Goal: Task Accomplishment & Management: Use online tool/utility

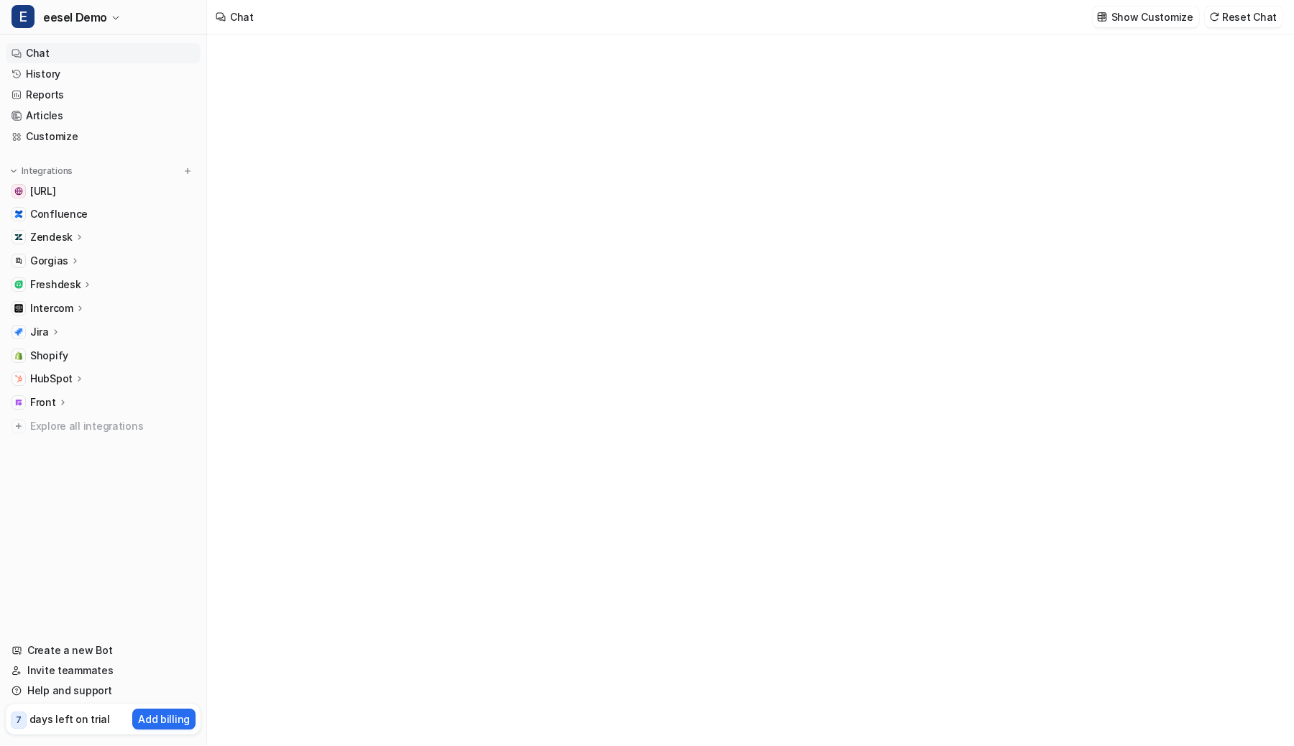
type textarea "**********"
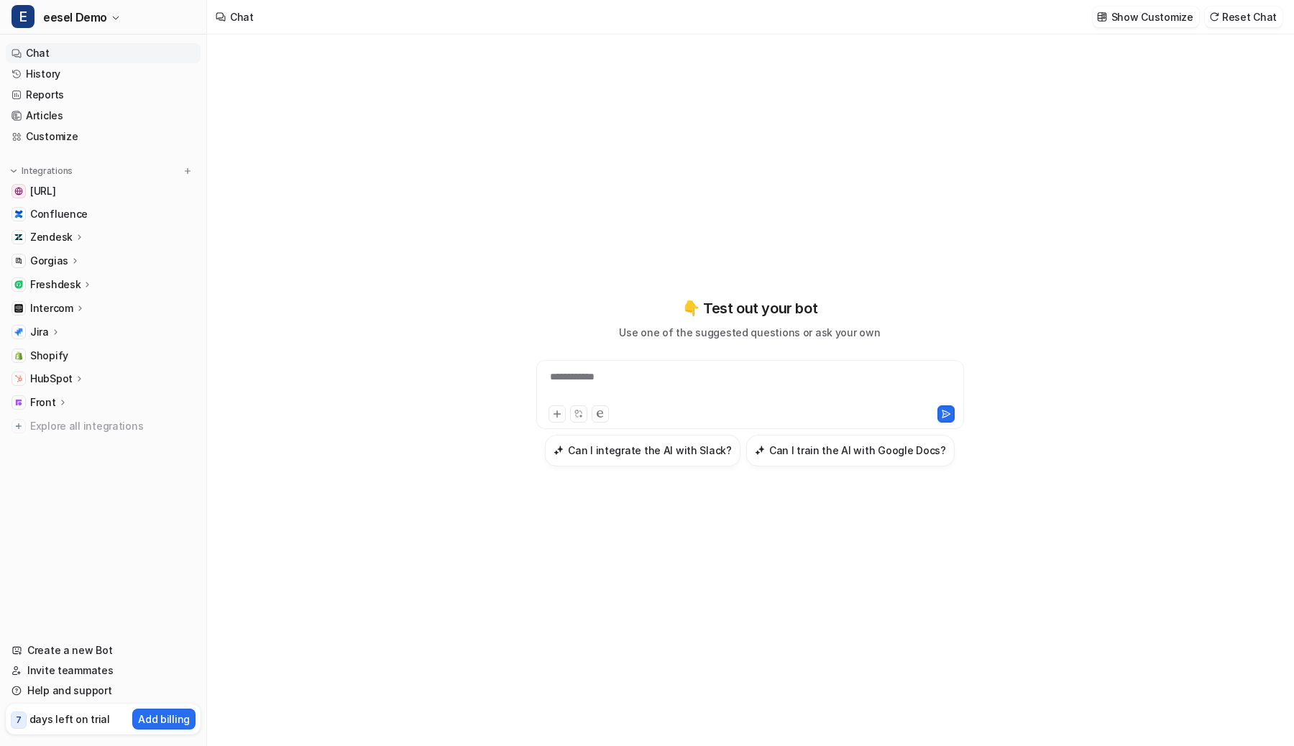
click at [65, 260] on p "Gorgias" at bounding box center [49, 261] width 38 height 14
click at [63, 283] on p "Overview" at bounding box center [64, 282] width 46 height 14
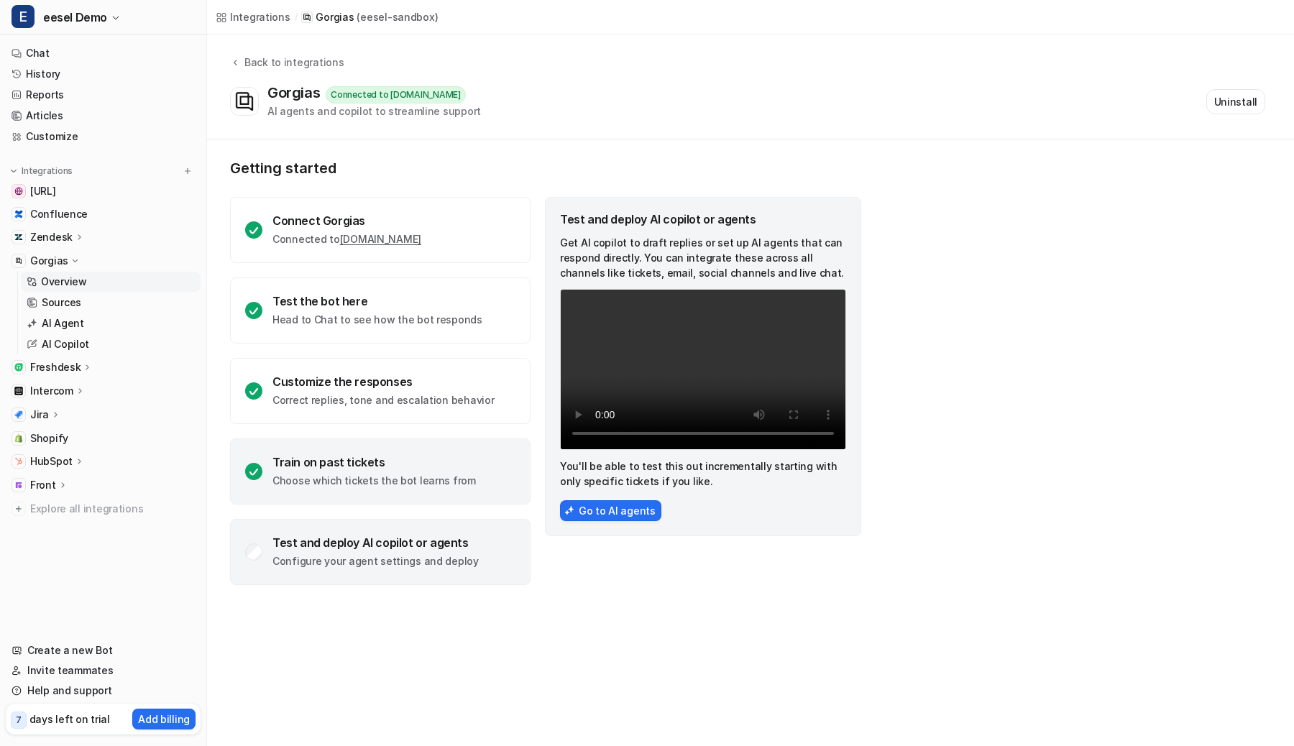
click at [346, 483] on p "Choose which tickets the bot learns from" at bounding box center [373, 481] width 203 height 14
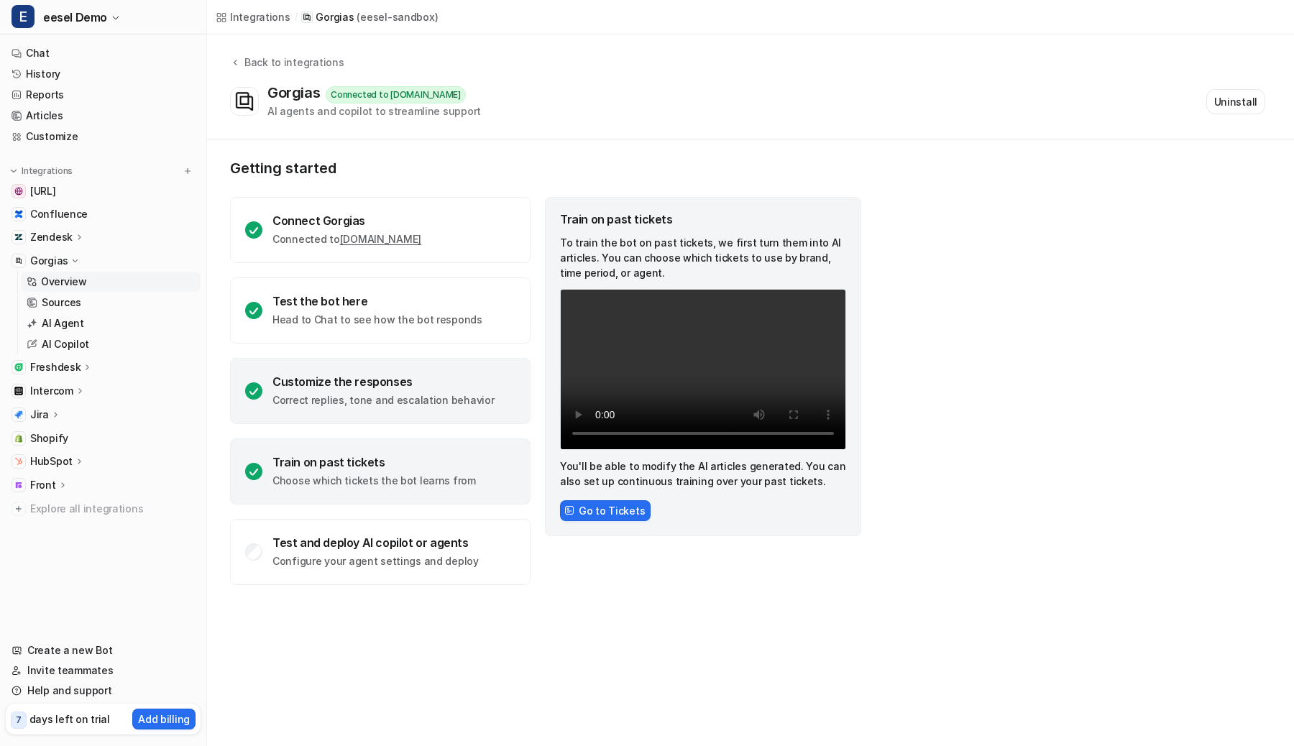
click at [370, 372] on div "Customize the responses Correct replies, tone and escalation behavior" at bounding box center [380, 391] width 301 height 66
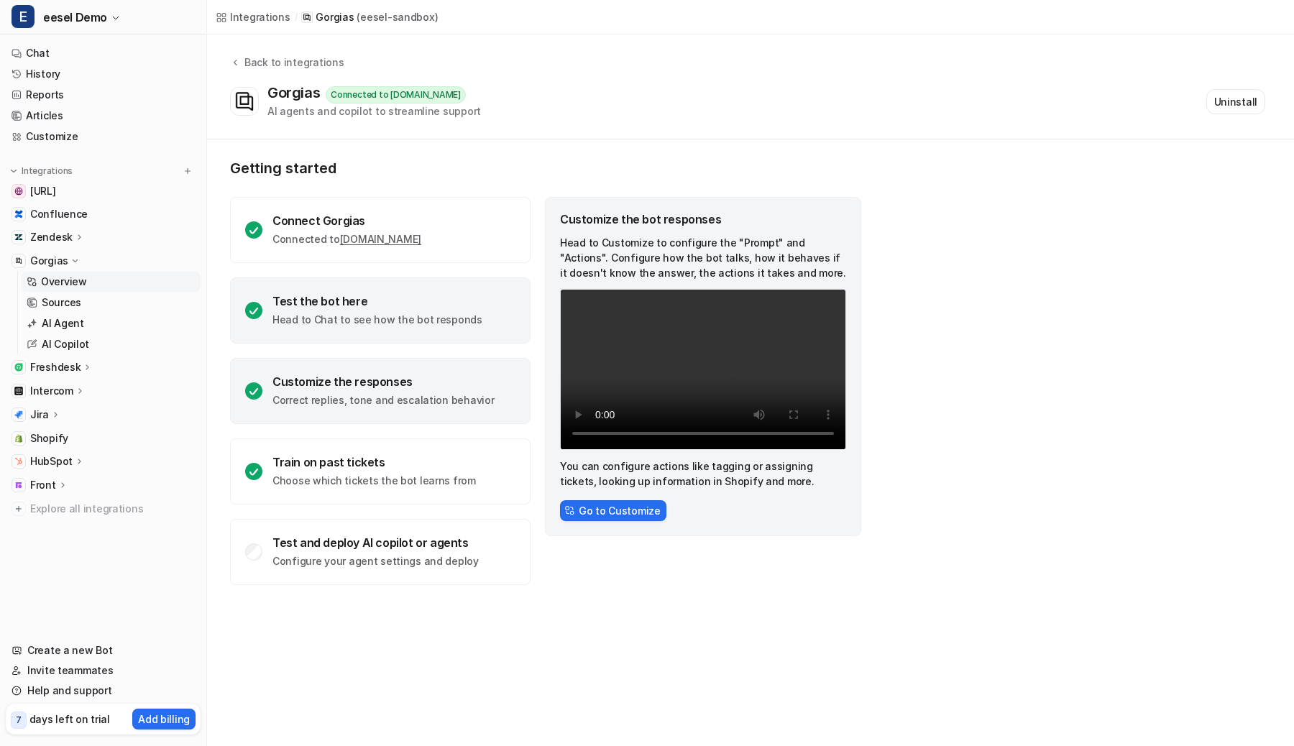
click at [397, 295] on div "Test the bot here" at bounding box center [377, 301] width 210 height 14
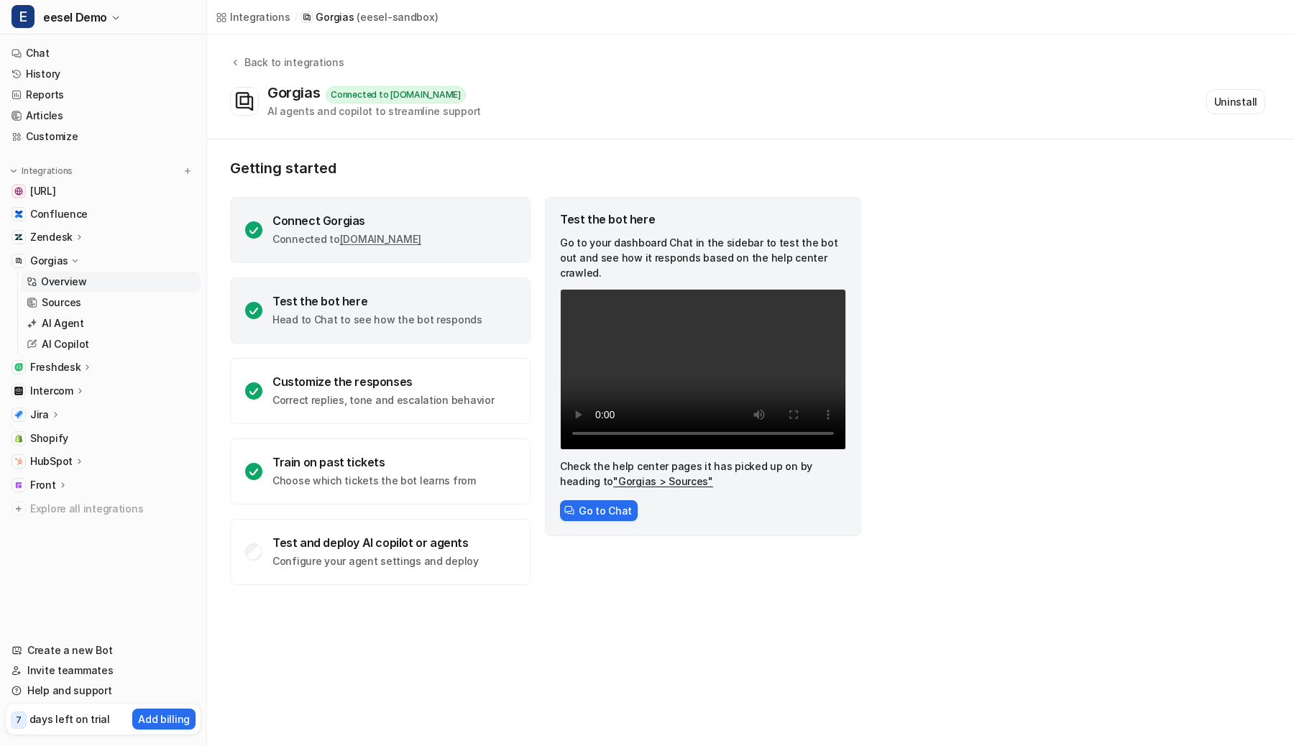
click at [439, 204] on div "Connect Gorgias Connected to eesel-sandbox.gorgias.com" at bounding box center [380, 230] width 301 height 66
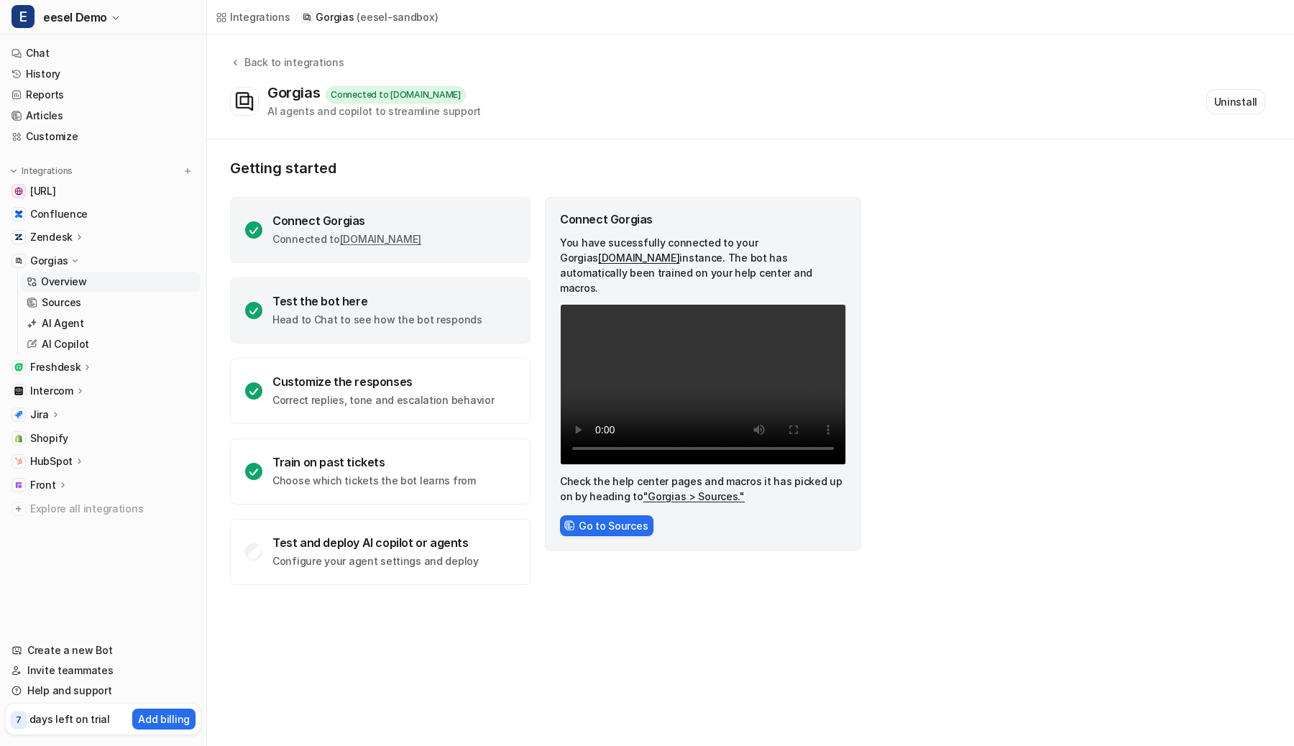
click at [398, 303] on div "Test the bot here" at bounding box center [377, 301] width 210 height 14
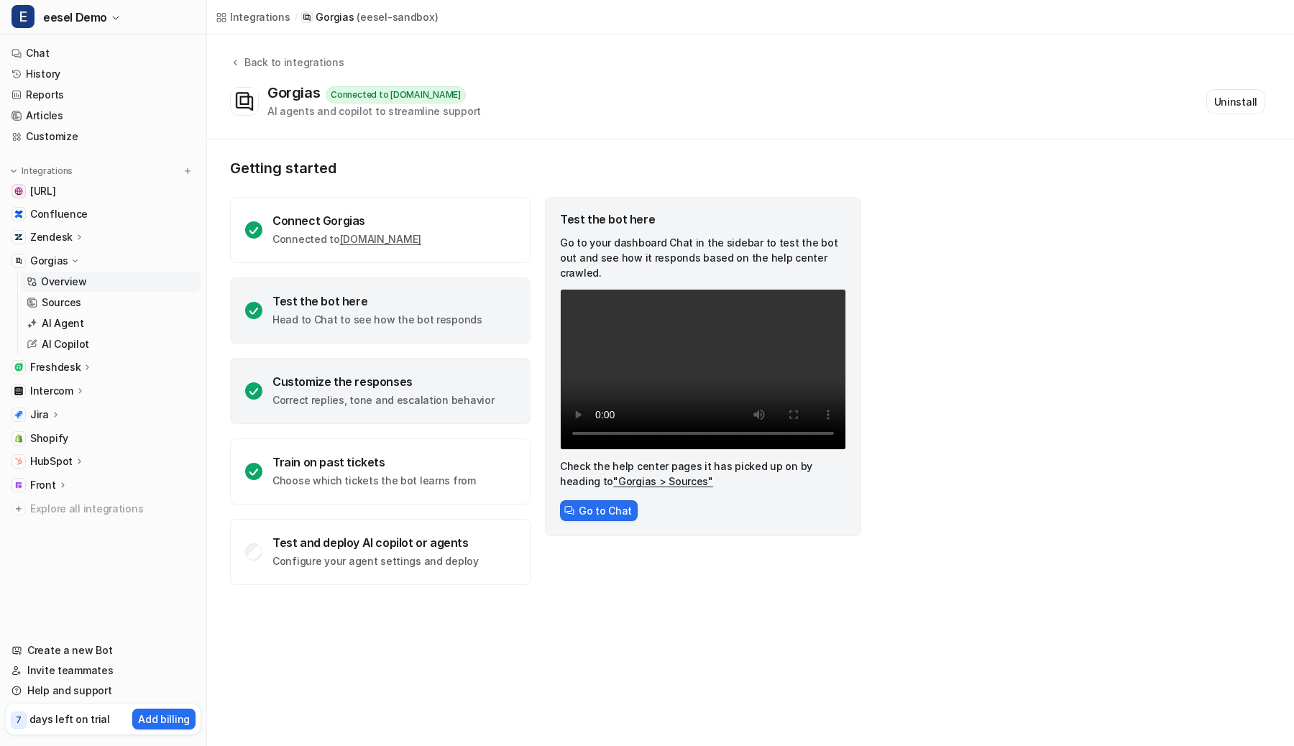
click at [370, 396] on p "Correct replies, tone and escalation behavior" at bounding box center [382, 400] width 221 height 14
click at [408, 316] on p "Head to Chat to see how the bot responds" at bounding box center [377, 320] width 210 height 14
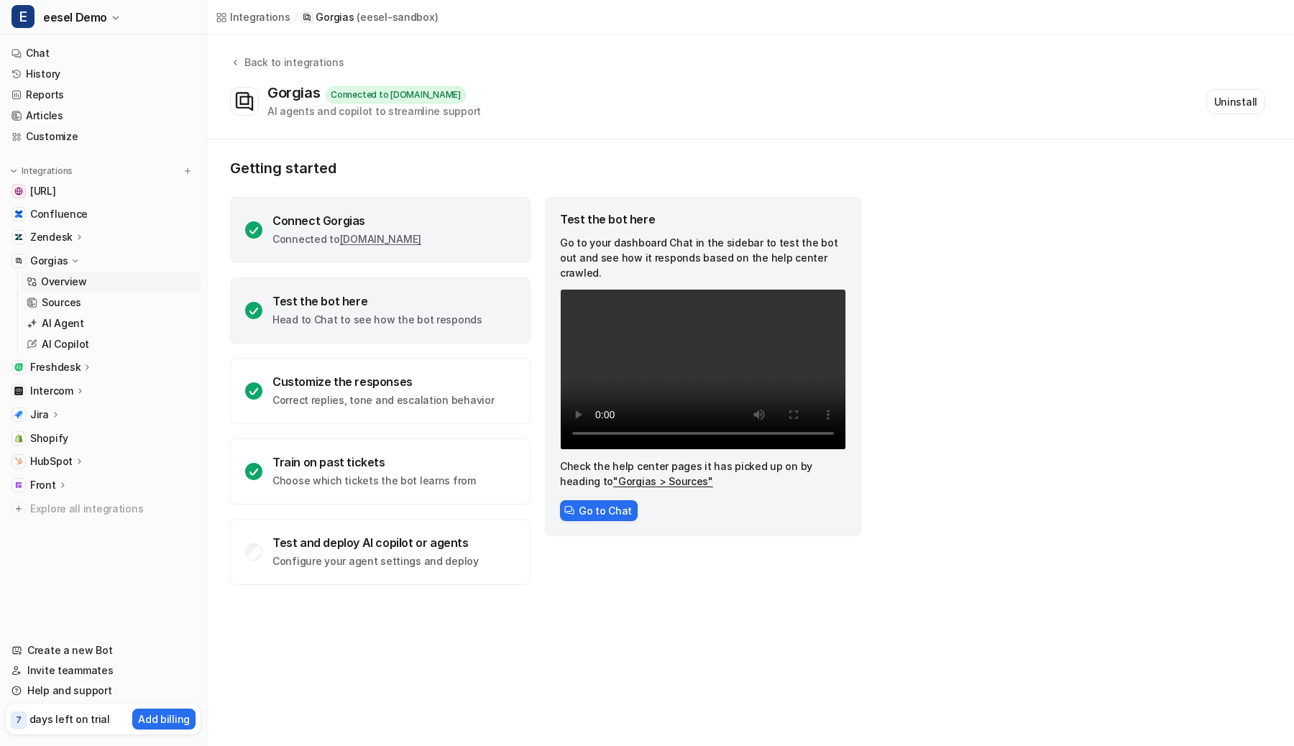
click at [446, 213] on div "Connect Gorgias Connected to eesel-sandbox.gorgias.com" at bounding box center [380, 230] width 301 height 66
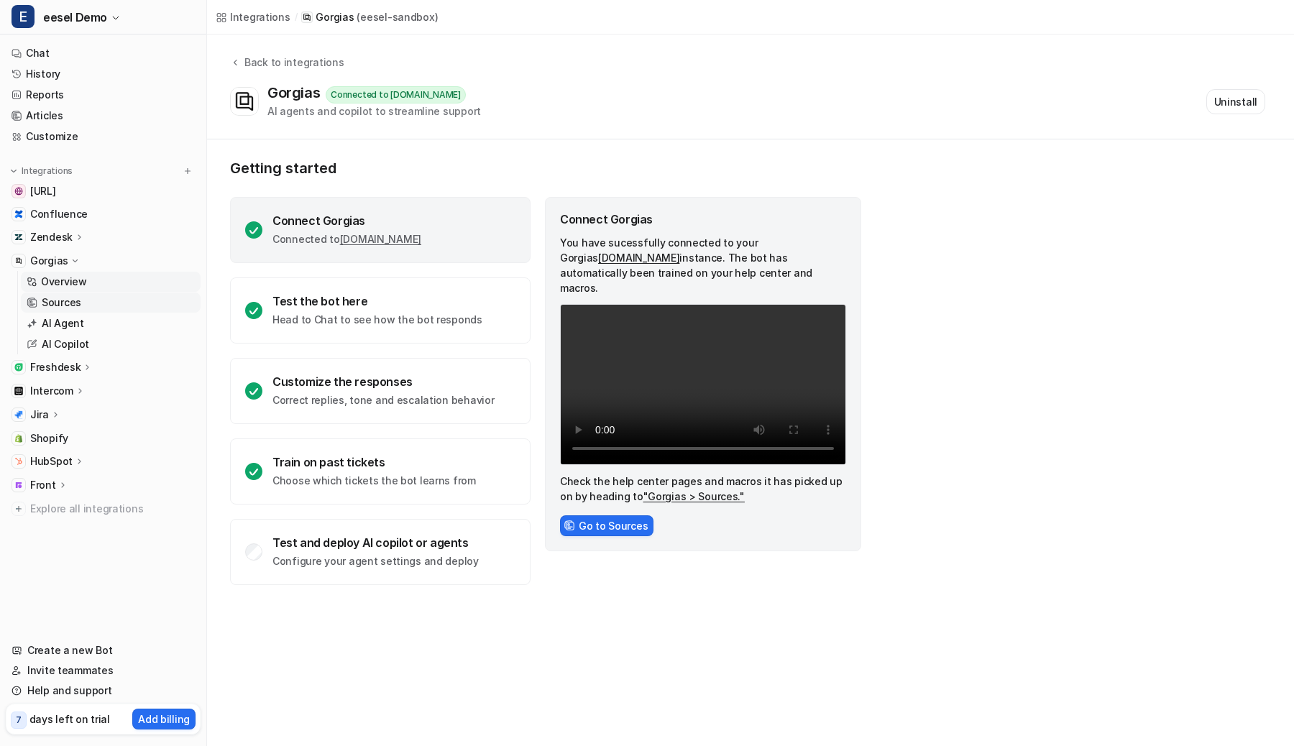
click at [99, 301] on link "Sources" at bounding box center [111, 303] width 180 height 20
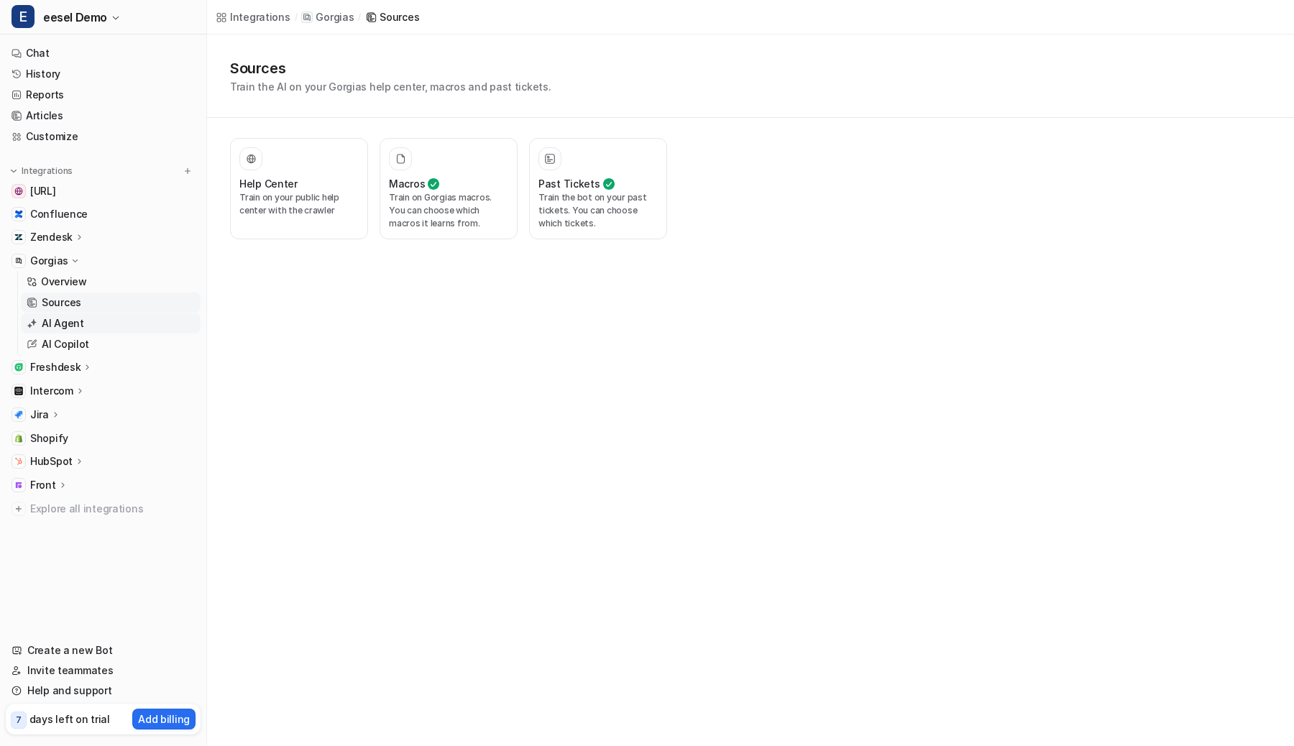
click at [93, 326] on link "AI Agent" at bounding box center [111, 323] width 180 height 20
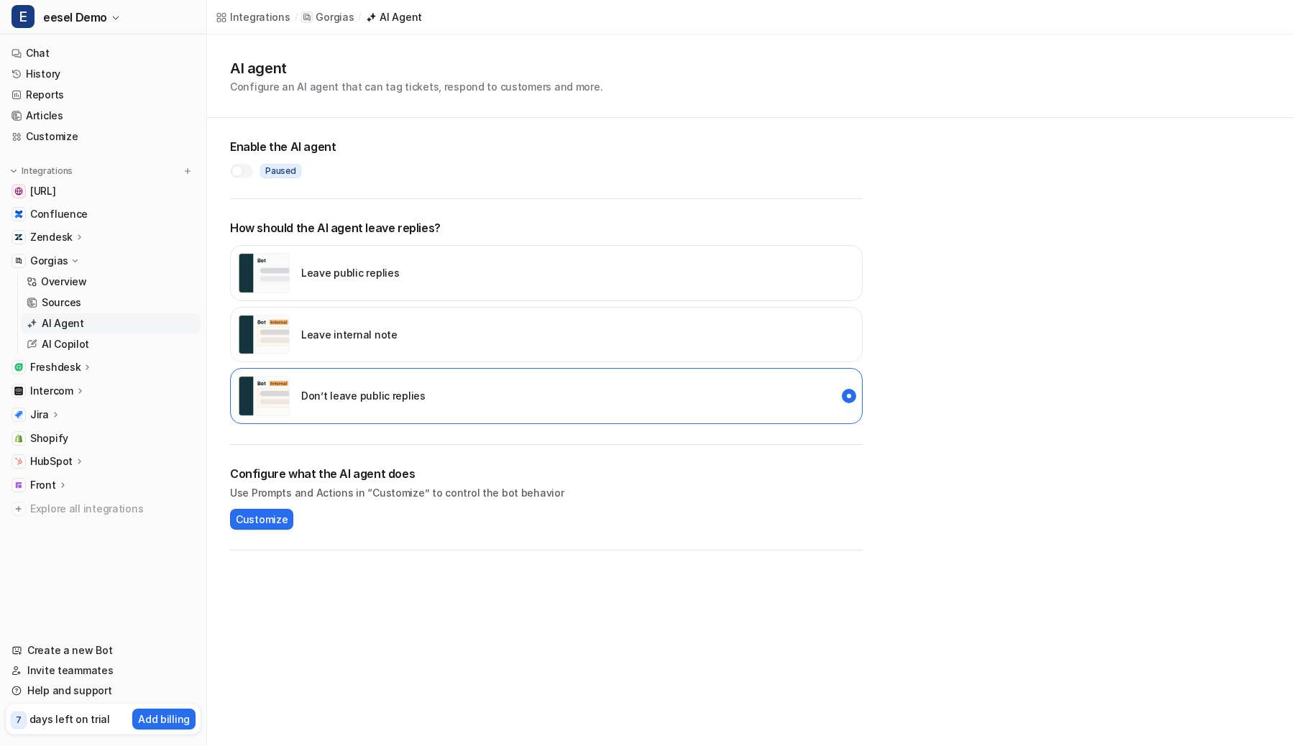
click at [60, 256] on p "Gorgias" at bounding box center [49, 261] width 38 height 14
click at [50, 372] on p "HubSpot" at bounding box center [51, 379] width 42 height 14
click at [50, 400] on p "Overview" at bounding box center [64, 400] width 46 height 14
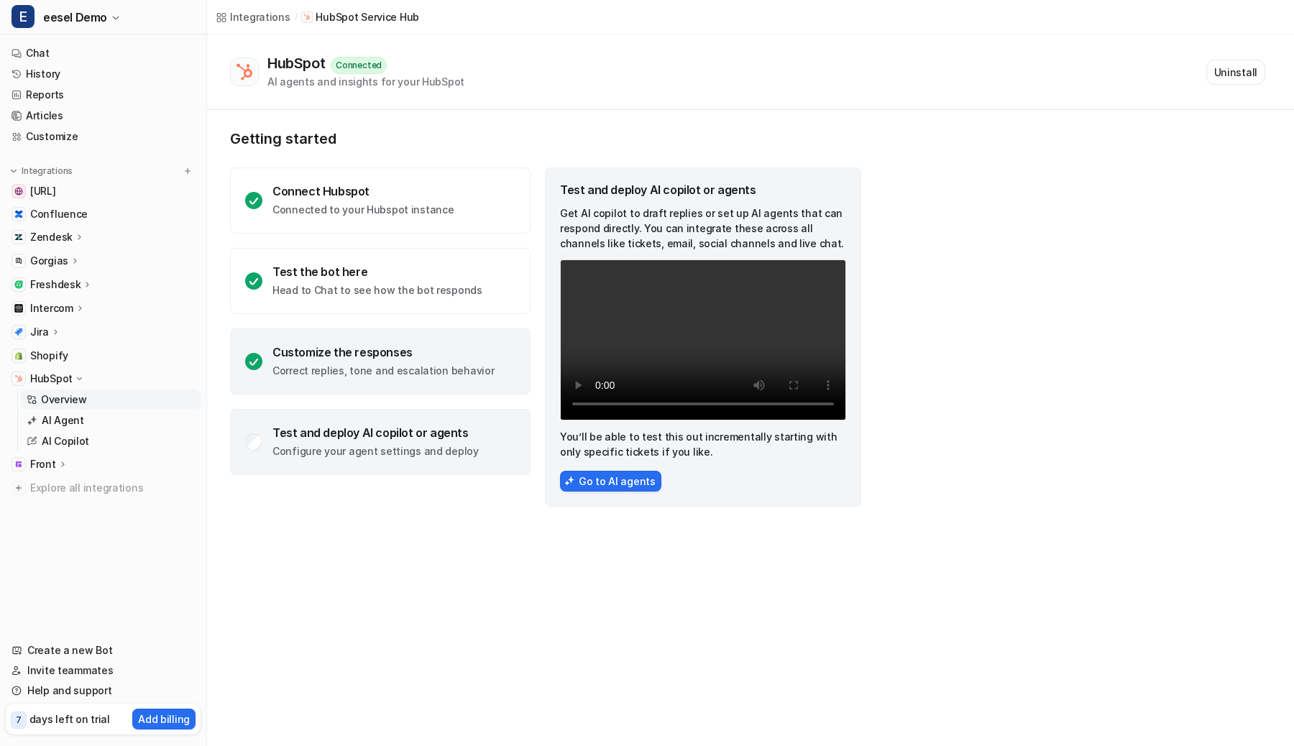
click at [413, 371] on p "Correct replies, tone and escalation behavior" at bounding box center [382, 371] width 221 height 14
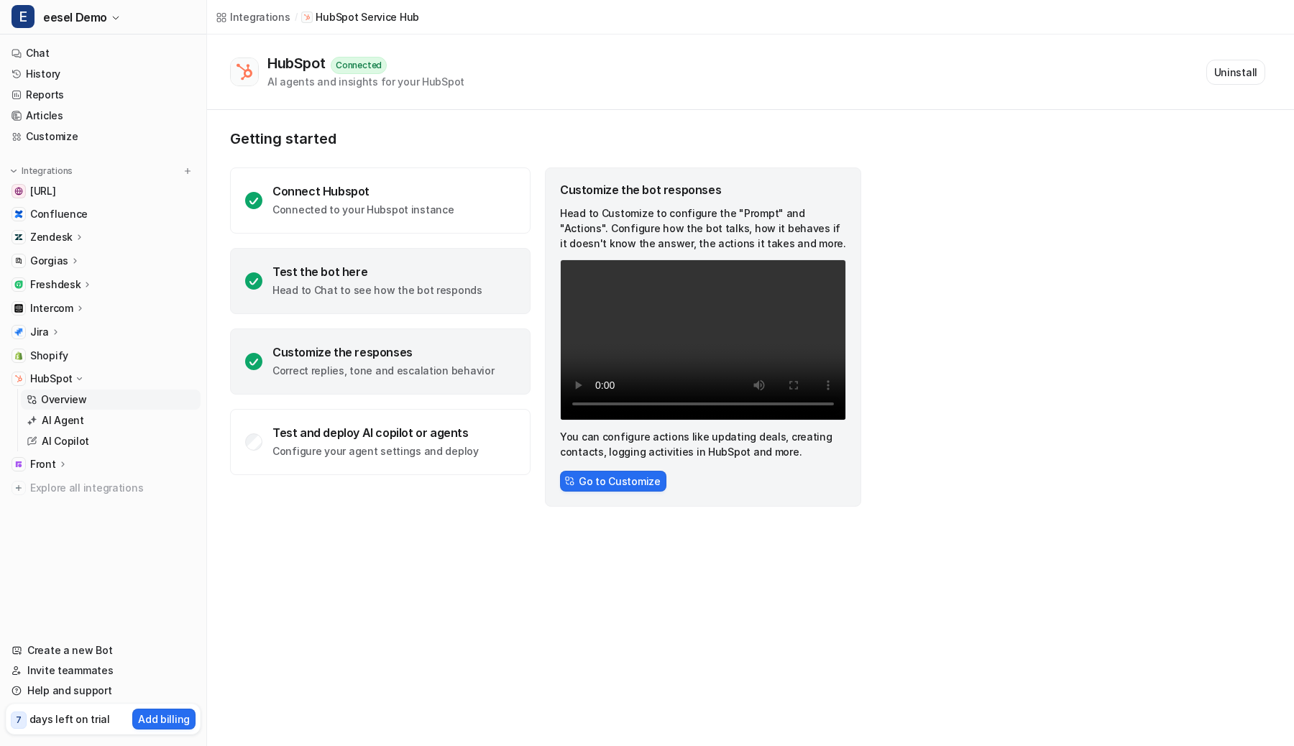
click at [431, 269] on div "Test the bot here" at bounding box center [377, 272] width 210 height 14
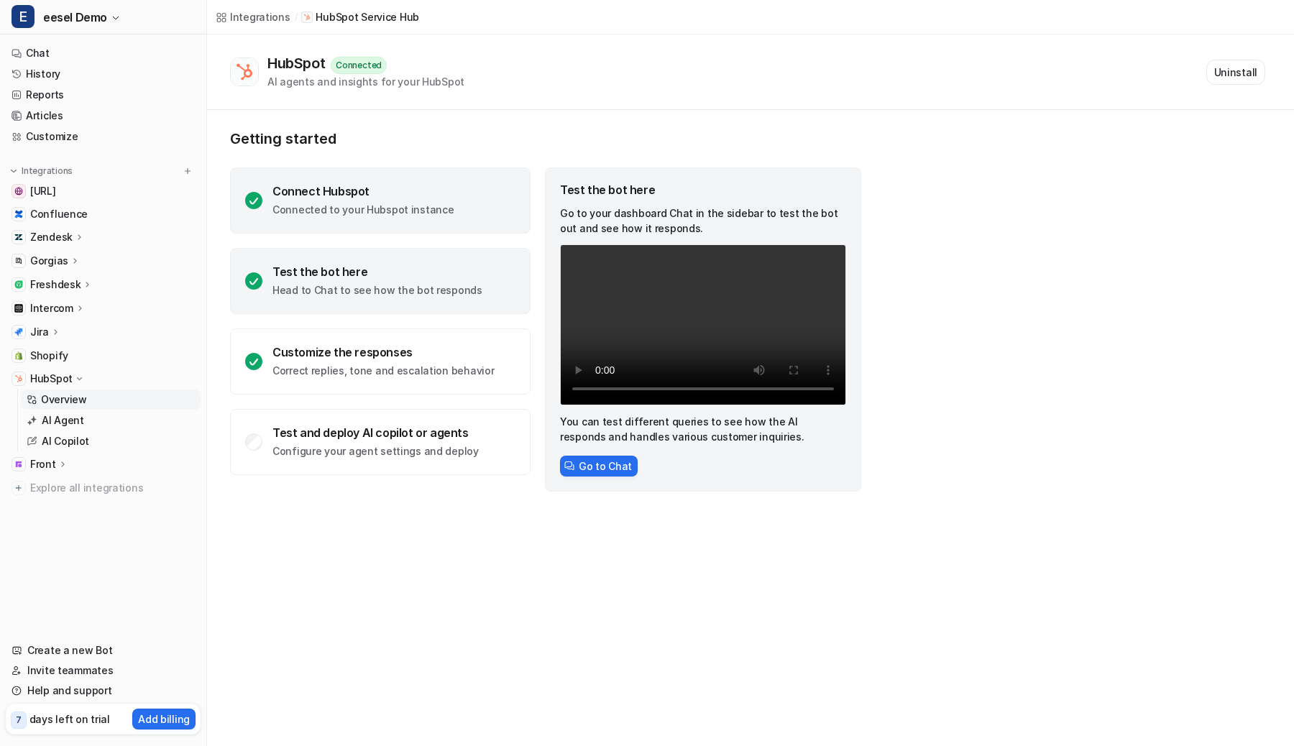
click at [447, 212] on div "Connect Hubspot Connected to your Hubspot instance" at bounding box center [380, 201] width 301 height 66
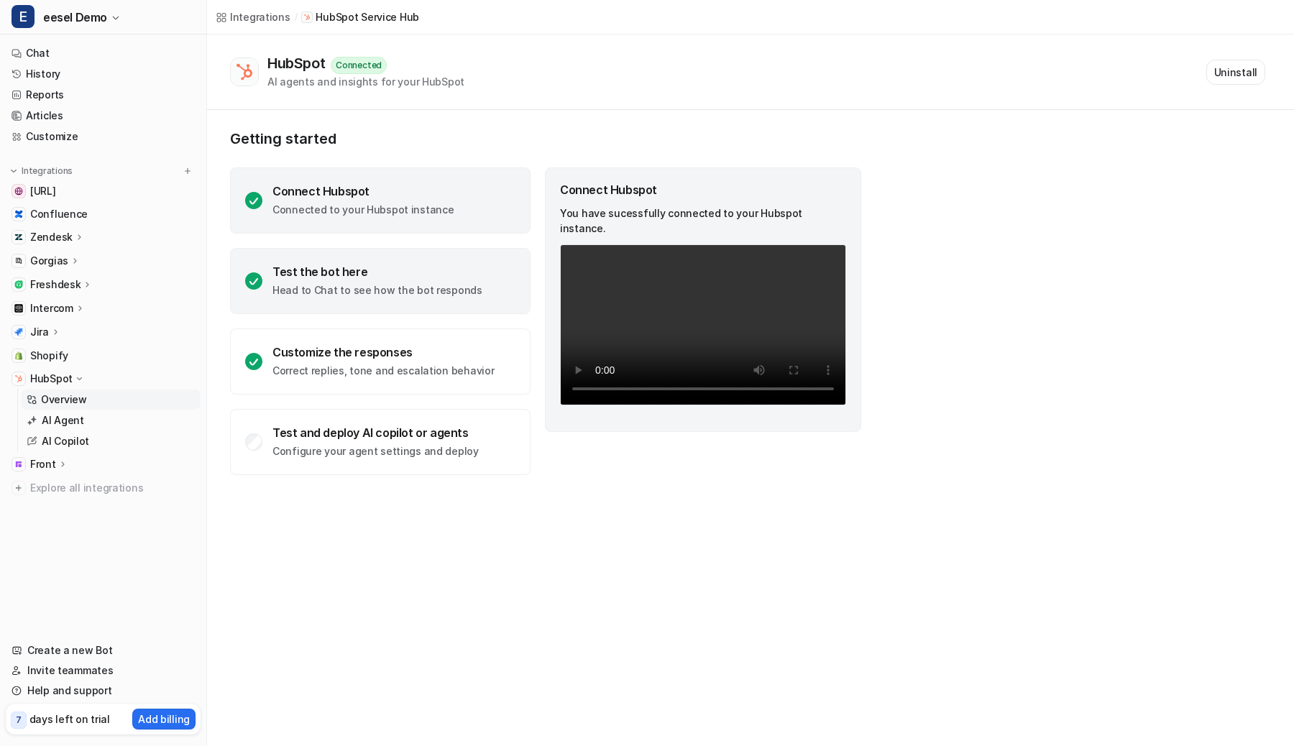
click at [417, 292] on p "Head to Chat to see how the bot responds" at bounding box center [377, 290] width 210 height 14
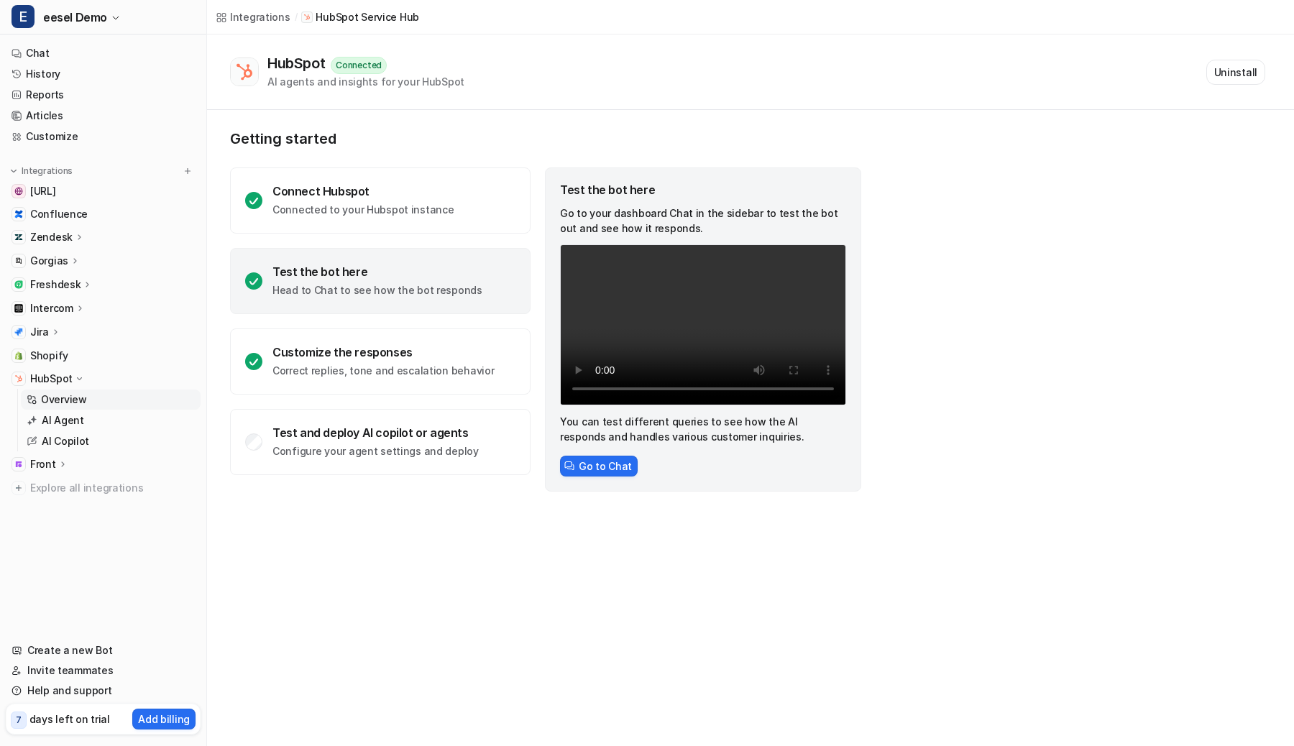
click at [899, 386] on div "Getting started Connect Hubspot Connected to your Hubspot instance Test the bot…" at bounding box center [750, 311] width 1087 height 402
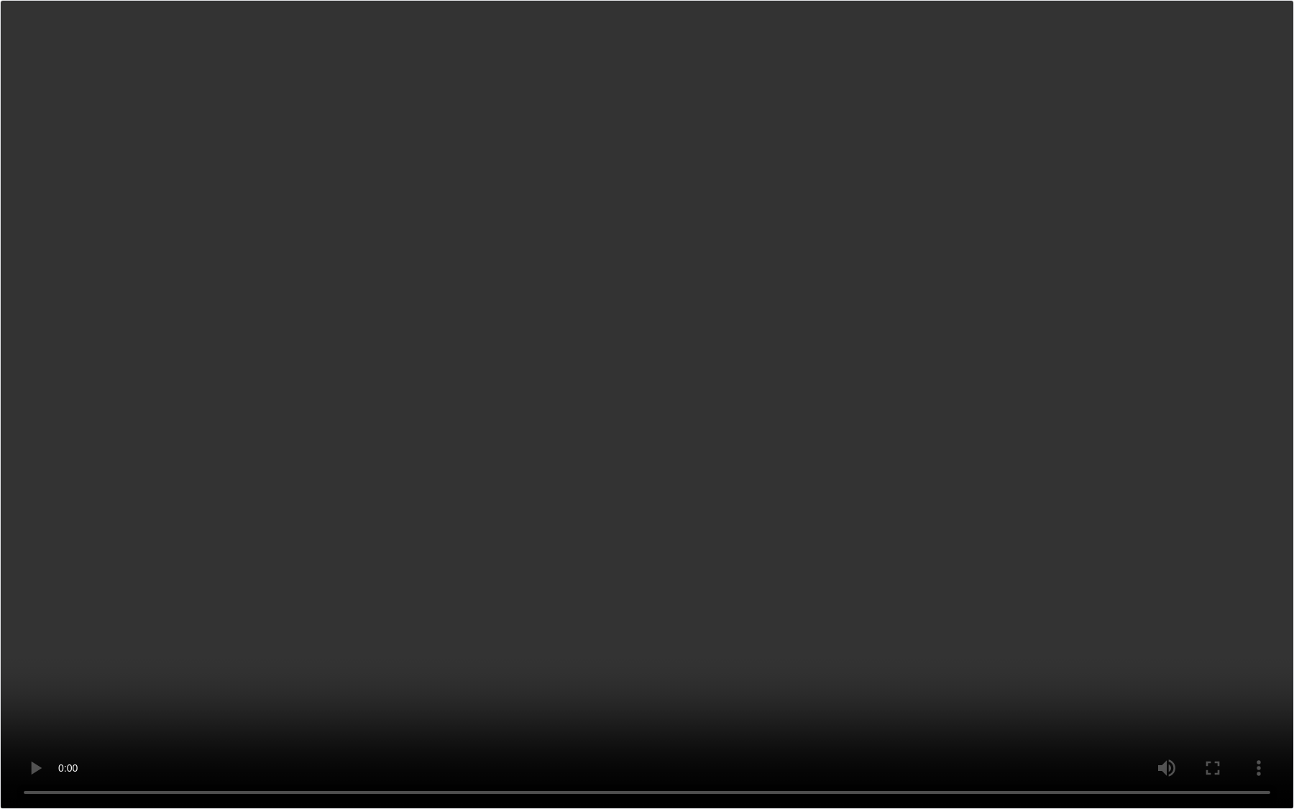
click at [796, 433] on video "Your browser does not support the video tag." at bounding box center [647, 404] width 1294 height 809
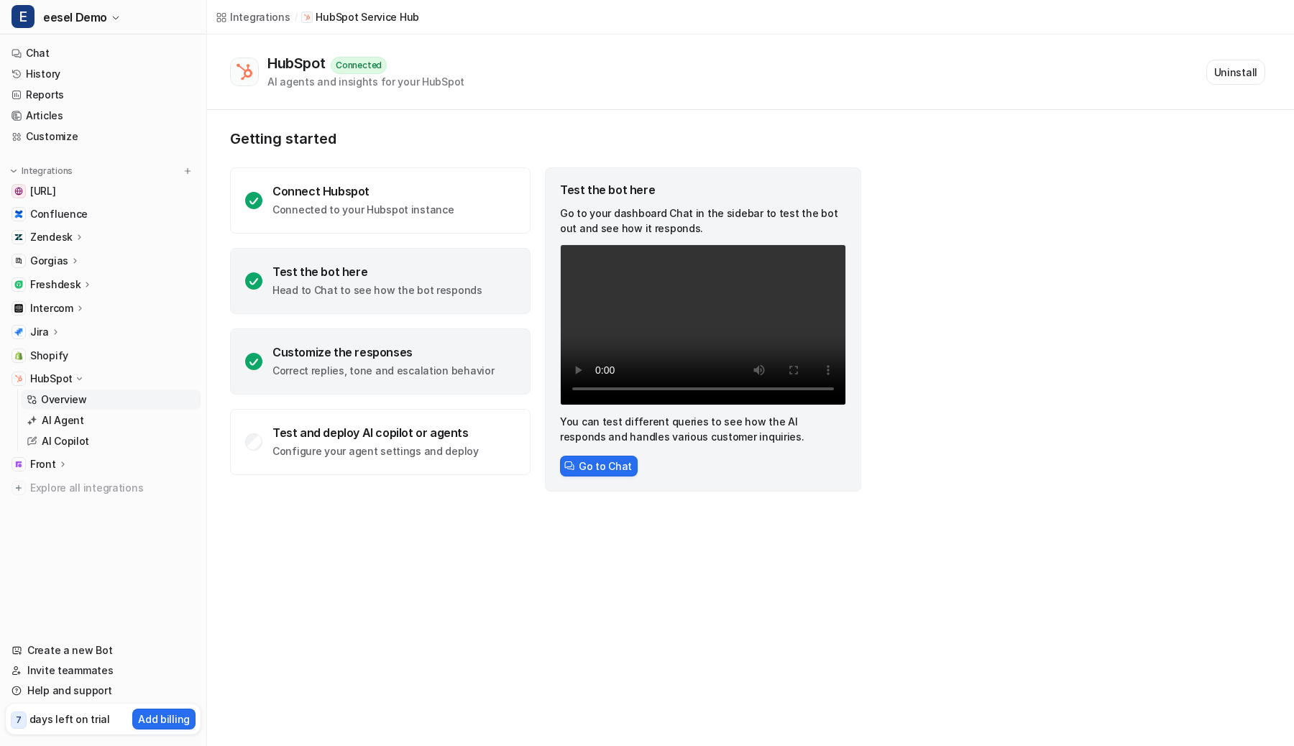
click at [423, 370] on p "Correct replies, tone and escalation behavior" at bounding box center [382, 371] width 221 height 14
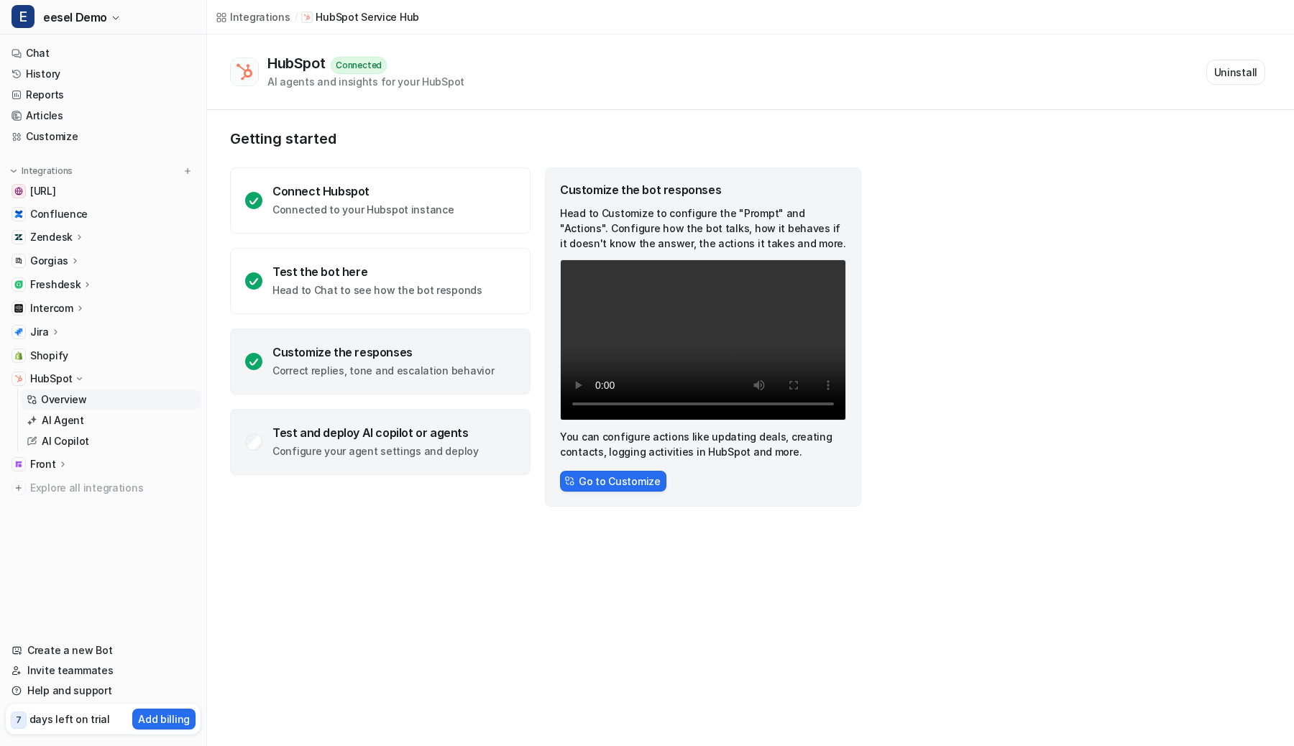
click at [414, 467] on div "Test and deploy AI copilot or agents Configure your agent settings and deploy" at bounding box center [380, 442] width 301 height 66
click at [431, 334] on div "Customize the responses Correct replies, tone and escalation behavior" at bounding box center [380, 362] width 301 height 66
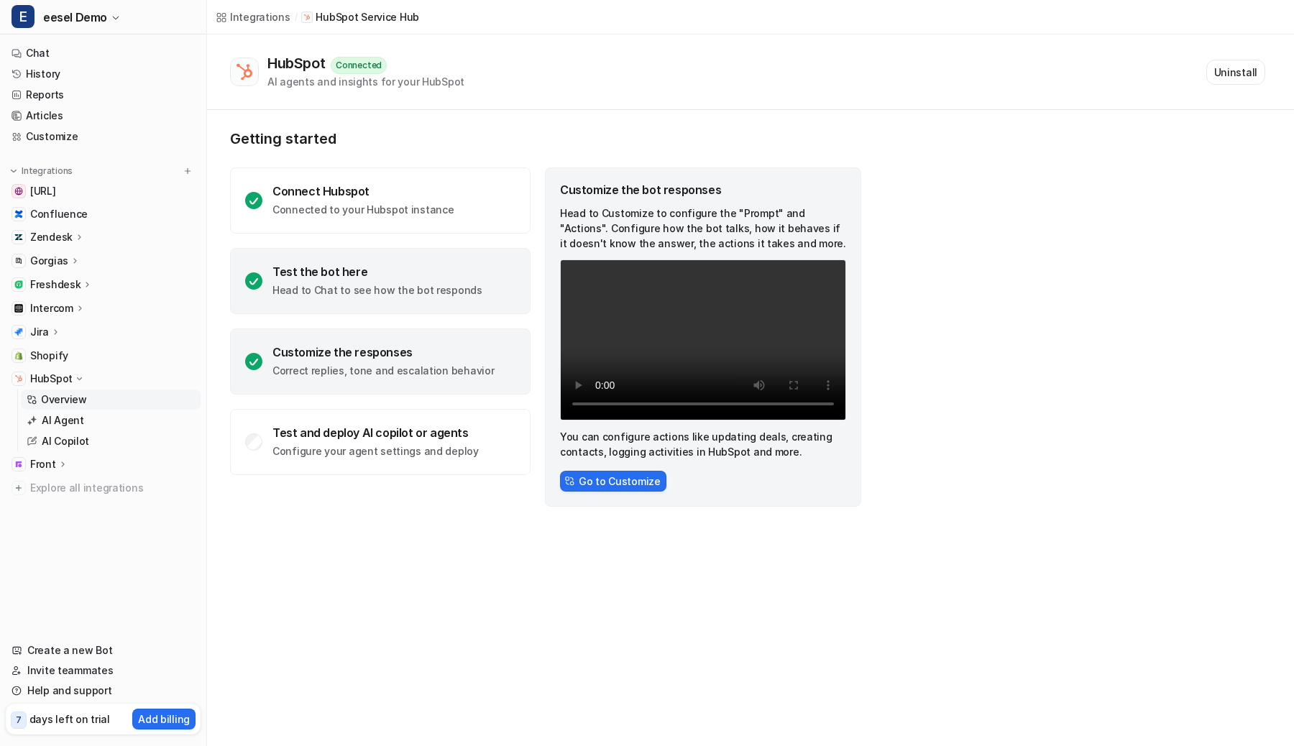
click at [442, 275] on div "Test the bot here" at bounding box center [377, 272] width 210 height 14
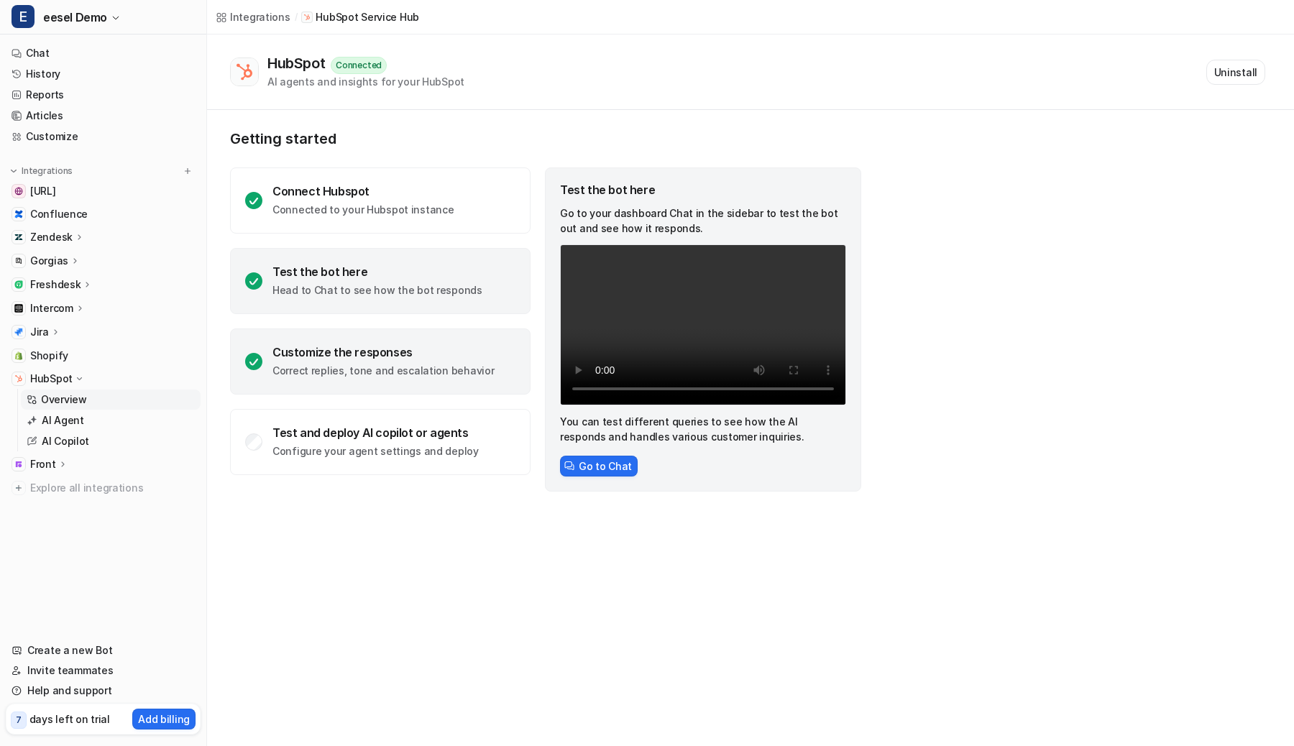
click at [415, 362] on div "Customize the responses Correct replies, tone and escalation behavior" at bounding box center [382, 361] width 221 height 33
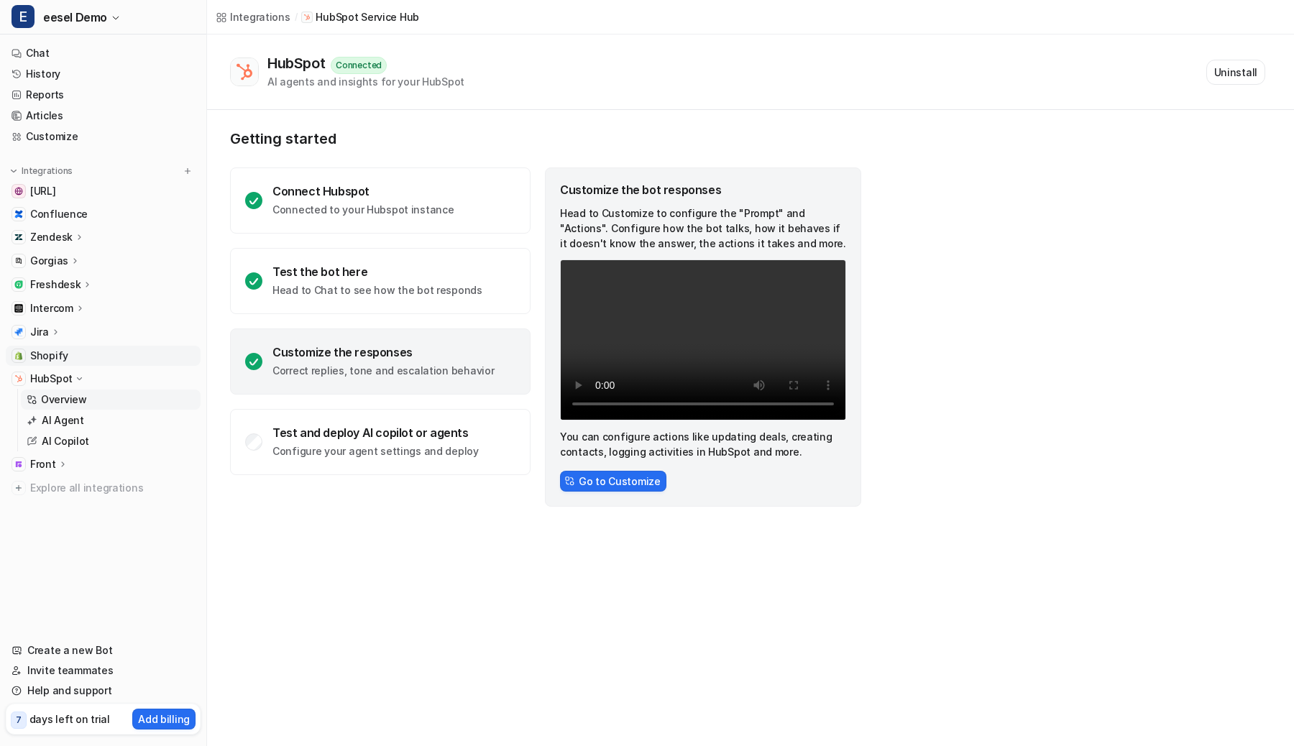
click at [55, 354] on span "Shopify" at bounding box center [49, 356] width 38 height 14
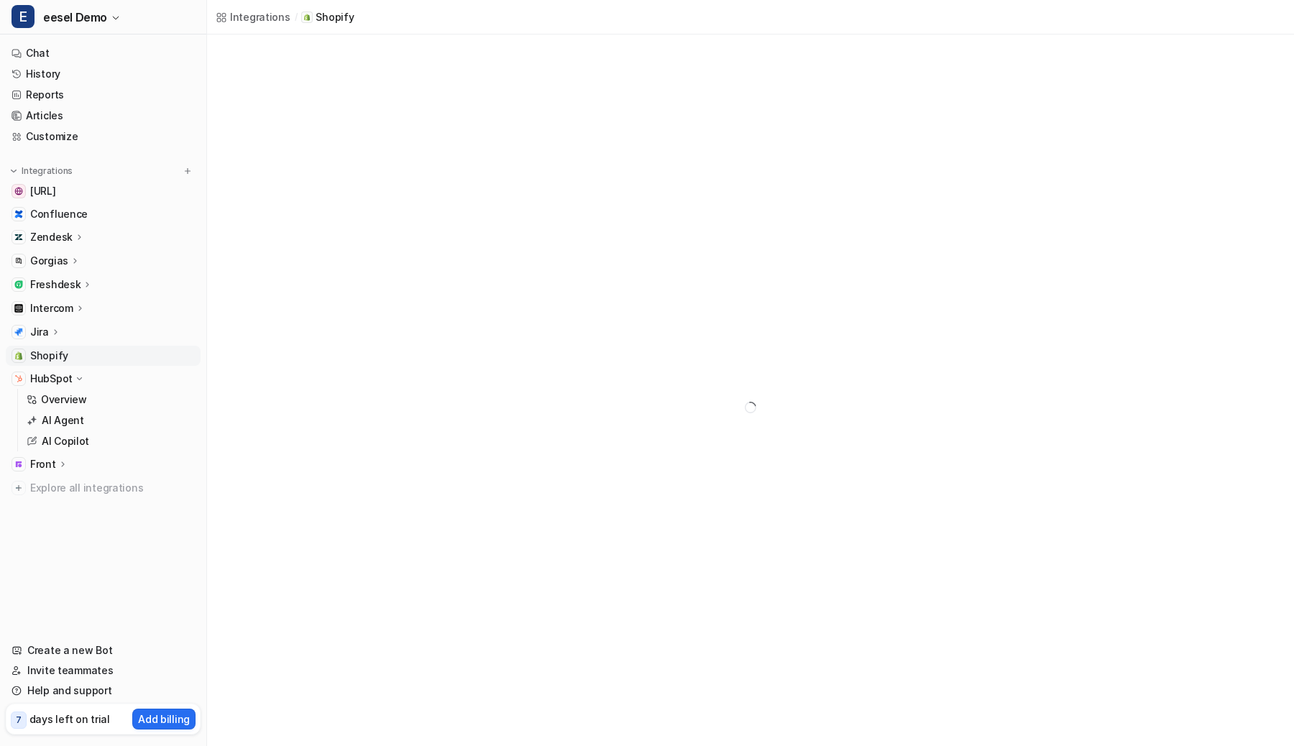
click at [51, 472] on div "Front" at bounding box center [103, 464] width 195 height 20
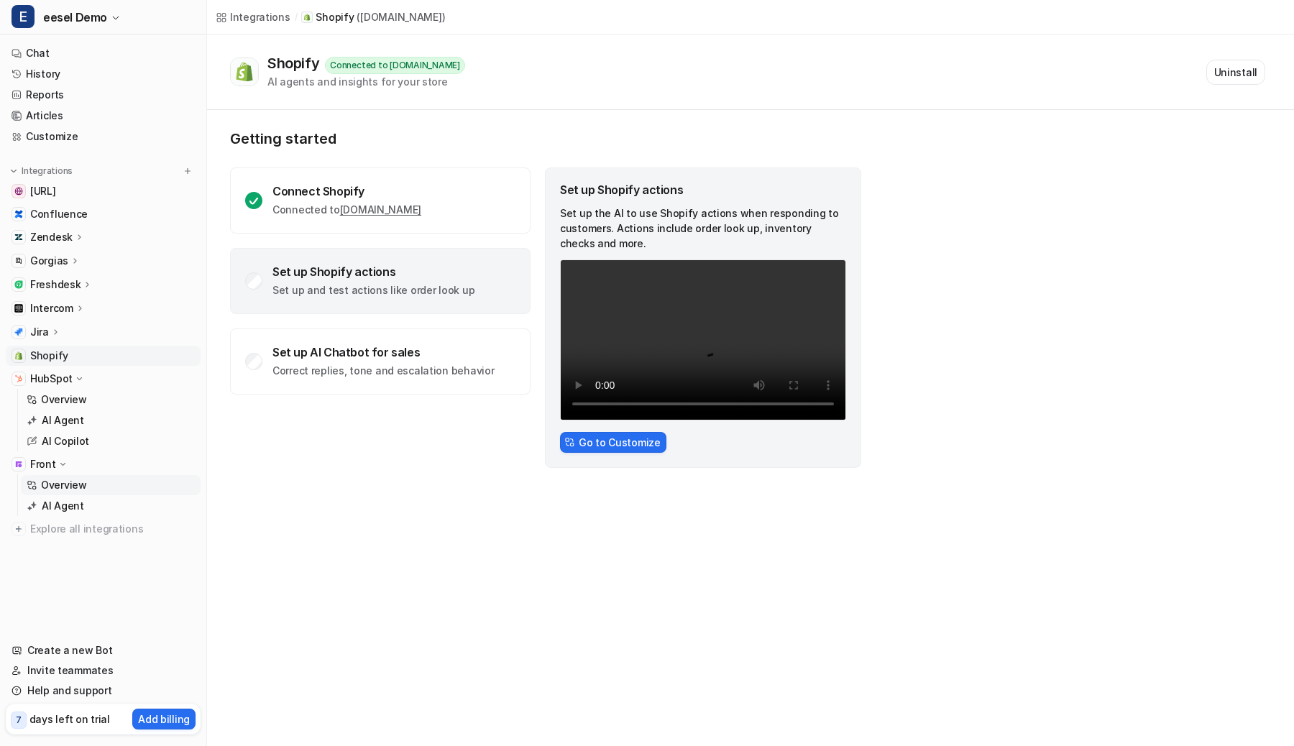
click at [52, 484] on p "Overview" at bounding box center [64, 485] width 46 height 14
click at [65, 377] on p "HubSpot" at bounding box center [51, 379] width 42 height 14
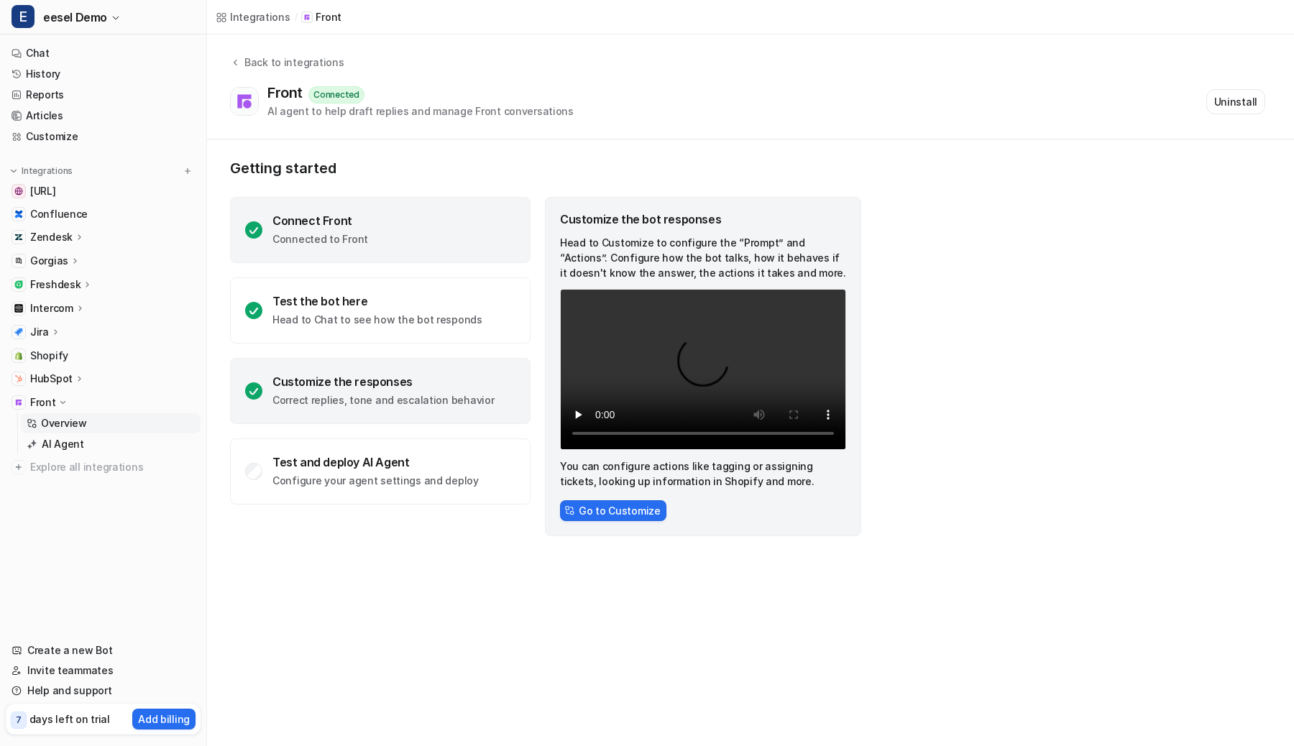
click at [449, 251] on div "Connect Front Connected to Front" at bounding box center [380, 230] width 301 height 66
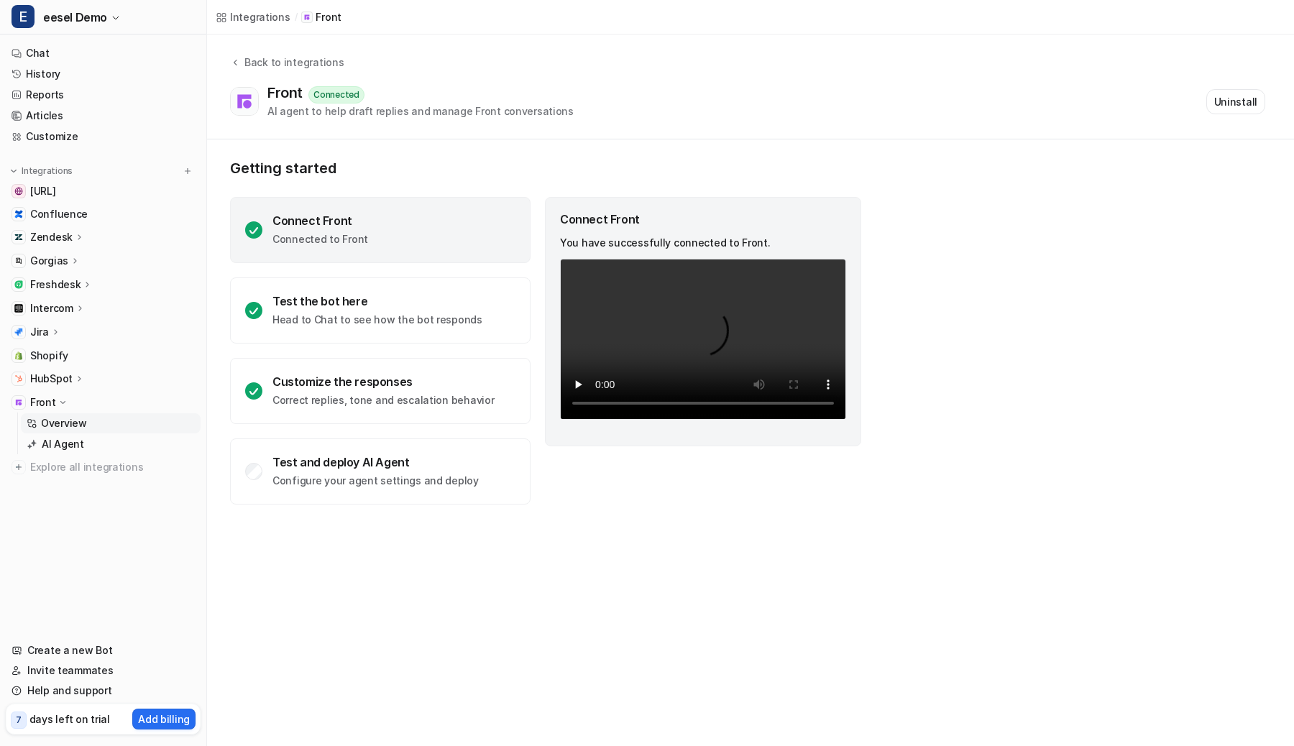
click at [91, 372] on div "HubSpot" at bounding box center [103, 379] width 195 height 20
click at [78, 395] on p "Overview" at bounding box center [64, 400] width 46 height 14
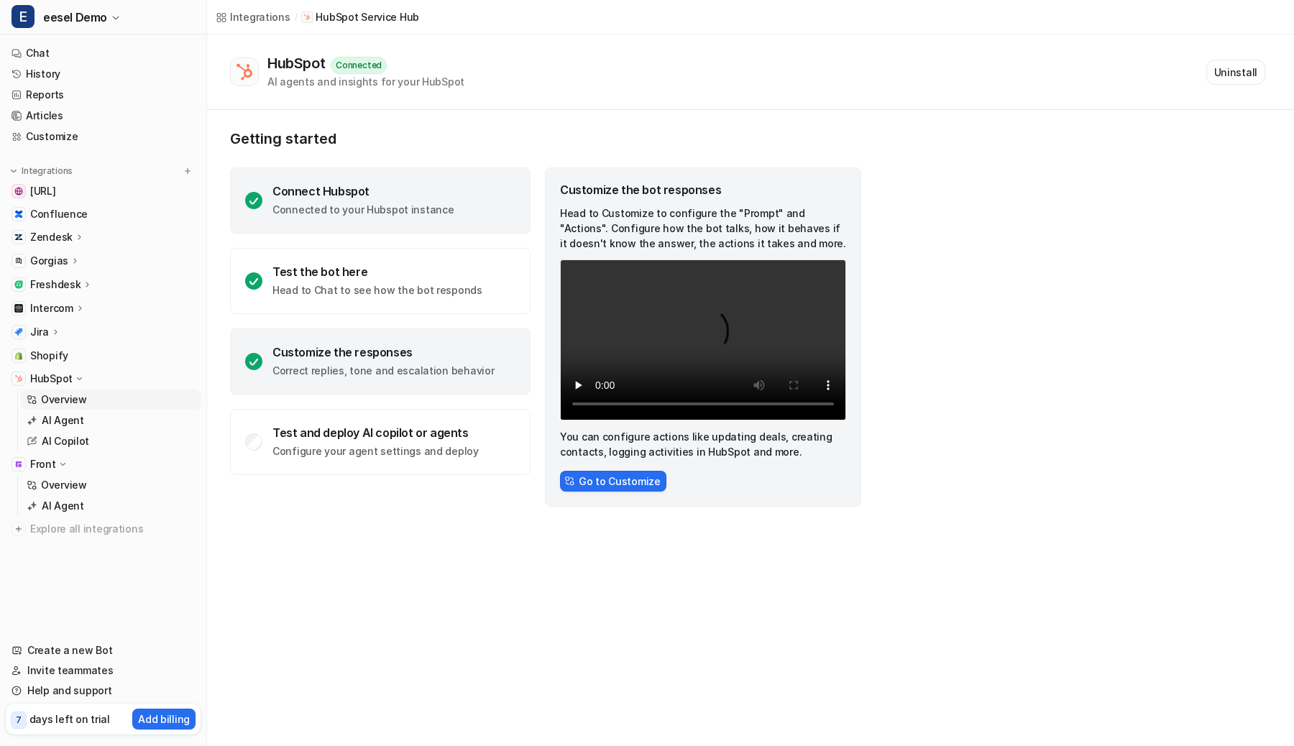
click at [360, 170] on div "Connect Hubspot Connected to your Hubspot instance" at bounding box center [380, 201] width 301 height 66
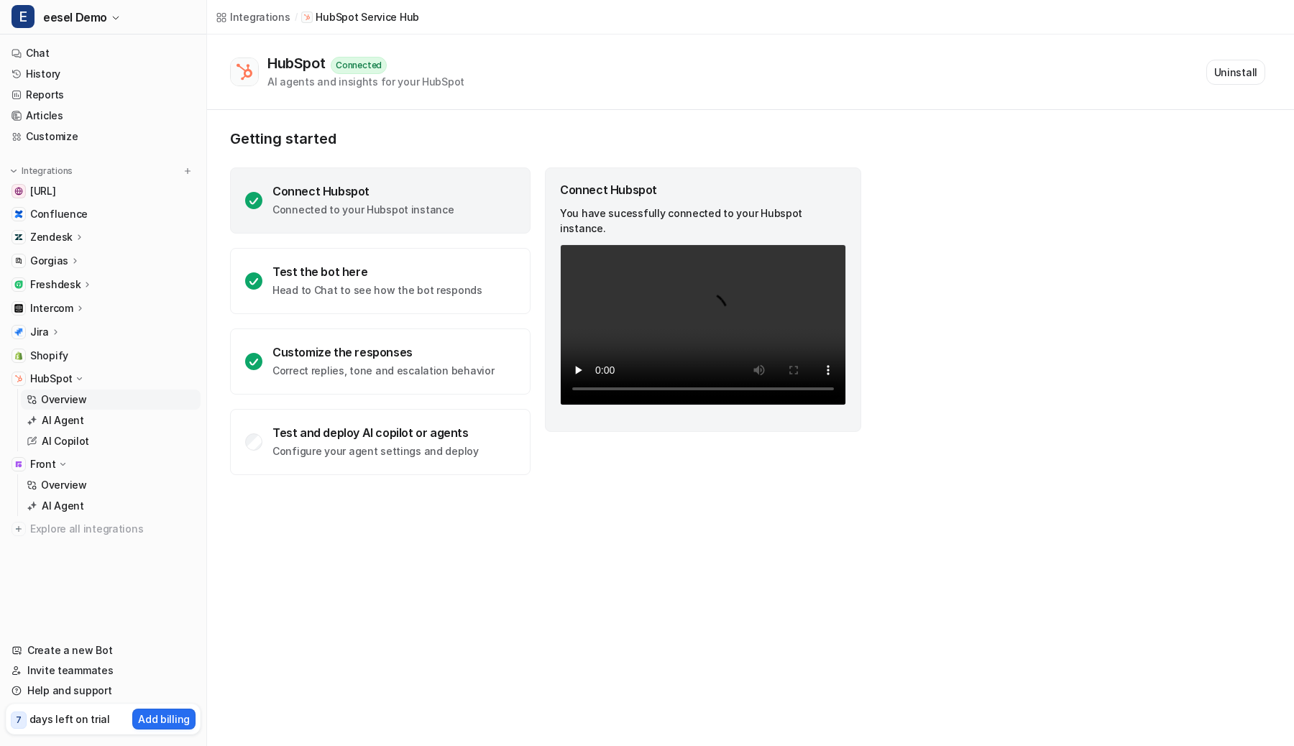
click at [47, 333] on div "Jira" at bounding box center [45, 332] width 31 height 14
click at [47, 354] on p "Overview" at bounding box center [64, 353] width 46 height 14
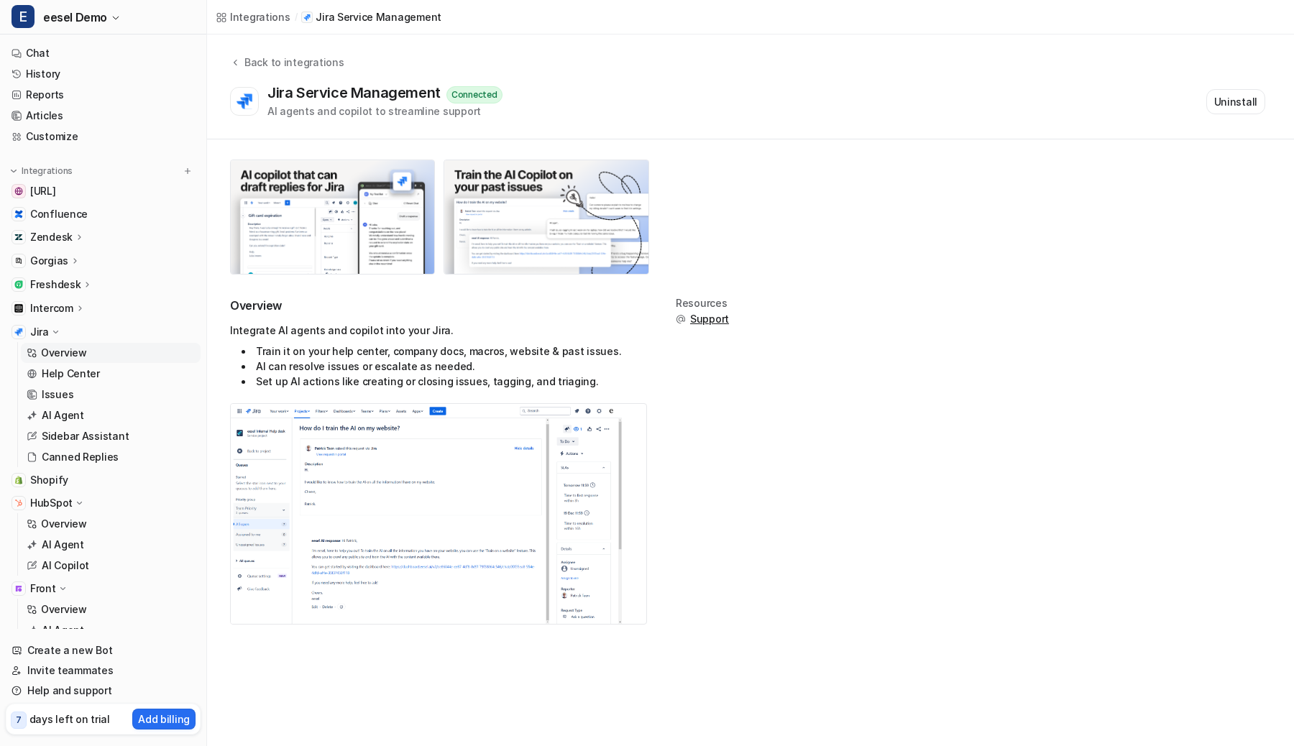
click at [51, 330] on icon at bounding box center [55, 332] width 11 height 10
click at [70, 487] on p "Overview" at bounding box center [64, 485] width 46 height 14
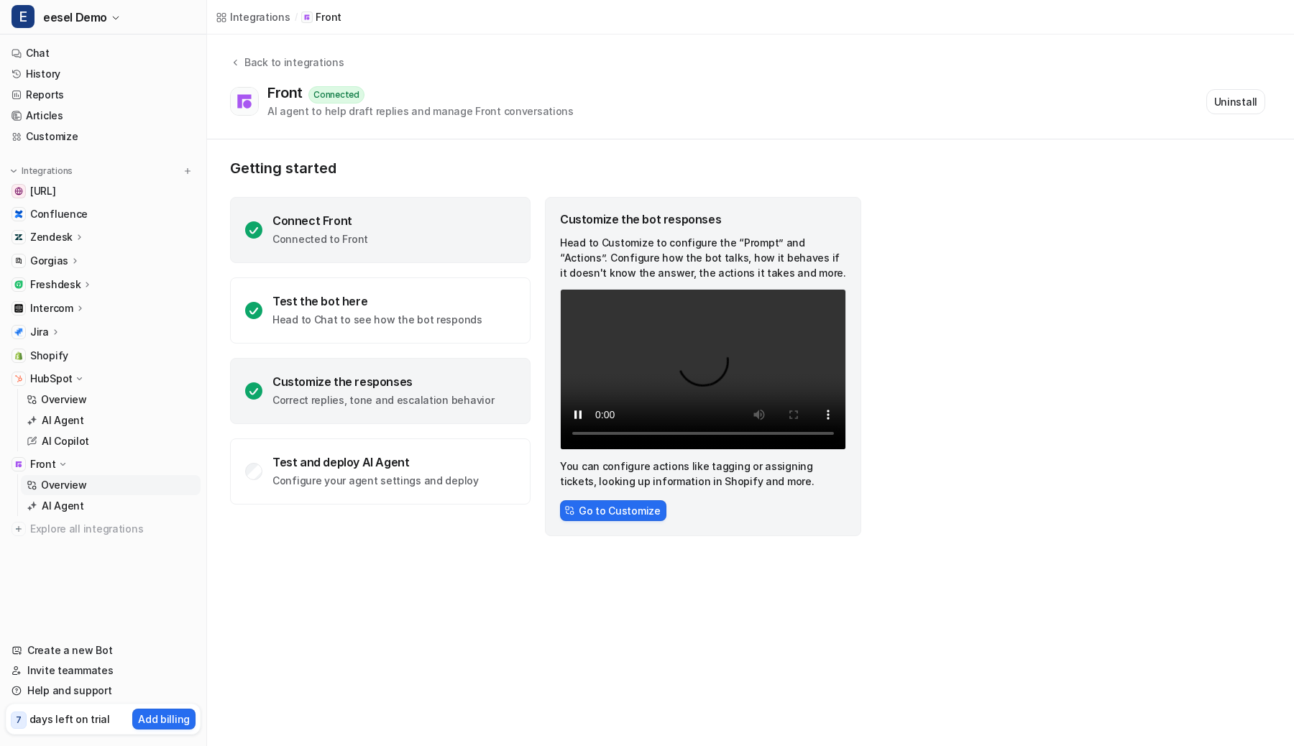
click at [434, 244] on div "Connect Front Connected to Front" at bounding box center [380, 230] width 301 height 66
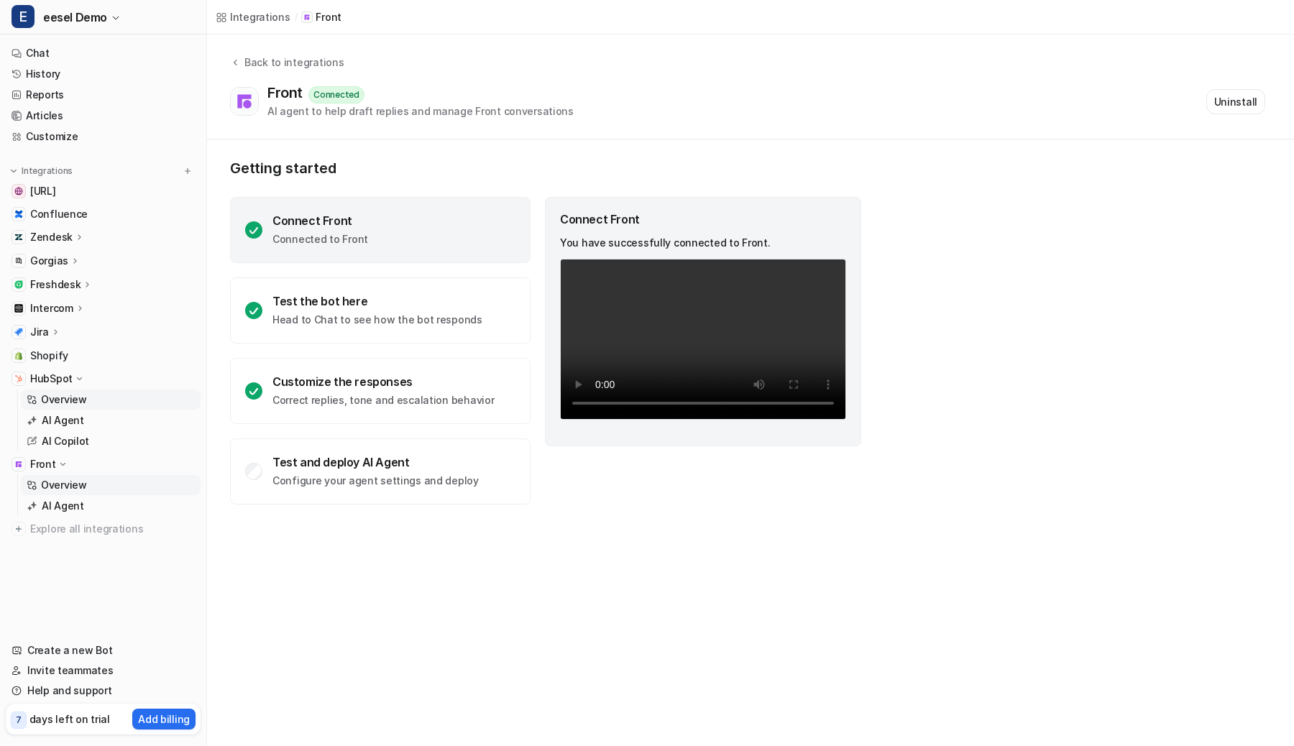
click at [71, 402] on p "Overview" at bounding box center [64, 400] width 46 height 14
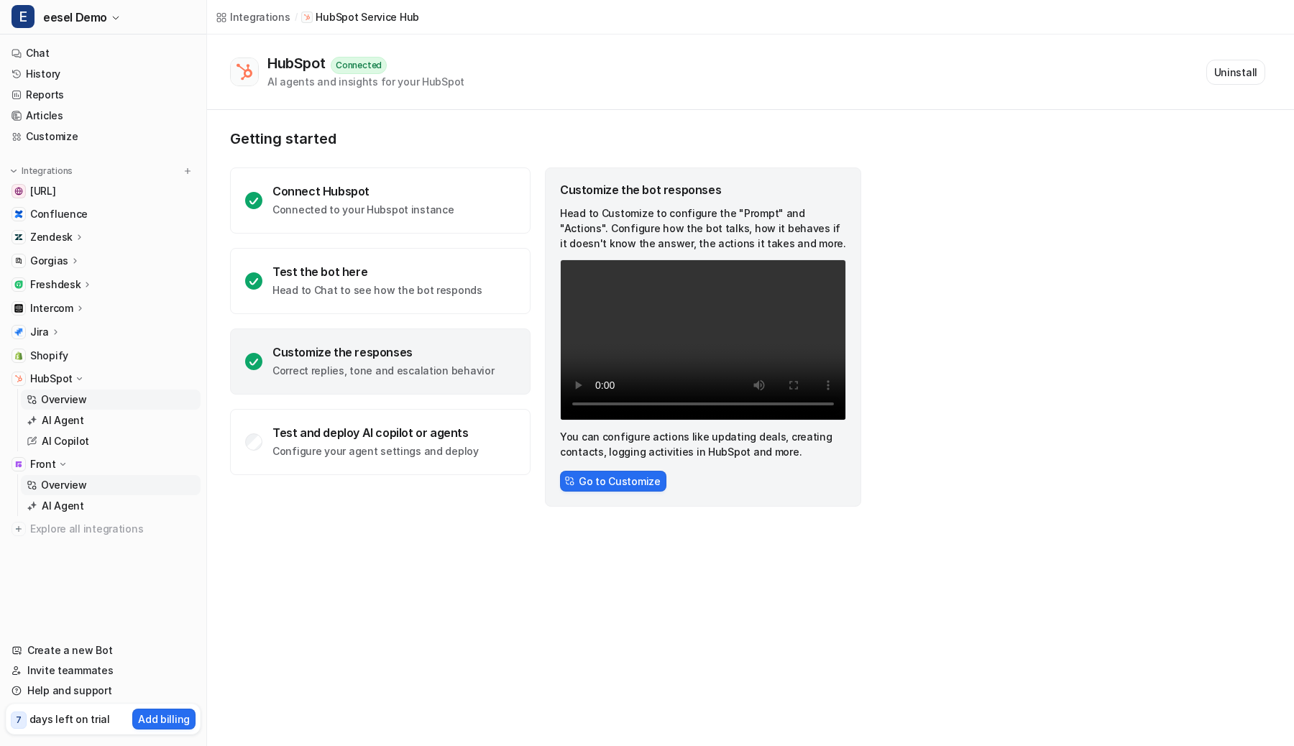
click at [70, 478] on p "Overview" at bounding box center [64, 485] width 46 height 14
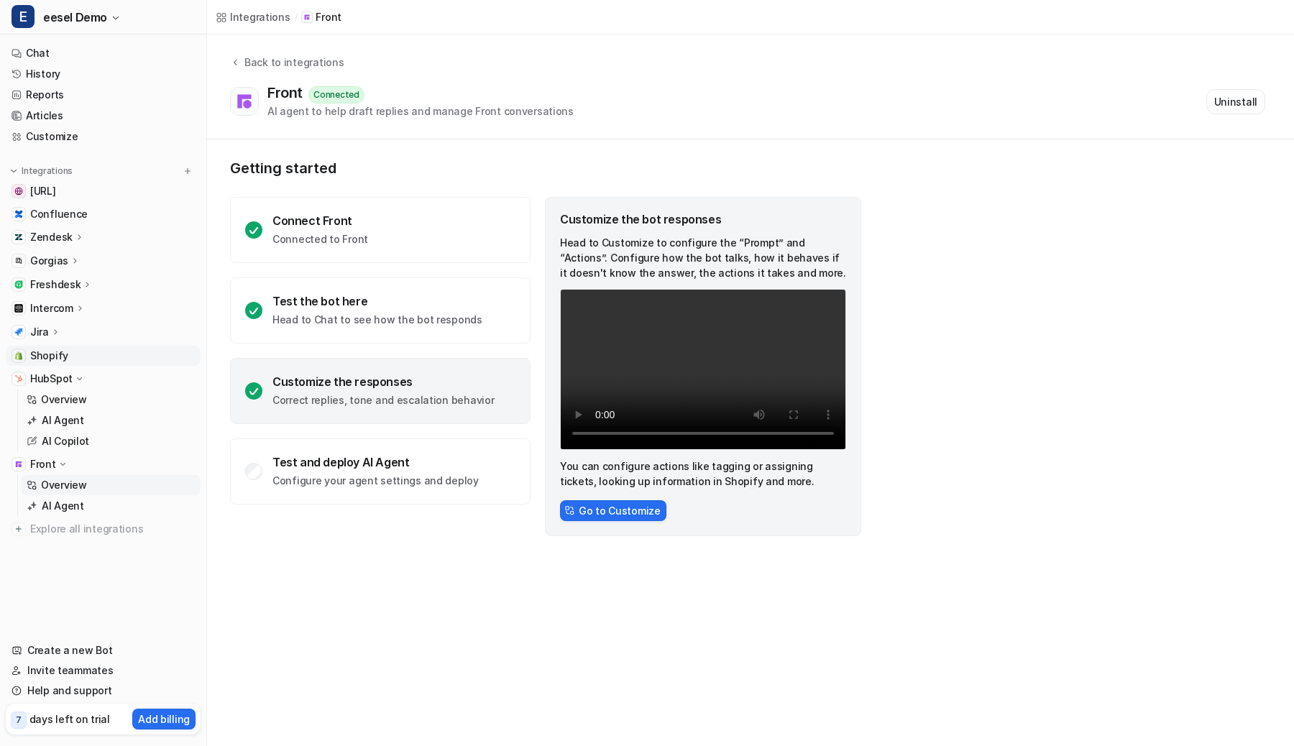
click at [78, 359] on link "Shopify" at bounding box center [103, 356] width 195 height 20
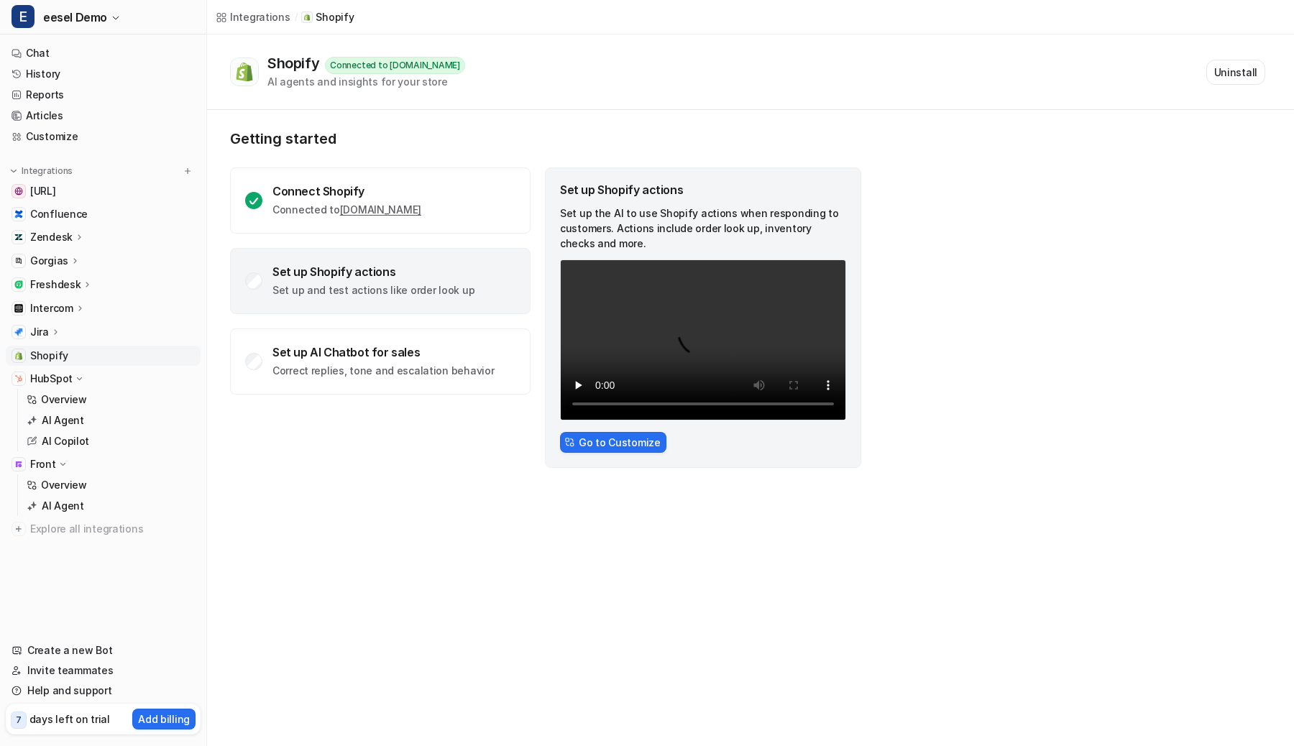
click at [69, 339] on div "Jira" at bounding box center [103, 332] width 195 height 20
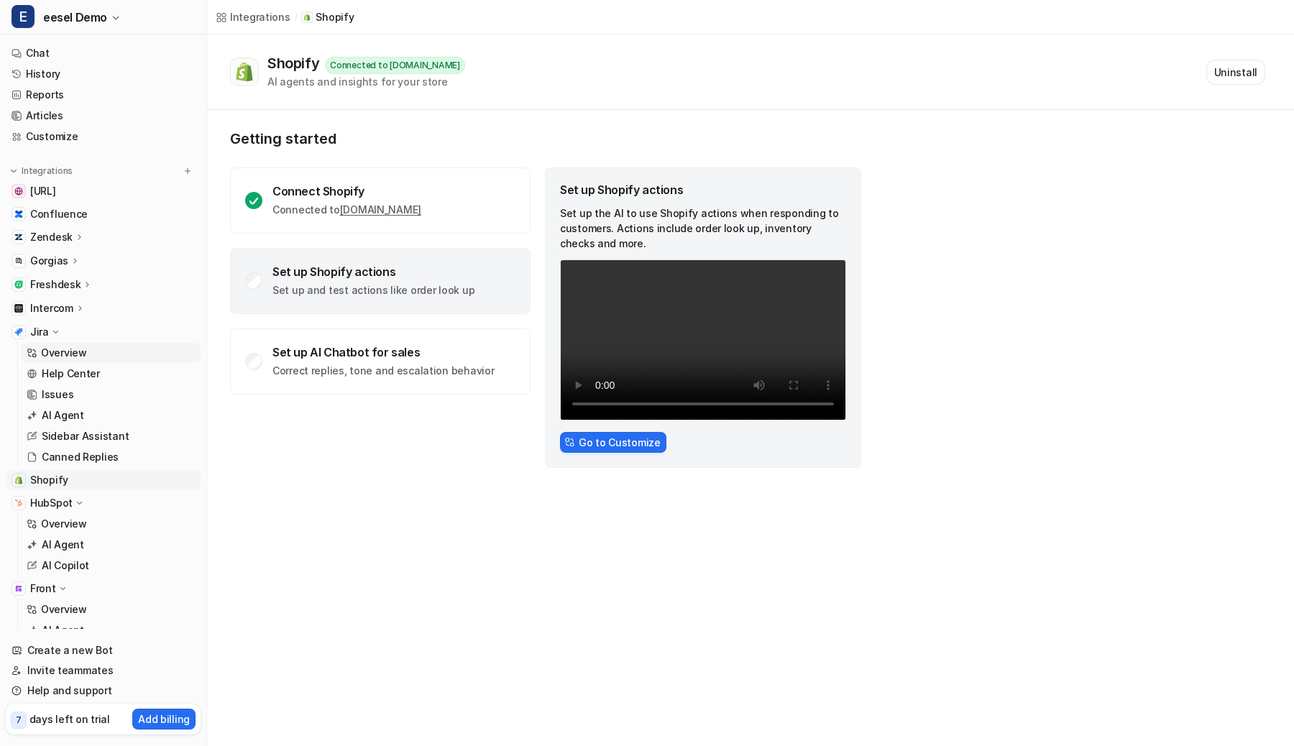
click at [64, 352] on p "Overview" at bounding box center [64, 353] width 46 height 14
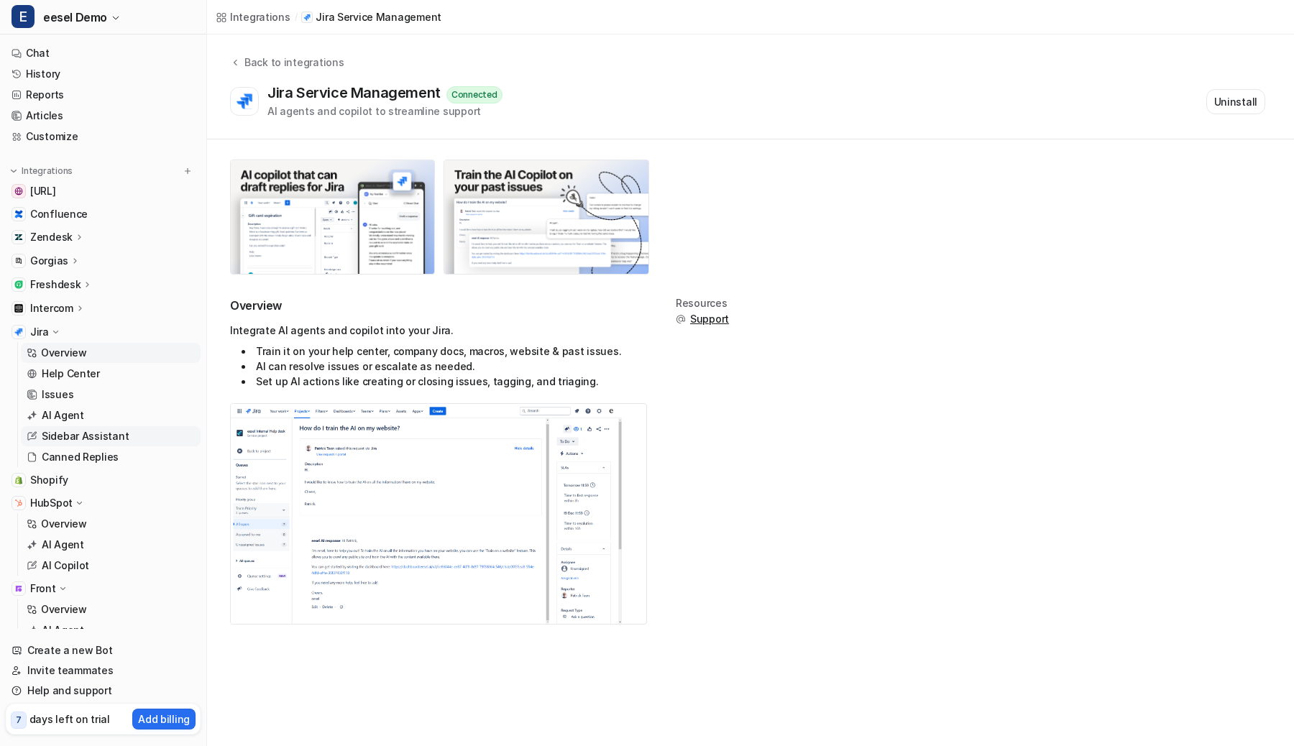
scroll to position [75, 0]
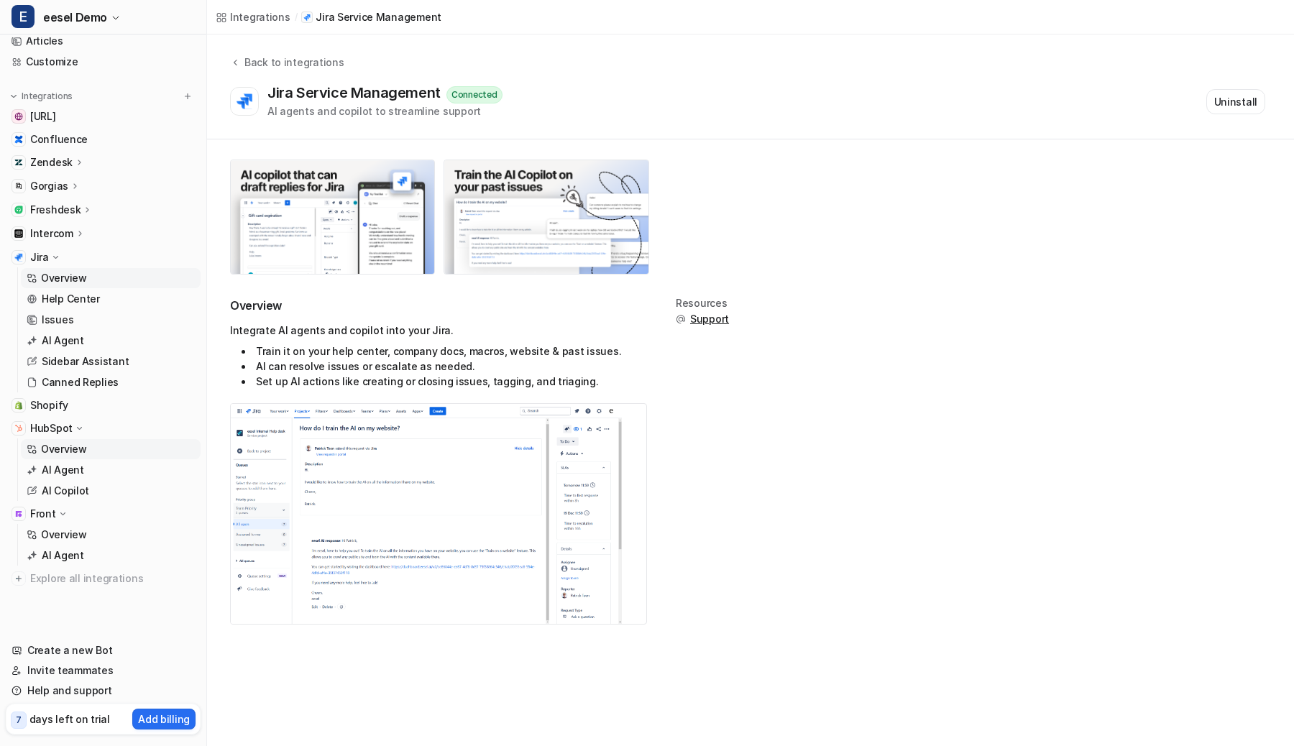
click at [64, 448] on p "Overview" at bounding box center [64, 449] width 46 height 14
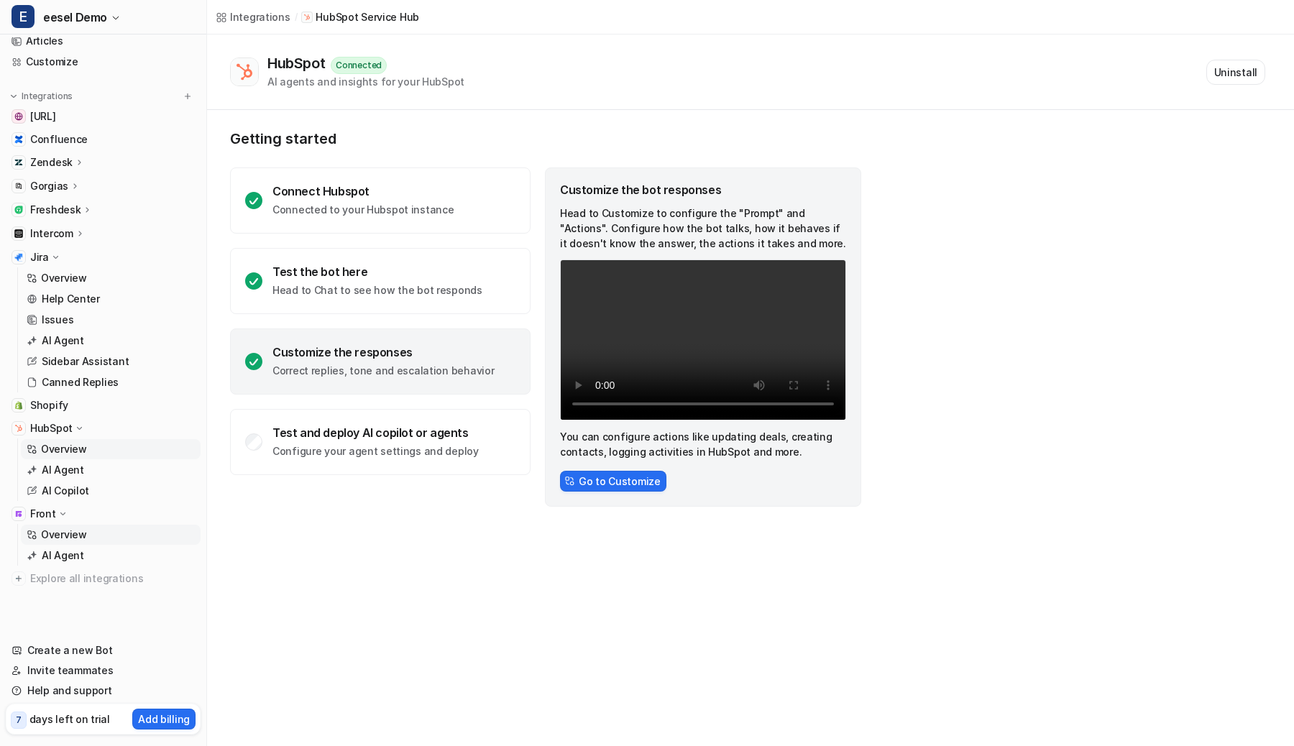
click at [85, 528] on link "Overview" at bounding box center [111, 535] width 180 height 20
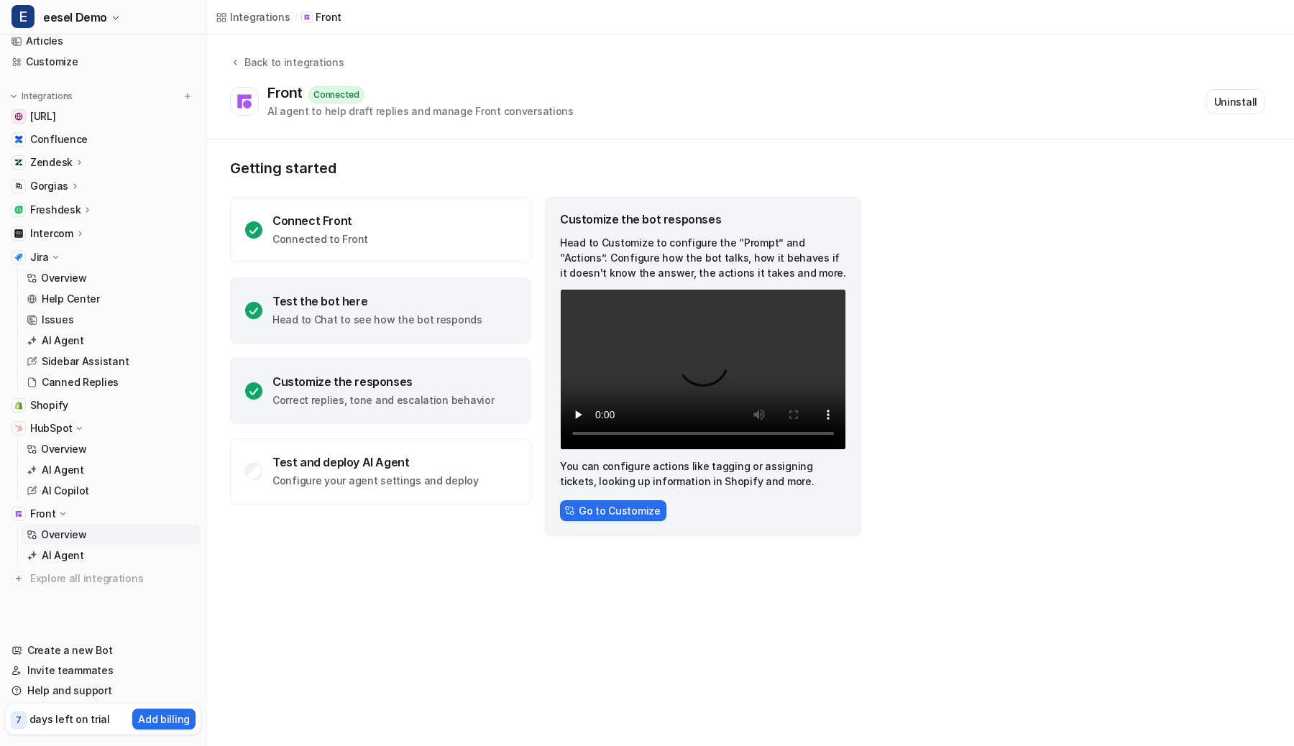
click at [442, 295] on div "Test the bot here" at bounding box center [377, 301] width 210 height 14
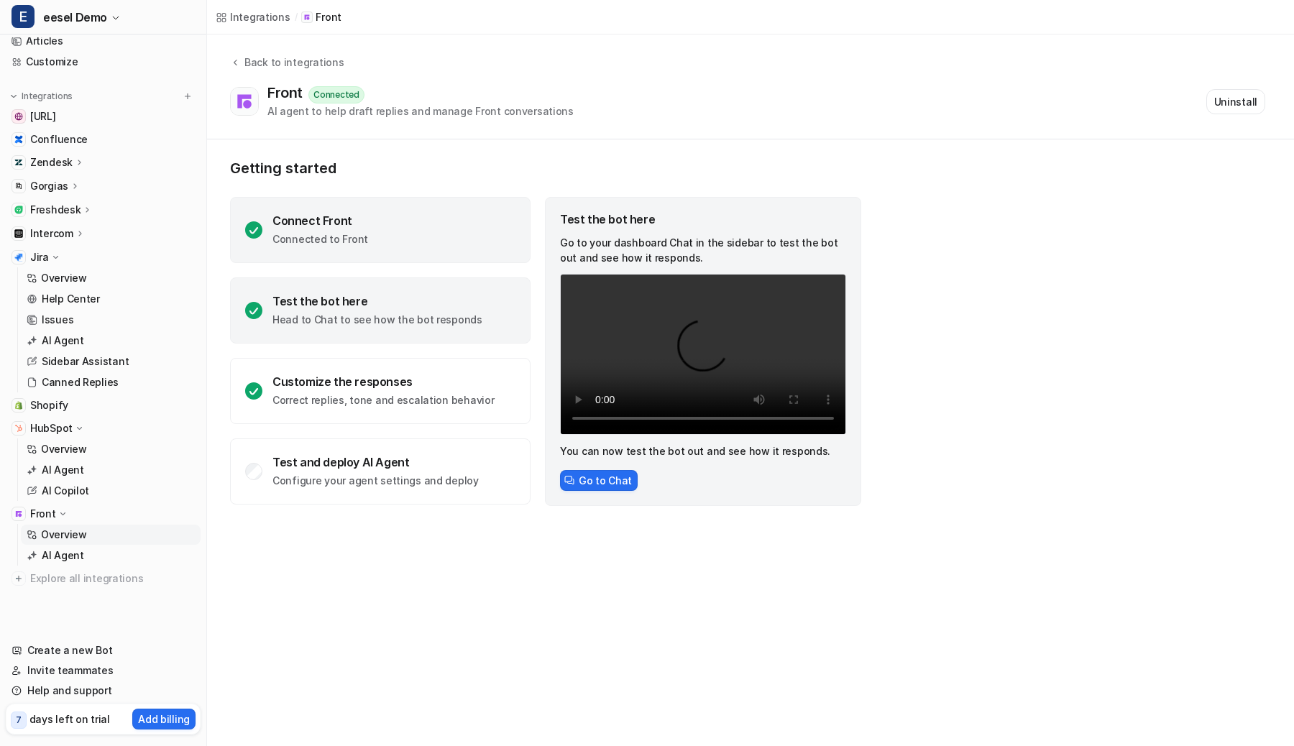
click at [451, 227] on div "Connect Front Connected to Front" at bounding box center [380, 230] width 301 height 66
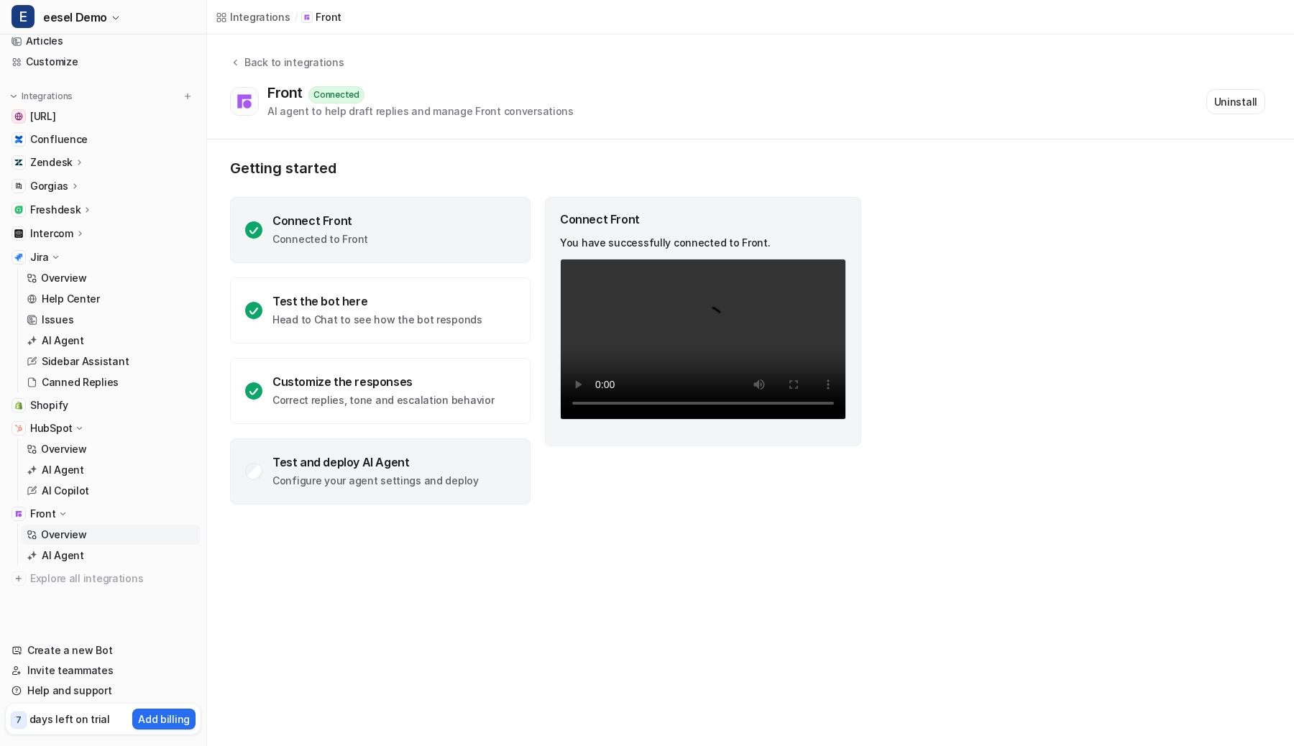
click at [380, 457] on div "Test and deploy AI Agent" at bounding box center [375, 462] width 206 height 14
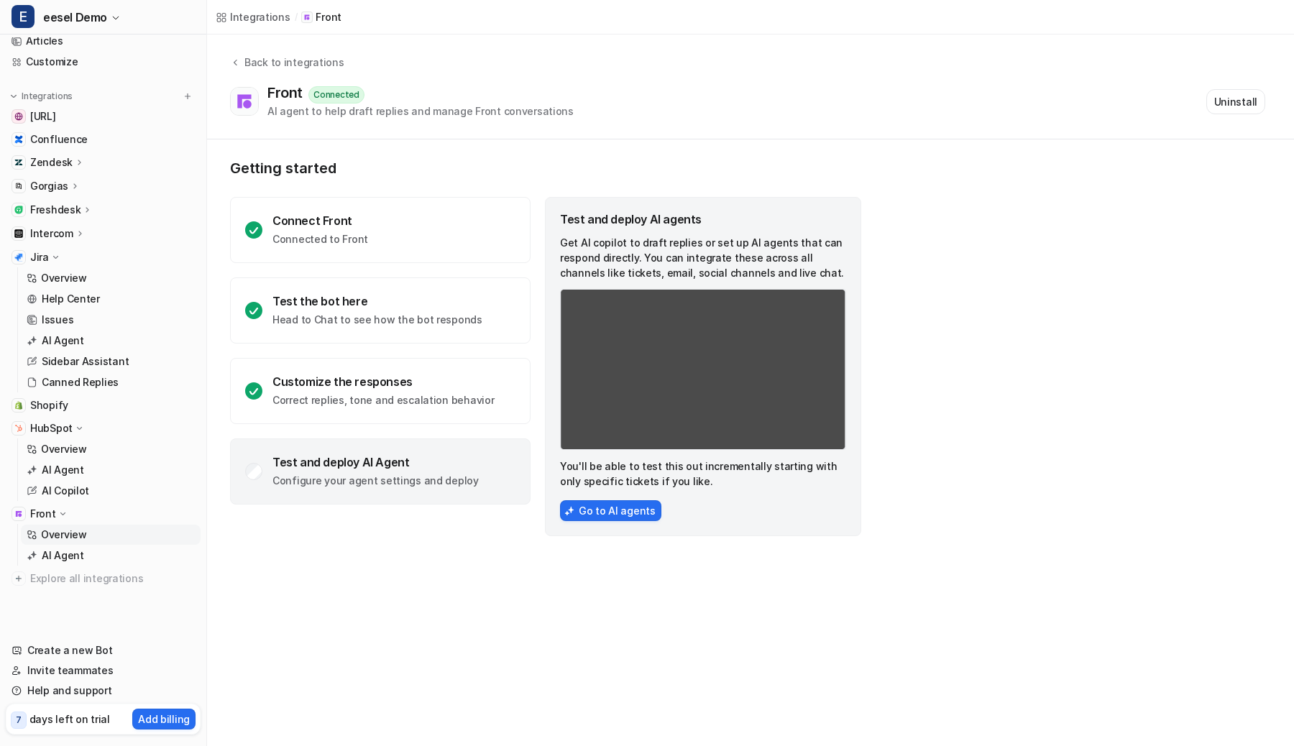
click at [60, 426] on p "HubSpot" at bounding box center [51, 428] width 42 height 14
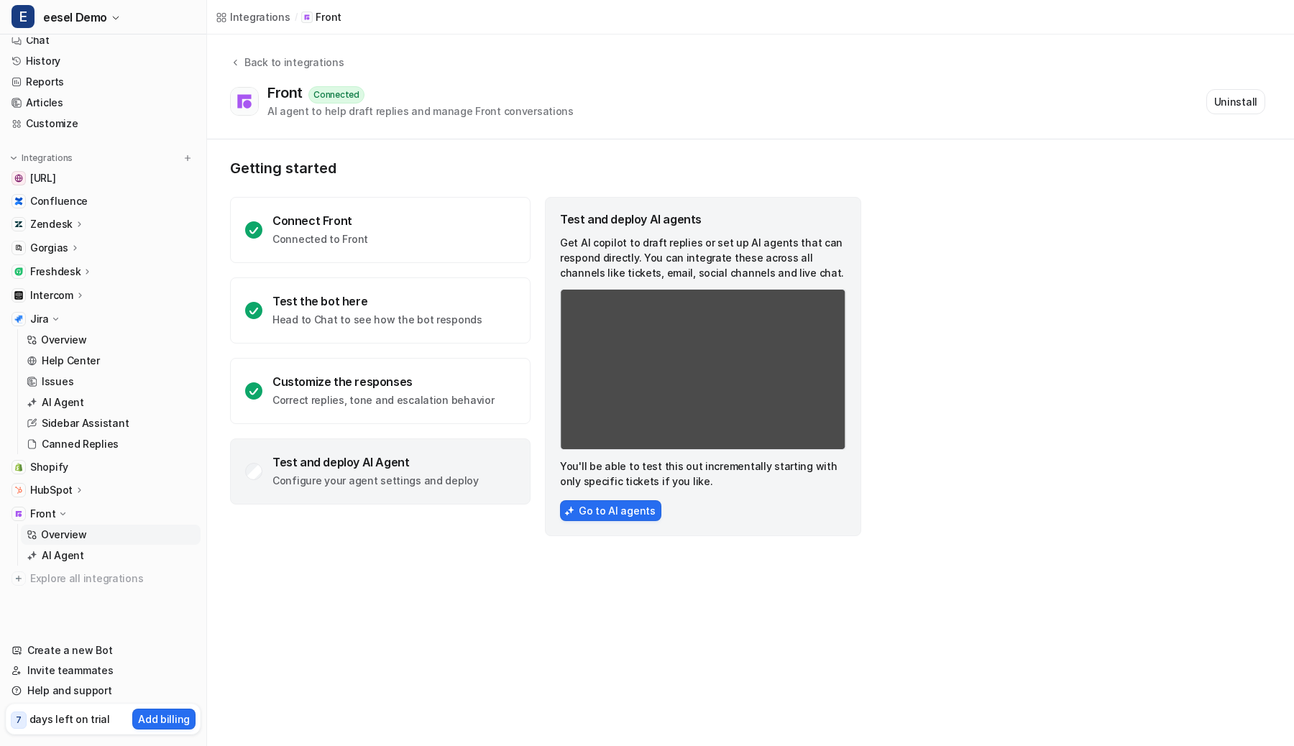
scroll to position [13, 0]
click at [53, 504] on div "Front" at bounding box center [103, 514] width 195 height 20
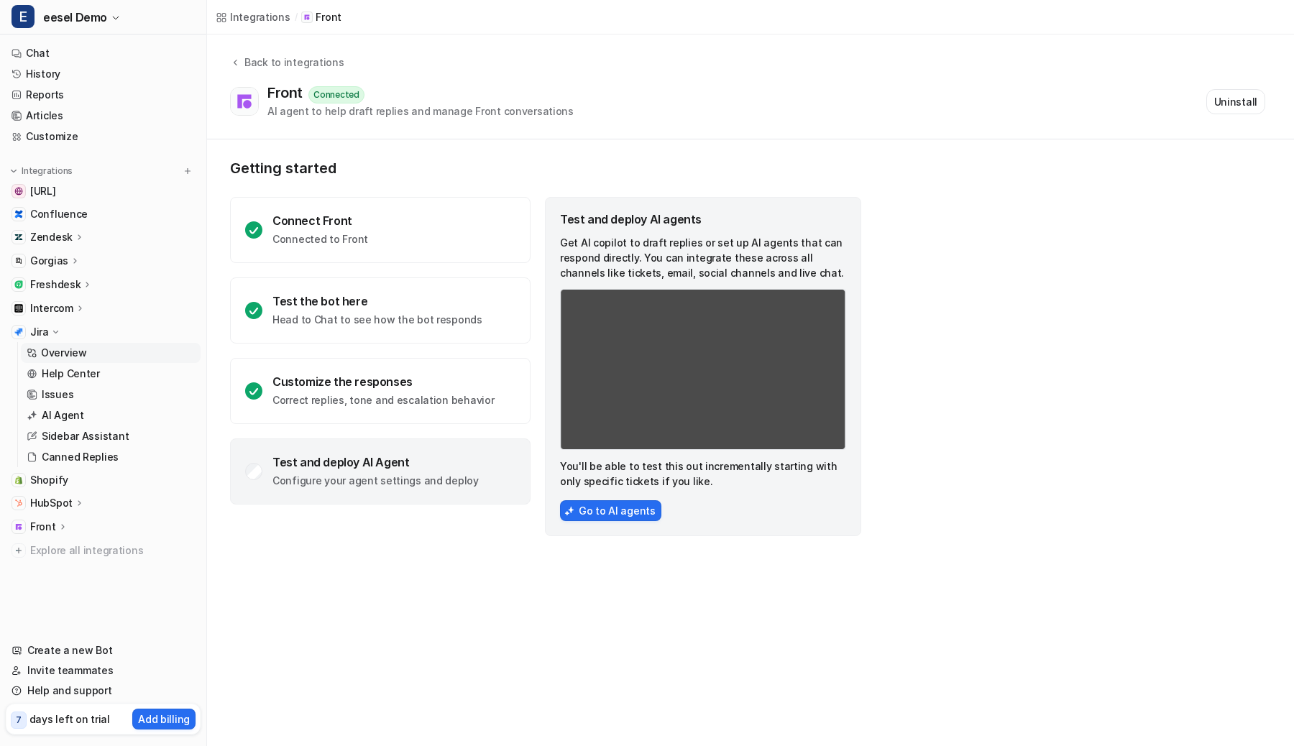
scroll to position [0, 0]
click at [69, 359] on p "Overview" at bounding box center [64, 353] width 46 height 14
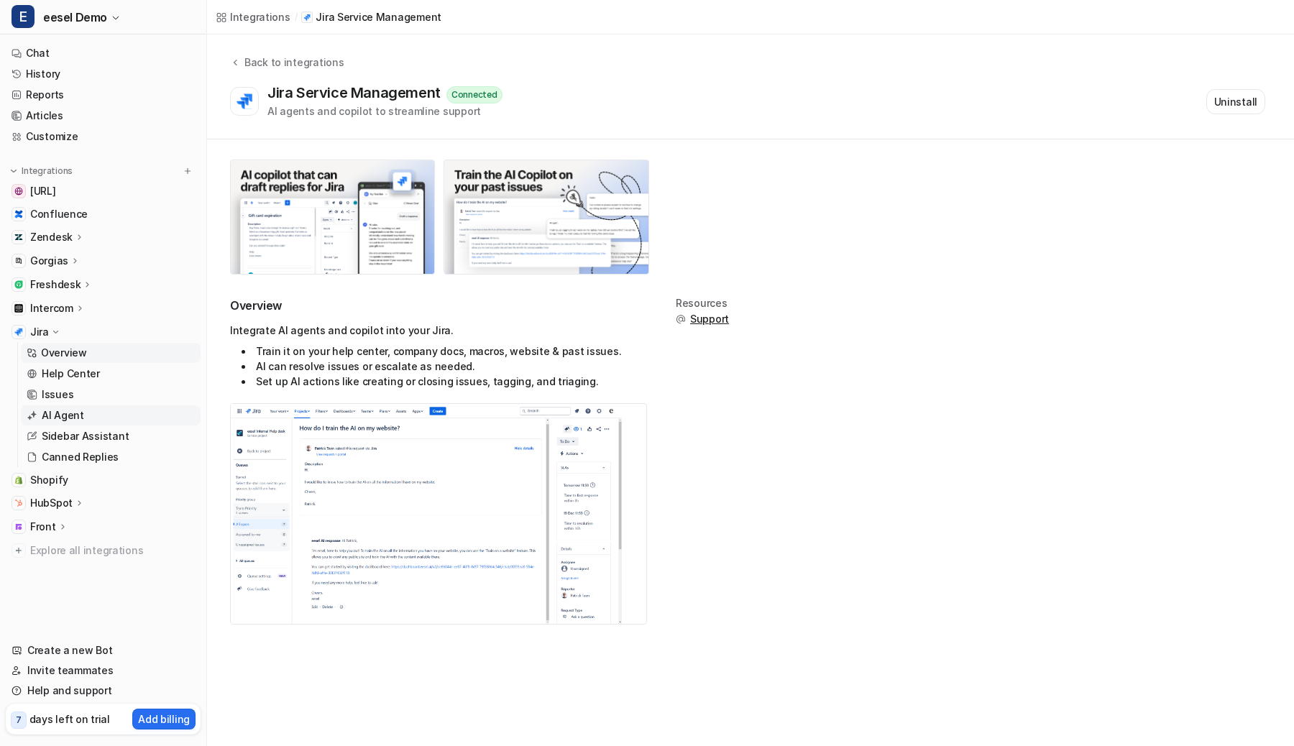
click at [96, 413] on link "AI Agent" at bounding box center [111, 415] width 180 height 20
click at [65, 415] on p "AI Agent" at bounding box center [63, 415] width 42 height 14
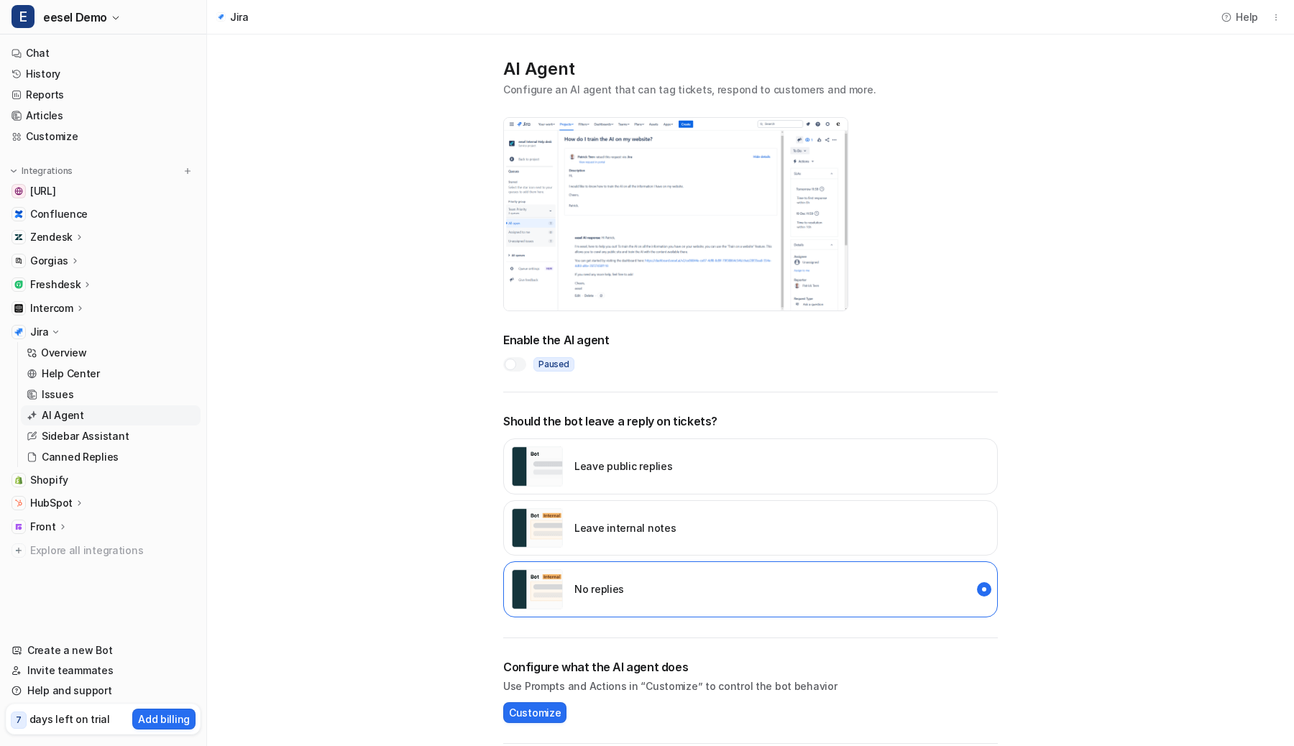
click at [546, 522] on img "internal_reply" at bounding box center [537, 528] width 52 height 40
click at [513, 362] on div at bounding box center [511, 365] width 12 height 12
click at [523, 364] on div at bounding box center [514, 364] width 23 height 14
click at [568, 587] on div "No replies" at bounding box center [567, 589] width 113 height 40
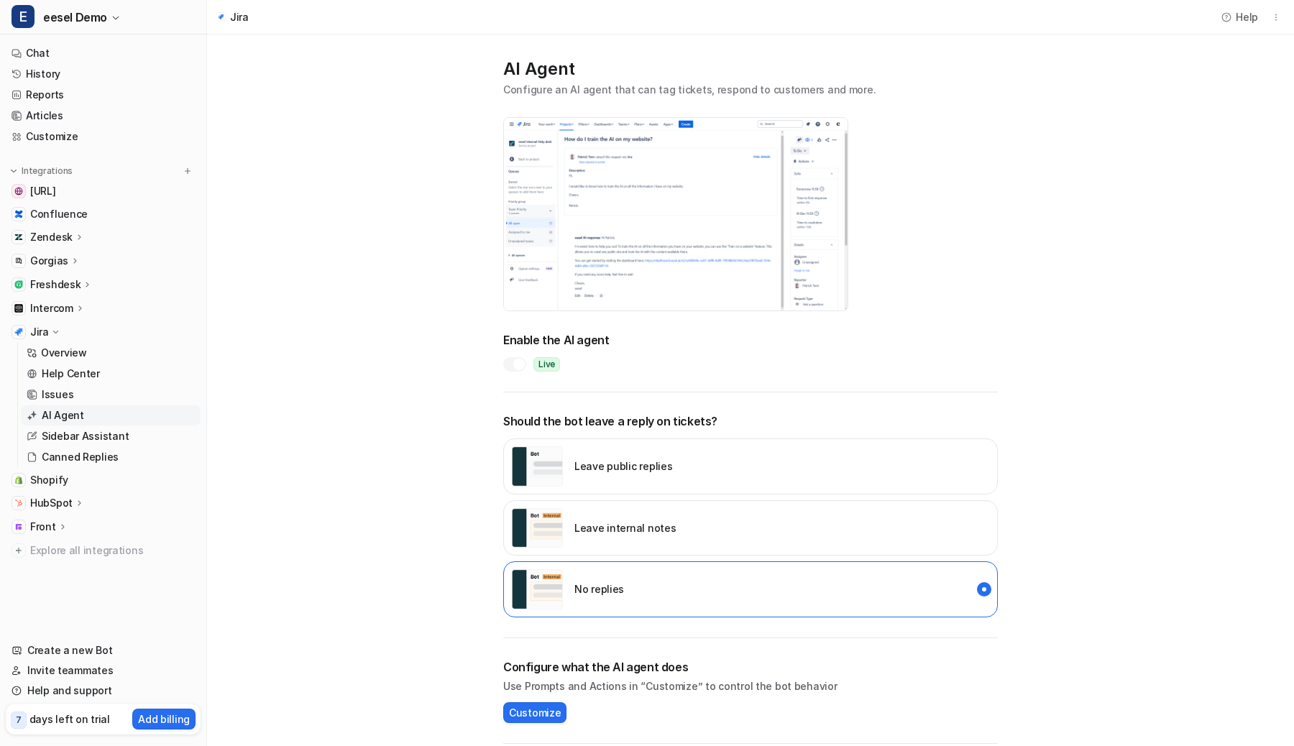
click at [510, 371] on div at bounding box center [514, 364] width 23 height 14
click at [515, 358] on div at bounding box center [514, 364] width 23 height 14
click at [408, 439] on main "AI Agent Configure an AI agent that can tag tickets, respond to customers and m…" at bounding box center [750, 470] width 1087 height 871
click at [543, 540] on img "internal_reply" at bounding box center [537, 528] width 52 height 40
click at [521, 362] on div at bounding box center [514, 364] width 23 height 14
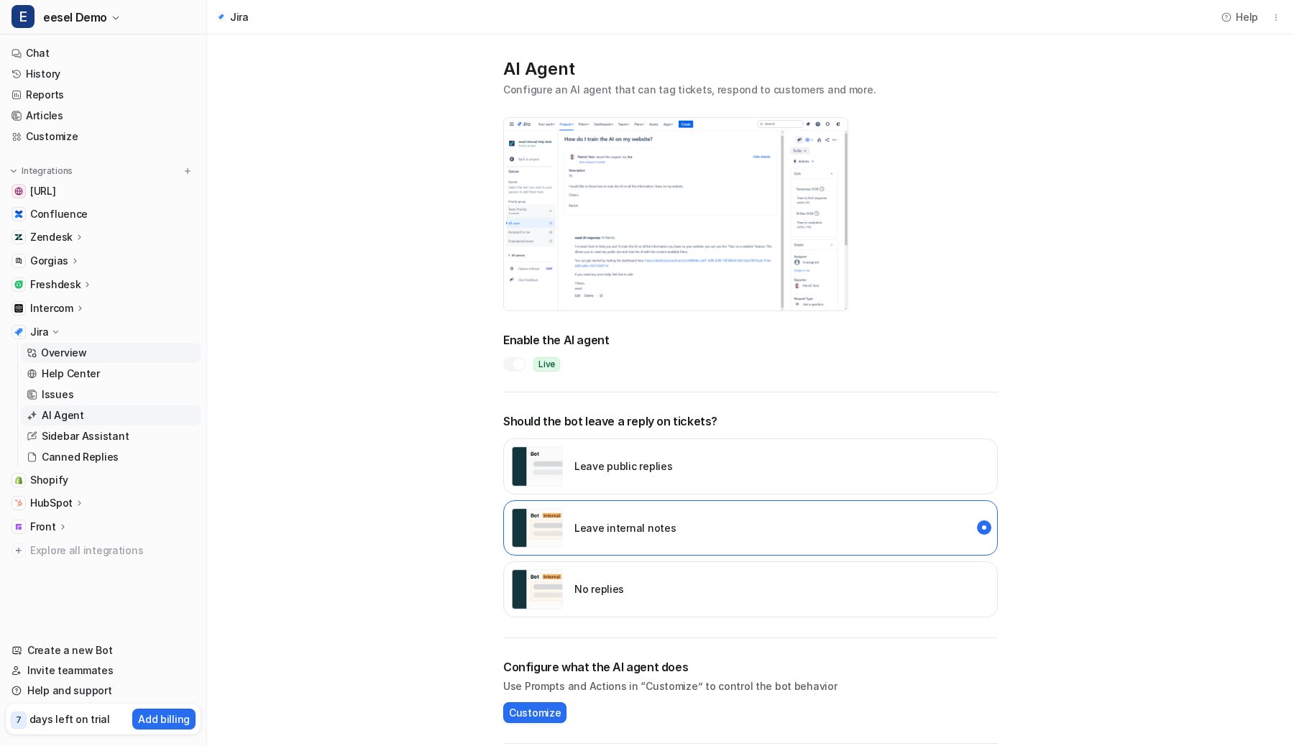
click at [75, 352] on p "Overview" at bounding box center [64, 353] width 46 height 14
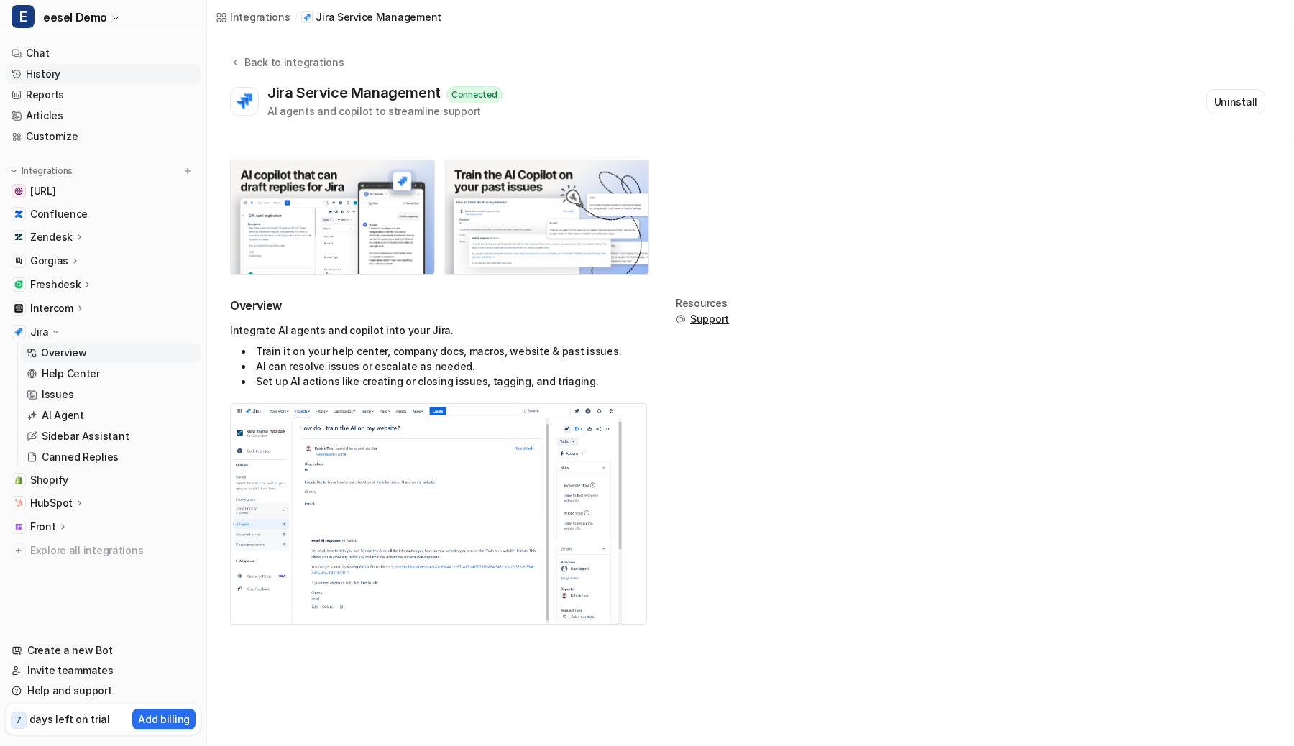
click at [54, 70] on link "History" at bounding box center [103, 74] width 195 height 20
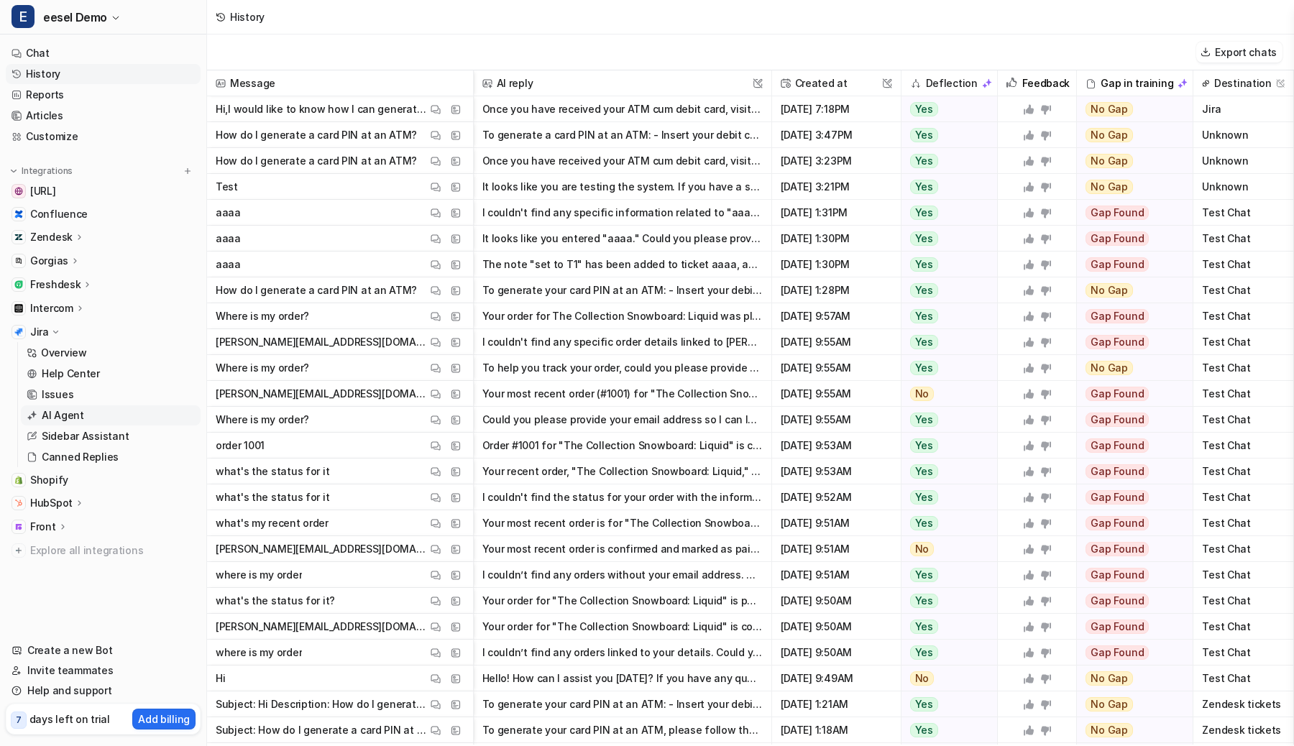
click at [100, 416] on link "AI Agent" at bounding box center [111, 415] width 180 height 20
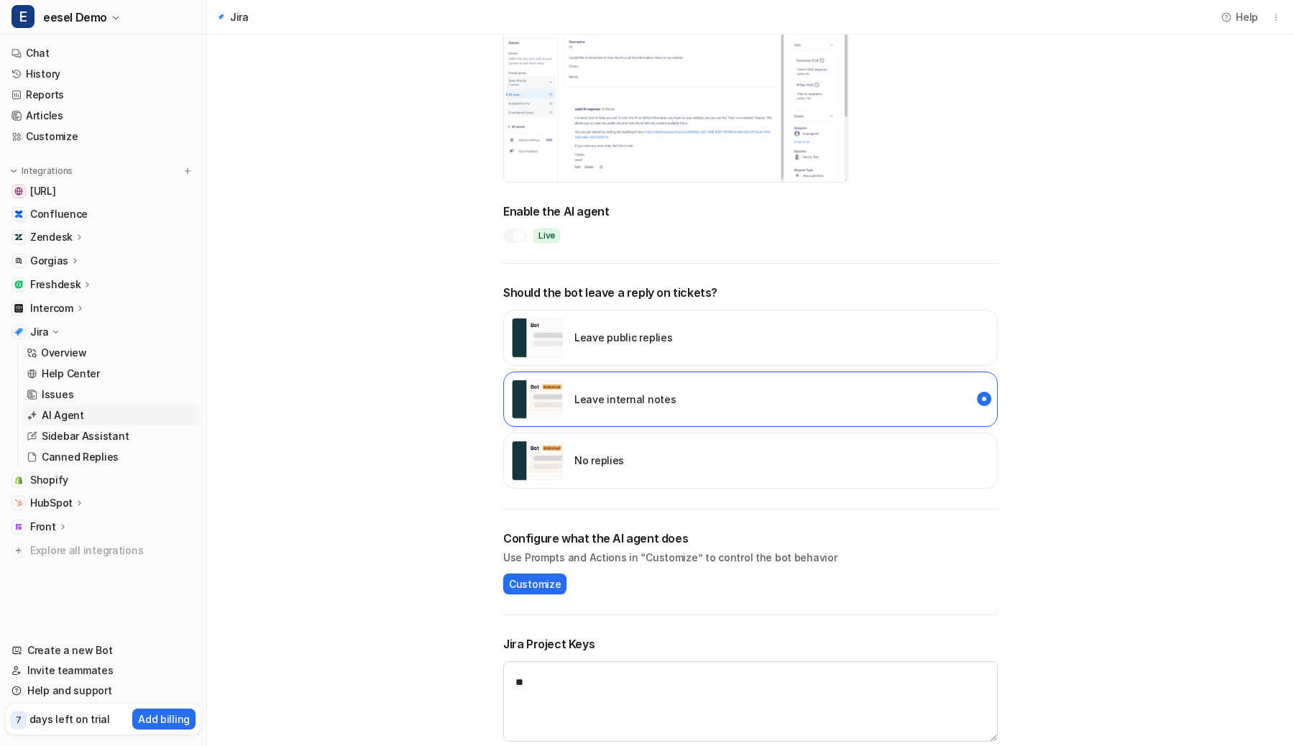
scroll to position [115, 0]
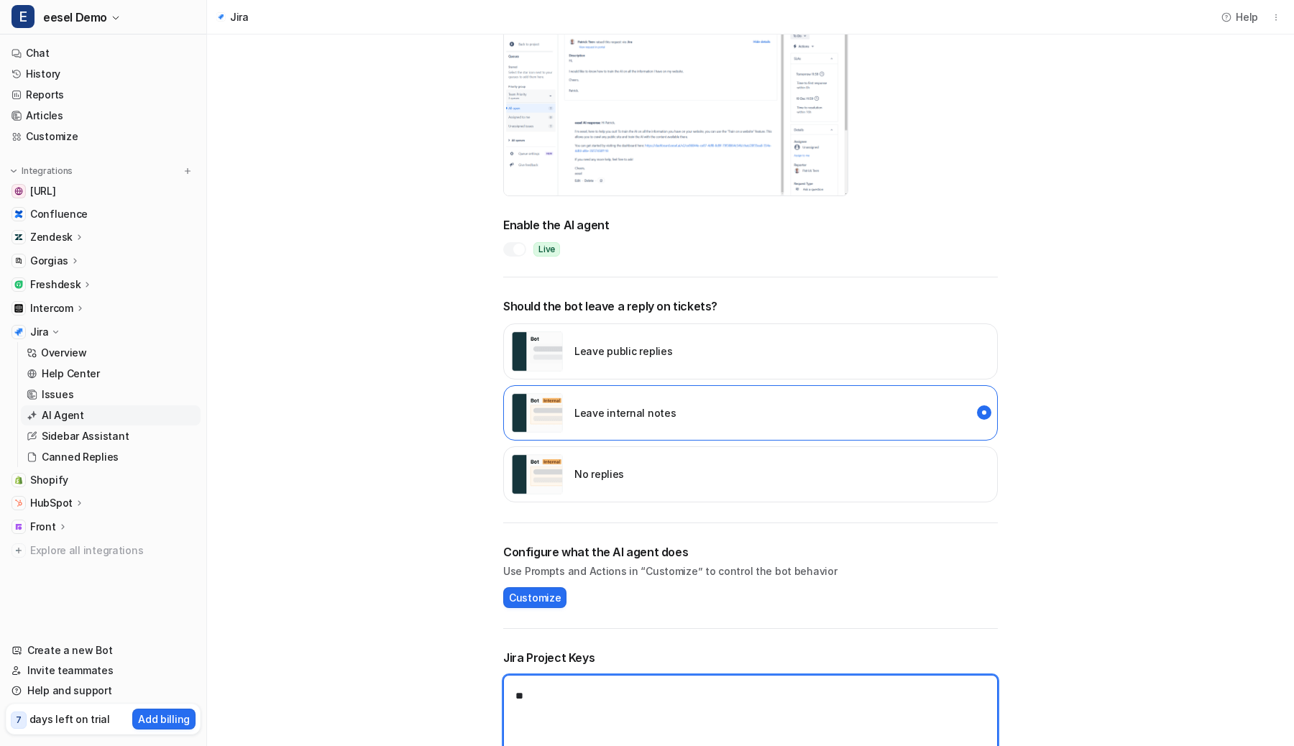
click at [538, 694] on textarea "**" at bounding box center [750, 715] width 495 height 81
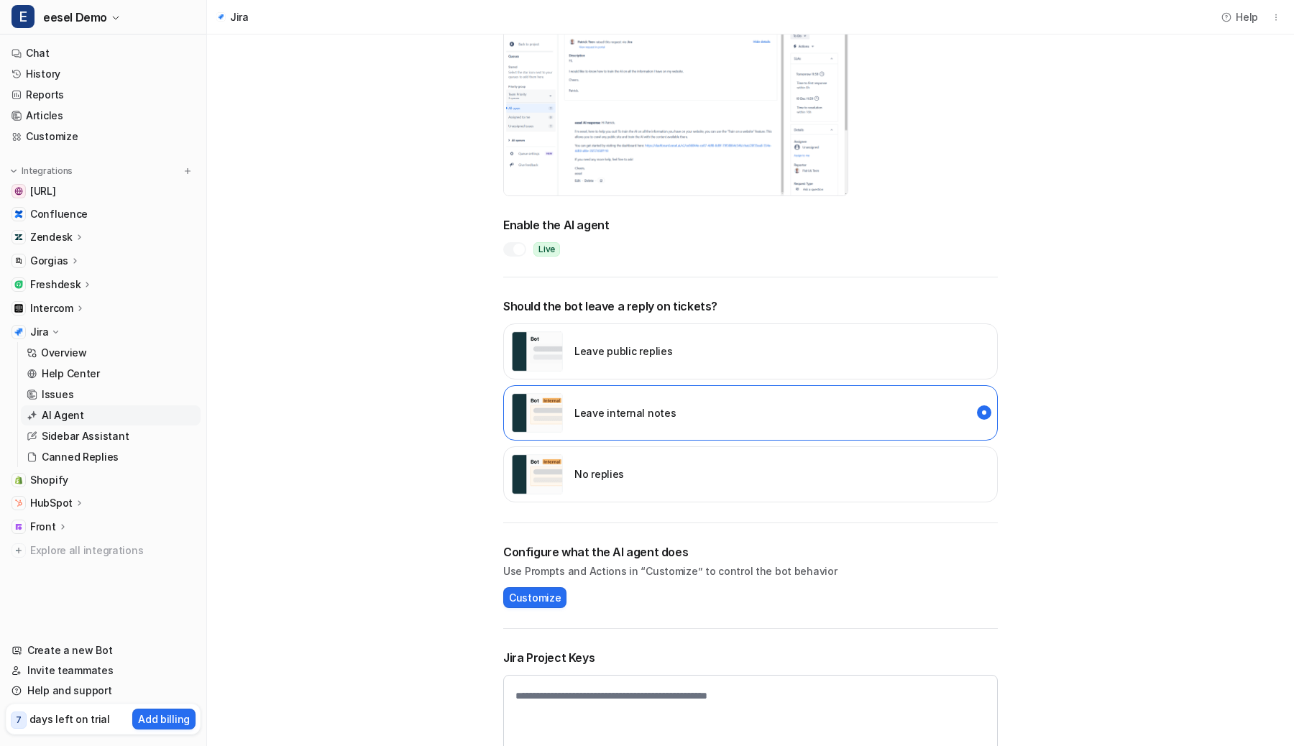
click at [370, 592] on main "AI Agent Configure an AI agent that can tag tickets, respond to customers and m…" at bounding box center [750, 354] width 1087 height 871
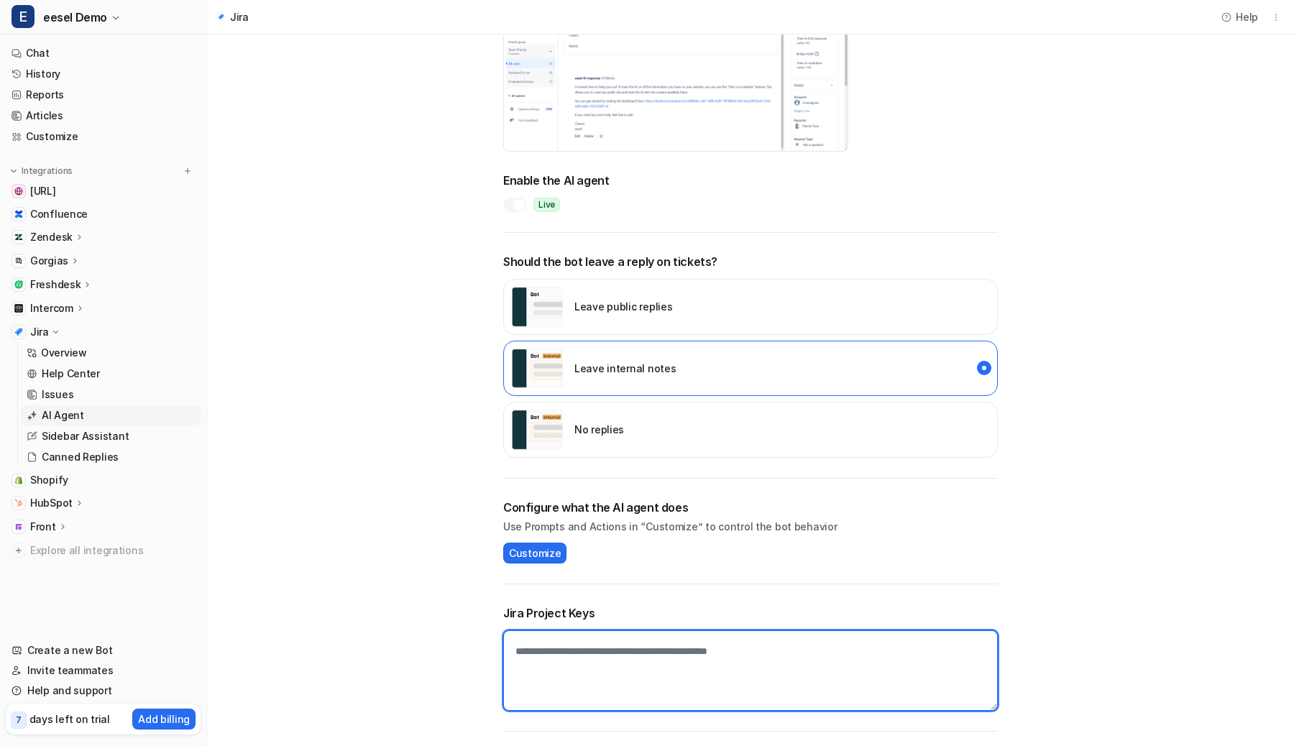
click at [588, 689] on textarea at bounding box center [750, 670] width 495 height 81
paste textarea "**********"
click at [642, 676] on textarea "**********" at bounding box center [750, 670] width 495 height 81
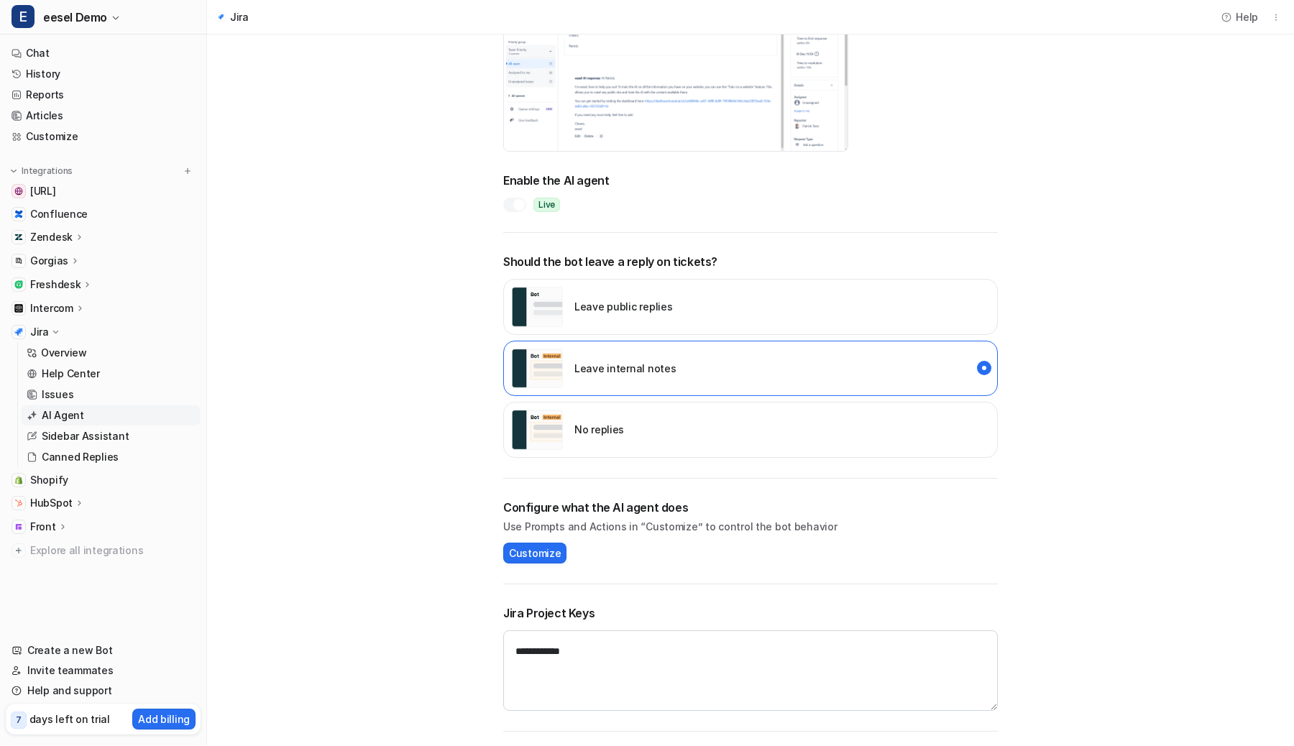
click at [417, 631] on main "**********" at bounding box center [750, 310] width 1087 height 871
type textarea "**********"
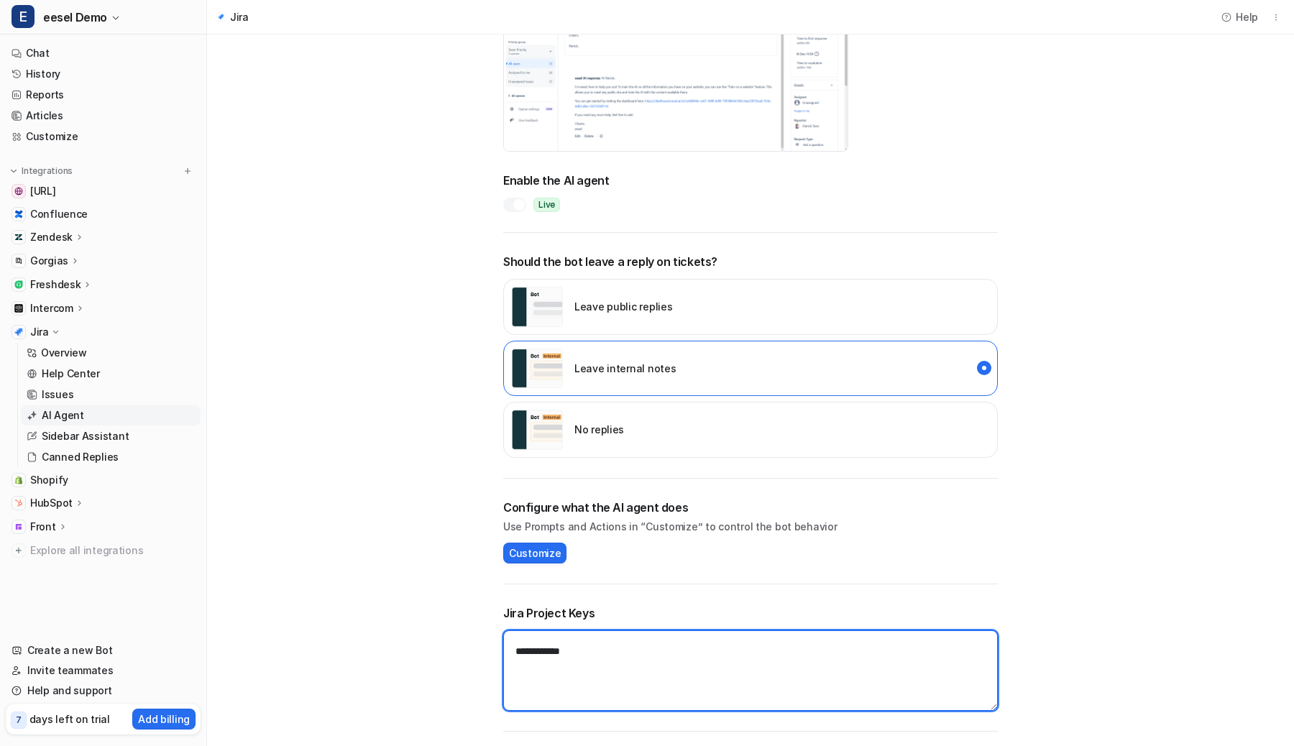
click at [561, 651] on textarea "**********" at bounding box center [750, 670] width 495 height 81
type textarea "**********"
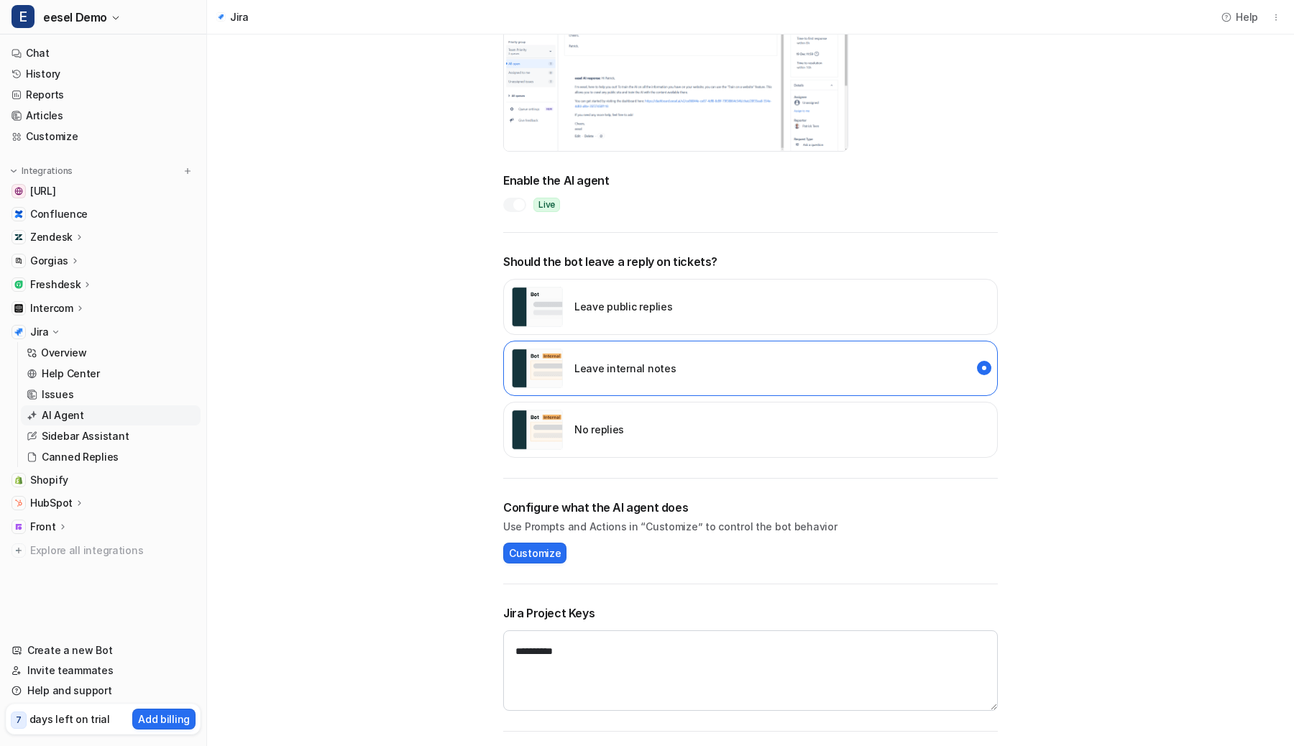
click at [431, 614] on main "**********" at bounding box center [750, 310] width 1087 height 871
click at [575, 438] on div "No replies" at bounding box center [567, 430] width 113 height 40
click at [590, 372] on p "Leave internal notes" at bounding box center [624, 368] width 101 height 15
click at [558, 365] on img "internal_reply" at bounding box center [537, 369] width 52 height 40
click at [55, 71] on link "History" at bounding box center [103, 74] width 195 height 20
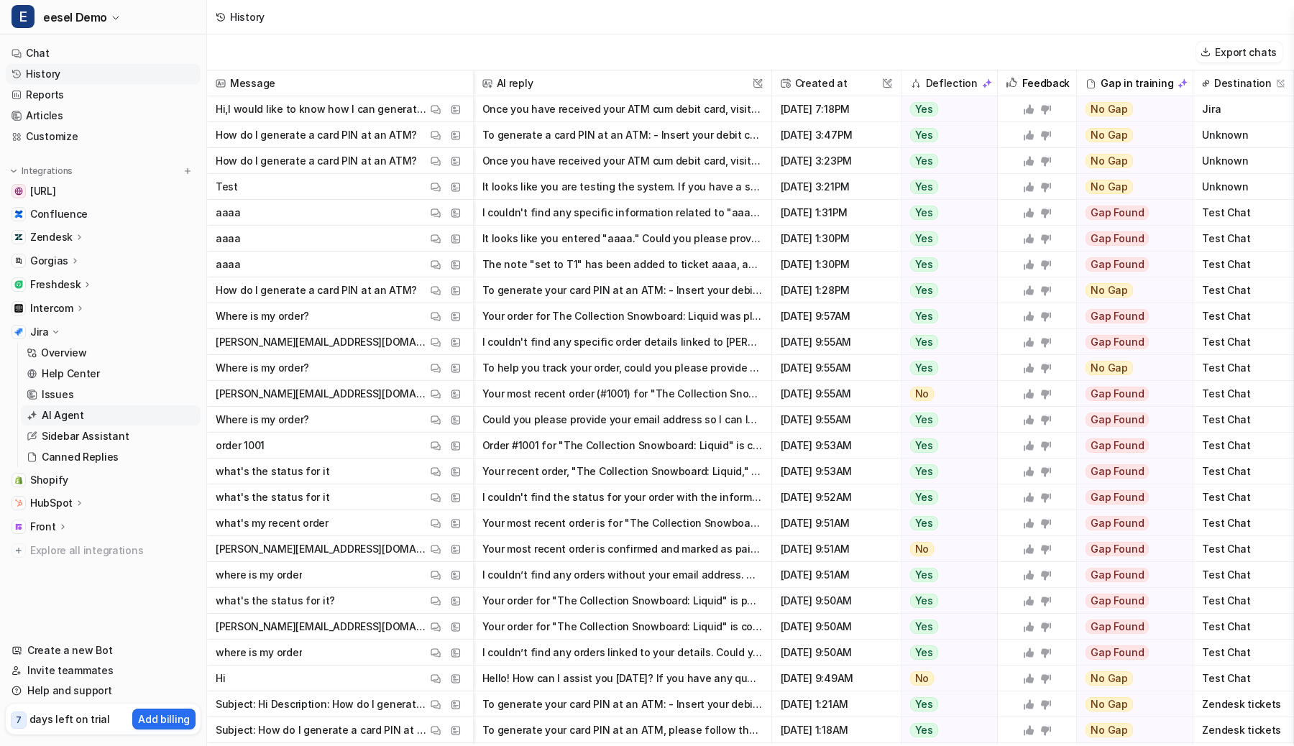
click at [76, 416] on p "AI Agent" at bounding box center [63, 415] width 42 height 14
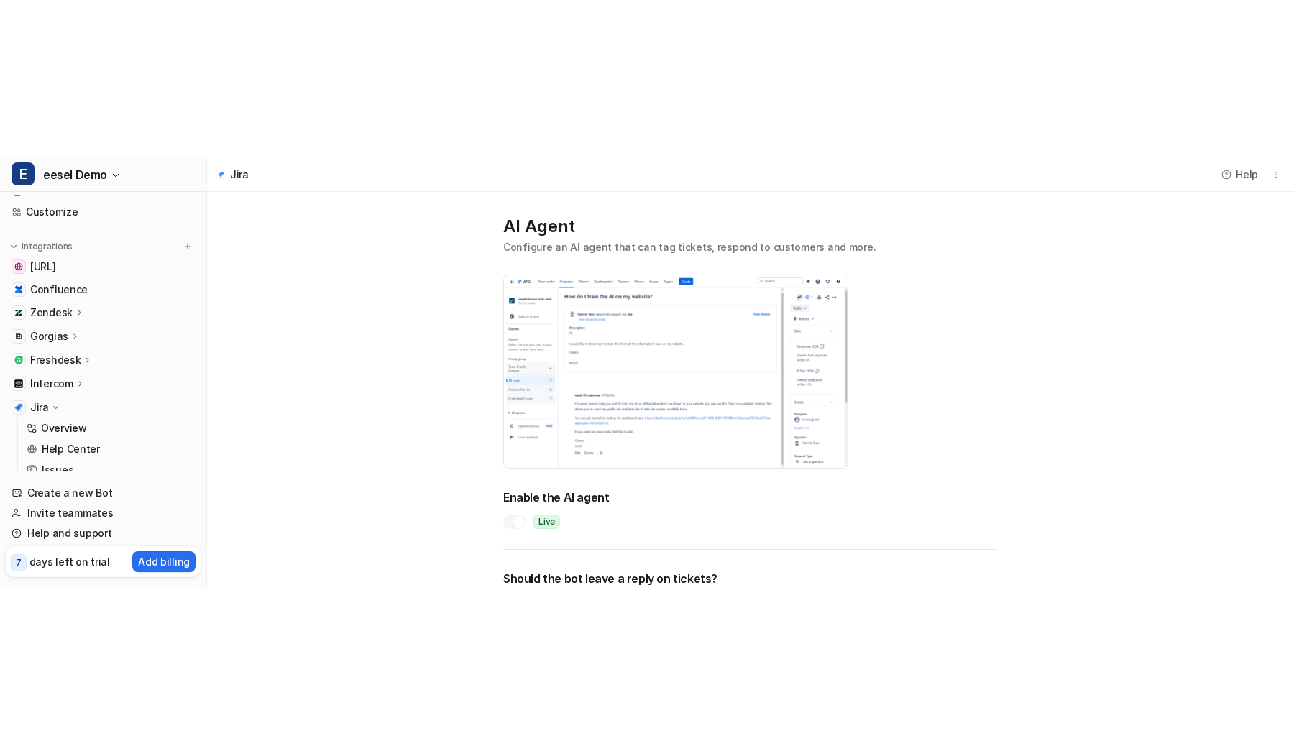
scroll to position [84, 0]
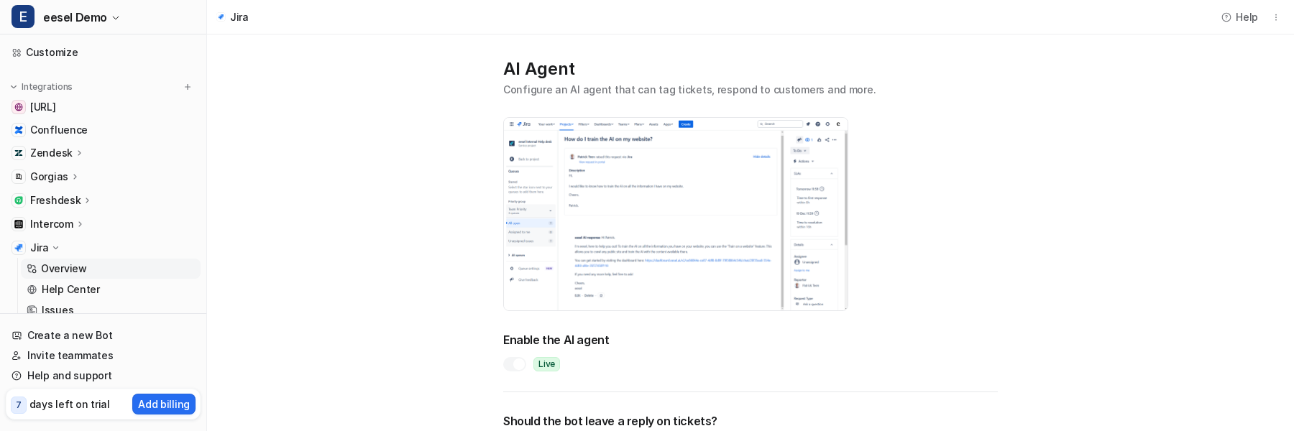
click at [58, 269] on p "Overview" at bounding box center [64, 269] width 46 height 14
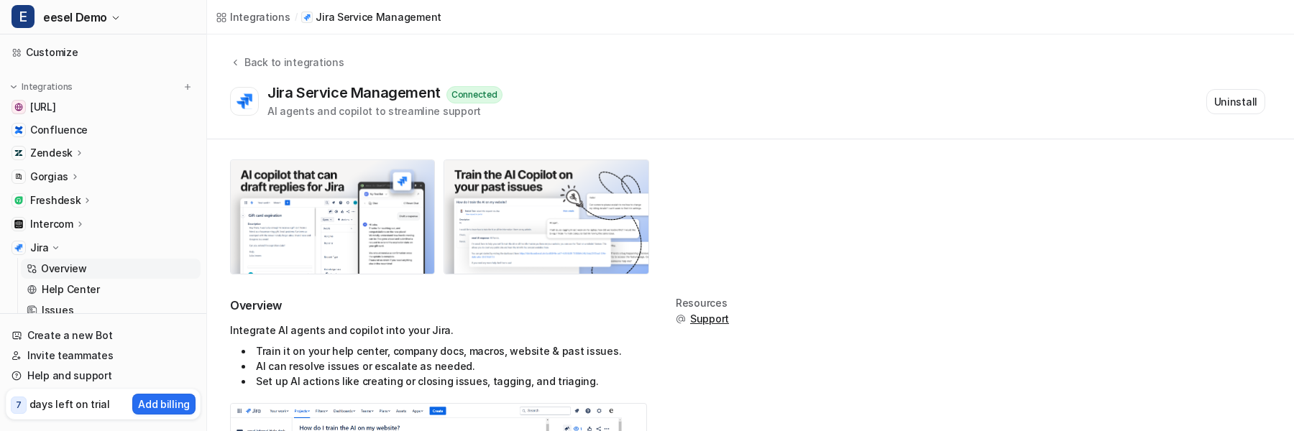
click at [495, 34] on div "Integrations / Jira Service Management" at bounding box center [750, 17] width 1087 height 35
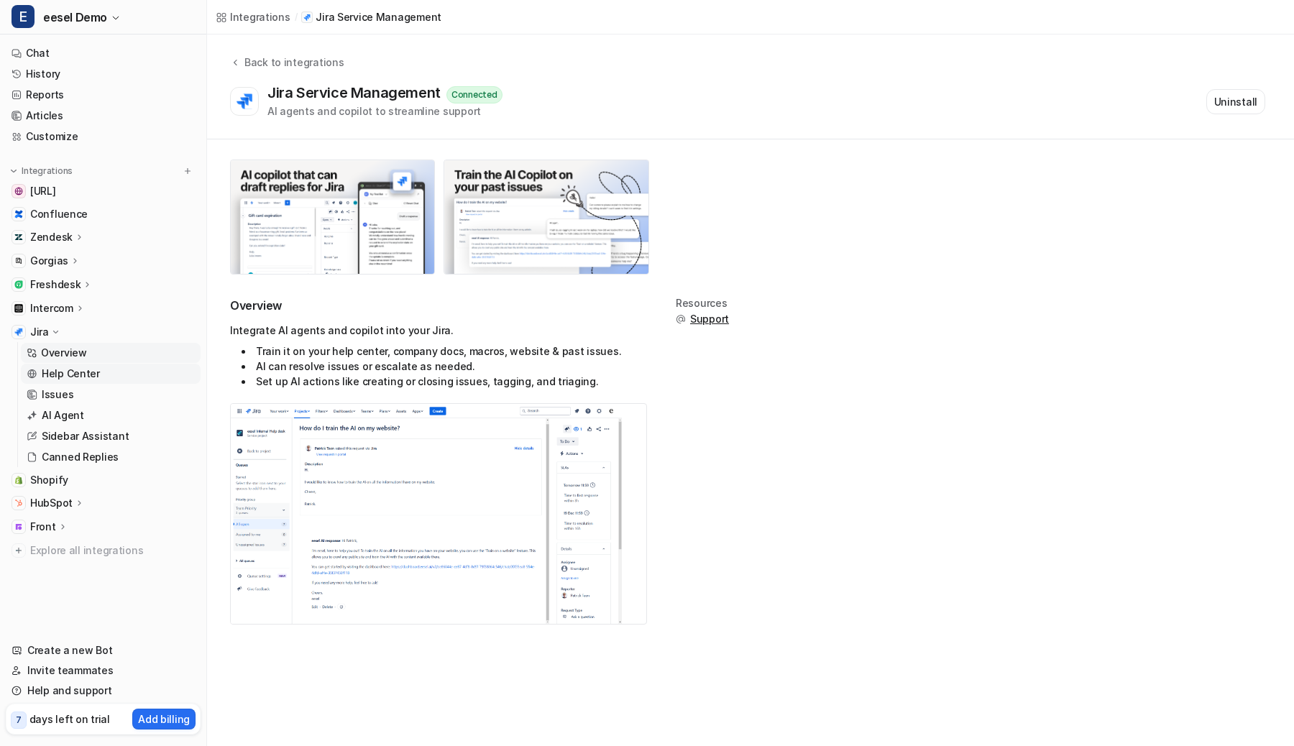
click at [79, 374] on p "Help Center" at bounding box center [71, 374] width 58 height 14
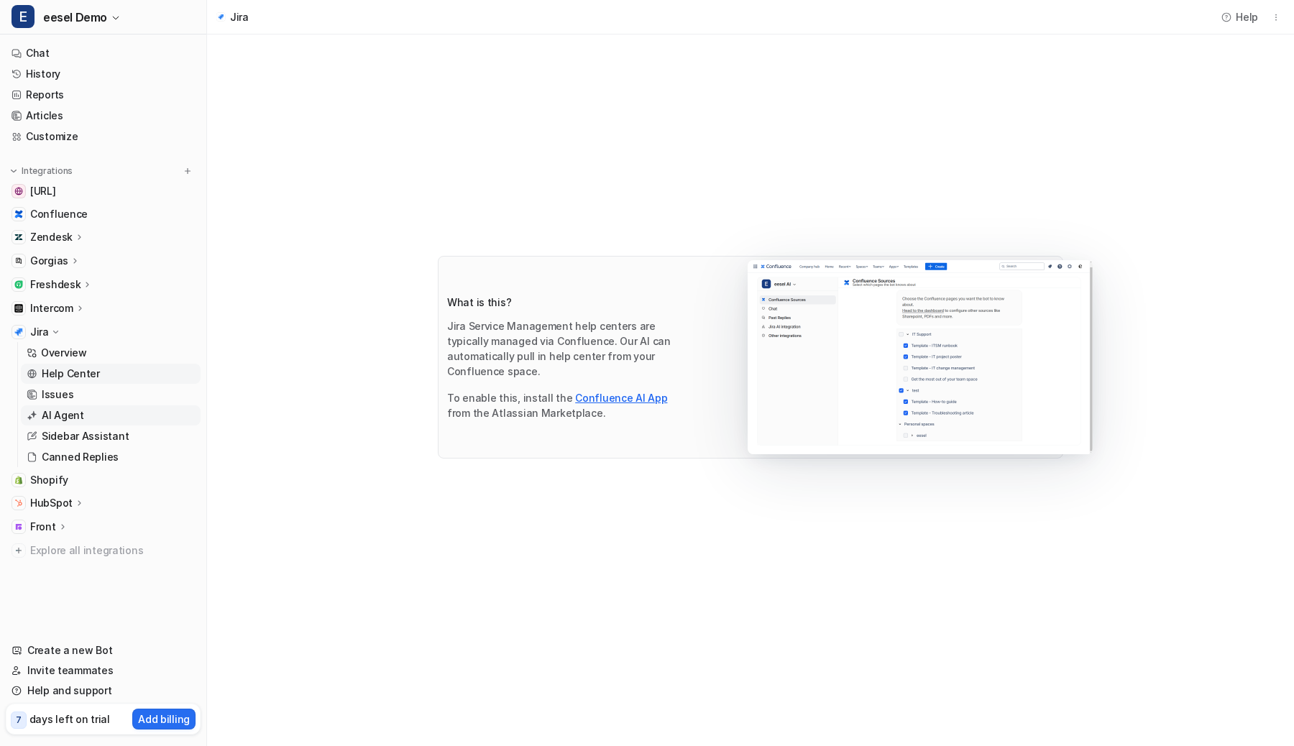
click at [78, 413] on p "AI Agent" at bounding box center [63, 415] width 42 height 14
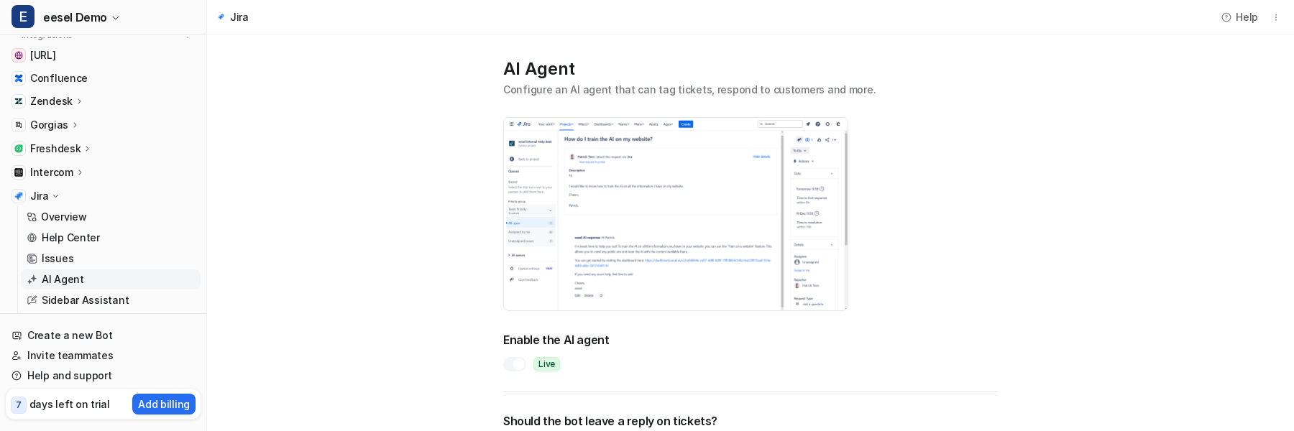
scroll to position [142, 0]
click at [75, 214] on p "Overview" at bounding box center [64, 211] width 46 height 14
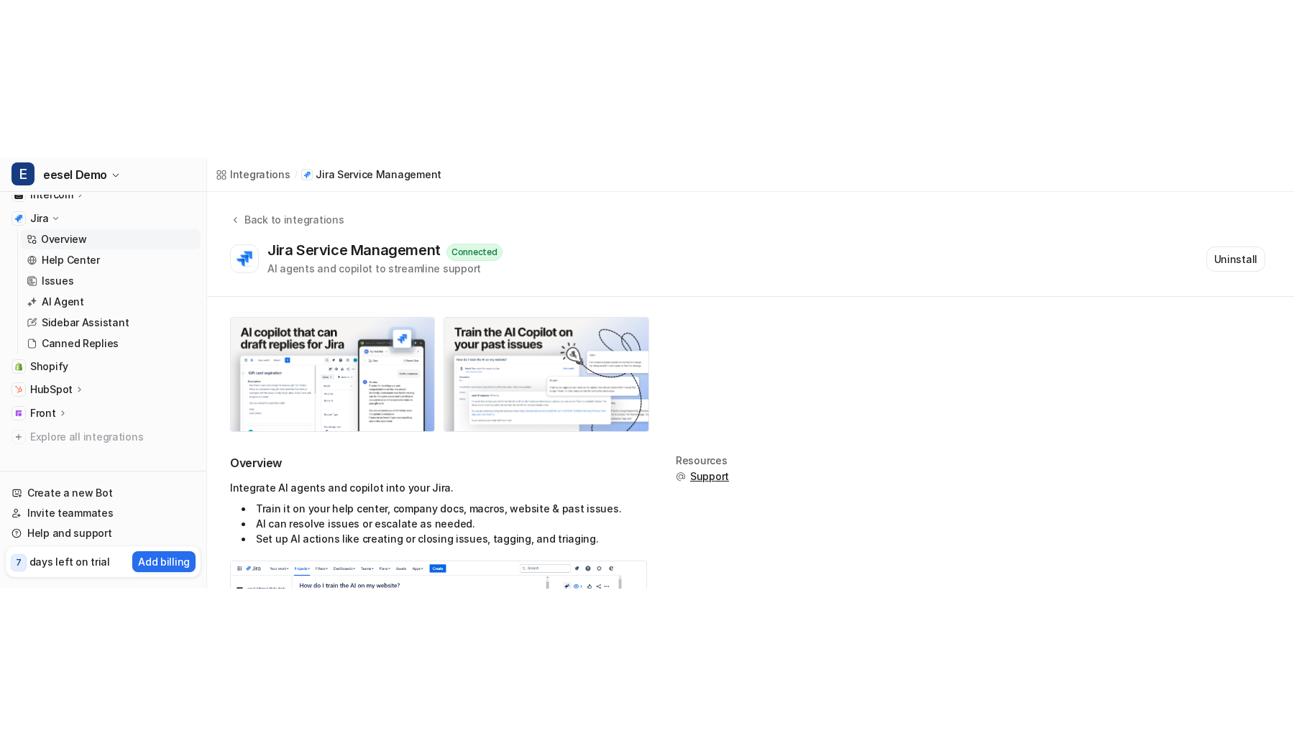
scroll to position [272, 0]
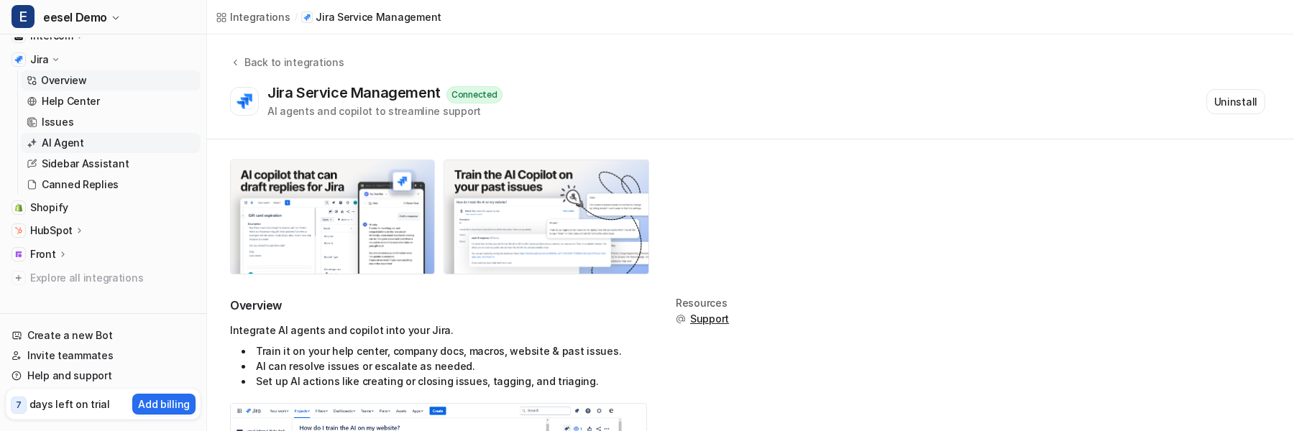
click at [78, 147] on p "AI Agent" at bounding box center [63, 143] width 42 height 14
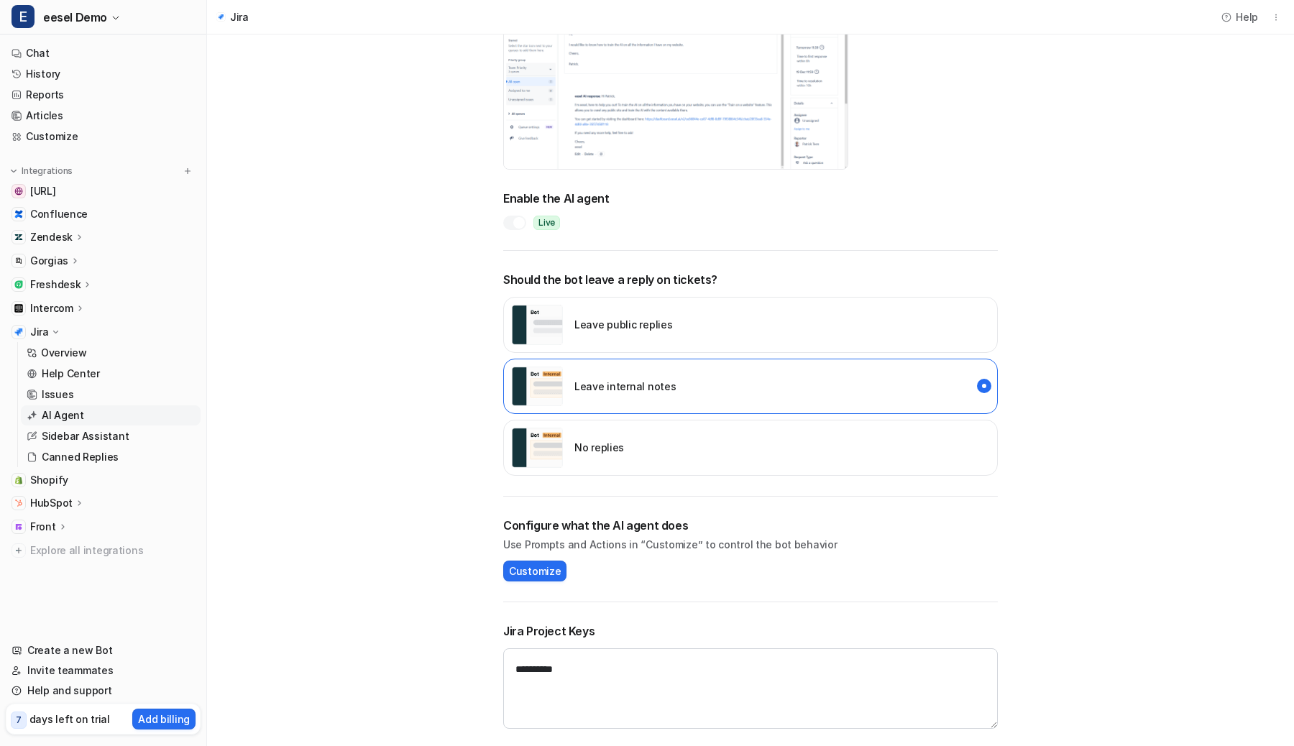
scroll to position [160, 0]
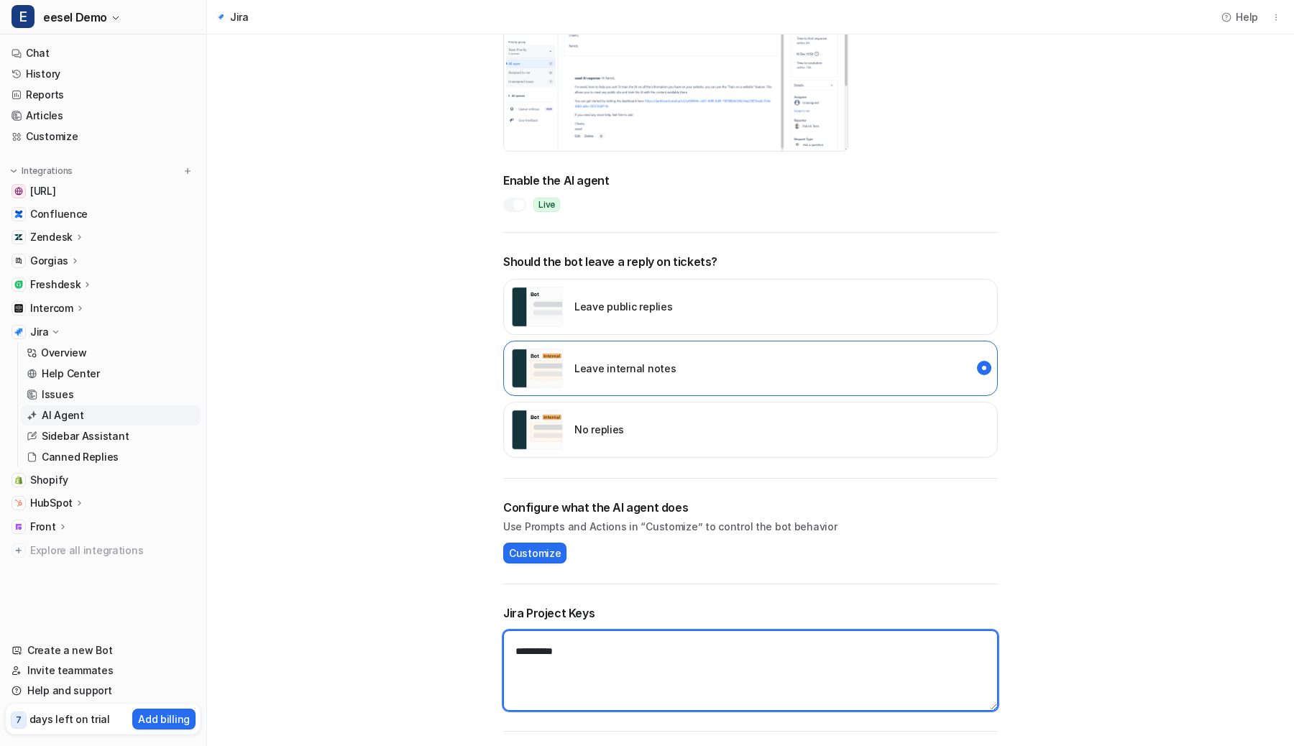
click at [602, 662] on textarea "**********" at bounding box center [750, 670] width 495 height 81
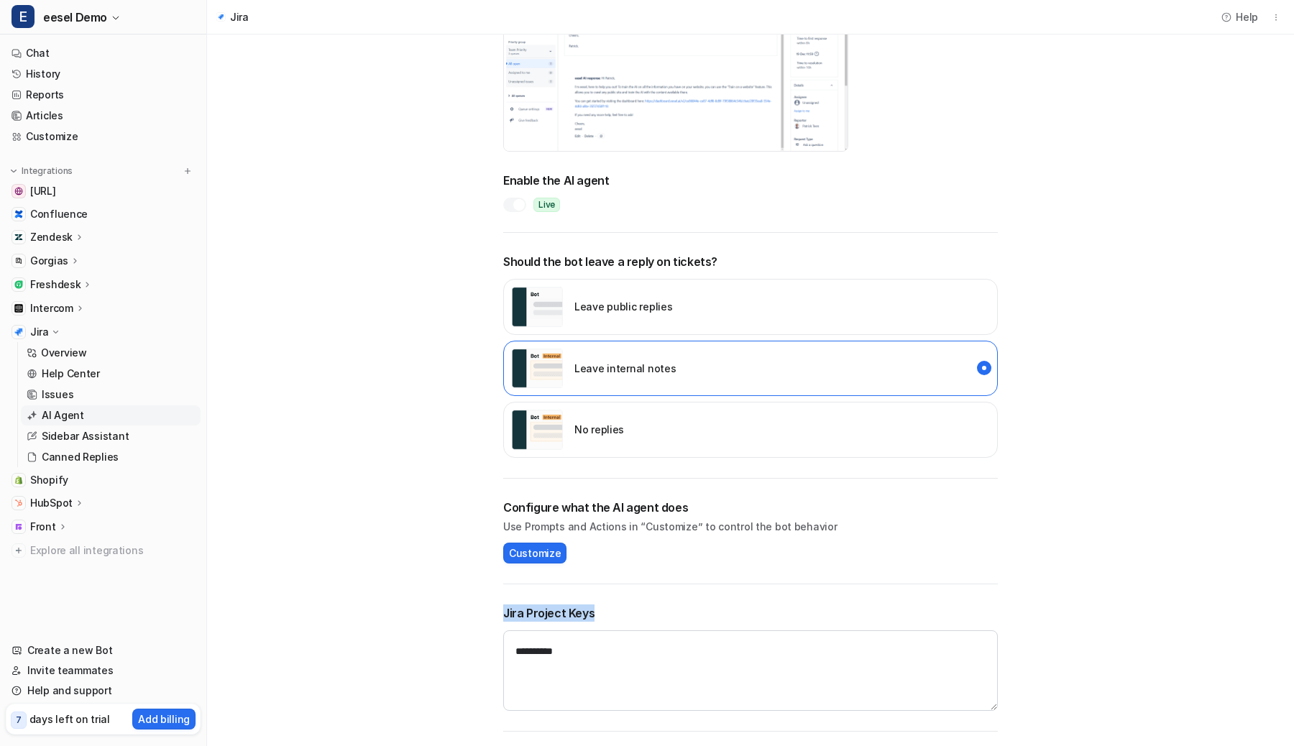
drag, startPoint x: 491, startPoint y: 607, endPoint x: 606, endPoint y: 610, distance: 115.1
click at [607, 611] on div "**********" at bounding box center [750, 315] width 523 height 863
click at [605, 610] on h2 "Jira Project Keys" at bounding box center [750, 613] width 495 height 17
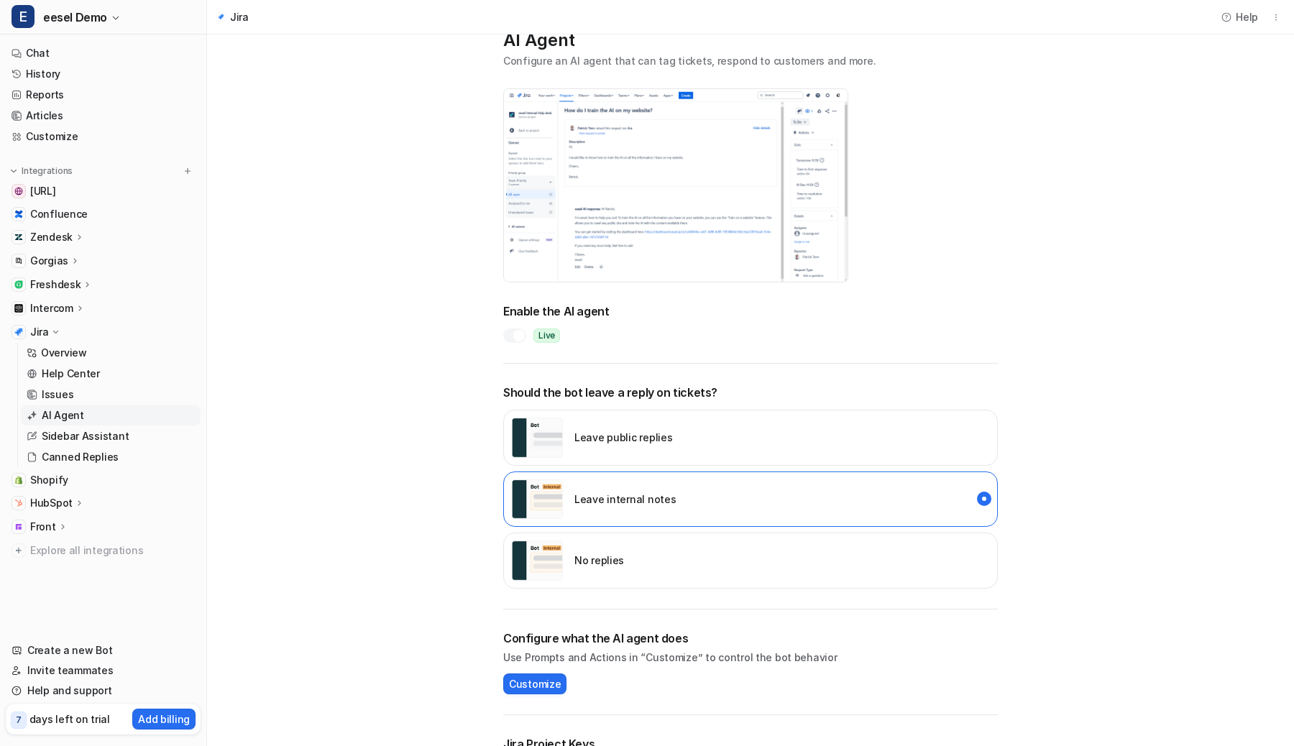
scroll to position [0, 0]
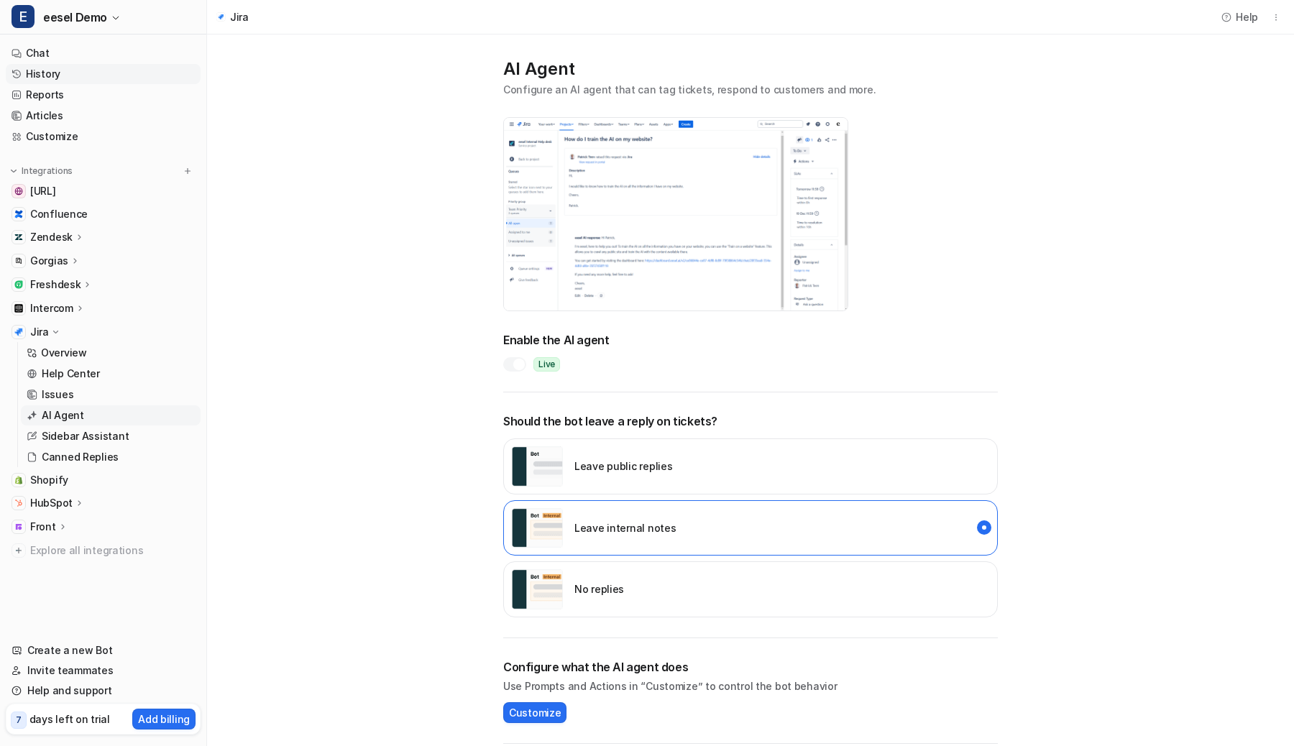
click at [47, 72] on link "History" at bounding box center [103, 74] width 195 height 20
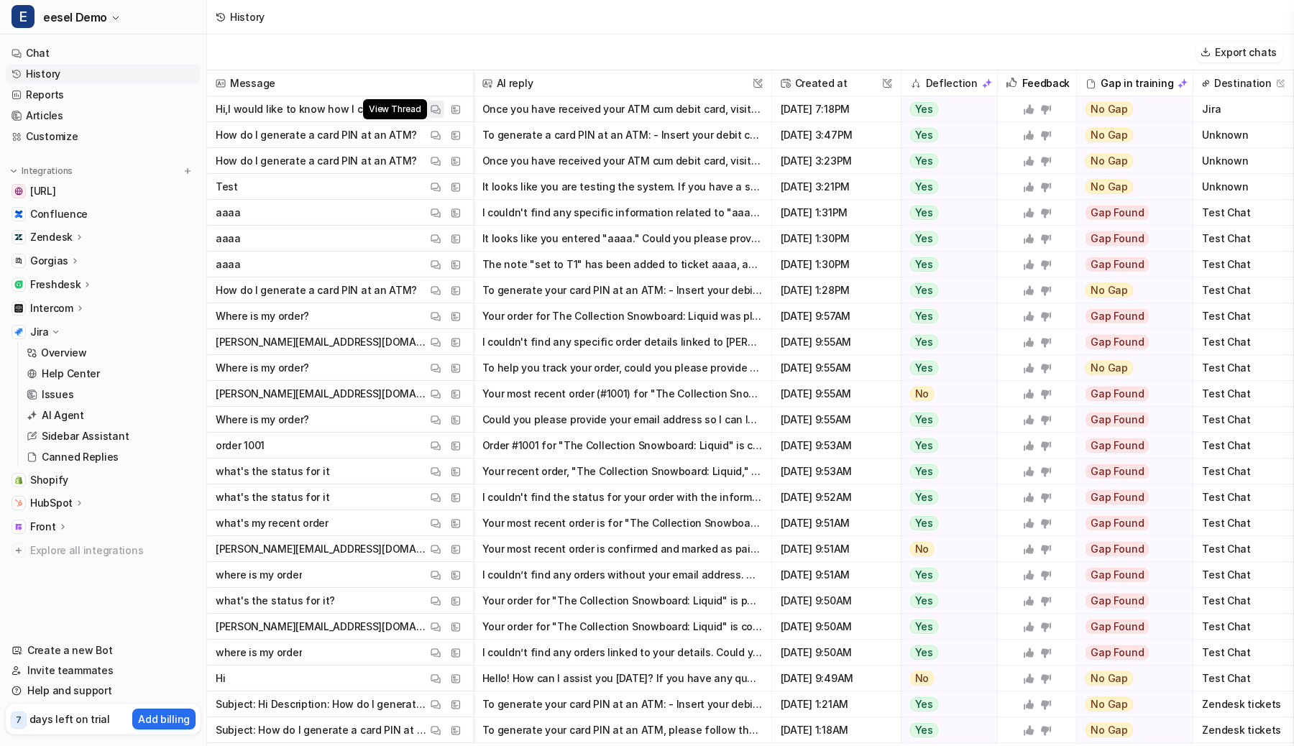
click at [437, 109] on img at bounding box center [436, 109] width 10 height 11
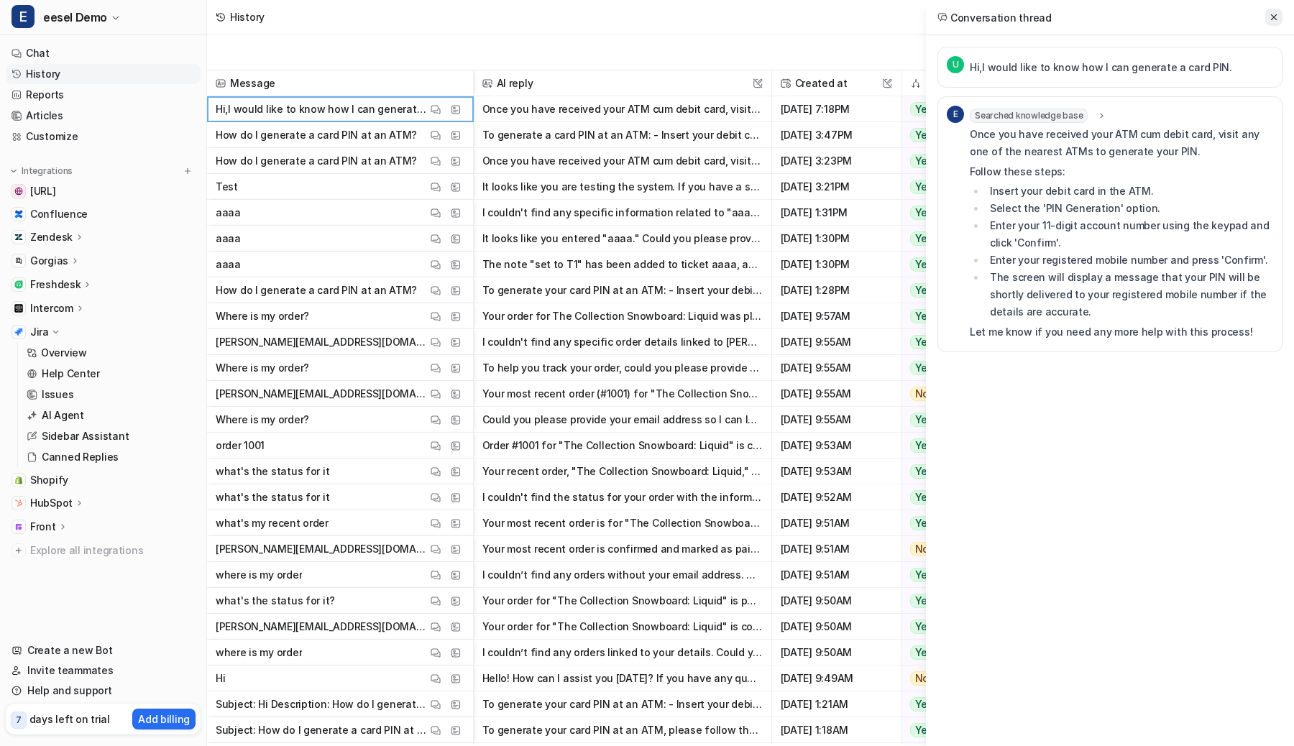
click at [1274, 19] on icon at bounding box center [1274, 17] width 10 height 10
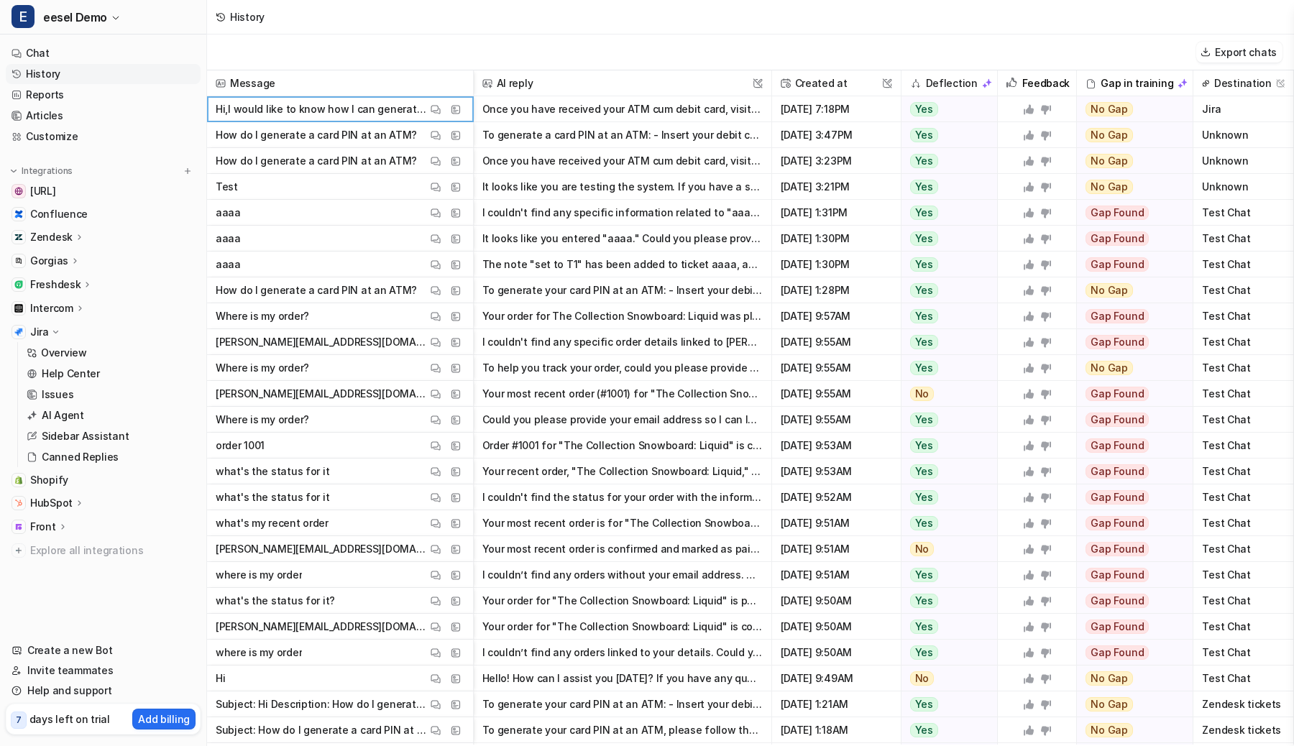
drag, startPoint x: 1216, startPoint y: 104, endPoint x: 861, endPoint y: 116, distance: 355.4
click at [0, 0] on div "Hi,I would like to know how I can generate a card PIN. View Thread View Sources…" at bounding box center [0, 0] width 0 height 0
click at [329, 110] on p "Hi,I would like to know how I can generate a card PIN." at bounding box center [321, 109] width 211 height 26
click at [59, 411] on p "AI Agent" at bounding box center [63, 415] width 42 height 14
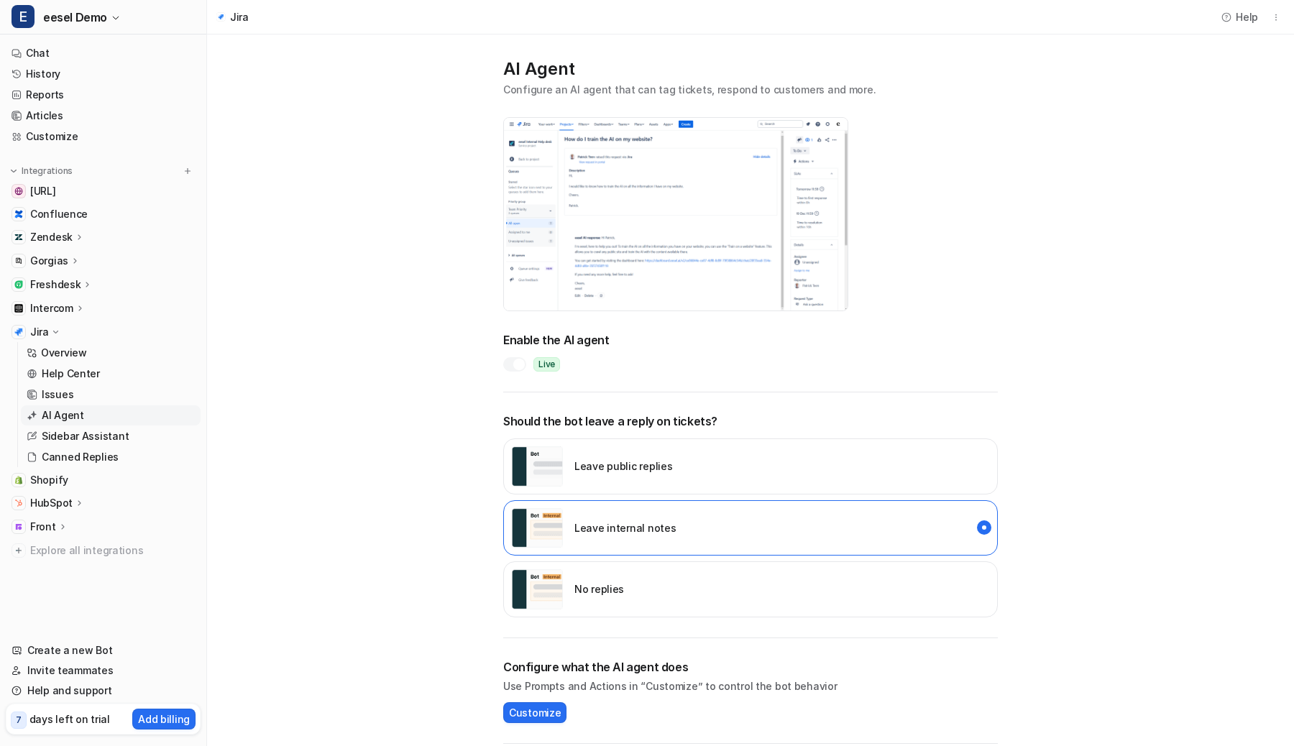
click at [584, 238] on img at bounding box center [676, 214] width 344 height 193
click at [76, 68] on link "History" at bounding box center [103, 74] width 195 height 20
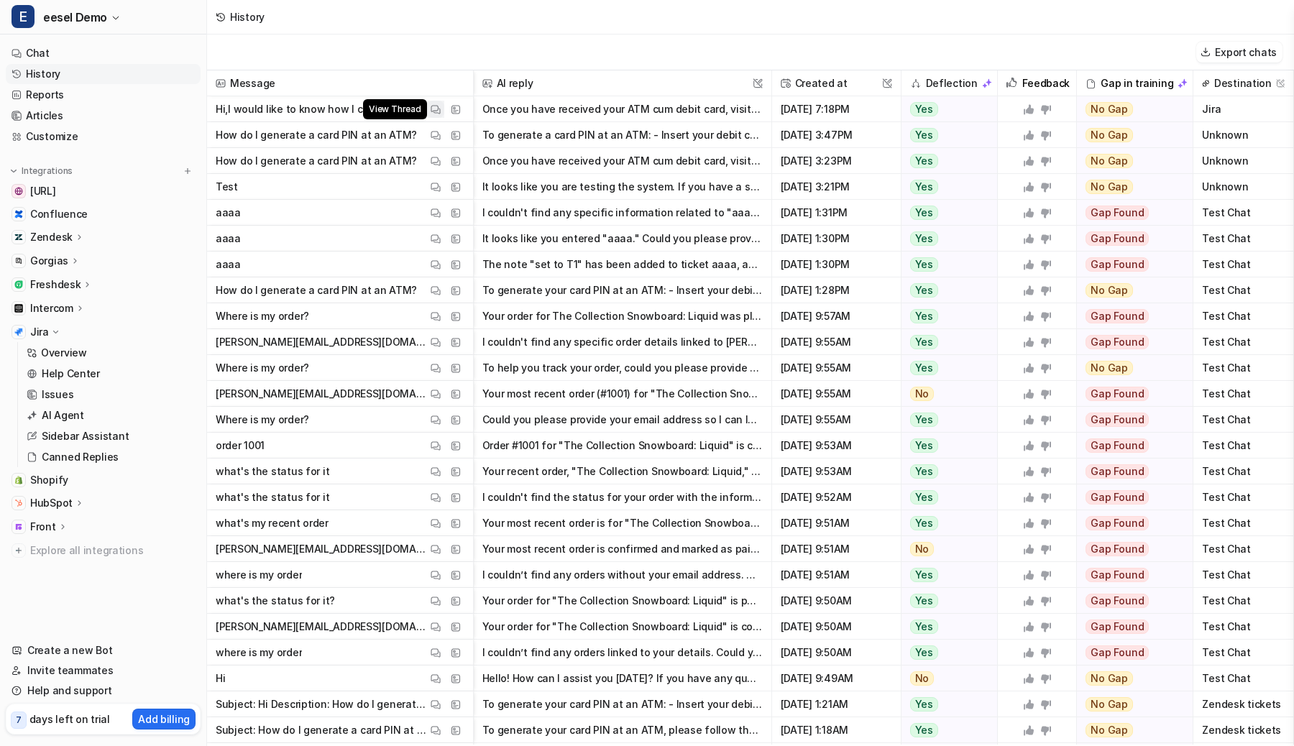
click at [440, 114] on button "View Thread" at bounding box center [435, 109] width 17 height 17
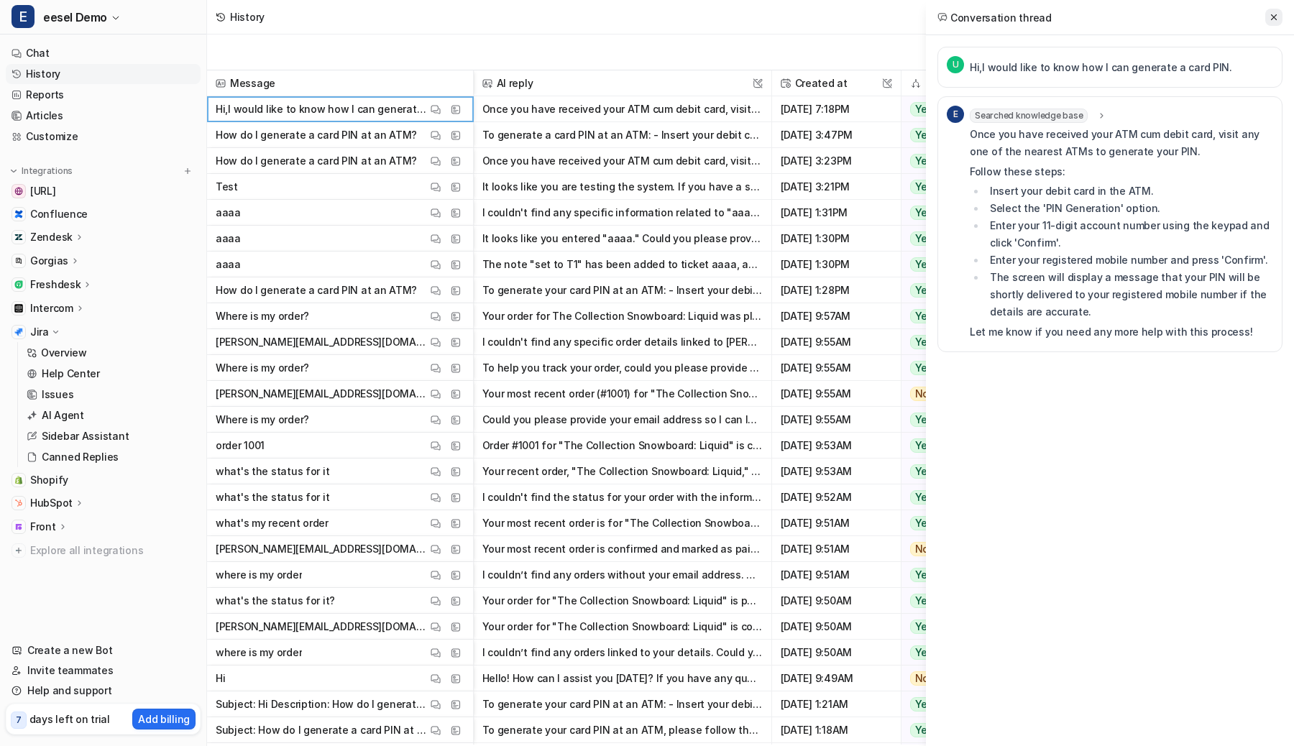
click at [1278, 19] on icon at bounding box center [1274, 17] width 10 height 10
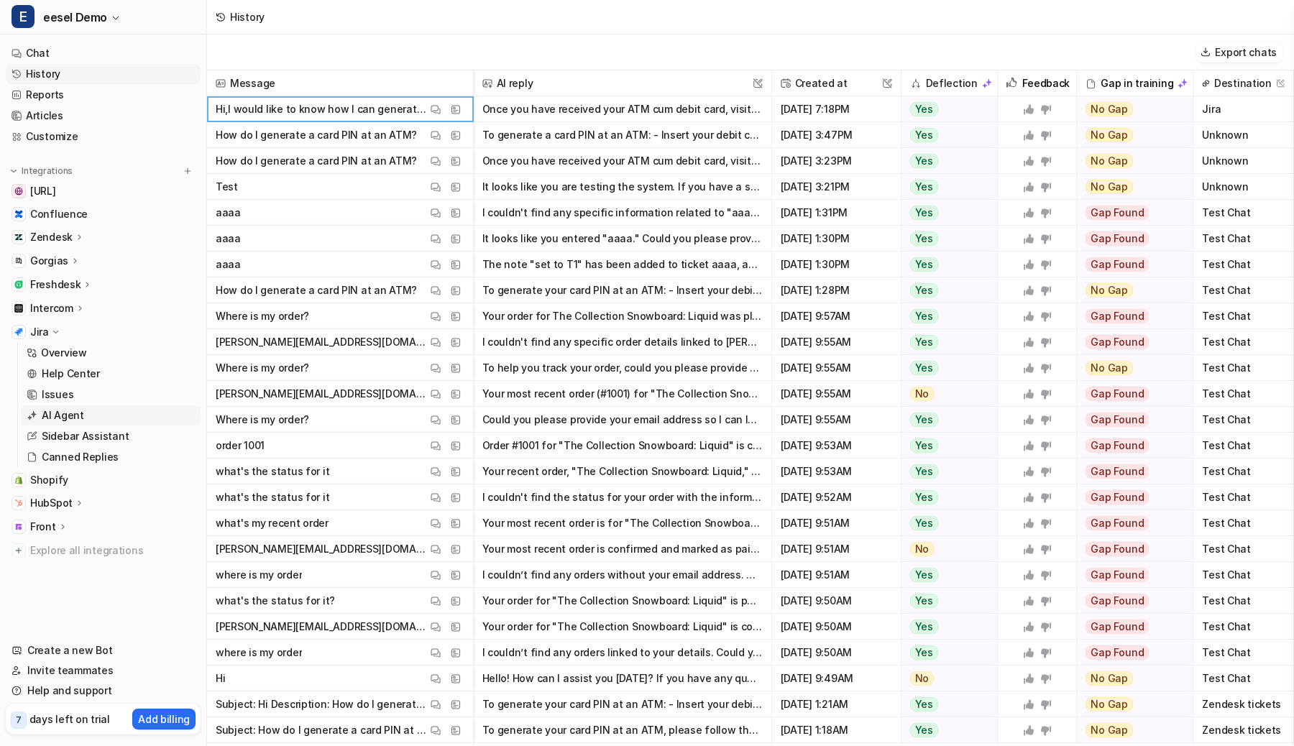
click at [44, 417] on p "AI Agent" at bounding box center [63, 415] width 42 height 14
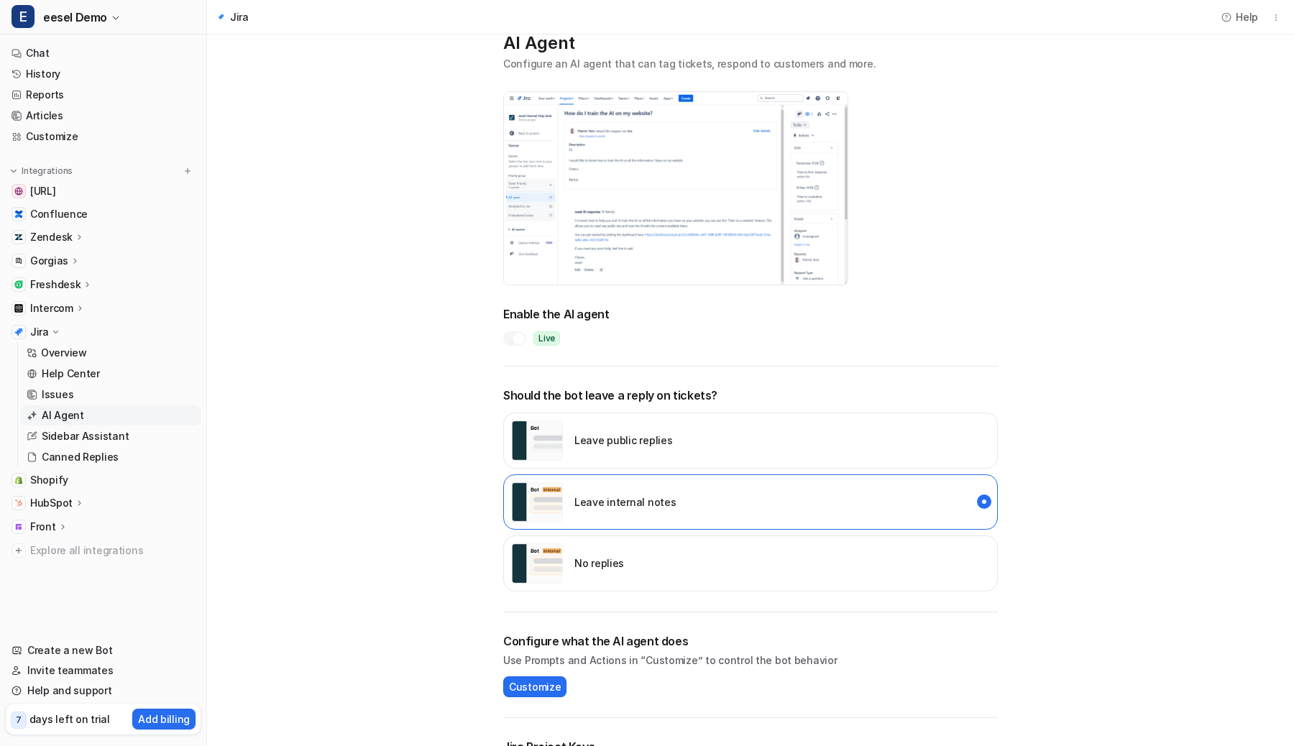
scroll to position [160, 0]
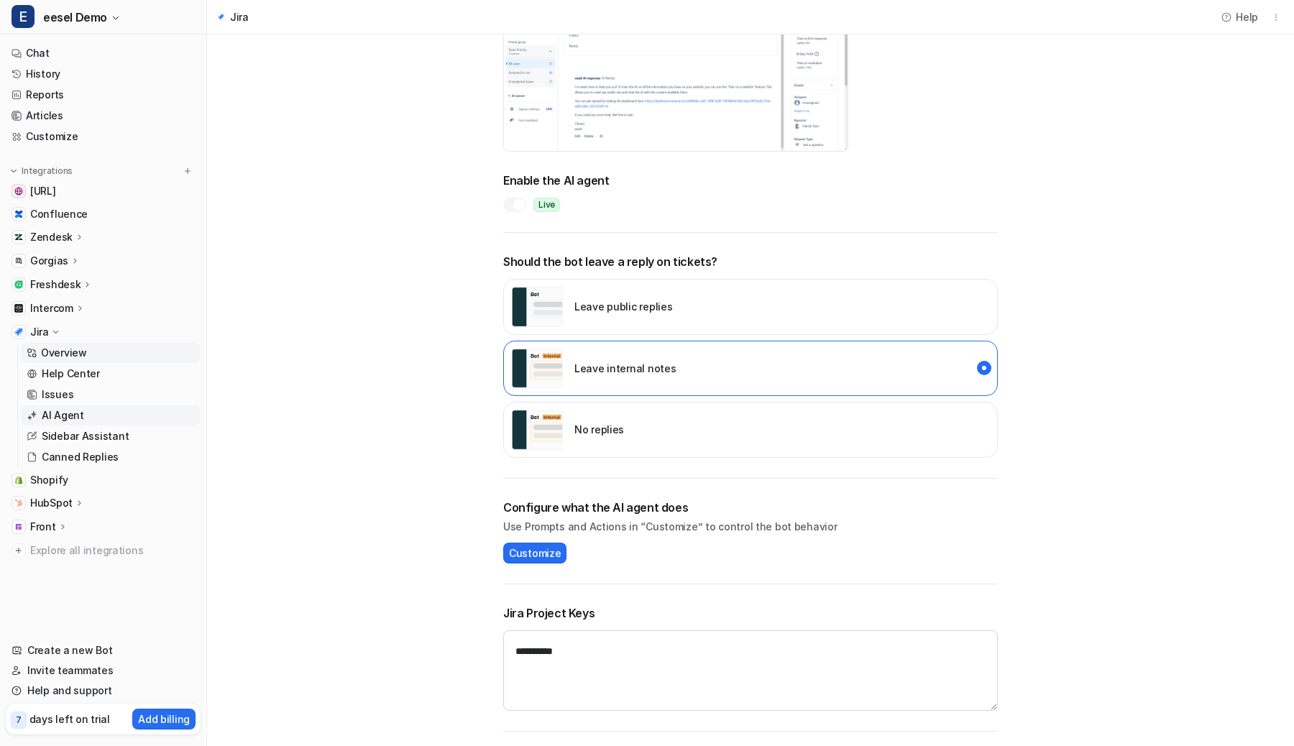
click at [85, 347] on p "Overview" at bounding box center [64, 353] width 46 height 14
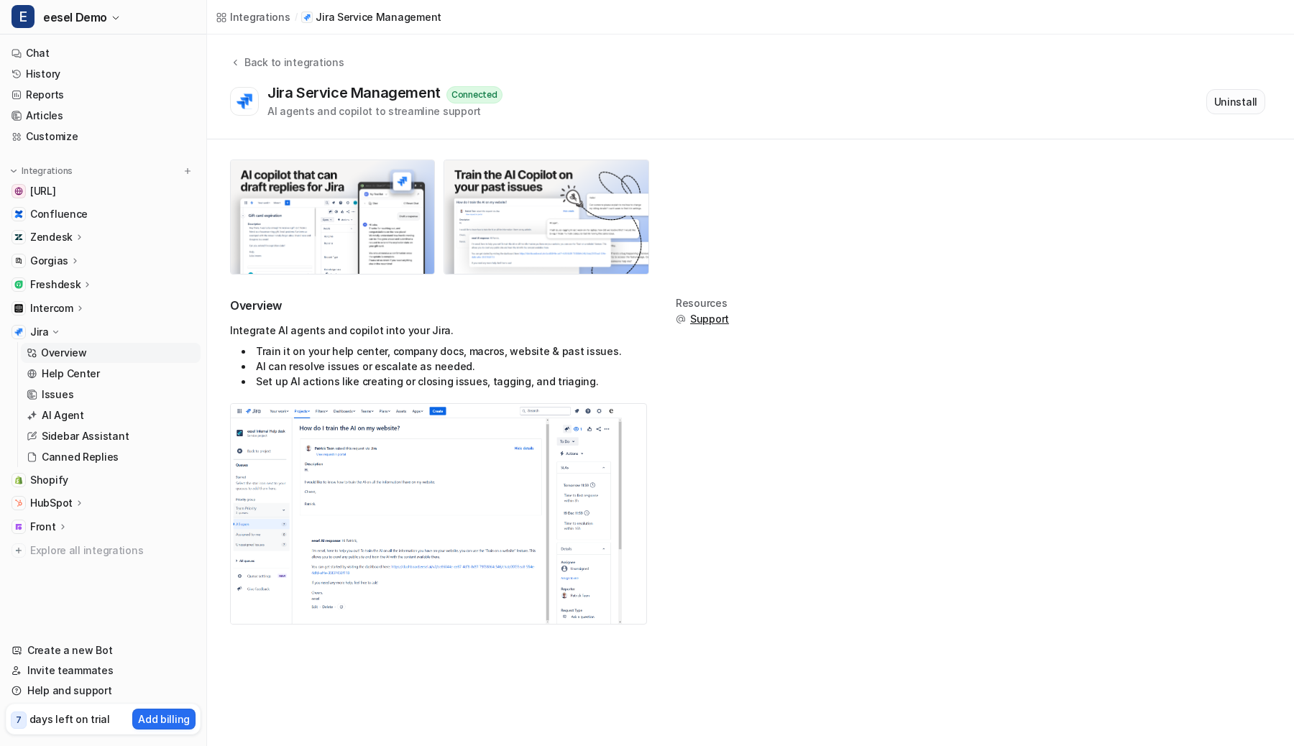
click at [1239, 98] on button "Uninstall" at bounding box center [1235, 101] width 59 height 25
click at [50, 418] on p "AI Agent" at bounding box center [63, 415] width 42 height 14
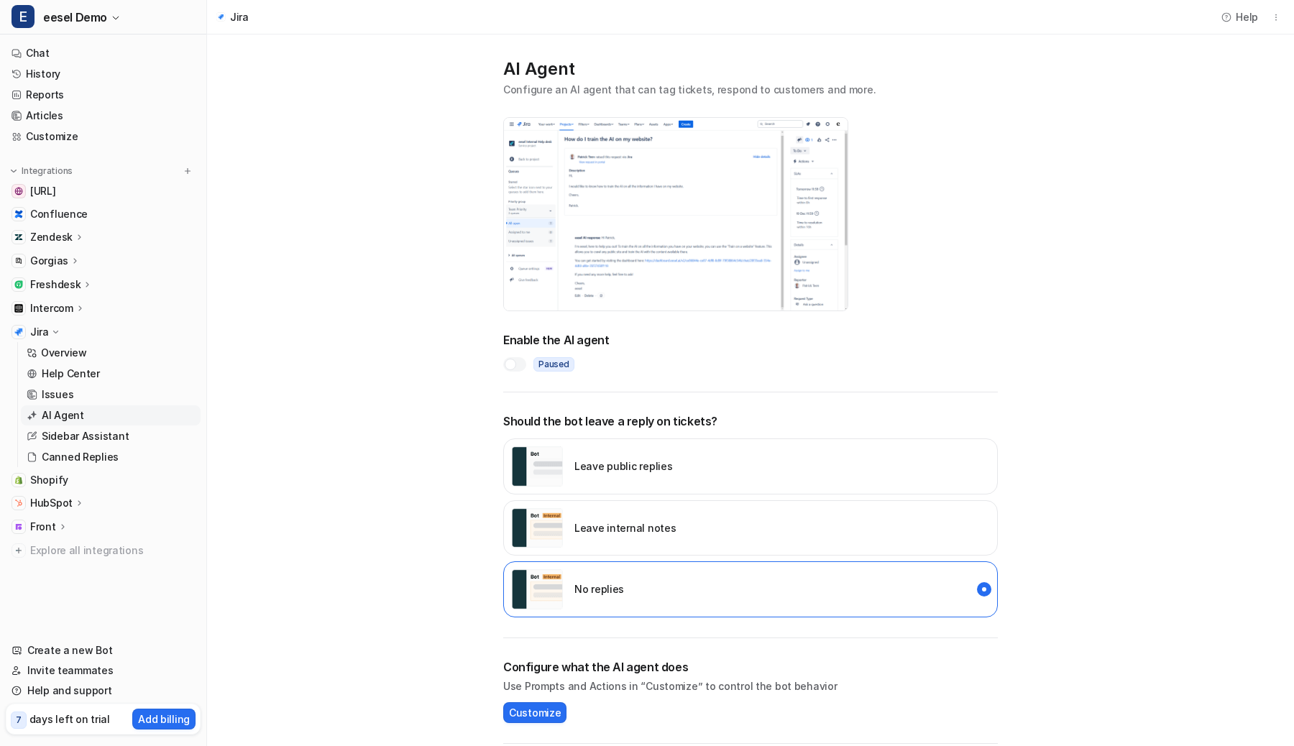
click at [310, 331] on main "**********" at bounding box center [750, 470] width 1087 height 871
click at [335, 427] on main "**********" at bounding box center [750, 470] width 1087 height 871
click at [58, 130] on link "Customize" at bounding box center [103, 137] width 195 height 20
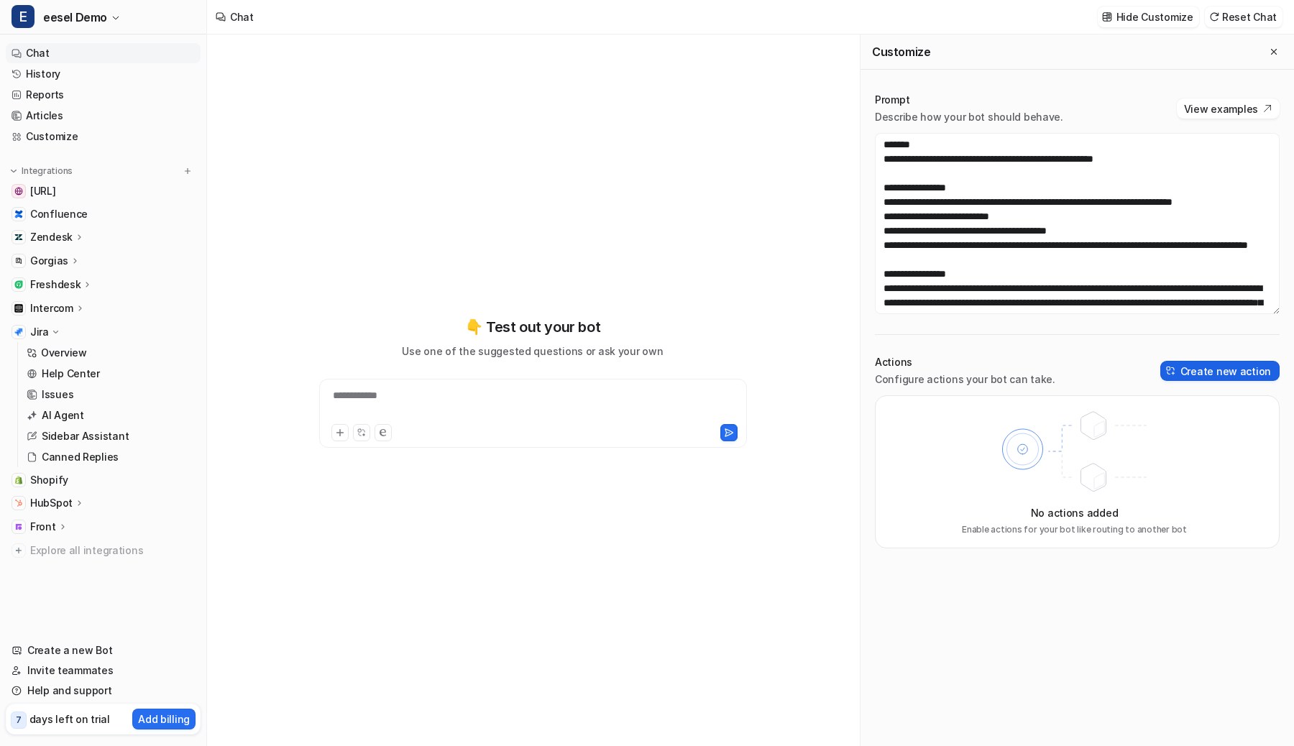
click at [1208, 375] on button "Create new action" at bounding box center [1219, 371] width 119 height 20
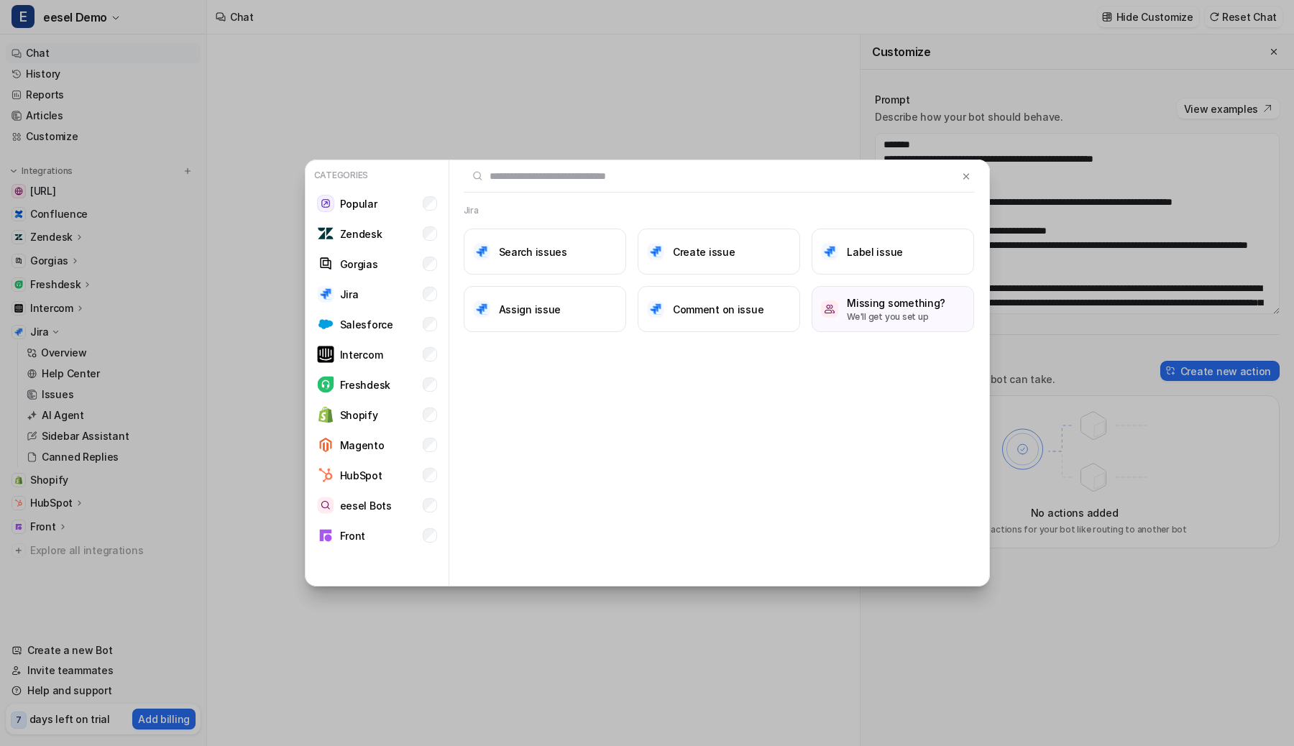
click at [508, 398] on div "Jira Search issues Create issue Label issue Assign issue Comment on issue Missi…" at bounding box center [719, 373] width 540 height 427
click at [909, 239] on button "Label issue" at bounding box center [893, 252] width 162 height 46
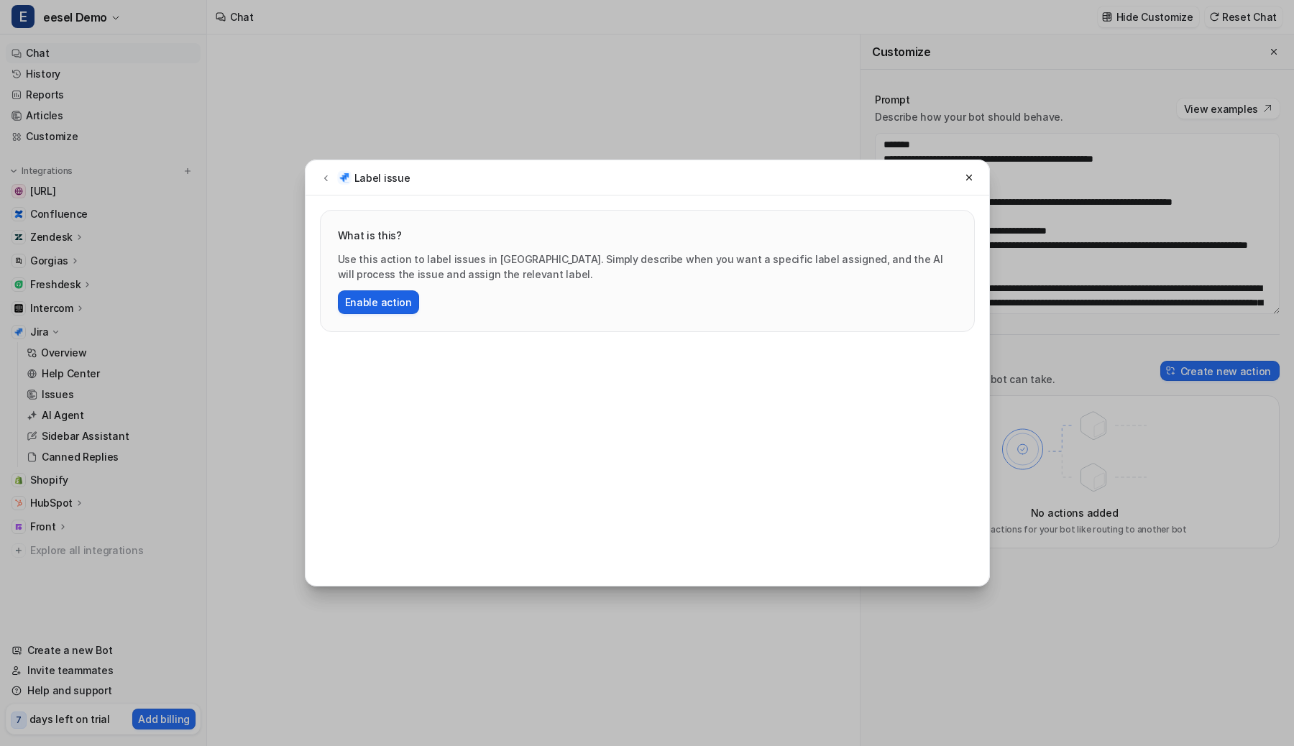
click at [403, 303] on button "Enable action" at bounding box center [378, 302] width 81 height 24
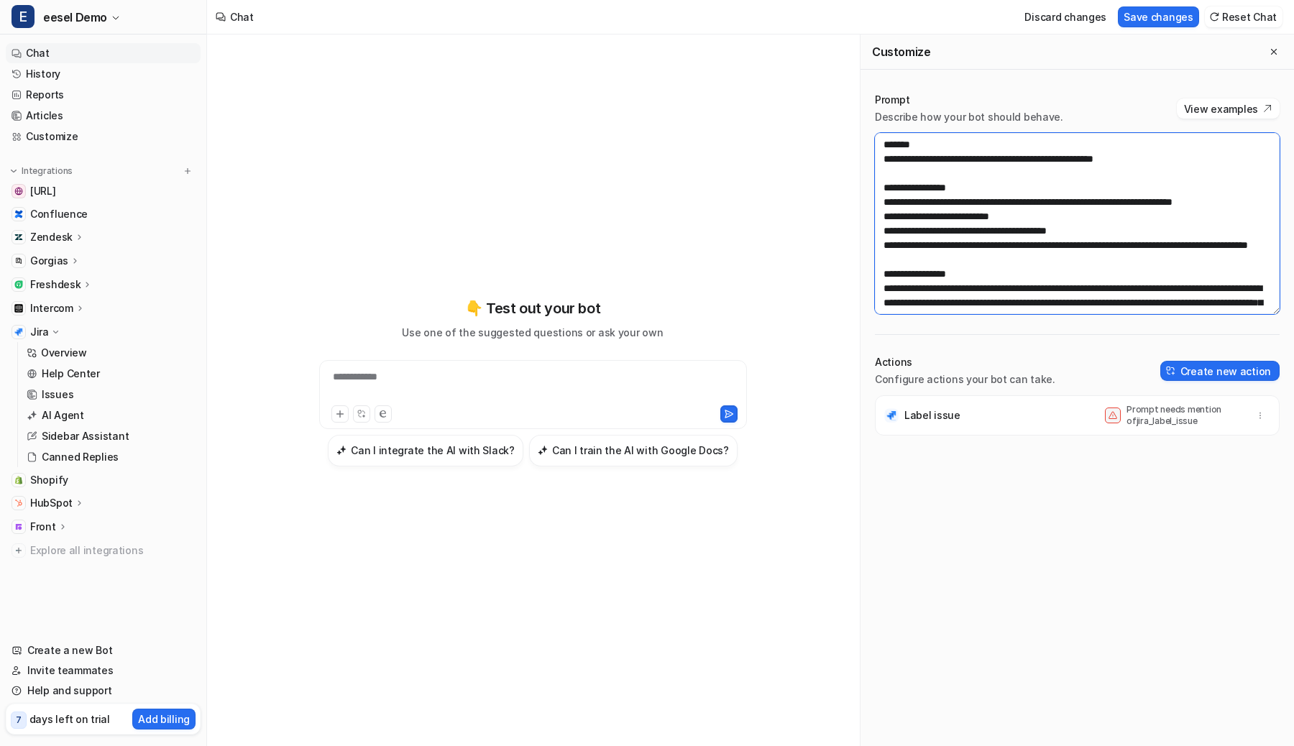
click at [1029, 206] on textarea "**********" at bounding box center [1077, 223] width 405 height 181
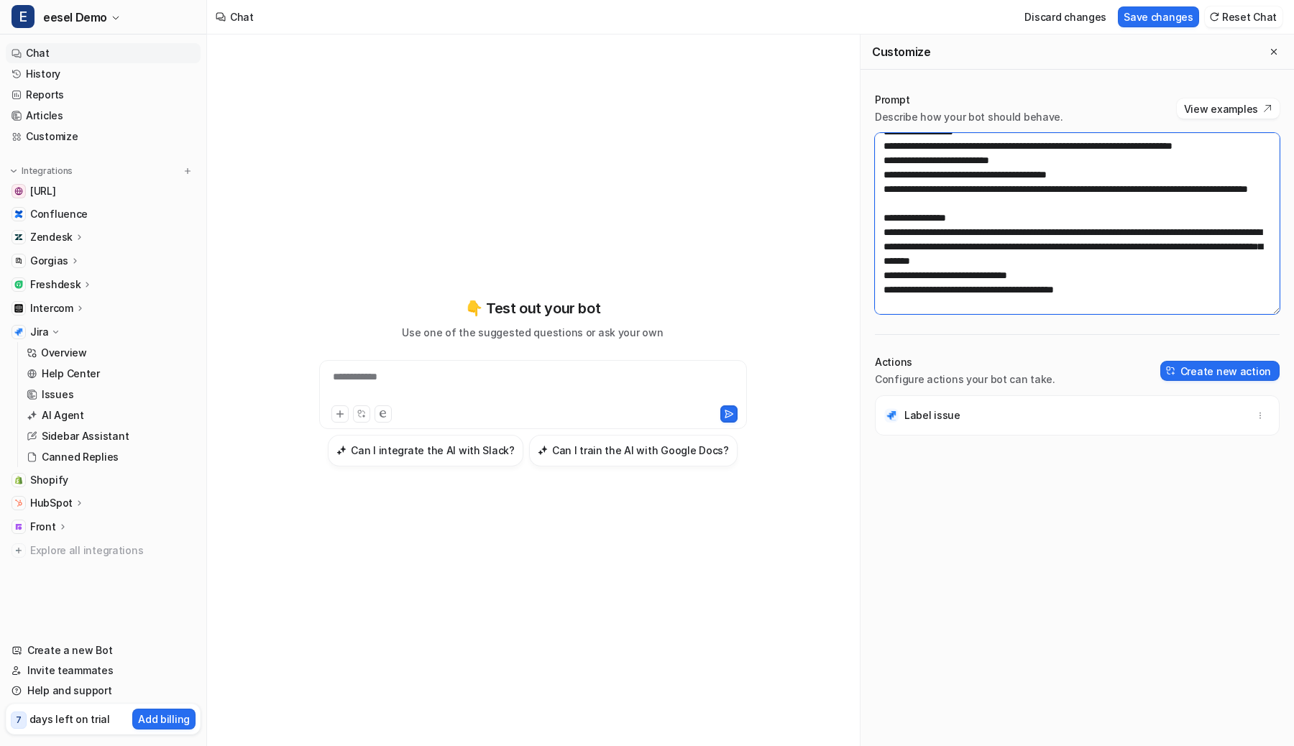
scroll to position [72, 0]
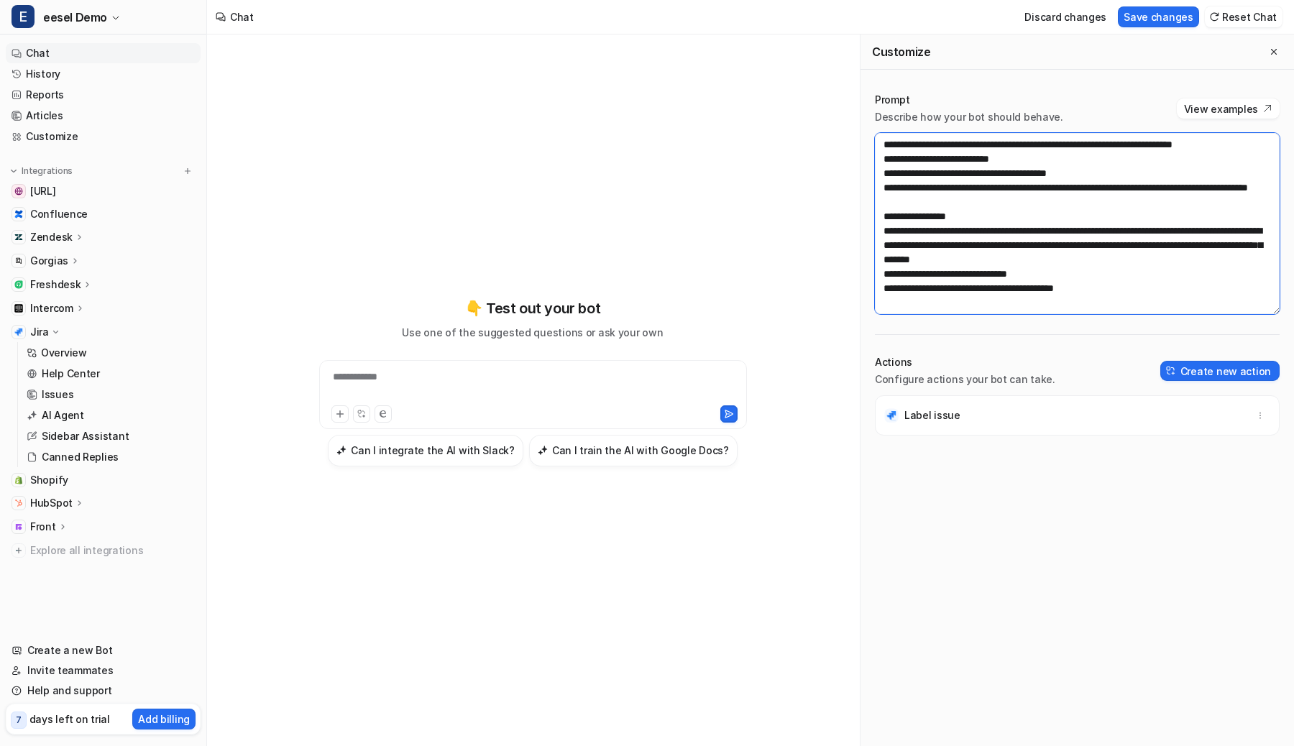
drag, startPoint x: 1112, startPoint y: 298, endPoint x: 874, endPoint y: 214, distance: 252.1
click at [874, 214] on div "**********" at bounding box center [1078, 419] width 434 height 682
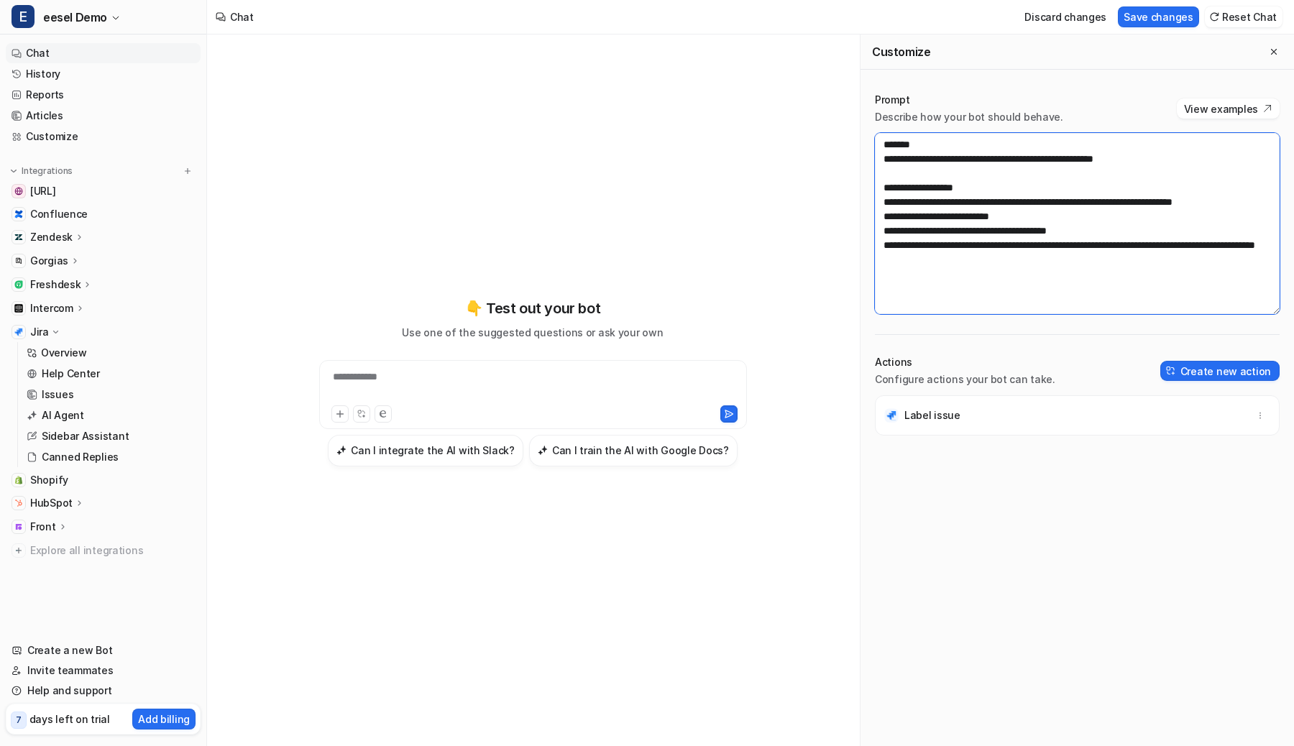
scroll to position [0, 0]
type textarea "**********"
click at [1150, 17] on button "Save changes" at bounding box center [1158, 16] width 81 height 21
click at [65, 215] on span "Confluence" at bounding box center [59, 214] width 58 height 14
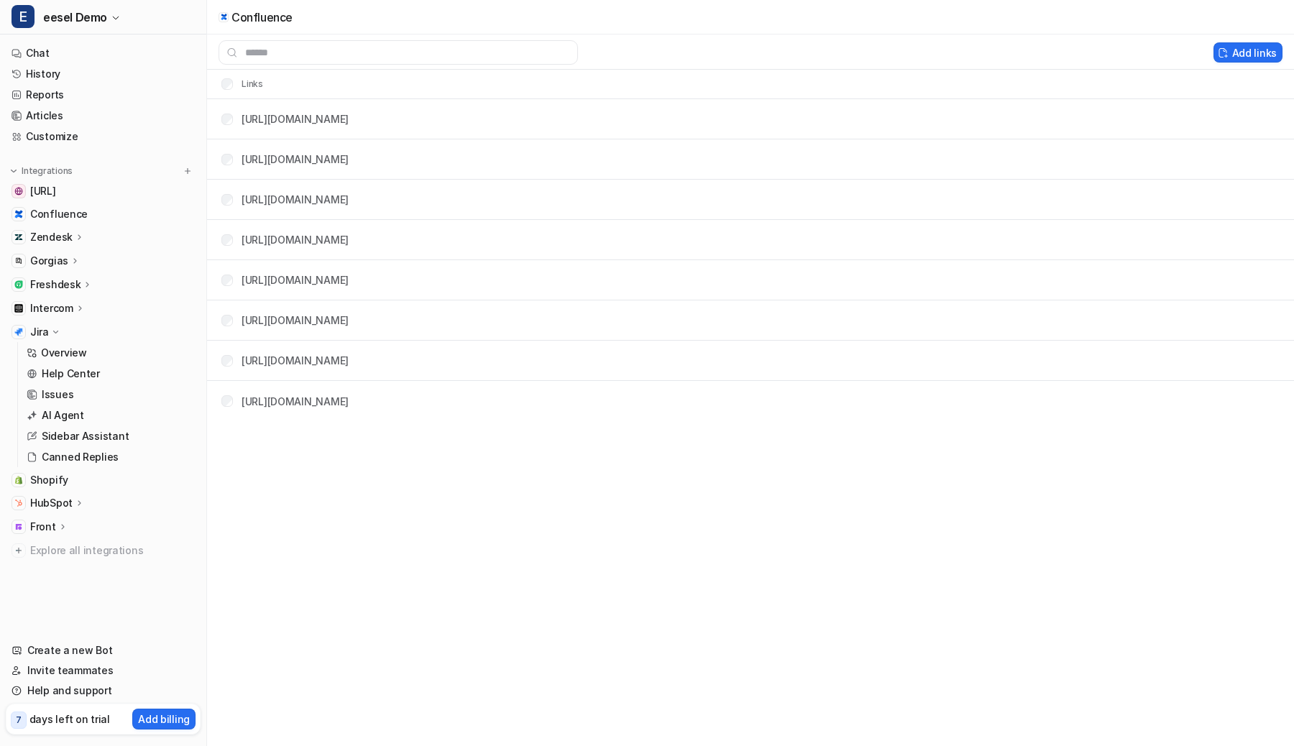
click at [47, 308] on p "Intercom" at bounding box center [51, 308] width 43 height 14
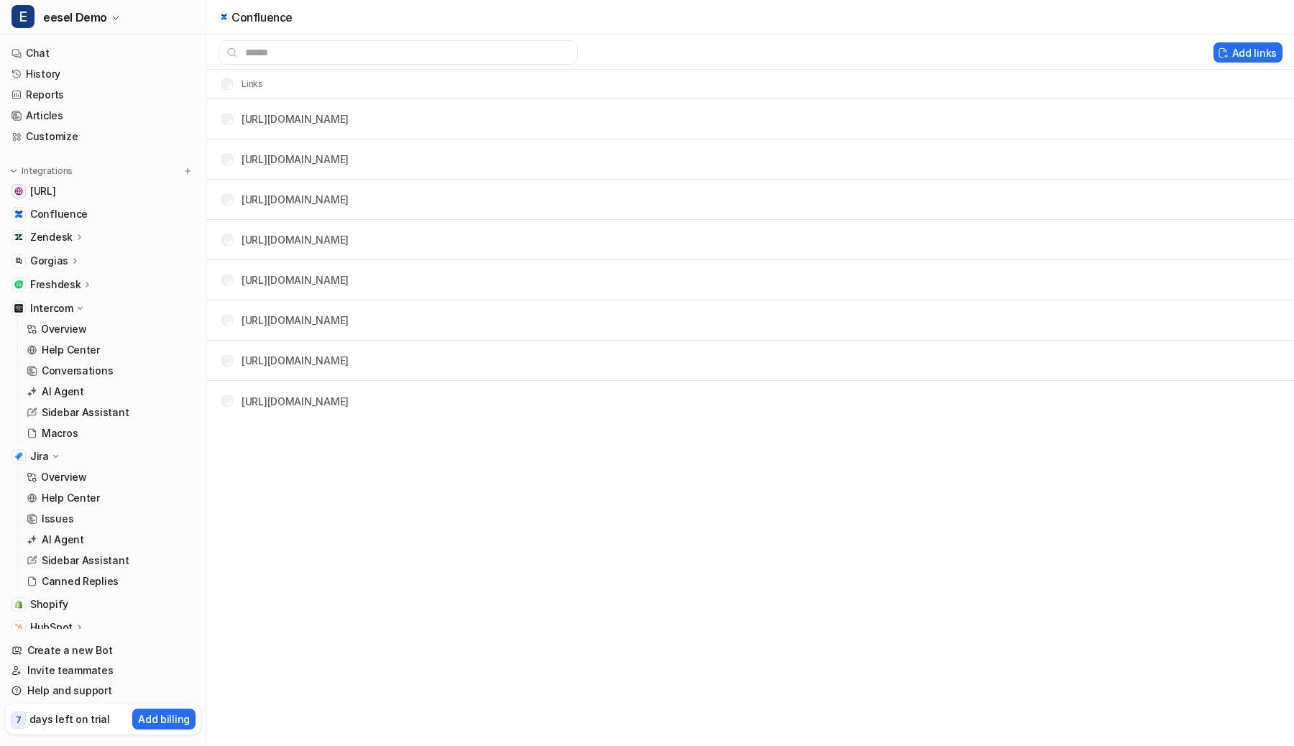
click at [62, 301] on p "Intercom" at bounding box center [51, 308] width 43 height 14
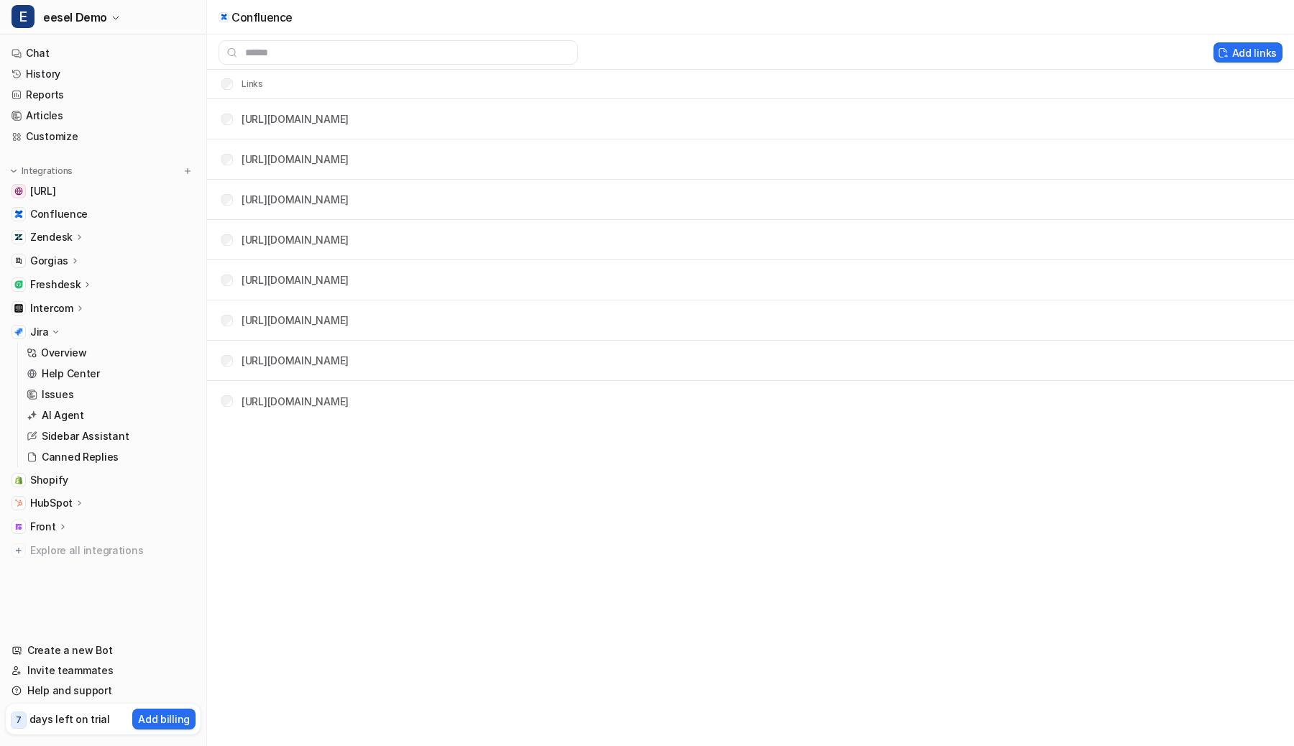
click at [62, 299] on div "Intercom" at bounding box center [103, 308] width 195 height 20
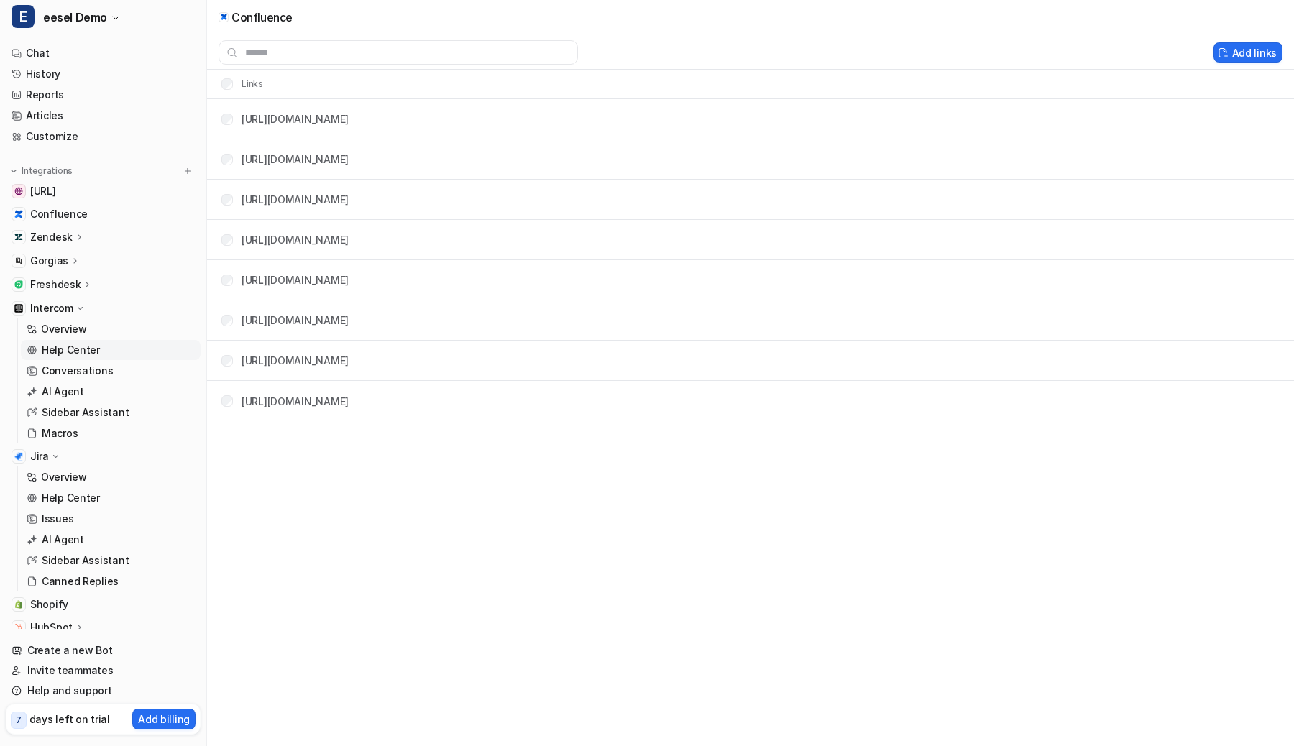
click at [62, 346] on p "Help Center" at bounding box center [71, 350] width 58 height 14
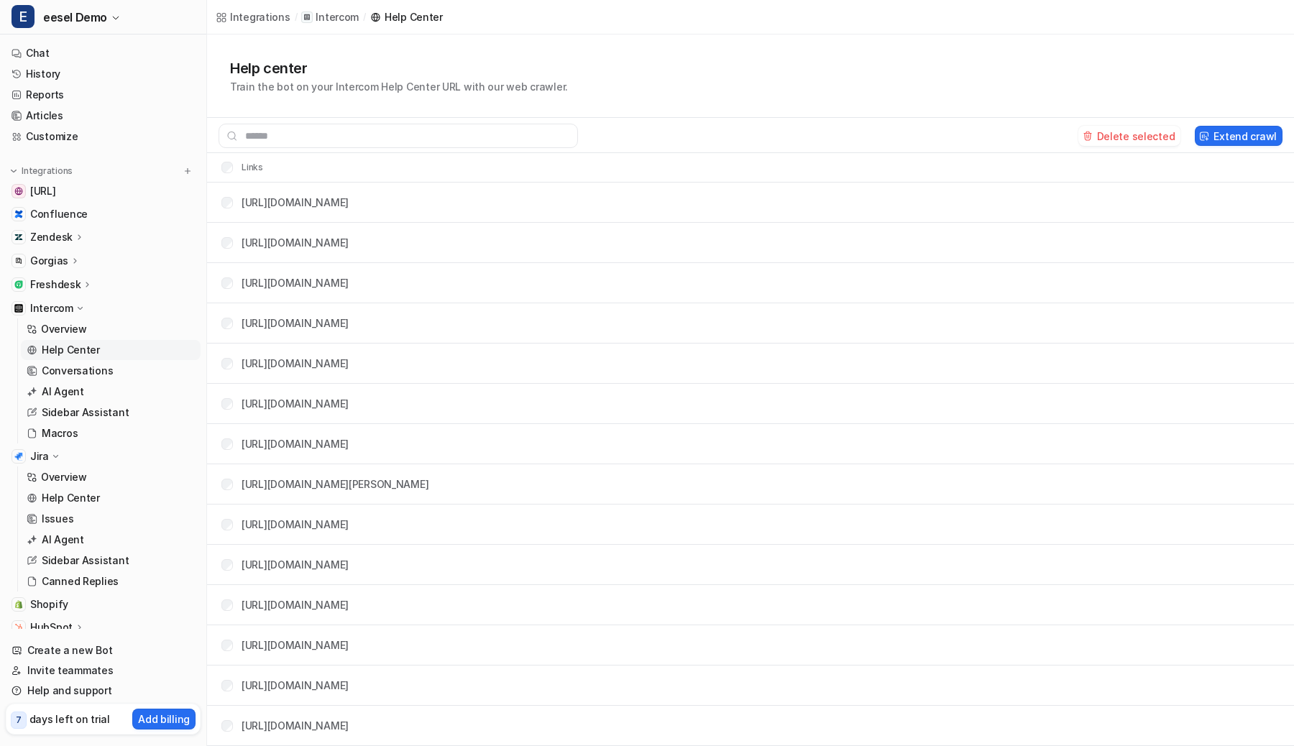
click at [1112, 130] on button "Delete selected" at bounding box center [1129, 136] width 103 height 20
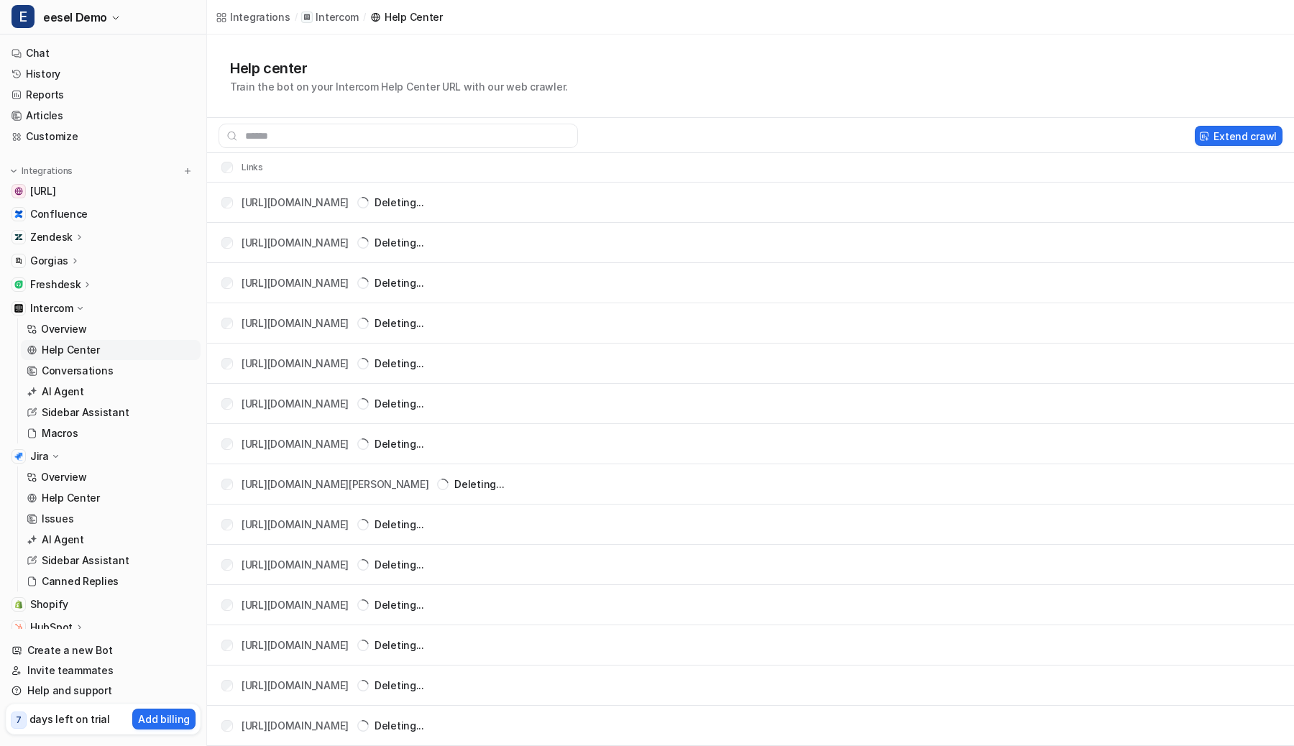
click at [47, 301] on p "Intercom" at bounding box center [51, 308] width 43 height 14
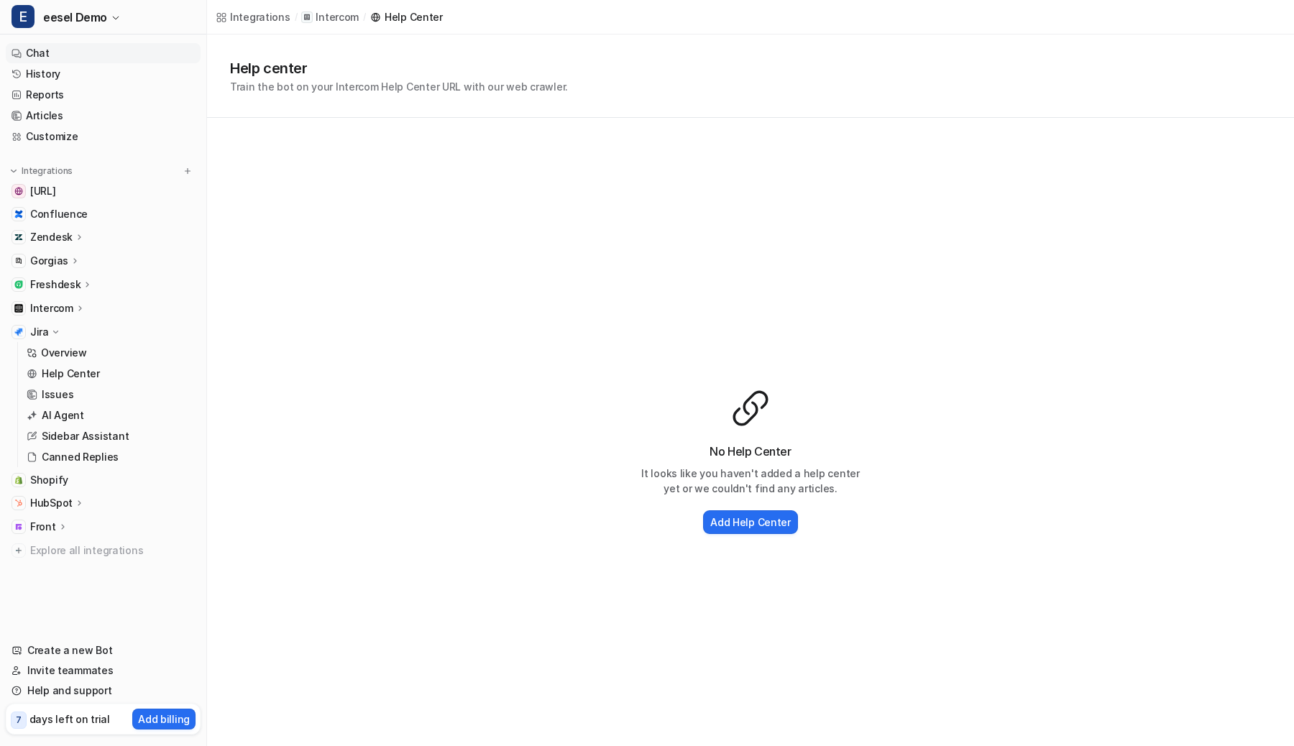
click at [45, 52] on link "Chat" at bounding box center [103, 53] width 195 height 20
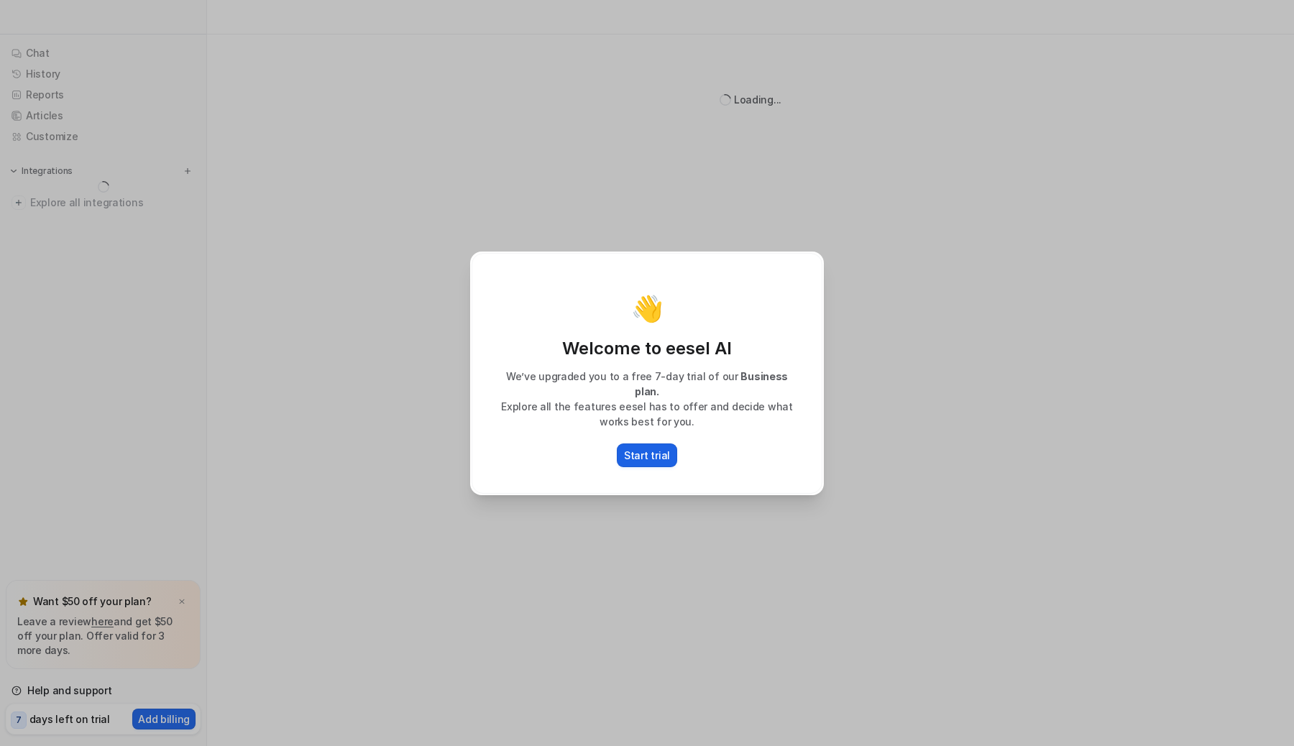
click at [648, 449] on p "Start trial" at bounding box center [647, 455] width 46 height 15
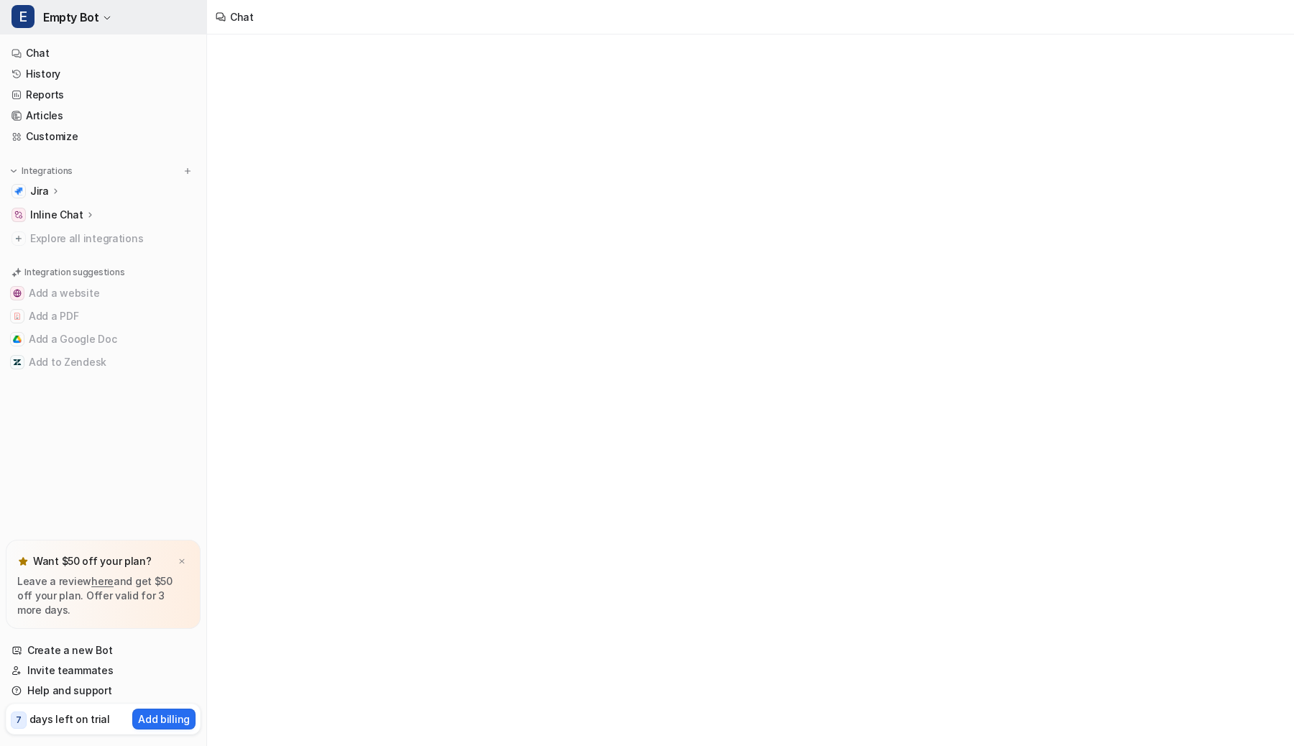
click at [95, 23] on span "Empty Bot" at bounding box center [70, 17] width 55 height 20
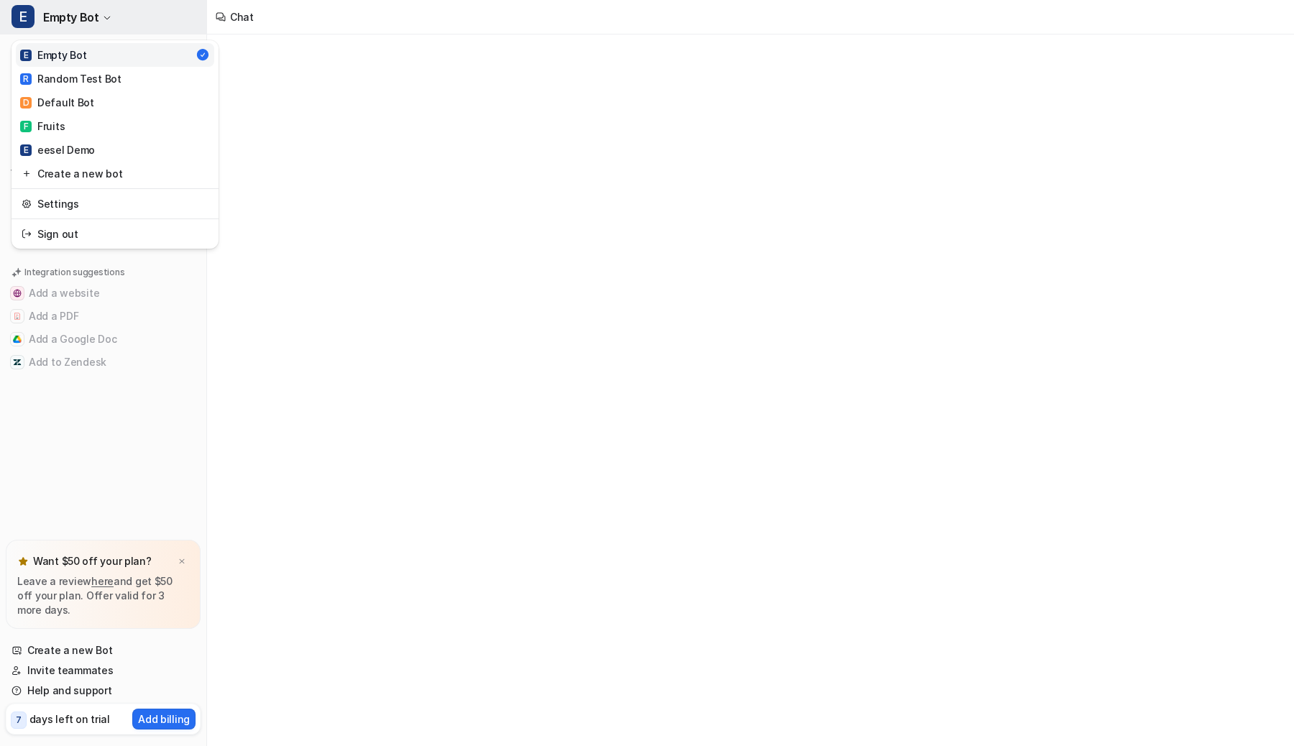
click at [95, 22] on span "Empty Bot" at bounding box center [70, 17] width 55 height 20
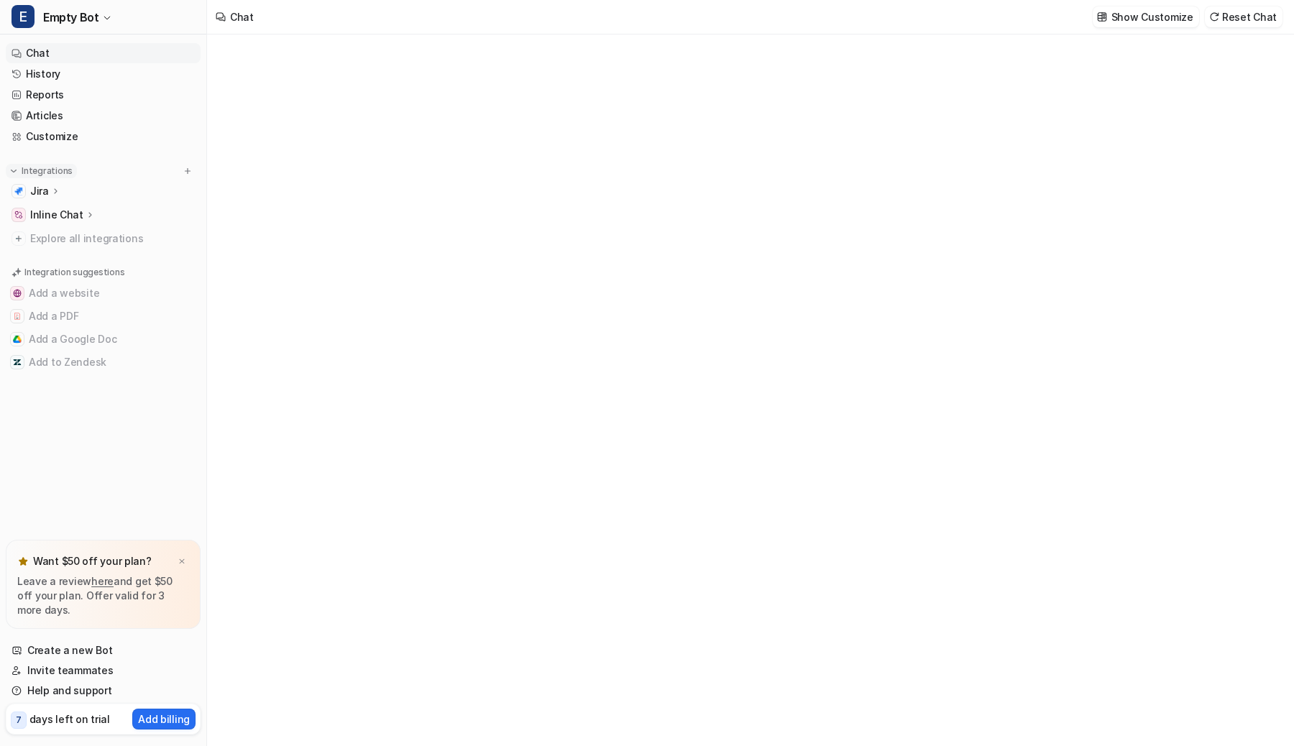
type textarea "**********"
click at [52, 190] on icon at bounding box center [55, 190] width 10 height 11
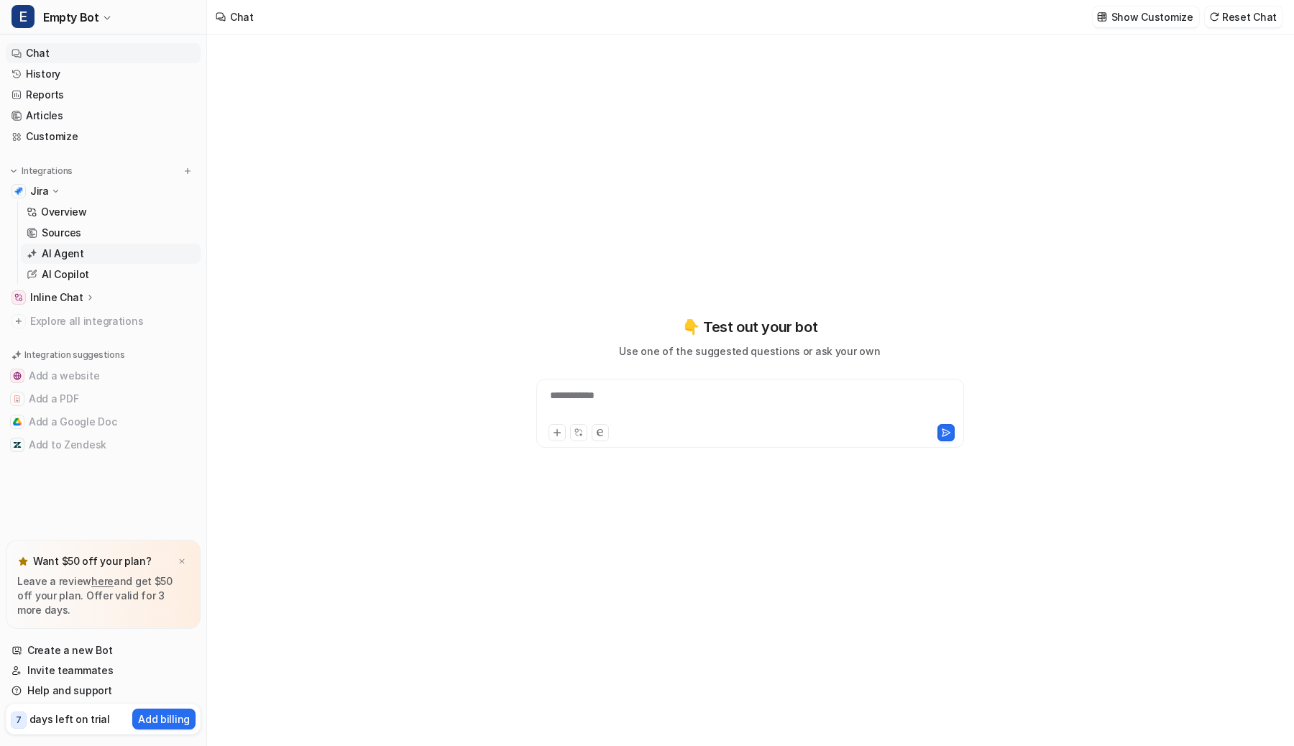
click at [47, 255] on p "AI Agent" at bounding box center [63, 254] width 42 height 14
click at [96, 3] on button "E Empty Bot" at bounding box center [103, 17] width 206 height 35
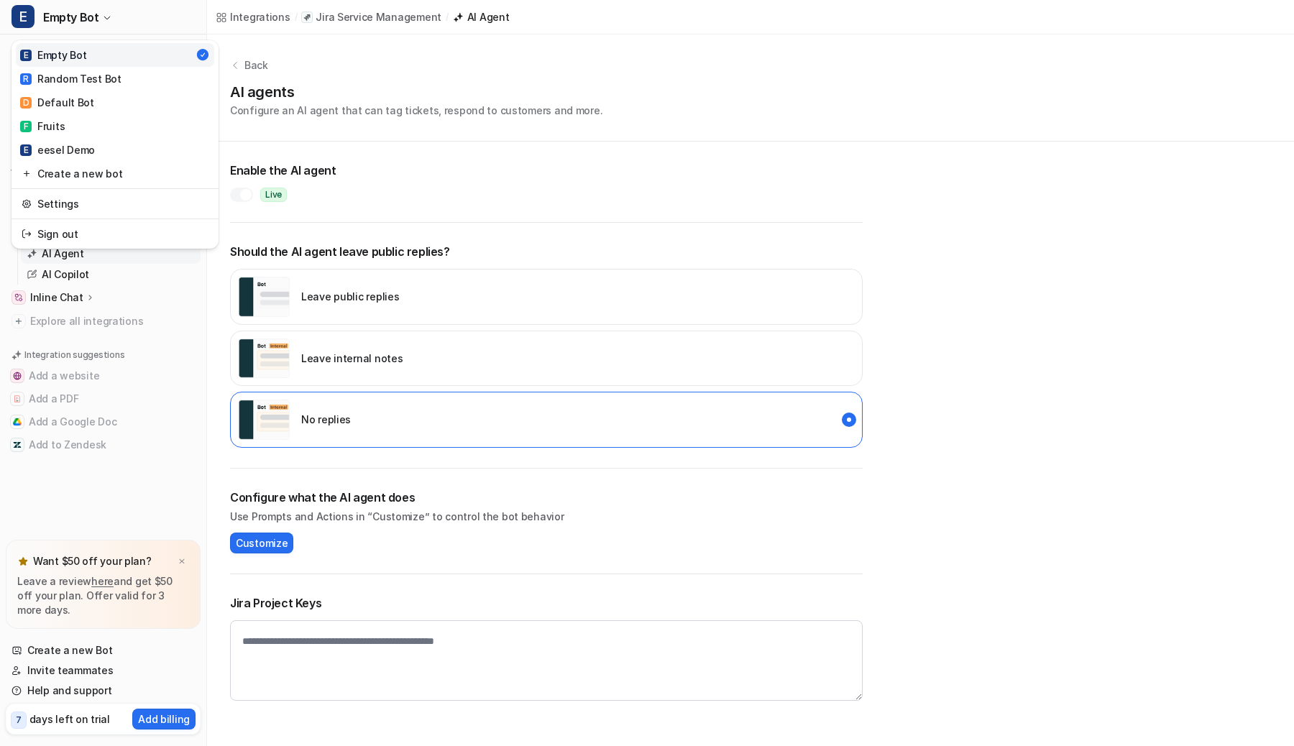
click at [327, 147] on div "E Empty Bot E Empty Bot R Random Test Bot D Default Bot F Fruits E eesel Demo C…" at bounding box center [647, 373] width 1294 height 746
click at [244, 196] on div at bounding box center [246, 195] width 12 height 12
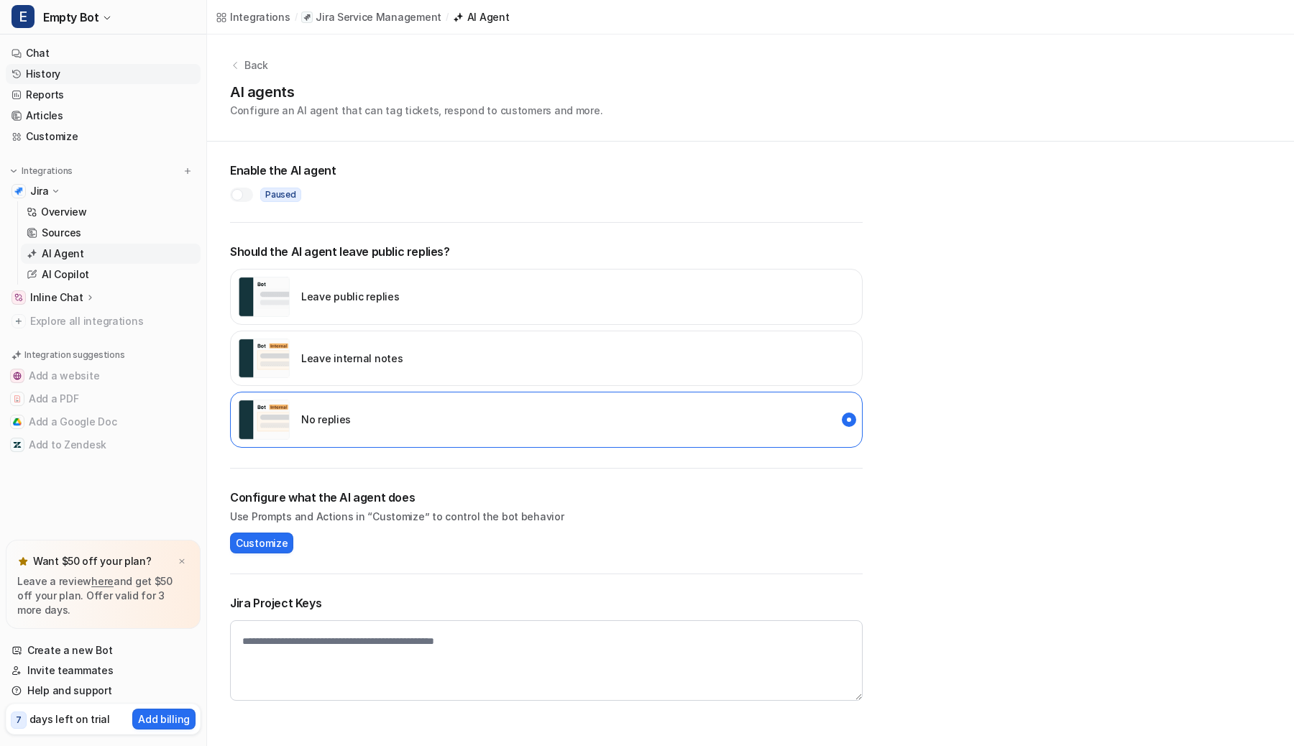
click at [88, 73] on link "History" at bounding box center [103, 74] width 195 height 20
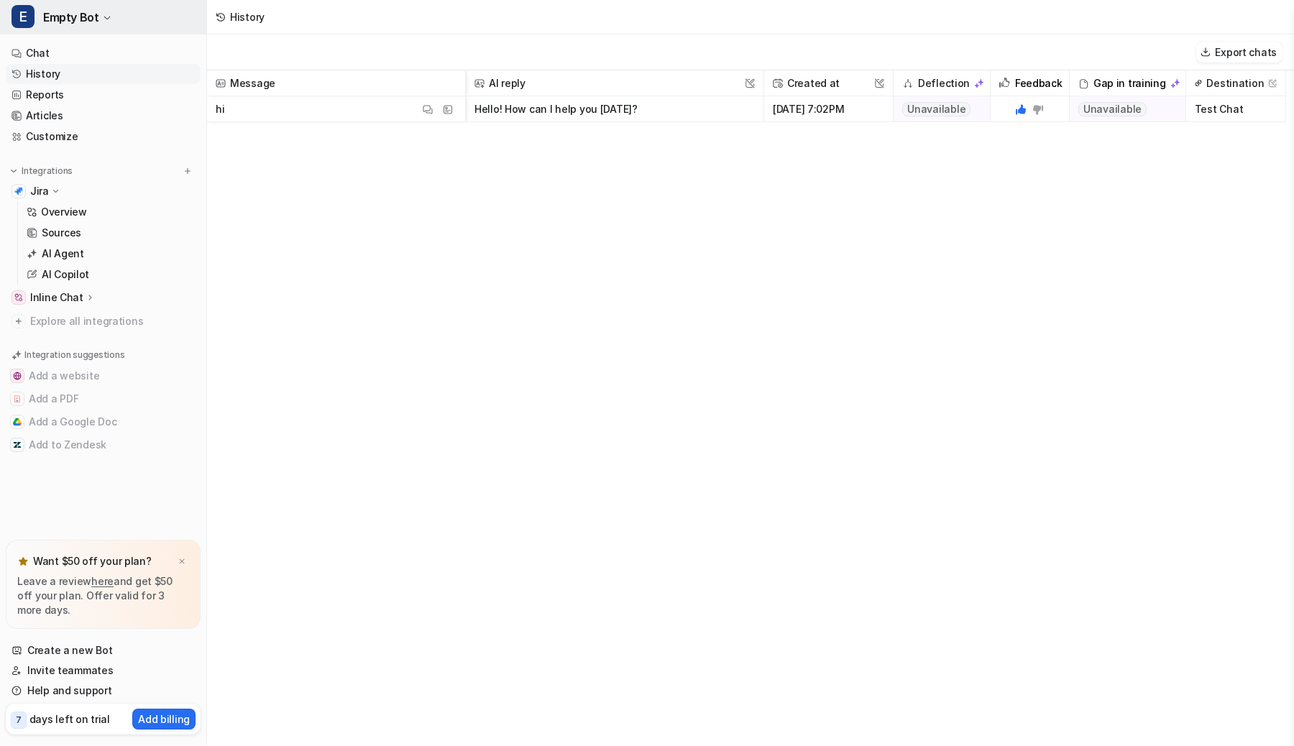
click at [114, 13] on button "E Empty Bot" at bounding box center [103, 17] width 206 height 35
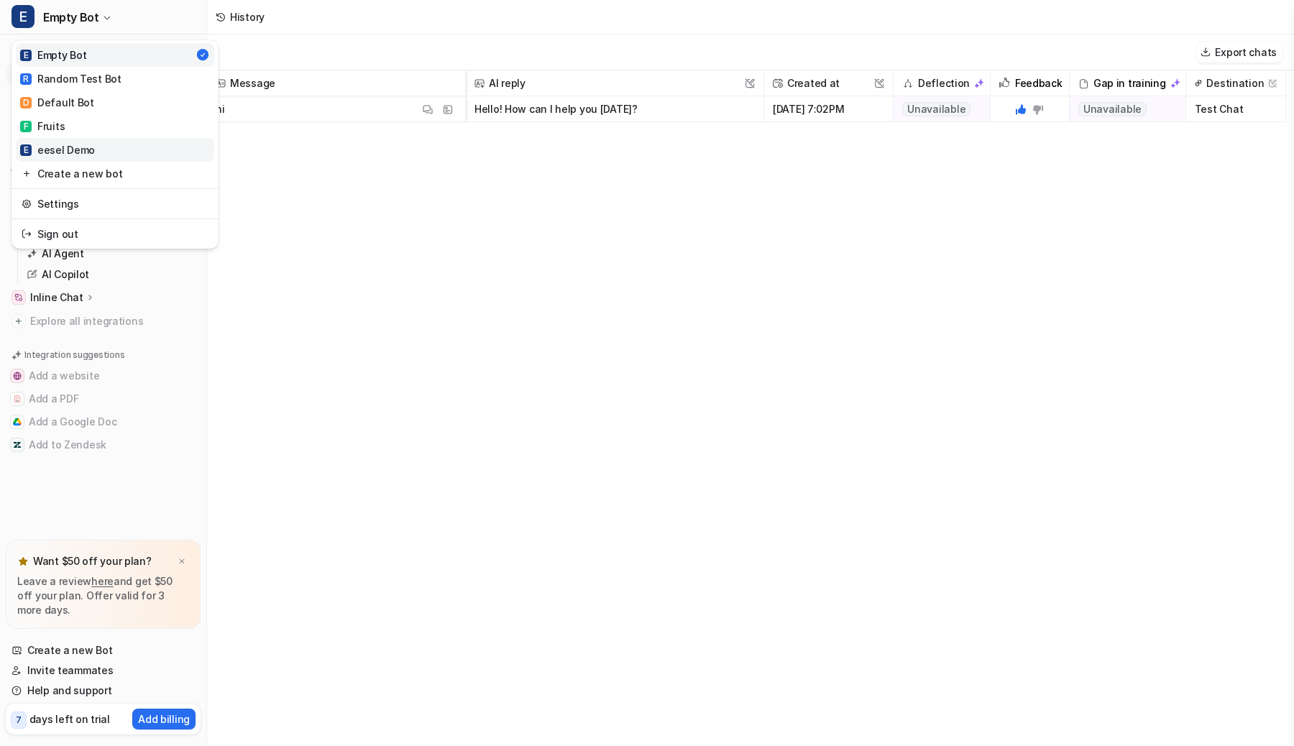
click at [96, 146] on link "E eesel Demo" at bounding box center [115, 150] width 198 height 24
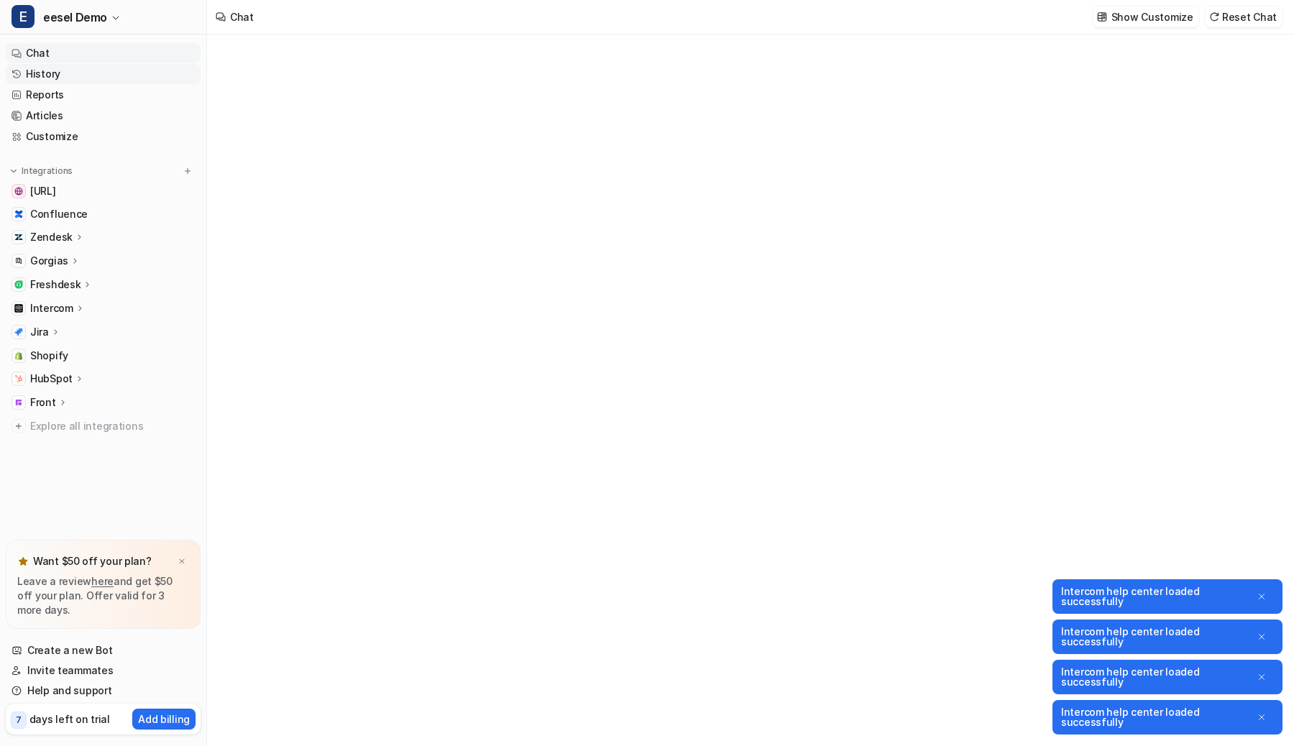
type textarea "**********"
click at [94, 70] on link "History" at bounding box center [103, 74] width 195 height 20
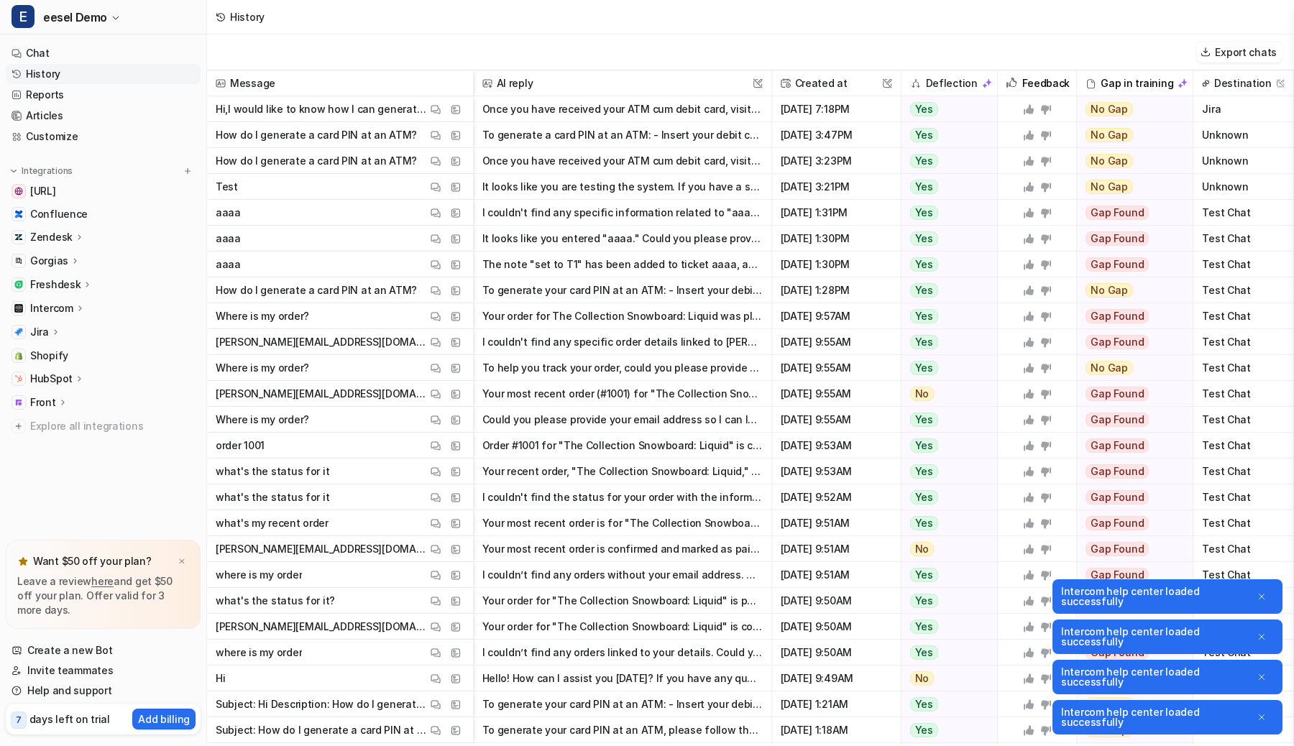
click at [1266, 600] on button "Close" at bounding box center [1263, 596] width 22 height 23
click at [1266, 600] on span "Test Chat" at bounding box center [1243, 601] width 88 height 26
click at [1264, 633] on icon "Close" at bounding box center [1262, 637] width 10 height 10
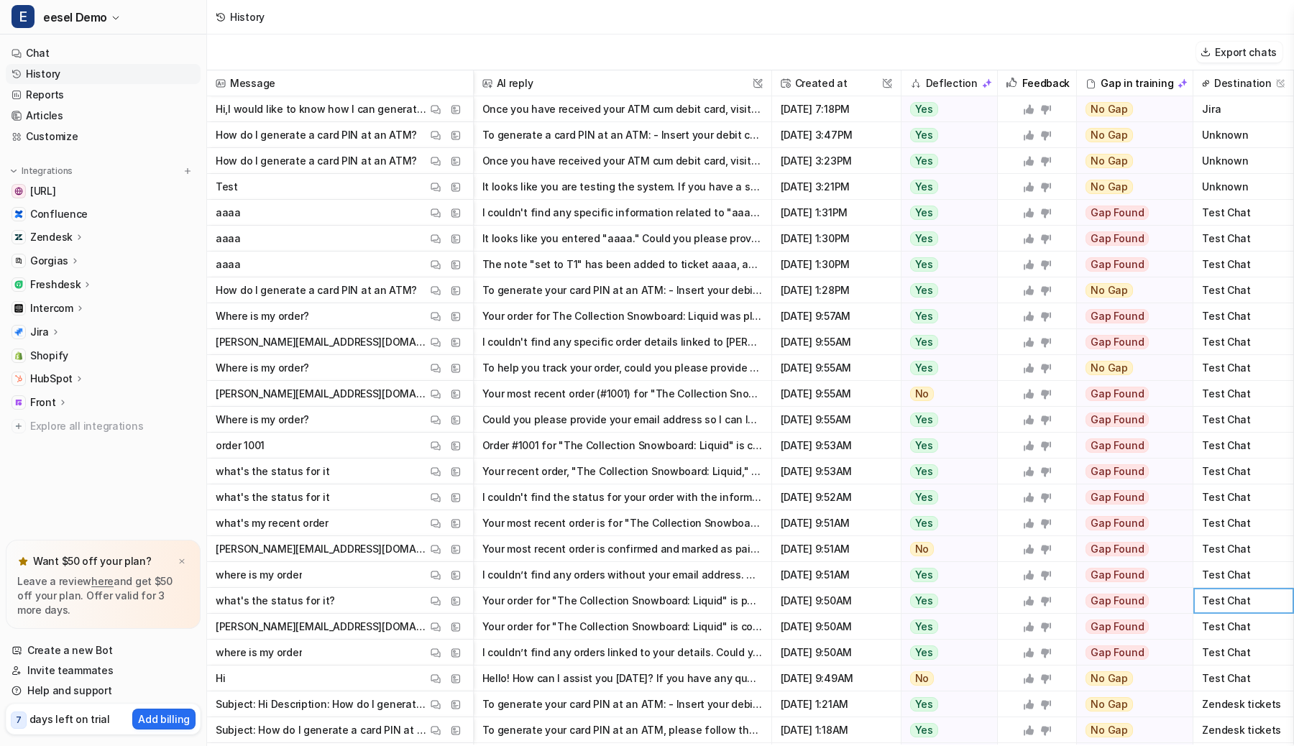
click at [643, 20] on div "History" at bounding box center [750, 17] width 1087 height 35
click at [35, 330] on p "Jira" at bounding box center [39, 332] width 19 height 14
click at [58, 356] on p "Overview" at bounding box center [64, 353] width 46 height 14
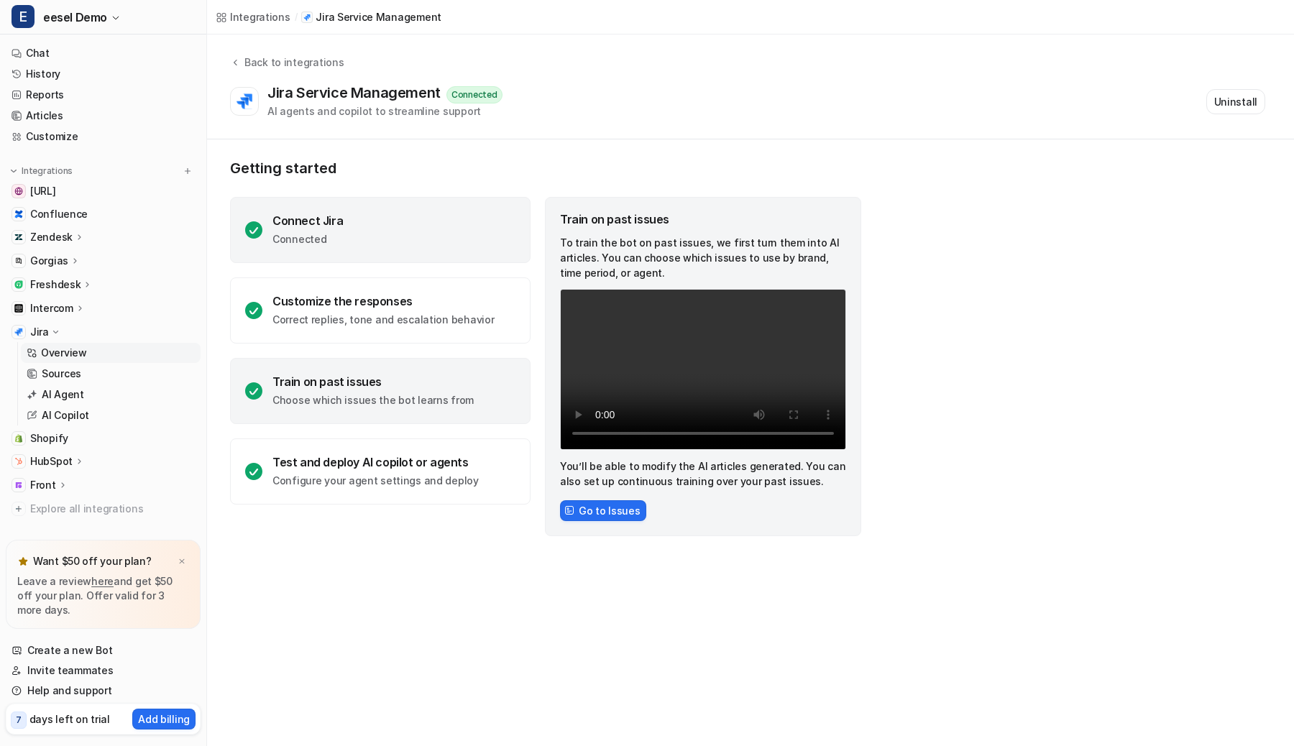
click at [457, 239] on div "Connect Jira Connected" at bounding box center [380, 230] width 301 height 66
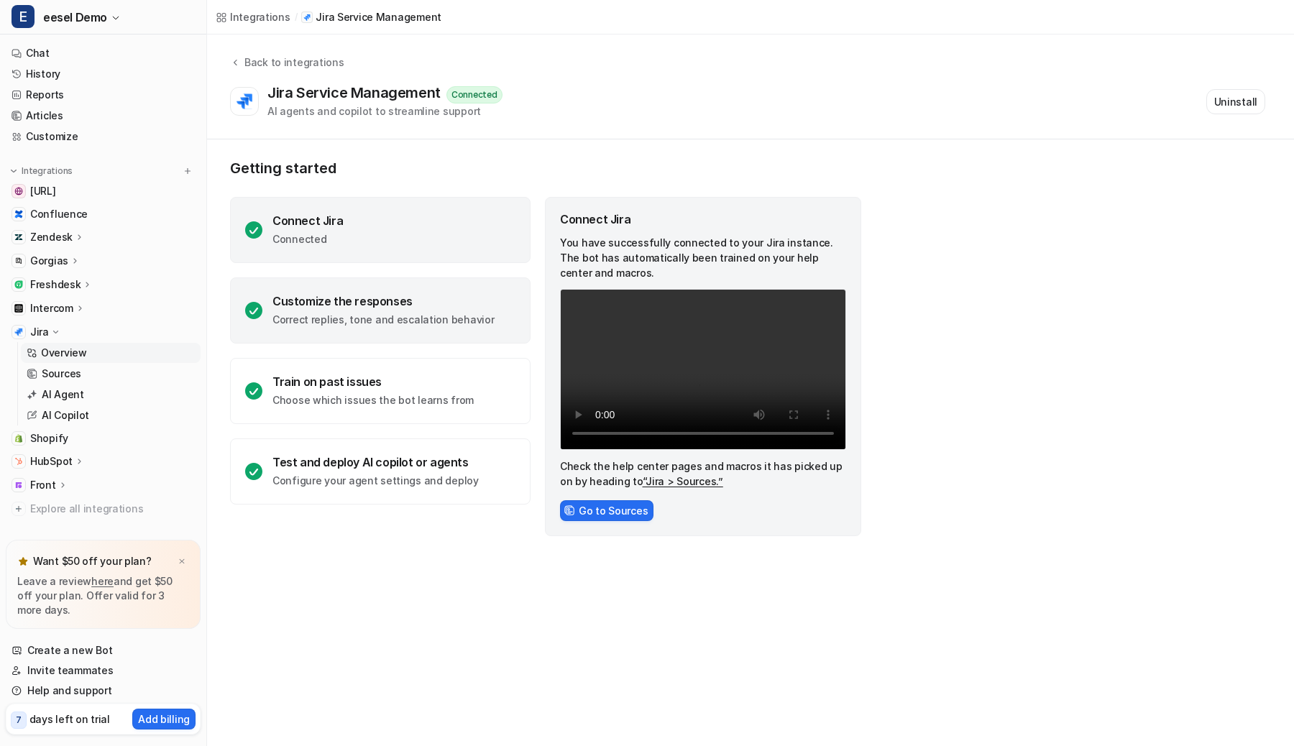
click at [438, 292] on div "Customize the responses Correct replies, tone and escalation behavior" at bounding box center [380, 310] width 301 height 66
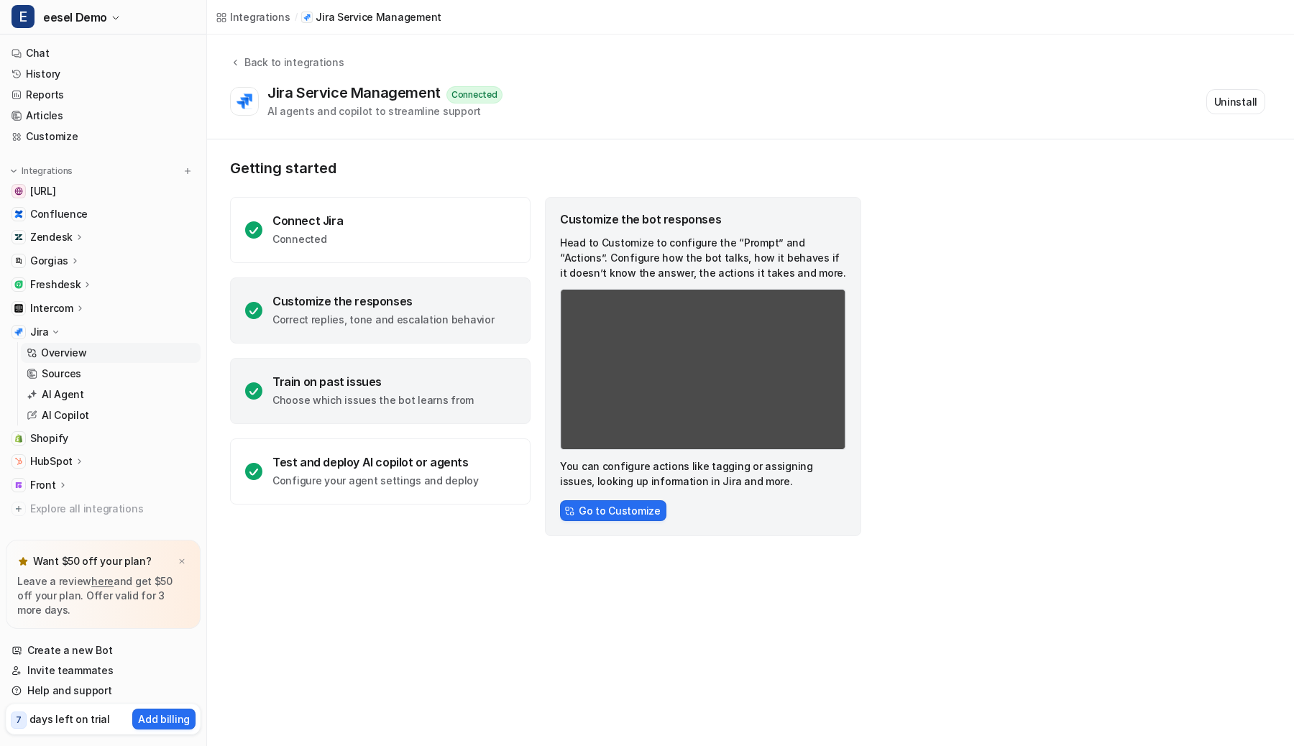
click at [427, 390] on div "Train on past issues Choose which issues the bot learns from" at bounding box center [372, 391] width 201 height 33
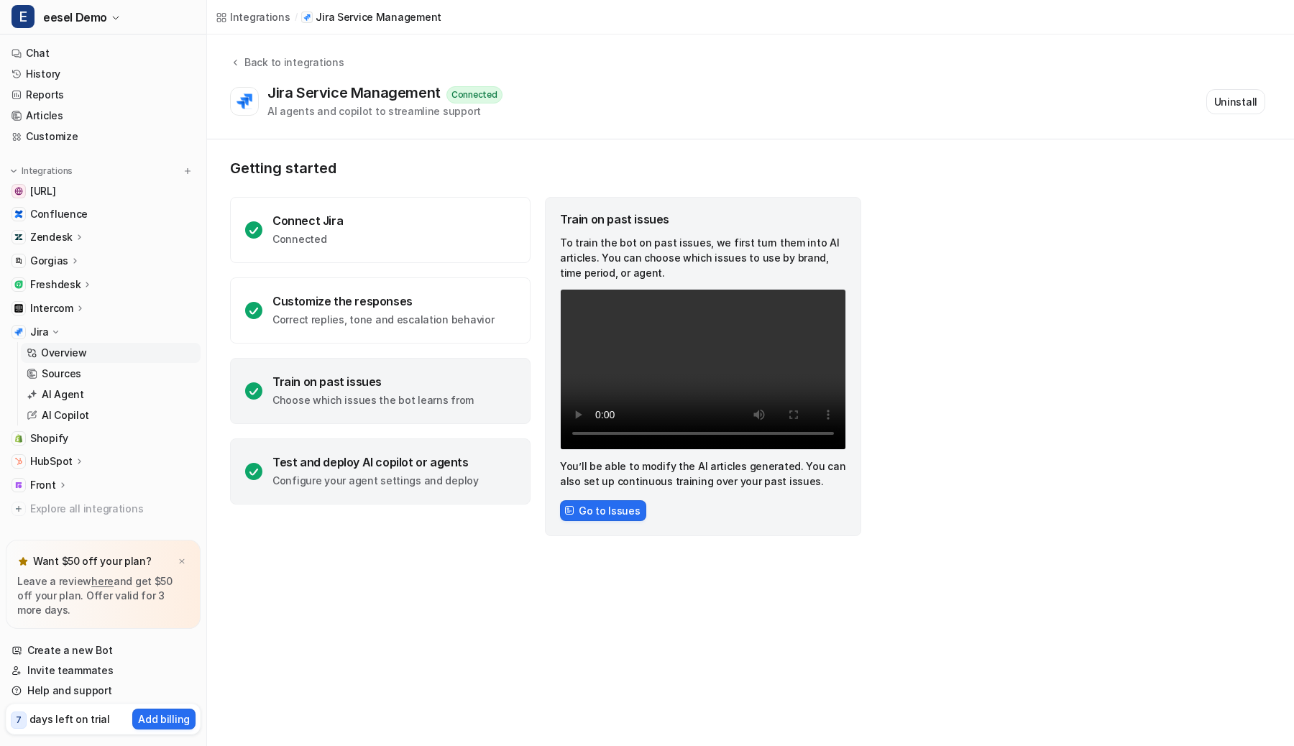
click at [409, 469] on div "Test and deploy AI copilot or agents Configure your agent settings and deploy" at bounding box center [375, 471] width 206 height 33
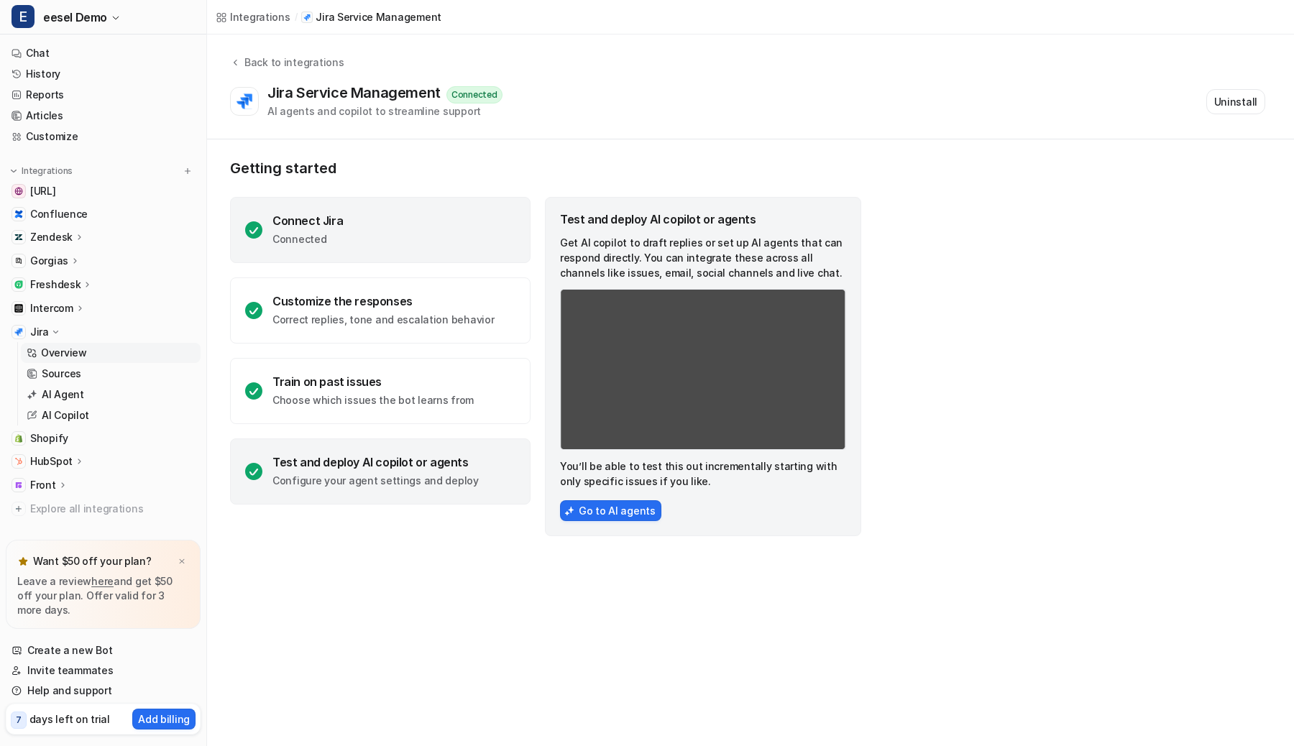
click at [480, 234] on div "Connect Jira Connected" at bounding box center [380, 230] width 301 height 66
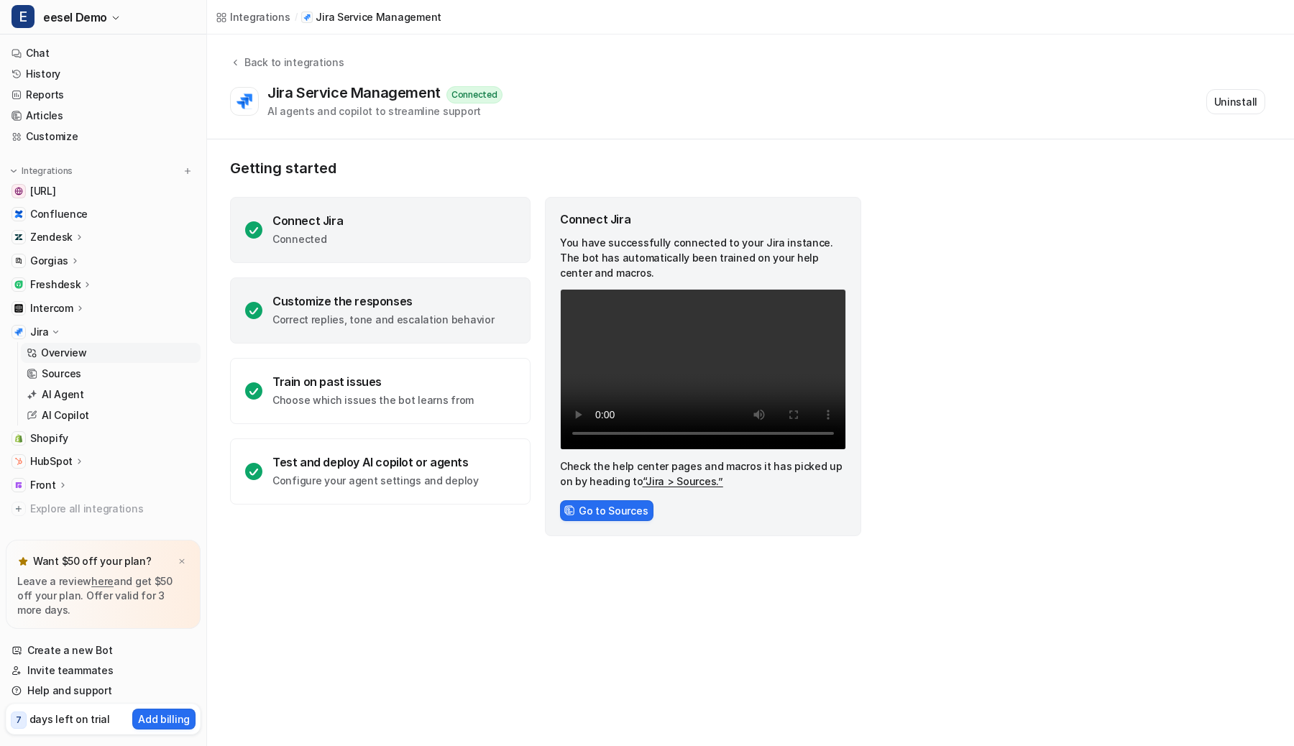
click at [472, 324] on p "Correct replies, tone and escalation behavior" at bounding box center [382, 320] width 221 height 14
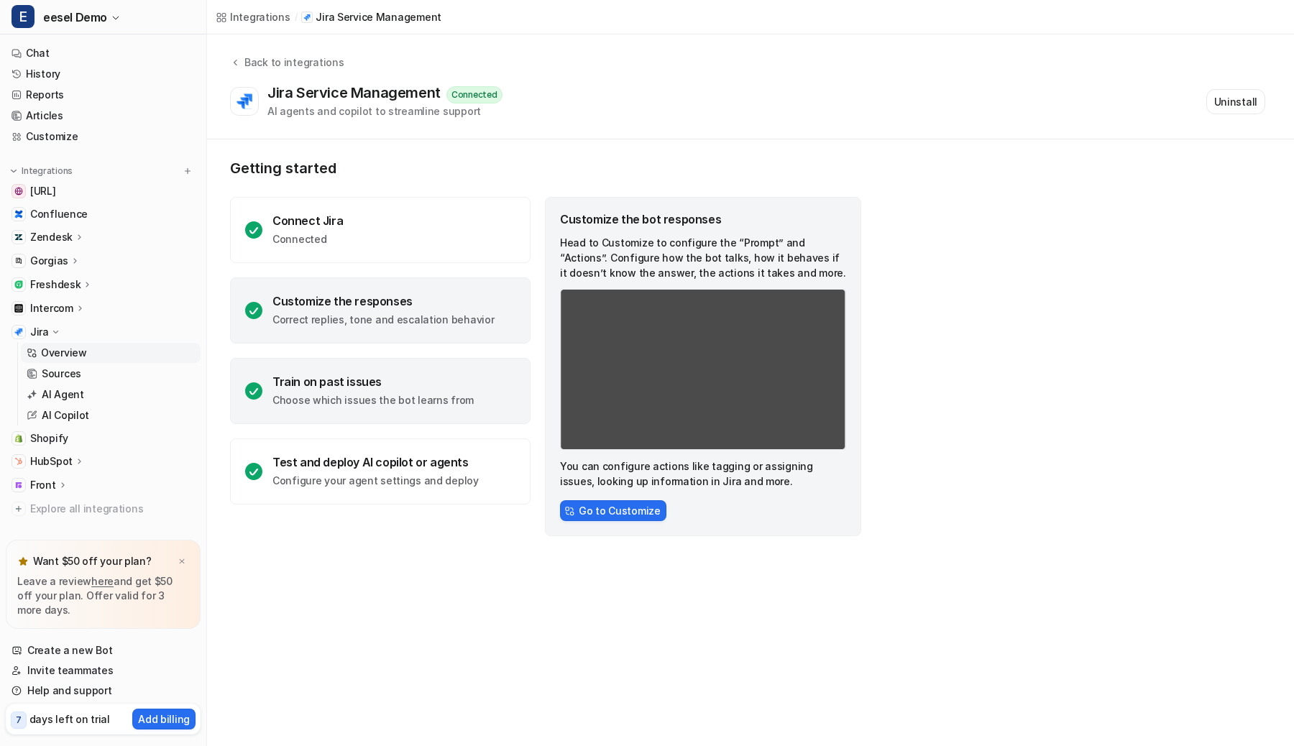
click at [356, 382] on div "Train on past issues" at bounding box center [372, 382] width 201 height 14
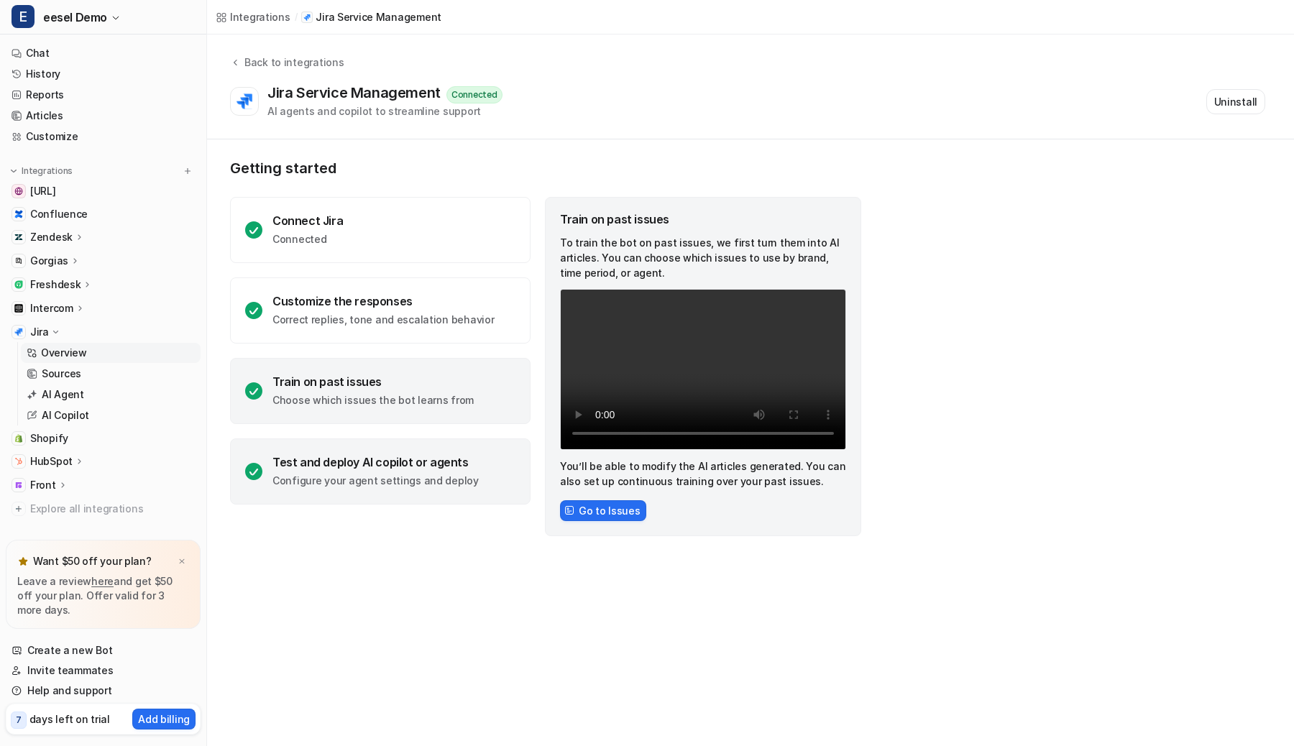
click at [355, 462] on div "Test and deploy AI copilot or agents" at bounding box center [375, 462] width 206 height 14
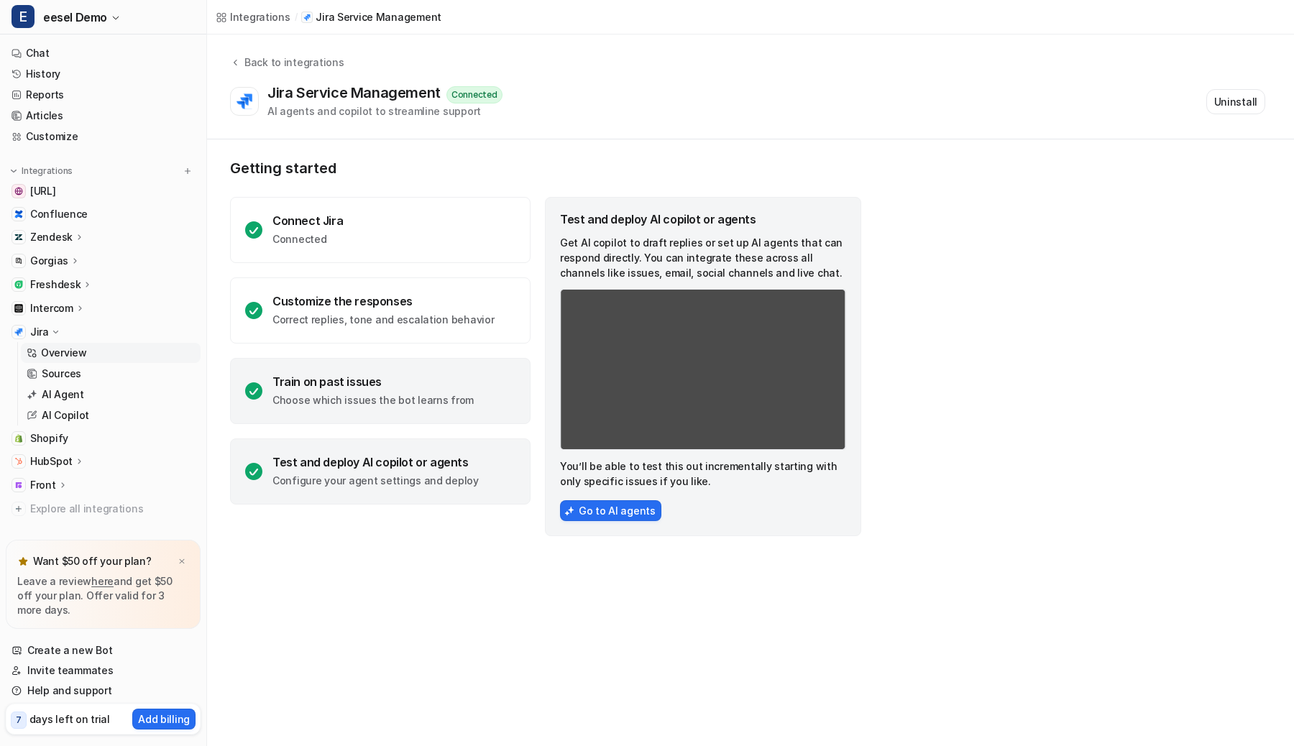
click at [370, 393] on p "Choose which issues the bot learns from" at bounding box center [372, 400] width 201 height 14
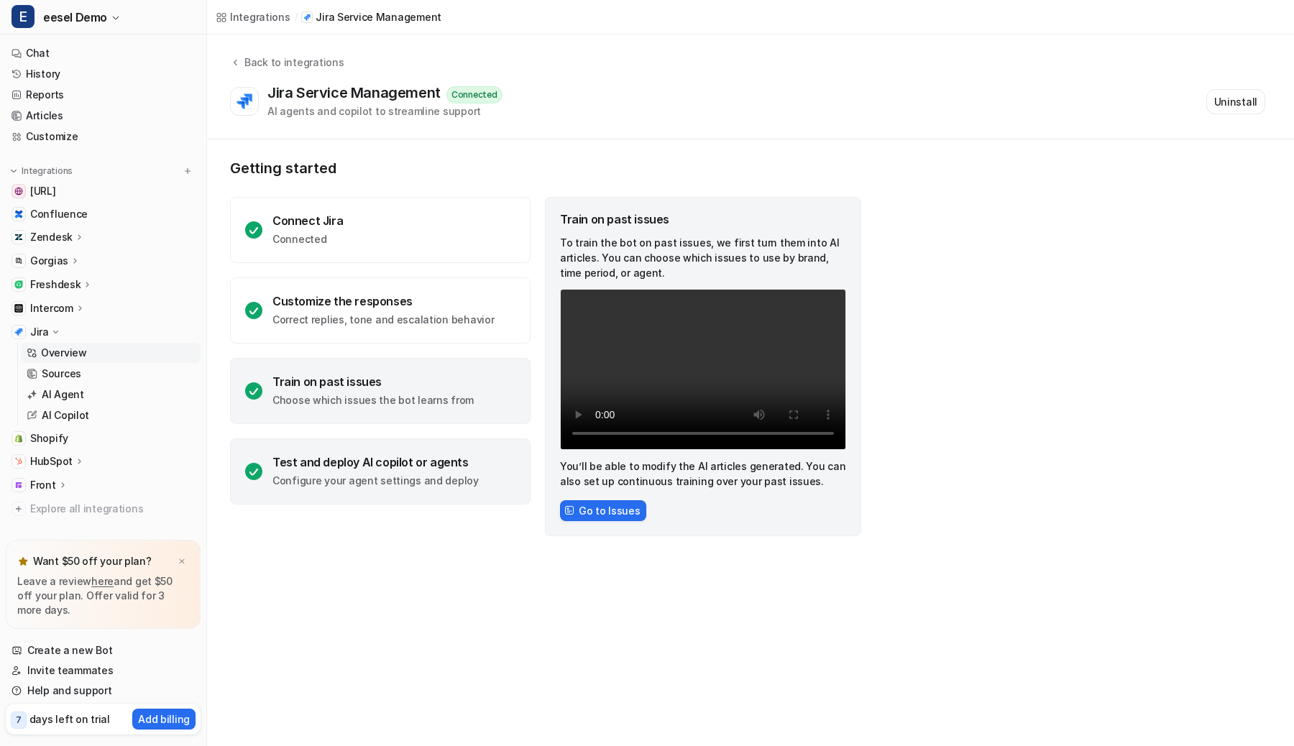
click at [366, 459] on div "Test and deploy AI copilot or agents" at bounding box center [375, 462] width 206 height 14
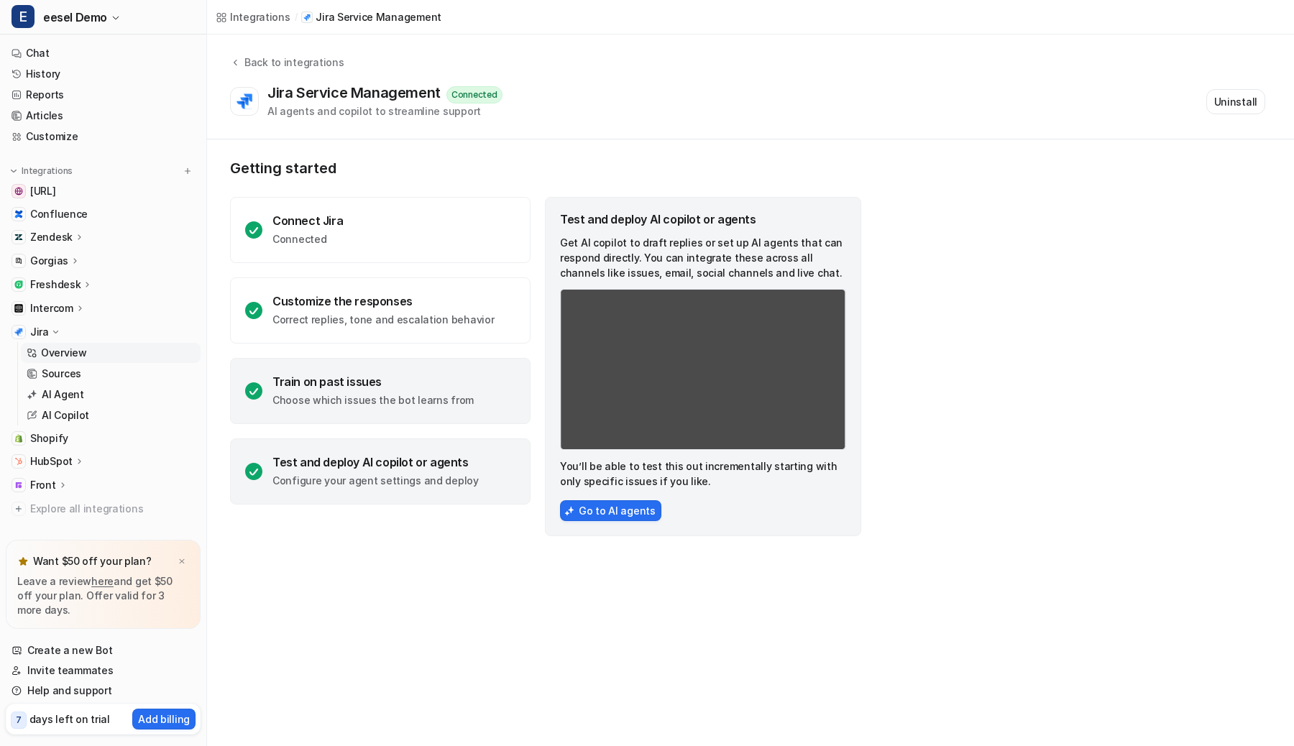
click at [383, 382] on div "Train on past issues" at bounding box center [372, 382] width 201 height 14
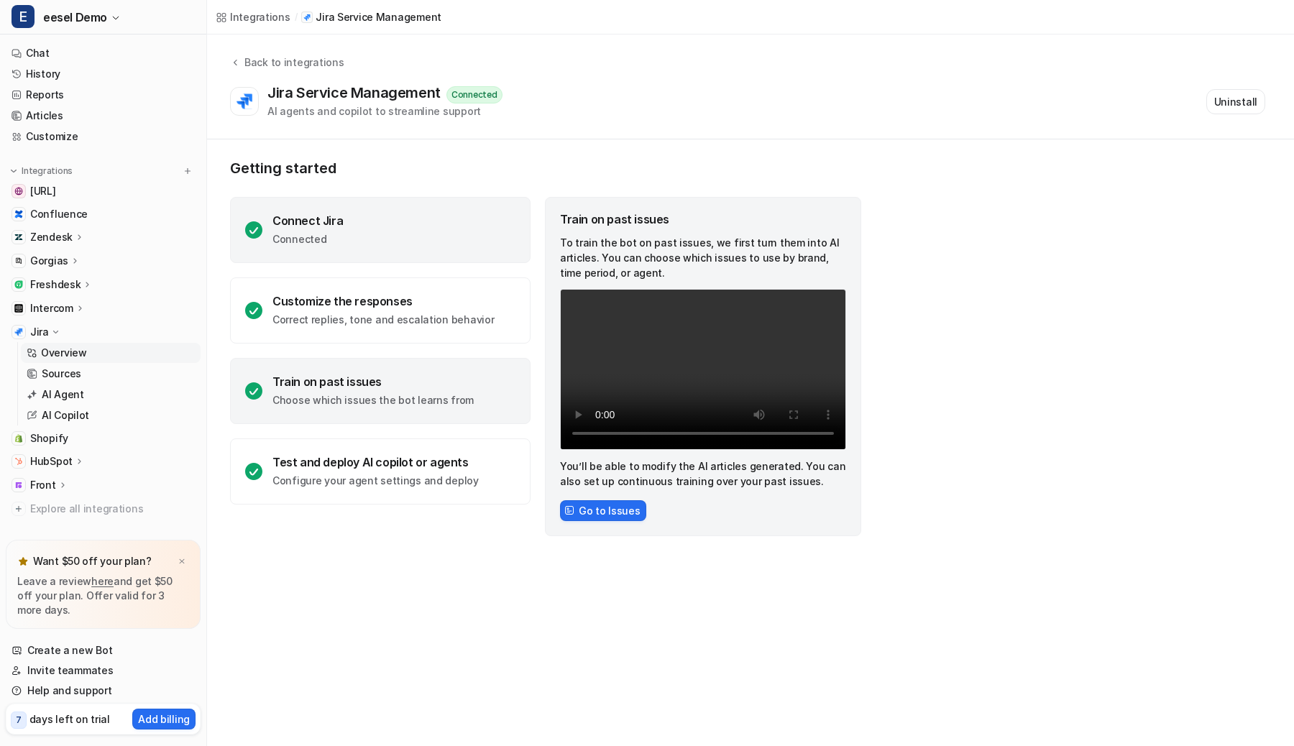
click at [408, 247] on div "Connect Jira Connected" at bounding box center [380, 230] width 301 height 66
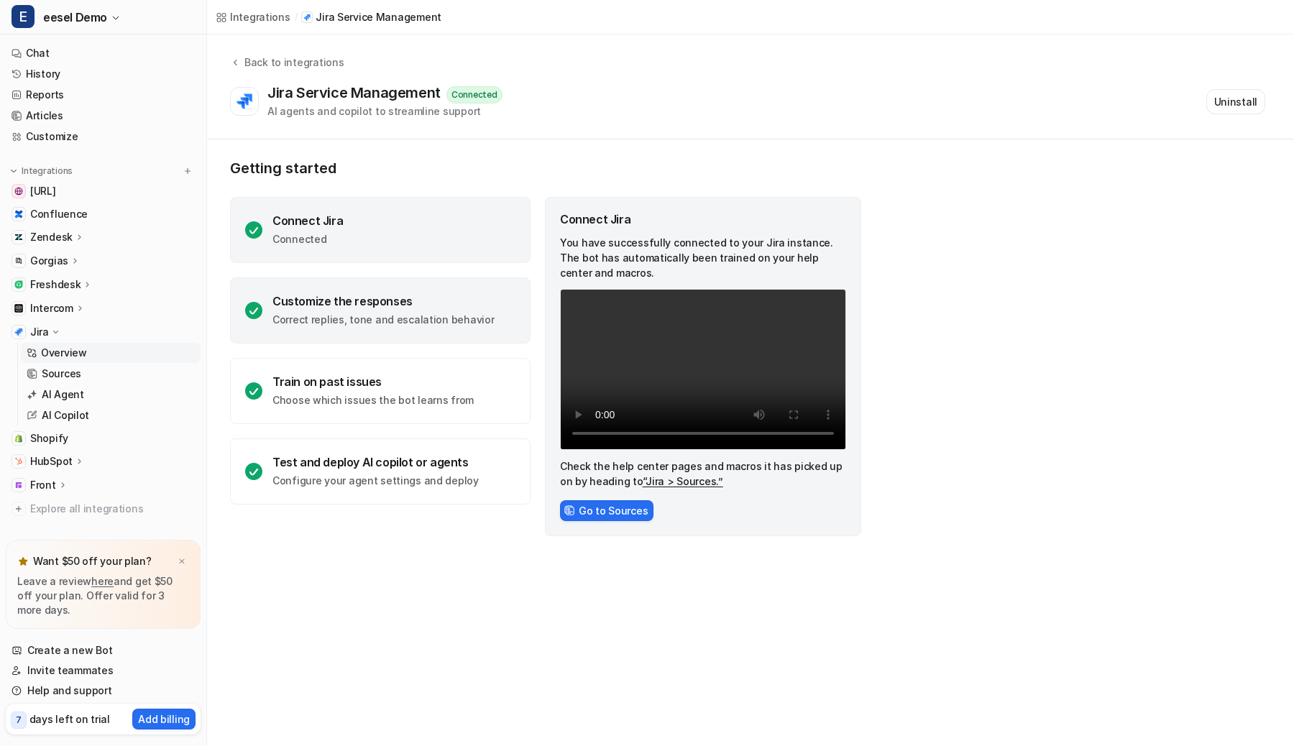
click at [393, 302] on div "Customize the responses" at bounding box center [382, 301] width 221 height 14
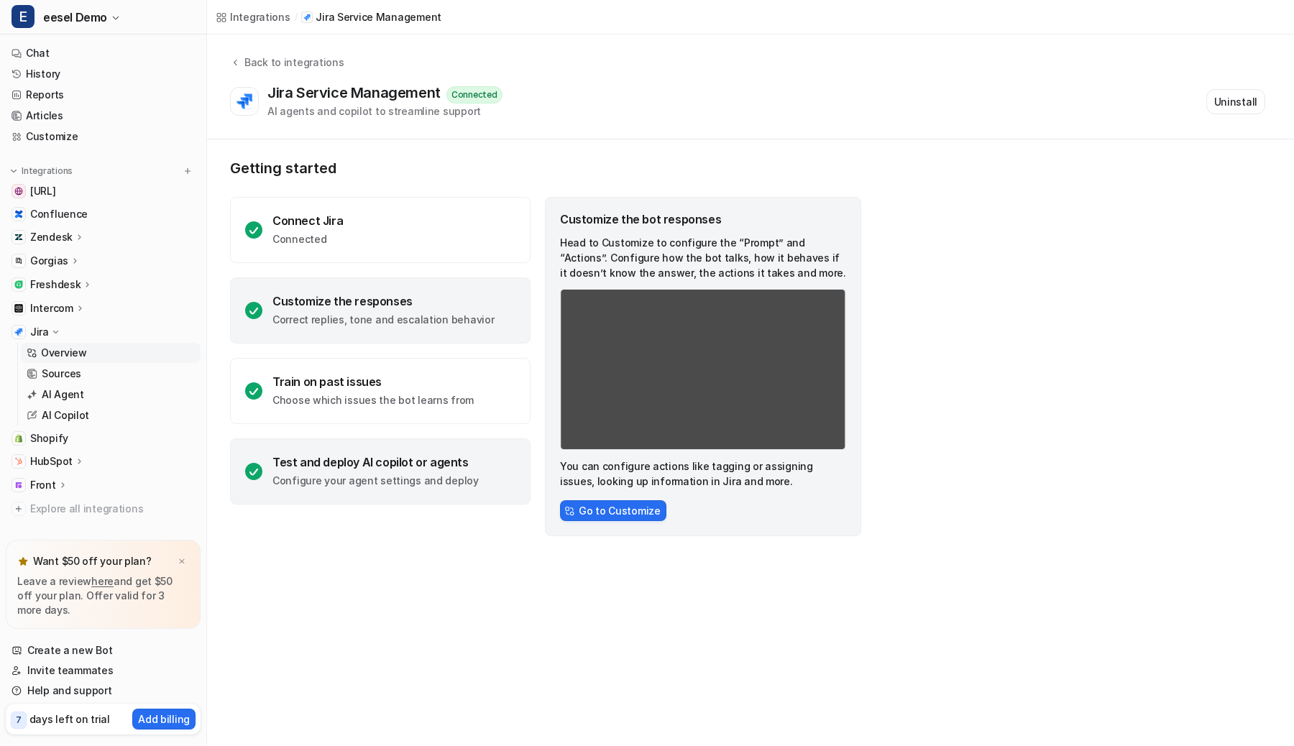
click at [385, 475] on p "Configure your agent settings and deploy" at bounding box center [375, 481] width 206 height 14
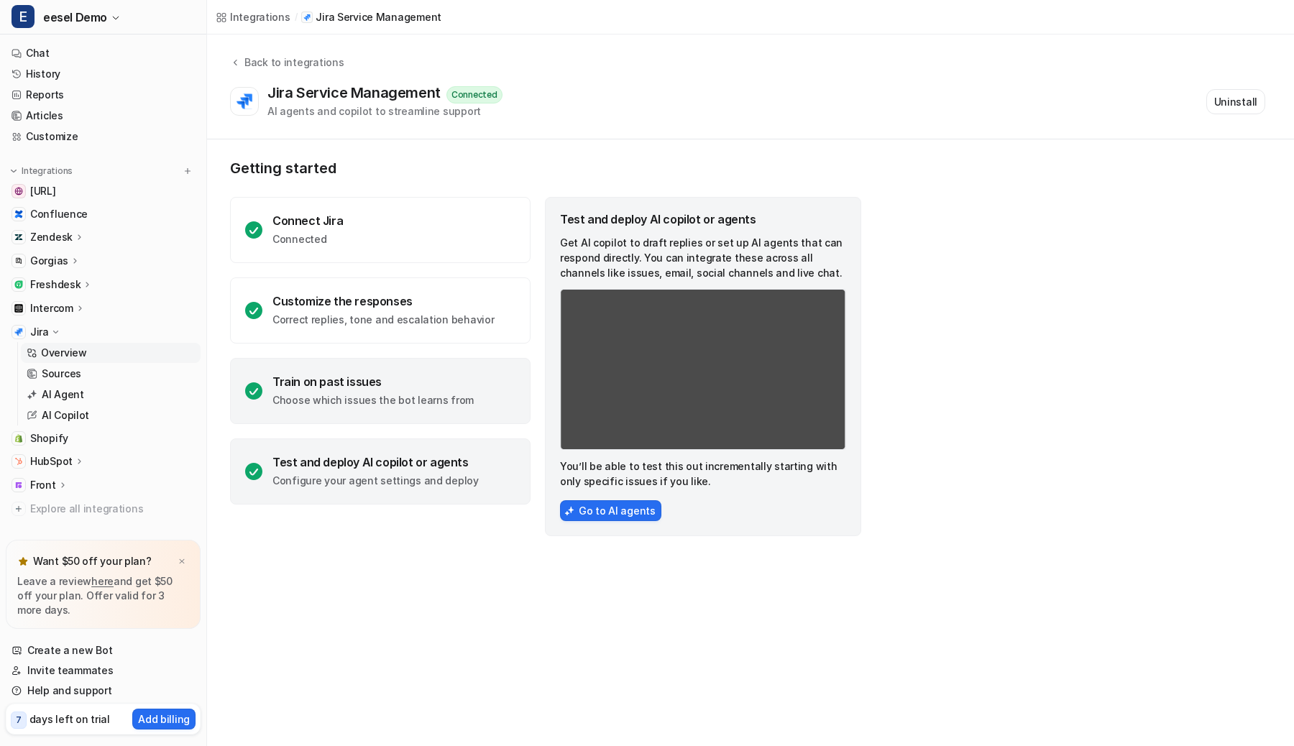
click at [436, 400] on p "Choose which issues the bot learns from" at bounding box center [372, 400] width 201 height 14
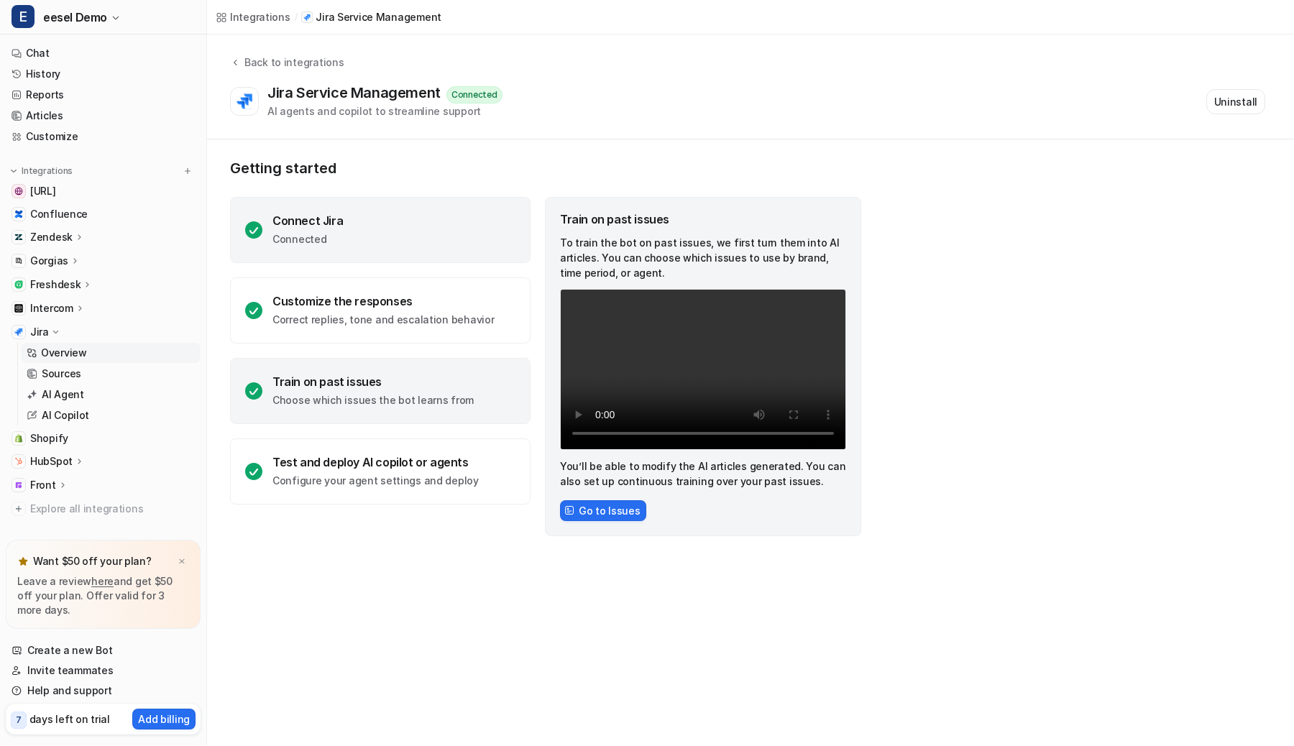
click at [458, 247] on div "Connect Jira Connected" at bounding box center [380, 230] width 301 height 66
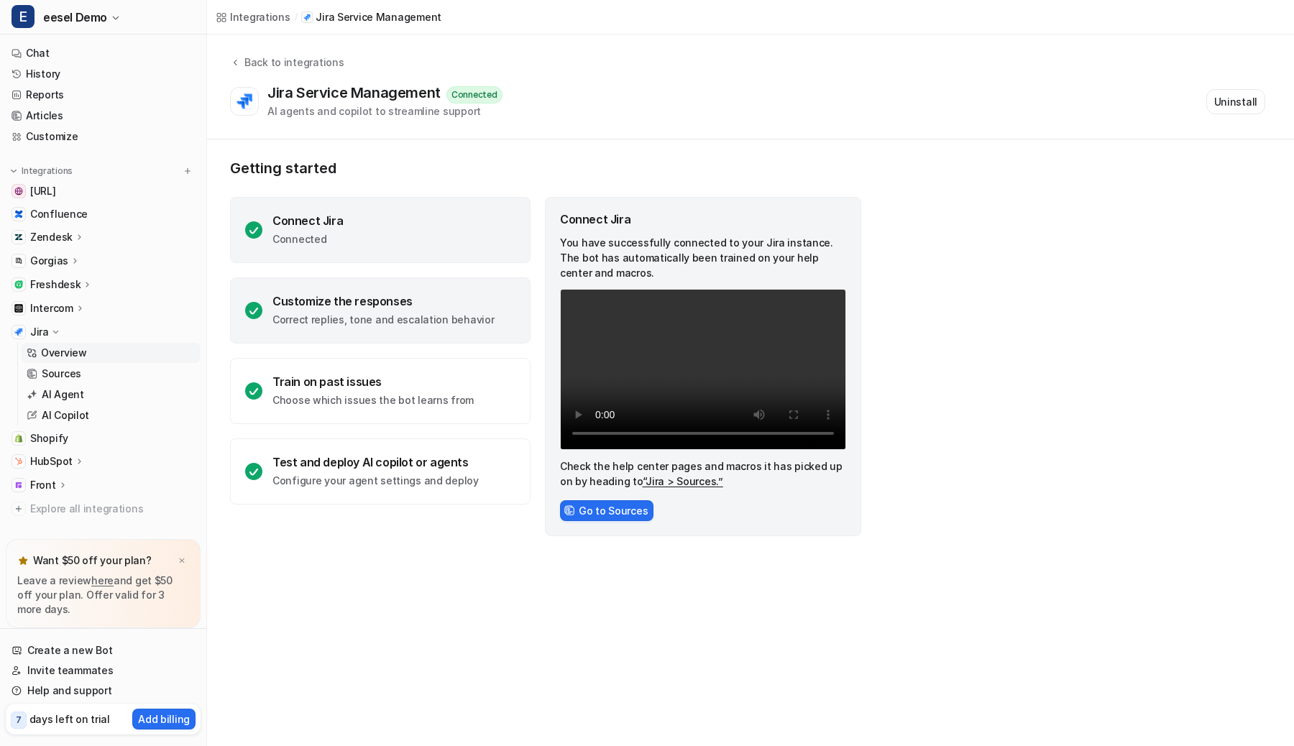
click at [439, 294] on div "Customize the responses" at bounding box center [382, 301] width 221 height 14
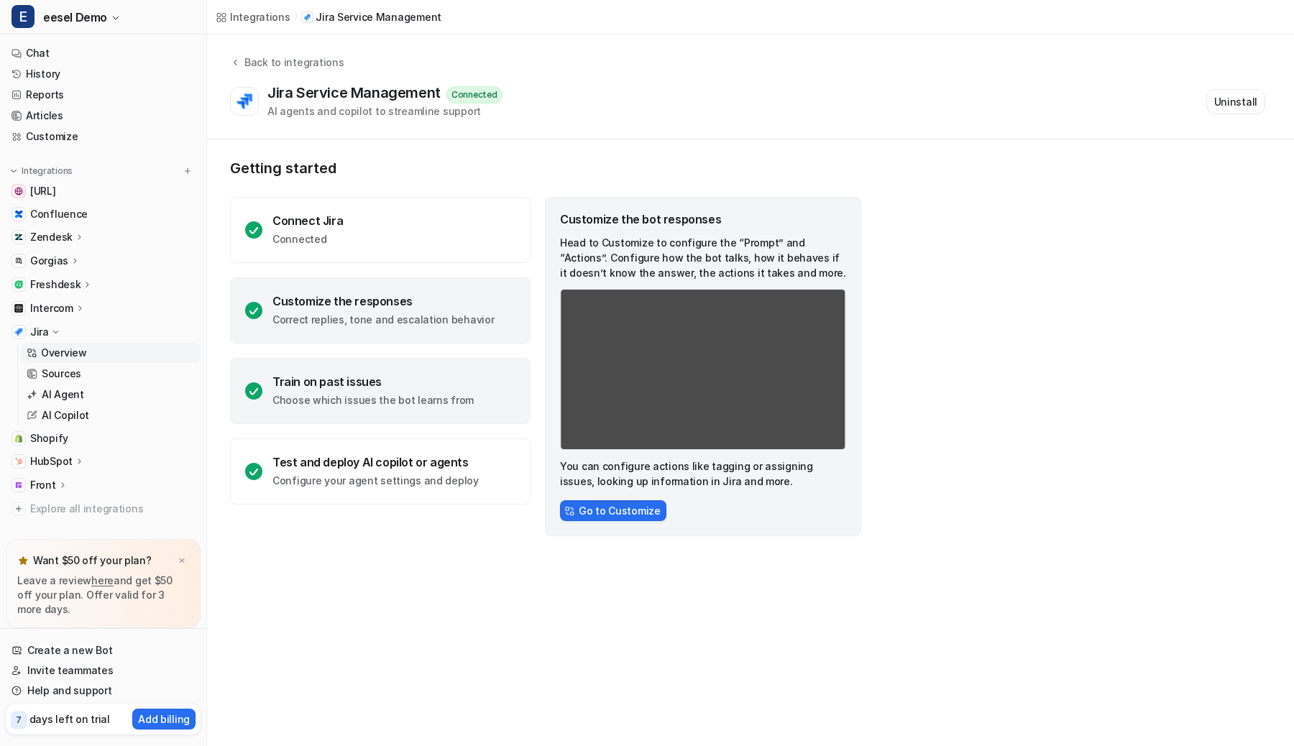
click at [438, 389] on div "Train on past issues Choose which issues the bot learns from" at bounding box center [372, 391] width 201 height 33
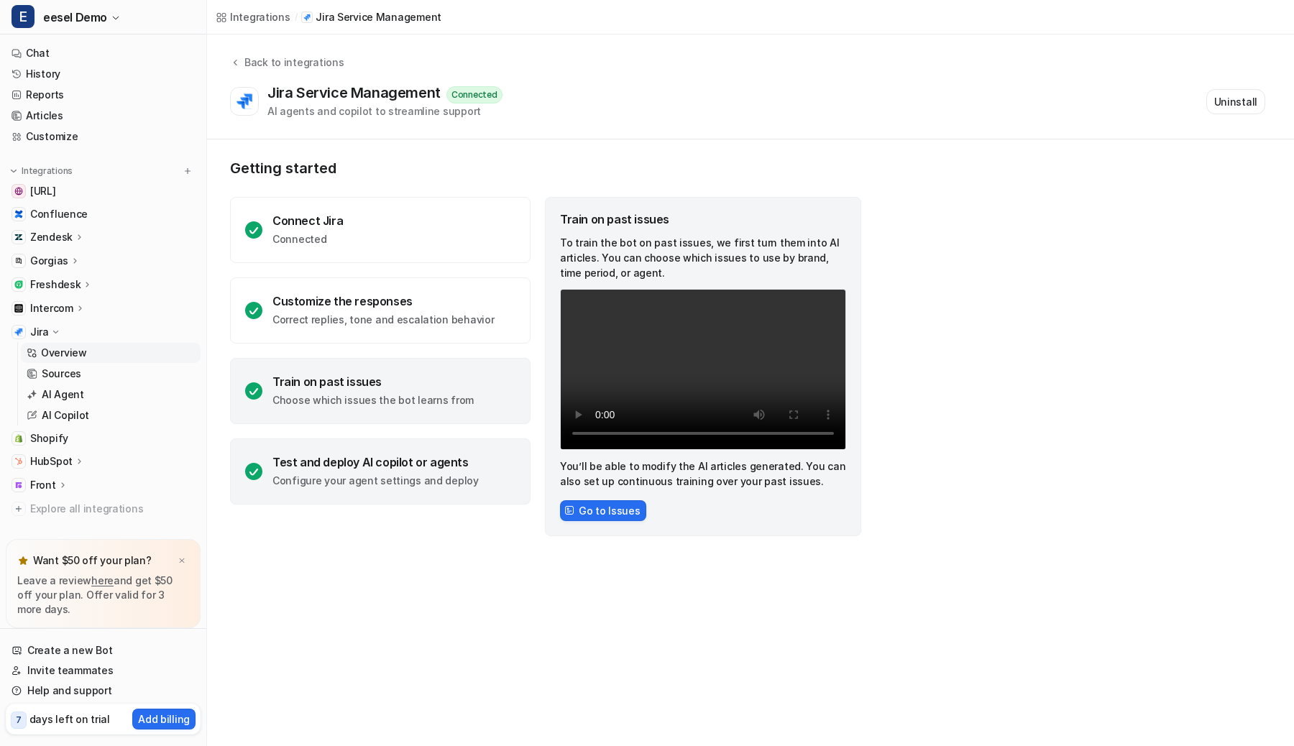
click at [397, 465] on div "Test and deploy AI copilot or agents" at bounding box center [375, 462] width 206 height 14
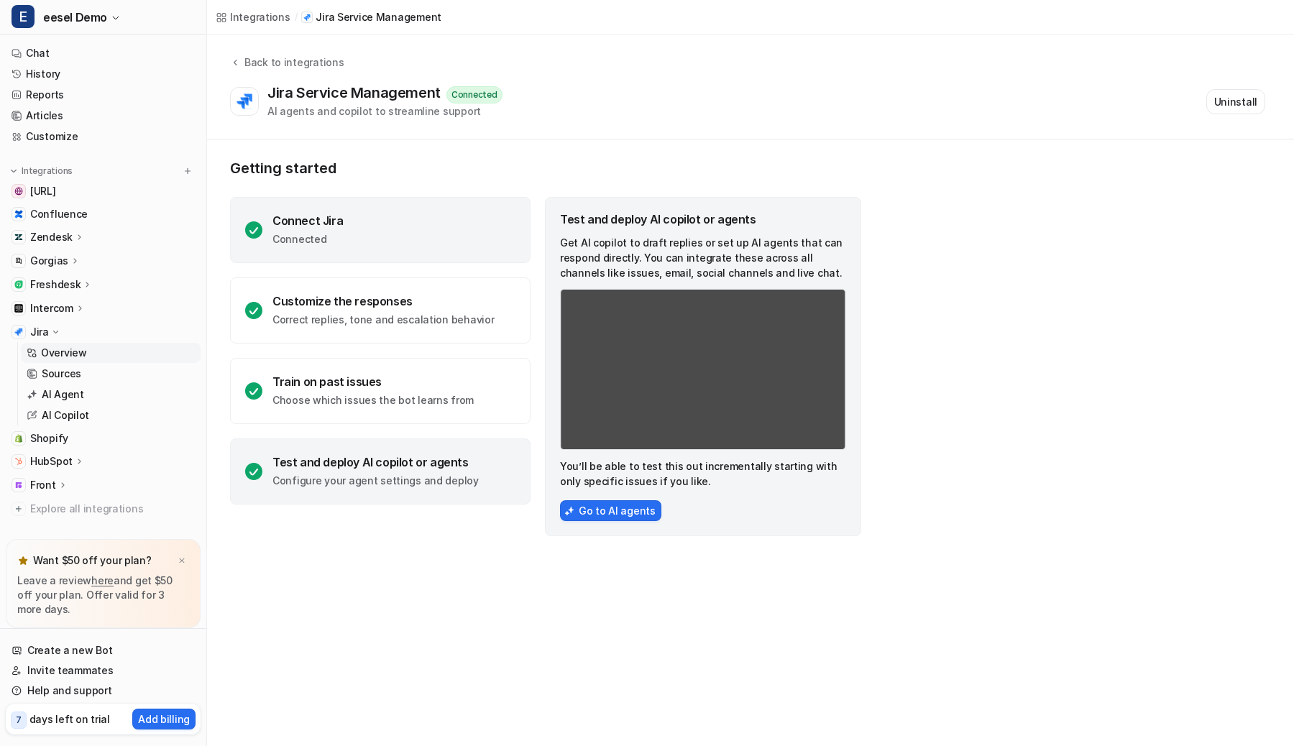
click at [407, 242] on div "Connect Jira Connected" at bounding box center [380, 230] width 301 height 66
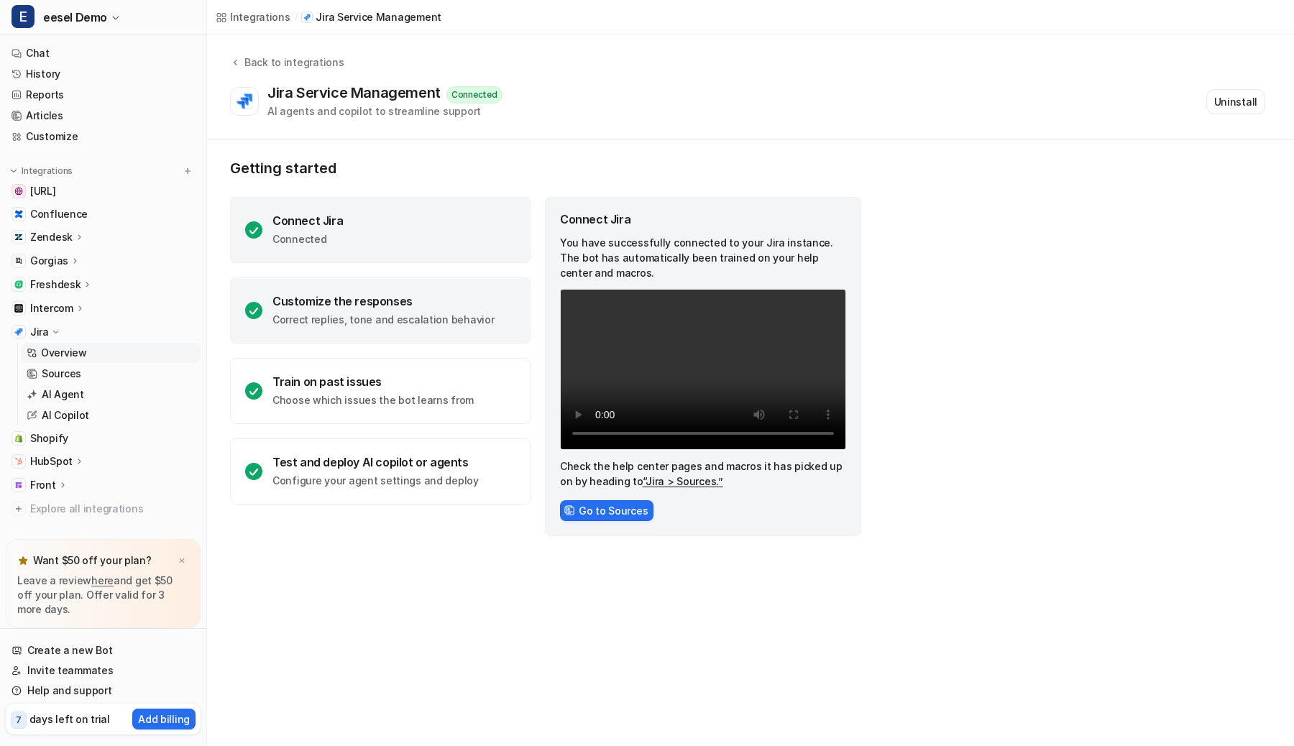
click at [381, 308] on div "Customize the responses Correct replies, tone and escalation behavior" at bounding box center [382, 310] width 221 height 33
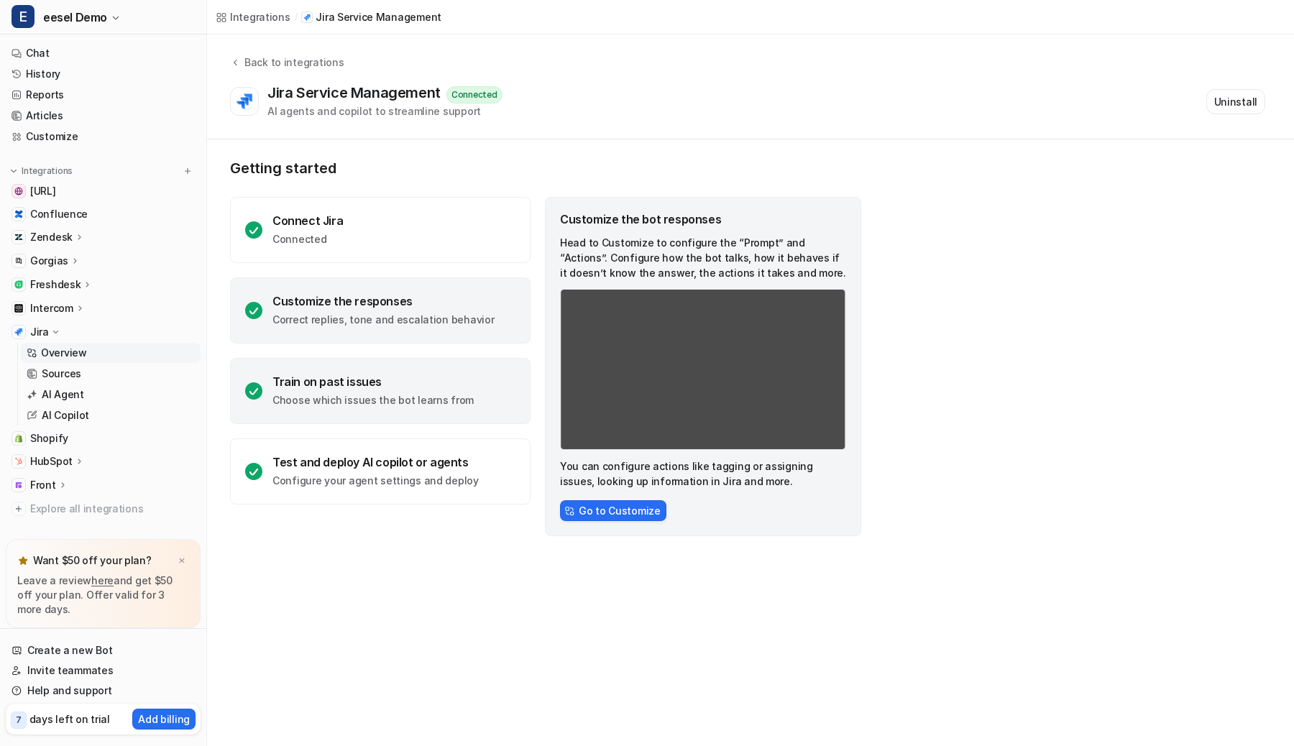
click at [372, 365] on div "Train on past issues Choose which issues the bot learns from" at bounding box center [380, 391] width 301 height 66
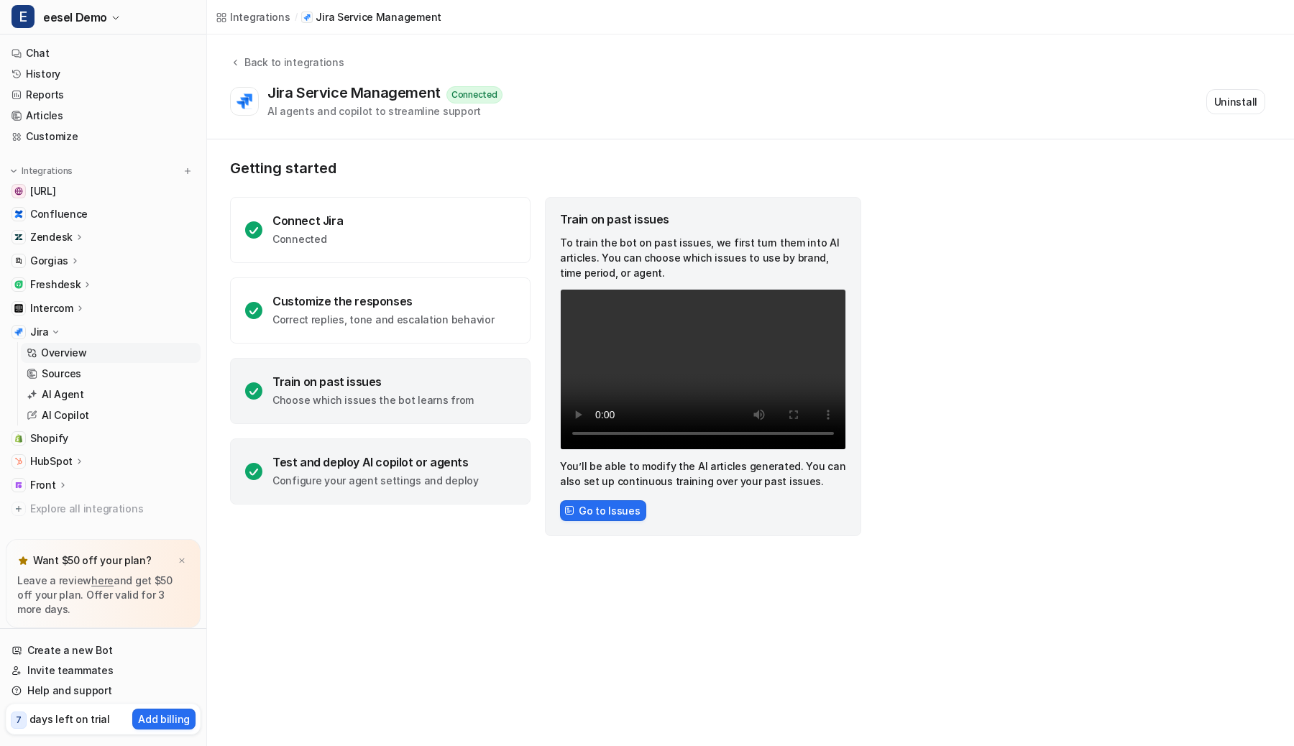
click at [363, 471] on div "Test and deploy AI copilot or agents Configure your agent settings and deploy" at bounding box center [375, 471] width 206 height 33
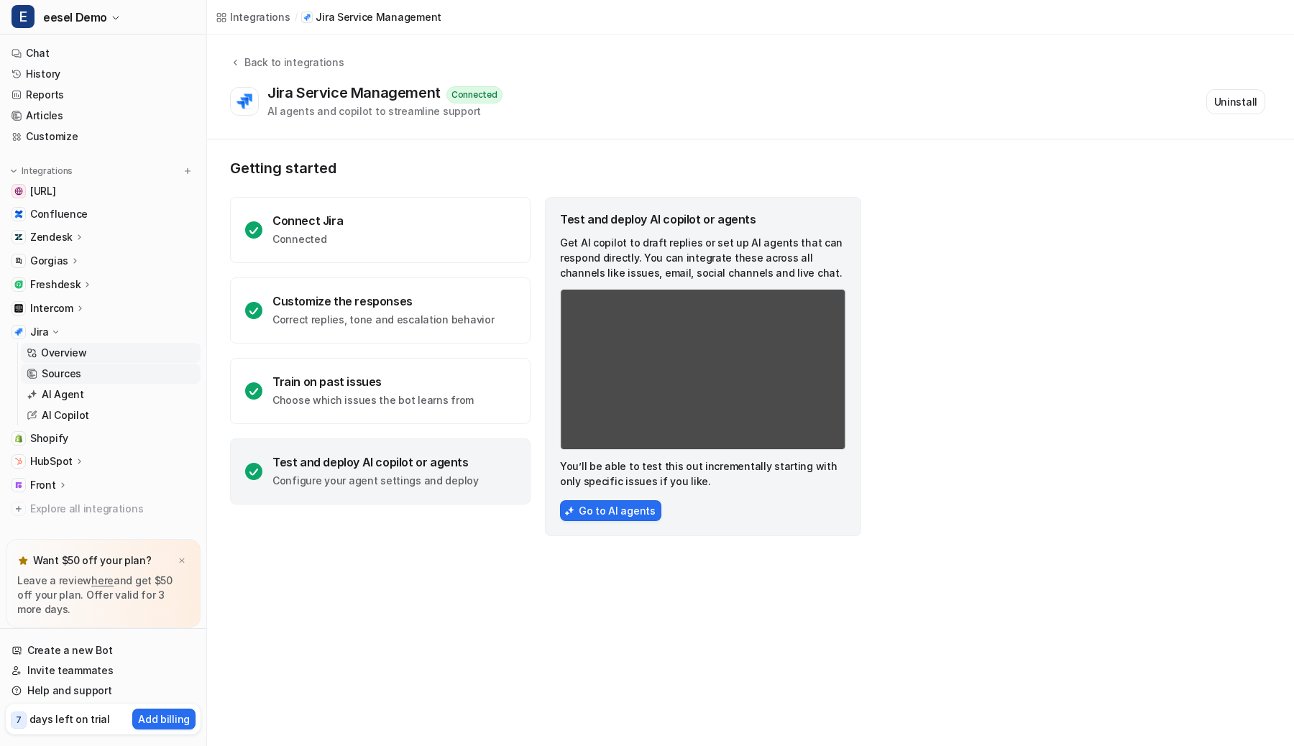
click at [73, 372] on p "Sources" at bounding box center [62, 374] width 40 height 14
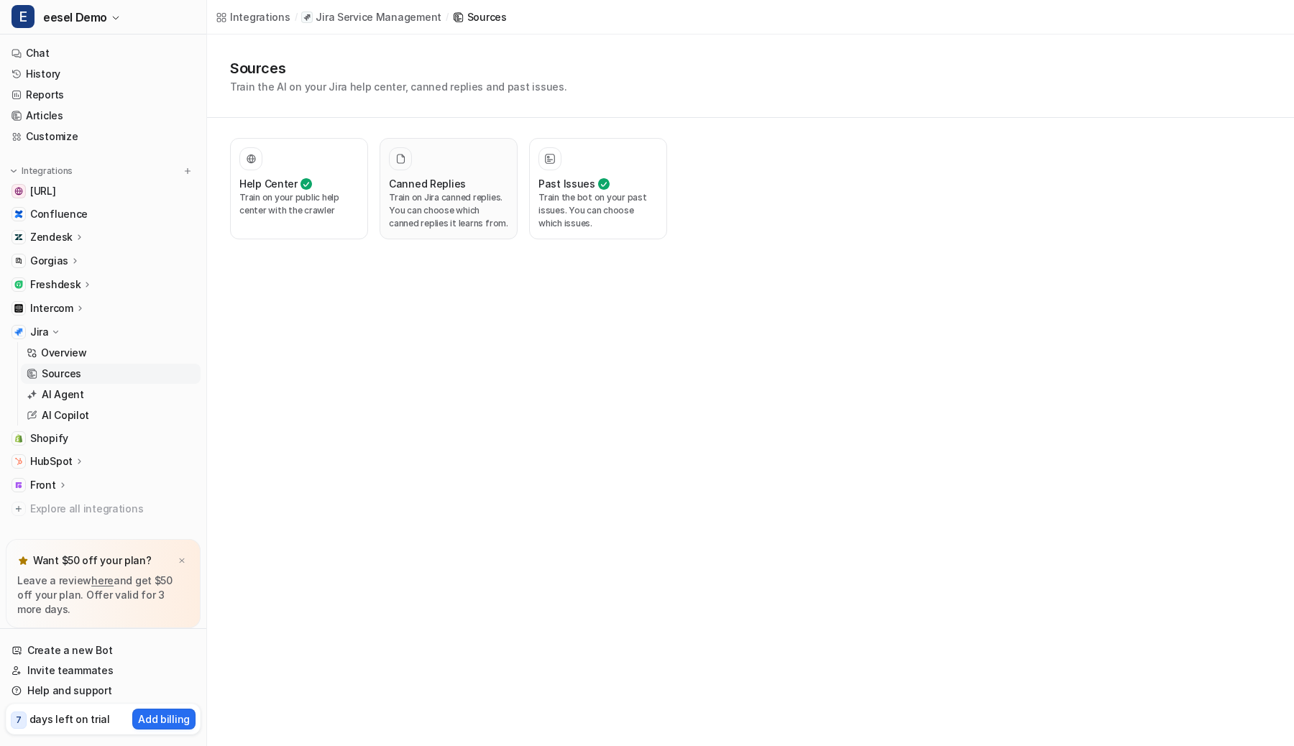
click at [404, 211] on p "Train on Jira canned replies. You can choose which canned replies it learns fro…" at bounding box center [448, 210] width 119 height 39
click at [301, 215] on p "Train on your public help center with the crawler" at bounding box center [298, 204] width 119 height 26
click at [607, 140] on button "Past Issues Train the bot on your past issues. You can choose which issues." at bounding box center [598, 188] width 138 height 101
click at [281, 203] on p "Train on your public help center with the crawler" at bounding box center [298, 204] width 119 height 26
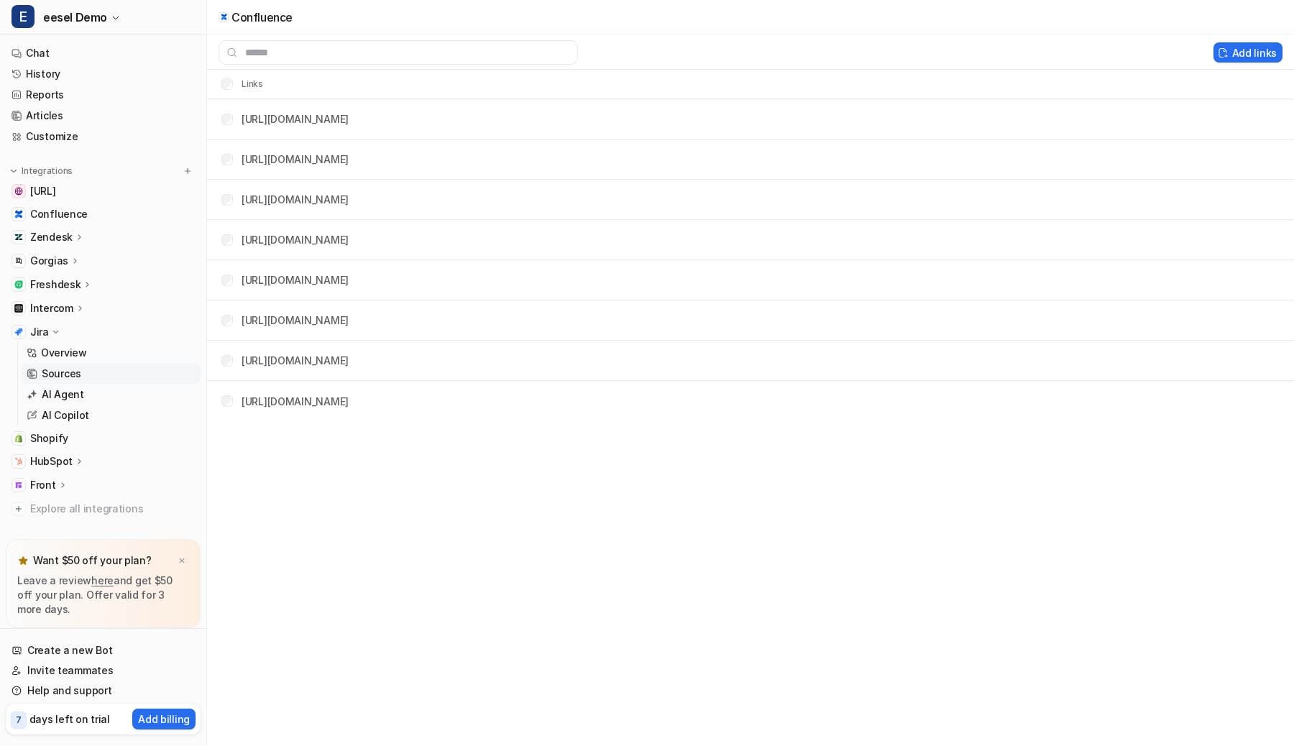
click at [105, 377] on link "Sources" at bounding box center [111, 374] width 180 height 20
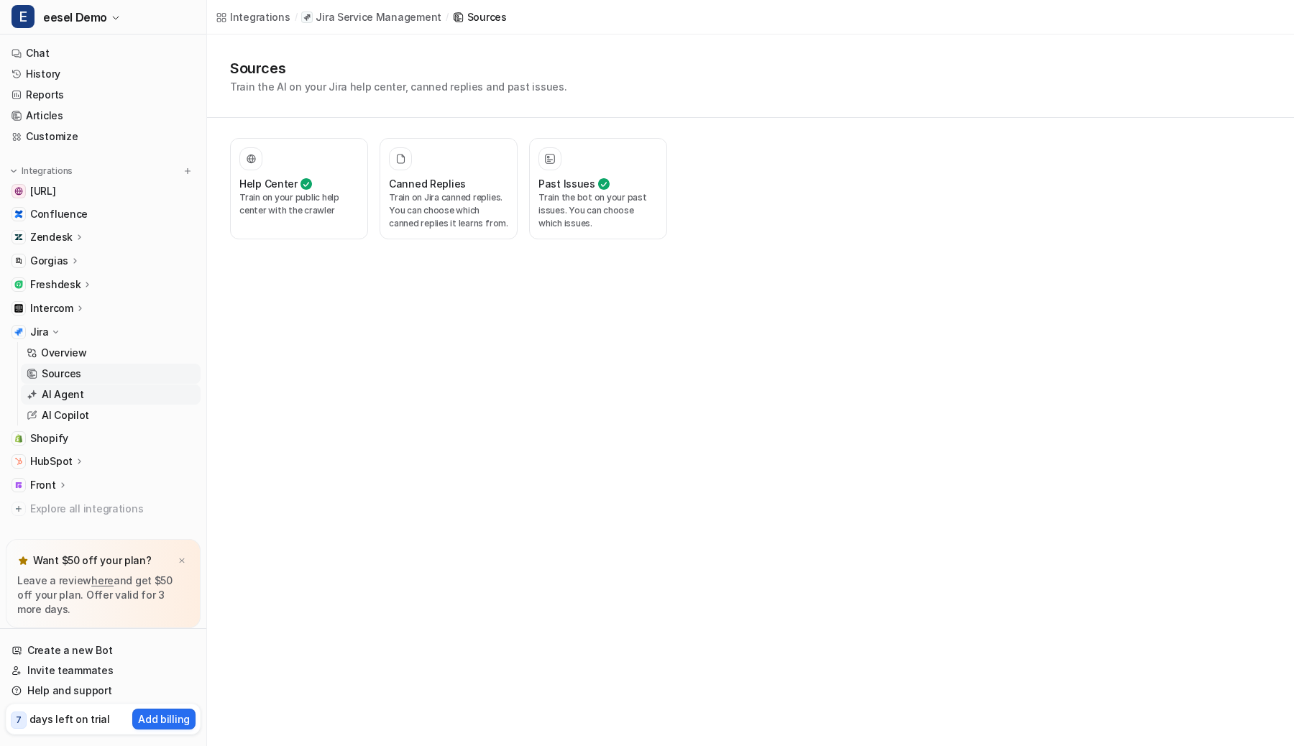
click at [101, 391] on link "AI Agent" at bounding box center [111, 395] width 180 height 20
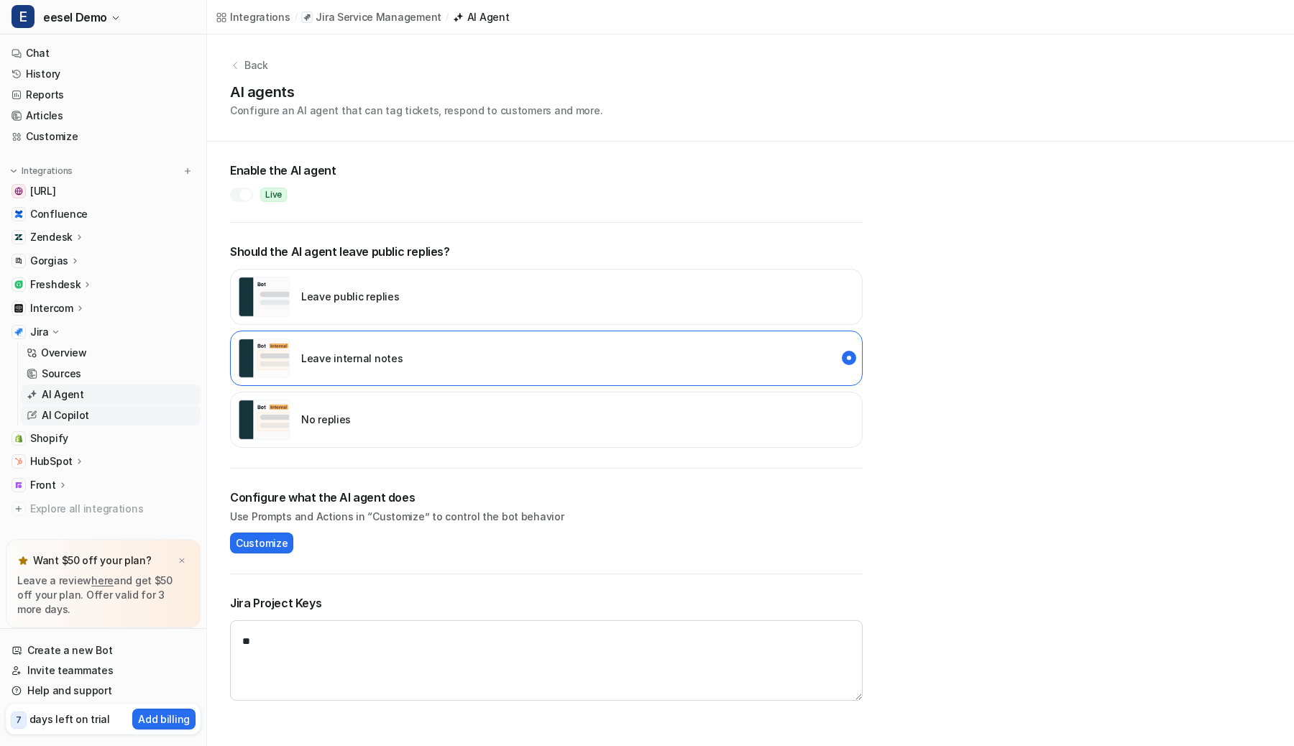
click at [95, 410] on link "AI Copilot" at bounding box center [111, 415] width 180 height 20
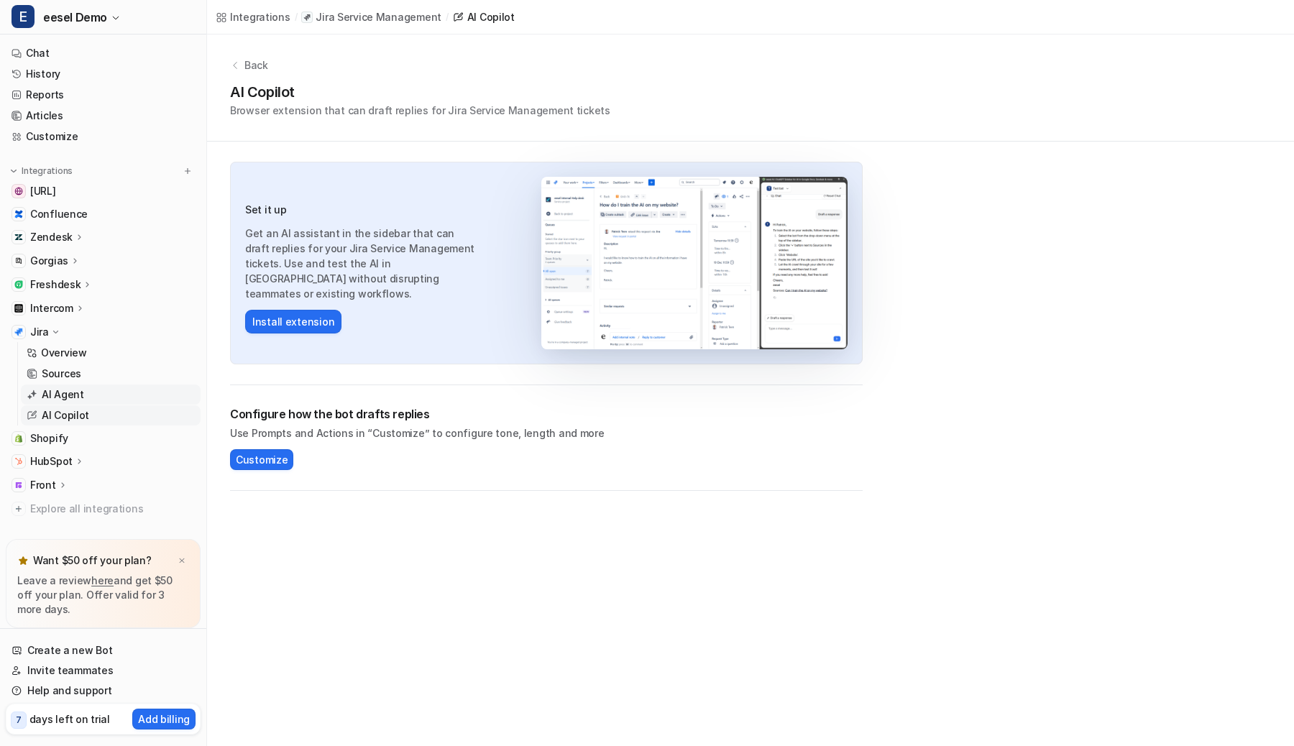
click at [96, 391] on link "AI Agent" at bounding box center [111, 395] width 180 height 20
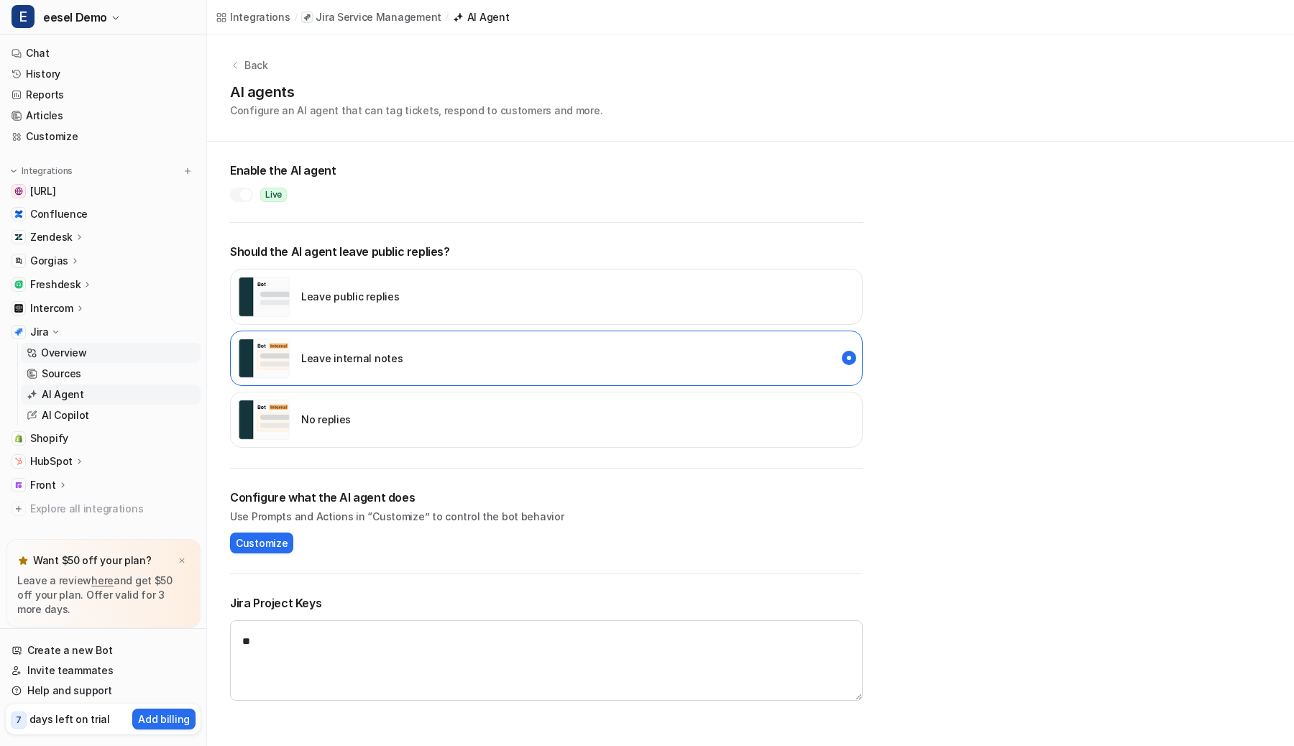
click at [98, 354] on link "Overview" at bounding box center [111, 353] width 180 height 20
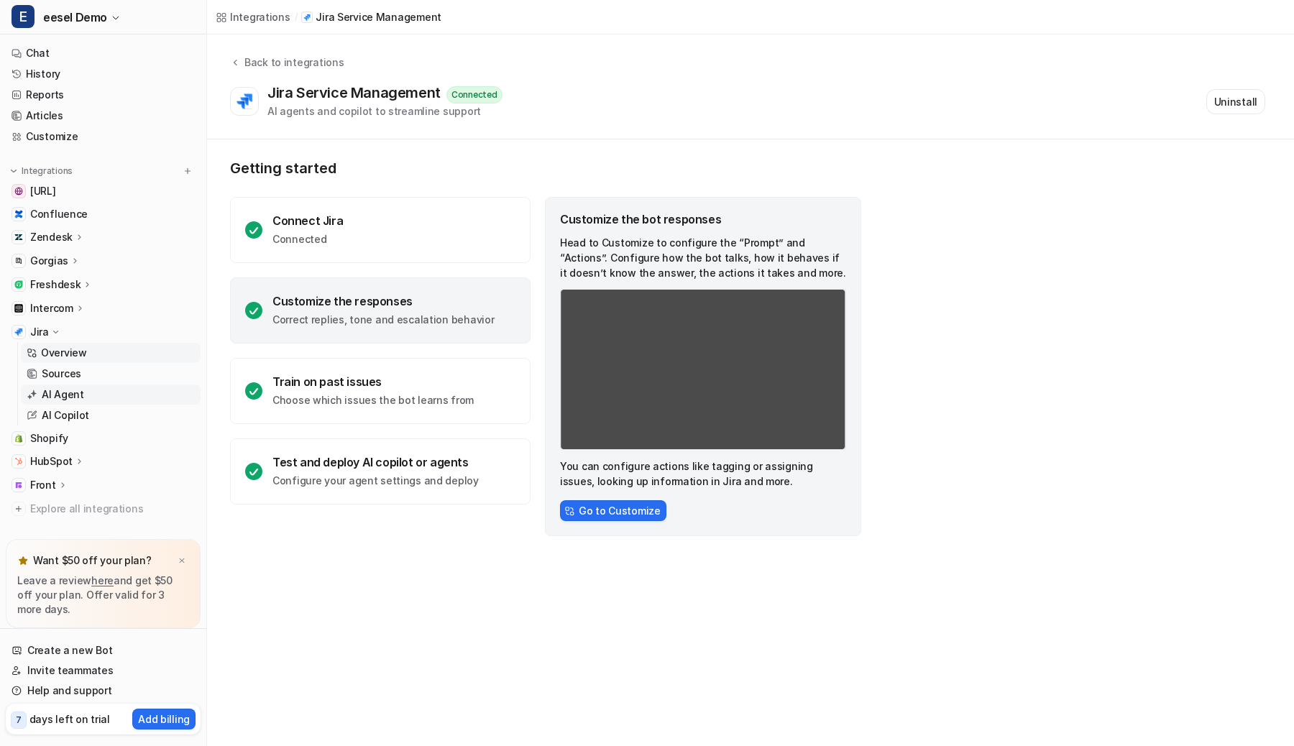
click at [91, 396] on link "AI Agent" at bounding box center [111, 395] width 180 height 20
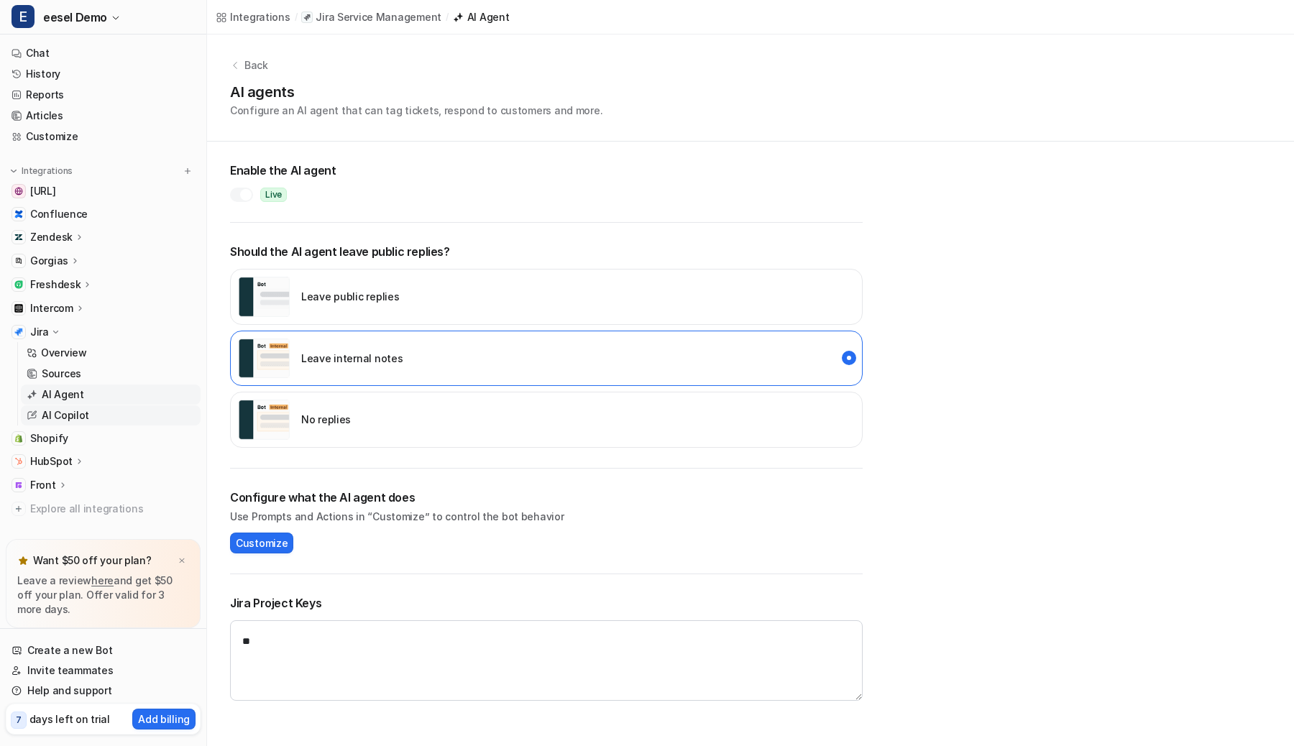
click at [87, 416] on link "AI Copilot" at bounding box center [111, 415] width 180 height 20
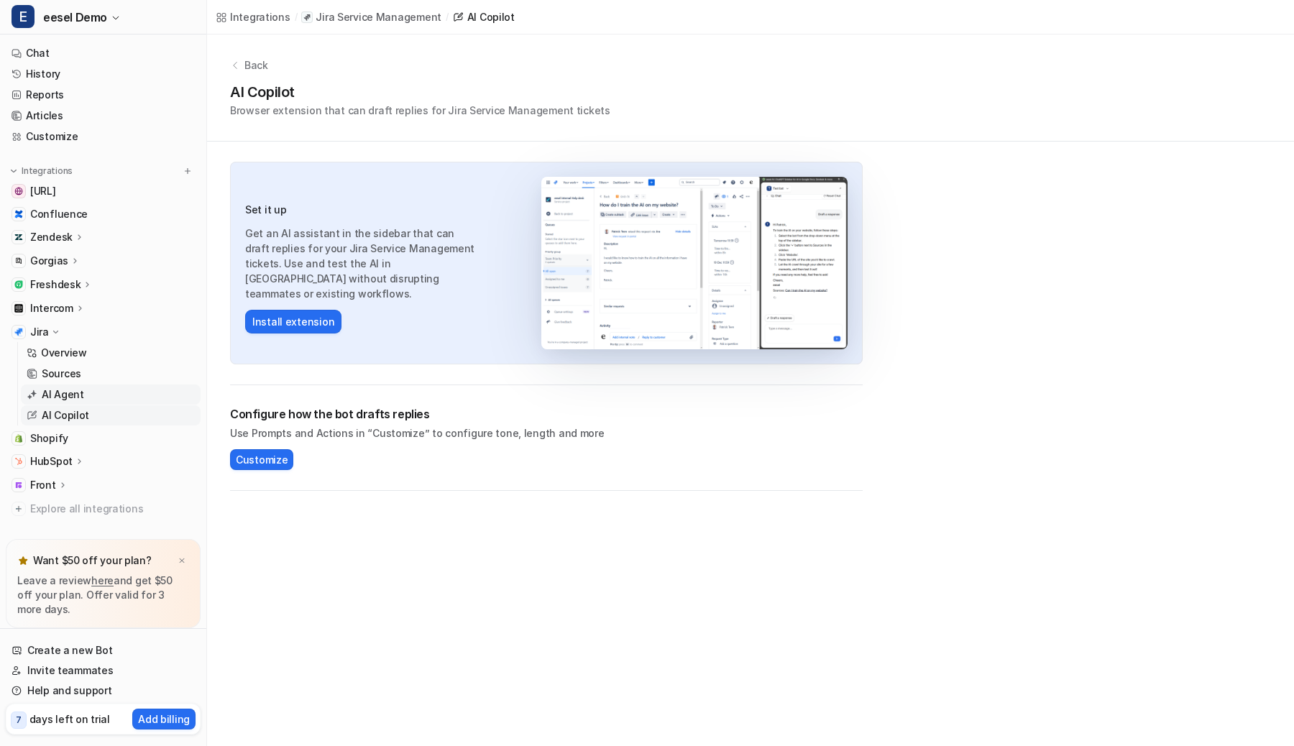
click at [93, 403] on link "AI Agent" at bounding box center [111, 395] width 180 height 20
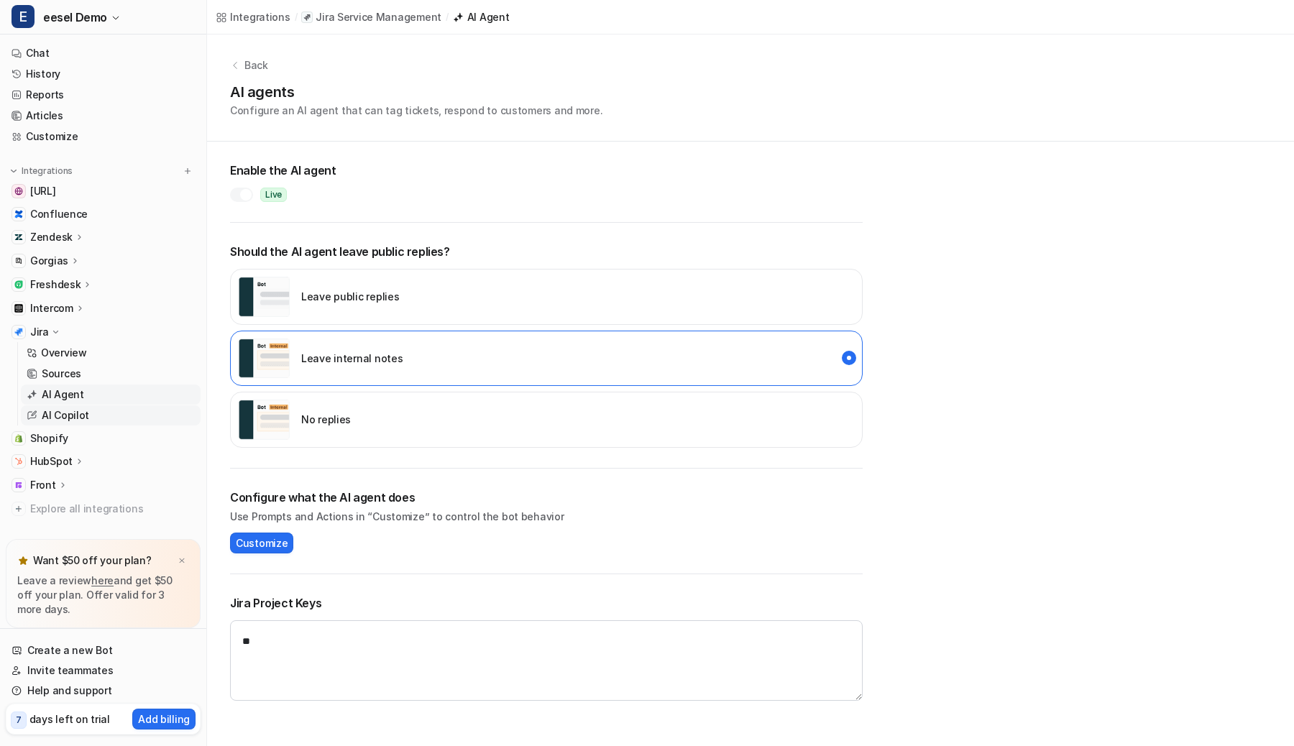
click at [122, 411] on link "AI Copilot" at bounding box center [111, 415] width 180 height 20
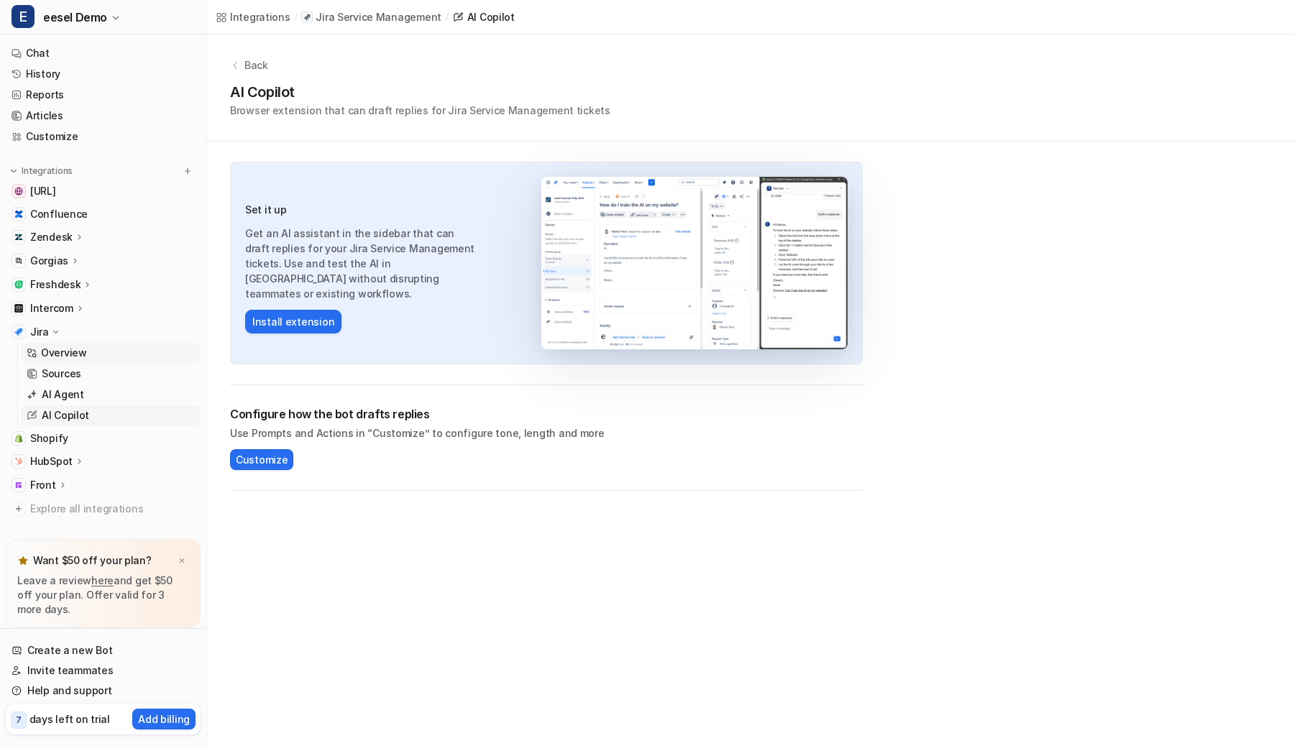
click at [78, 348] on p "Overview" at bounding box center [64, 353] width 46 height 14
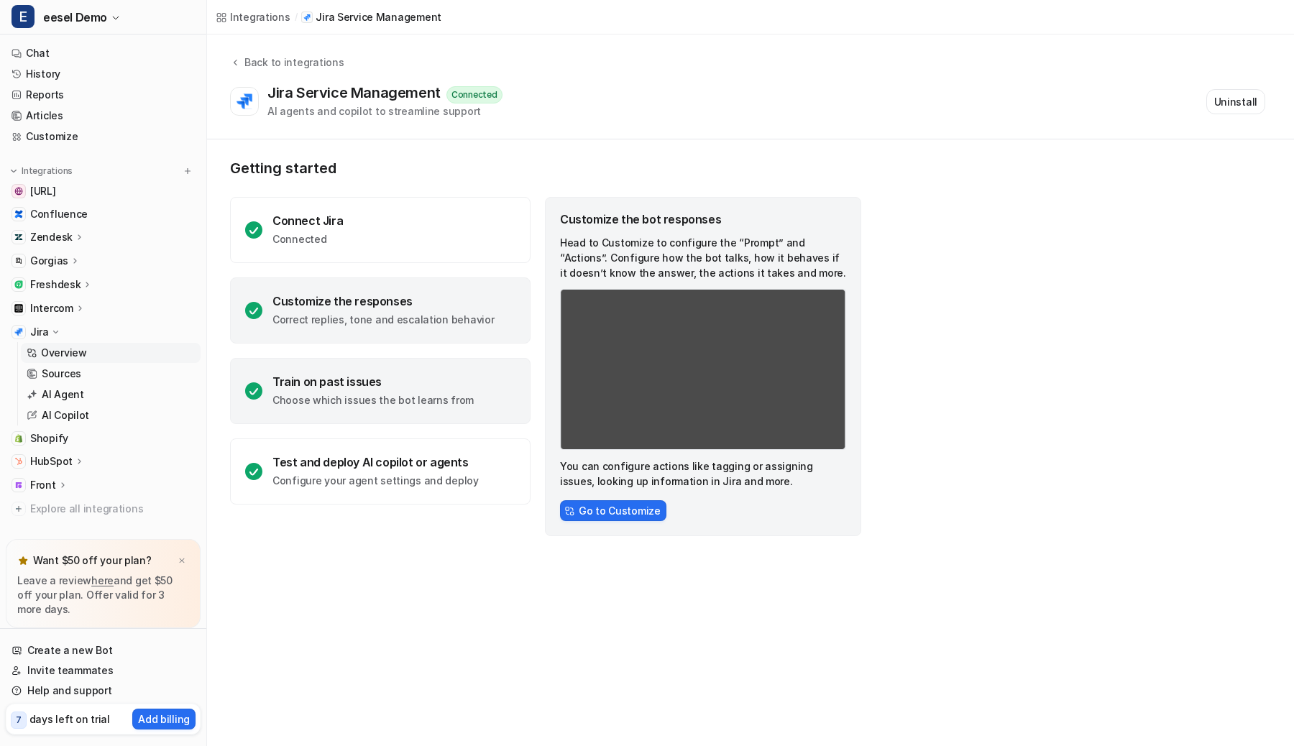
click at [303, 390] on div "Train on past issues Choose which issues the bot learns from" at bounding box center [372, 391] width 201 height 33
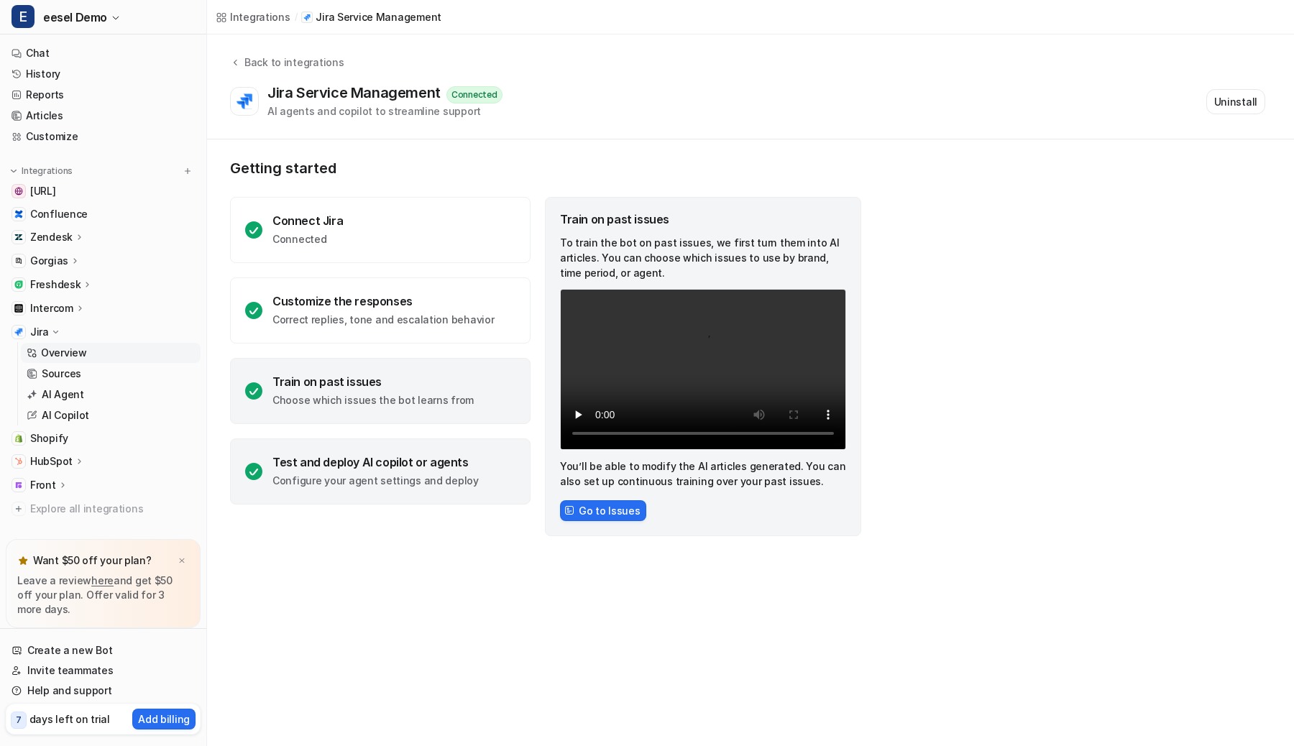
click at [298, 451] on div "Test and deploy AI copilot or agents Configure your agent settings and deploy" at bounding box center [380, 472] width 301 height 66
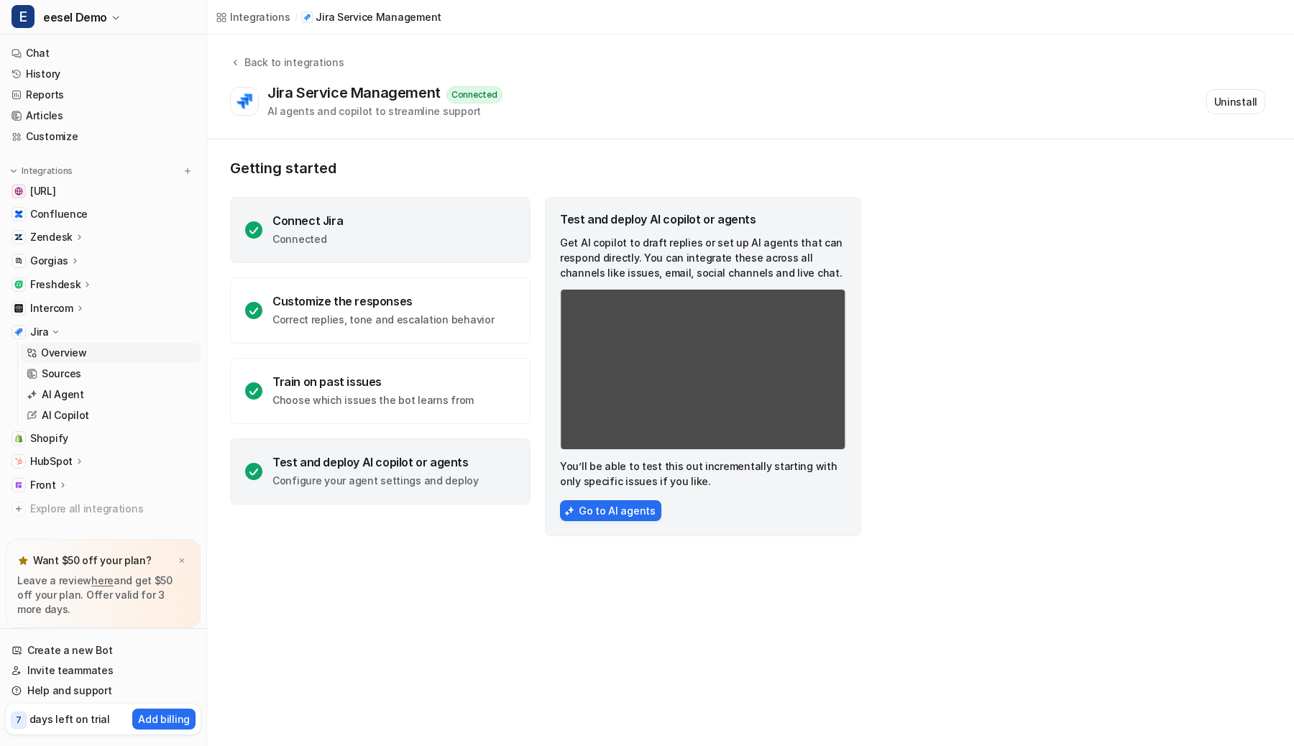
click at [377, 222] on div "Connect Jira Connected" at bounding box center [380, 230] width 301 height 66
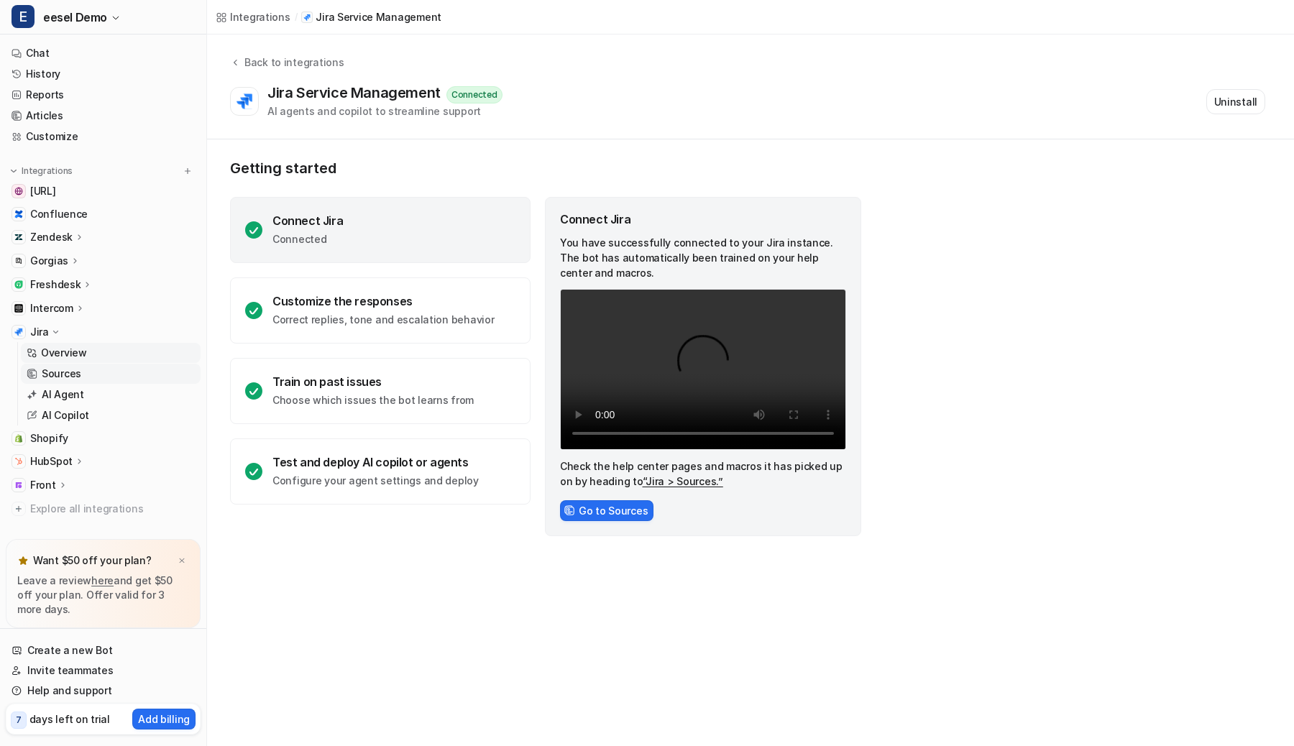
click at [147, 377] on link "Sources" at bounding box center [111, 374] width 180 height 20
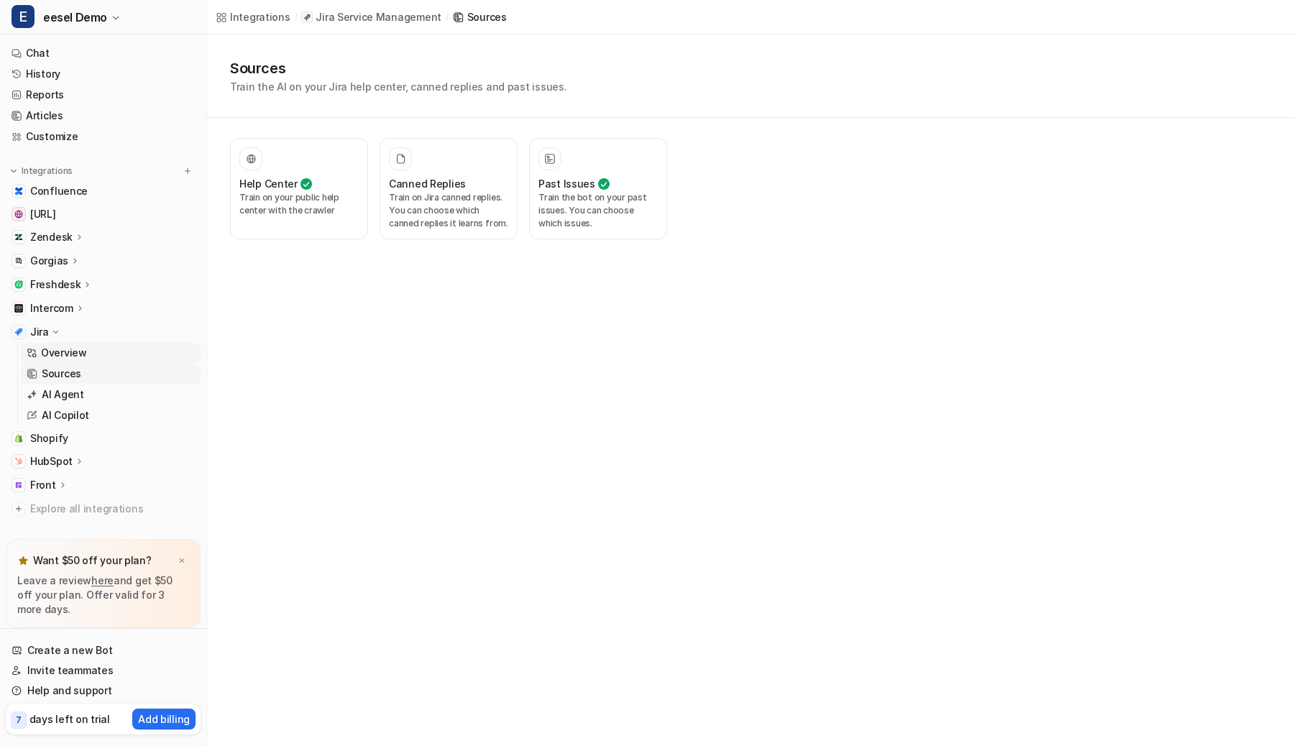
click at [150, 344] on link "Overview" at bounding box center [111, 353] width 180 height 20
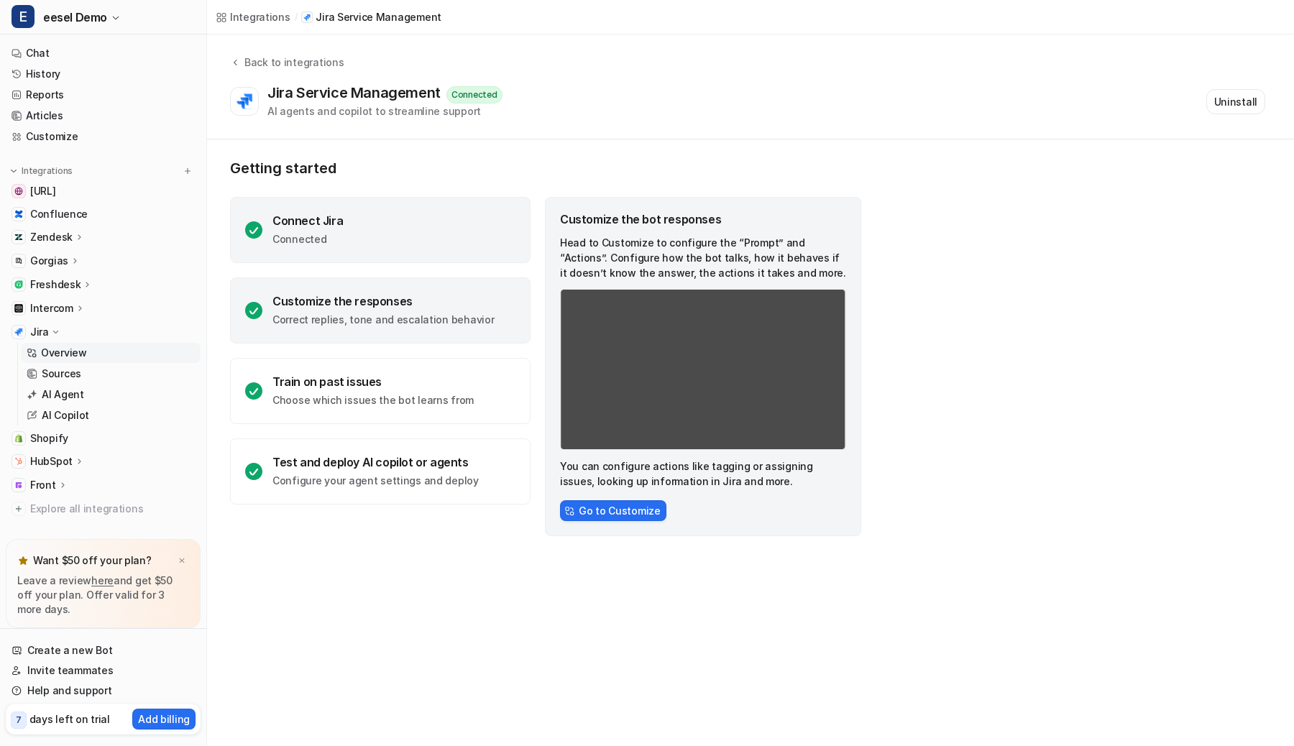
click at [369, 216] on div "Connect Jira Connected" at bounding box center [380, 230] width 301 height 66
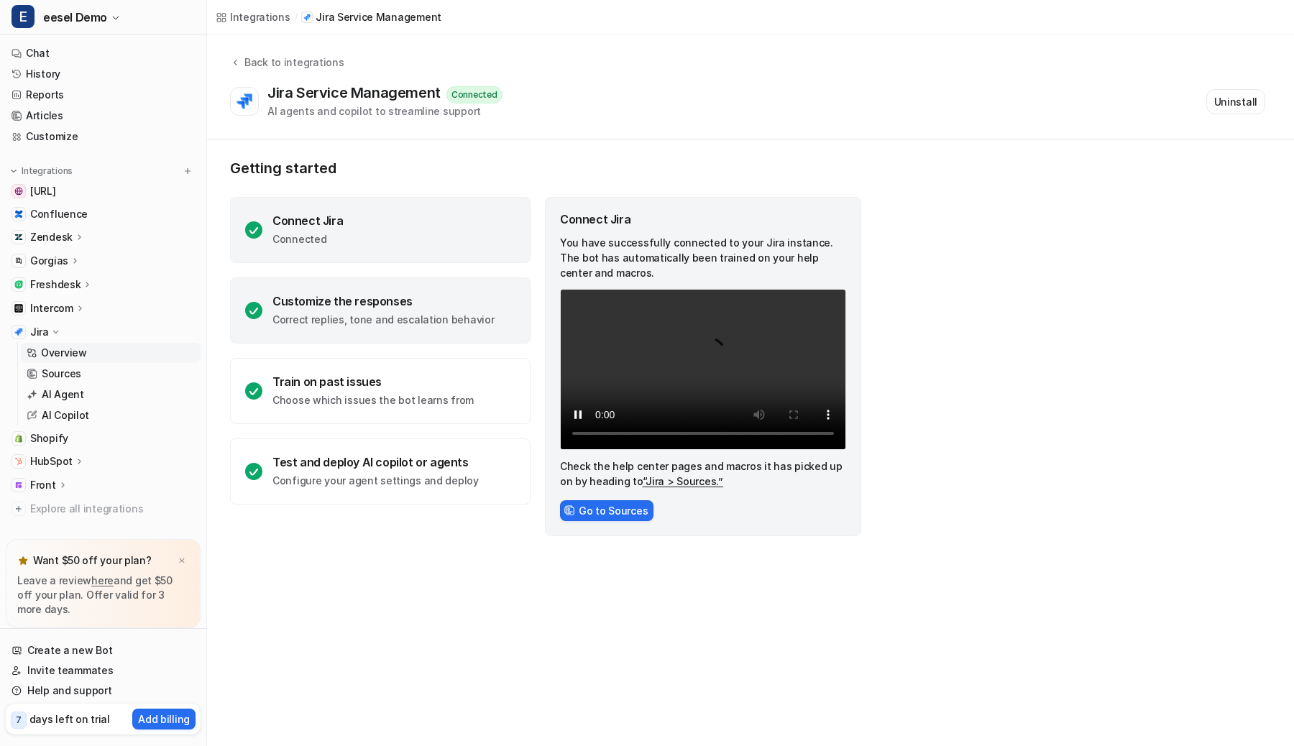
click at [395, 319] on p "Correct replies, tone and escalation behavior" at bounding box center [382, 320] width 221 height 14
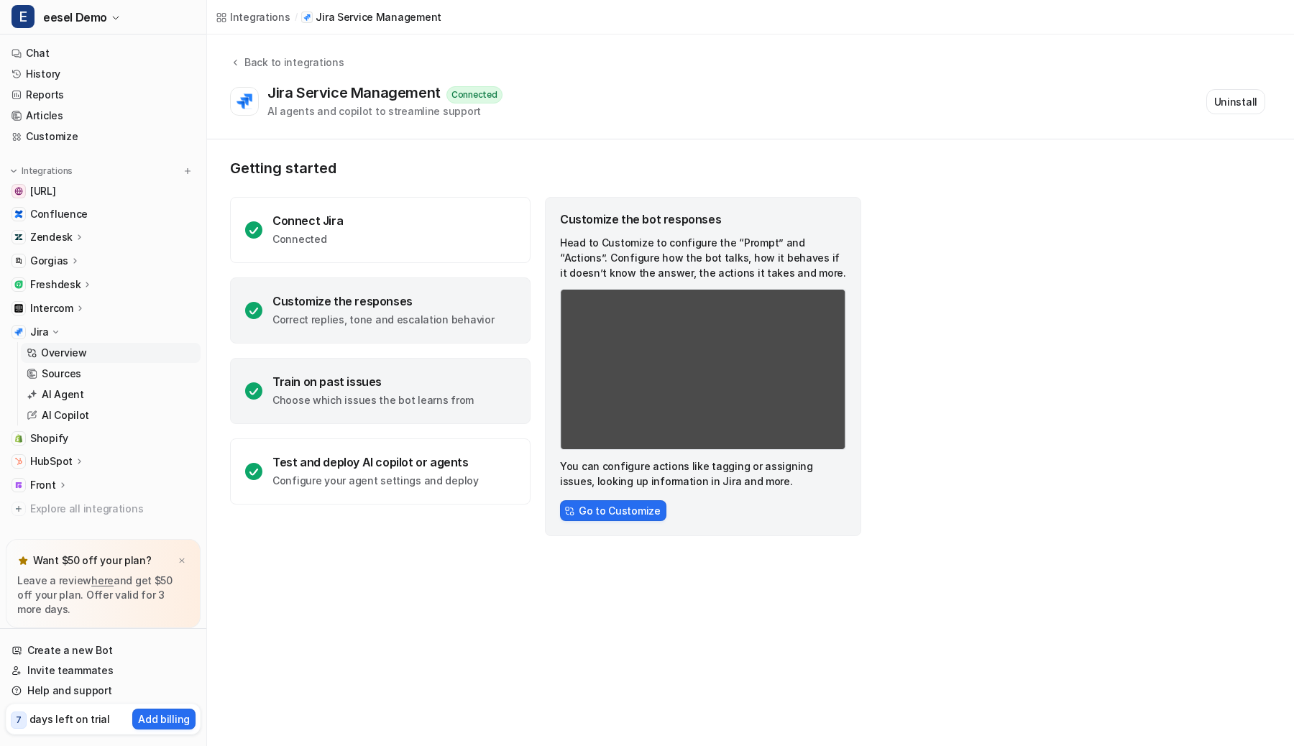
click at [393, 380] on div "Train on past issues" at bounding box center [372, 382] width 201 height 14
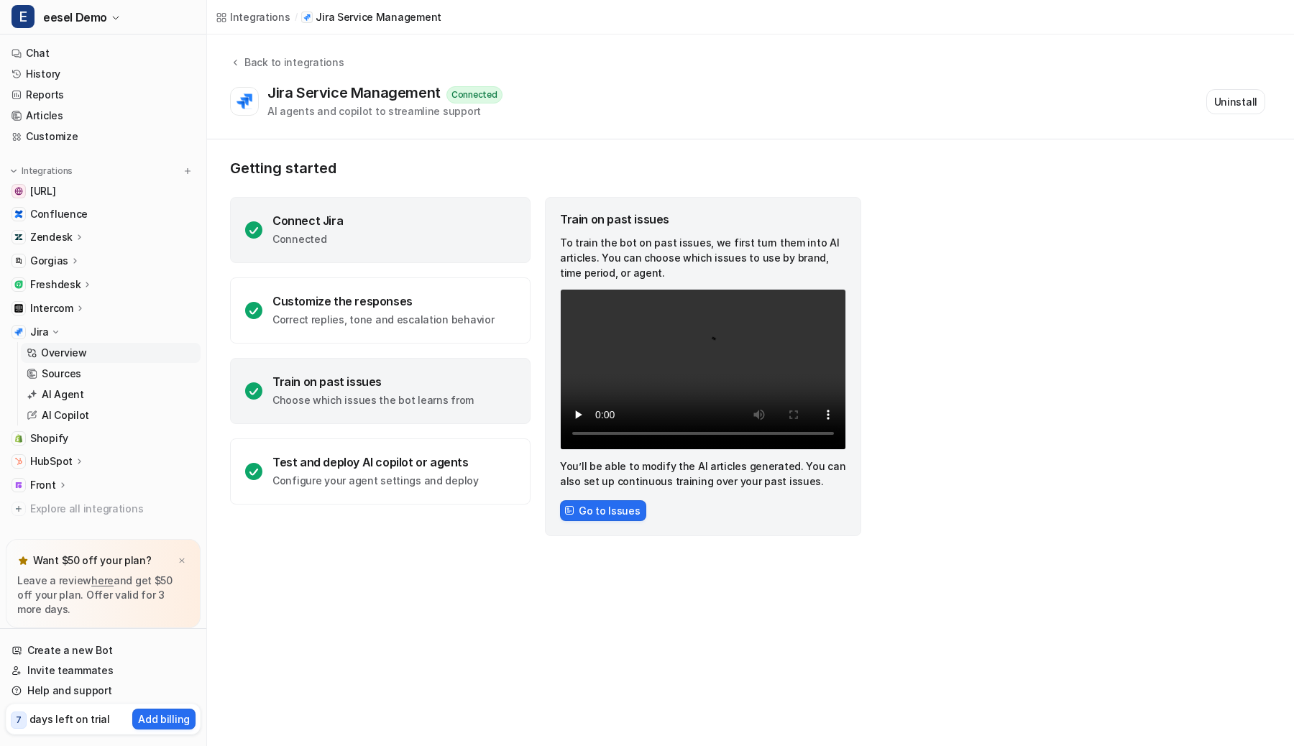
click at [449, 214] on div "Connect Jira Connected" at bounding box center [380, 230] width 301 height 66
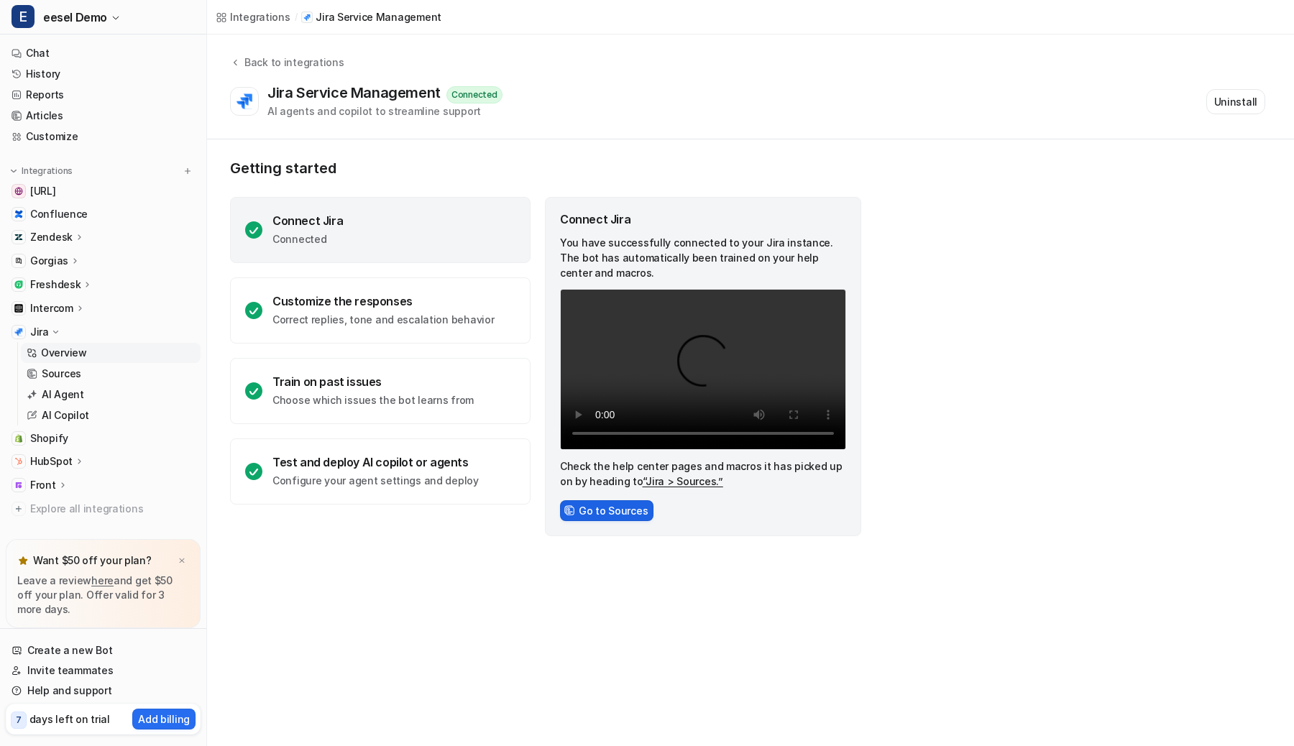
click at [600, 513] on button "Go to Sources" at bounding box center [606, 510] width 93 height 21
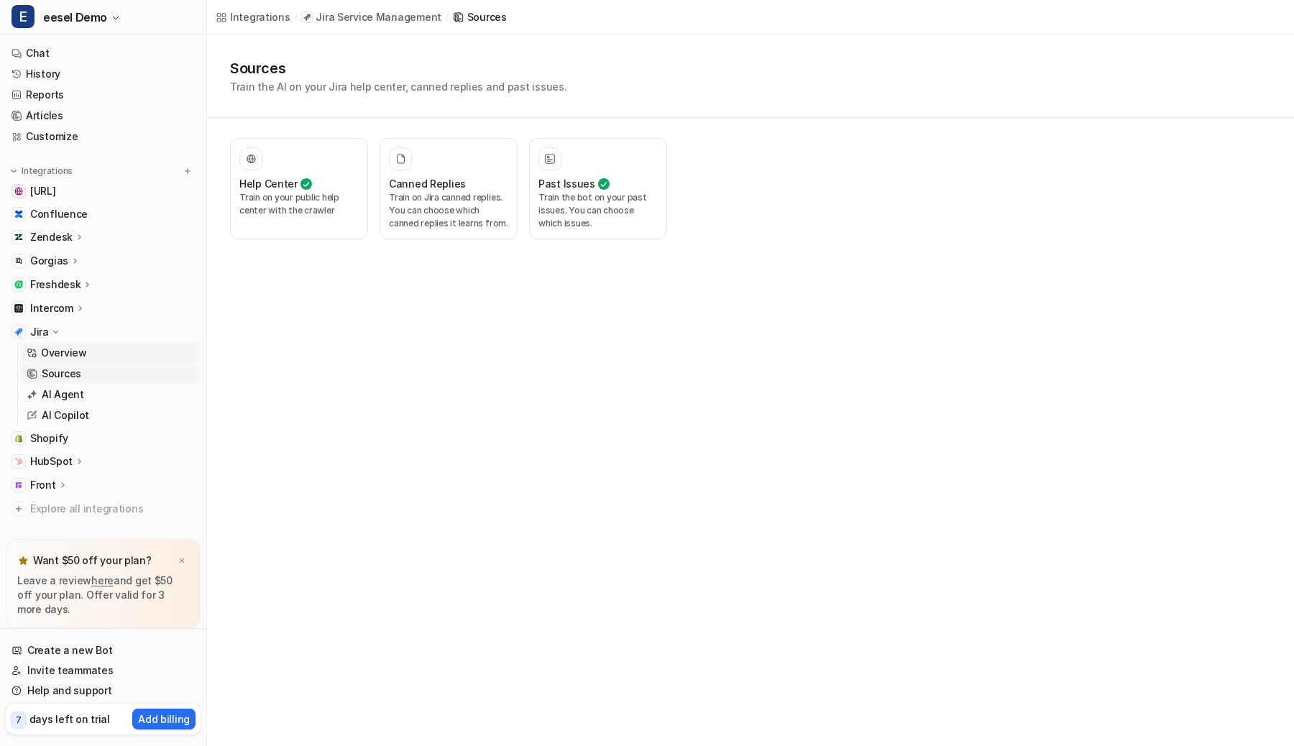
click at [109, 352] on link "Overview" at bounding box center [111, 353] width 180 height 20
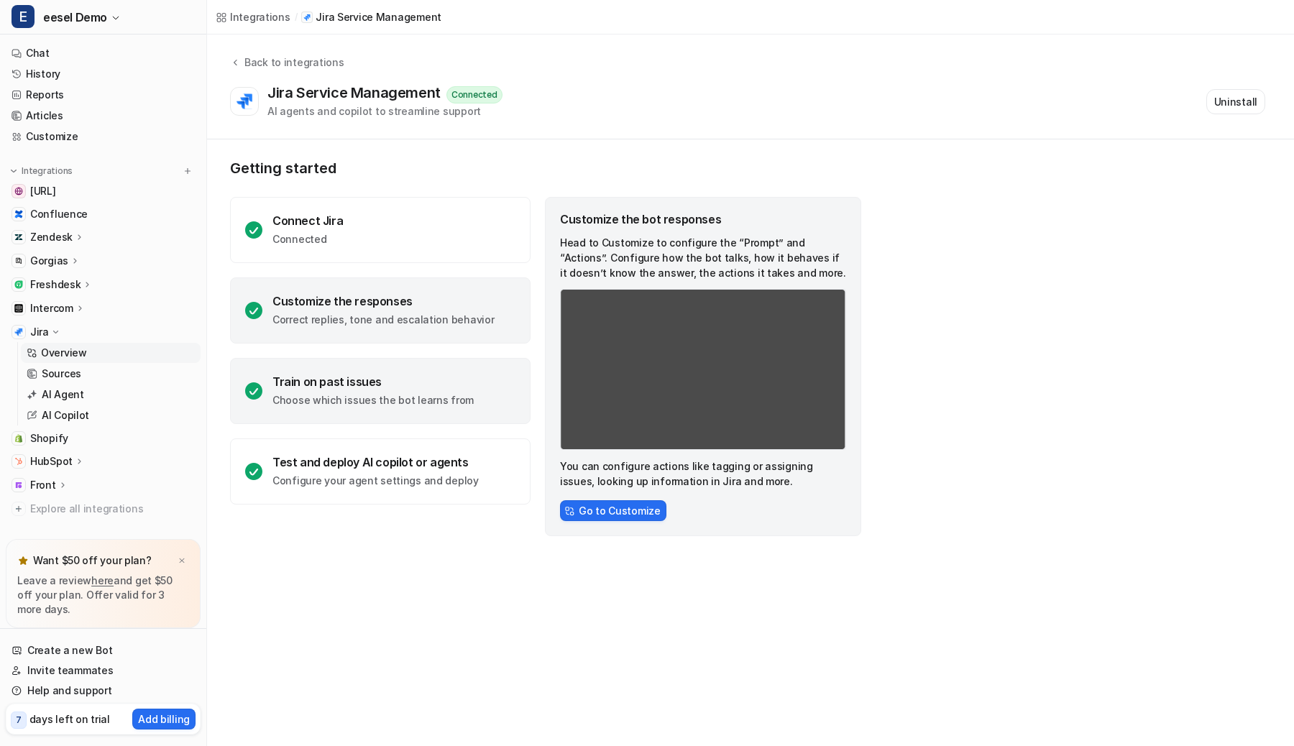
click at [446, 385] on div "Train on past issues" at bounding box center [372, 382] width 201 height 14
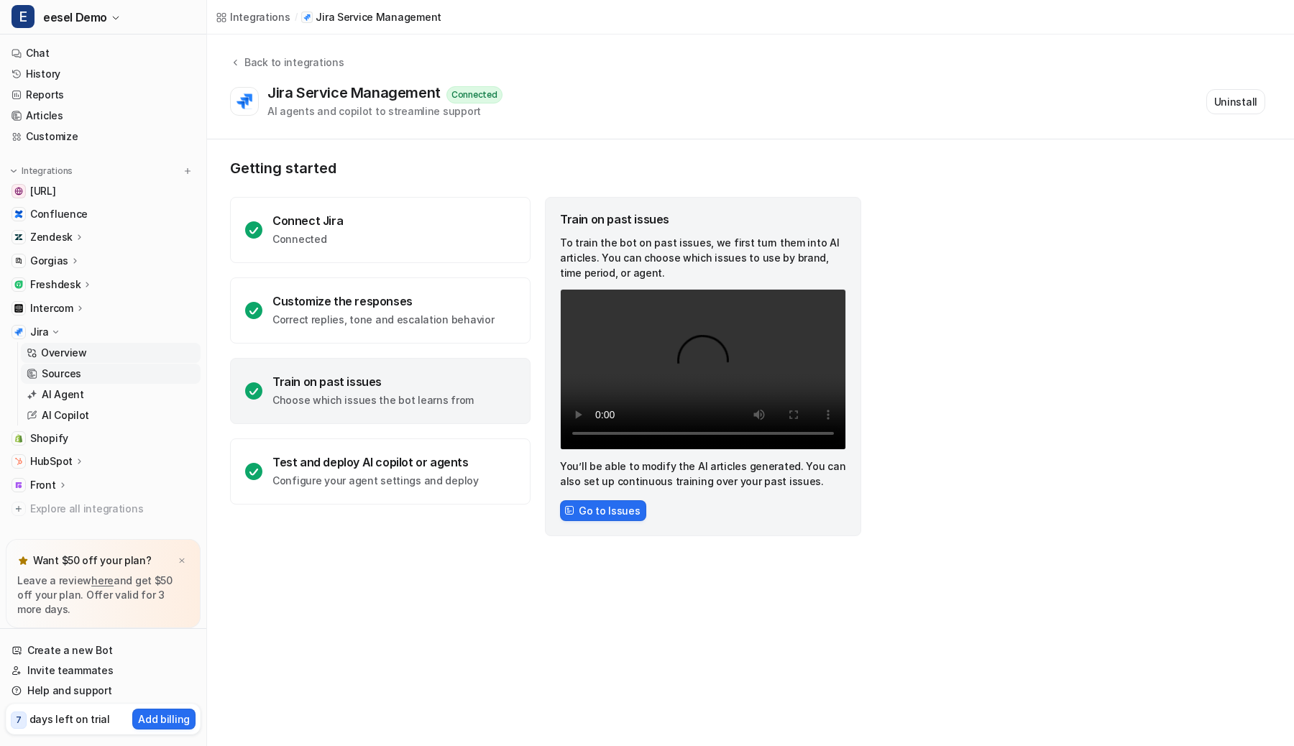
click at [139, 375] on link "Sources" at bounding box center [111, 374] width 180 height 20
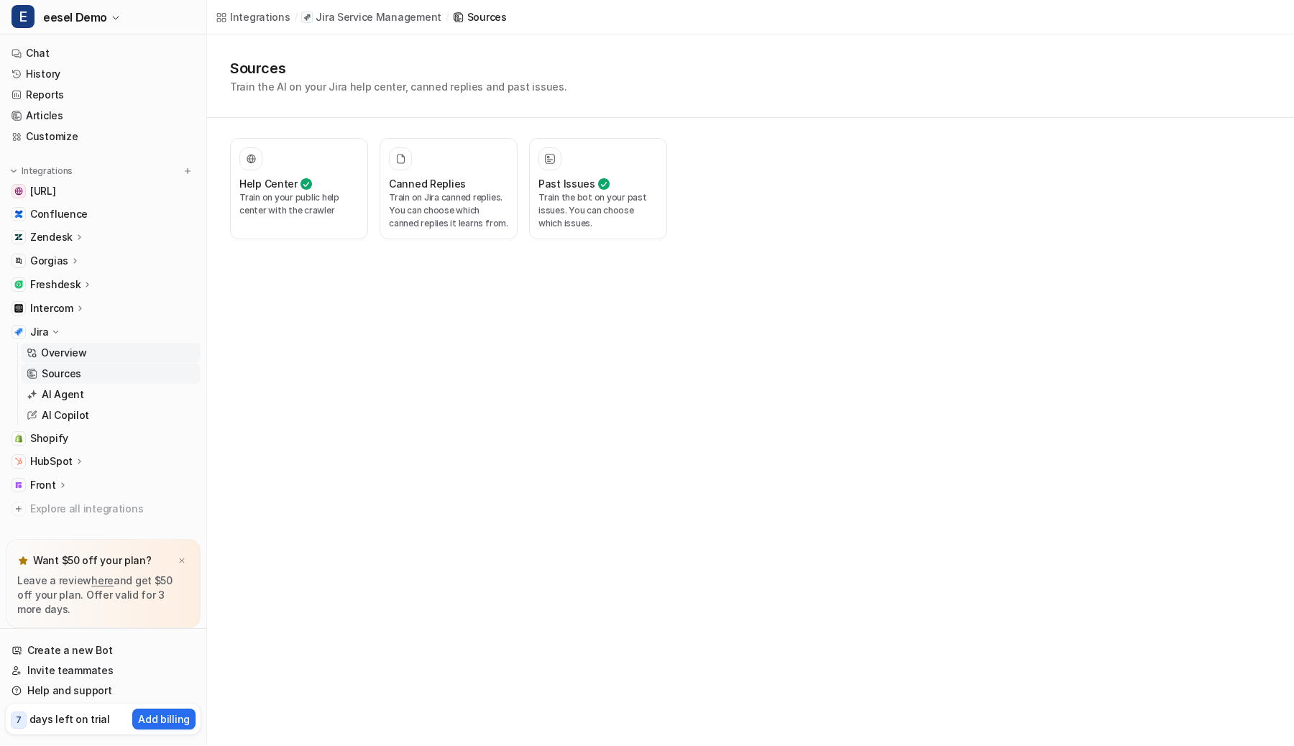
click at [140, 352] on link "Overview" at bounding box center [111, 353] width 180 height 20
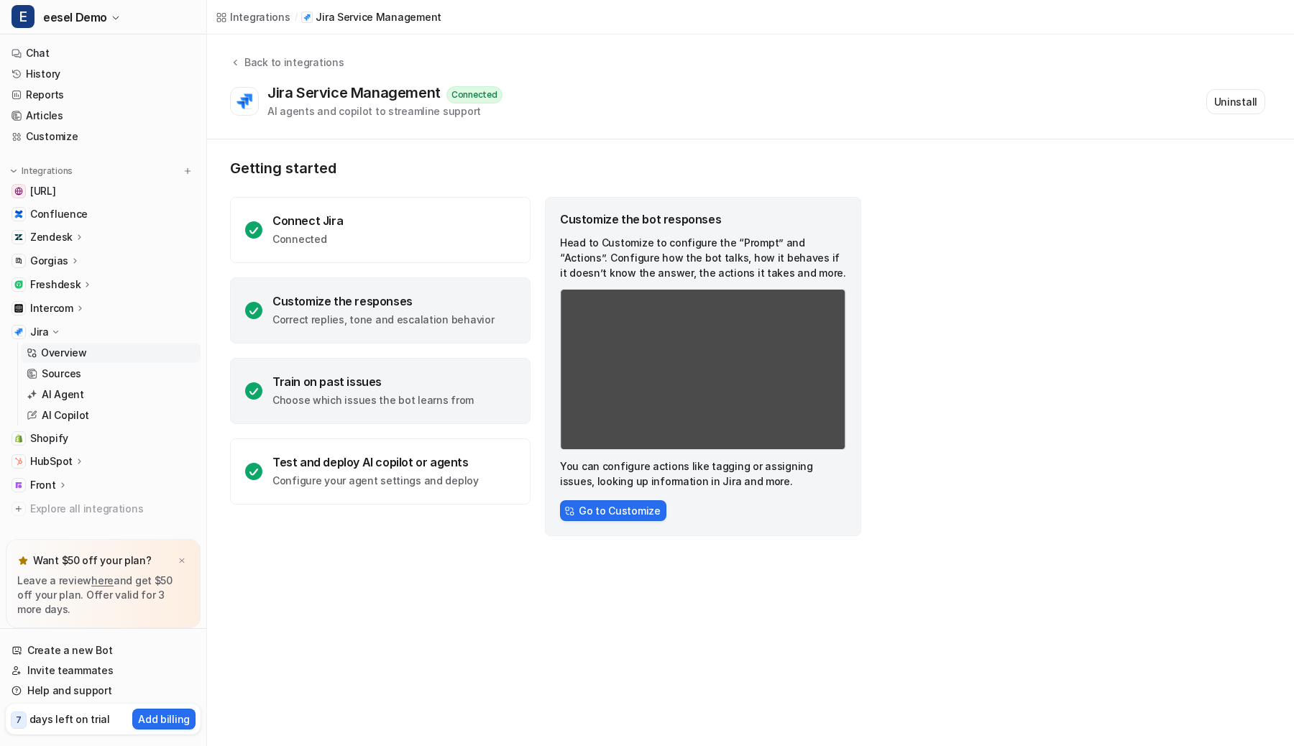
click at [348, 388] on div "Train on past issues" at bounding box center [372, 382] width 201 height 14
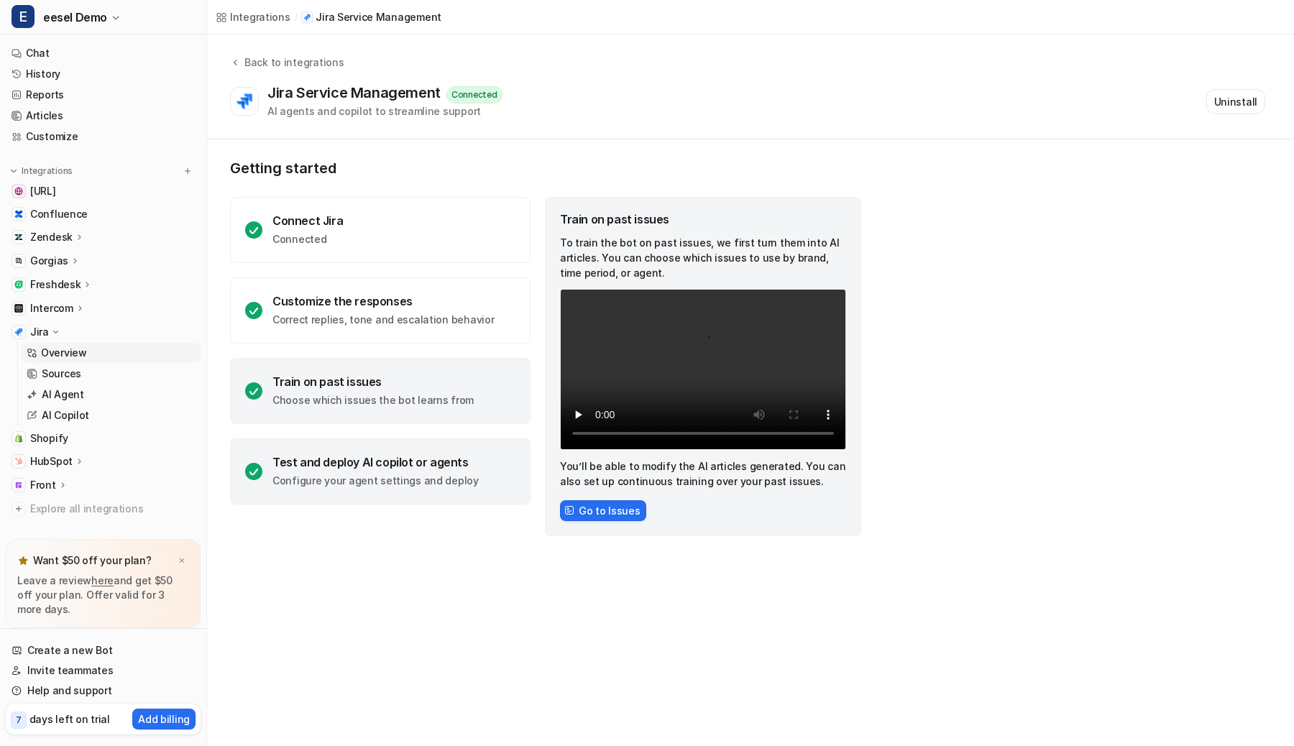
click at [339, 443] on div "Test and deploy AI copilot or agents Configure your agent settings and deploy" at bounding box center [380, 472] width 301 height 66
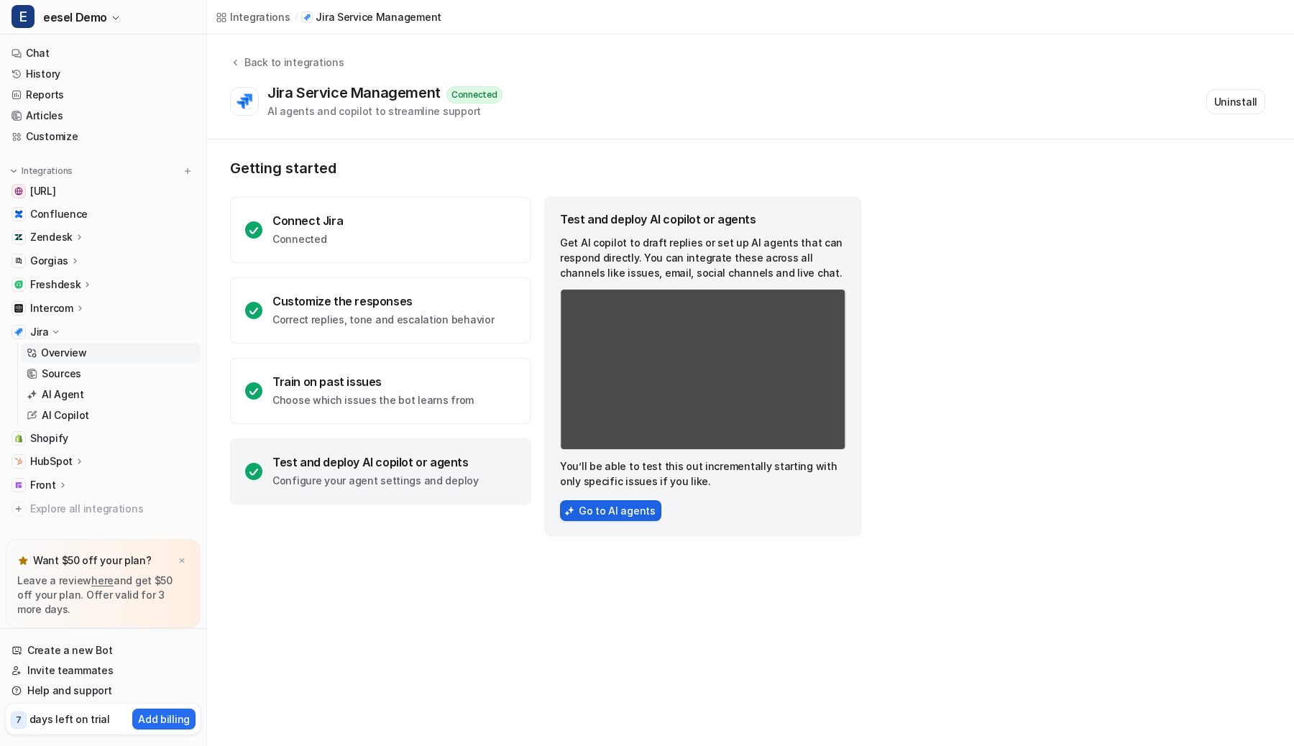
click at [592, 515] on button "Go to AI agents" at bounding box center [610, 510] width 101 height 21
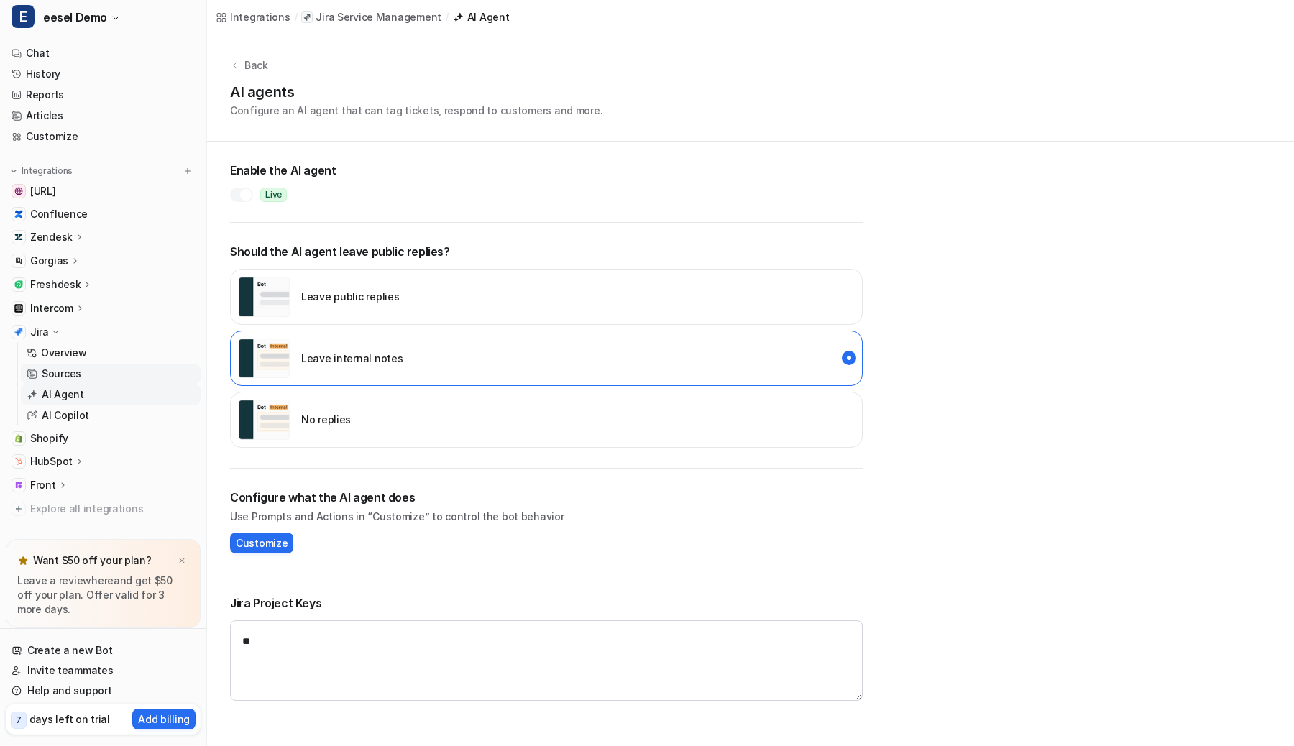
click at [96, 368] on link "Sources" at bounding box center [111, 374] width 180 height 20
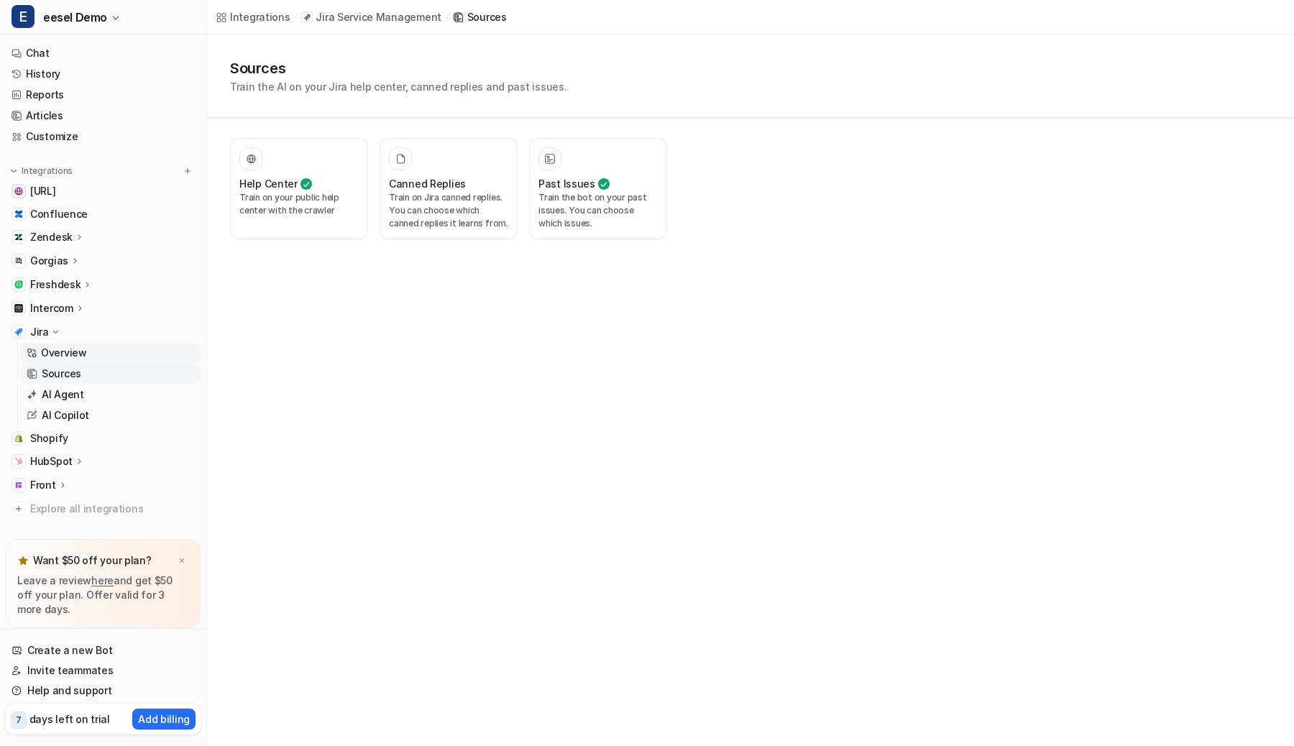
click at [101, 354] on link "Overview" at bounding box center [111, 353] width 180 height 20
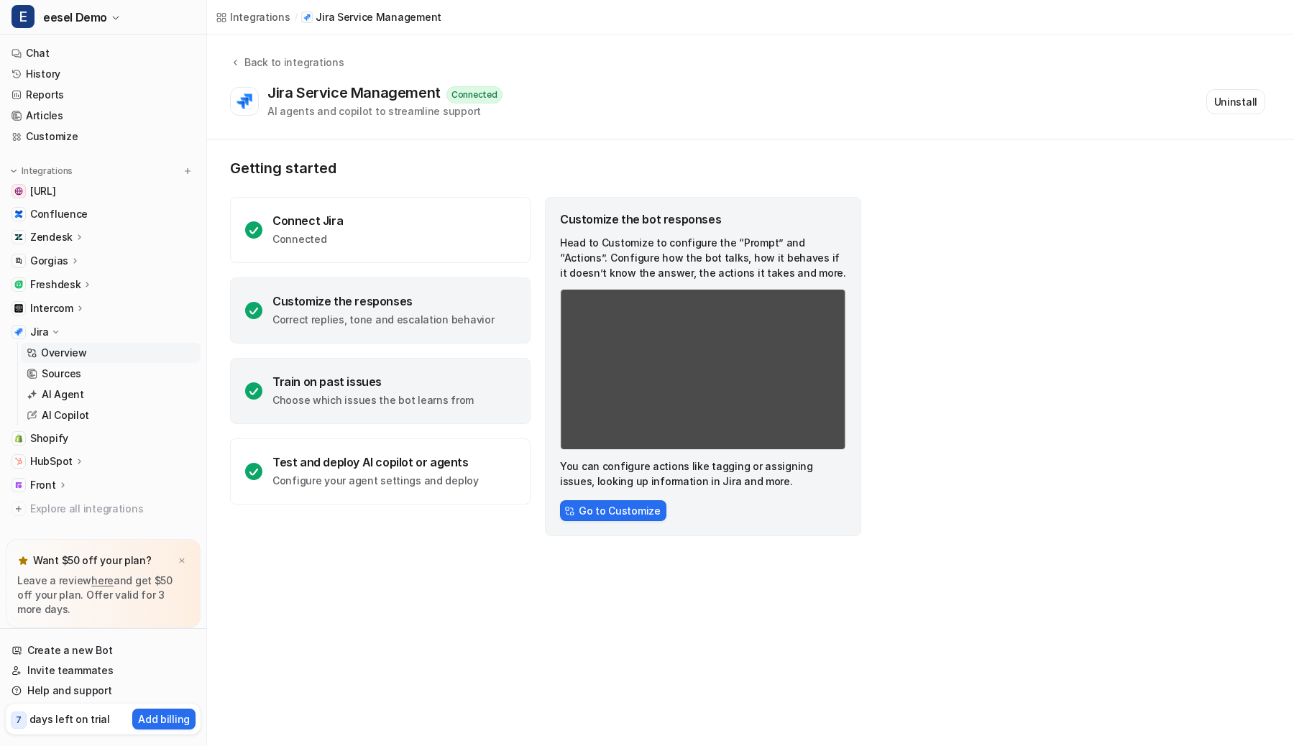
click at [429, 393] on div "Train on past issues Choose which issues the bot learns from" at bounding box center [372, 391] width 201 height 33
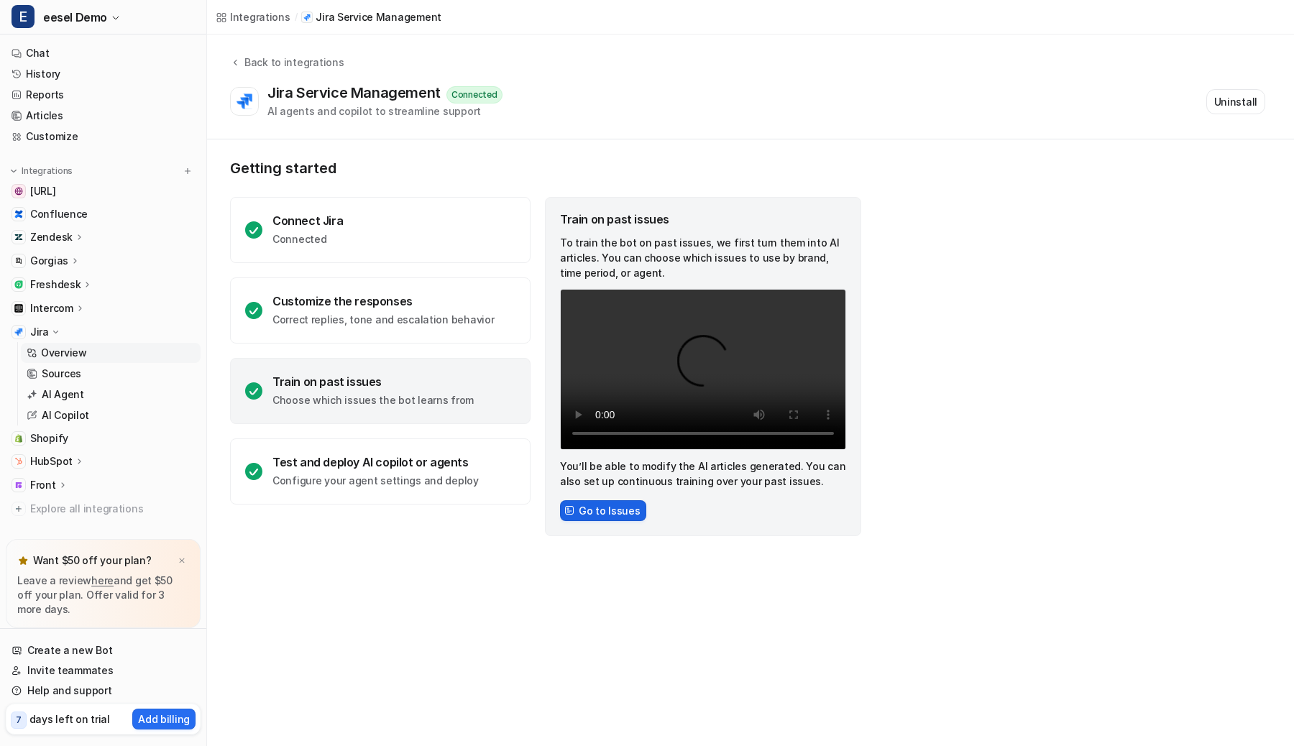
click at [615, 513] on button "Go to Issues" at bounding box center [603, 510] width 86 height 21
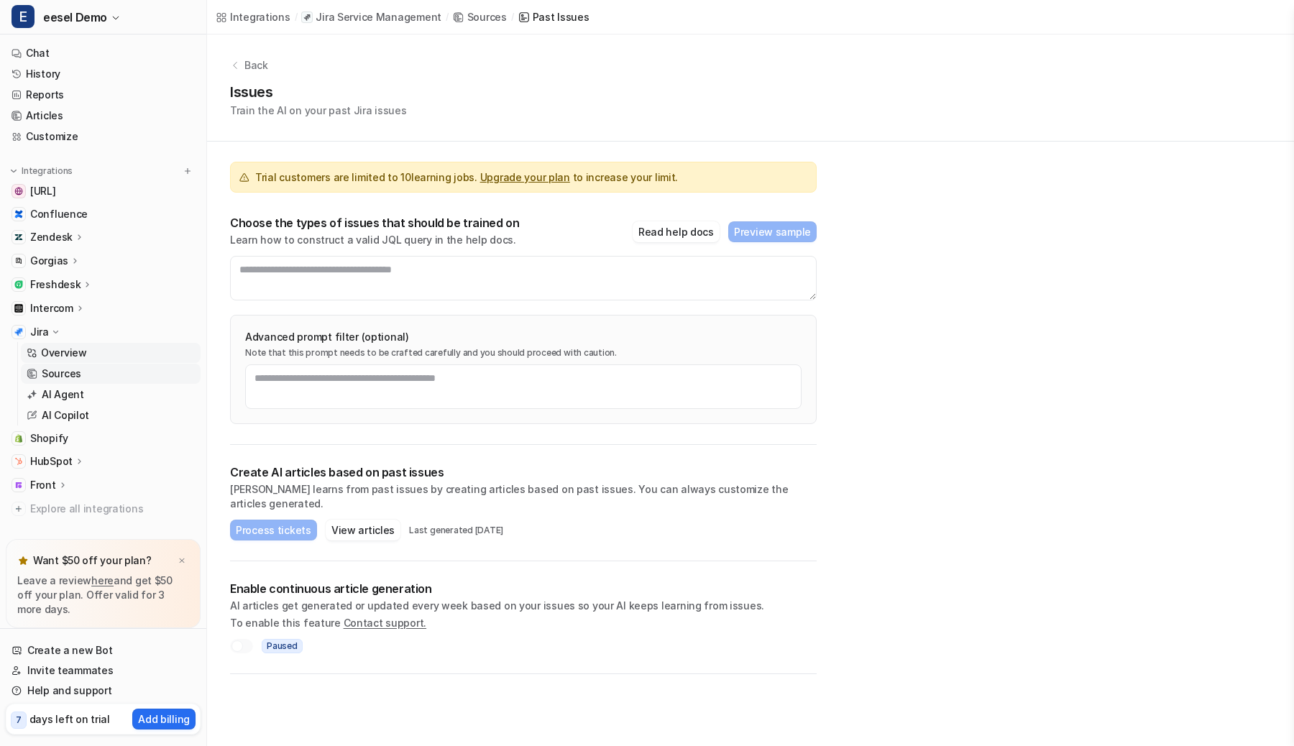
click at [65, 350] on p "Overview" at bounding box center [64, 353] width 46 height 14
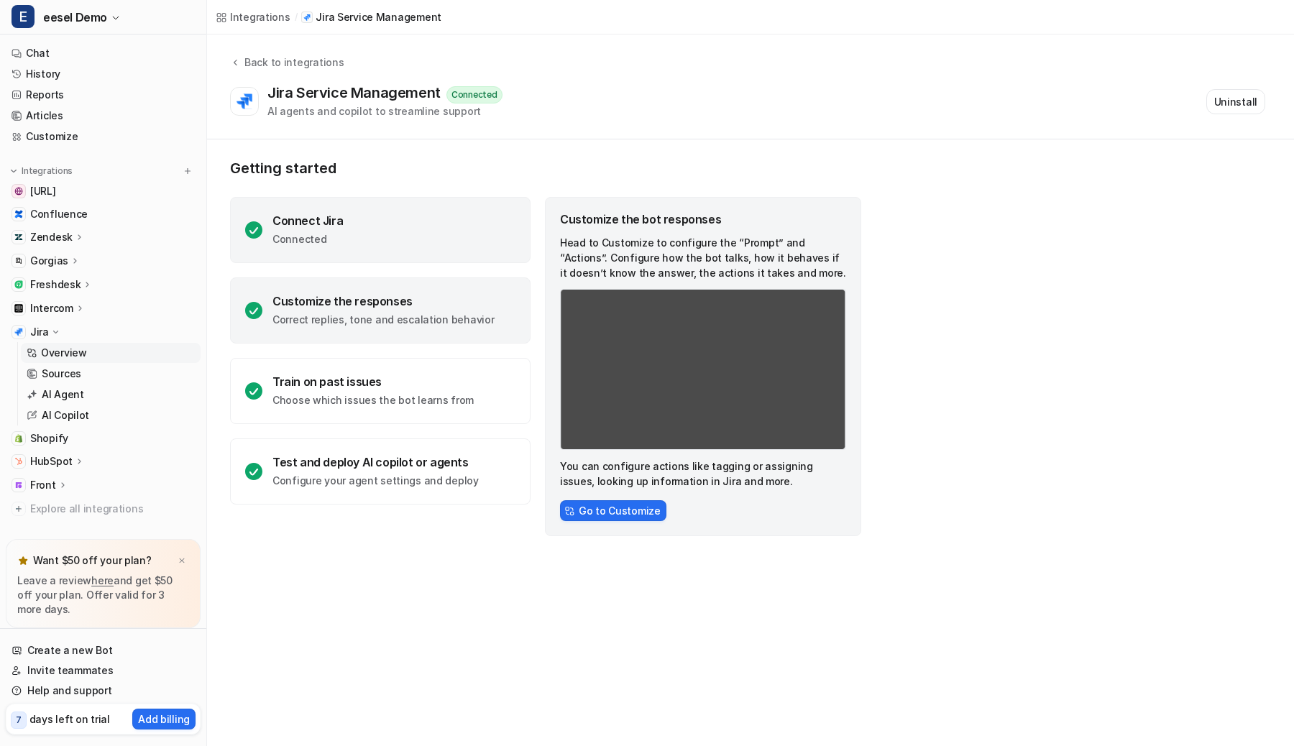
click at [400, 261] on div "Connect Jira Connected" at bounding box center [380, 230] width 301 height 66
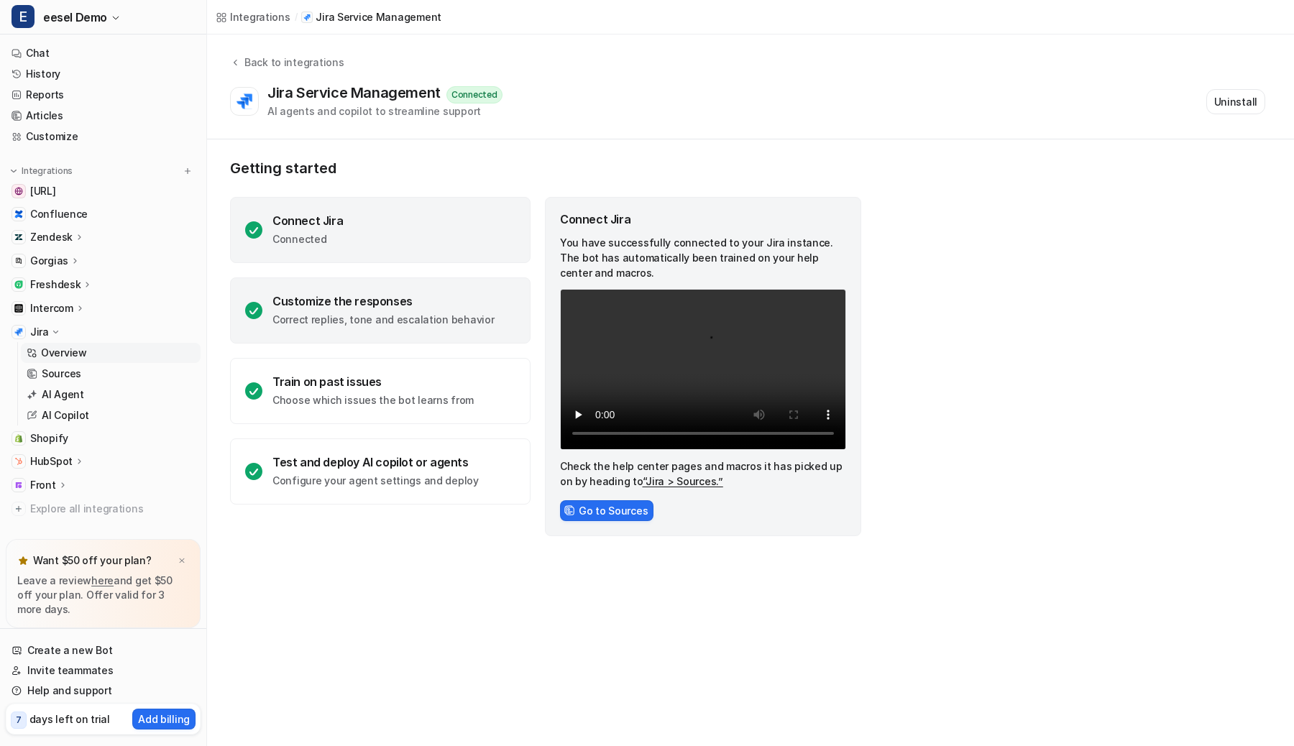
click at [457, 312] on div "Customize the responses Correct replies, tone and escalation behavior" at bounding box center [382, 310] width 221 height 33
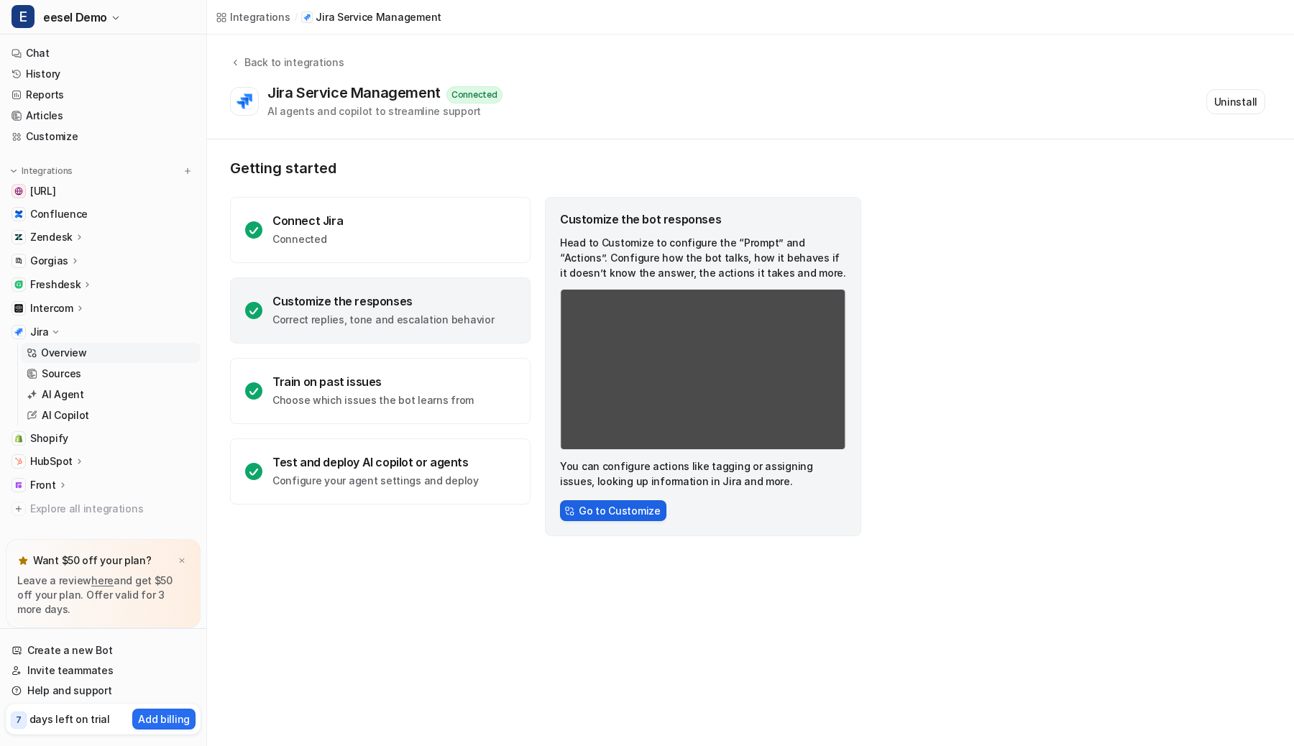
click at [614, 517] on button "Go to Customize" at bounding box center [613, 510] width 106 height 21
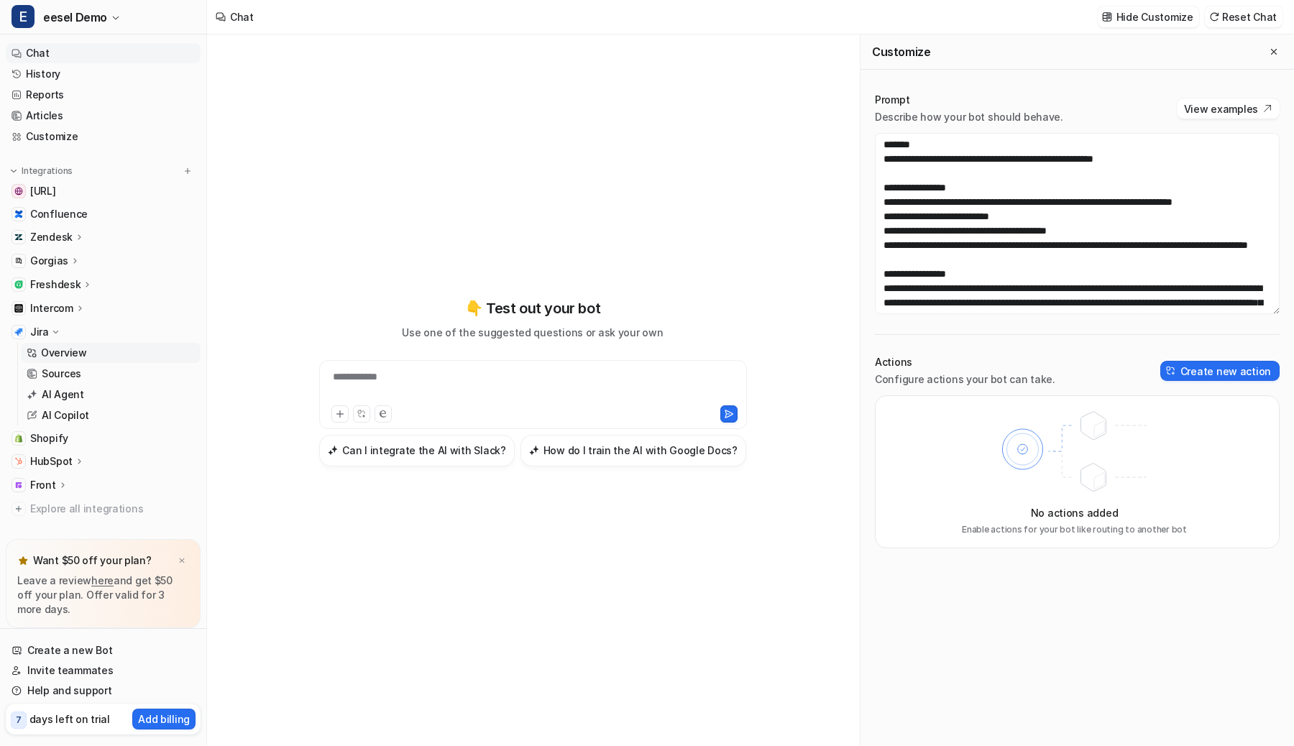
click at [104, 351] on link "Overview" at bounding box center [111, 353] width 180 height 20
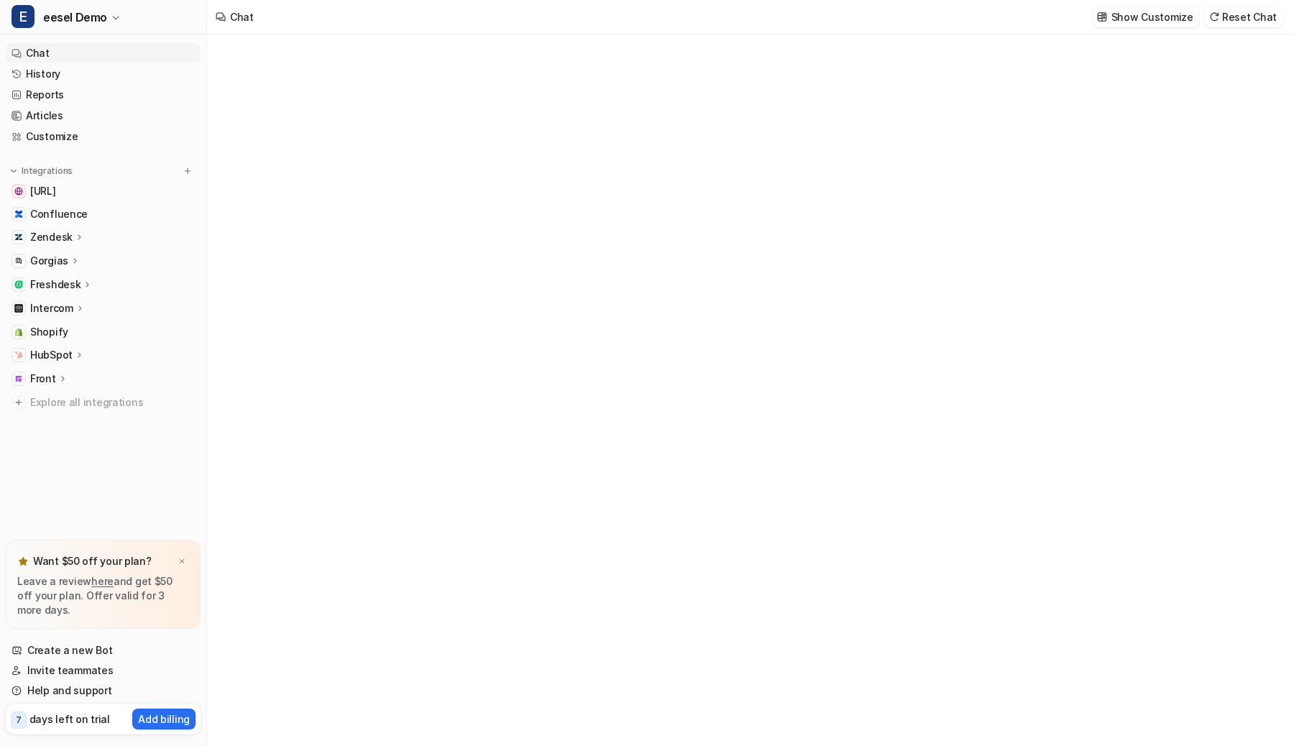
type textarea "**********"
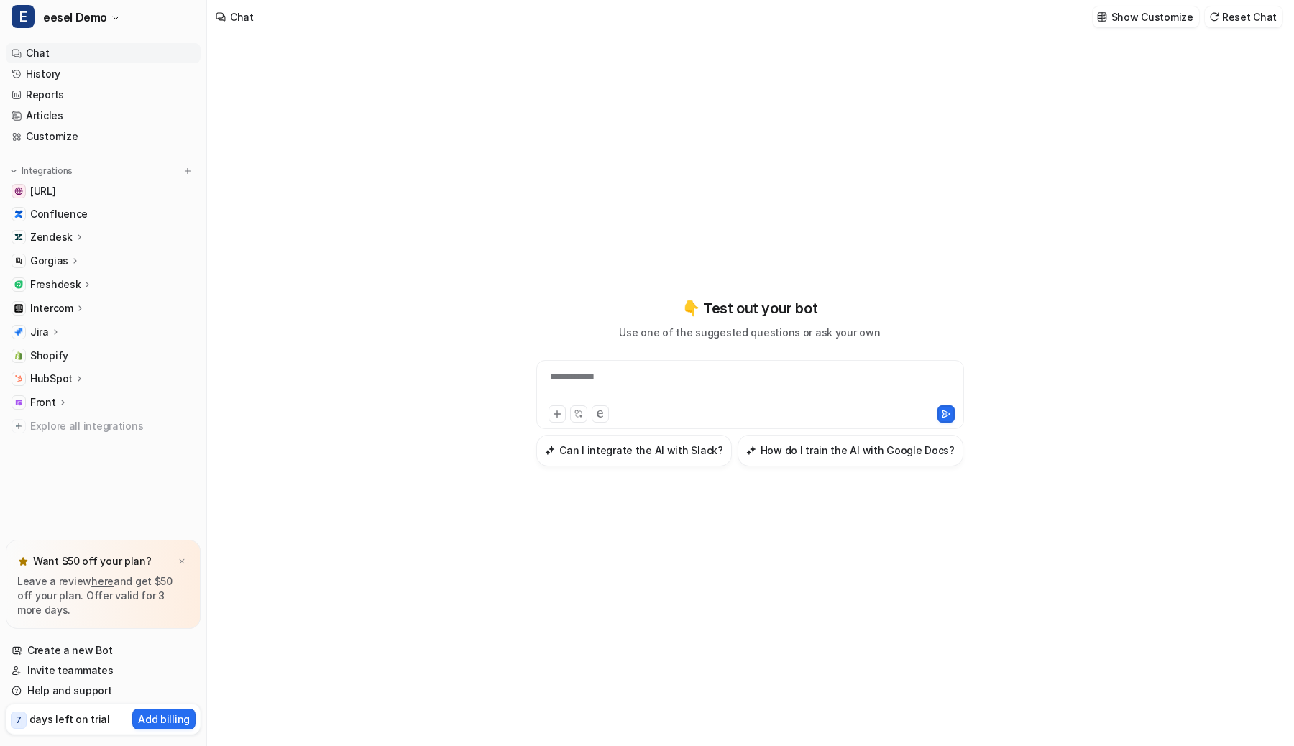
click at [36, 334] on p "Jira" at bounding box center [39, 332] width 19 height 14
click at [68, 372] on p "Sources" at bounding box center [62, 374] width 40 height 14
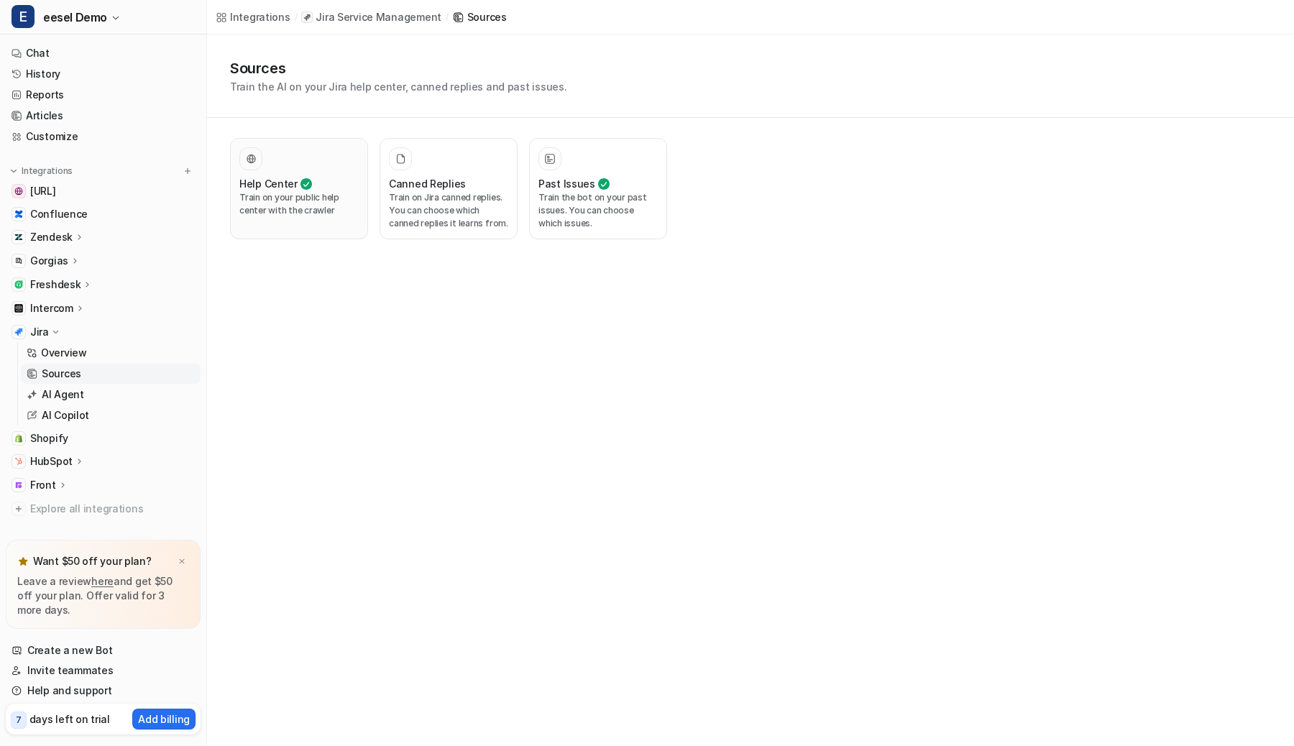
click at [318, 183] on div "Help Center" at bounding box center [298, 183] width 119 height 15
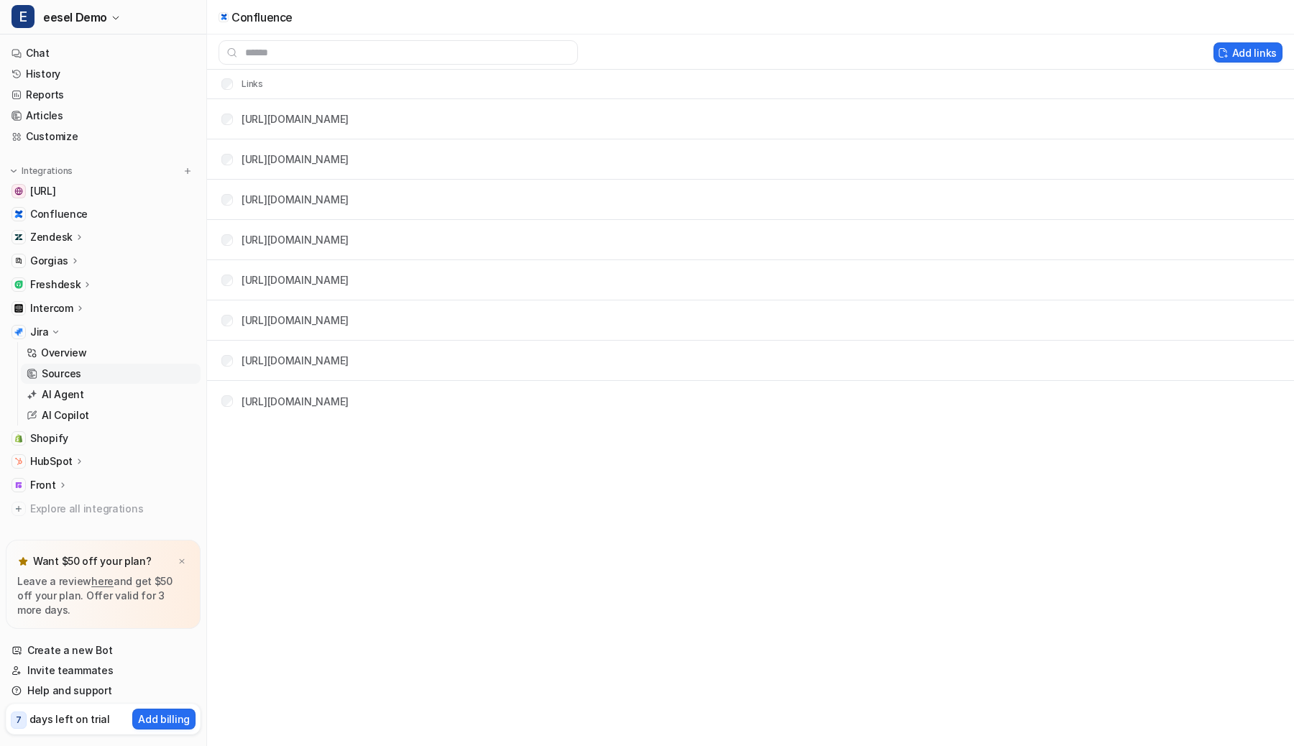
click at [66, 370] on p "Sources" at bounding box center [62, 374] width 40 height 14
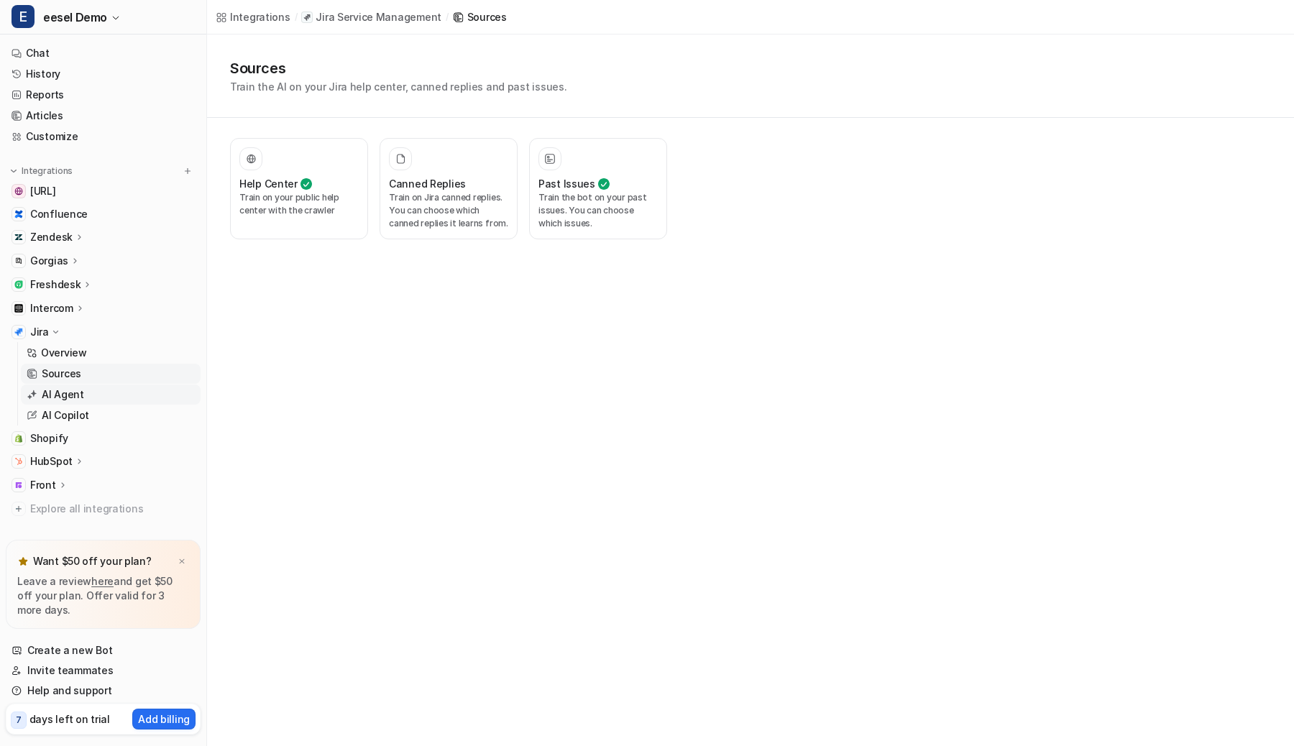
click at [50, 391] on p "AI Agent" at bounding box center [63, 394] width 42 height 14
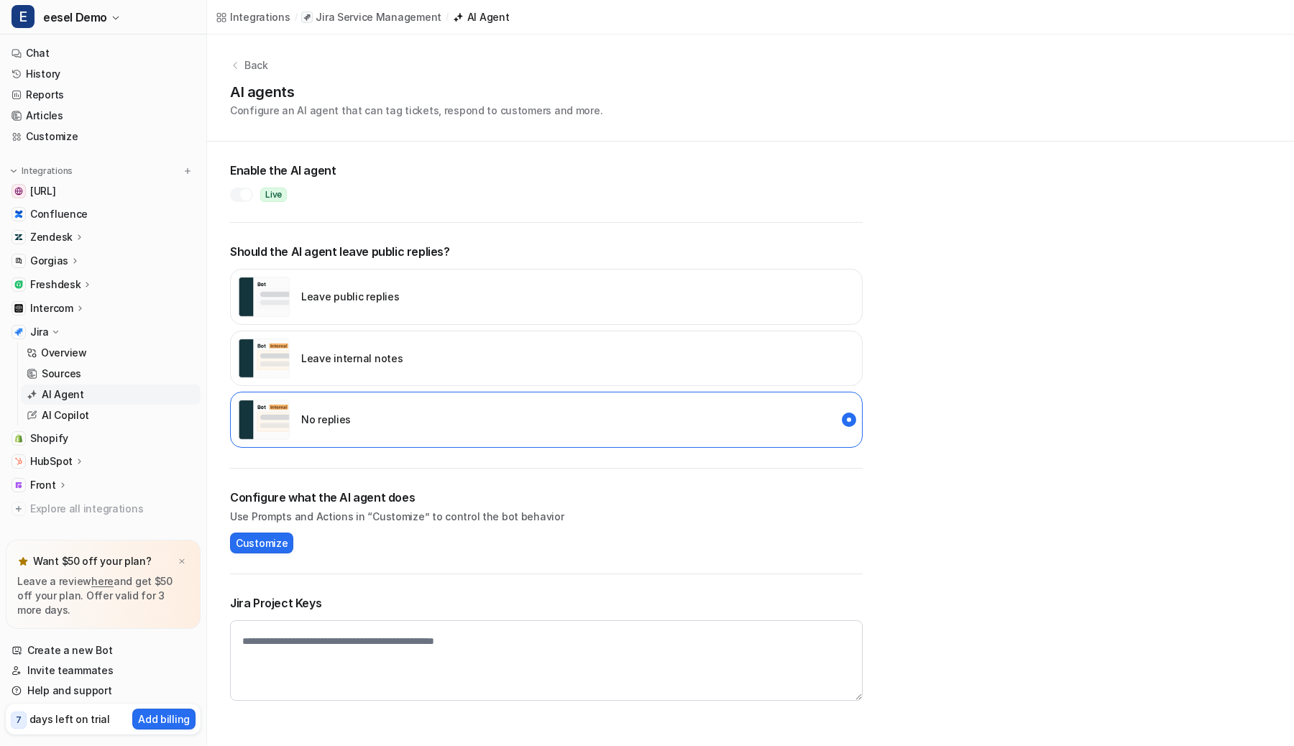
click at [240, 195] on div at bounding box center [246, 195] width 12 height 12
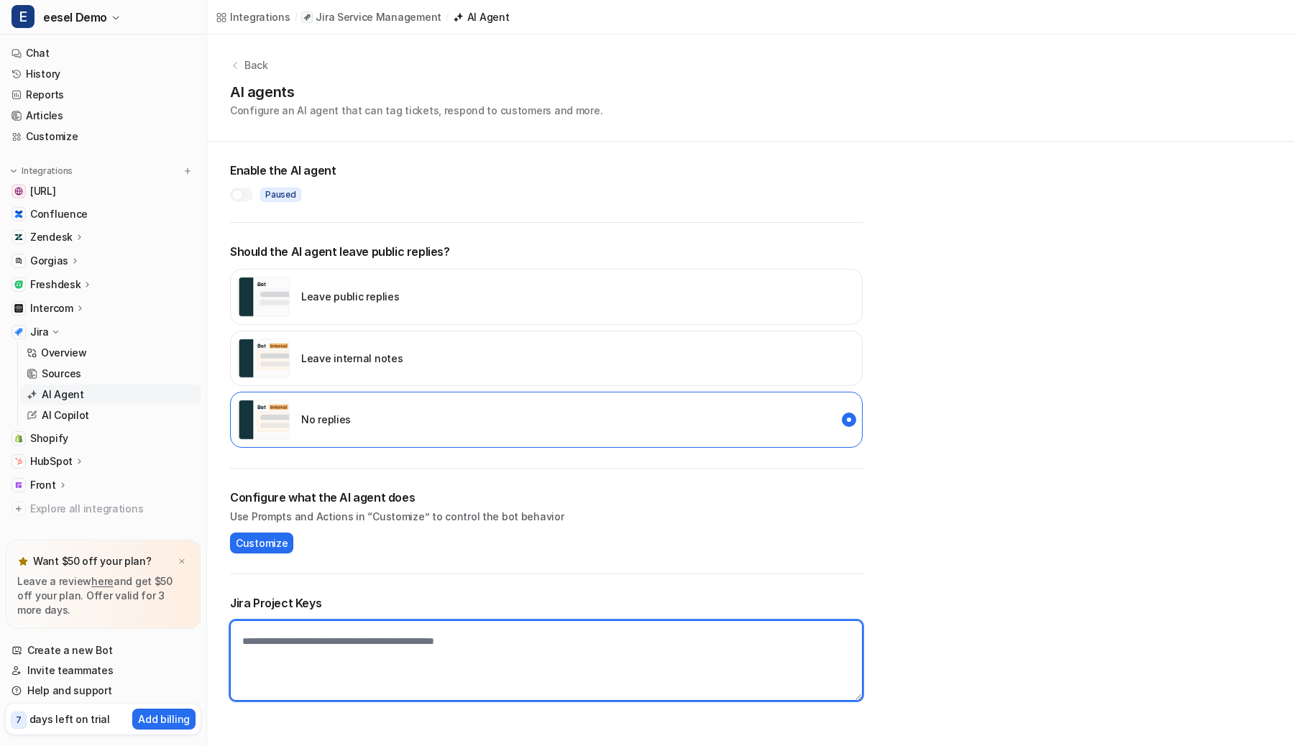
click at [326, 643] on textarea at bounding box center [546, 660] width 633 height 81
type textarea "**********"
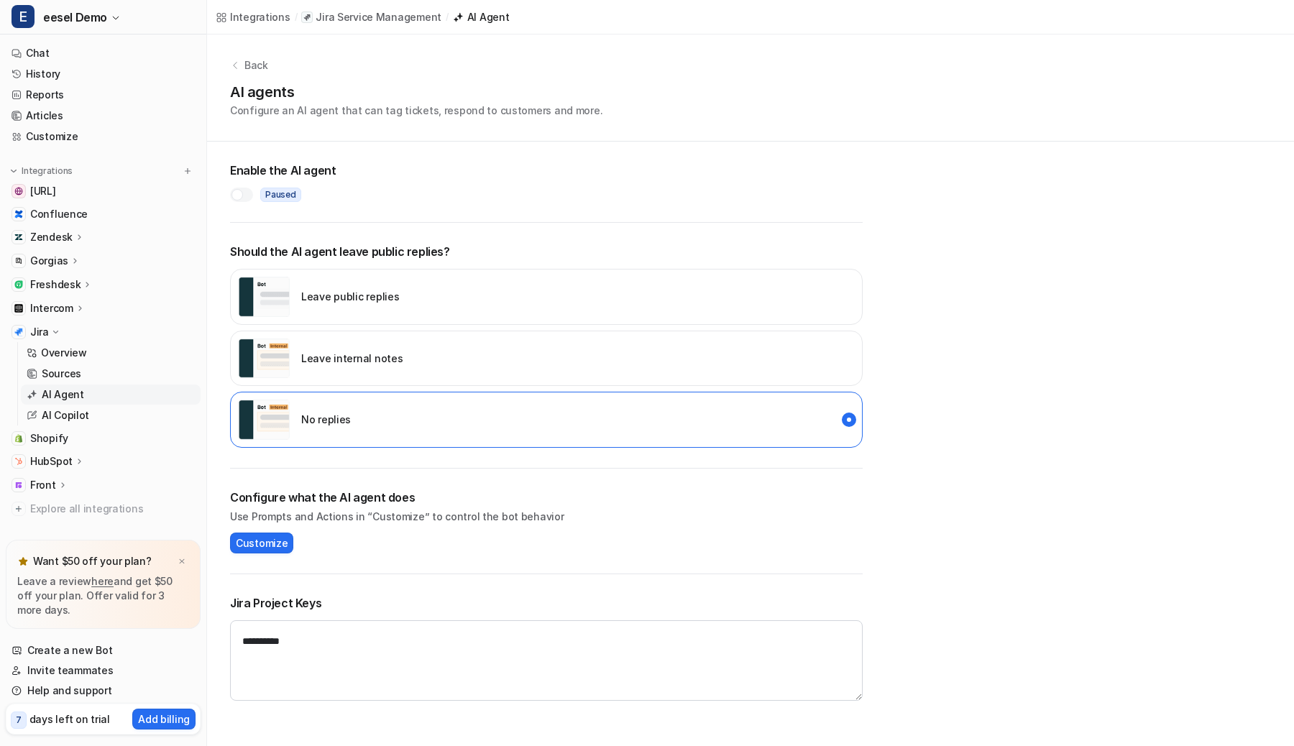
click at [353, 595] on h2 "Jira Project Keys" at bounding box center [546, 603] width 633 height 17
click at [317, 360] on p "Leave internal notes" at bounding box center [351, 358] width 101 height 15
click at [244, 191] on div at bounding box center [241, 195] width 23 height 14
click at [238, 194] on div at bounding box center [241, 195] width 23 height 14
click at [364, 416] on div "No replies" at bounding box center [546, 420] width 633 height 56
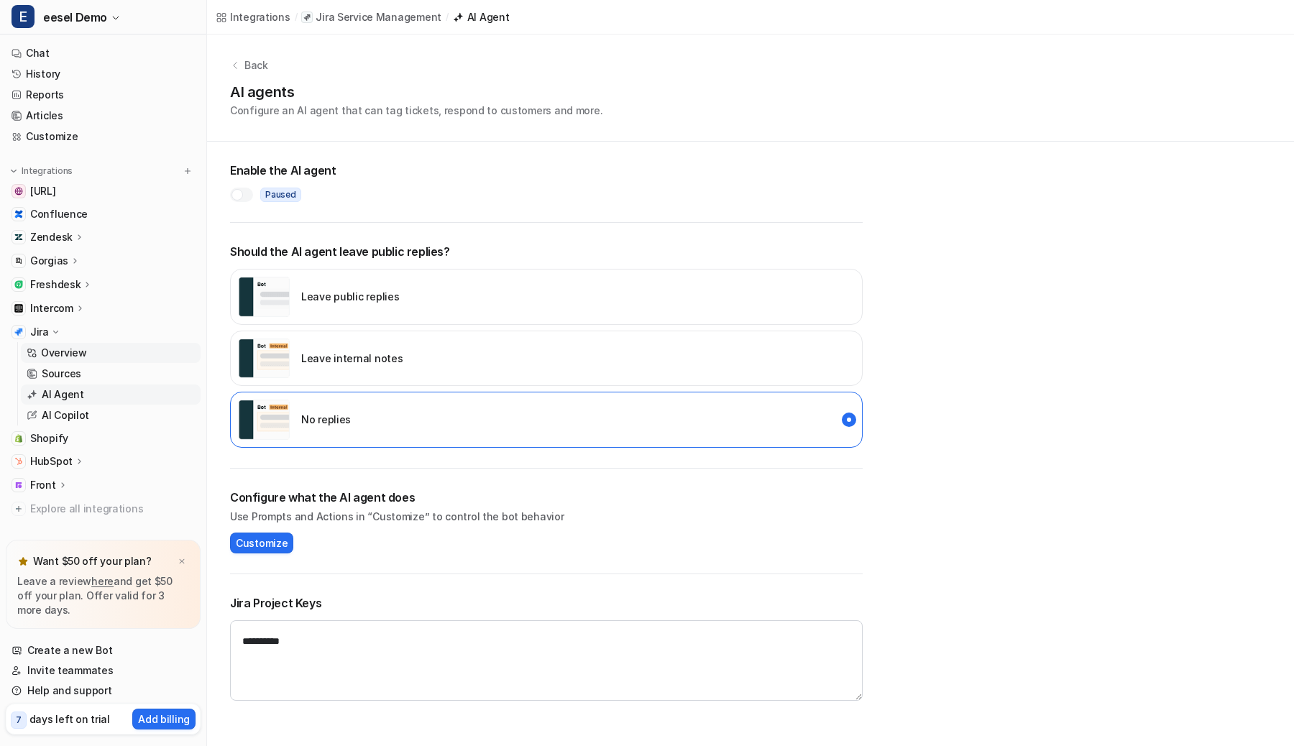
click at [65, 355] on p "Overview" at bounding box center [64, 353] width 46 height 14
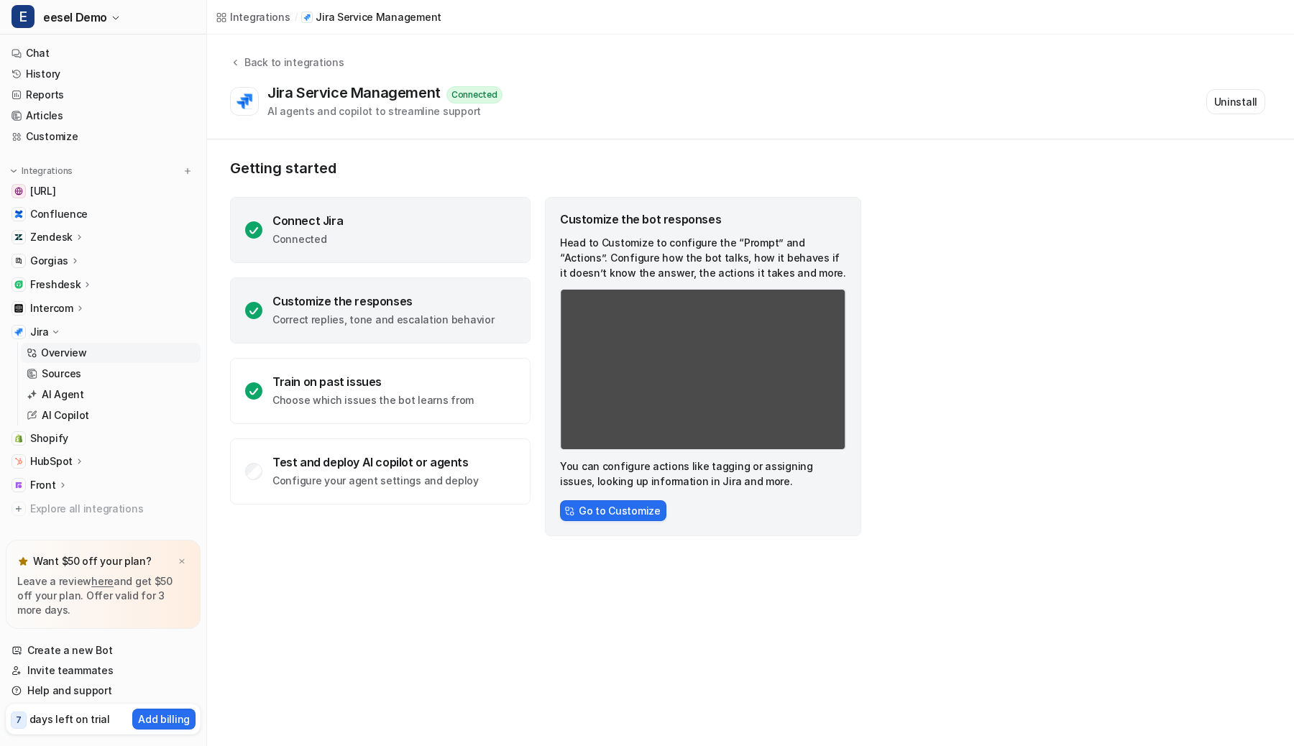
click at [359, 233] on div "Connect Jira Connected" at bounding box center [380, 230] width 301 height 66
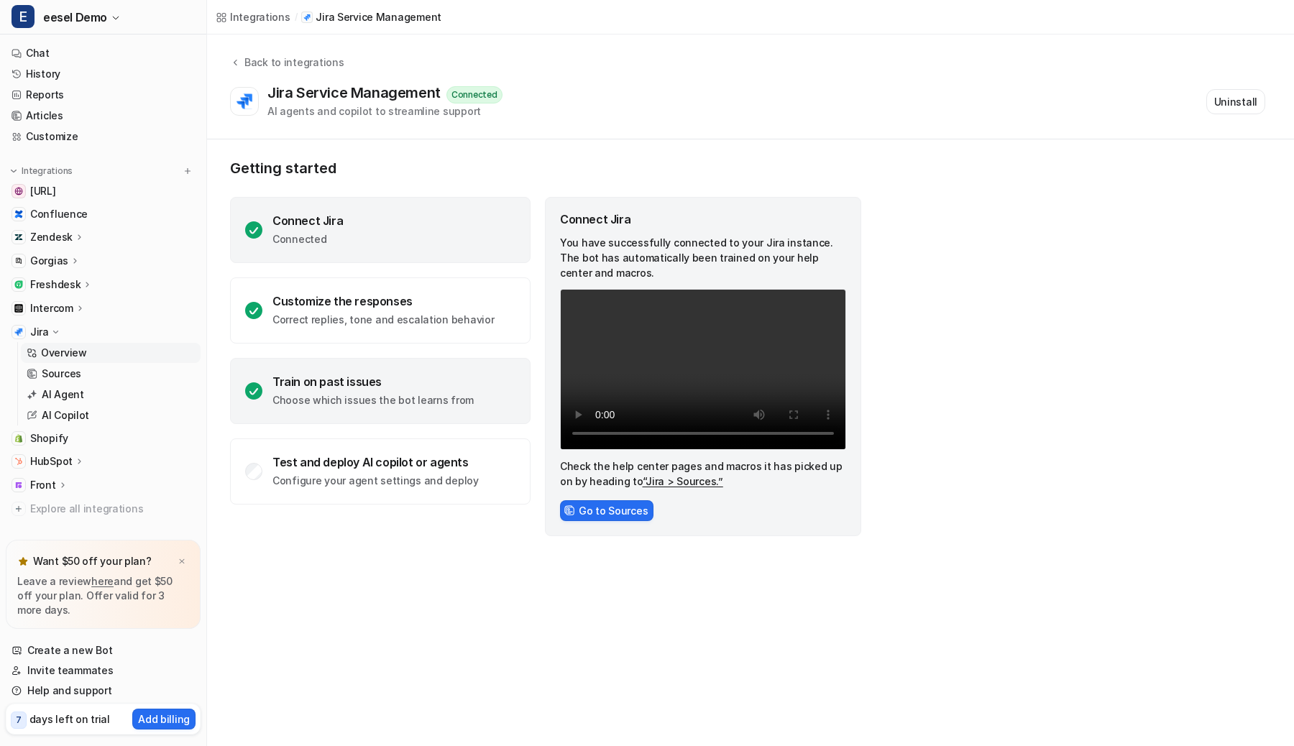
click at [251, 388] on icon at bounding box center [253, 390] width 17 height 17
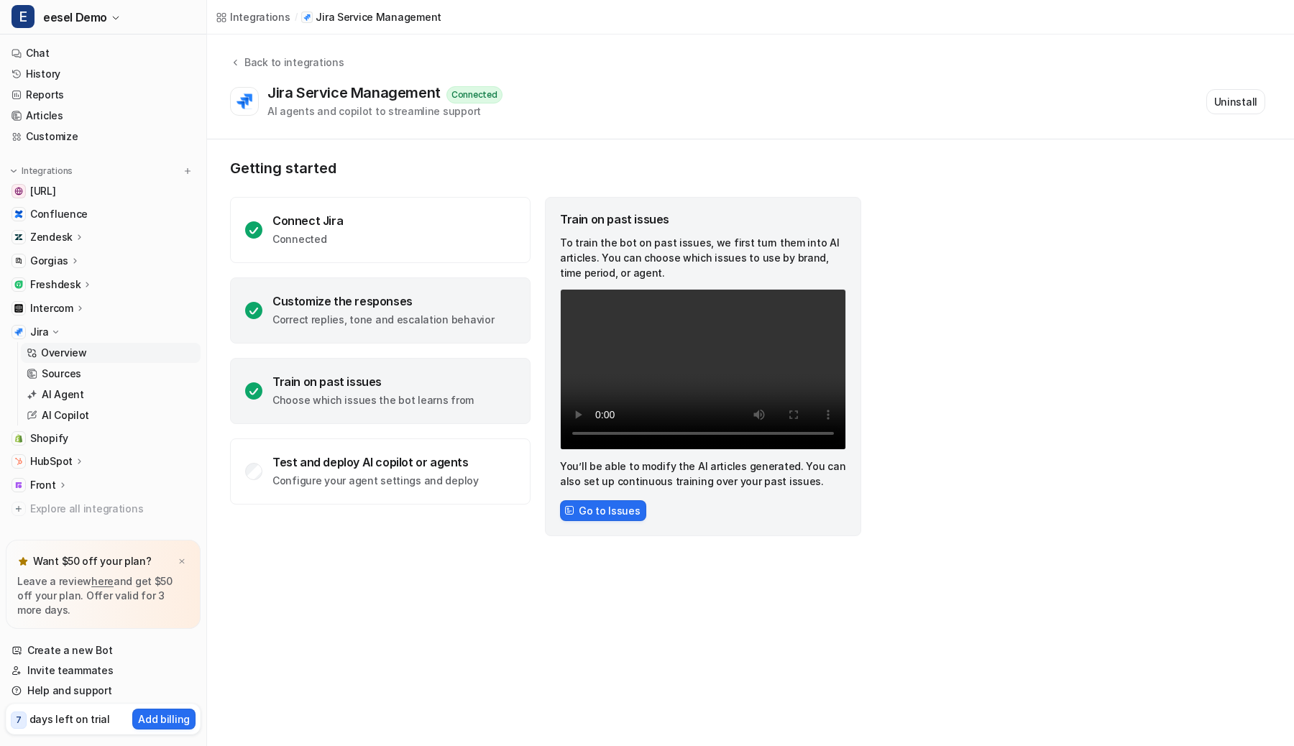
click at [280, 321] on p "Correct replies, tone and escalation behavior" at bounding box center [382, 320] width 221 height 14
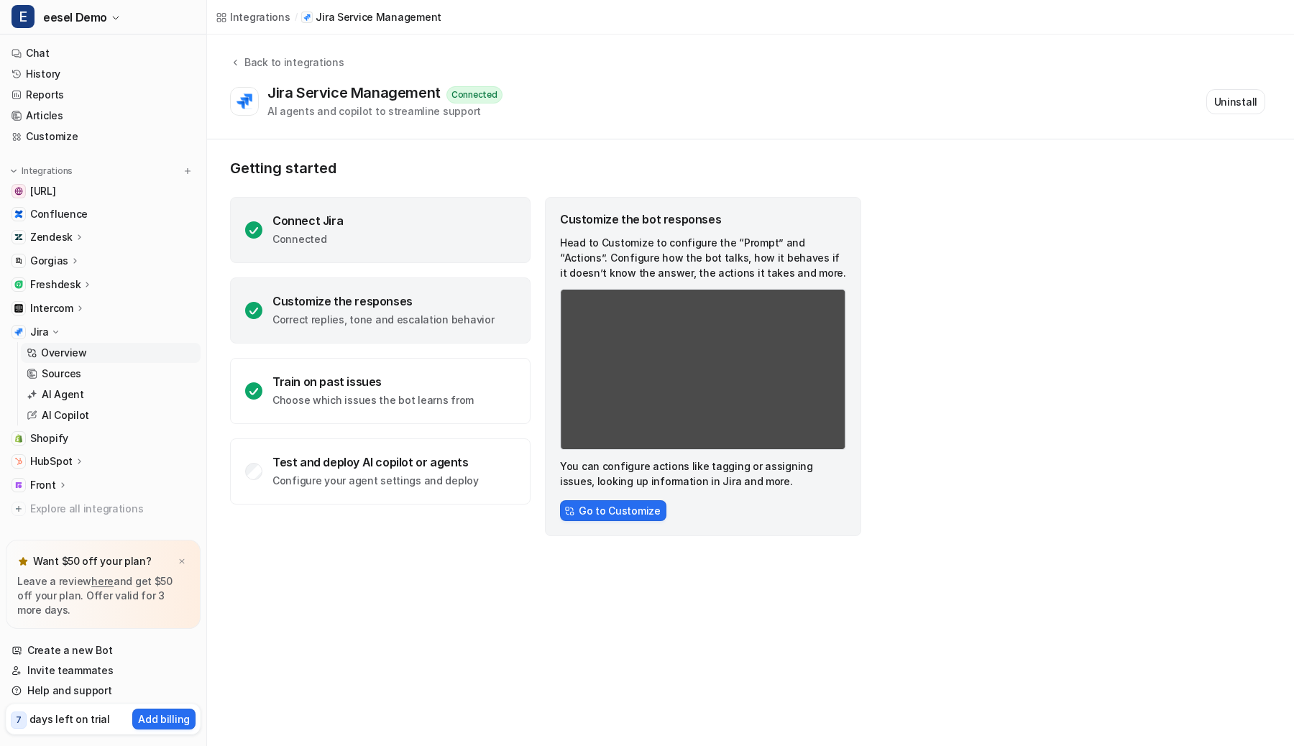
click at [314, 250] on div "Connect Jira Connected" at bounding box center [380, 230] width 301 height 66
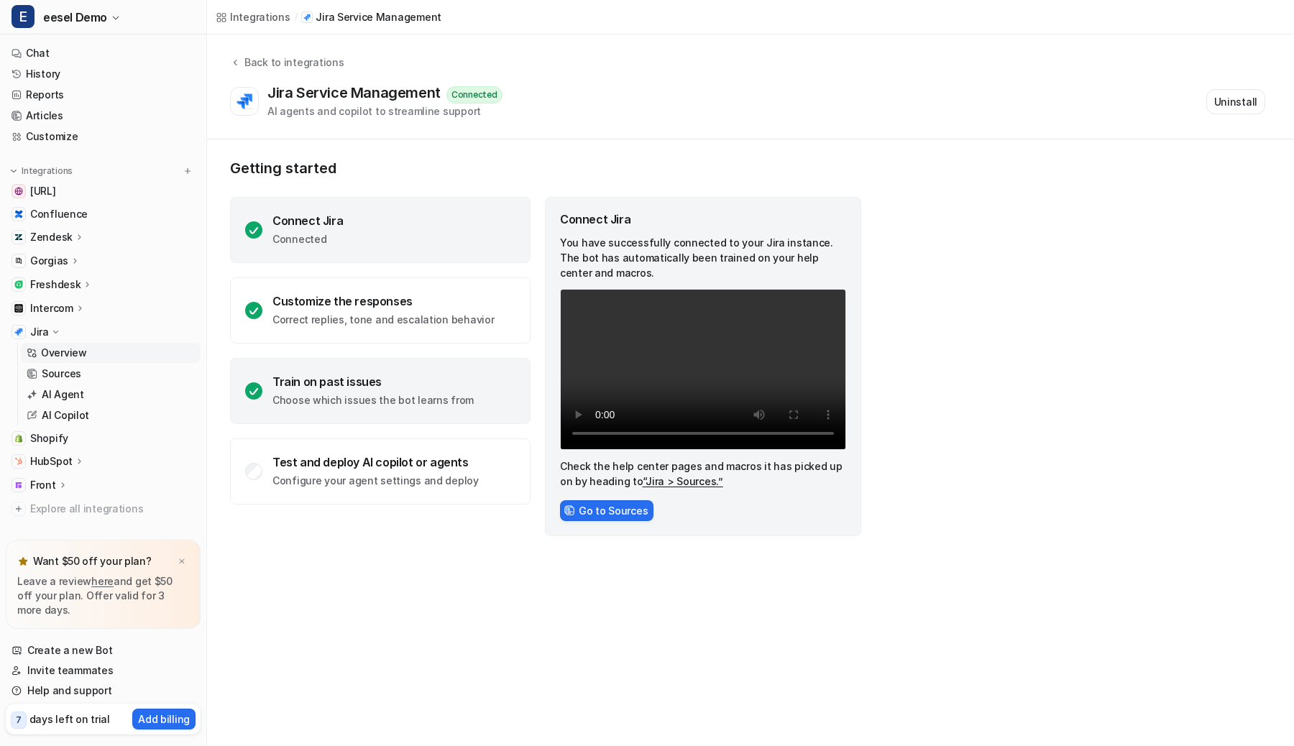
click at [302, 408] on div "Train on past issues Choose which issues the bot learns from" at bounding box center [380, 391] width 301 height 66
click at [367, 247] on div "Connect Jira Connected" at bounding box center [380, 230] width 301 height 66
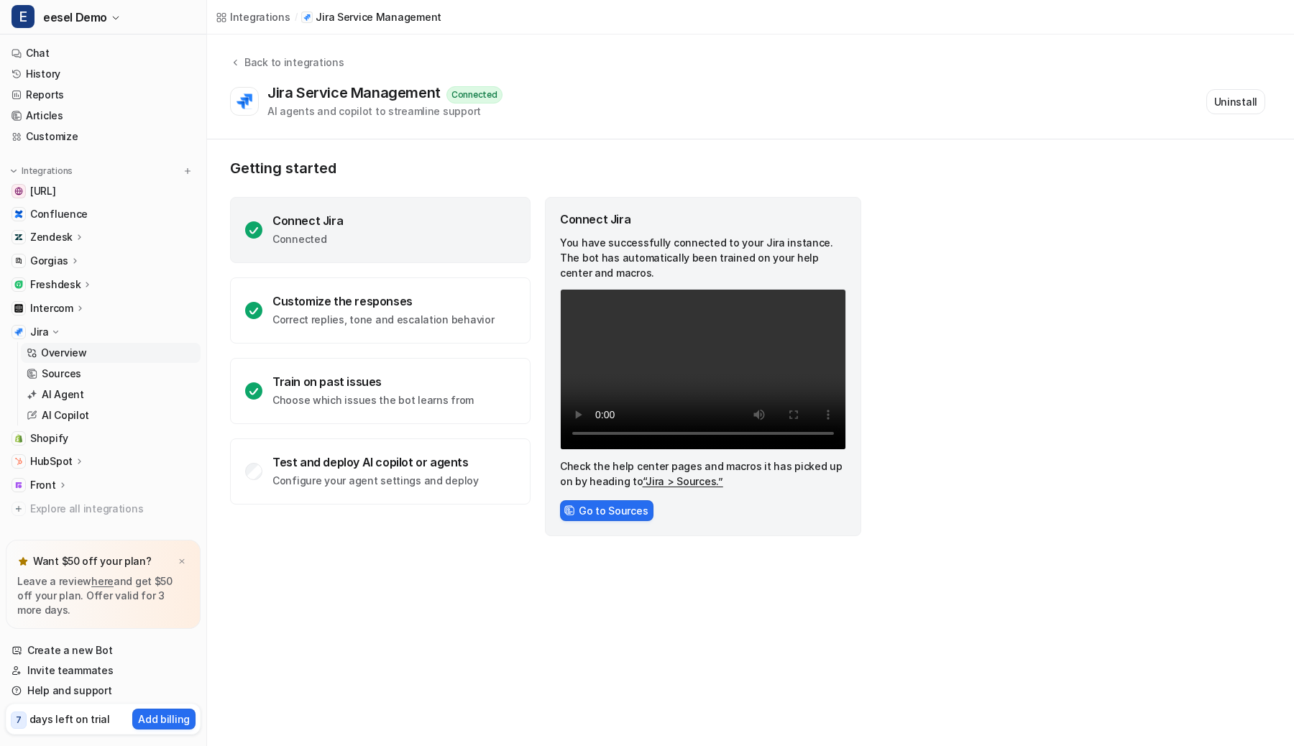
click at [47, 484] on p "Front" at bounding box center [43, 485] width 26 height 14
click at [53, 511] on p "Overview" at bounding box center [64, 506] width 46 height 14
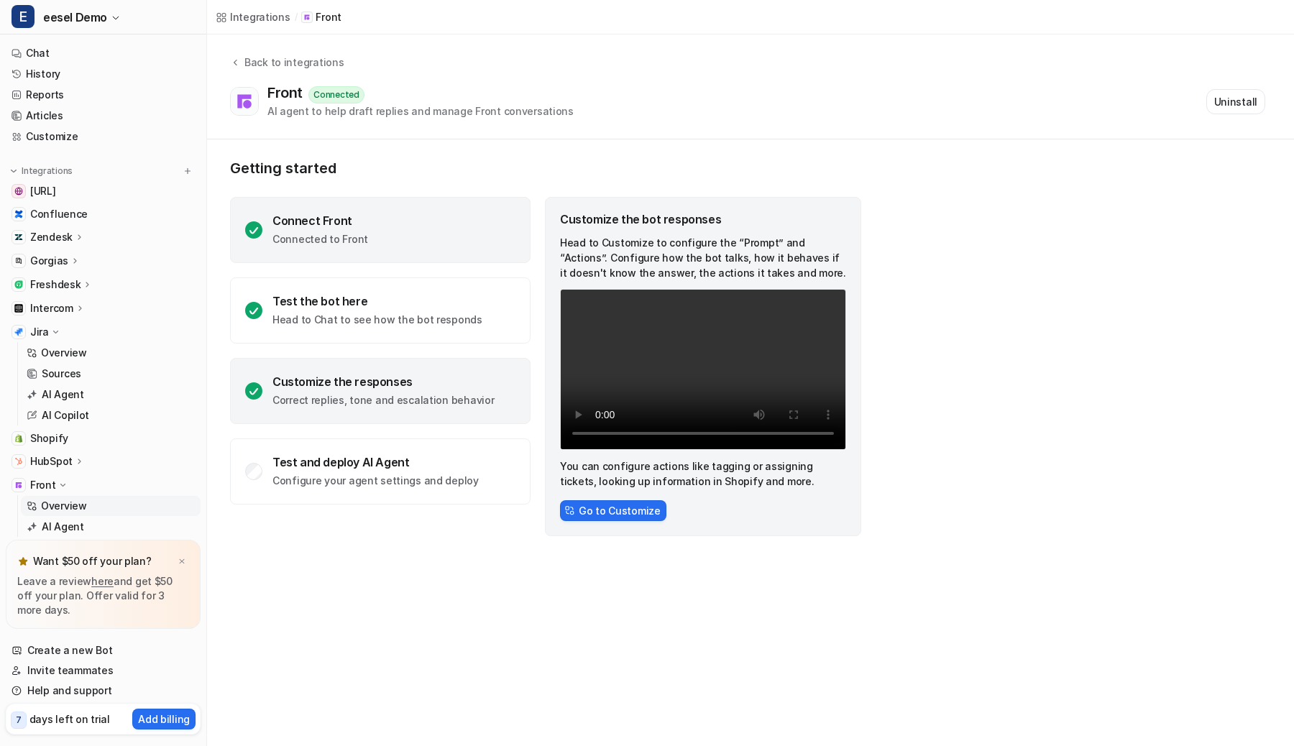
click at [311, 237] on p "Connected to Front" at bounding box center [320, 239] width 96 height 14
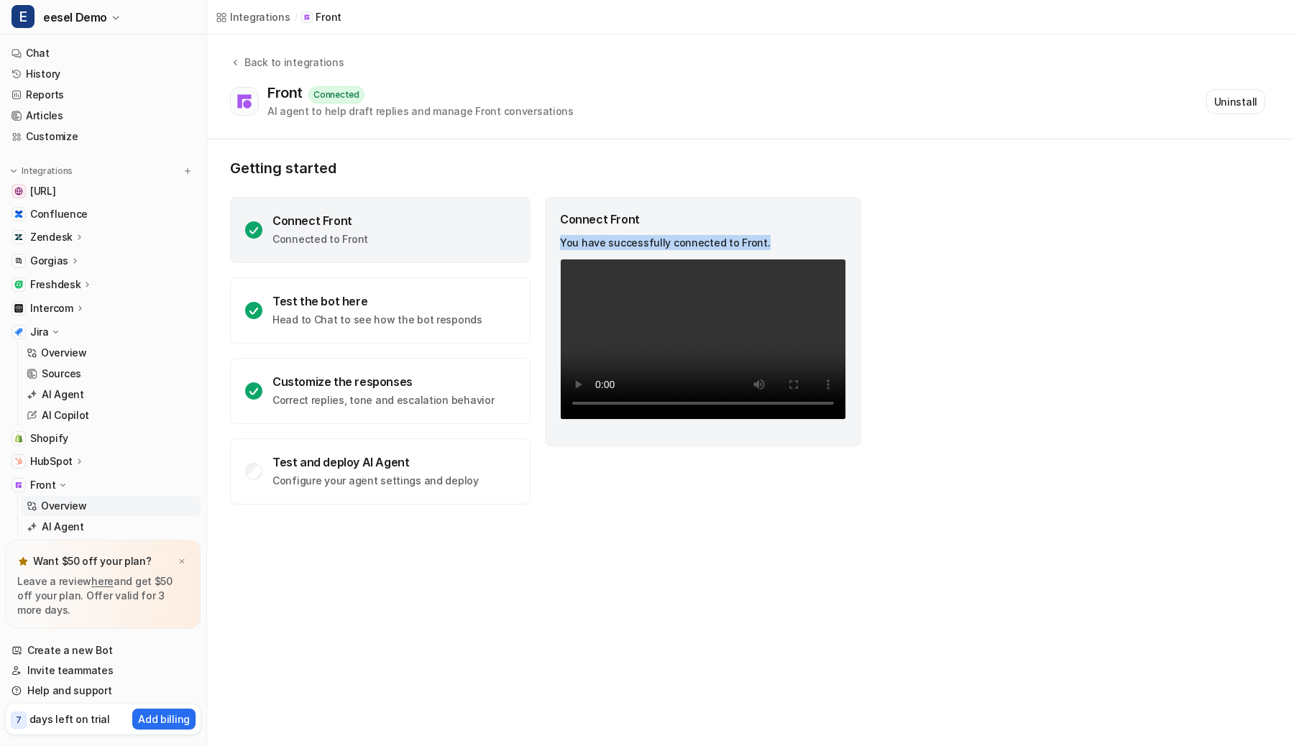
drag, startPoint x: 556, startPoint y: 243, endPoint x: 766, endPoint y: 239, distance: 209.2
click at [766, 239] on div "Connect Front You have successfully connected to Front. Your browser does not s…" at bounding box center [703, 321] width 316 height 249
click at [534, 175] on p "Getting started" at bounding box center [546, 168] width 633 height 17
click at [47, 357] on p "Overview" at bounding box center [64, 353] width 46 height 14
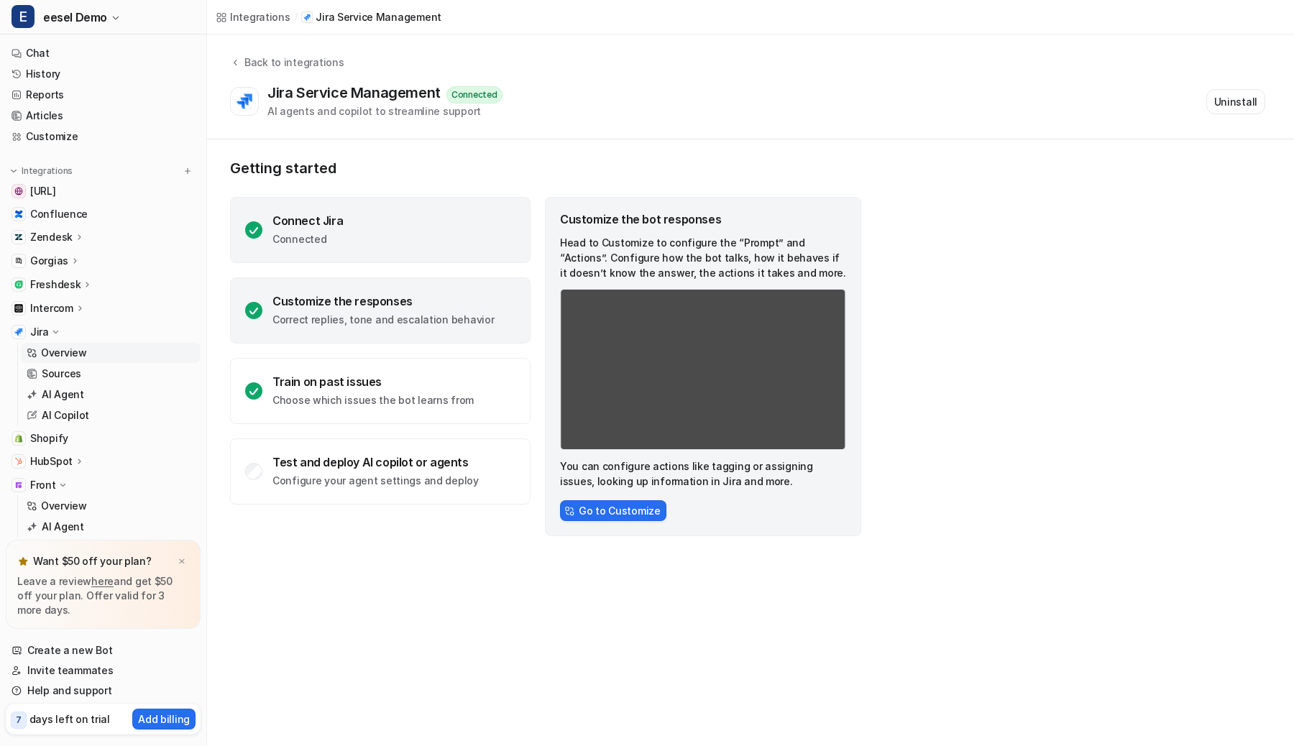
click at [426, 225] on div "Connect Jira Connected" at bounding box center [380, 230] width 301 height 66
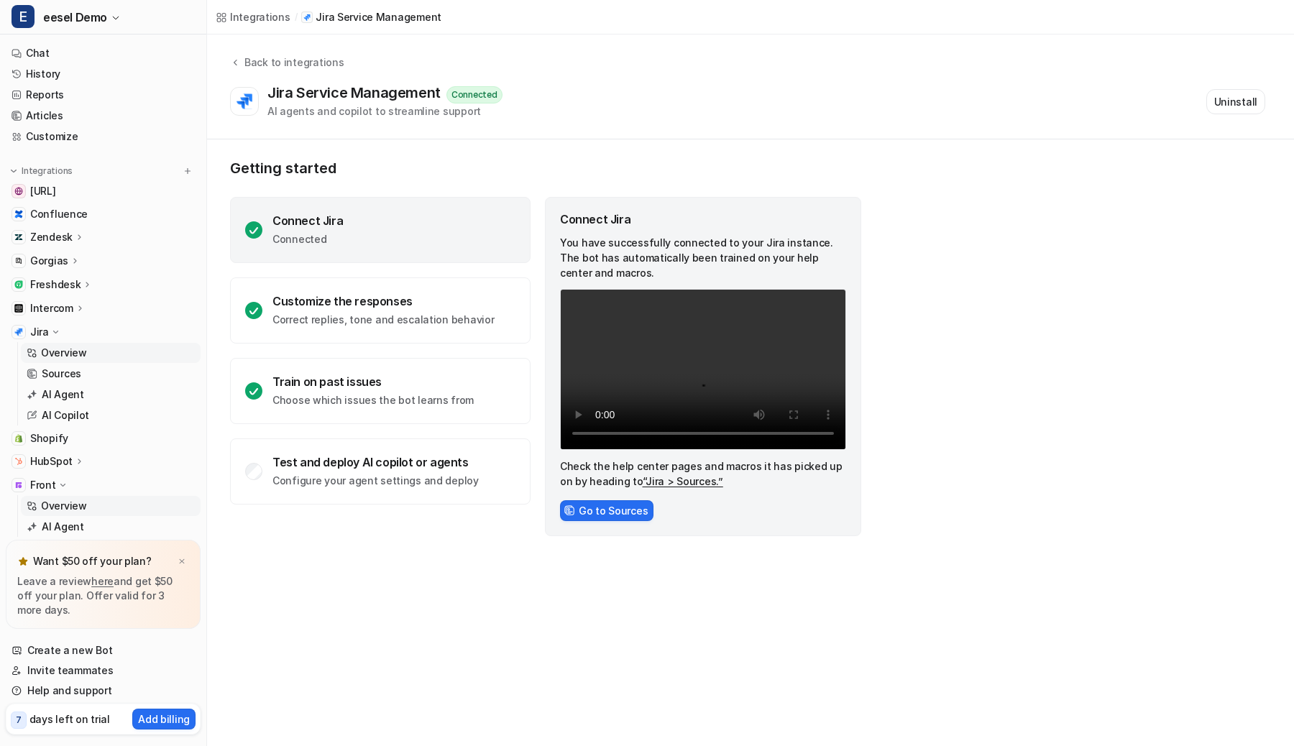
click at [66, 501] on p "Overview" at bounding box center [64, 506] width 46 height 14
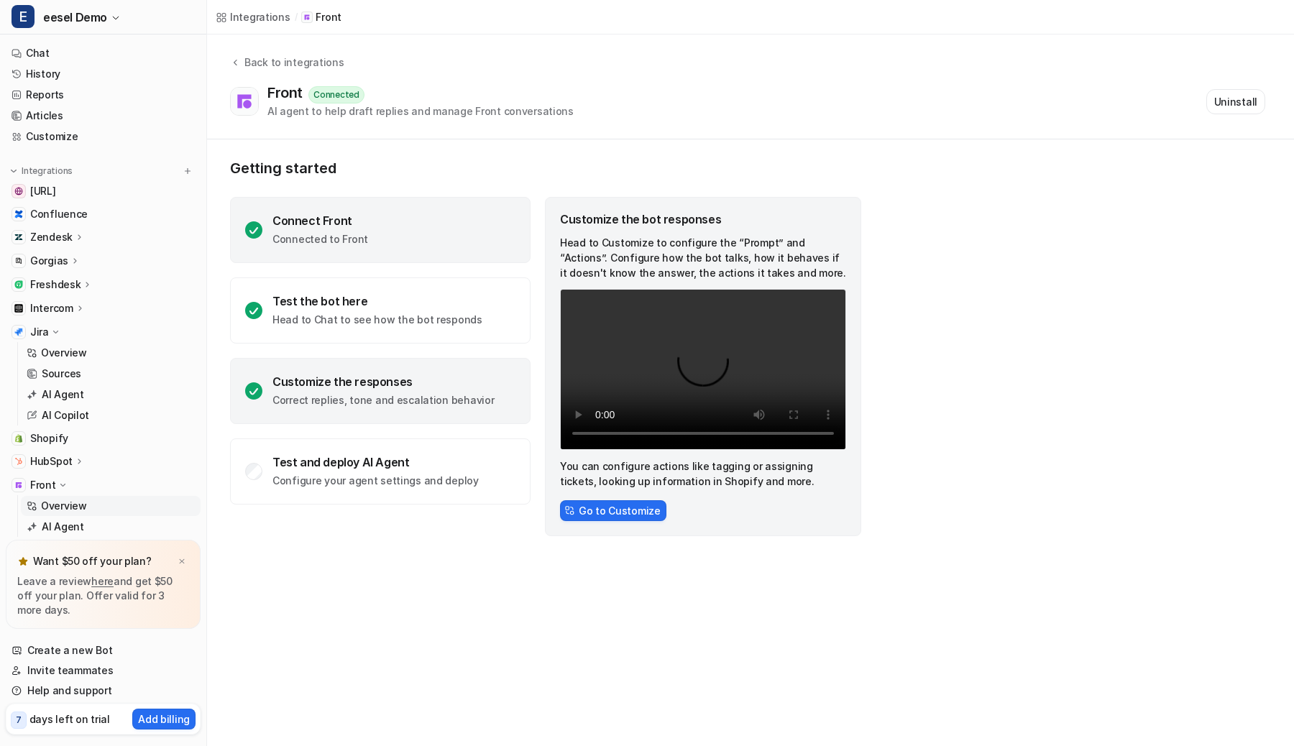
click at [394, 227] on div "Connect Front Connected to Front" at bounding box center [380, 230] width 301 height 66
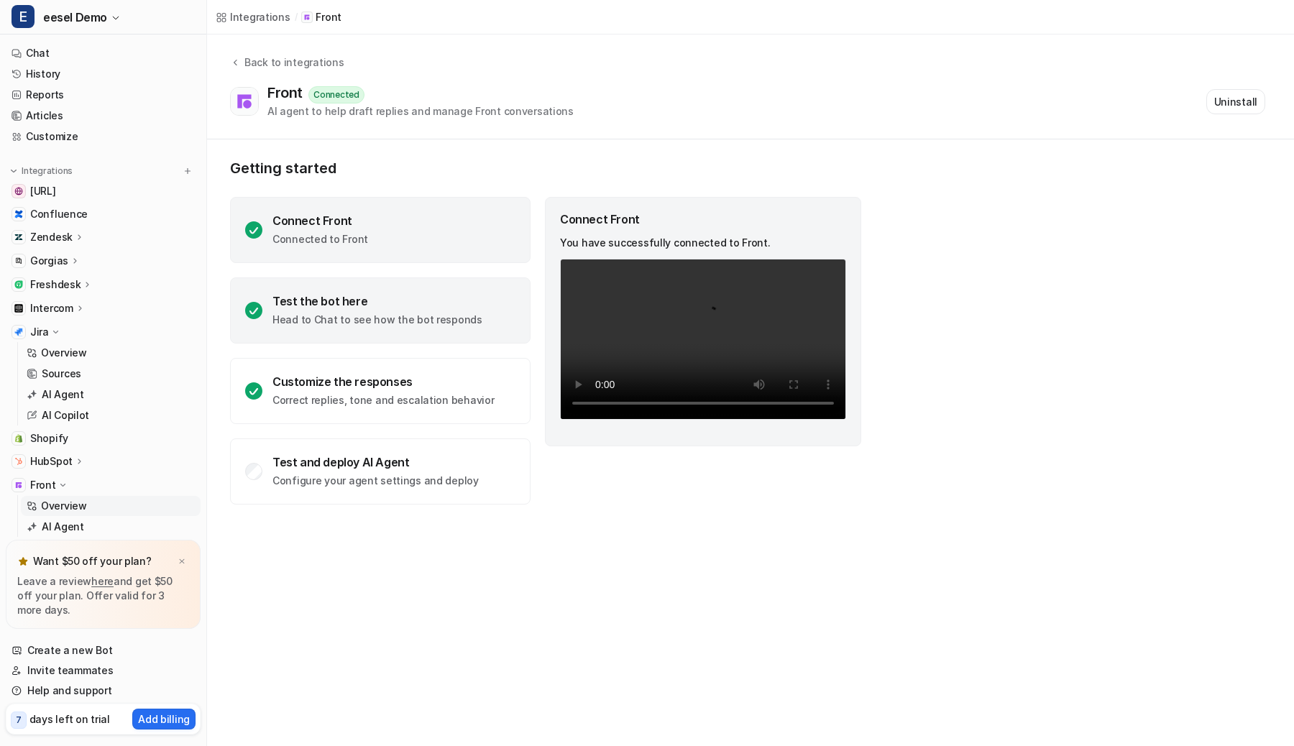
click at [352, 298] on div "Test the bot here" at bounding box center [377, 301] width 210 height 14
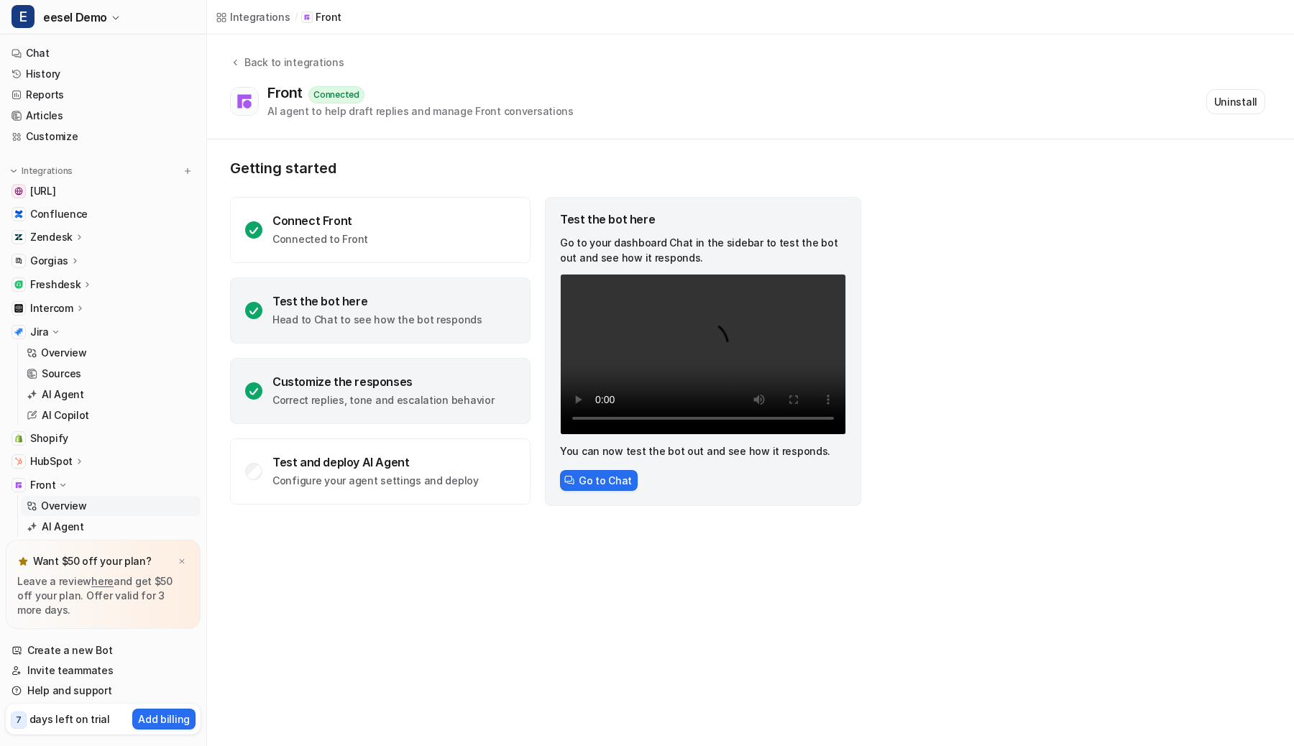
click at [346, 376] on div "Customize the responses" at bounding box center [382, 382] width 221 height 14
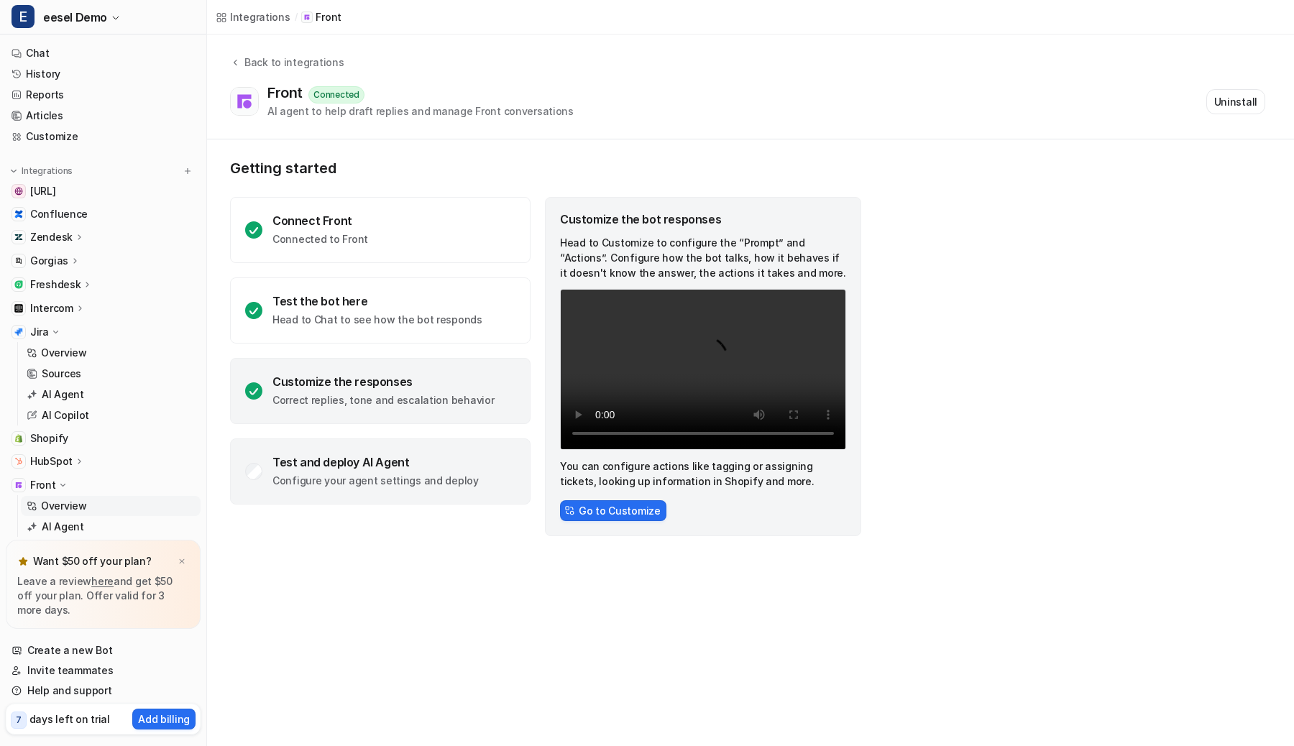
click at [337, 463] on div "Test and deploy AI Agent" at bounding box center [375, 462] width 206 height 14
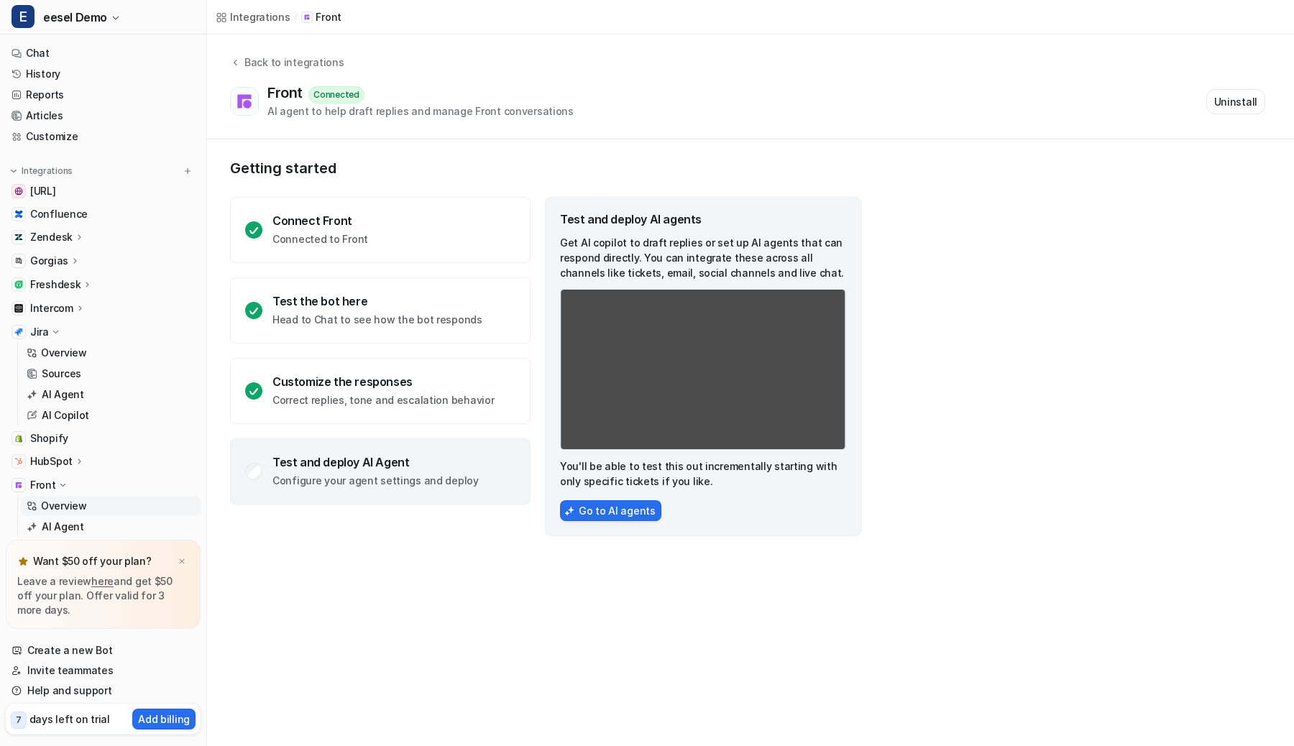
scroll to position [60, 0]
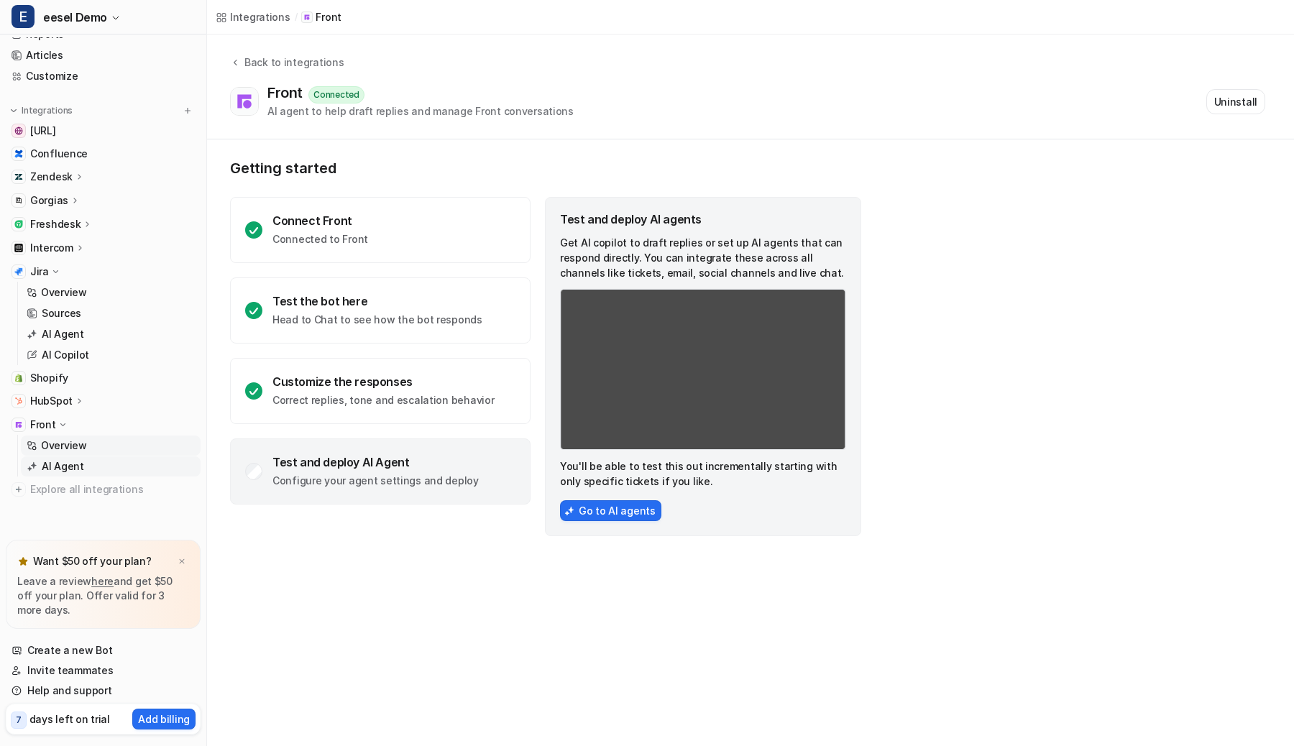
click at [74, 459] on link "AI Agent" at bounding box center [111, 467] width 180 height 20
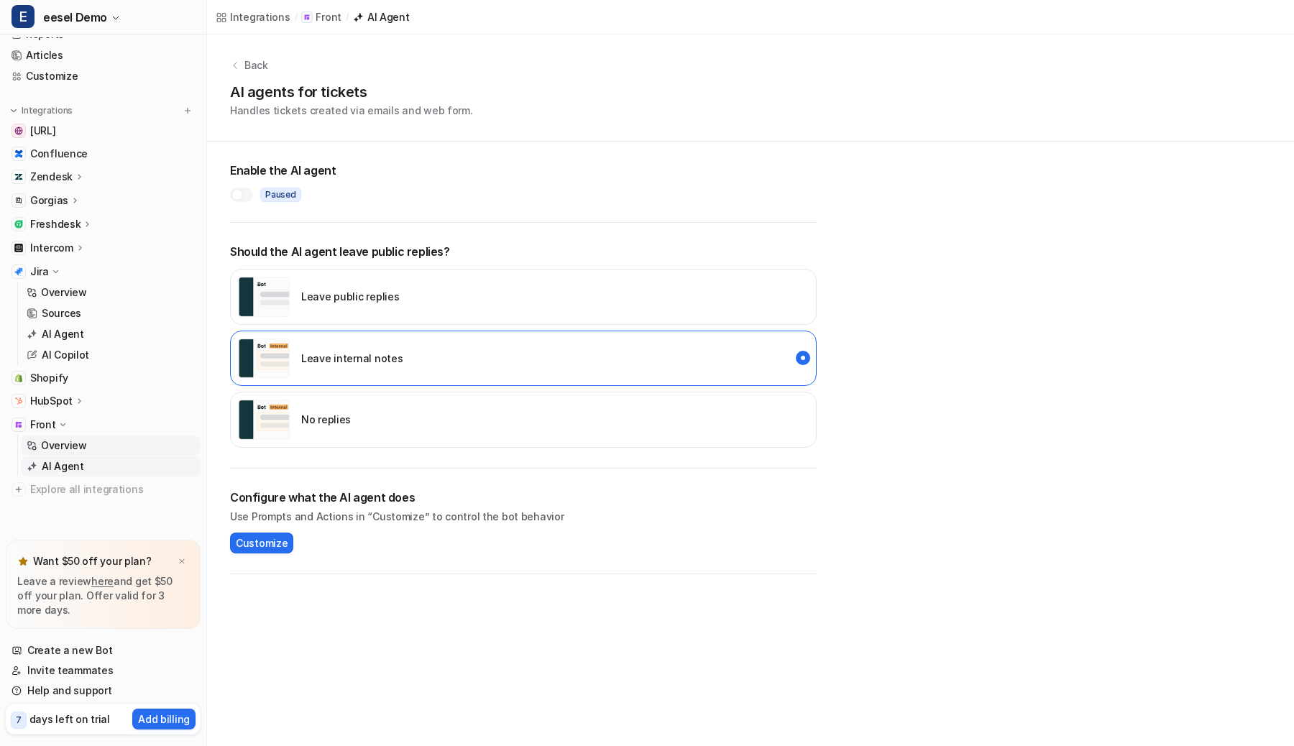
click at [75, 438] on link "Overview" at bounding box center [111, 446] width 180 height 20
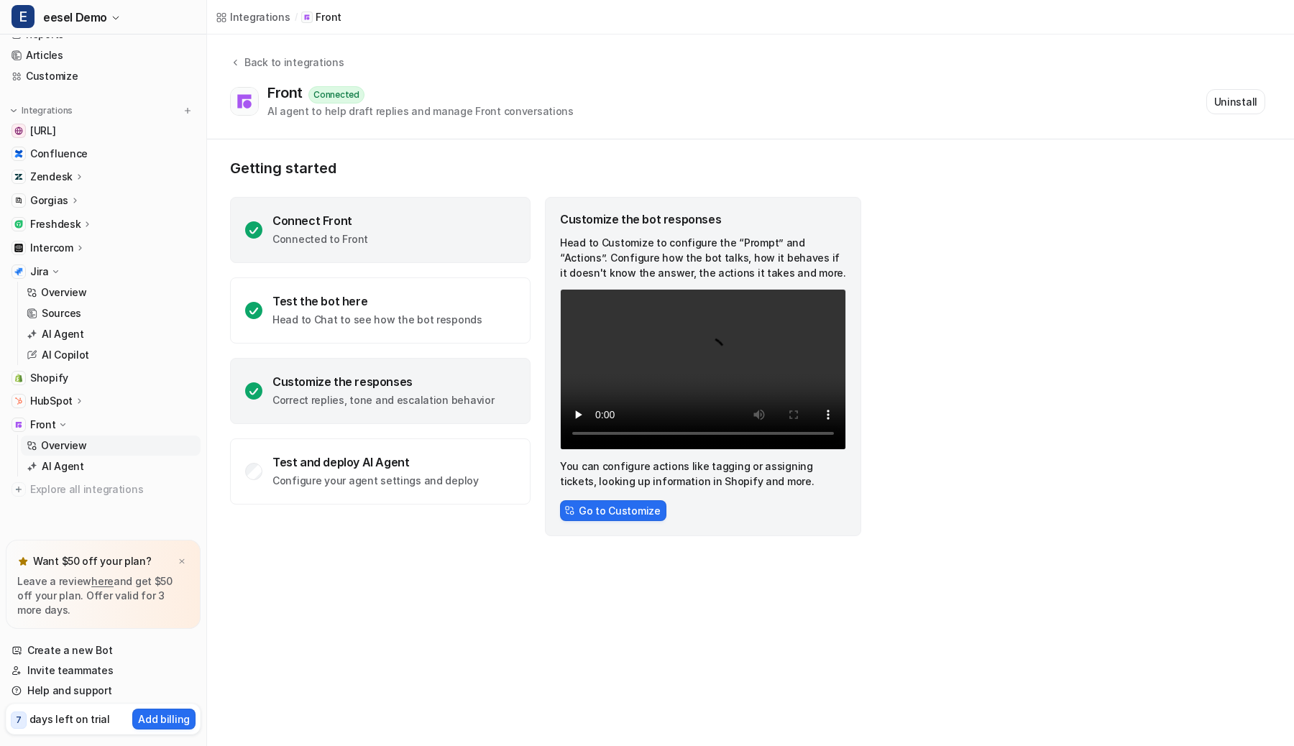
click at [448, 237] on div "Connect Front Connected to Front" at bounding box center [380, 230] width 301 height 66
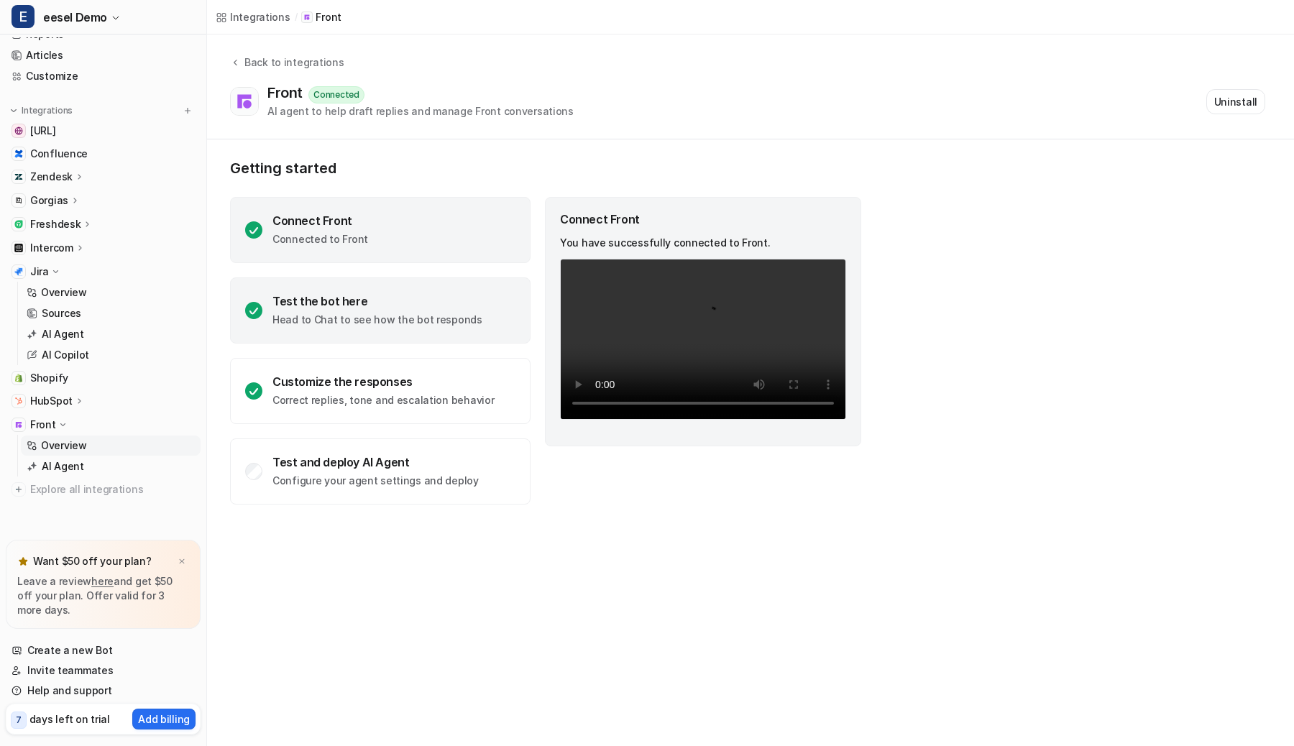
click at [439, 309] on div "Test the bot here Head to Chat to see how the bot responds" at bounding box center [377, 310] width 210 height 33
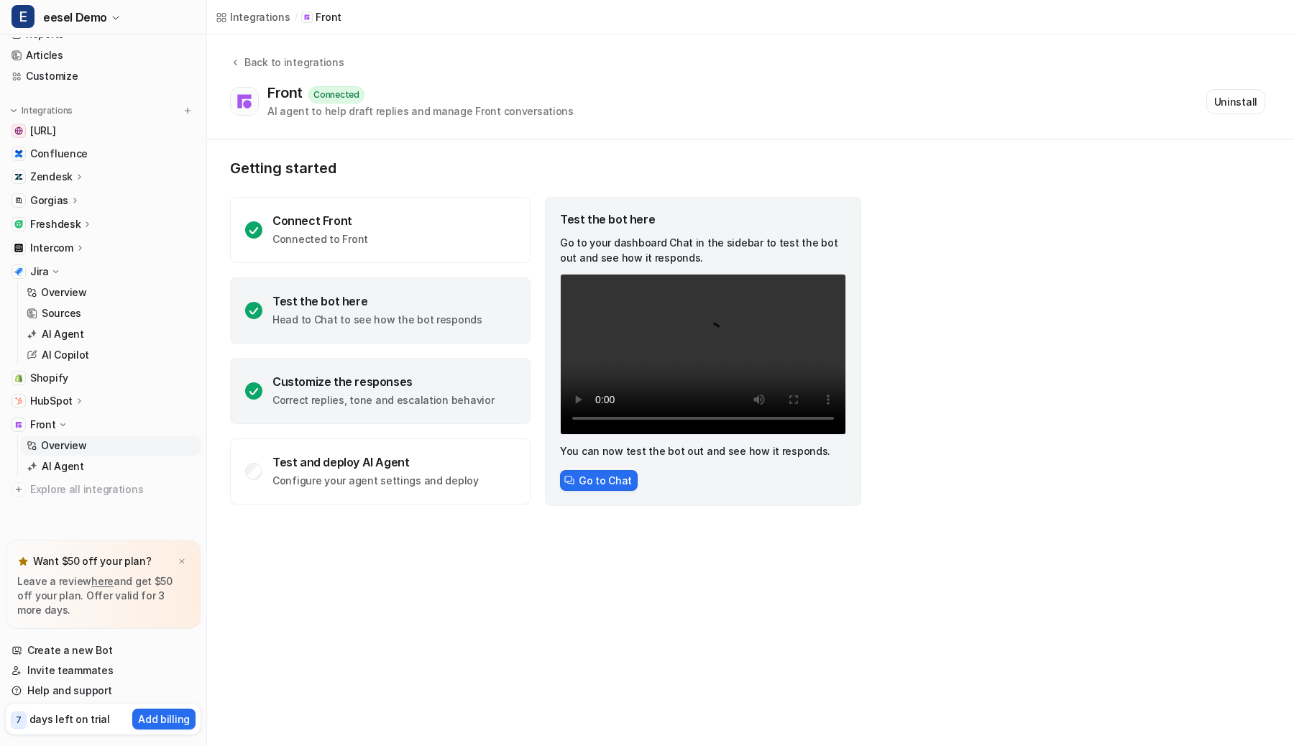
click at [458, 386] on div "Customize the responses" at bounding box center [382, 382] width 221 height 14
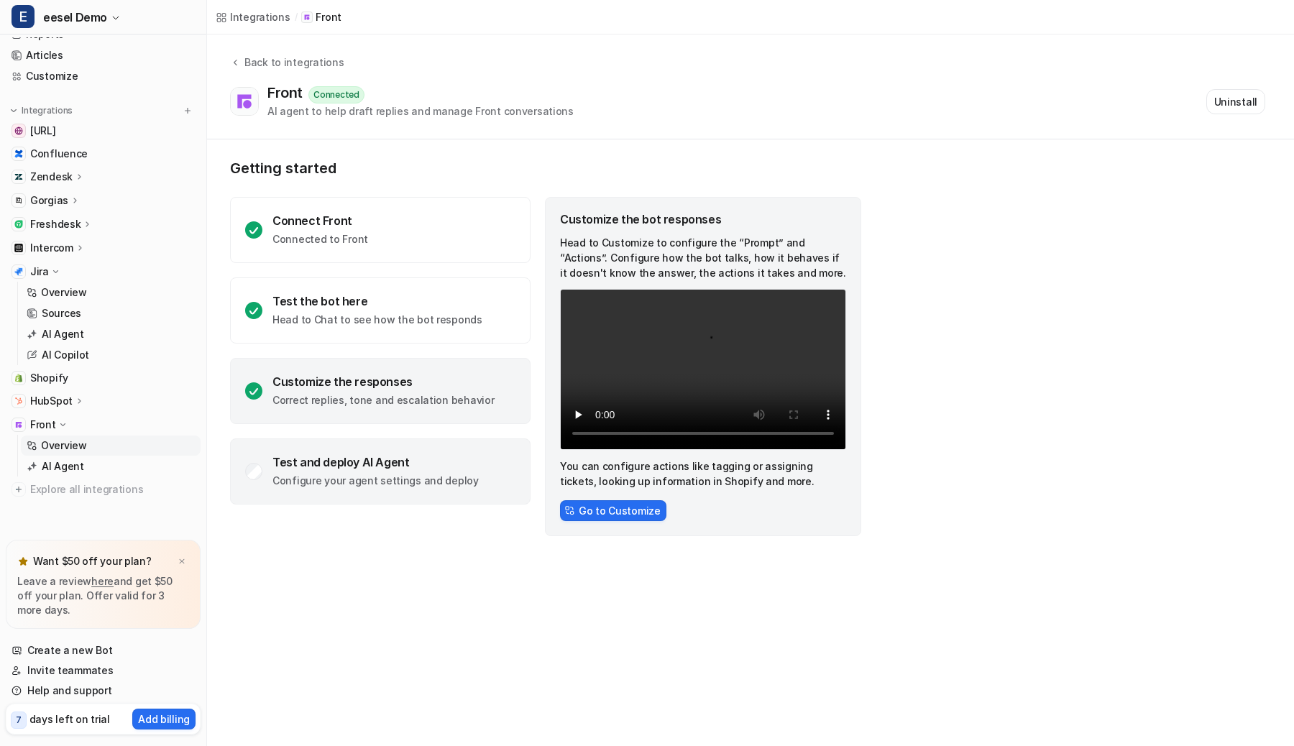
click at [454, 488] on div "Test and deploy AI Agent Configure your agent settings and deploy" at bounding box center [380, 472] width 301 height 66
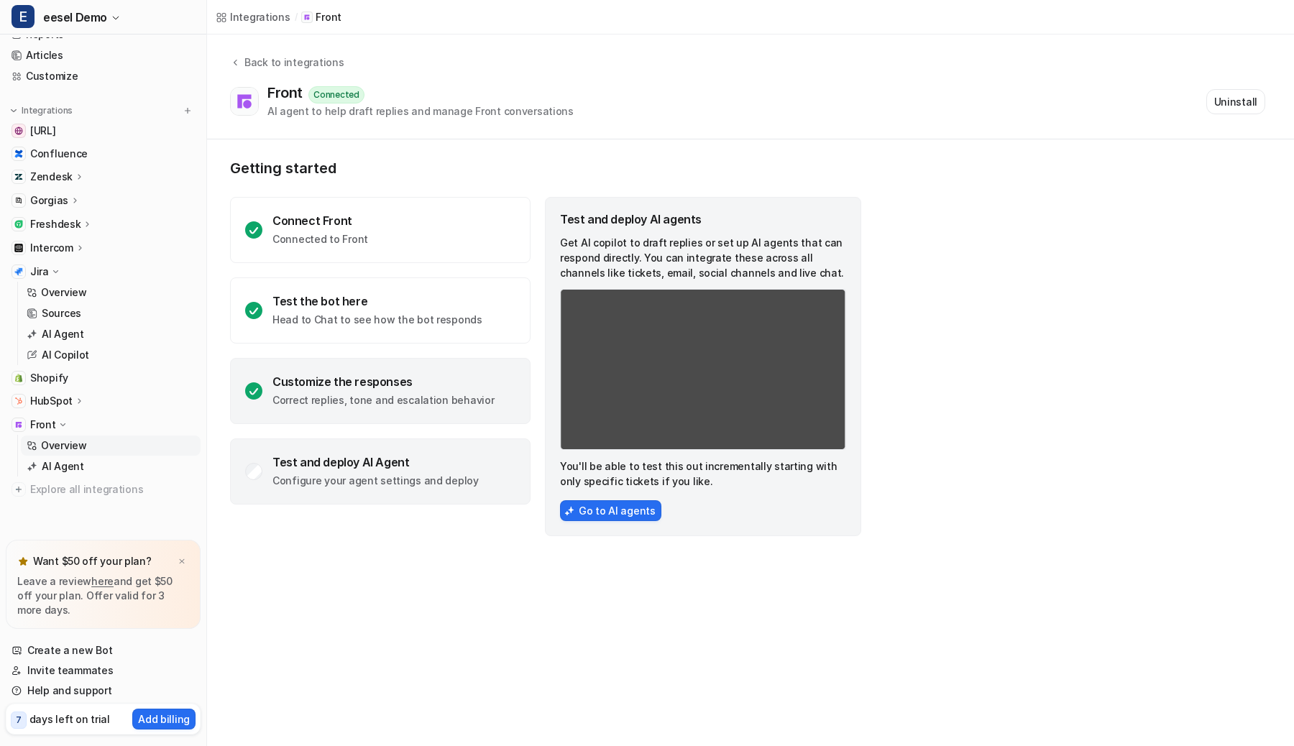
click at [455, 362] on div "Customize the responses Correct replies, tone and escalation behavior" at bounding box center [380, 391] width 301 height 66
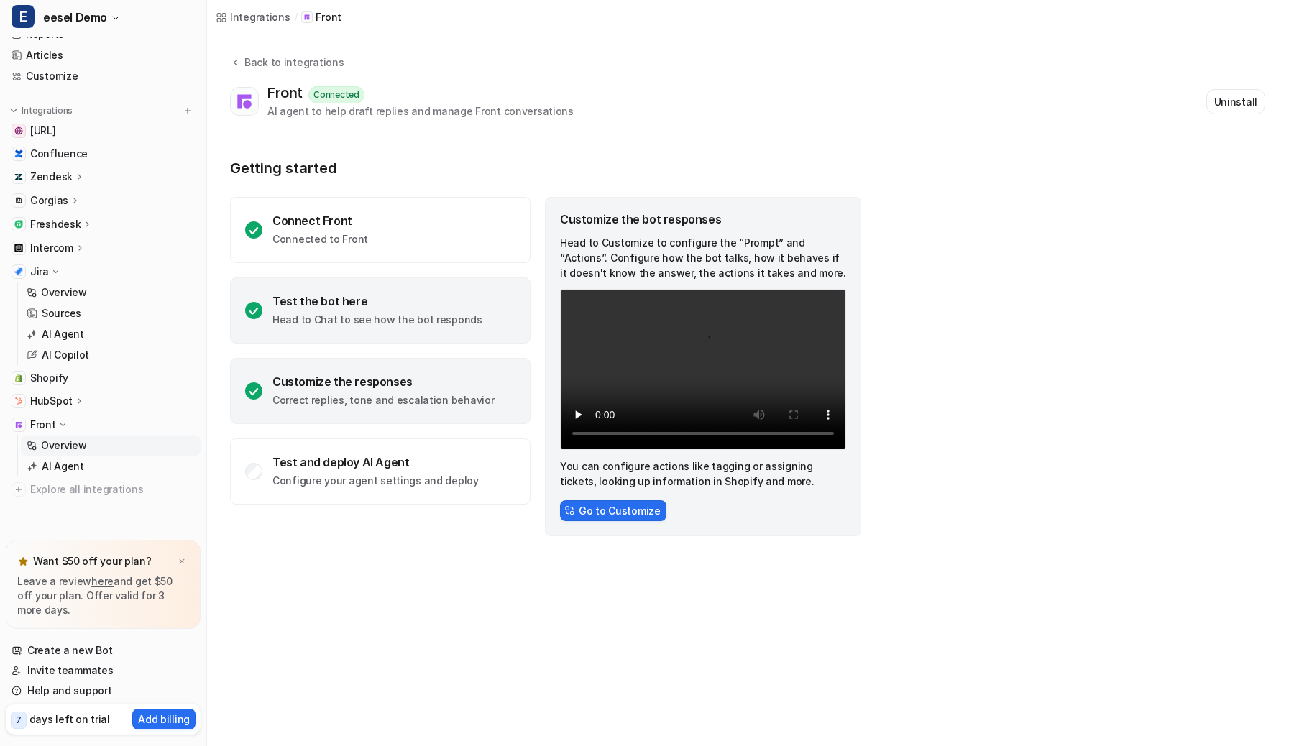
click at [453, 302] on div "Test the bot here" at bounding box center [377, 301] width 210 height 14
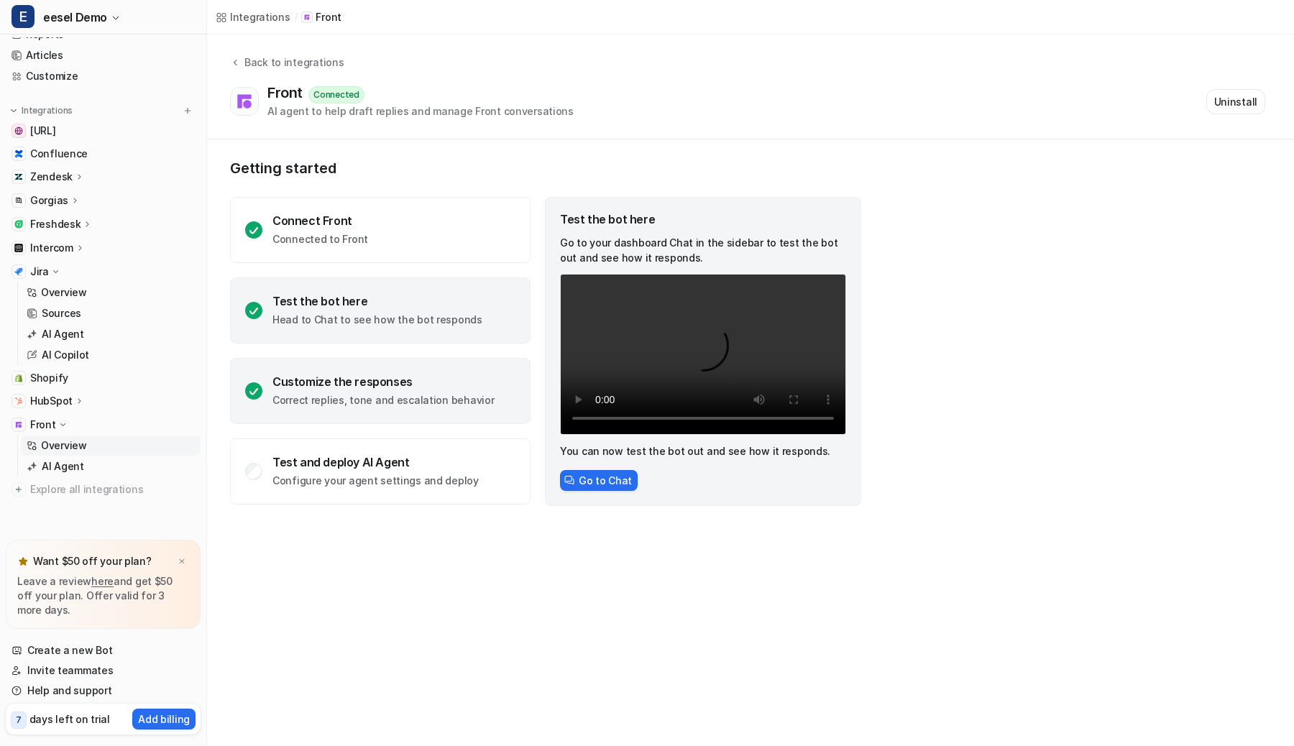
click at [441, 373] on div "Customize the responses Correct replies, tone and escalation behavior" at bounding box center [380, 391] width 301 height 66
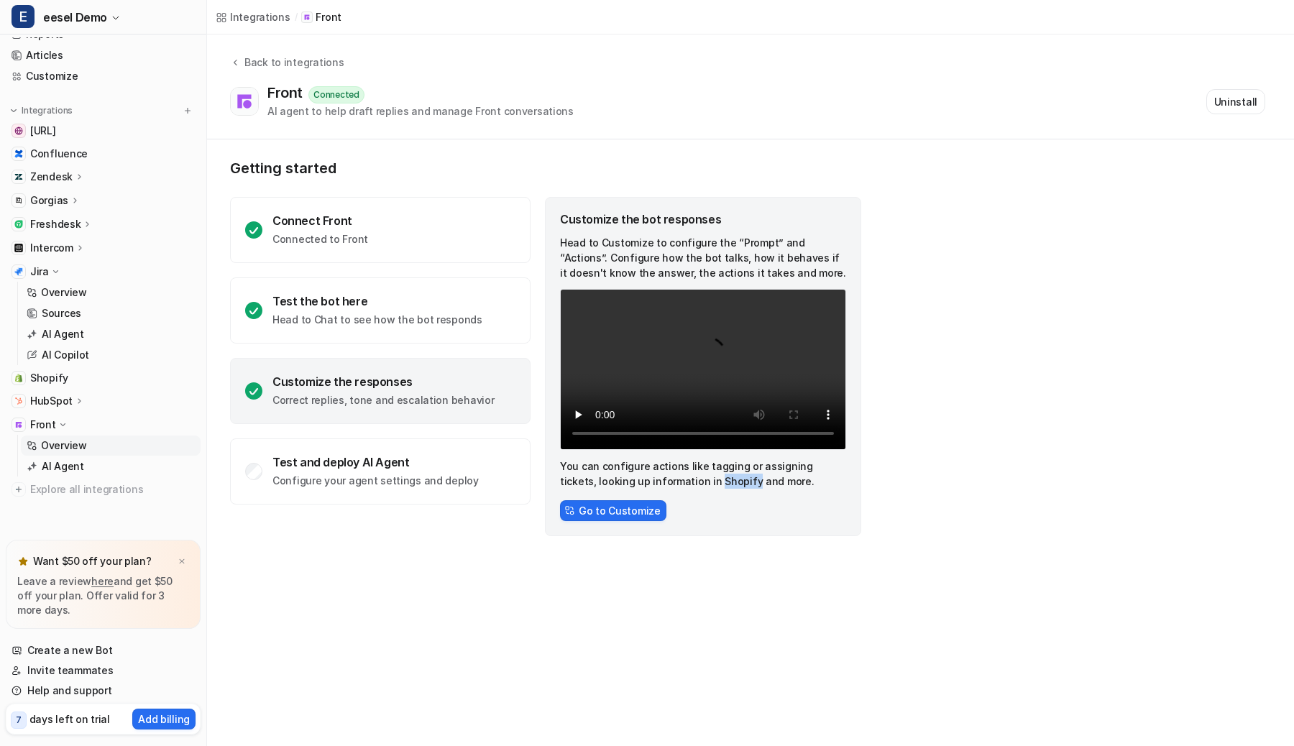
drag, startPoint x: 676, startPoint y: 483, endPoint x: 710, endPoint y: 482, distance: 33.1
click at [710, 483] on p "You can configure actions like tagging or assigning tickets, looking up informa…" at bounding box center [703, 474] width 286 height 30
click at [55, 400] on p "HubSpot" at bounding box center [51, 401] width 42 height 14
drag, startPoint x: 586, startPoint y: 480, endPoint x: 692, endPoint y: 487, distance: 106.6
click at [692, 488] on p "You can configure actions like tagging or assigning tickets, looking up informa…" at bounding box center [703, 474] width 286 height 30
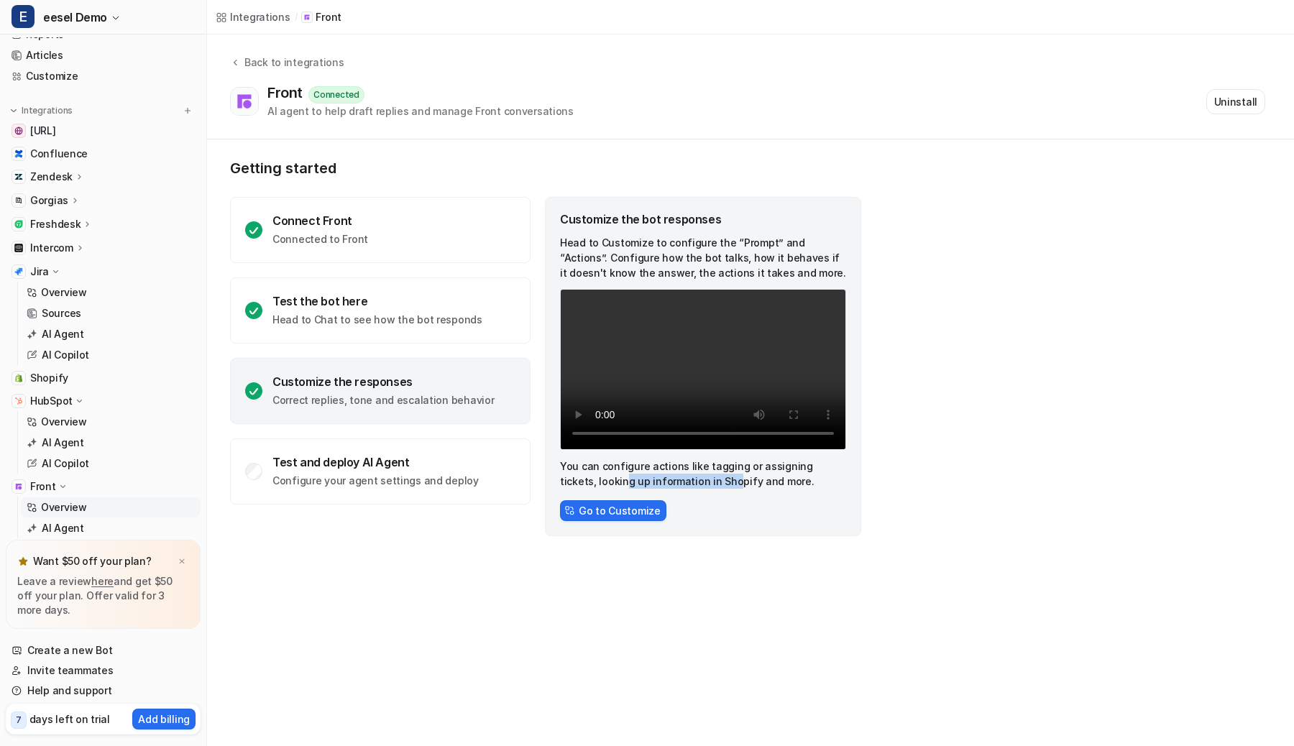
click at [692, 487] on p "You can configure actions like tagging or assigning tickets, looking up informa…" at bounding box center [703, 474] width 286 height 30
drag, startPoint x: 709, startPoint y: 485, endPoint x: 671, endPoint y: 481, distance: 38.3
click at [671, 481] on p "You can configure actions like tagging or assigning tickets, looking up informa…" at bounding box center [703, 474] width 286 height 30
drag, startPoint x: 272, startPoint y: 92, endPoint x: 305, endPoint y: 105, distance: 35.5
click at [305, 105] on div "Front Connected AI agent to help draft replies and manage Front conversations" at bounding box center [420, 101] width 306 height 35
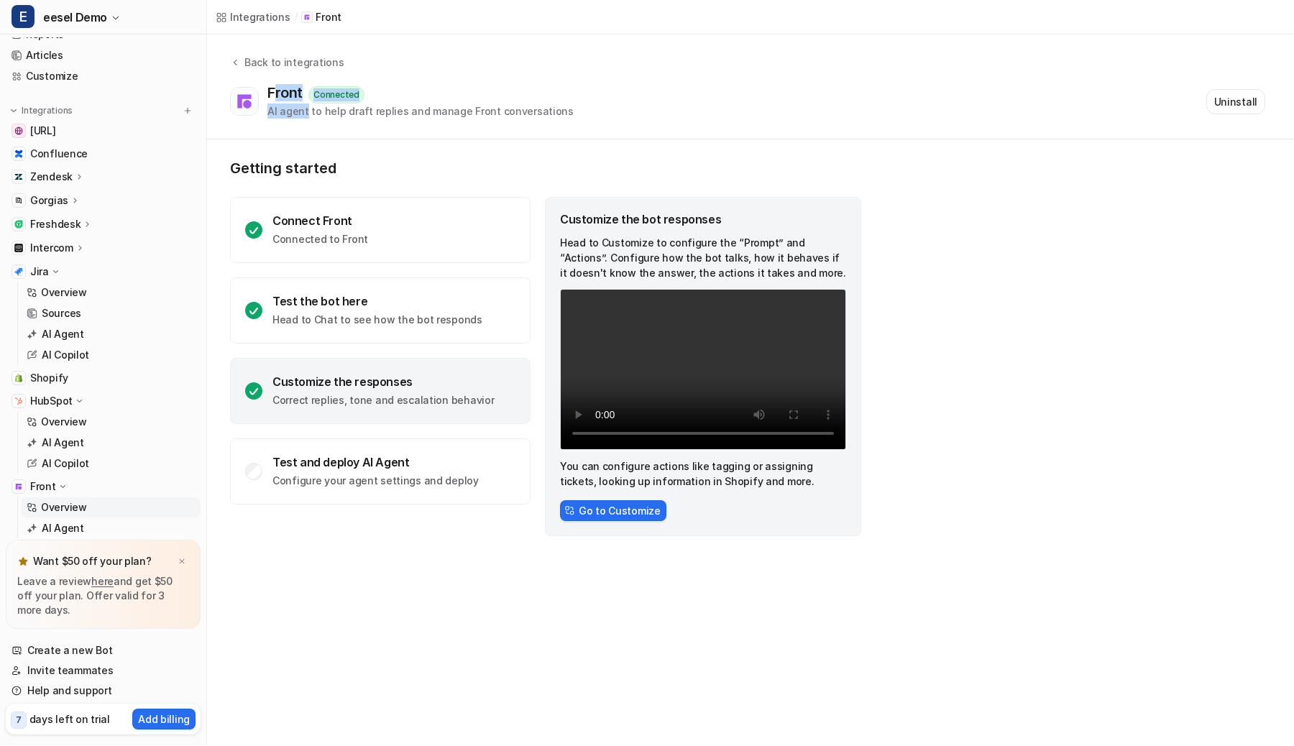
click at [305, 105] on div "AI agent to help draft replies and manage Front conversations" at bounding box center [420, 111] width 306 height 15
click at [41, 426] on p "Overview" at bounding box center [64, 422] width 46 height 14
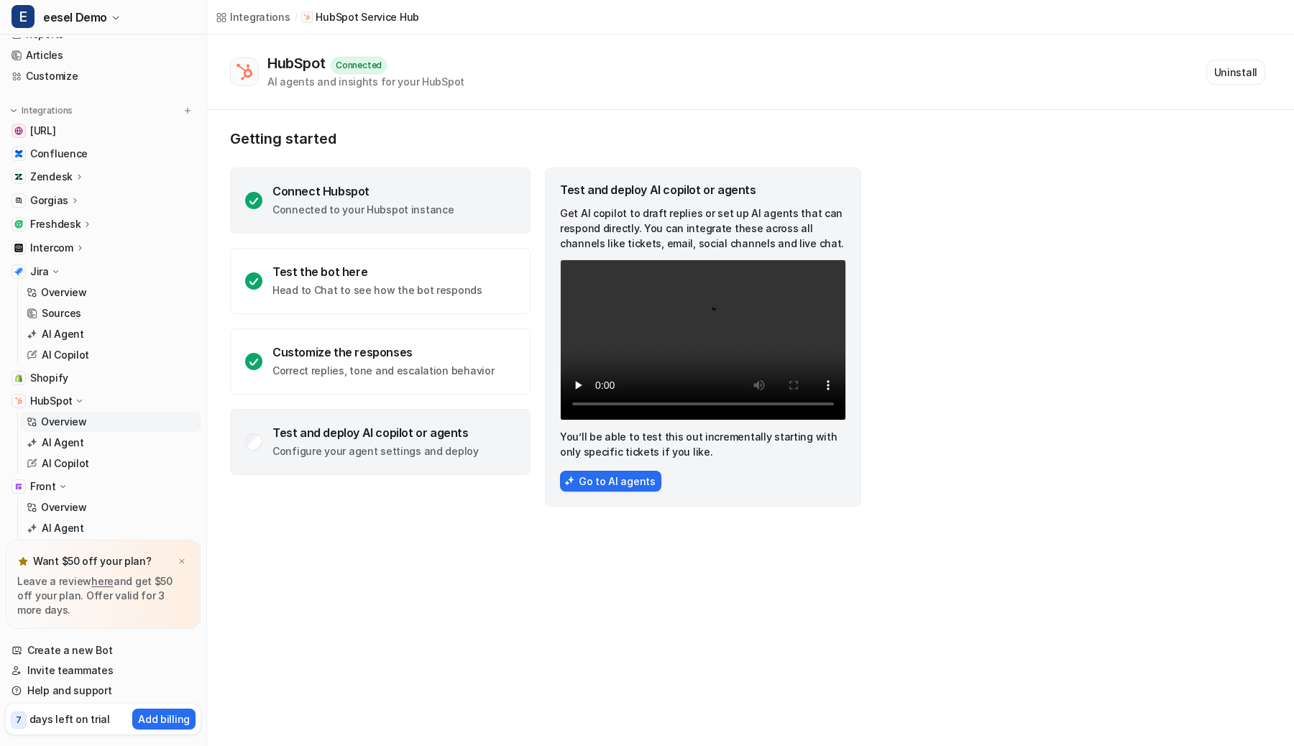
click at [392, 213] on p "Connected to your Hubspot instance" at bounding box center [362, 210] width 181 height 14
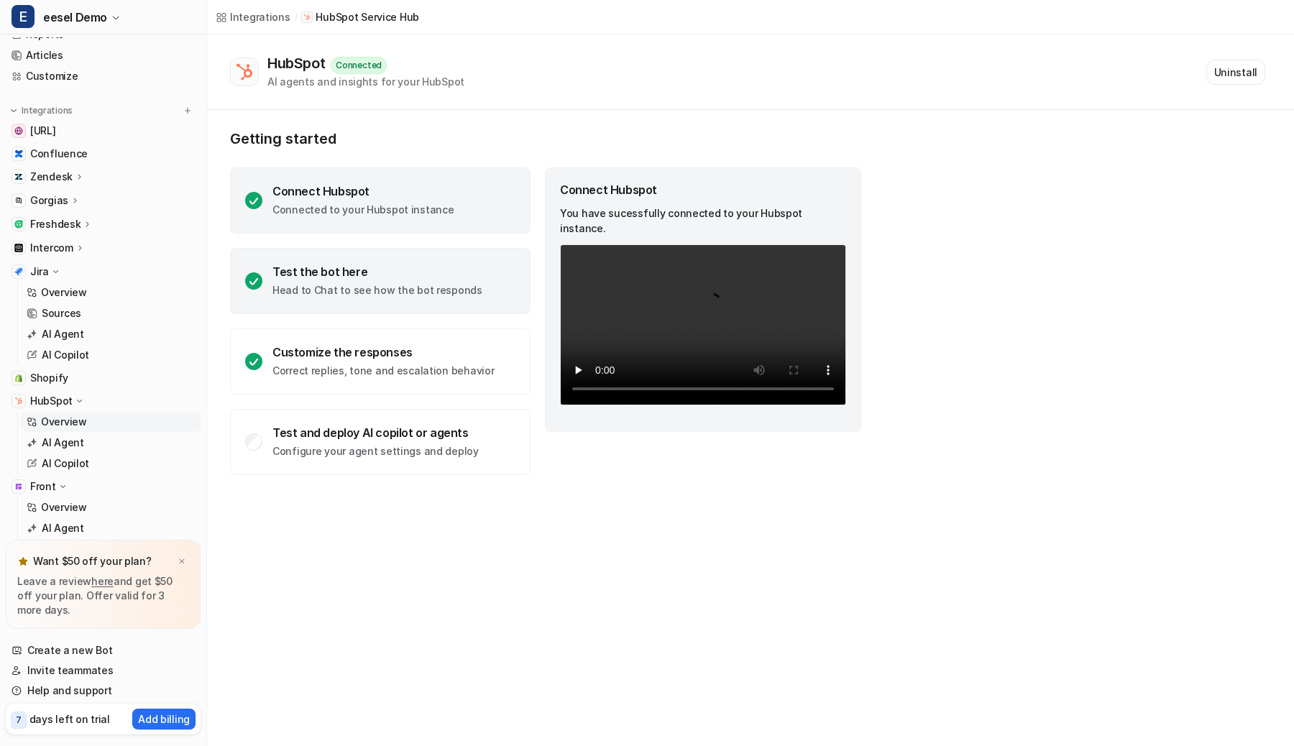
click at [357, 288] on p "Head to Chat to see how the bot responds" at bounding box center [377, 290] width 210 height 14
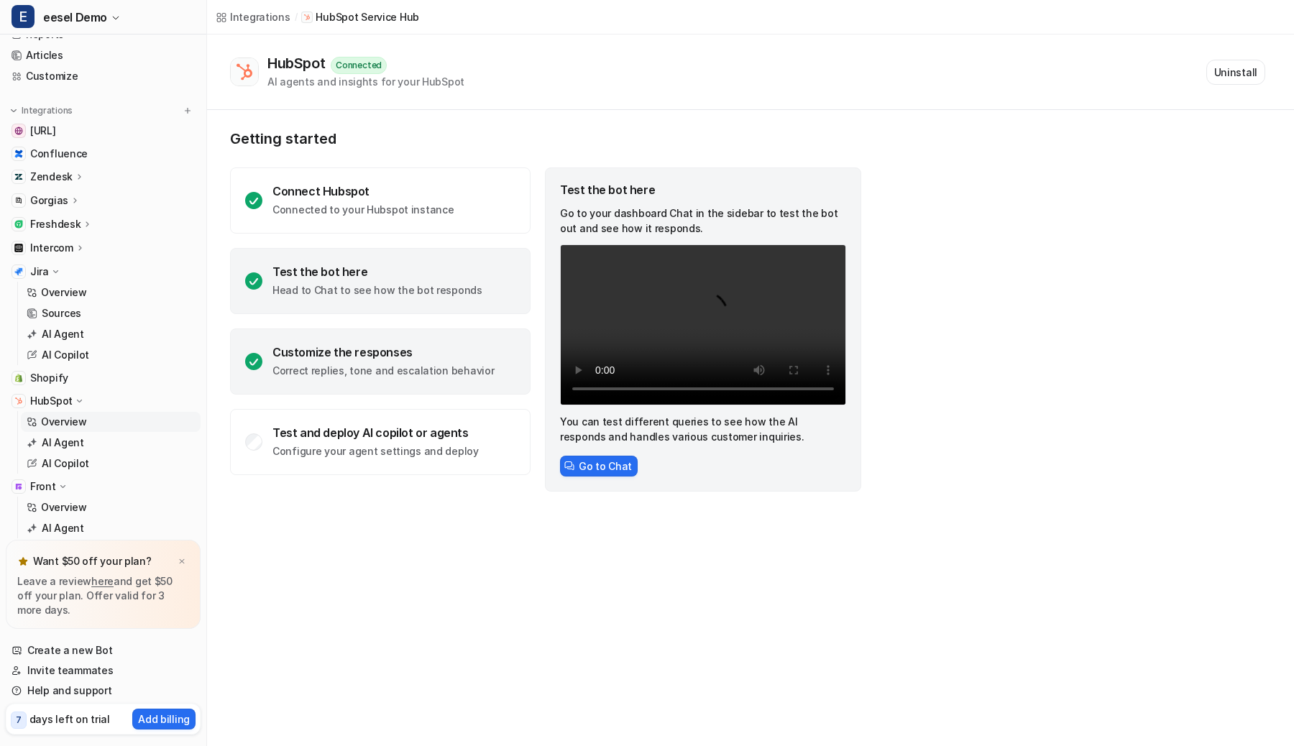
click at [346, 347] on div "Customize the responses" at bounding box center [382, 352] width 221 height 14
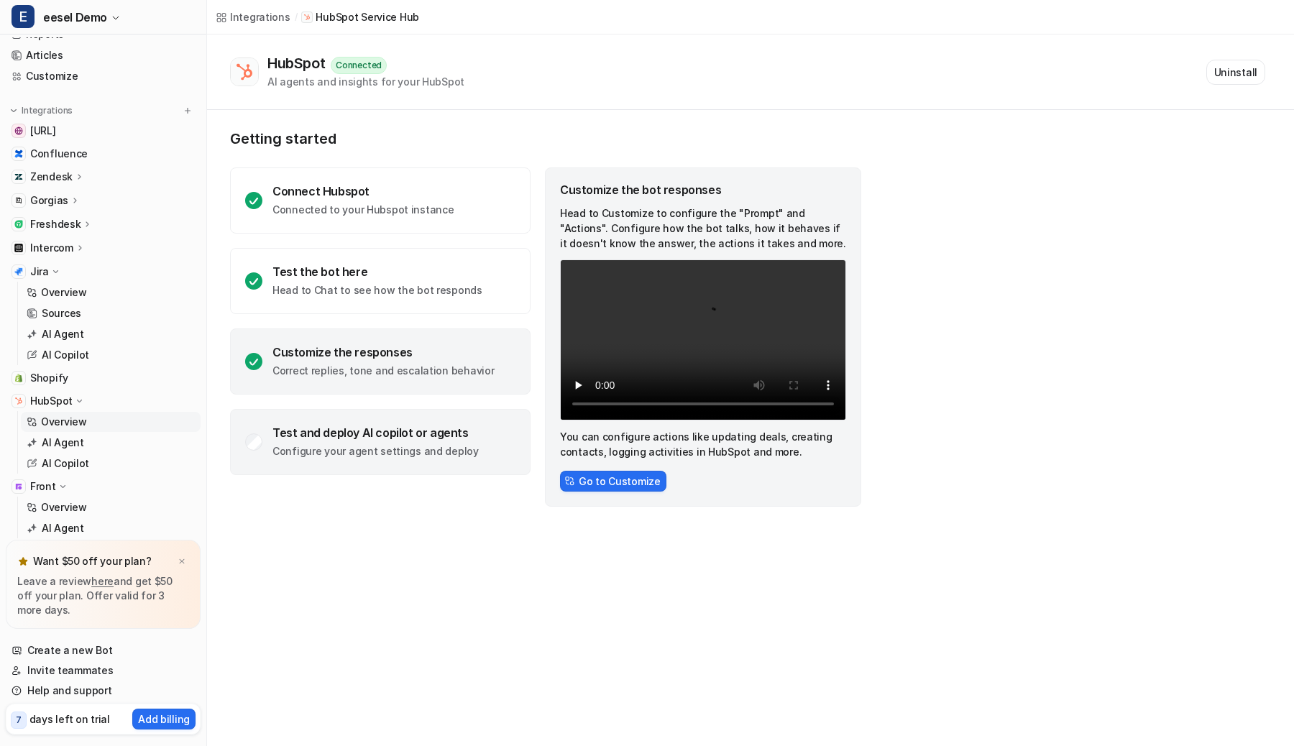
click at [334, 428] on div "Test and deploy AI copilot or agents" at bounding box center [375, 433] width 206 height 14
click at [362, 357] on div "Customize the responses" at bounding box center [382, 352] width 221 height 14
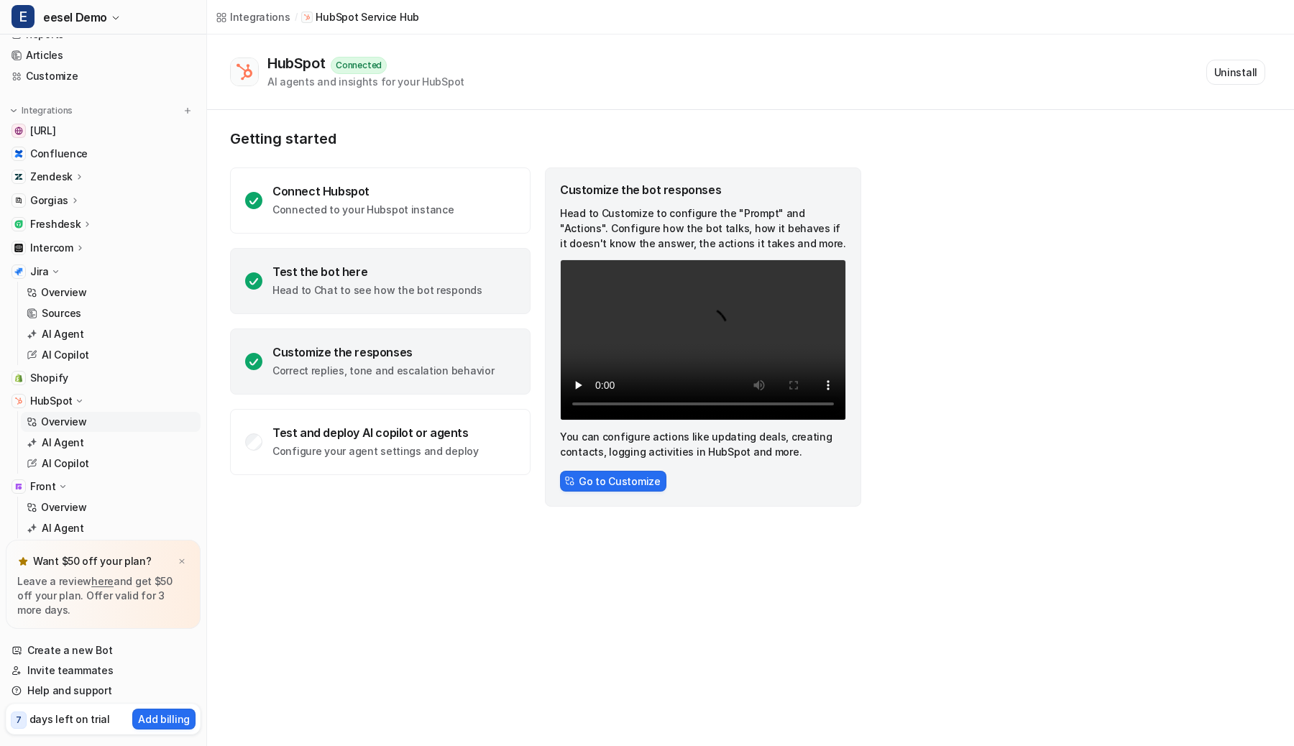
click at [382, 291] on p "Head to Chat to see how the bot responds" at bounding box center [377, 290] width 210 height 14
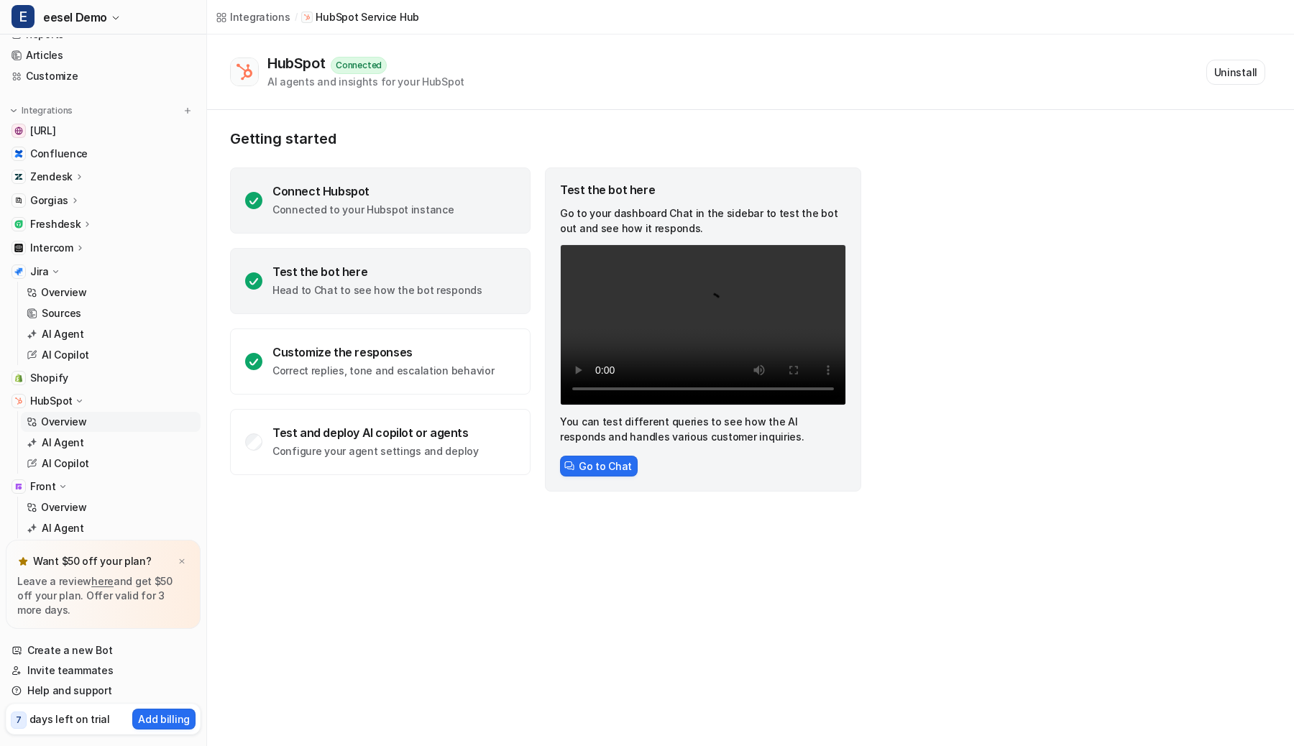
click at [424, 219] on div "Connect Hubspot Connected to your Hubspot instance" at bounding box center [380, 201] width 301 height 66
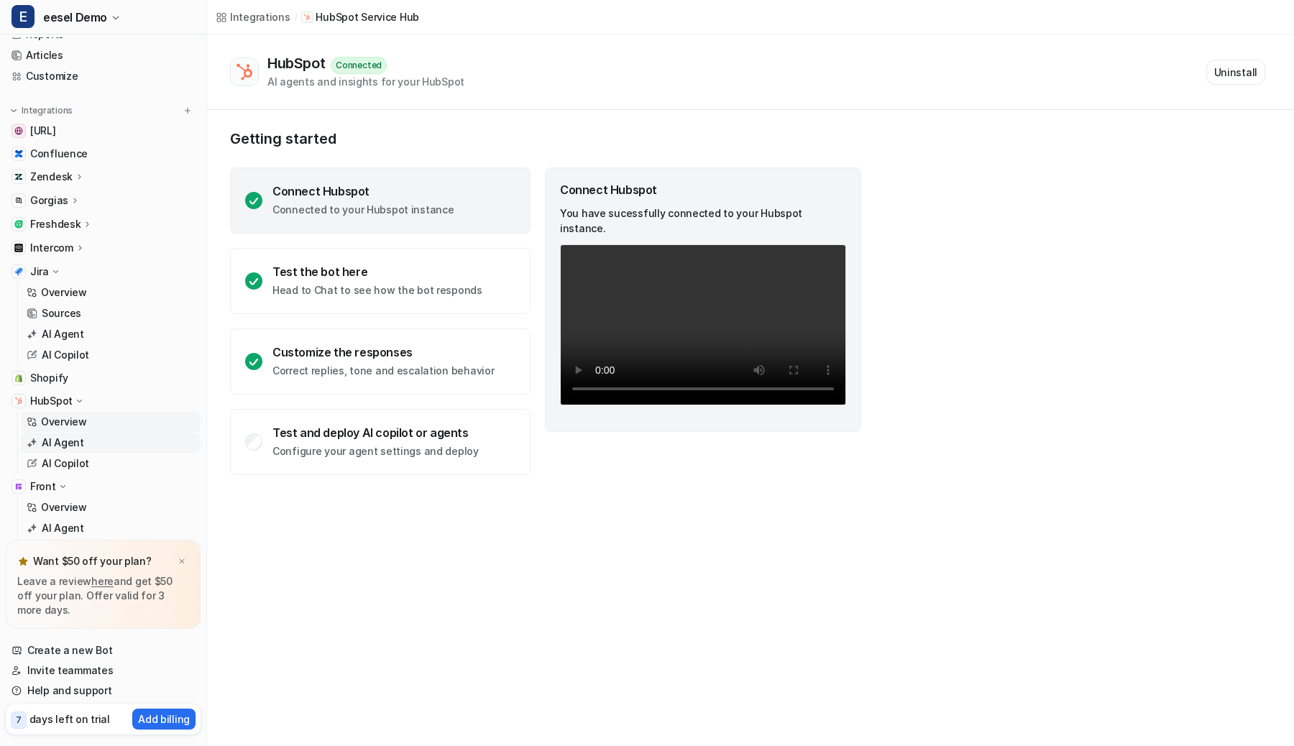
click at [78, 446] on p "AI Agent" at bounding box center [63, 443] width 42 height 14
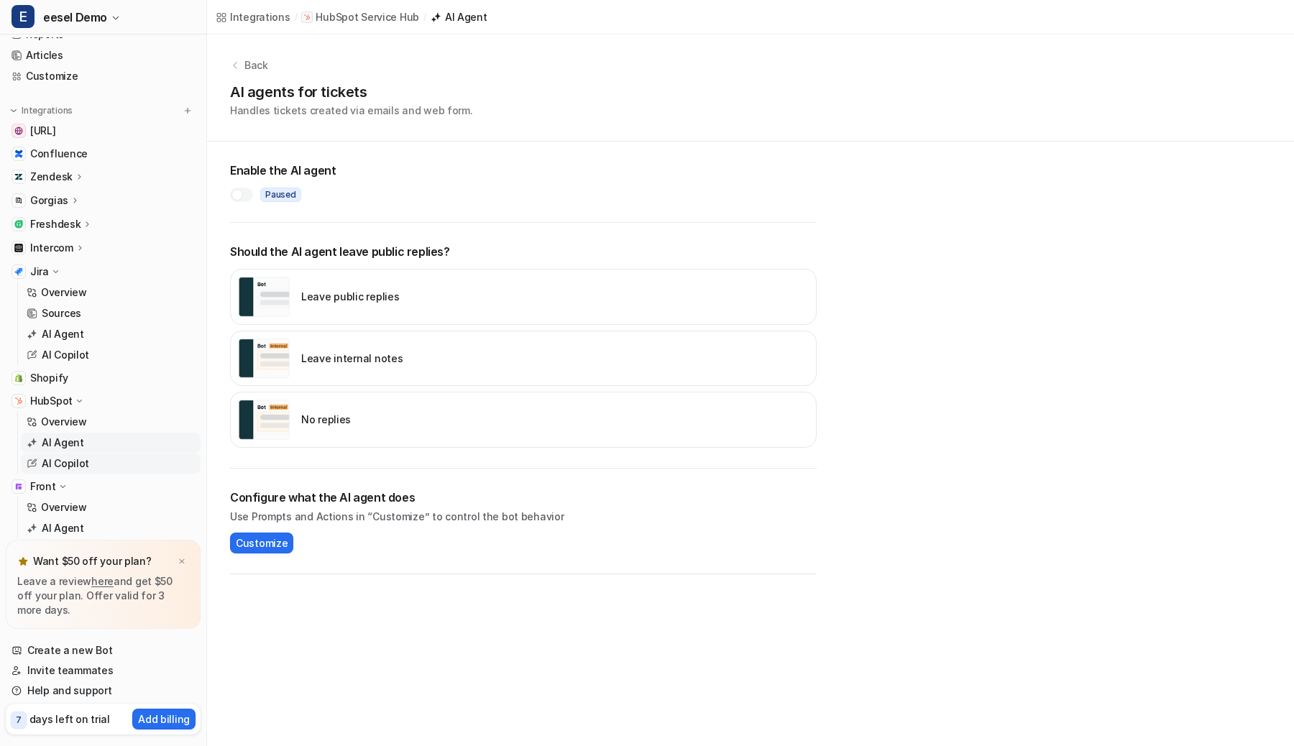
click at [69, 463] on p "AI Copilot" at bounding box center [65, 464] width 47 height 14
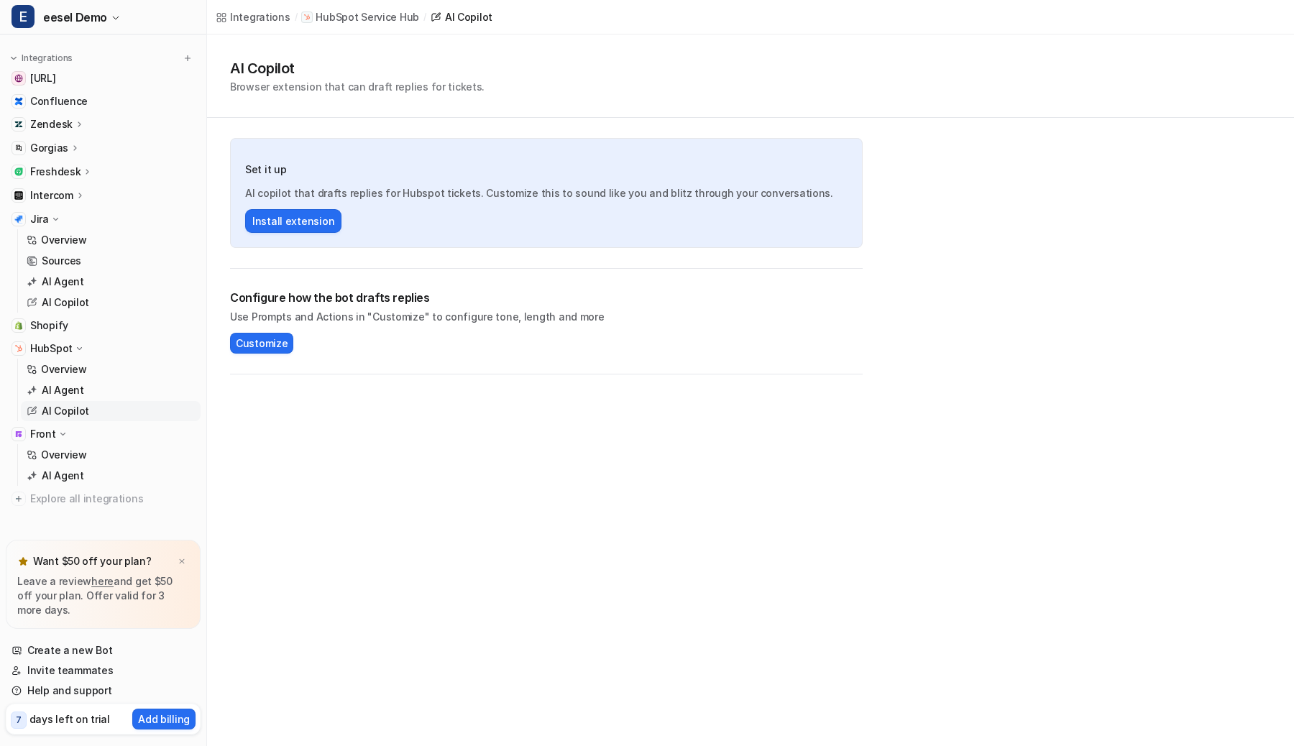
scroll to position [122, 0]
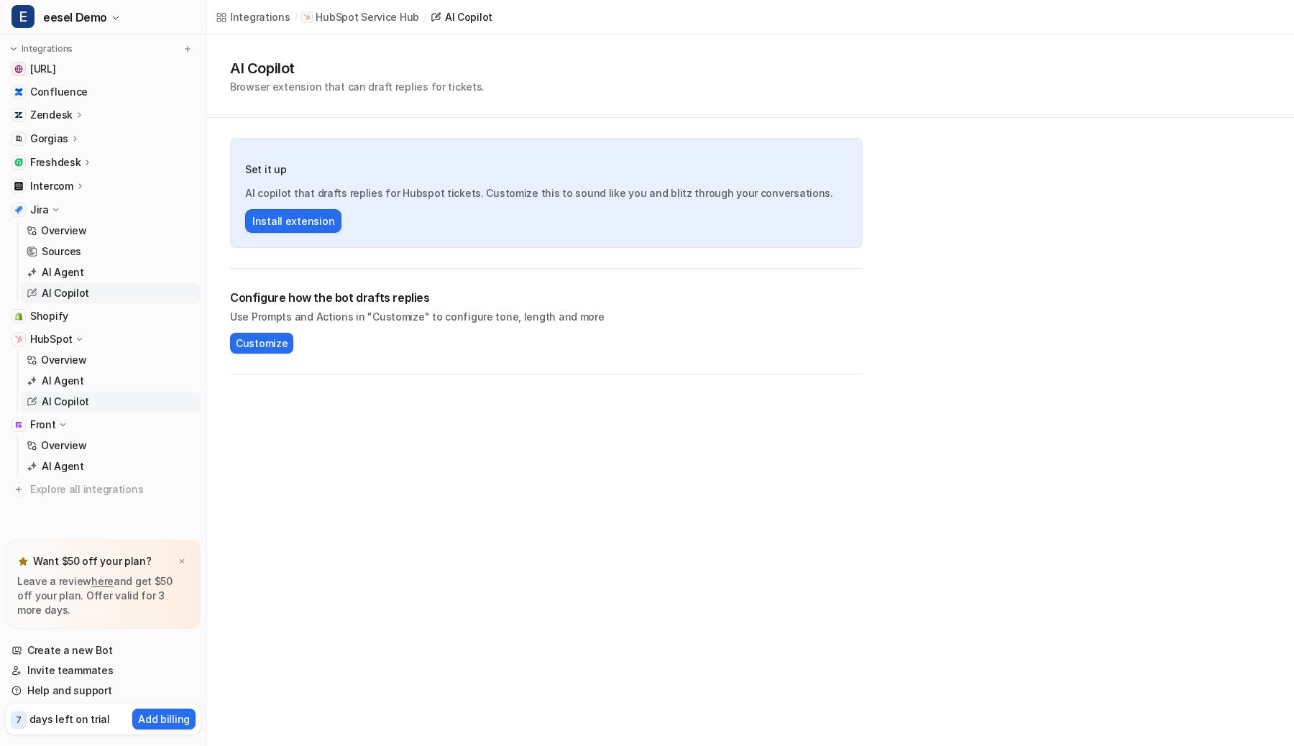
click at [81, 288] on p "AI Copilot" at bounding box center [65, 293] width 47 height 14
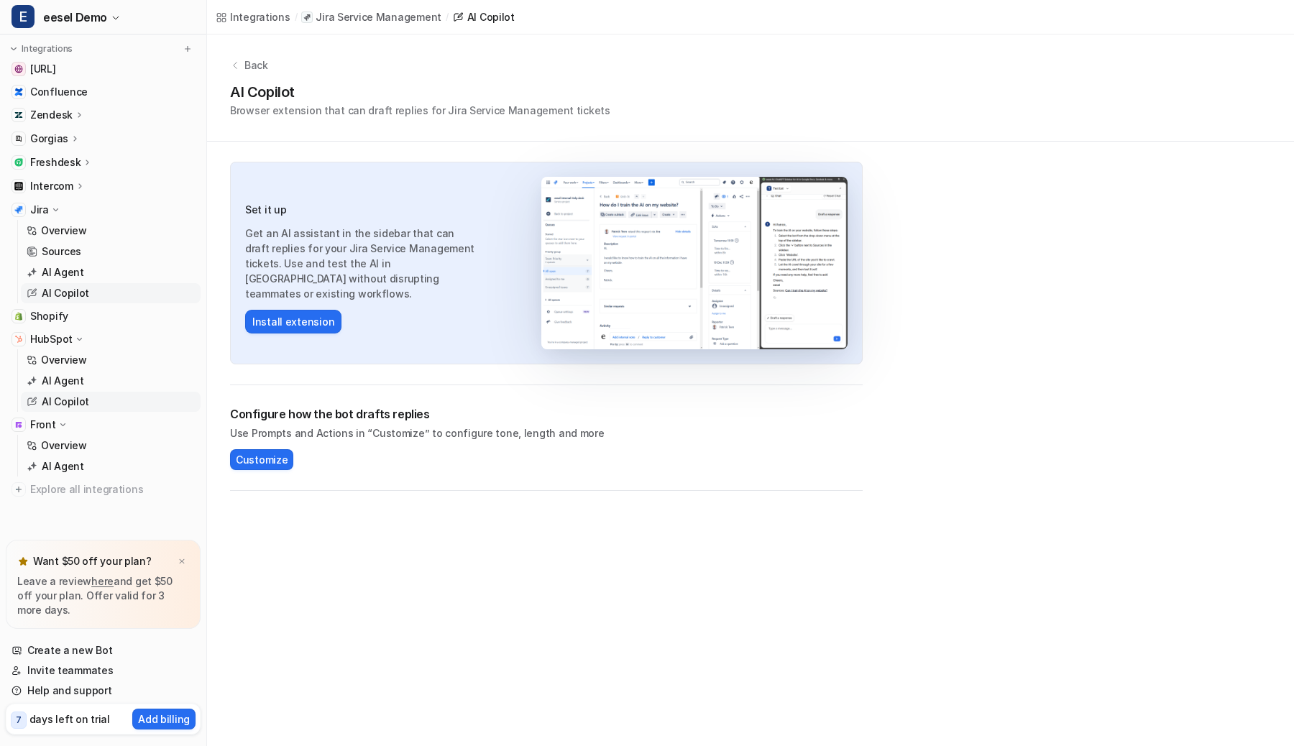
click at [68, 403] on p "AI Copilot" at bounding box center [65, 402] width 47 height 14
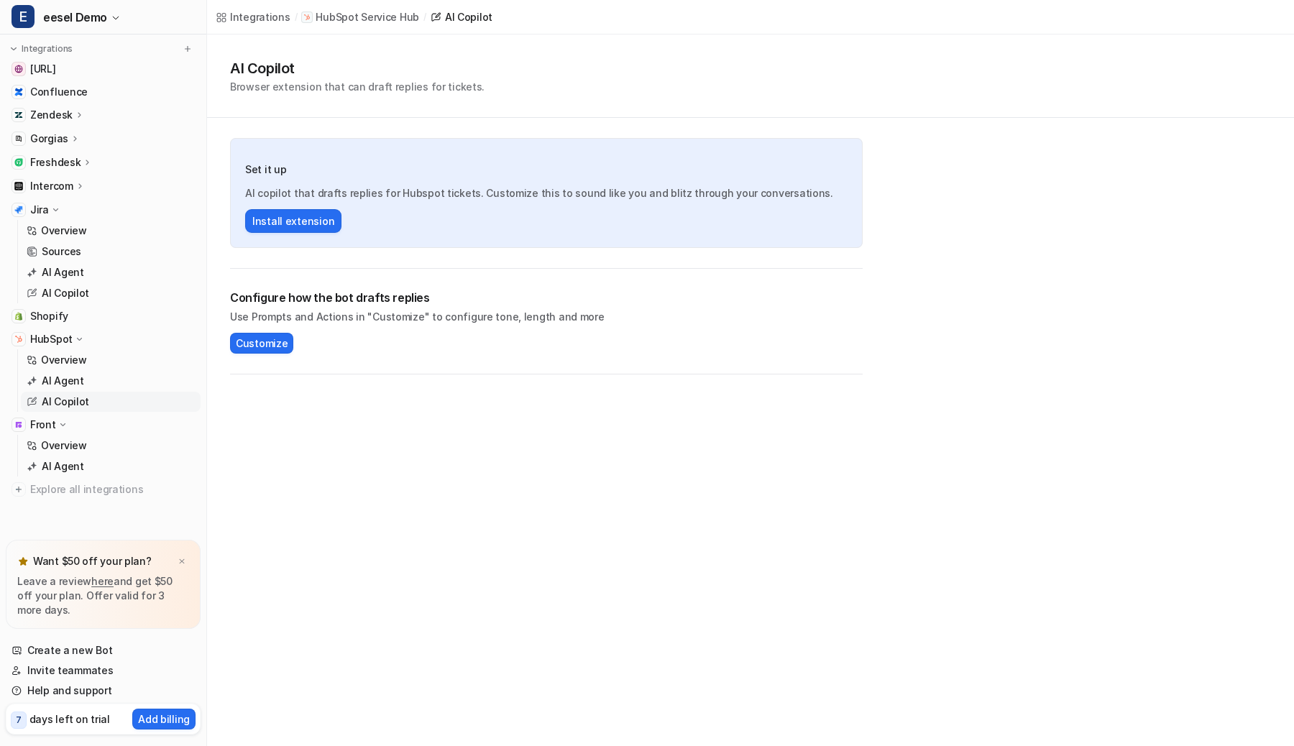
click at [73, 165] on p "Freshdesk" at bounding box center [55, 162] width 50 height 14
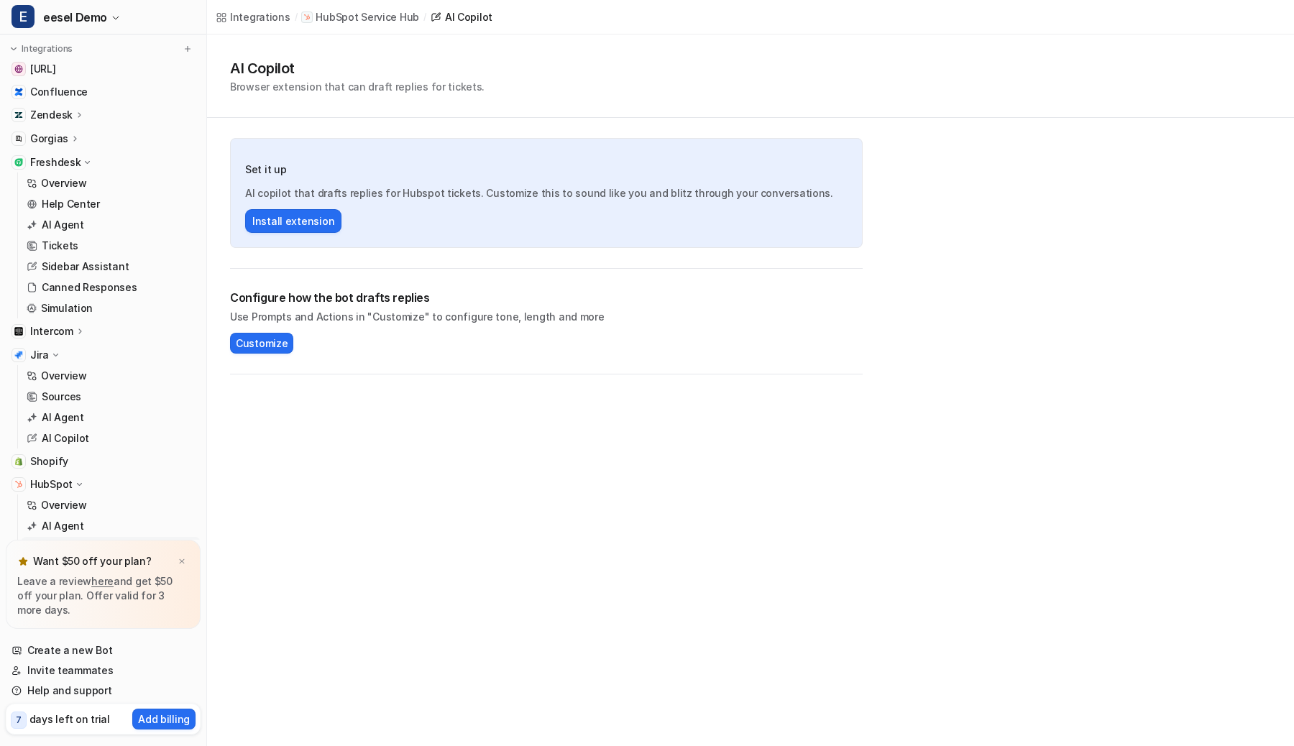
click at [73, 165] on p "Freshdesk" at bounding box center [55, 162] width 50 height 14
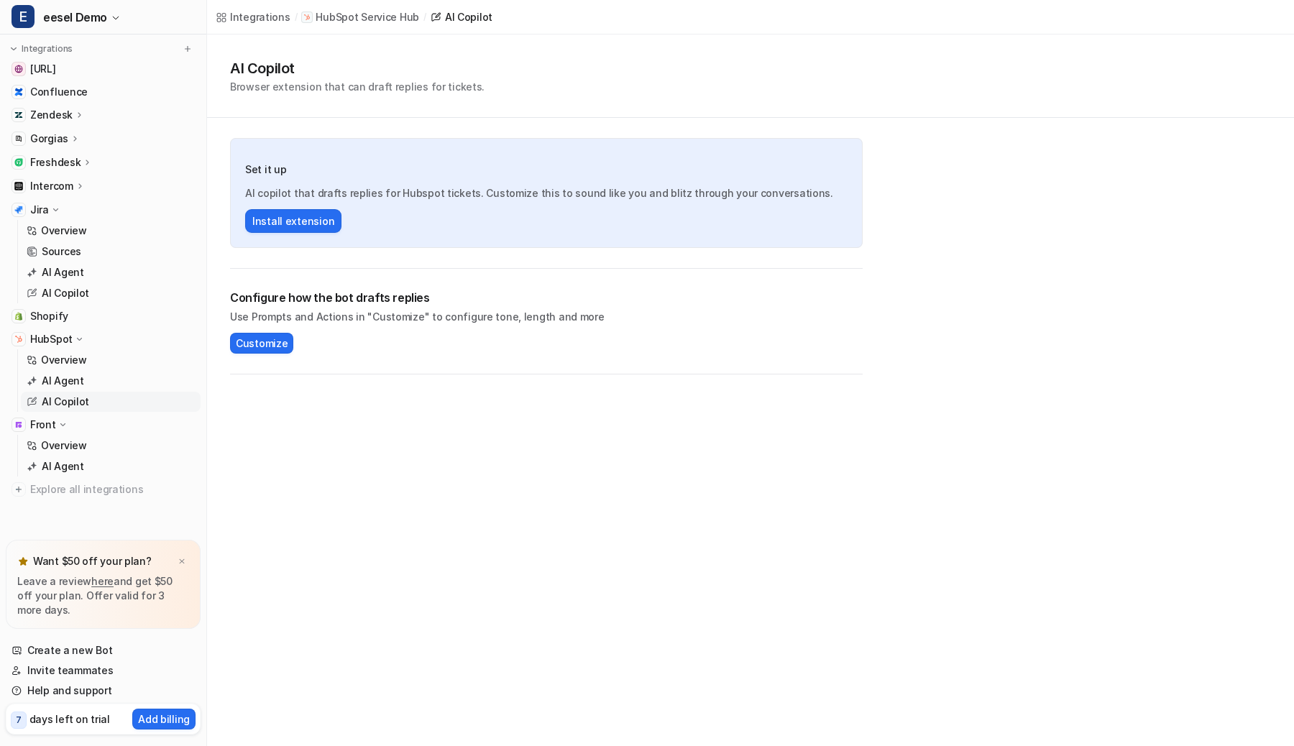
click at [63, 184] on p "Intercom" at bounding box center [51, 186] width 43 height 14
click at [63, 183] on p "Intercom" at bounding box center [51, 186] width 43 height 14
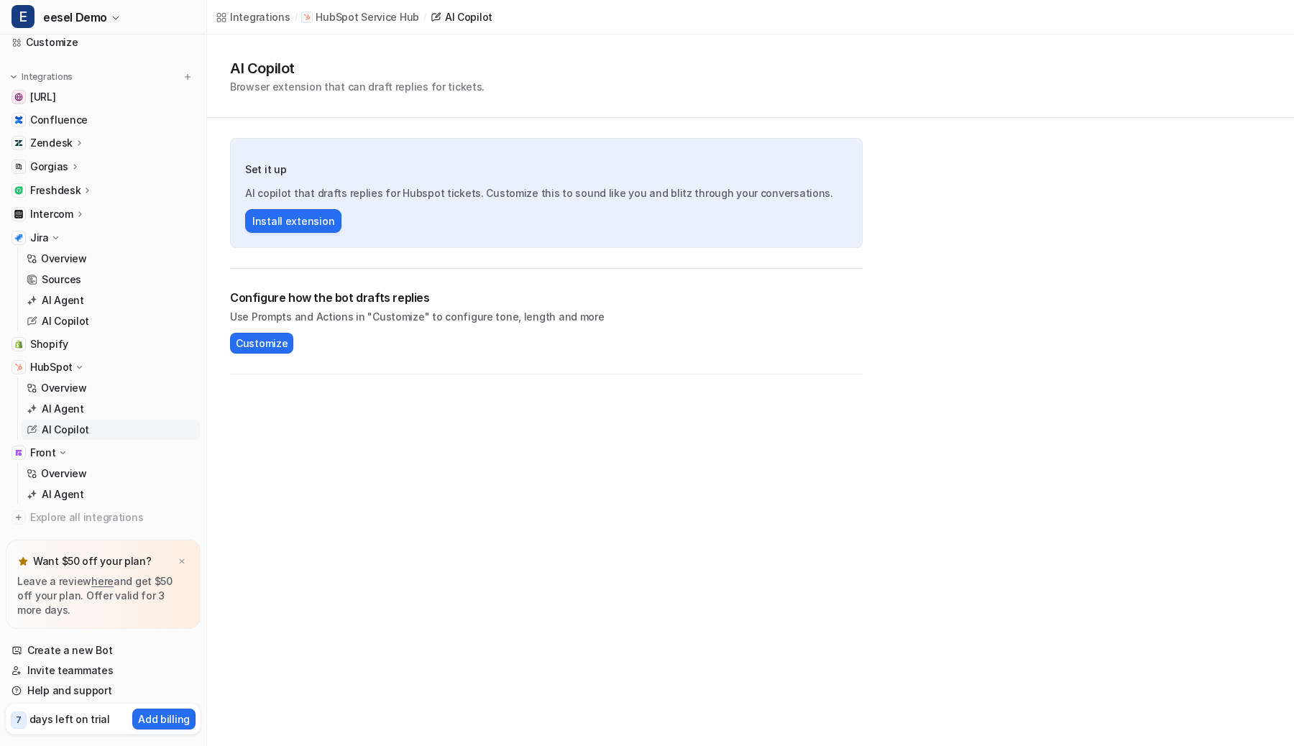
scroll to position [92, 0]
click at [91, 194] on div "Freshdesk" at bounding box center [103, 193] width 195 height 20
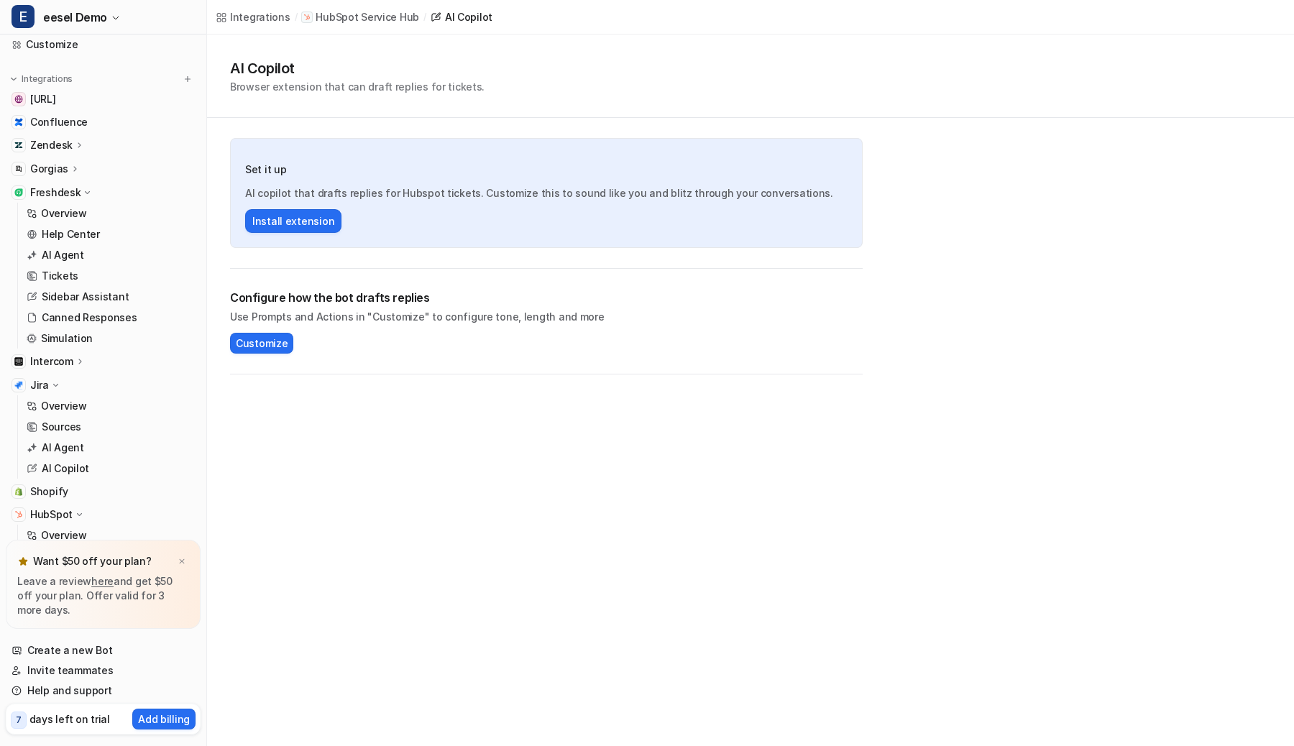
click at [88, 168] on div "Gorgias" at bounding box center [103, 169] width 195 height 20
click at [88, 152] on div "Zendesk" at bounding box center [103, 145] width 195 height 20
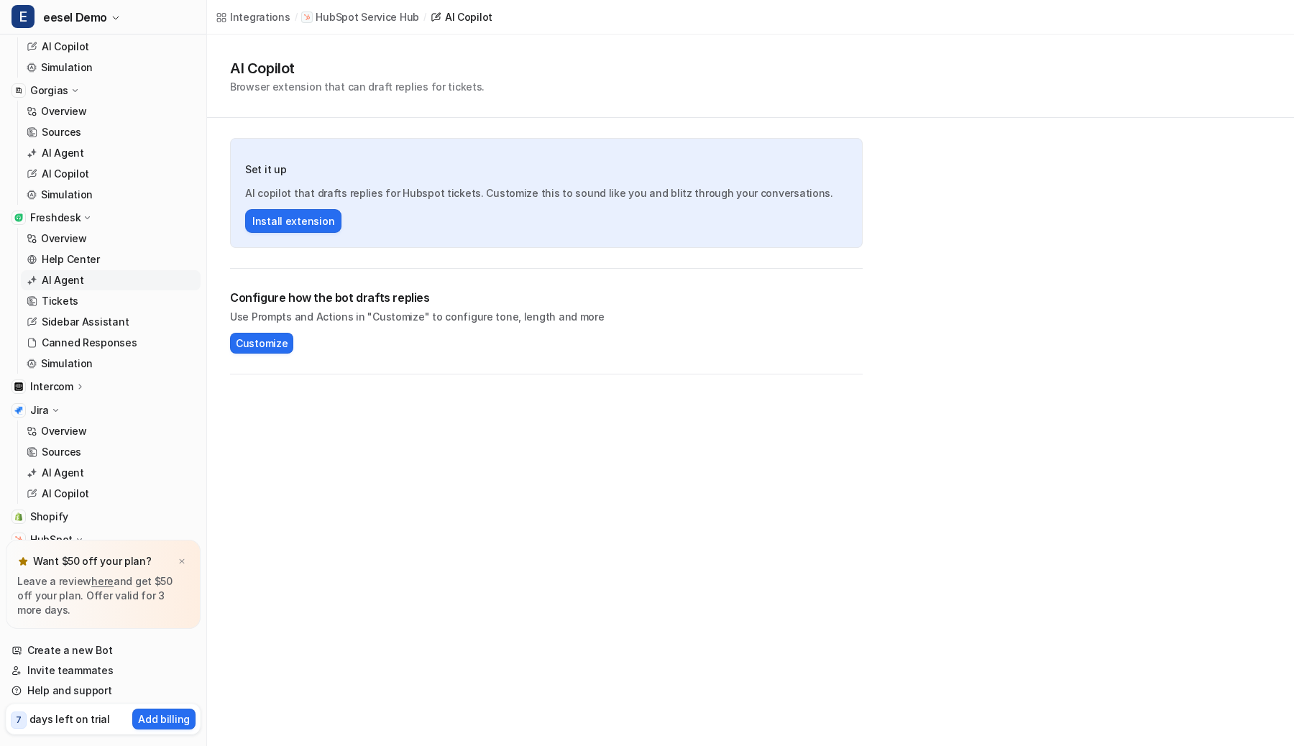
scroll to position [474, 0]
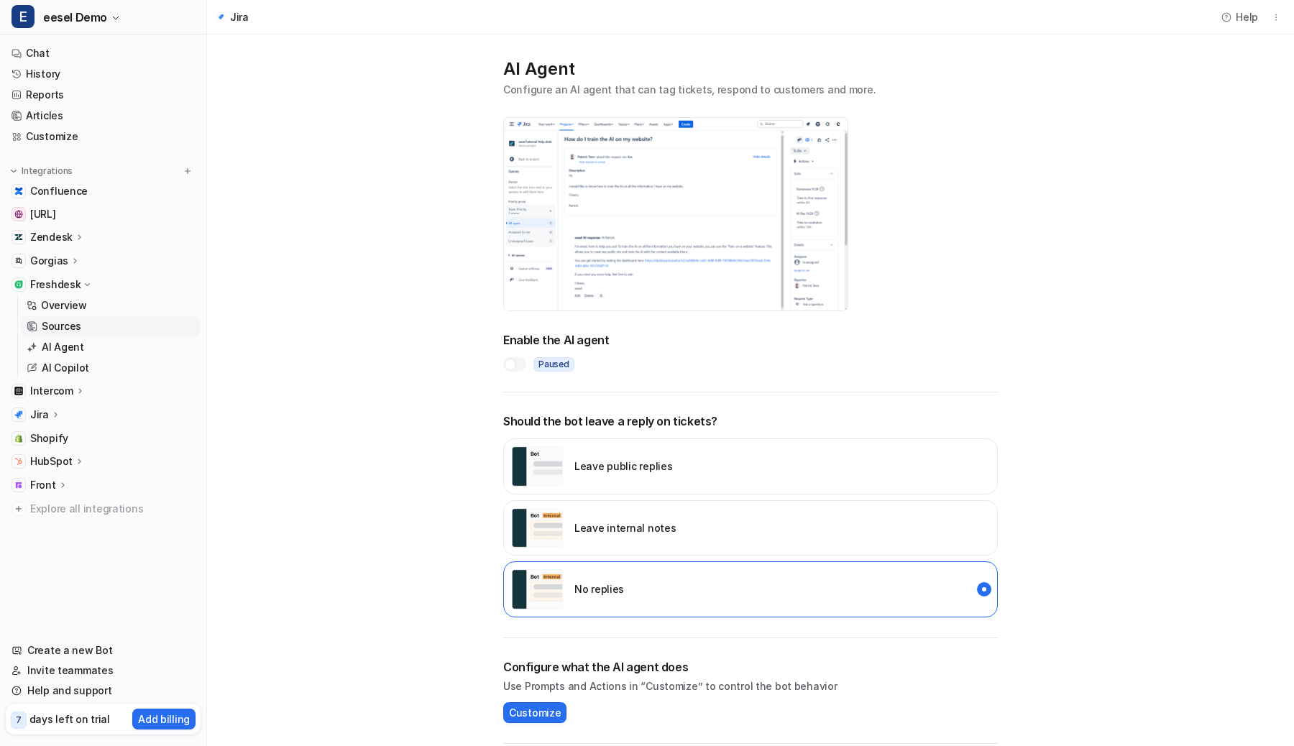
click at [56, 319] on p "Sources" at bounding box center [62, 326] width 40 height 14
click at [47, 417] on p "Jira" at bounding box center [39, 415] width 19 height 14
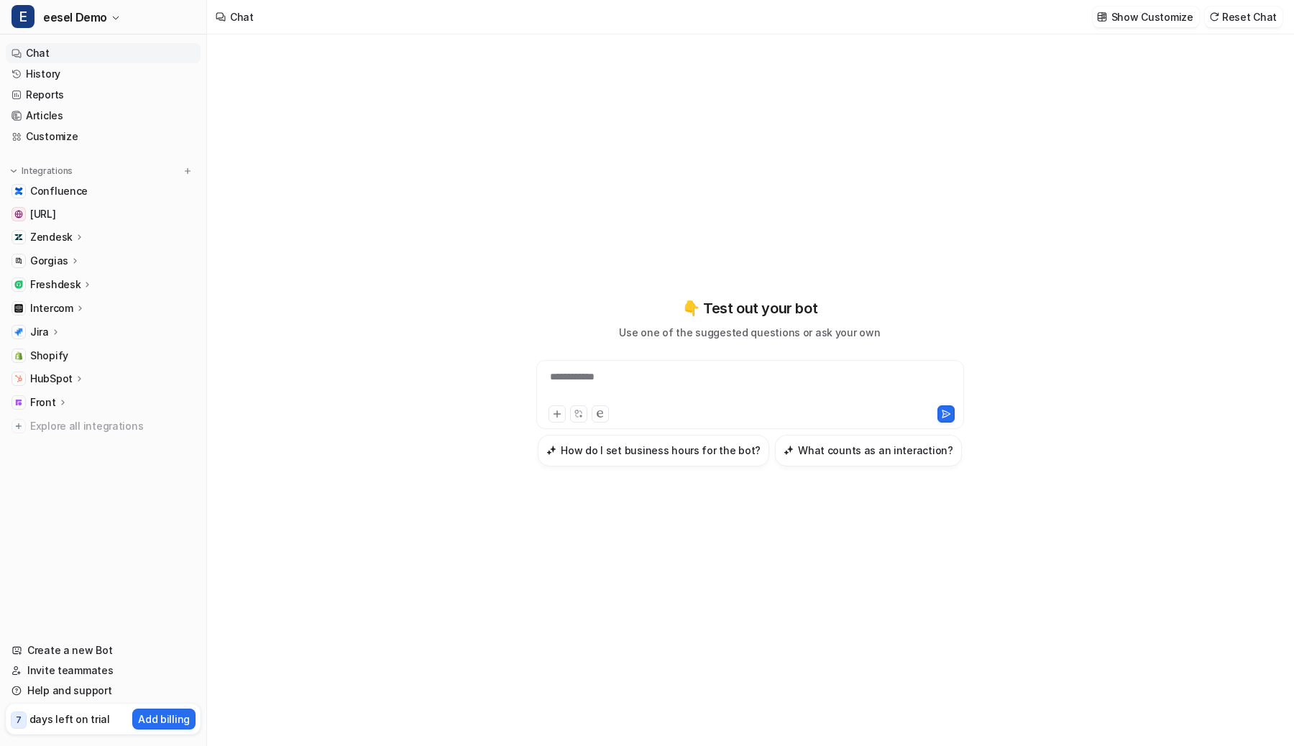
click at [58, 331] on icon at bounding box center [55, 331] width 10 height 11
click at [60, 415] on p "AI Agent" at bounding box center [63, 415] width 42 height 14
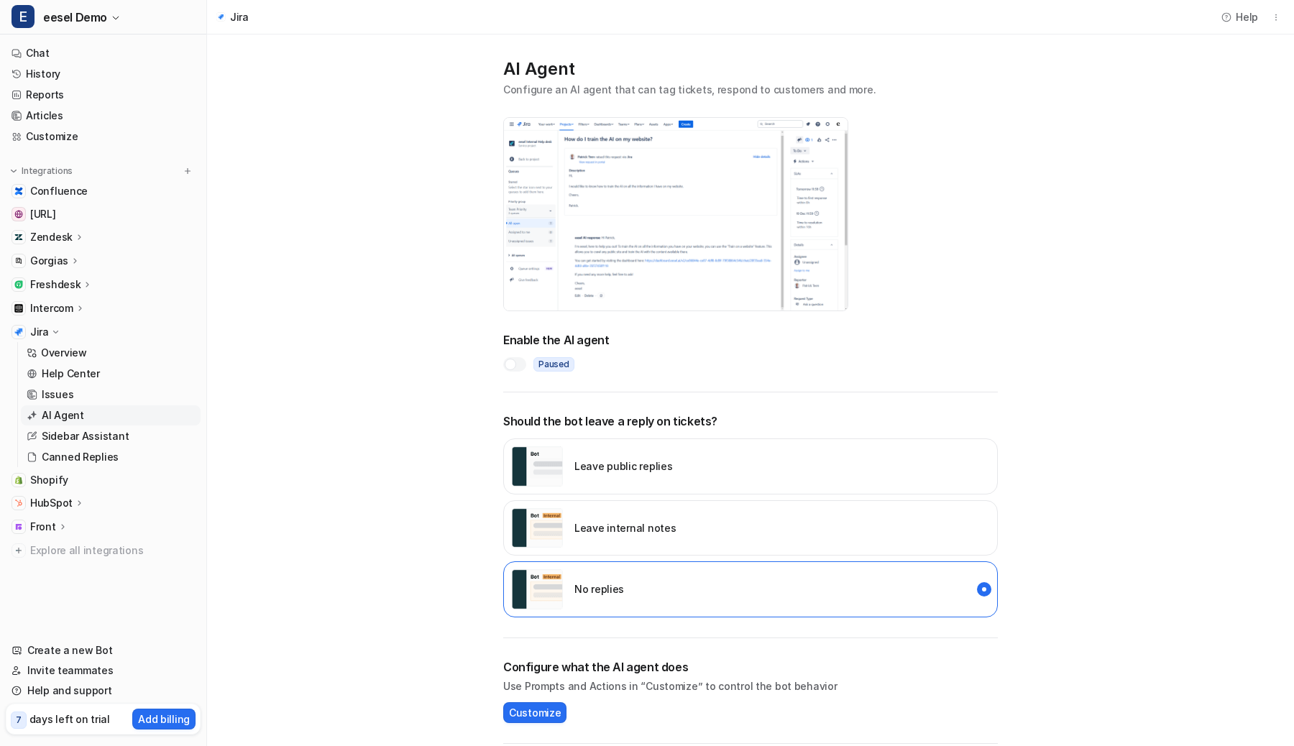
click at [288, 84] on main "**********" at bounding box center [750, 470] width 1087 height 871
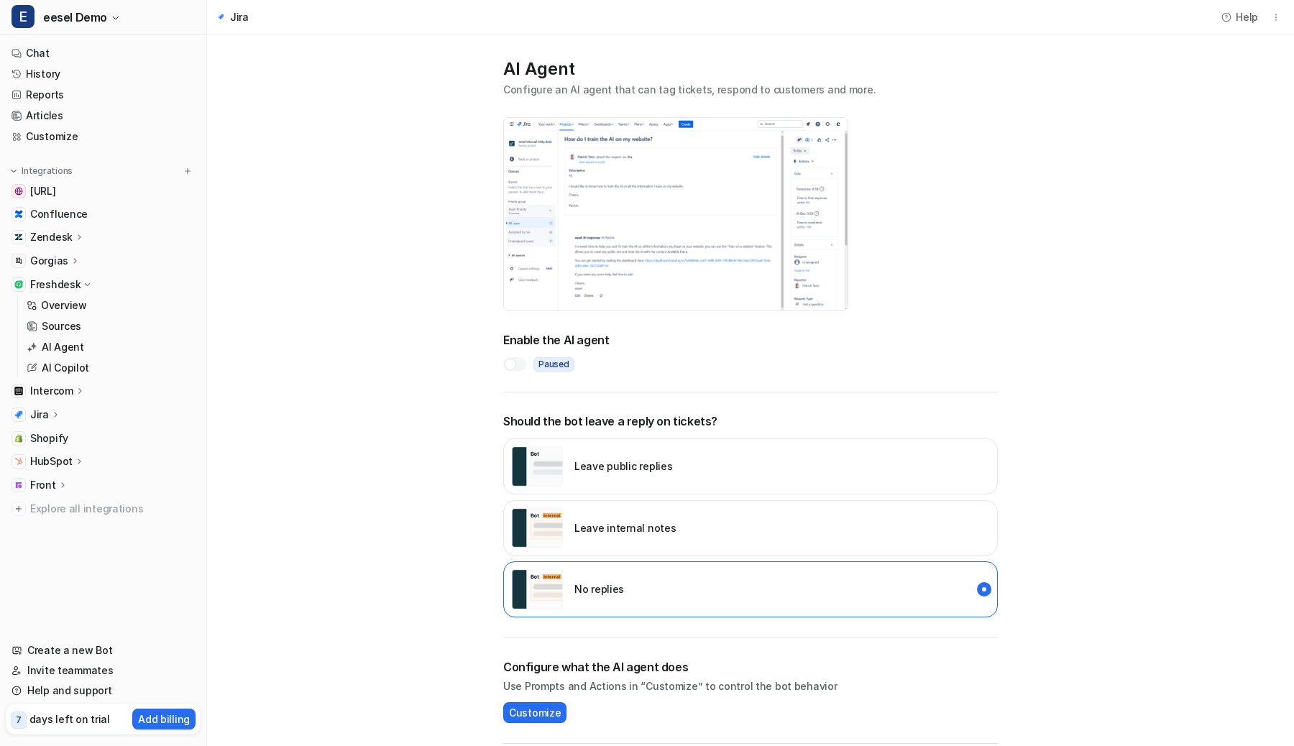
click at [585, 533] on p "Leave internal notes" at bounding box center [624, 527] width 101 height 15
click at [517, 357] on div at bounding box center [514, 364] width 23 height 14
click at [53, 73] on link "History" at bounding box center [103, 74] width 195 height 20
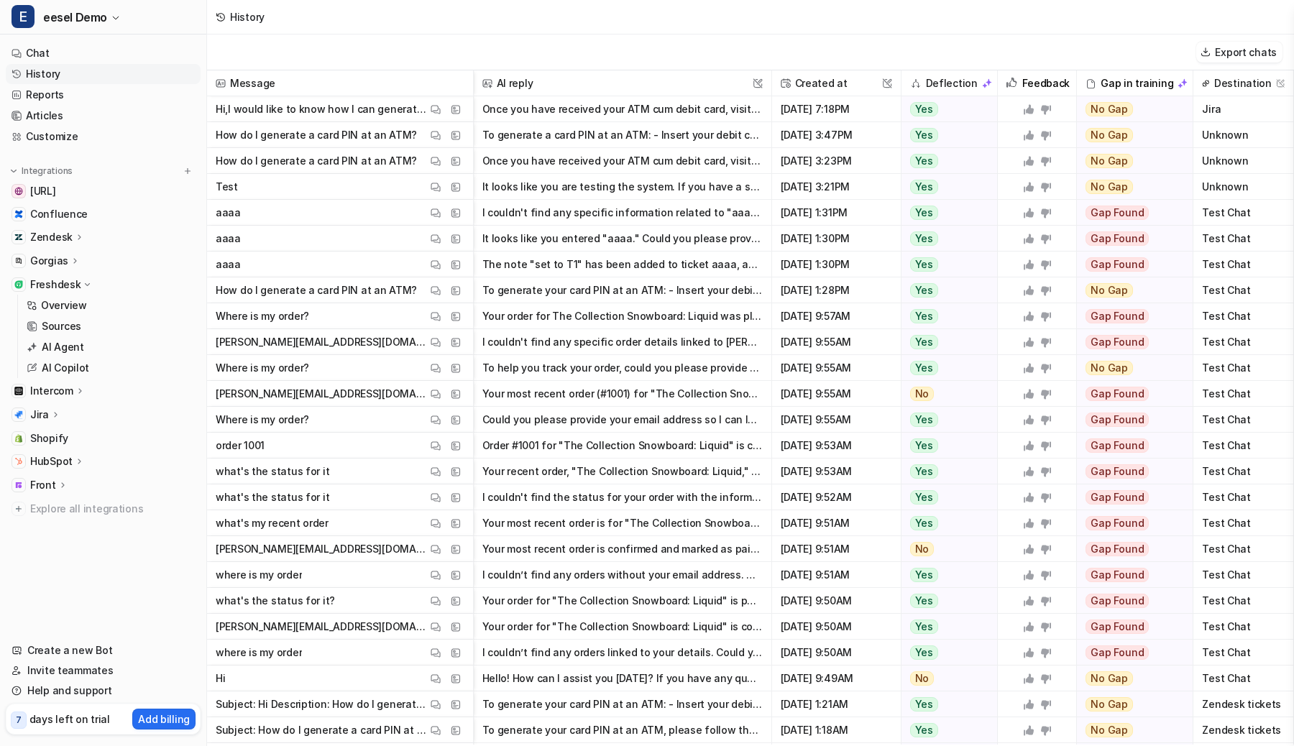
click at [51, 415] on icon at bounding box center [55, 414] width 10 height 11
click at [55, 287] on p "Freshdesk" at bounding box center [55, 284] width 50 height 14
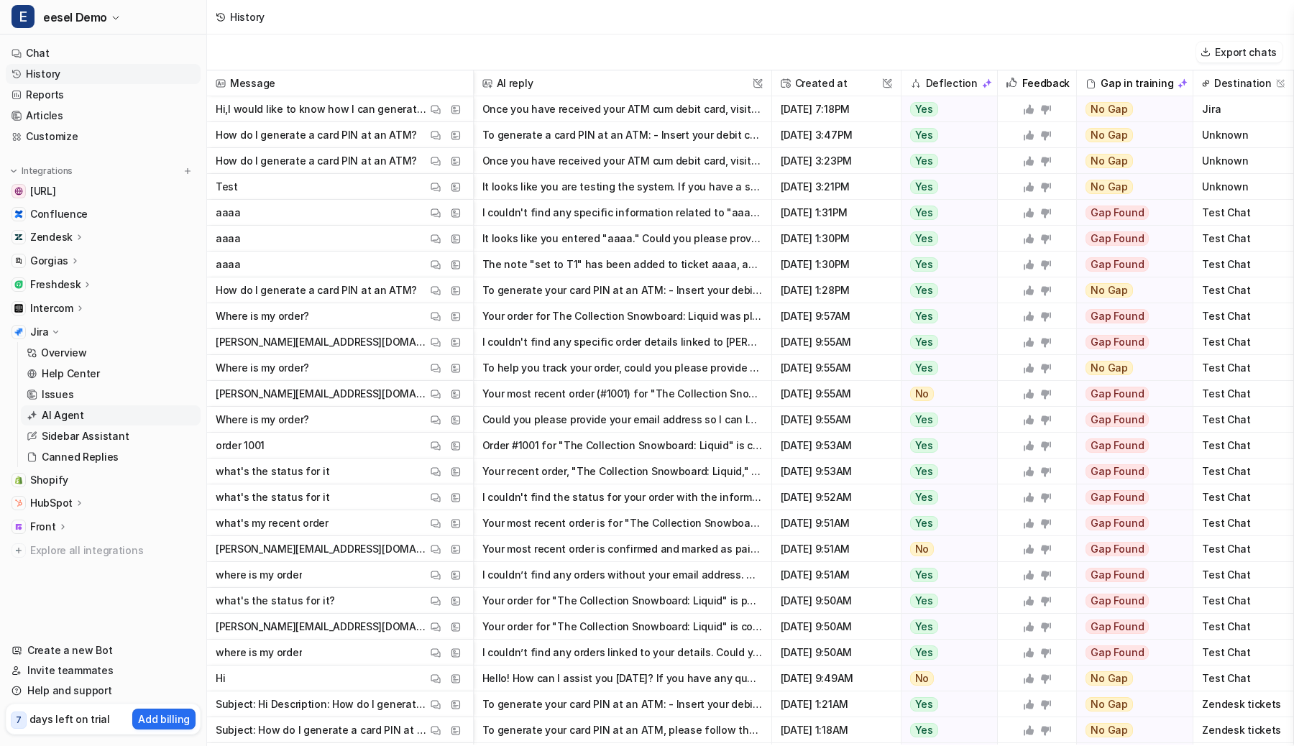
click at [58, 411] on p "AI Agent" at bounding box center [63, 415] width 42 height 14
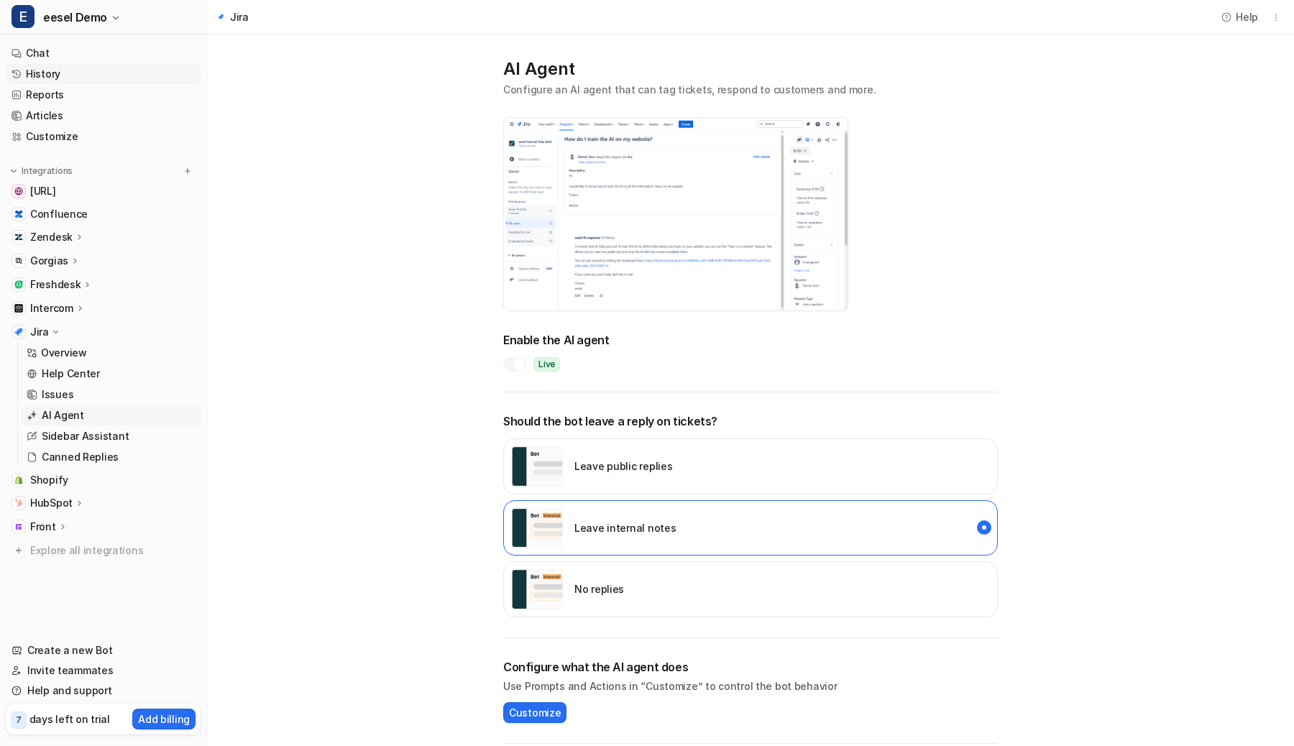
click at [90, 75] on link "History" at bounding box center [103, 74] width 195 height 20
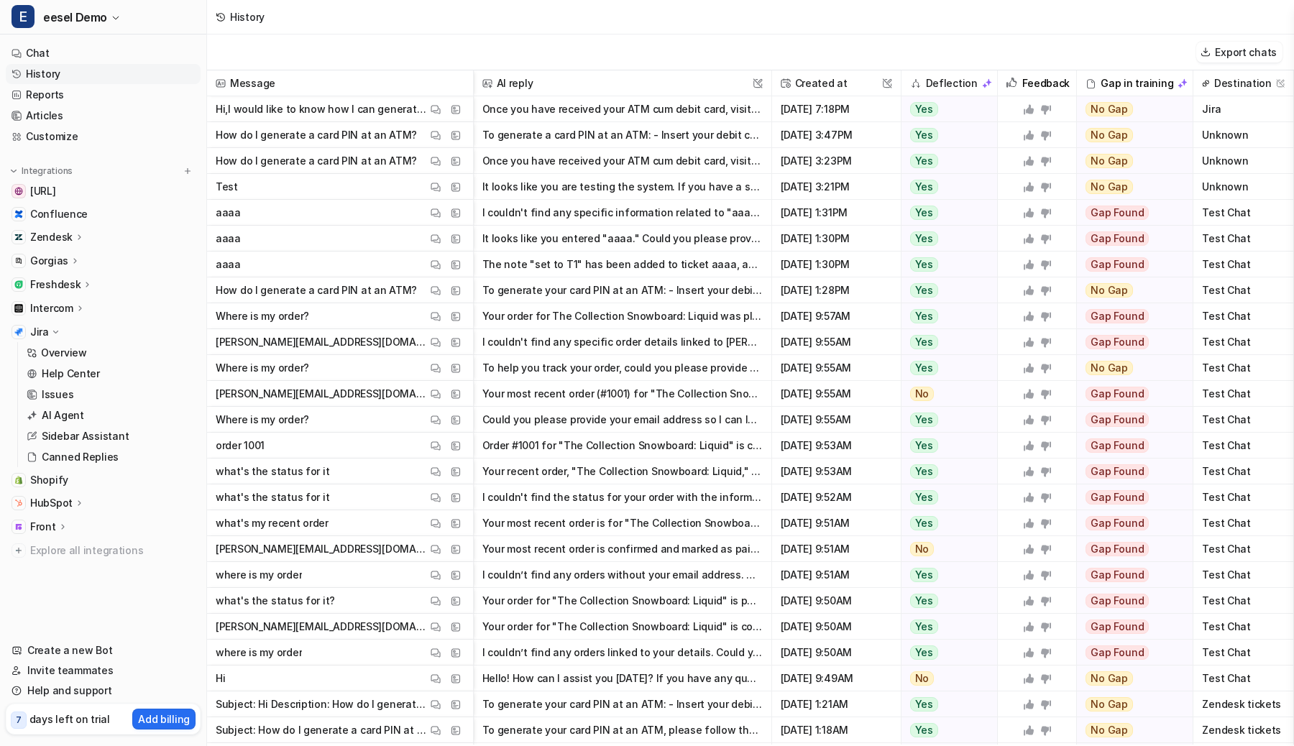
click at [289, 55] on div "Export chats" at bounding box center [750, 53] width 1087 height 36
click at [566, 137] on button "To generate a card PIN at an ATM: - Insert your debit card in the ATM. - Select…" at bounding box center [622, 135] width 280 height 26
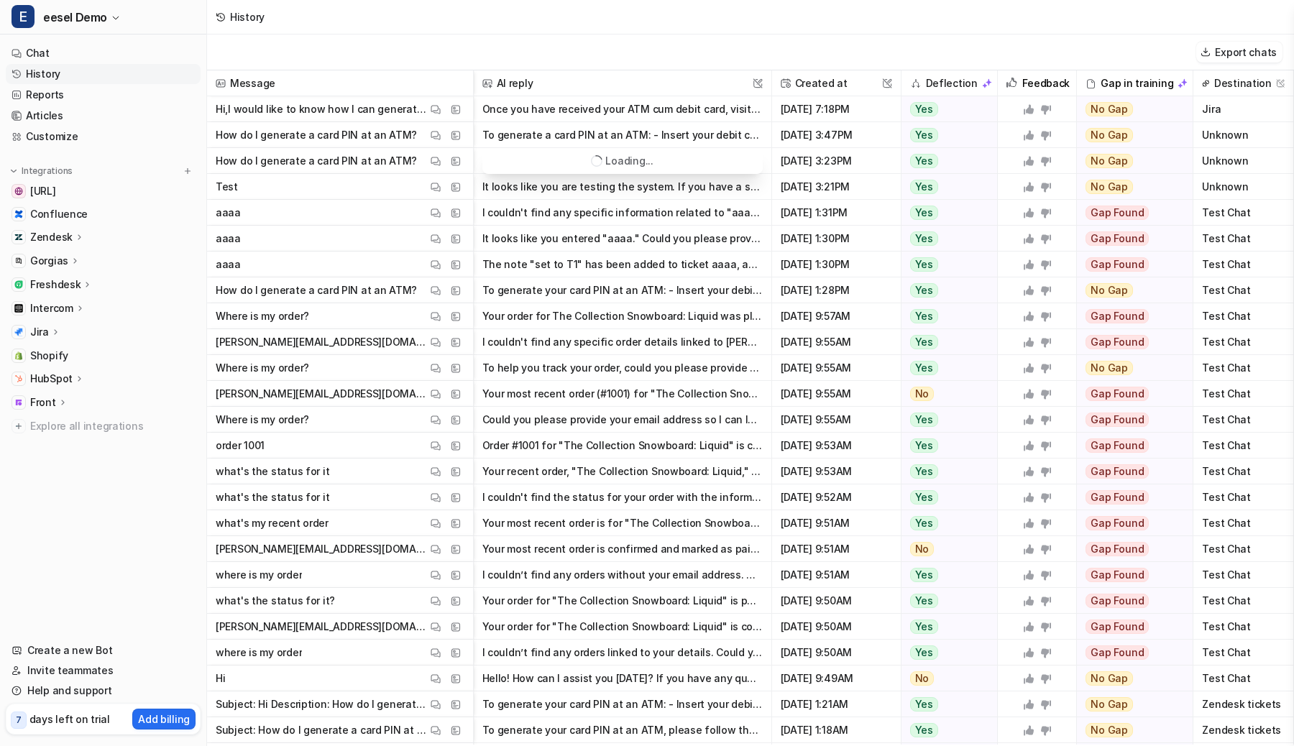
click at [566, 137] on button "To generate a card PIN at an ATM: - Insert your debit card in the ATM. - Select…" at bounding box center [622, 135] width 280 height 26
click at [376, 68] on div "Export chats" at bounding box center [750, 53] width 1087 height 36
click at [533, 108] on button "Once you have received your ATM cum debit card, visit any one of the nearest AT…" at bounding box center [622, 109] width 280 height 26
click at [432, 104] on img at bounding box center [436, 109] width 10 height 11
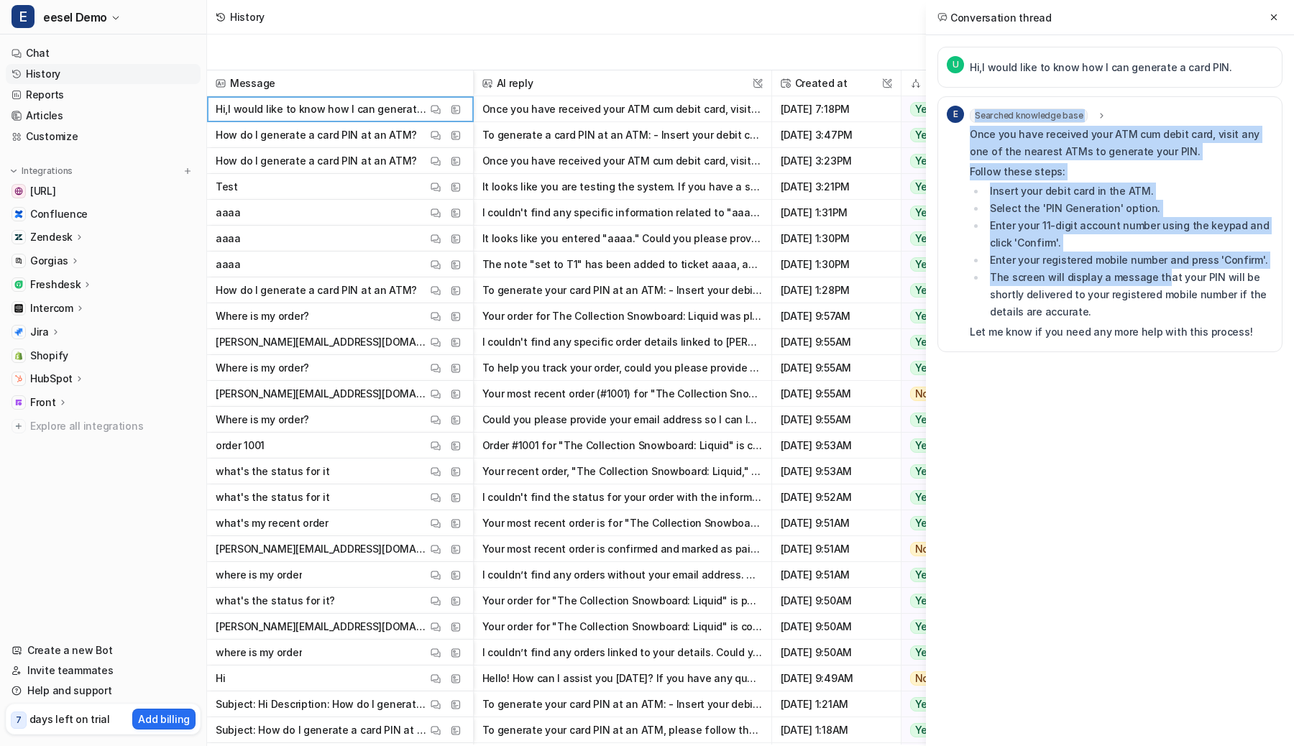
drag, startPoint x: 967, startPoint y: 137, endPoint x: 1158, endPoint y: 281, distance: 239.7
click at [1158, 281] on div "E Searched knowledge base search_queries : "how to generate card PIN,card PIN g…" at bounding box center [1110, 224] width 326 height 237
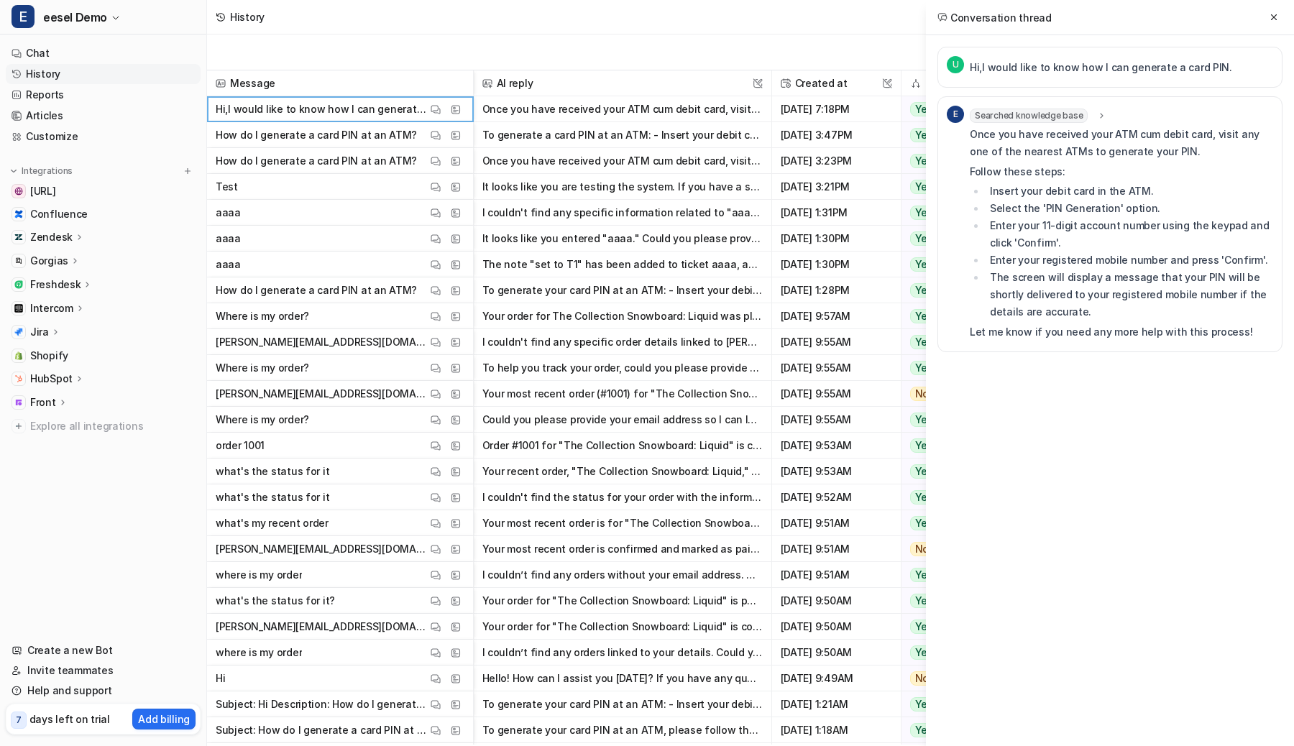
click at [1213, 324] on p "Let me know if you need any more help with this process!" at bounding box center [1121, 332] width 303 height 17
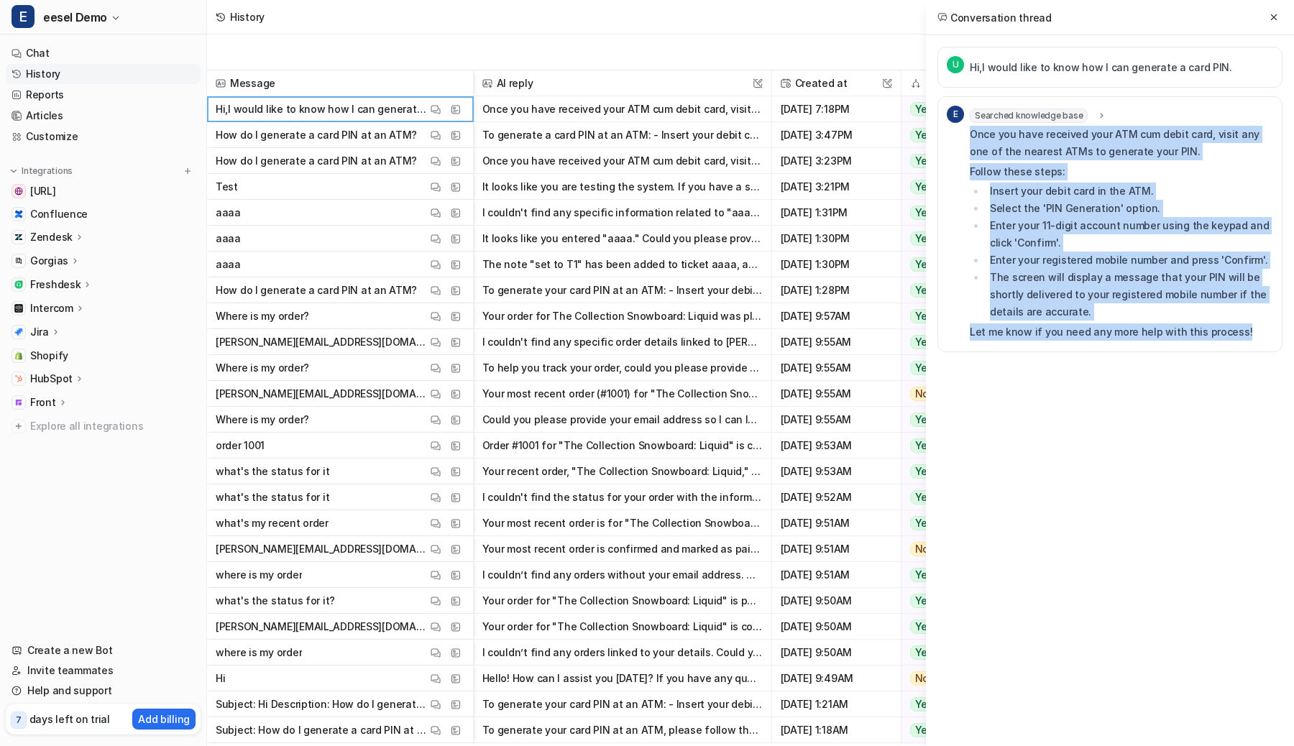
drag, startPoint x: 1242, startPoint y: 332, endPoint x: 969, endPoint y: 133, distance: 338.1
click at [970, 133] on div "Once you have received your ATM cum debit card, visit any one of the nearest AT…" at bounding box center [1121, 233] width 303 height 215
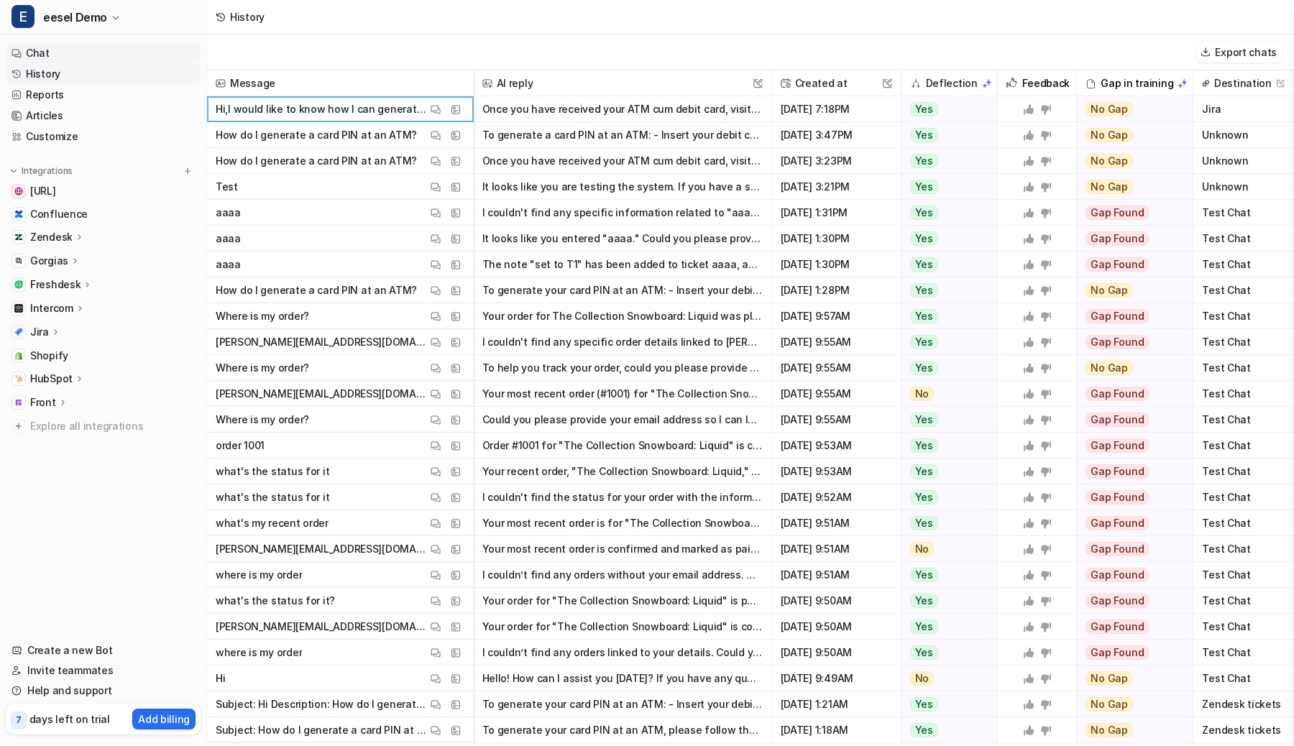
click at [92, 51] on link "Chat" at bounding box center [103, 53] width 195 height 20
click at [71, 132] on link "Customize" at bounding box center [103, 137] width 195 height 20
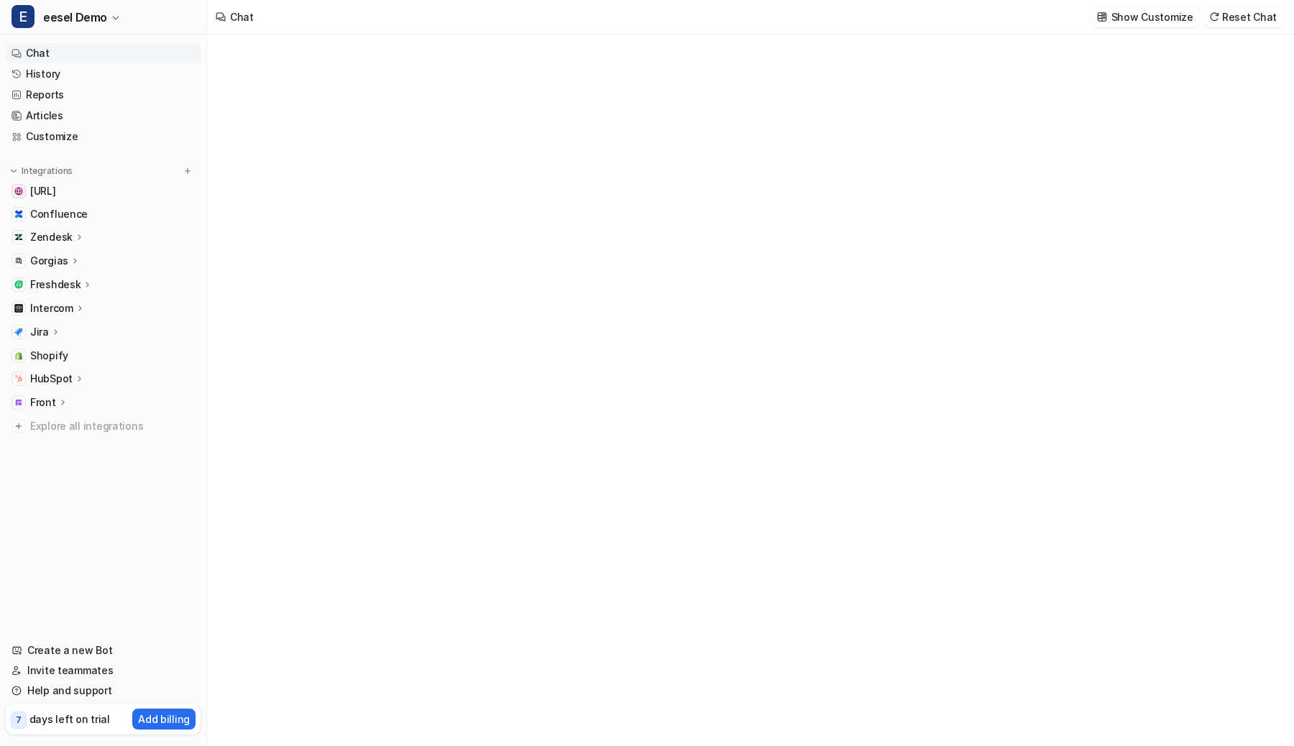
type textarea "**********"
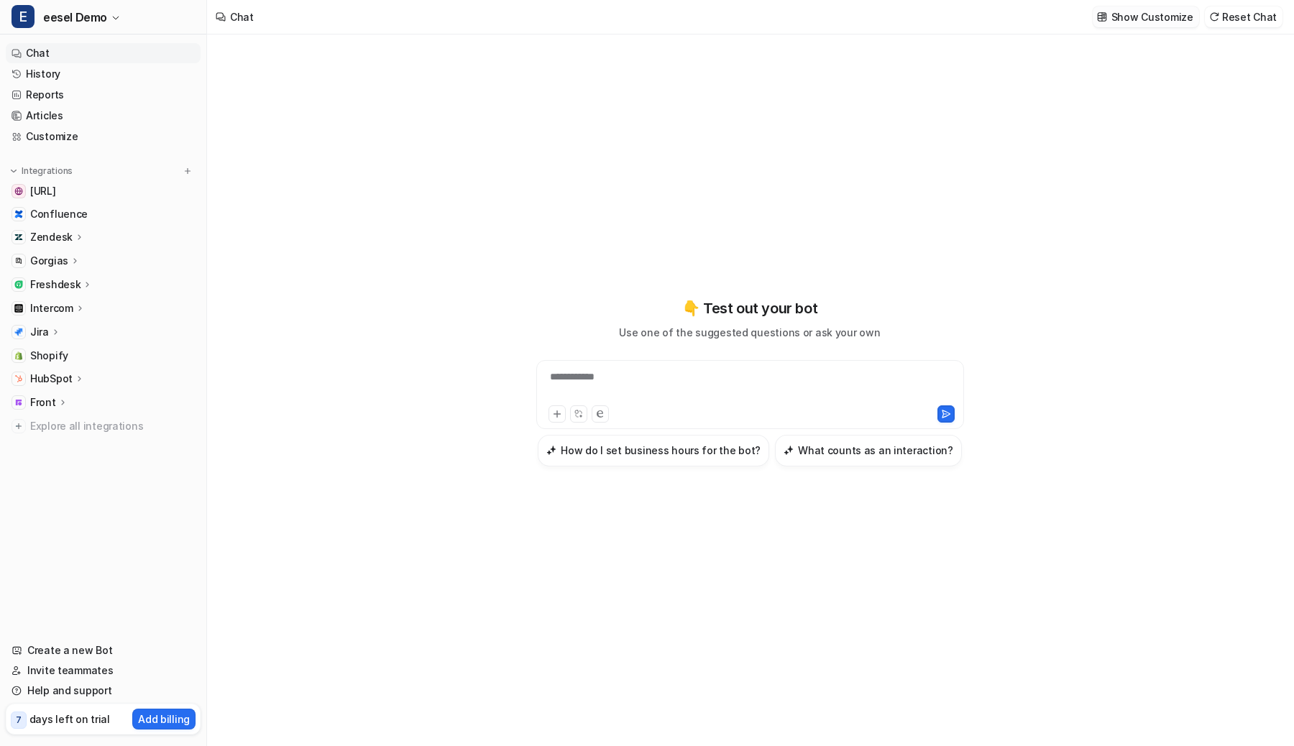
click at [1170, 14] on p "Show Customize" at bounding box center [1152, 16] width 82 height 15
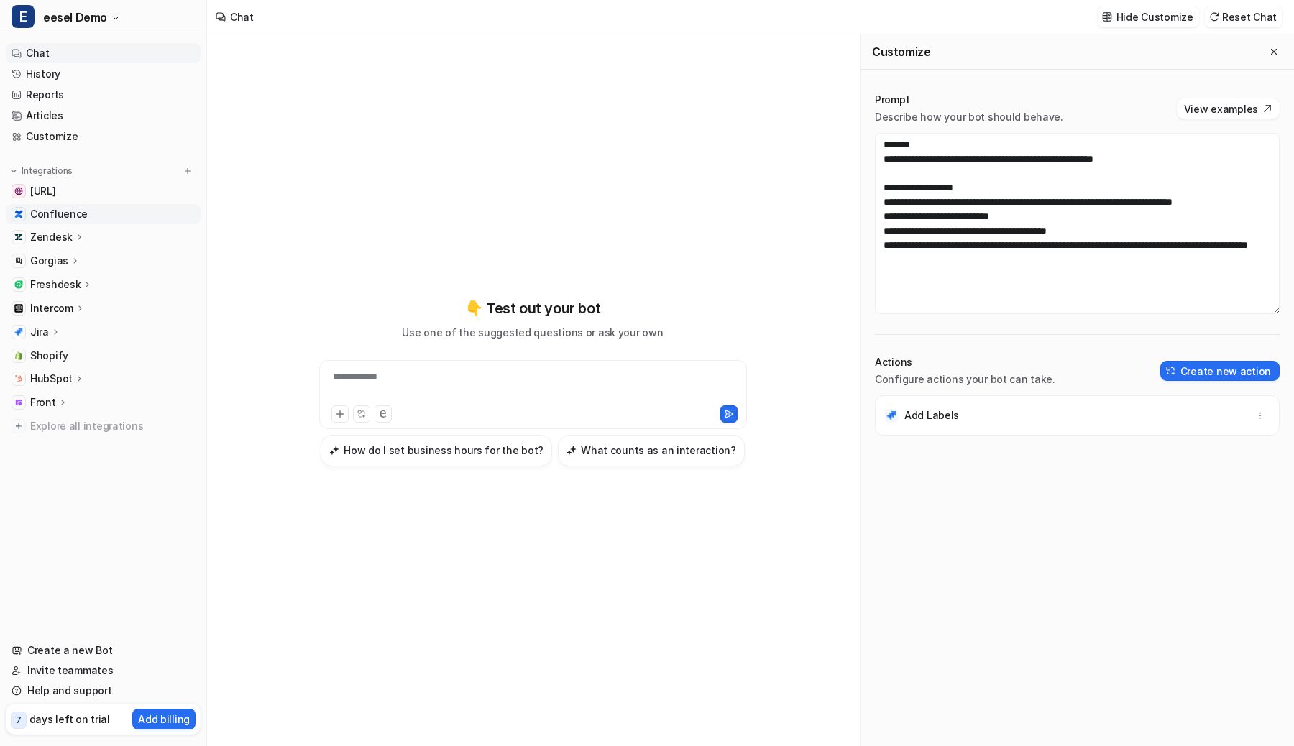
click at [73, 210] on span "Confluence" at bounding box center [59, 214] width 58 height 14
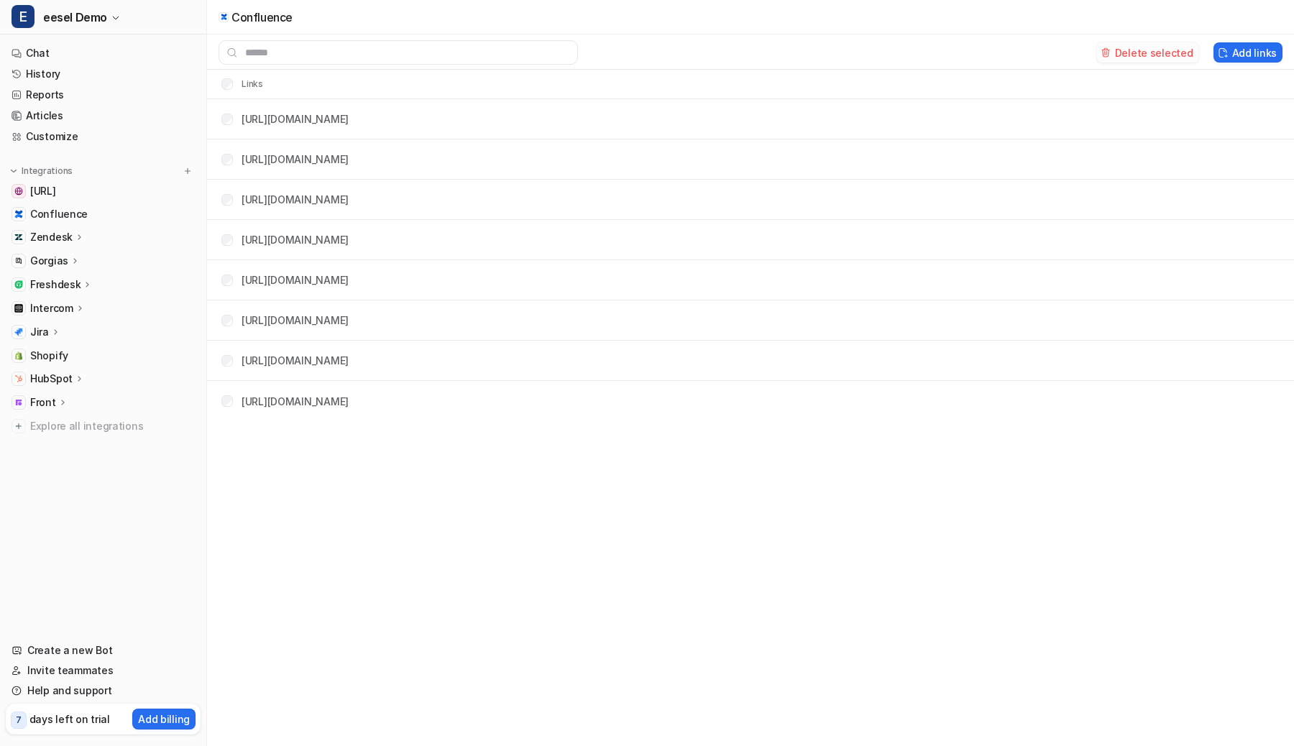
click at [1160, 53] on button "Delete selected" at bounding box center [1147, 52] width 103 height 20
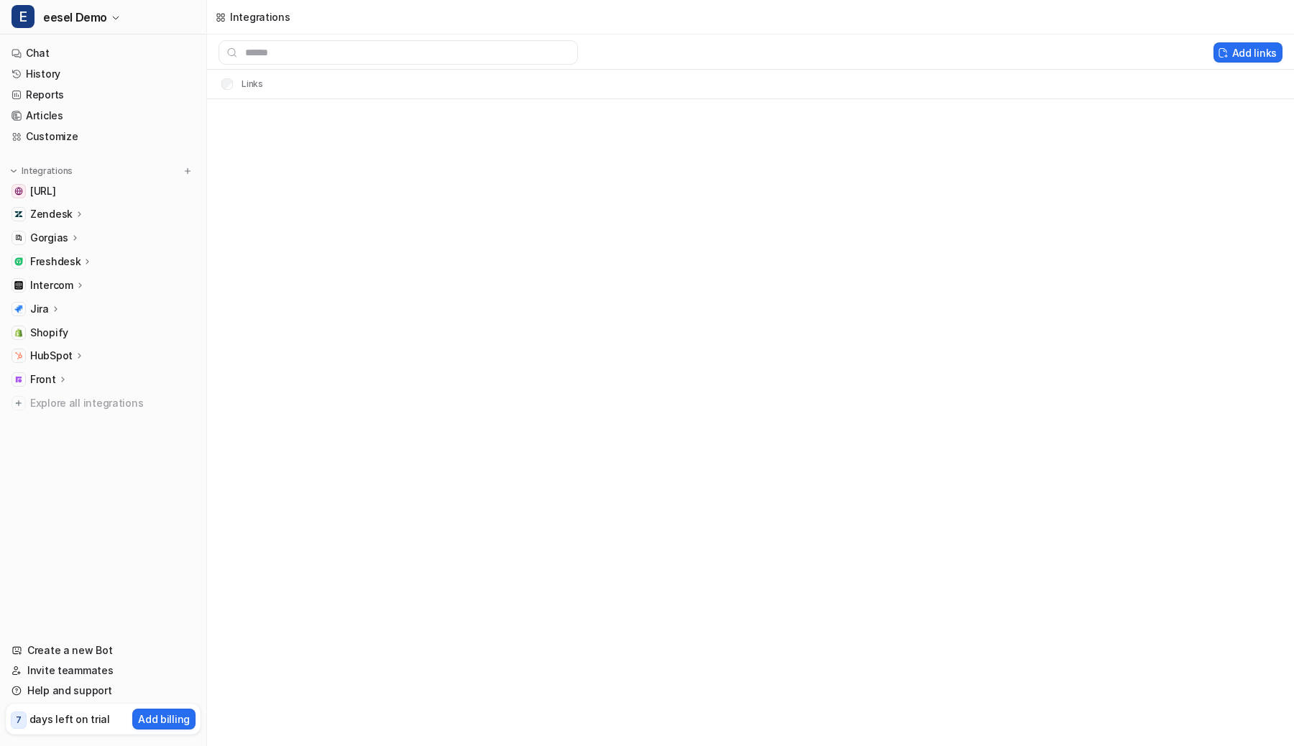
click at [66, 216] on p "Zendesk" at bounding box center [51, 214] width 42 height 14
click at [63, 233] on p "Gorgias" at bounding box center [49, 238] width 38 height 14
click at [50, 346] on p "Freshdesk" at bounding box center [55, 344] width 50 height 14
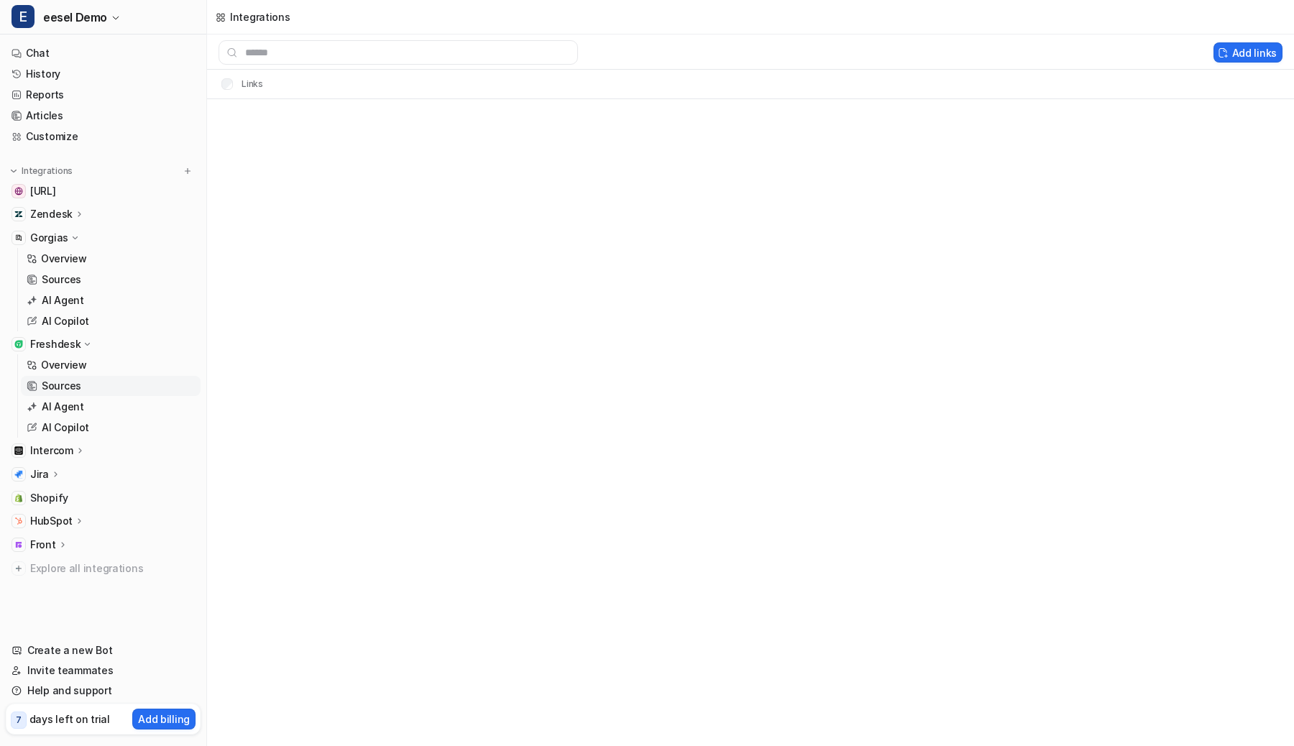
click at [50, 380] on p "Sources" at bounding box center [62, 386] width 40 height 14
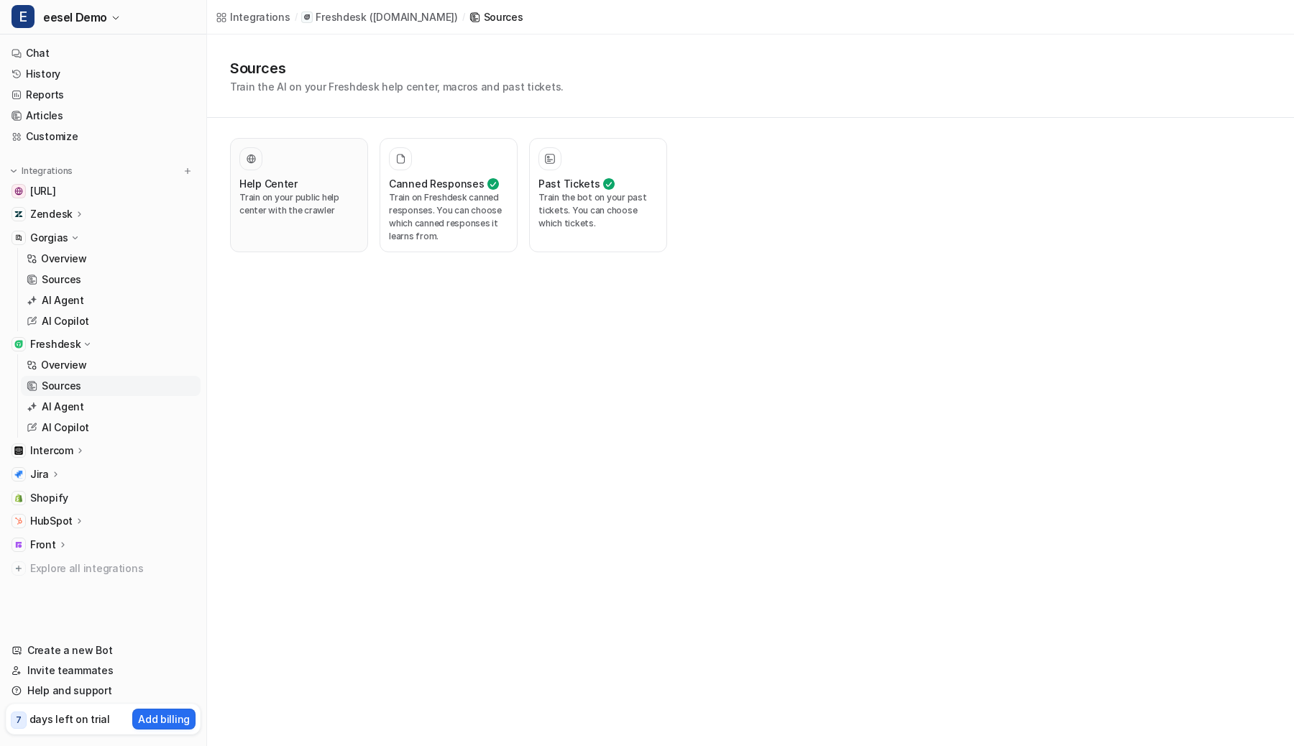
click at [304, 173] on div "Help Center Train on your public help center with the crawler" at bounding box center [298, 195] width 119 height 96
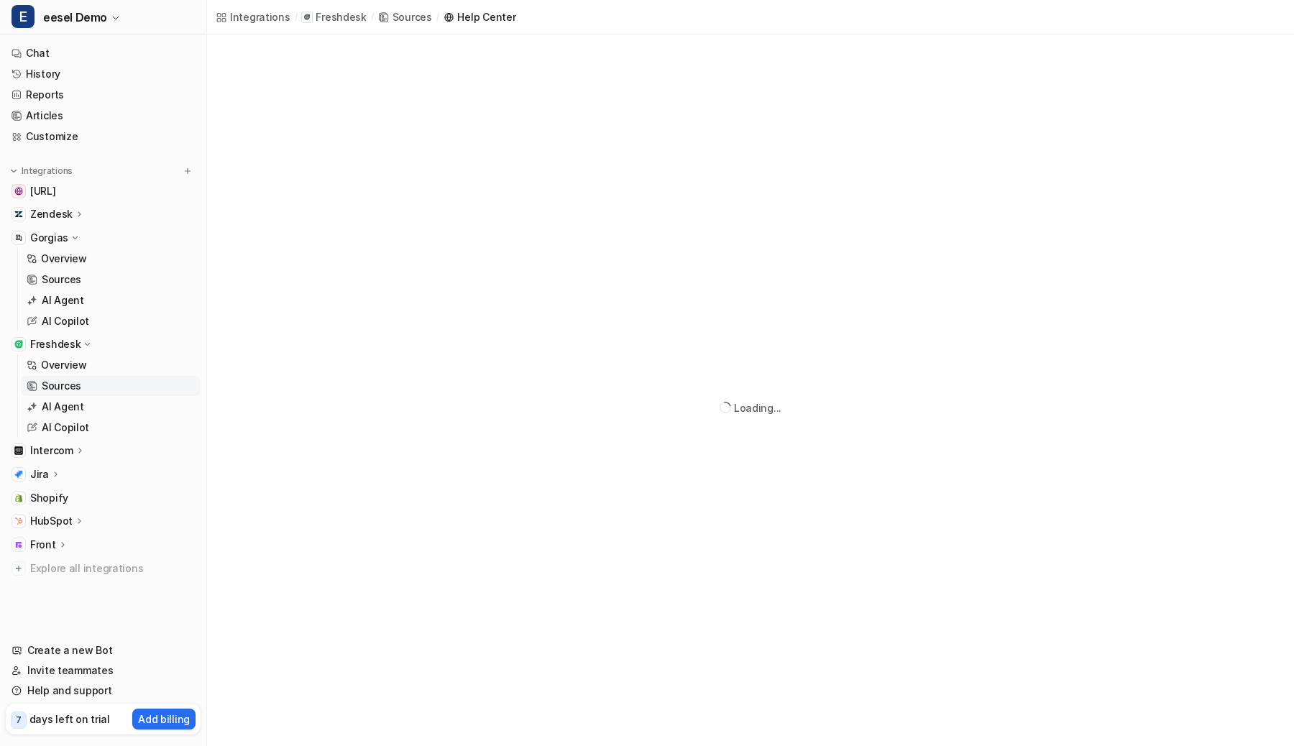
click at [30, 450] on p "Intercom" at bounding box center [51, 451] width 43 height 14
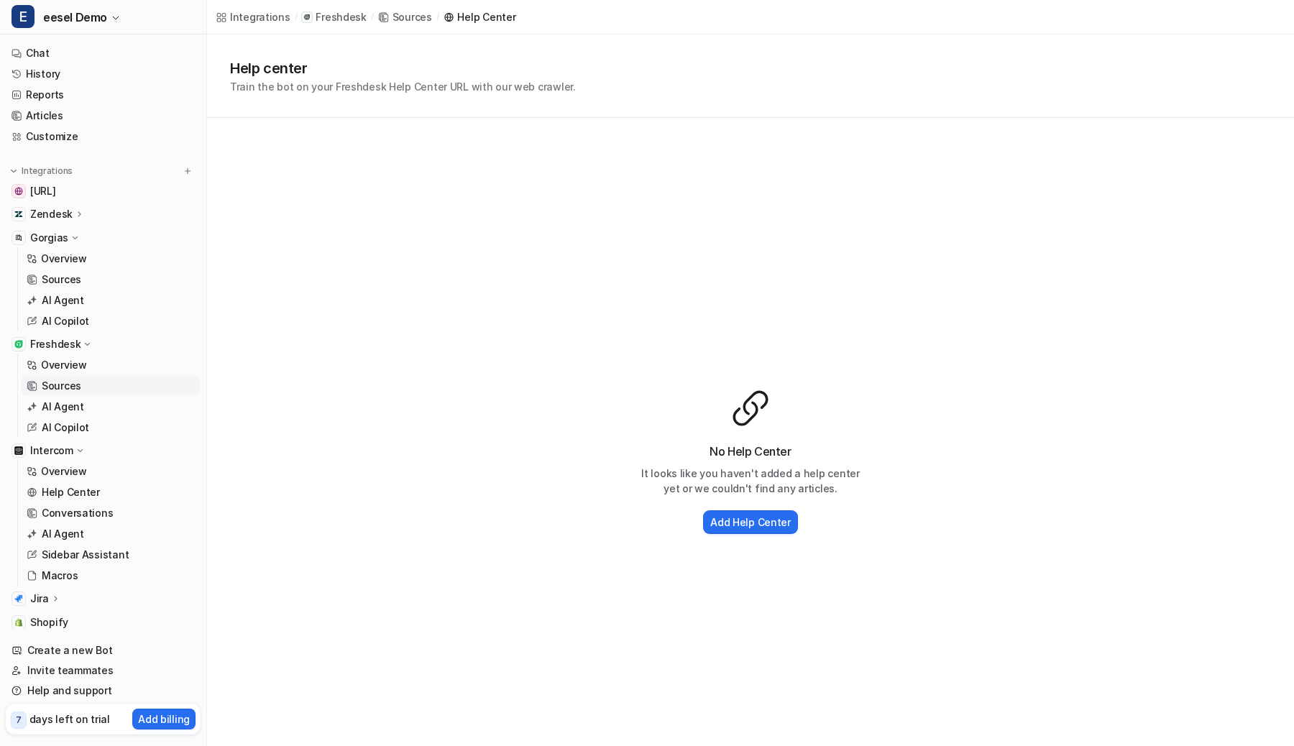
click at [30, 450] on p "Intercom" at bounding box center [51, 451] width 43 height 14
click at [45, 524] on p "HubSpot" at bounding box center [51, 521] width 42 height 14
click at [52, 281] on p "Sources" at bounding box center [62, 279] width 40 height 14
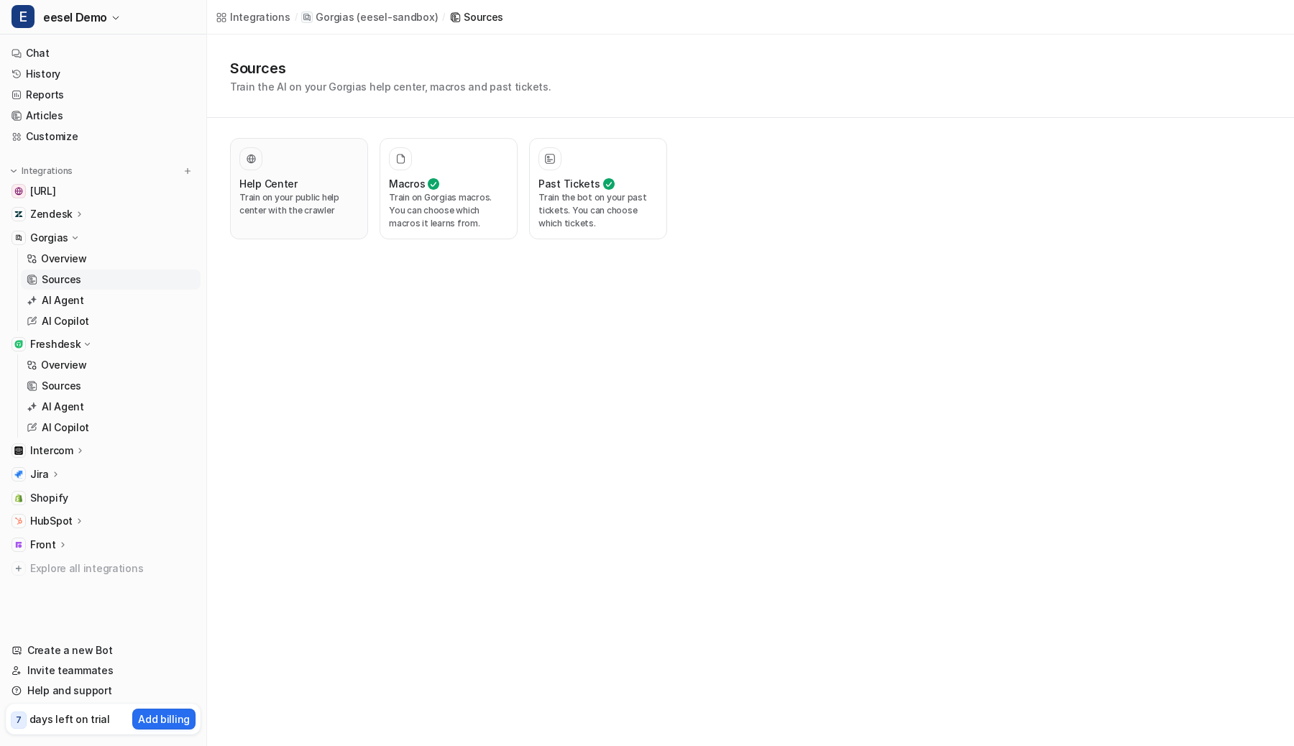
click at [311, 193] on p "Train on your public help center with the crawler" at bounding box center [298, 204] width 119 height 26
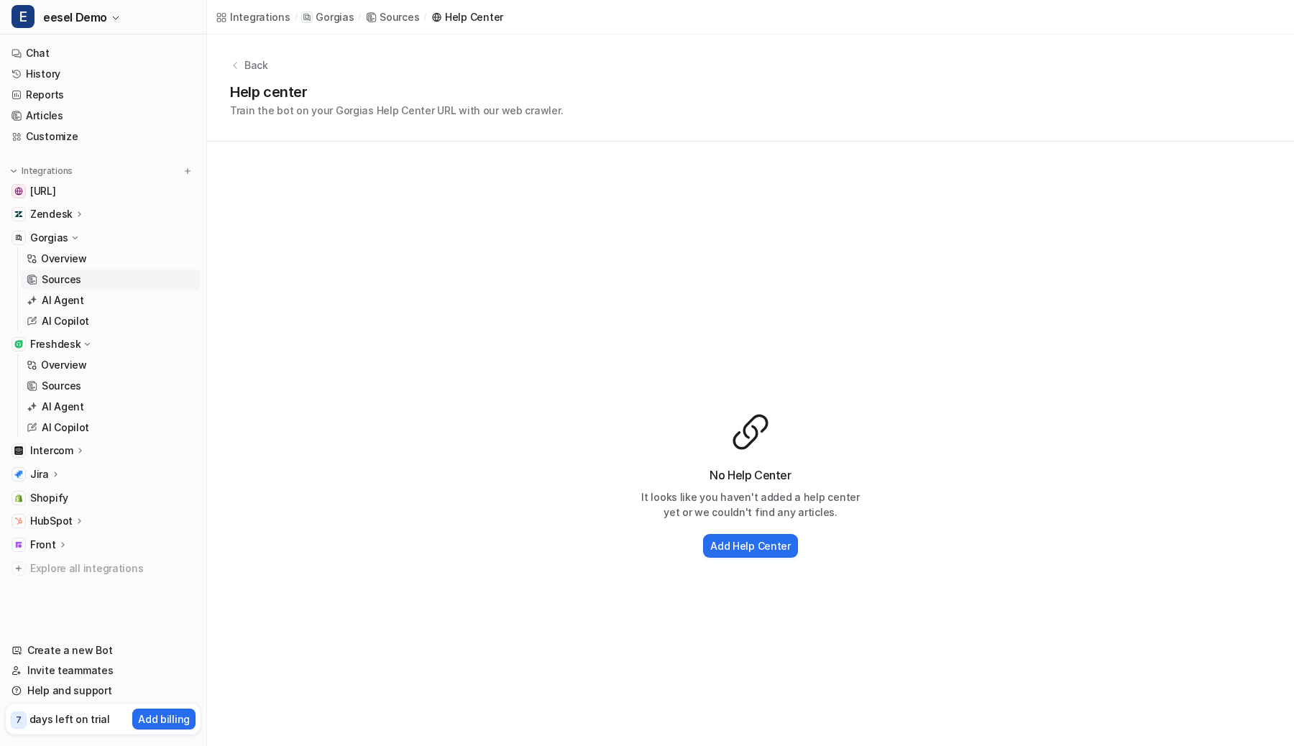
click at [68, 210] on p "Zendesk" at bounding box center [51, 214] width 42 height 14
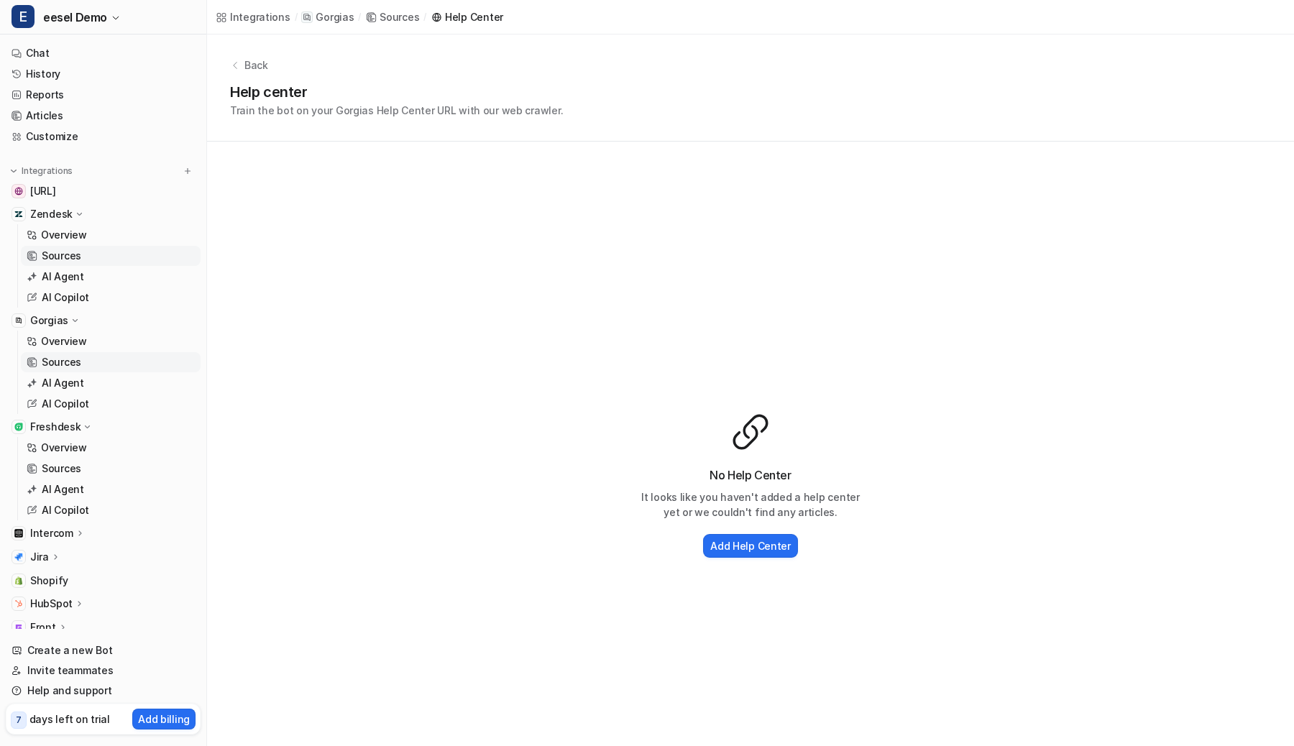
click at [61, 254] on p "Sources" at bounding box center [62, 256] width 40 height 14
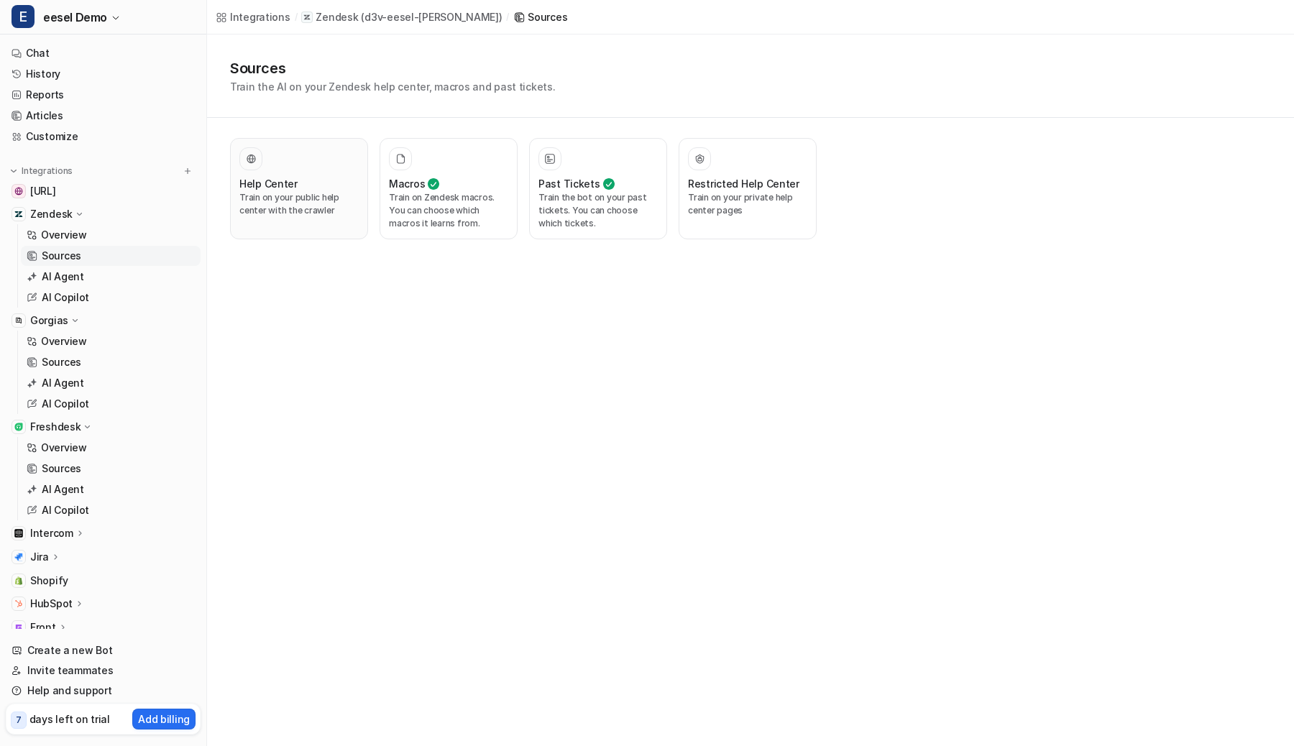
click at [252, 191] on h3 "Help Center" at bounding box center [268, 183] width 58 height 15
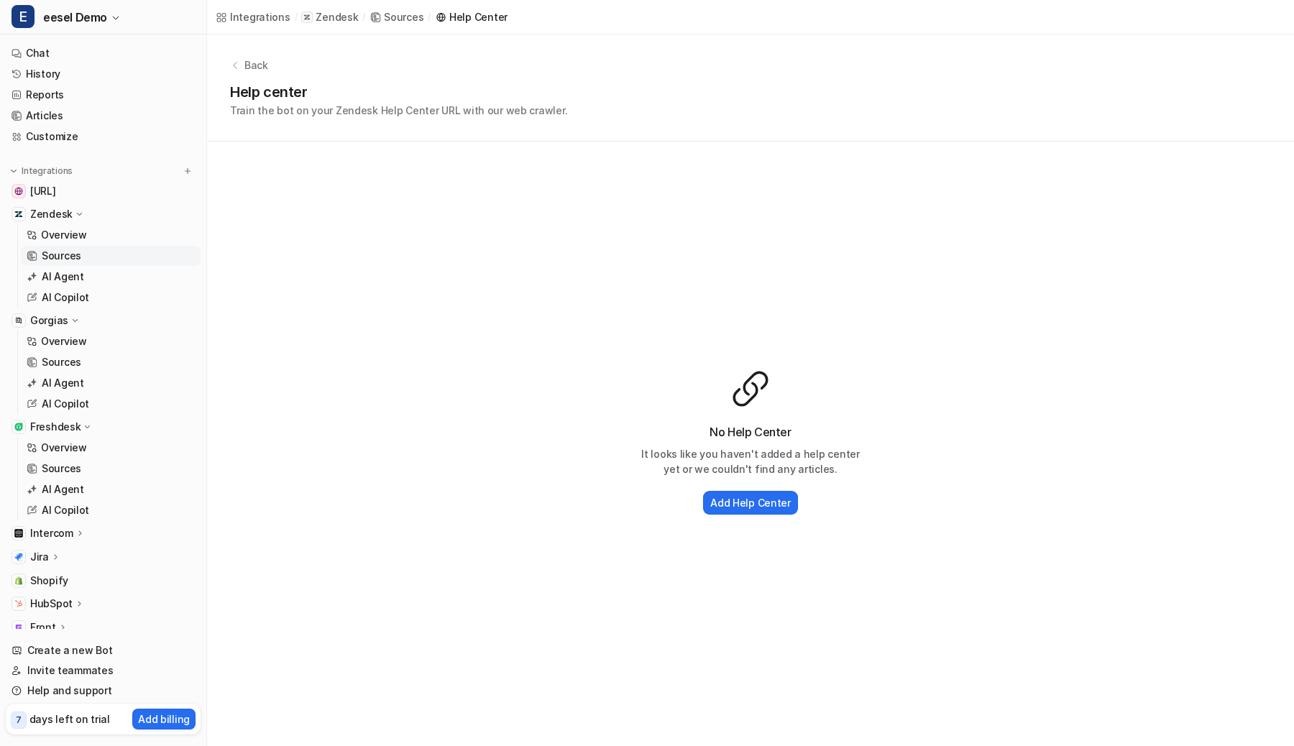
click at [56, 217] on p "Zendesk" at bounding box center [51, 214] width 42 height 14
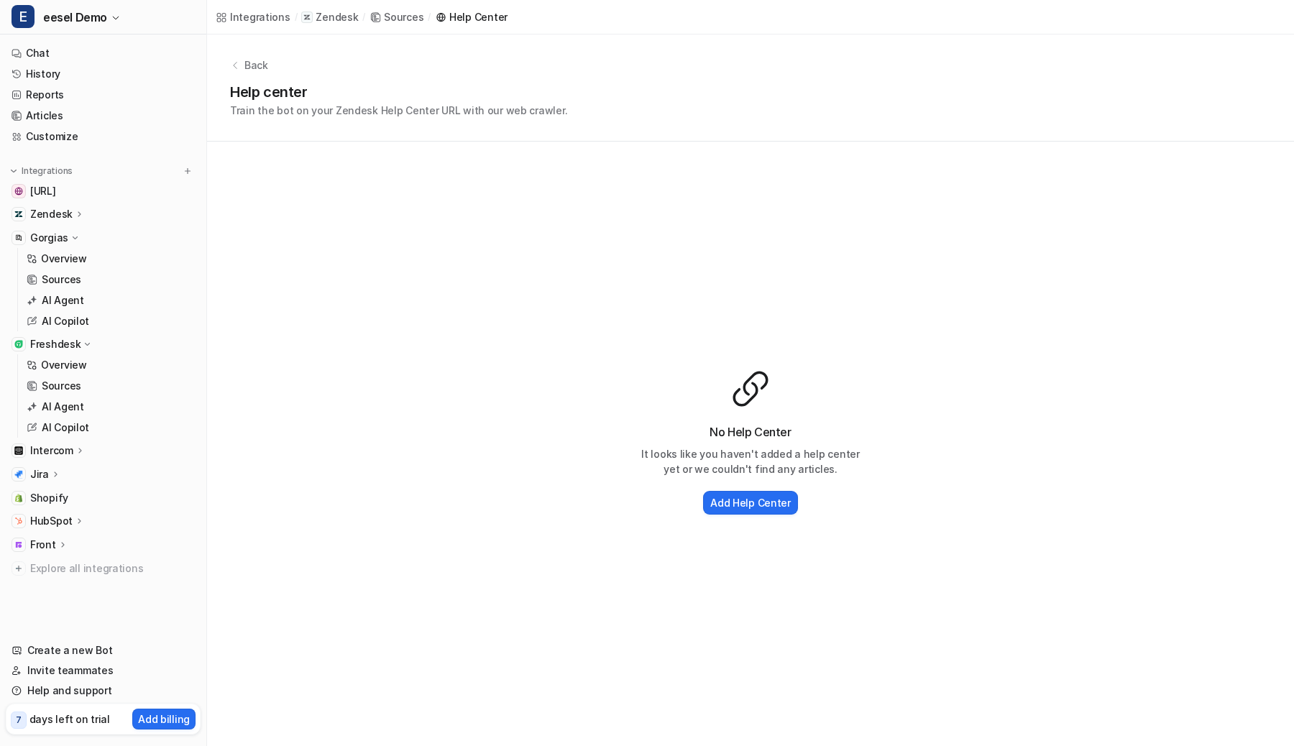
click at [53, 245] on div "Gorgias" at bounding box center [103, 238] width 195 height 20
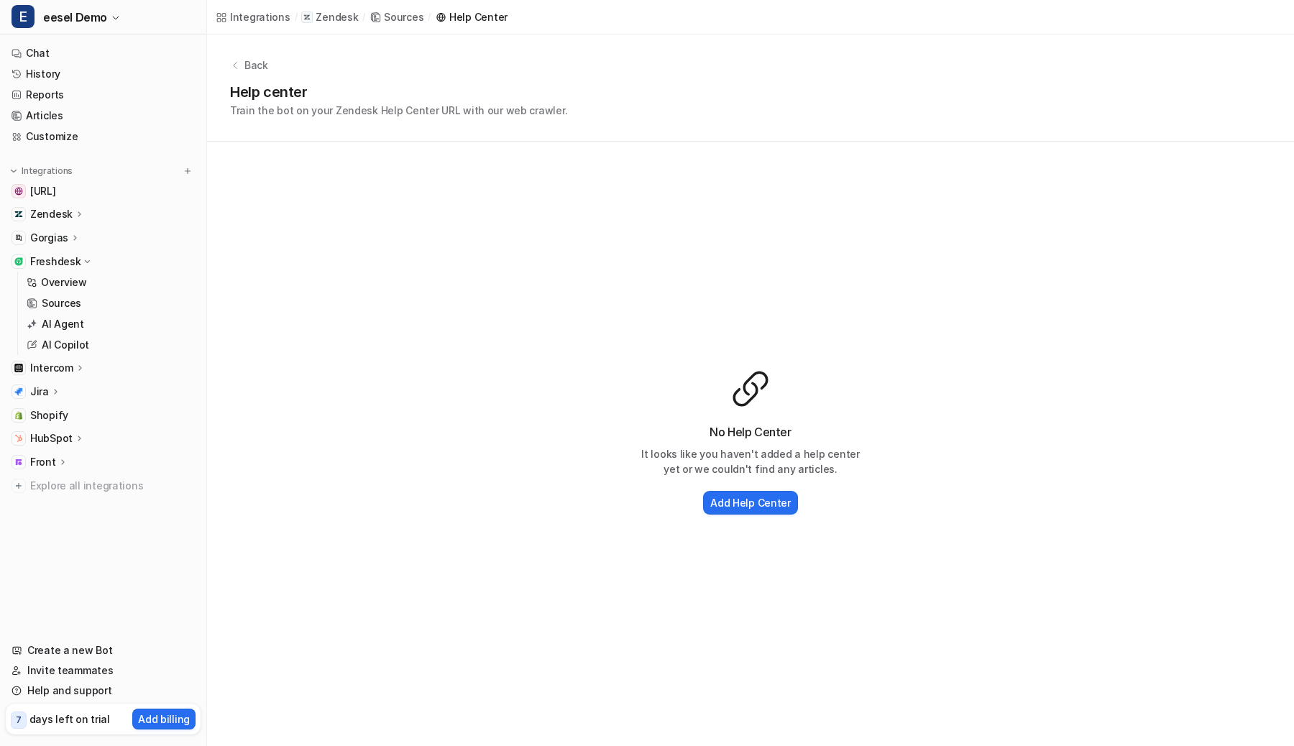
click at [51, 265] on p "Freshdesk" at bounding box center [55, 261] width 50 height 14
click at [43, 137] on link "Customize" at bounding box center [103, 137] width 195 height 20
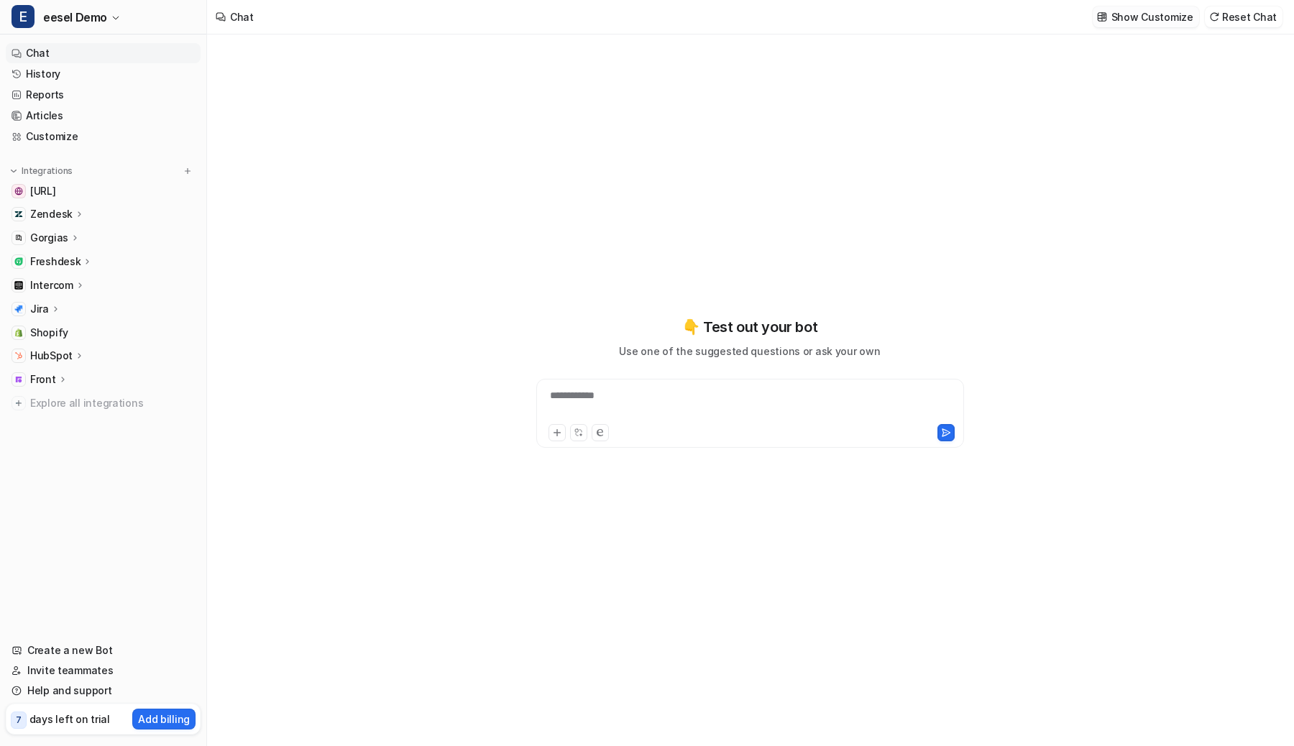
click at [1163, 15] on p "Show Customize" at bounding box center [1152, 16] width 82 height 15
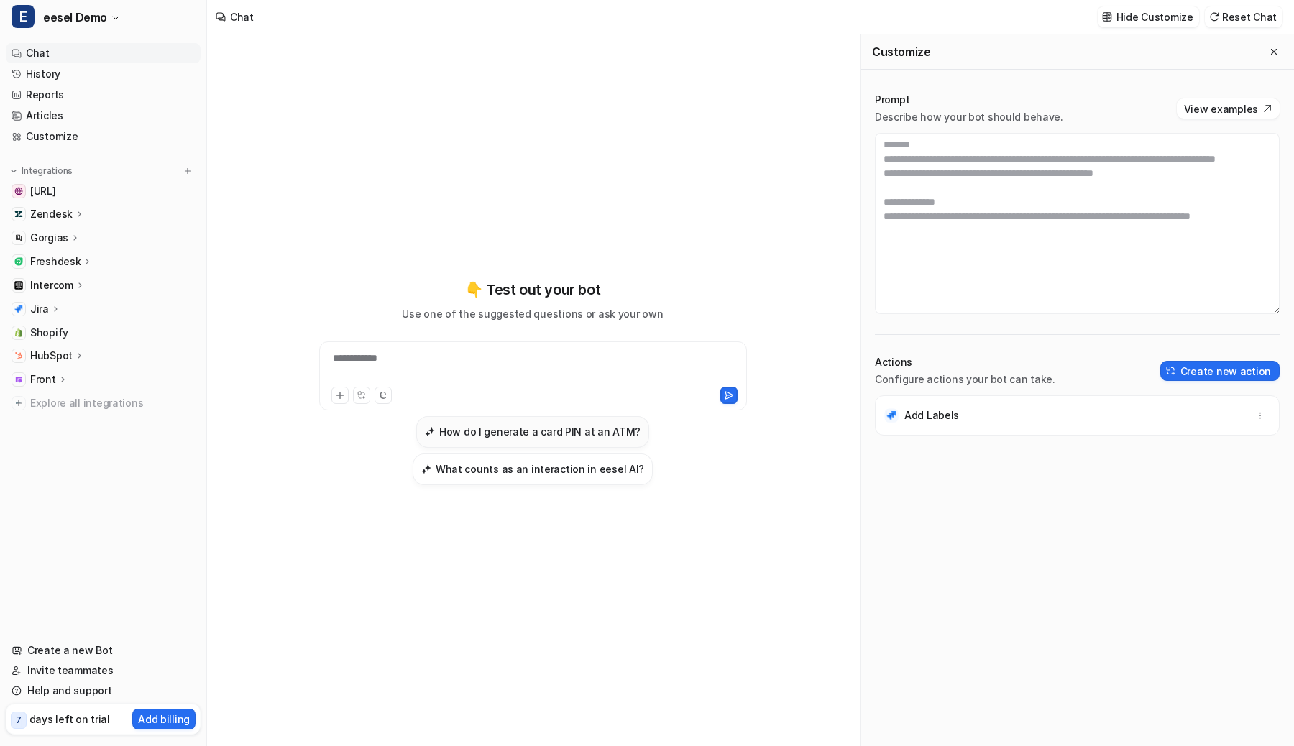
click at [483, 438] on h3 "How do I generate a card PIN at an ATM?" at bounding box center [539, 431] width 201 height 15
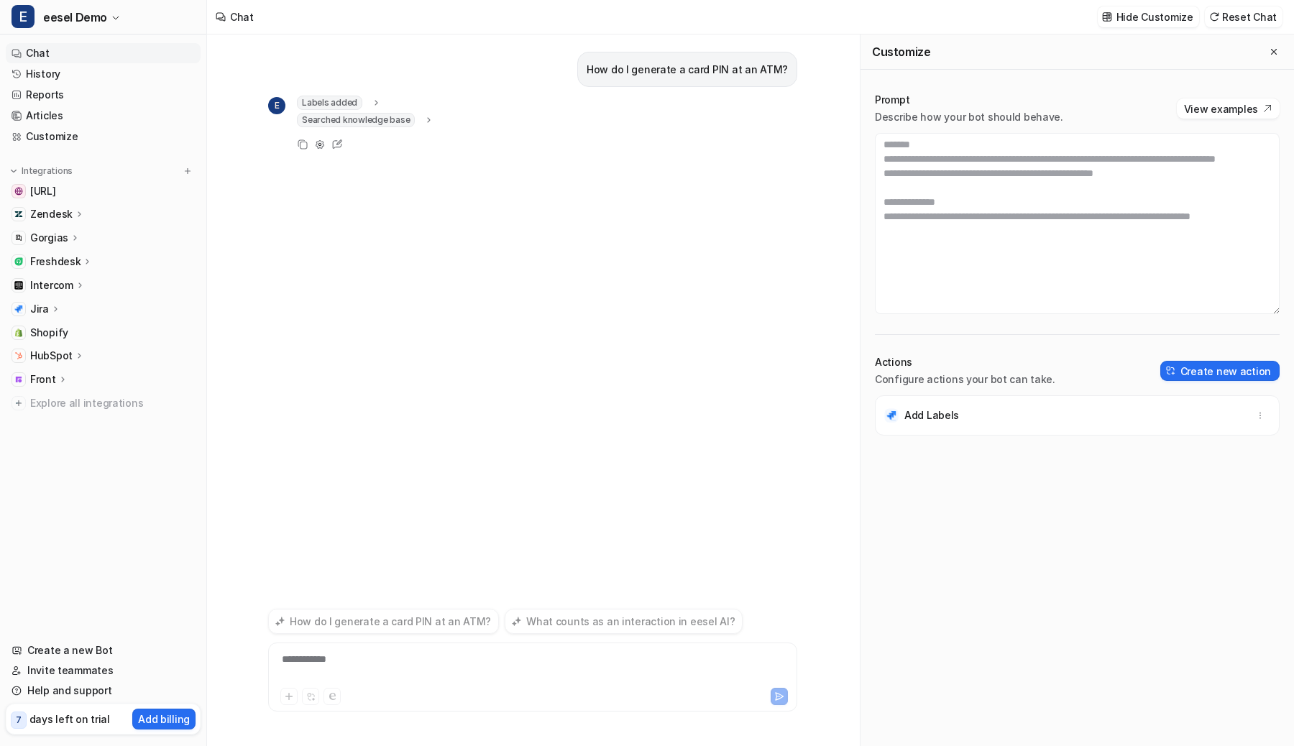
click at [354, 103] on span "Labels added" at bounding box center [329, 103] width 65 height 14
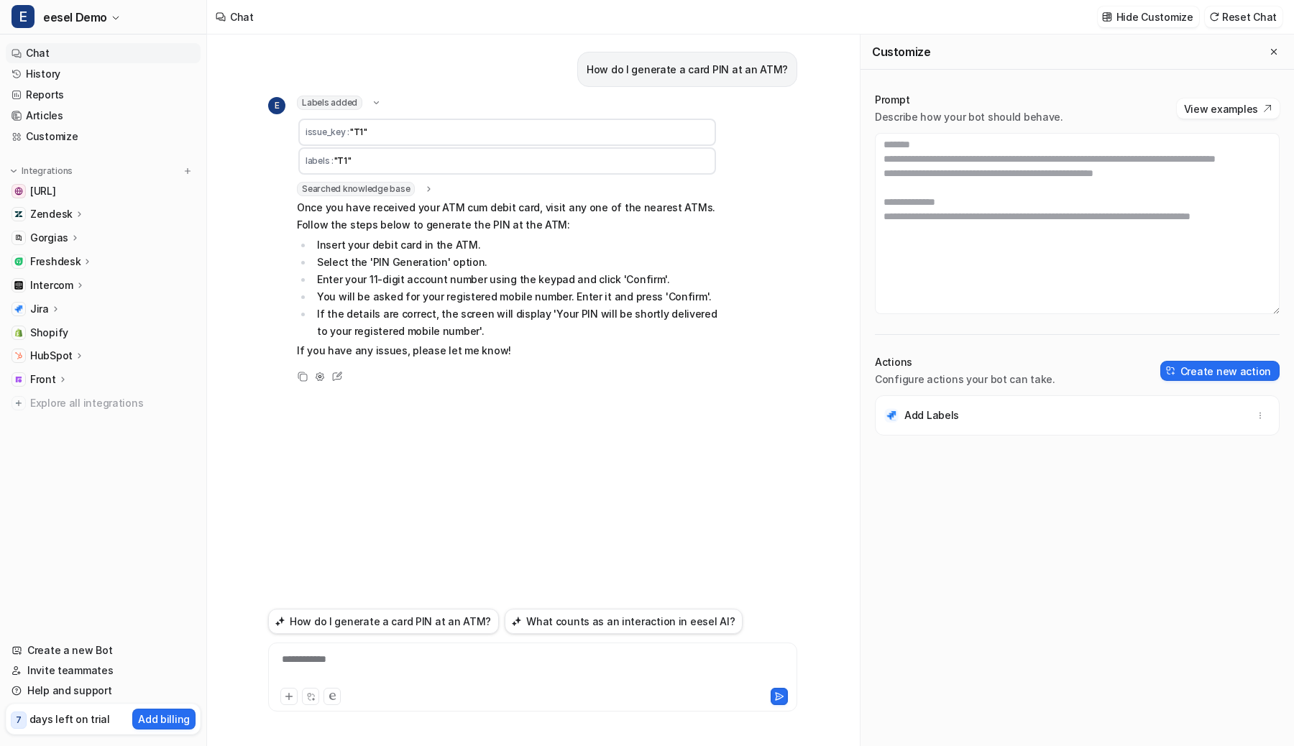
click at [354, 103] on span "Labels added" at bounding box center [329, 103] width 65 height 14
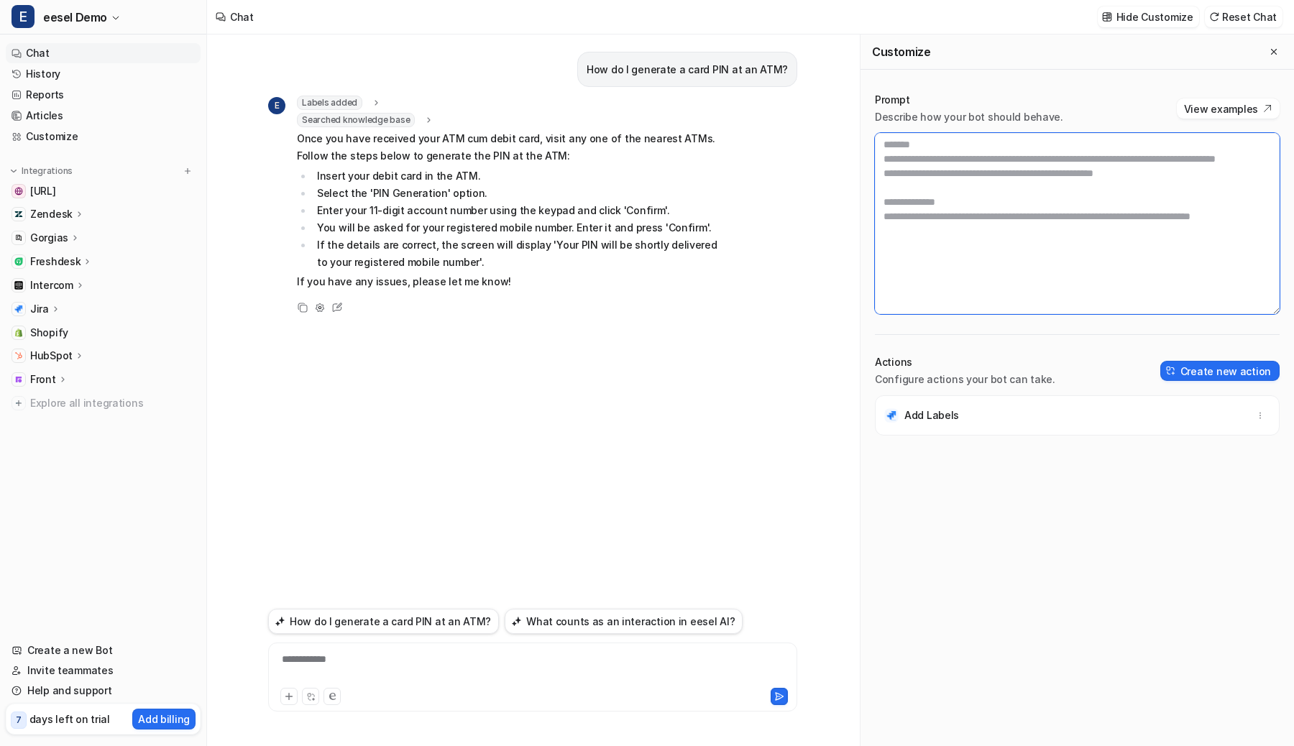
click at [1010, 200] on textarea at bounding box center [1077, 223] width 405 height 181
drag, startPoint x: 1019, startPoint y: 200, endPoint x: 921, endPoint y: 201, distance: 97.8
click at [921, 201] on textarea at bounding box center [1077, 223] width 405 height 181
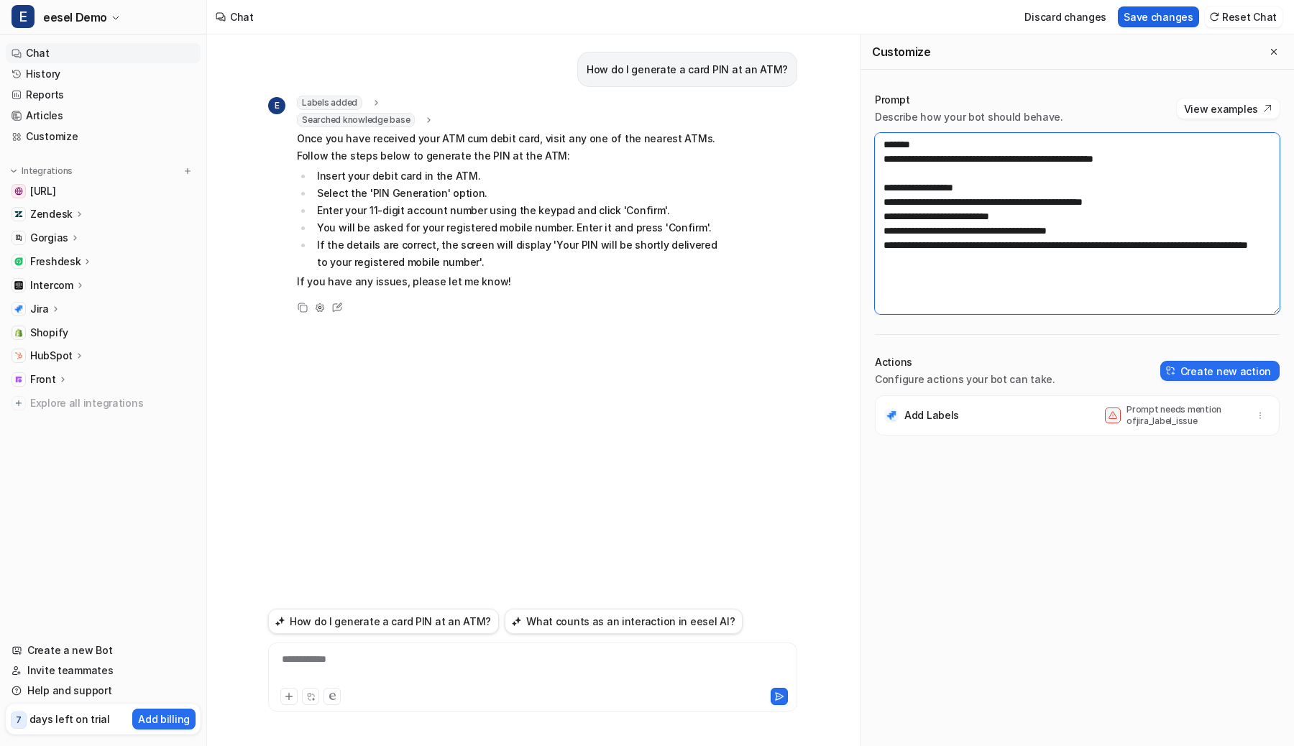
type textarea "**********"
click at [1169, 19] on button "Save changes" at bounding box center [1158, 16] width 81 height 21
click at [1260, 412] on icon "button" at bounding box center [1260, 415] width 10 height 10
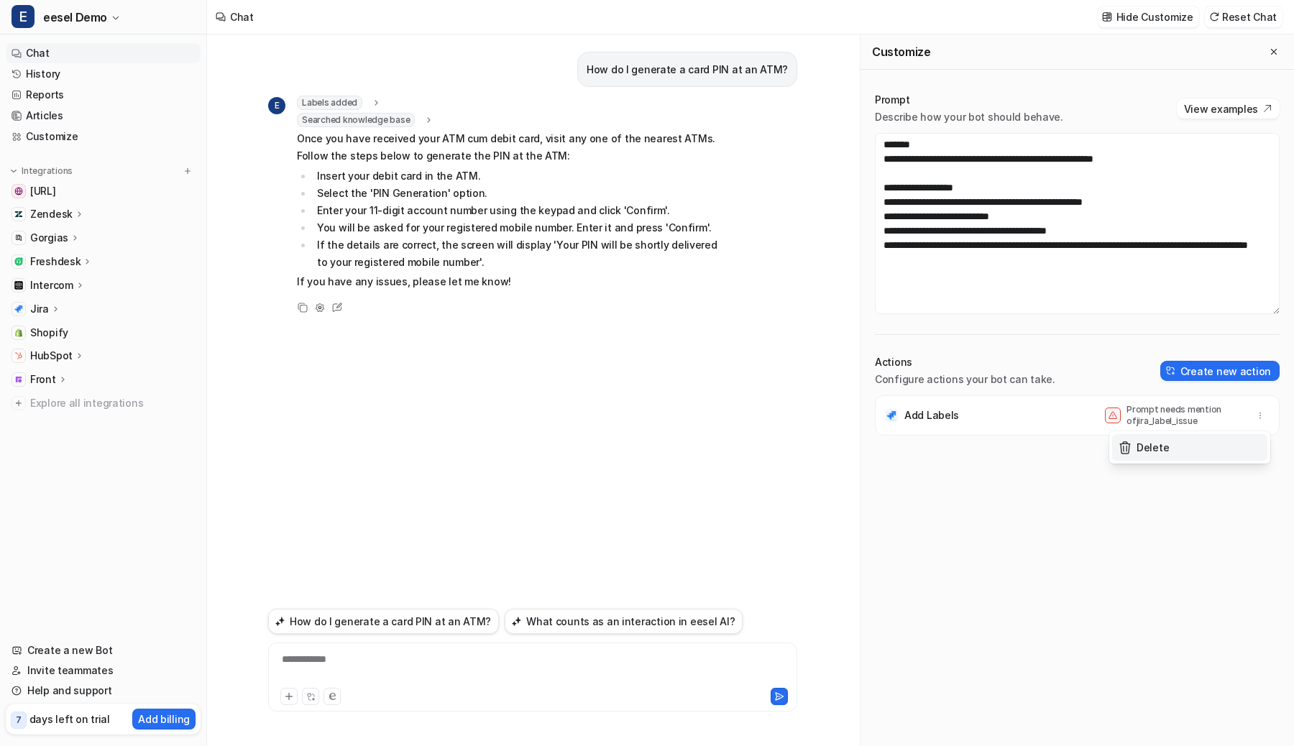
click at [1193, 451] on button "Delete" at bounding box center [1189, 447] width 155 height 27
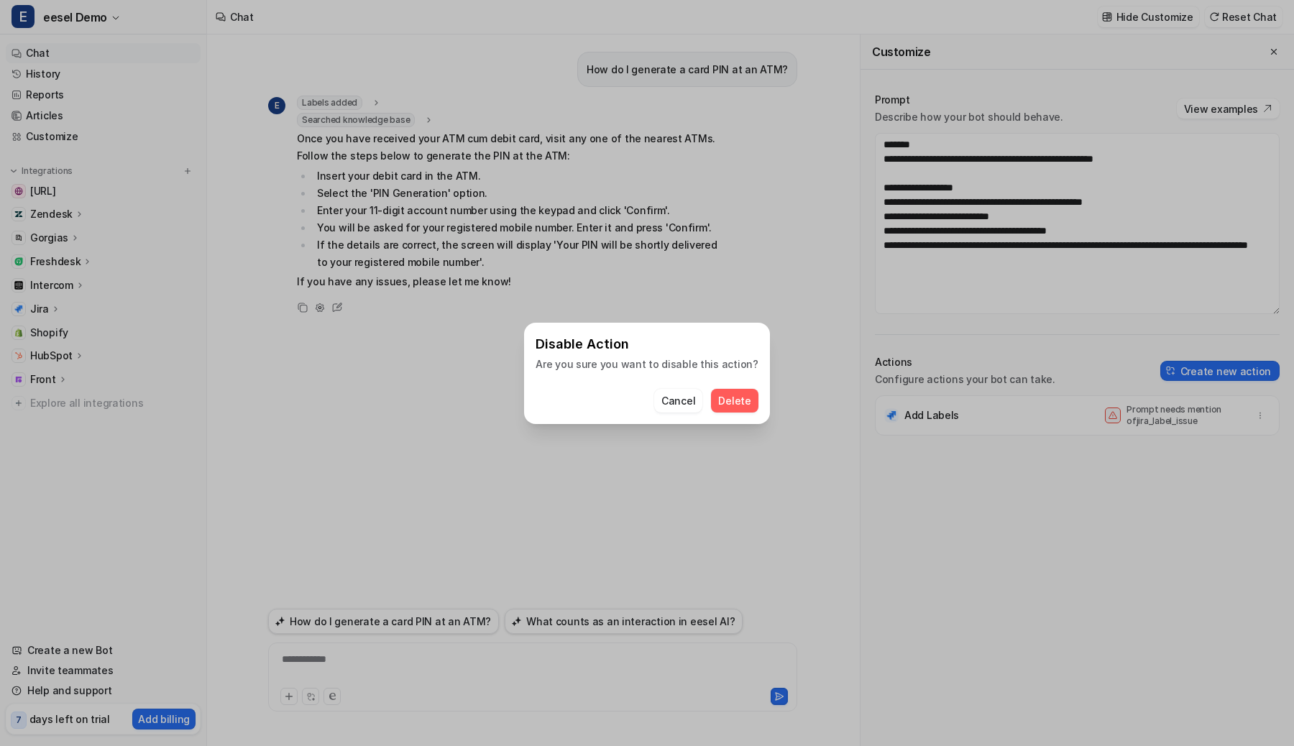
click at [738, 403] on span "Delete" at bounding box center [734, 400] width 32 height 15
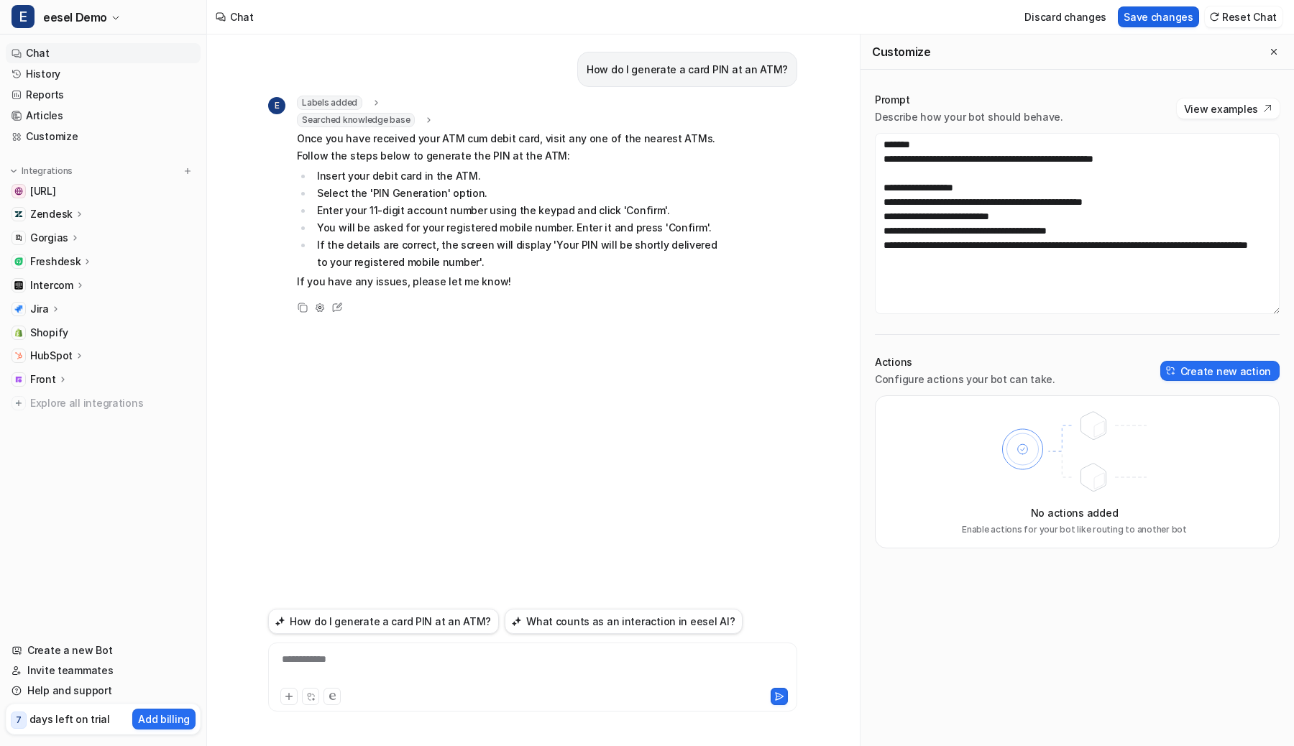
click at [1155, 11] on button "Save changes" at bounding box center [1158, 16] width 81 height 21
click at [1252, 17] on button "Reset Chat" at bounding box center [1244, 16] width 78 height 21
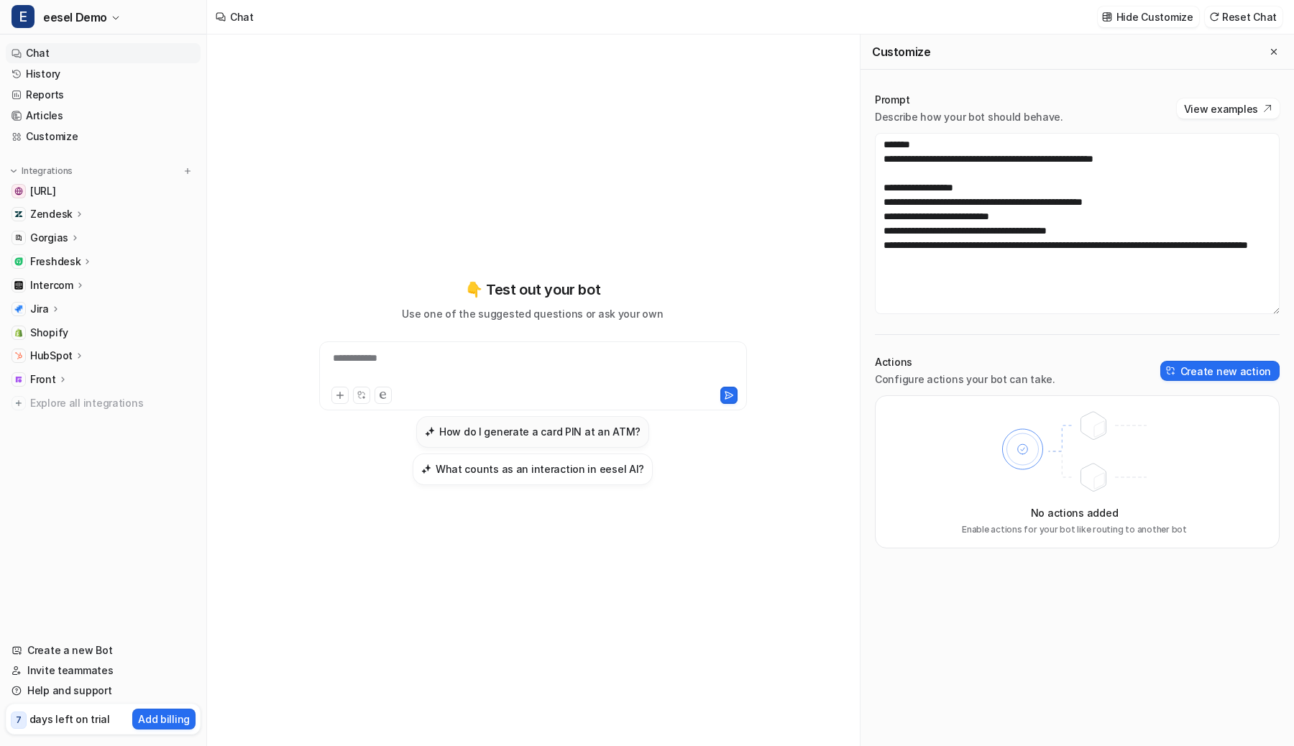
click at [584, 426] on h3 "How do I generate a card PIN at an ATM?" at bounding box center [539, 431] width 201 height 15
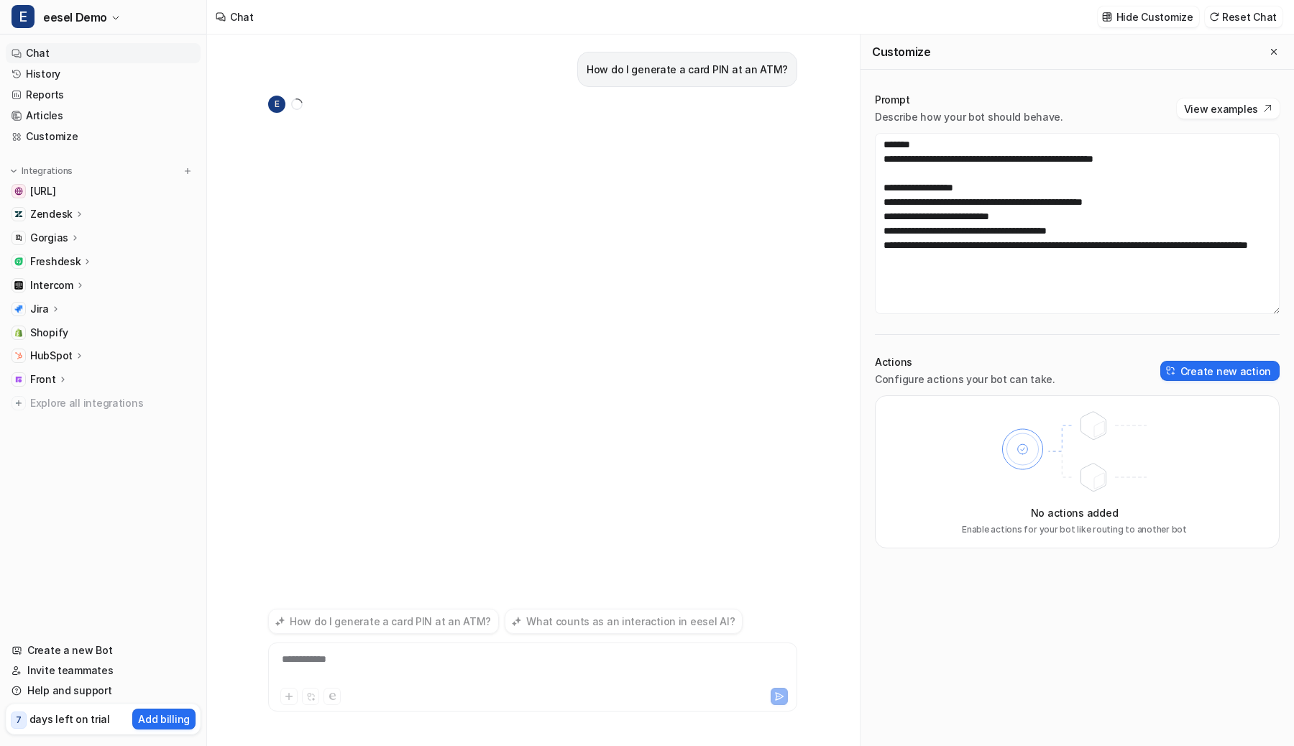
click at [813, 257] on div "**********" at bounding box center [532, 391] width 651 height 712
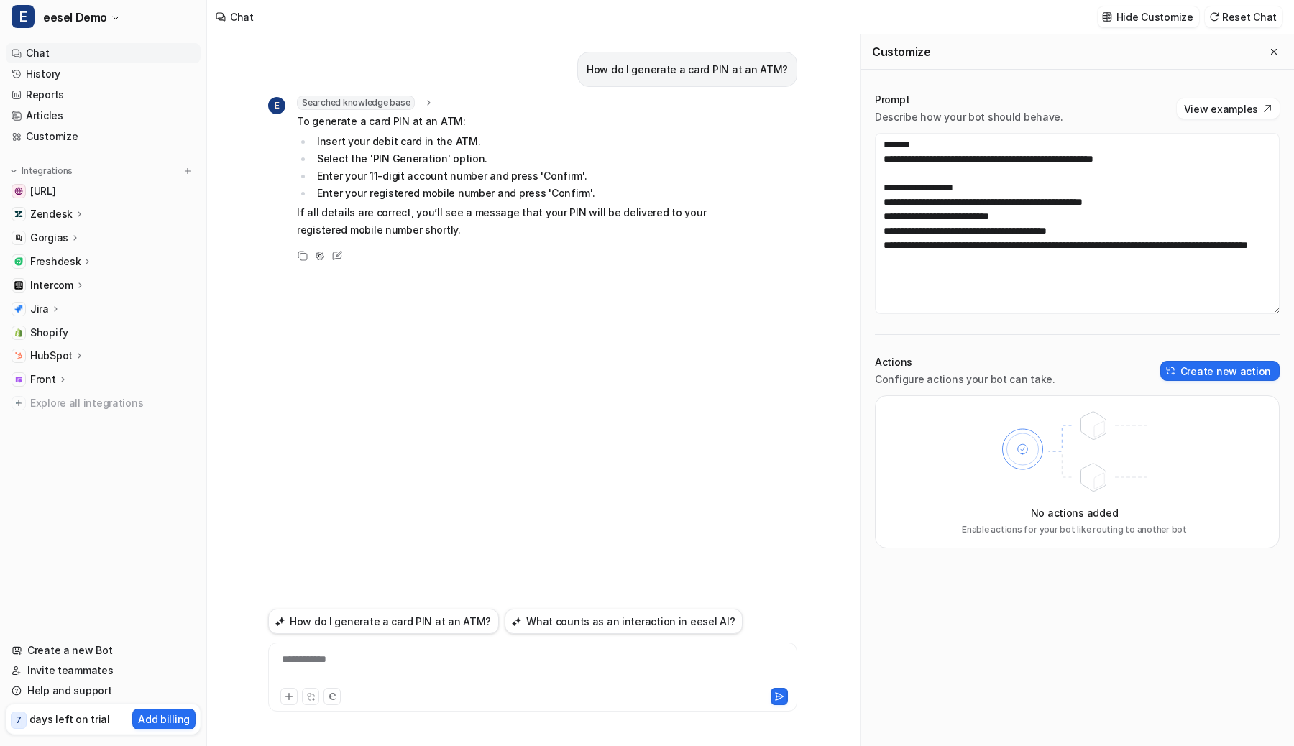
click at [675, 107] on div "Searched knowledge base search_queries : "generate card PIN at ATM,card PIN gen…" at bounding box center [507, 103] width 421 height 14
click at [733, 16] on div "Chat Hide Customize Reset Chat" at bounding box center [750, 17] width 1087 height 35
click at [761, 20] on div "Chat Hide Customize Reset Chat" at bounding box center [750, 17] width 1087 height 35
click at [1170, 368] on button "Create new action" at bounding box center [1219, 371] width 119 height 20
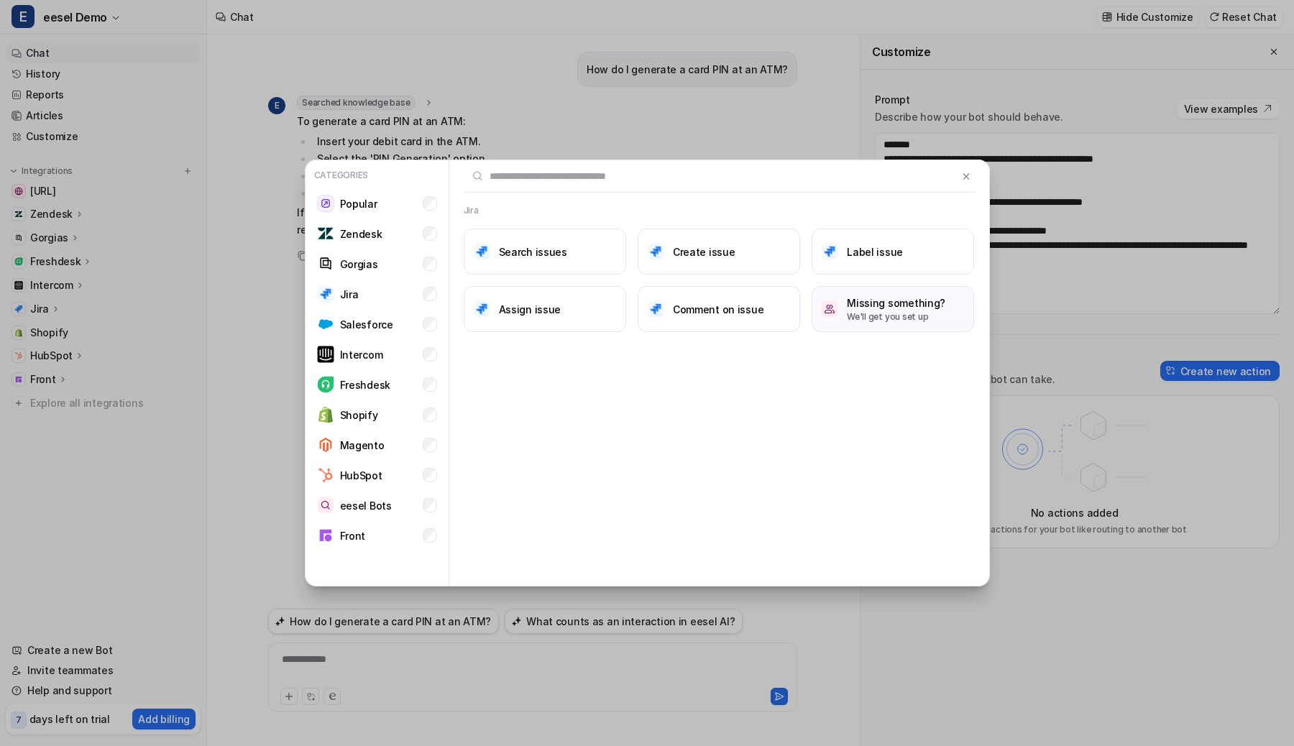
click at [638, 99] on div "Categories Popular Zendesk Gorgias Jira Salesforce Intercom Freshdesk Shopify M…" at bounding box center [647, 373] width 708 height 746
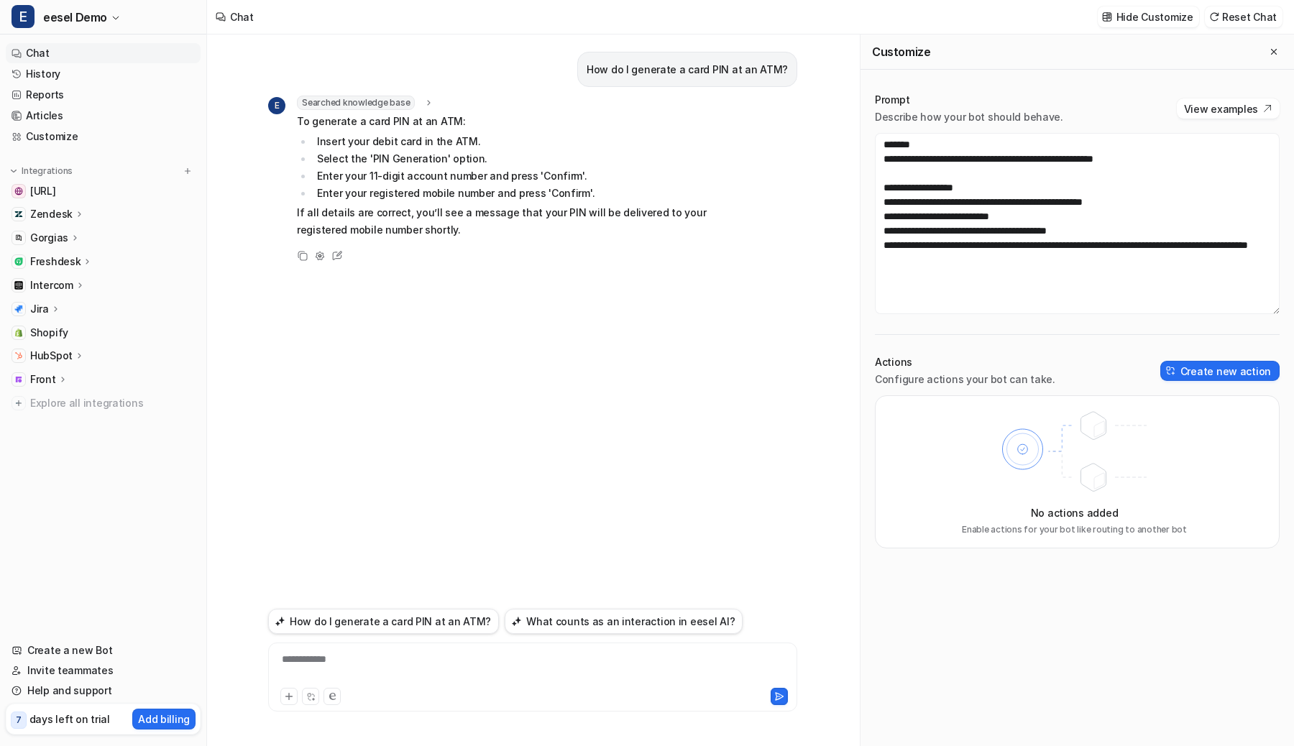
click at [725, 27] on div "Chat Hide Customize Reset Chat" at bounding box center [750, 17] width 1087 height 35
click at [1176, 367] on img at bounding box center [1171, 371] width 10 height 10
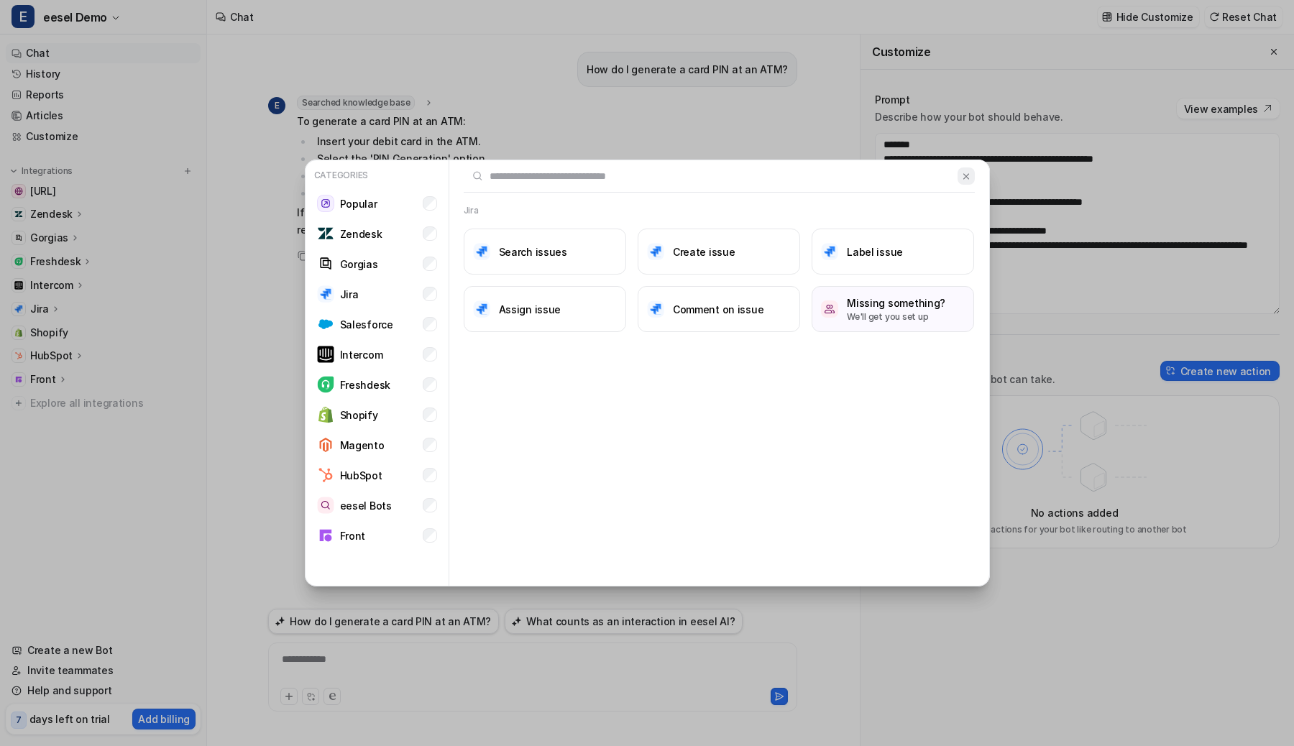
click at [965, 180] on img at bounding box center [966, 176] width 10 height 11
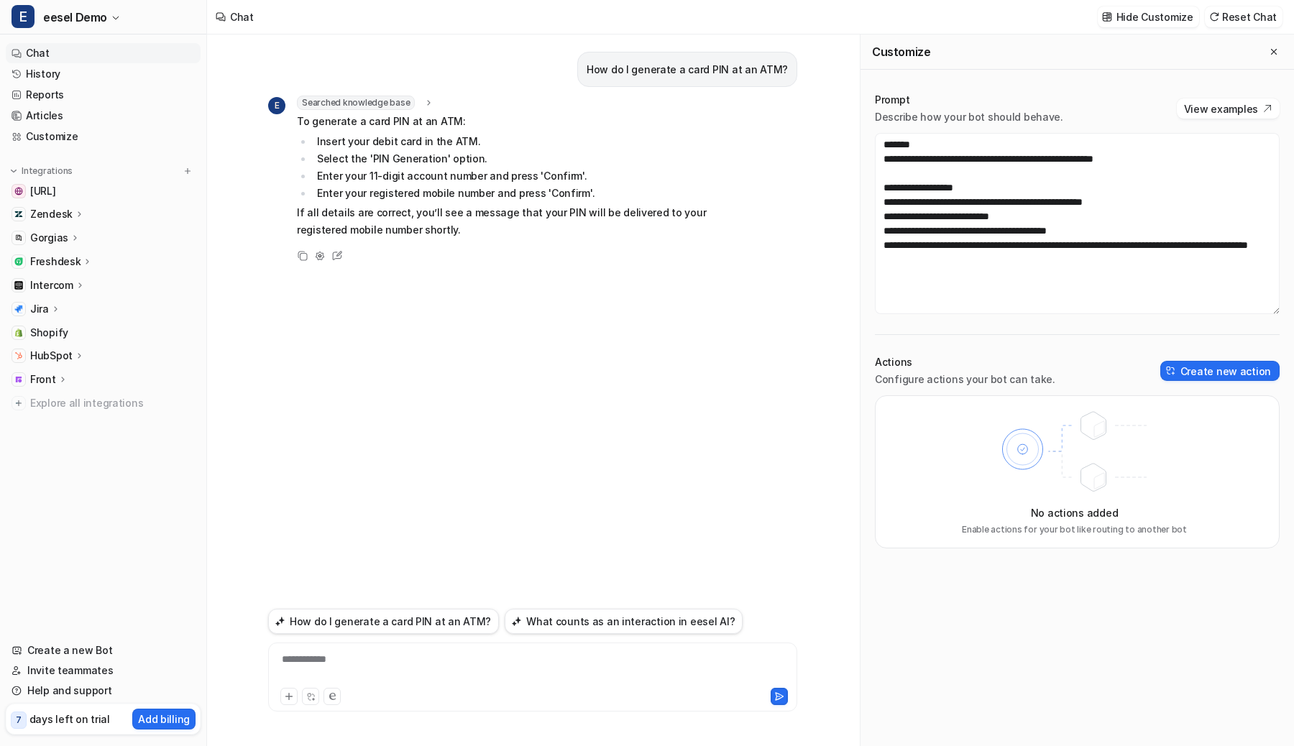
click at [697, 20] on div "Chat Hide Customize Reset Chat" at bounding box center [750, 17] width 1087 height 35
click at [1196, 361] on button "Create new action" at bounding box center [1219, 371] width 119 height 20
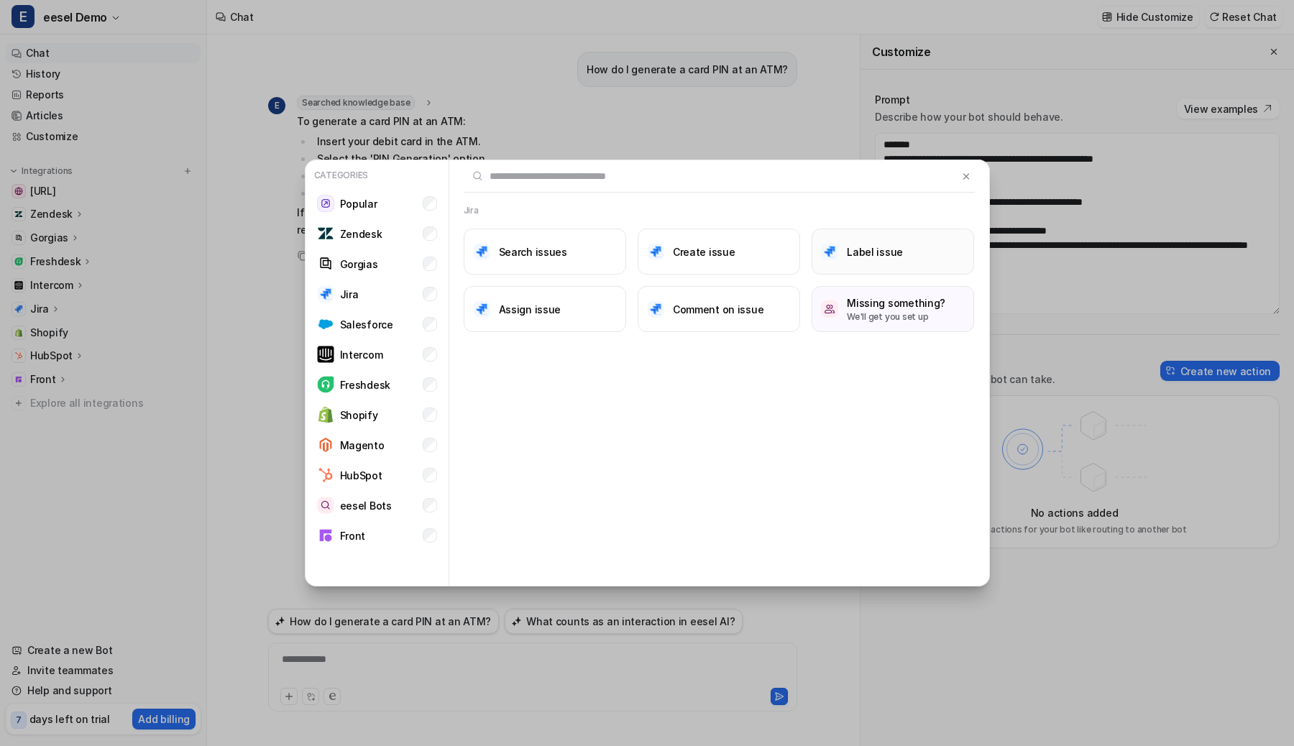
click at [900, 244] on button "Label issue" at bounding box center [893, 252] width 162 height 46
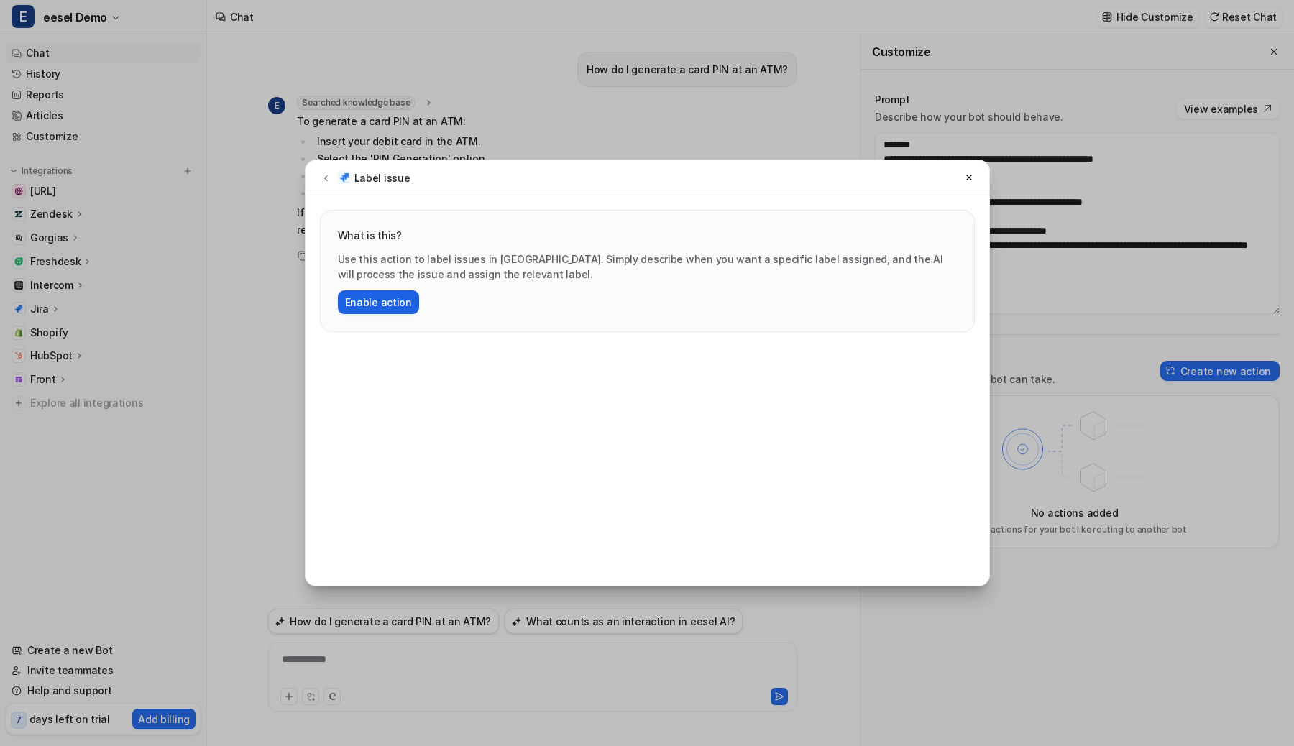
click at [398, 301] on button "Enable action" at bounding box center [378, 302] width 81 height 24
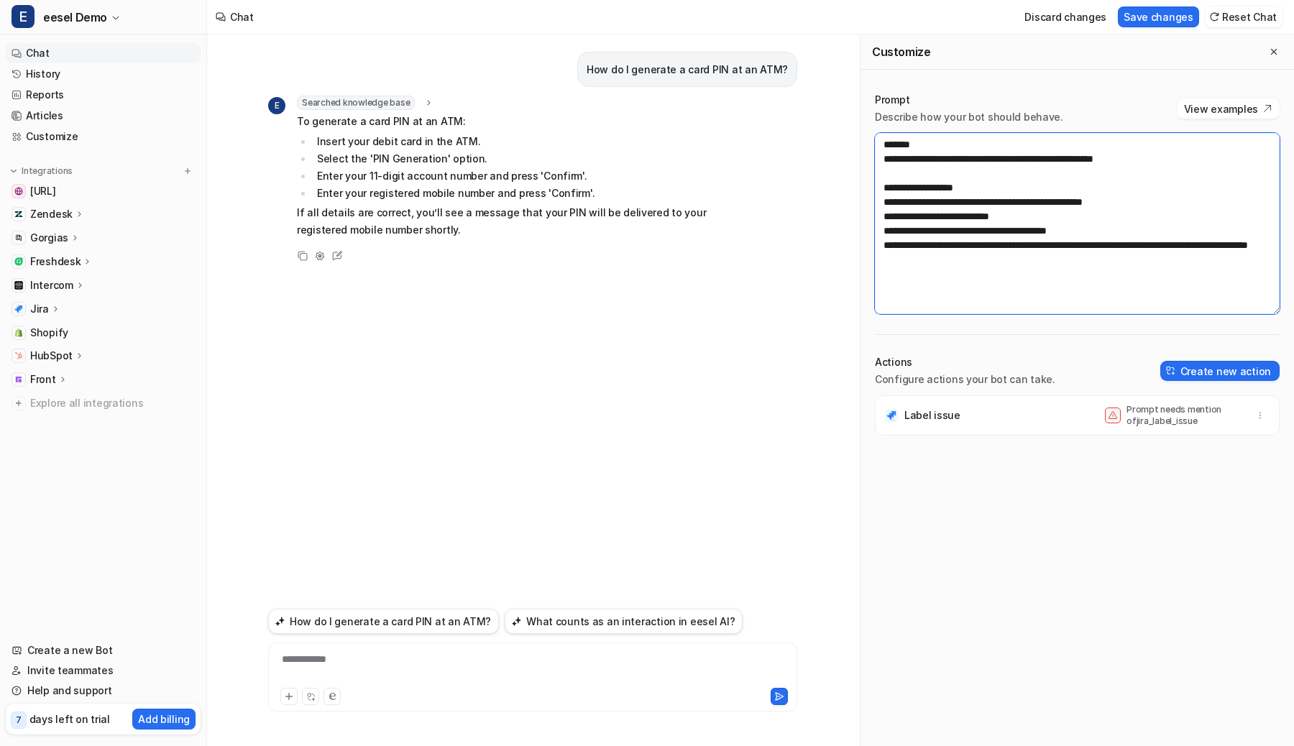
click at [886, 198] on textarea "**********" at bounding box center [1077, 223] width 405 height 181
type textarea "**********"
click at [1143, 6] on button "Save changes" at bounding box center [1158, 16] width 81 height 21
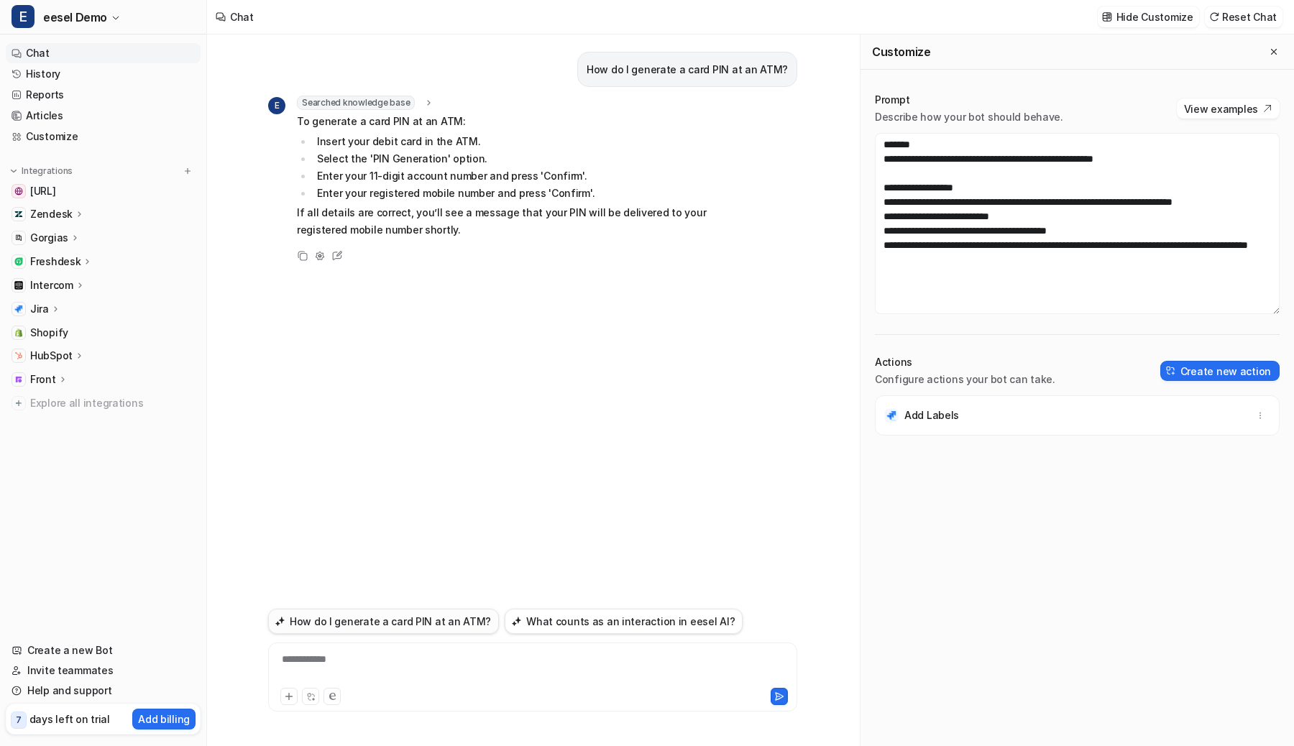
click at [397, 620] on button "How do I generate a card PIN at an ATM?" at bounding box center [383, 621] width 231 height 25
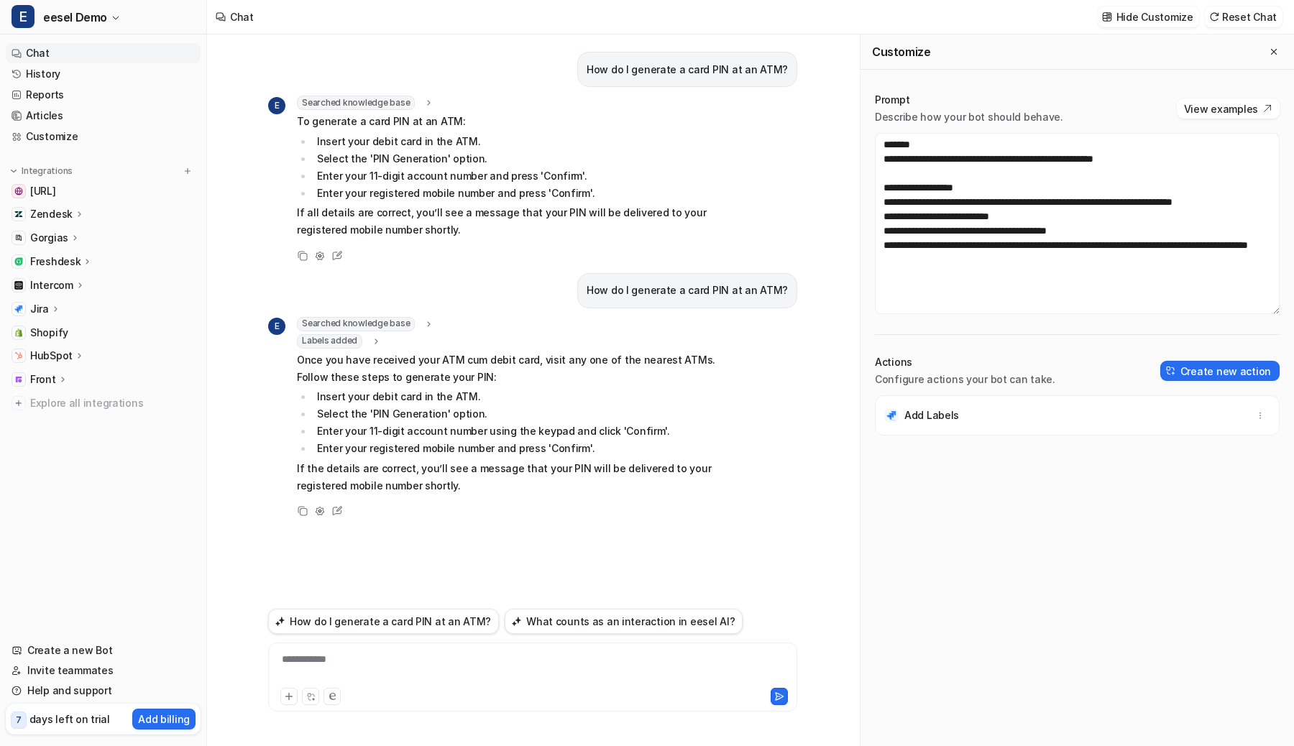
click at [464, 379] on p "Once you have received your ATM cum debit card, visit any one of the nearest AT…" at bounding box center [507, 369] width 421 height 35
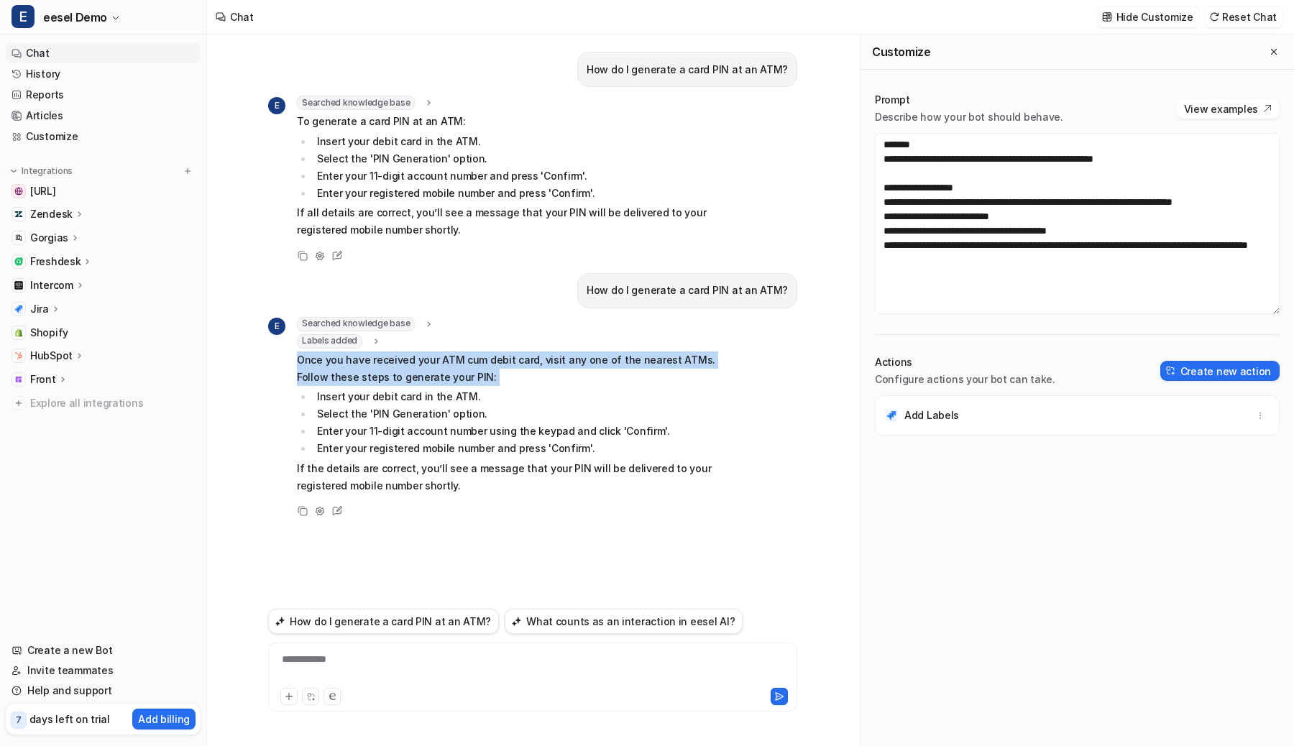
click at [451, 397] on li "Insert your debit card in the ATM." at bounding box center [515, 396] width 405 height 17
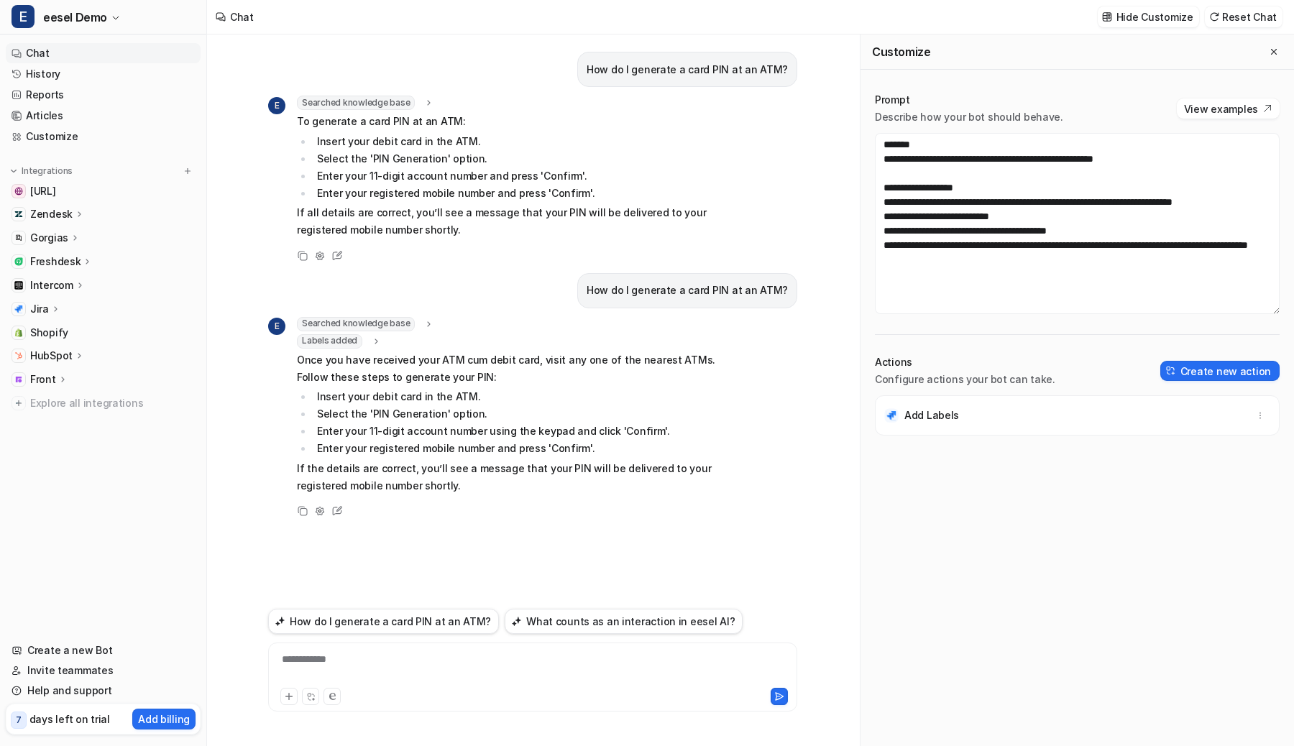
click at [46, 310] on p "Jira" at bounding box center [39, 309] width 19 height 14
click at [47, 391] on p "AI Agent" at bounding box center [63, 392] width 42 height 14
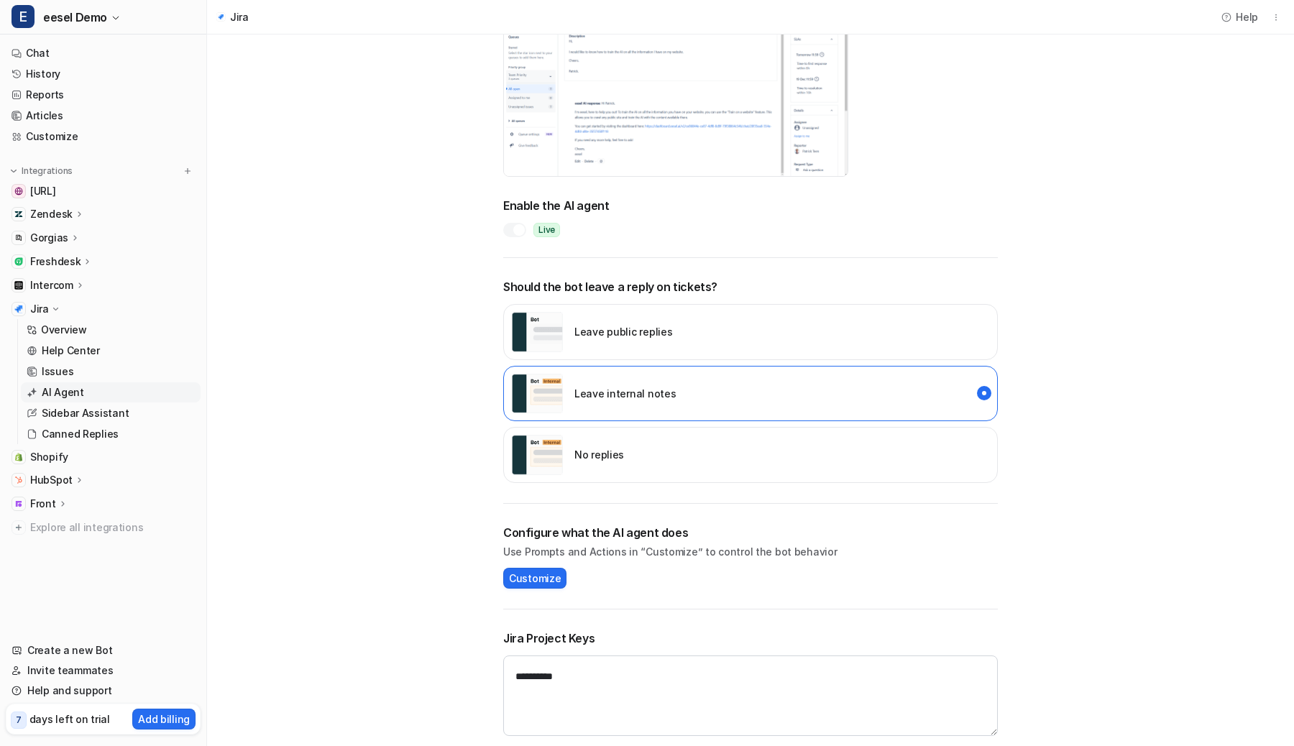
scroll to position [160, 0]
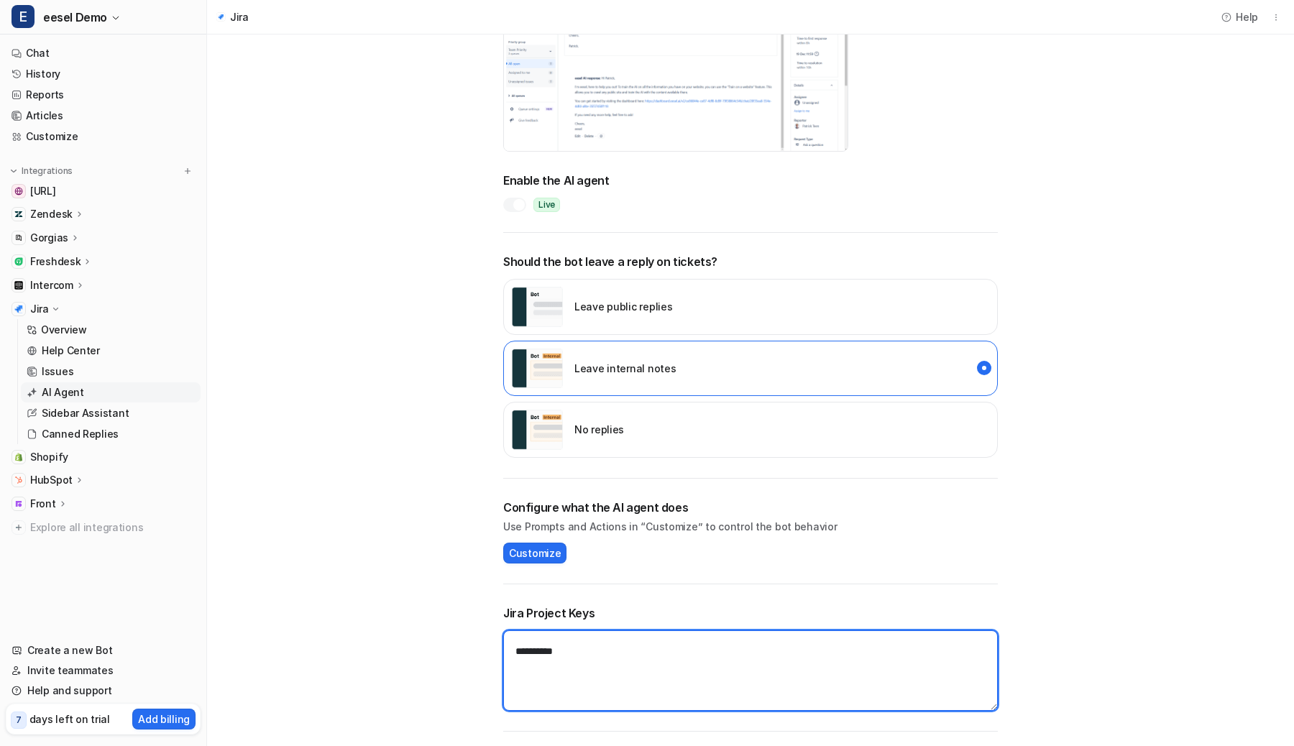
click at [554, 653] on textarea "**********" at bounding box center [750, 670] width 495 height 81
click at [568, 658] on textarea "**********" at bounding box center [750, 670] width 495 height 81
type textarea "**"
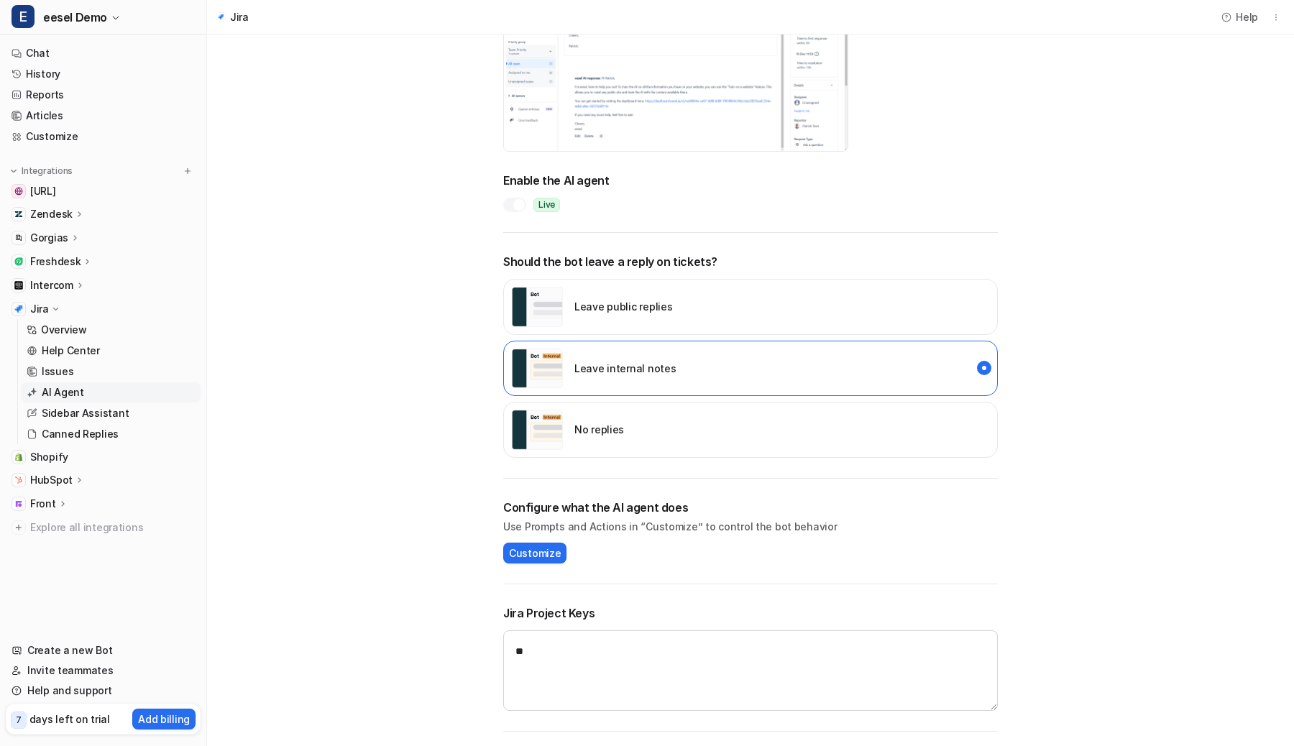
click at [472, 614] on main "AI Agent Configure an AI agent that can tag tickets, respond to customers and m…" at bounding box center [750, 310] width 1087 height 871
click at [66, 72] on link "History" at bounding box center [103, 74] width 195 height 20
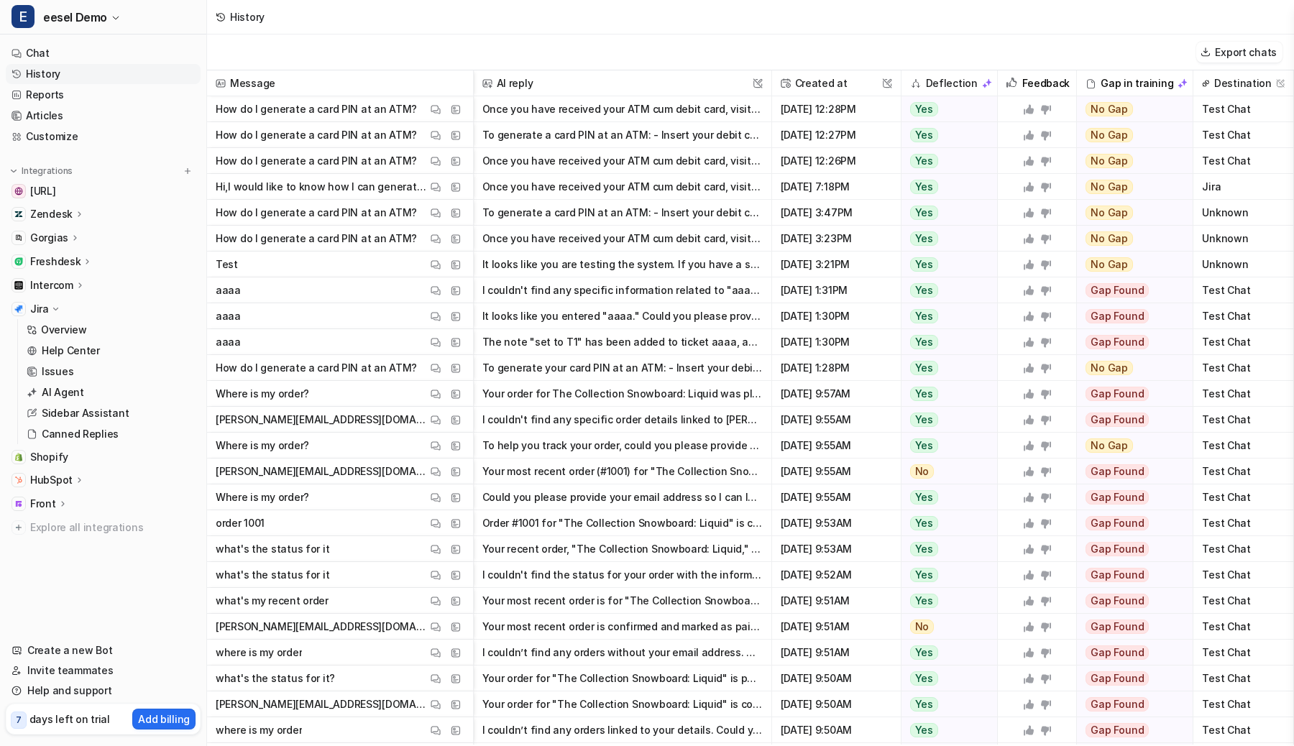
click at [465, 10] on div "History" at bounding box center [750, 17] width 1087 height 35
click at [42, 313] on p "Jira" at bounding box center [39, 309] width 19 height 14
click at [81, 400] on link "AI Agent" at bounding box center [111, 392] width 180 height 20
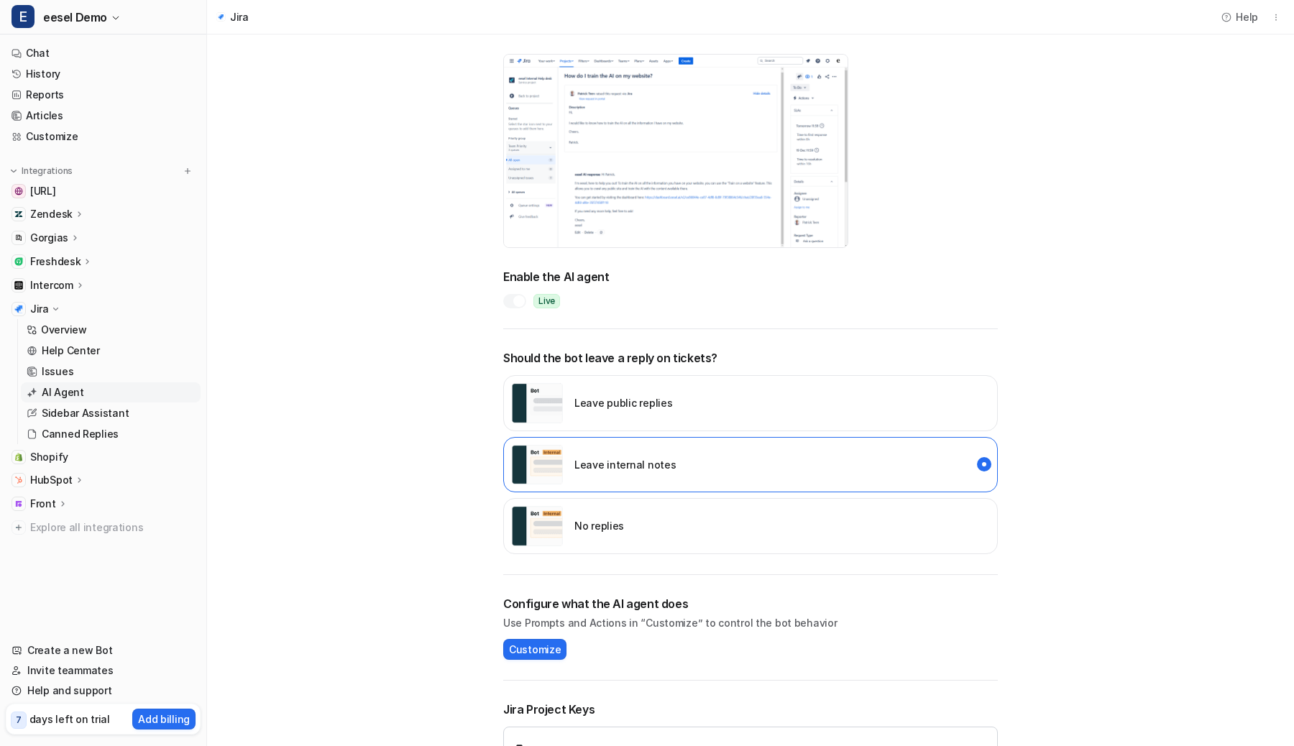
scroll to position [160, 0]
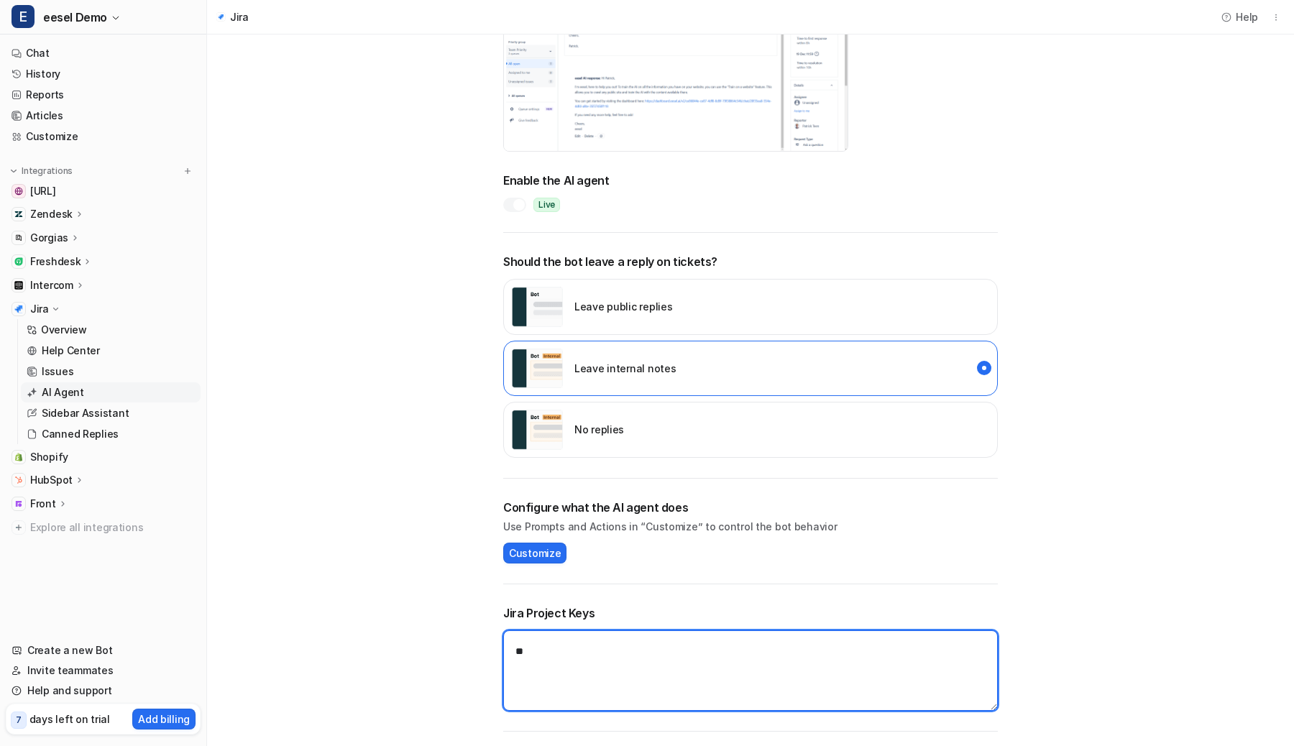
click at [593, 702] on textarea "**" at bounding box center [750, 670] width 495 height 81
click at [555, 675] on textarea "**" at bounding box center [750, 670] width 495 height 81
type textarea "***"
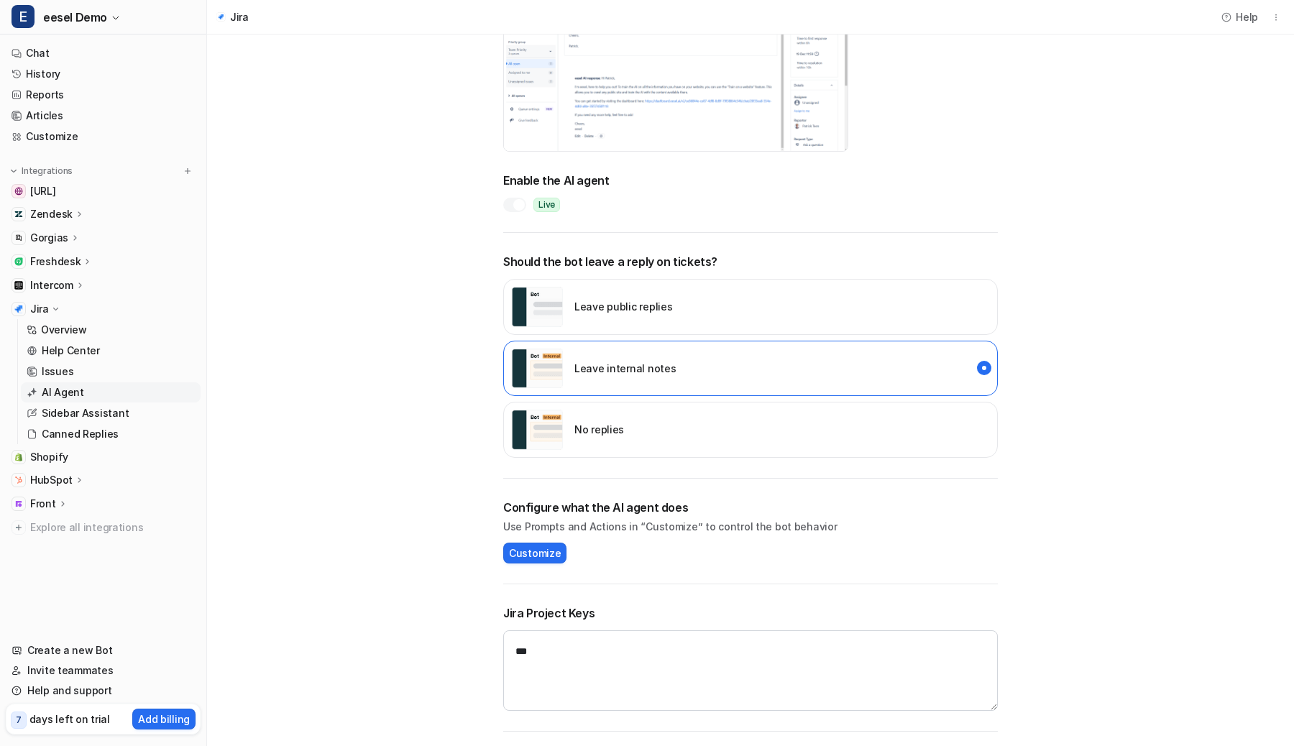
click at [379, 559] on main "AI Agent Configure an AI agent that can tag tickets, respond to customers and m…" at bounding box center [750, 310] width 1087 height 871
click at [557, 320] on img "external_reply" at bounding box center [537, 307] width 52 height 40
click at [567, 302] on div "Leave public replies" at bounding box center [591, 307] width 161 height 40
click at [558, 368] on img "internal_reply" at bounding box center [537, 369] width 52 height 40
click at [518, 210] on div at bounding box center [519, 205] width 12 height 12
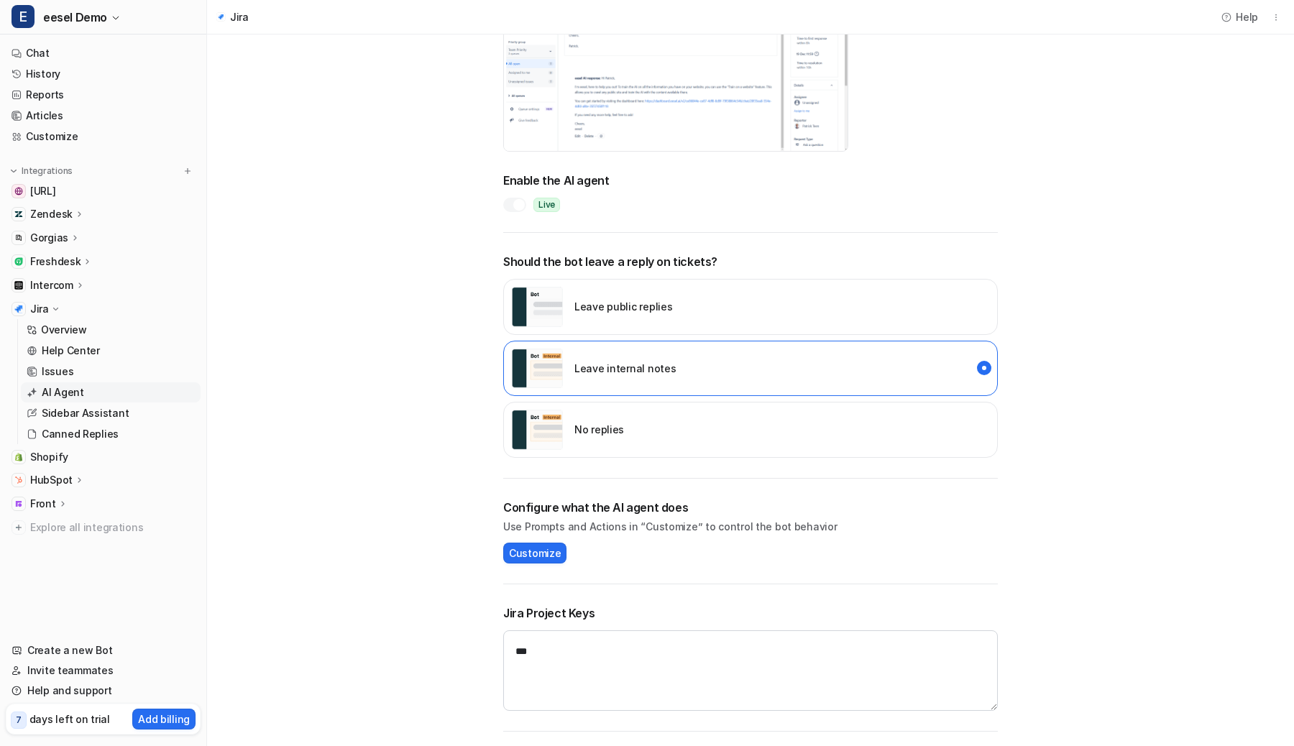
click at [518, 210] on div at bounding box center [519, 205] width 12 height 12
click at [518, 210] on div at bounding box center [514, 205] width 23 height 14
click at [454, 222] on main "AI Agent Configure an AI agent that can tag tickets, respond to customers and m…" at bounding box center [750, 310] width 1087 height 871
click at [54, 74] on link "History" at bounding box center [103, 74] width 195 height 20
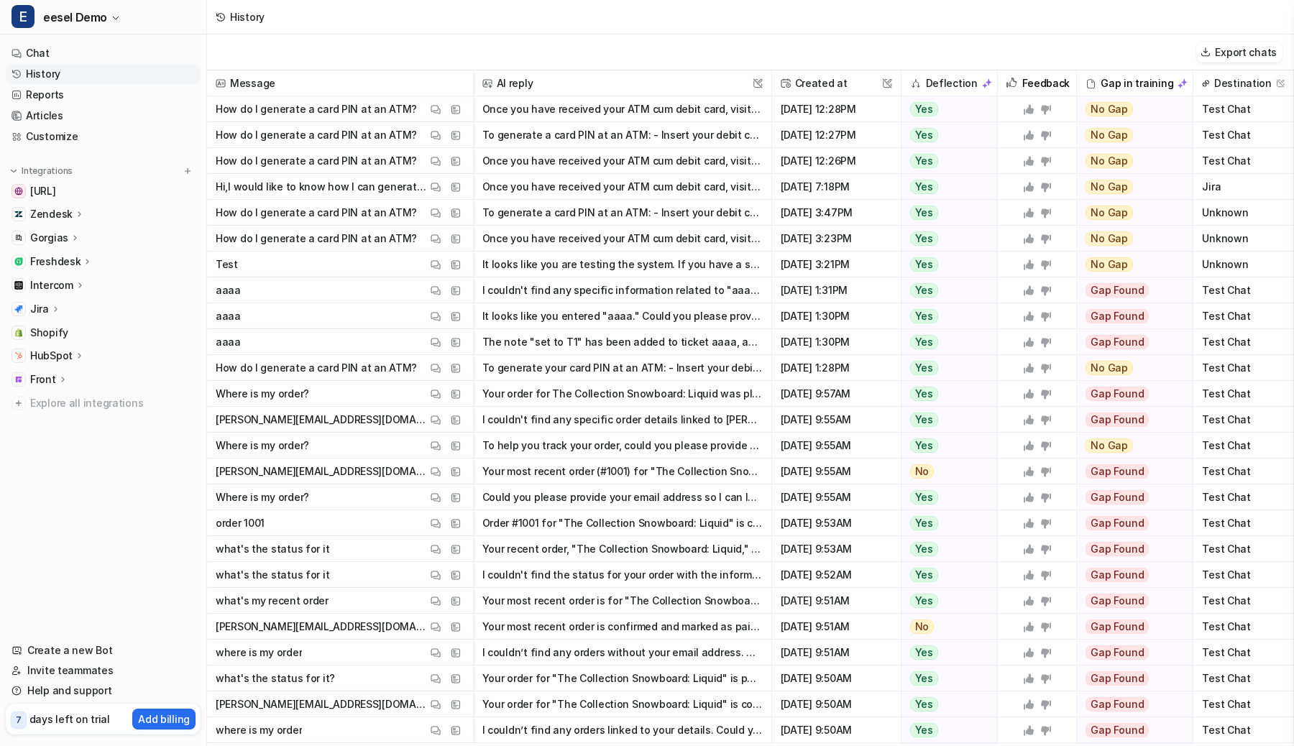
click at [47, 314] on div "Jira" at bounding box center [45, 309] width 31 height 14
click at [63, 393] on p "AI Agent" at bounding box center [63, 392] width 42 height 14
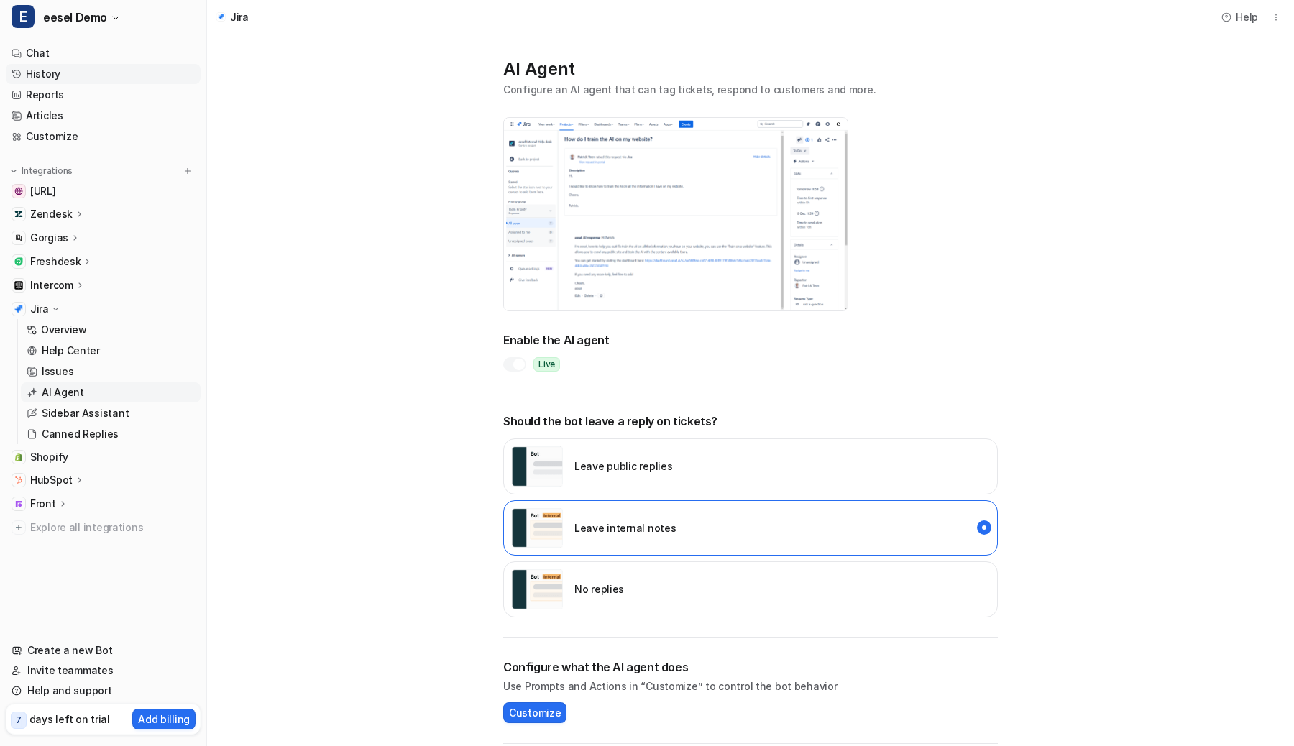
click at [51, 70] on link "History" at bounding box center [103, 74] width 195 height 20
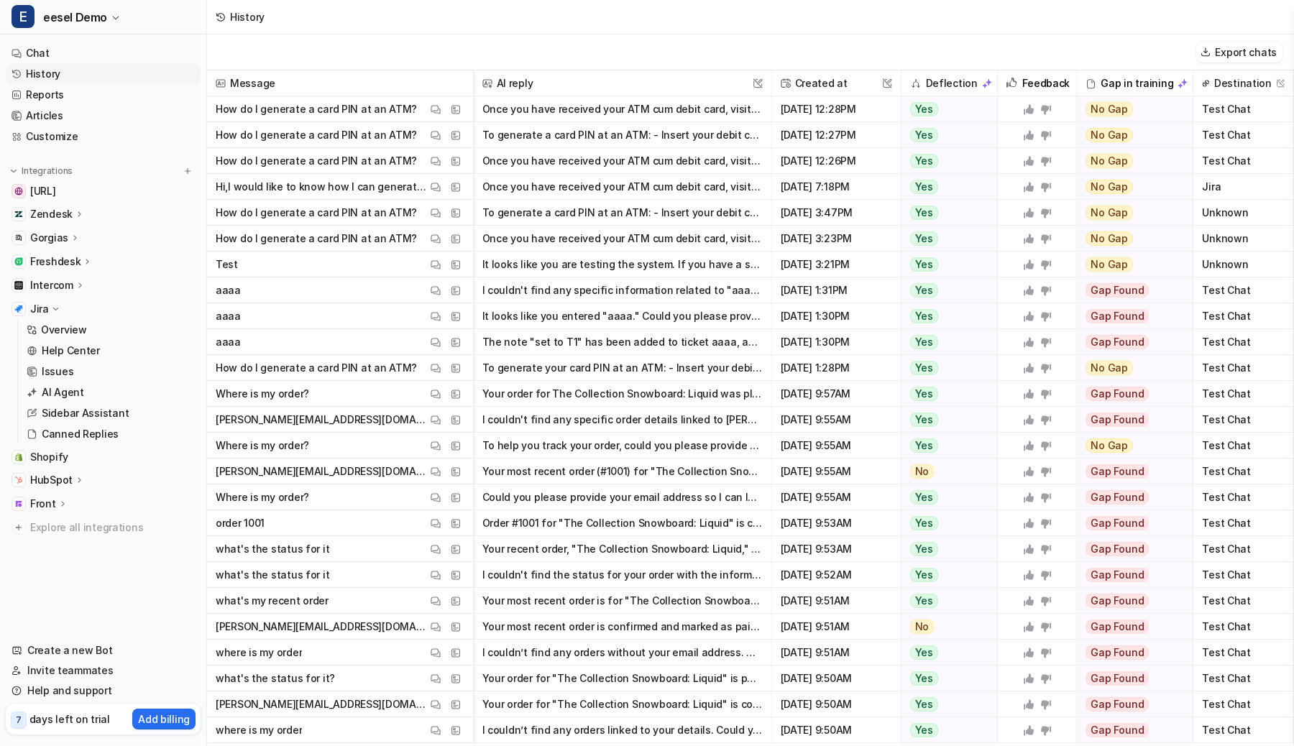
click at [523, 106] on button "Once you have received your ATM cum debit card, visit any one of the nearest AT…" at bounding box center [622, 109] width 280 height 26
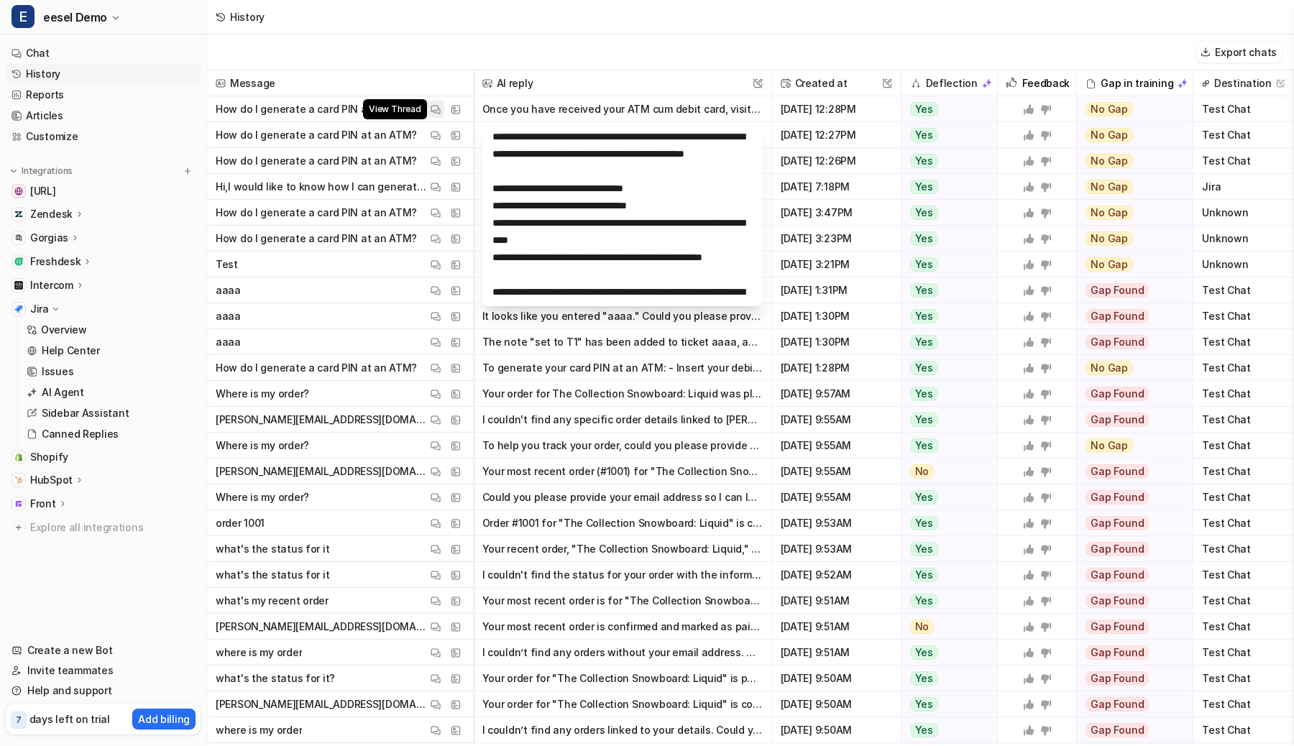
click at [435, 109] on img at bounding box center [436, 109] width 10 height 11
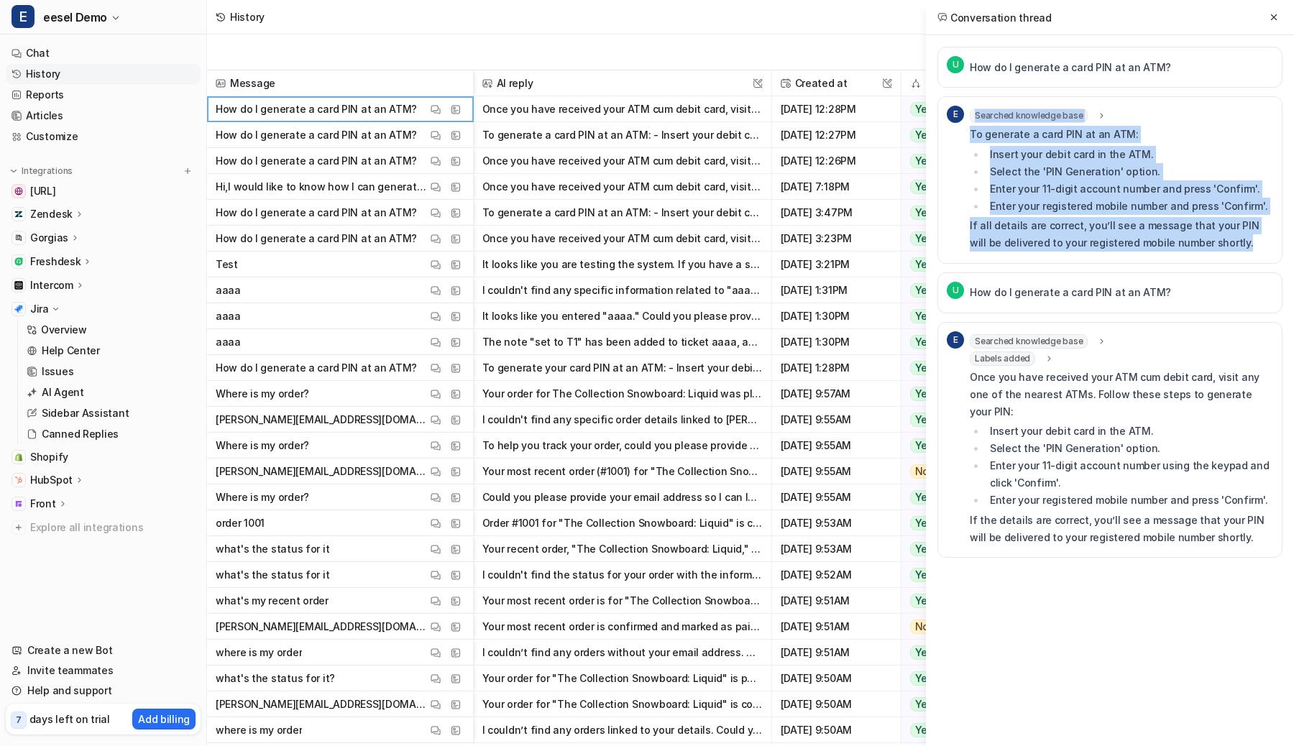
drag, startPoint x: 969, startPoint y: 136, endPoint x: 1206, endPoint y: 242, distance: 260.0
click at [1206, 242] on div "E Searched knowledge base search_queries : "generate card PIN at ATM,card PIN g…" at bounding box center [1110, 180] width 326 height 149
click at [1206, 242] on p "If all details are correct, you’ll see a message that your PIN will be delivere…" at bounding box center [1121, 234] width 303 height 35
drag, startPoint x: 1208, startPoint y: 242, endPoint x: 971, endPoint y: 135, distance: 261.0
click at [971, 135] on div "To generate a card PIN at an ATM: Insert your debit card in the ATM. Select the…" at bounding box center [1121, 189] width 303 height 126
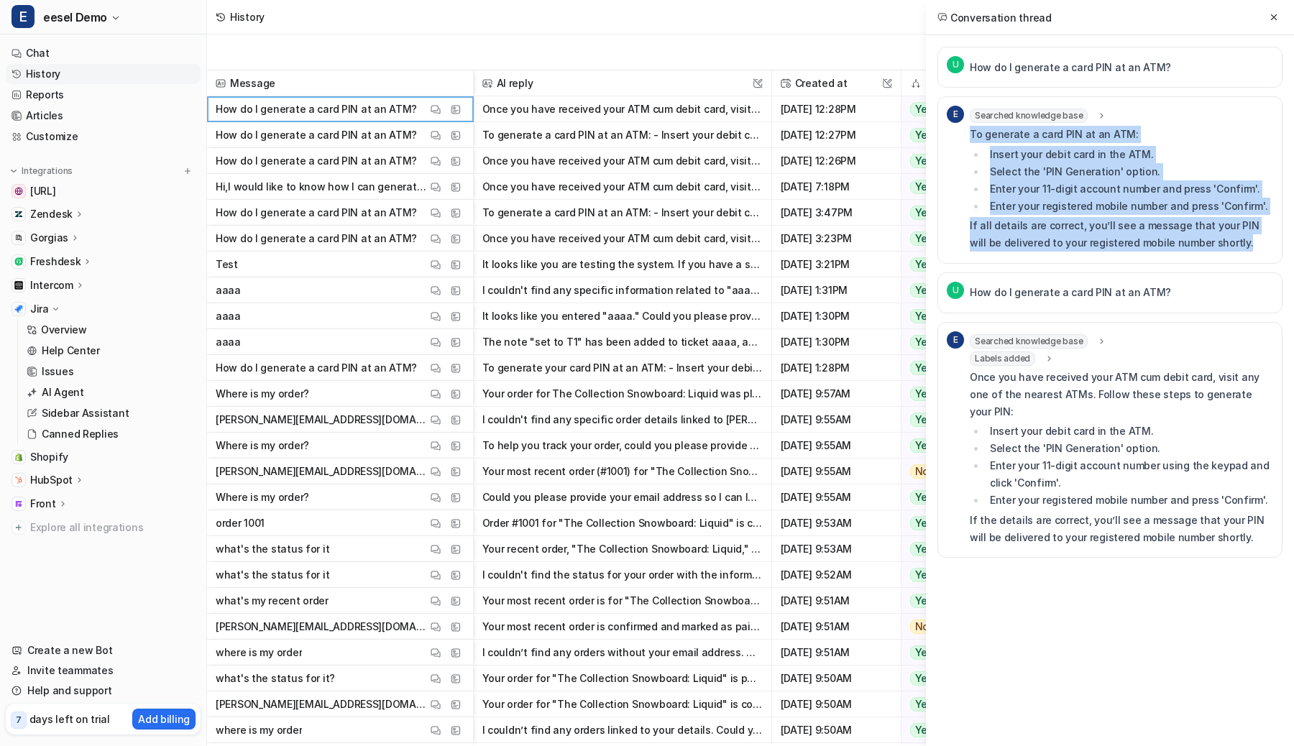
copy div "To generate a card PIN at an ATM: Insert your debit card in the ATM. Select the…"
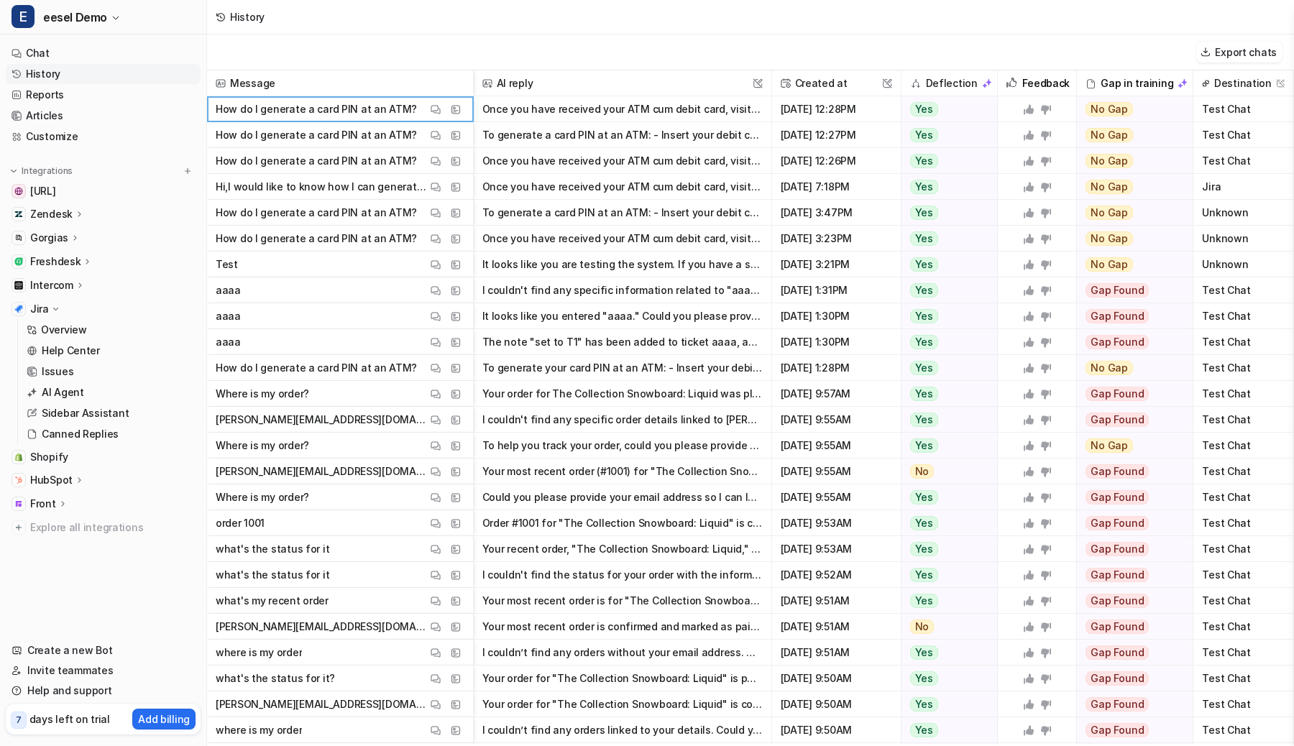
click at [720, 53] on div "Export chats" at bounding box center [750, 53] width 1087 height 36
click at [60, 385] on p "AI Agent" at bounding box center [63, 392] width 42 height 14
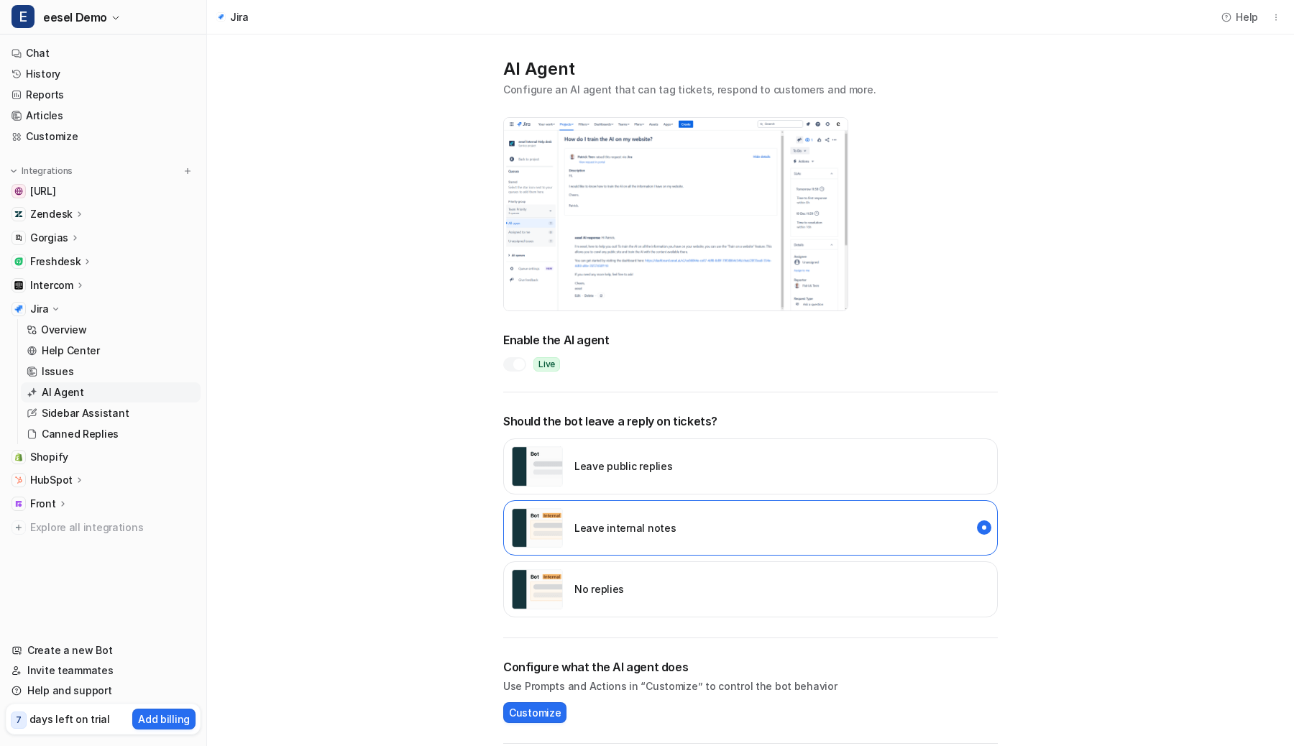
click at [513, 362] on div at bounding box center [519, 365] width 12 height 12
click at [597, 579] on div "No replies" at bounding box center [567, 589] width 113 height 40
click at [443, 426] on main "AI Agent Configure an AI agent that can tag tickets, respond to customers and m…" at bounding box center [750, 470] width 1087 height 871
click at [917, 261] on div "AI Agent Configure an AI agent that can tag tickets, respond to customers and m…" at bounding box center [750, 474] width 523 height 863
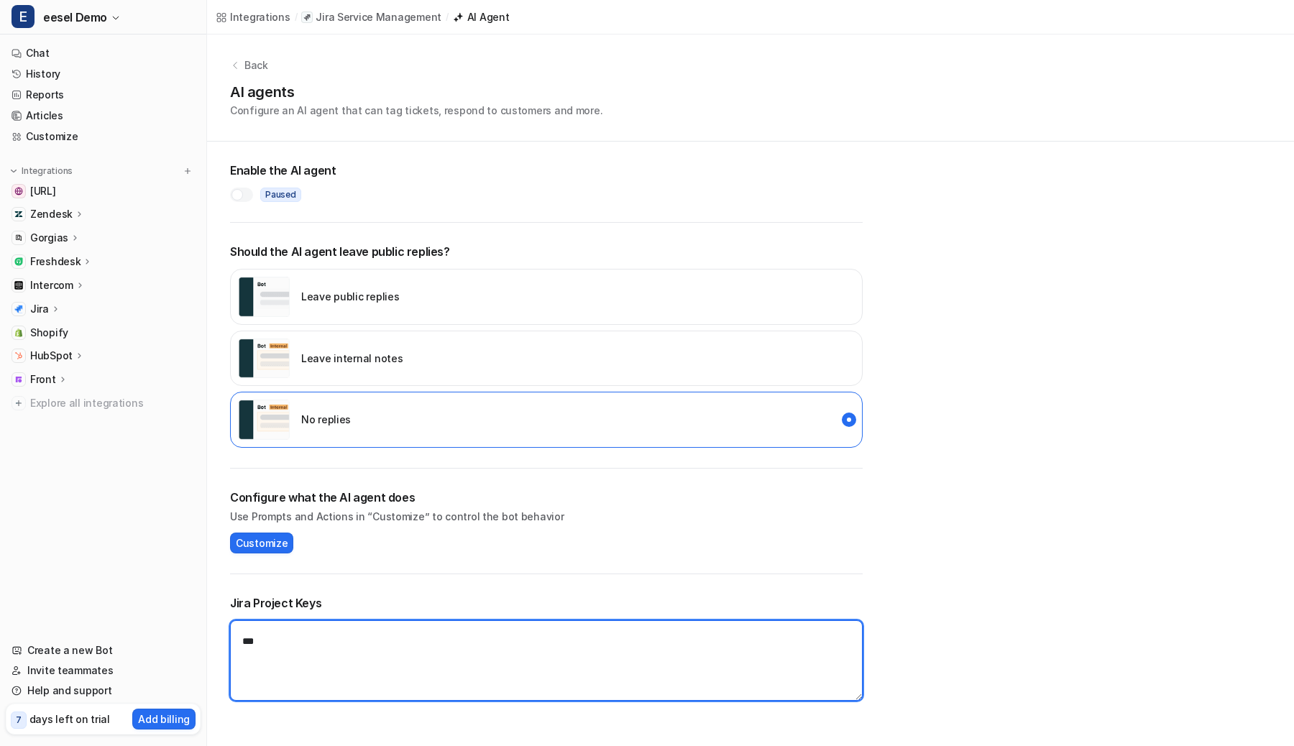
click at [291, 658] on textarea "***" at bounding box center [546, 660] width 633 height 81
type textarea "**"
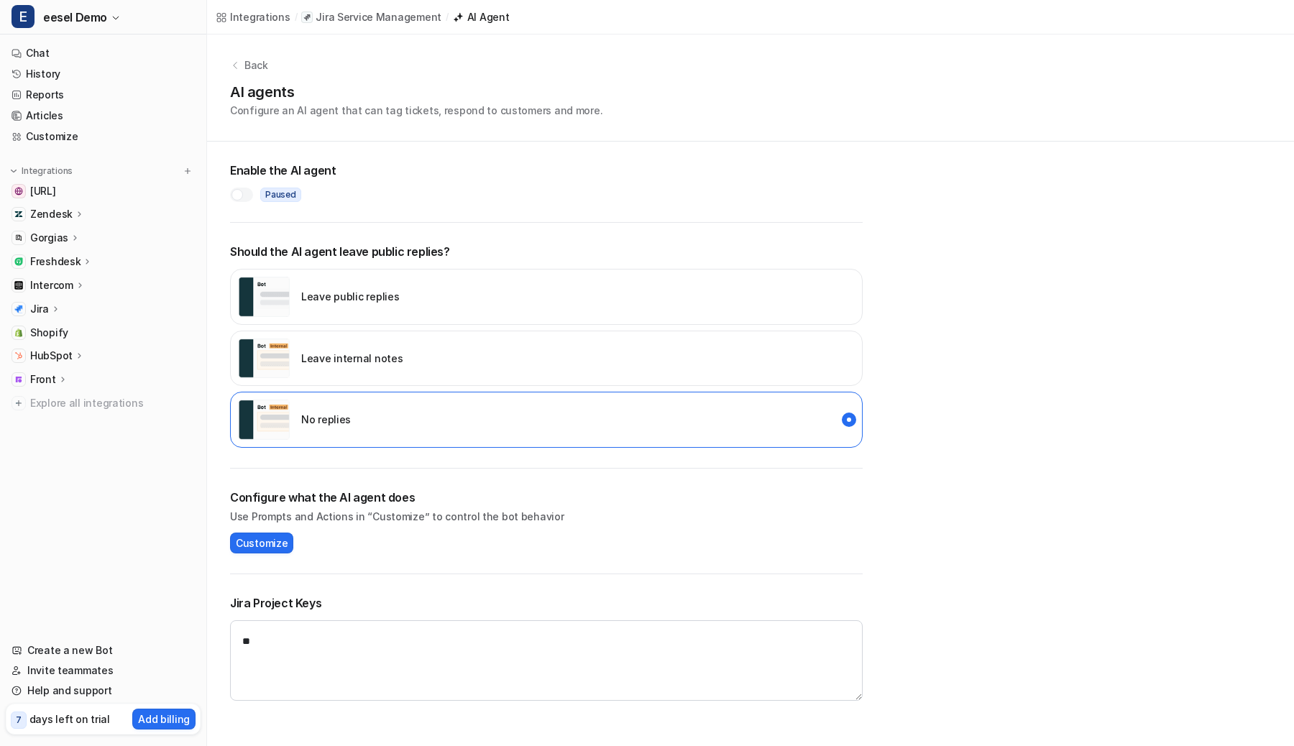
click at [336, 592] on div "Jira Project Keys **" at bounding box center [546, 647] width 633 height 147
click at [680, 70] on div "Back" at bounding box center [750, 65] width 1041 height 15
click at [694, 114] on div "AI agents Configure an AI agent that can tag tickets, respond to customers and …" at bounding box center [750, 99] width 1041 height 37
click at [694, 128] on div "Back AI agents Configure an AI agent that can tag tickets, respond to customers…" at bounding box center [750, 88] width 1087 height 107
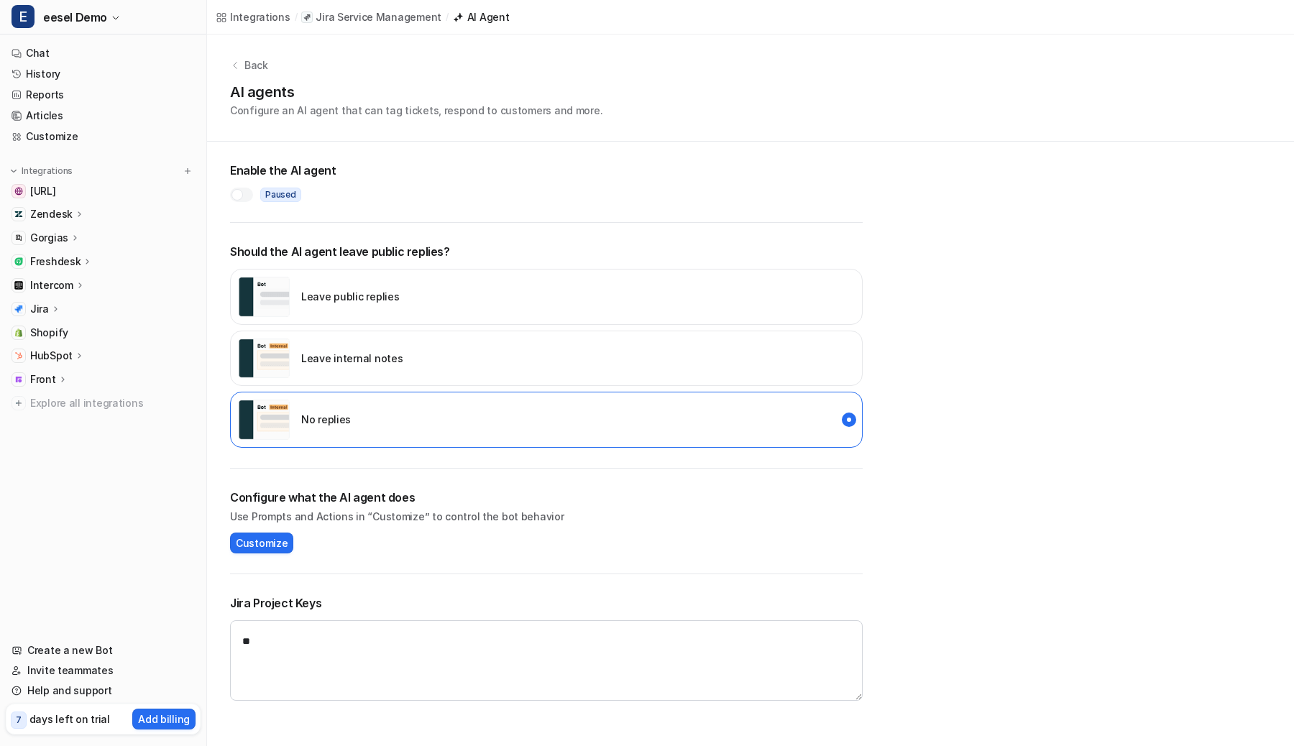
click at [484, 363] on div "Leave internal notes" at bounding box center [546, 359] width 633 height 56
click at [239, 191] on div at bounding box center [237, 195] width 12 height 12
click at [321, 147] on div "Enable the AI agent live" at bounding box center [546, 182] width 633 height 81
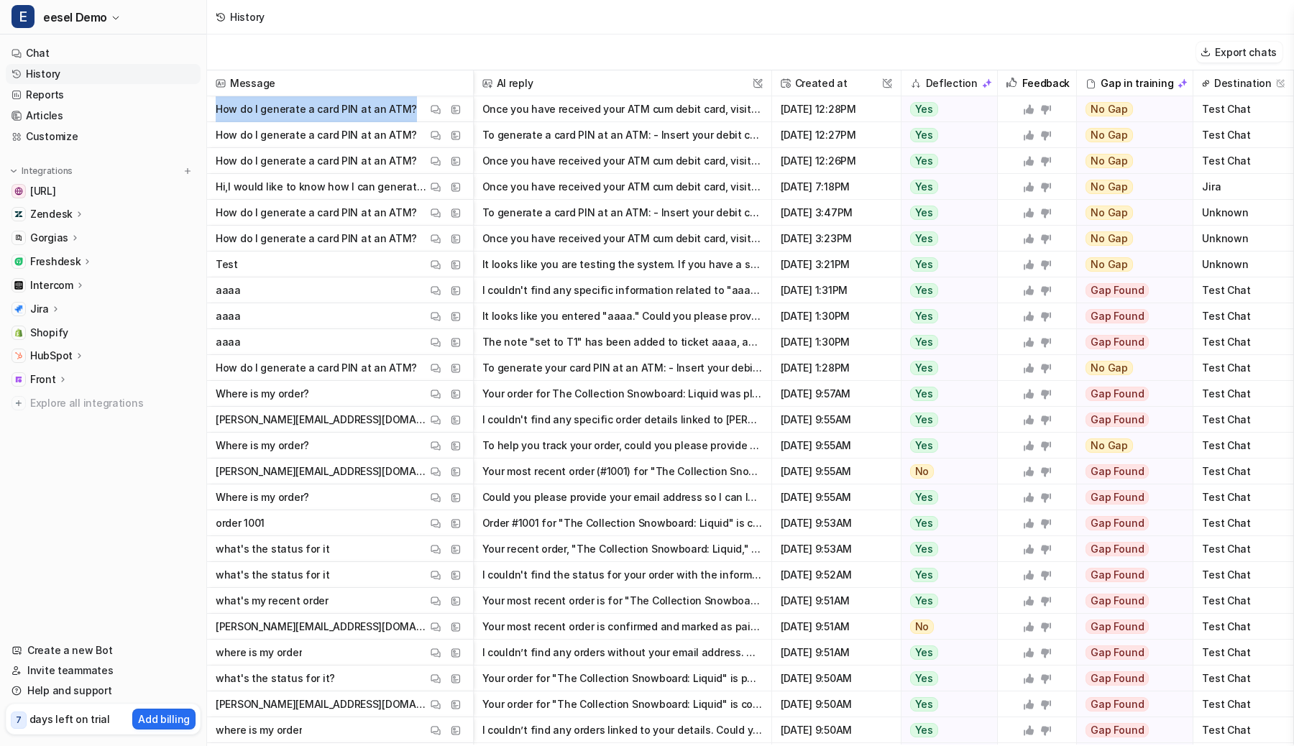
drag, startPoint x: 408, startPoint y: 106, endPoint x: 216, endPoint y: 107, distance: 192.7
click at [216, 107] on span "How do I generate a card PIN at an ATM? View Thread View Sources" at bounding box center [340, 109] width 254 height 26
copy p "How do I generate a card PIN at an ATM?"
click at [541, 109] on button "Once you have received your ATM cum debit card, visit any one of the nearest AT…" at bounding box center [622, 109] width 280 height 26
click at [431, 108] on img at bounding box center [436, 109] width 10 height 11
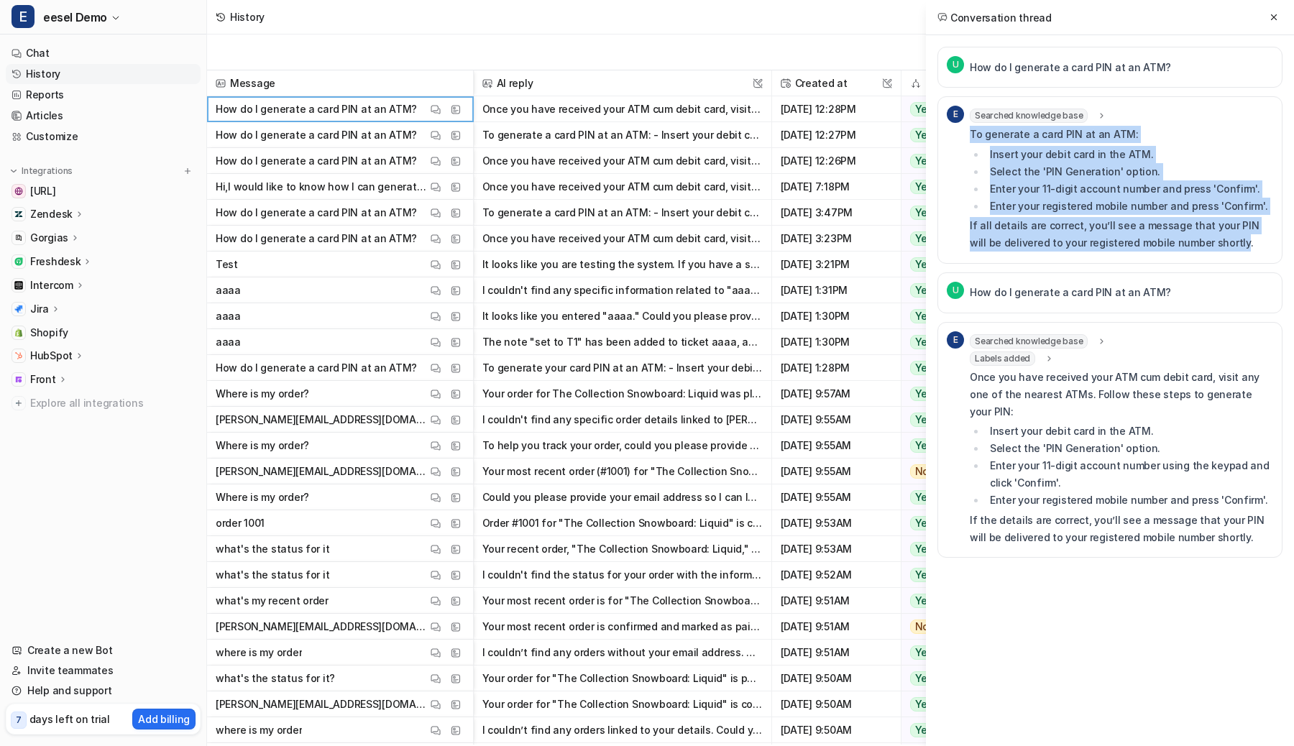
drag, startPoint x: 970, startPoint y: 137, endPoint x: 1203, endPoint y: 243, distance: 256.4
click at [1203, 243] on div "To generate a card PIN at an ATM: Insert your debit card in the ATM. Select the…" at bounding box center [1121, 189] width 303 height 126
drag, startPoint x: 1214, startPoint y: 240, endPoint x: 971, endPoint y: 138, distance: 262.9
click at [971, 138] on div "To generate a card PIN at an ATM: Insert your debit card in the ATM. Select the…" at bounding box center [1121, 189] width 303 height 126
copy div "To generate a card PIN at an ATM: Insert your debit card in the ATM. Select the…"
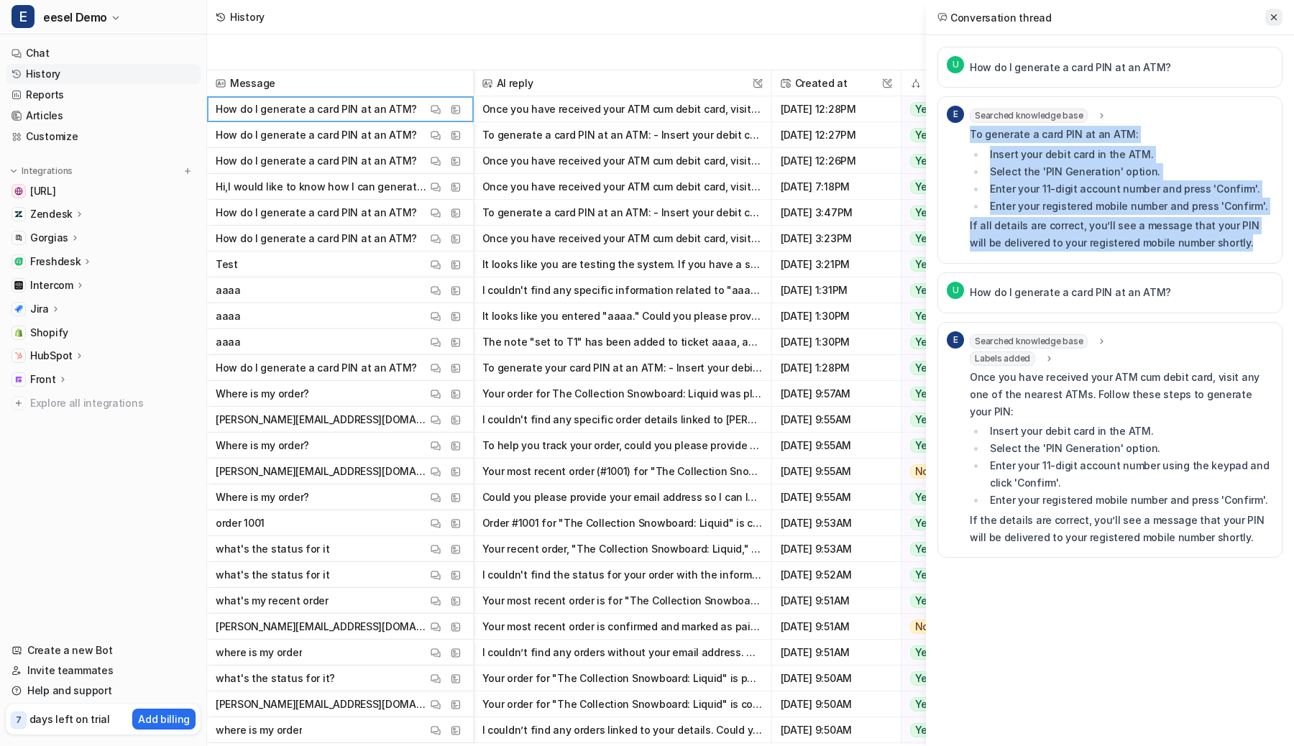
click at [1267, 14] on button at bounding box center [1273, 17] width 17 height 17
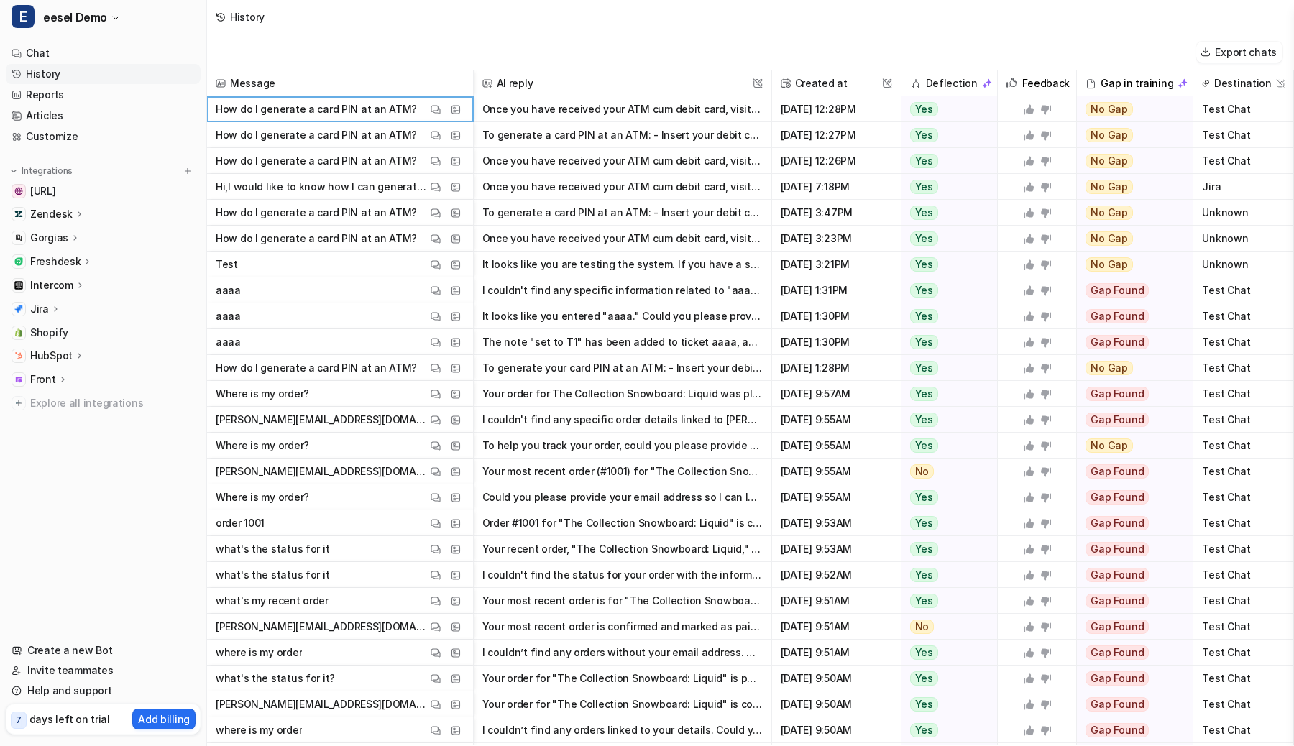
click at [46, 315] on p "Jira" at bounding box center [39, 309] width 19 height 14
click at [47, 349] on p "Help Center" at bounding box center [71, 351] width 58 height 14
click at [50, 392] on p "AI Agent" at bounding box center [63, 392] width 42 height 14
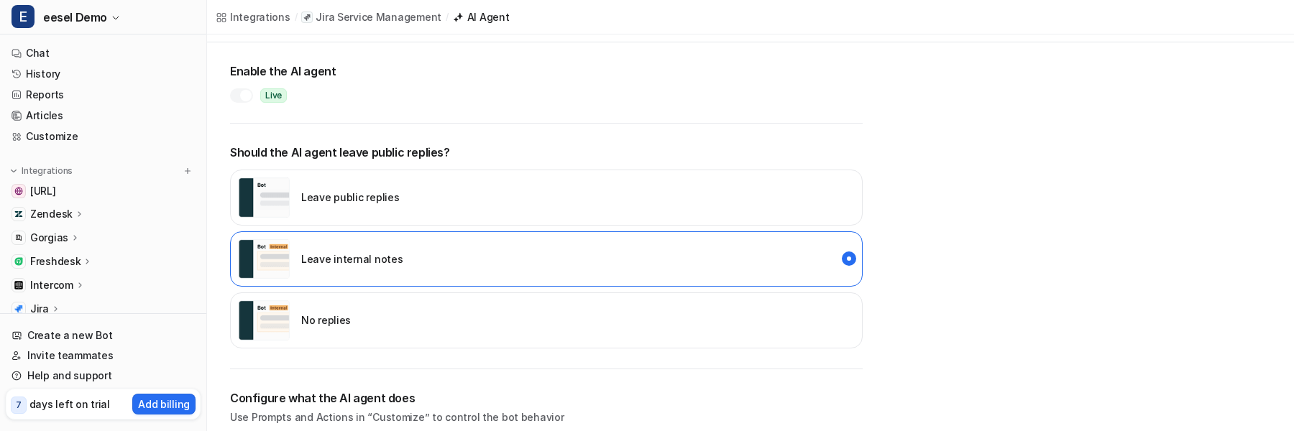
scroll to position [108, 0]
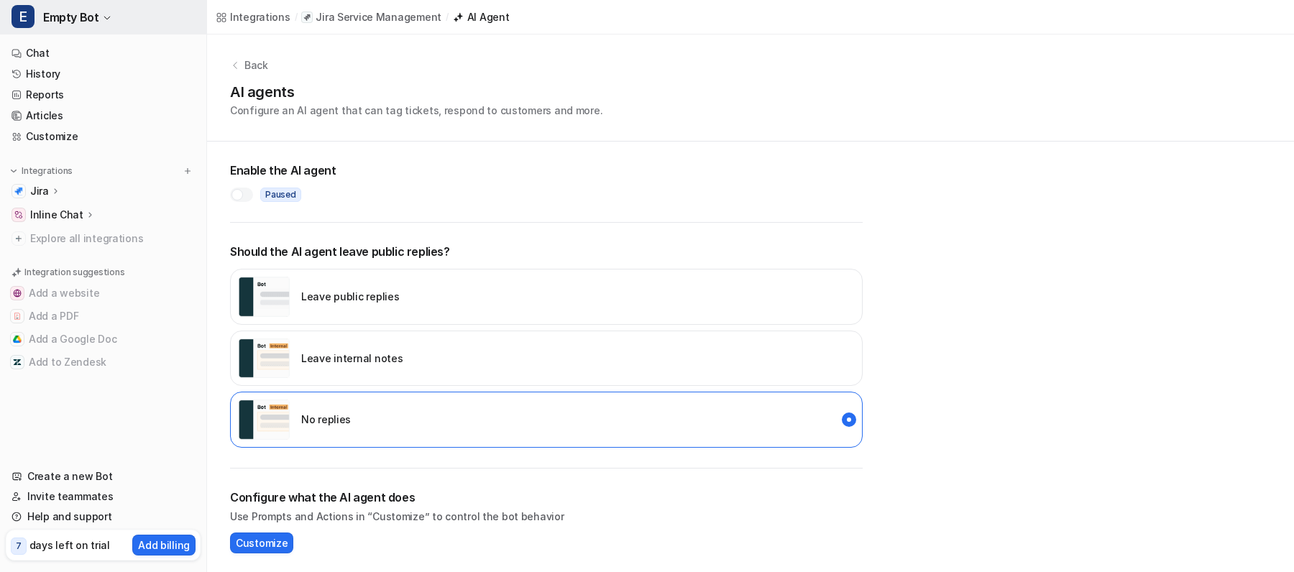
click at [94, 2] on button "E Empty Bot" at bounding box center [103, 17] width 206 height 35
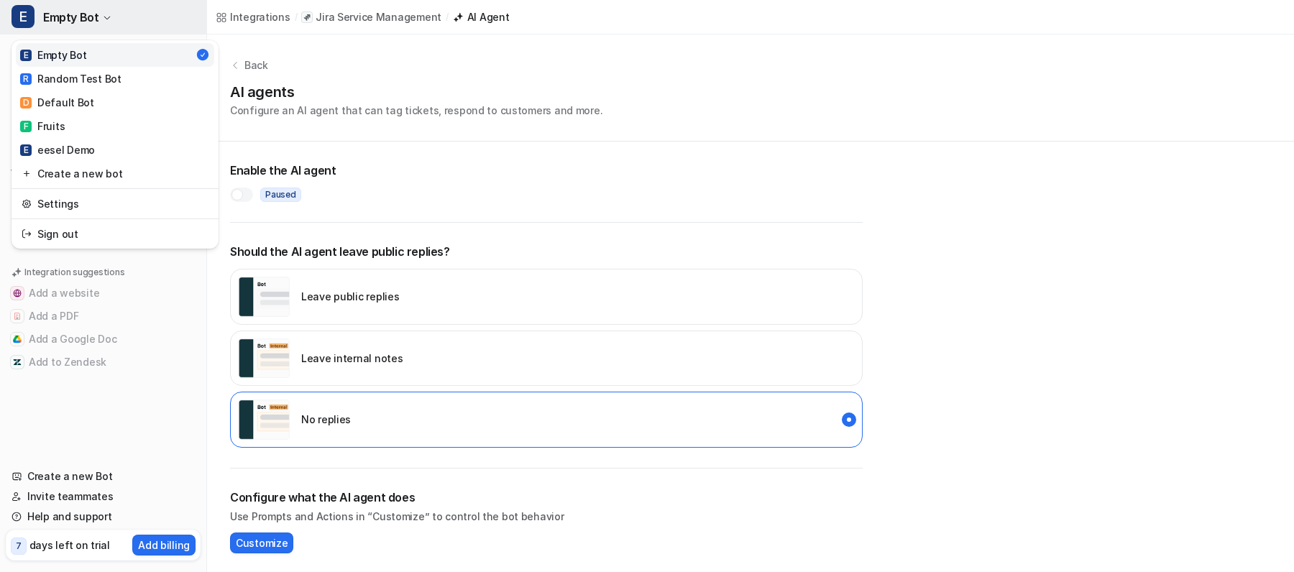
click at [94, 2] on button "E Empty Bot" at bounding box center [103, 17] width 206 height 35
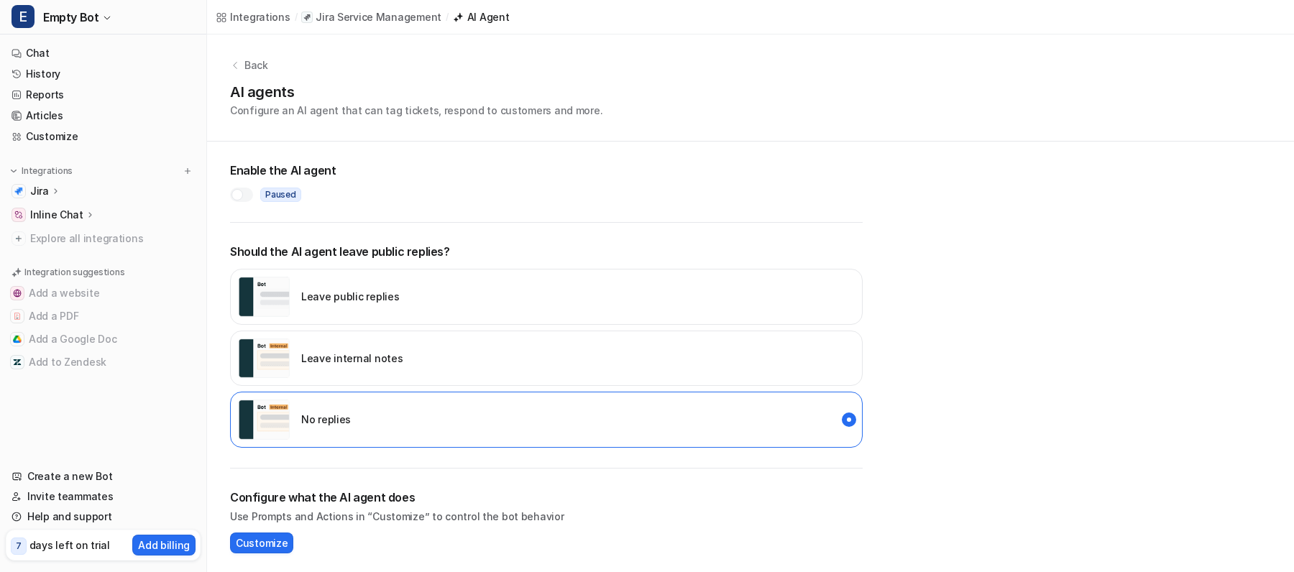
click at [244, 198] on div at bounding box center [241, 195] width 23 height 14
click at [295, 354] on div "Leave internal notes" at bounding box center [320, 359] width 165 height 40
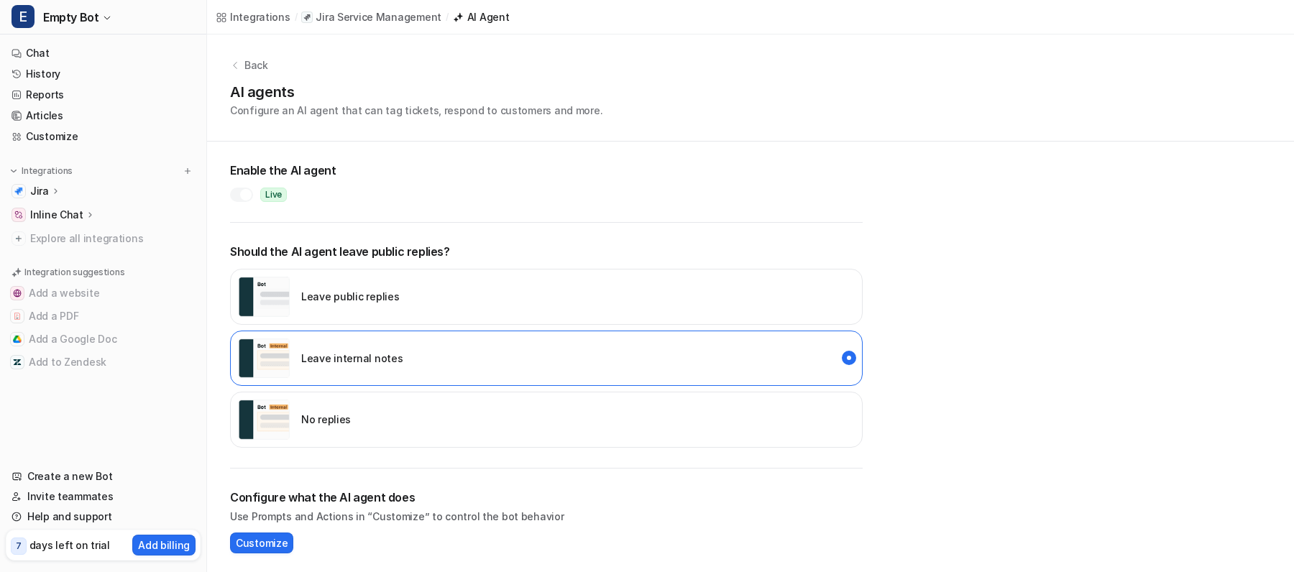
click at [278, 408] on img "disabled" at bounding box center [264, 420] width 52 height 40
click at [242, 195] on div at bounding box center [246, 195] width 12 height 12
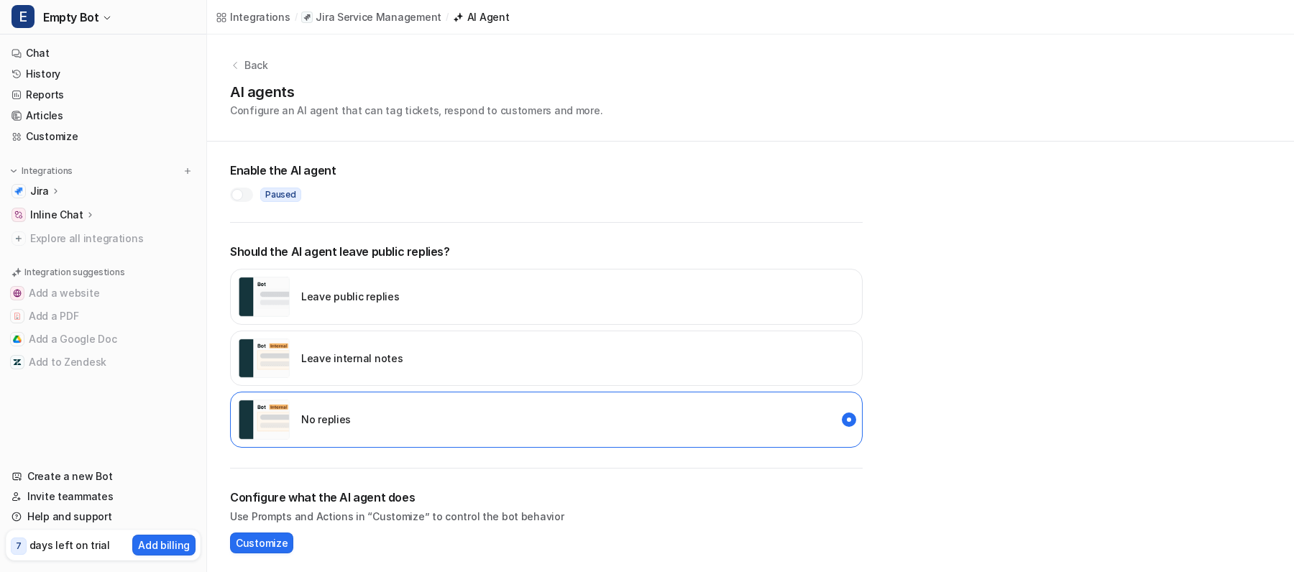
click at [244, 196] on div at bounding box center [241, 195] width 23 height 14
click at [237, 193] on div at bounding box center [241, 195] width 23 height 14
click at [237, 193] on div at bounding box center [237, 195] width 12 height 12
click at [275, 351] on img "internal_reply" at bounding box center [264, 359] width 52 height 40
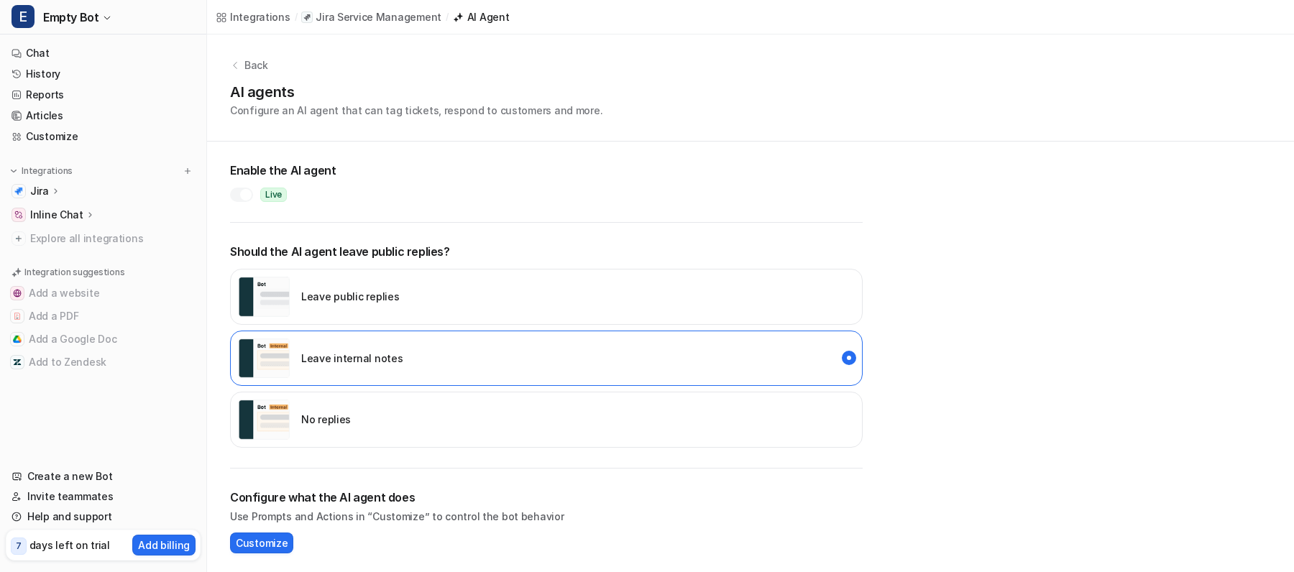
click at [312, 426] on p "No replies" at bounding box center [326, 419] width 50 height 15
click at [237, 191] on div at bounding box center [241, 195] width 23 height 14
click at [244, 195] on div at bounding box center [246, 195] width 12 height 12
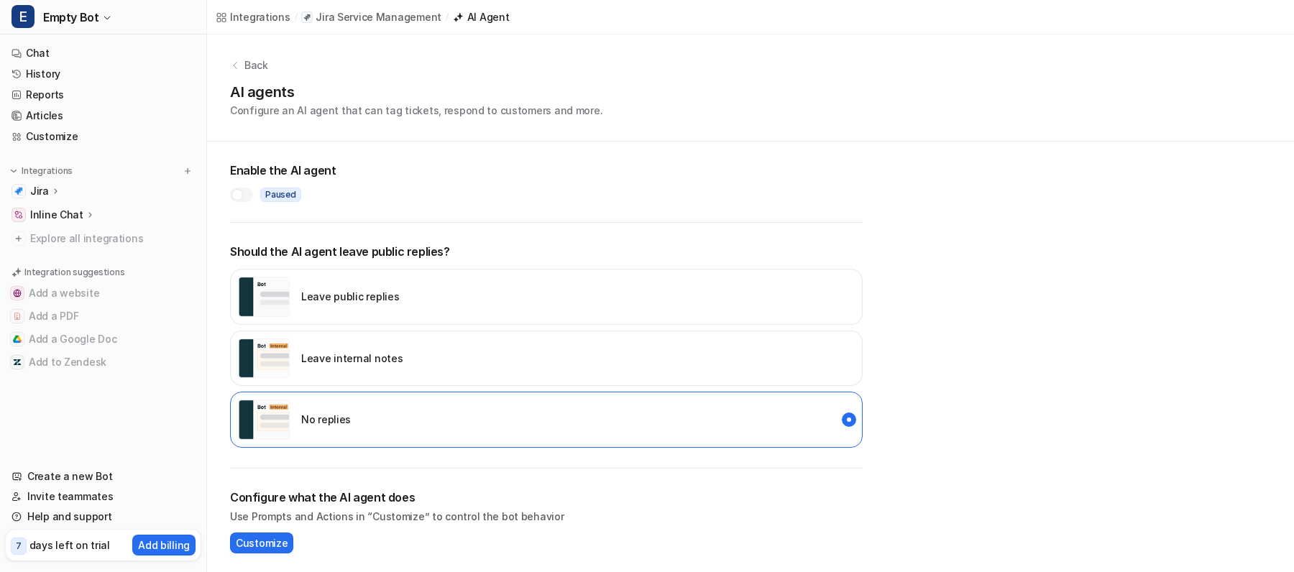
click at [395, 78] on div "Back AI agents Configure an AI agent that can tag tickets, respond to customers…" at bounding box center [750, 88] width 1087 height 107
click at [131, 24] on button "E Empty Bot" at bounding box center [103, 17] width 206 height 35
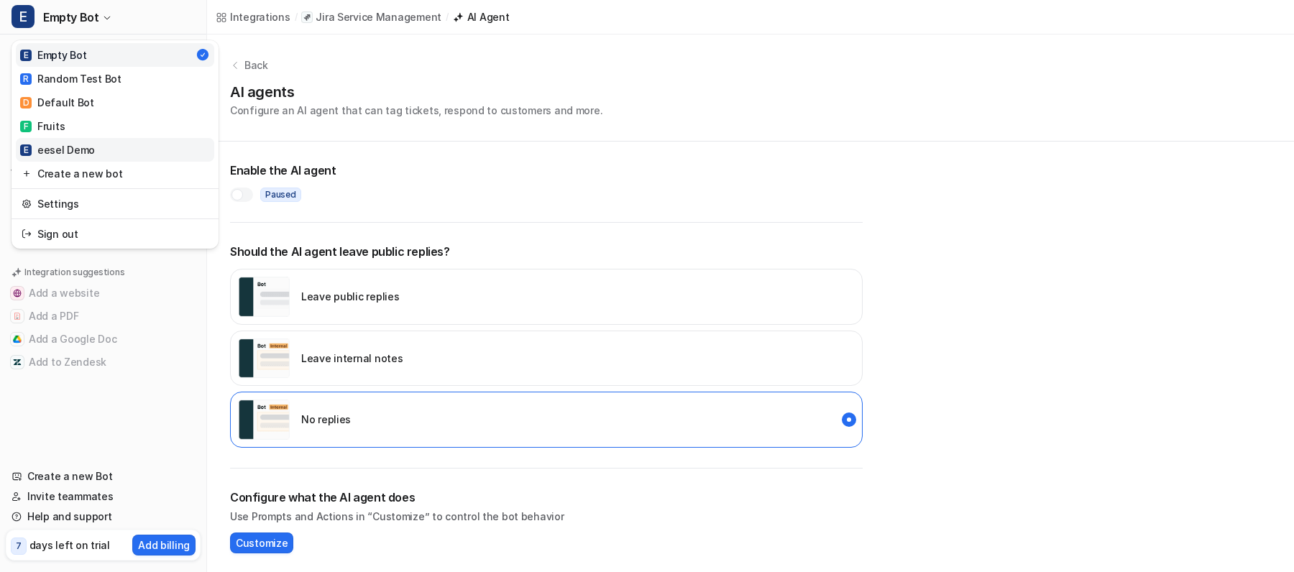
click at [117, 150] on link "E eesel Demo" at bounding box center [115, 150] width 198 height 24
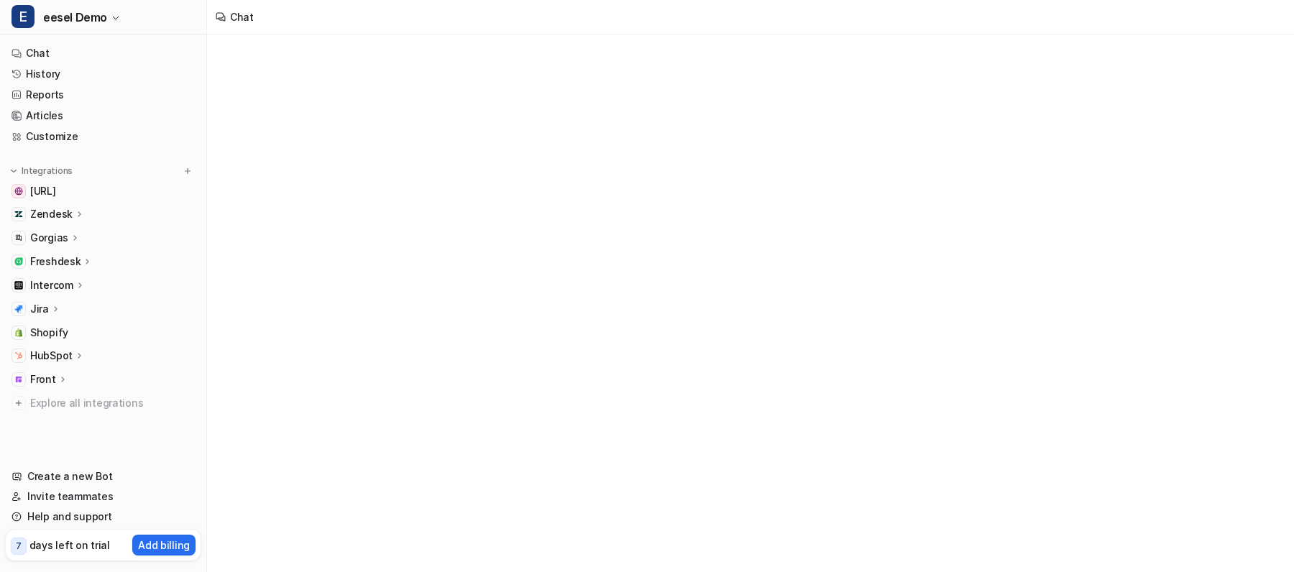
click at [57, 308] on icon at bounding box center [55, 308] width 10 height 11
click at [62, 378] on p "Issues" at bounding box center [58, 371] width 32 height 14
click at [54, 312] on icon at bounding box center [55, 308] width 10 height 11
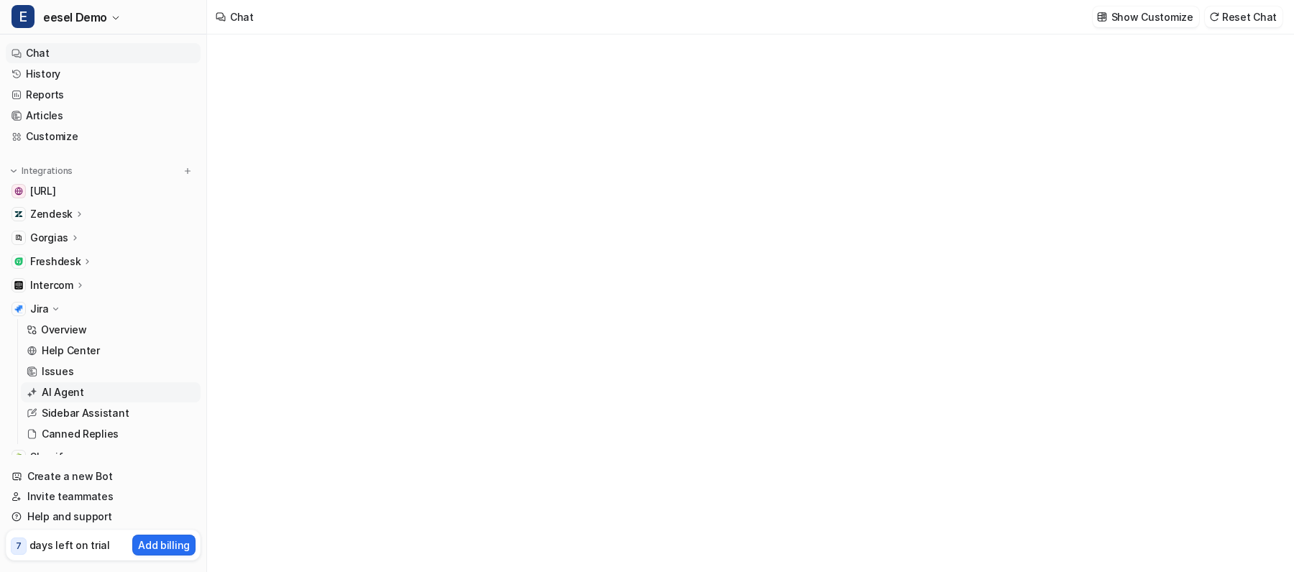
click at [64, 395] on p "AI Agent" at bounding box center [63, 392] width 42 height 14
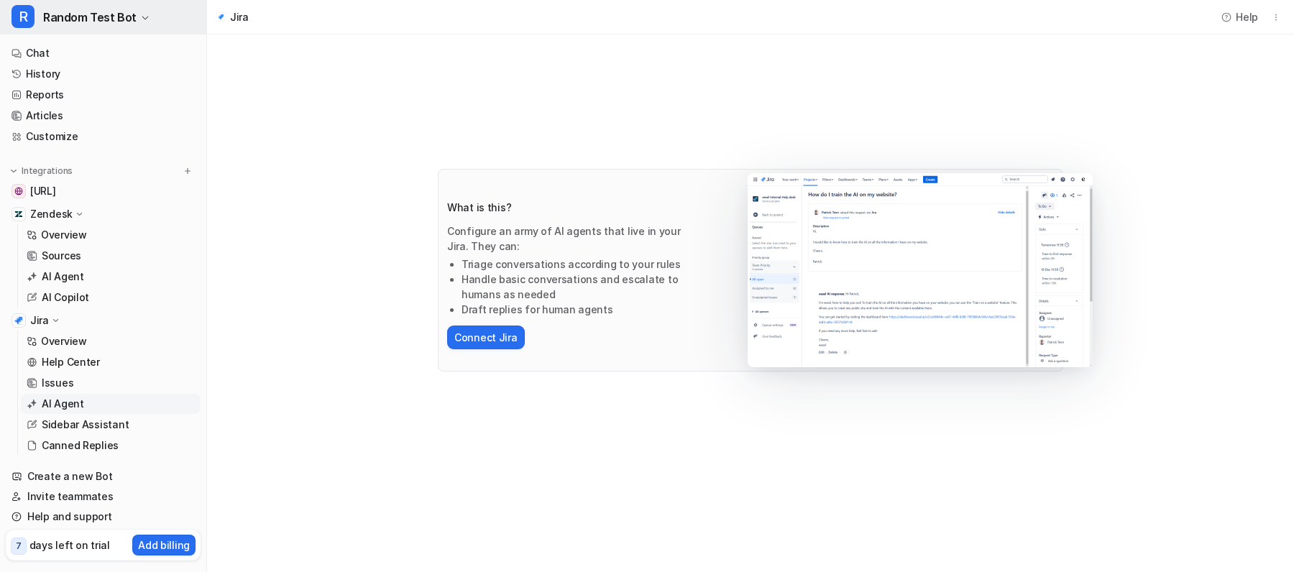
click at [84, 23] on span "Random Test Bot" at bounding box center [89, 17] width 93 height 20
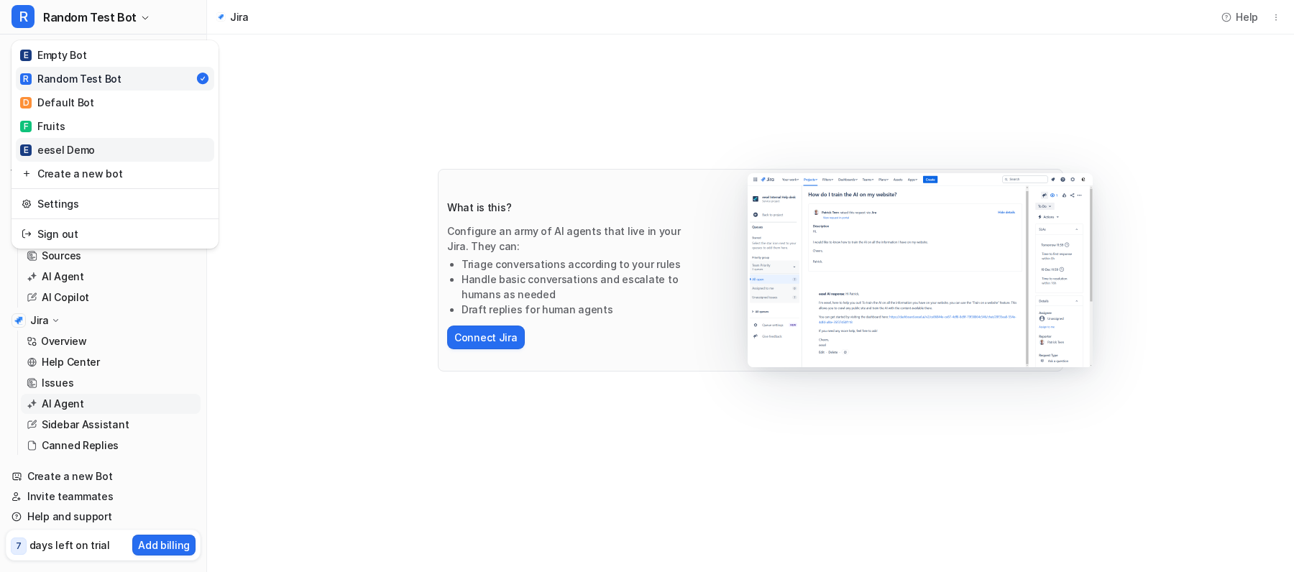
click at [75, 153] on div "E eesel Demo" at bounding box center [57, 149] width 75 height 15
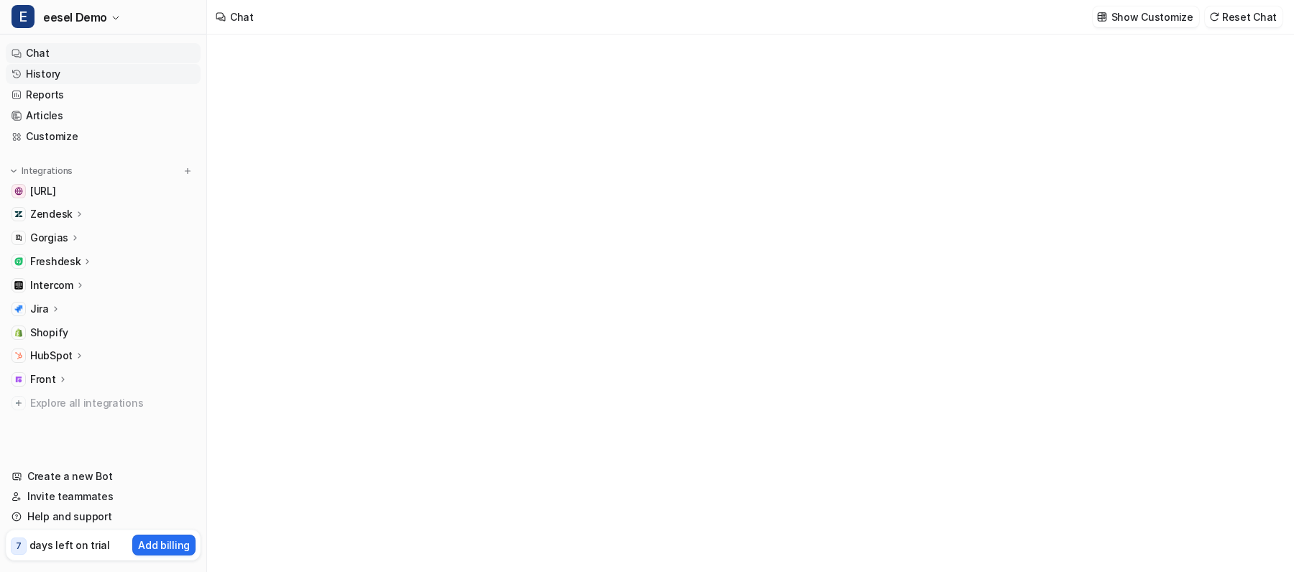
type textarea "**********"
click at [79, 75] on link "History" at bounding box center [103, 74] width 195 height 20
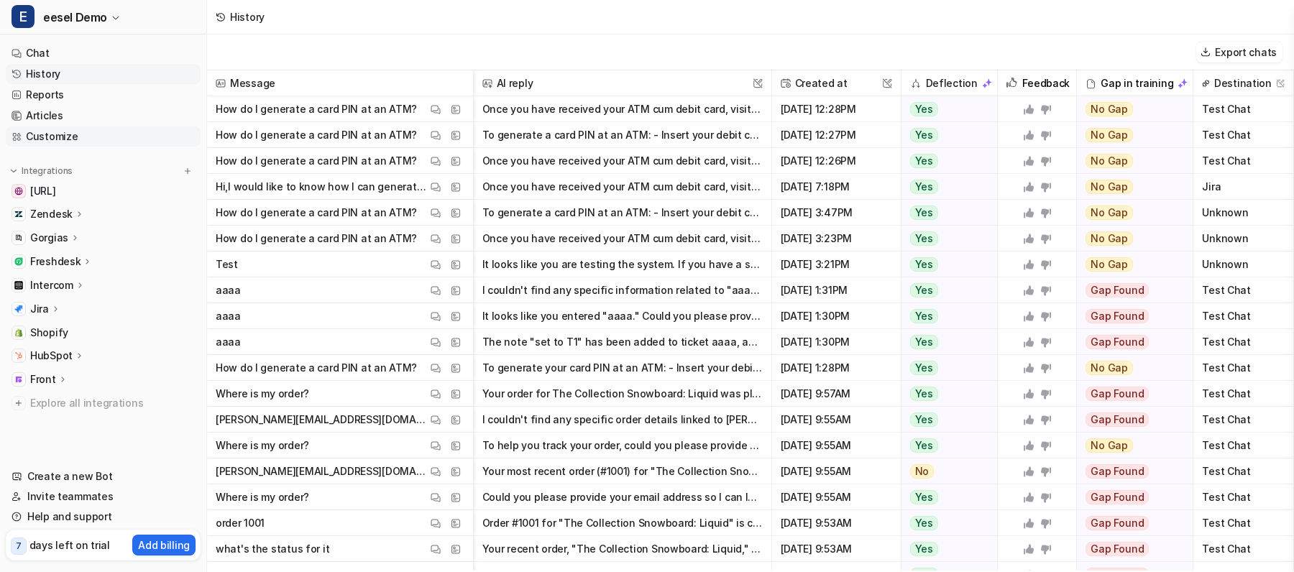
click at [48, 137] on link "Customize" at bounding box center [103, 137] width 195 height 20
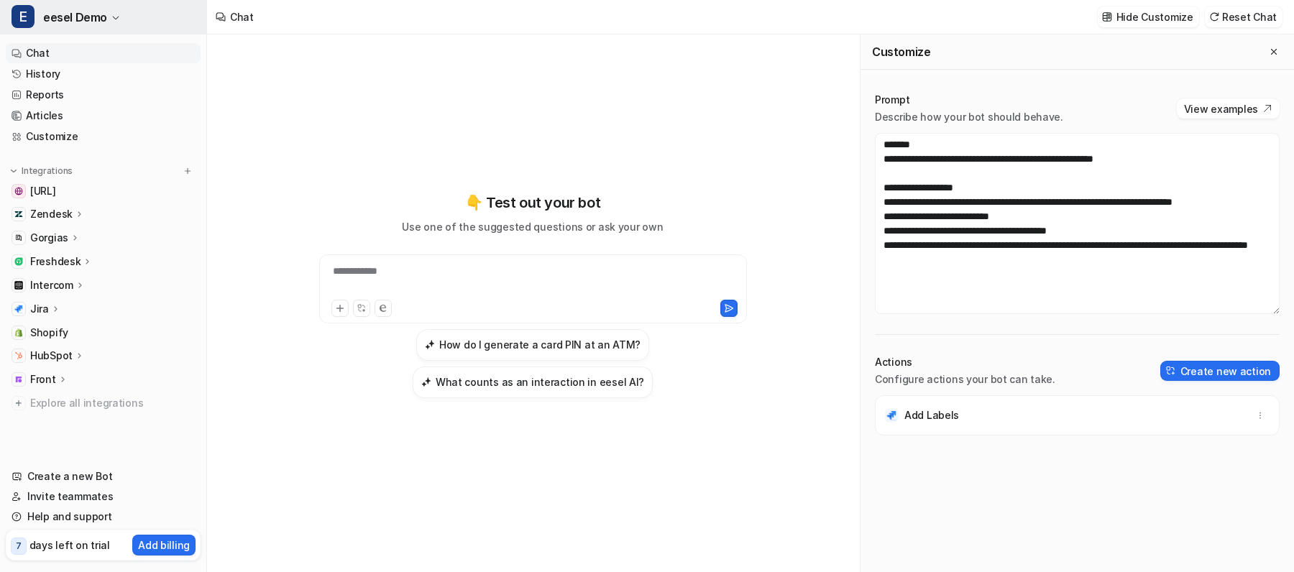
click at [114, 26] on button "E eesel Demo" at bounding box center [103, 17] width 206 height 35
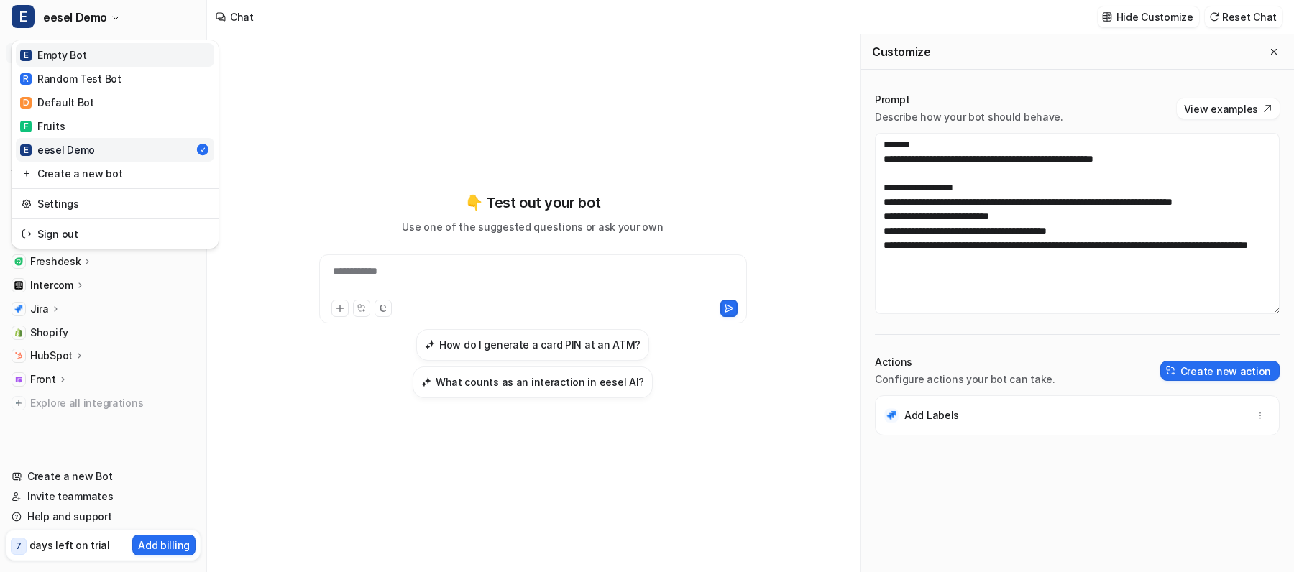
click at [96, 55] on link "E Empty Bot" at bounding box center [115, 55] width 198 height 24
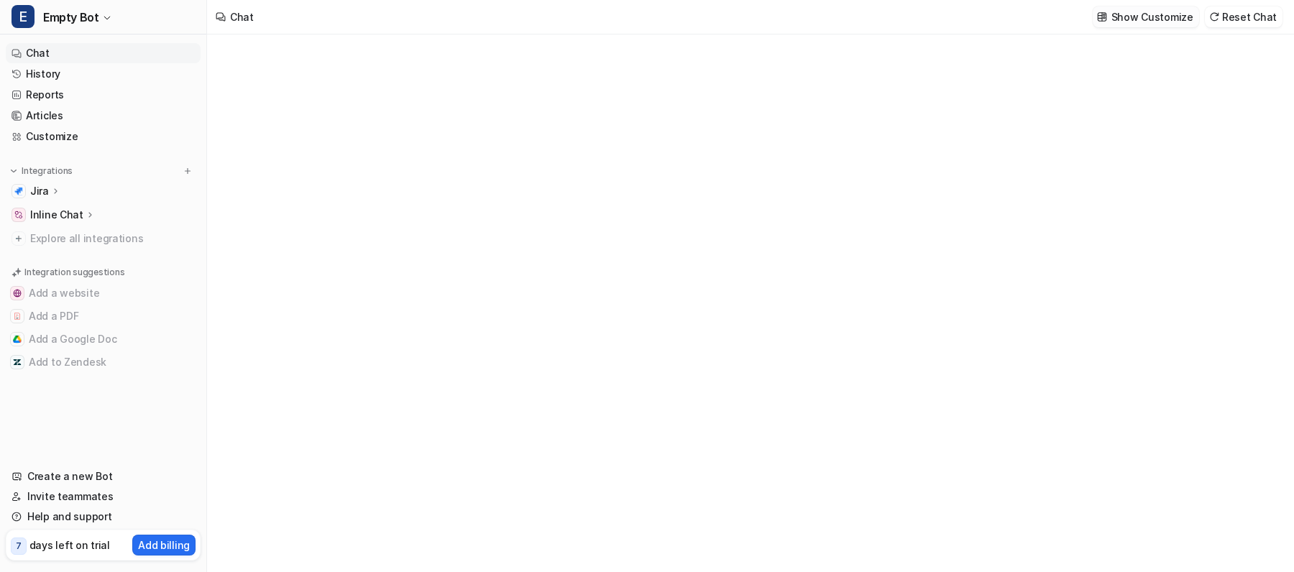
type textarea "**********"
click at [1152, 17] on p "Show Customize" at bounding box center [1152, 16] width 82 height 15
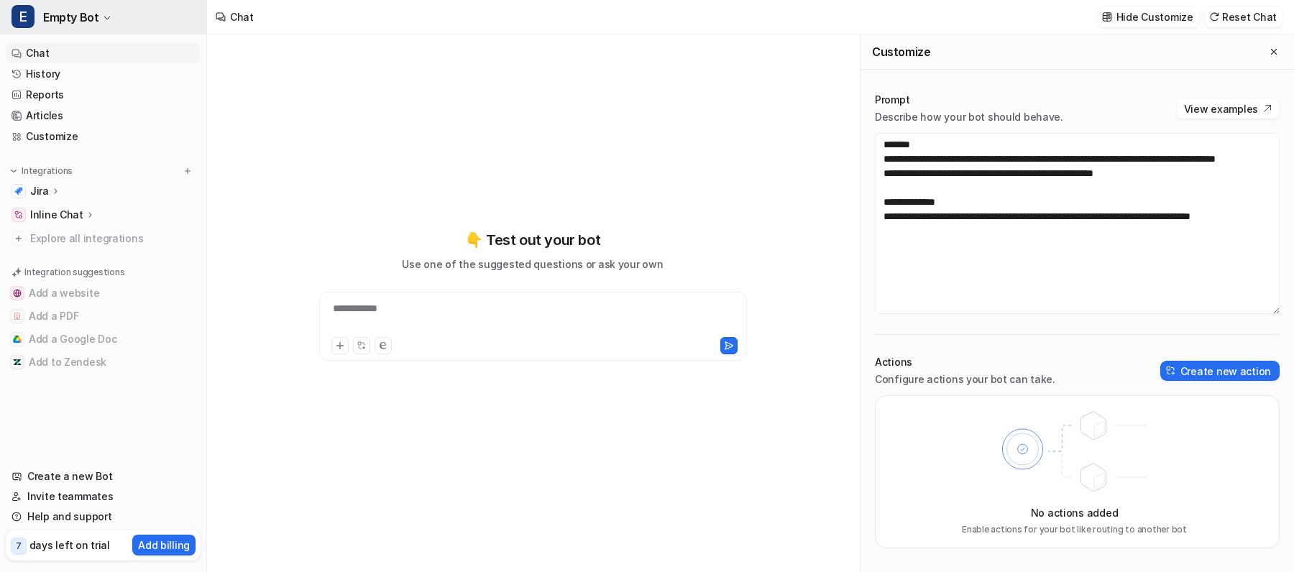
click at [75, 19] on span "Empty Bot" at bounding box center [70, 17] width 55 height 20
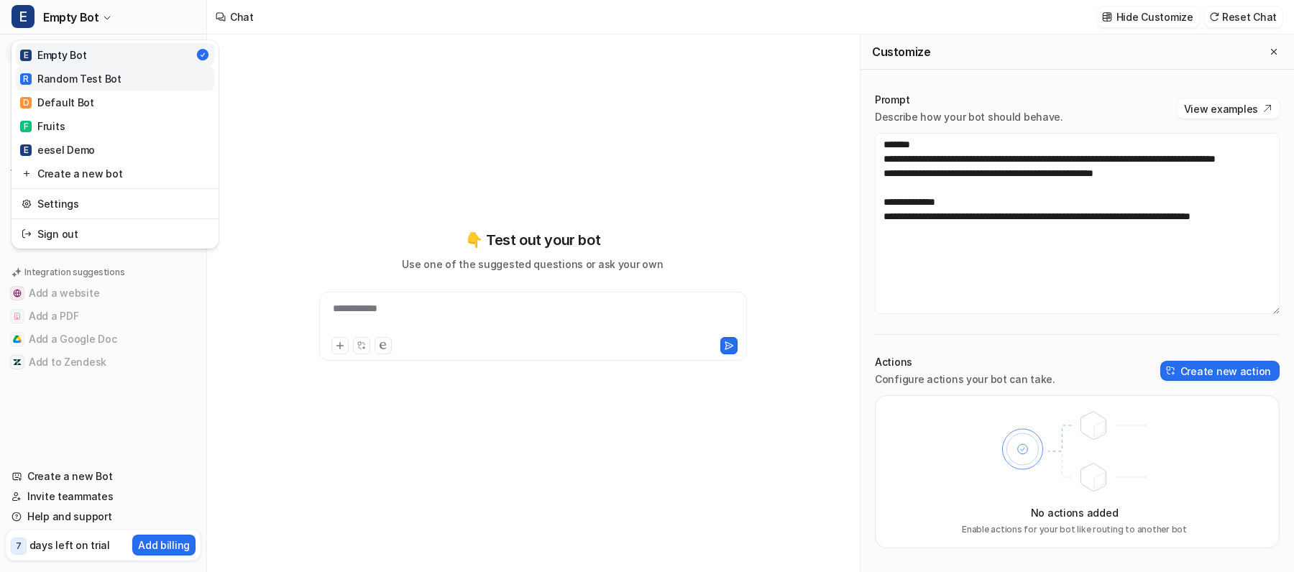
click at [76, 80] on div "R Random Test Bot" at bounding box center [70, 78] width 101 height 15
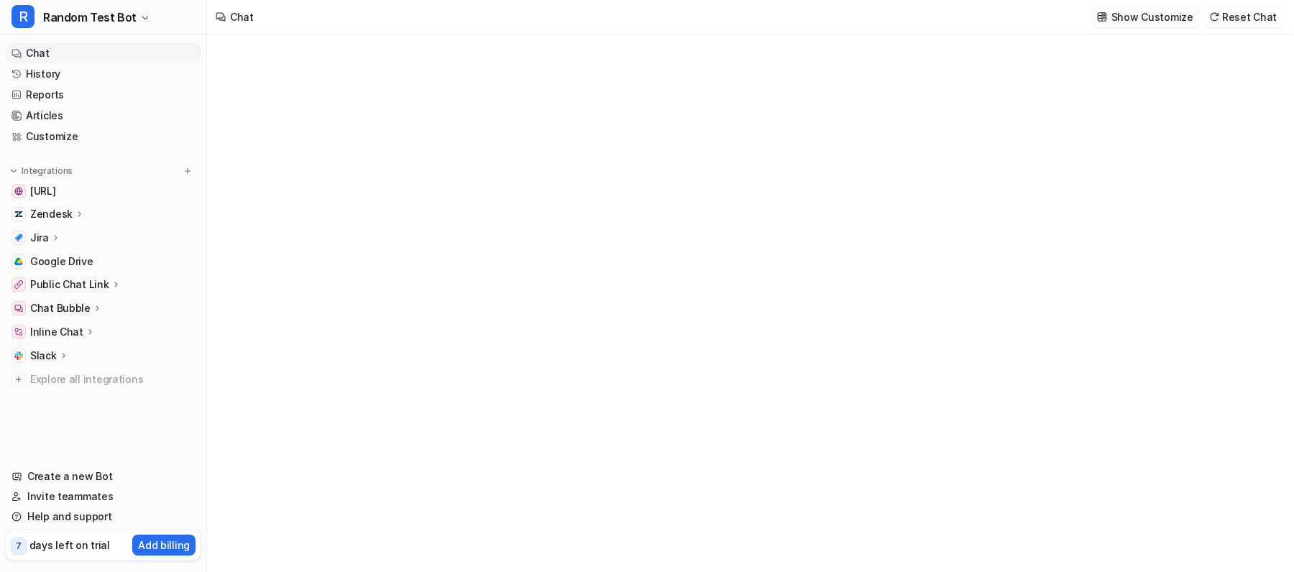
click at [1157, 12] on p "Show Customize" at bounding box center [1152, 16] width 82 height 15
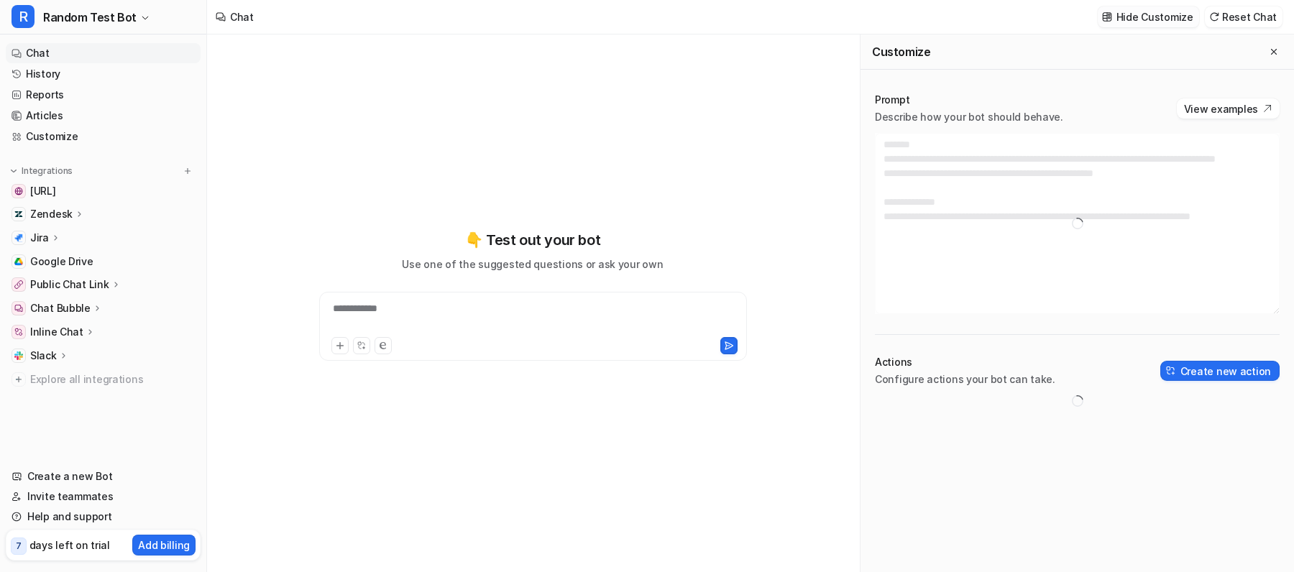
type textarea "**********"
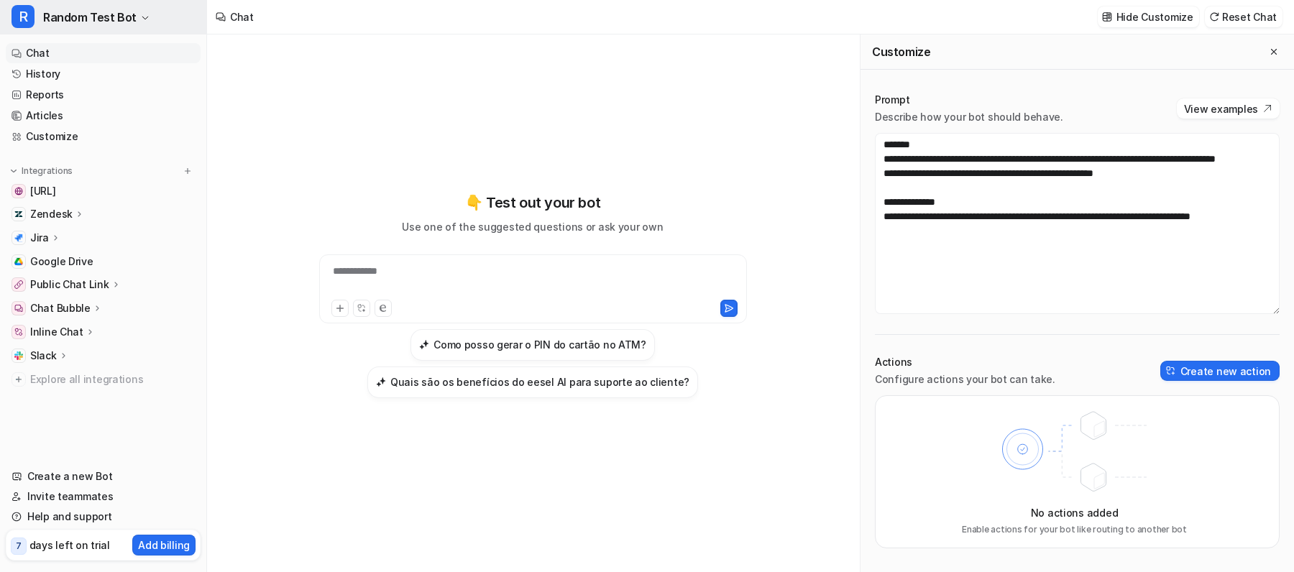
click at [124, 16] on span "Random Test Bot" at bounding box center [89, 17] width 93 height 20
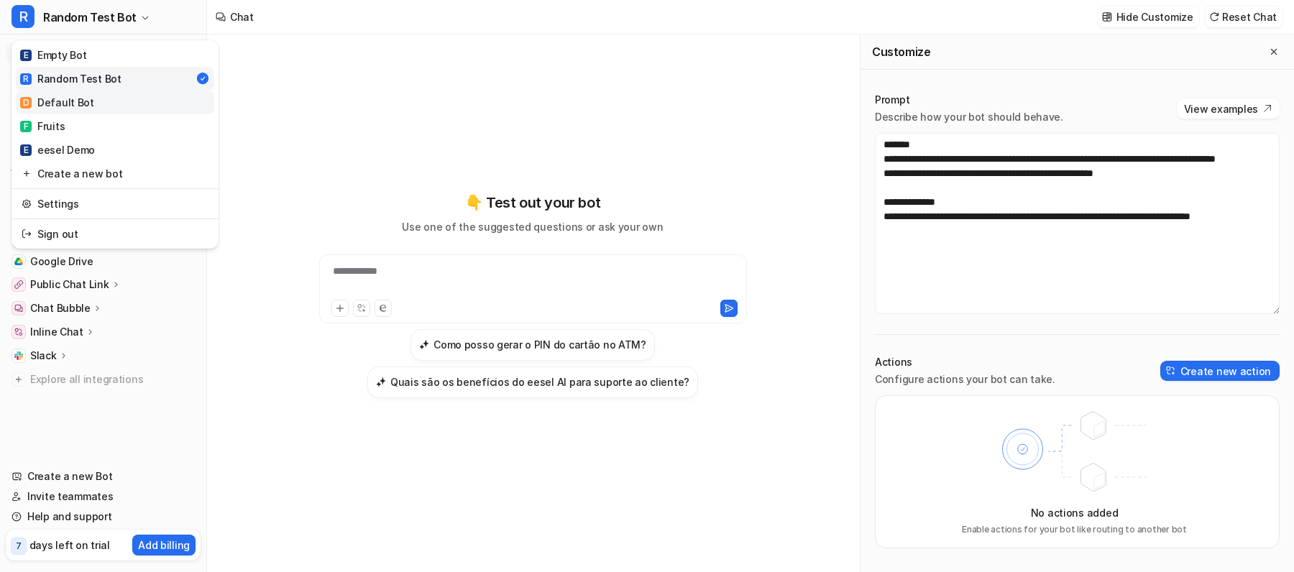
click at [110, 105] on link "D Default Bot" at bounding box center [115, 103] width 198 height 24
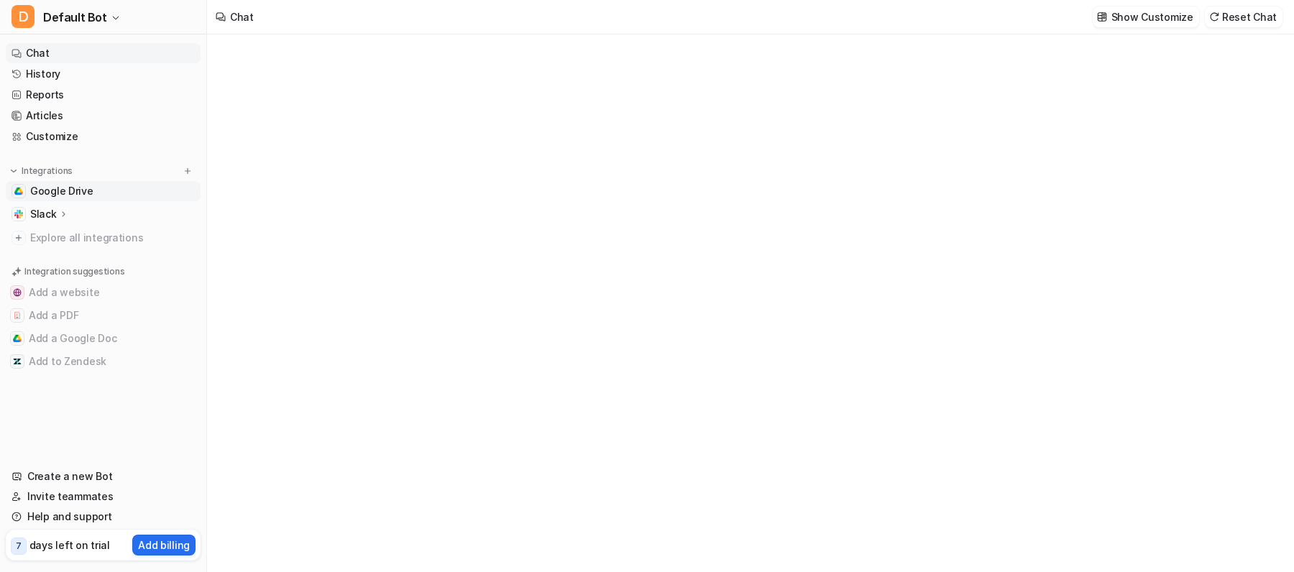
type textarea "**********"
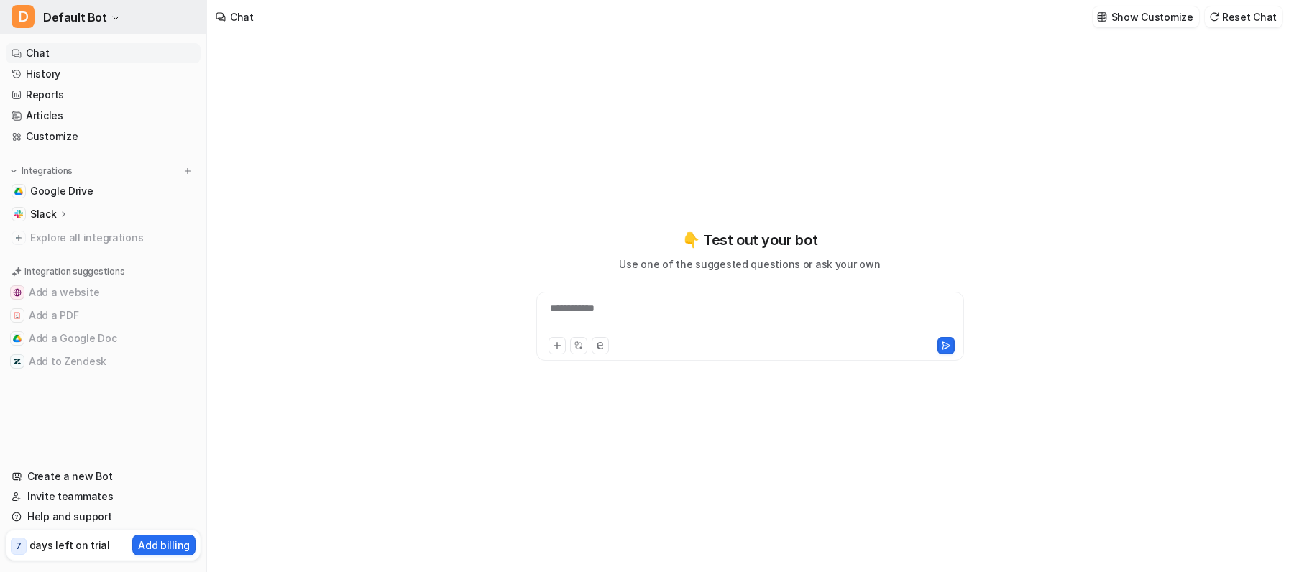
click at [119, 18] on button "D Default Bot" at bounding box center [103, 17] width 206 height 35
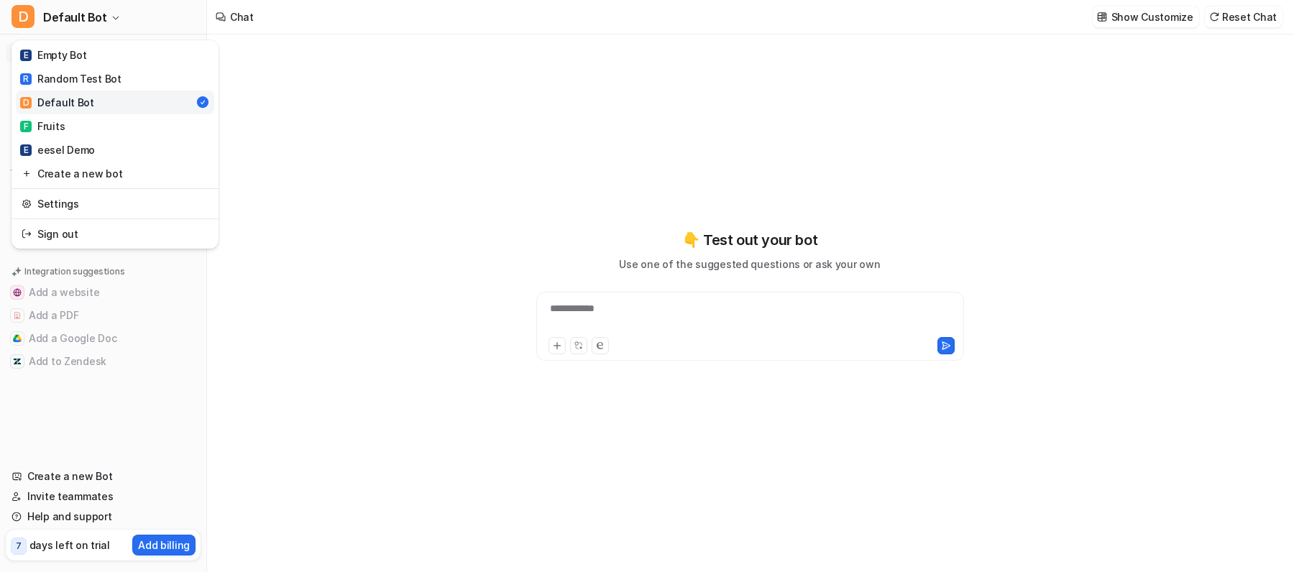
click at [1161, 12] on div "**********" at bounding box center [647, 286] width 1294 height 572
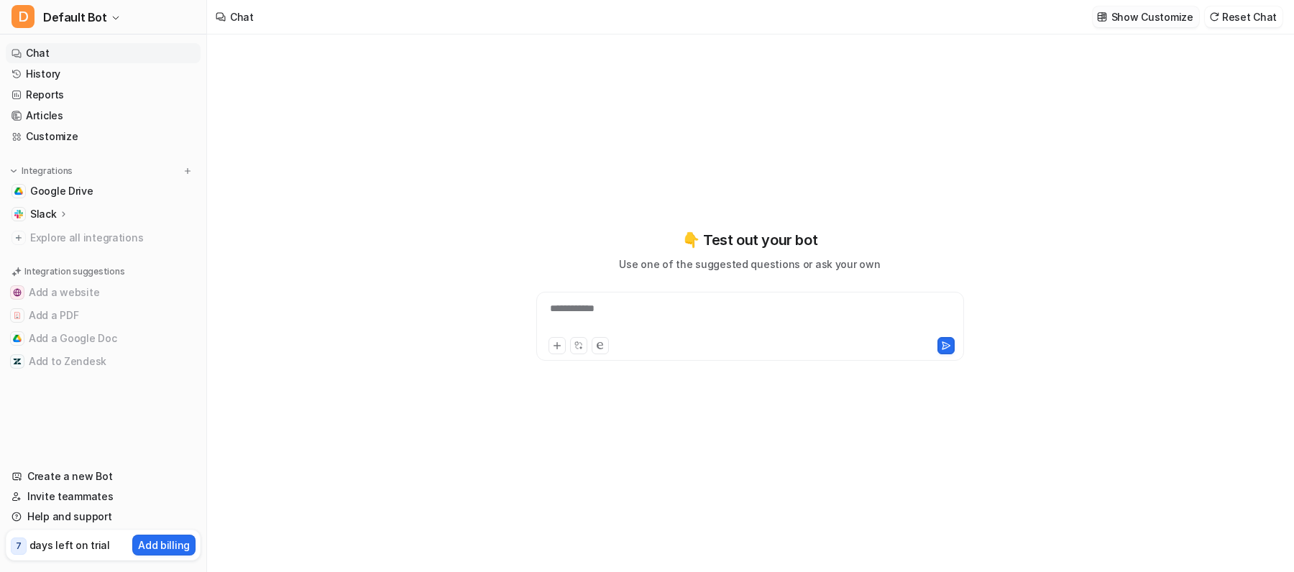
click at [1151, 15] on p "Show Customize" at bounding box center [1152, 16] width 82 height 15
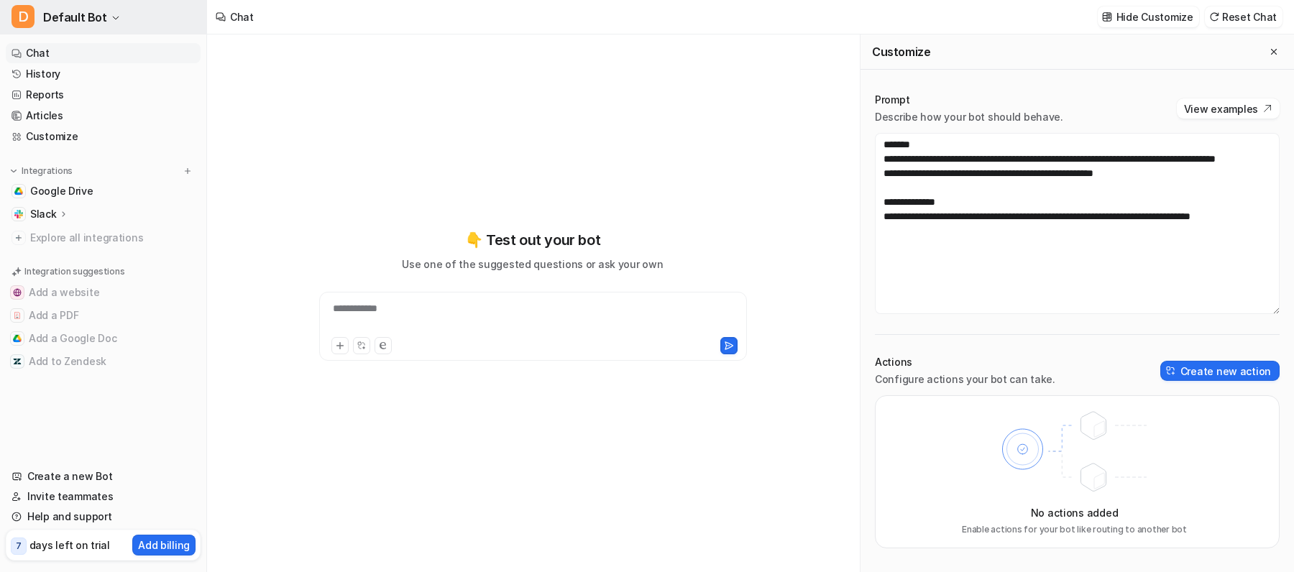
click at [81, 20] on span "Default Bot" at bounding box center [75, 17] width 64 height 20
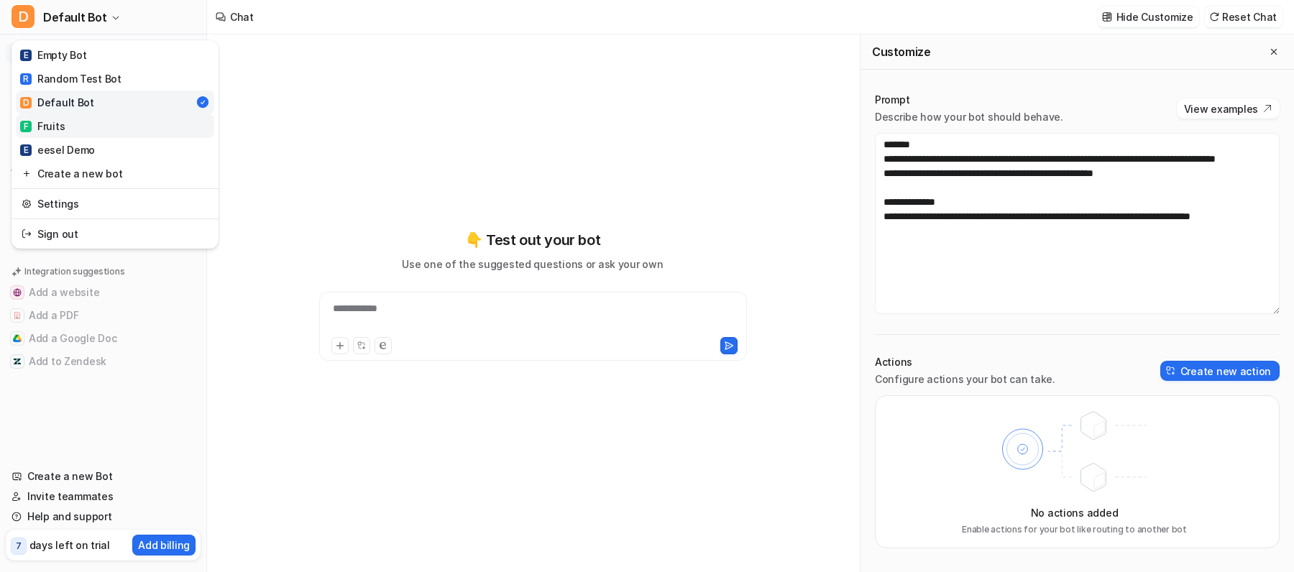
click at [78, 121] on link "F Fruits" at bounding box center [115, 126] width 198 height 24
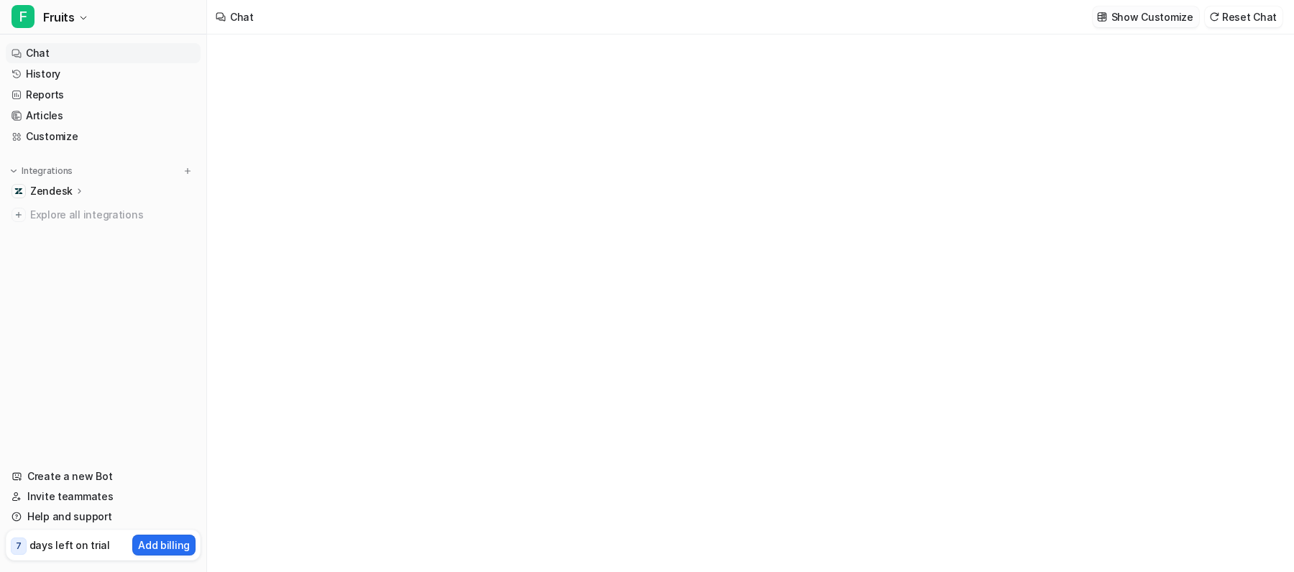
type textarea "**********"
click at [1165, 14] on p "Show Customize" at bounding box center [1152, 16] width 82 height 15
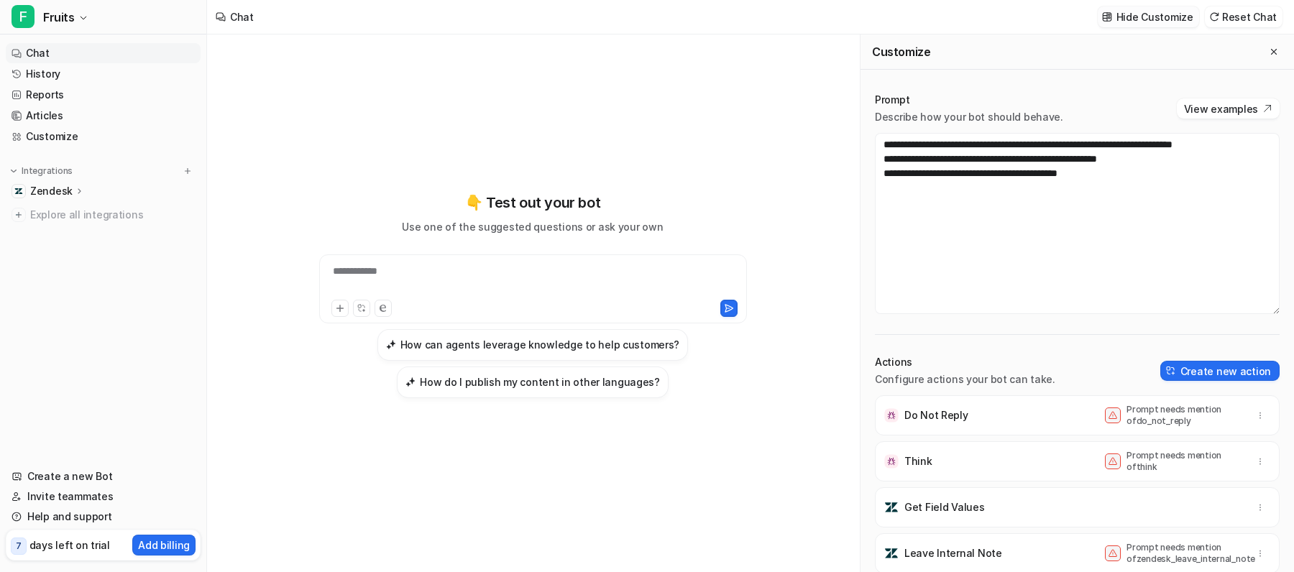
click at [63, 191] on p "Zendesk" at bounding box center [51, 191] width 42 height 14
click at [1258, 414] on icon "button" at bounding box center [1260, 415] width 10 height 10
click at [1209, 446] on button "Delete" at bounding box center [1189, 447] width 155 height 27
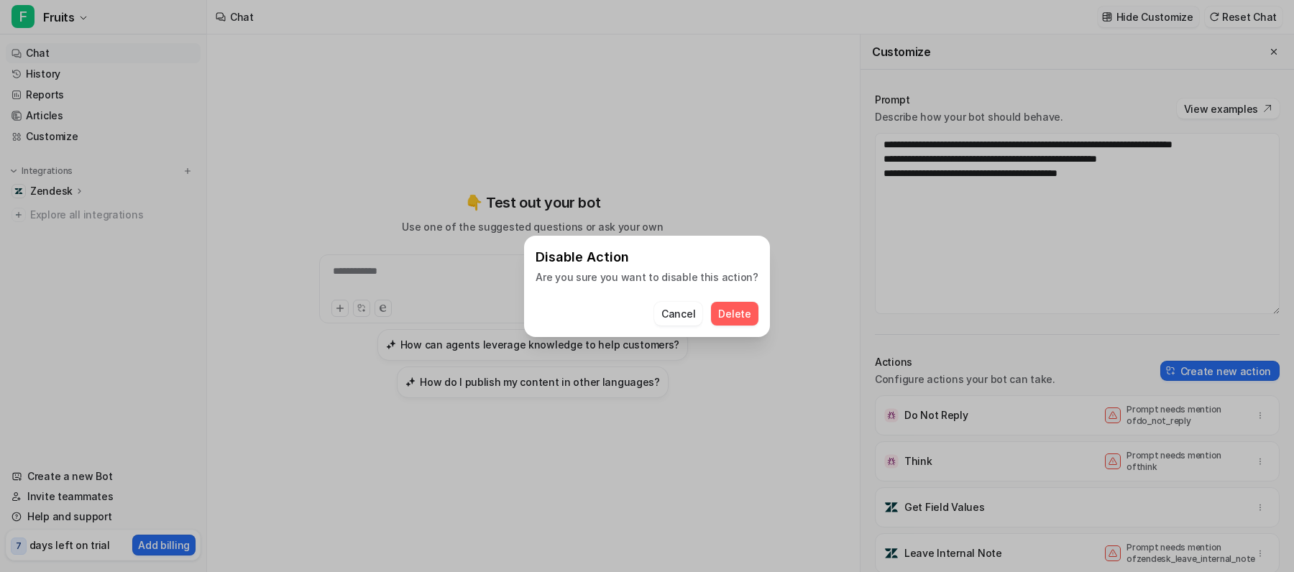
click at [718, 318] on span "Delete" at bounding box center [734, 313] width 32 height 15
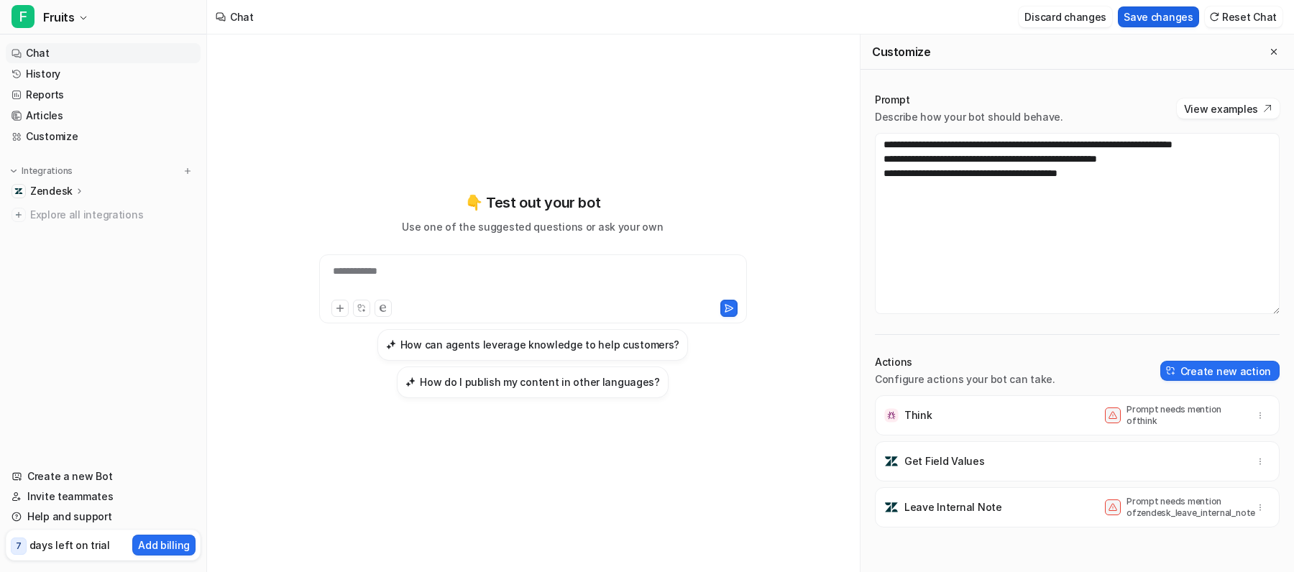
click at [1173, 20] on button "Save changes" at bounding box center [1158, 16] width 81 height 21
click at [69, 24] on span "Fruits" at bounding box center [59, 17] width 32 height 20
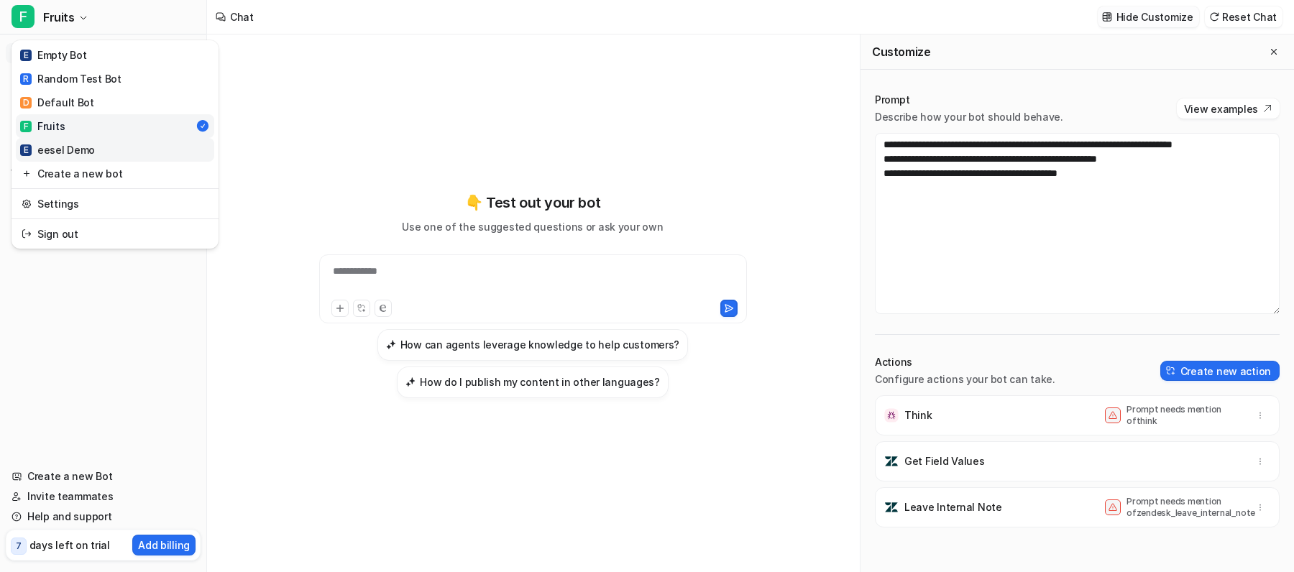
click div "E eesel Demo"
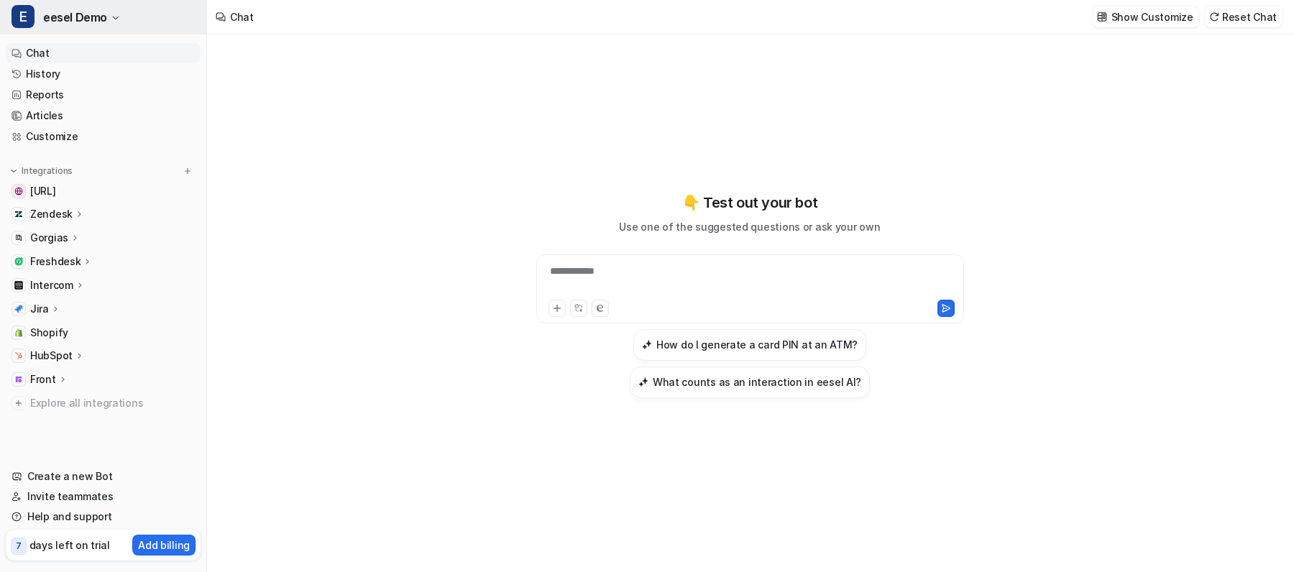
click button "E eesel Demo"
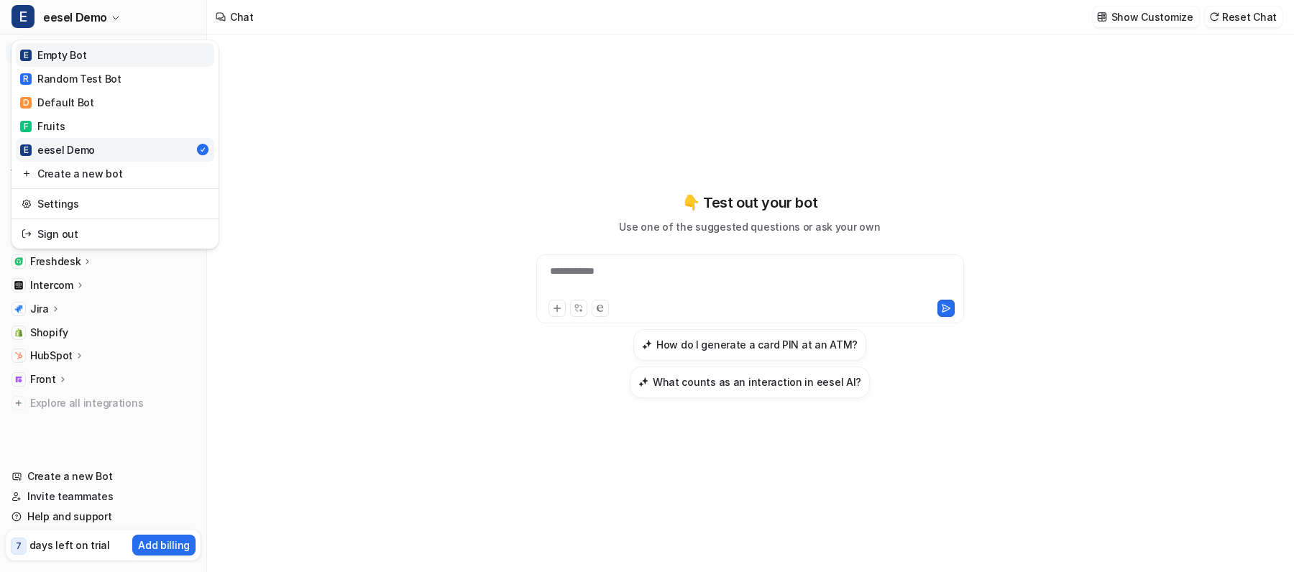
click link "E Empty Bot"
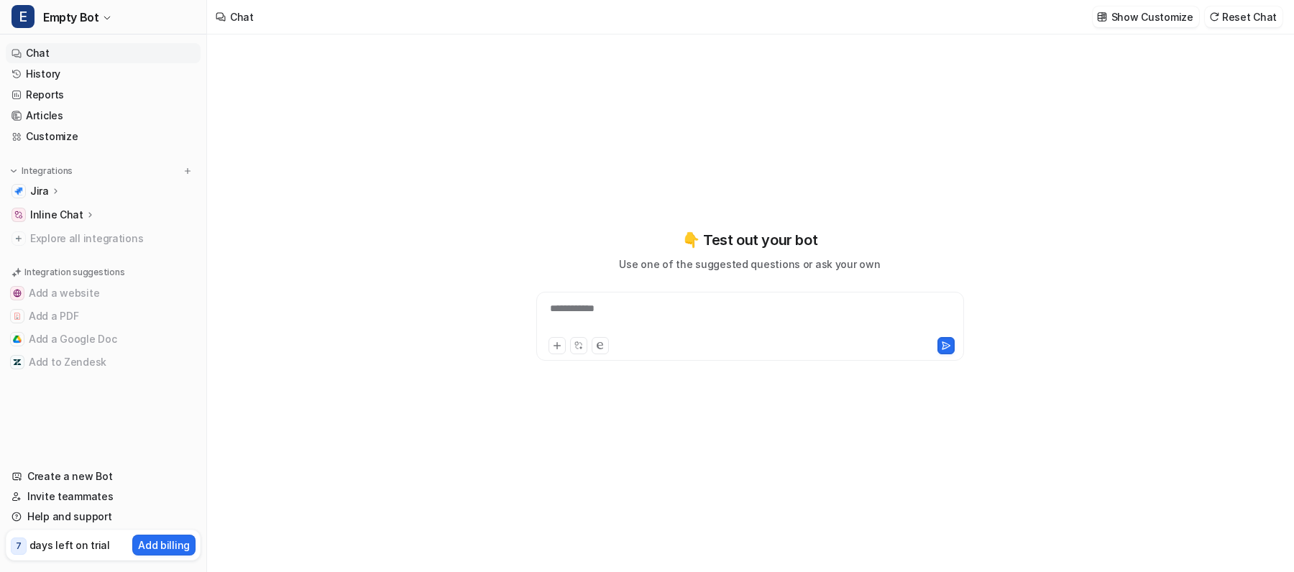
click icon
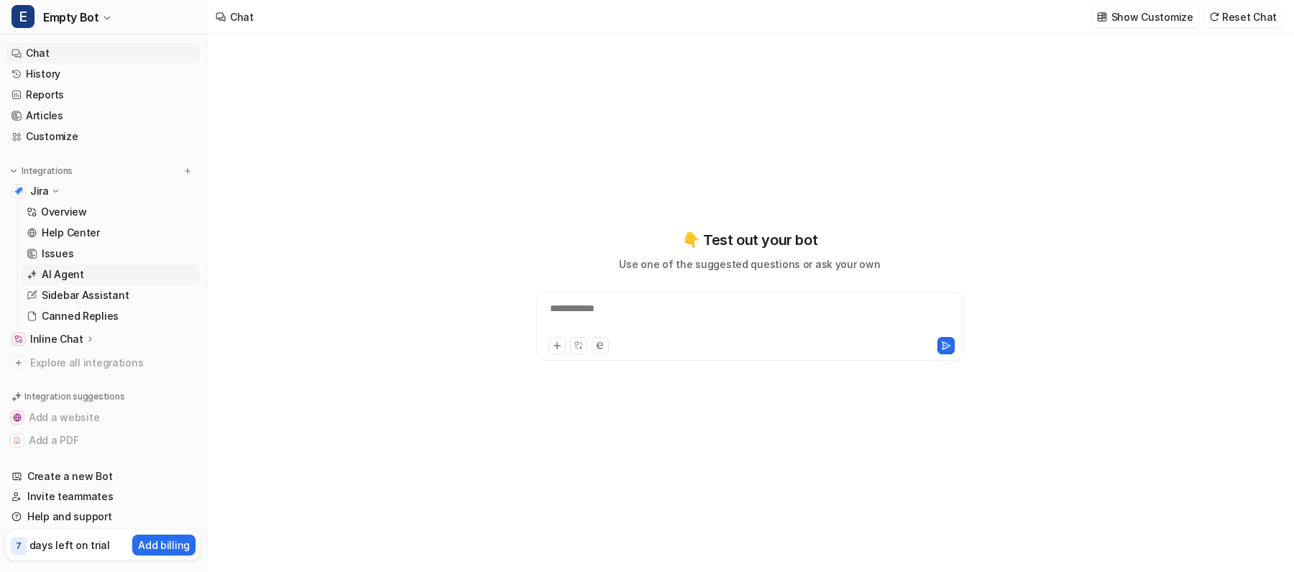
click p "AI Agent"
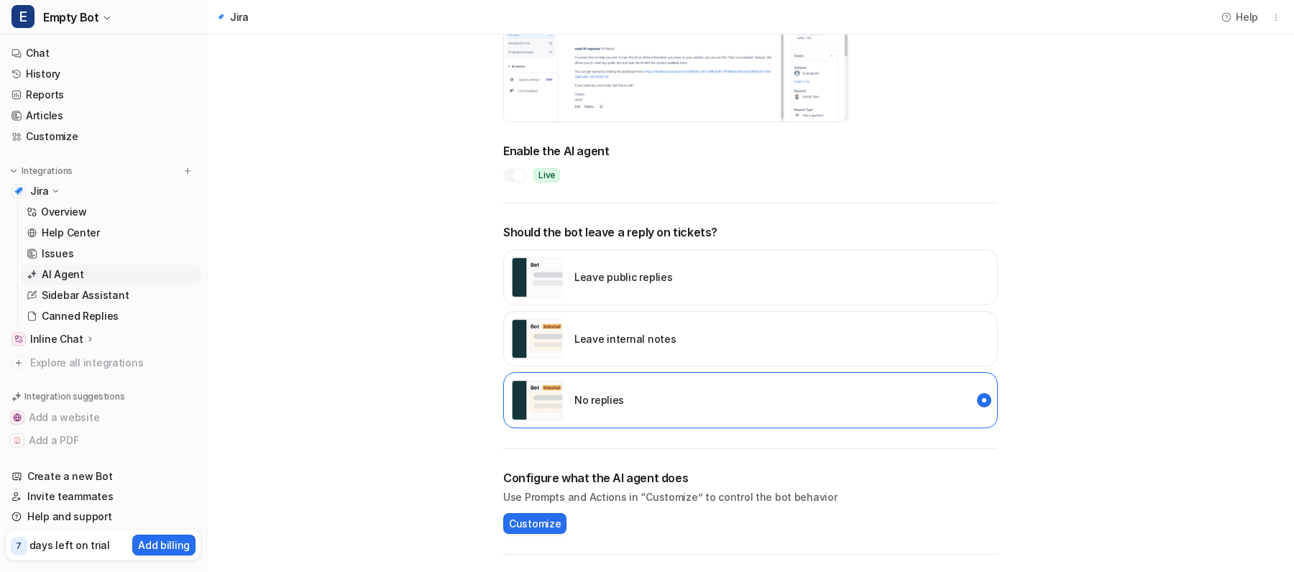
scroll to position [191, 0]
click div
click main "AI Agent Configure an AI agent that can tag tickets, respond to customers and m…"
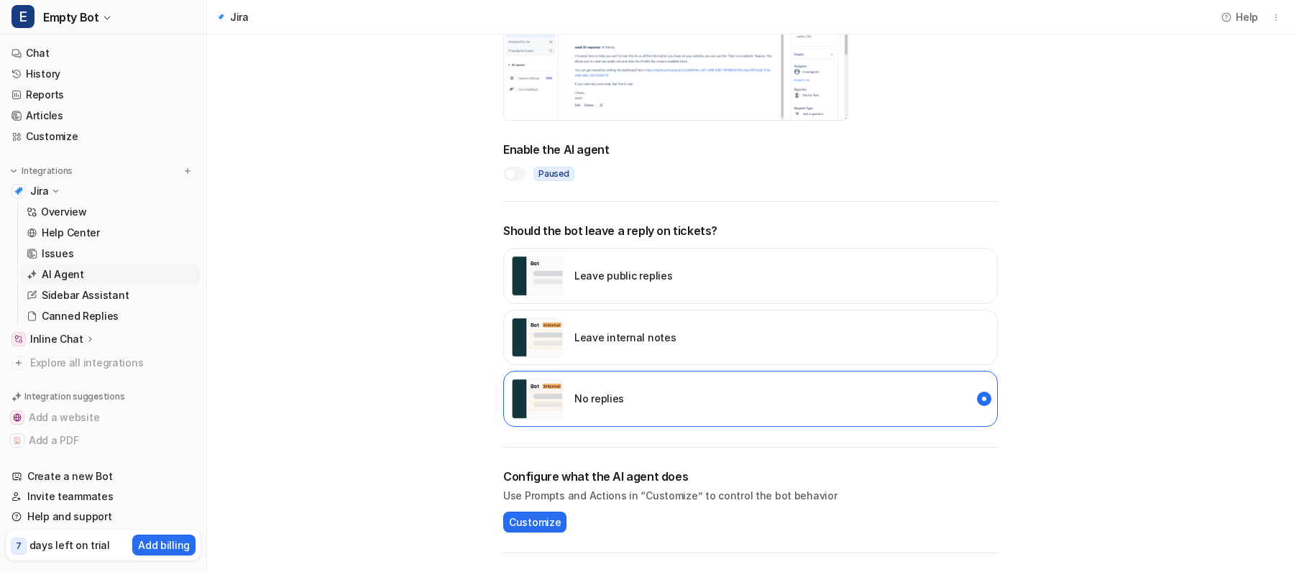
click main "AI Agent Configure an AI agent that can tag tickets, respond to customers and m…"
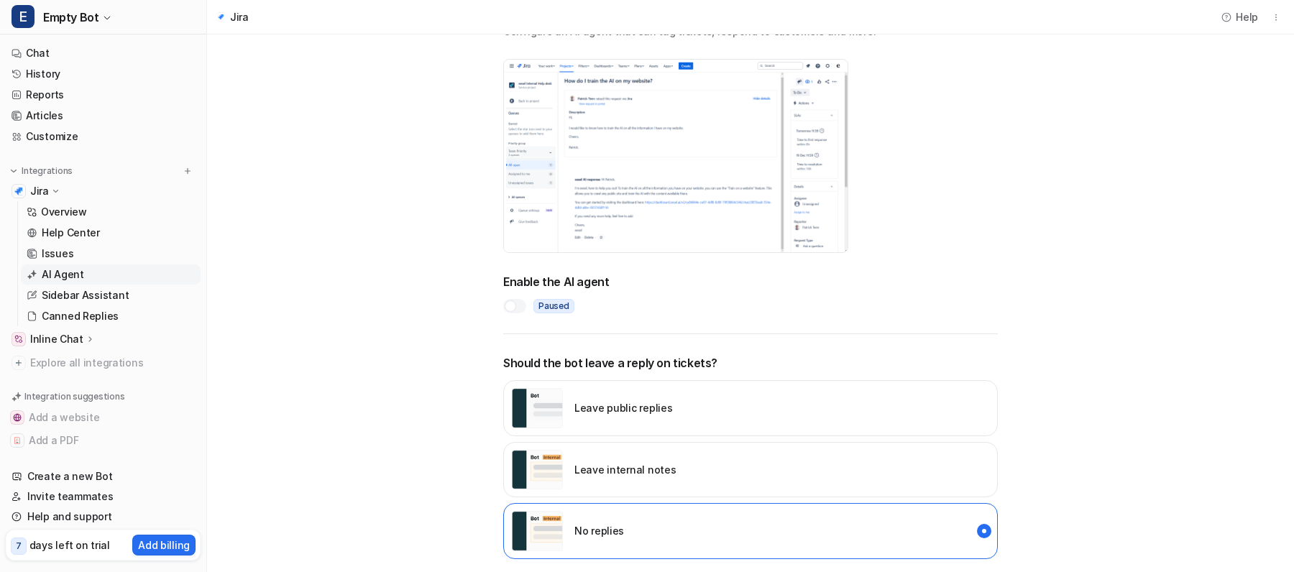
scroll to position [0, 0]
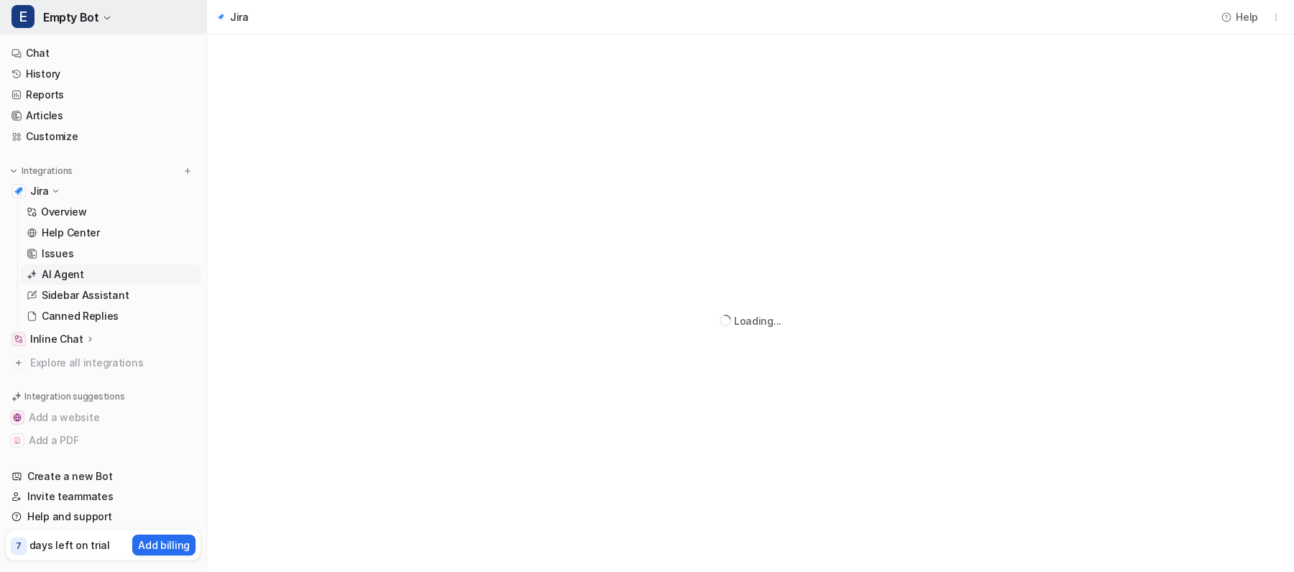
click button "E Empty Bot"
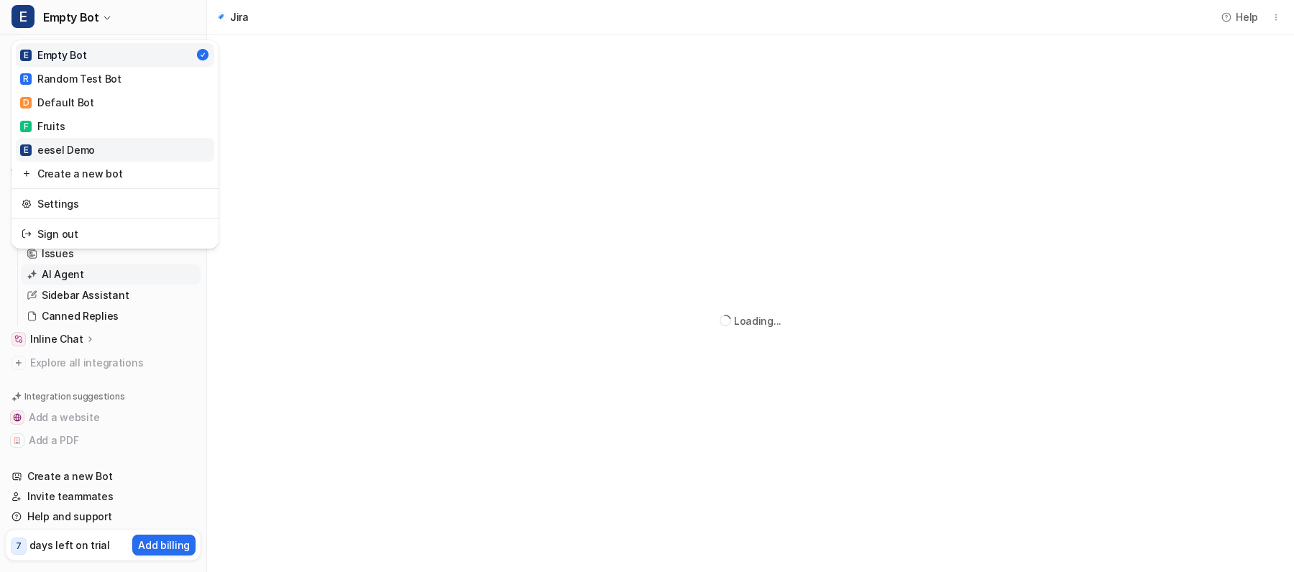
click div "E eesel Demo"
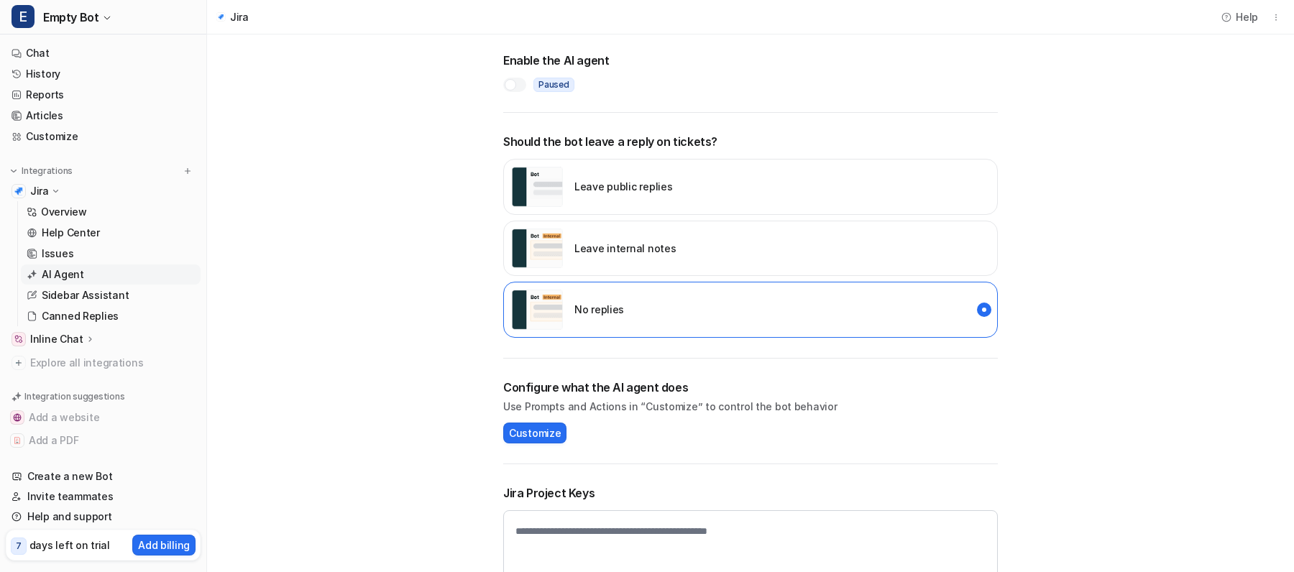
scroll to position [288, 0]
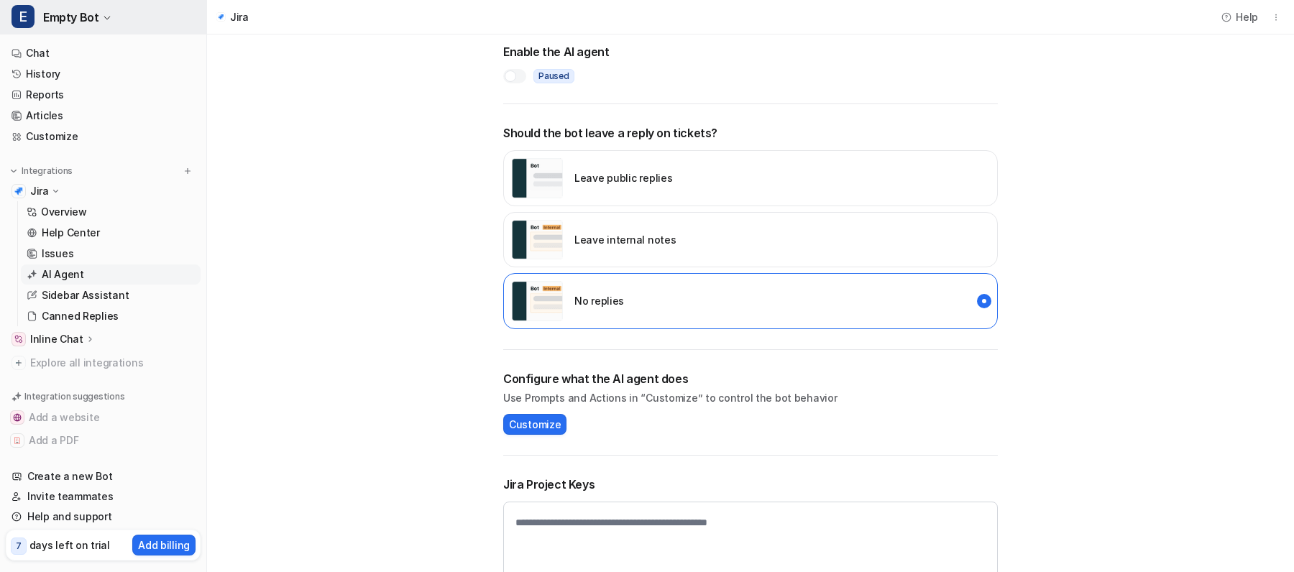
click span "Empty Bot"
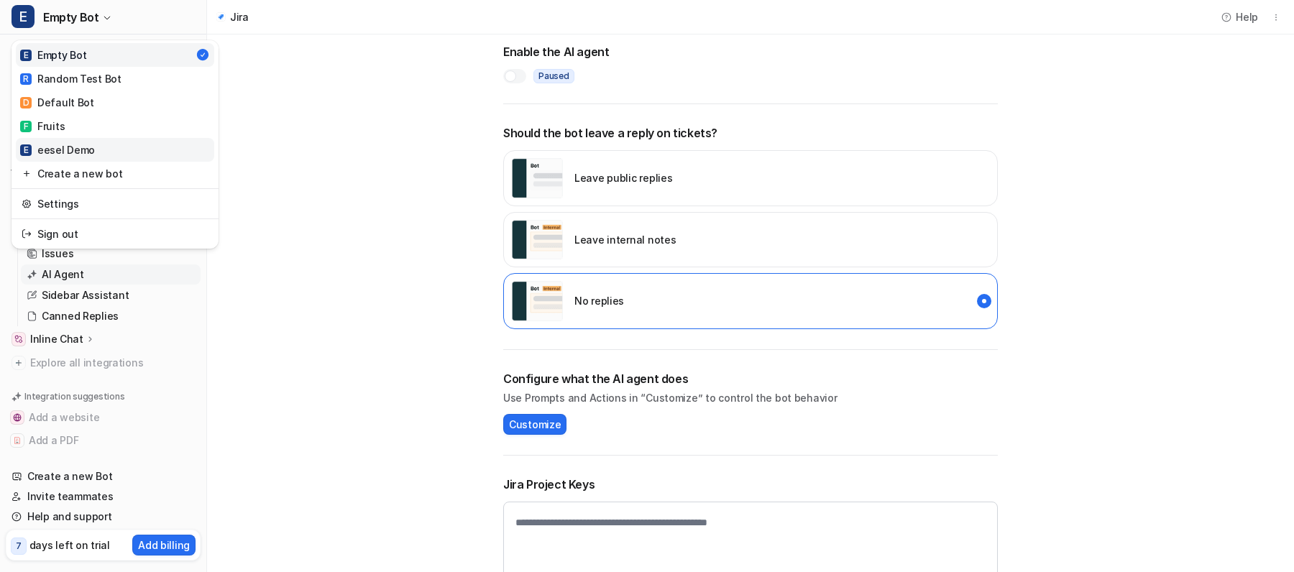
click div "E eesel Demo"
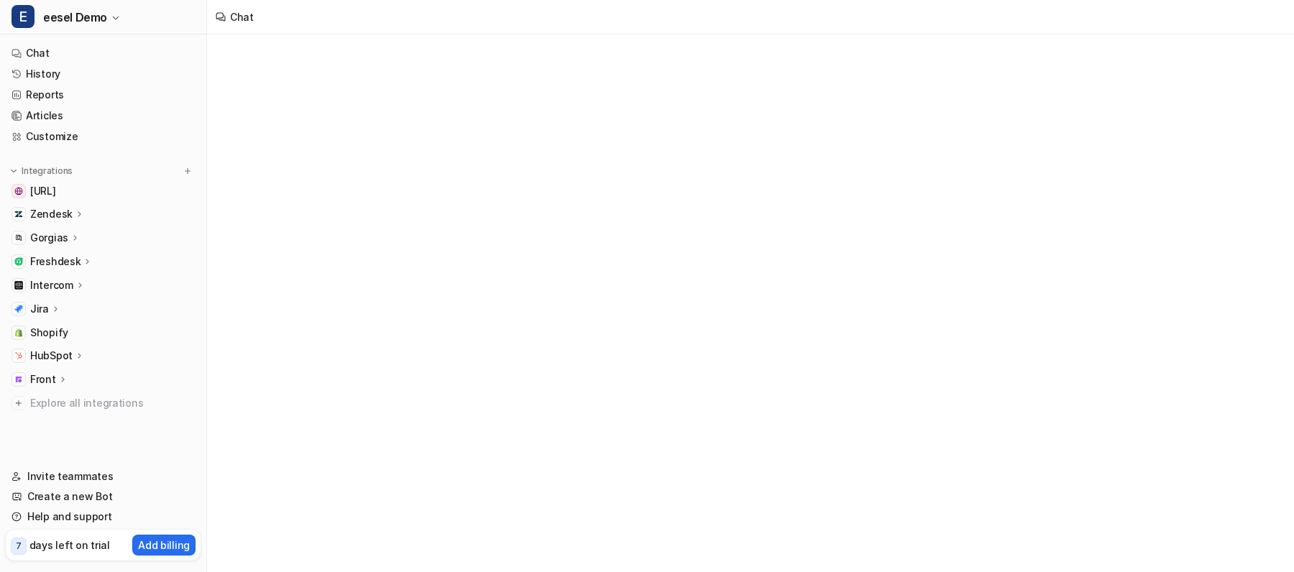
click at [55, 313] on icon at bounding box center [55, 308] width 10 height 11
click at [65, 393] on p "AI Agent" at bounding box center [63, 392] width 42 height 14
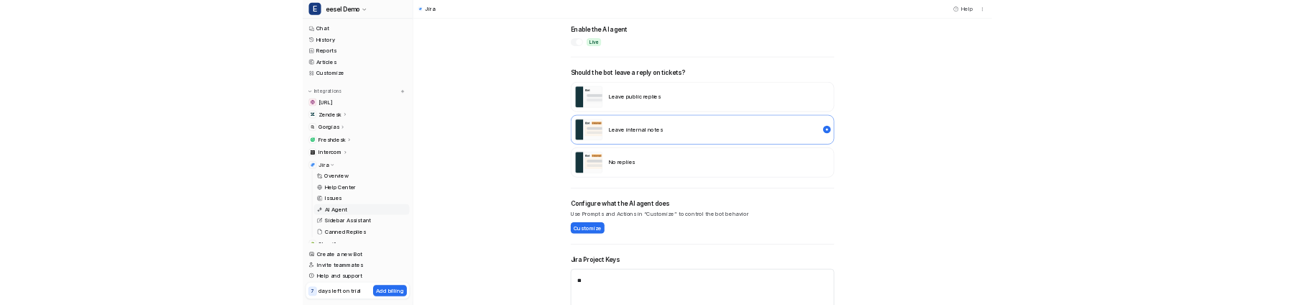
scroll to position [334, 0]
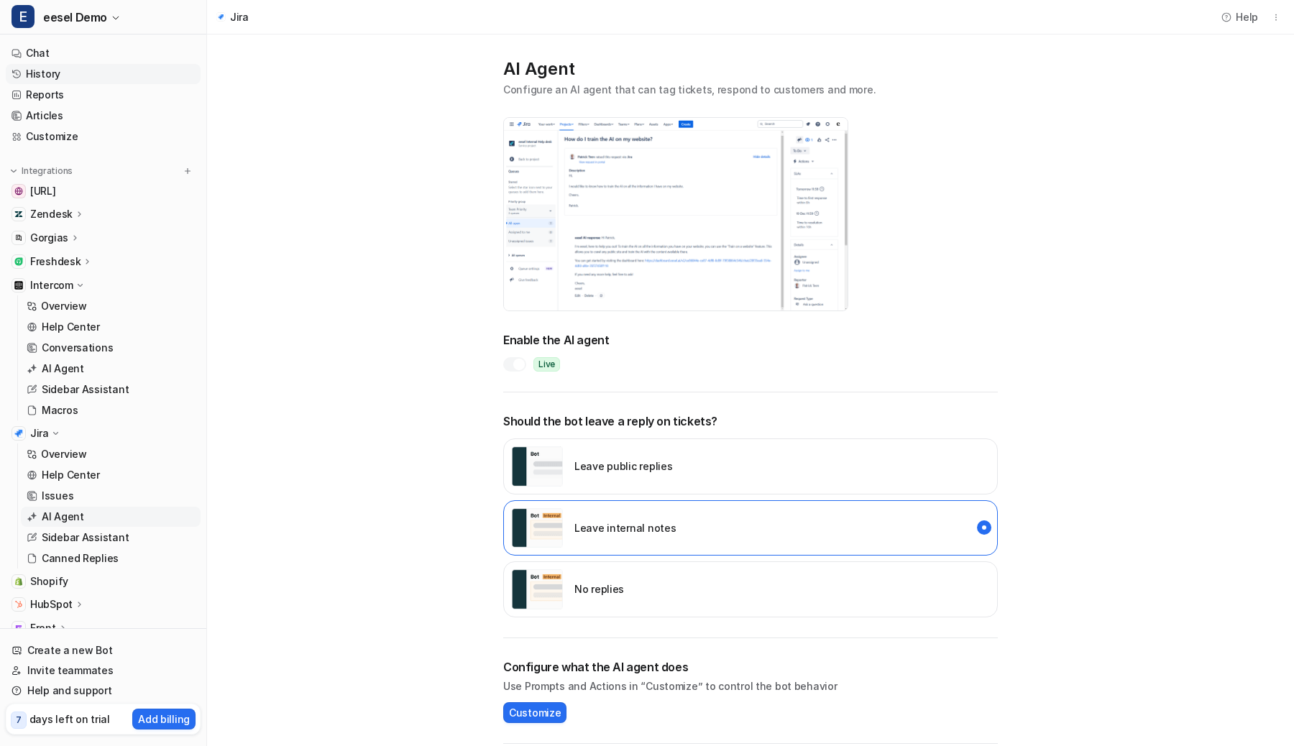
click at [55, 75] on link "History" at bounding box center [103, 74] width 195 height 20
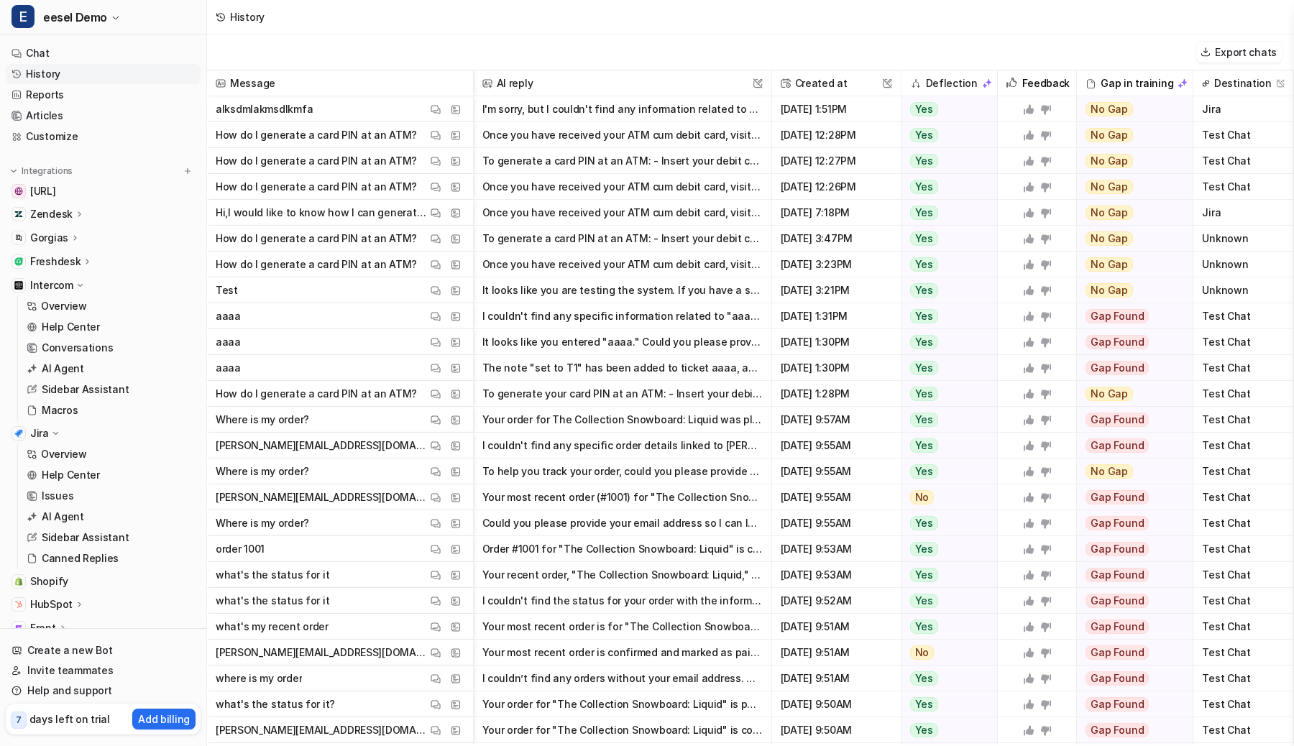
click at [1213, 104] on span "Jira" at bounding box center [1243, 109] width 88 height 26
click at [88, 24] on span "eesel Demo" at bounding box center [75, 17] width 64 height 20
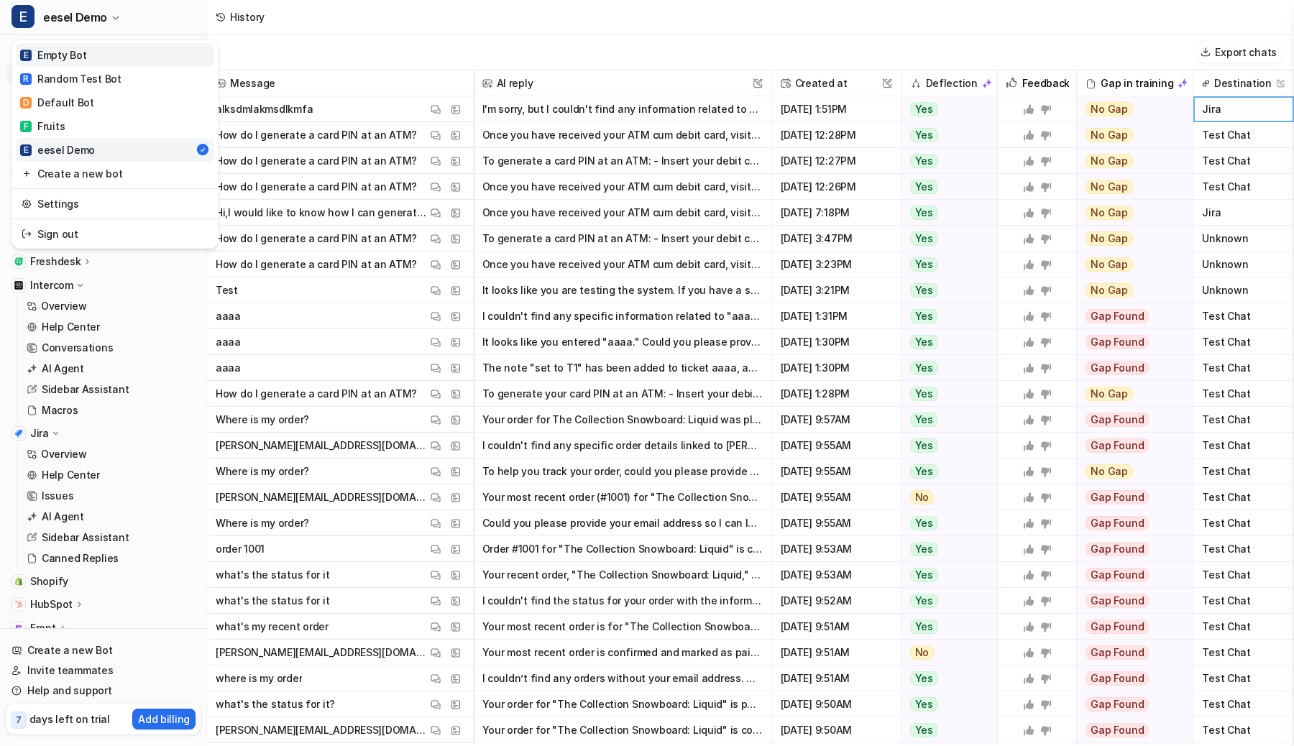
click at [81, 58] on div "E Empty Bot" at bounding box center [53, 54] width 66 height 15
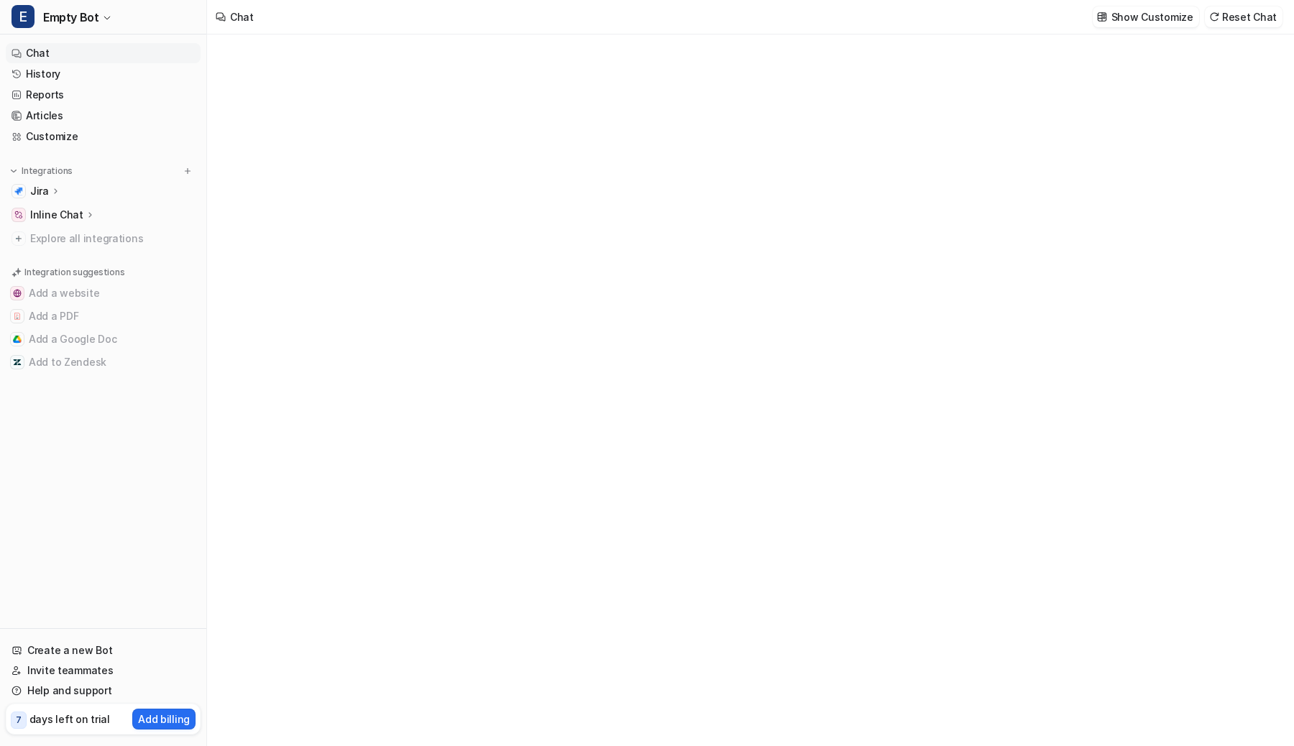
type textarea "**********"
click at [49, 197] on div "Jira" at bounding box center [45, 191] width 31 height 14
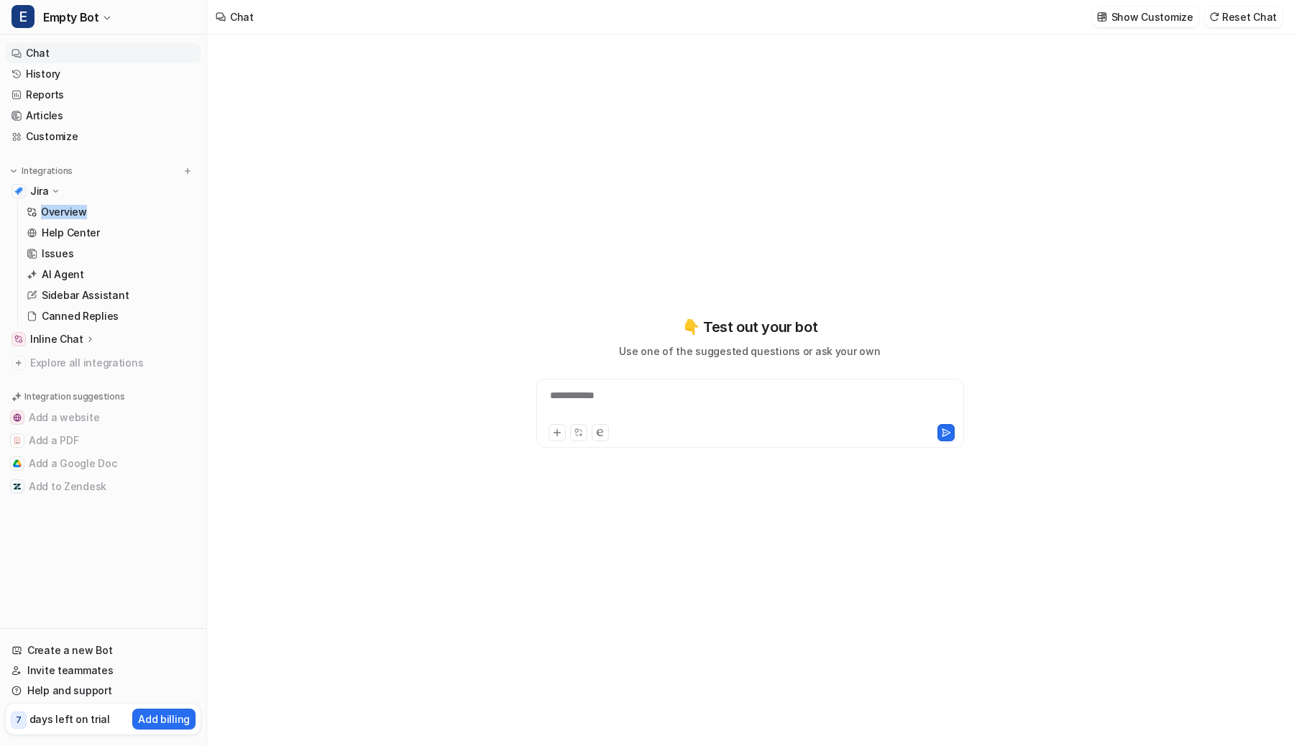
click at [49, 197] on div "Jira" at bounding box center [45, 191] width 31 height 14
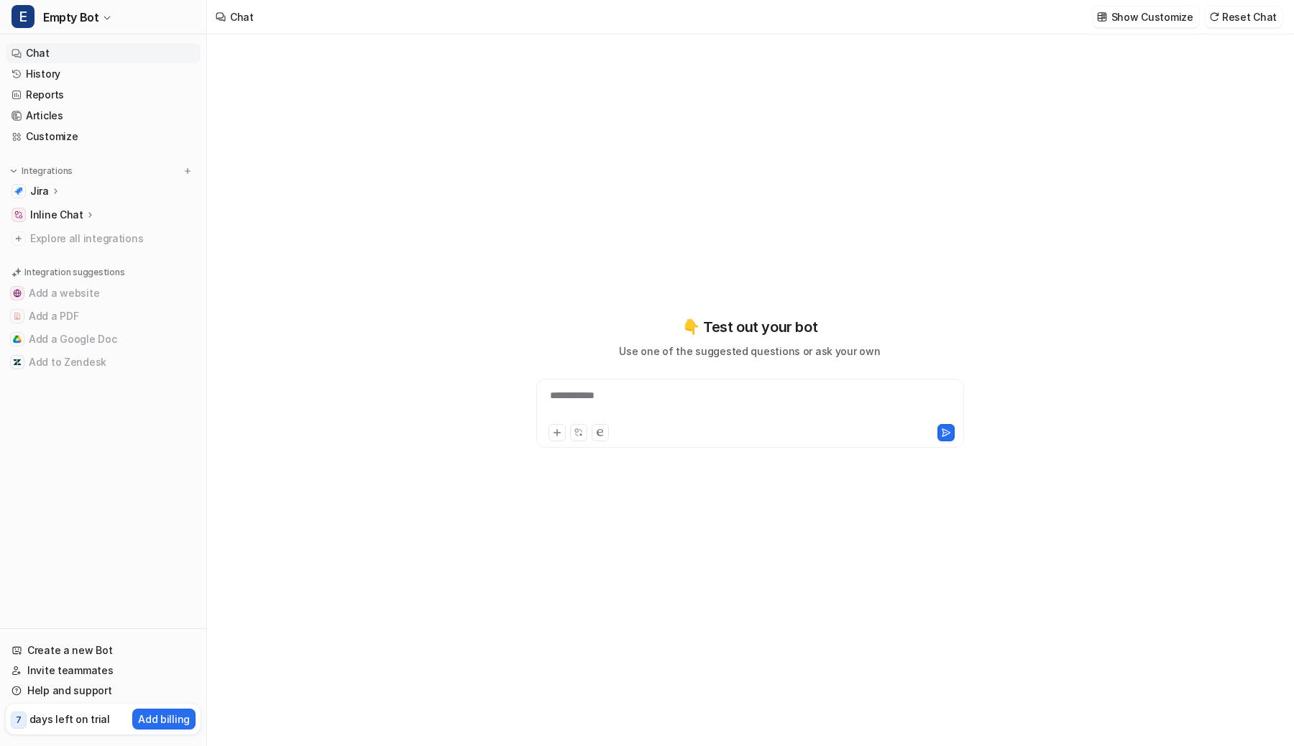
click at [50, 191] on icon at bounding box center [55, 190] width 10 height 11
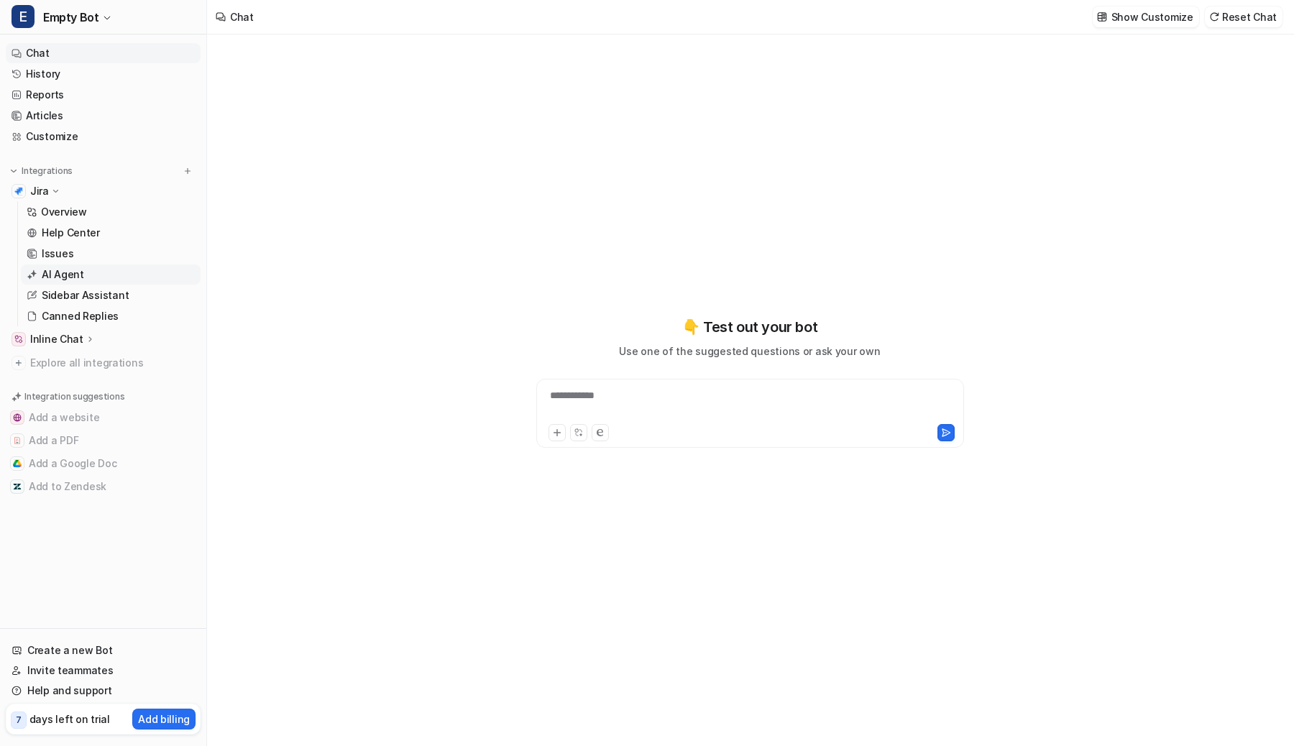
click at [50, 268] on p "AI Agent" at bounding box center [63, 274] width 42 height 14
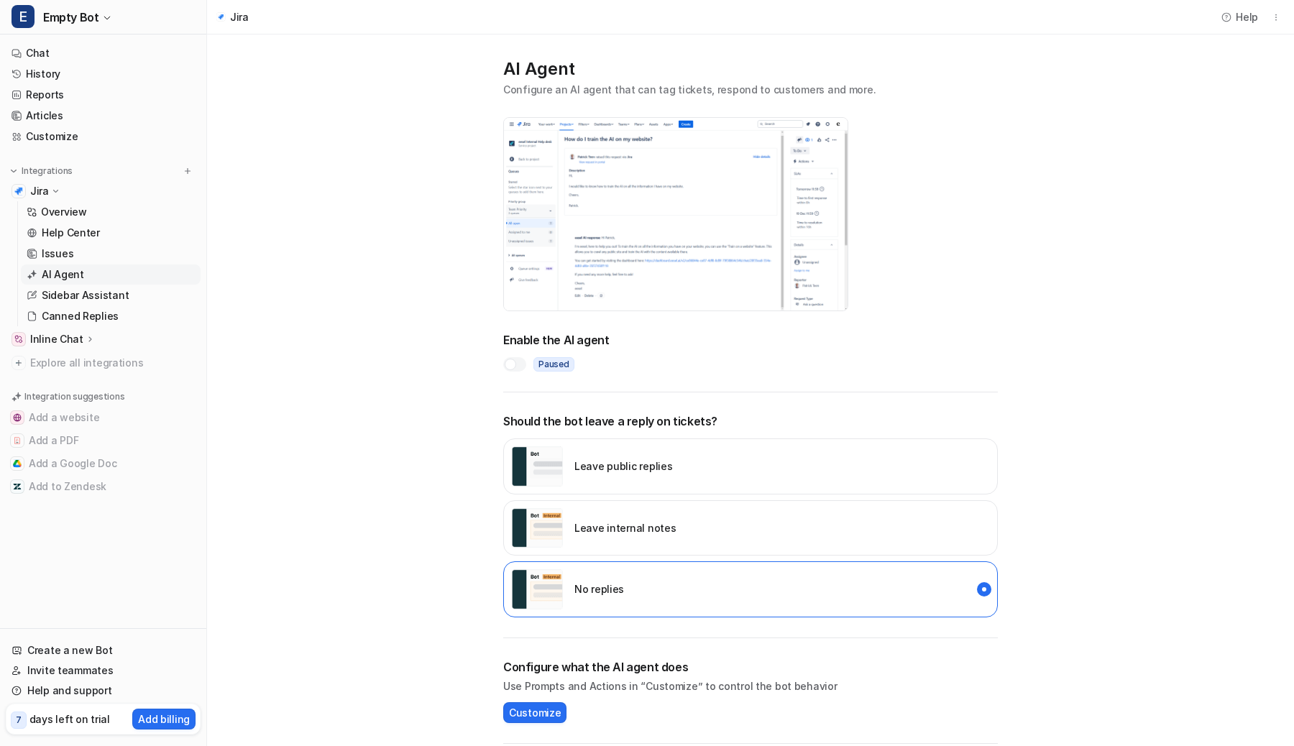
click at [513, 304] on div at bounding box center [511, 365] width 12 height 12
click at [556, 304] on img "internal_reply" at bounding box center [537, 528] width 52 height 40
click at [42, 74] on link "History" at bounding box center [103, 74] width 195 height 20
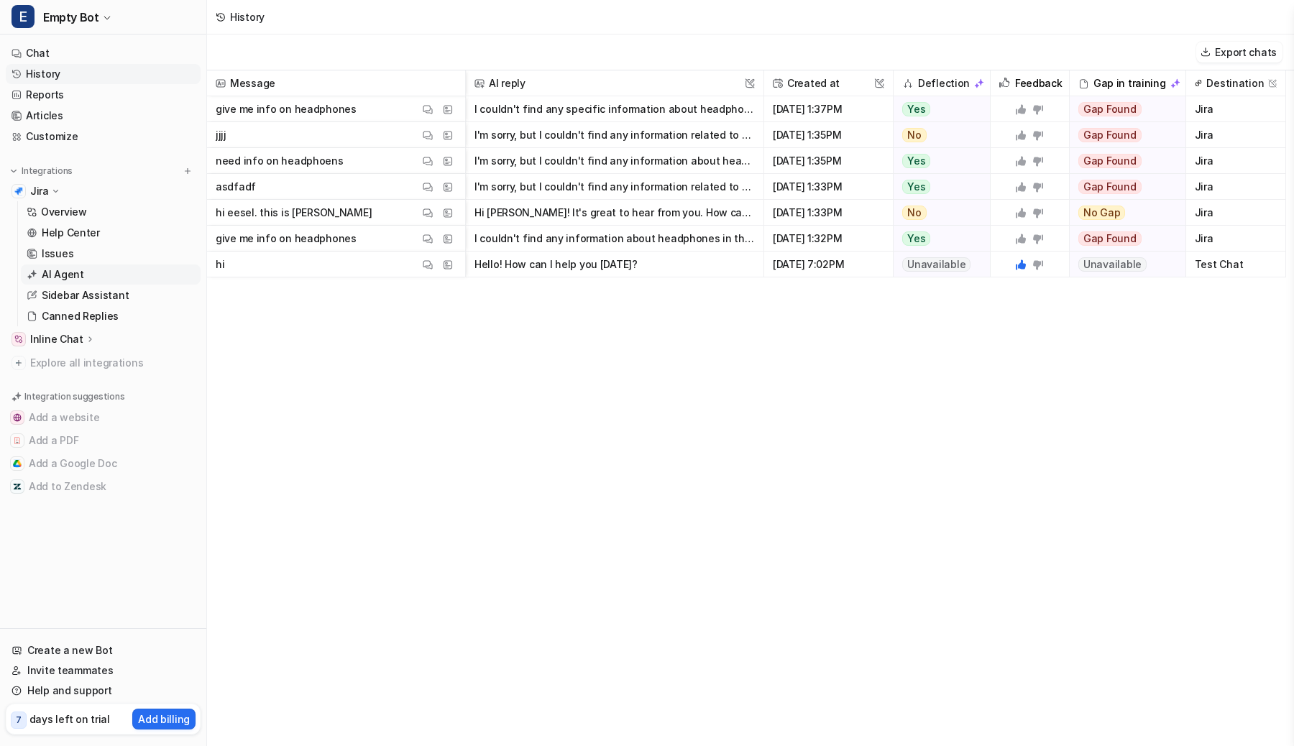
click at [68, 274] on p "AI Agent" at bounding box center [63, 274] width 42 height 14
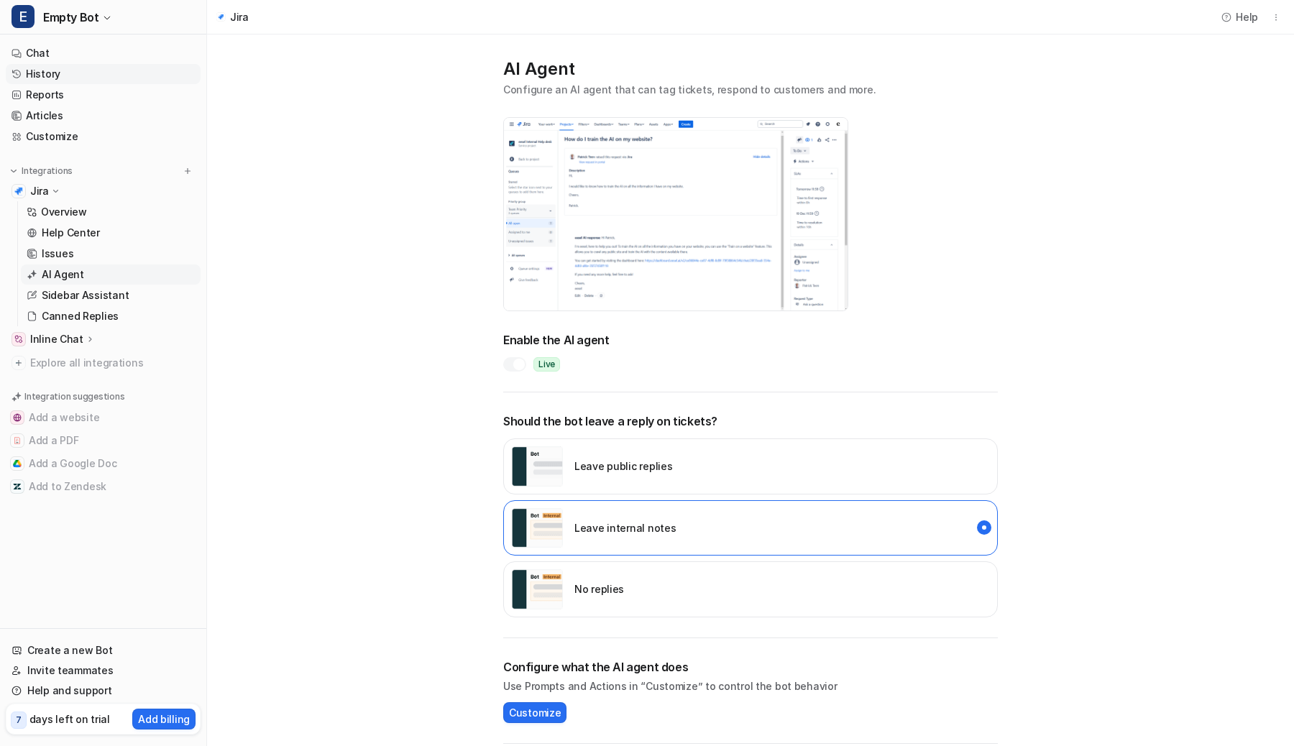
click at [93, 71] on link "History" at bounding box center [103, 74] width 195 height 20
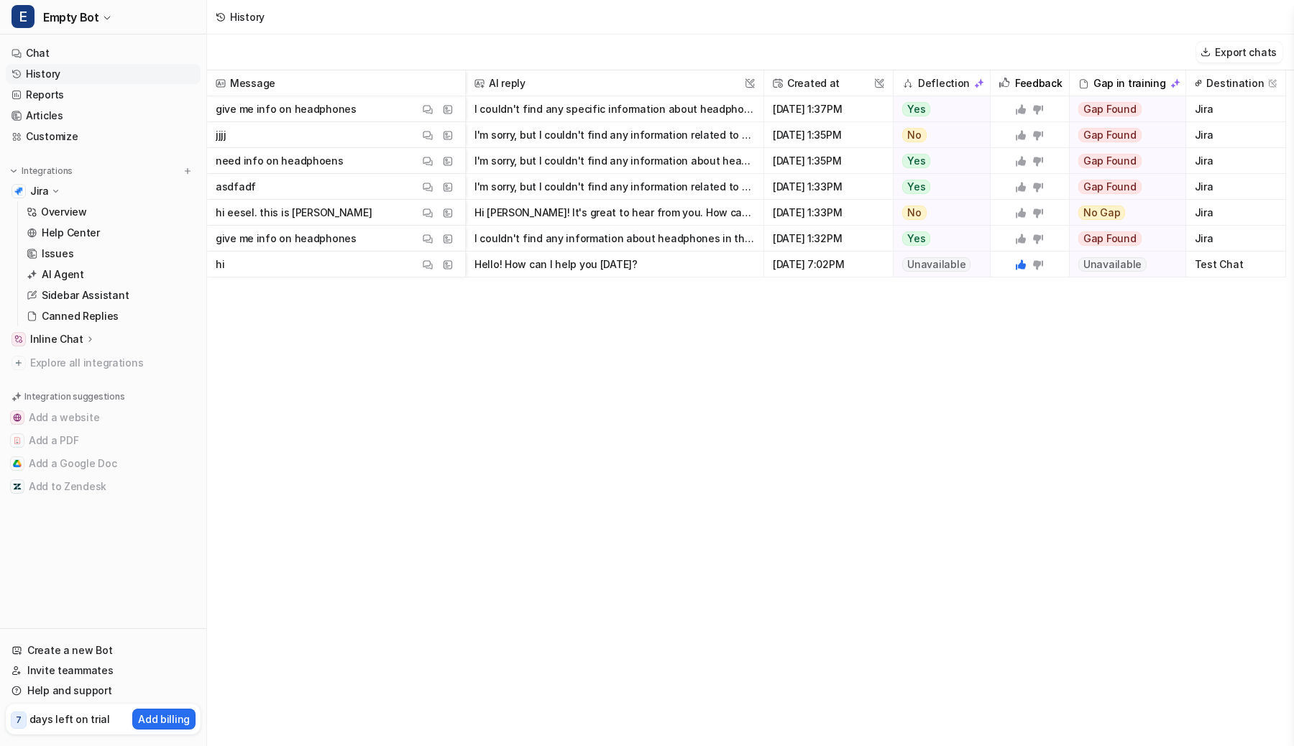
click at [289, 111] on p "give me info on headphones" at bounding box center [286, 109] width 141 height 26
click at [428, 106] on img at bounding box center [428, 109] width 10 height 11
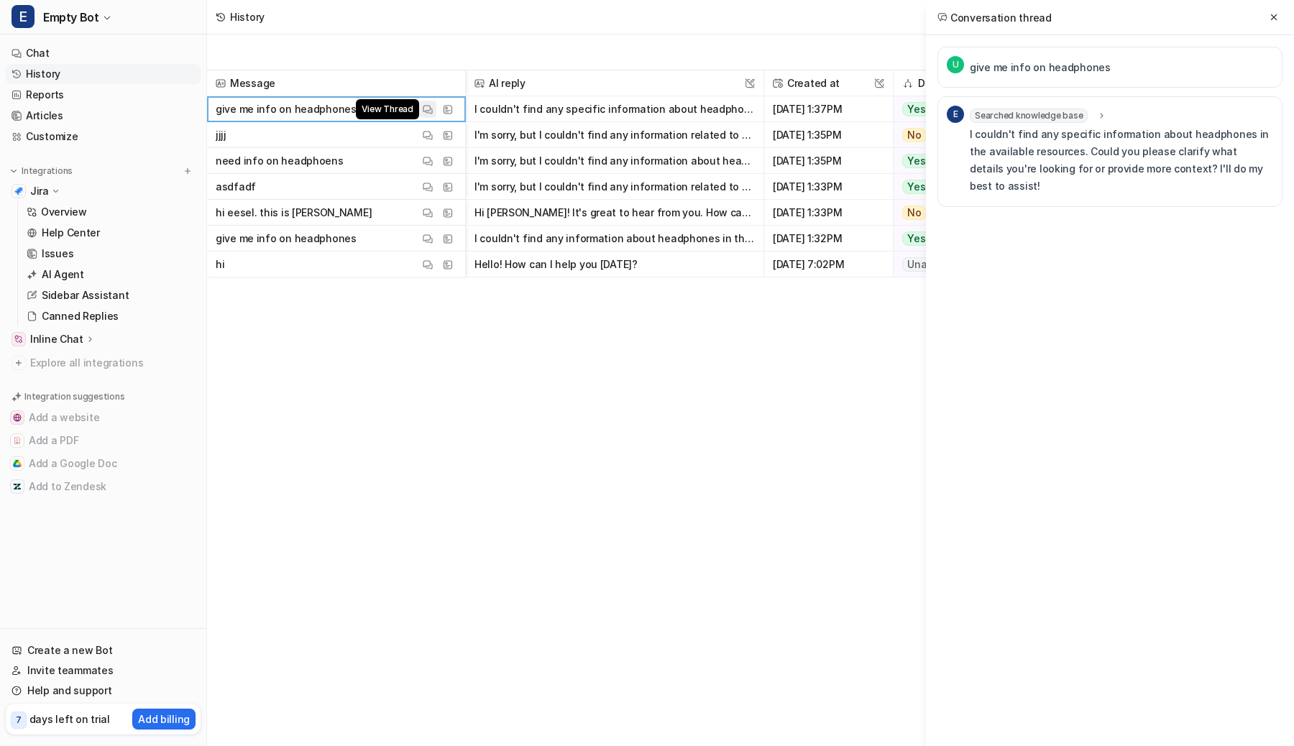
click at [428, 106] on img at bounding box center [428, 109] width 10 height 11
click at [421, 60] on div "Export chats" at bounding box center [750, 53] width 1087 height 36
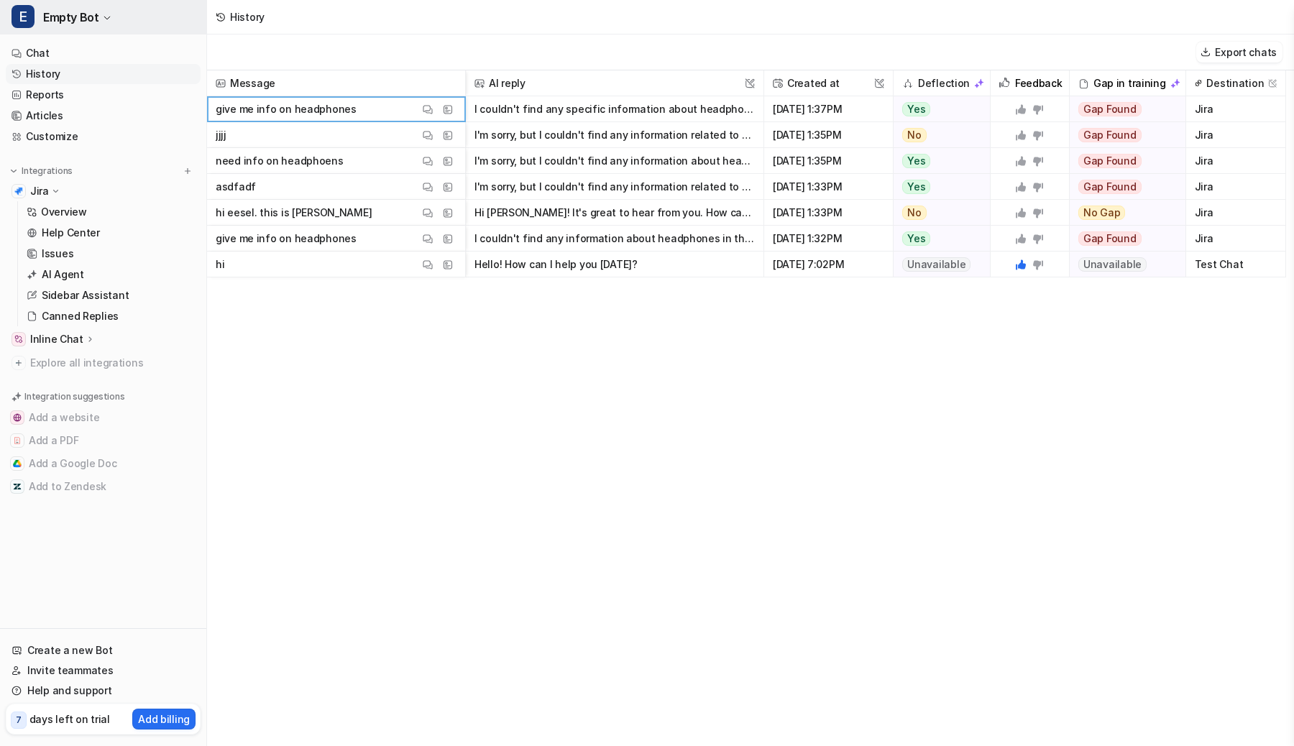
click at [86, 23] on span "Empty Bot" at bounding box center [70, 17] width 55 height 20
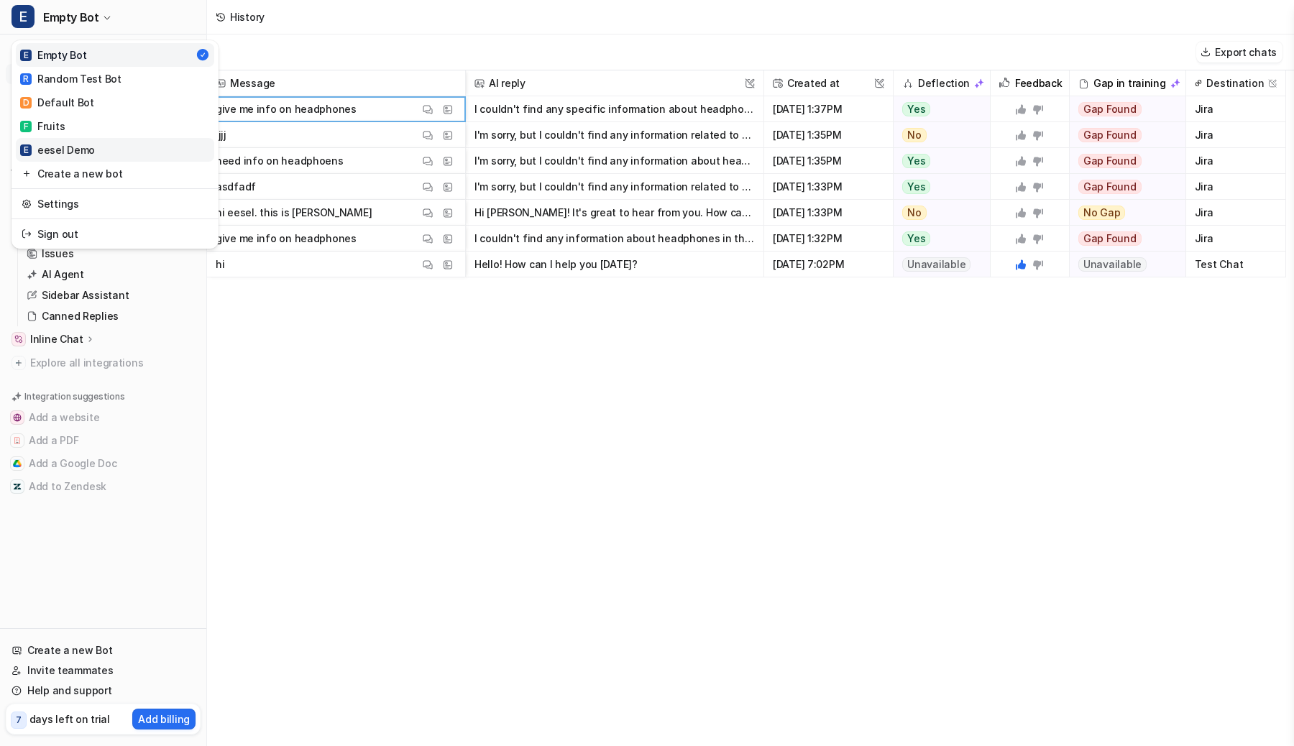
click at [145, 145] on link "E eesel Demo" at bounding box center [115, 150] width 198 height 24
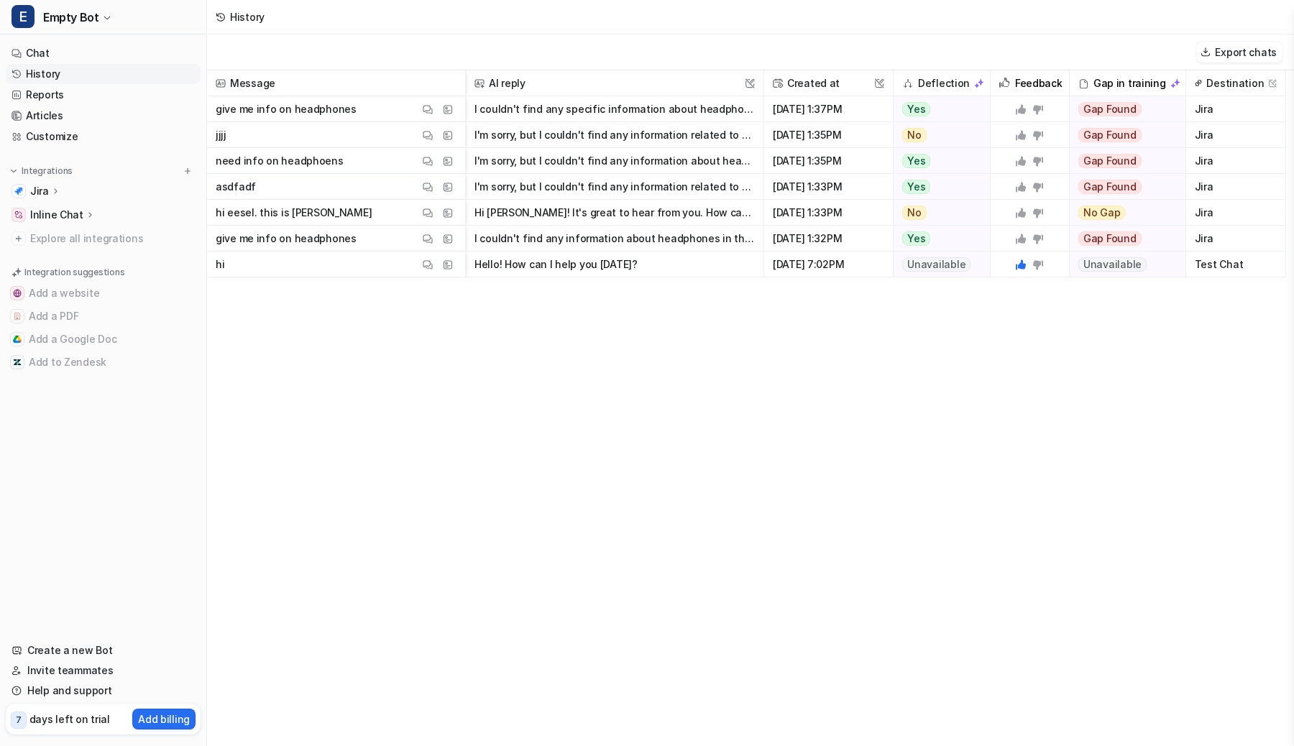
click at [73, 184] on div "Jira" at bounding box center [103, 191] width 195 height 20
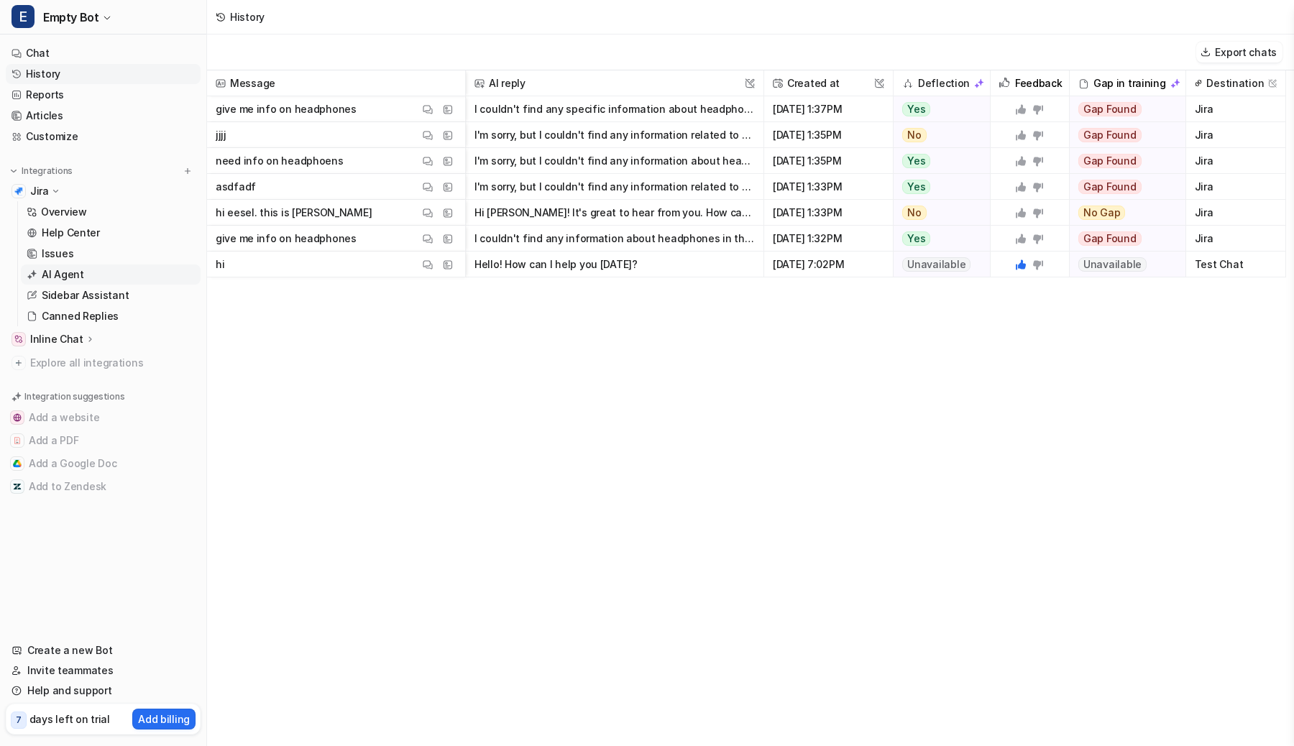
click at [50, 270] on p "AI Agent" at bounding box center [63, 274] width 42 height 14
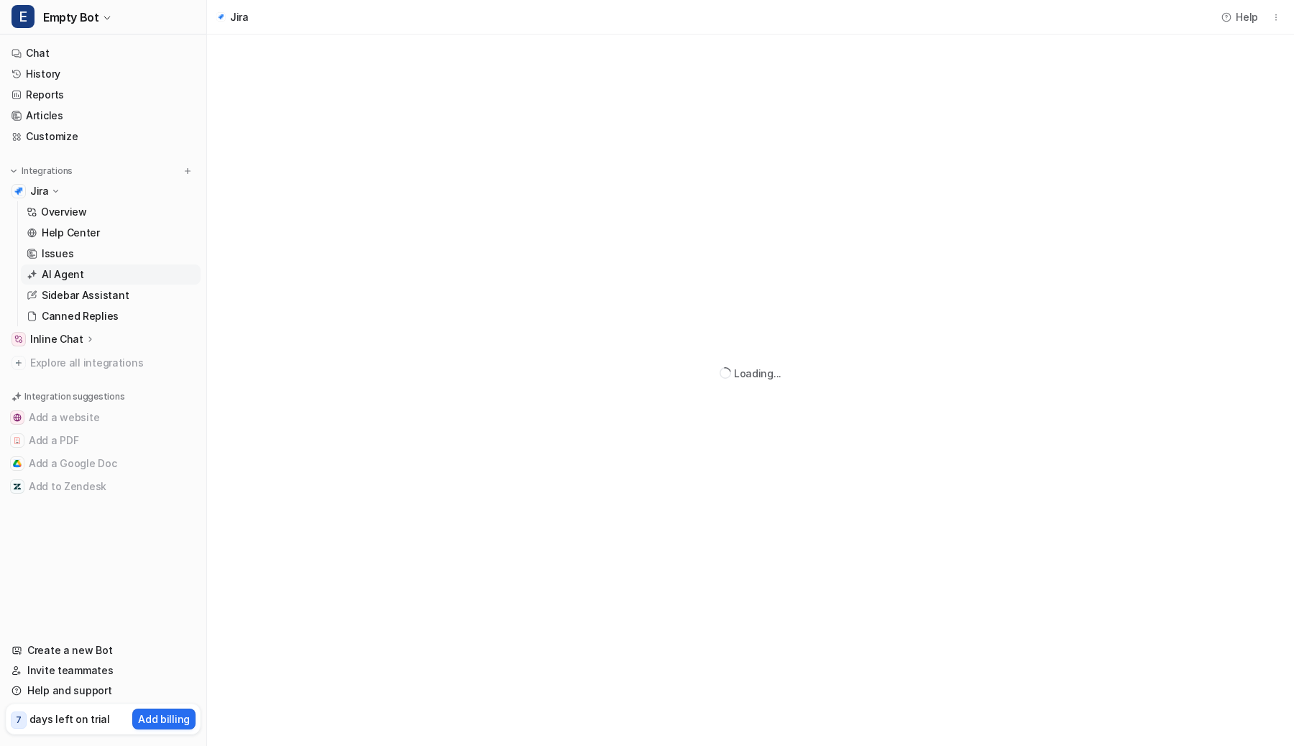
scroll to position [160, 0]
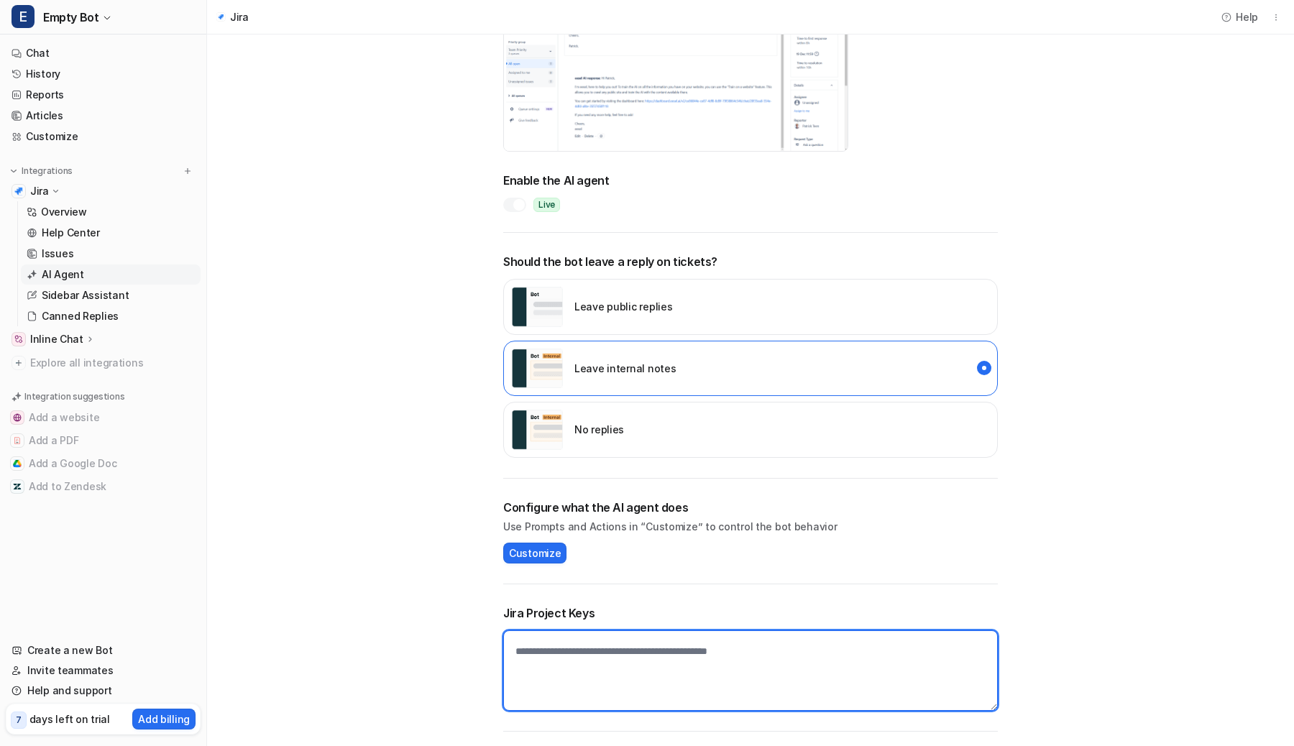
click at [526, 654] on textarea at bounding box center [750, 670] width 495 height 81
type textarea "**"
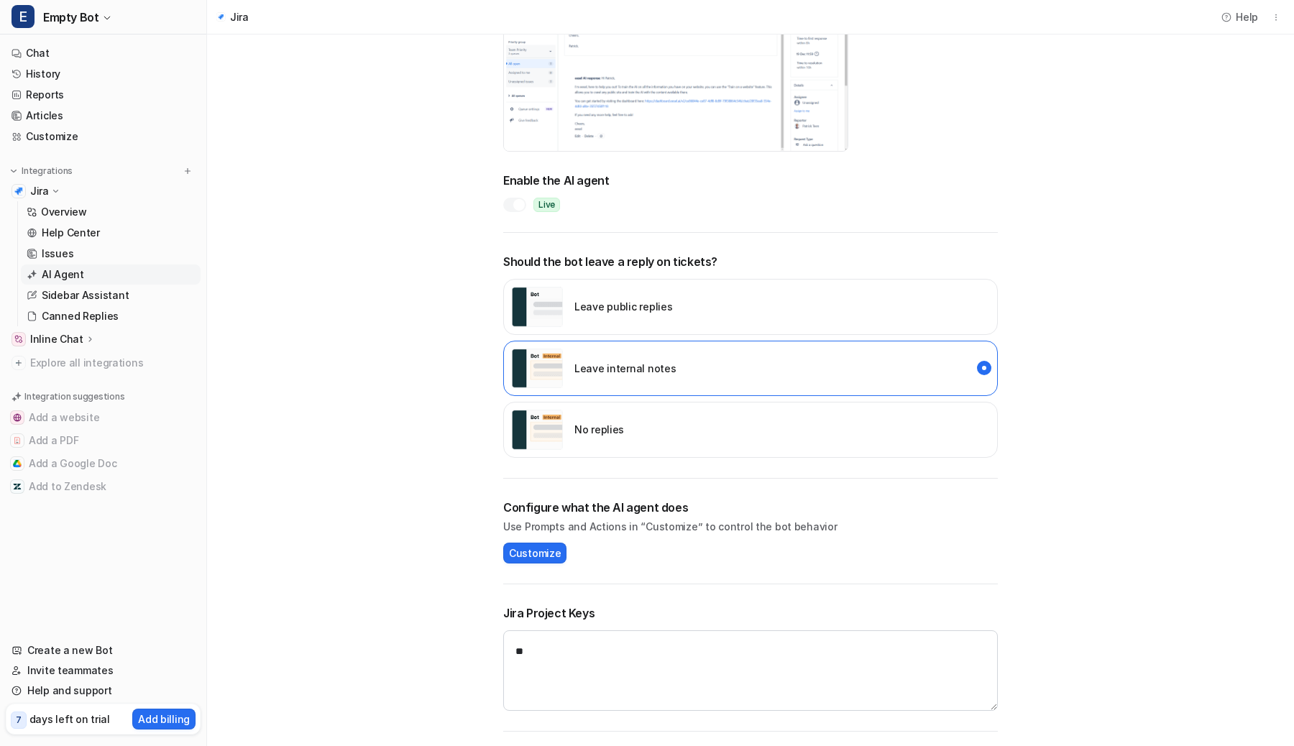
click at [410, 540] on main "AI Agent Configure an AI agent that can tag tickets, respond to customers and m…" at bounding box center [750, 310] width 1087 height 871
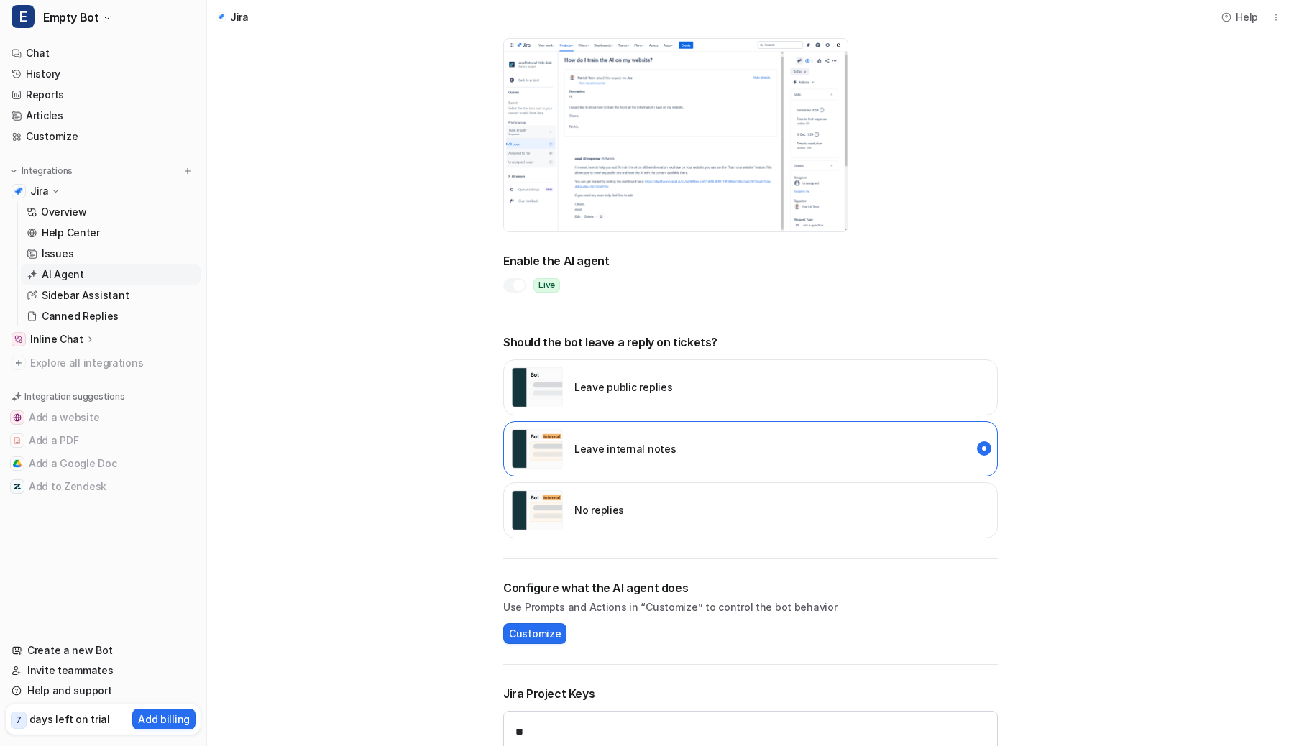
scroll to position [0, 0]
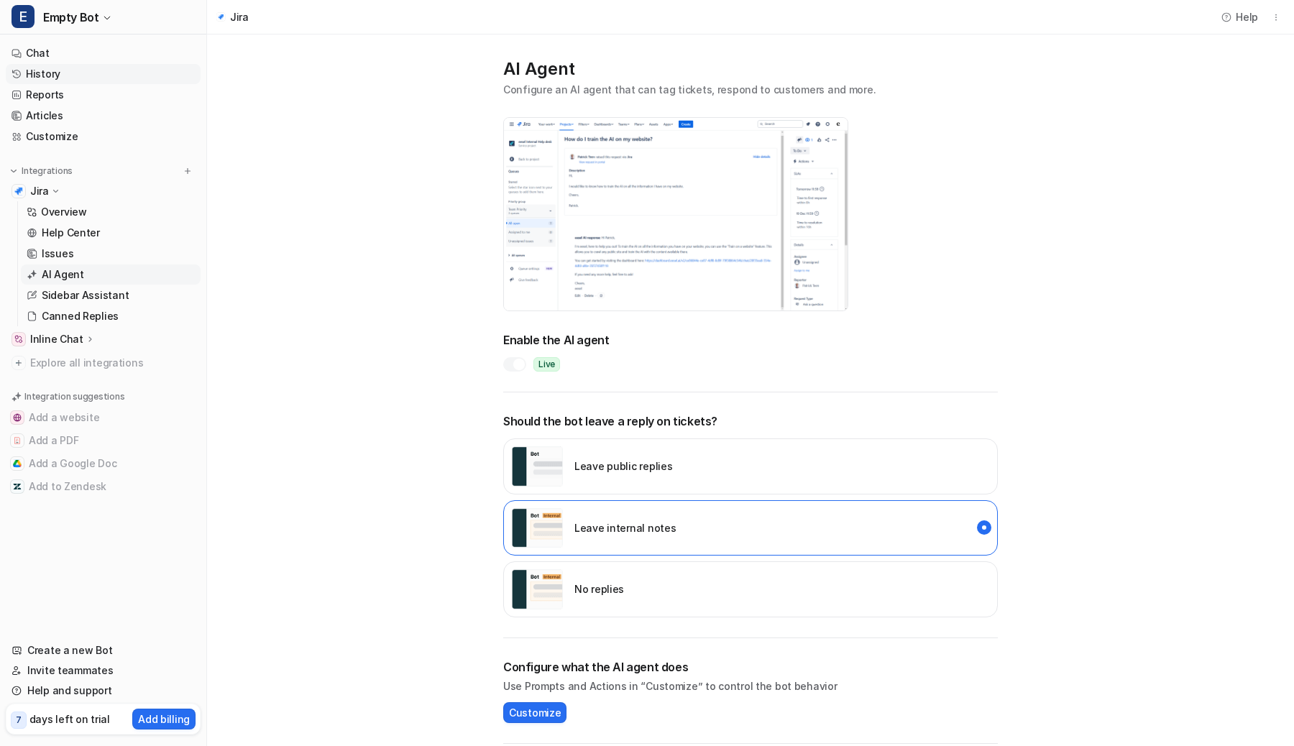
click at [37, 73] on link "History" at bounding box center [103, 74] width 195 height 20
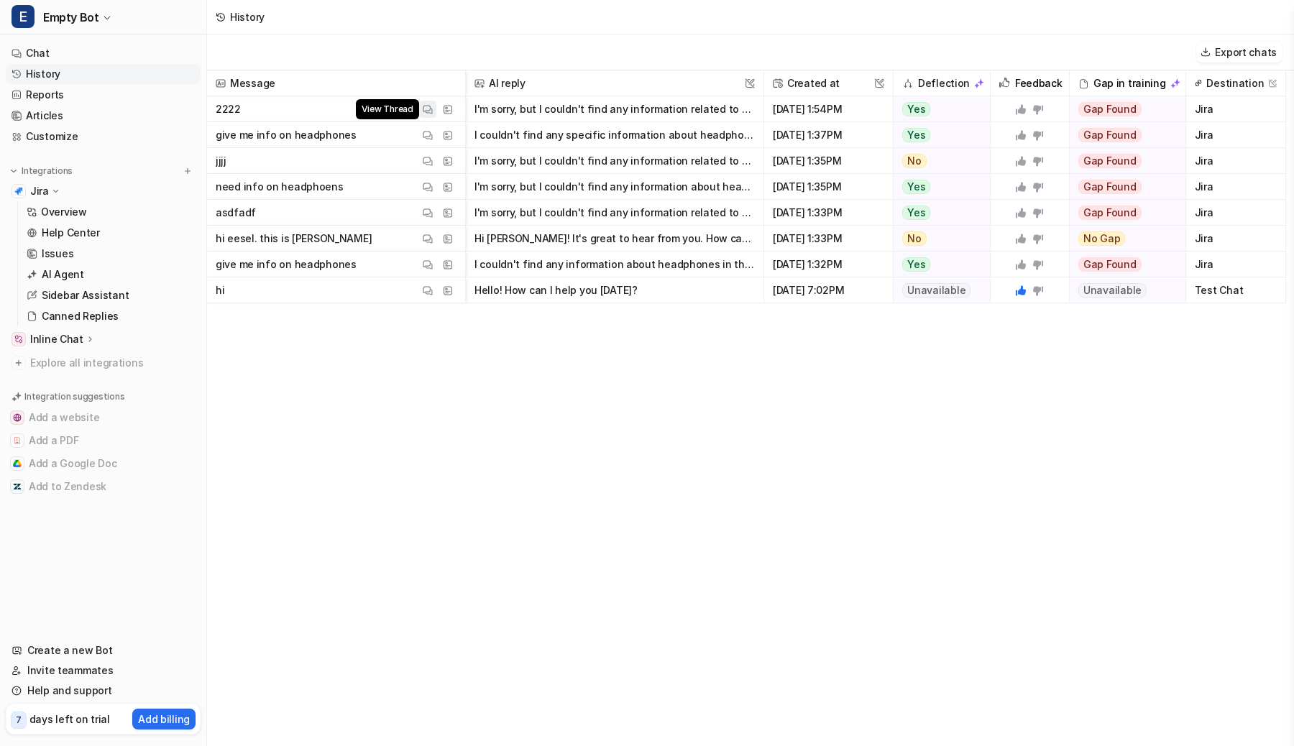
click at [425, 108] on img at bounding box center [428, 109] width 10 height 11
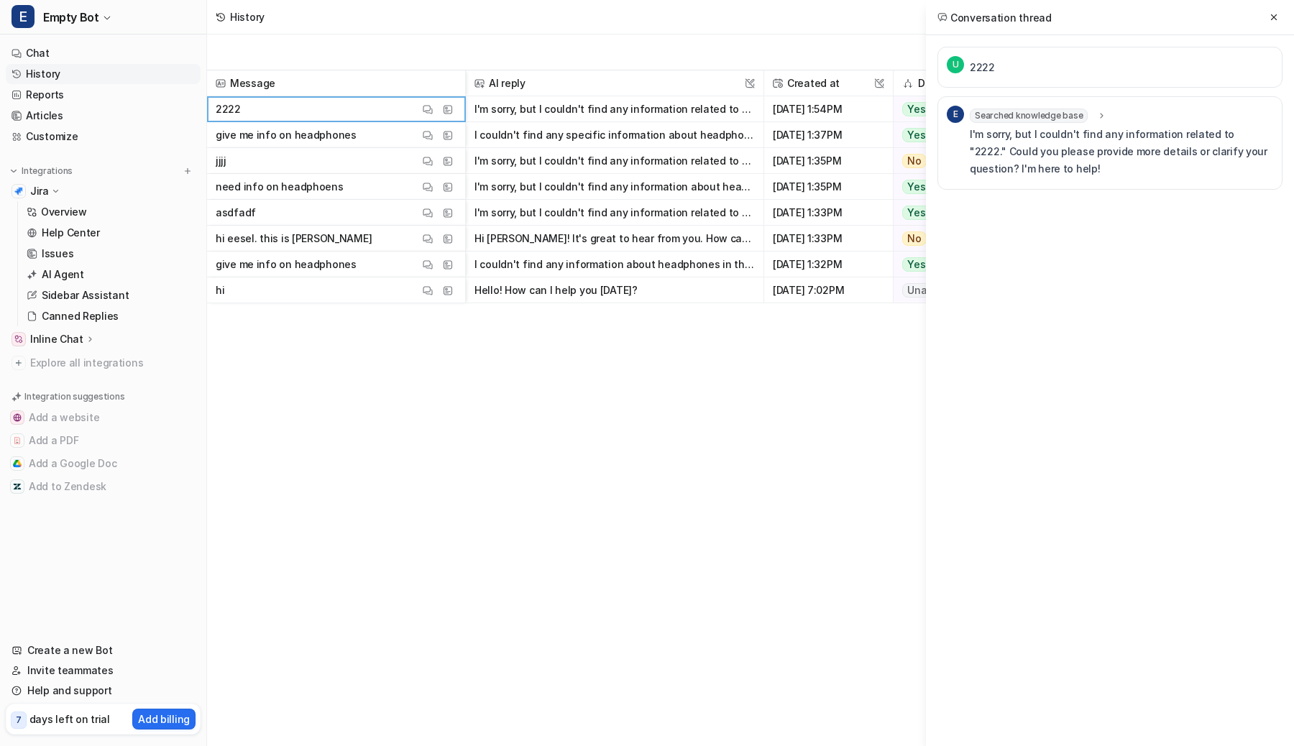
click at [1277, 37] on div "U 2222 E Searched knowledge base search_queries : "2222" I'm sorry, but I could…" at bounding box center [1110, 147] width 368 height 224
click at [1277, 10] on button at bounding box center [1273, 17] width 17 height 17
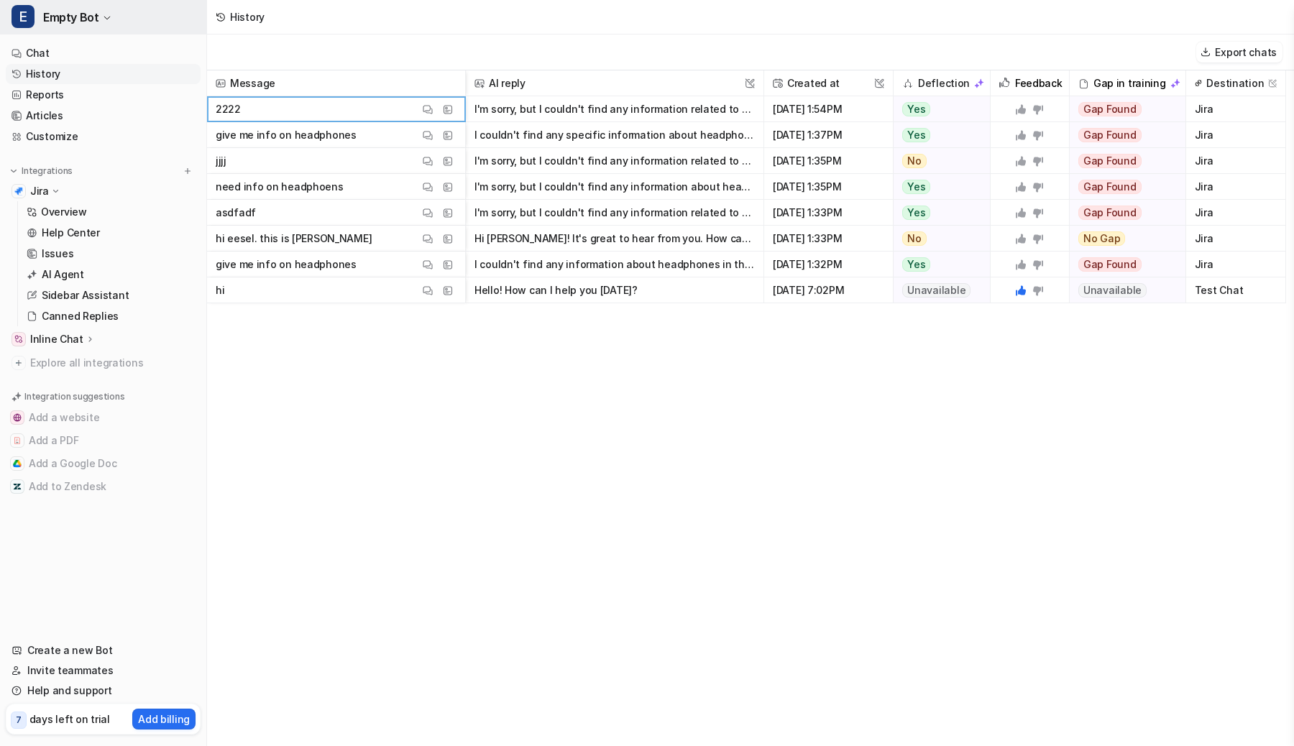
click at [123, 11] on button "E Empty Bot" at bounding box center [103, 17] width 206 height 35
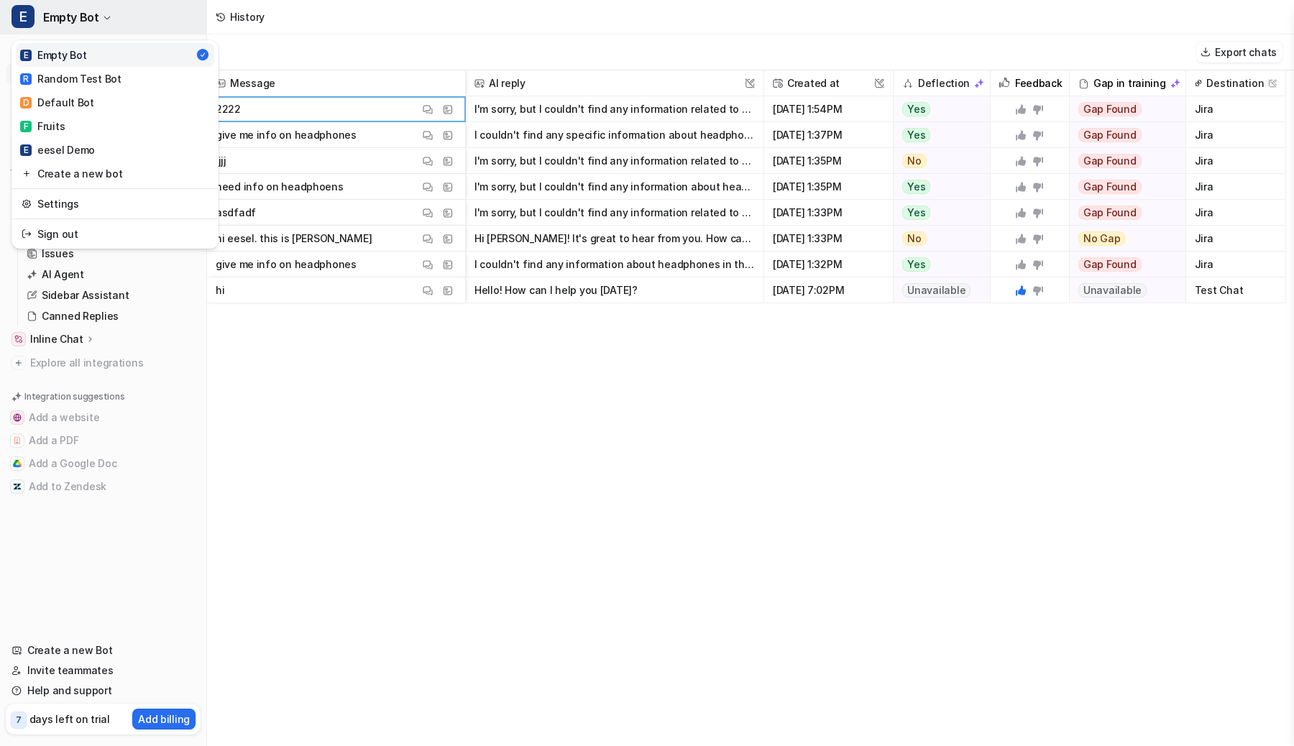
click at [123, 11] on button "E Empty Bot" at bounding box center [103, 17] width 206 height 35
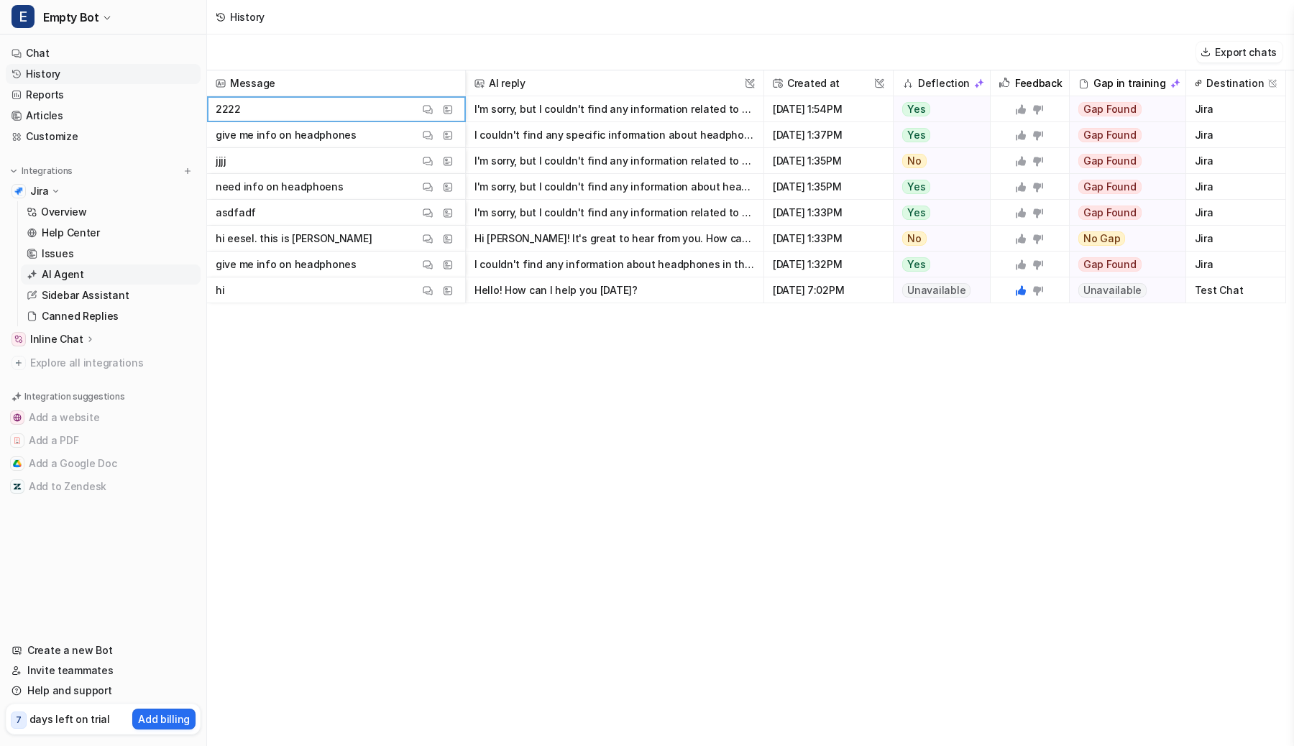
click at [75, 267] on p "AI Agent" at bounding box center [63, 274] width 42 height 14
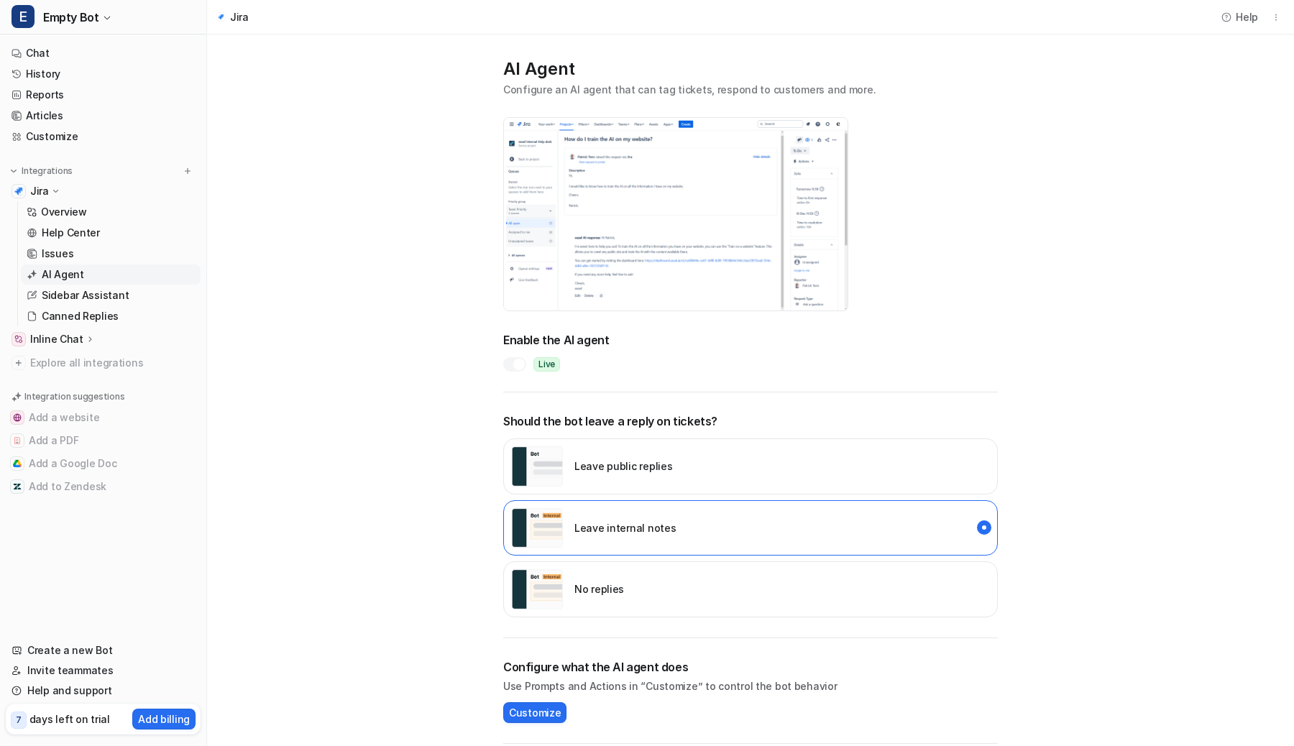
click at [503, 360] on label at bounding box center [514, 364] width 23 height 14
click at [452, 360] on main "AI Agent Configure an AI agent that can tag tickets, respond to customers and m…" at bounding box center [750, 470] width 1087 height 871
click at [90, 19] on span "Empty Bot" at bounding box center [70, 17] width 55 height 20
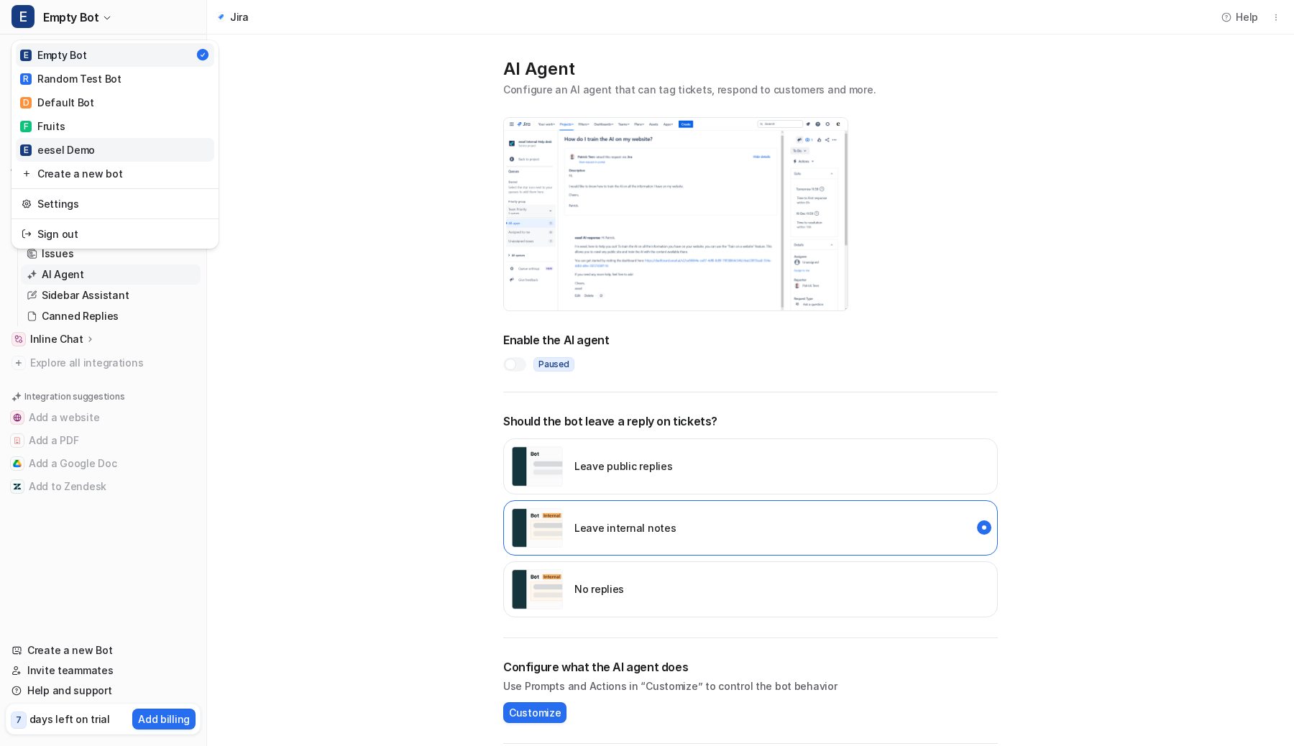
click at [60, 151] on div "E eesel Demo" at bounding box center [57, 149] width 75 height 15
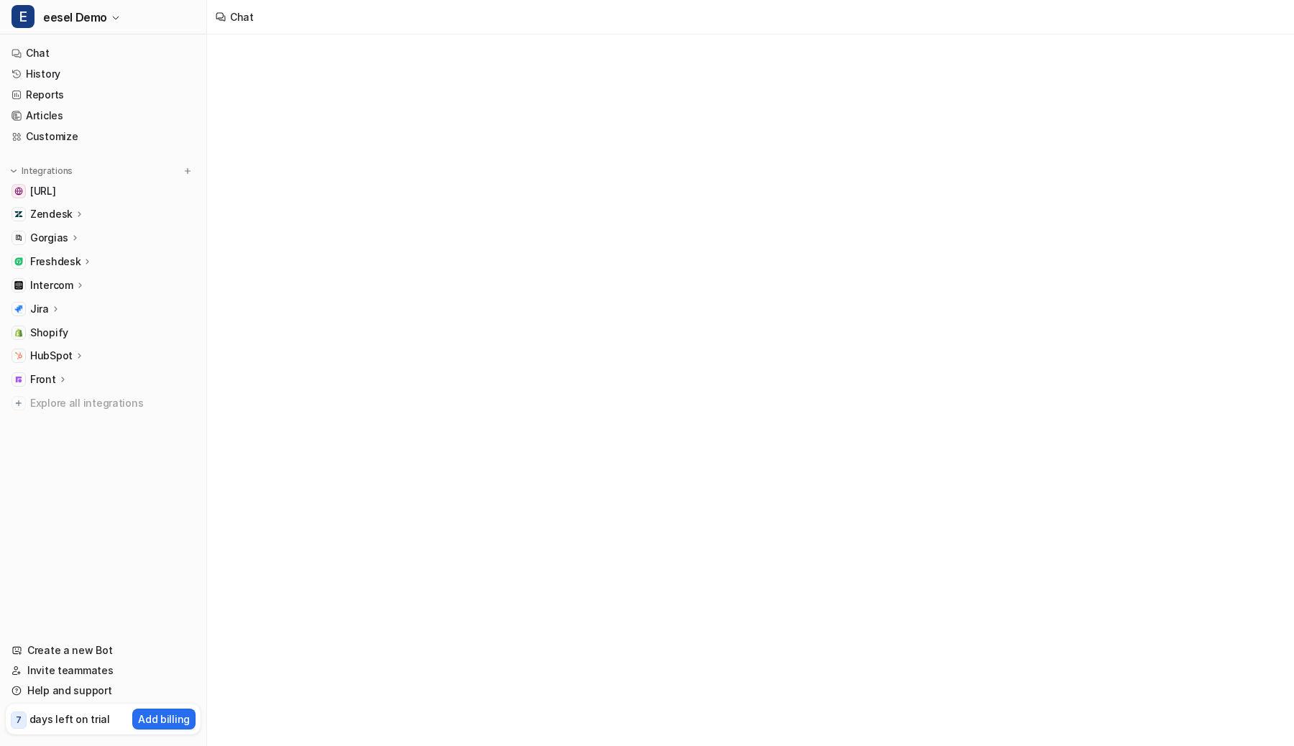
click at [46, 312] on p "Jira" at bounding box center [39, 309] width 19 height 14
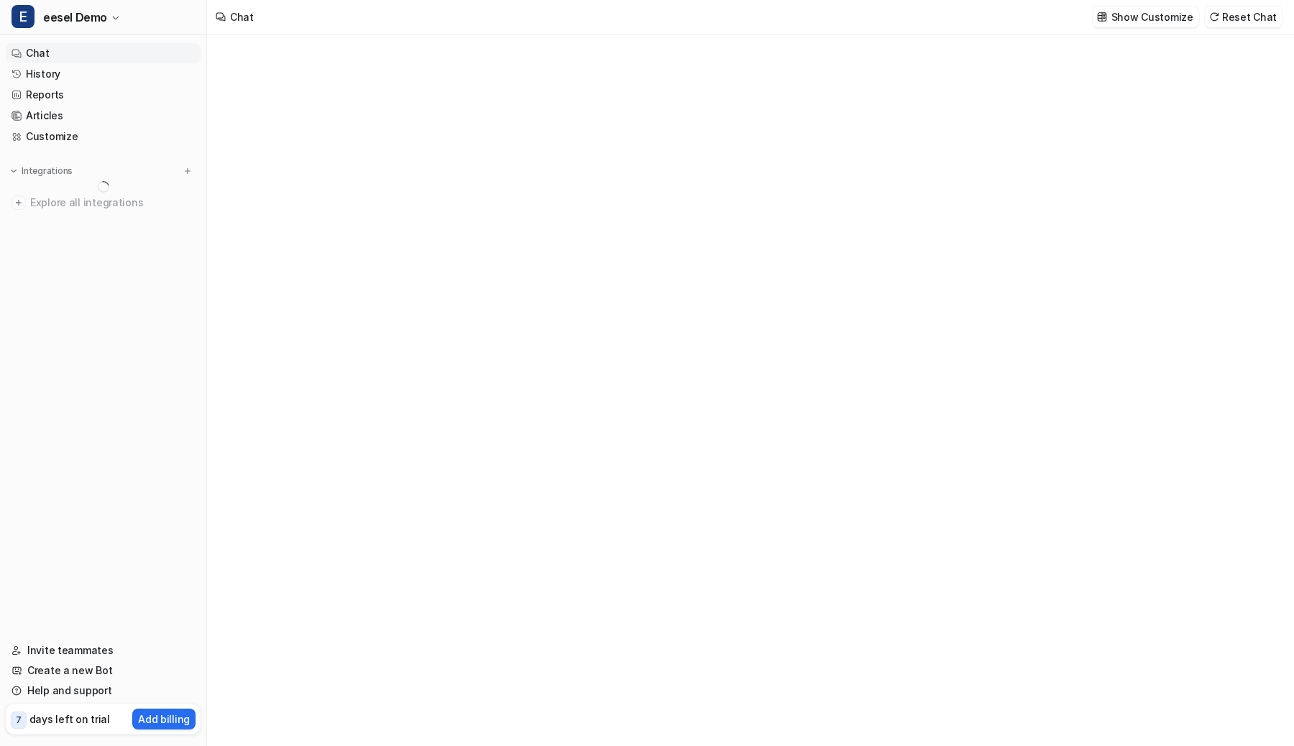
type textarea "**********"
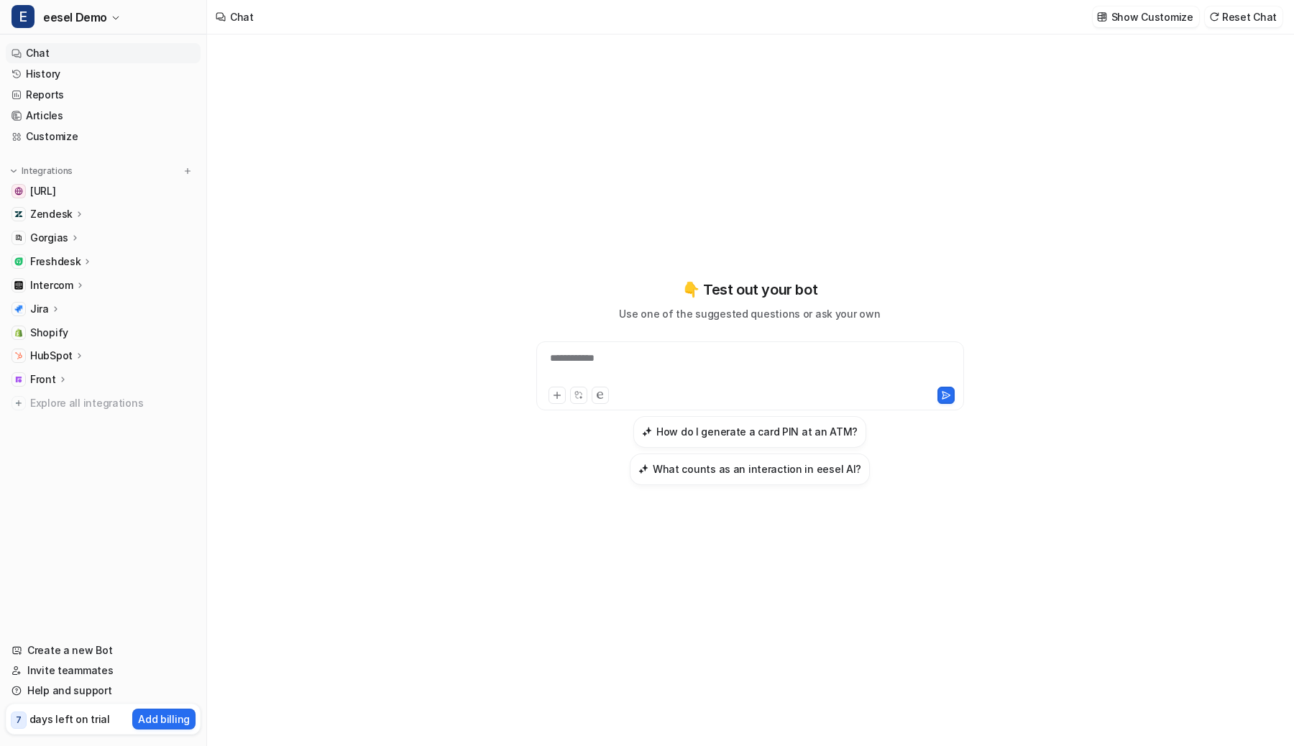
click at [50, 211] on p "Zendesk" at bounding box center [51, 214] width 42 height 14
click at [119, 73] on link "History" at bounding box center [103, 74] width 195 height 20
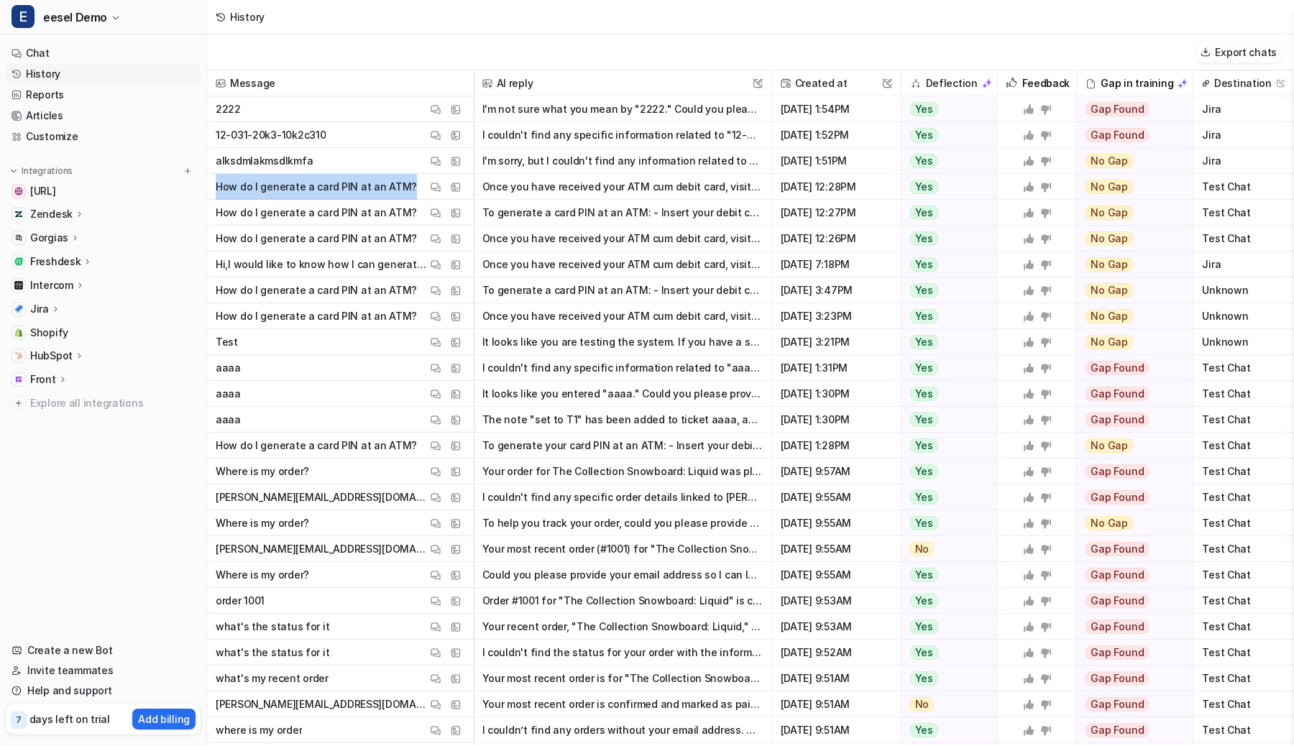
drag, startPoint x: 405, startPoint y: 187, endPoint x: 217, endPoint y: 185, distance: 188.4
click at [217, 185] on span "How do I generate a card PIN at an ATM? View Thread View Sources" at bounding box center [340, 187] width 254 height 26
copy p "How do I generate a card PIN at an ATM?"
click at [253, 188] on p "How do I generate a card PIN at an ATM?" at bounding box center [316, 187] width 201 height 26
click at [43, 306] on p "Jira" at bounding box center [39, 309] width 19 height 14
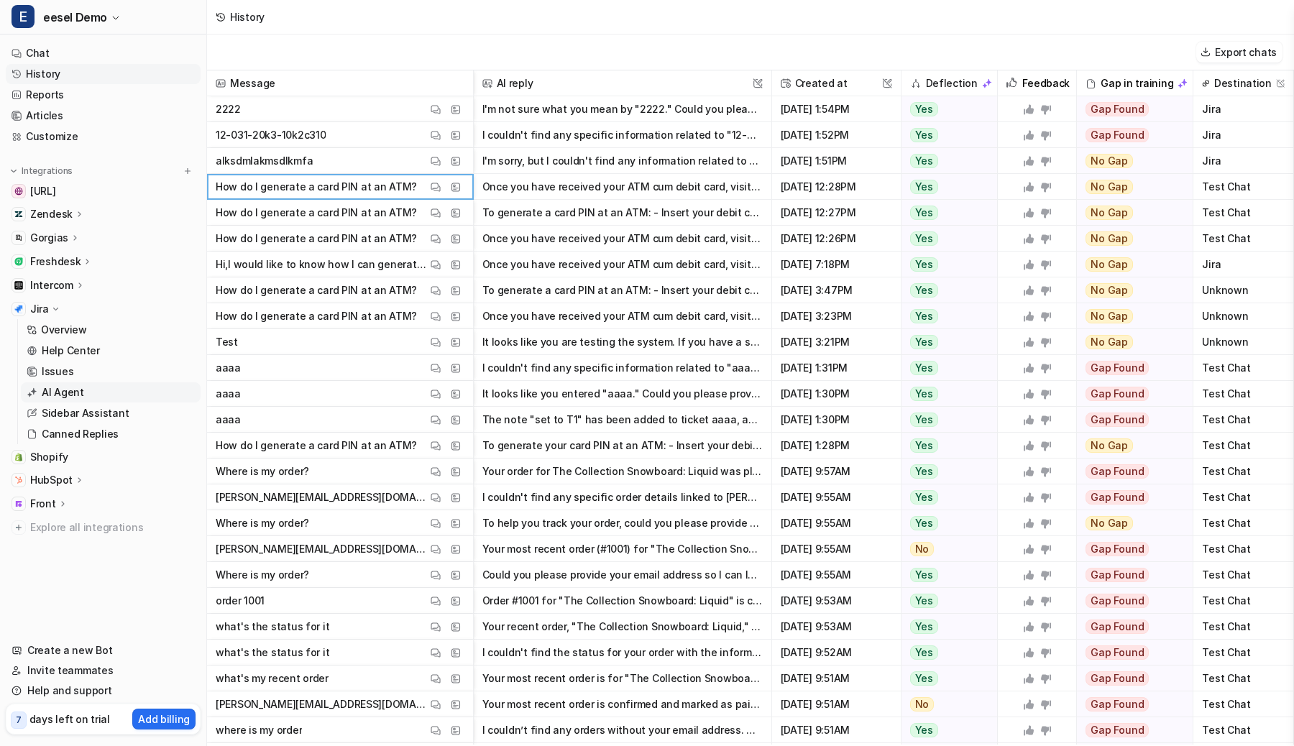
click at [58, 389] on p "AI Agent" at bounding box center [63, 392] width 42 height 14
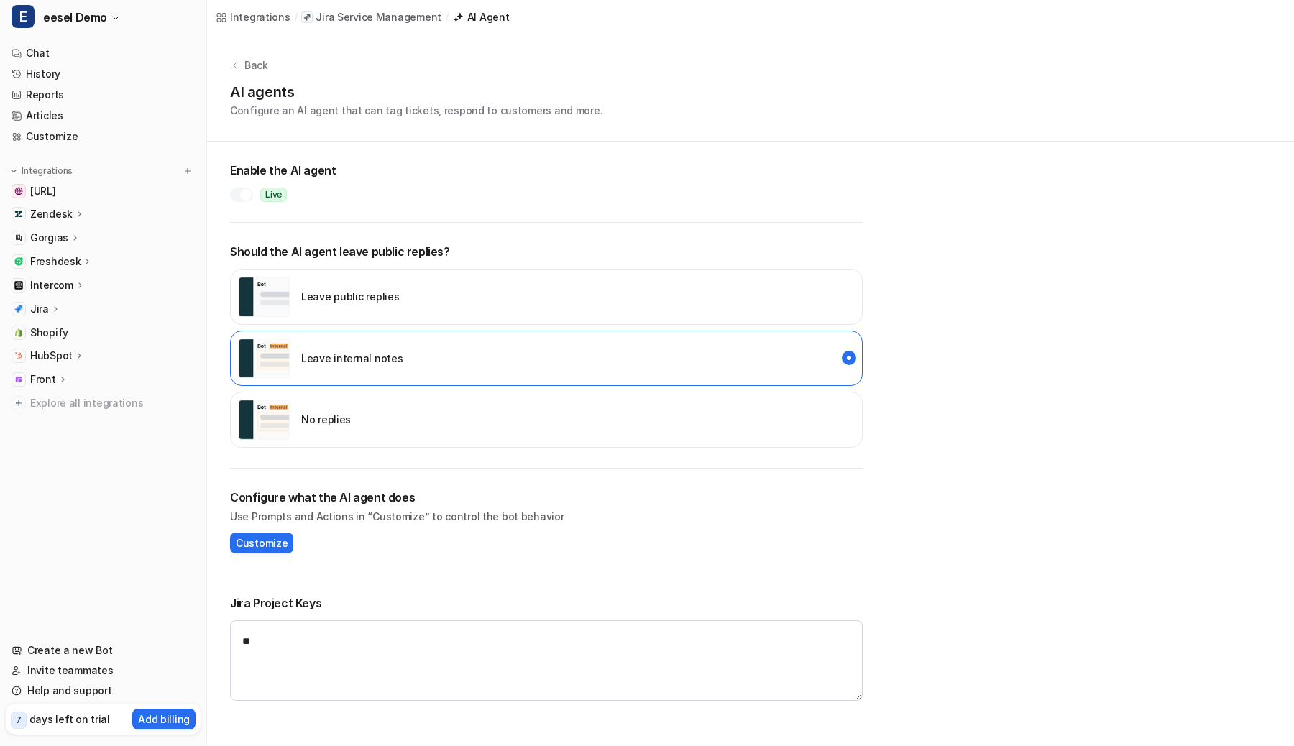
click at [520, 180] on div "Enable the AI agent live" at bounding box center [546, 182] width 633 height 40
click at [1010, 106] on div "AI agents Configure an AI agent that can tag tickets, respond to customers and …" at bounding box center [750, 99] width 1041 height 37
click at [393, 423] on div "No replies" at bounding box center [546, 420] width 633 height 56
click at [244, 196] on div at bounding box center [246, 195] width 12 height 12
click at [443, 178] on h2 "Enable the AI agent" at bounding box center [546, 170] width 633 height 17
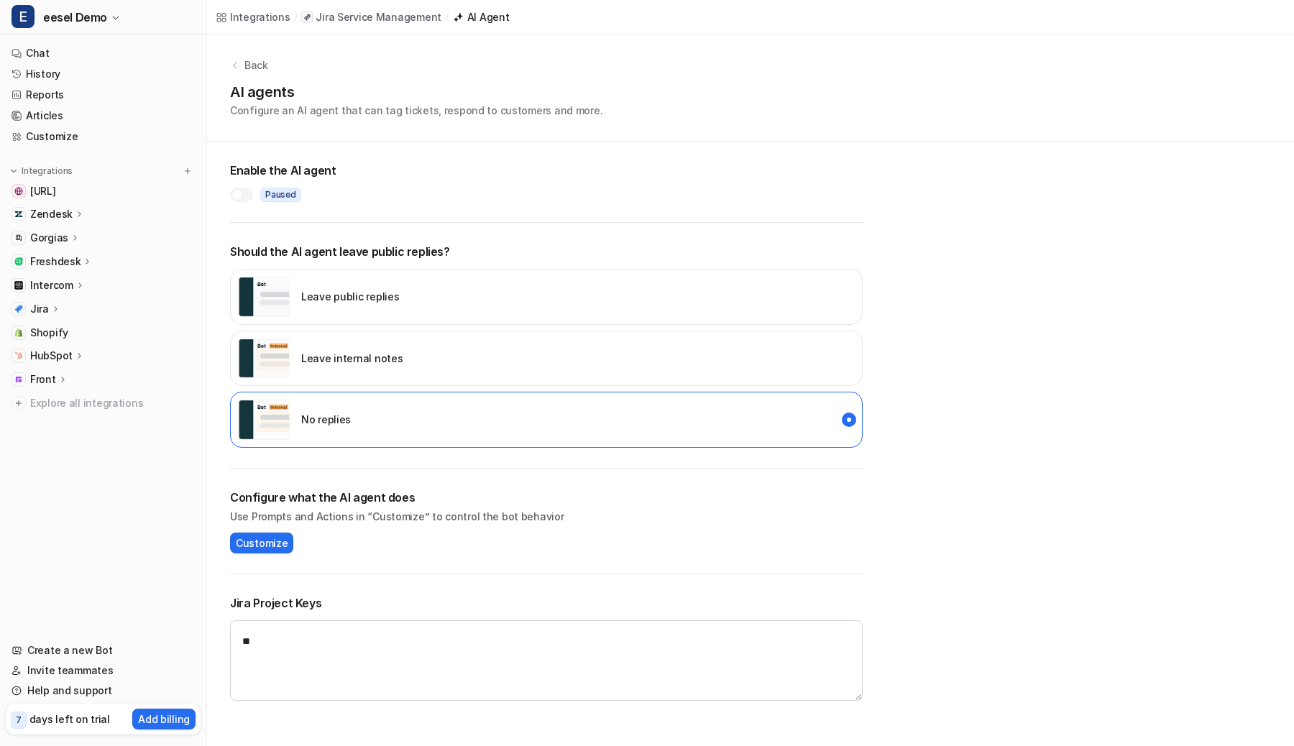
click at [520, 355] on div "Leave internal notes" at bounding box center [546, 359] width 633 height 56
click at [244, 197] on div at bounding box center [241, 195] width 23 height 14
click at [48, 136] on link "Customize" at bounding box center [103, 137] width 195 height 20
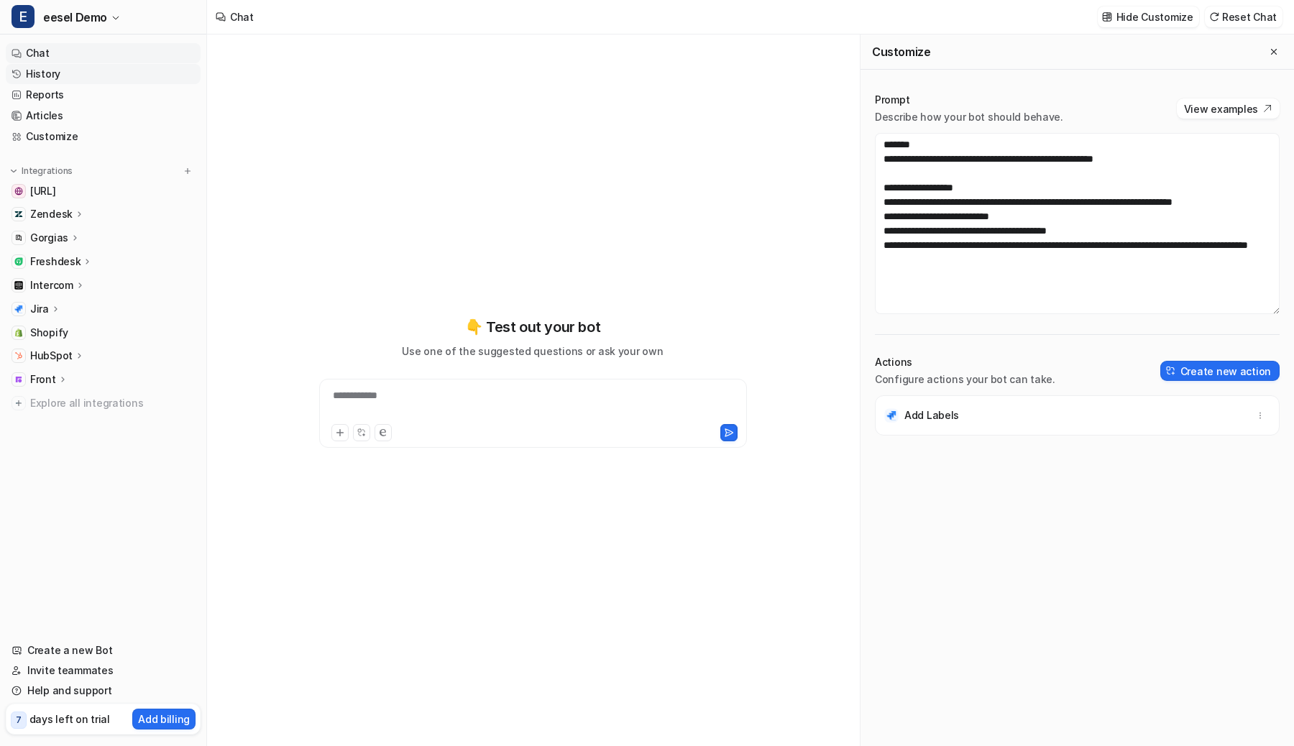
click at [109, 80] on link "History" at bounding box center [103, 74] width 195 height 20
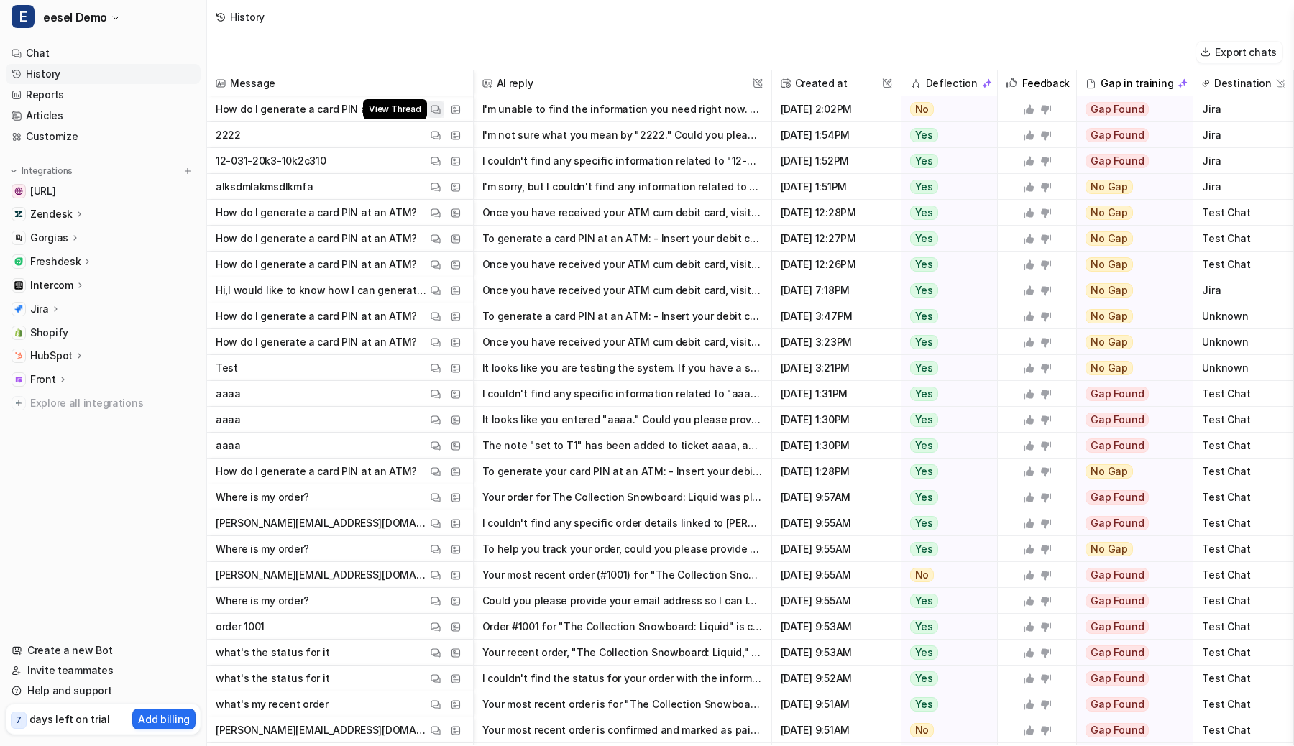
click at [432, 110] on img at bounding box center [436, 109] width 10 height 11
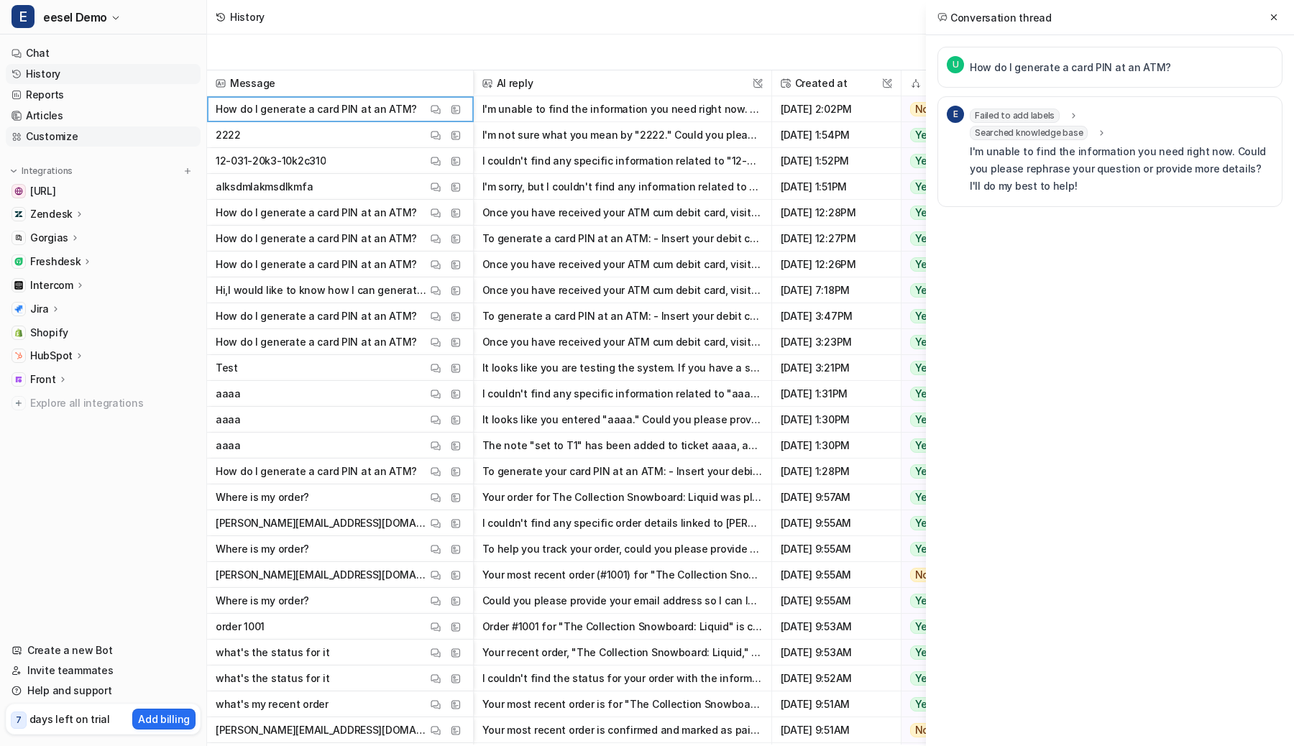
click at [55, 141] on link "Customize" at bounding box center [103, 137] width 195 height 20
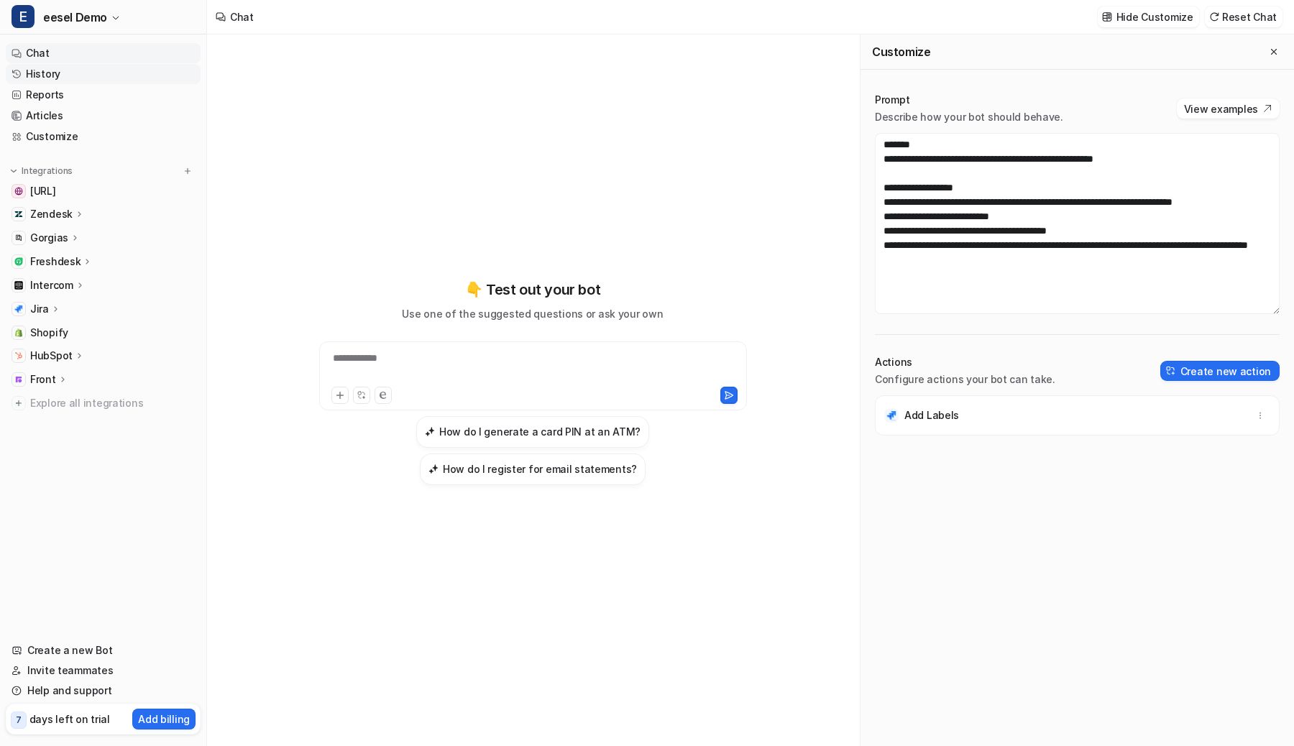
click at [68, 78] on link "History" at bounding box center [103, 74] width 195 height 20
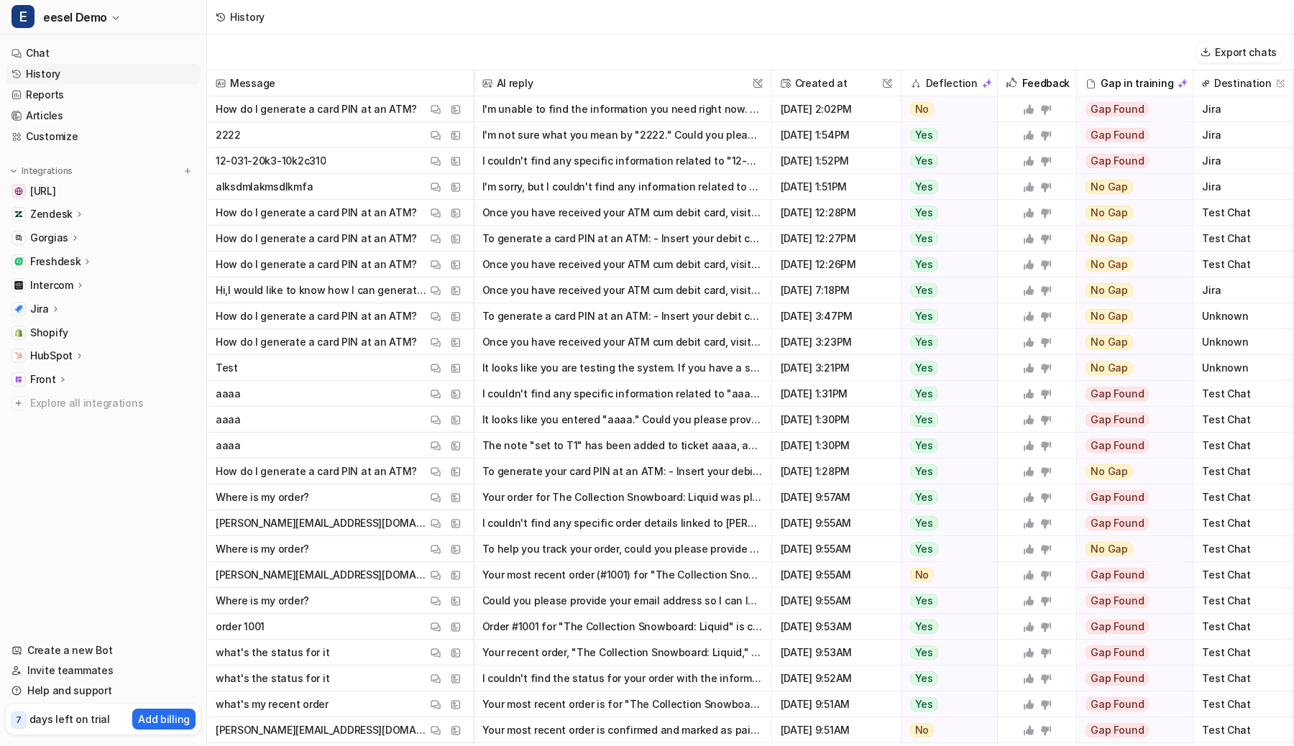
click at [444, 109] on div "View Thread View Sources" at bounding box center [445, 109] width 37 height 17
click at [436, 109] on img at bounding box center [436, 109] width 10 height 11
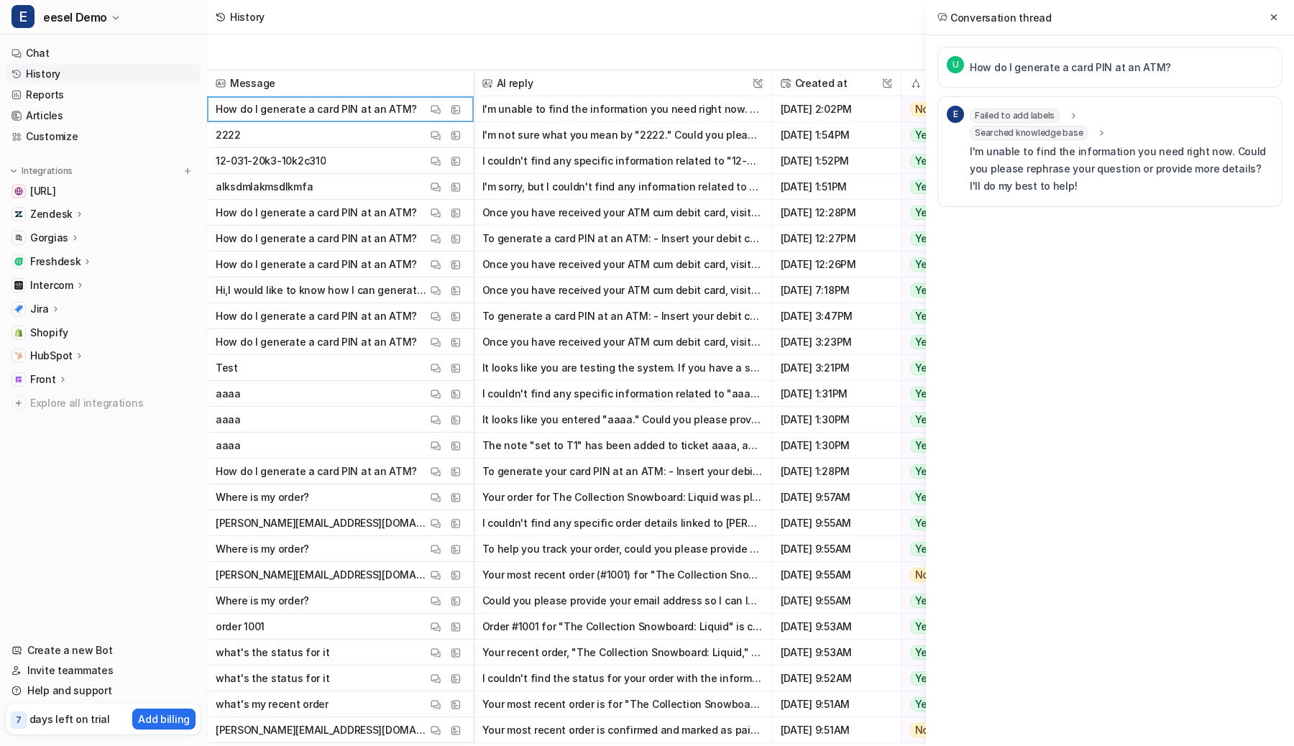
click at [1060, 114] on div "Failed to add labels" at bounding box center [1024, 116] width 109 height 14
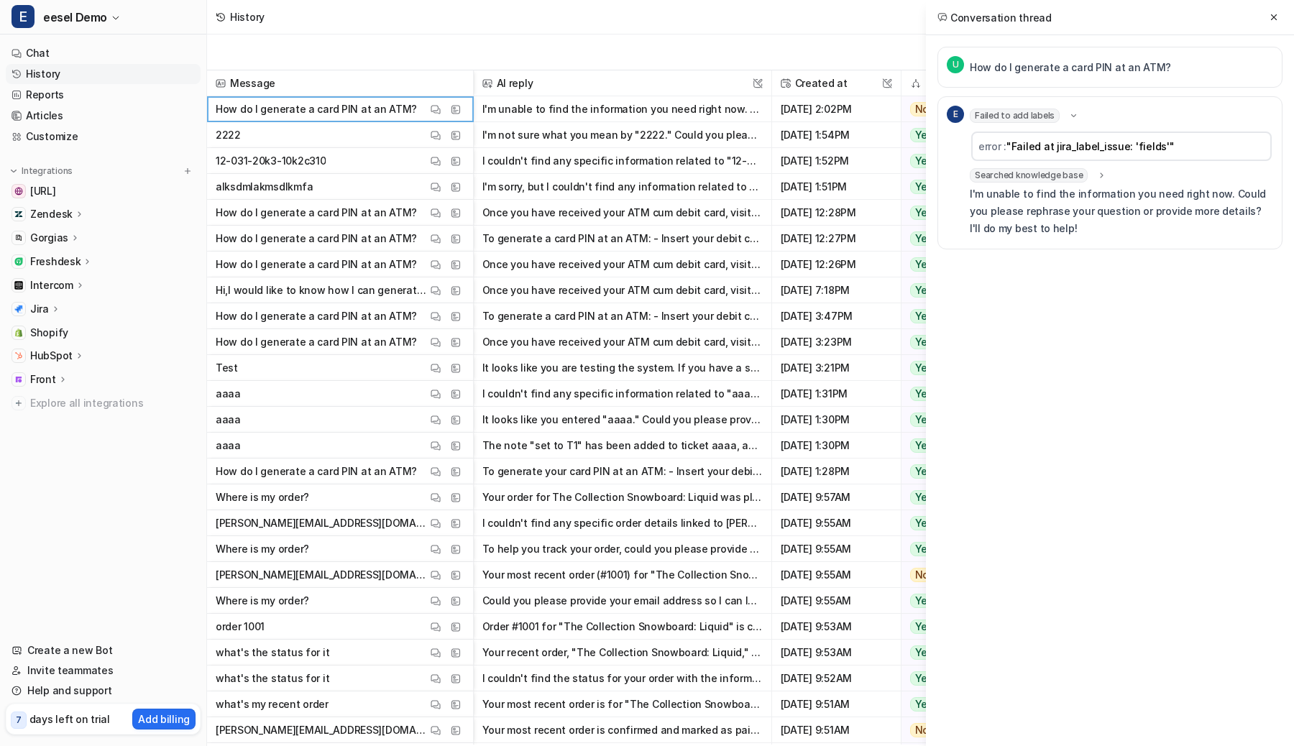
click at [1060, 114] on div "Failed to add labels" at bounding box center [1024, 116] width 109 height 14
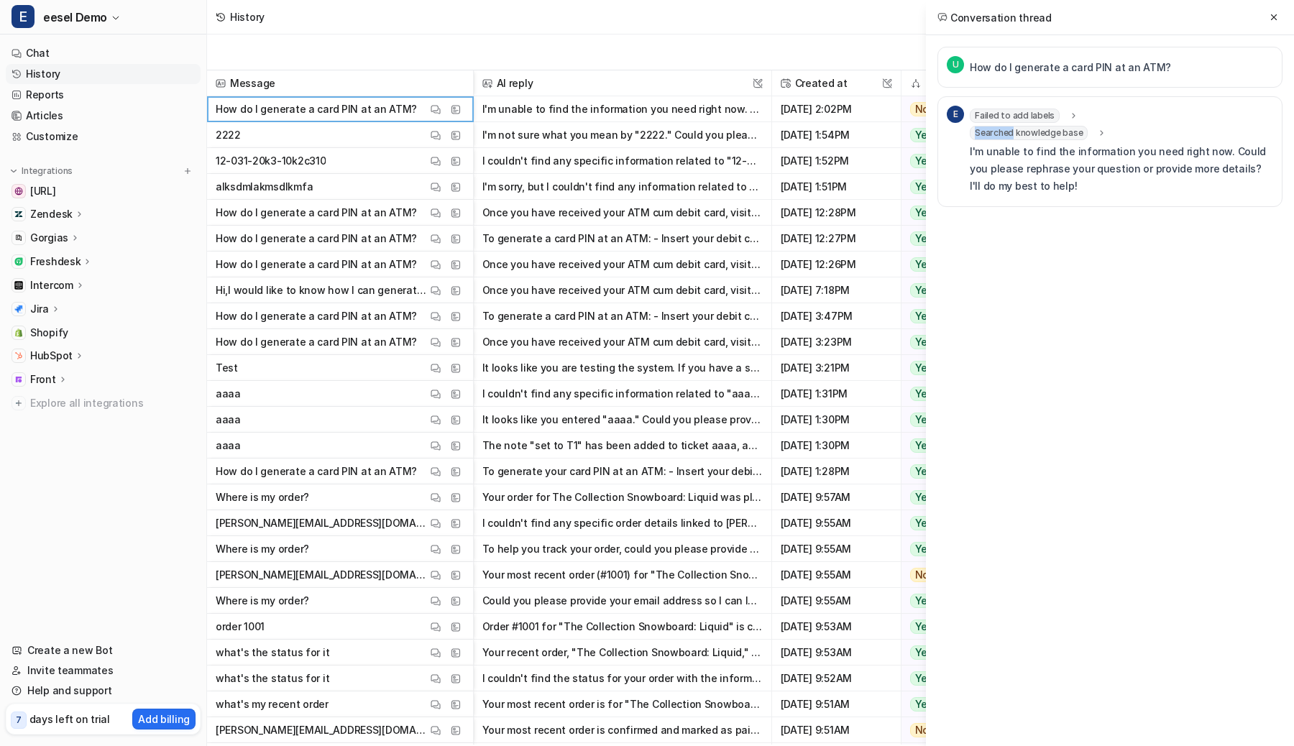
click at [1060, 114] on div "Failed to add labels" at bounding box center [1024, 116] width 109 height 14
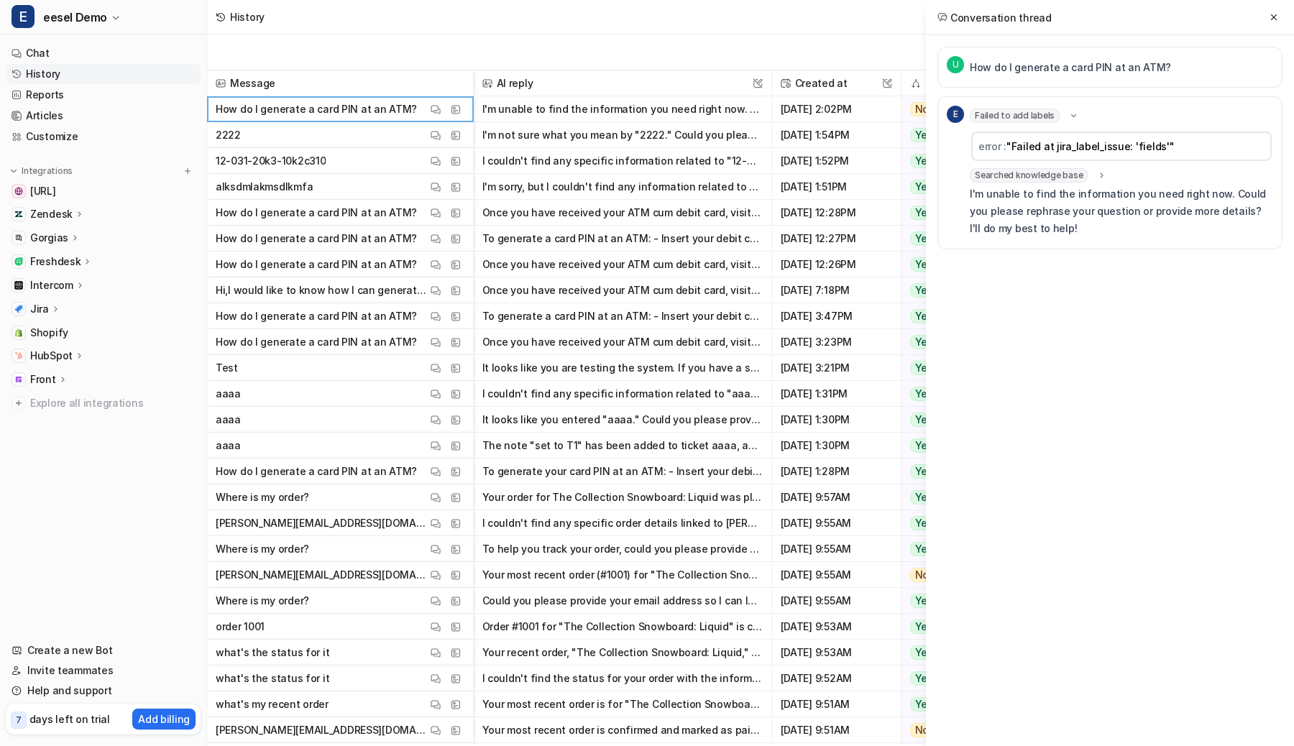
click at [1115, 93] on div "U How do I generate a card PIN at an ATM? E Failed to add labels error : "Faile…" at bounding box center [1109, 148] width 345 height 203
click at [1271, 24] on button at bounding box center [1273, 17] width 17 height 17
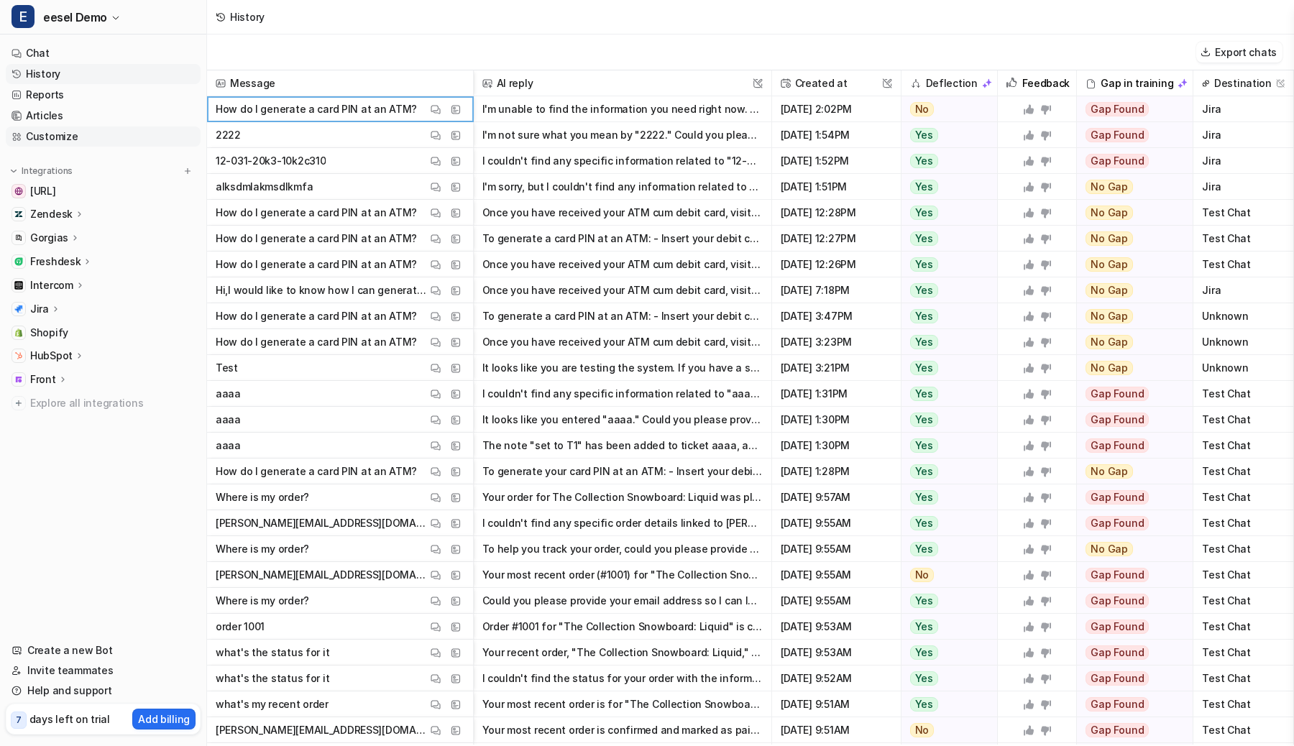
click at [63, 137] on link "Customize" at bounding box center [103, 137] width 195 height 20
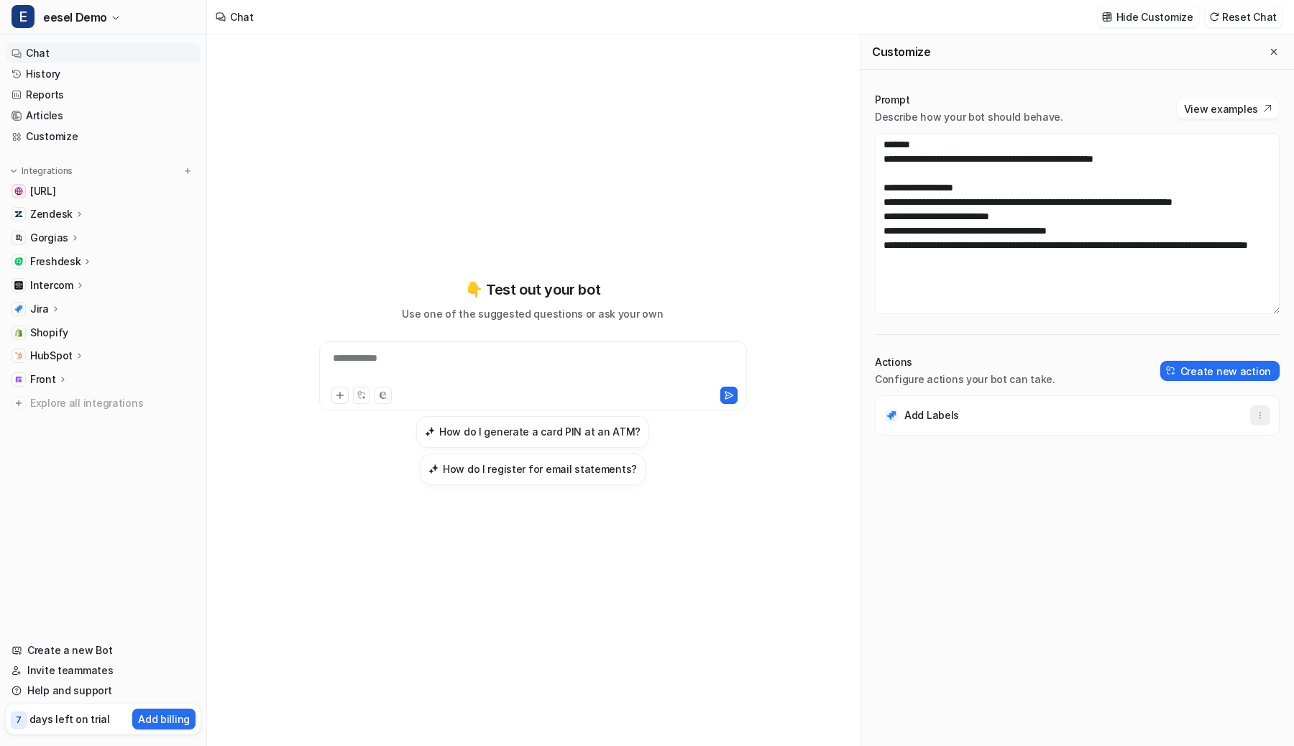
click at [1260, 407] on button "button" at bounding box center [1260, 415] width 20 height 20
click at [1198, 449] on button "Delete" at bounding box center [1189, 447] width 155 height 27
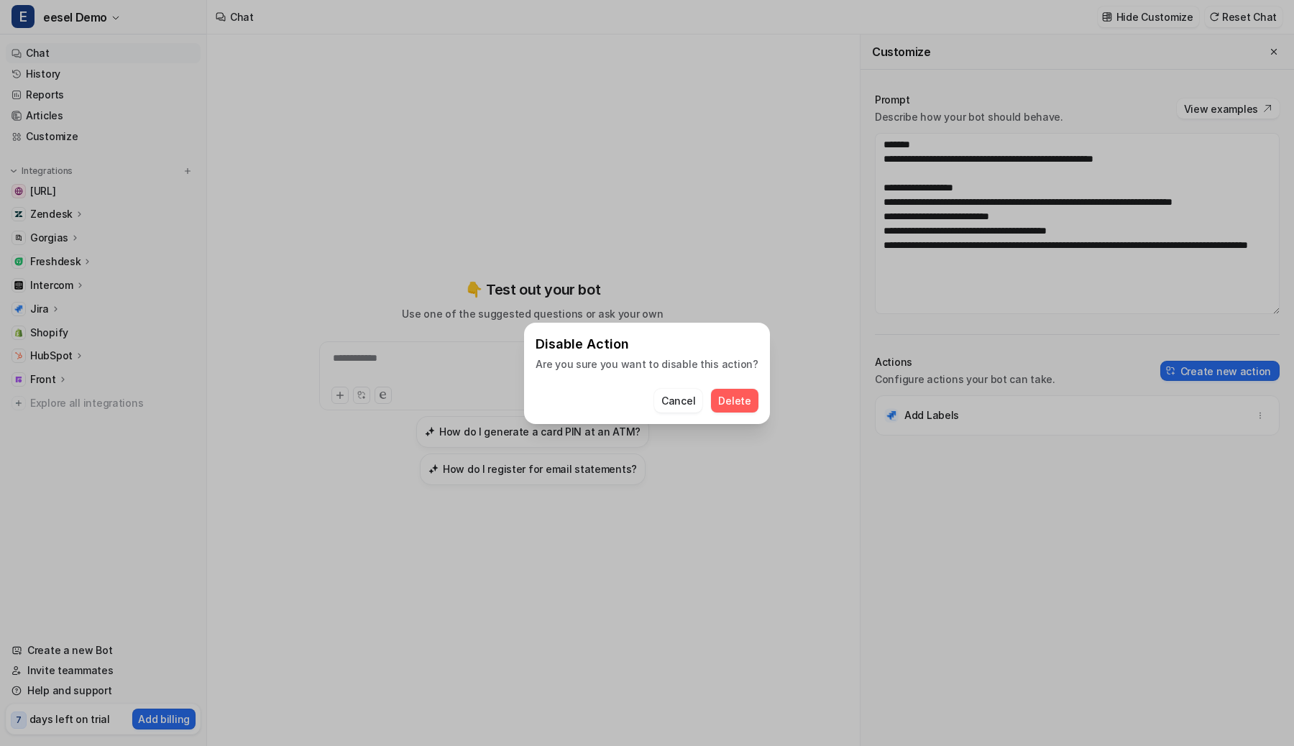
click at [731, 408] on button "Delete" at bounding box center [734, 401] width 47 height 24
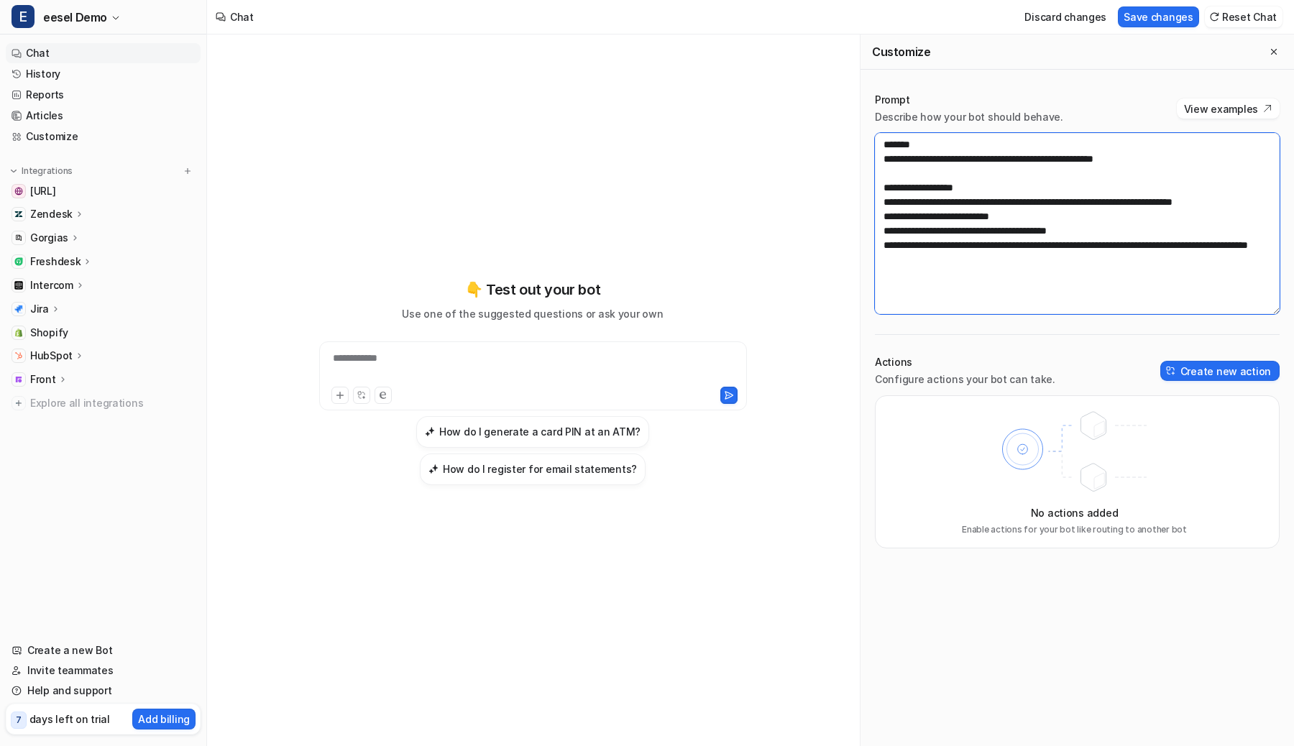
drag, startPoint x: 1047, startPoint y: 262, endPoint x: 853, endPoint y: 192, distance: 205.8
click at [853, 192] on div "**********" at bounding box center [750, 391] width 1087 height 712
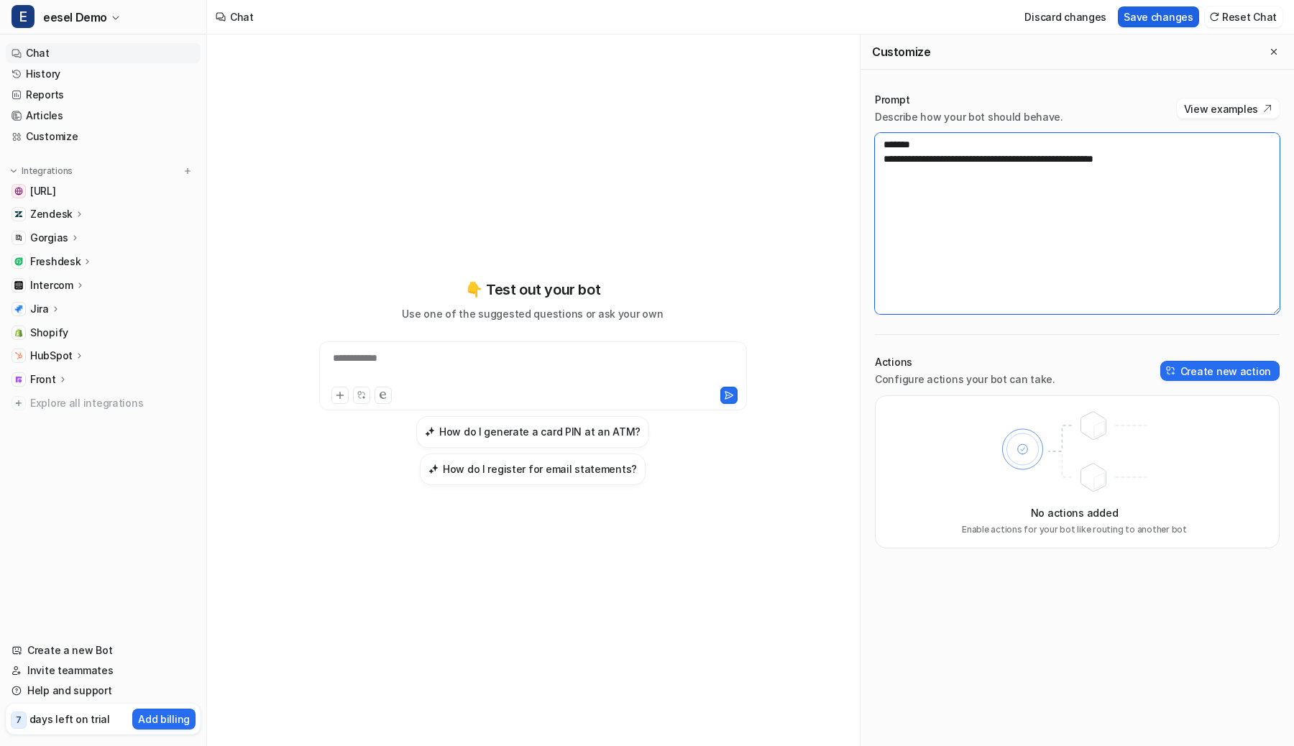
type textarea "**********"
click at [1137, 24] on button "Save changes" at bounding box center [1158, 16] width 81 height 21
click at [1166, 9] on p "Hide Customize" at bounding box center [1154, 16] width 77 height 15
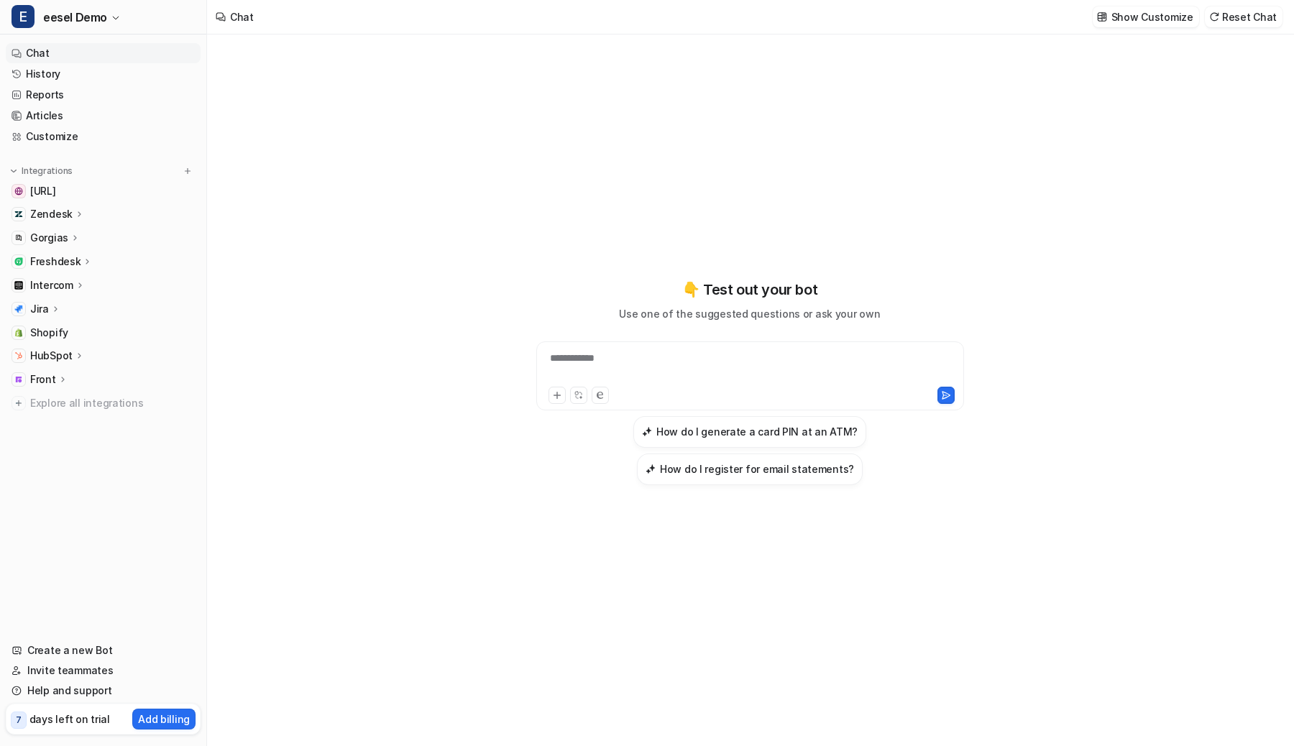
click at [58, 313] on icon at bounding box center [55, 308] width 10 height 11
click at [73, 391] on p "AI Agent" at bounding box center [63, 392] width 42 height 14
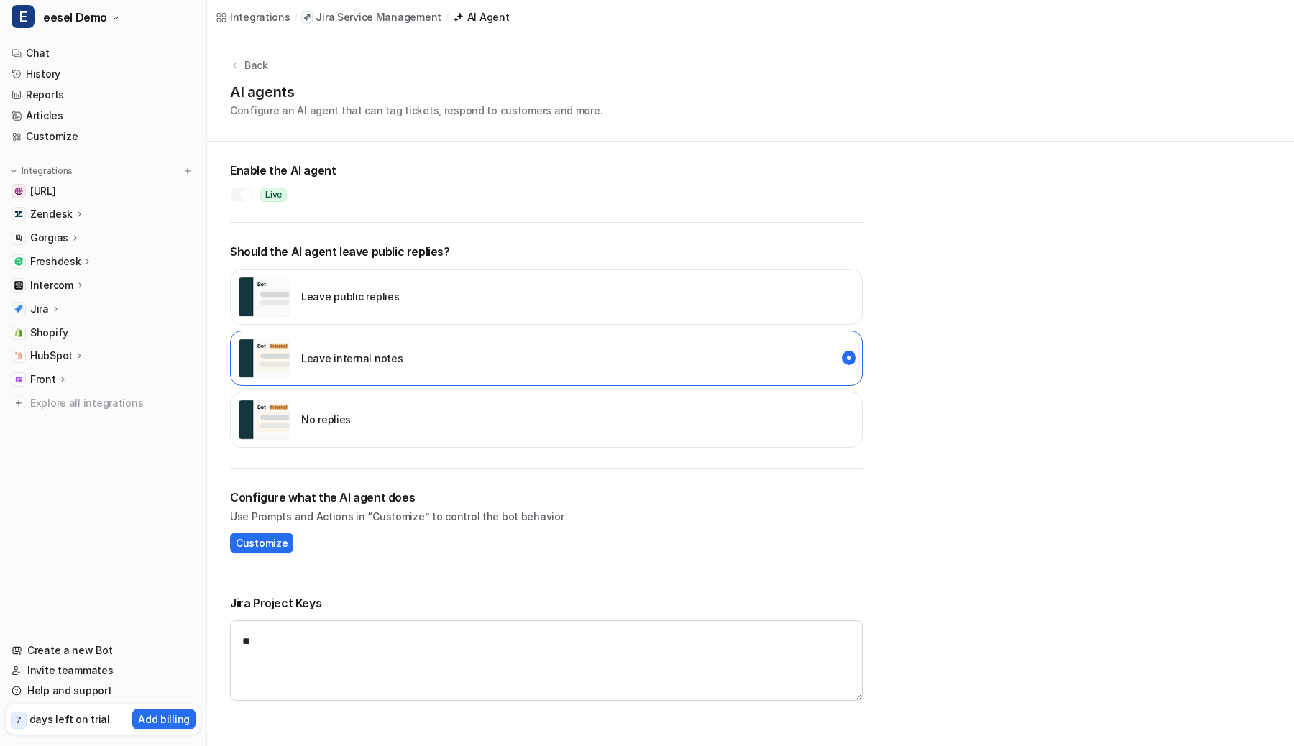
click at [61, 306] on div "Jira" at bounding box center [103, 309] width 195 height 20
click at [45, 303] on p "Jira" at bounding box center [39, 309] width 19 height 14
click at [327, 421] on p "No replies" at bounding box center [326, 419] width 50 height 15
click at [248, 192] on div at bounding box center [246, 195] width 12 height 12
click at [683, 111] on div "AI agents Configure an AI agent that can tag tickets, respond to customers and …" at bounding box center [750, 99] width 1041 height 37
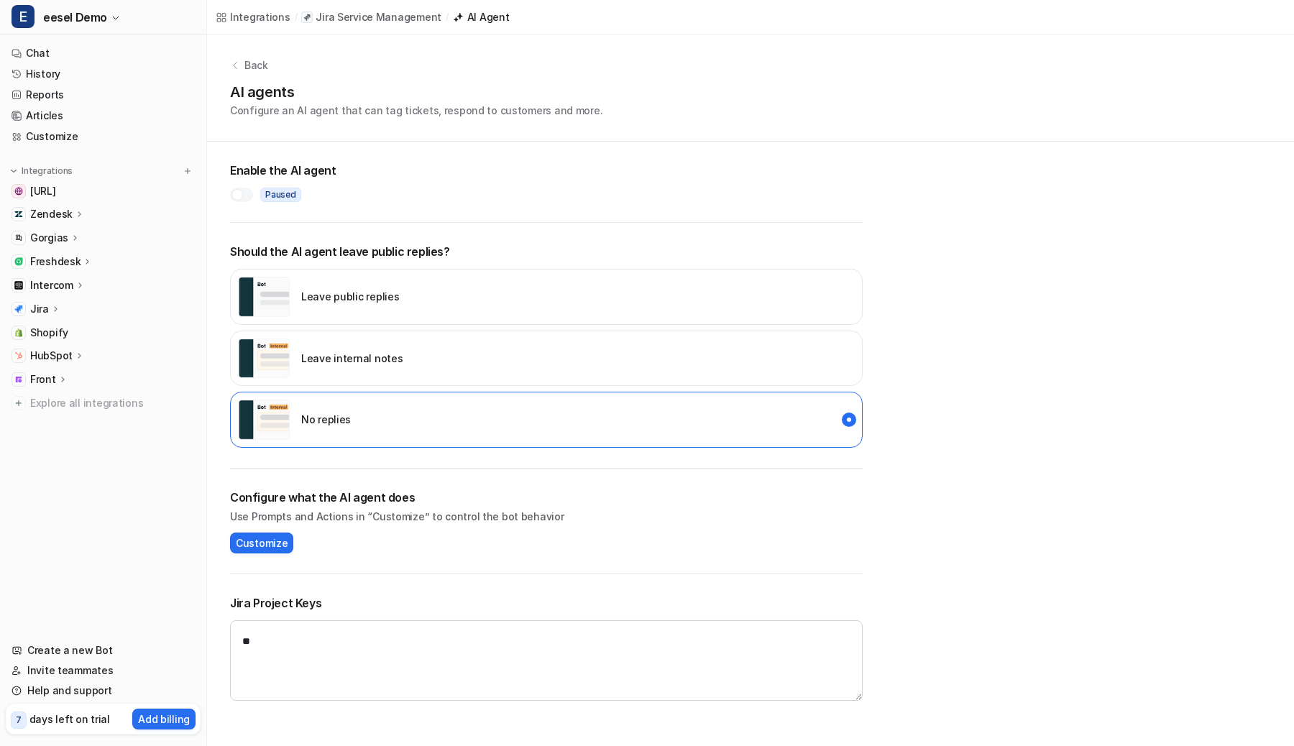
click at [551, 362] on div "Leave internal notes" at bounding box center [546, 359] width 633 height 56
click at [331, 411] on div "No replies" at bounding box center [294, 420] width 113 height 40
click at [678, 106] on div "AI agents Configure an AI agent that can tag tickets, respond to customers and …" at bounding box center [750, 99] width 1041 height 37
click at [512, 358] on div "Leave internal notes" at bounding box center [546, 359] width 633 height 56
click at [246, 196] on div at bounding box center [241, 195] width 23 height 14
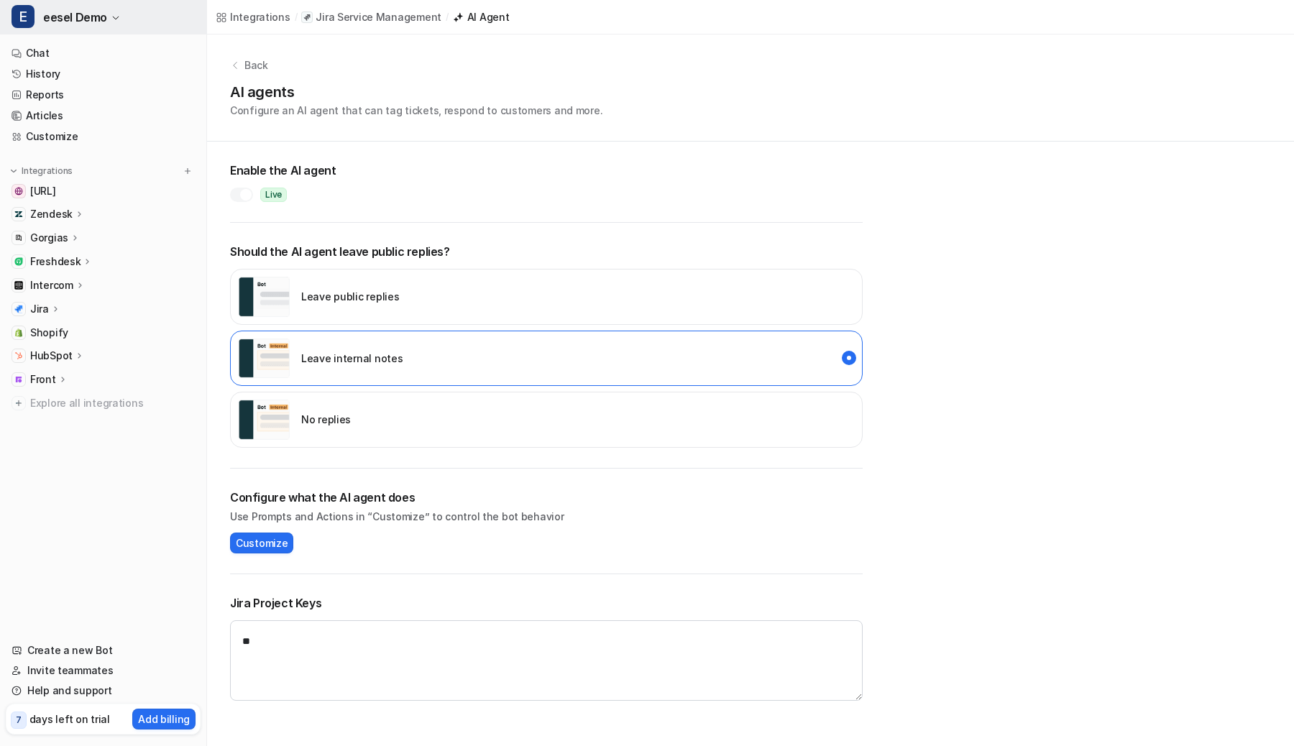
click at [83, 31] on button "E eesel Demo" at bounding box center [103, 17] width 206 height 35
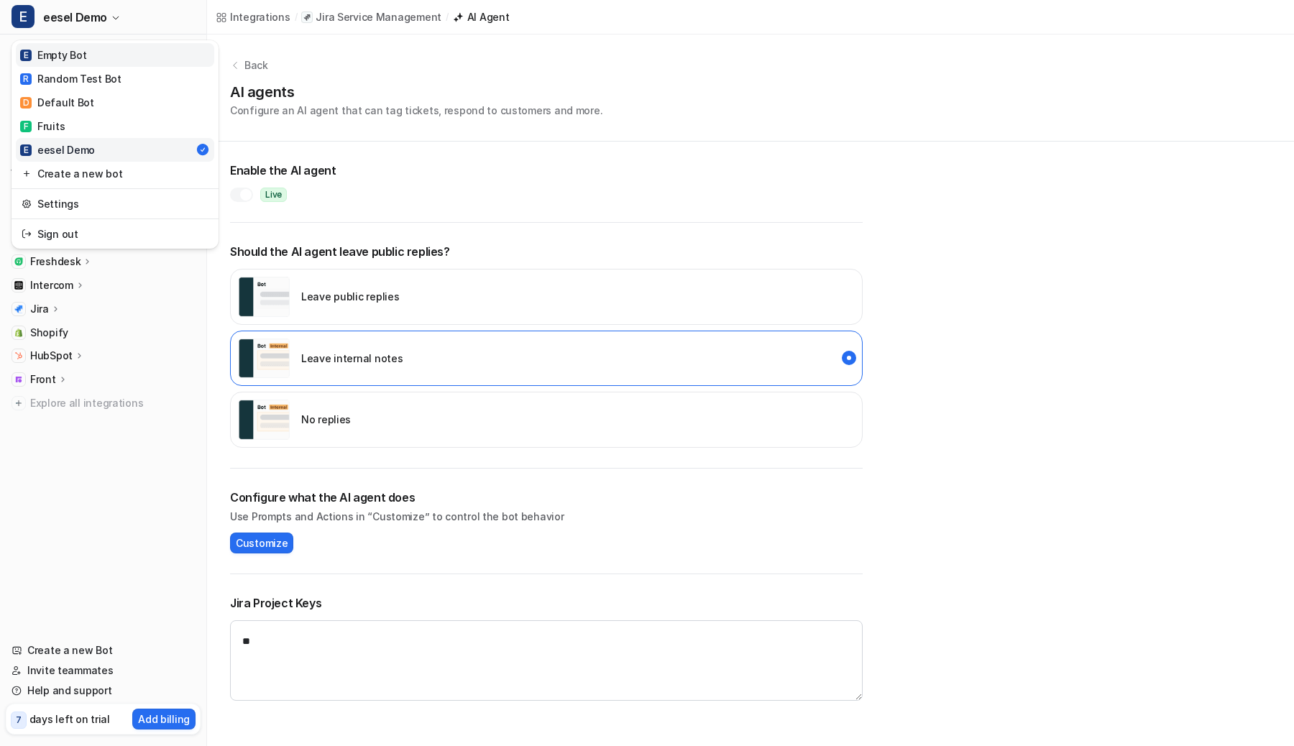
click at [79, 57] on div "E Empty Bot" at bounding box center [53, 54] width 66 height 15
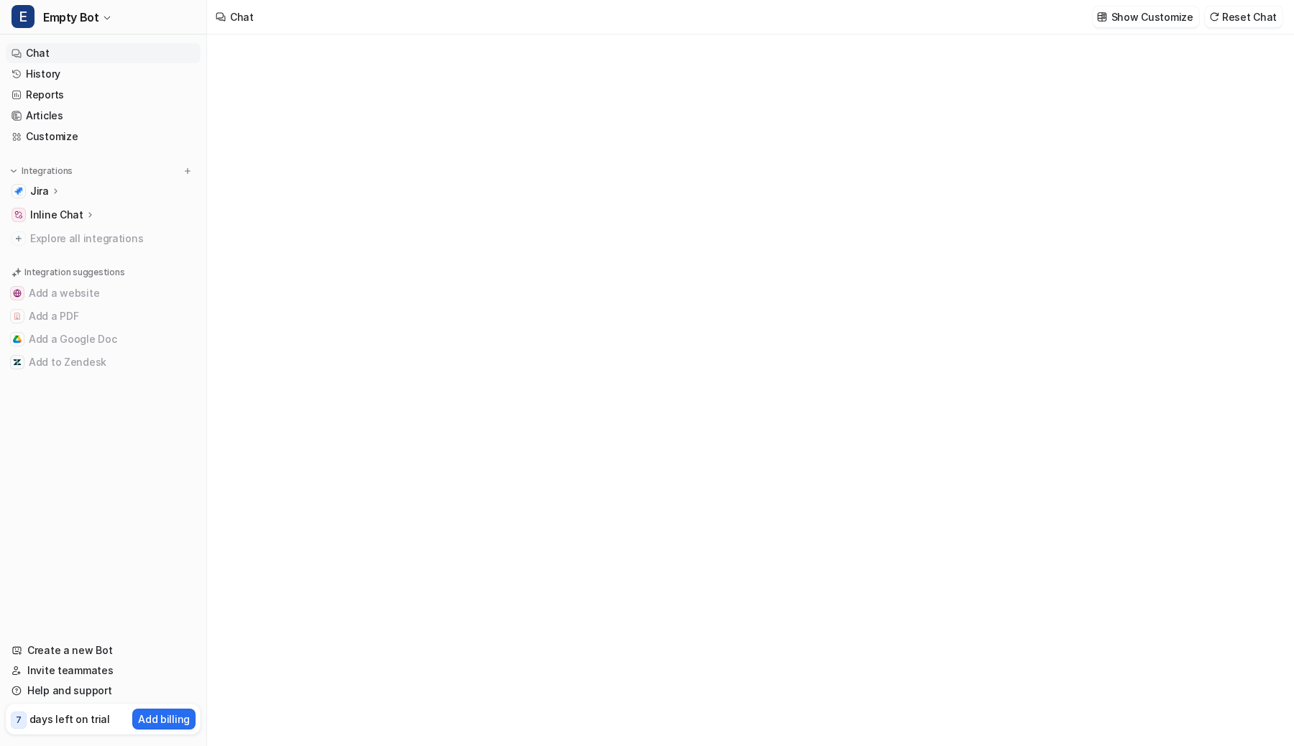
type textarea "**********"
click at [60, 193] on div "Jira" at bounding box center [103, 191] width 195 height 20
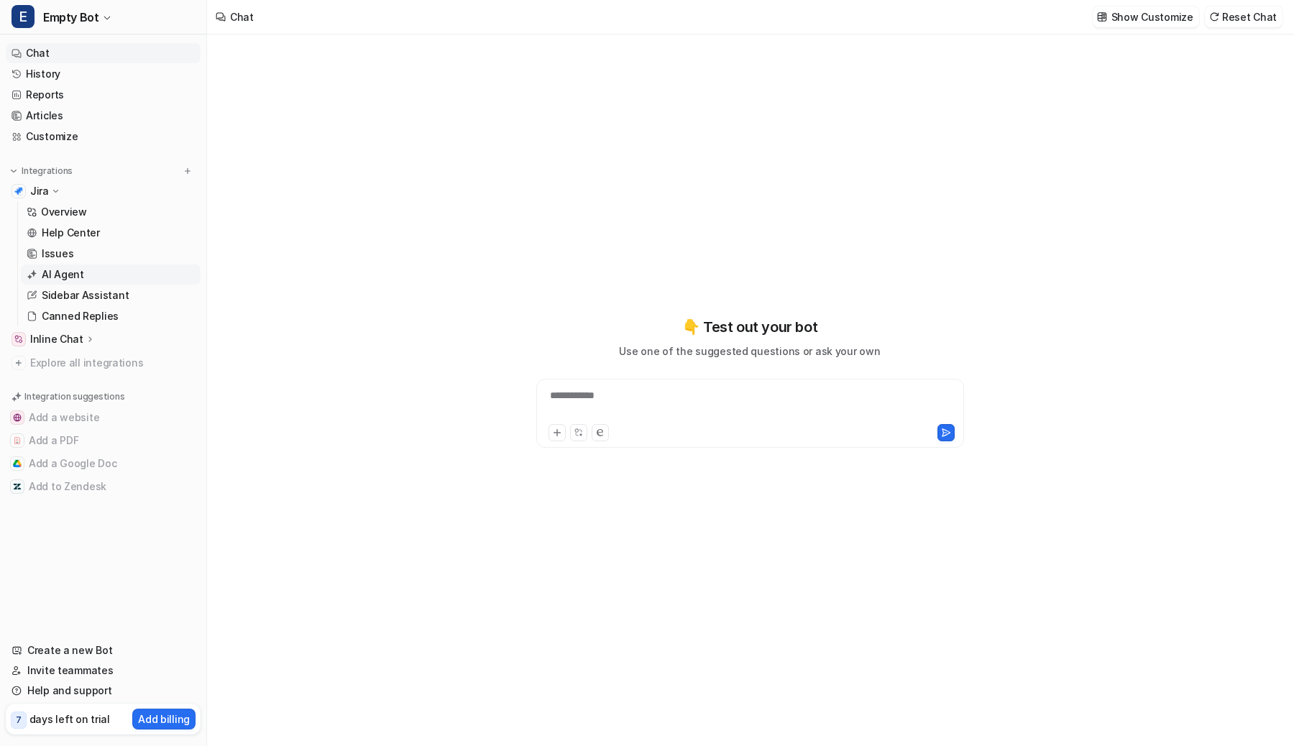
click at [68, 270] on p "AI Agent" at bounding box center [63, 274] width 42 height 14
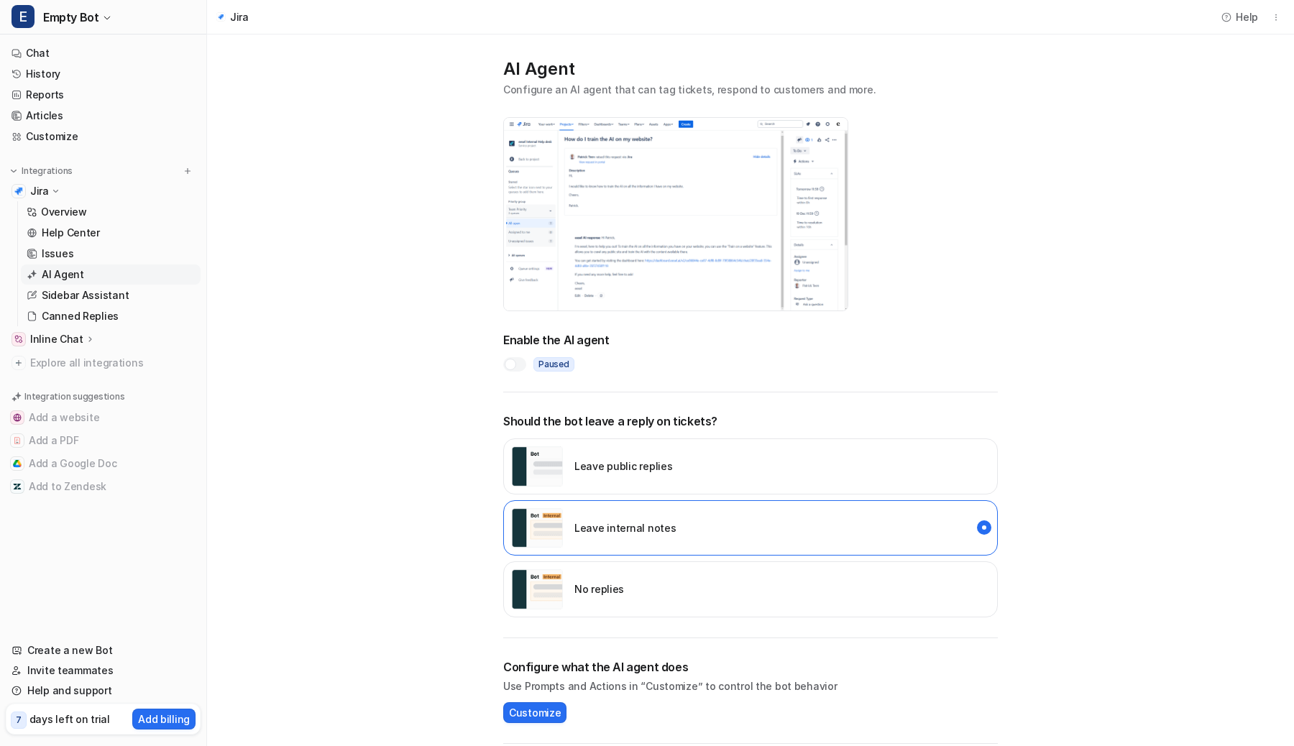
click at [523, 364] on div at bounding box center [514, 364] width 23 height 14
click at [522, 370] on div at bounding box center [514, 364] width 23 height 14
click at [554, 590] on img "disabled" at bounding box center [537, 589] width 52 height 40
click at [602, 595] on p "No replies" at bounding box center [599, 589] width 50 height 15
click at [66, 29] on button "E Empty Bot" at bounding box center [103, 17] width 206 height 35
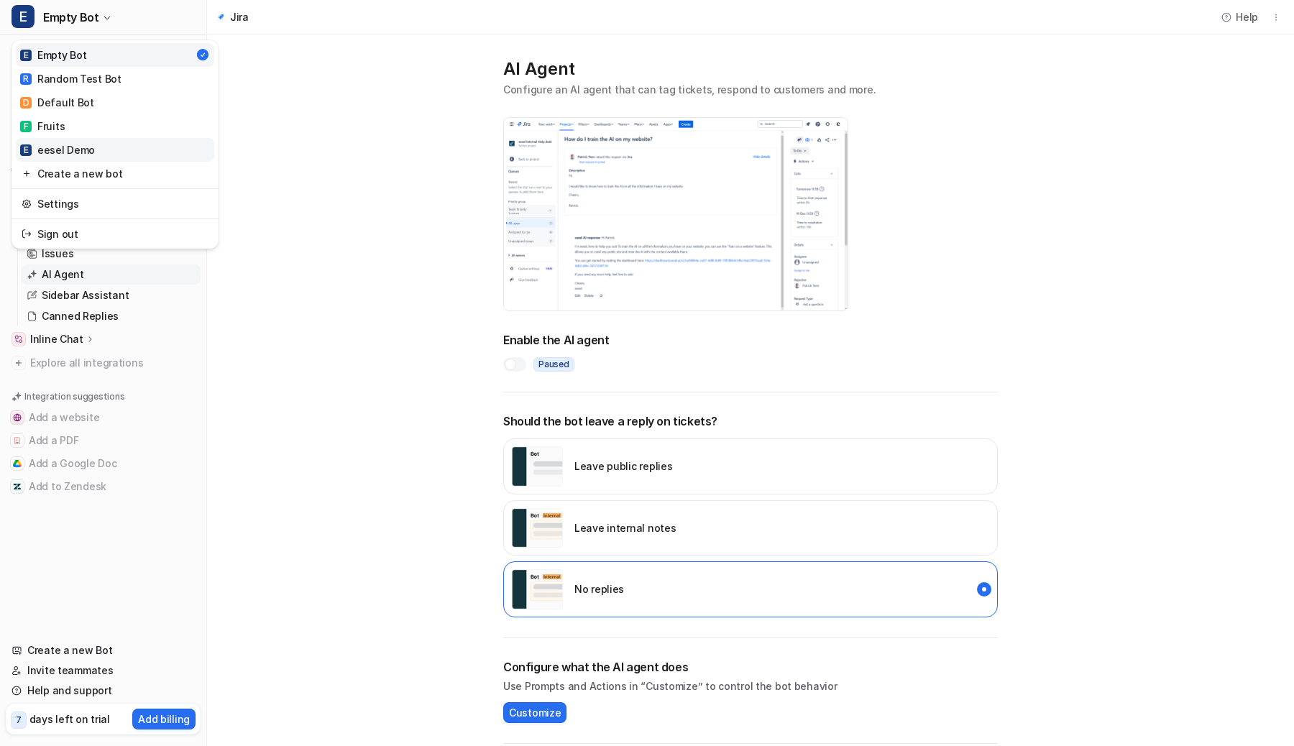
click at [69, 148] on div "E eesel Demo" at bounding box center [57, 149] width 75 height 15
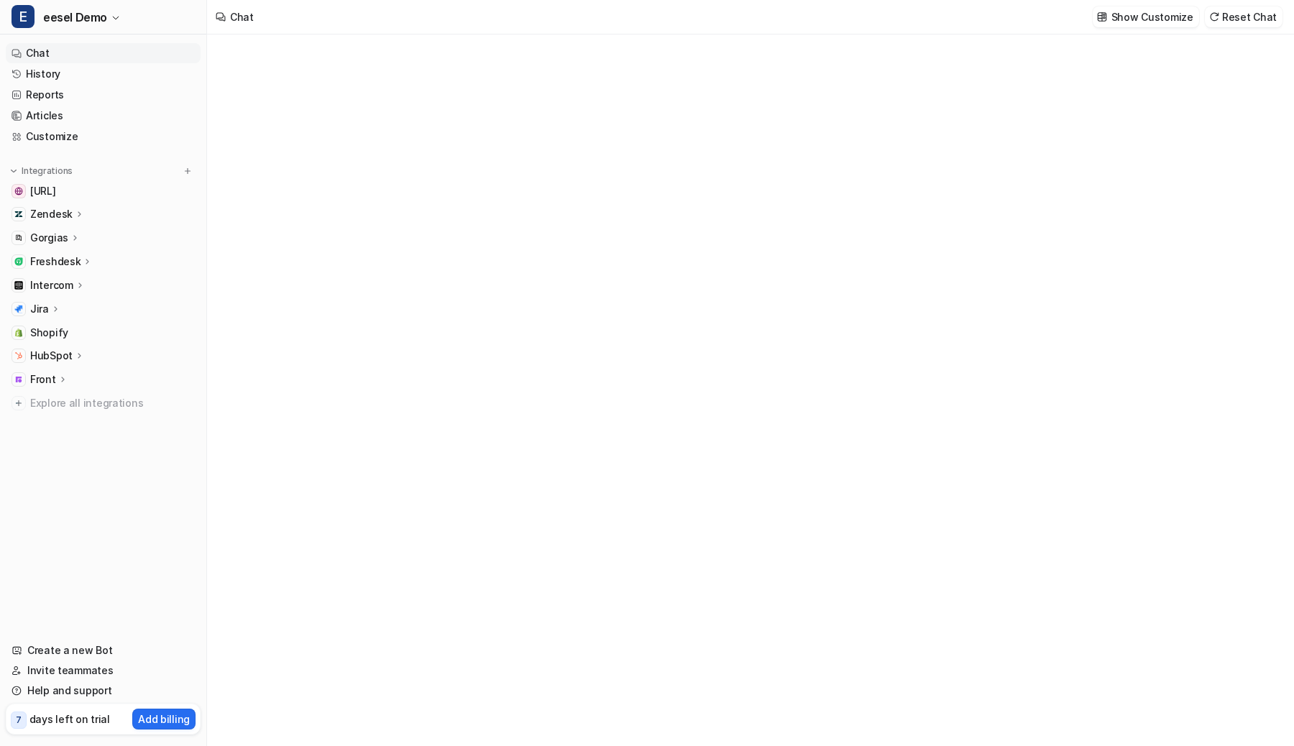
type textarea "**********"
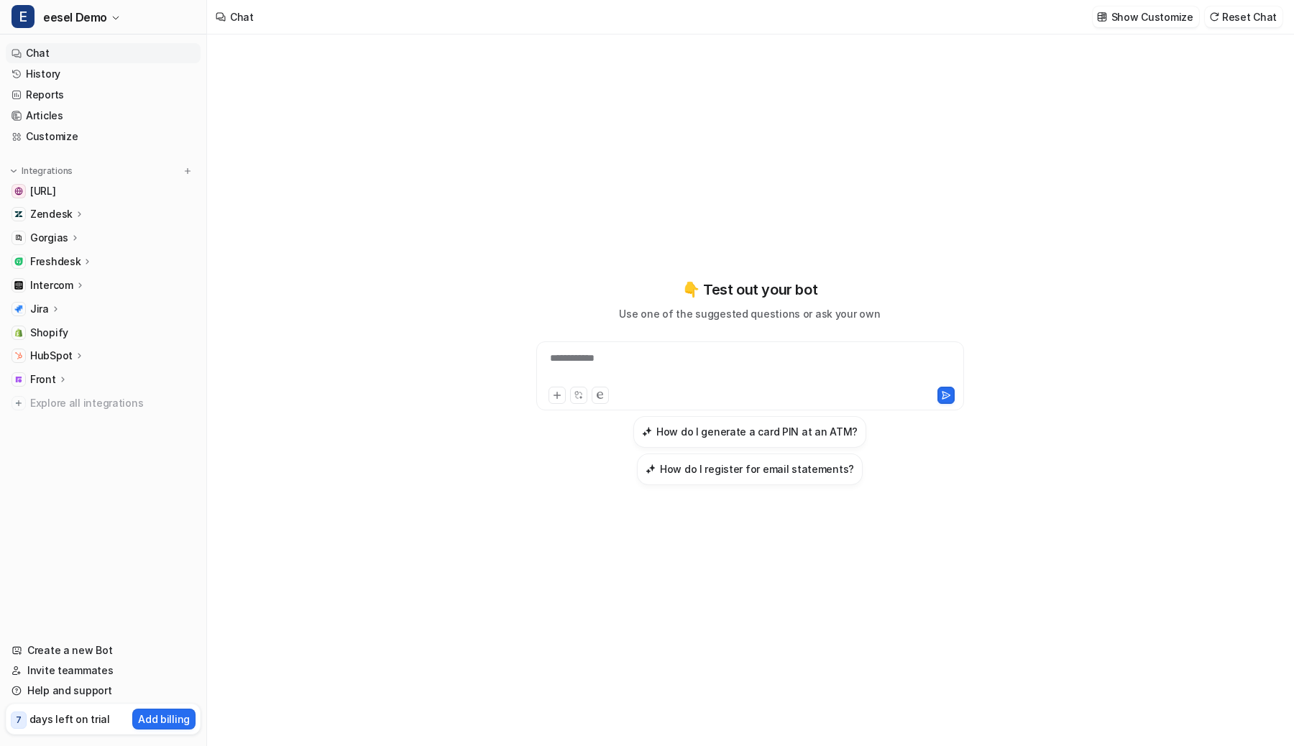
click at [41, 388] on div "Front" at bounding box center [103, 380] width 195 height 20
click at [39, 399] on link "Overview" at bounding box center [111, 400] width 180 height 20
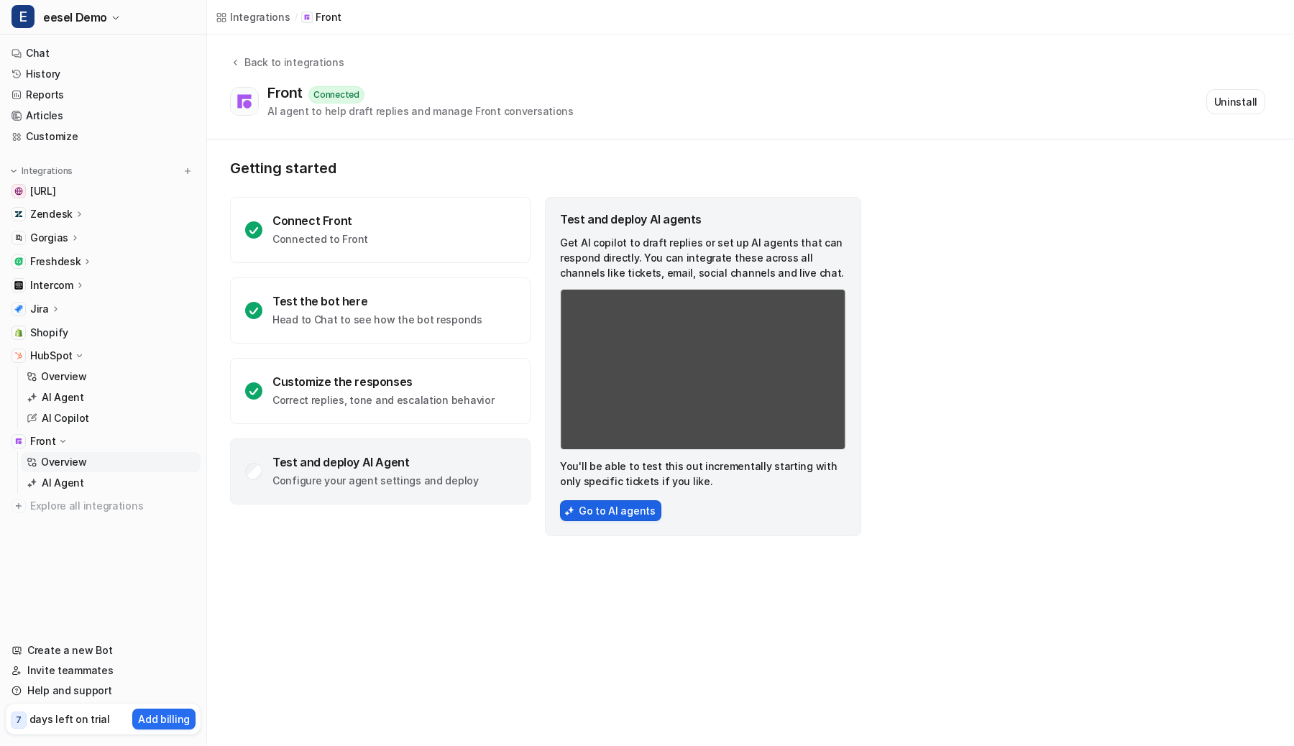
click at [571, 508] on img at bounding box center [569, 511] width 10 height 10
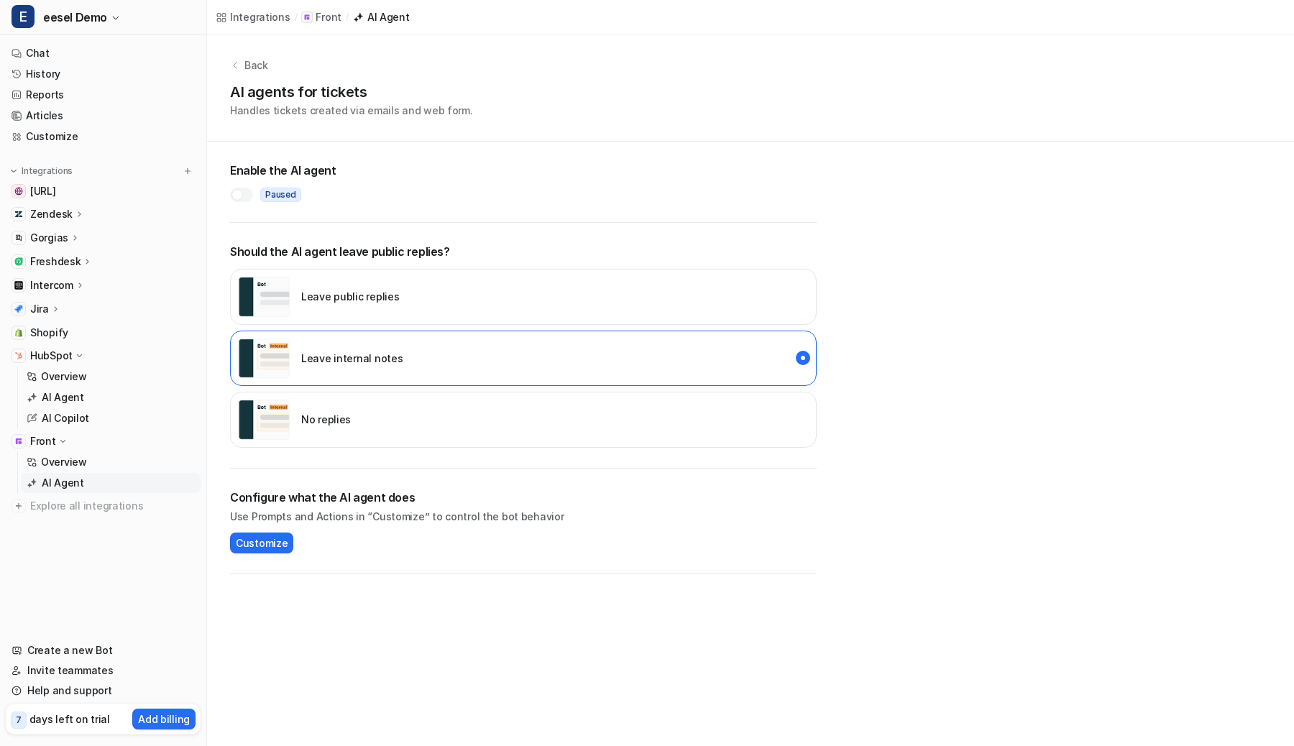
click at [352, 419] on div "No replies" at bounding box center [523, 420] width 587 height 56
click at [448, 91] on h1 "AI agents for tickets" at bounding box center [351, 92] width 243 height 22
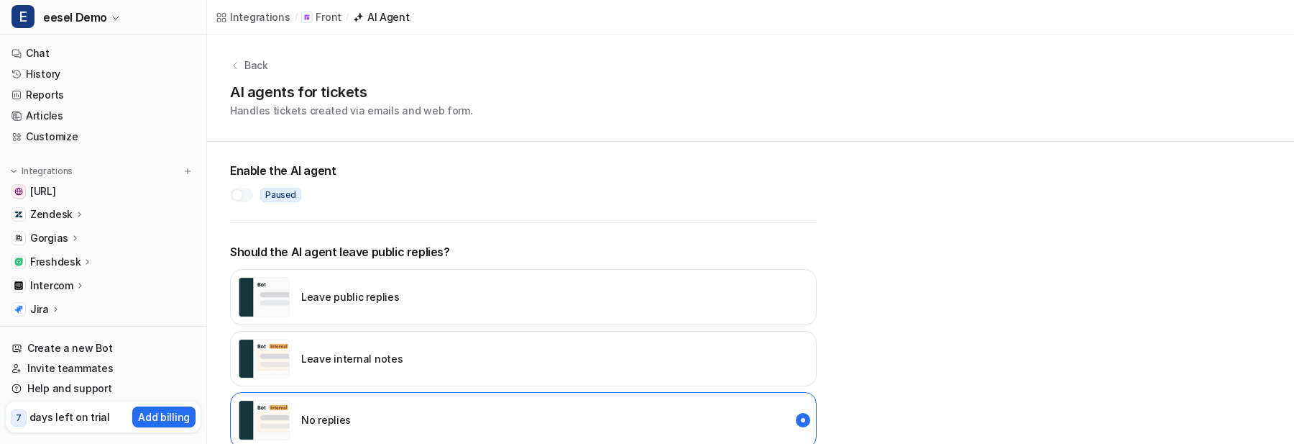
click at [253, 65] on p "Back" at bounding box center [256, 65] width 24 height 15
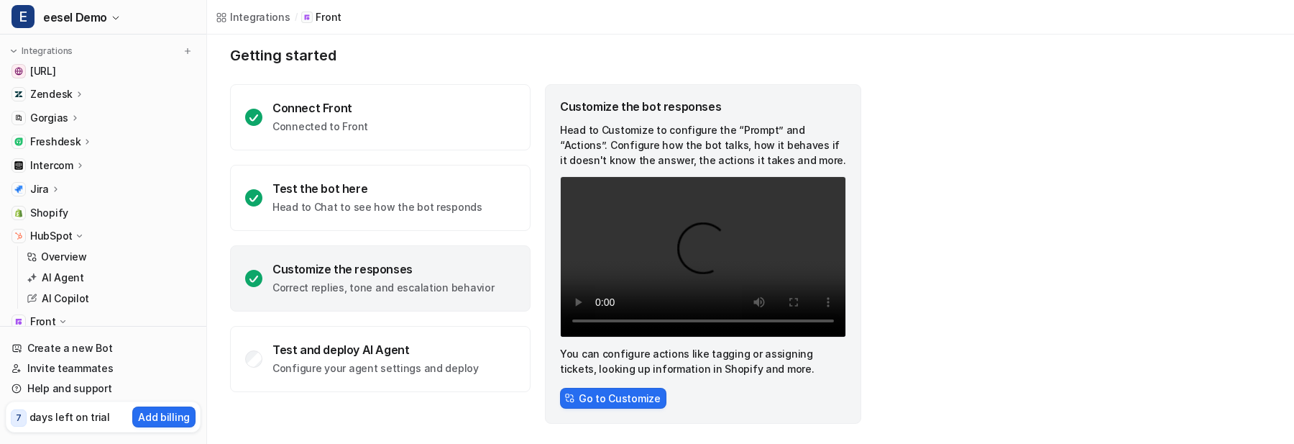
scroll to position [208, 0]
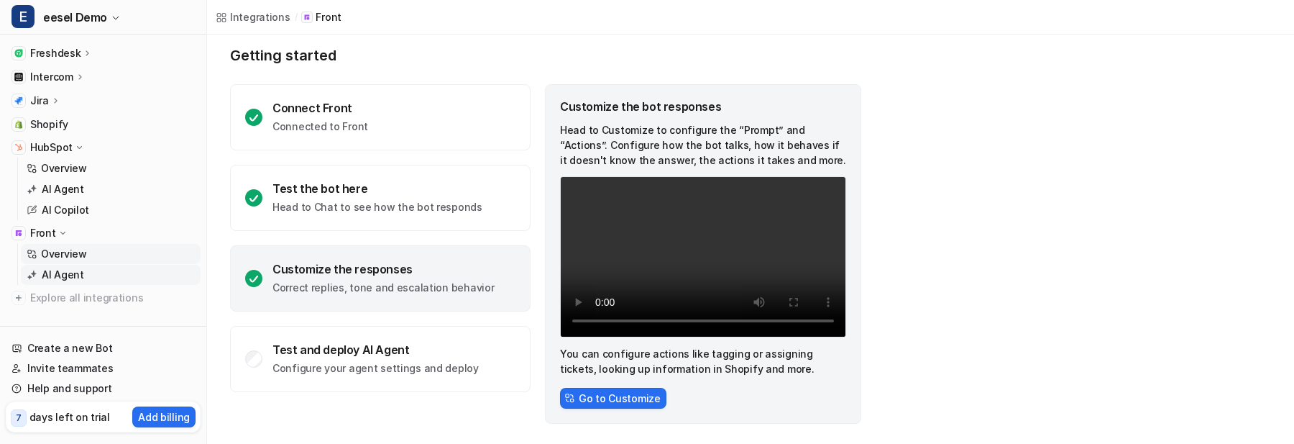
click at [69, 272] on p "AI Agent" at bounding box center [63, 274] width 42 height 14
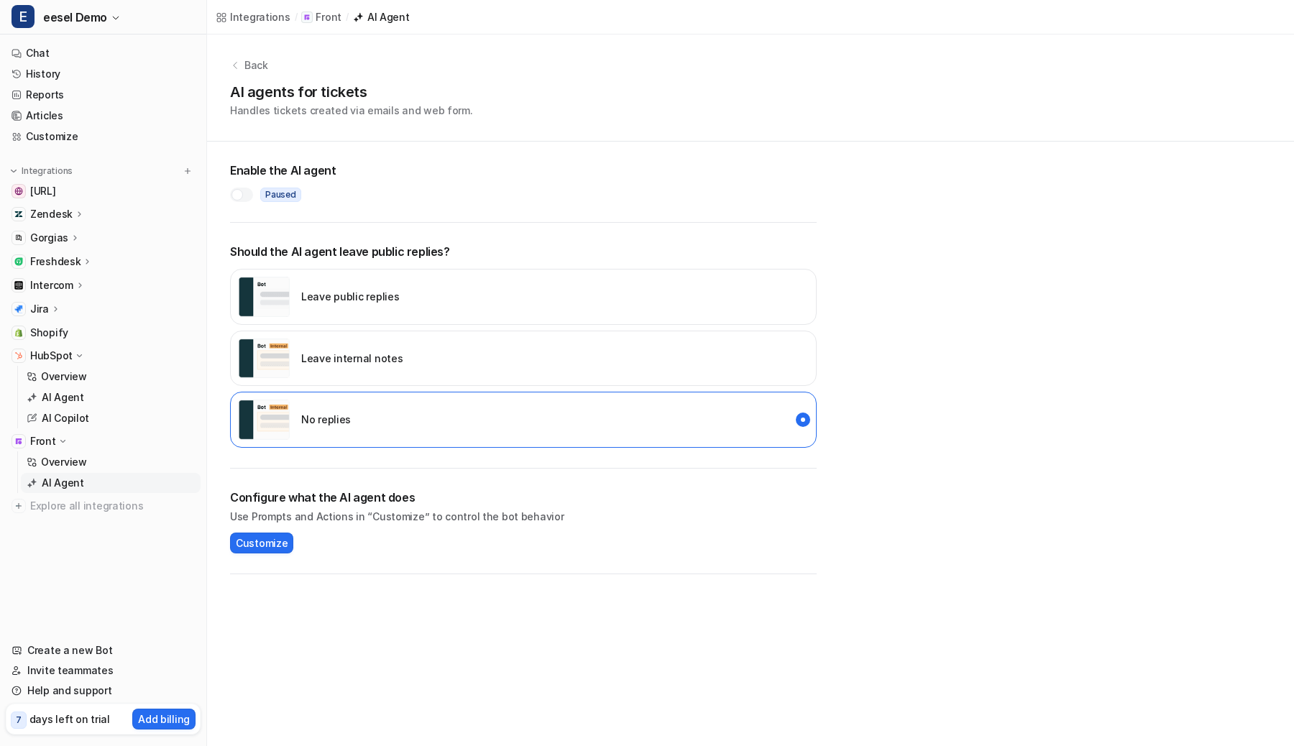
click at [423, 324] on div "Leave public replies Leave internal notes No replies" at bounding box center [523, 358] width 587 height 179
click at [277, 354] on img "internal_reply" at bounding box center [264, 359] width 52 height 40
click at [248, 206] on div "Enable the AI agent Paused" at bounding box center [523, 182] width 587 height 81
click at [247, 197] on div at bounding box center [241, 195] width 23 height 14
click at [63, 462] on p "Overview" at bounding box center [64, 462] width 46 height 14
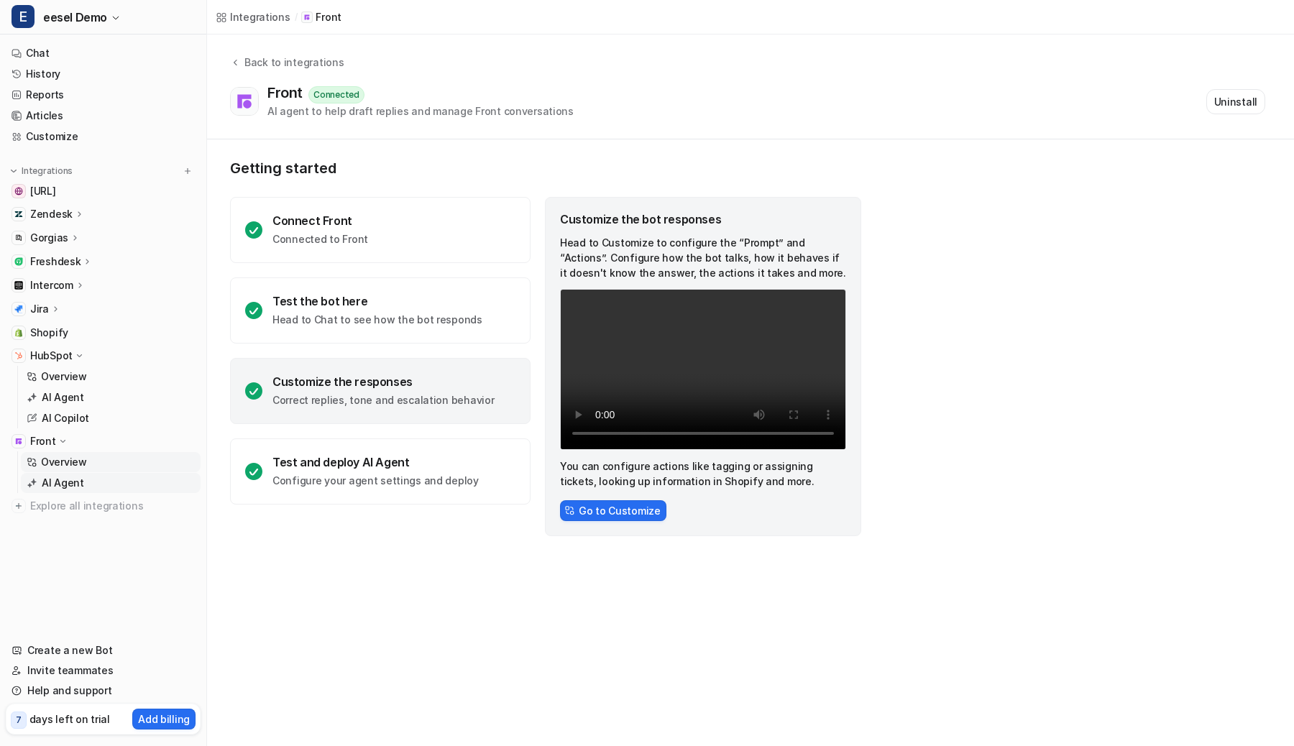
click at [66, 483] on p "AI Agent" at bounding box center [63, 483] width 42 height 14
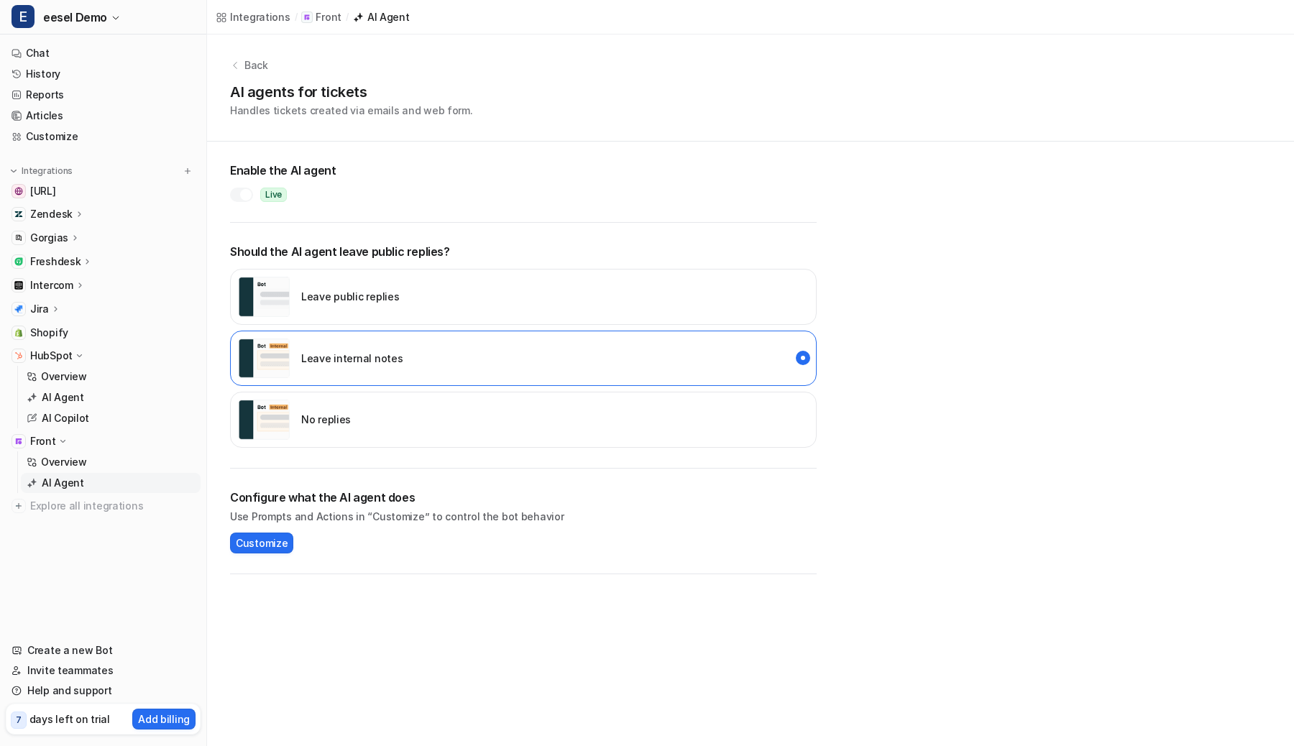
click at [242, 193] on div at bounding box center [246, 195] width 12 height 12
click at [241, 193] on div at bounding box center [237, 195] width 12 height 12
click at [78, 138] on link "Customize" at bounding box center [103, 137] width 195 height 20
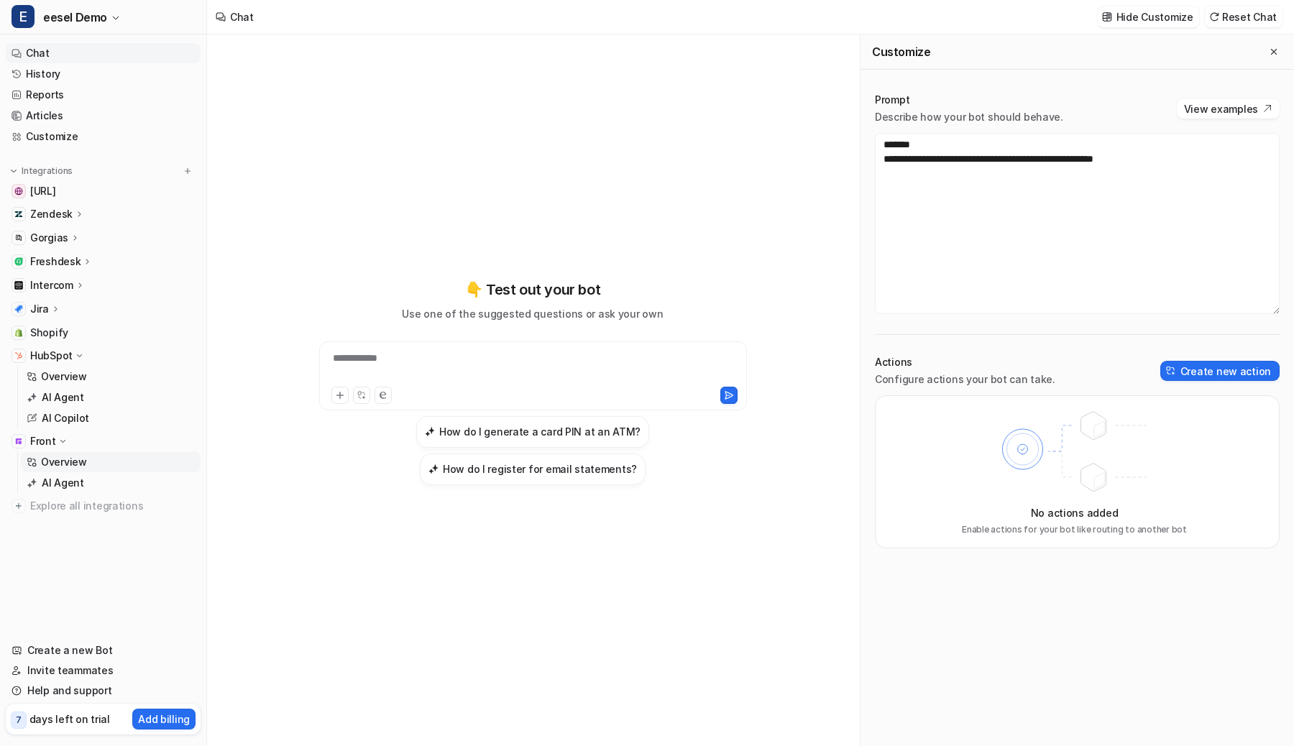
click at [96, 457] on link "Overview" at bounding box center [111, 462] width 180 height 20
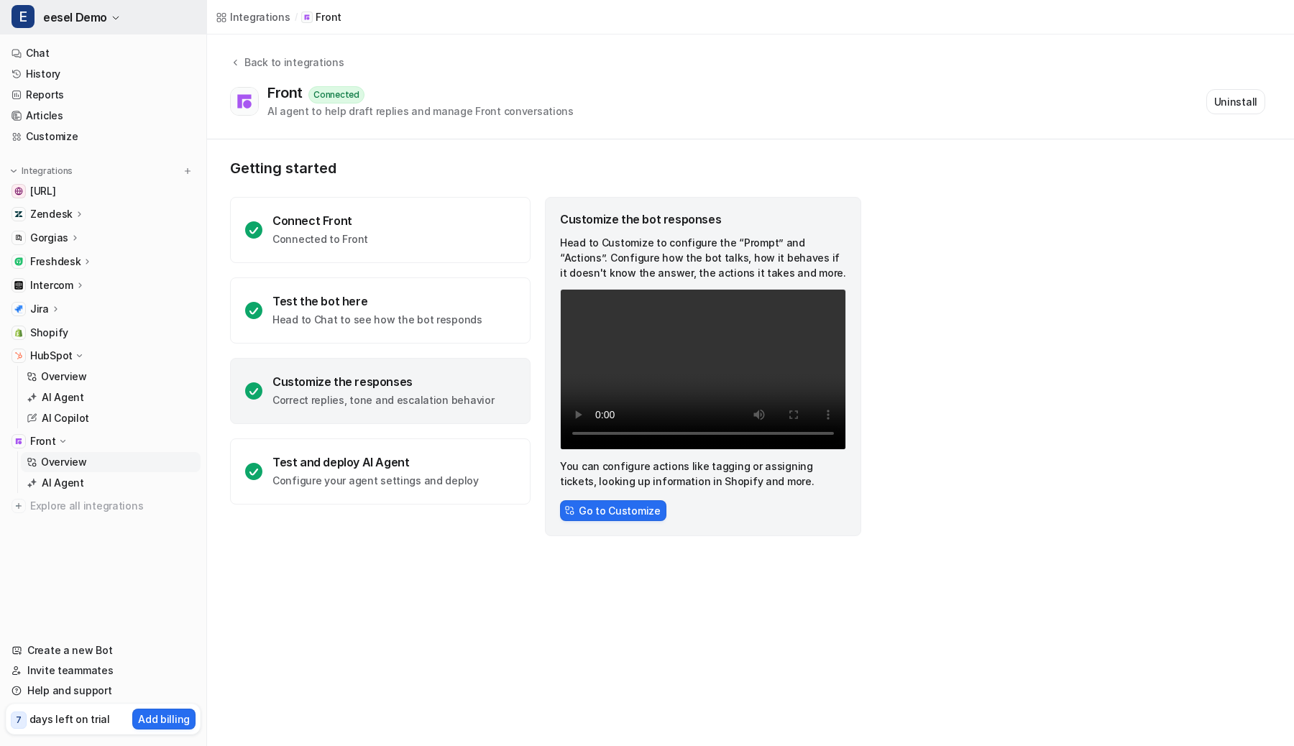
click at [135, 27] on button "E eesel Demo" at bounding box center [103, 17] width 206 height 35
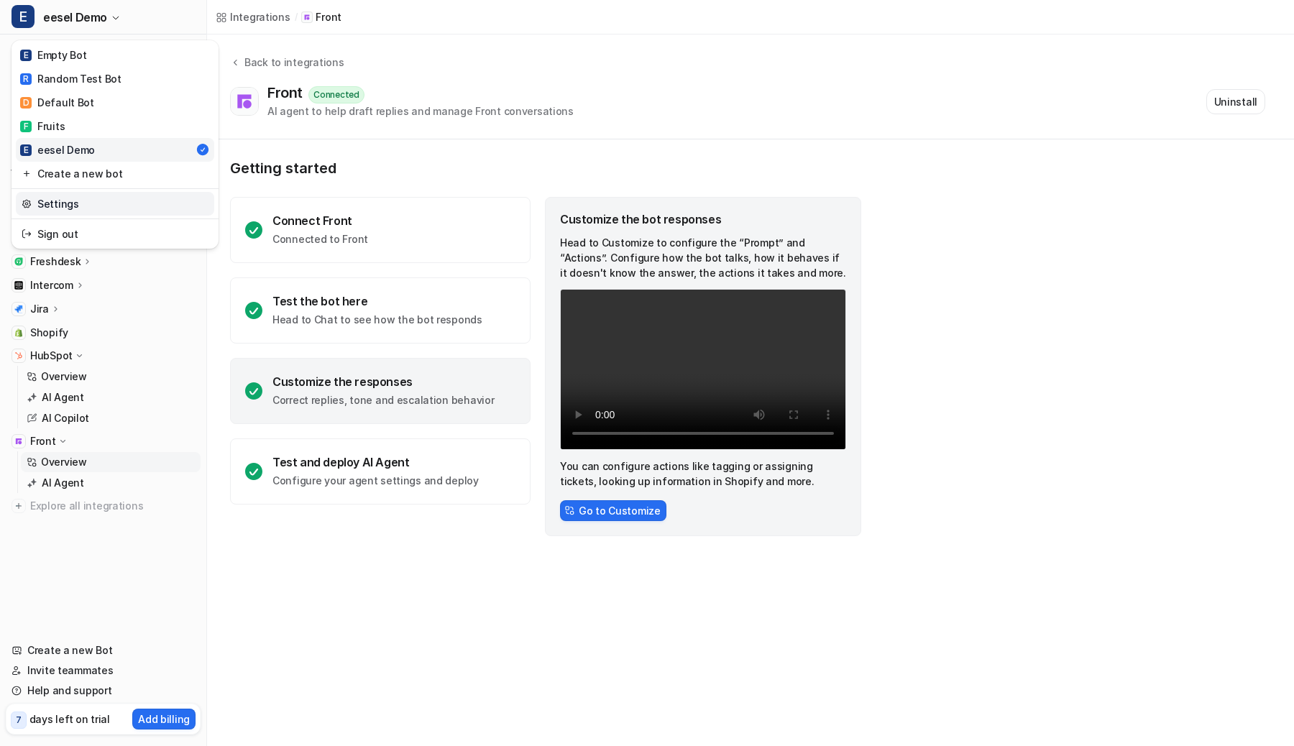
click at [96, 198] on link "Settings" at bounding box center [115, 204] width 198 height 24
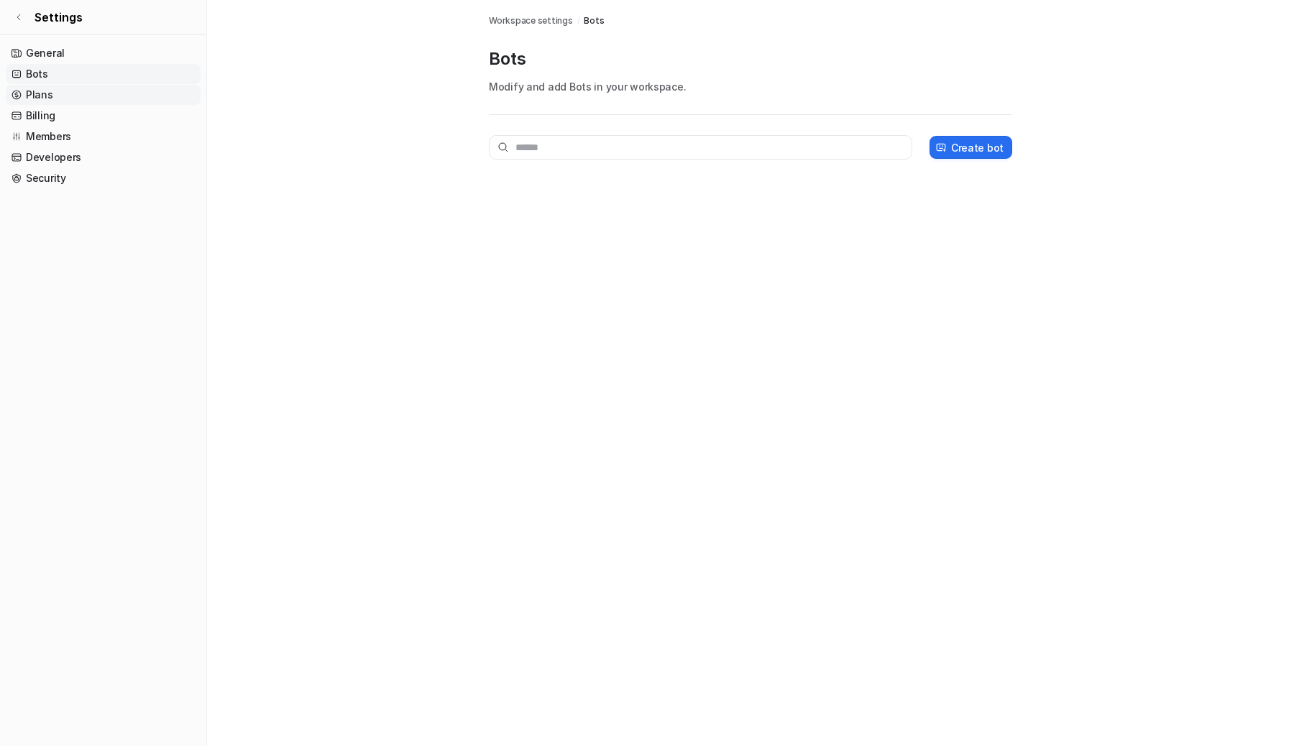
click at [58, 97] on link "Plans" at bounding box center [103, 95] width 195 height 20
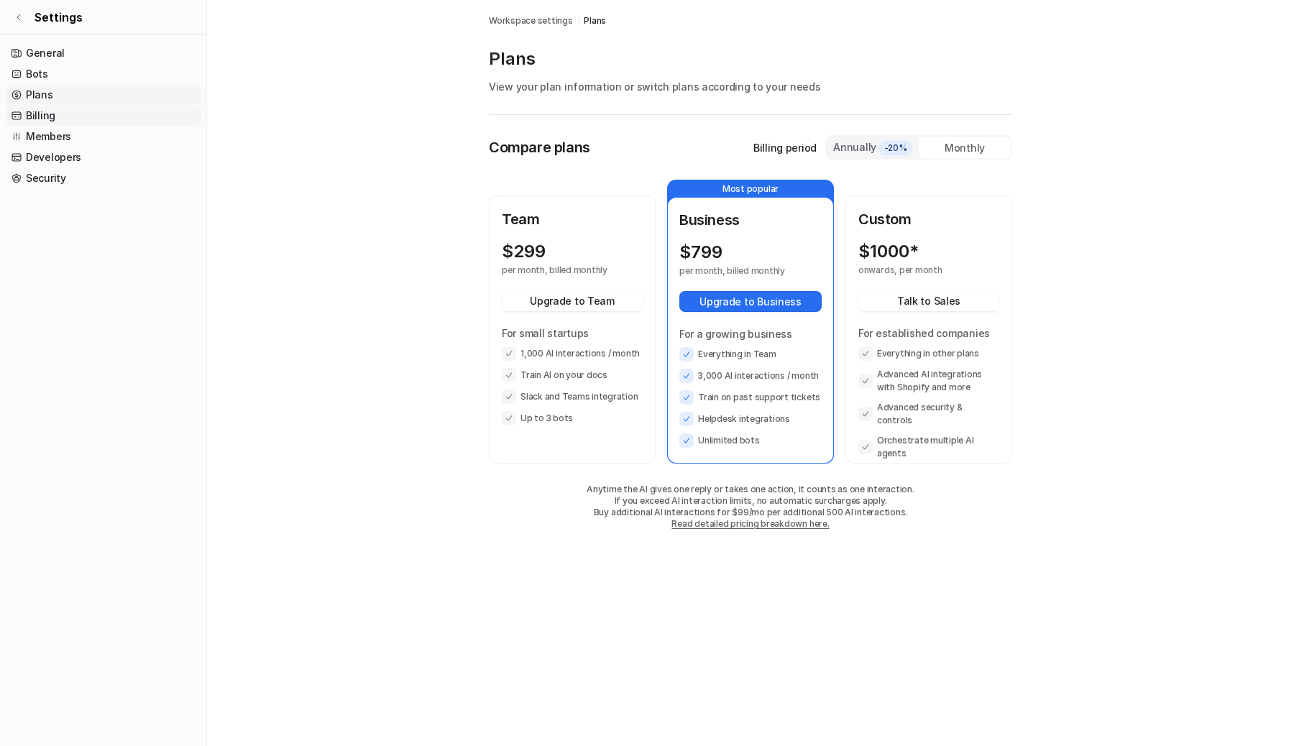
click at [57, 111] on link "Billing" at bounding box center [103, 116] width 195 height 20
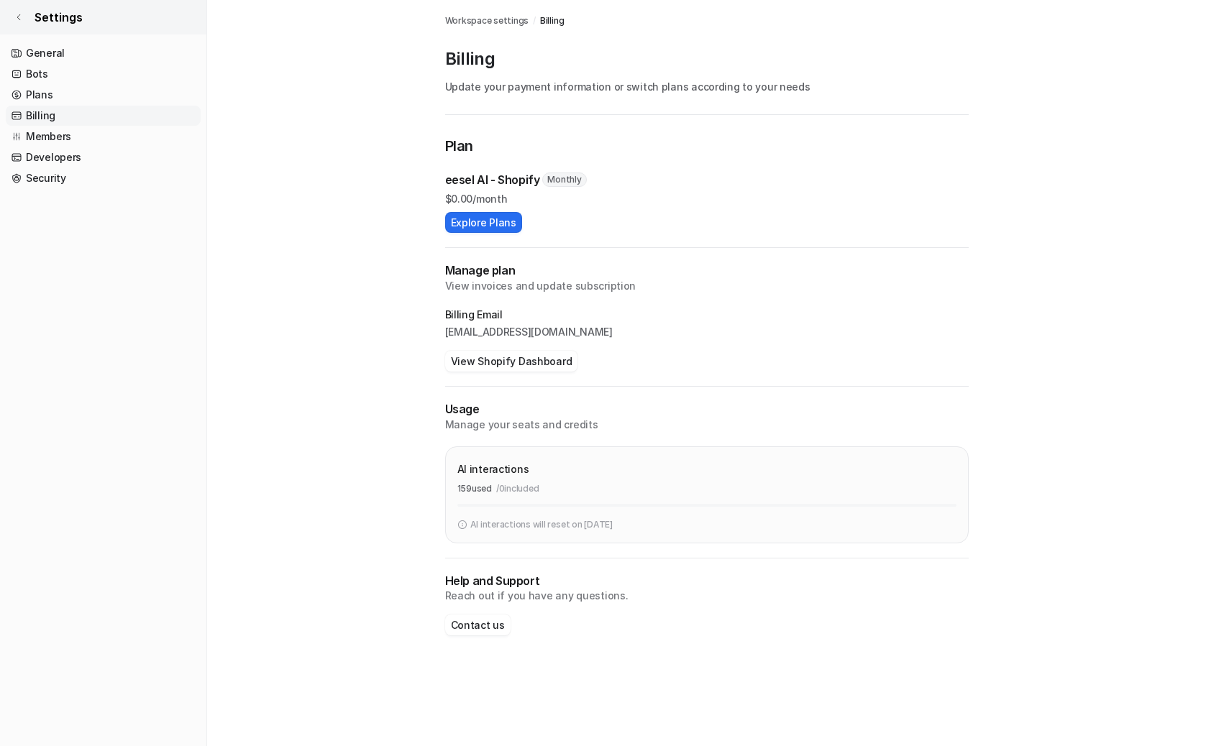
click at [47, 12] on span "Settings" at bounding box center [59, 17] width 48 height 17
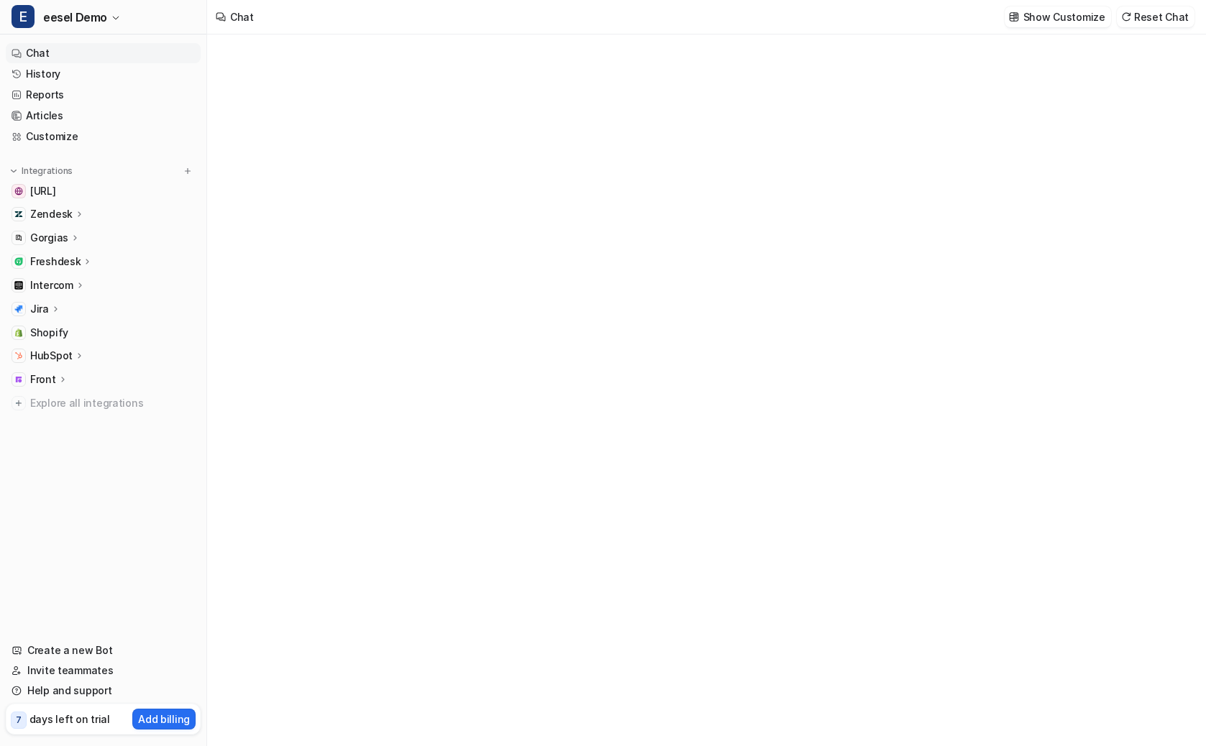
type textarea "**********"
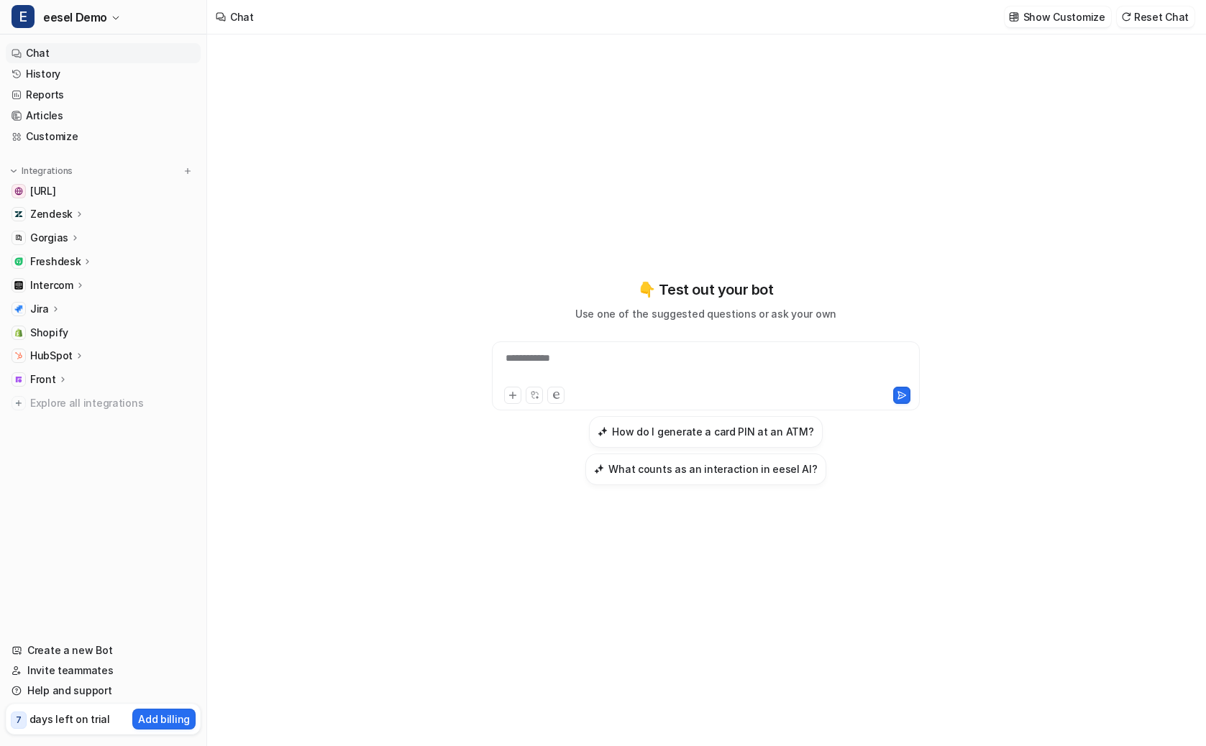
click at [54, 381] on div "Front" at bounding box center [49, 379] width 38 height 14
click at [57, 401] on p "Overview" at bounding box center [64, 400] width 46 height 14
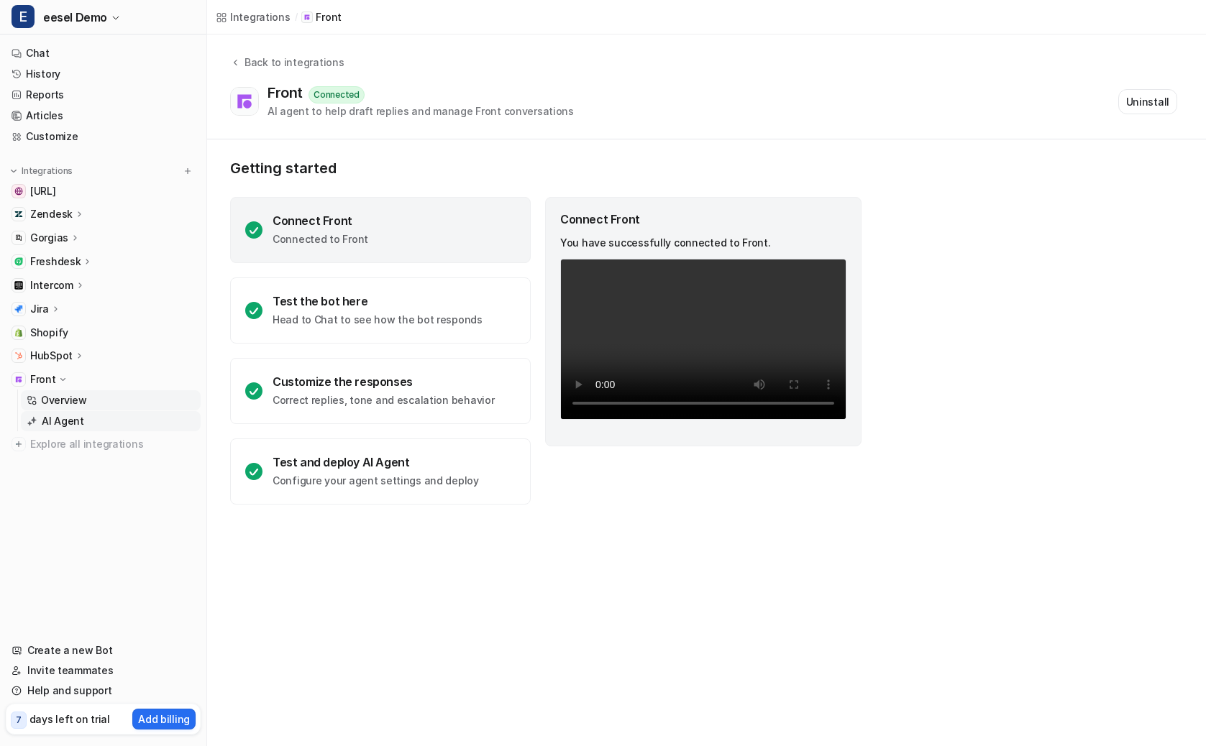
click at [71, 417] on p "AI Agent" at bounding box center [63, 421] width 42 height 14
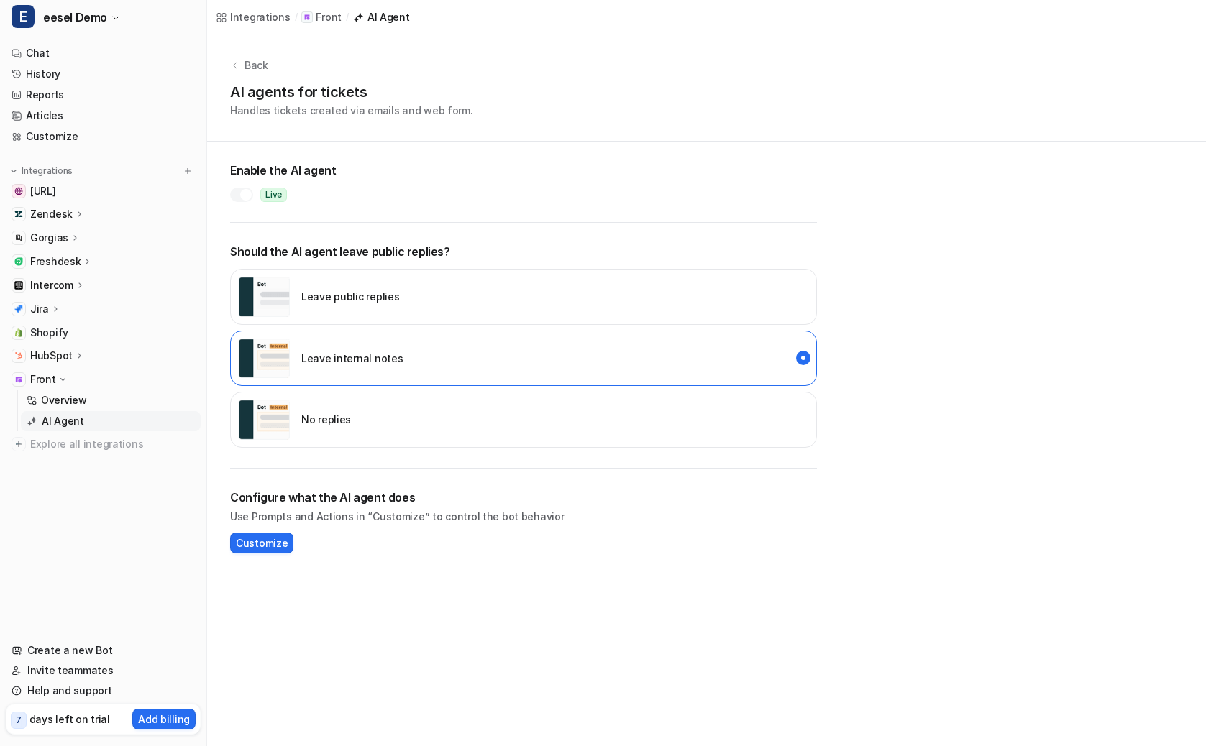
click at [321, 418] on p "No replies" at bounding box center [326, 419] width 50 height 15
click at [240, 196] on div at bounding box center [246, 195] width 12 height 12
click at [91, 405] on link "Overview" at bounding box center [111, 400] width 180 height 20
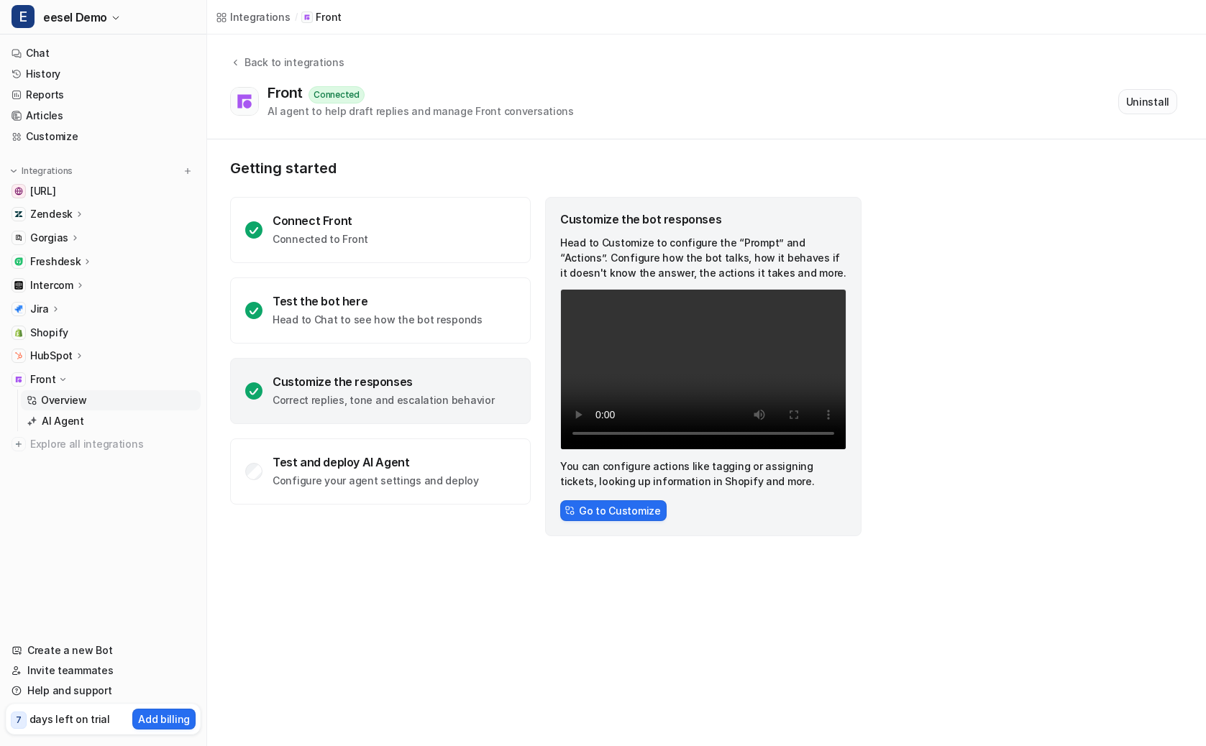
click at [1133, 101] on button "Uninstall" at bounding box center [1147, 101] width 59 height 25
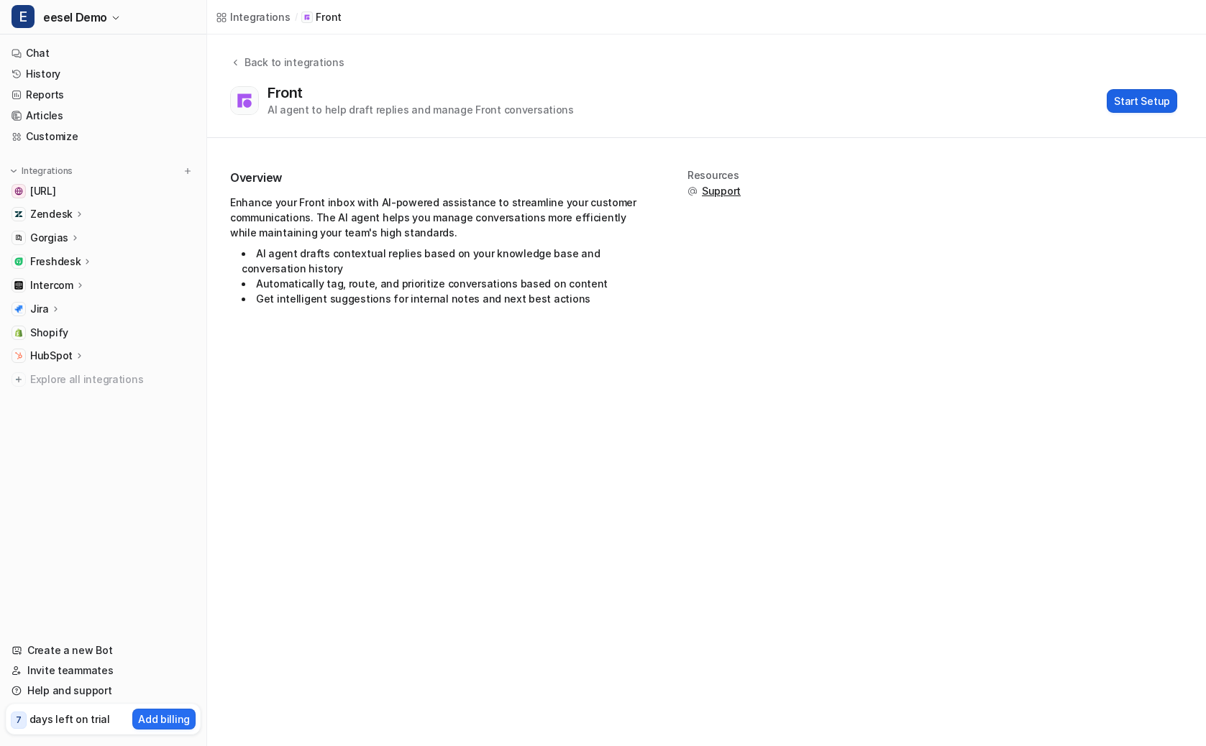
click at [1148, 96] on button "Start Setup" at bounding box center [1141, 101] width 70 height 24
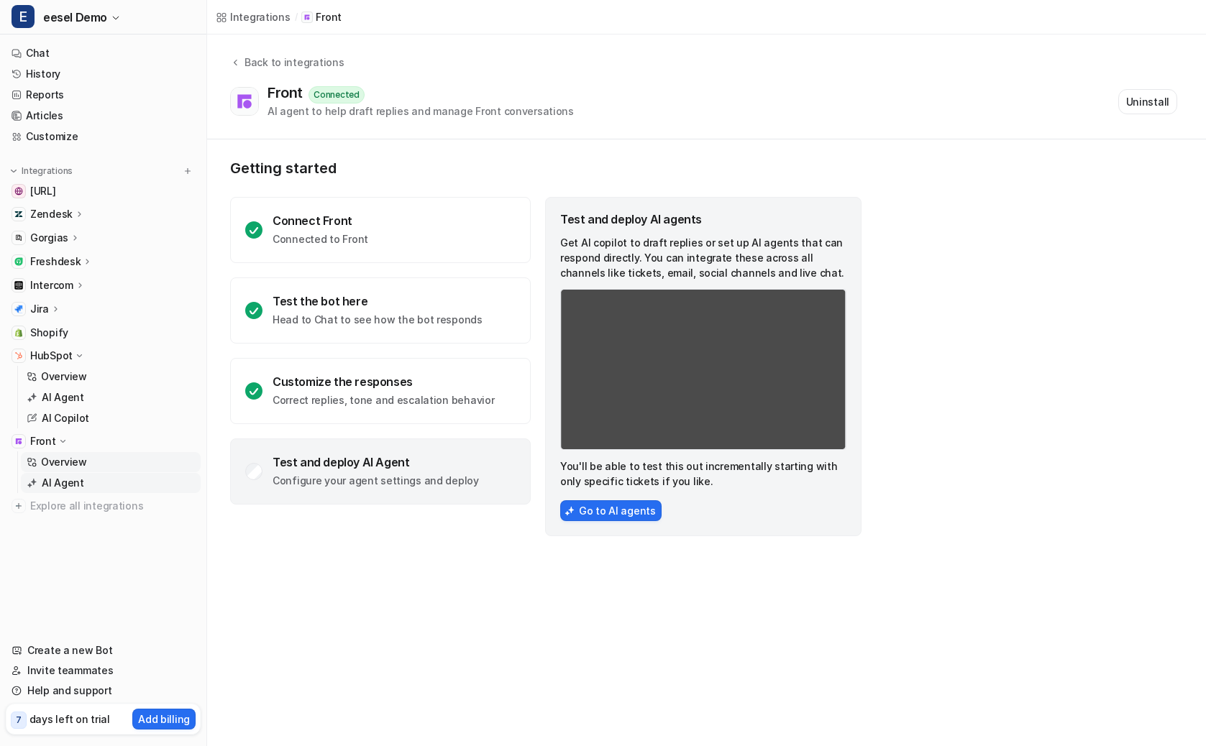
click at [54, 479] on p "AI Agent" at bounding box center [63, 483] width 42 height 14
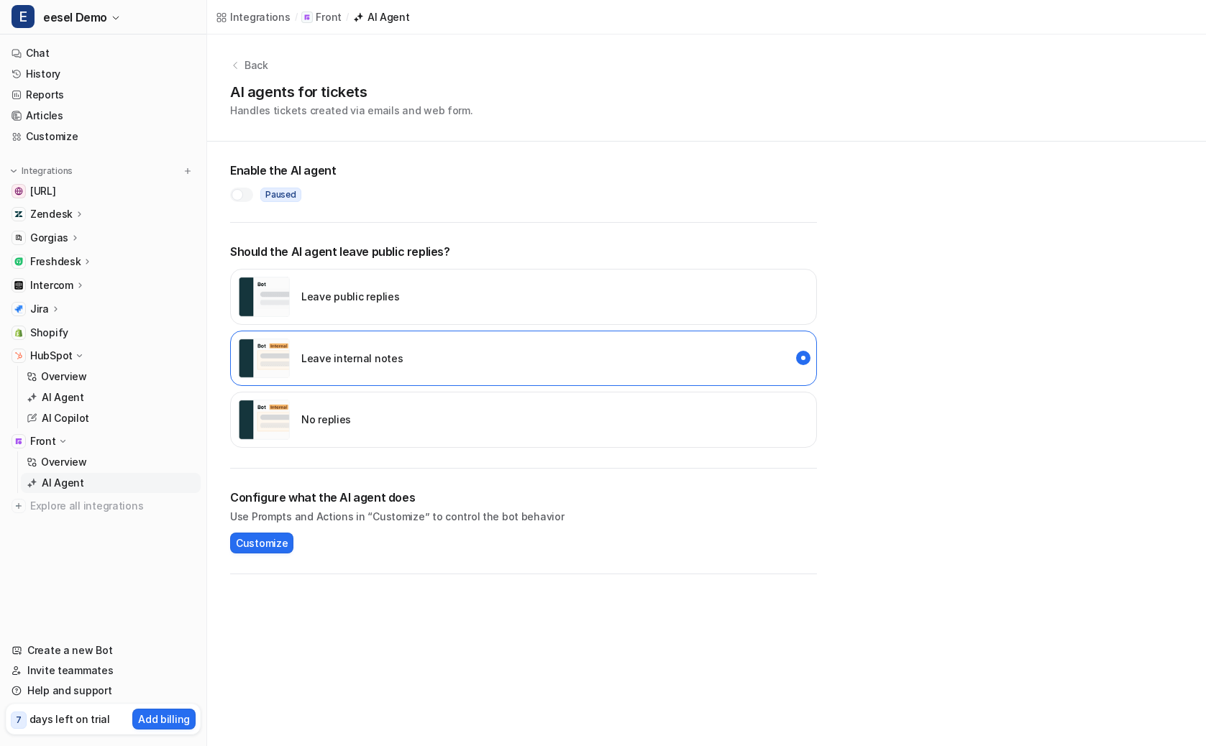
click at [254, 196] on div "Paused" at bounding box center [523, 190] width 587 height 23
click at [241, 195] on div at bounding box center [237, 195] width 12 height 12
click at [312, 375] on div "Leave internal notes" at bounding box center [320, 359] width 165 height 40
click at [300, 428] on div "No replies" at bounding box center [294, 420] width 113 height 40
click at [244, 196] on div at bounding box center [246, 195] width 12 height 12
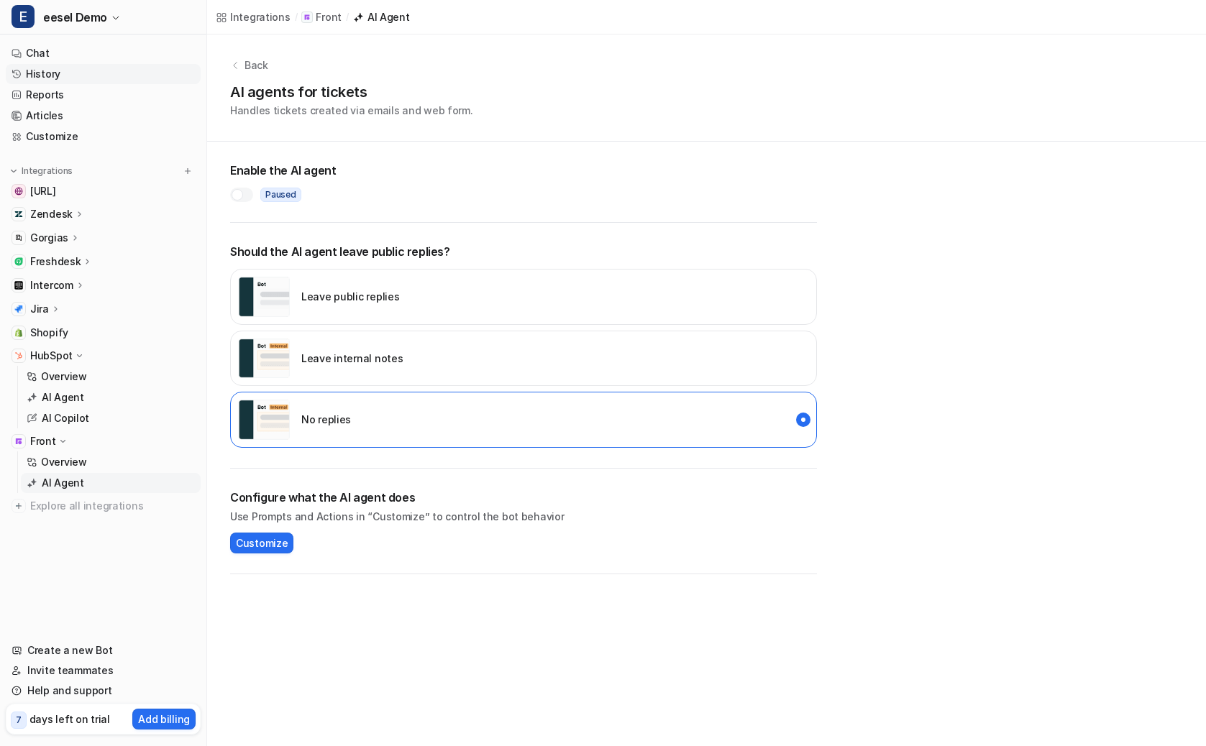
click at [52, 71] on link "History" at bounding box center [103, 74] width 195 height 20
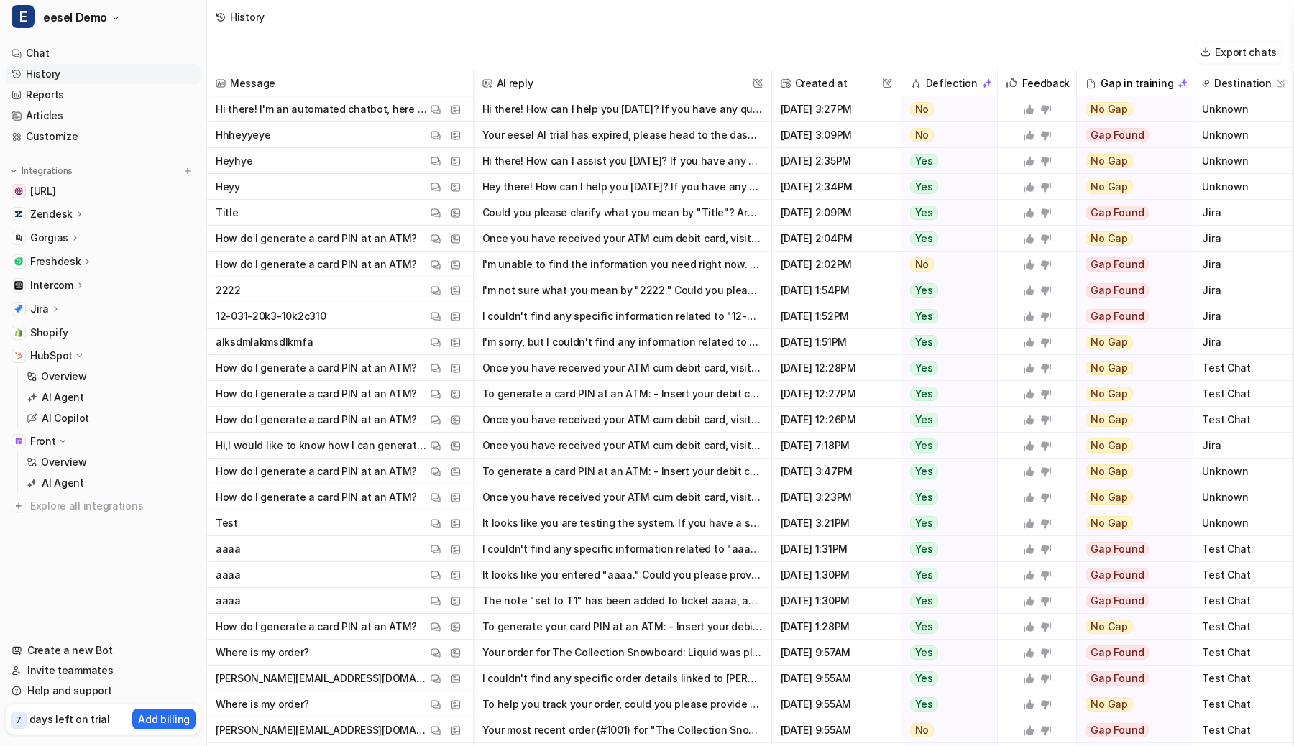
click at [63, 358] on p "HubSpot" at bounding box center [51, 356] width 42 height 14
click at [61, 413] on link "AI Agent" at bounding box center [111, 421] width 180 height 20
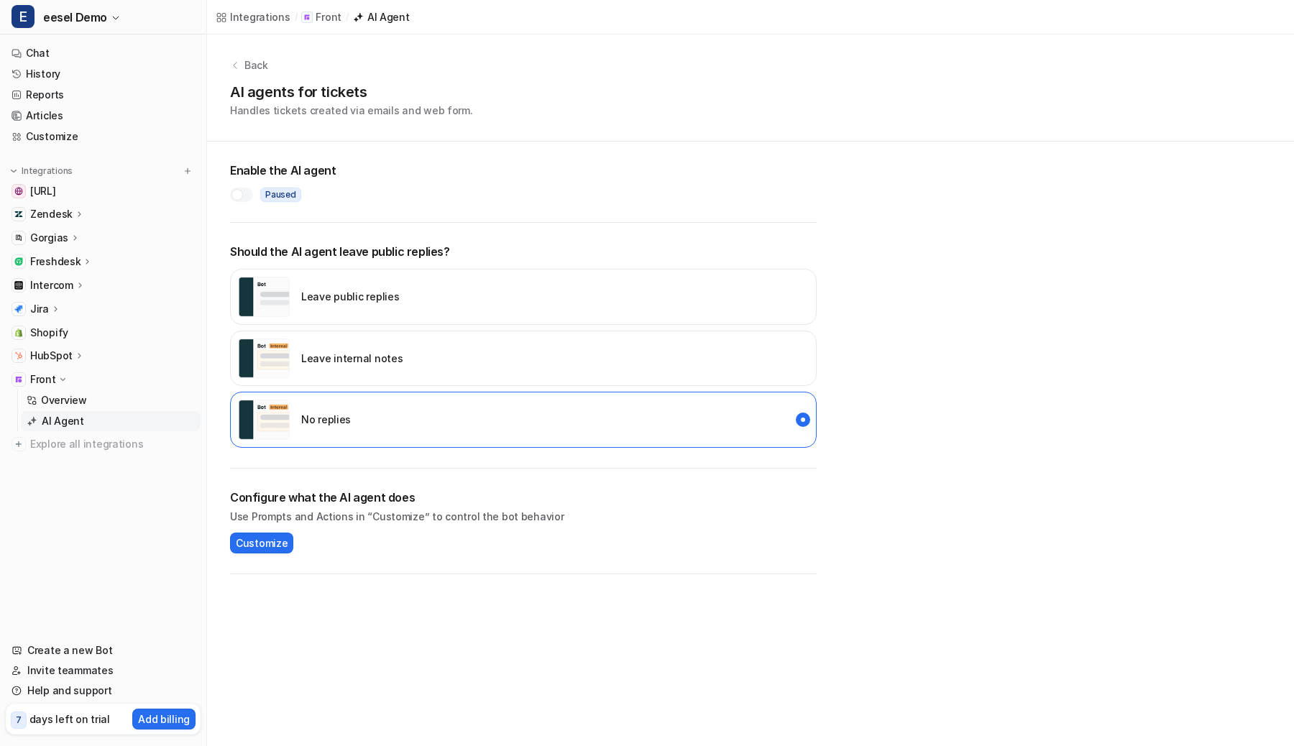
click at [666, 98] on div "AI agents for tickets Handles tickets created via emails and web form." at bounding box center [750, 99] width 1041 height 37
click at [712, 114] on div "AI agents for tickets Handles tickets created via emails and web form." at bounding box center [750, 99] width 1041 height 37
click at [589, 371] on div "Leave internal notes" at bounding box center [523, 359] width 587 height 56
click at [231, 192] on div at bounding box center [237, 195] width 12 height 12
click at [231, 192] on div at bounding box center [241, 195] width 23 height 14
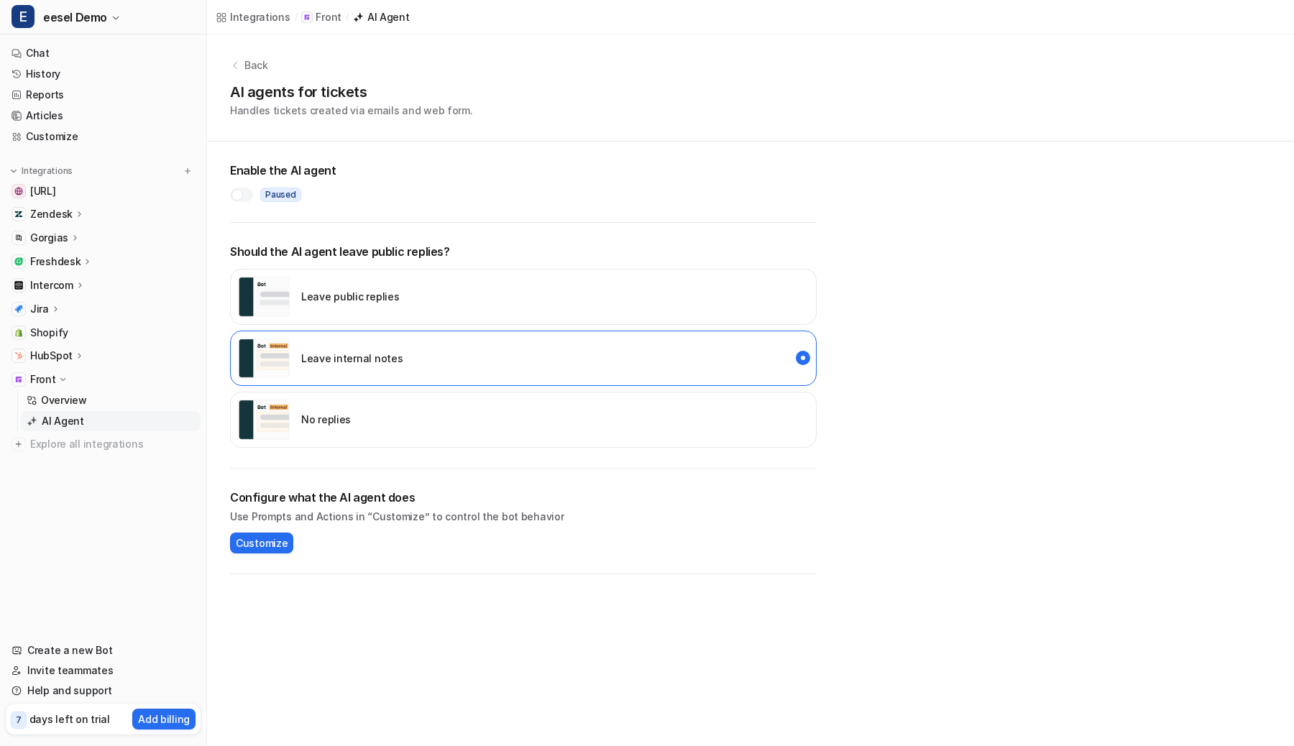
click at [295, 413] on div "No replies" at bounding box center [294, 420] width 113 height 40
click at [663, 109] on div "AI agents for tickets Handles tickets created via emails and web form." at bounding box center [750, 99] width 1041 height 37
click at [524, 364] on div "Leave internal notes" at bounding box center [523, 359] width 587 height 56
click at [244, 193] on div at bounding box center [241, 195] width 23 height 14
click at [59, 382] on icon at bounding box center [63, 380] width 11 height 10
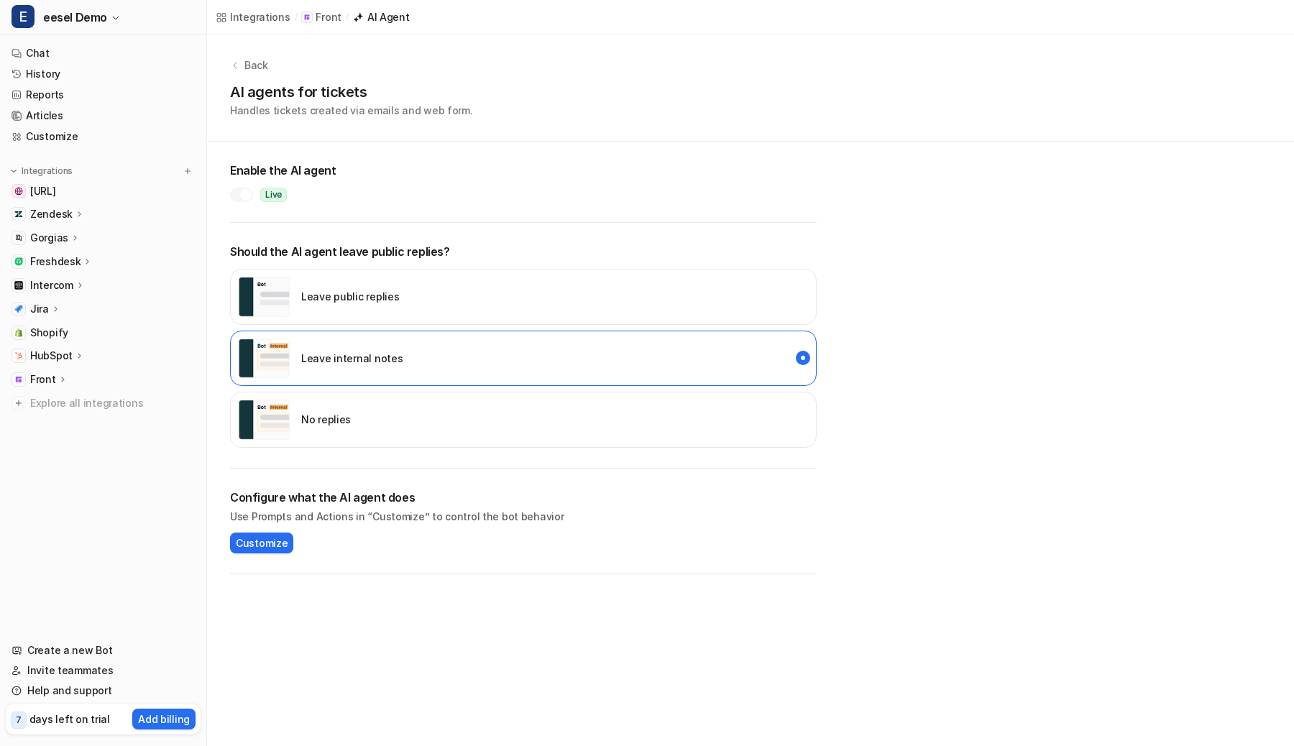
click at [61, 346] on div "HubSpot" at bounding box center [103, 356] width 195 height 20
click at [66, 382] on p "Overview" at bounding box center [64, 377] width 46 height 14
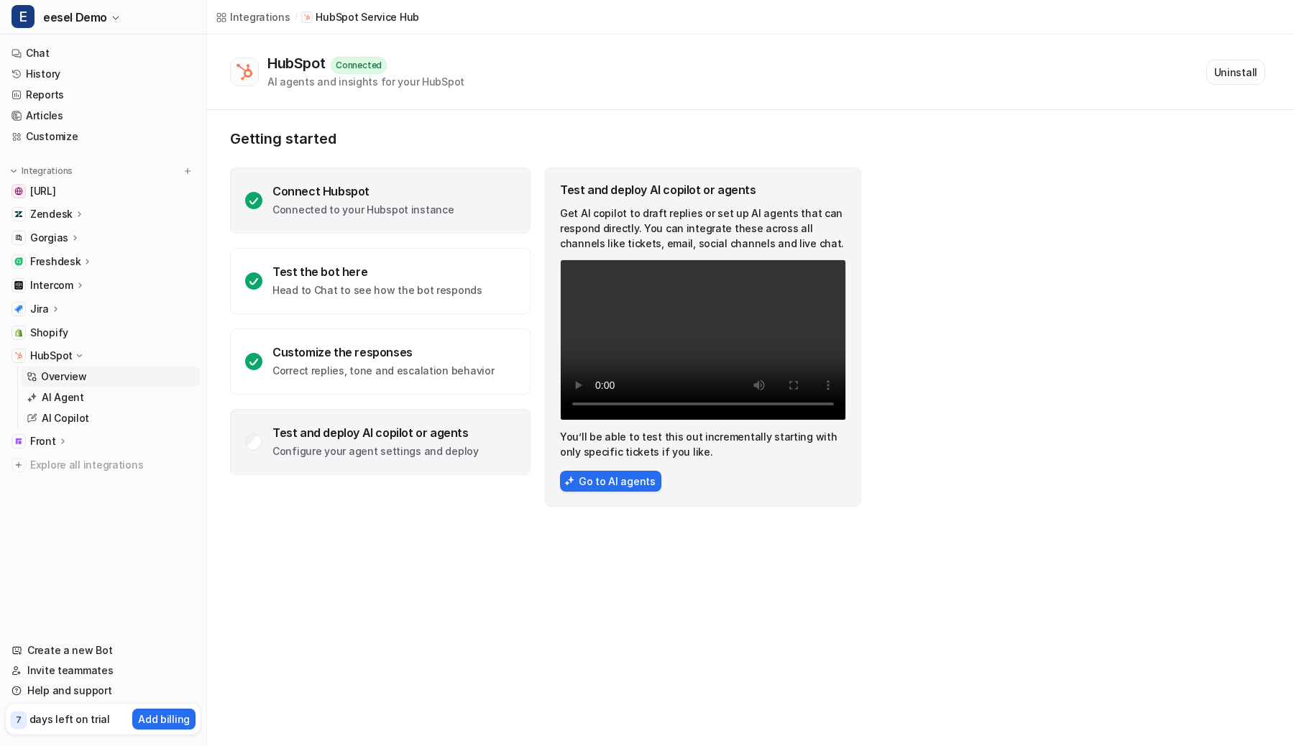
click at [413, 220] on div "Connect Hubspot Connected to your Hubspot instance" at bounding box center [380, 201] width 301 height 66
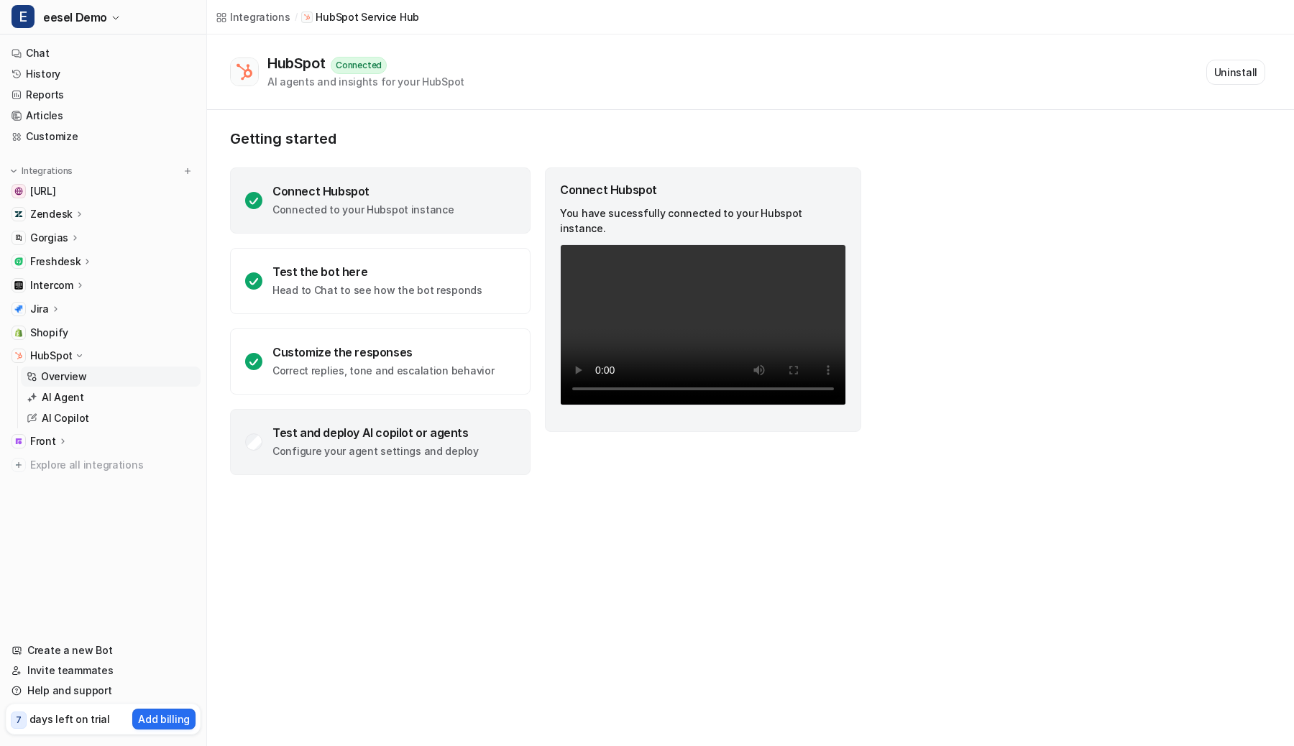
click at [376, 424] on div "Test and deploy AI copilot or agents Configure your agent settings and deploy" at bounding box center [380, 442] width 301 height 66
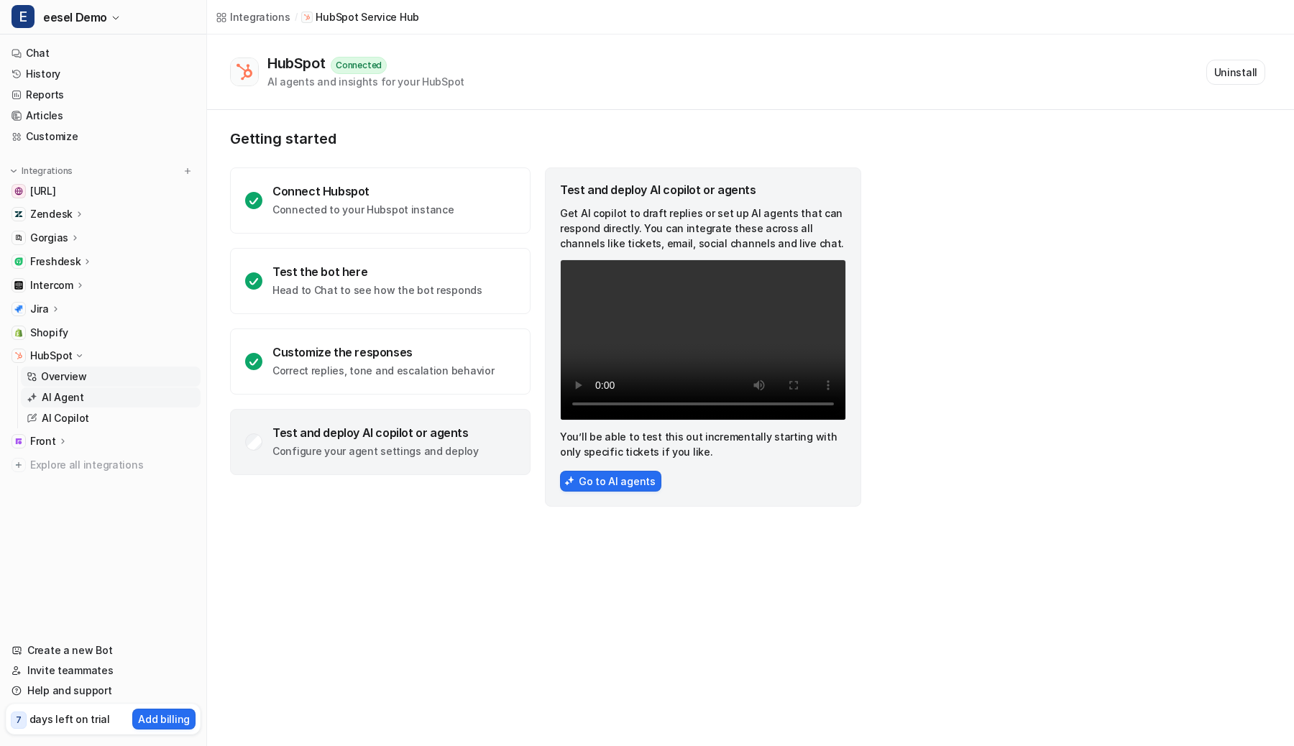
click at [65, 400] on p "AI Agent" at bounding box center [63, 397] width 42 height 14
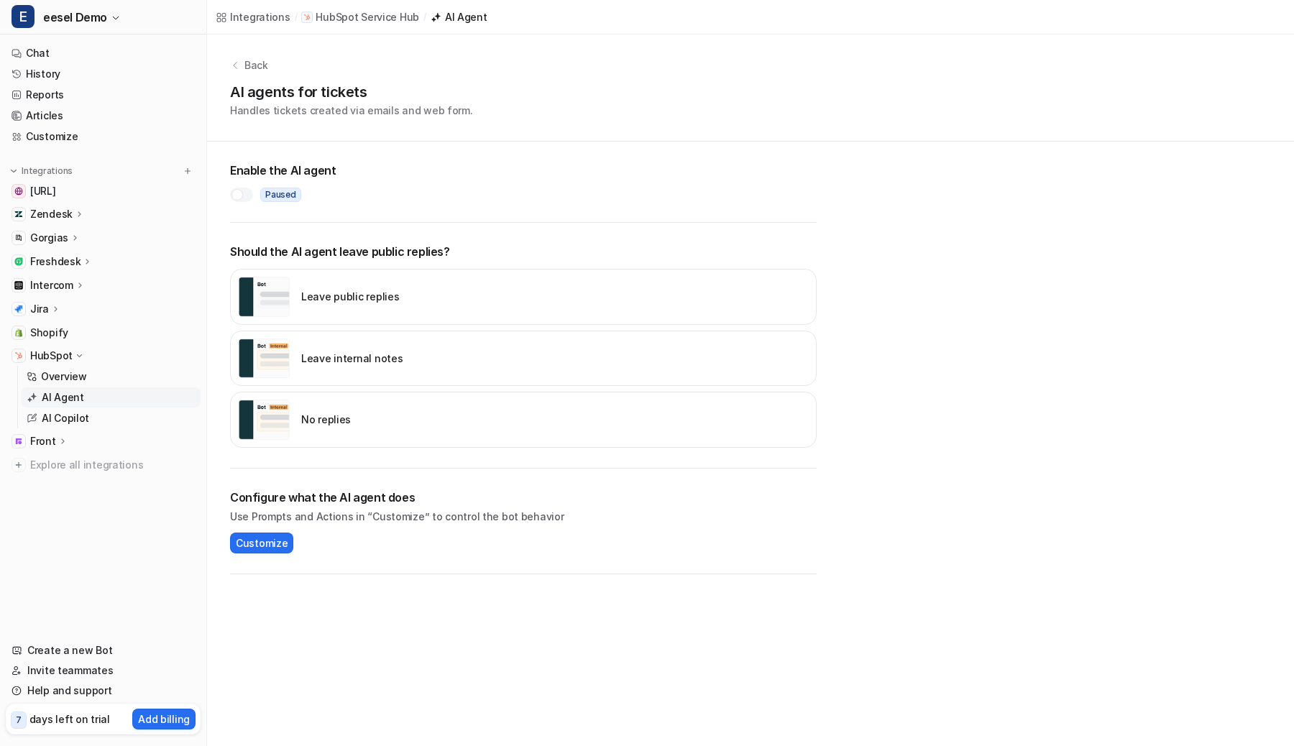
click at [281, 401] on img "disabled" at bounding box center [264, 420] width 52 height 40
click at [318, 349] on div "Leave internal notes" at bounding box center [320, 359] width 165 height 40
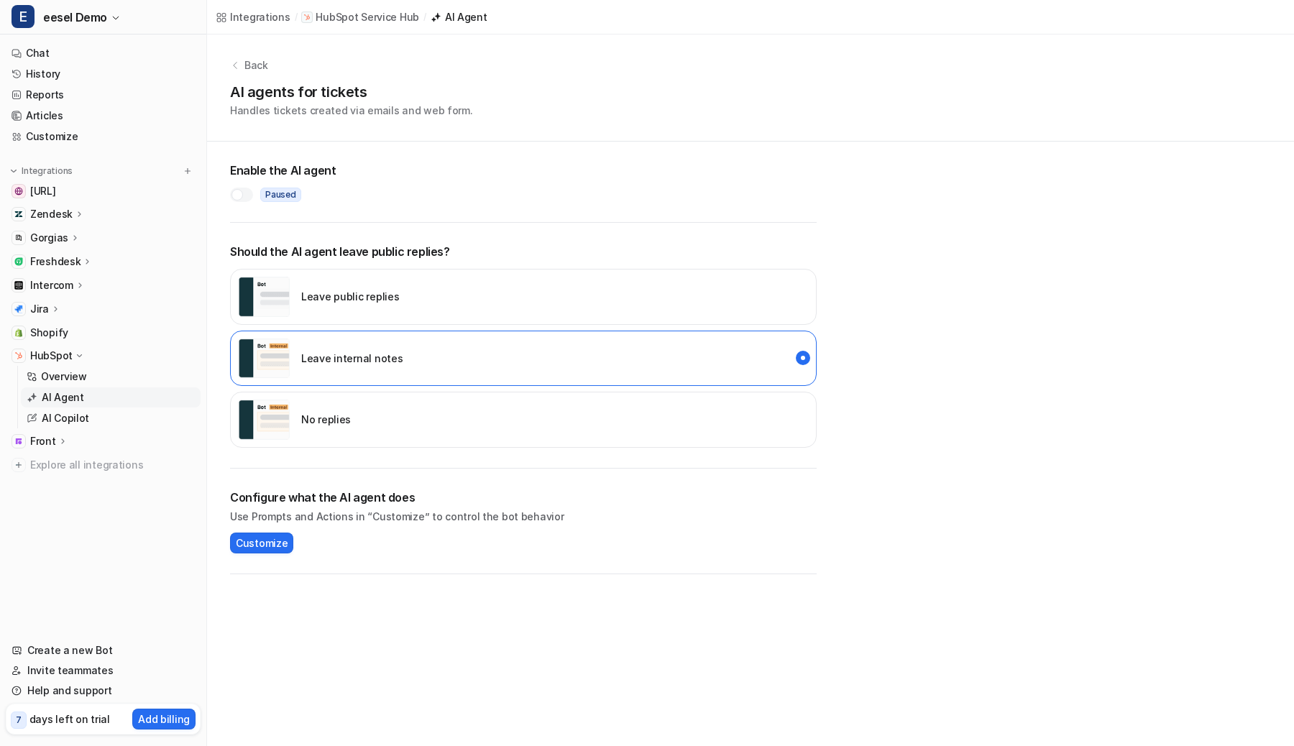
click at [240, 190] on div at bounding box center [237, 195] width 12 height 12
click at [47, 372] on p "Overview" at bounding box center [64, 377] width 46 height 14
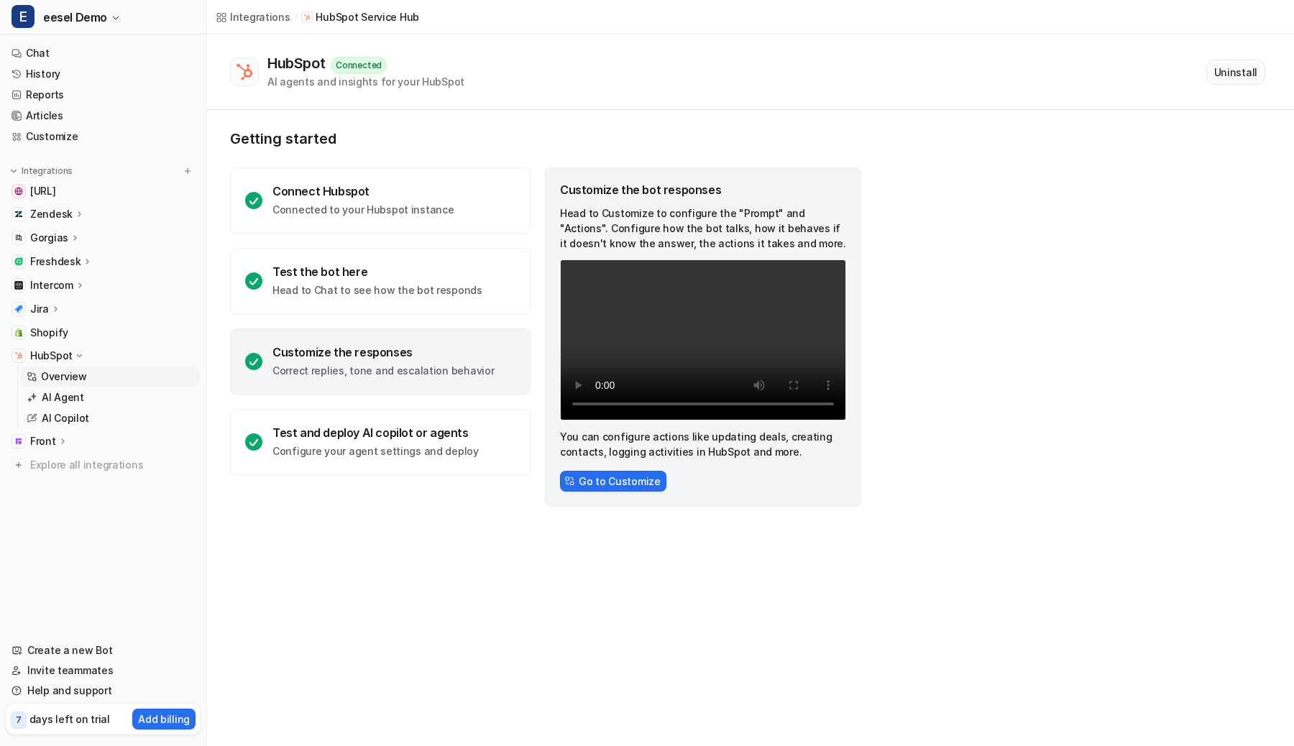
click at [1205, 66] on button "Uninstall" at bounding box center [1235, 72] width 59 height 25
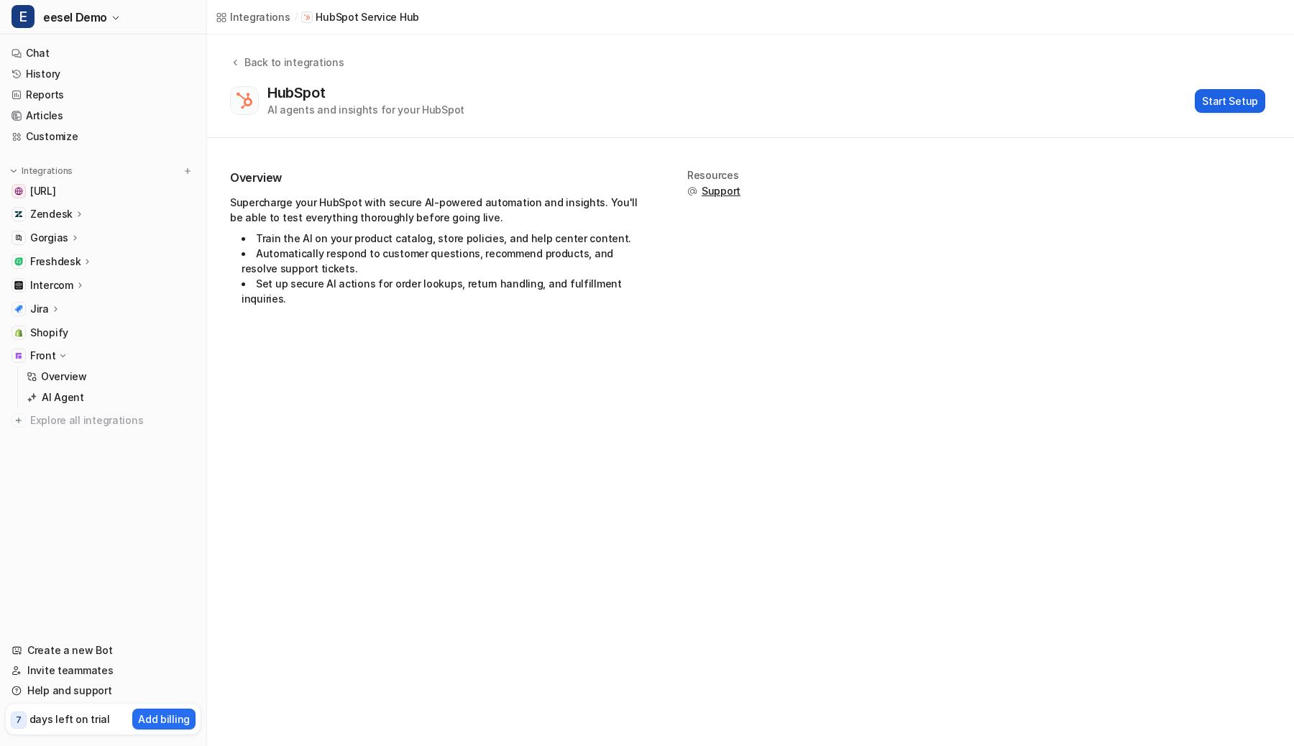
click at [1205, 96] on button "Start Setup" at bounding box center [1230, 101] width 70 height 24
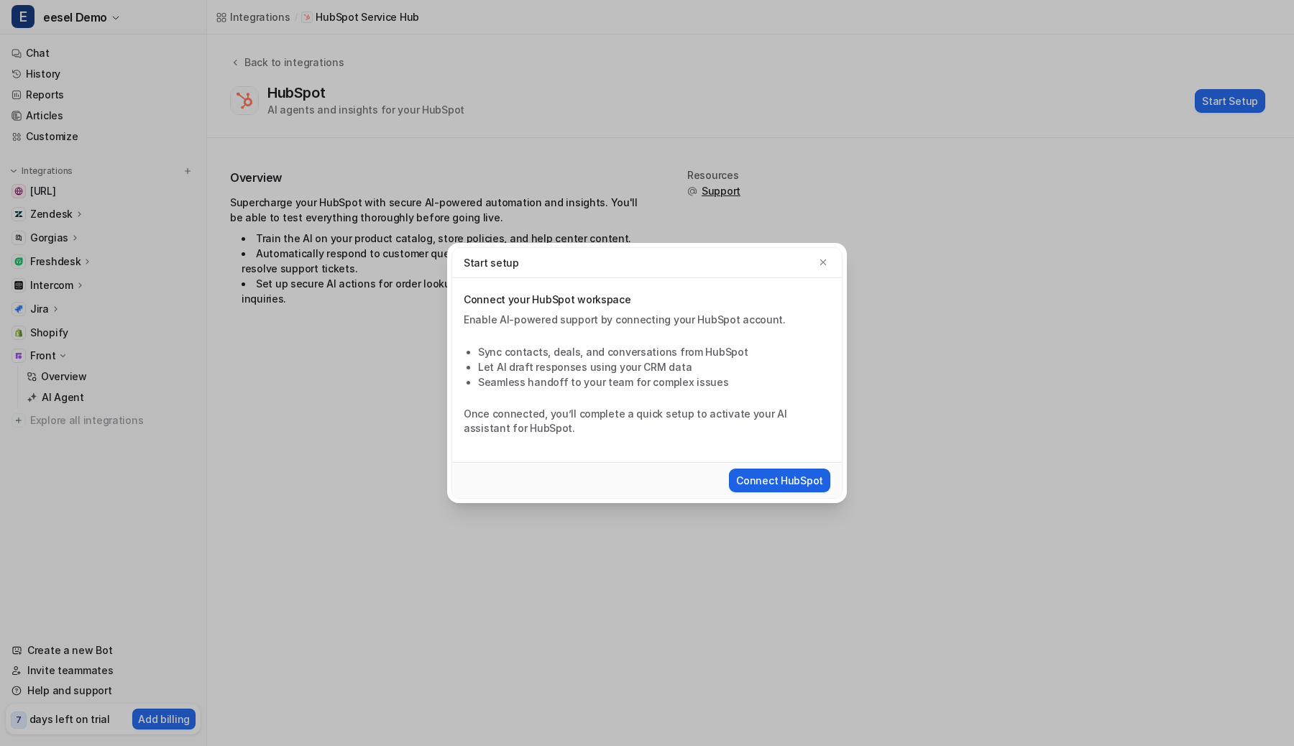
click at [769, 483] on button "Connect HubSpot" at bounding box center [779, 481] width 101 height 24
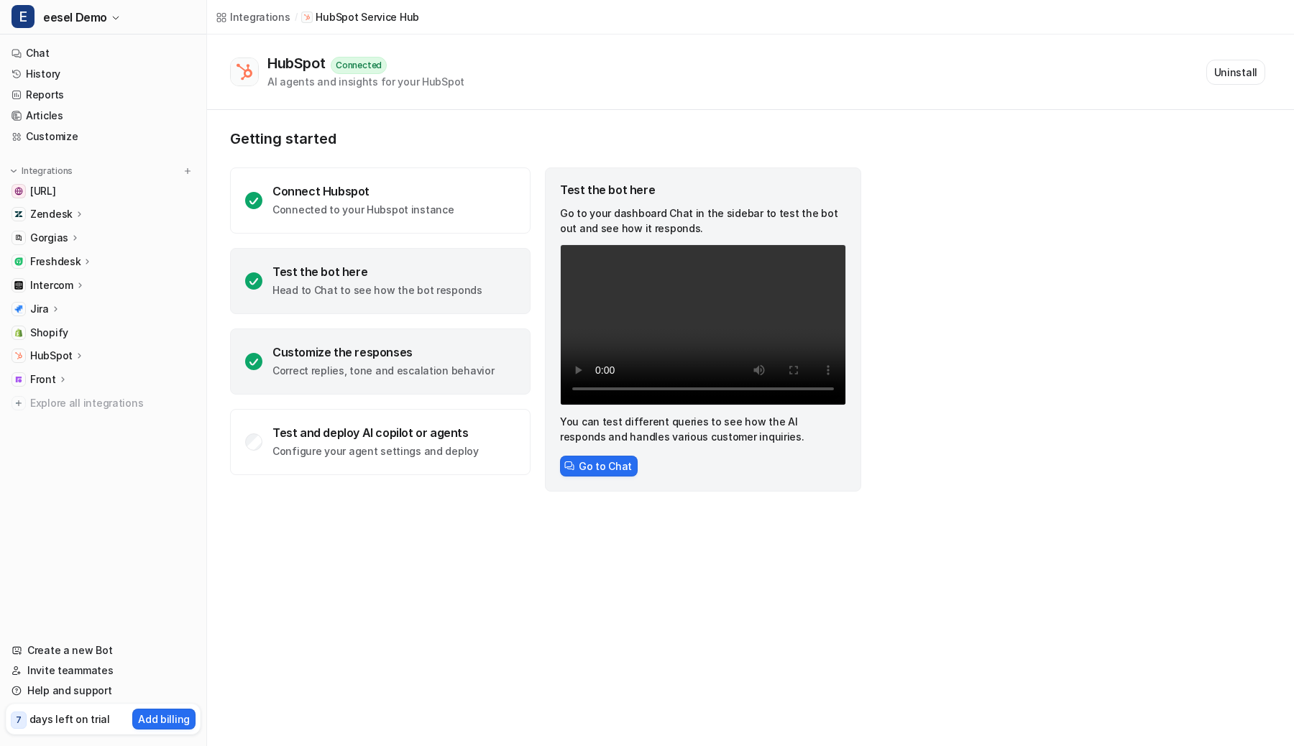
click at [373, 352] on div "Customize the responses" at bounding box center [382, 352] width 221 height 14
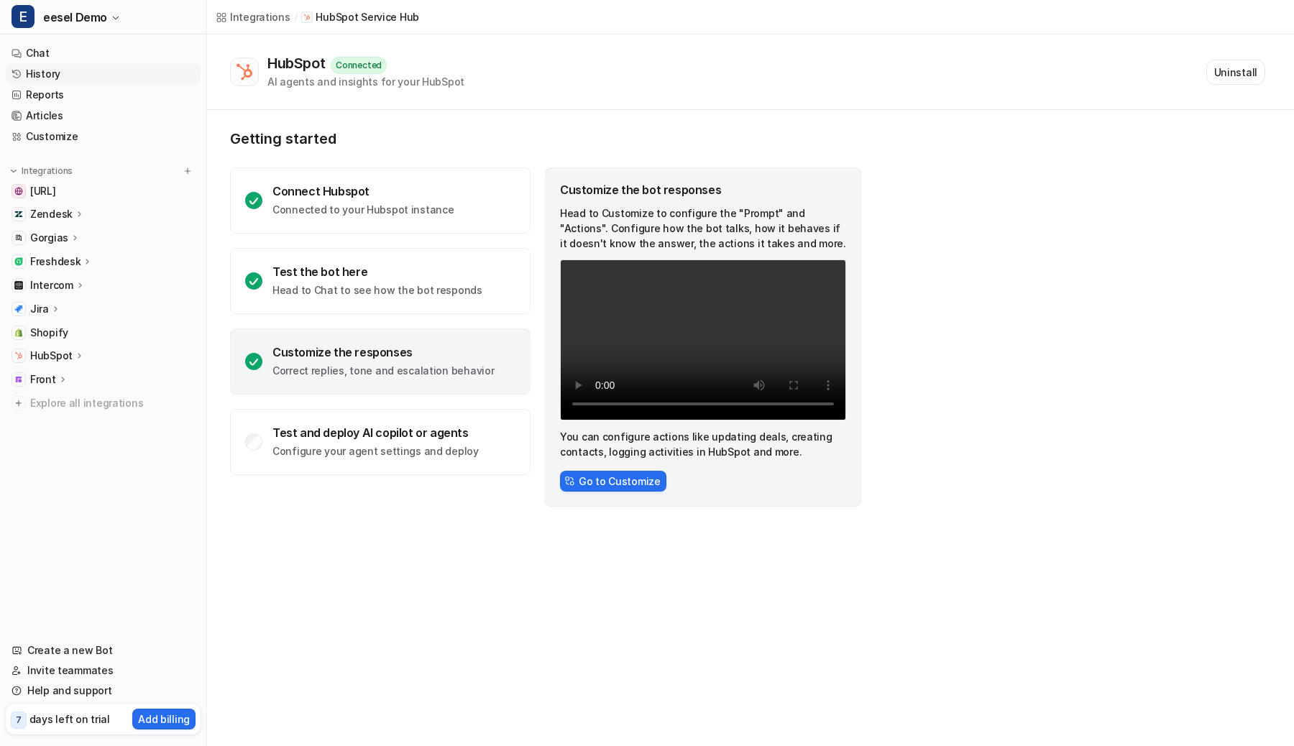
click at [42, 75] on link "History" at bounding box center [103, 74] width 195 height 20
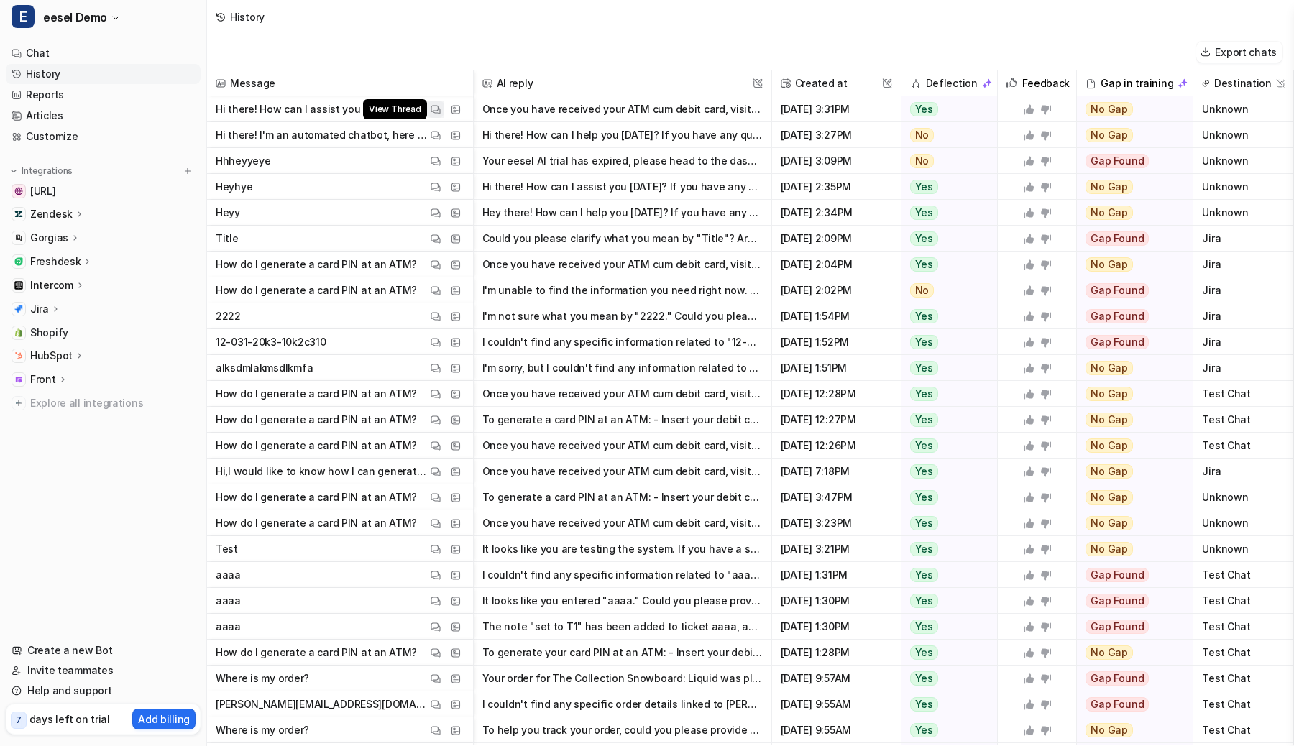
click at [431, 109] on img at bounding box center [436, 109] width 10 height 11
click at [50, 351] on p "HubSpot" at bounding box center [51, 356] width 42 height 14
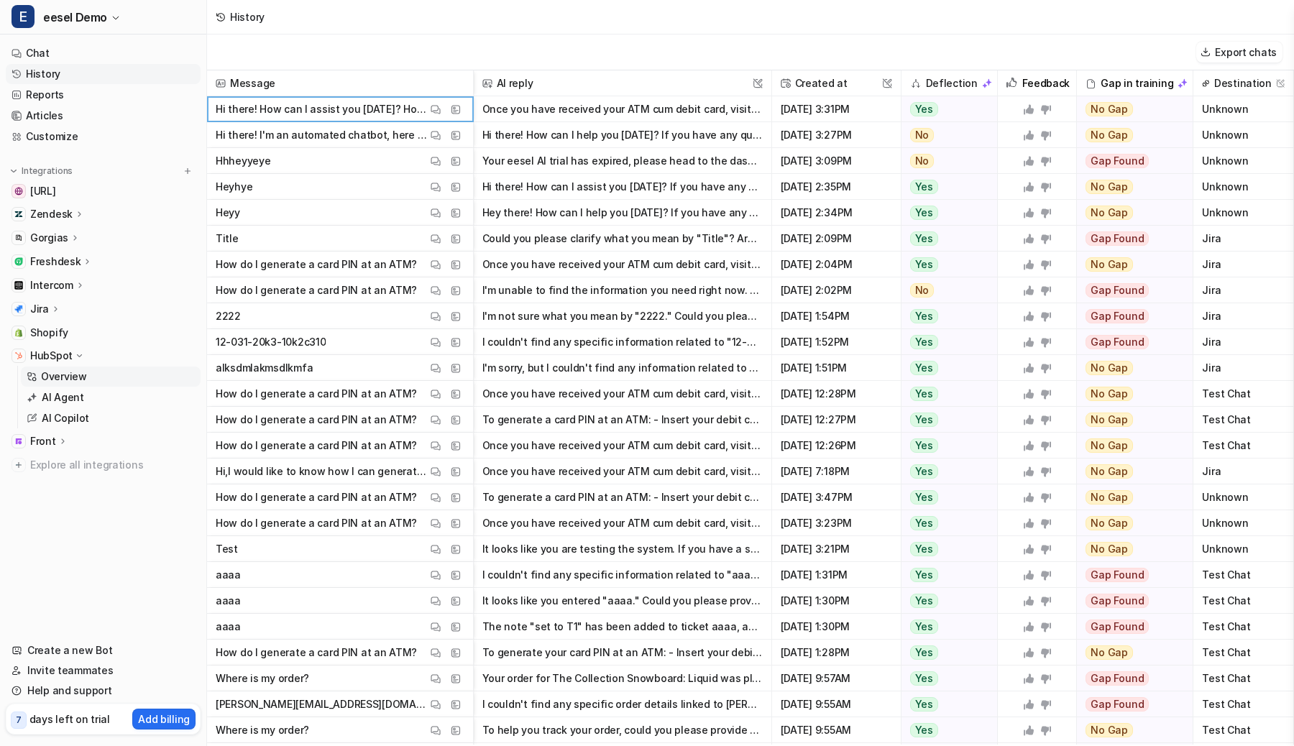
click at [63, 376] on p "Overview" at bounding box center [64, 377] width 46 height 14
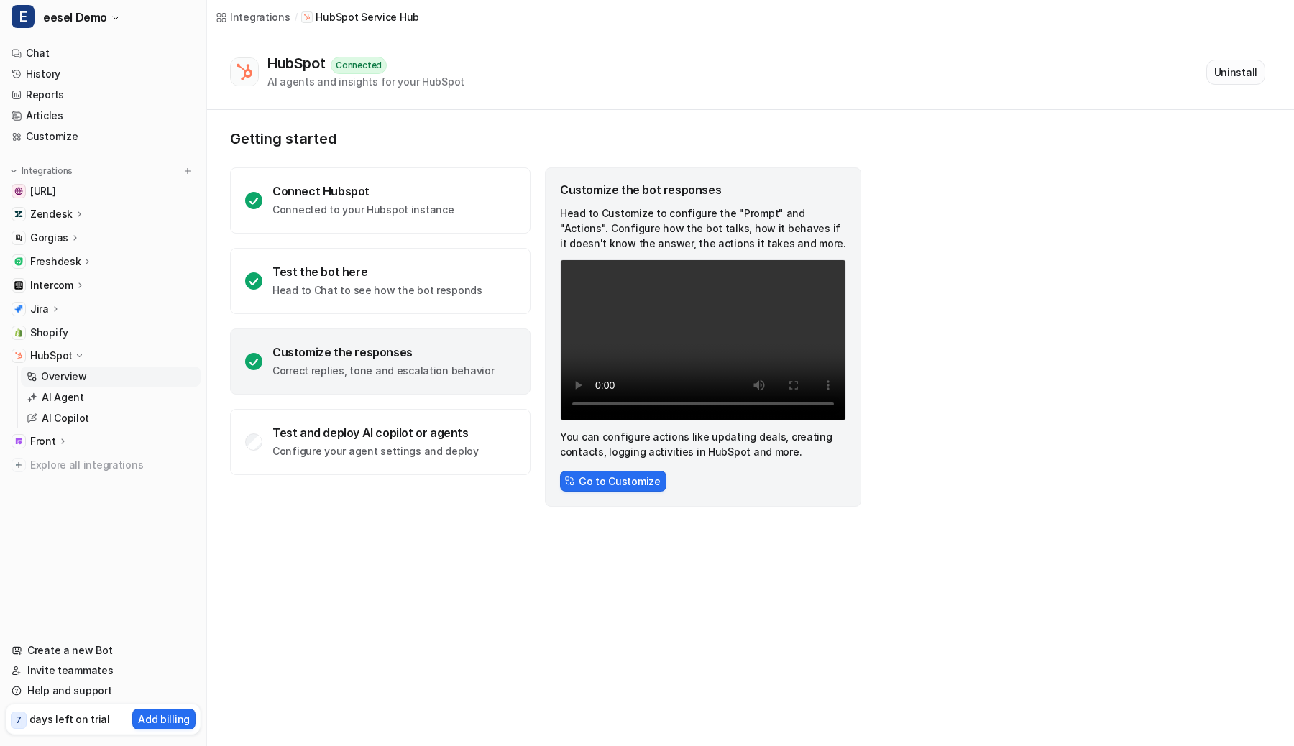
click at [1235, 70] on button "Uninstall" at bounding box center [1235, 72] width 59 height 25
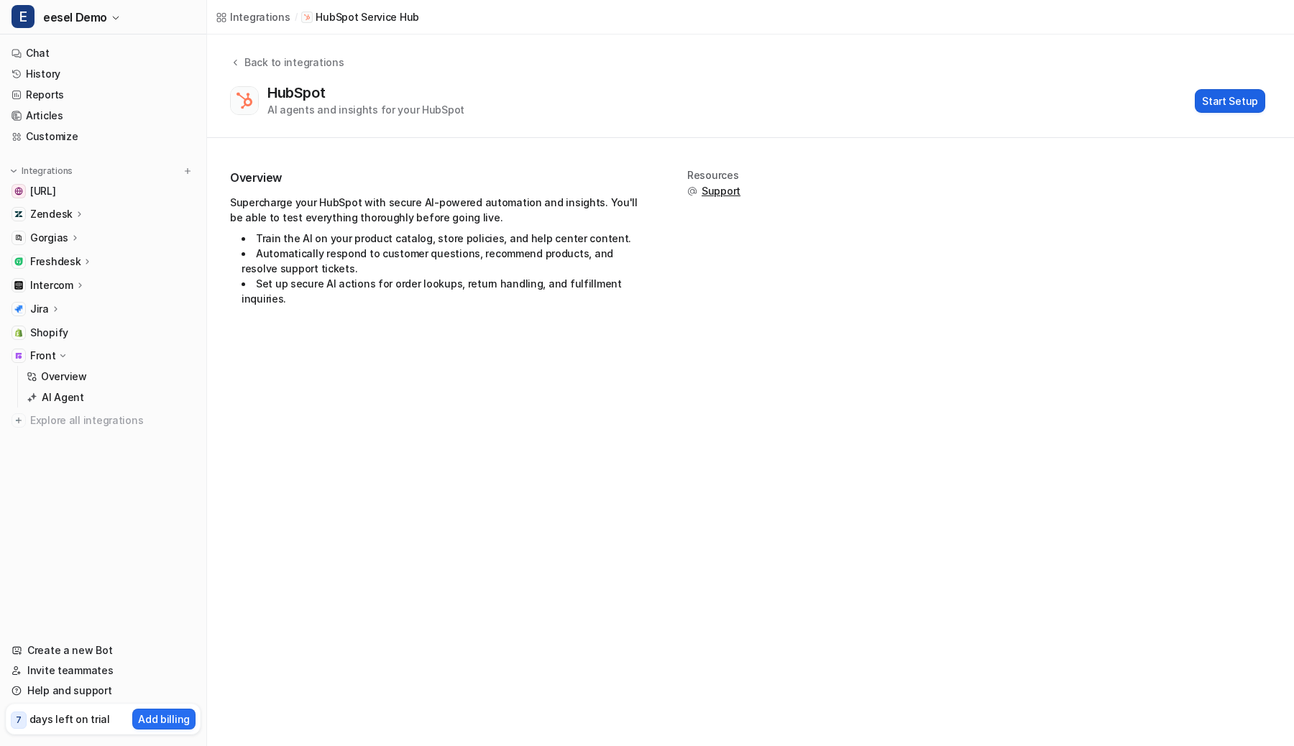
click at [1253, 105] on button "Start Setup" at bounding box center [1230, 101] width 70 height 24
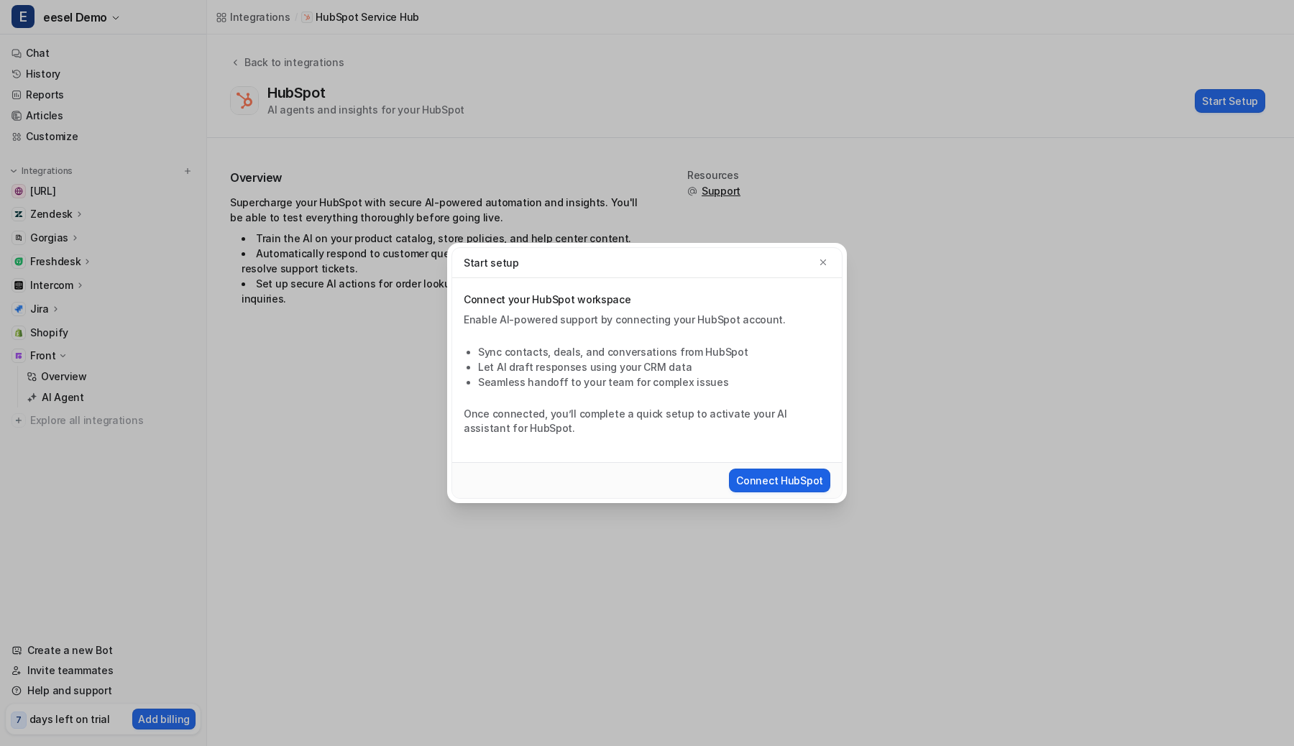
click at [799, 479] on button "Connect HubSpot" at bounding box center [779, 481] width 101 height 24
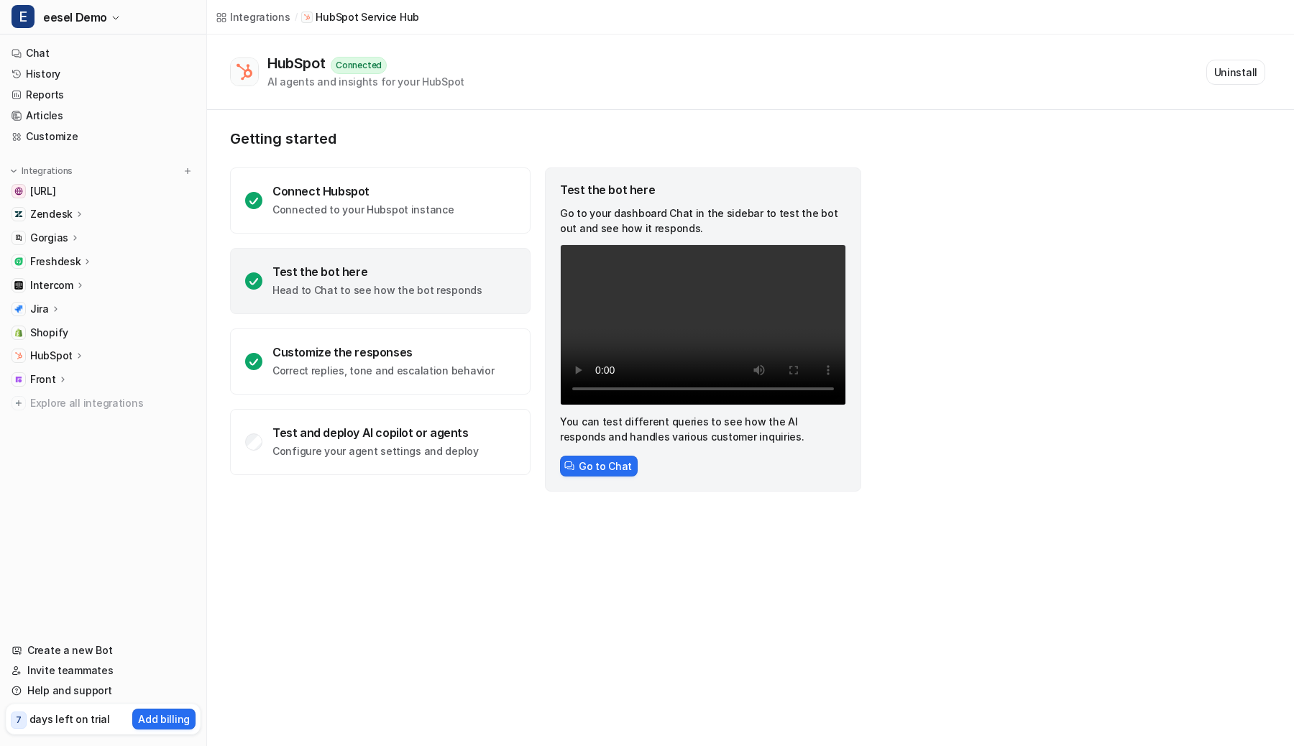
click at [52, 351] on p "HubSpot" at bounding box center [51, 356] width 42 height 14
click at [71, 396] on p "AI Agent" at bounding box center [63, 397] width 42 height 14
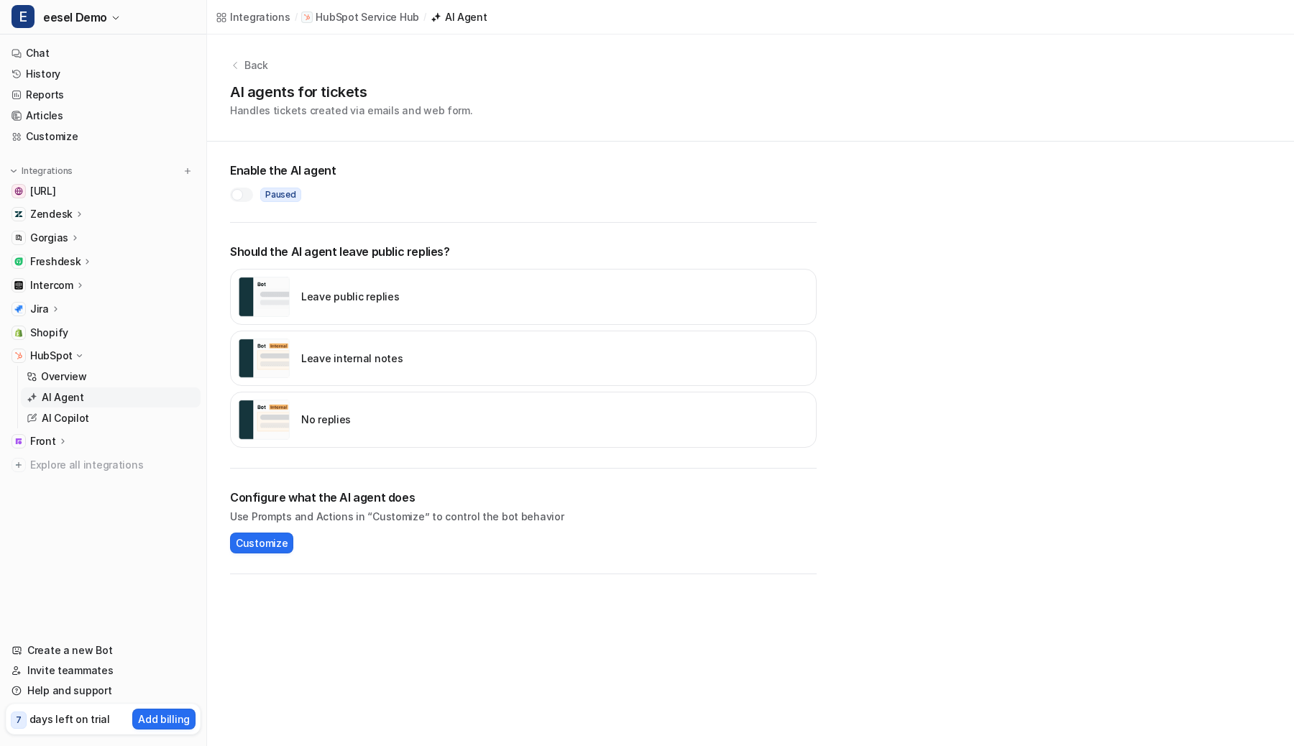
click at [277, 408] on img "disabled" at bounding box center [264, 420] width 52 height 40
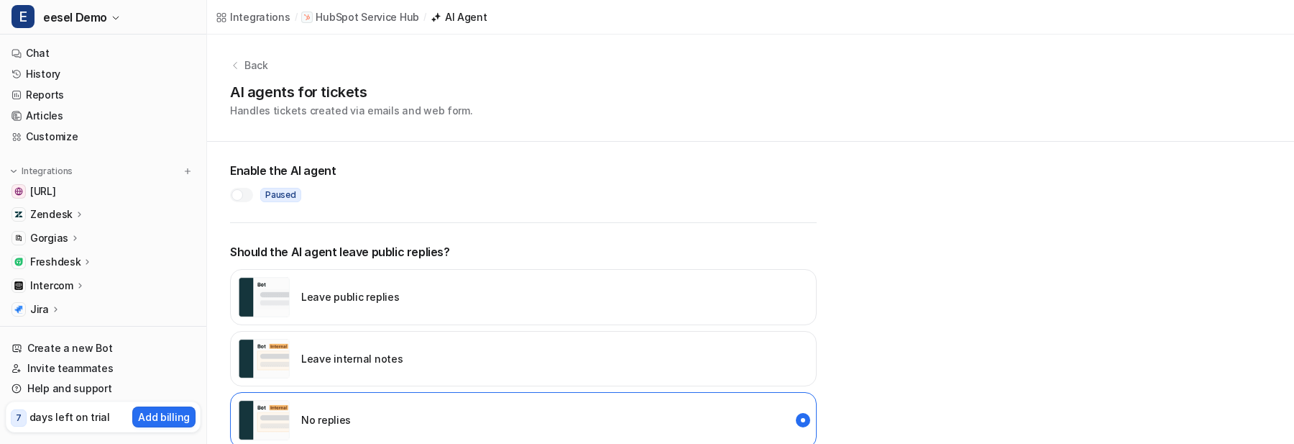
click at [306, 352] on p "Leave internal notes" at bounding box center [351, 358] width 101 height 15
click at [285, 408] on img "disabled" at bounding box center [264, 420] width 52 height 40
click at [298, 371] on div "Leave internal notes" at bounding box center [320, 359] width 165 height 40
click at [290, 337] on div "Leave internal notes" at bounding box center [523, 359] width 587 height 56
click at [242, 193] on div at bounding box center [237, 195] width 12 height 12
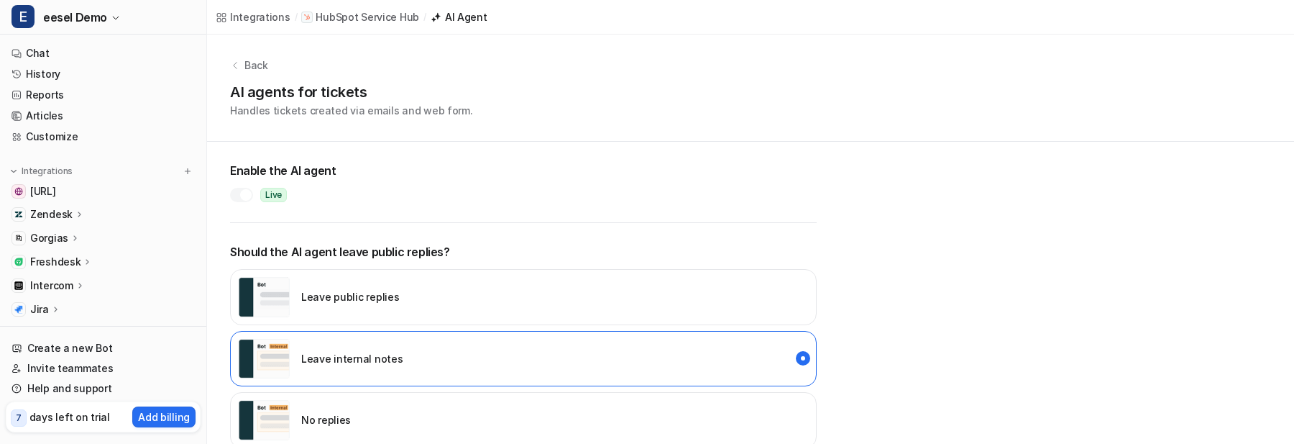
click at [414, 127] on div "Back AI agents for tickets Handles tickets created via emails and web form." at bounding box center [750, 88] width 1087 height 107
click at [239, 194] on div at bounding box center [241, 195] width 23 height 14
click at [283, 405] on img "disabled" at bounding box center [264, 420] width 52 height 40
click at [111, 71] on link "History" at bounding box center [103, 74] width 195 height 20
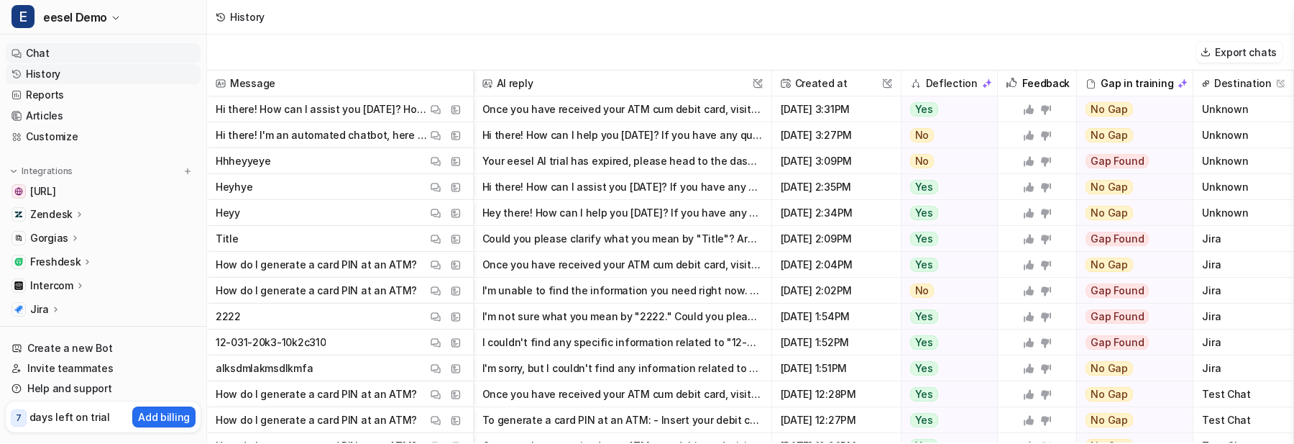
click at [97, 54] on link "Chat" at bounding box center [103, 53] width 195 height 20
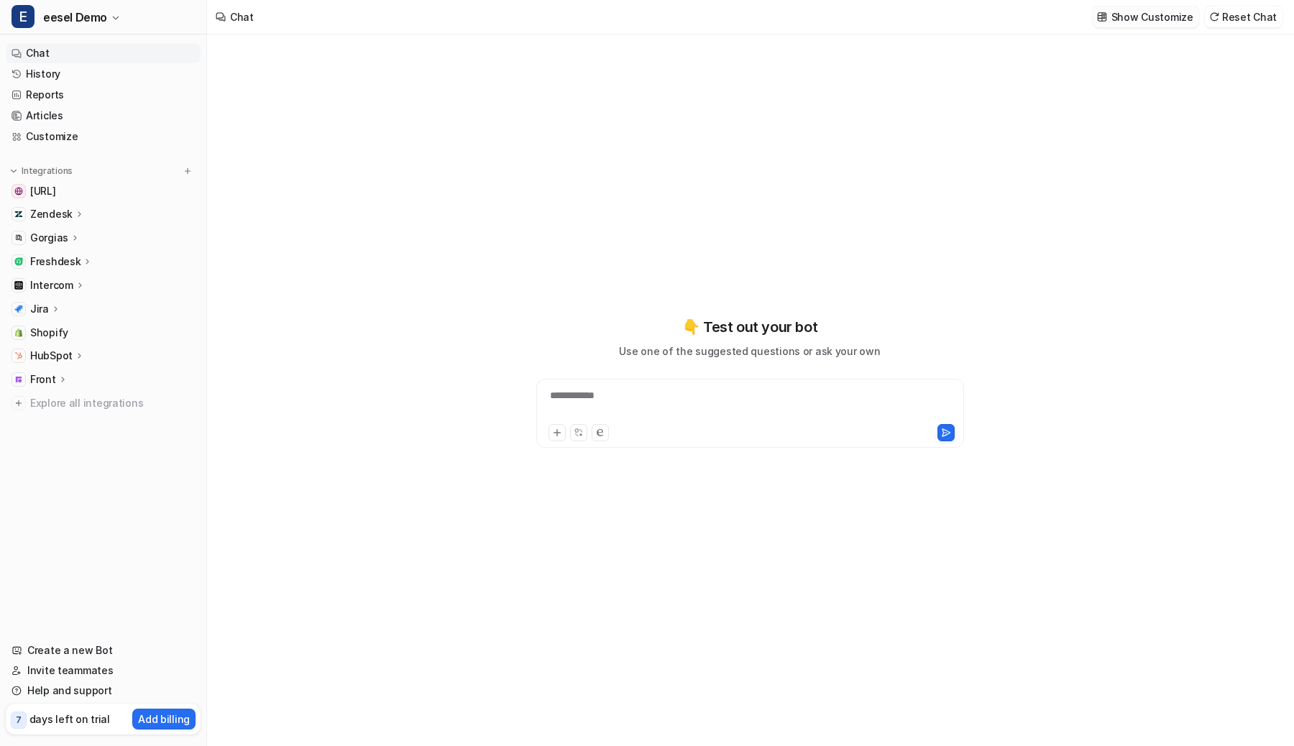
click at [1165, 24] on button "Show Customize" at bounding box center [1146, 16] width 106 height 21
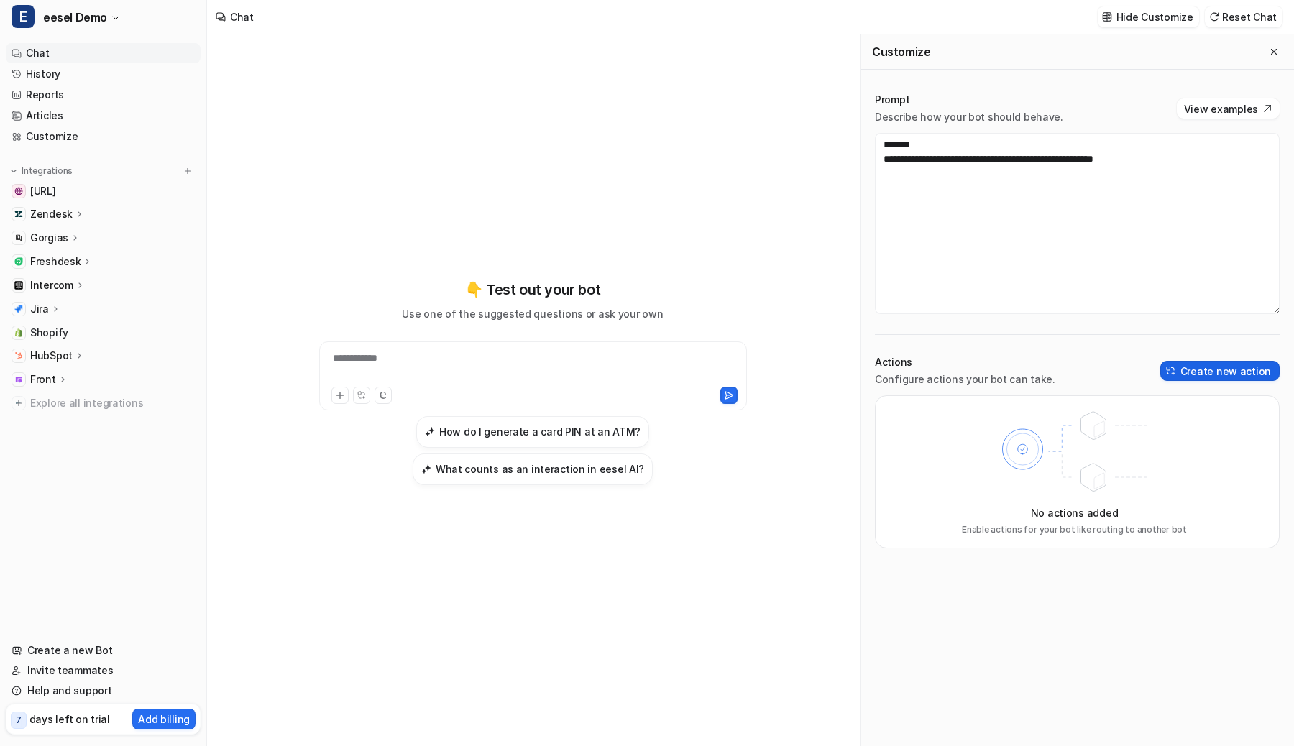
click at [1192, 370] on button "Create new action" at bounding box center [1219, 371] width 119 height 20
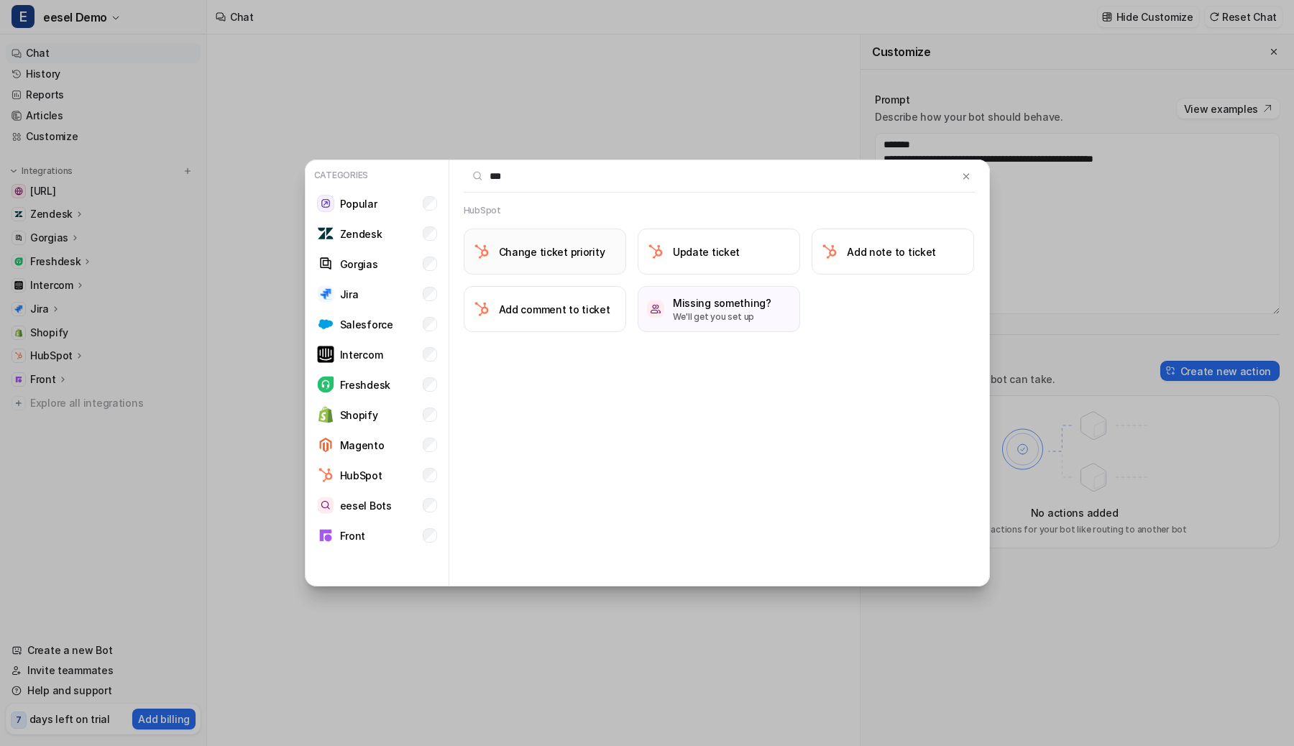
type input "***"
click at [599, 265] on button "Change ticket priority" at bounding box center [545, 252] width 162 height 46
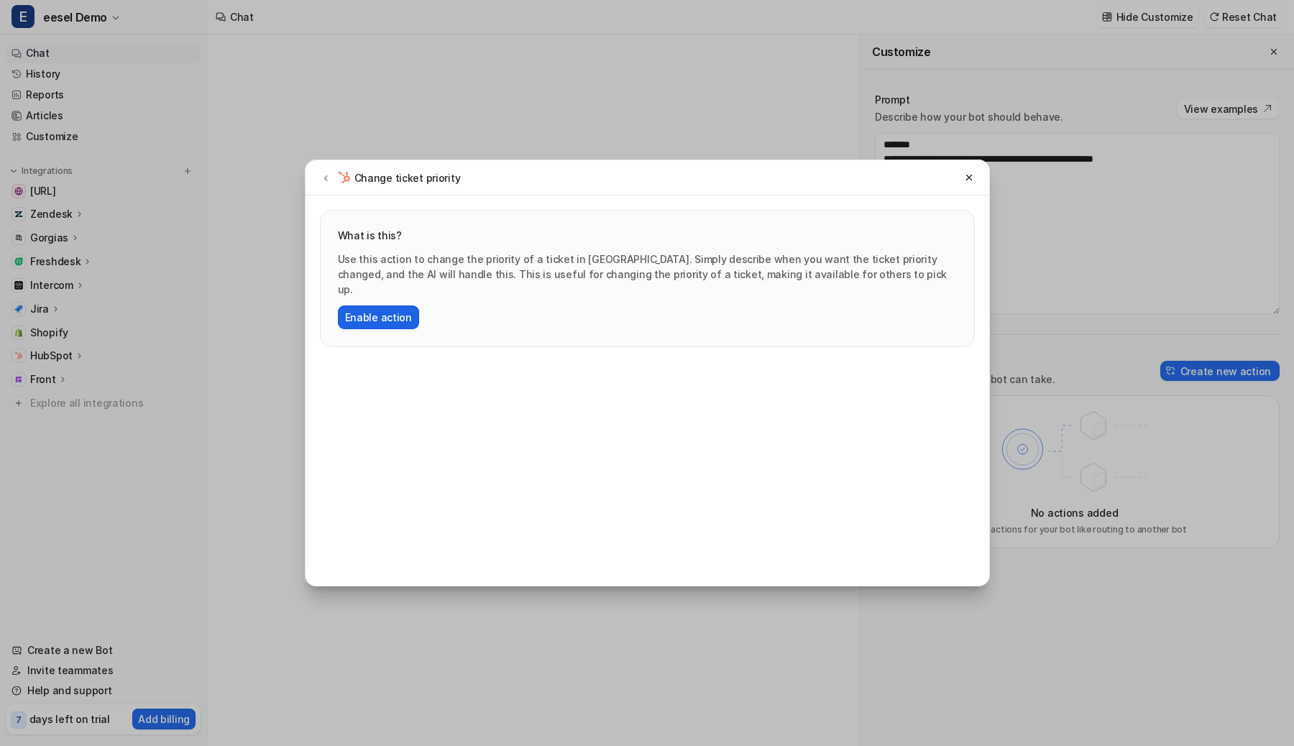
click at [397, 310] on button "Enable action" at bounding box center [378, 318] width 81 height 24
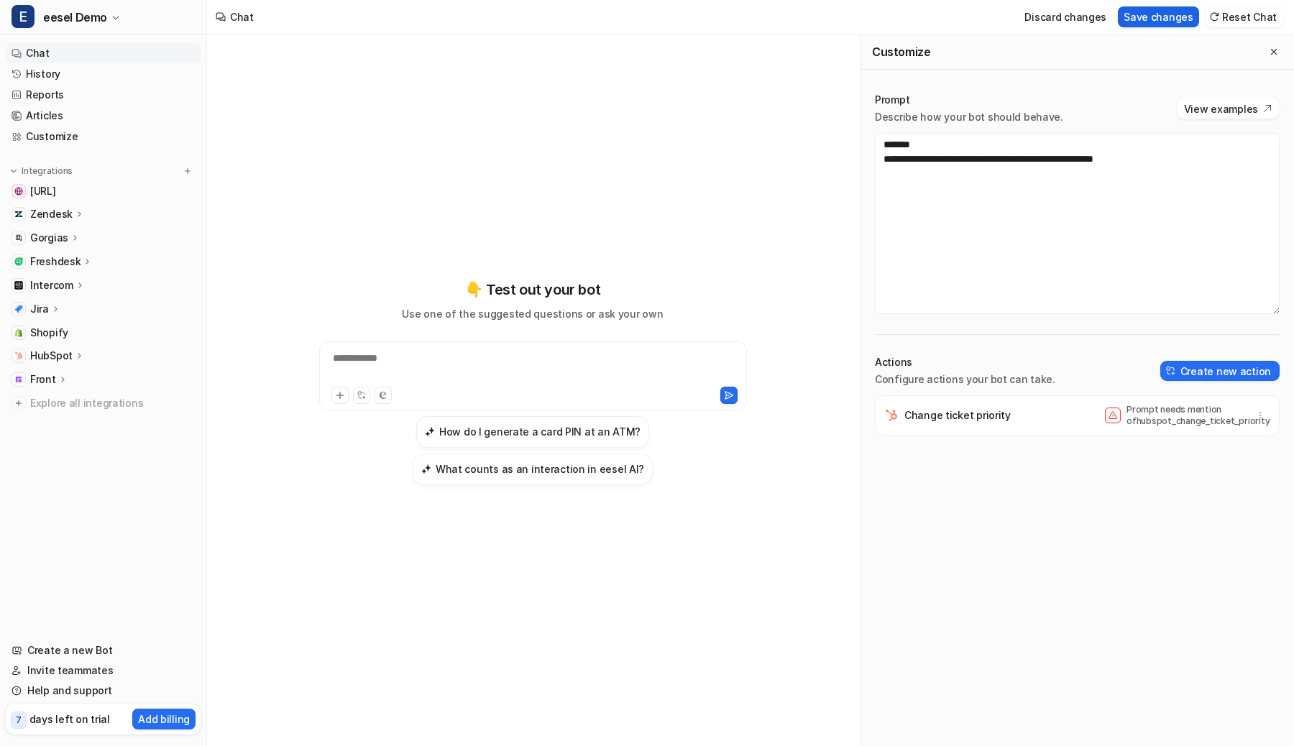
click at [1183, 10] on button "Save changes" at bounding box center [1158, 16] width 81 height 21
click at [1119, 215] on textarea "**********" at bounding box center [1077, 223] width 405 height 181
paste textarea "**********"
click at [1149, 14] on button "Save changes" at bounding box center [1158, 16] width 81 height 21
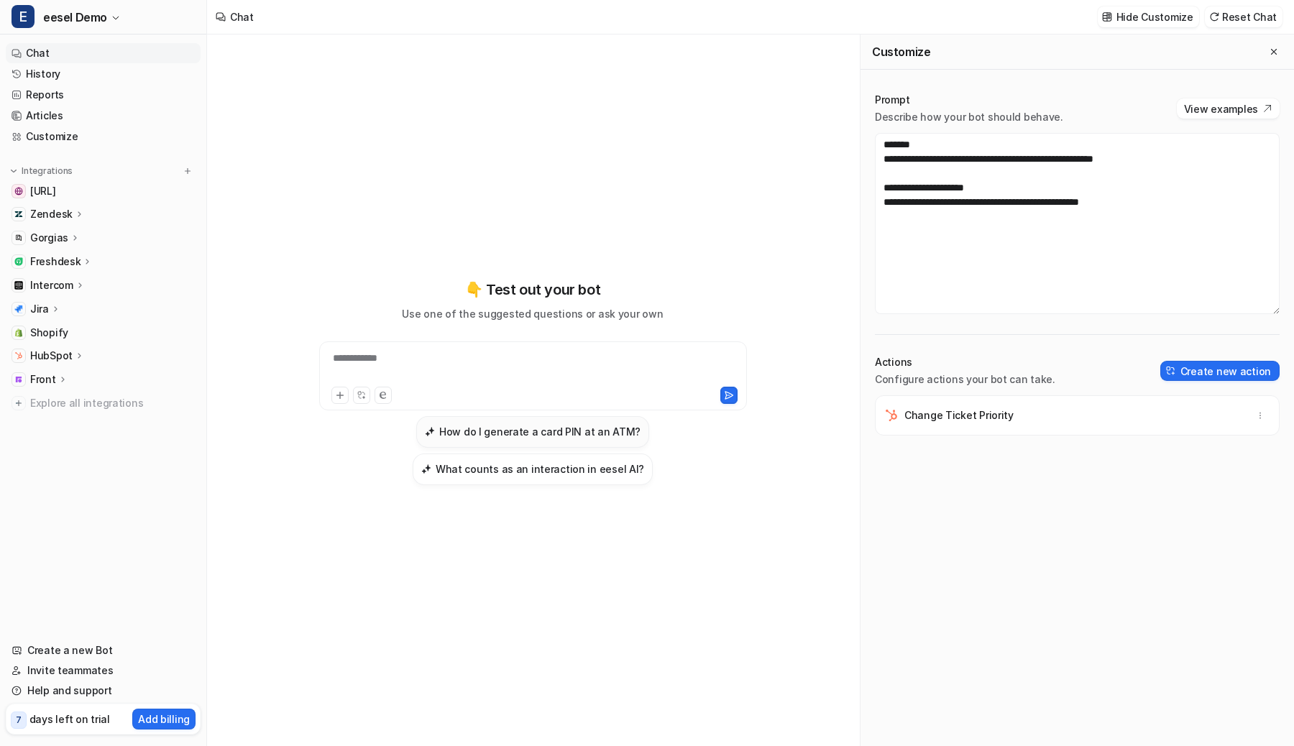
click at [528, 432] on h3 "How do I generate a card PIN at an ATM?" at bounding box center [539, 431] width 201 height 15
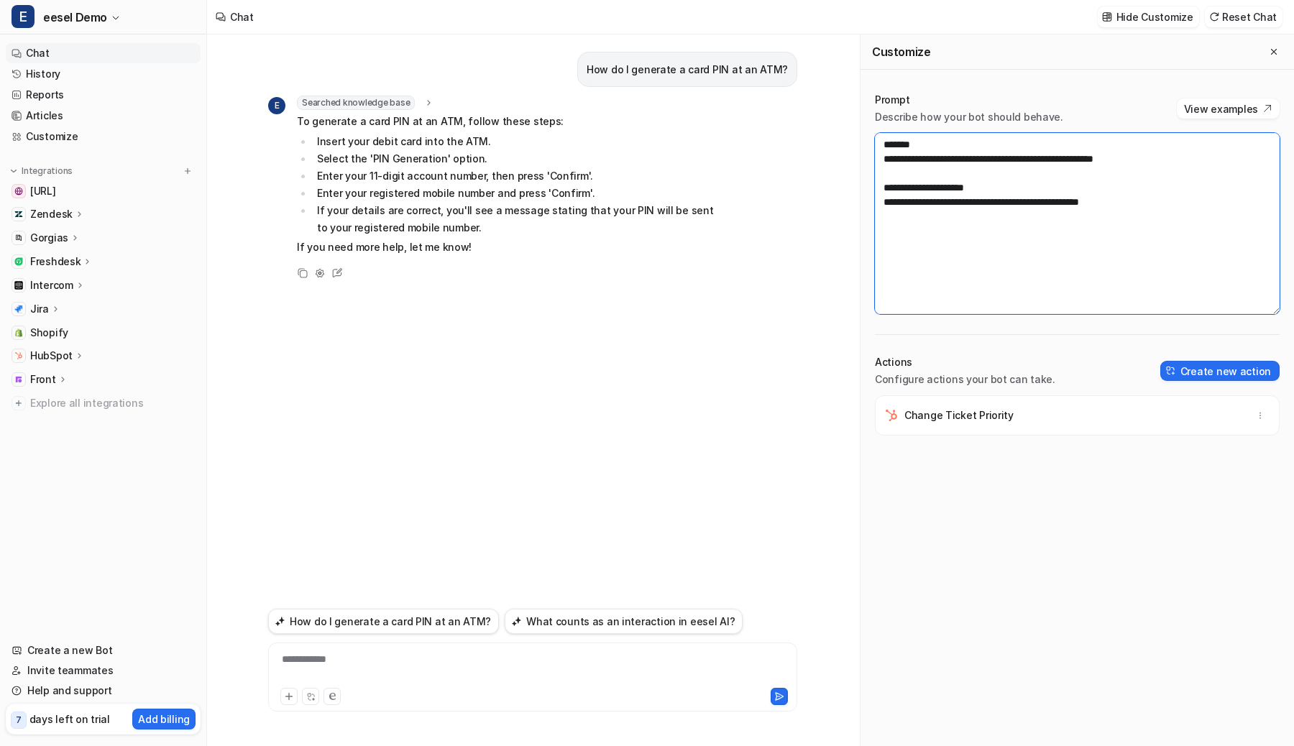
click at [1078, 188] on textarea "**********" at bounding box center [1077, 223] width 405 height 181
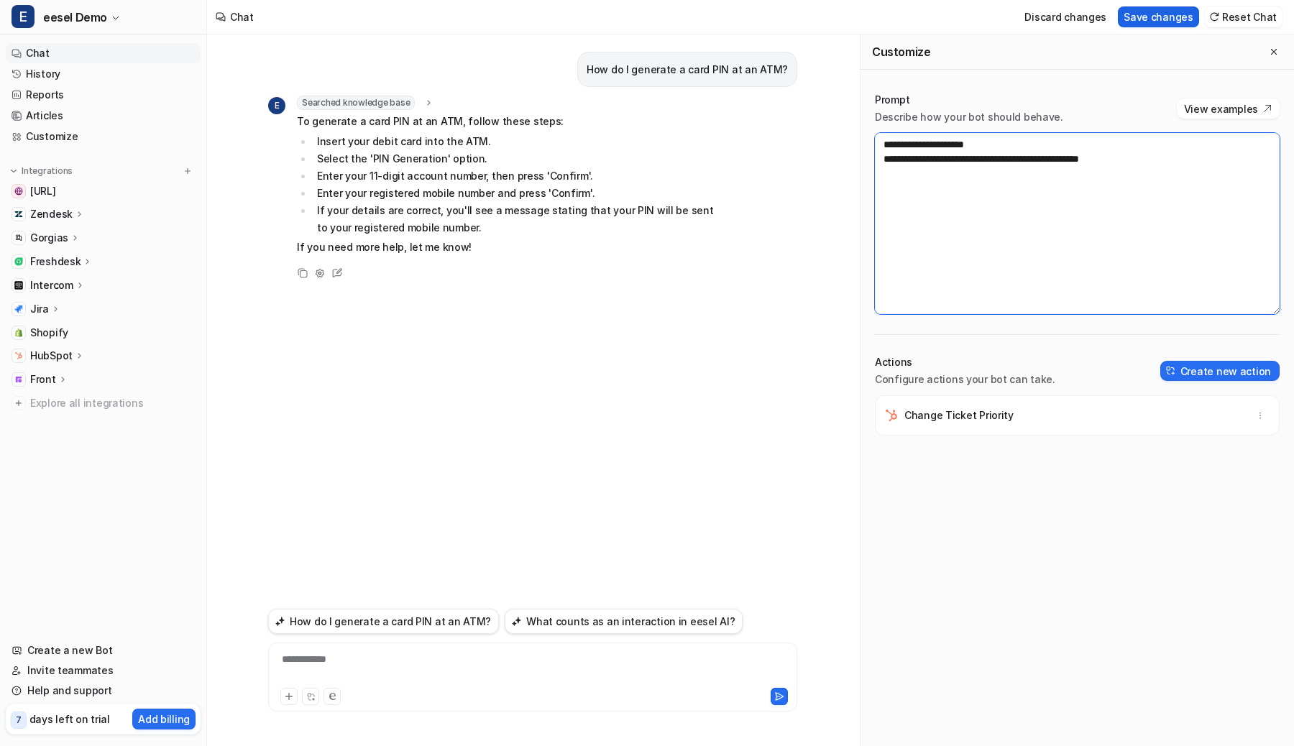
type textarea "**********"
click at [1157, 24] on button "Save changes" at bounding box center [1158, 16] width 81 height 21
click at [444, 443] on button "How do I generate a card PIN at an ATM?" at bounding box center [383, 621] width 231 height 25
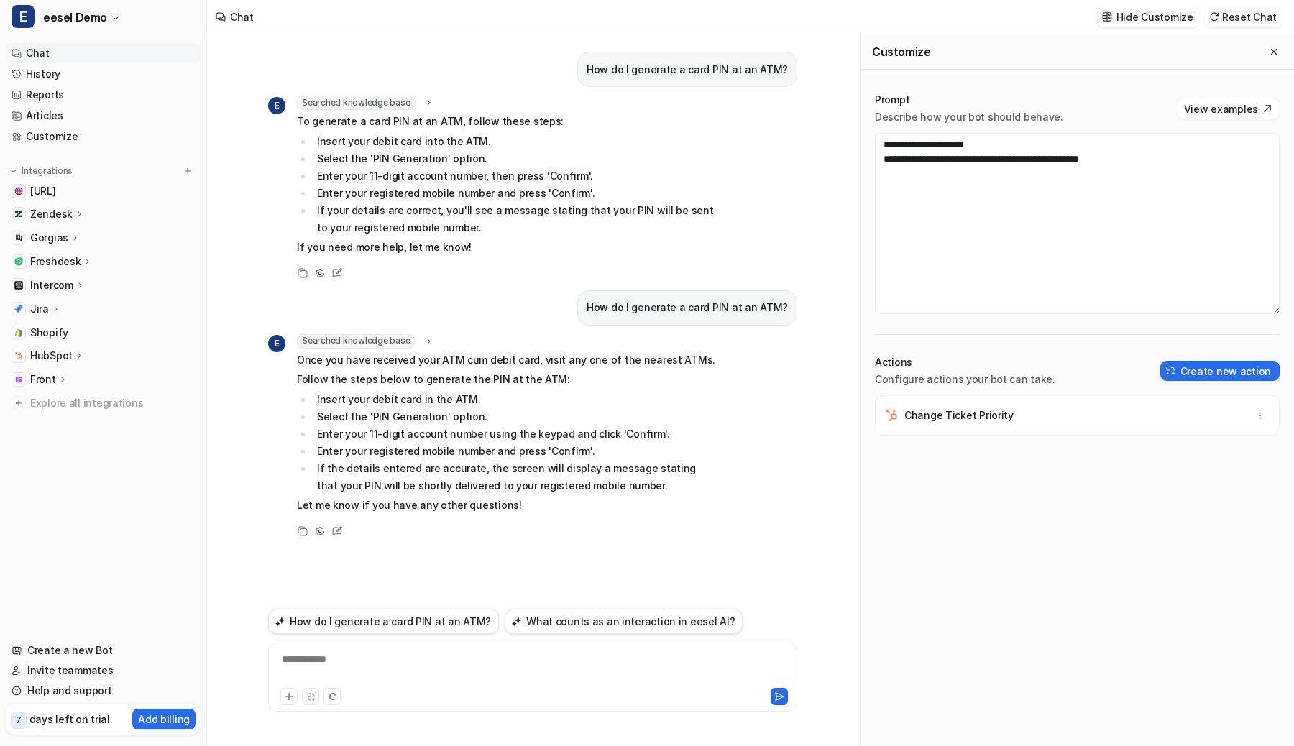
click at [1237, 14] on button "Reset Chat" at bounding box center [1244, 16] width 78 height 21
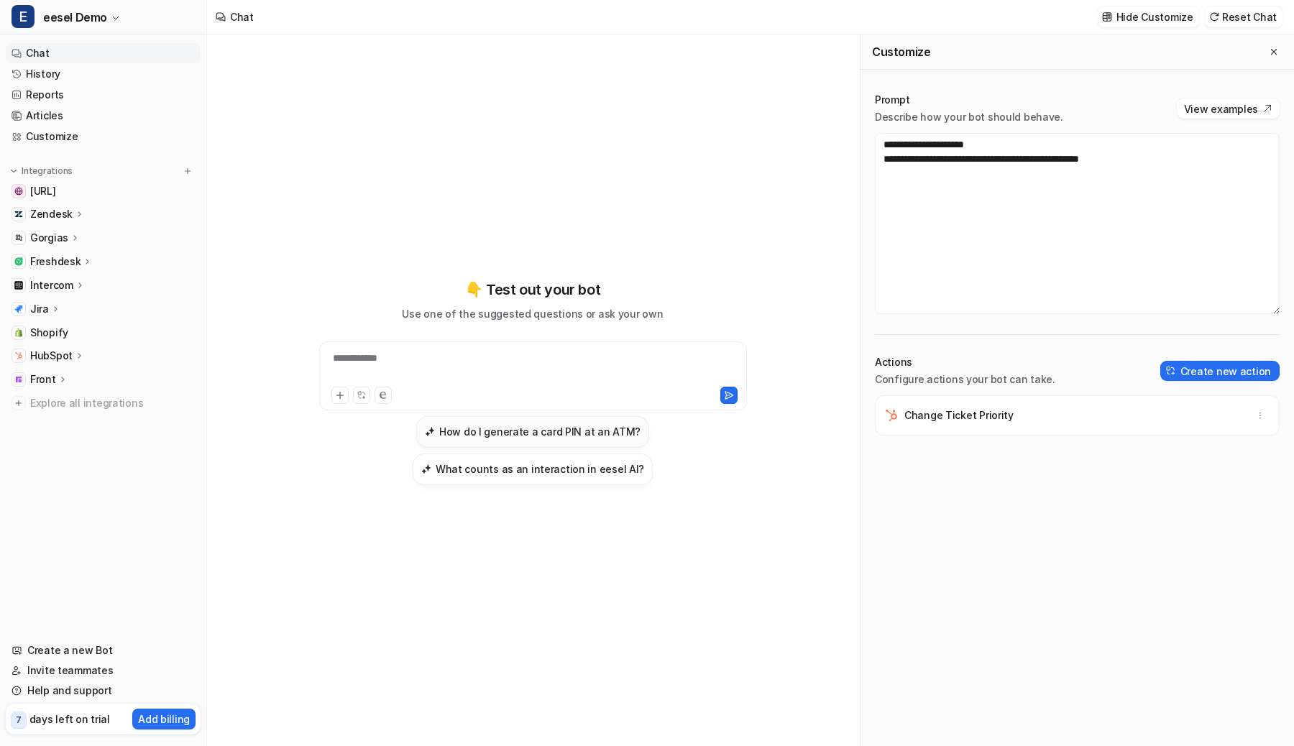
click at [572, 427] on h3 "How do I generate a card PIN at an ATM?" at bounding box center [539, 431] width 201 height 15
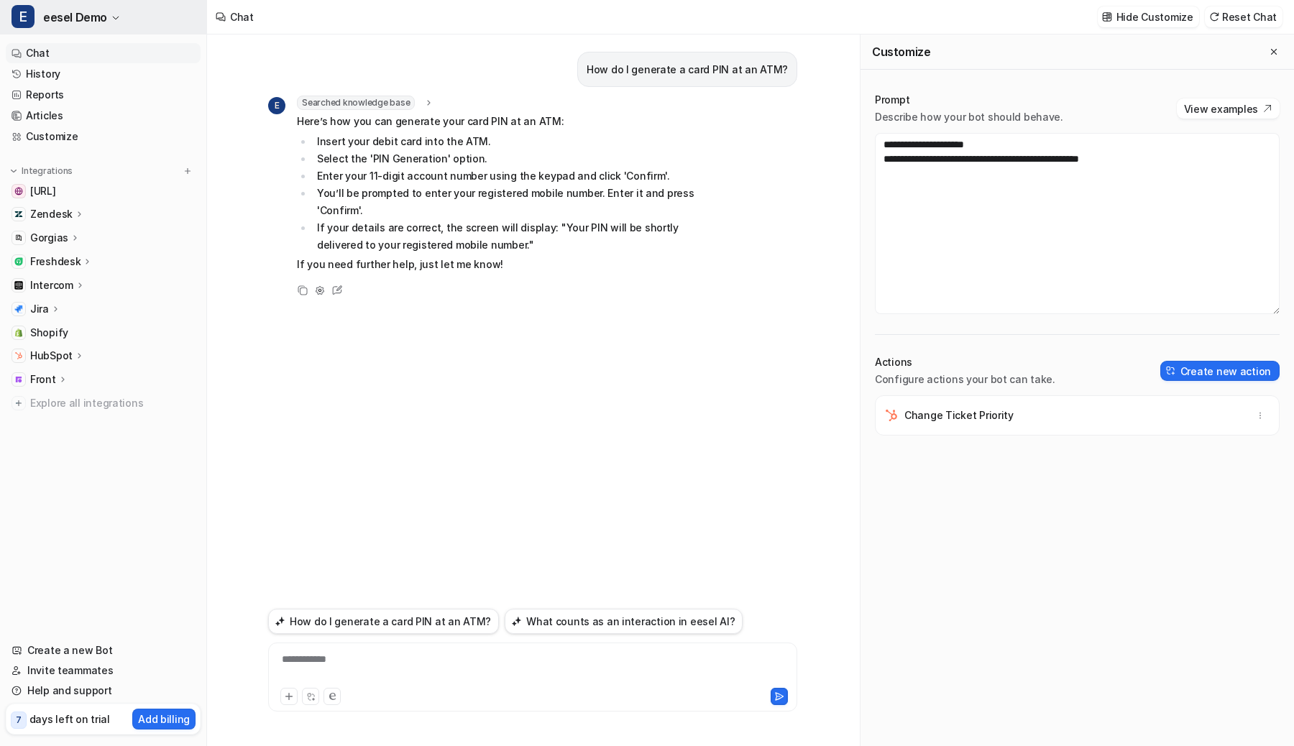
click at [109, 11] on button "E eesel Demo" at bounding box center [103, 17] width 206 height 35
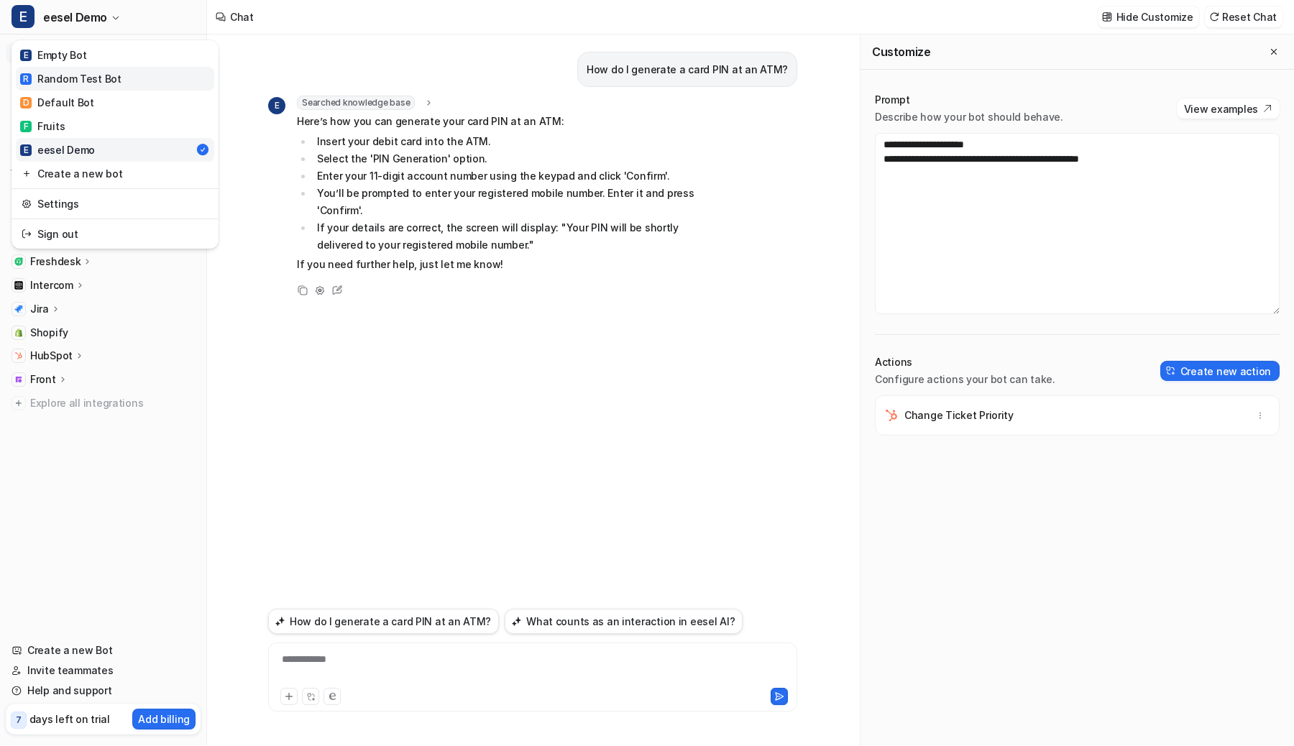
click at [128, 80] on link "R Random Test Bot" at bounding box center [115, 79] width 198 height 24
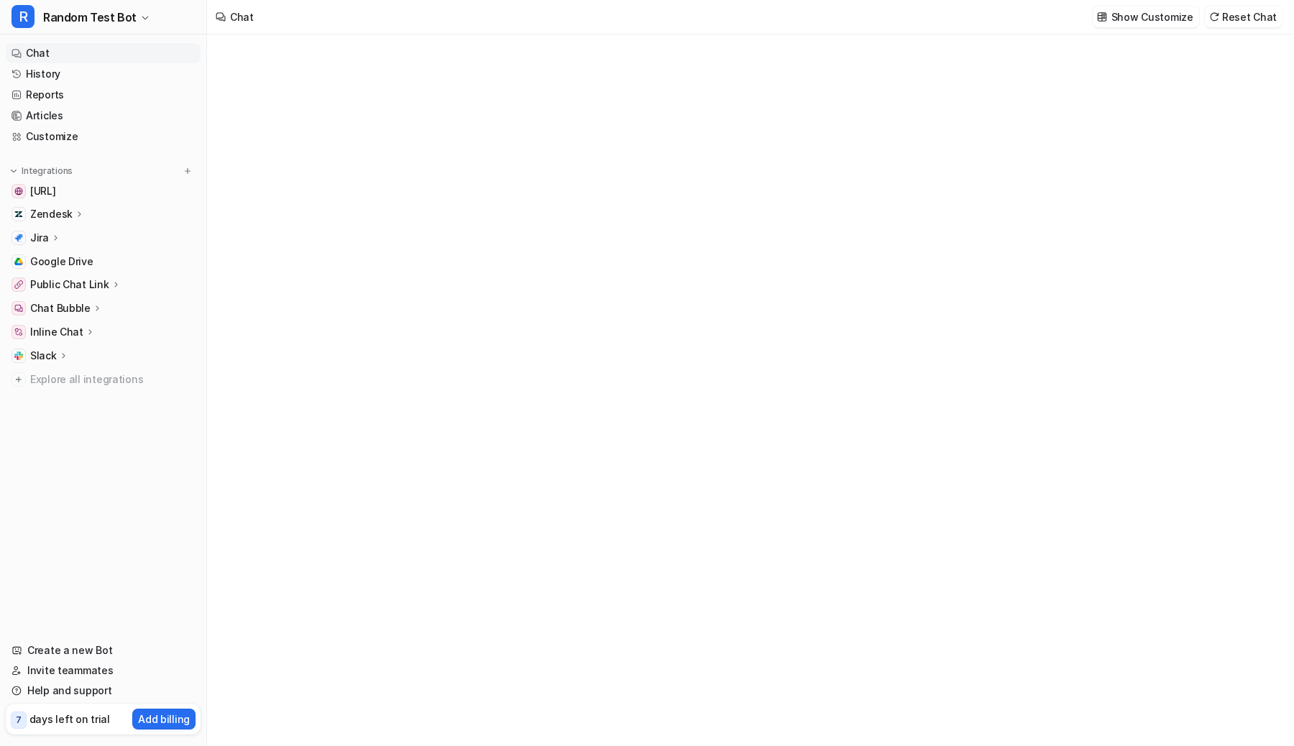
type textarea "**********"
click at [52, 374] on span "Explore all integrations" at bounding box center [112, 379] width 165 height 23
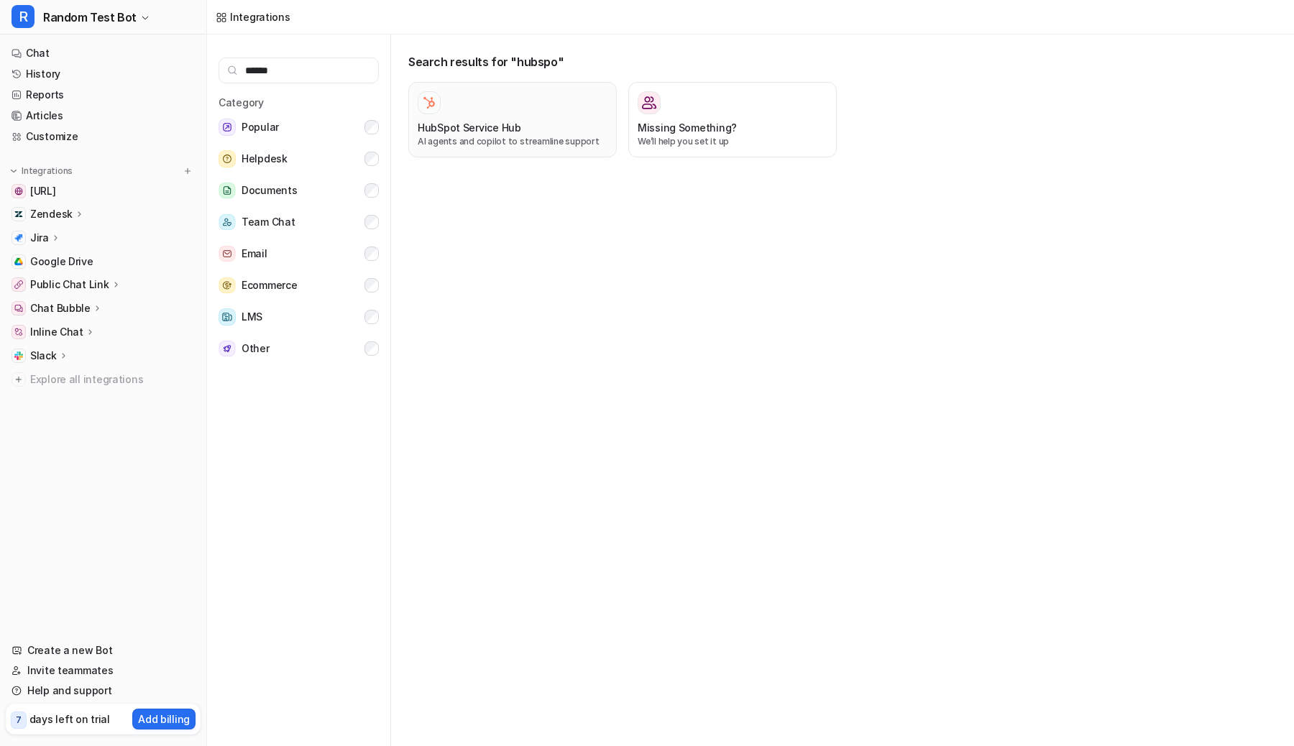
type input "******"
click at [520, 108] on div at bounding box center [513, 102] width 190 height 23
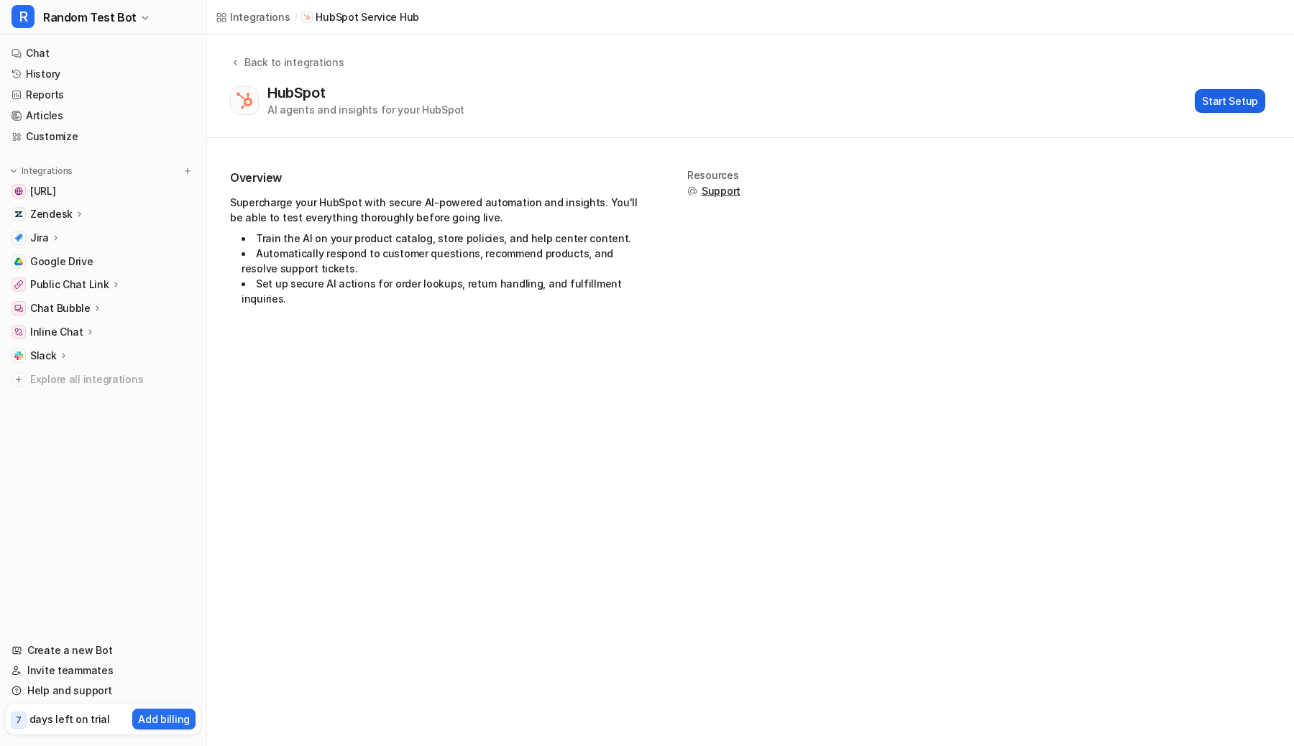
click at [1226, 101] on button "Start Setup" at bounding box center [1230, 101] width 70 height 24
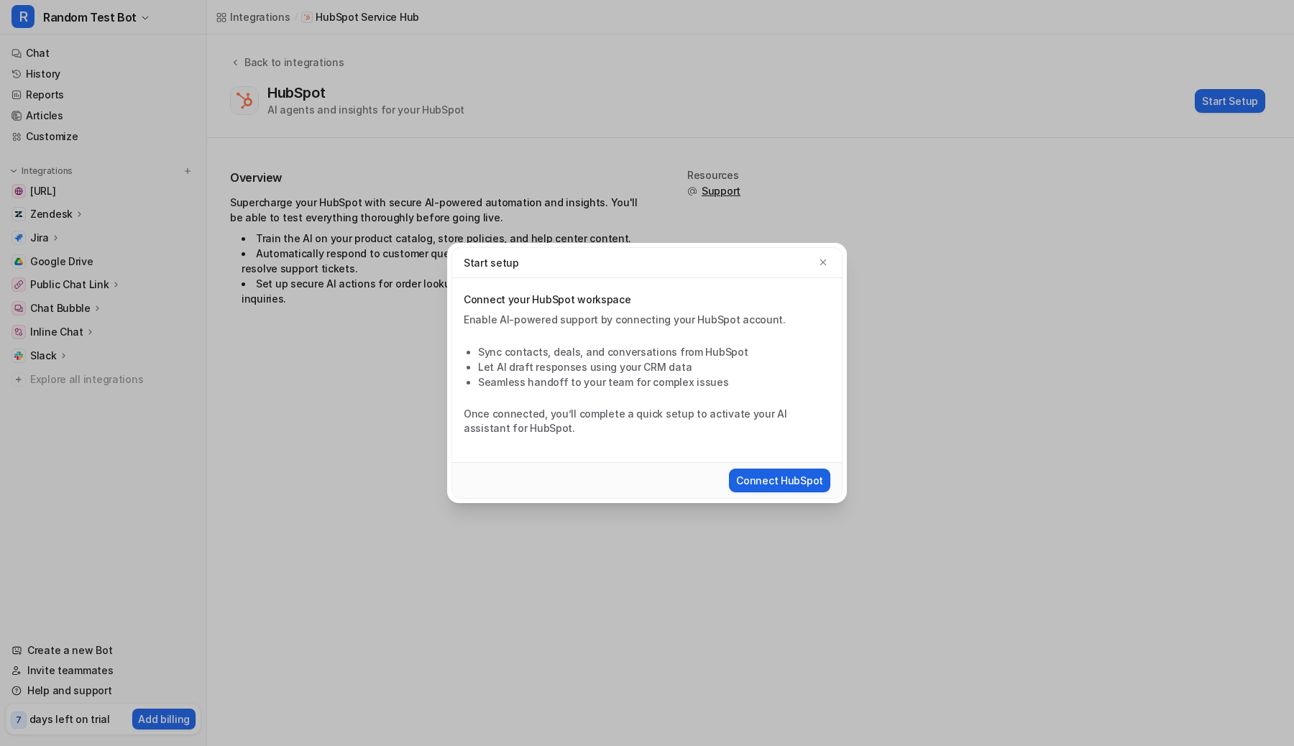
click at [797, 443] on button "Connect HubSpot" at bounding box center [779, 481] width 101 height 24
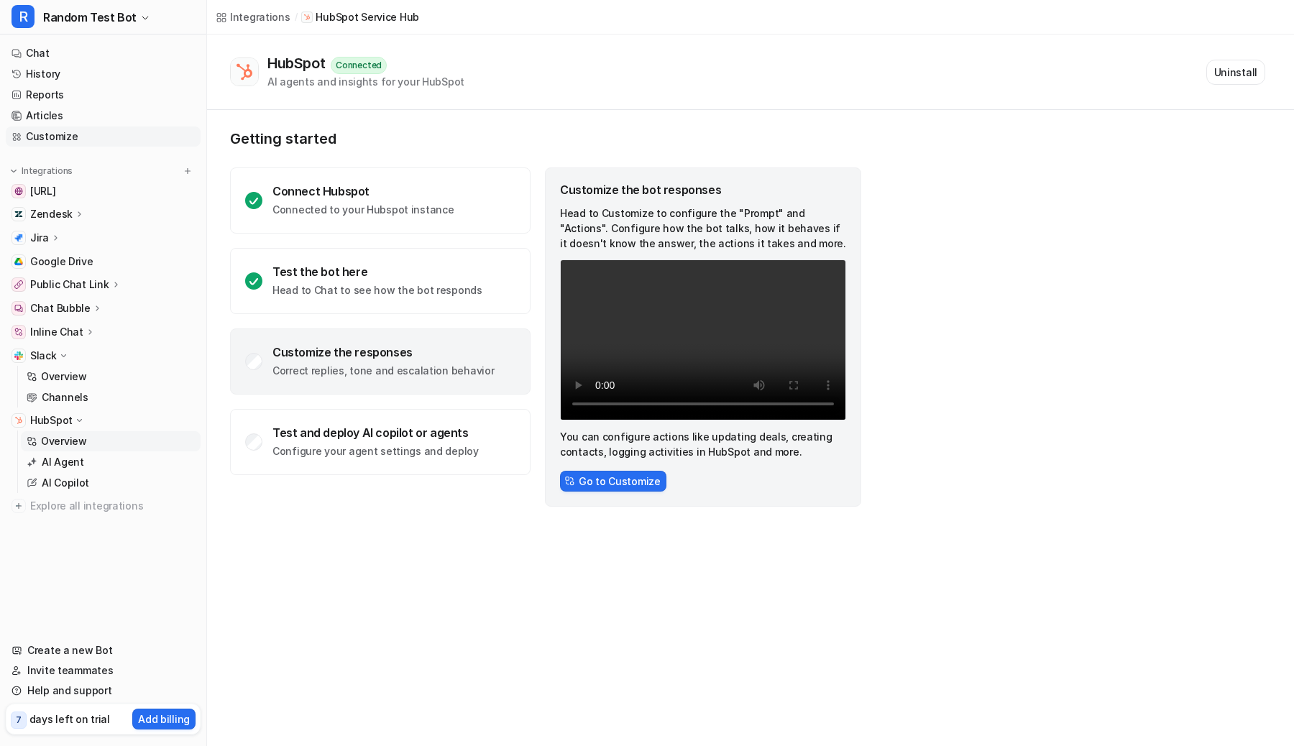
click at [115, 134] on link "Customize" at bounding box center [103, 137] width 195 height 20
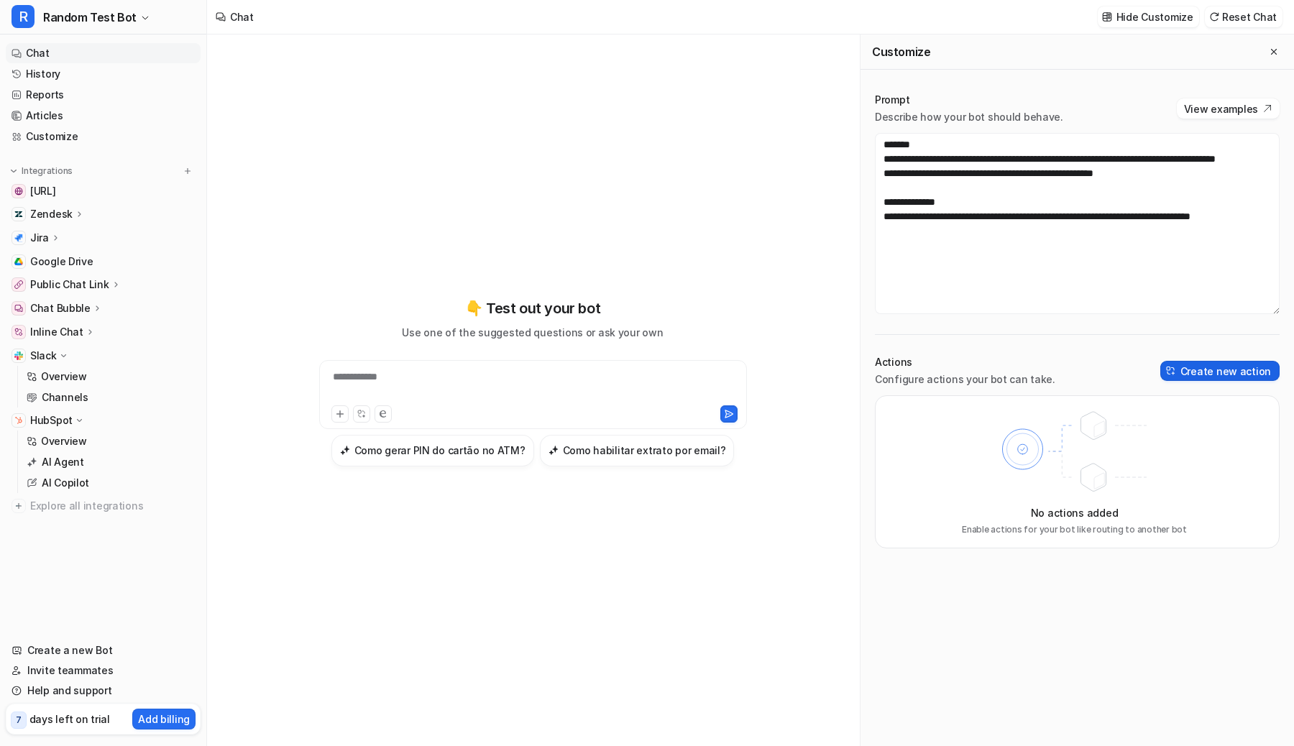
click at [1202, 368] on button "Create new action" at bounding box center [1219, 371] width 119 height 20
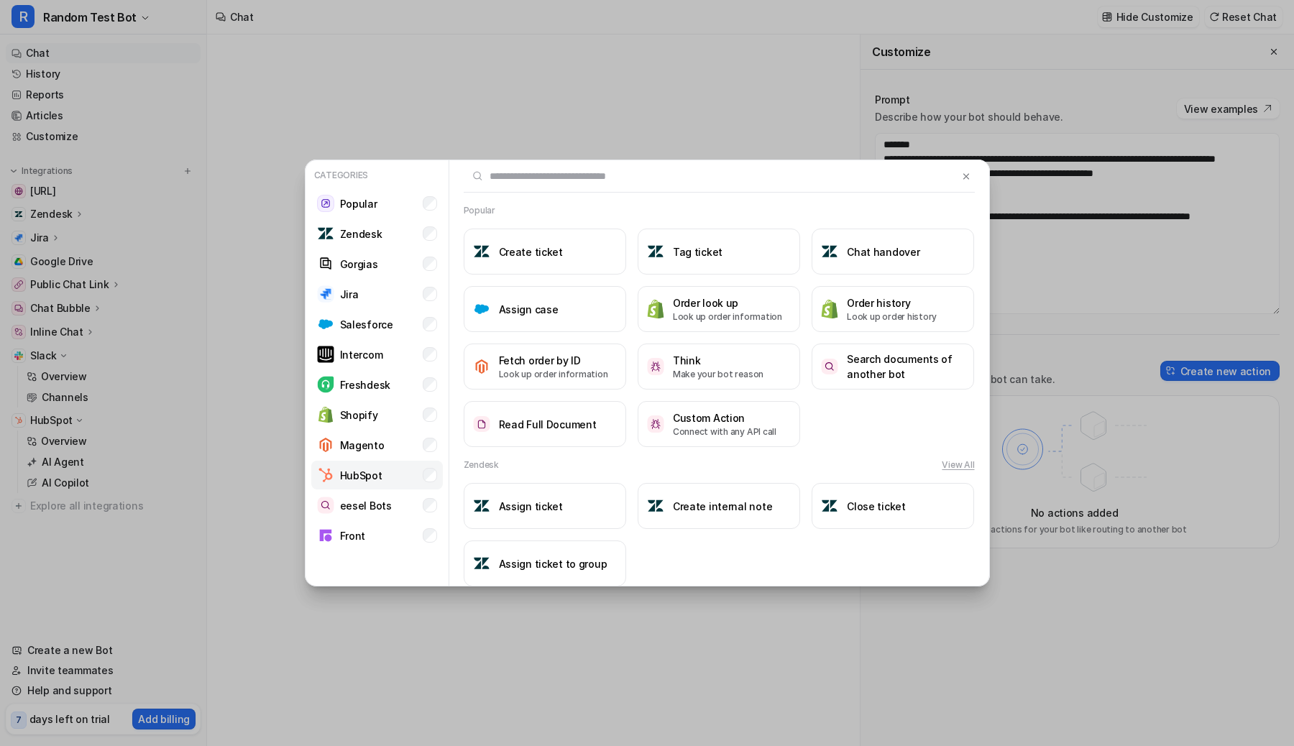
click at [436, 480] on li "HubSpot" at bounding box center [377, 475] width 132 height 29
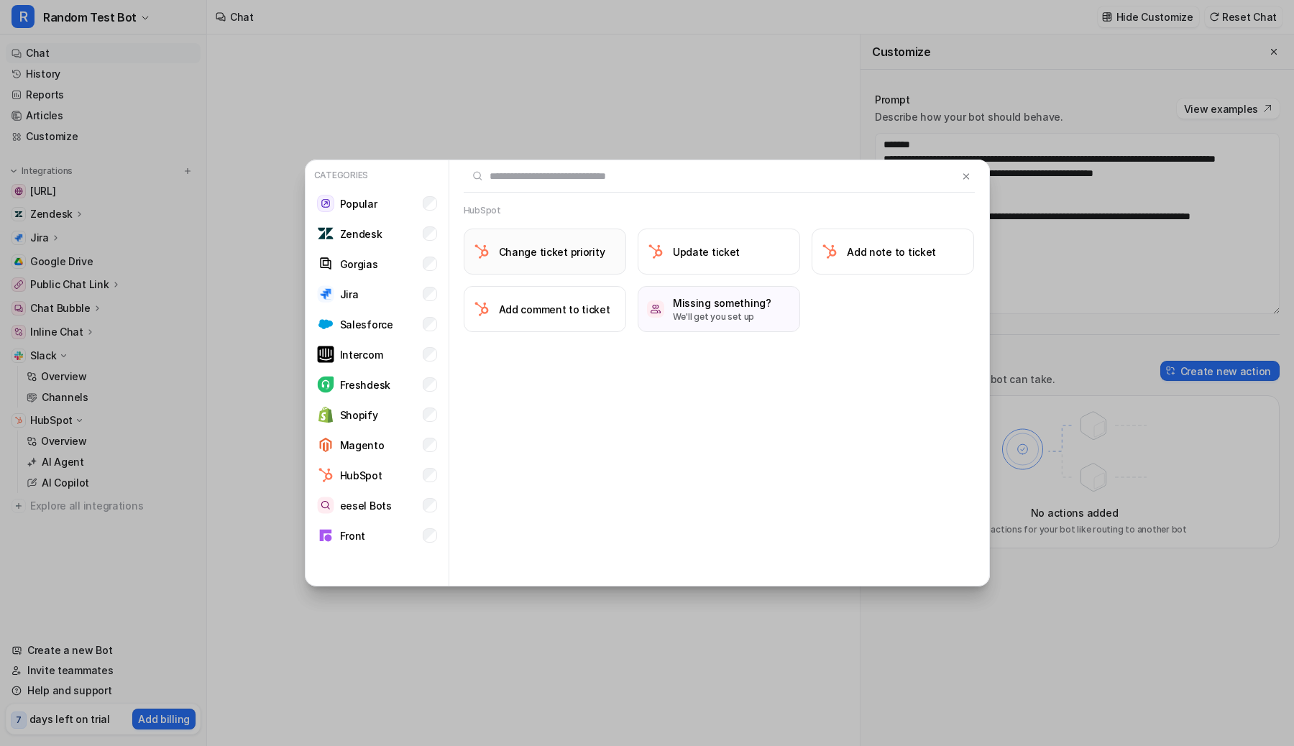
click at [601, 253] on button "Change ticket priority" at bounding box center [545, 252] width 162 height 46
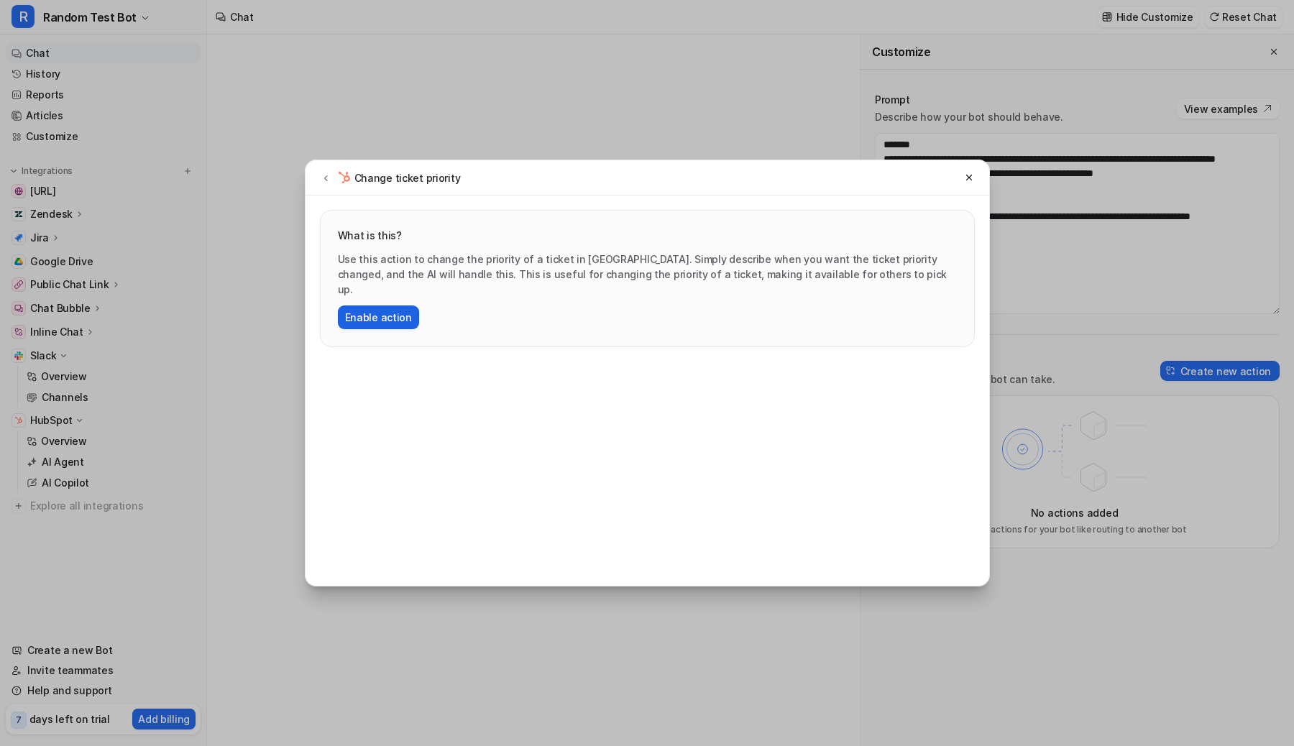
click at [392, 306] on button "Enable action" at bounding box center [378, 318] width 81 height 24
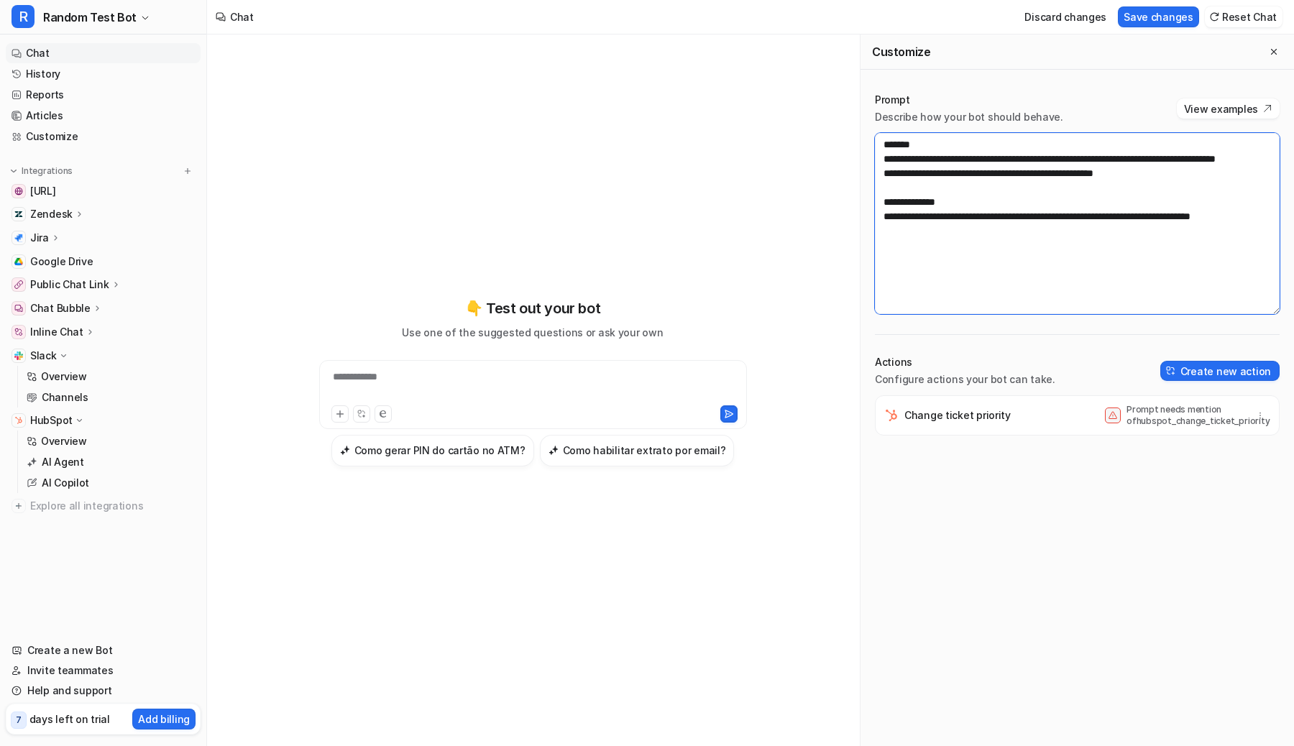
click at [982, 235] on textarea "**********" at bounding box center [1077, 223] width 405 height 181
click at [985, 202] on textarea "**********" at bounding box center [1077, 223] width 405 height 181
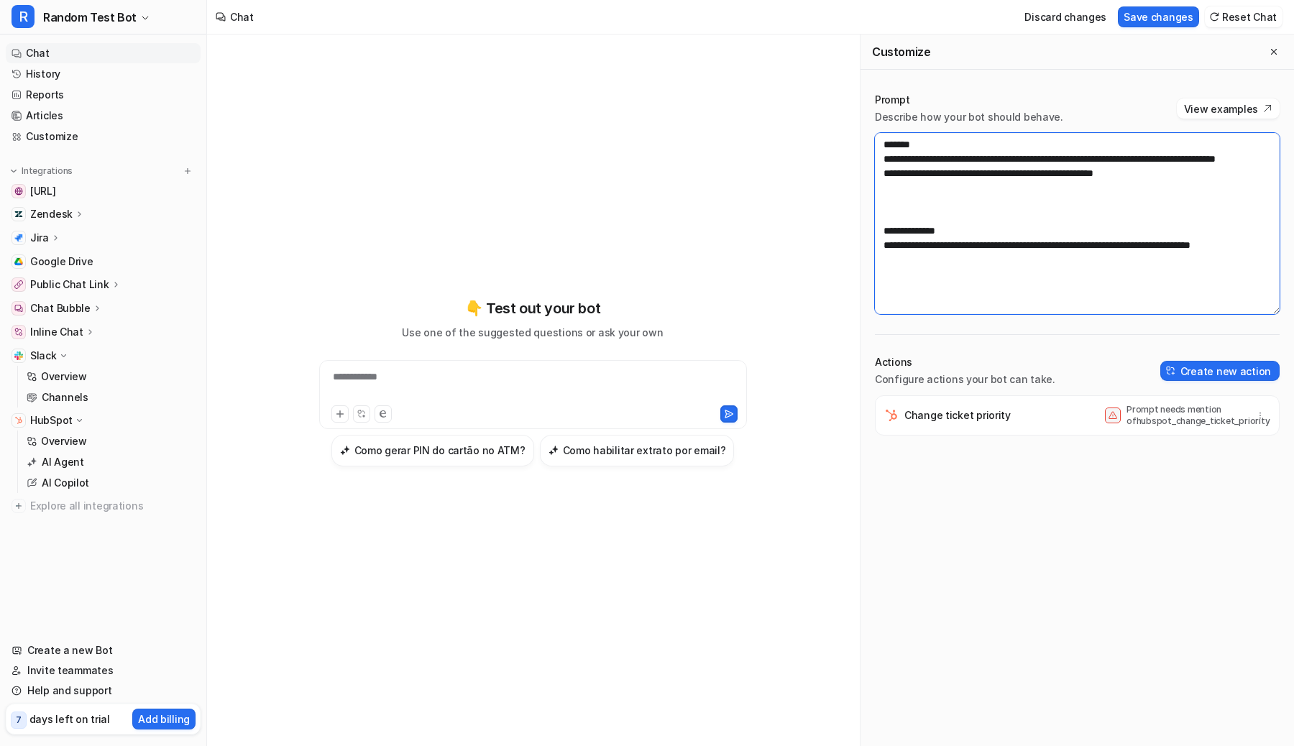
paste textarea "**********"
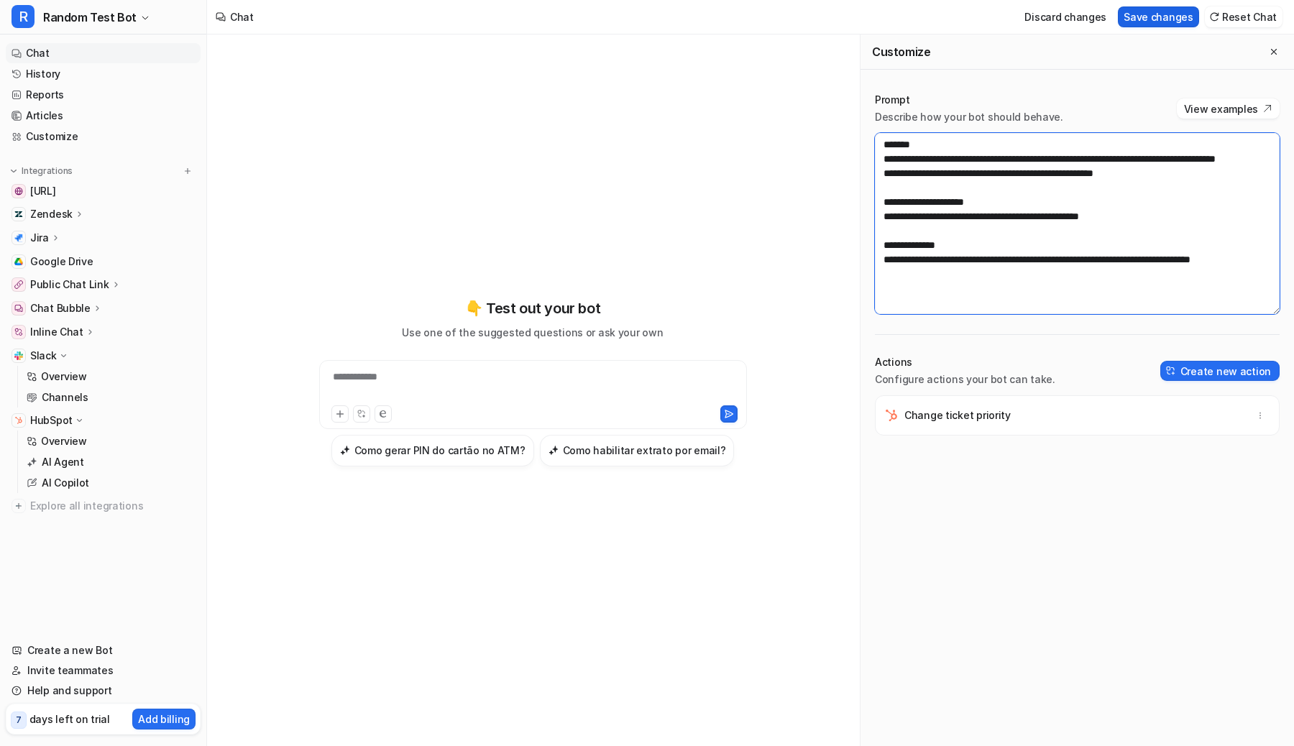
type textarea "**********"
click at [1169, 7] on button "Save changes" at bounding box center [1158, 16] width 81 height 21
click at [561, 387] on div "**********" at bounding box center [533, 386] width 421 height 33
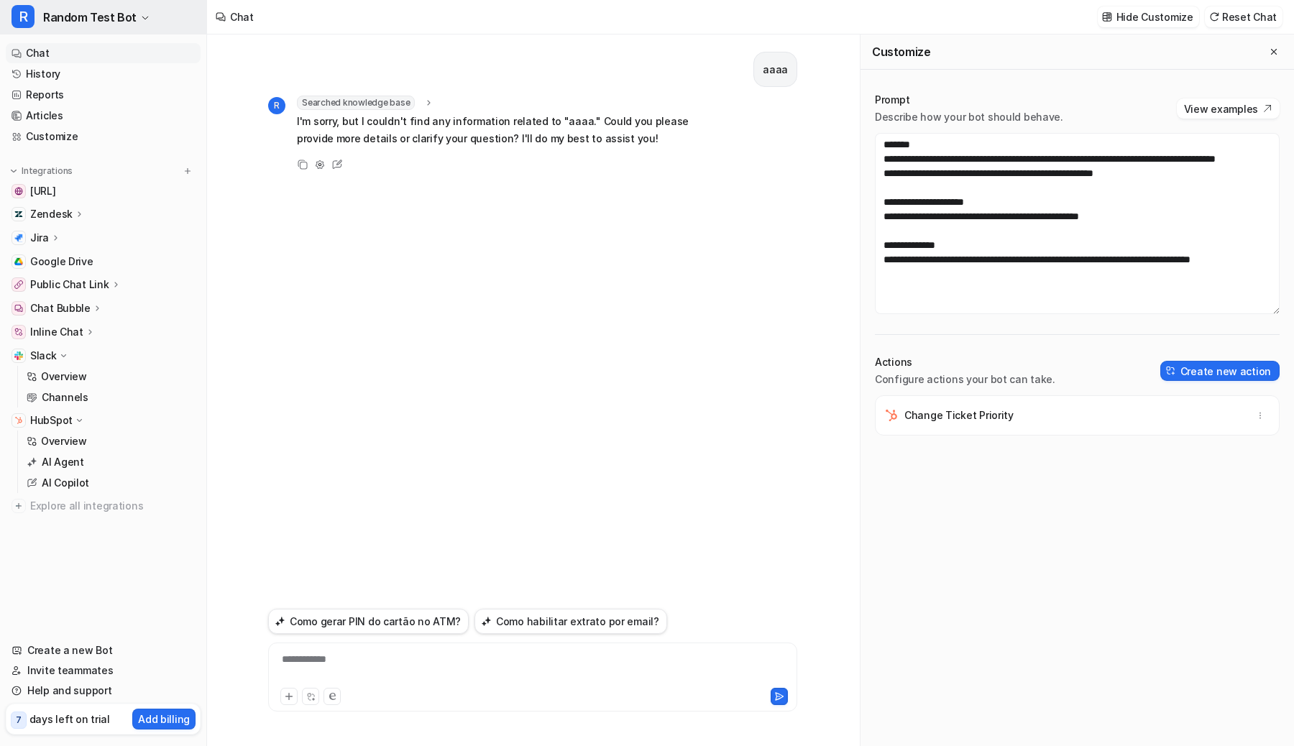
click at [92, 17] on span "Random Test Bot" at bounding box center [89, 17] width 93 height 20
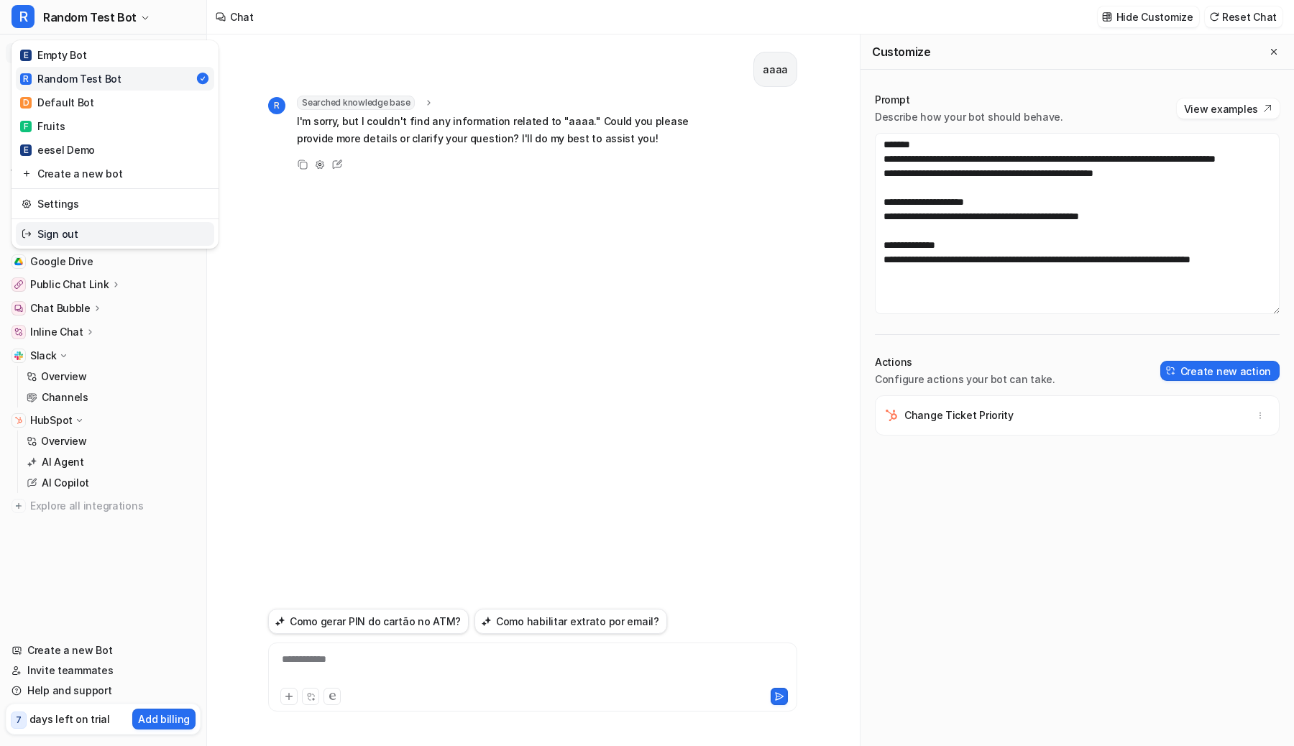
click at [93, 230] on link "Sign out" at bounding box center [115, 234] width 198 height 24
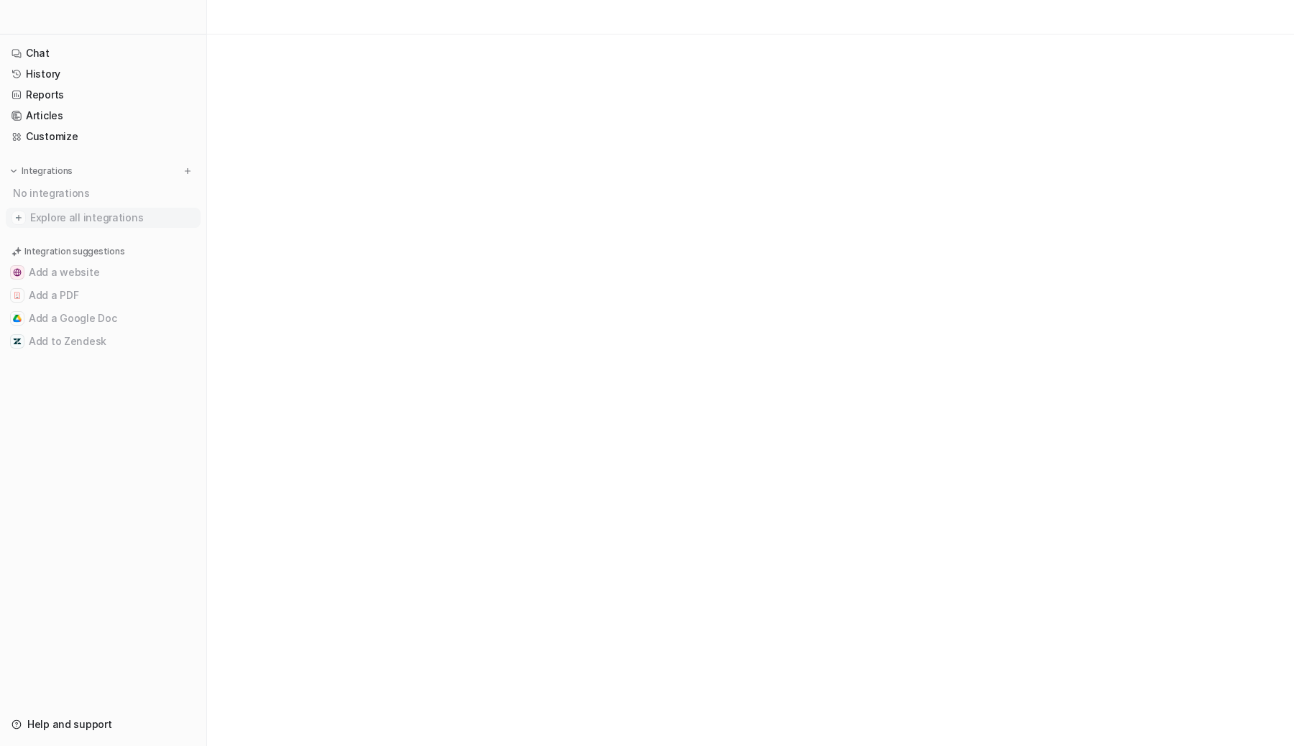
click at [78, 215] on span "Explore all integrations" at bounding box center [112, 217] width 165 height 23
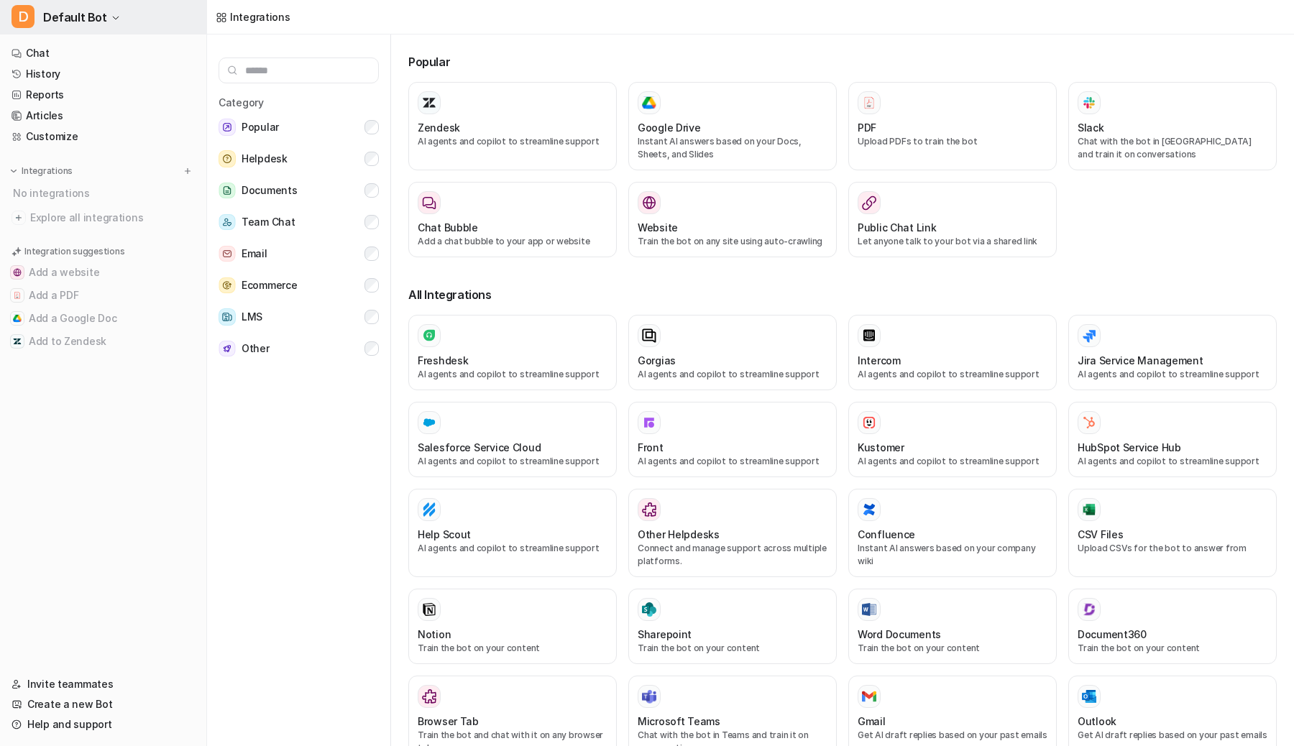
click at [145, 15] on button "D Default Bot" at bounding box center [103, 17] width 206 height 35
click at [124, 81] on link "Create a new bot" at bounding box center [115, 79] width 198 height 24
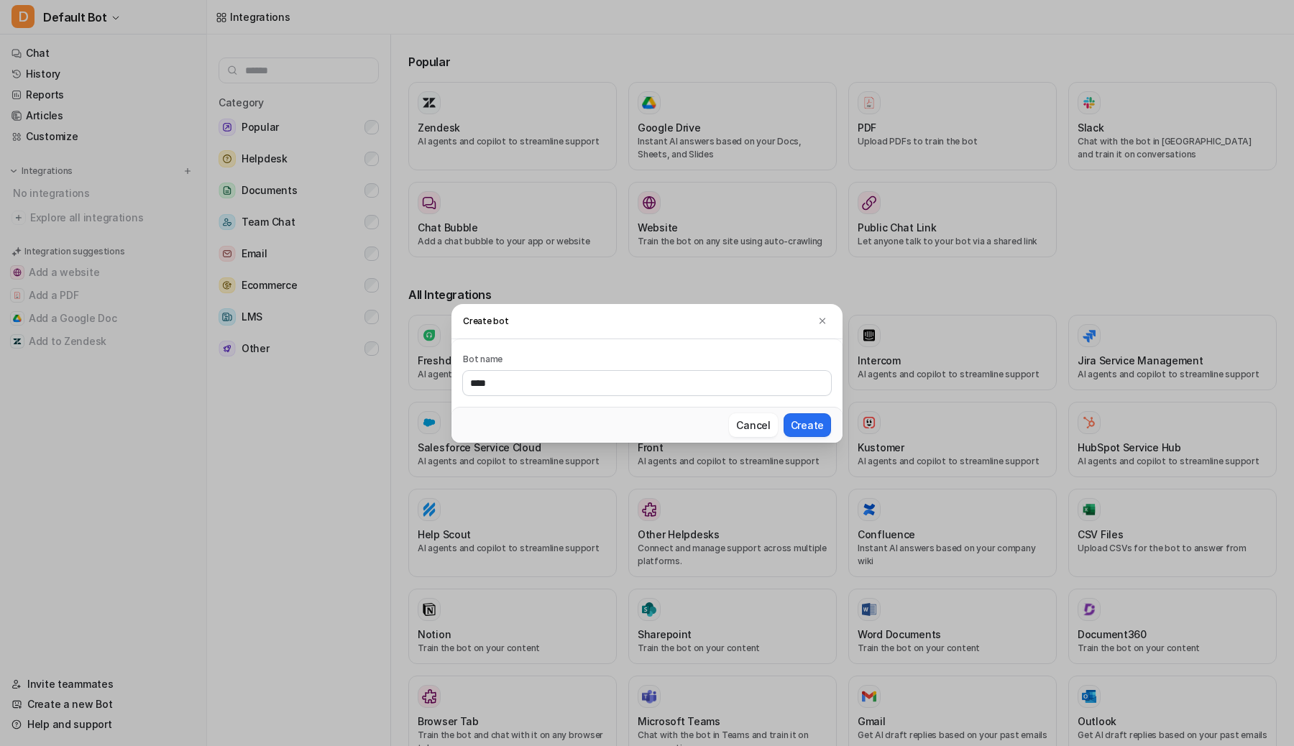
type input "****"
click at [784, 413] on button "Create" at bounding box center [807, 425] width 47 height 24
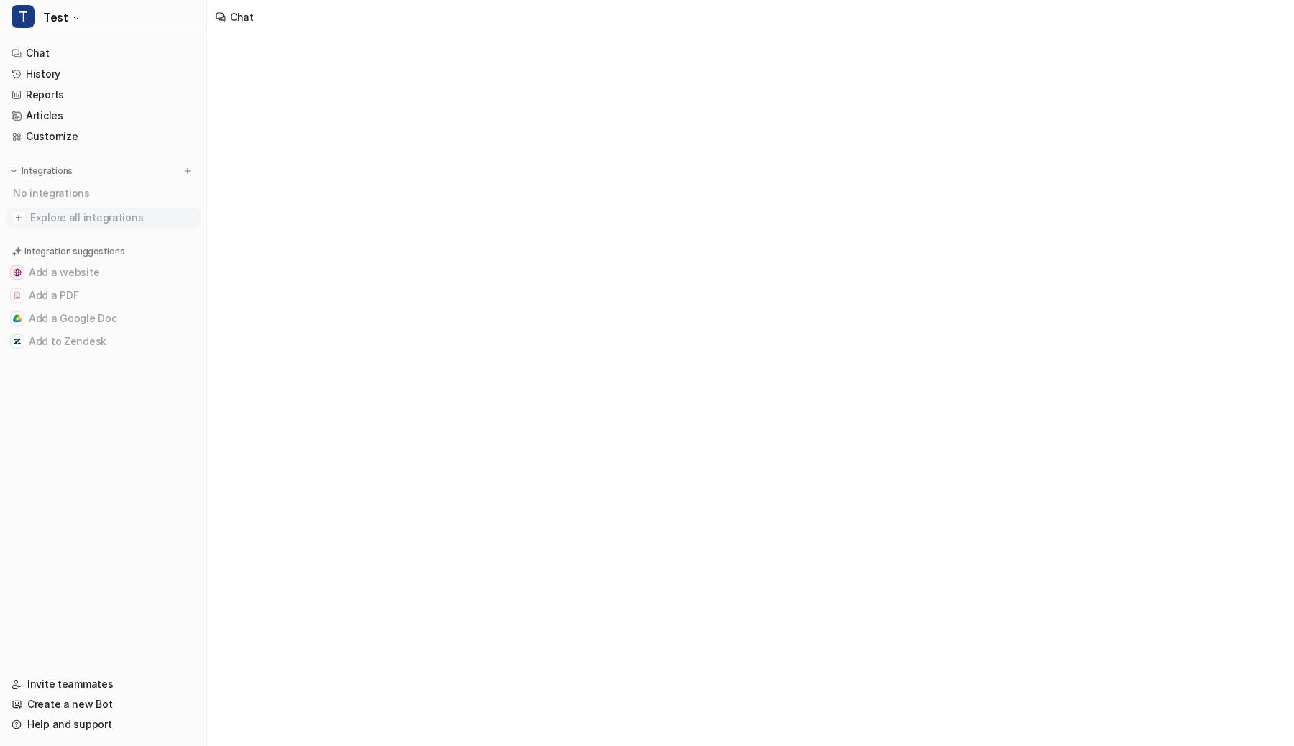
click at [100, 215] on span "Explore all integrations" at bounding box center [112, 217] width 165 height 23
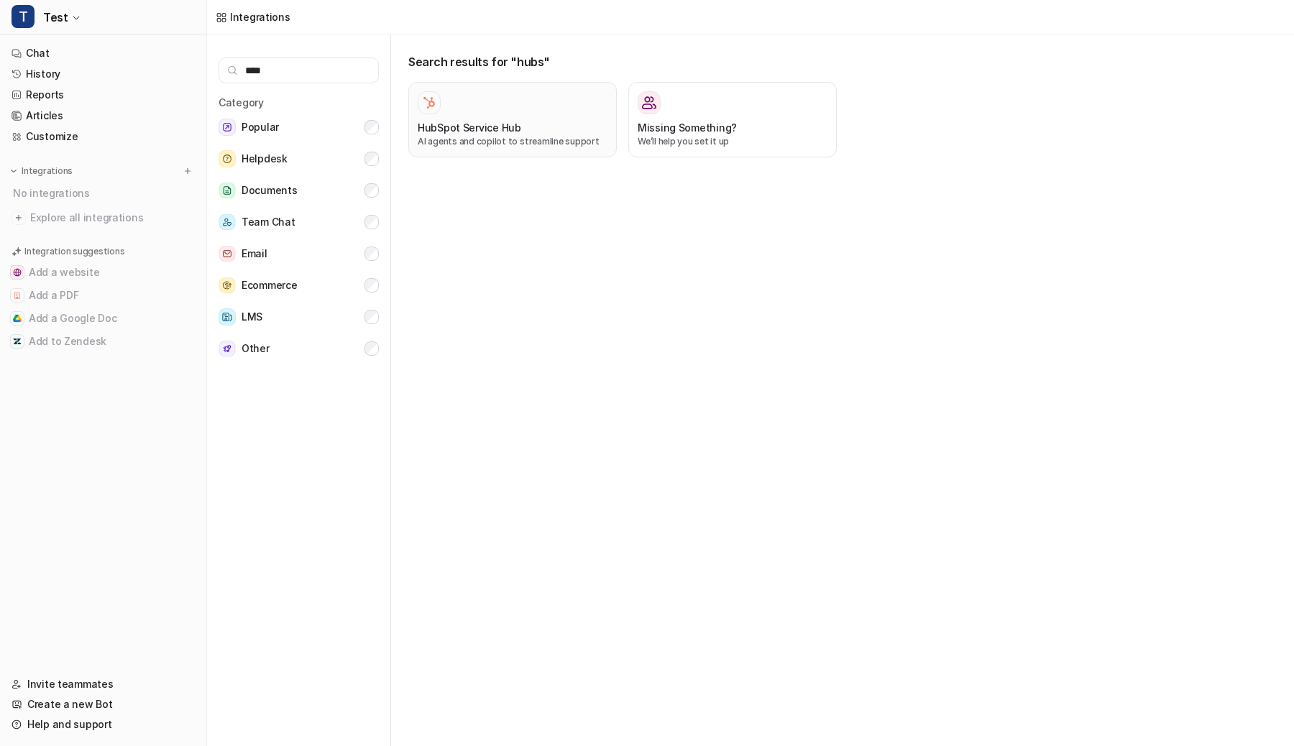
type input "****"
click at [436, 112] on div at bounding box center [429, 102] width 23 height 23
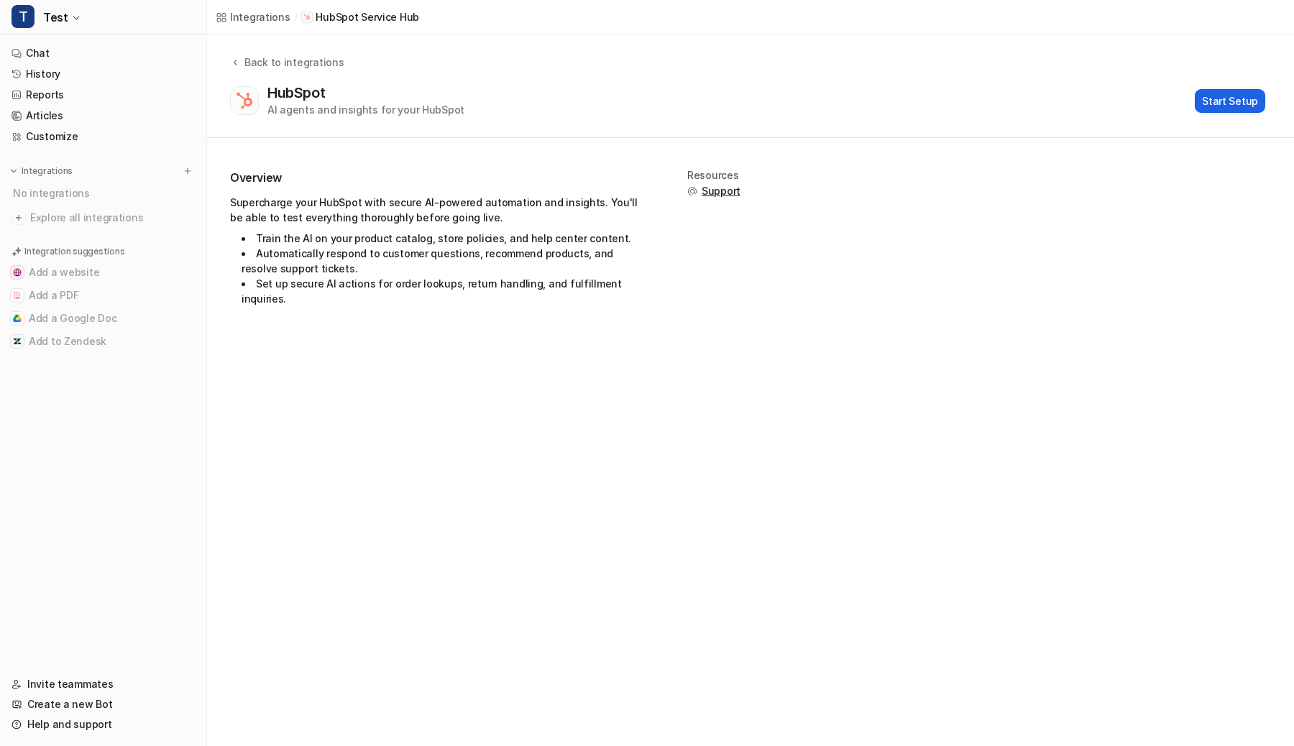
click at [1221, 97] on button "Start Setup" at bounding box center [1230, 101] width 70 height 24
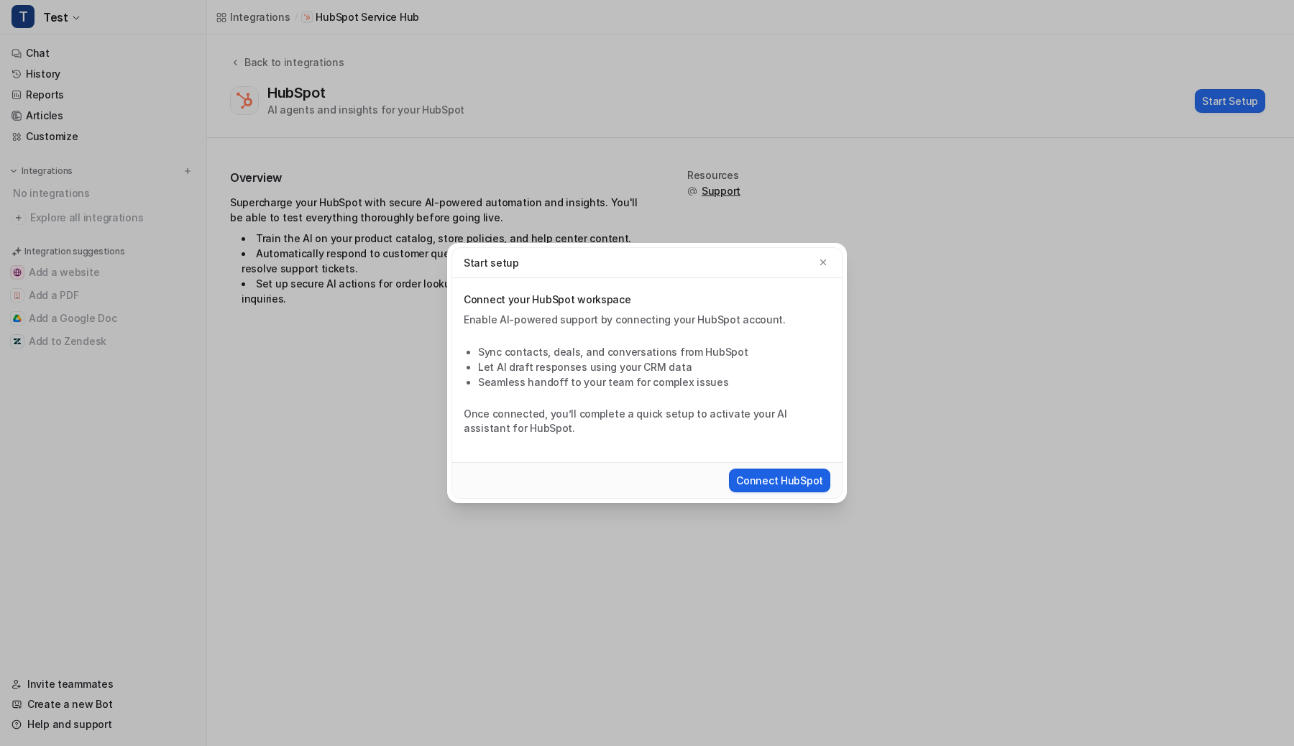
click at [749, 478] on button "Connect HubSpot" at bounding box center [779, 481] width 101 height 24
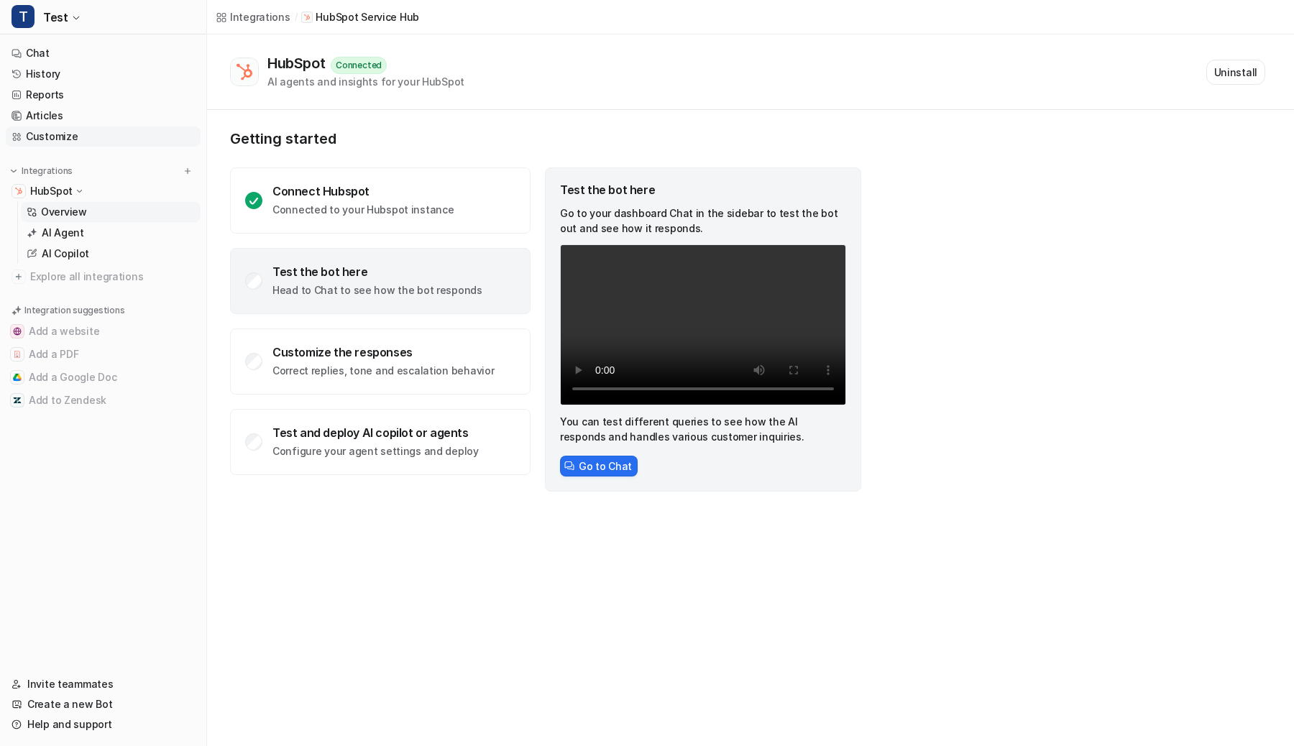
click at [45, 141] on link "Customize" at bounding box center [103, 137] width 195 height 20
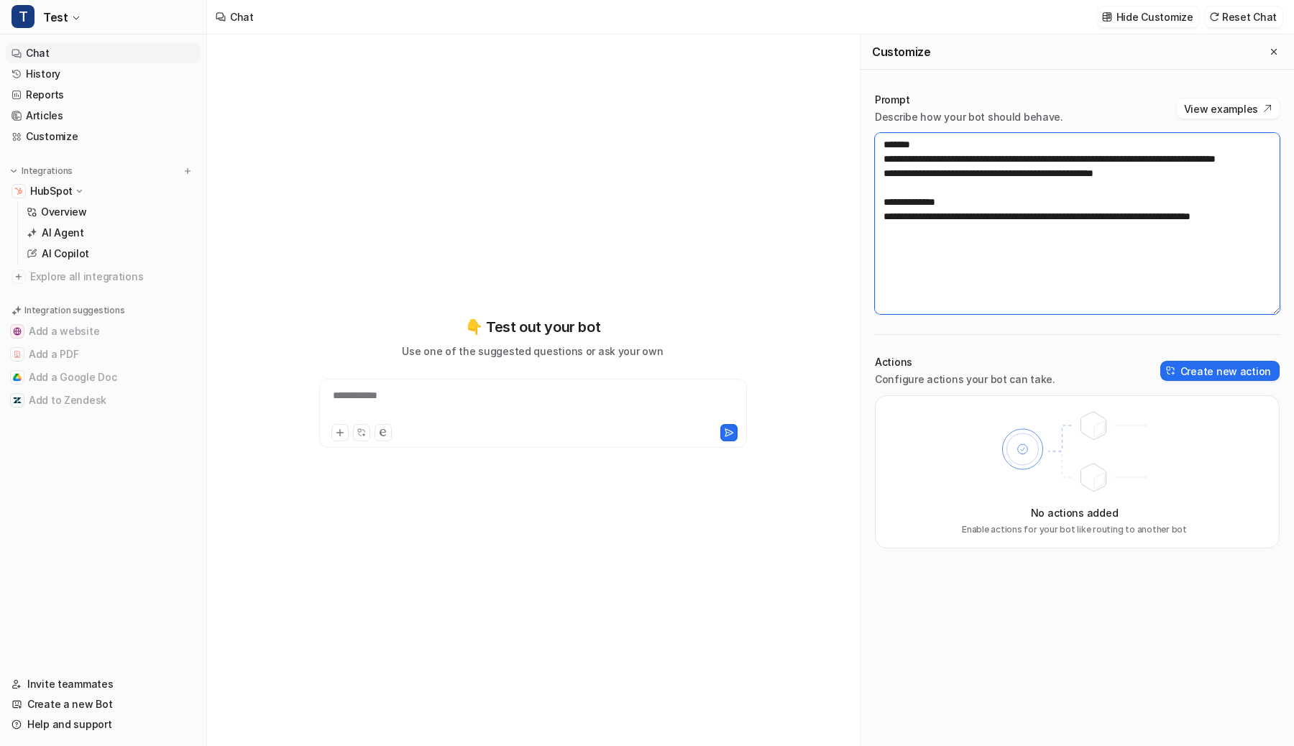
click at [1101, 204] on textarea "**********" at bounding box center [1077, 223] width 405 height 181
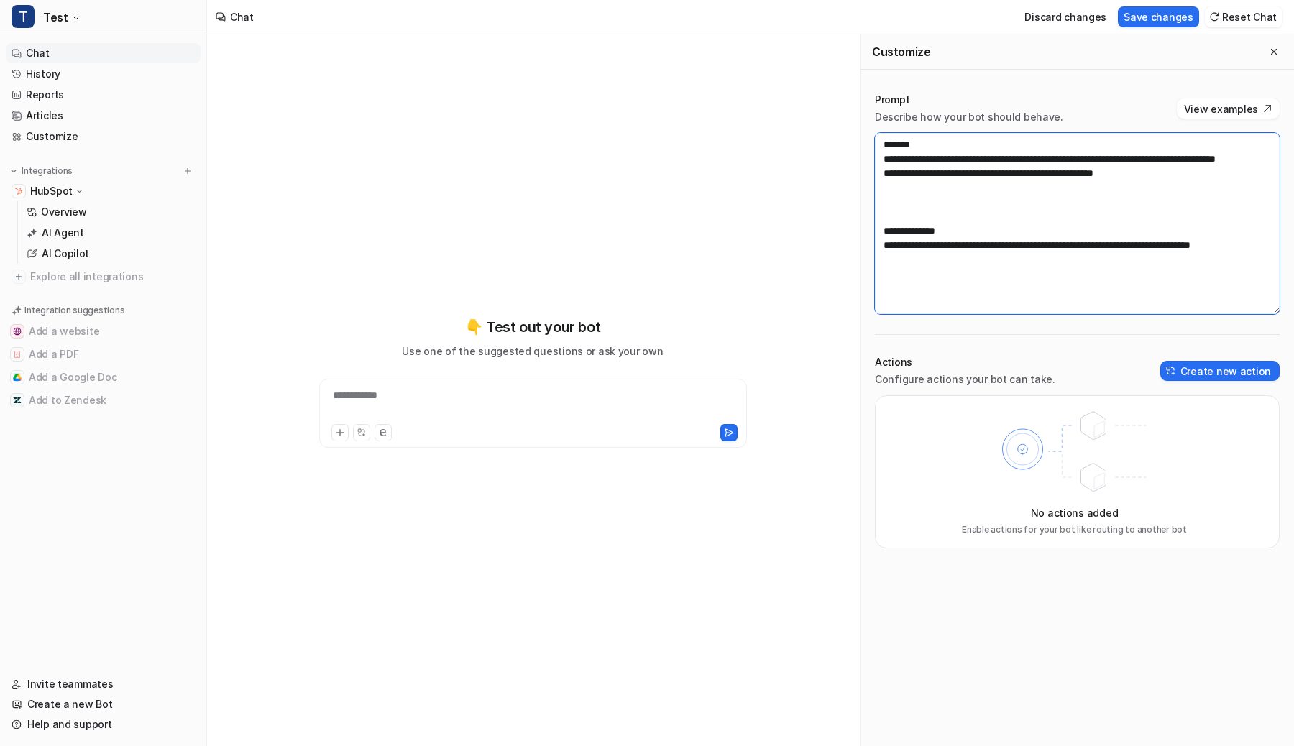
paste textarea "**********"
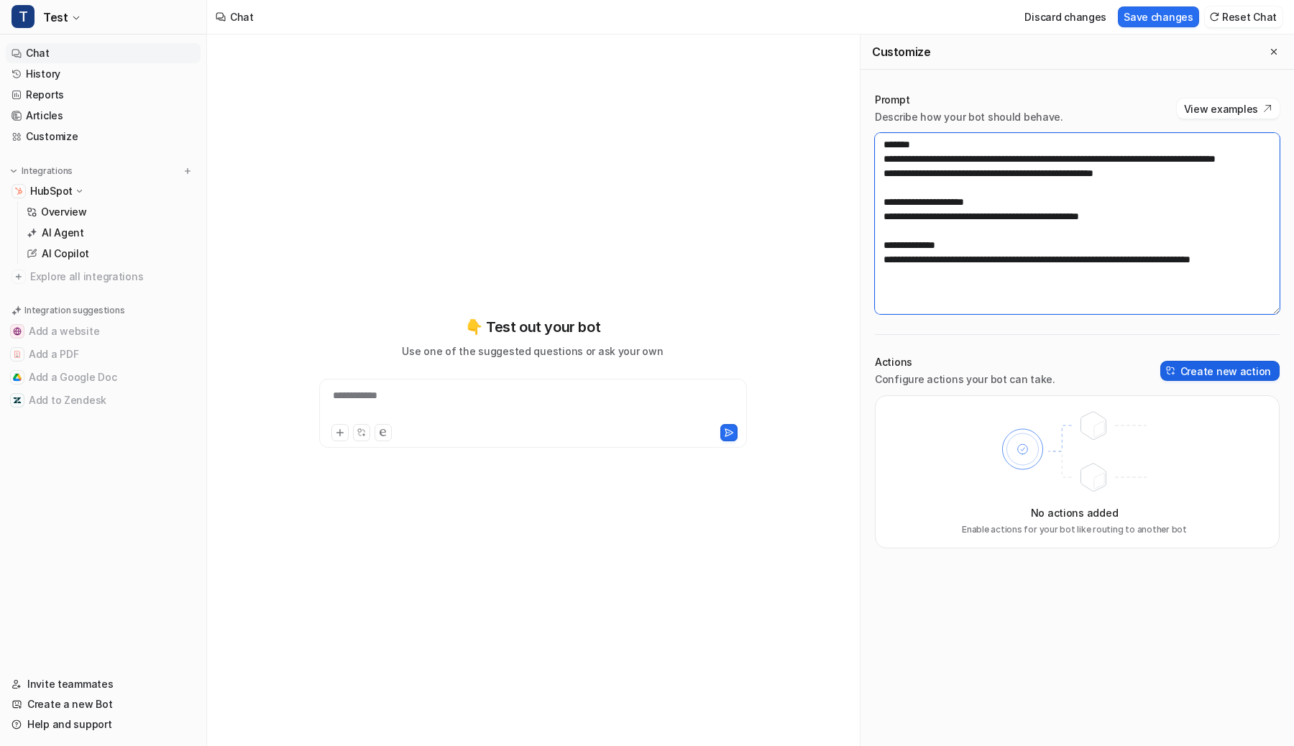
type textarea "**********"
click at [1188, 364] on button "Create new action" at bounding box center [1219, 371] width 119 height 20
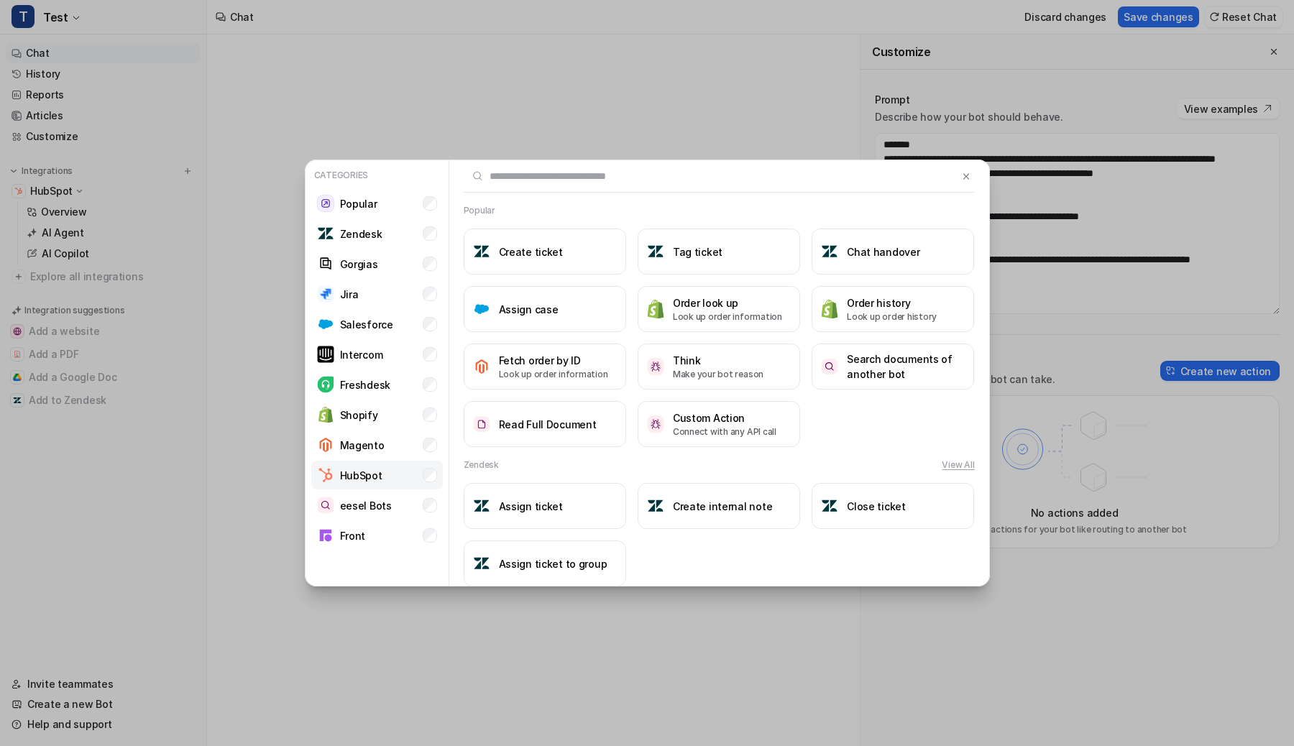
click at [414, 481] on li "HubSpot" at bounding box center [377, 475] width 132 height 29
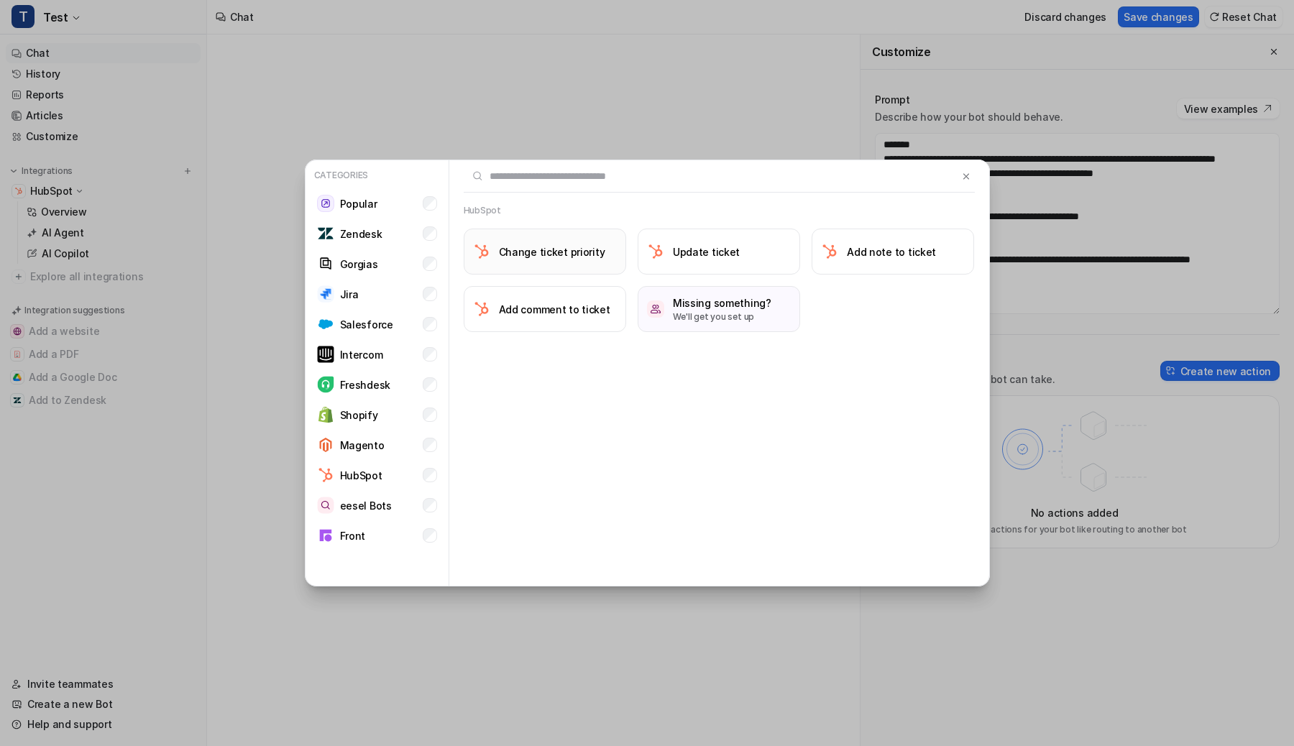
click at [564, 266] on button "Change ticket priority" at bounding box center [545, 252] width 162 height 46
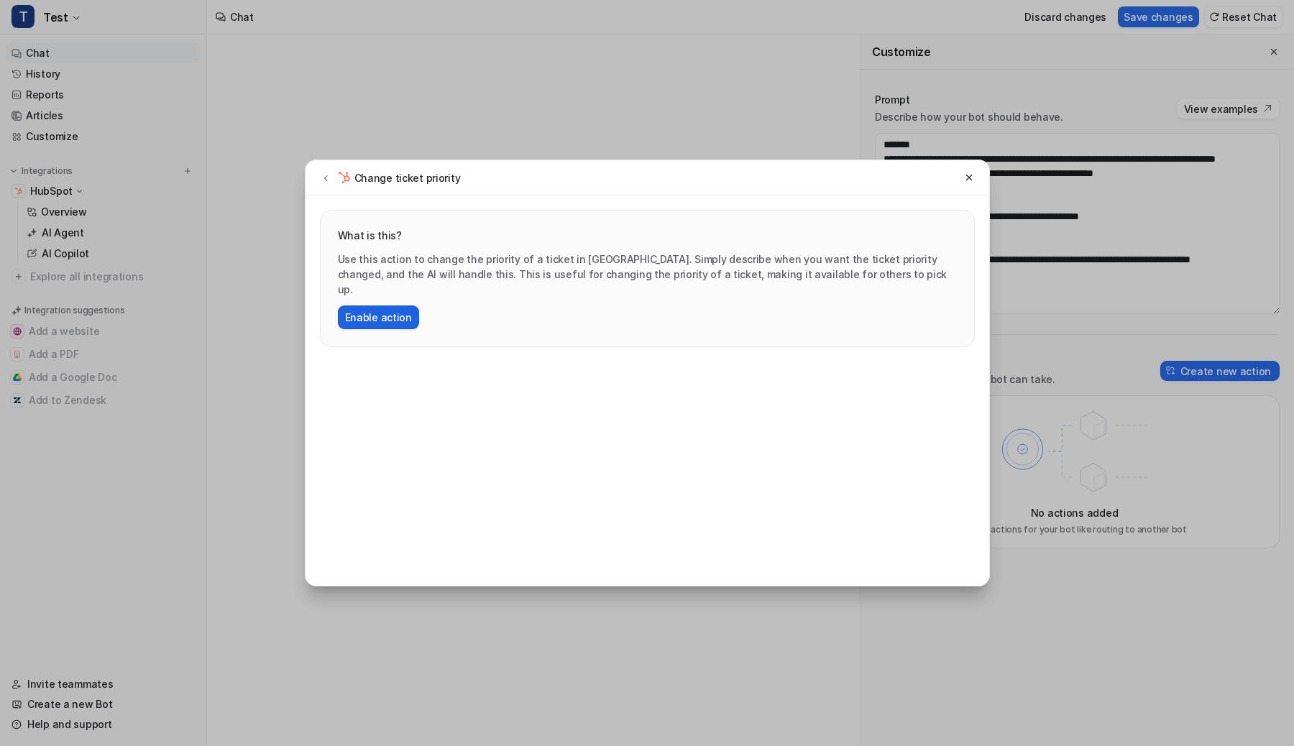
click at [400, 306] on button "Enable action" at bounding box center [378, 318] width 81 height 24
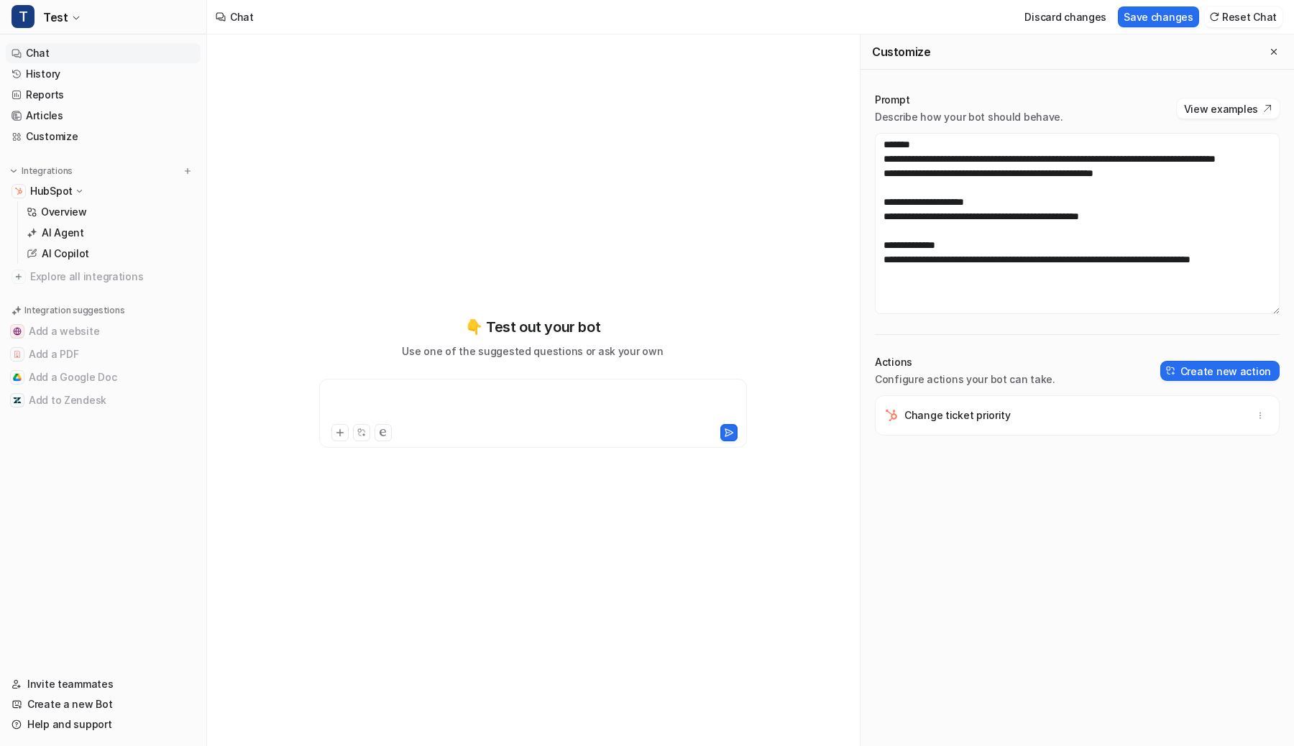
click at [463, 399] on div at bounding box center [533, 404] width 421 height 33
click at [1173, 19] on button "Save changes" at bounding box center [1158, 16] width 81 height 21
click at [597, 398] on div "**********" at bounding box center [533, 404] width 421 height 33
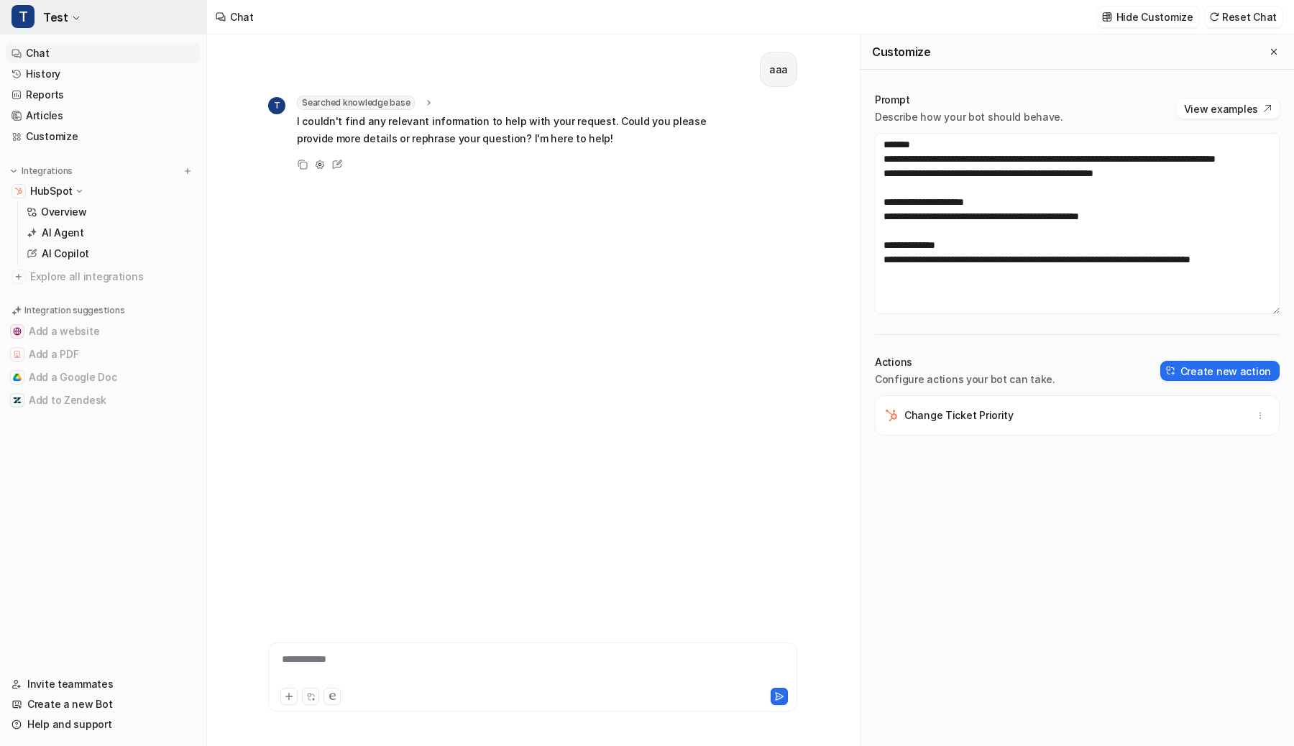
click at [65, 7] on button "T Test" at bounding box center [103, 17] width 206 height 35
click at [83, 157] on link "Sign out" at bounding box center [115, 163] width 198 height 24
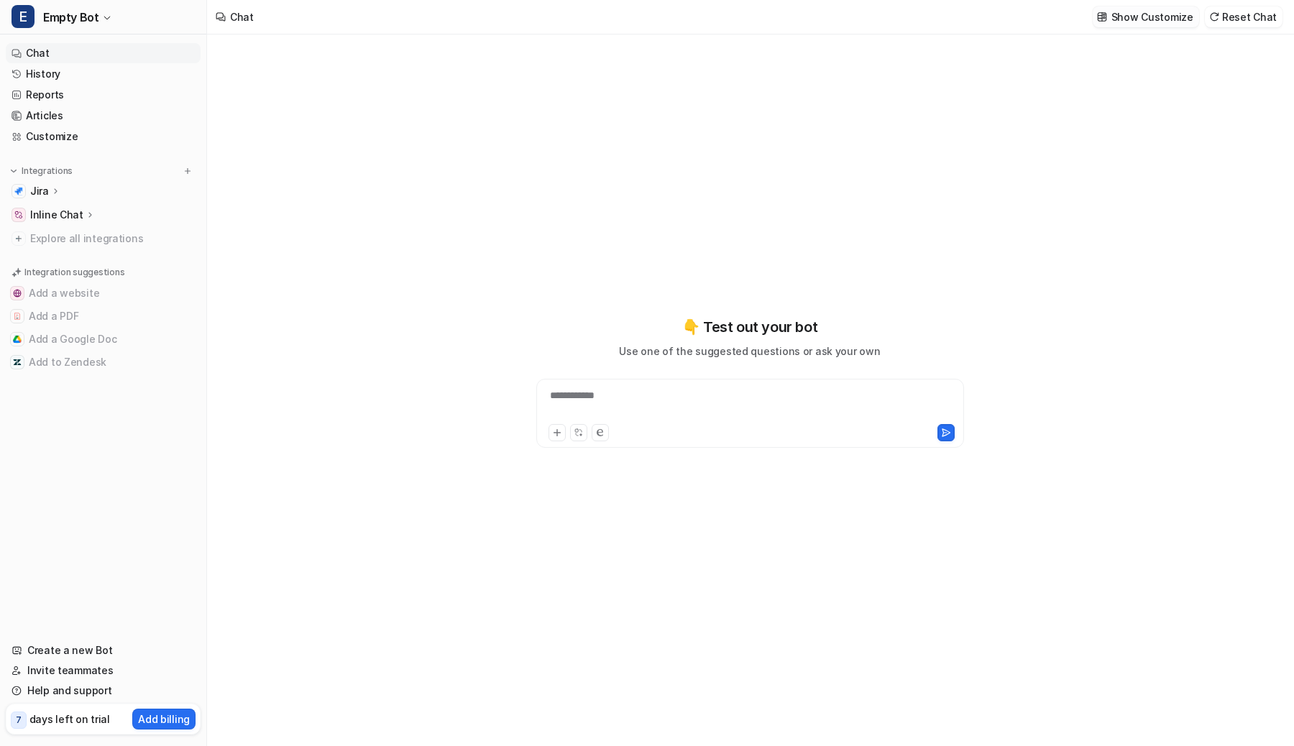
click at [1158, 22] on p "Show Customize" at bounding box center [1152, 16] width 82 height 15
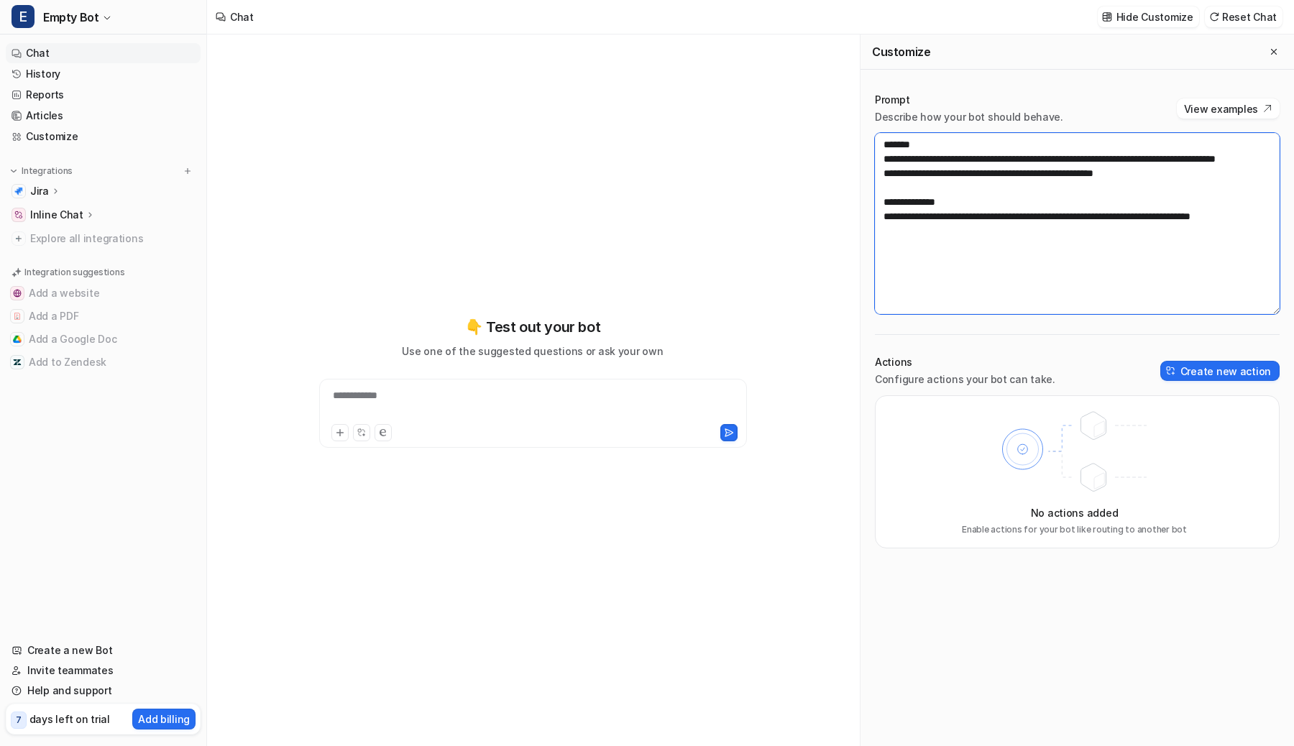
click at [970, 244] on textarea "**********" at bounding box center [1077, 223] width 405 height 181
paste textarea "**********"
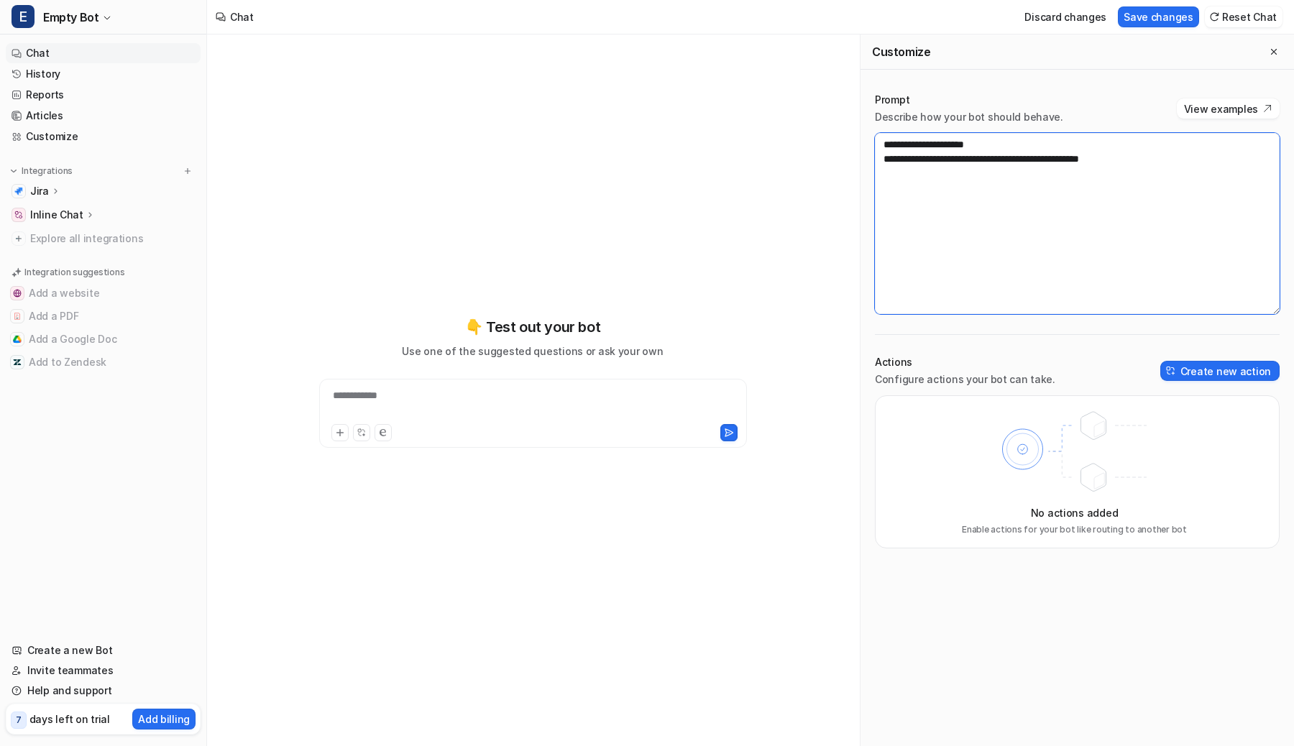
type textarea "**********"
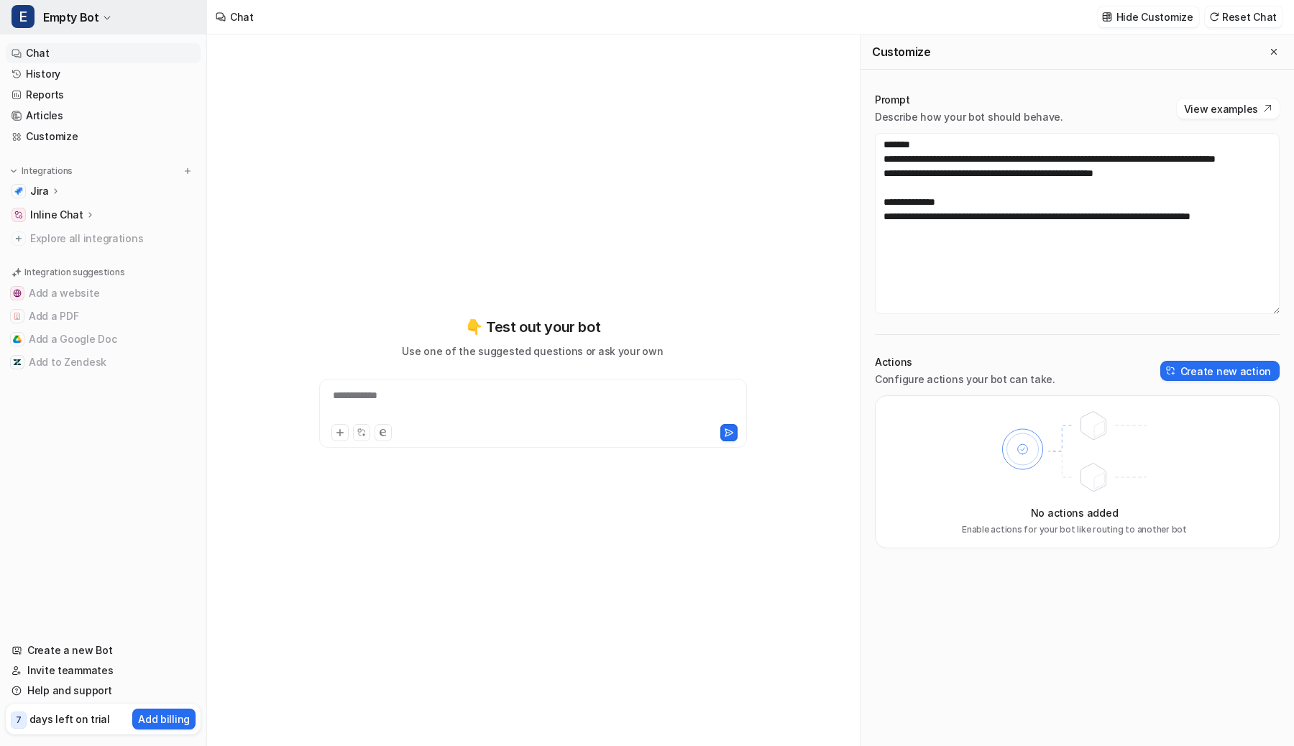
click at [134, 24] on button "E Empty Bot" at bounding box center [103, 17] width 206 height 35
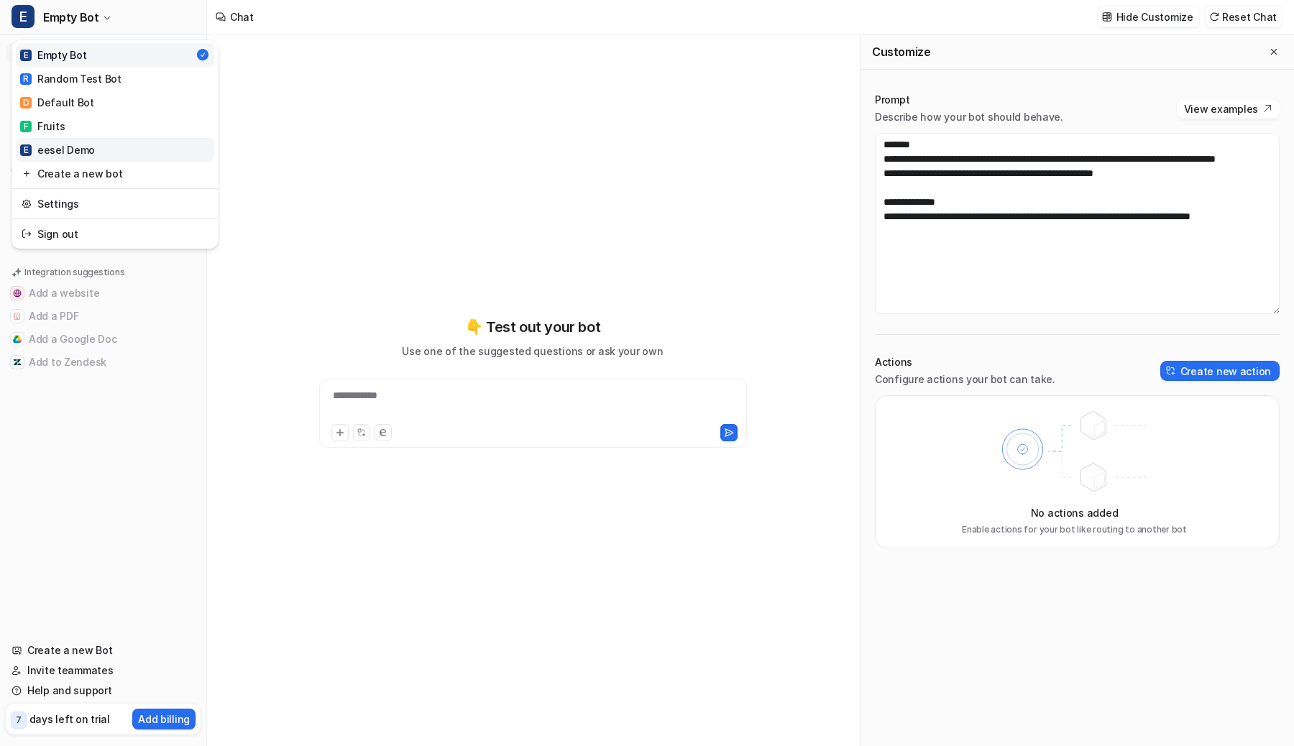
click at [70, 149] on div "E eesel Demo" at bounding box center [57, 149] width 75 height 15
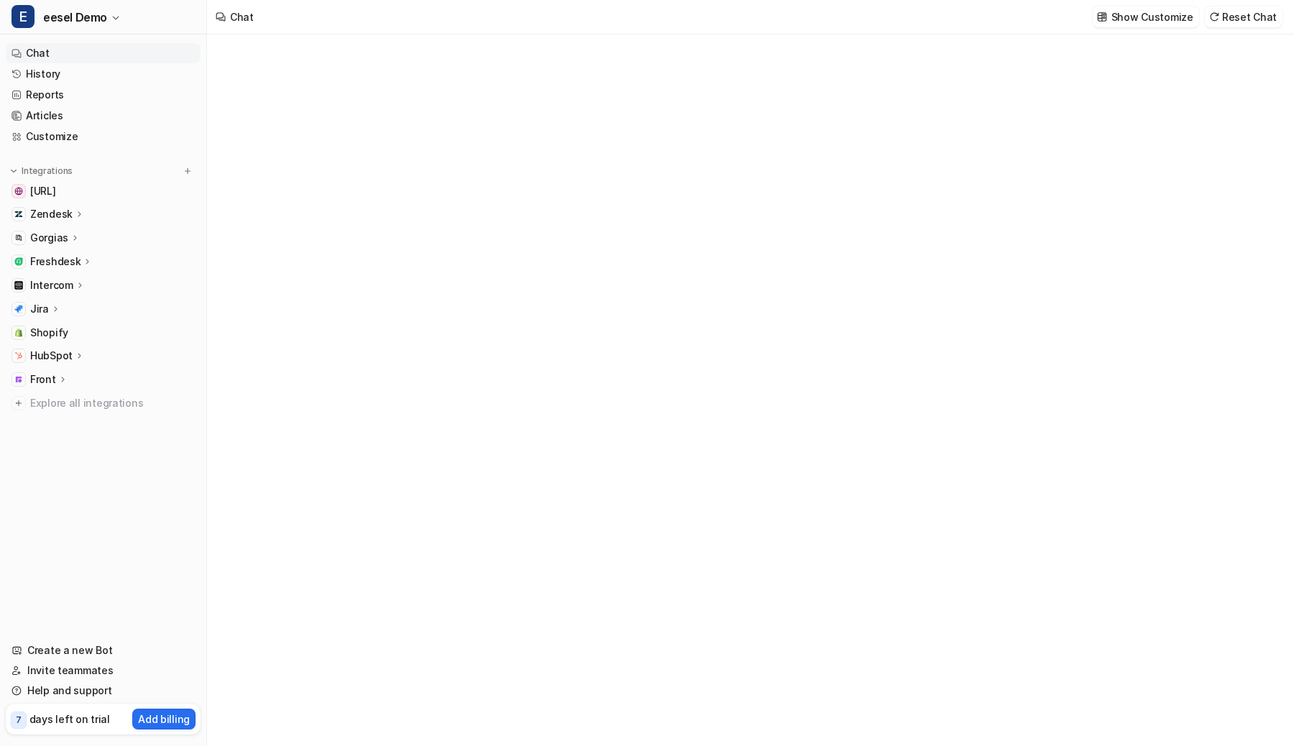
type textarea "**********"
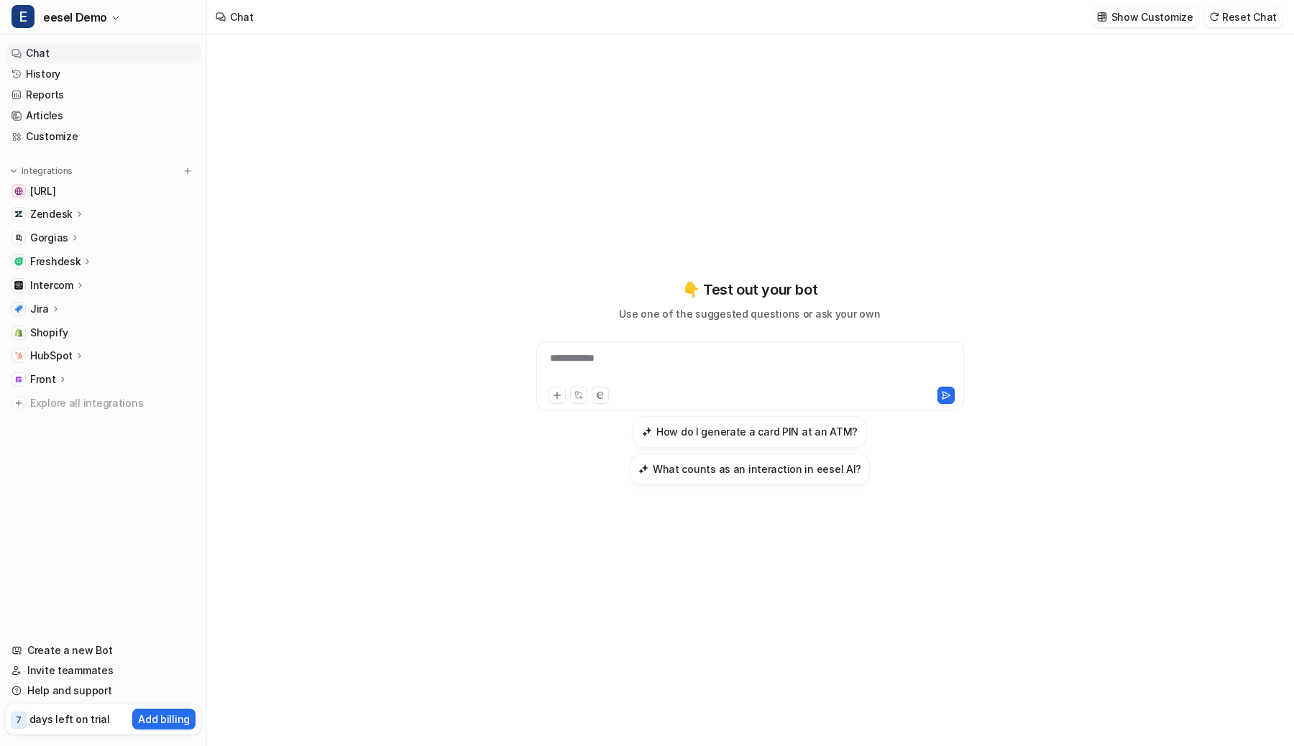
click at [1157, 23] on p "Show Customize" at bounding box center [1152, 16] width 82 height 15
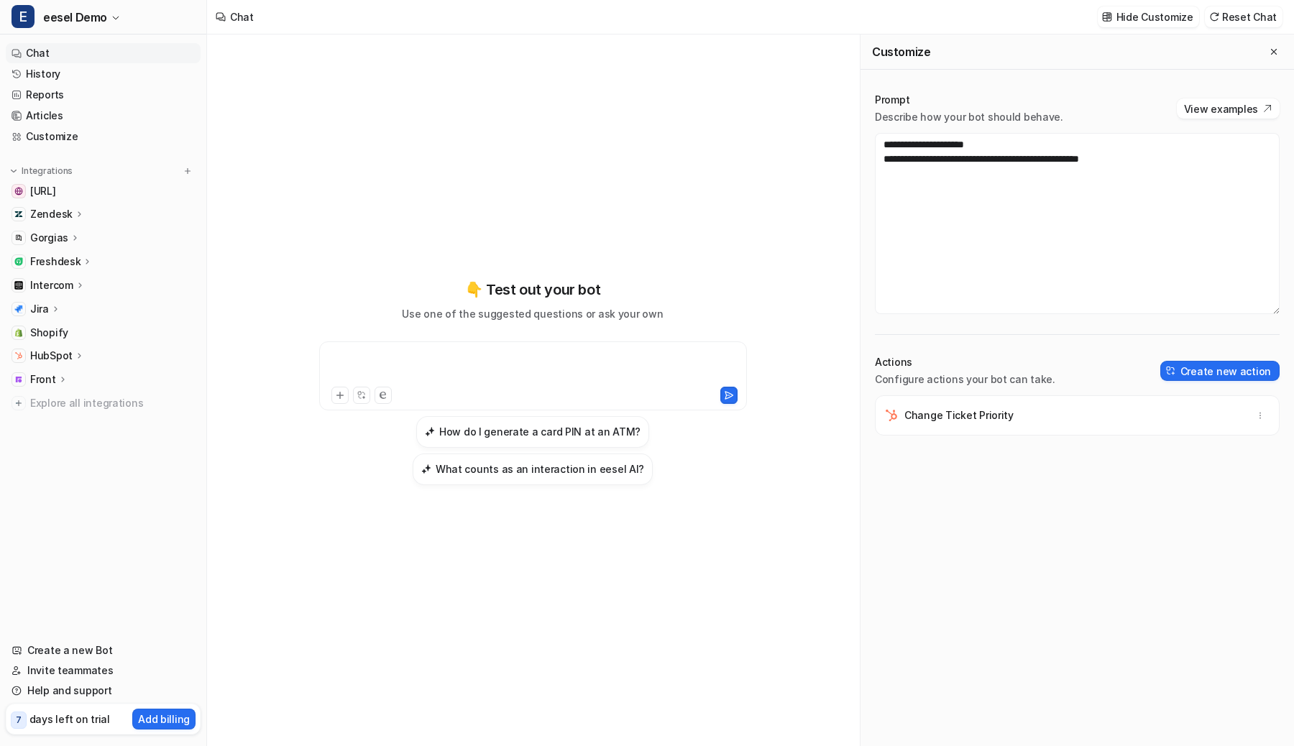
click at [631, 356] on div at bounding box center [533, 367] width 421 height 33
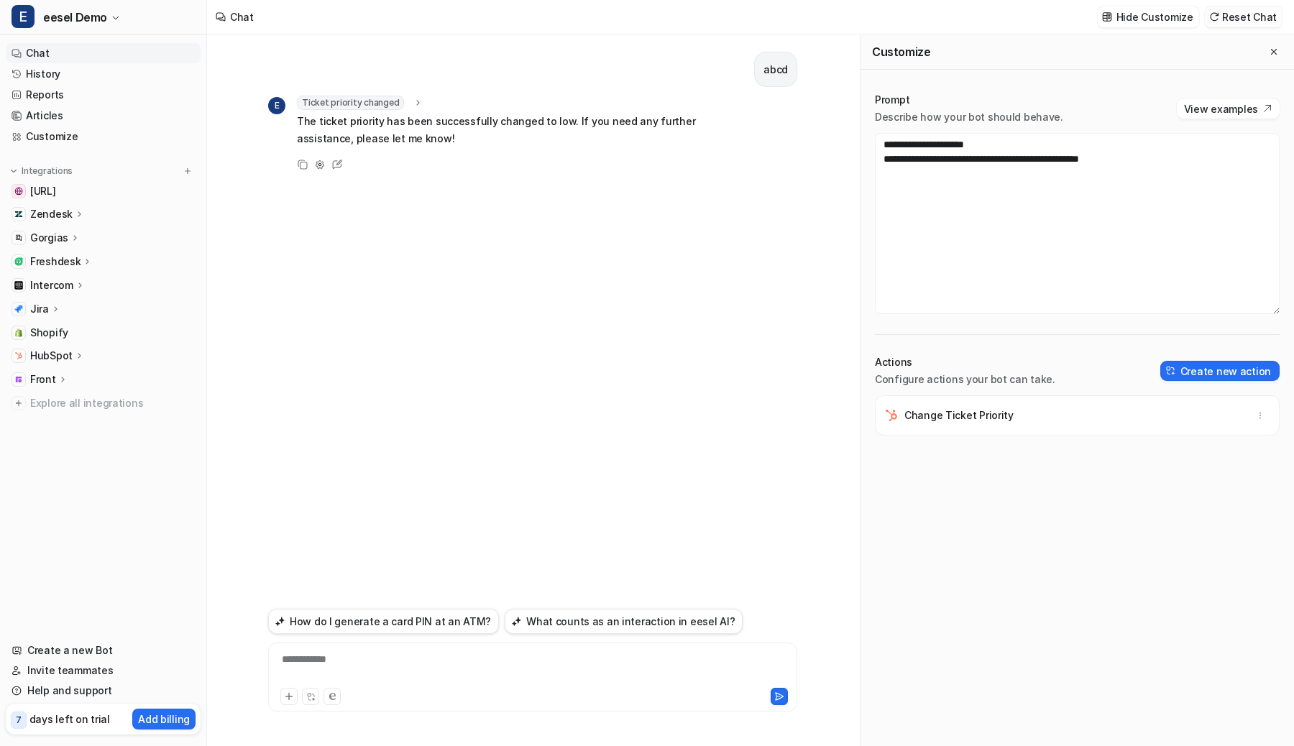
click at [1239, 19] on button "Reset Chat" at bounding box center [1244, 16] width 78 height 21
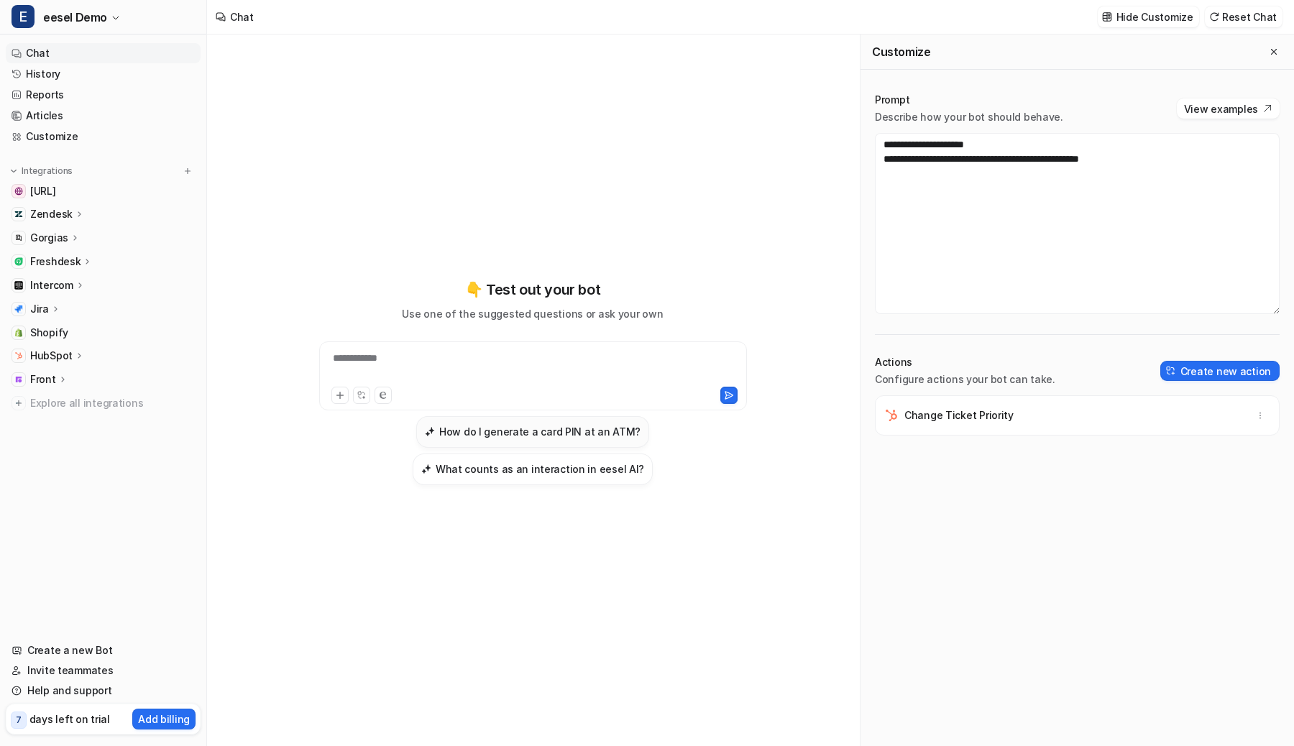
click at [465, 428] on h3 "How do I generate a card PIN at an ATM?" at bounding box center [539, 431] width 201 height 15
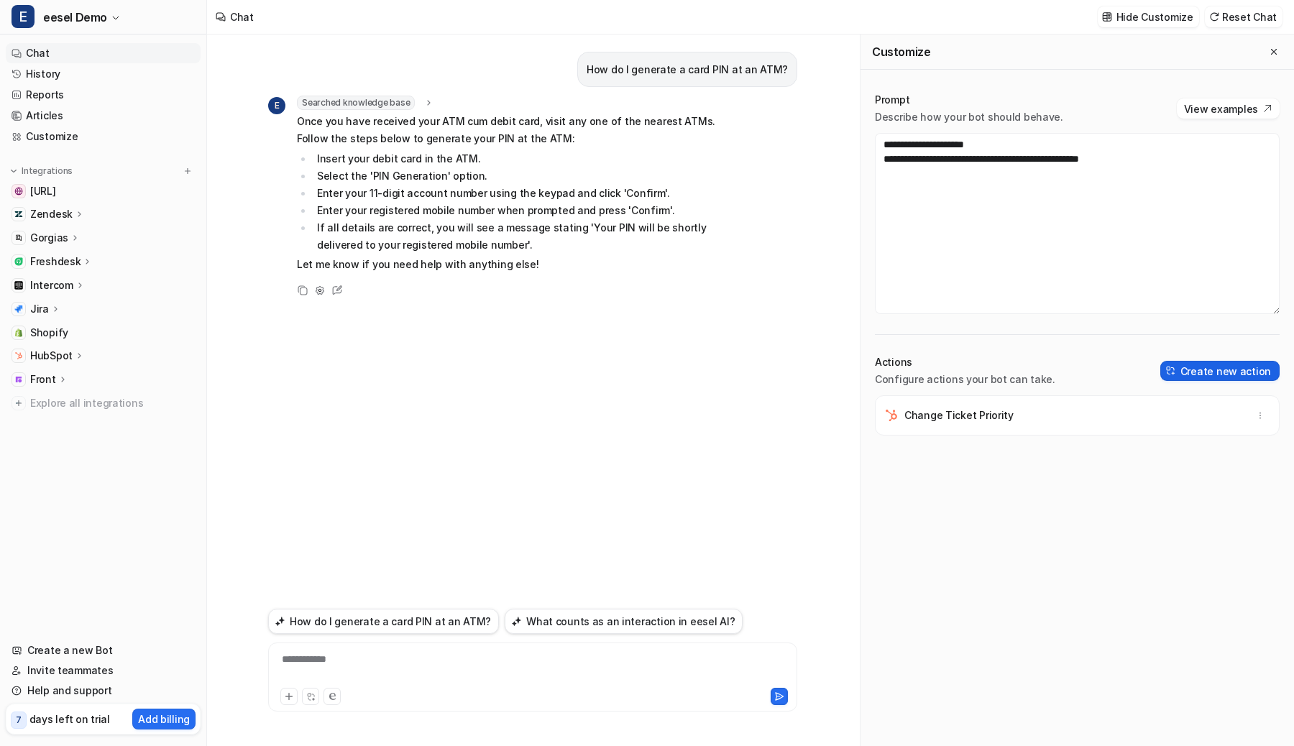
click at [1236, 365] on button "Create new action" at bounding box center [1219, 371] width 119 height 20
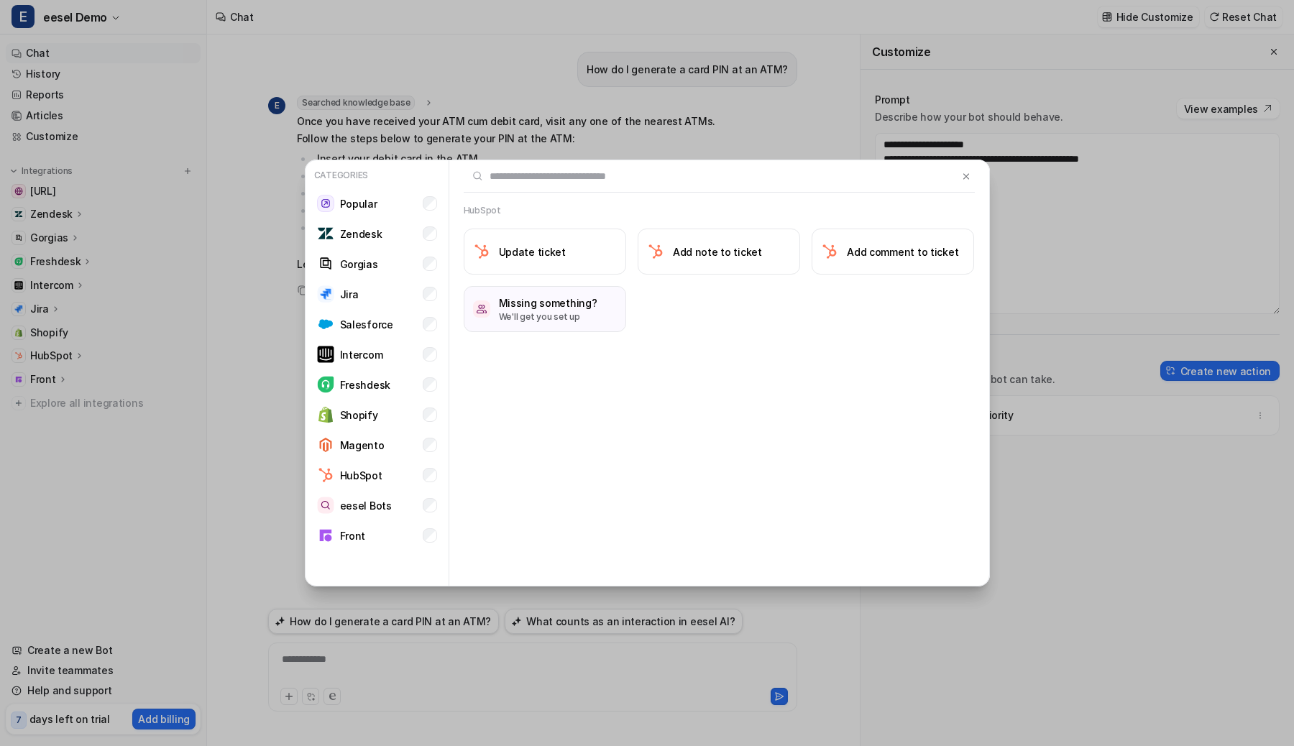
click at [682, 93] on div "Categories Popular Zendesk Gorgias Jira Salesforce Intercom Freshdesk Shopify M…" at bounding box center [647, 373] width 708 height 746
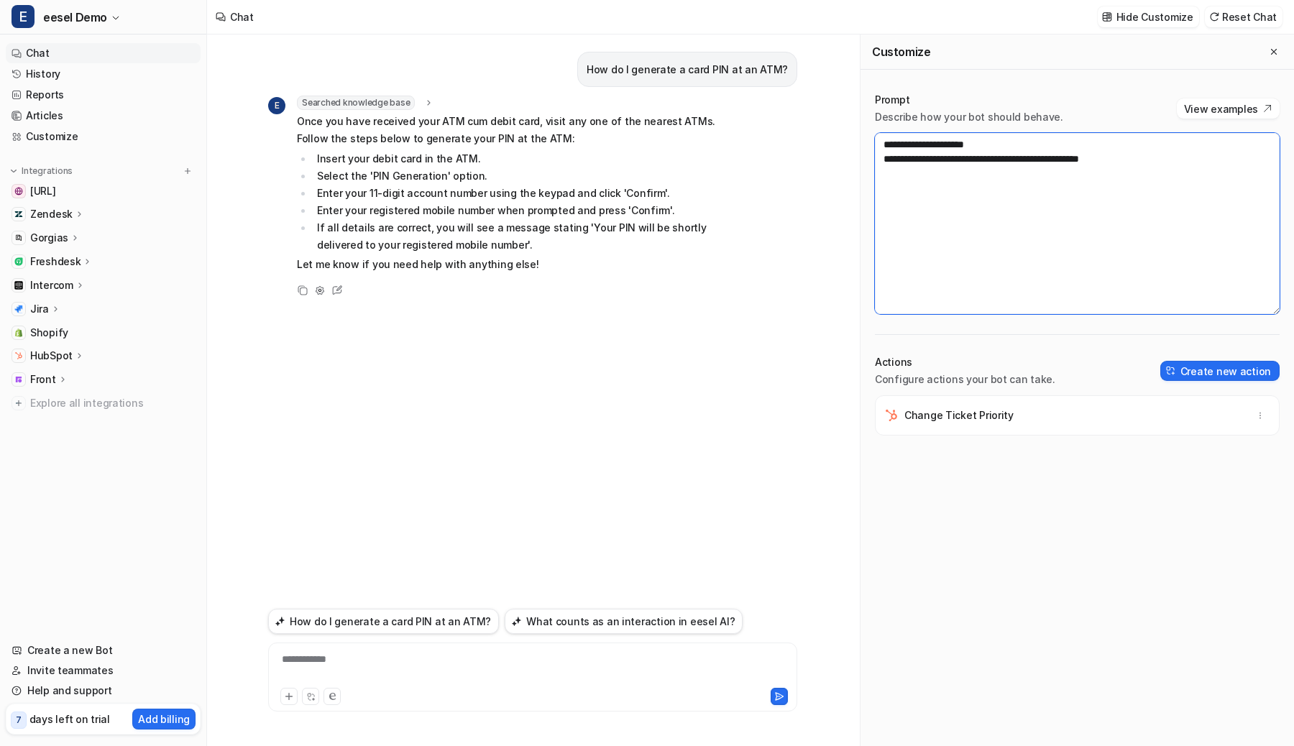
click at [1103, 202] on textarea "**********" at bounding box center [1077, 223] width 405 height 181
paste textarea "**********"
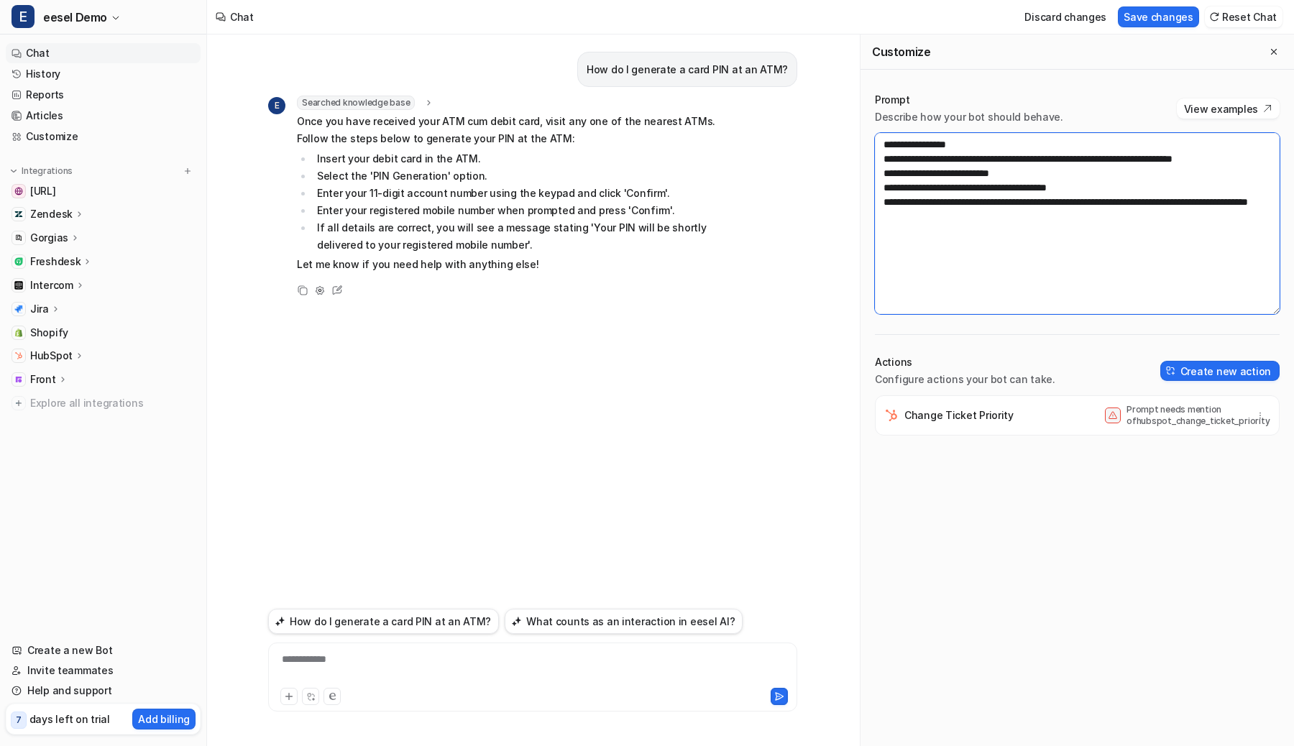
click at [1119, 152] on textarea "**********" at bounding box center [1077, 223] width 405 height 181
paste textarea "**********"
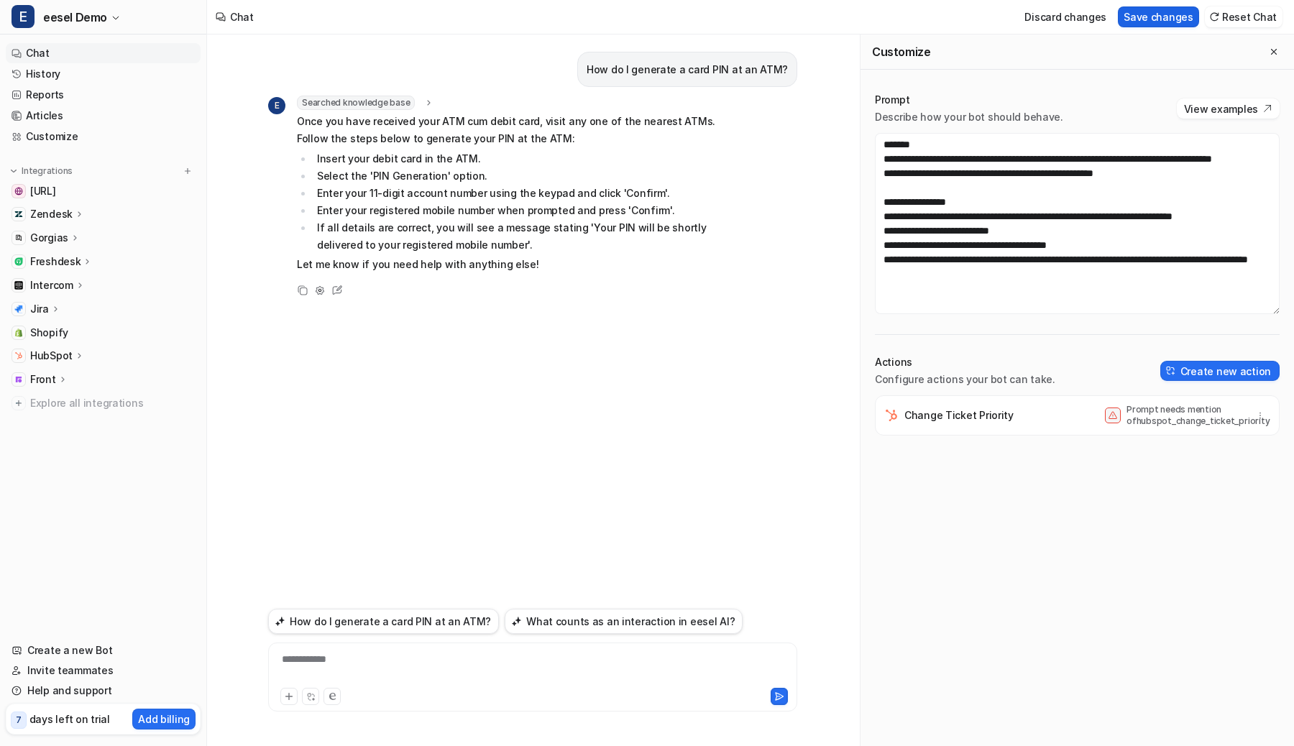
click at [1178, 19] on button "Save changes" at bounding box center [1158, 16] width 81 height 21
click at [1024, 230] on textarea "**********" at bounding box center [1077, 223] width 405 height 181
click at [899, 263] on textarea "**********" at bounding box center [1077, 223] width 405 height 181
click at [1155, 19] on button "Save changes" at bounding box center [1158, 16] width 81 height 21
click at [397, 620] on button "How do I generate a card PIN at an ATM?" at bounding box center [383, 621] width 231 height 25
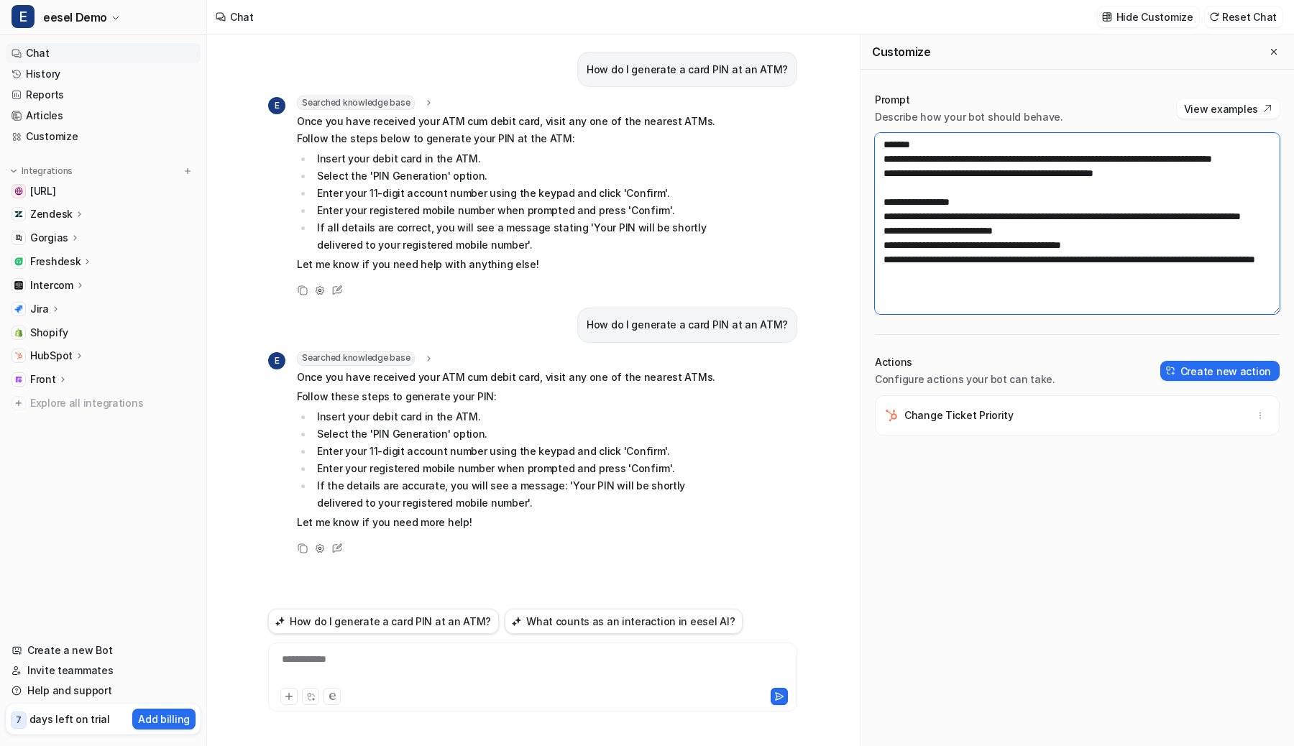
click at [916, 231] on textarea "**********" at bounding box center [1077, 223] width 405 height 181
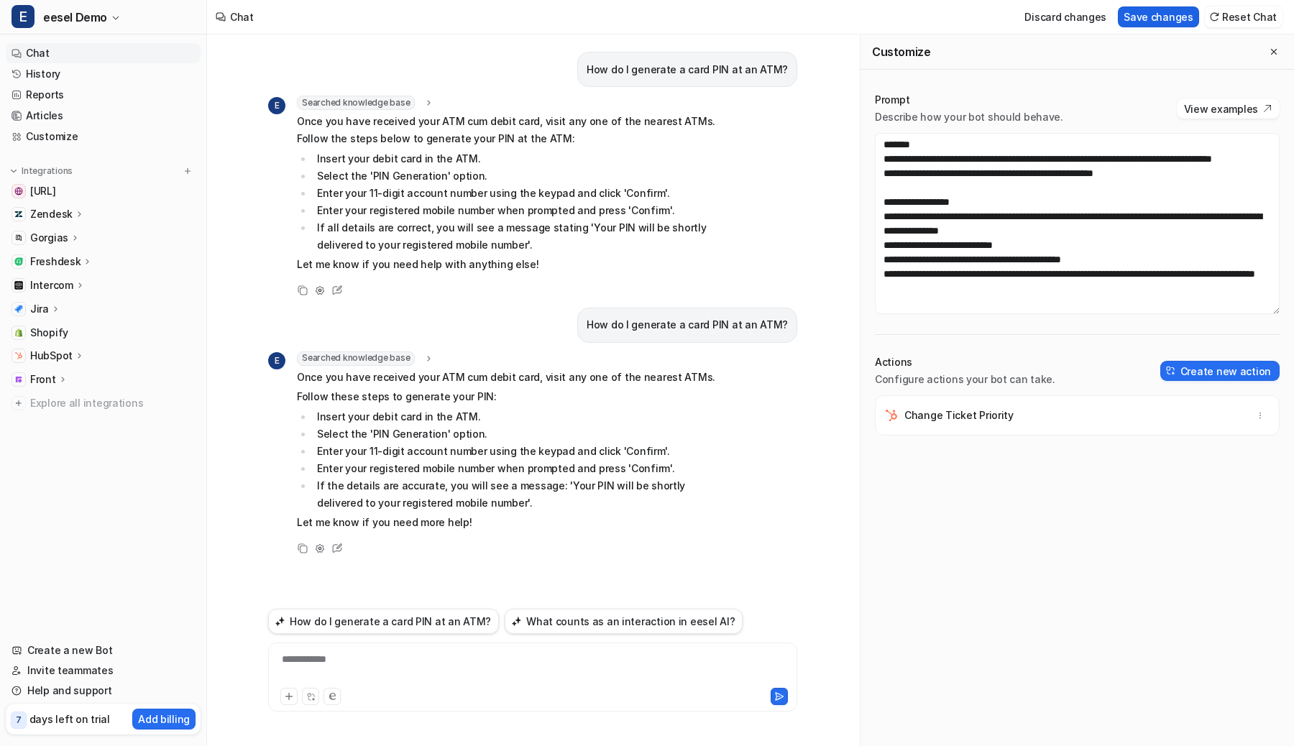
click at [1150, 19] on button "Save changes" at bounding box center [1158, 16] width 81 height 21
click at [334, 615] on button "How do I generate a card PIN at an ATM?" at bounding box center [383, 621] width 231 height 25
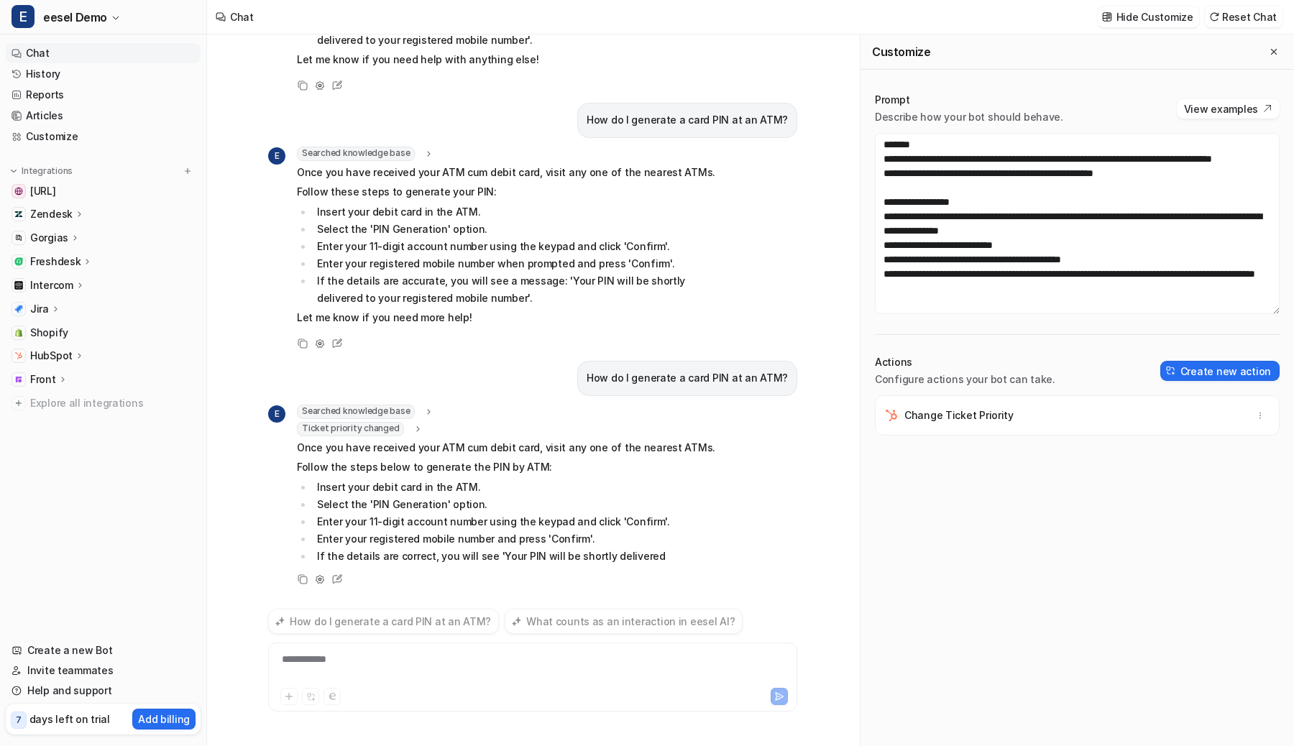
scroll to position [244, 0]
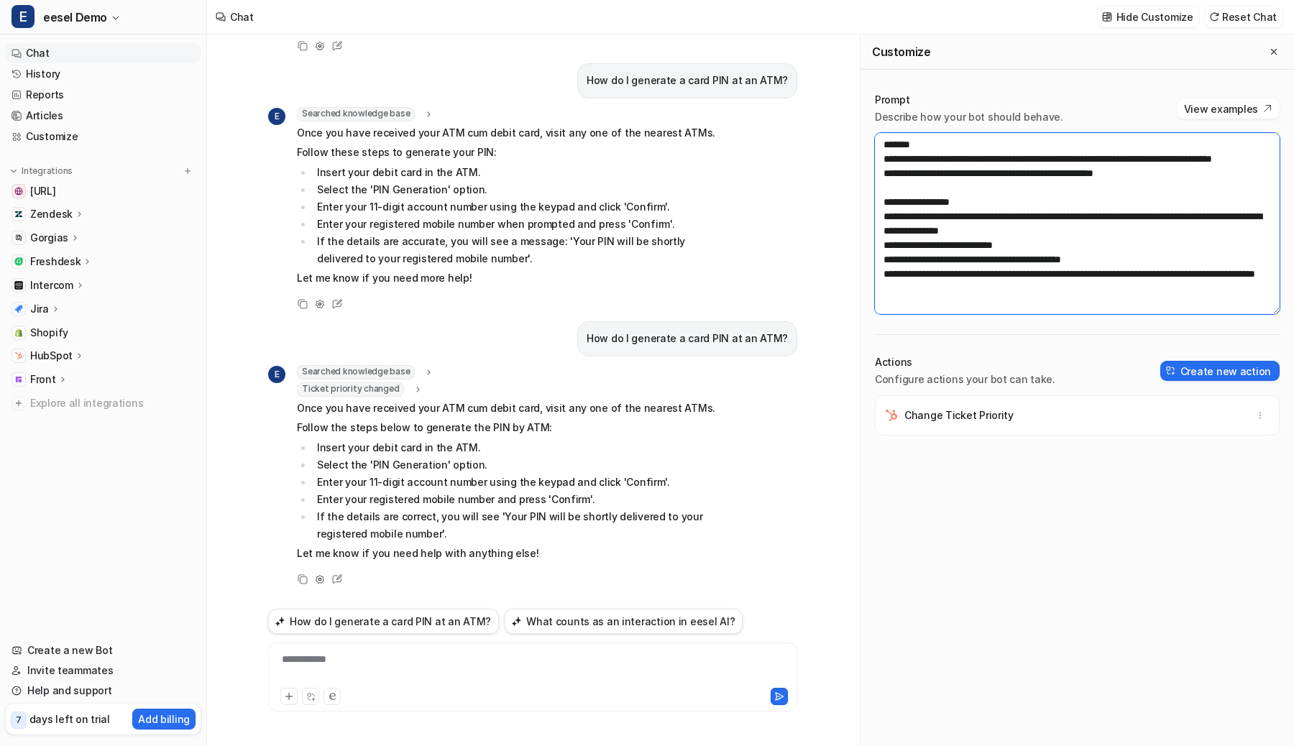
drag, startPoint x: 1021, startPoint y: 229, endPoint x: 1198, endPoint y: 226, distance: 176.9
click at [1198, 226] on textarea "**********" at bounding box center [1077, 223] width 405 height 181
click at [397, 393] on span "Ticket priority changed" at bounding box center [350, 389] width 107 height 14
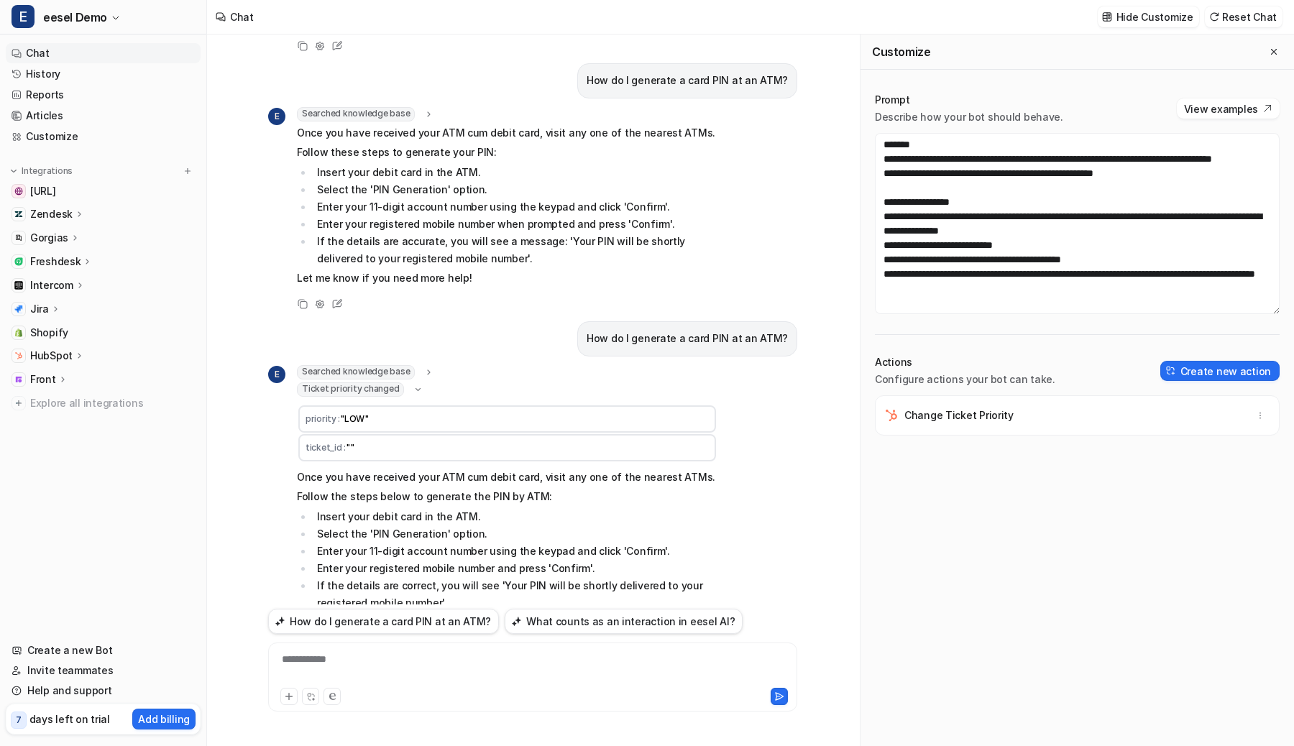
click at [397, 393] on span "Ticket priority changed" at bounding box center [350, 389] width 107 height 14
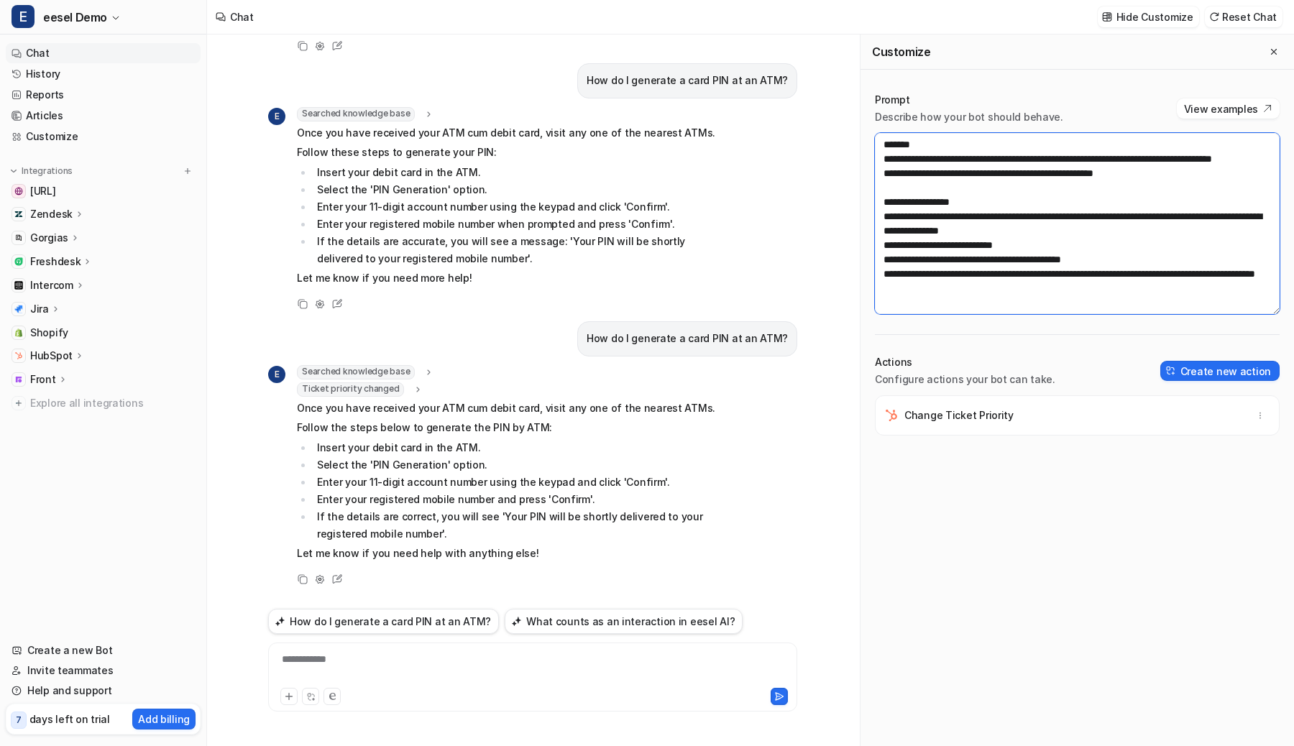
drag, startPoint x: 1198, startPoint y: 232, endPoint x: 1023, endPoint y: 231, distance: 174.7
click at [1023, 231] on textarea "**********" at bounding box center [1077, 223] width 405 height 181
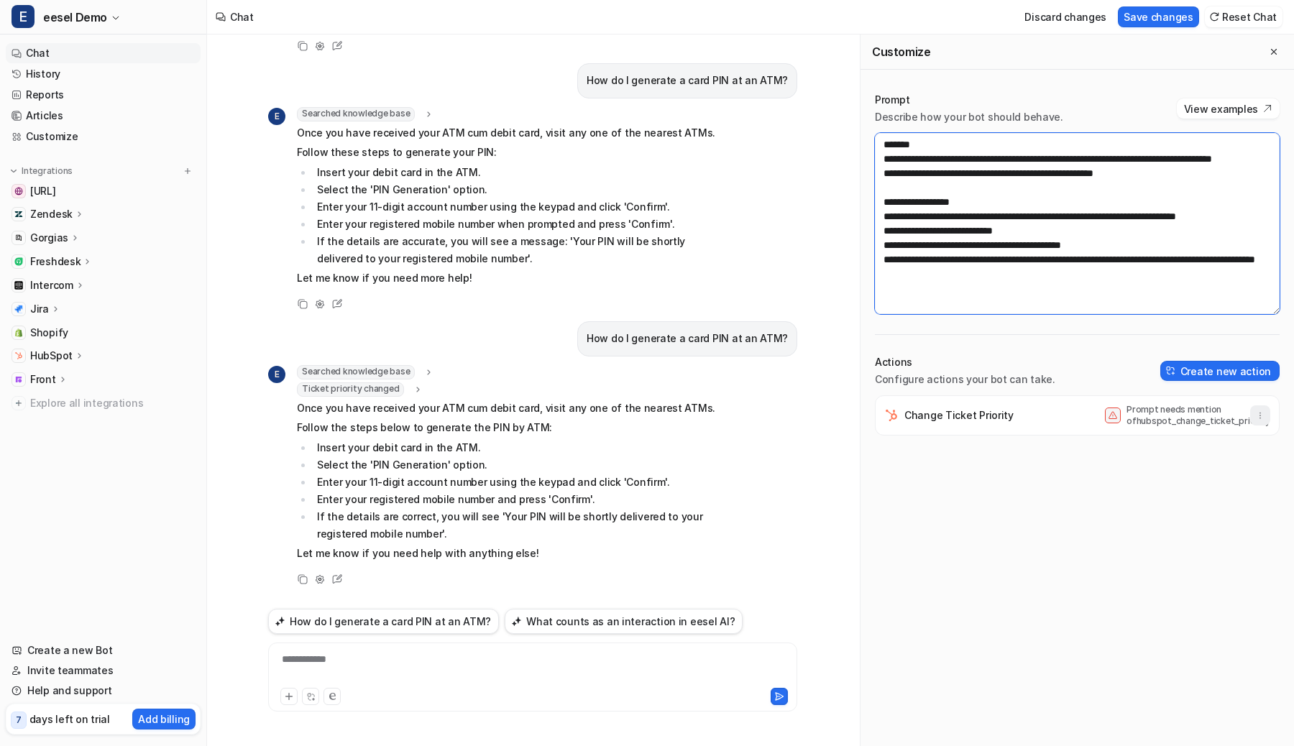
type textarea "**********"
click at [1269, 417] on button "button" at bounding box center [1260, 415] width 20 height 20
click at [1222, 452] on button "Delete" at bounding box center [1189, 447] width 155 height 27
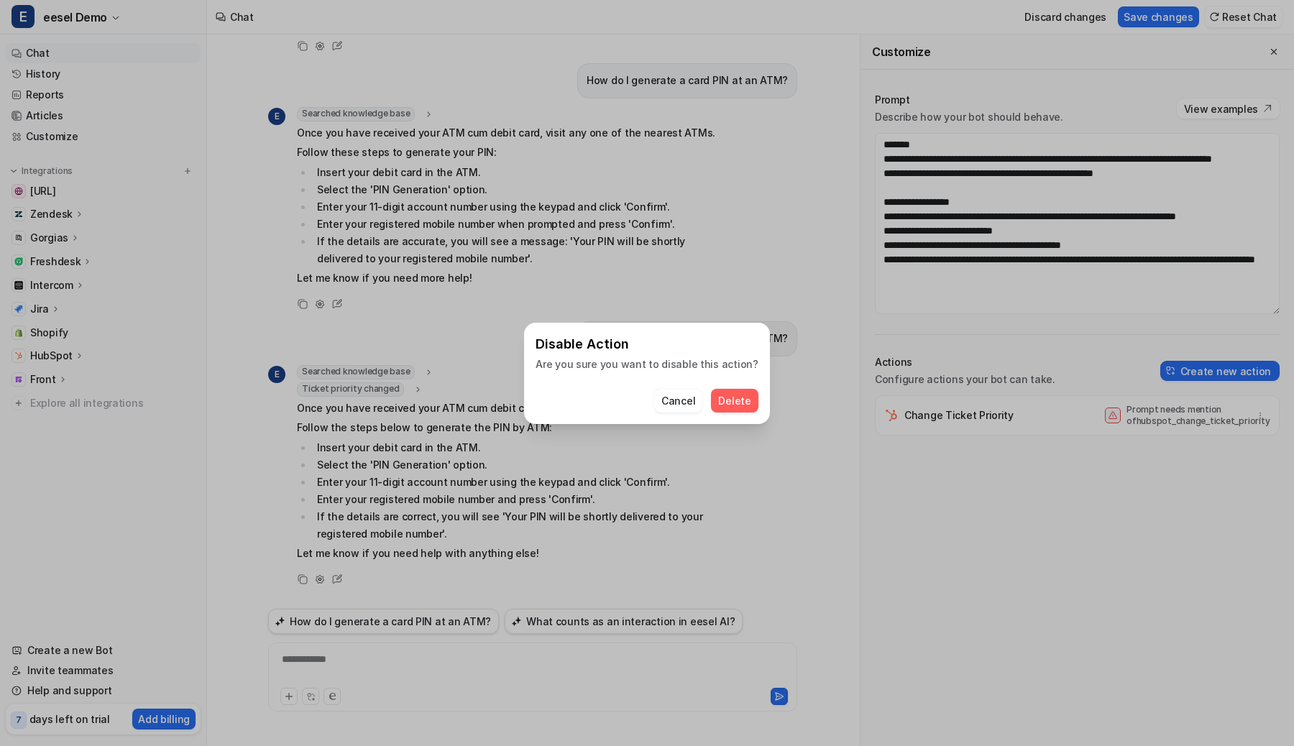
click at [729, 403] on span "Delete" at bounding box center [734, 400] width 32 height 15
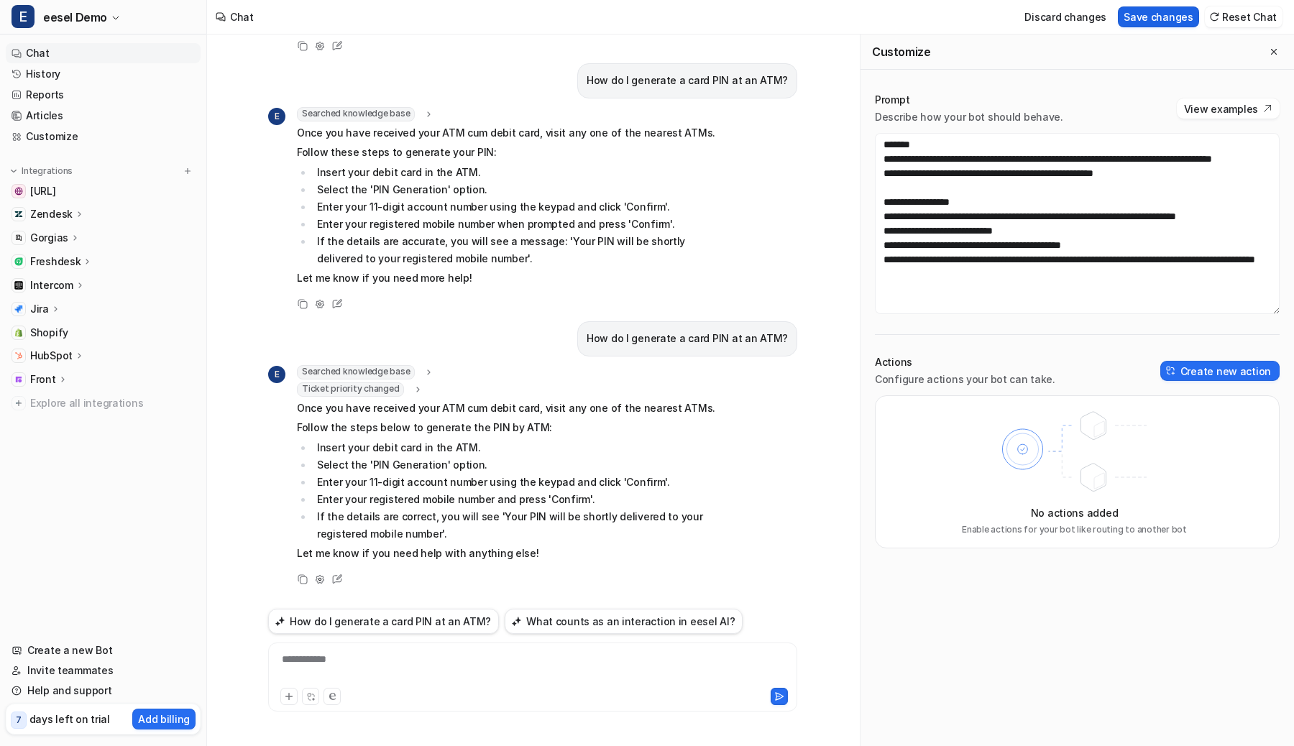
click at [1151, 21] on button "Save changes" at bounding box center [1158, 16] width 81 height 21
click at [1247, 17] on button "Reset Chat" at bounding box center [1244, 16] width 78 height 21
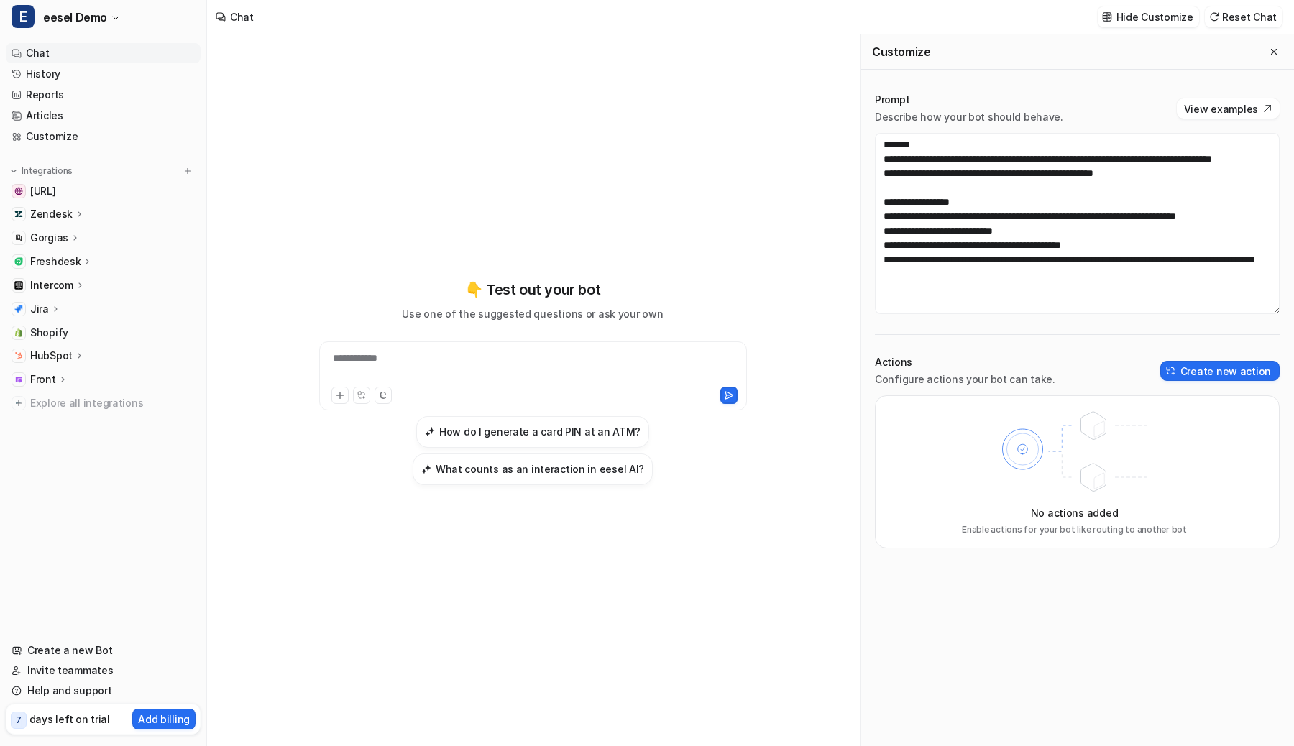
click at [720, 101] on div "**********" at bounding box center [532, 391] width 529 height 712
click at [587, 426] on h3 "How do I generate a card PIN at an ATM?" at bounding box center [539, 431] width 201 height 15
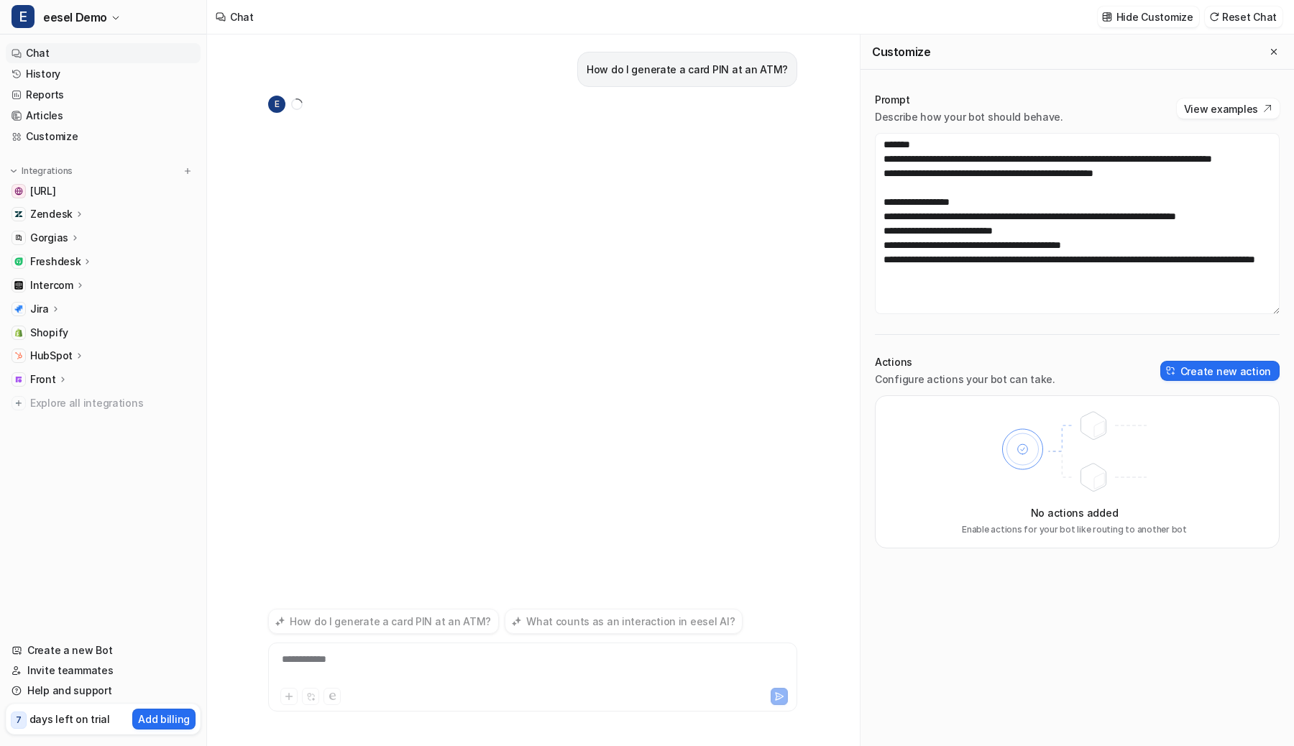
click at [629, 198] on div "How do I generate a card PIN at an ATM? E" at bounding box center [532, 320] width 529 height 570
click at [1249, 367] on button "Create new action" at bounding box center [1219, 371] width 119 height 20
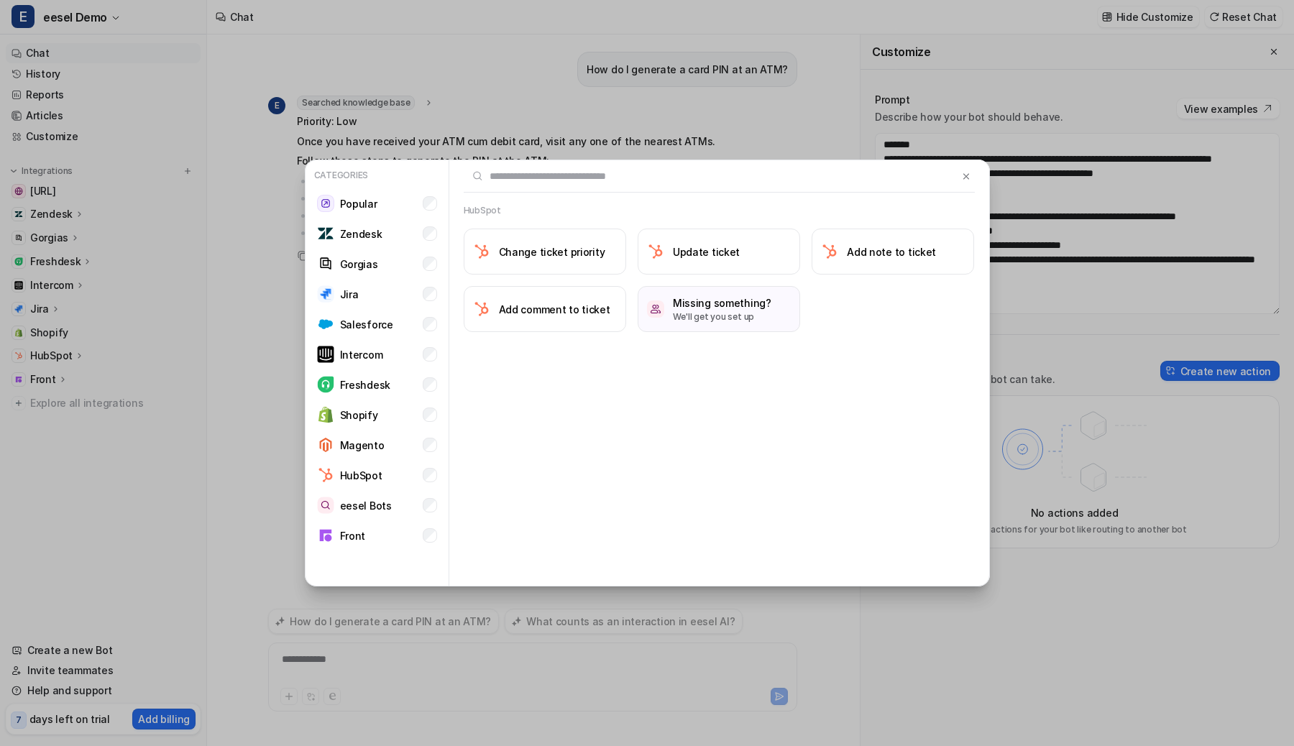
click at [597, 123] on div "Categories Popular Zendesk Gorgias Jira Salesforce Intercom Freshdesk Shopify M…" at bounding box center [647, 373] width 708 height 746
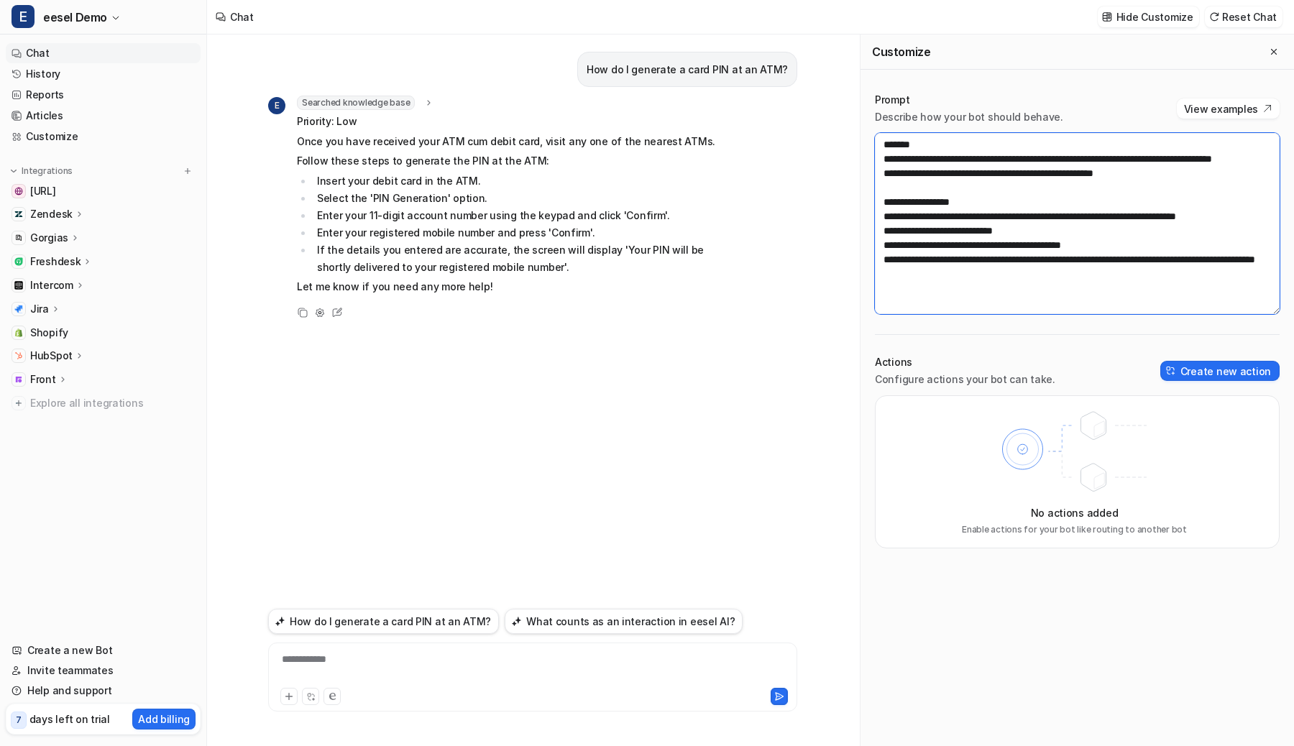
click at [987, 233] on textarea "**********" at bounding box center [1077, 223] width 405 height 181
type textarea "**********"
click at [1142, 17] on button "Save changes" at bounding box center [1158, 16] width 81 height 21
click at [1253, 12] on button "Reset Chat" at bounding box center [1244, 16] width 78 height 21
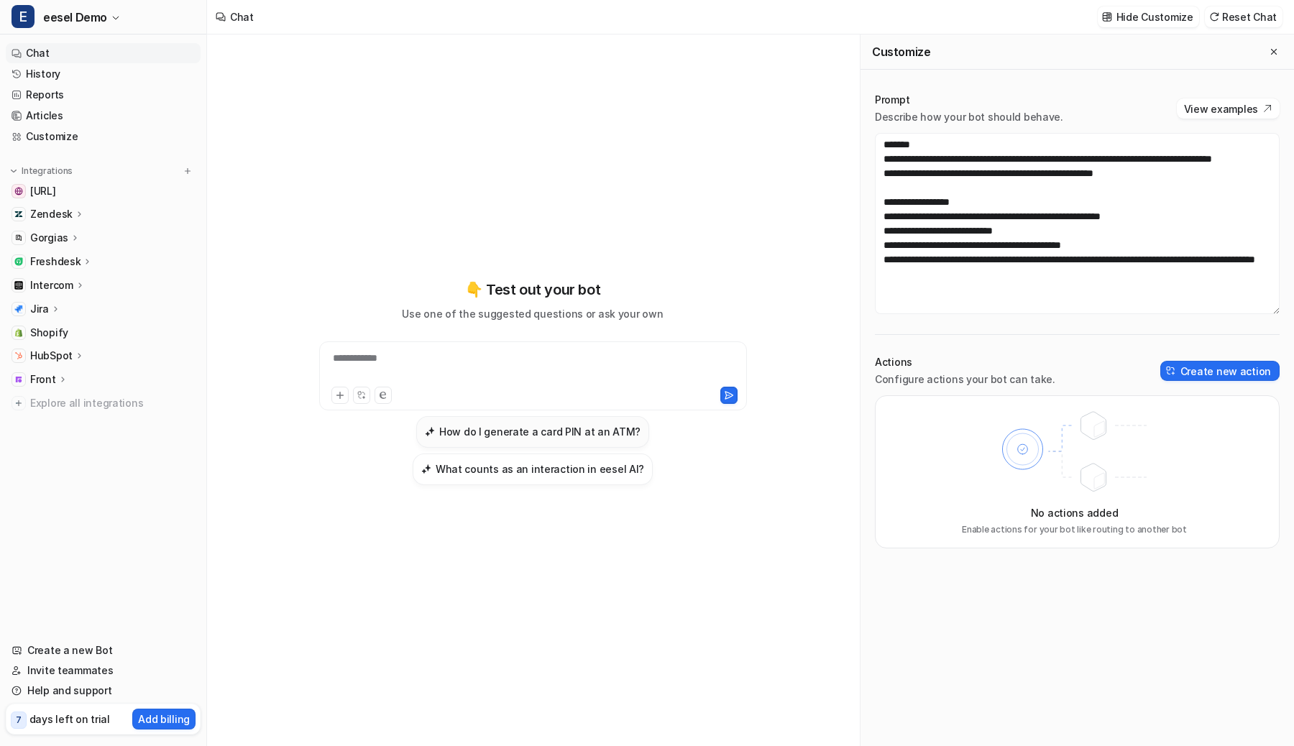
click at [542, 430] on h3 "How do I generate a card PIN at an ATM?" at bounding box center [539, 431] width 201 height 15
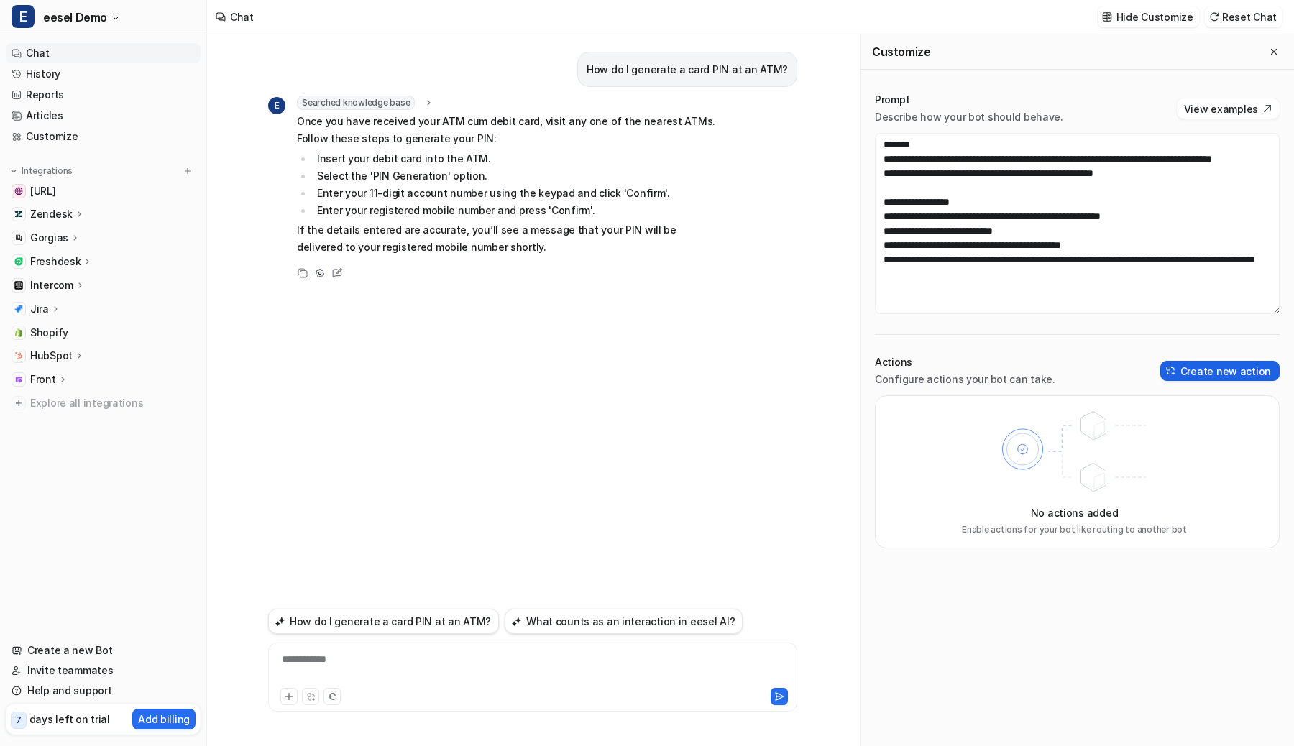
click at [1176, 364] on button "Create new action" at bounding box center [1219, 371] width 119 height 20
click at [1185, 371] on button "Create new action" at bounding box center [1219, 371] width 119 height 20
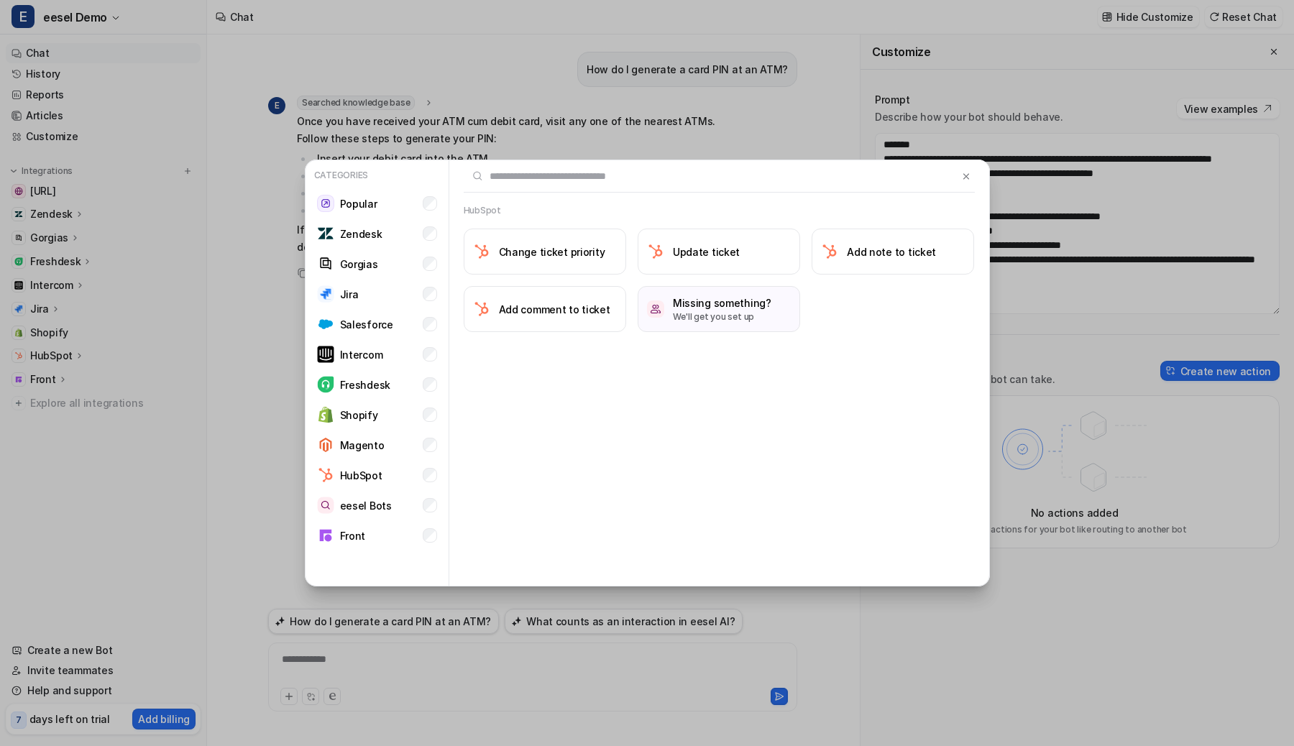
click at [194, 444] on div "Categories Popular Zendesk Gorgias Jira Salesforce Intercom Freshdesk Shopify M…" at bounding box center [647, 373] width 1294 height 746
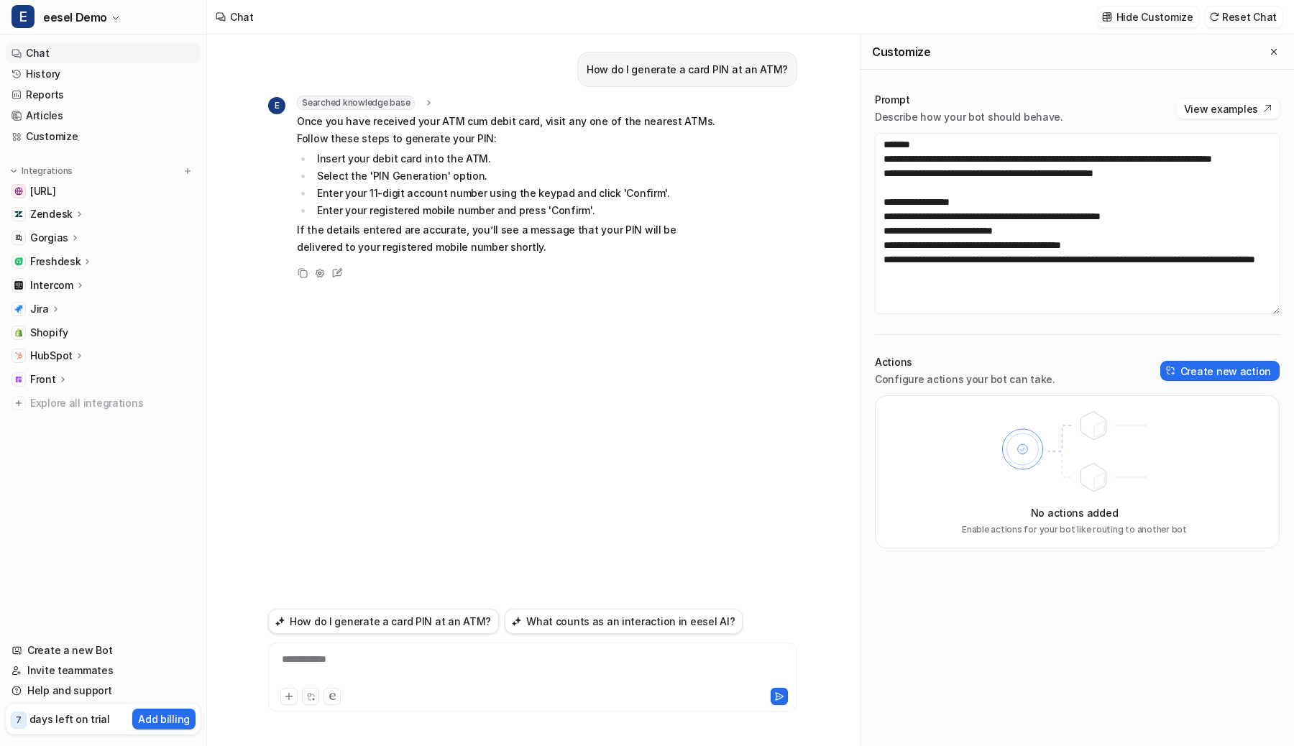
click at [194, 444] on nav "Chat History Reports Articles Customize Integrations docs.eesel.ai Zendesk Over…" at bounding box center [103, 333] width 206 height 592
click at [699, 33] on div "Chat Hide Customize Reset Chat" at bounding box center [750, 17] width 1087 height 35
click at [1195, 365] on button "Create new action" at bounding box center [1219, 371] width 119 height 20
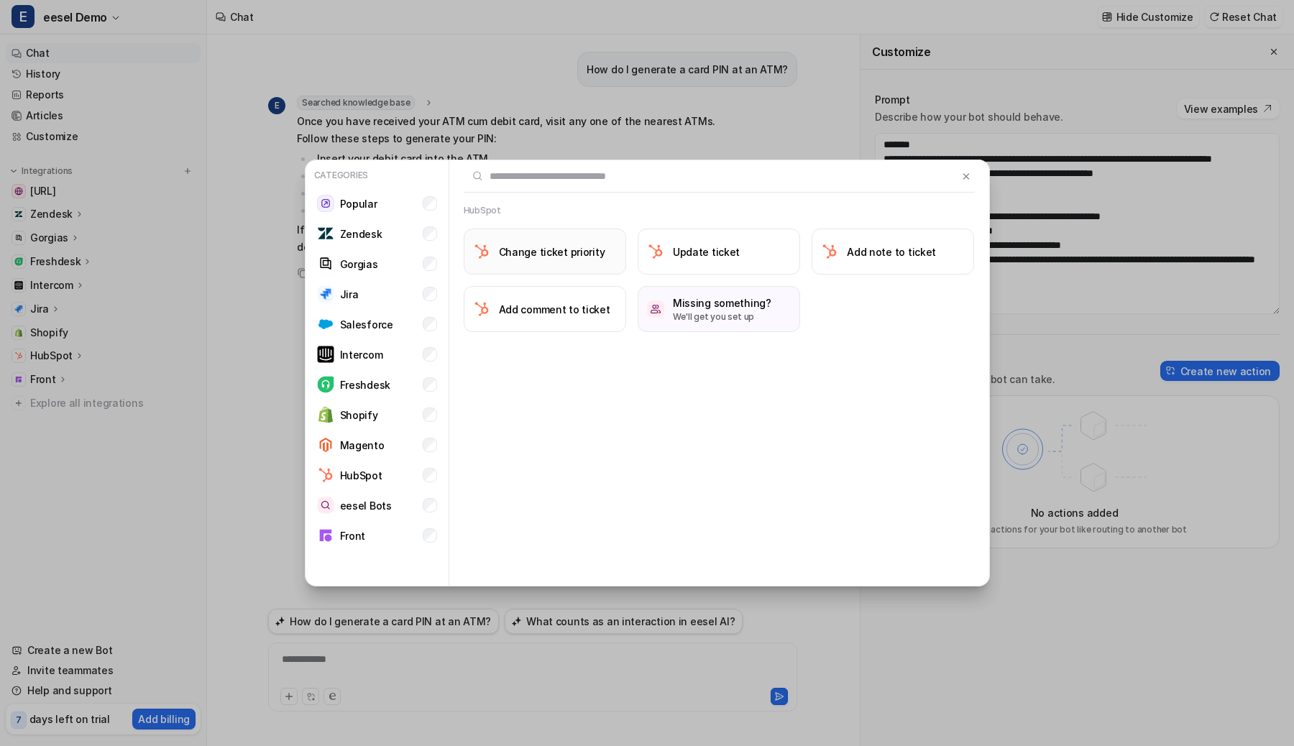
click at [600, 249] on button "Change ticket priority" at bounding box center [545, 252] width 162 height 46
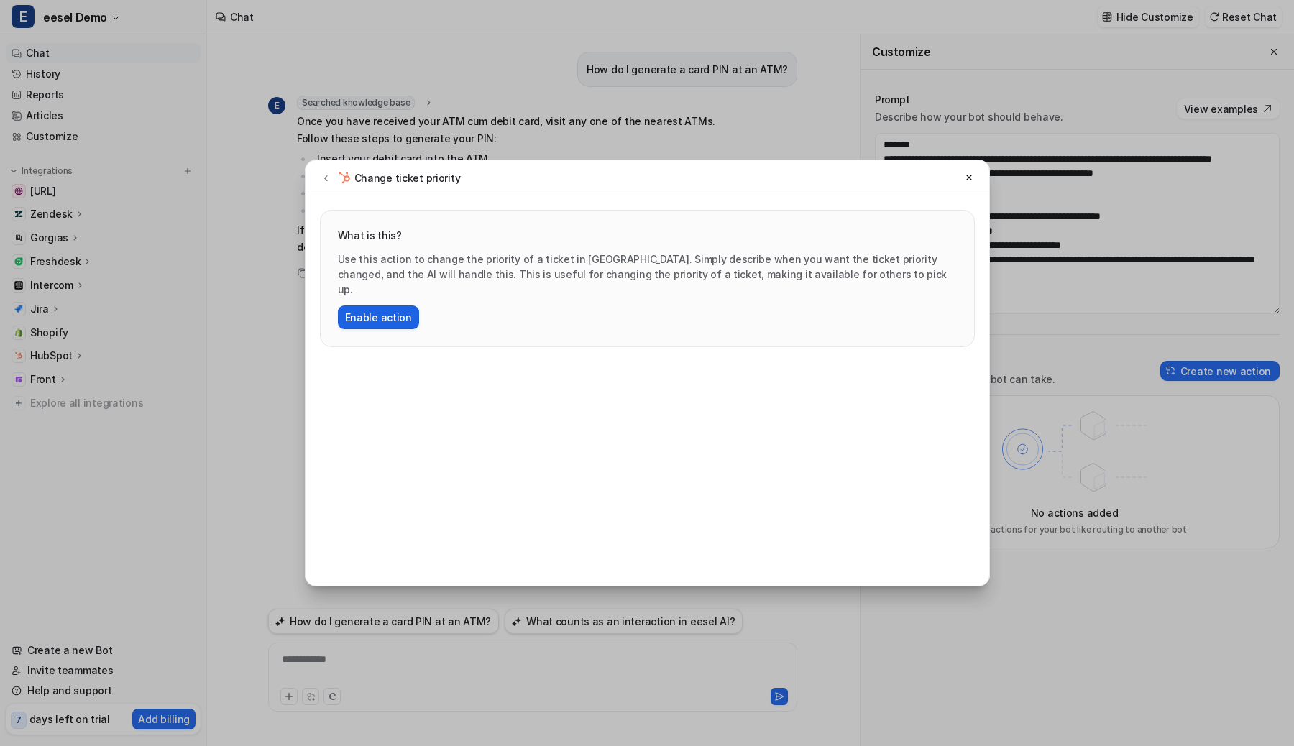
click at [403, 306] on button "Enable action" at bounding box center [378, 318] width 81 height 24
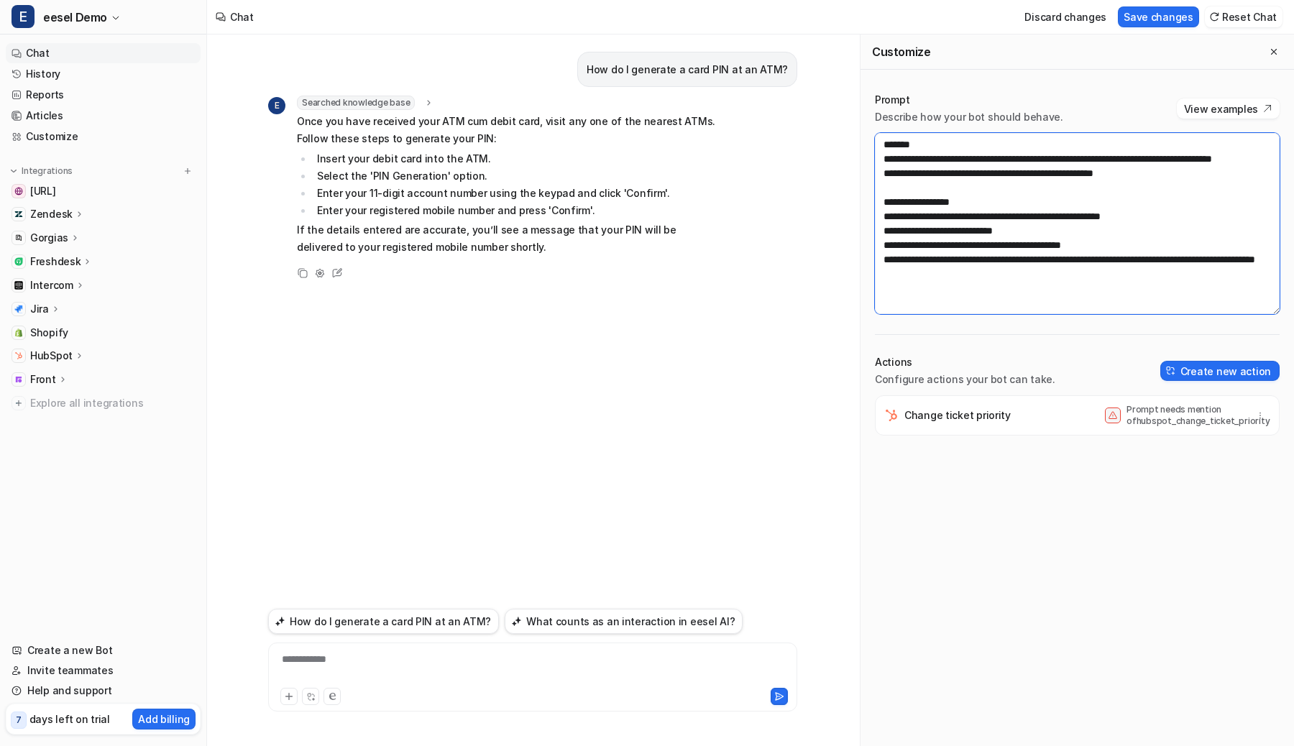
click at [885, 228] on textarea "**********" at bounding box center [1077, 223] width 405 height 181
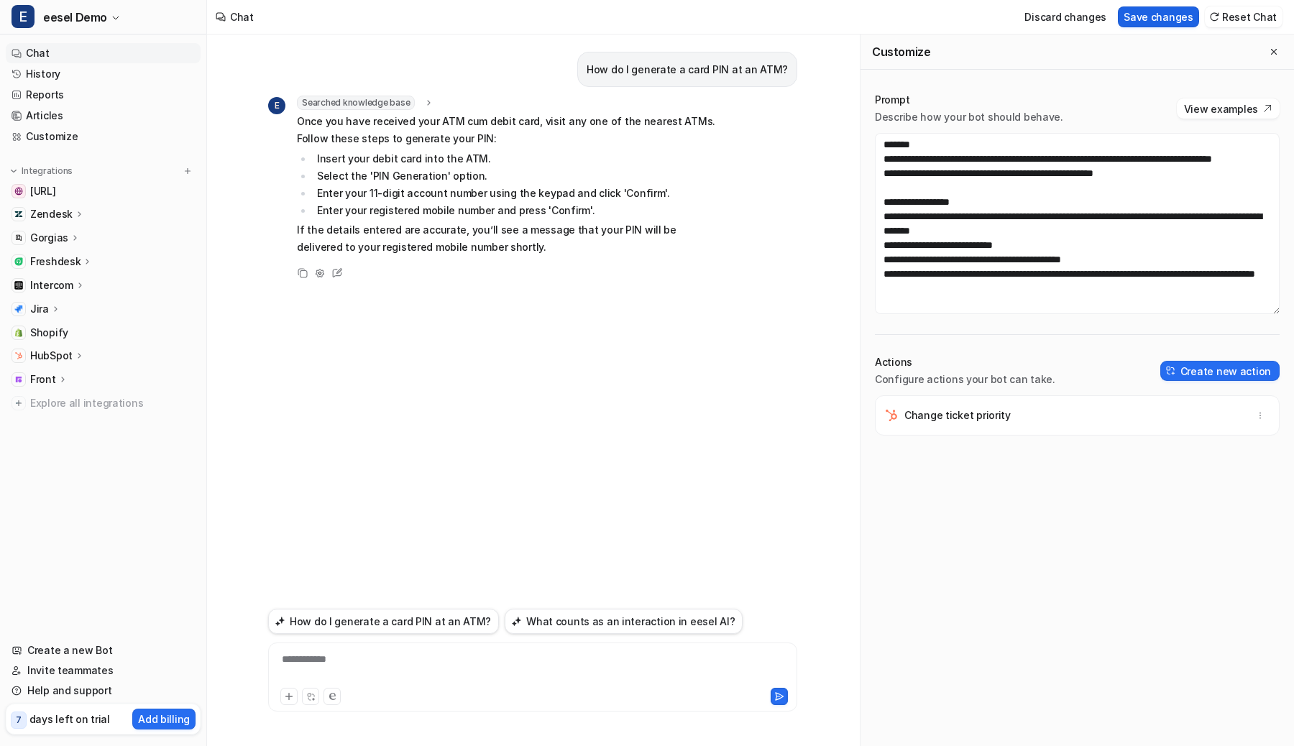
click at [1155, 12] on button "Save changes" at bounding box center [1158, 16] width 81 height 21
click at [371, 620] on button "How do I generate a card PIN at an ATM?" at bounding box center [383, 621] width 231 height 25
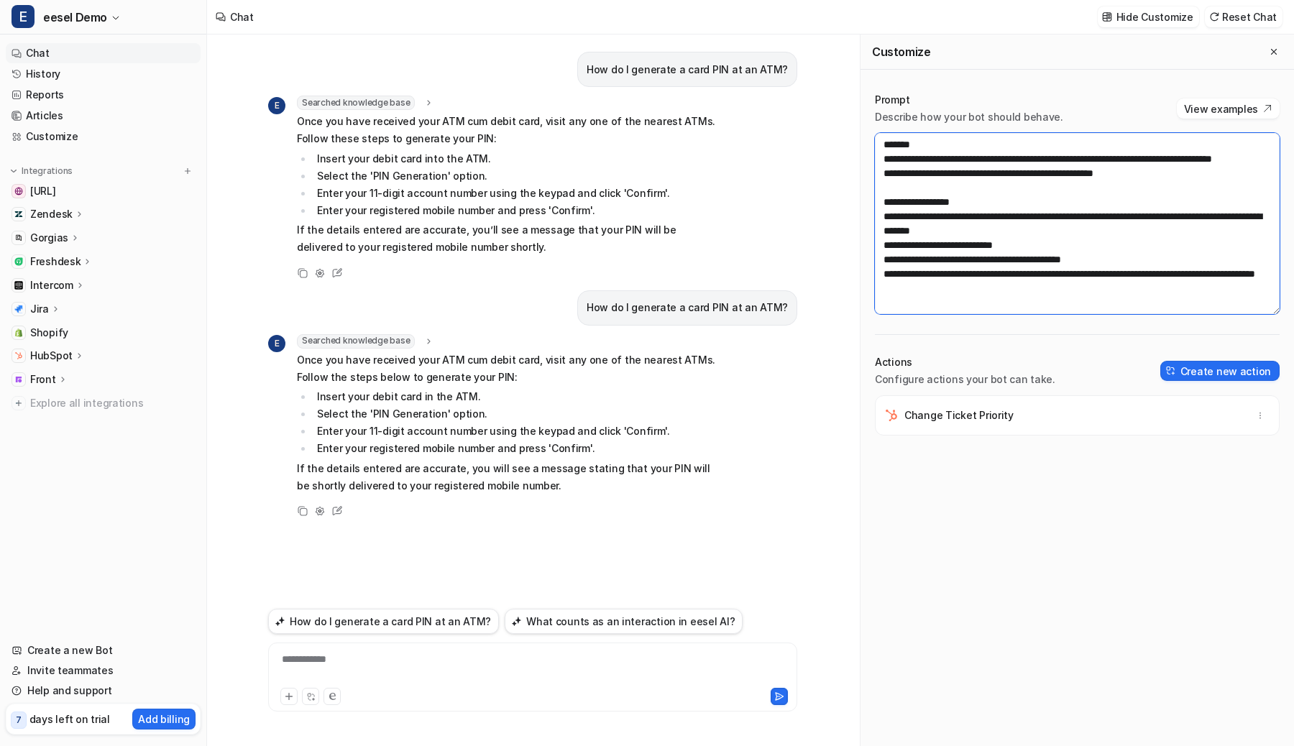
click at [1046, 230] on textarea "**********" at bounding box center [1077, 223] width 405 height 181
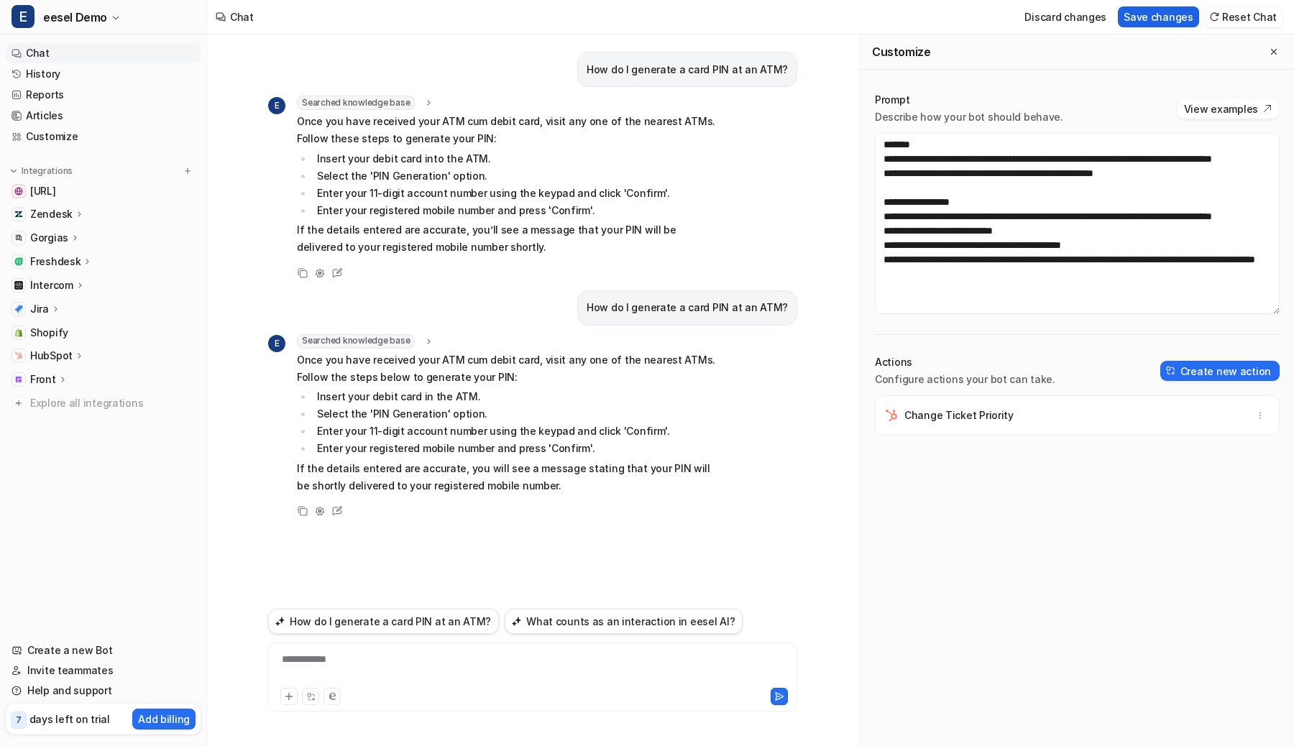
click at [1169, 21] on button "Save changes" at bounding box center [1158, 16] width 81 height 21
click at [419, 620] on button "How do I generate a card PIN at an ATM?" at bounding box center [383, 621] width 231 height 25
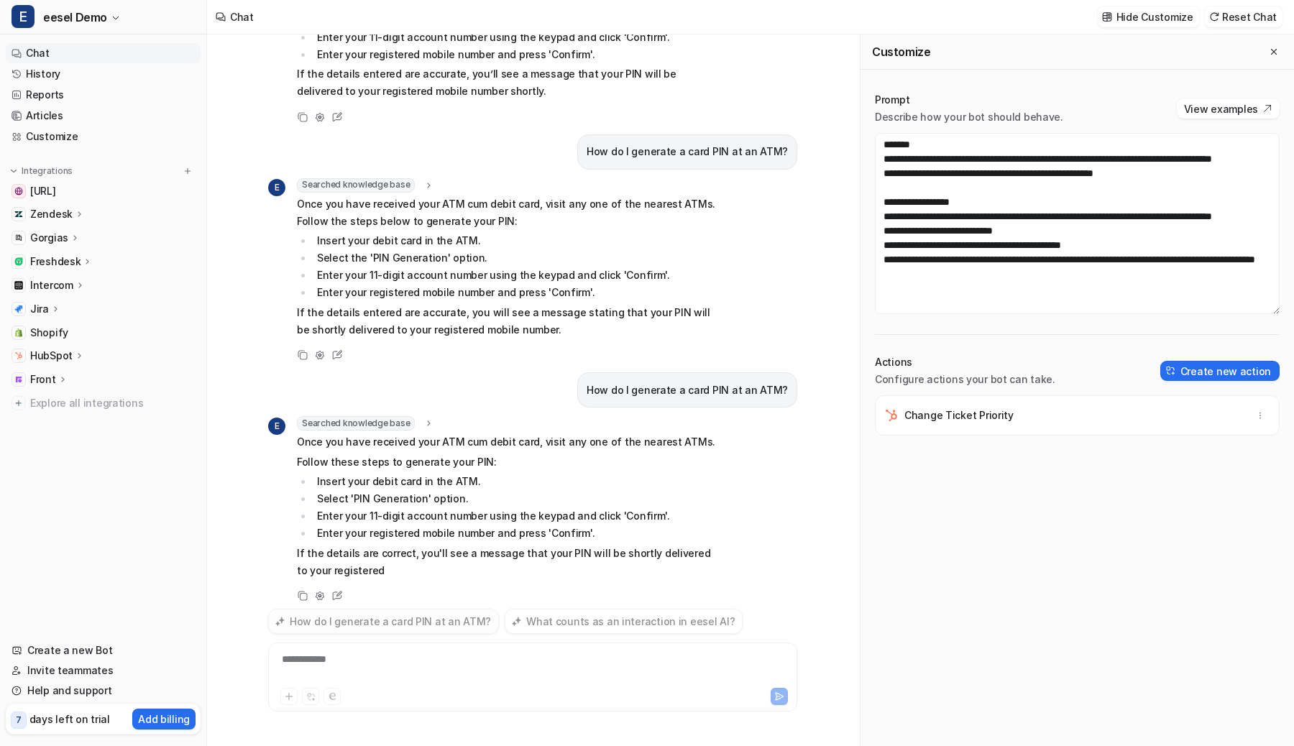
scroll to position [173, 0]
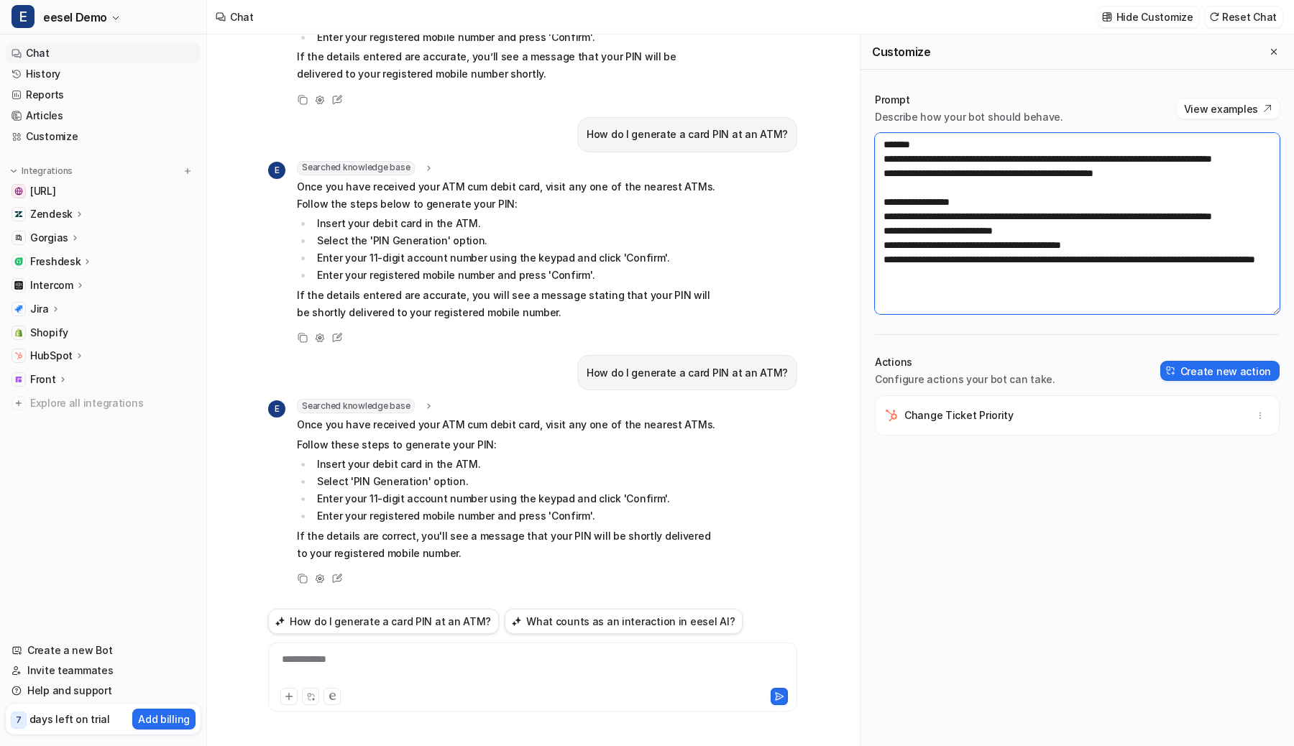
click at [920, 228] on textarea "**********" at bounding box center [1077, 223] width 405 height 181
type textarea "**********"
click at [1164, 14] on button "Save changes" at bounding box center [1158, 16] width 81 height 21
click at [377, 626] on button "How do I generate a card PIN at an ATM?" at bounding box center [383, 621] width 231 height 25
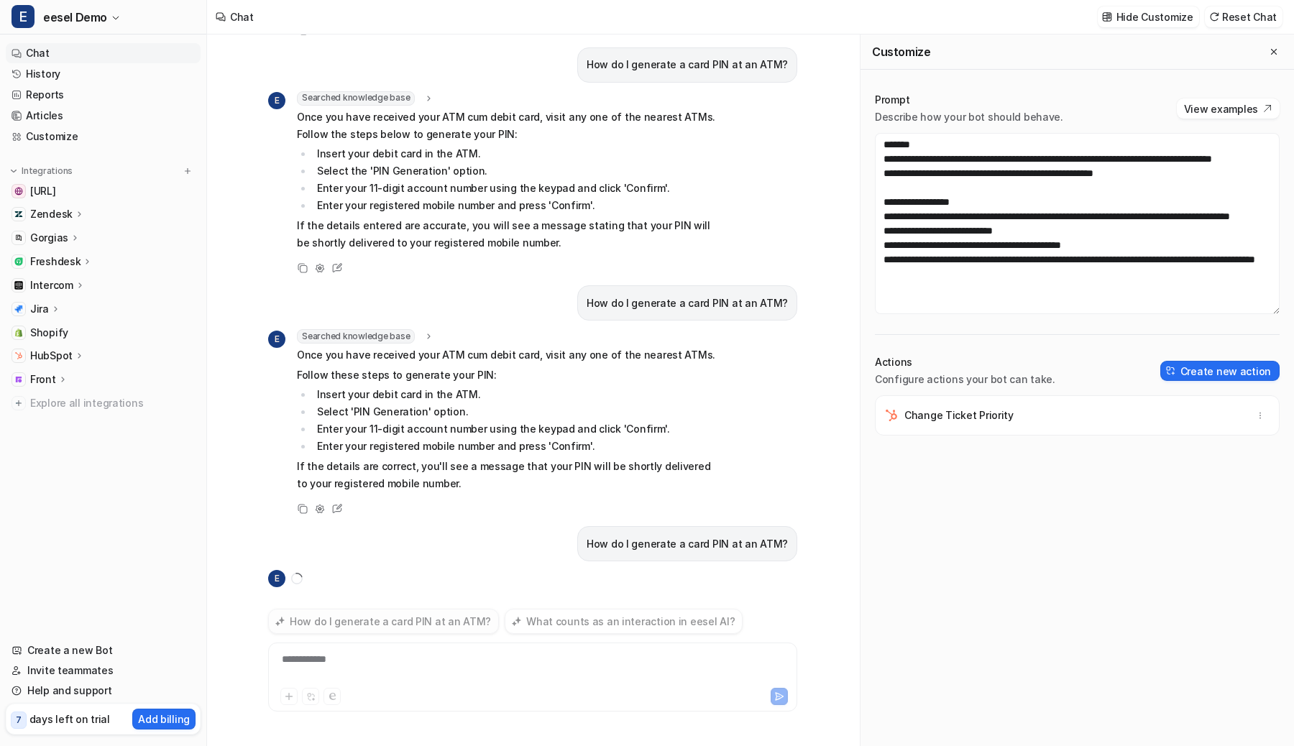
scroll to position [267, 0]
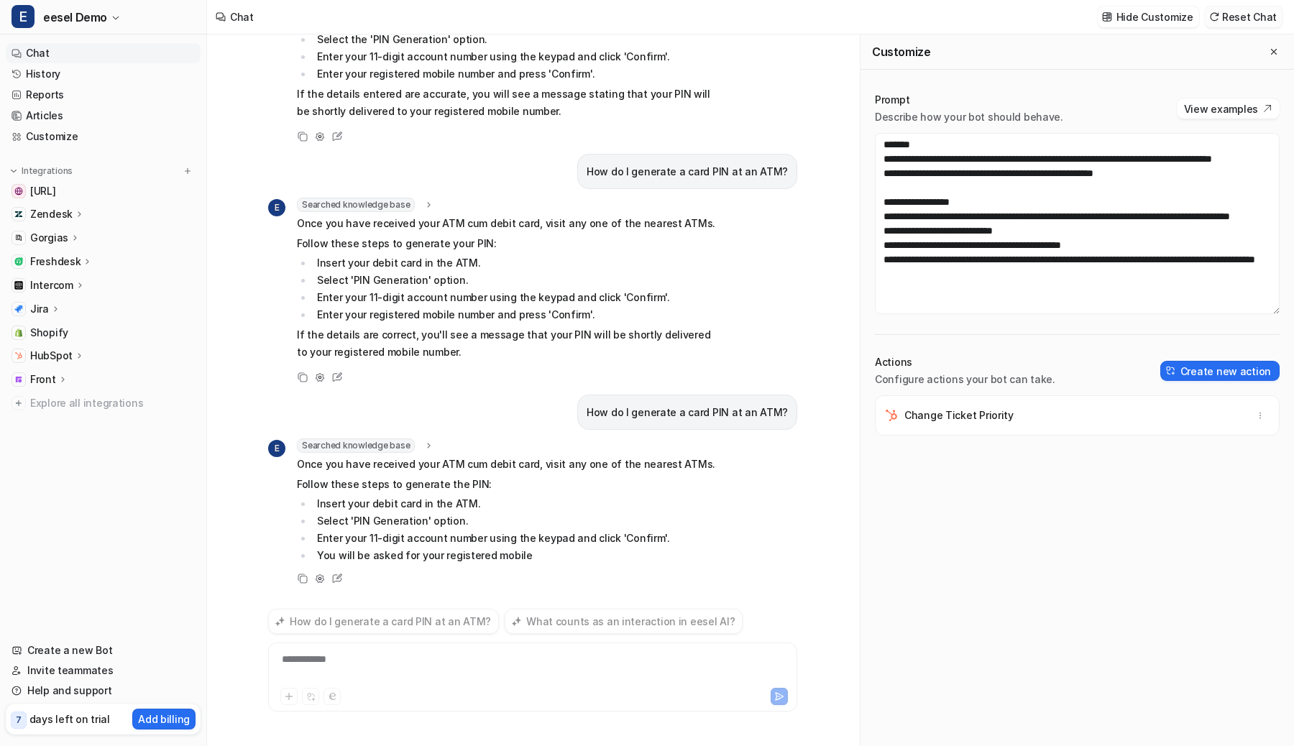
click at [1229, 21] on button "Reset Chat" at bounding box center [1244, 16] width 78 height 21
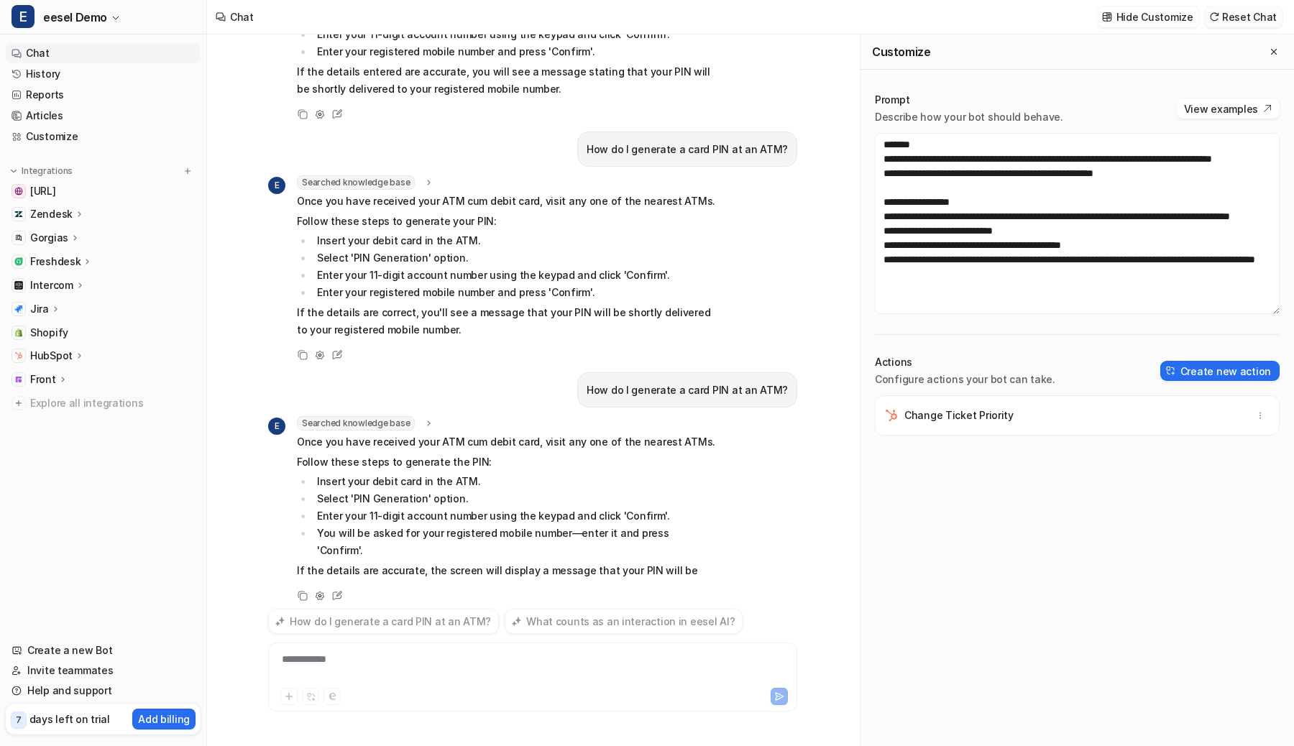
scroll to position [414, 0]
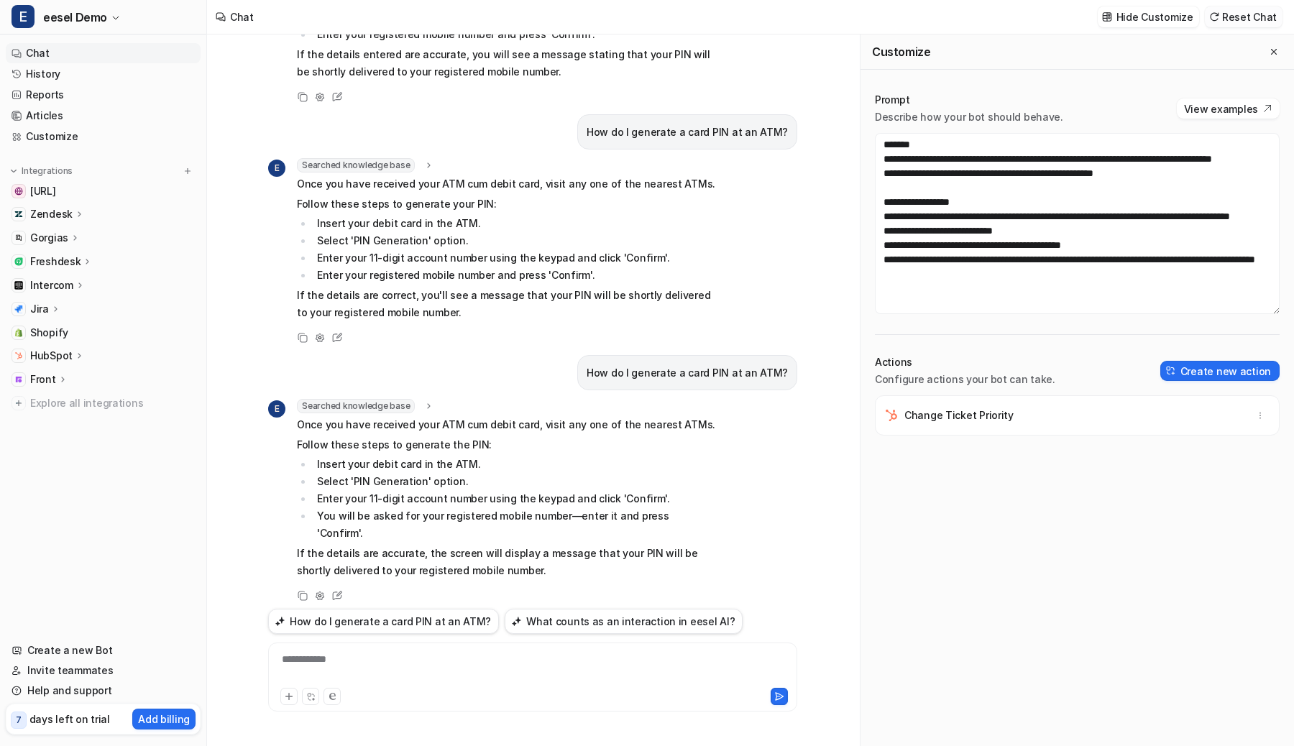
click at [1228, 21] on button "Reset Chat" at bounding box center [1244, 16] width 78 height 21
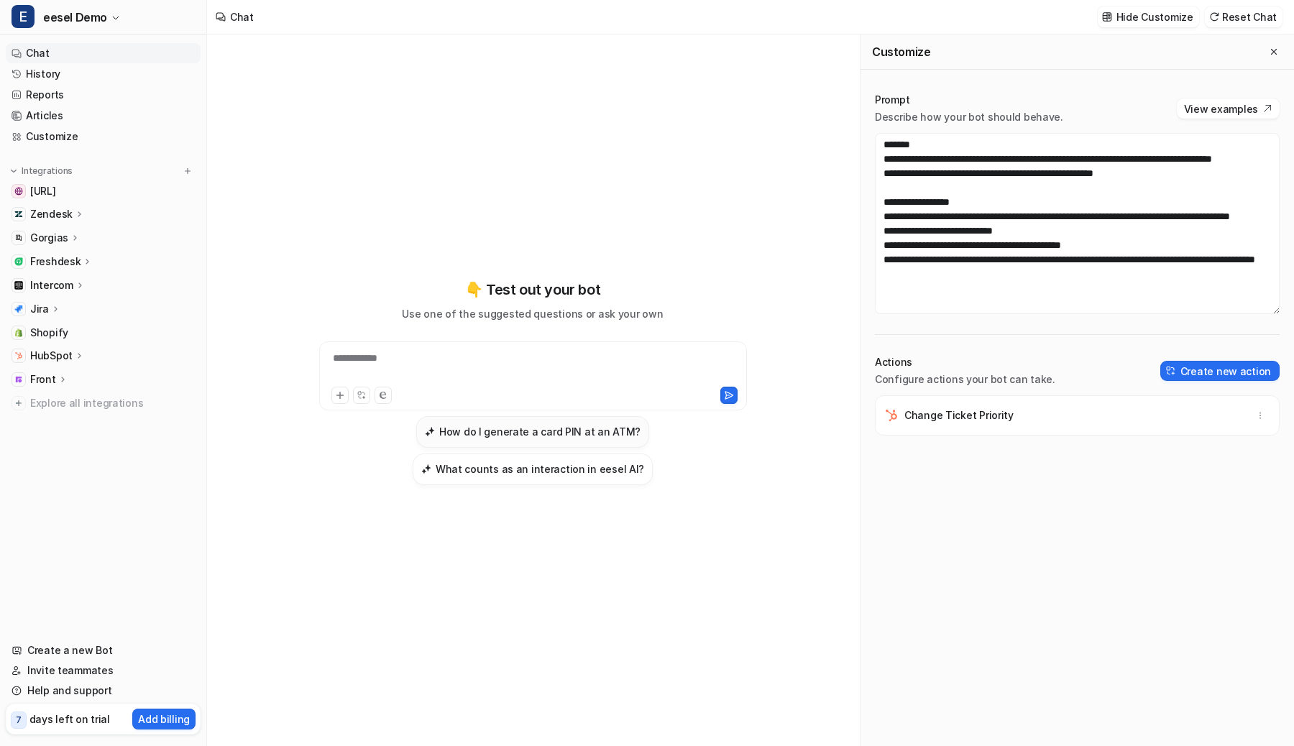
click at [532, 445] on button "How do I generate a card PIN at an ATM?" at bounding box center [532, 432] width 233 height 32
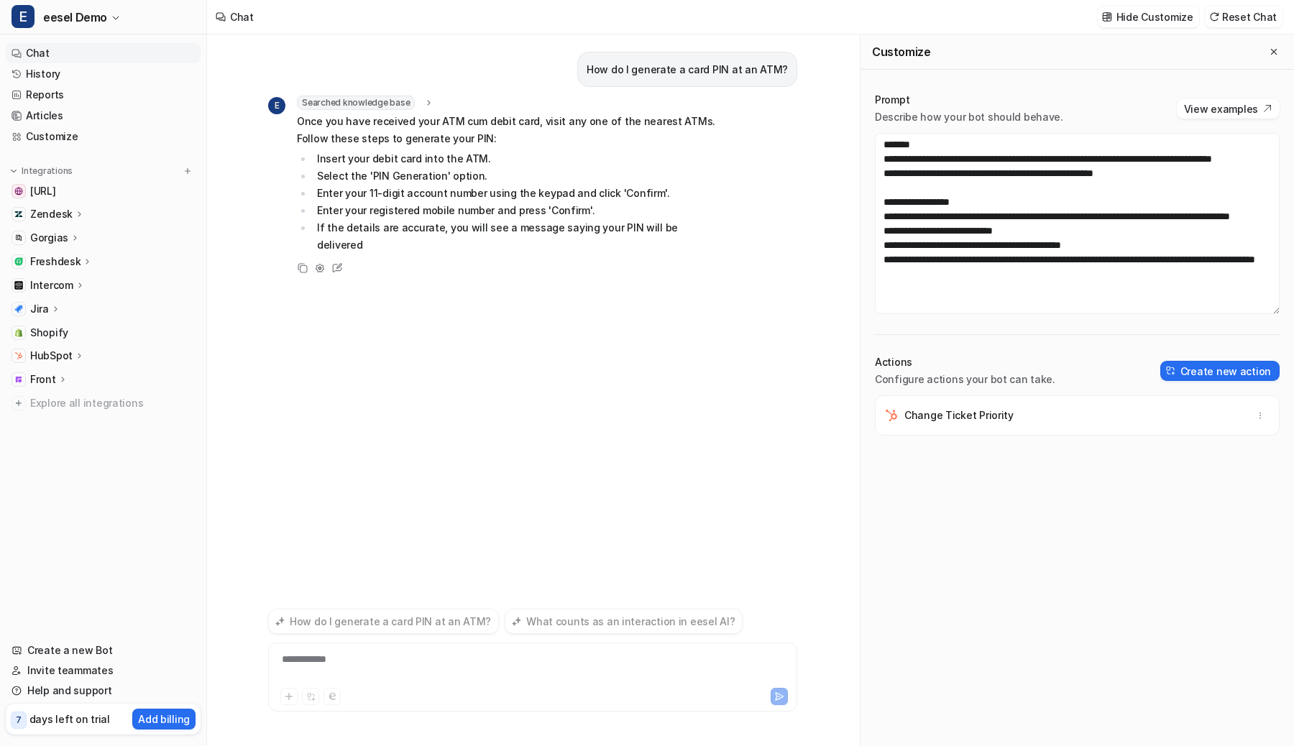
click at [385, 658] on div "**********" at bounding box center [533, 668] width 522 height 33
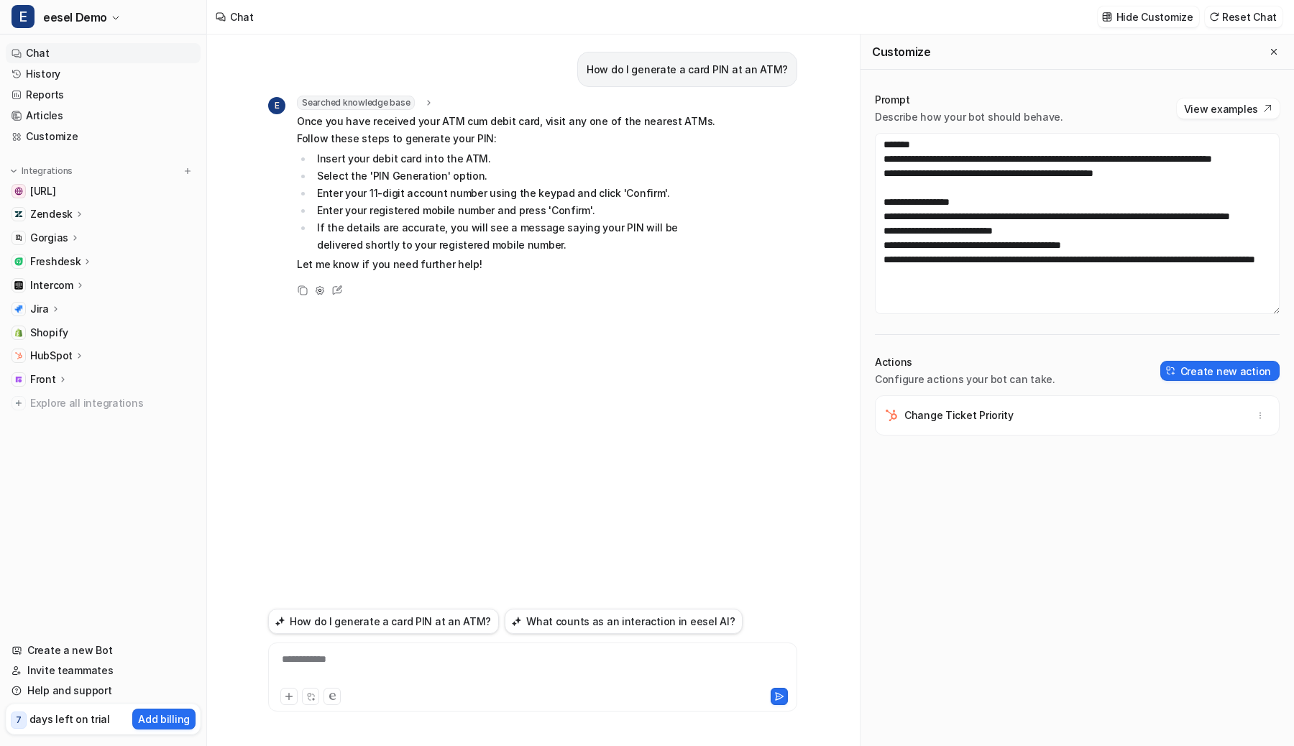
click at [364, 665] on div "**********" at bounding box center [533, 668] width 522 height 33
click at [961, 225] on textarea "**********" at bounding box center [1077, 223] width 405 height 181
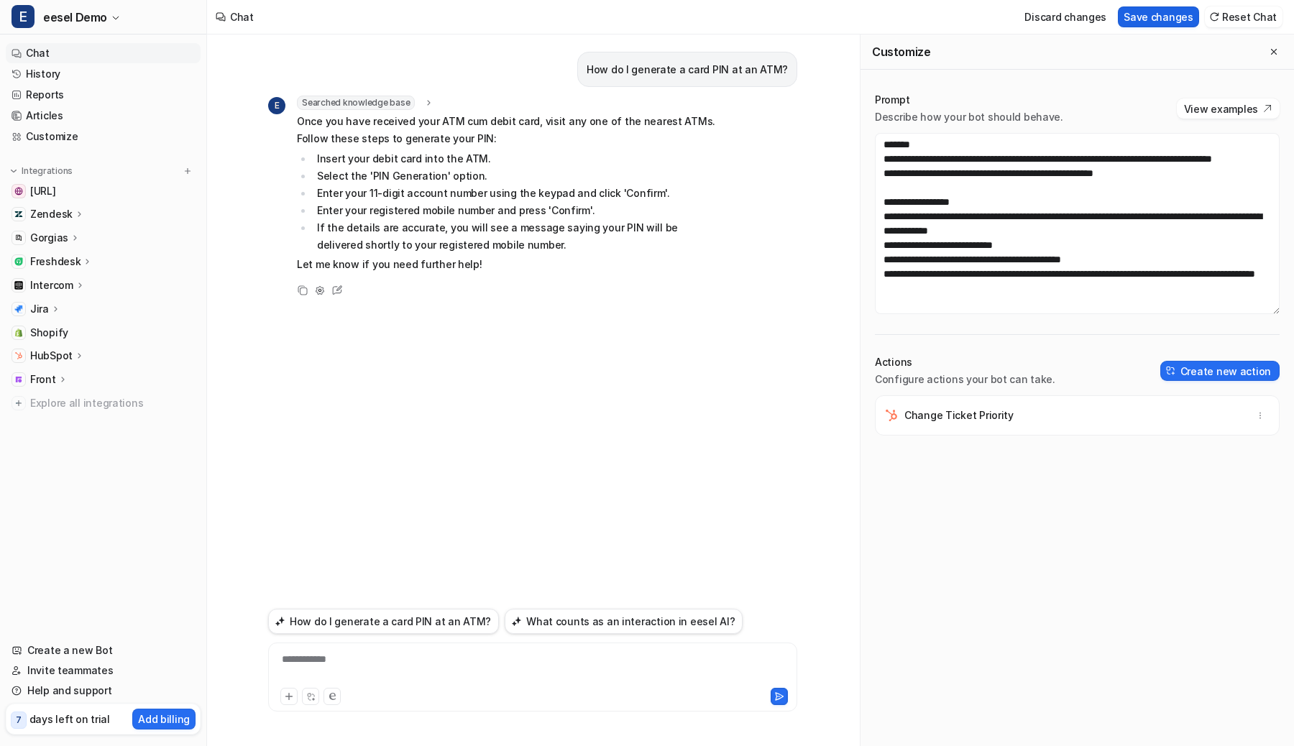
click at [1174, 22] on button "Save changes" at bounding box center [1158, 16] width 81 height 21
click at [379, 623] on button "How do I generate a card PIN at an ATM?" at bounding box center [383, 621] width 231 height 25
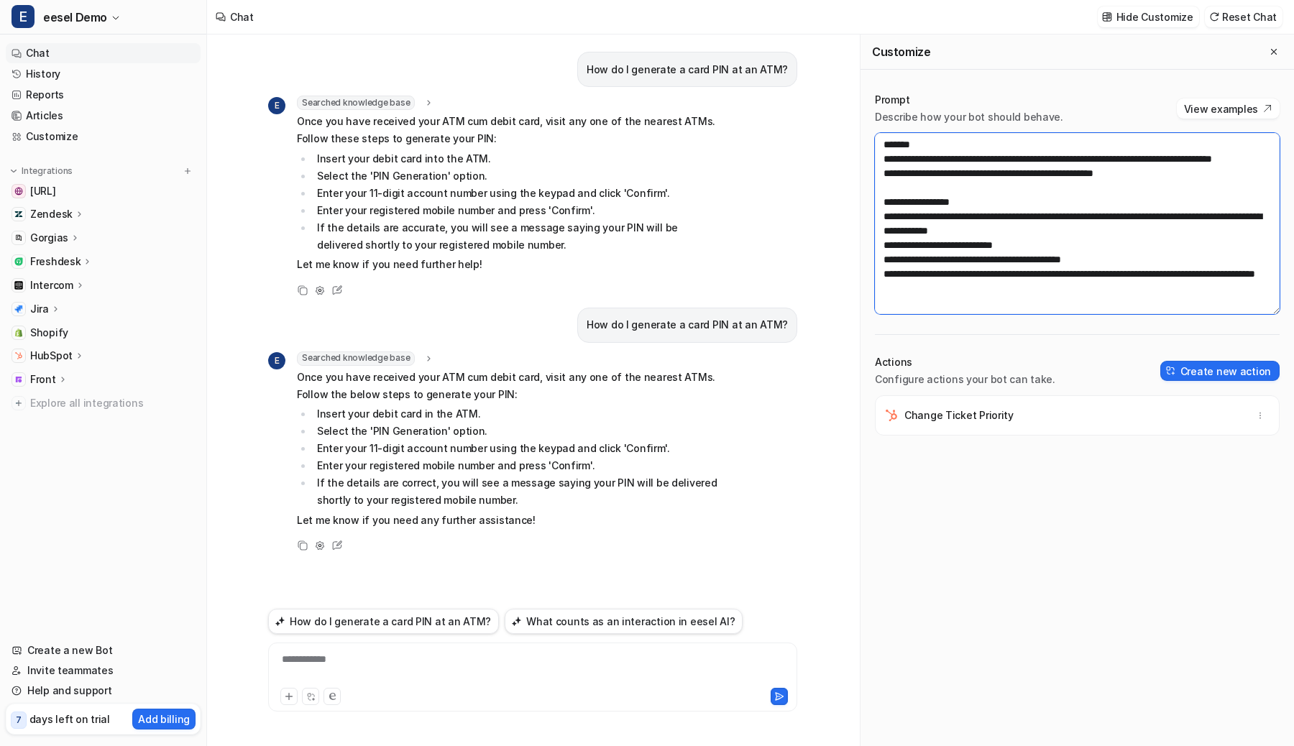
click at [1037, 233] on textarea "**********" at bounding box center [1077, 223] width 405 height 181
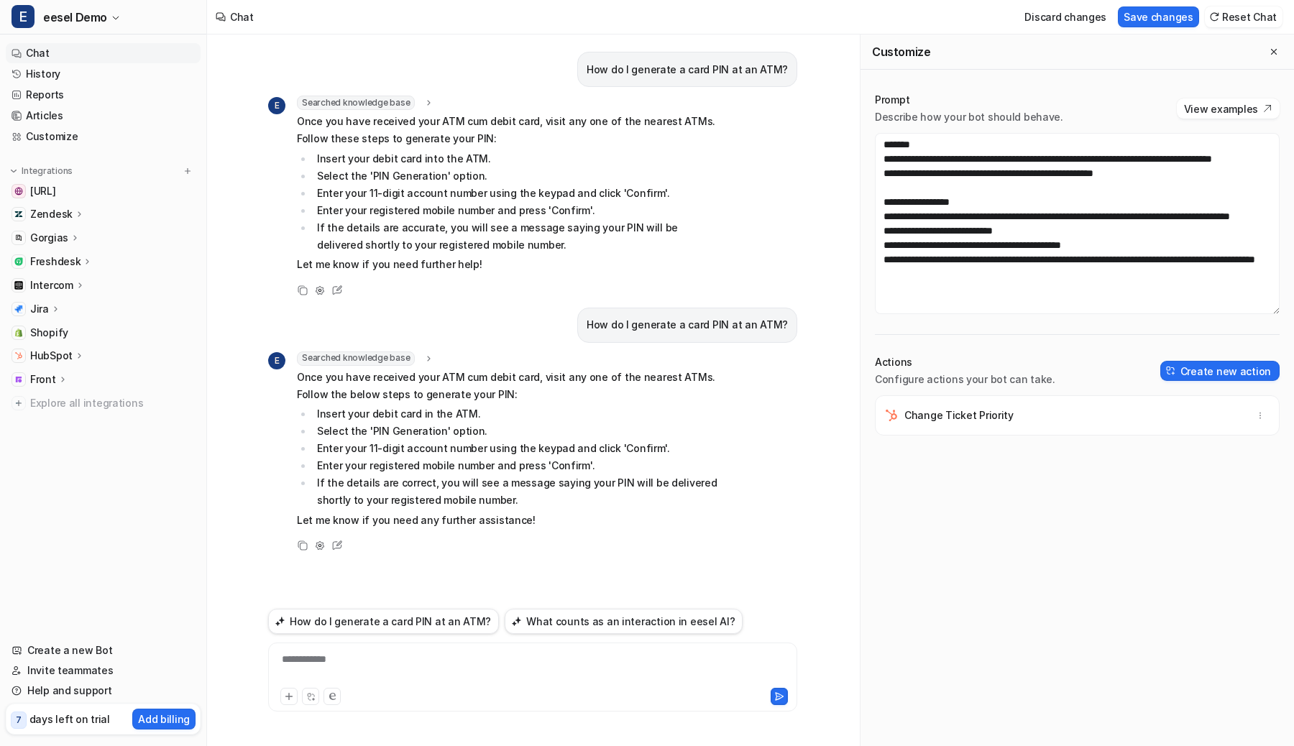
click at [1178, 28] on div "Discard changes Save changes Reset Chat" at bounding box center [1150, 17] width 275 height 32
click at [1175, 25] on button "Save changes" at bounding box center [1158, 16] width 81 height 21
click at [1008, 217] on textarea "**********" at bounding box center [1077, 223] width 405 height 181
click at [1179, 188] on textarea "**********" at bounding box center [1077, 223] width 405 height 181
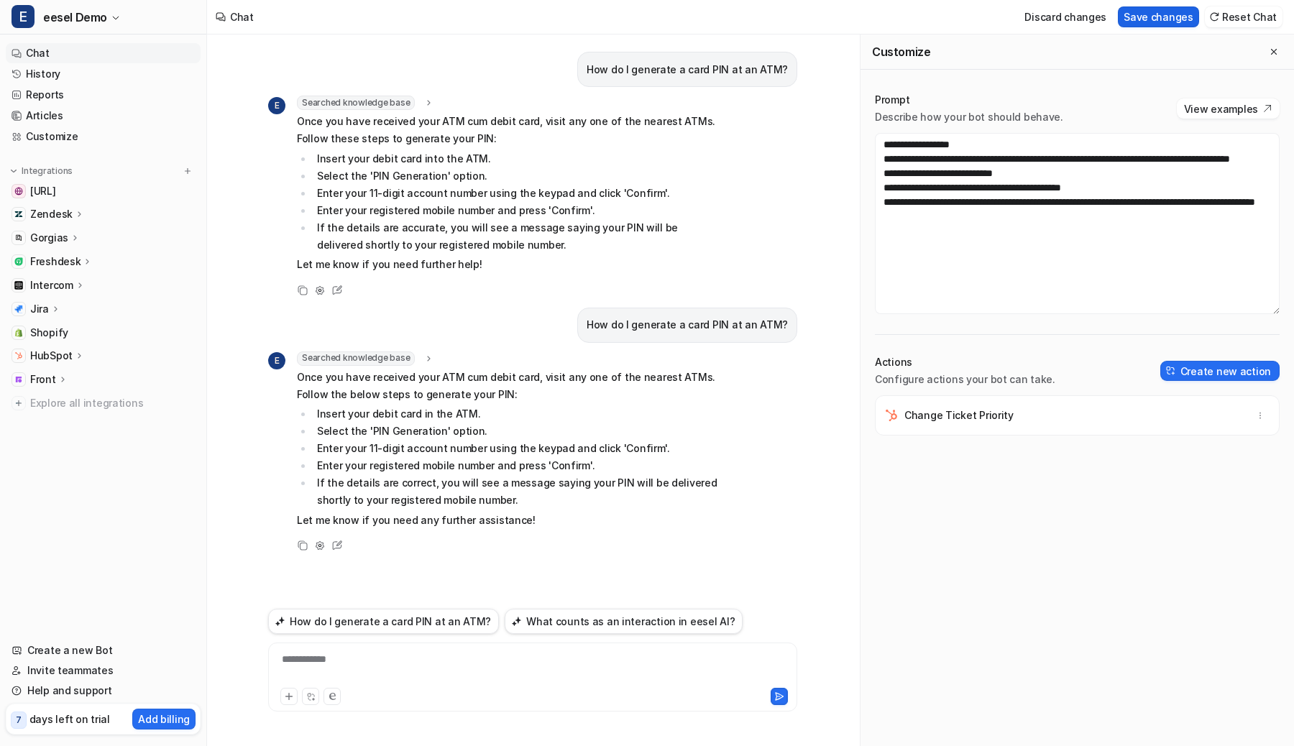
click at [1186, 25] on button "Save changes" at bounding box center [1158, 16] width 81 height 21
click at [416, 620] on button "How do I generate a card PIN at an ATM?" at bounding box center [383, 621] width 231 height 25
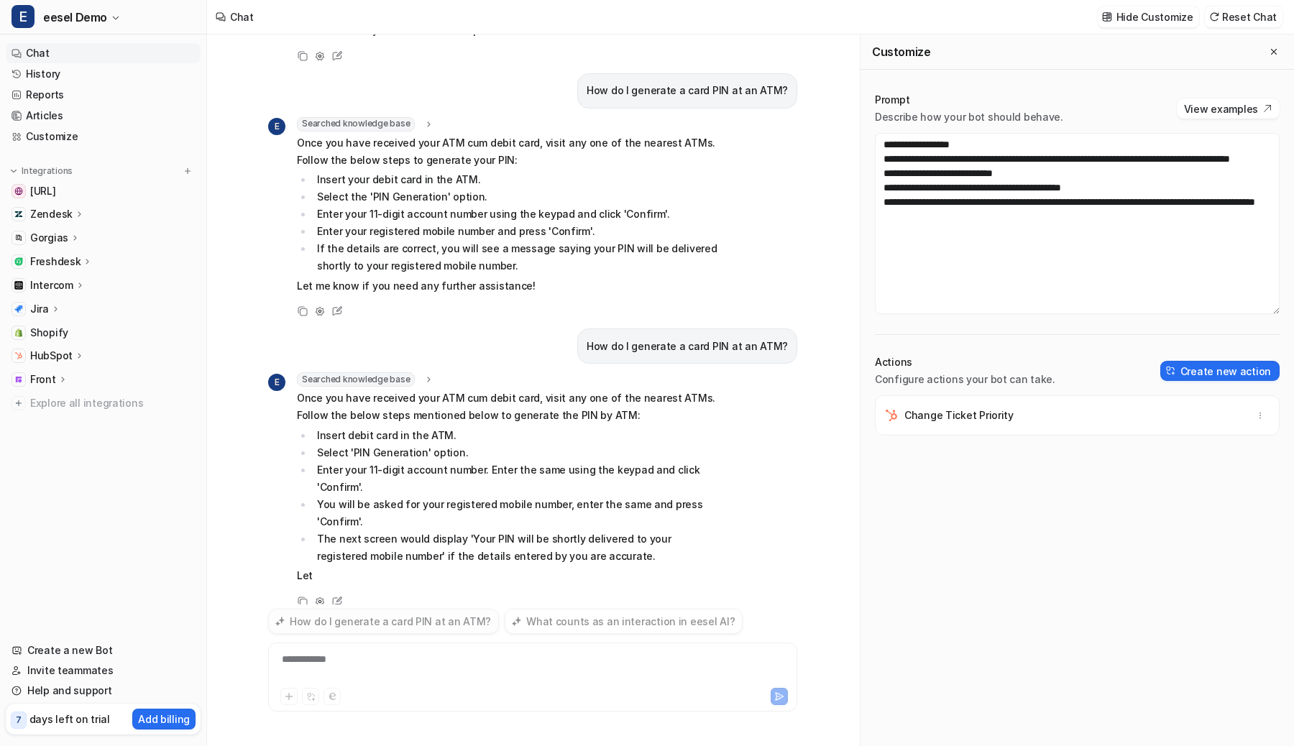
scroll to position [257, 0]
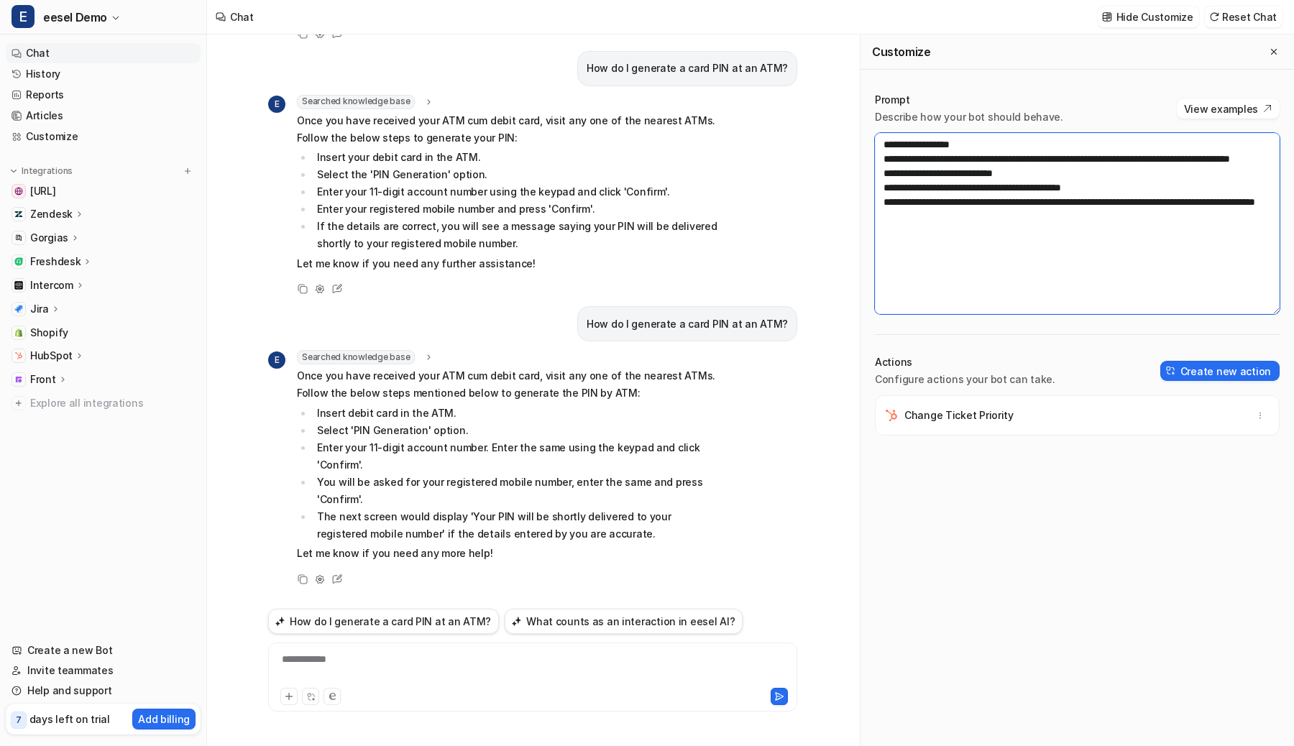
drag, startPoint x: 1022, startPoint y: 242, endPoint x: 861, endPoint y: 185, distance: 170.5
click at [861, 185] on div "**********" at bounding box center [1078, 419] width 434 height 682
click at [1082, 161] on textarea "**********" at bounding box center [1077, 223] width 405 height 181
type textarea "**********"
click at [1168, 17] on button "Save changes" at bounding box center [1158, 16] width 81 height 21
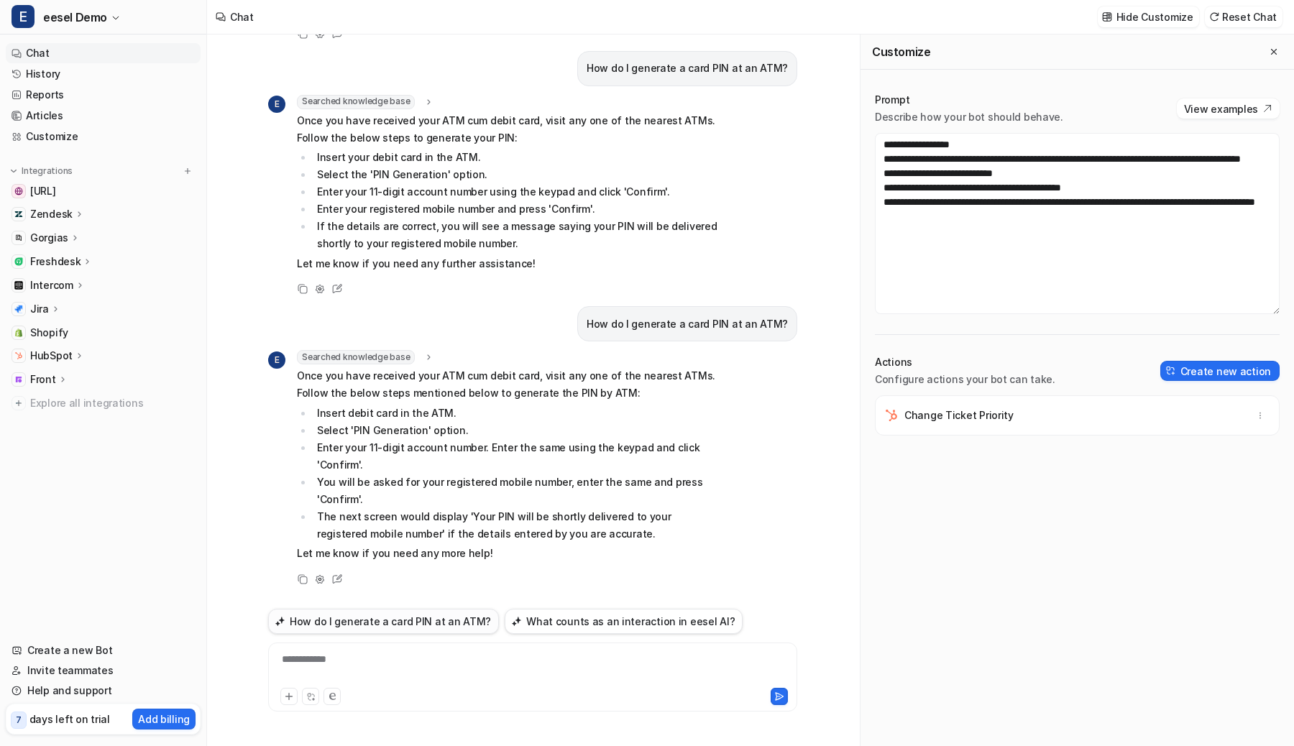
click at [421, 624] on button "How do I generate a card PIN at an ATM?" at bounding box center [383, 621] width 231 height 25
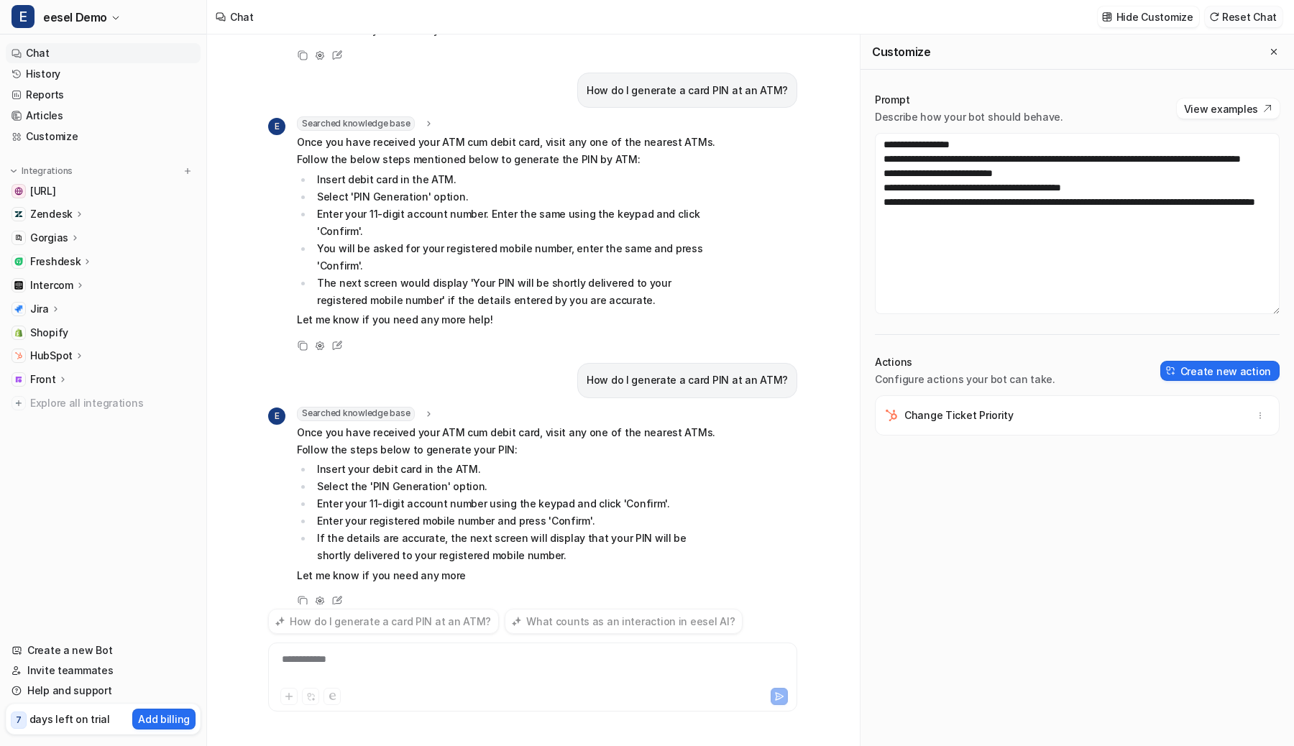
scroll to position [513, 0]
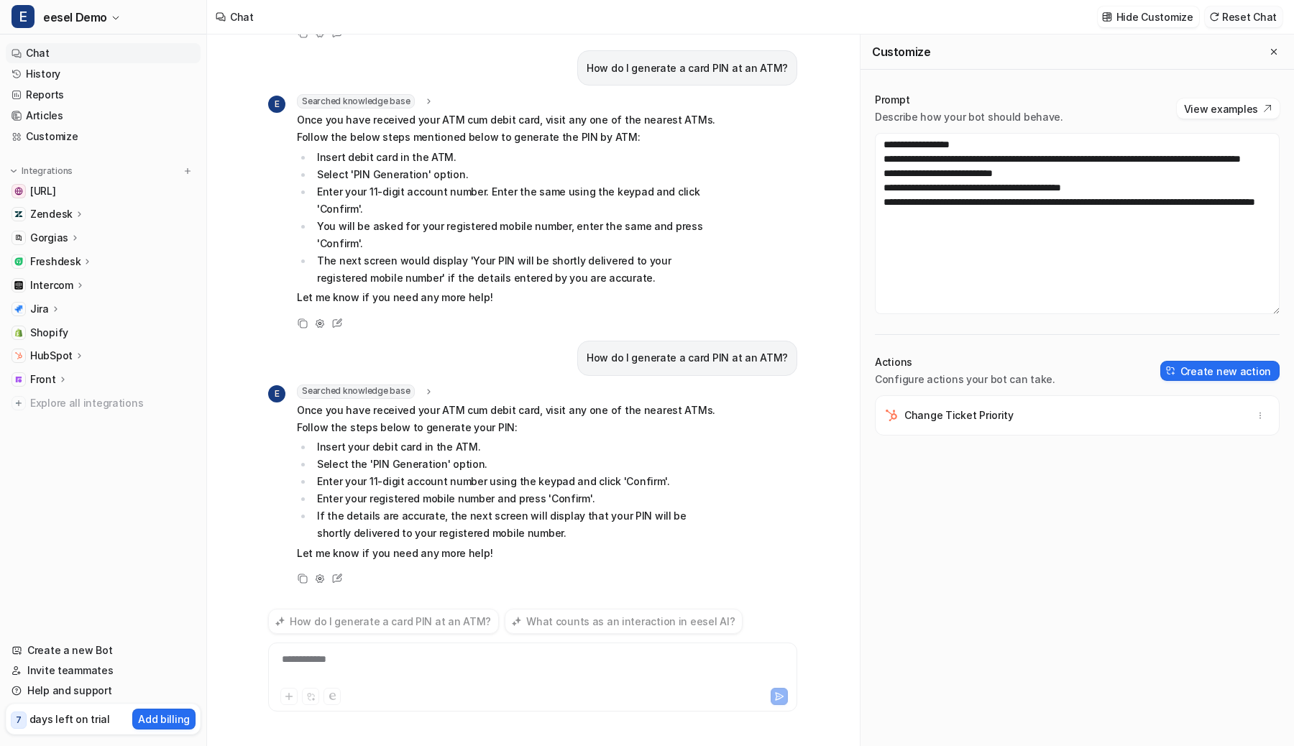
click at [1256, 17] on button "Reset Chat" at bounding box center [1244, 16] width 78 height 21
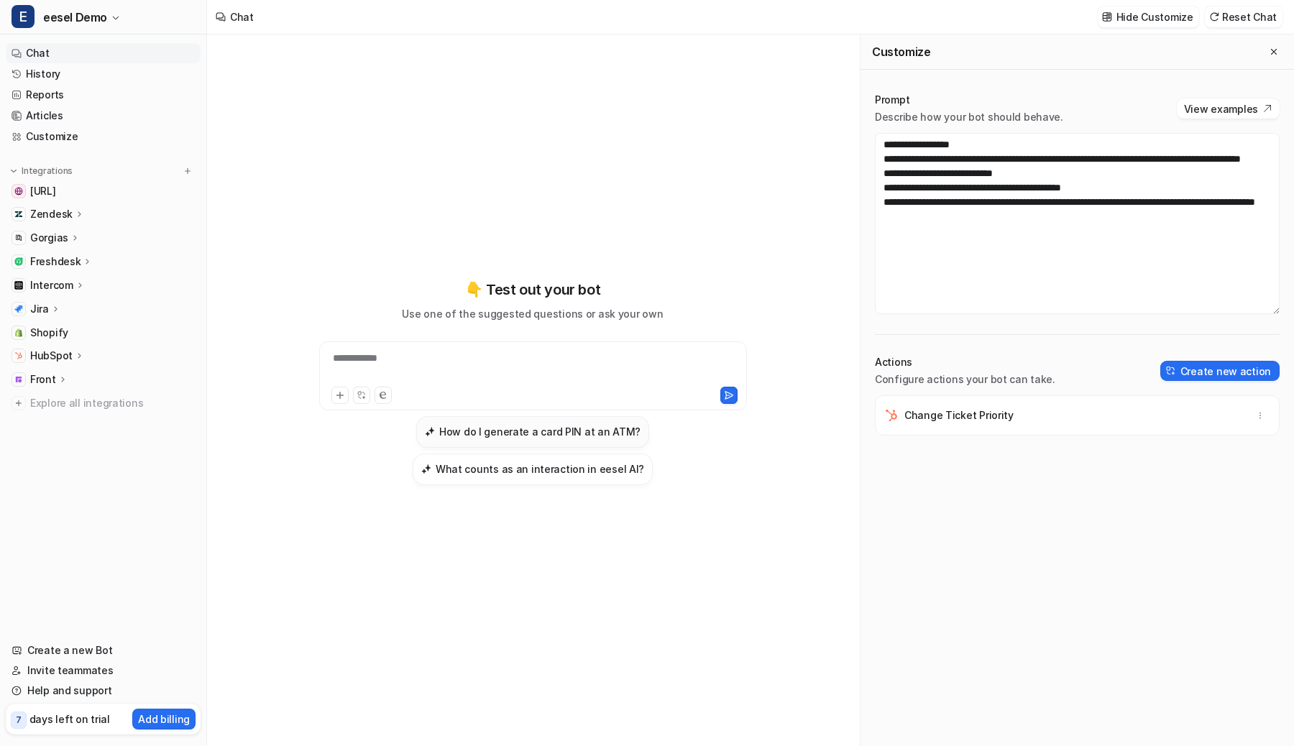
click at [581, 428] on h3 "How do I generate a card PIN at an ATM?" at bounding box center [539, 431] width 201 height 15
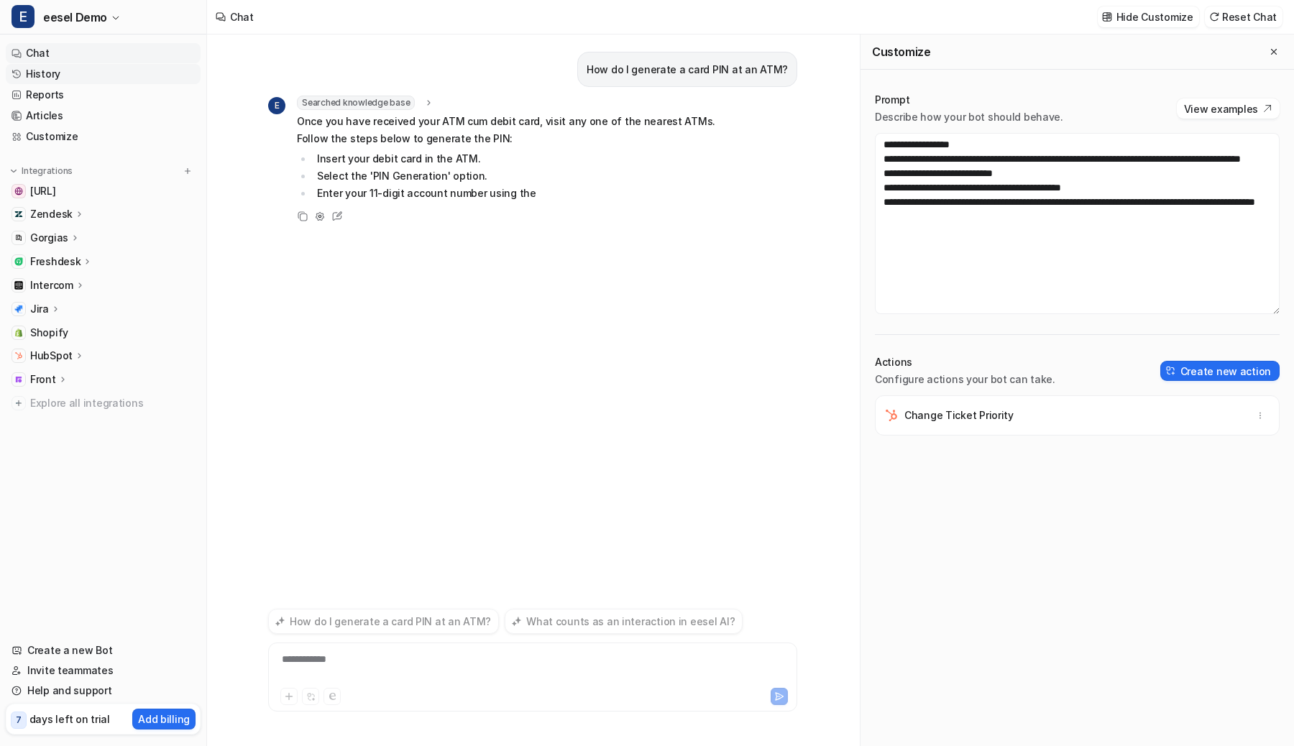
click at [109, 75] on link "History" at bounding box center [103, 74] width 195 height 20
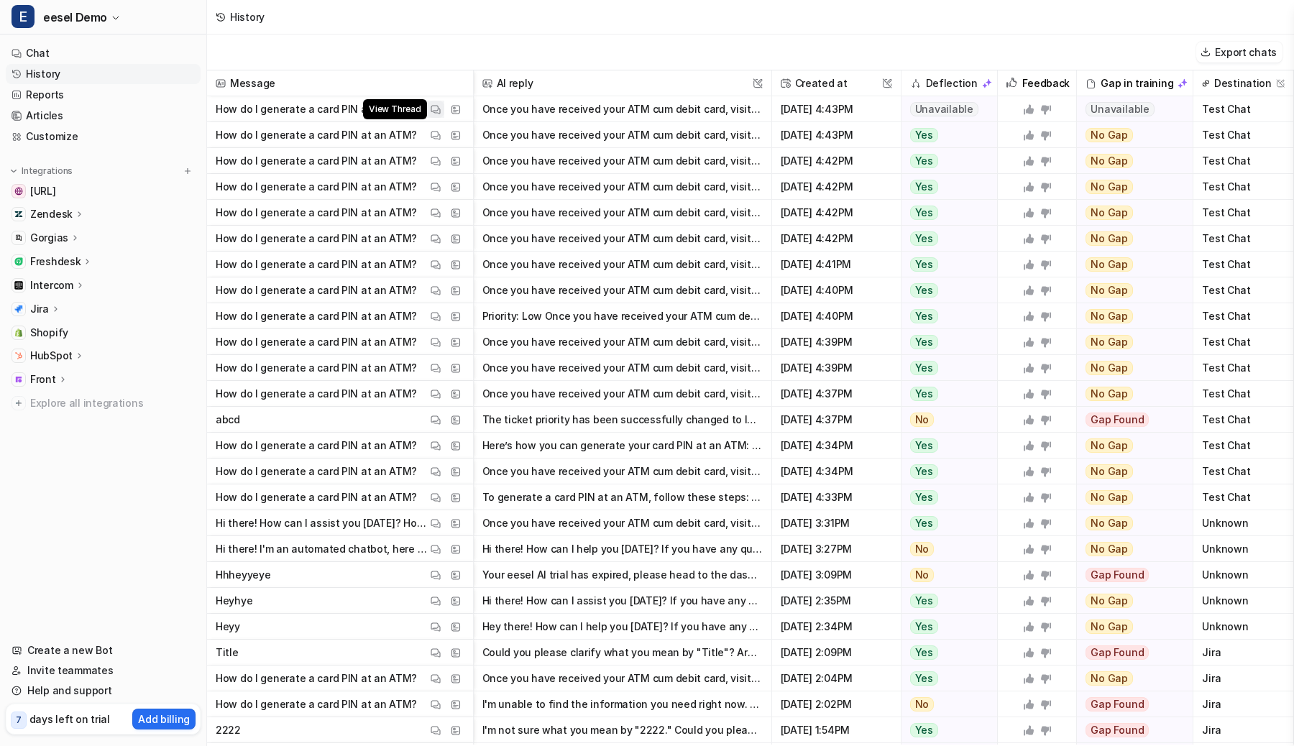
click at [434, 109] on img at bounding box center [436, 109] width 10 height 11
click at [432, 132] on img at bounding box center [436, 135] width 10 height 11
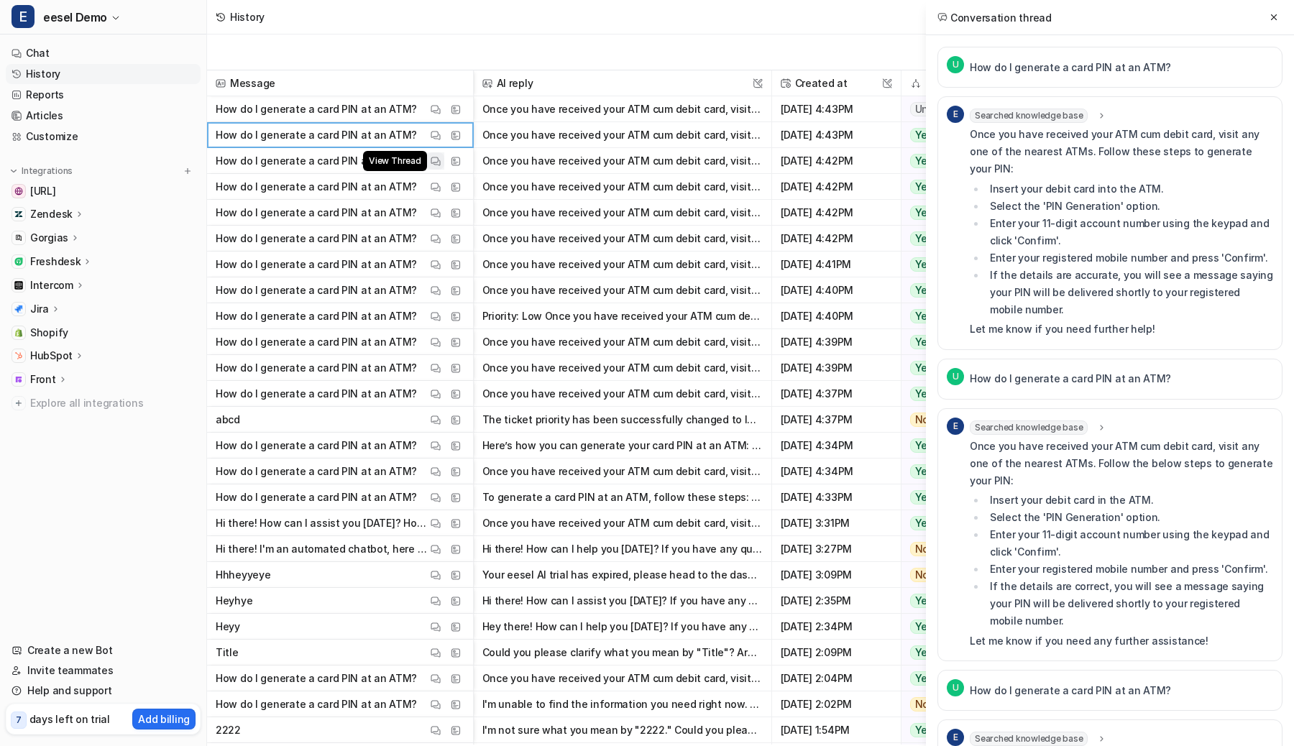
click at [436, 160] on img at bounding box center [436, 161] width 10 height 11
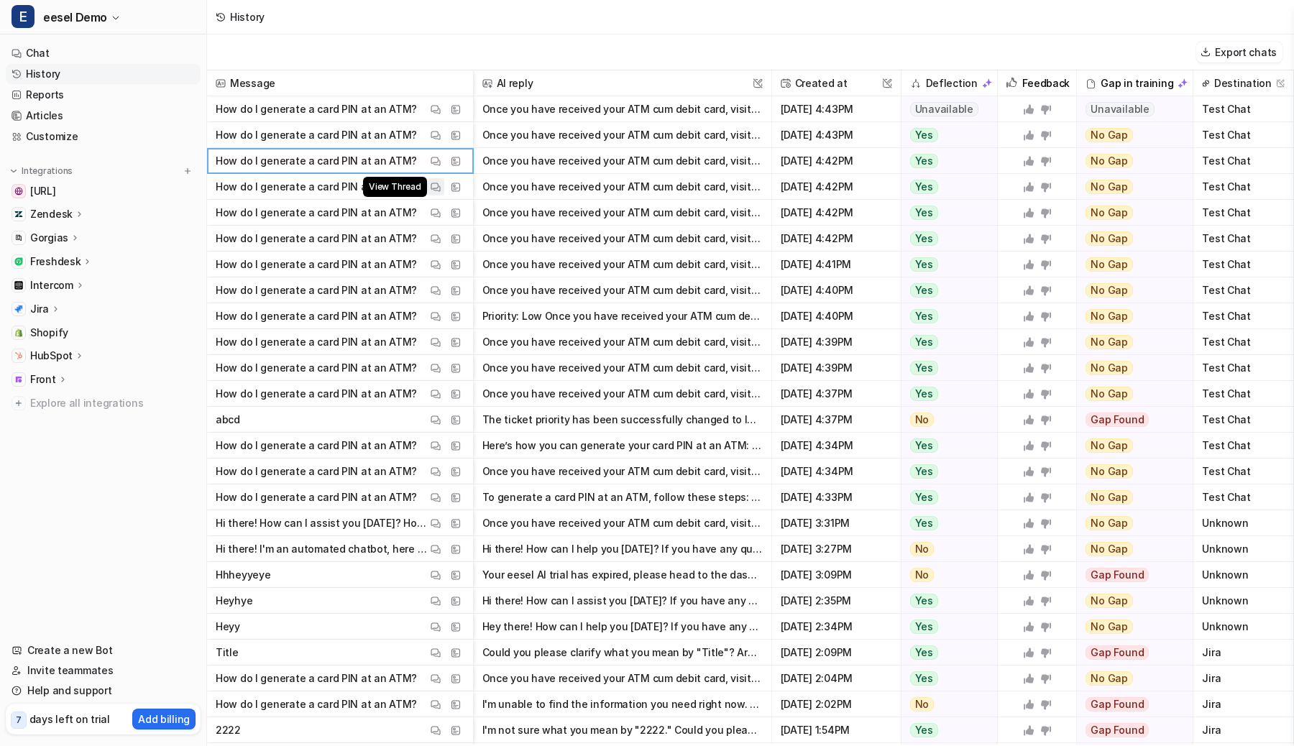
click at [436, 193] on button "View Thread" at bounding box center [435, 186] width 17 height 17
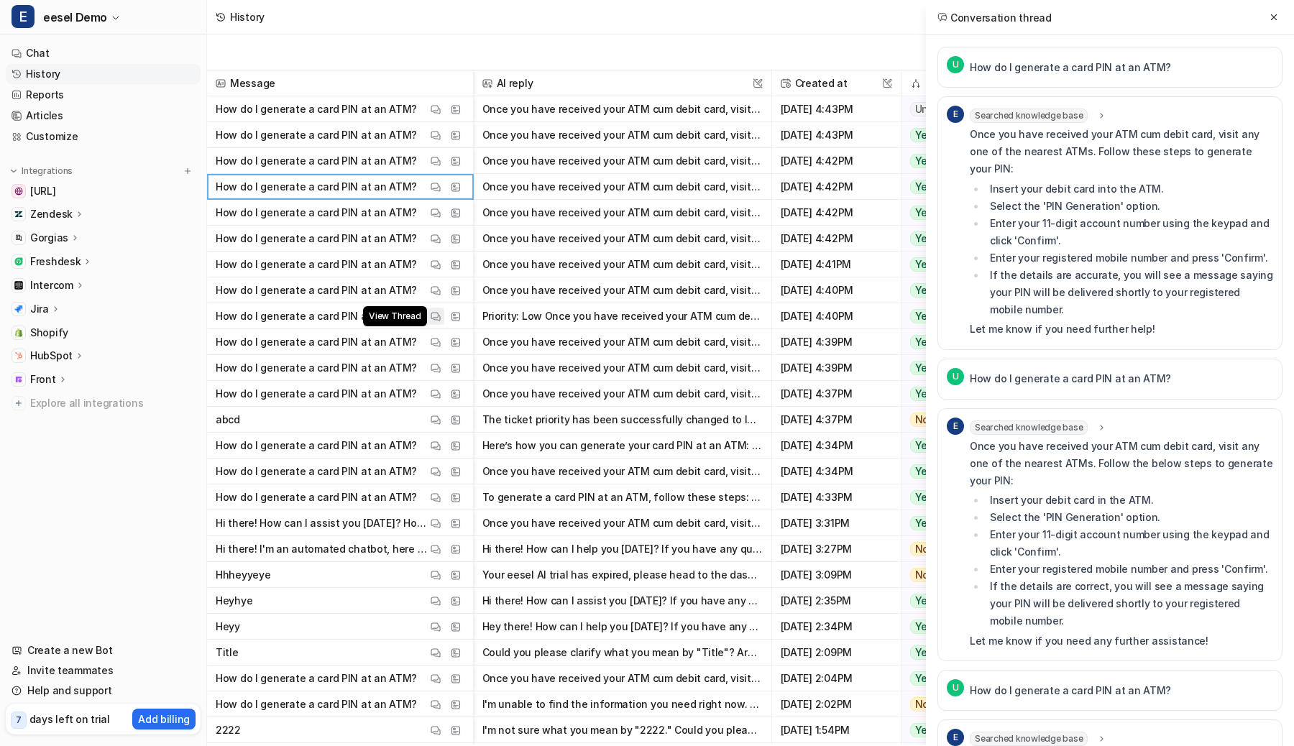
click at [438, 308] on button "View Thread" at bounding box center [435, 316] width 17 height 17
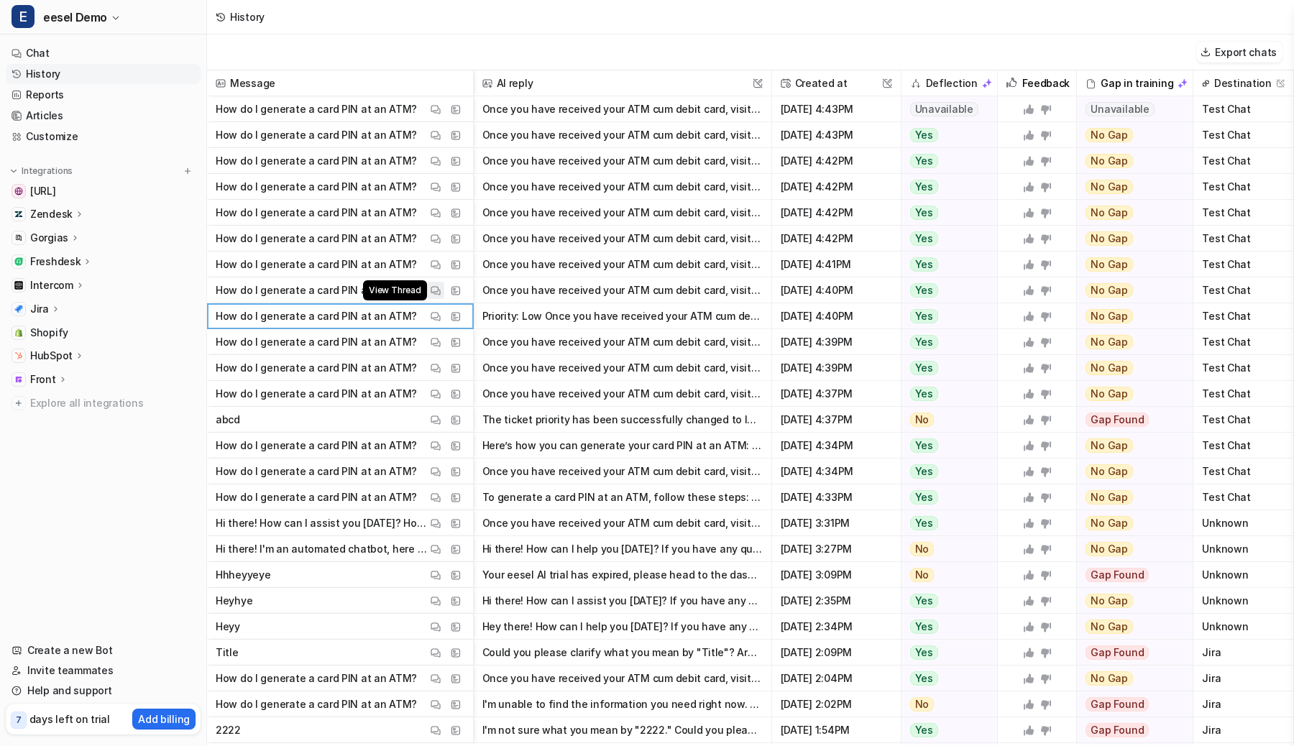
click at [439, 285] on img at bounding box center [436, 290] width 10 height 11
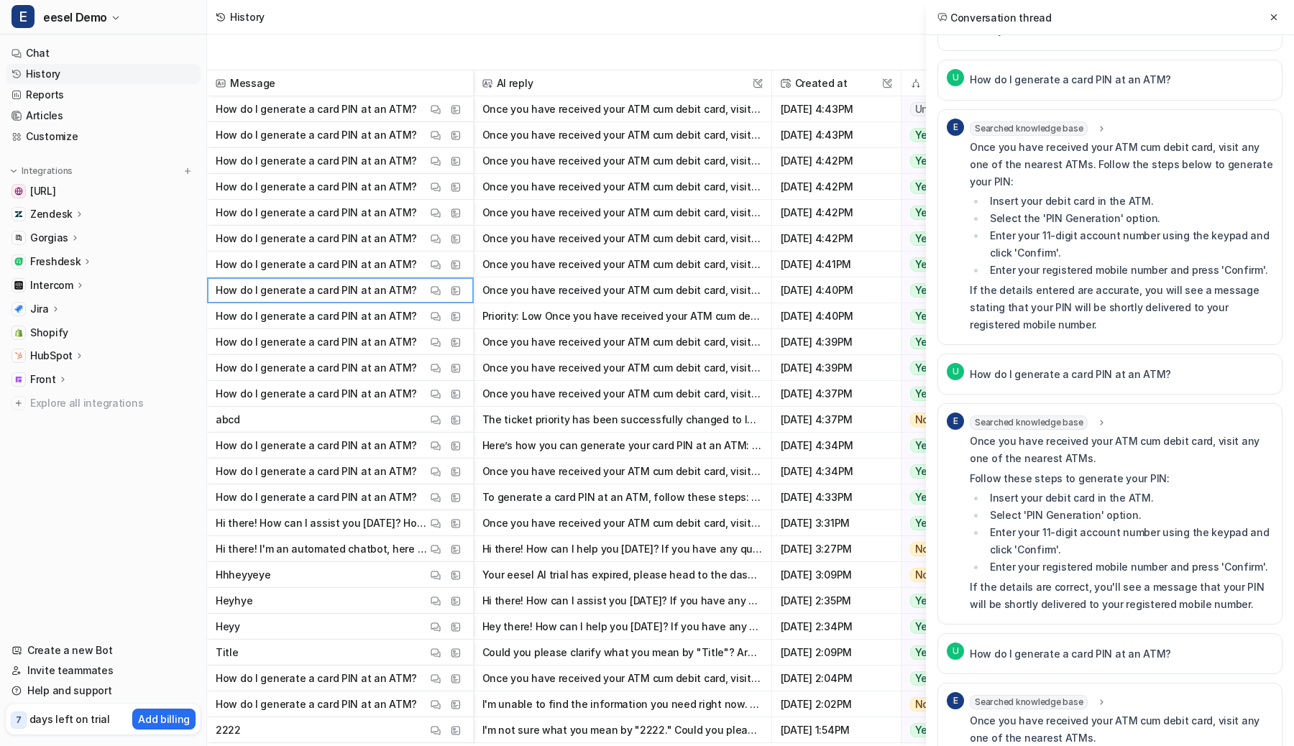
scroll to position [474, 0]
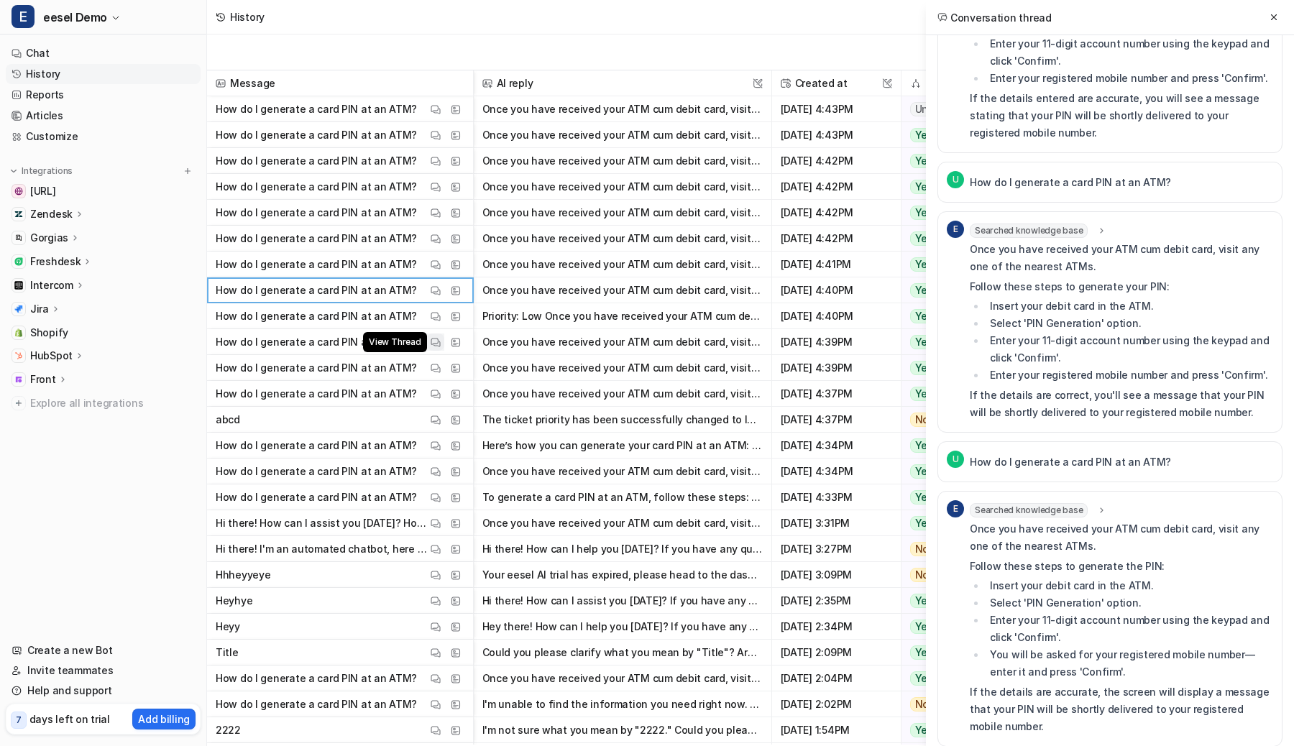
click at [438, 341] on img at bounding box center [436, 342] width 10 height 11
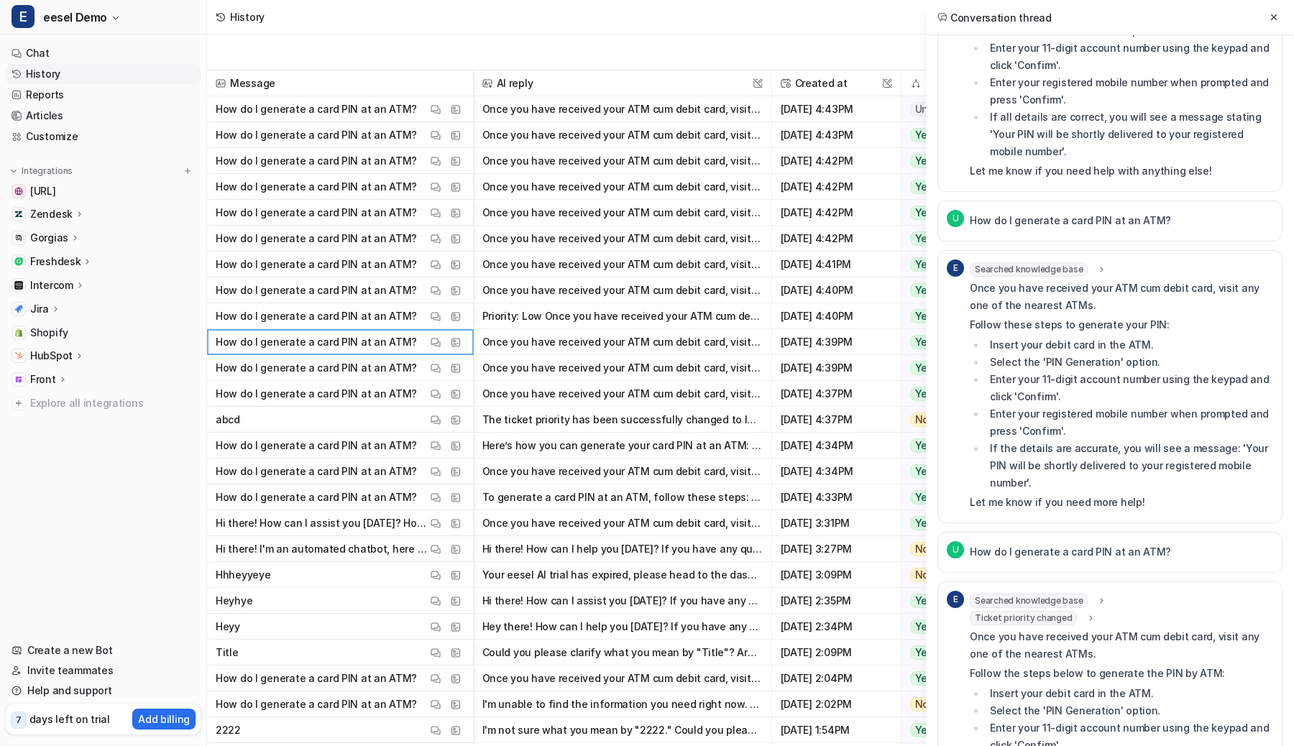
scroll to position [283, 0]
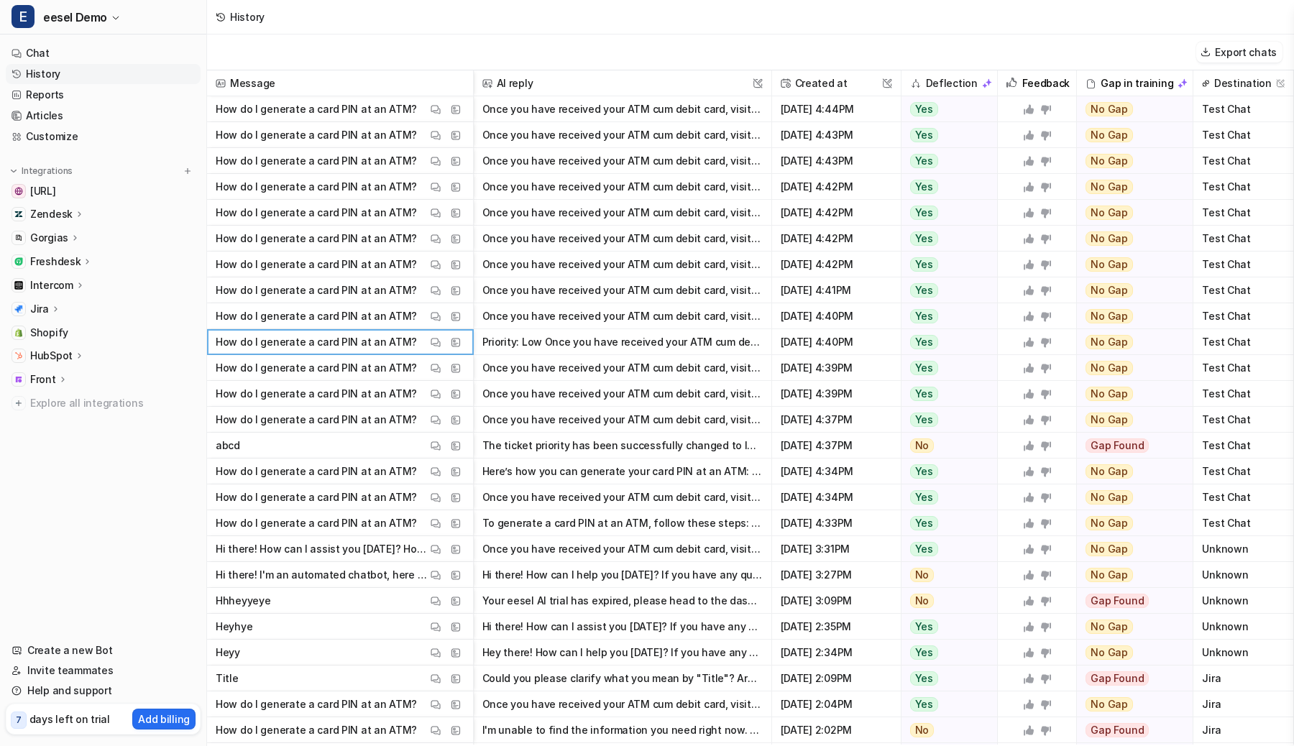
click at [369, 22] on div "History" at bounding box center [750, 17] width 1087 height 35
click at [43, 353] on p "HubSpot" at bounding box center [51, 356] width 42 height 14
click at [45, 375] on p "Overview" at bounding box center [64, 377] width 46 height 14
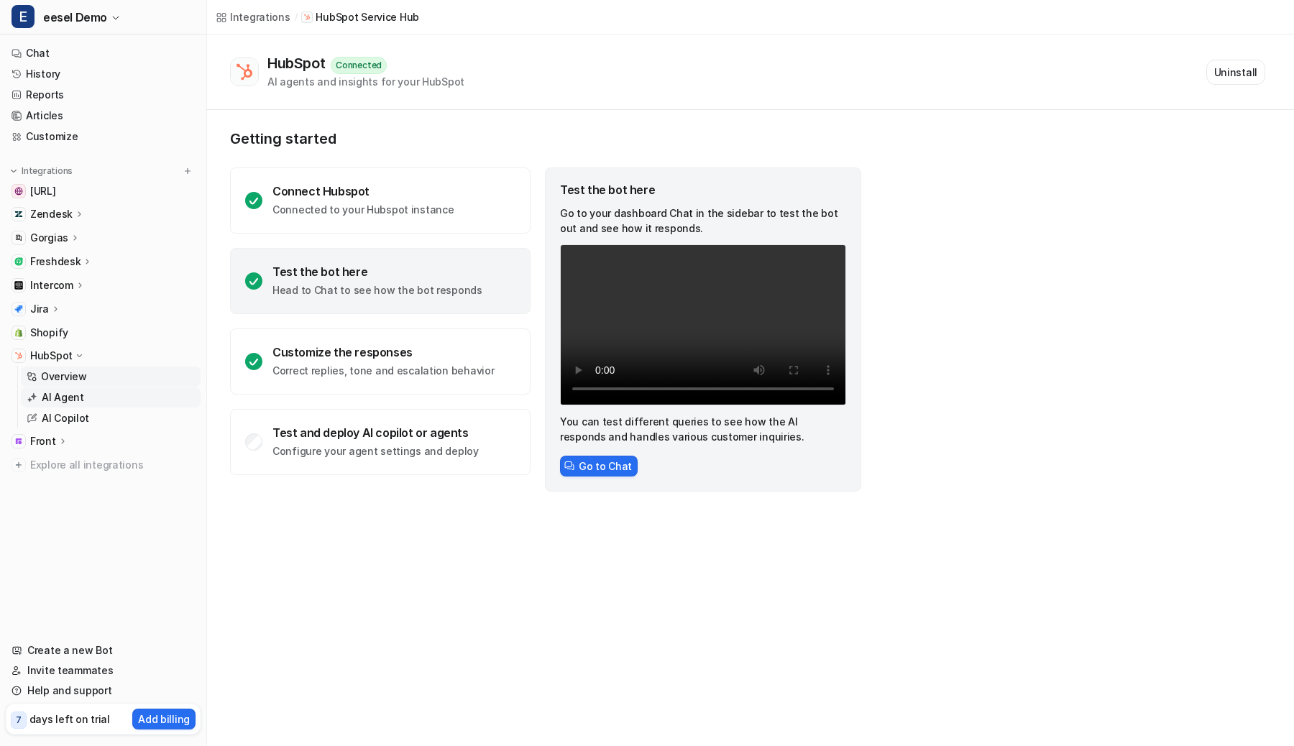
click at [74, 397] on p "AI Agent" at bounding box center [63, 397] width 42 height 14
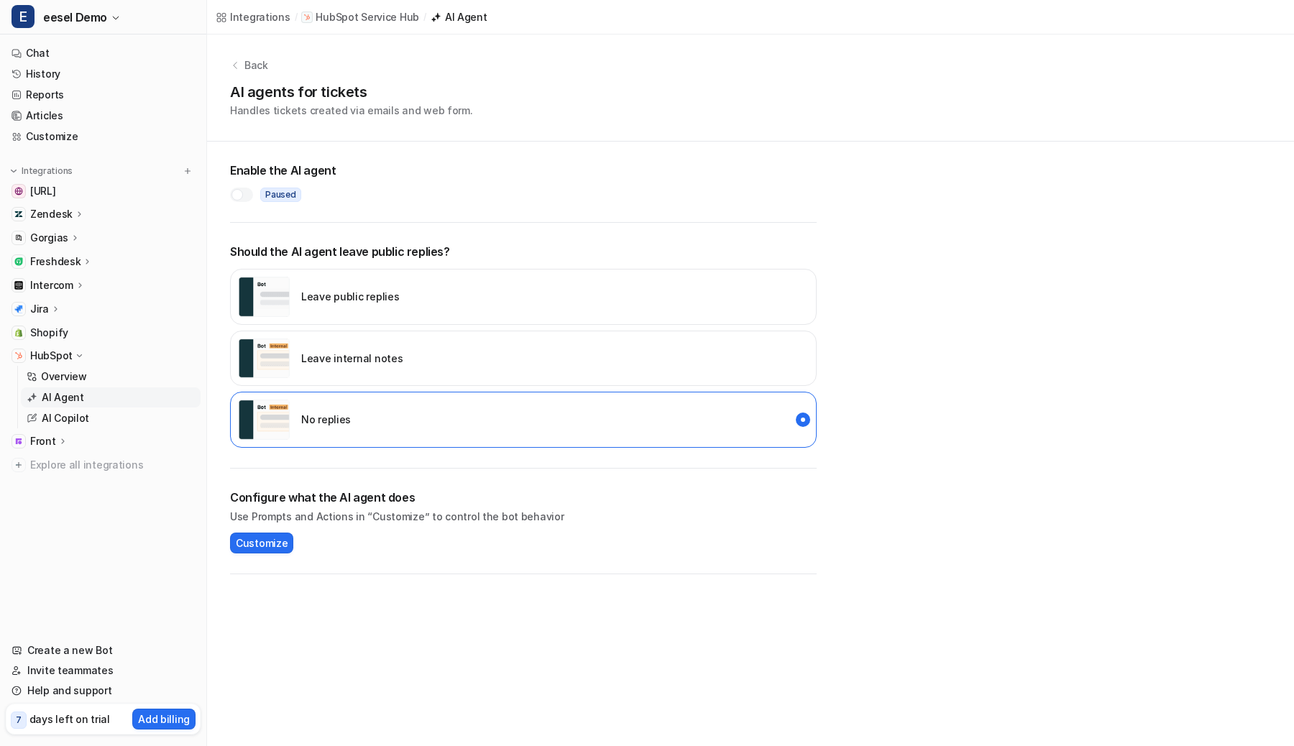
click at [263, 347] on img "internal_reply" at bounding box center [264, 359] width 52 height 40
click at [230, 189] on label at bounding box center [241, 195] width 23 height 14
click at [243, 193] on div at bounding box center [246, 195] width 12 height 12
click at [279, 416] on img "disabled" at bounding box center [264, 420] width 52 height 40
click at [66, 134] on link "Customize" at bounding box center [103, 137] width 195 height 20
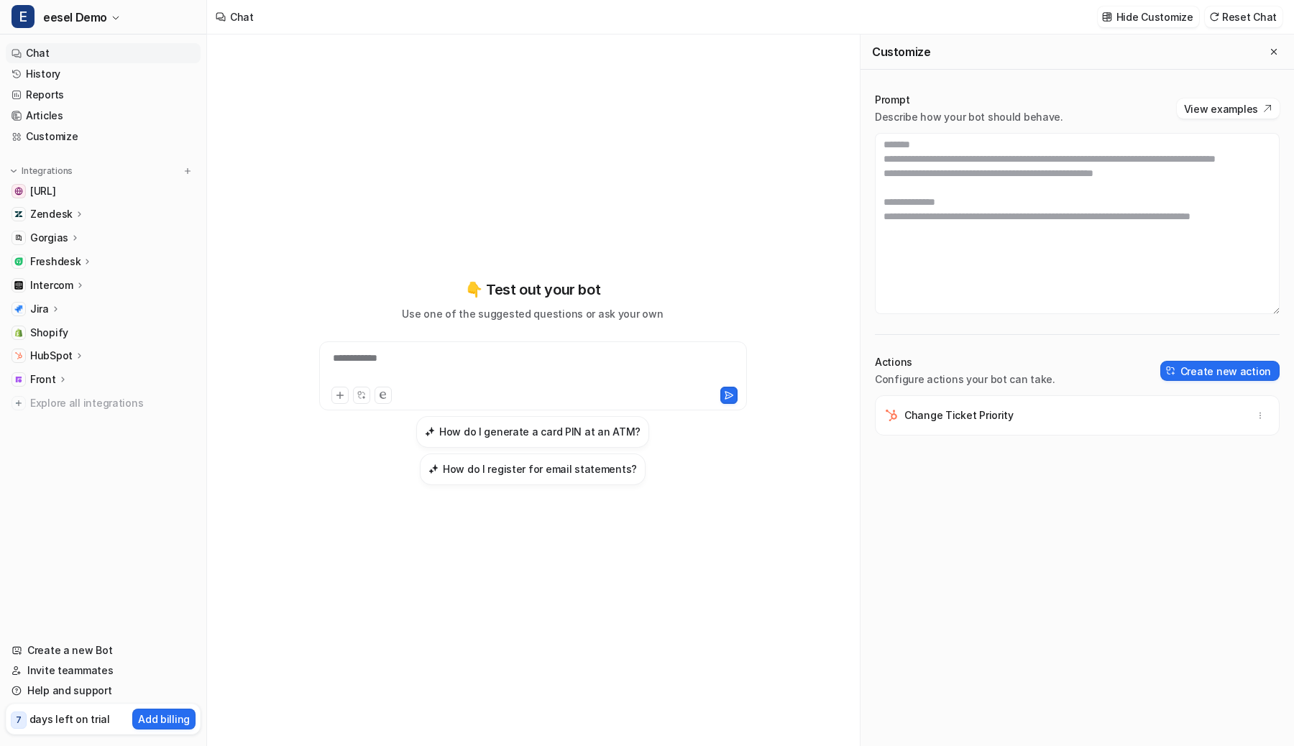
click at [470, 403] on div at bounding box center [432, 395] width 203 height 17
click at [470, 432] on h3 "How do I generate a card PIN at an ATM?" at bounding box center [539, 431] width 201 height 15
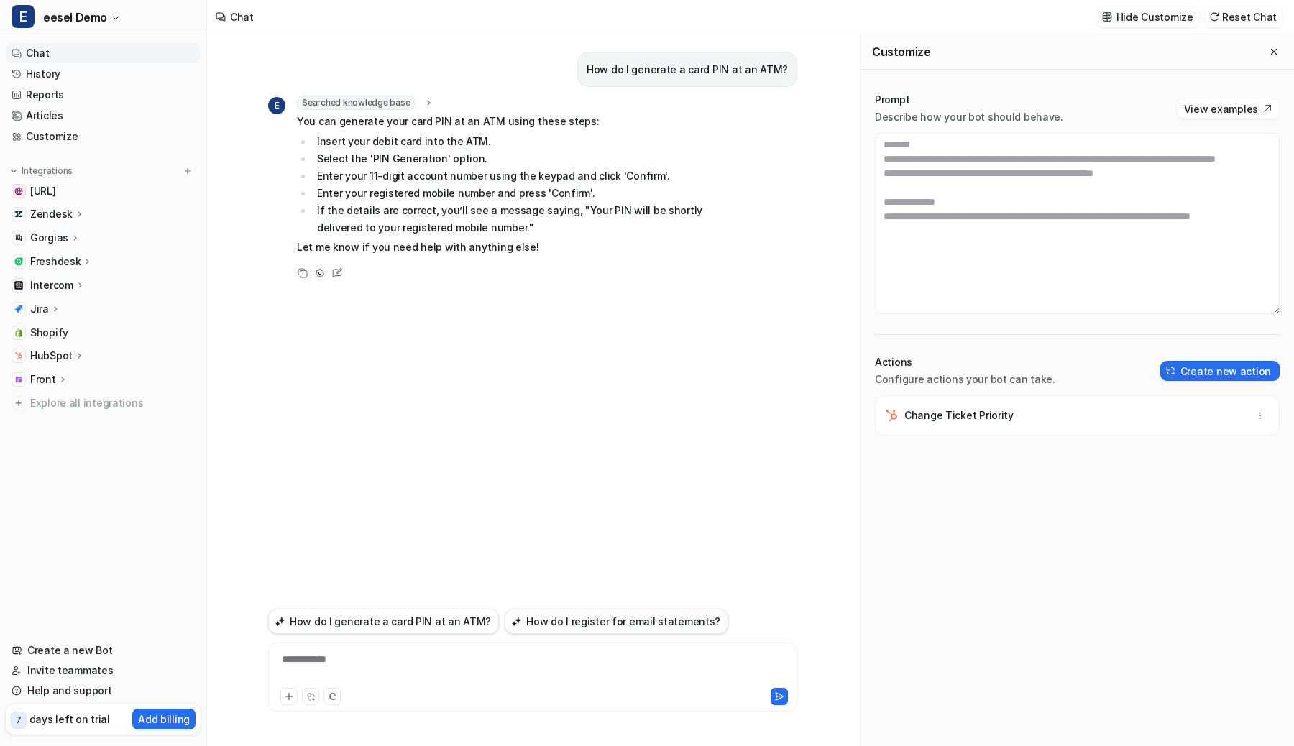
click at [643, 632] on button "How do I register for email statements?" at bounding box center [617, 621] width 224 height 25
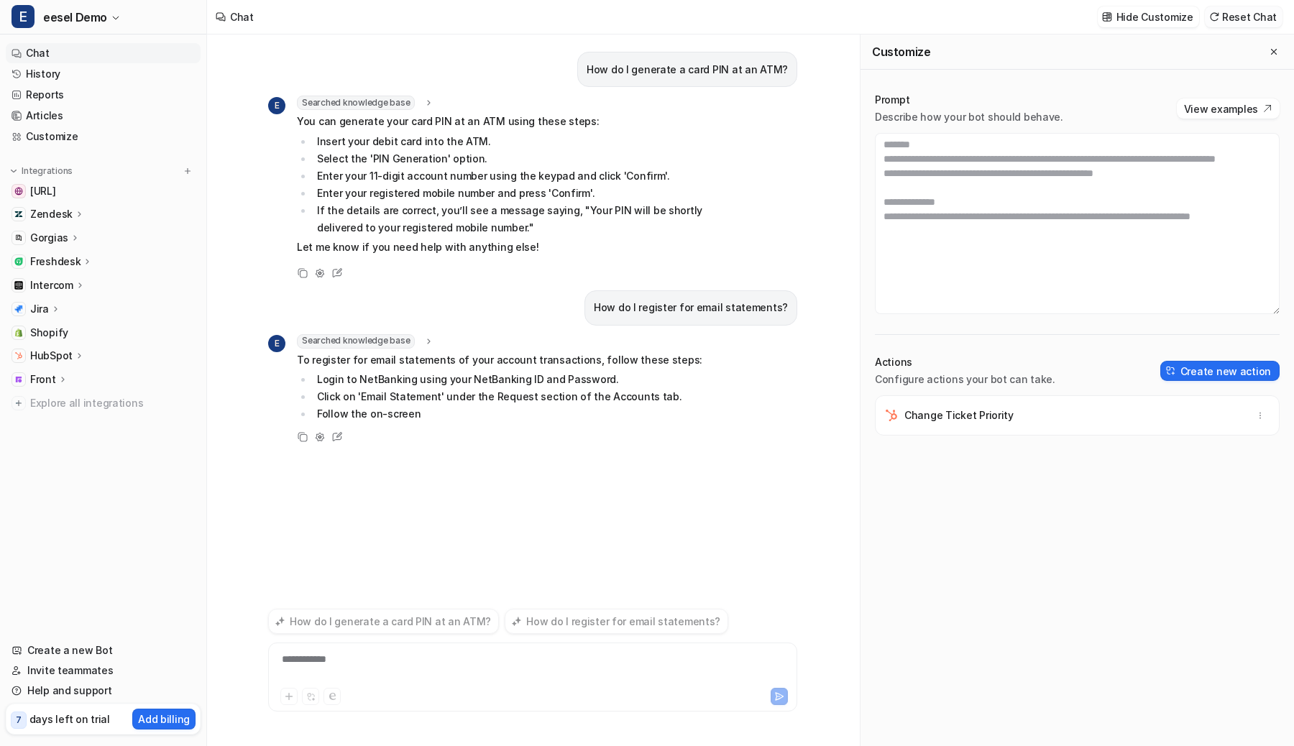
click at [1252, 17] on button "Reset Chat" at bounding box center [1244, 16] width 78 height 21
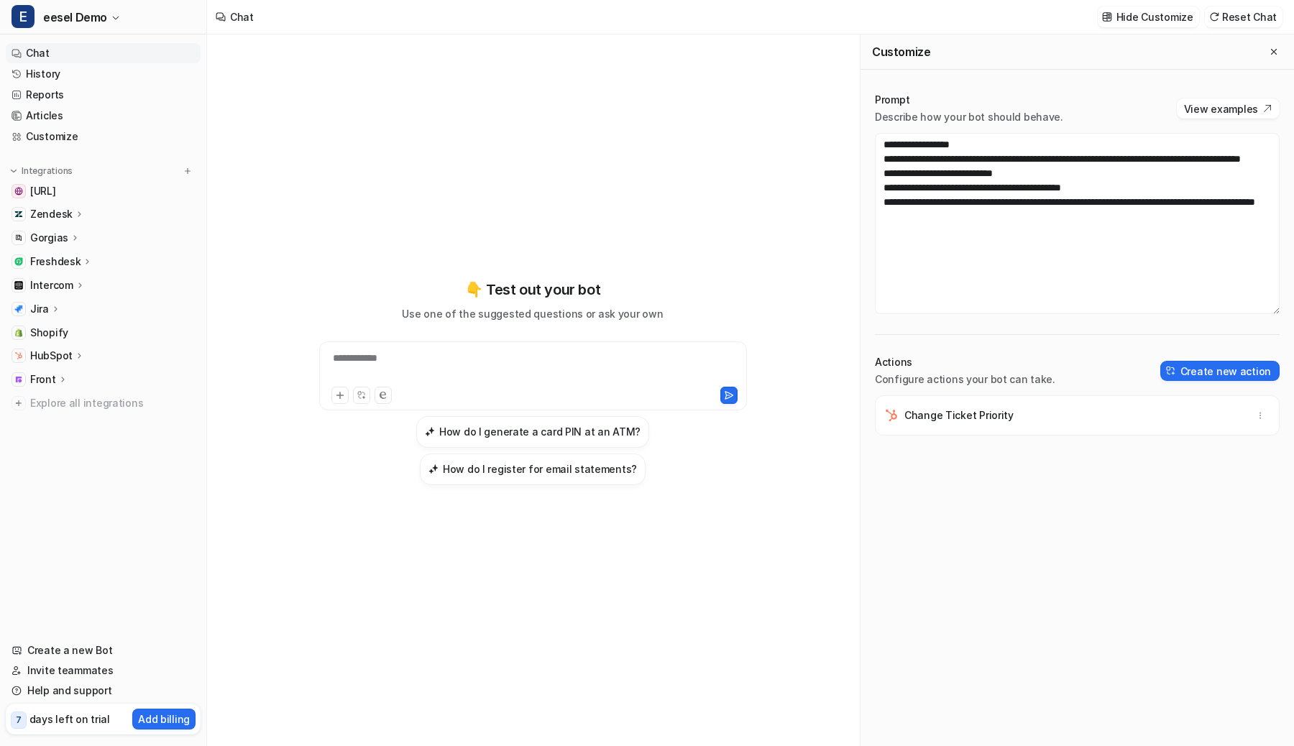
click at [546, 370] on div "**********" at bounding box center [533, 367] width 421 height 33
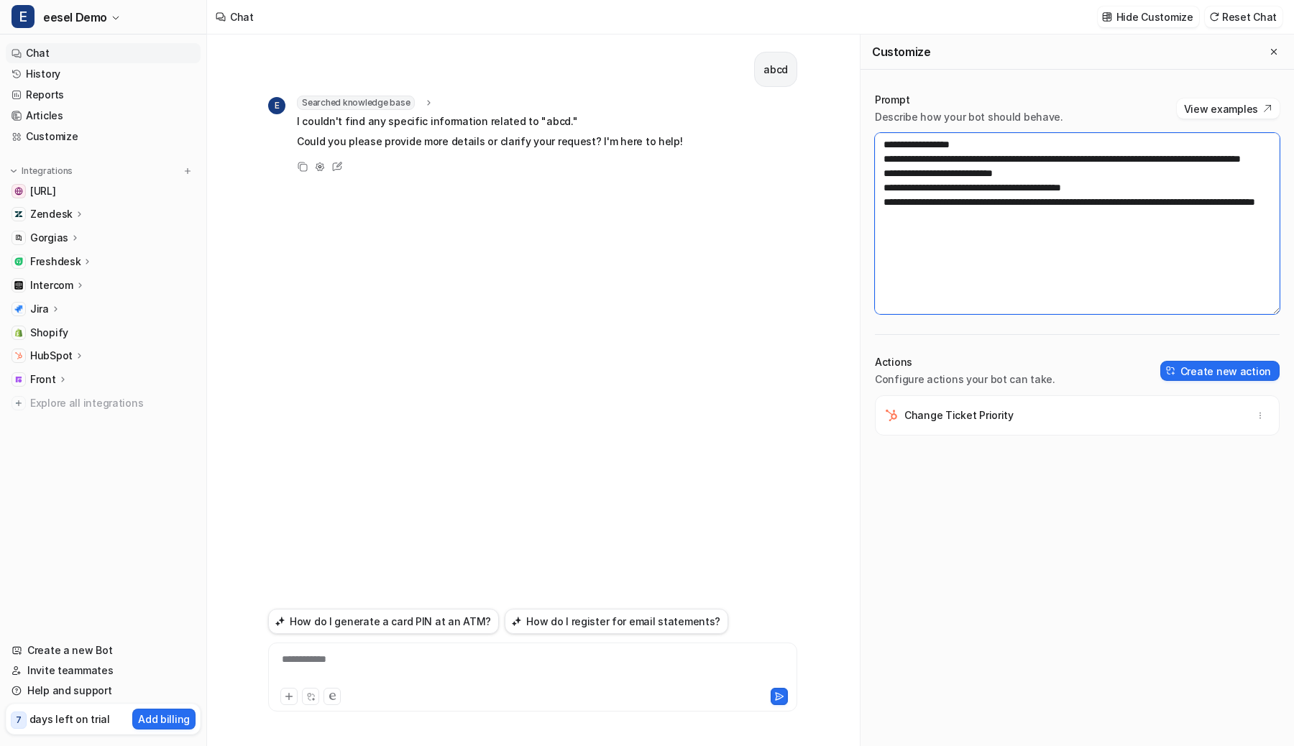
click at [905, 191] on textarea "**********" at bounding box center [1077, 223] width 405 height 181
paste textarea "*****"
click at [1178, 24] on button "Save changes" at bounding box center [1158, 16] width 81 height 21
click at [454, 621] on button "How do I generate a card PIN at an ATM?" at bounding box center [383, 621] width 231 height 25
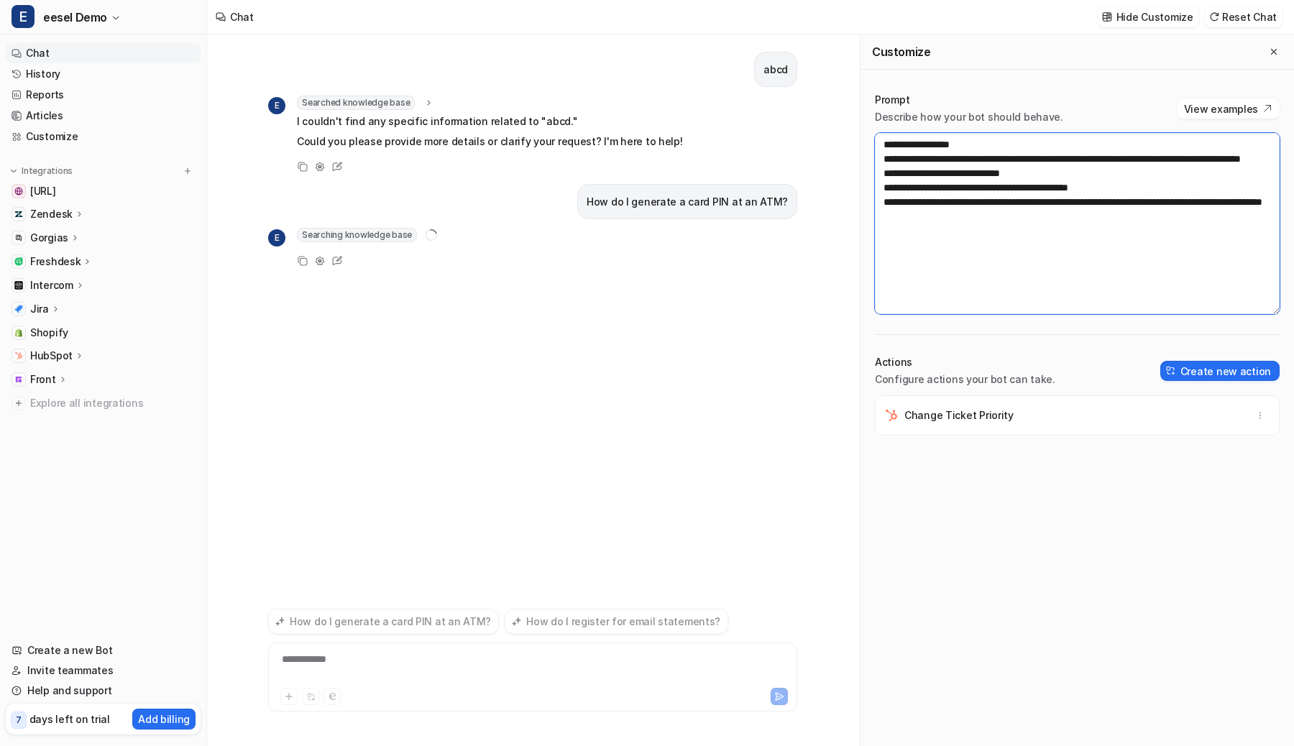
click at [1034, 234] on textarea "**********" at bounding box center [1077, 223] width 405 height 181
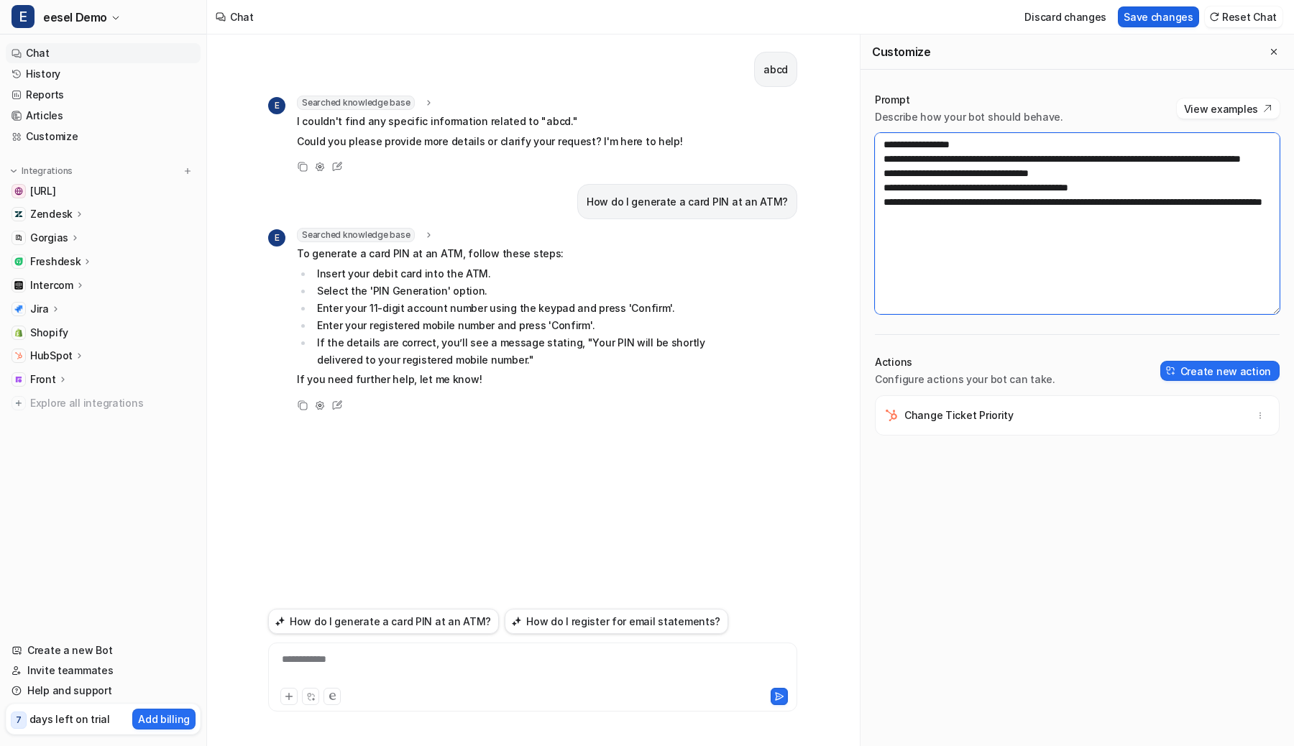
type textarea "**********"
click at [1157, 21] on button "Save changes" at bounding box center [1158, 16] width 81 height 21
click at [367, 623] on button "How do I generate a card PIN at an ATM?" at bounding box center [383, 621] width 231 height 25
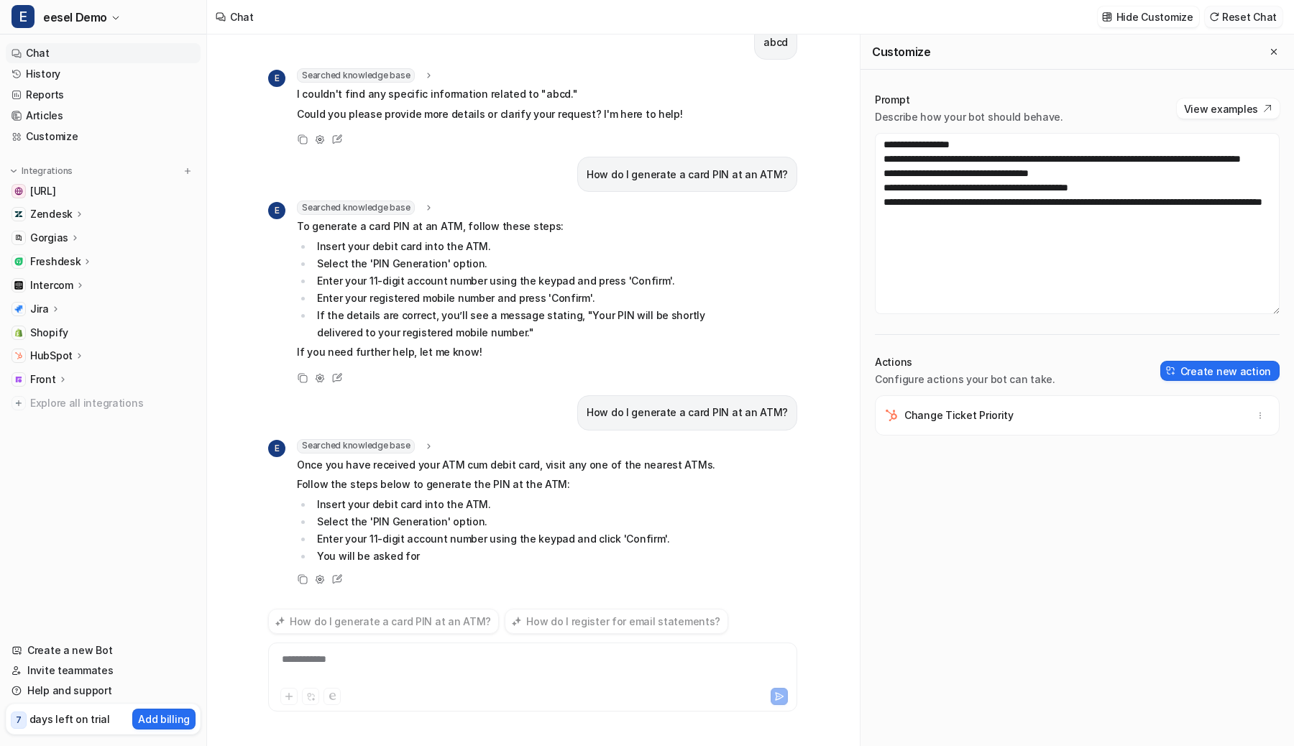
click at [1238, 13] on button "Reset Chat" at bounding box center [1244, 16] width 78 height 21
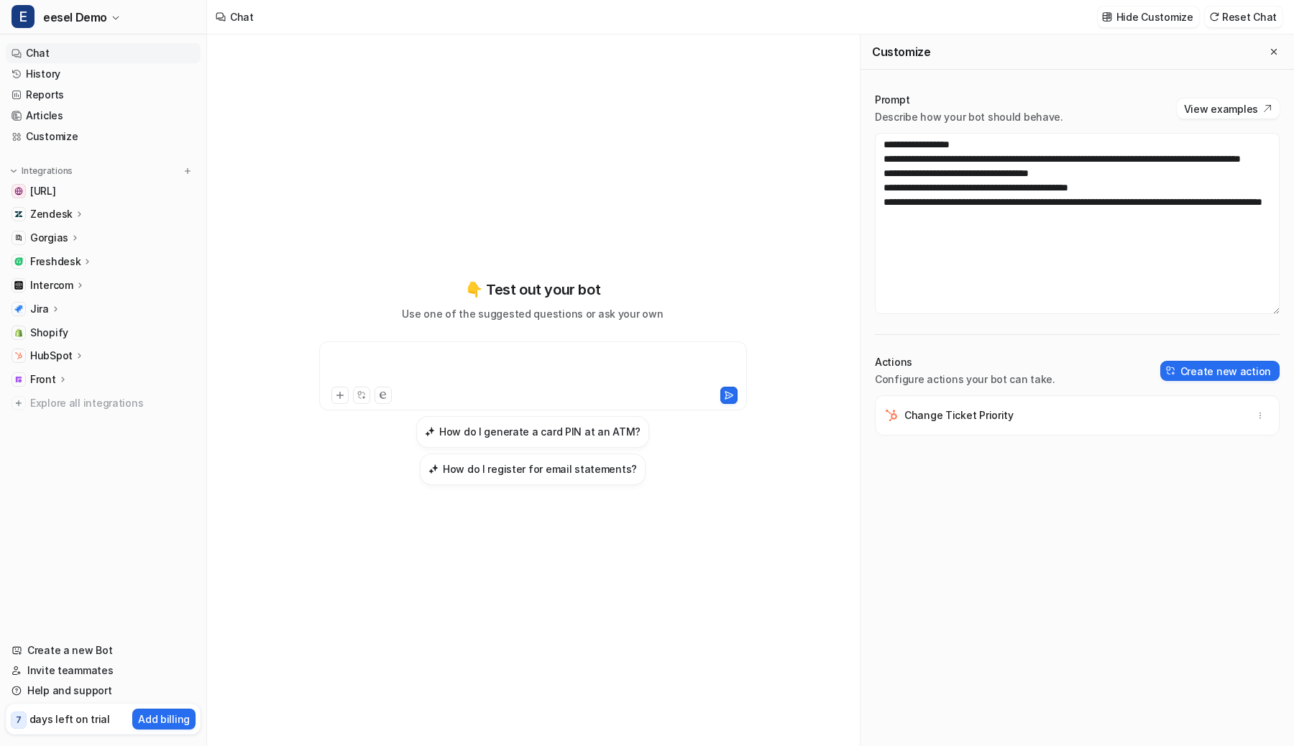
click at [643, 377] on div at bounding box center [533, 367] width 421 height 33
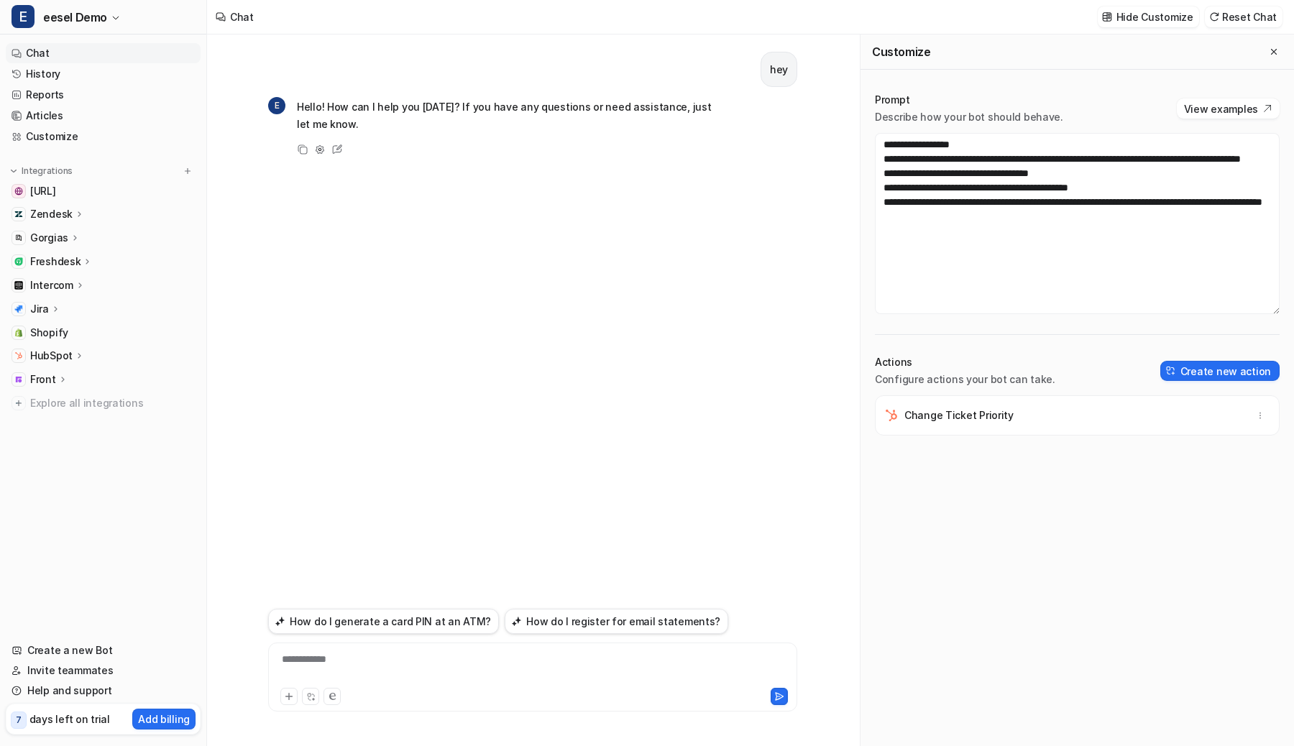
click at [485, 669] on div "**********" at bounding box center [533, 668] width 522 height 33
click at [1265, 13] on button "Reset Chat" at bounding box center [1244, 16] width 78 height 21
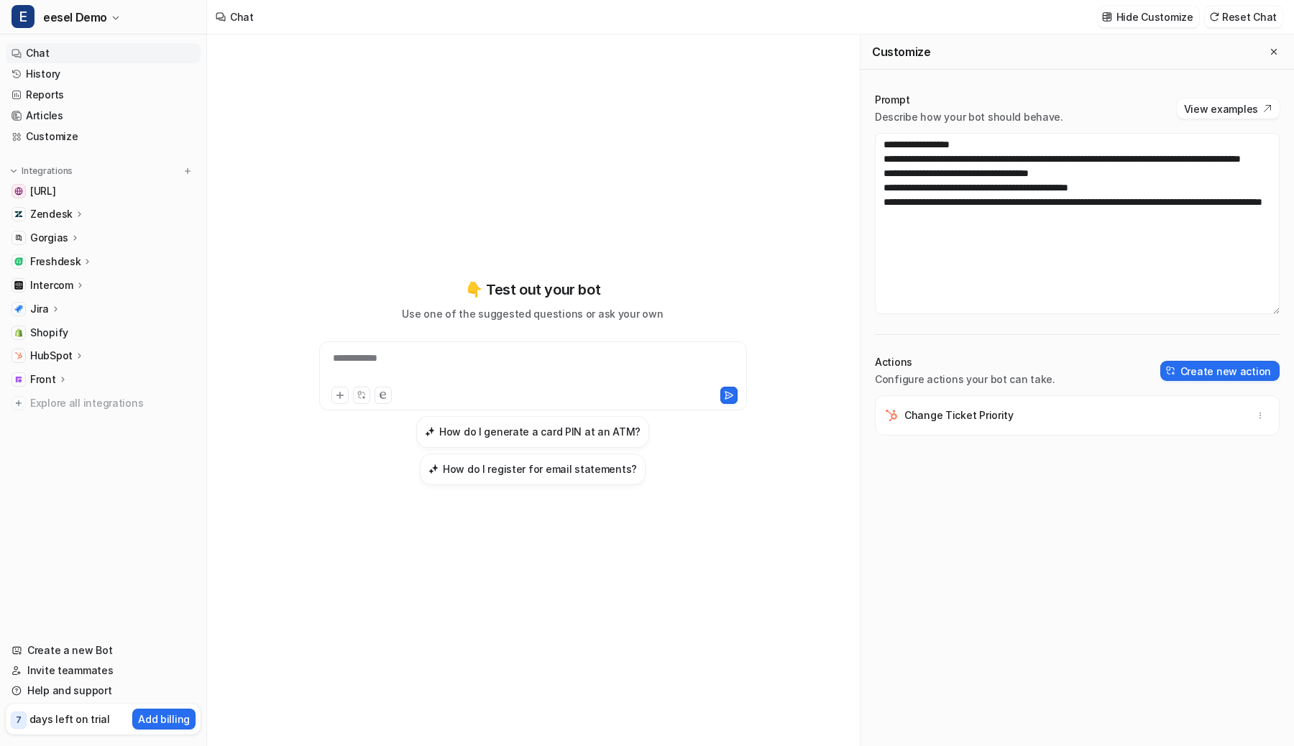
click at [578, 387] on div at bounding box center [635, 395] width 203 height 17
click at [594, 355] on div "**********" at bounding box center [533, 367] width 421 height 33
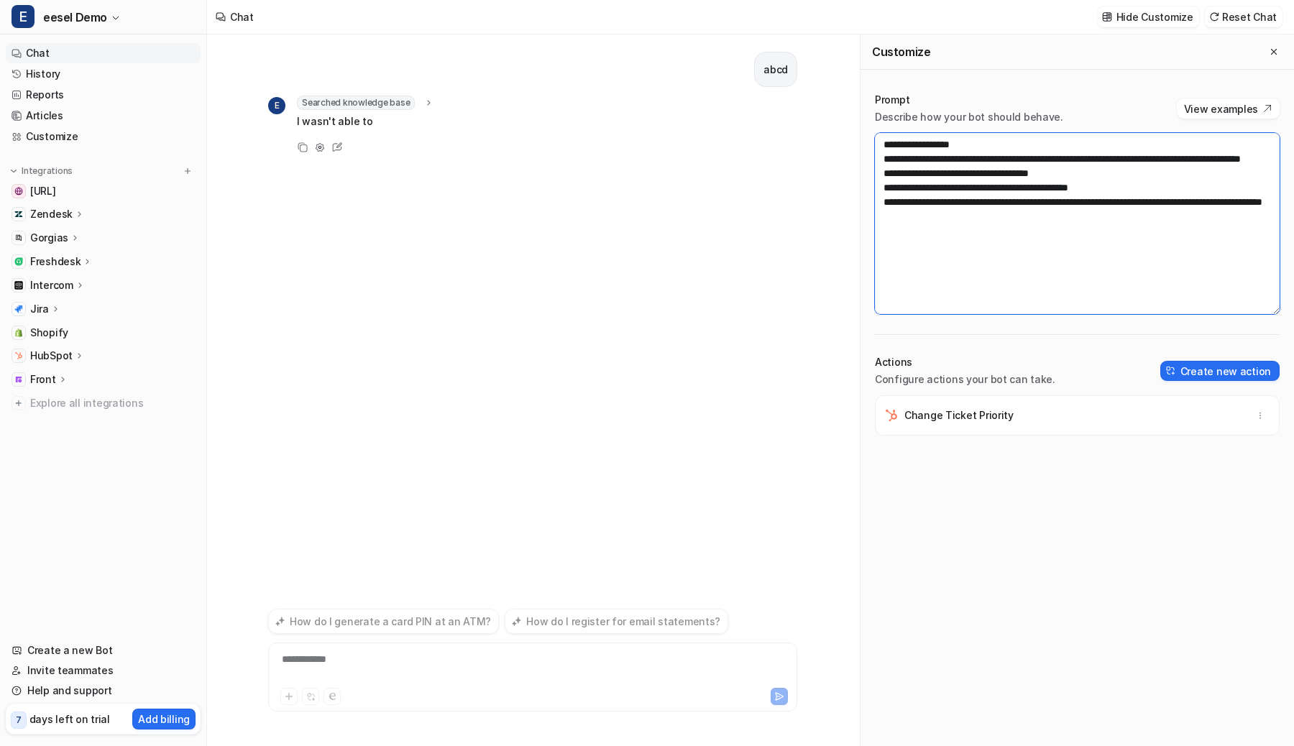
click at [995, 189] on textarea "**********" at bounding box center [1077, 223] width 405 height 181
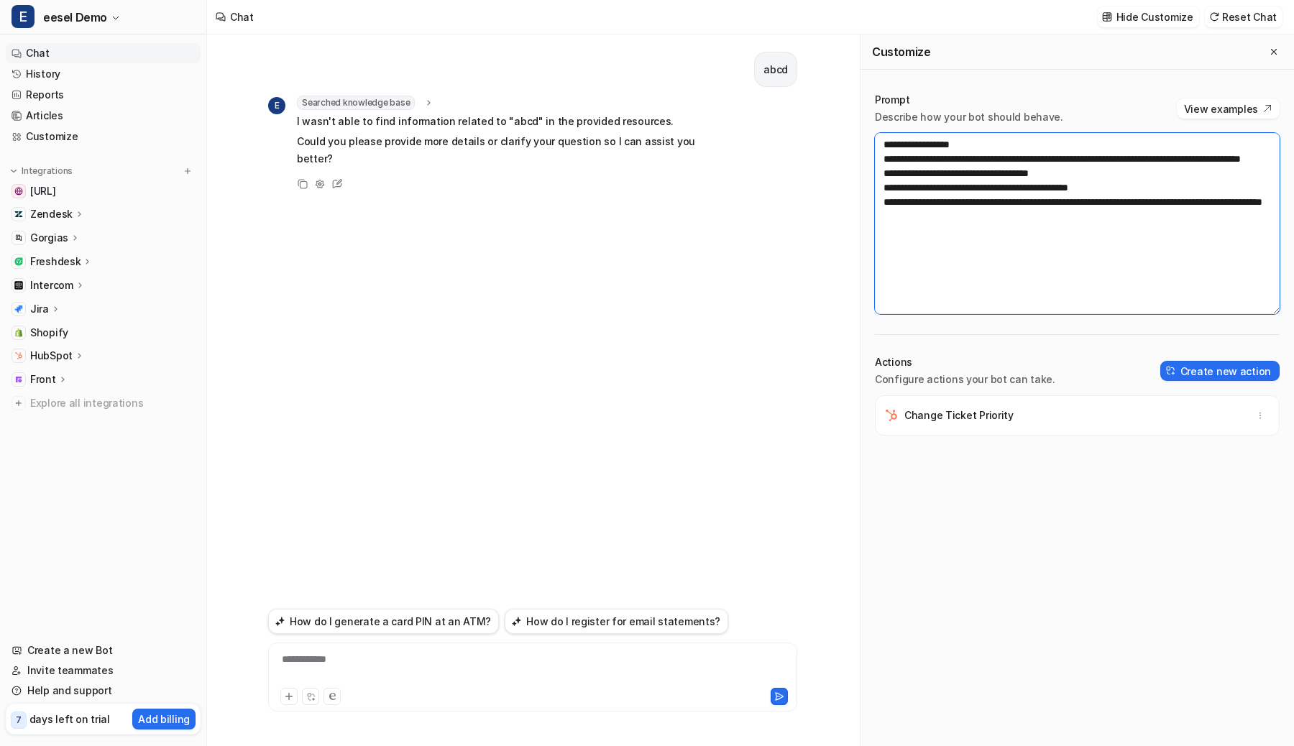
drag, startPoint x: 1006, startPoint y: 244, endPoint x: 1173, endPoint y: 162, distance: 185.8
click at [1173, 162] on textarea "**********" at bounding box center [1077, 223] width 405 height 181
drag, startPoint x: 1149, startPoint y: 240, endPoint x: 1096, endPoint y: 158, distance: 97.3
click at [1097, 158] on textarea "**********" at bounding box center [1077, 223] width 405 height 181
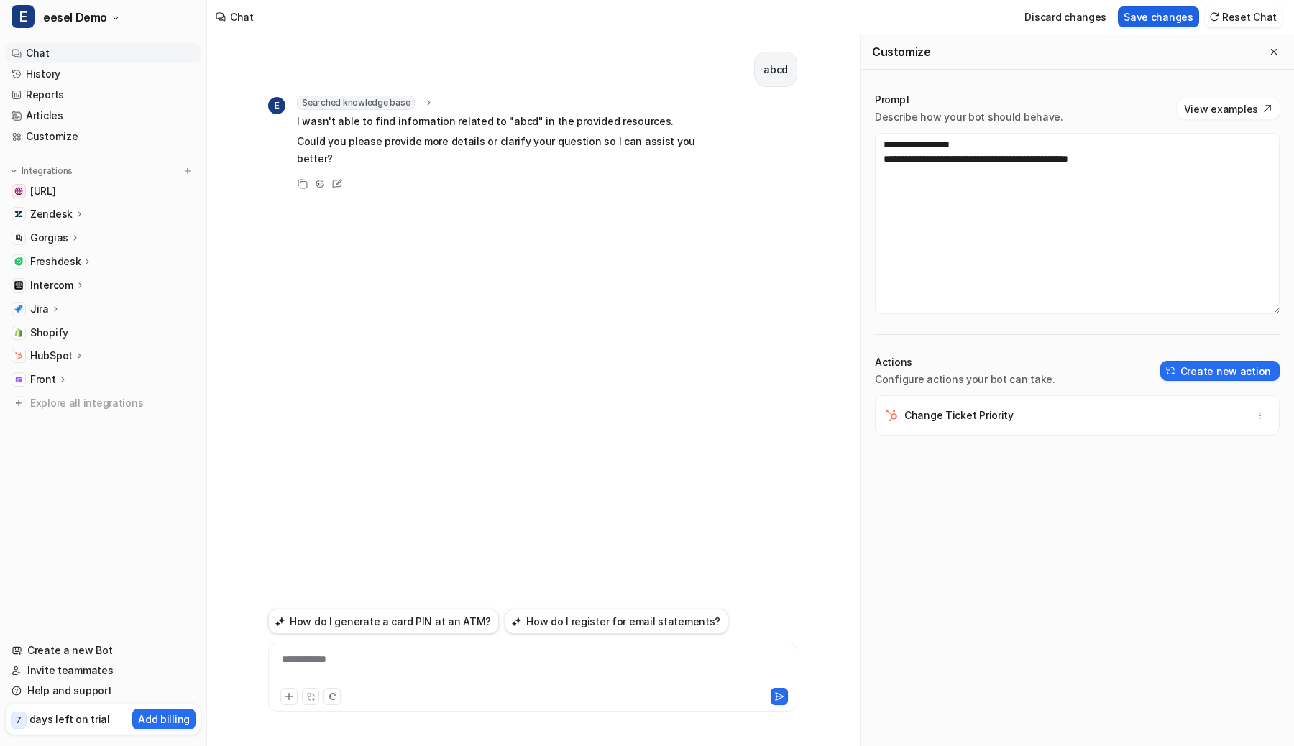
click at [1173, 19] on button "Save changes" at bounding box center [1158, 16] width 81 height 21
click at [431, 615] on button "How do I generate a card PIN at an ATM?" at bounding box center [383, 621] width 231 height 25
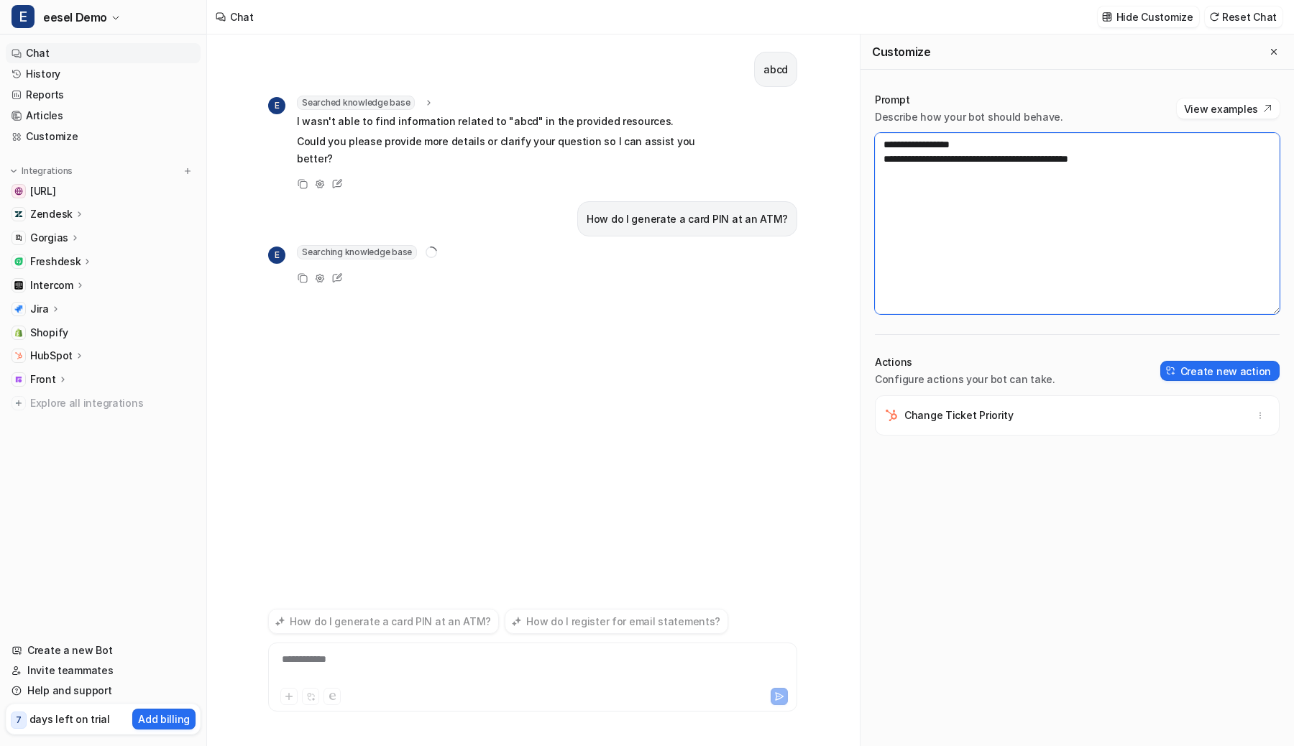
click at [1009, 145] on textarea "**********" at bounding box center [1077, 223] width 405 height 181
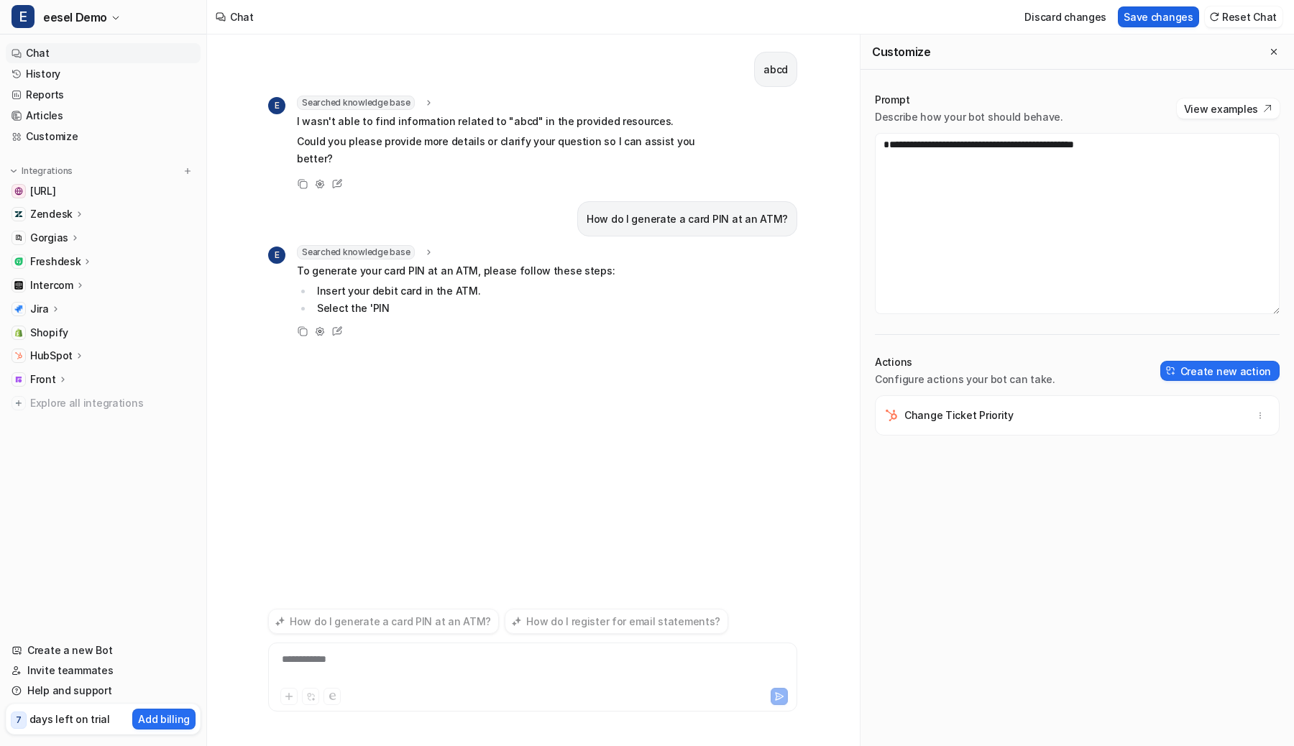
click at [1169, 17] on button "Save changes" at bounding box center [1158, 16] width 81 height 21
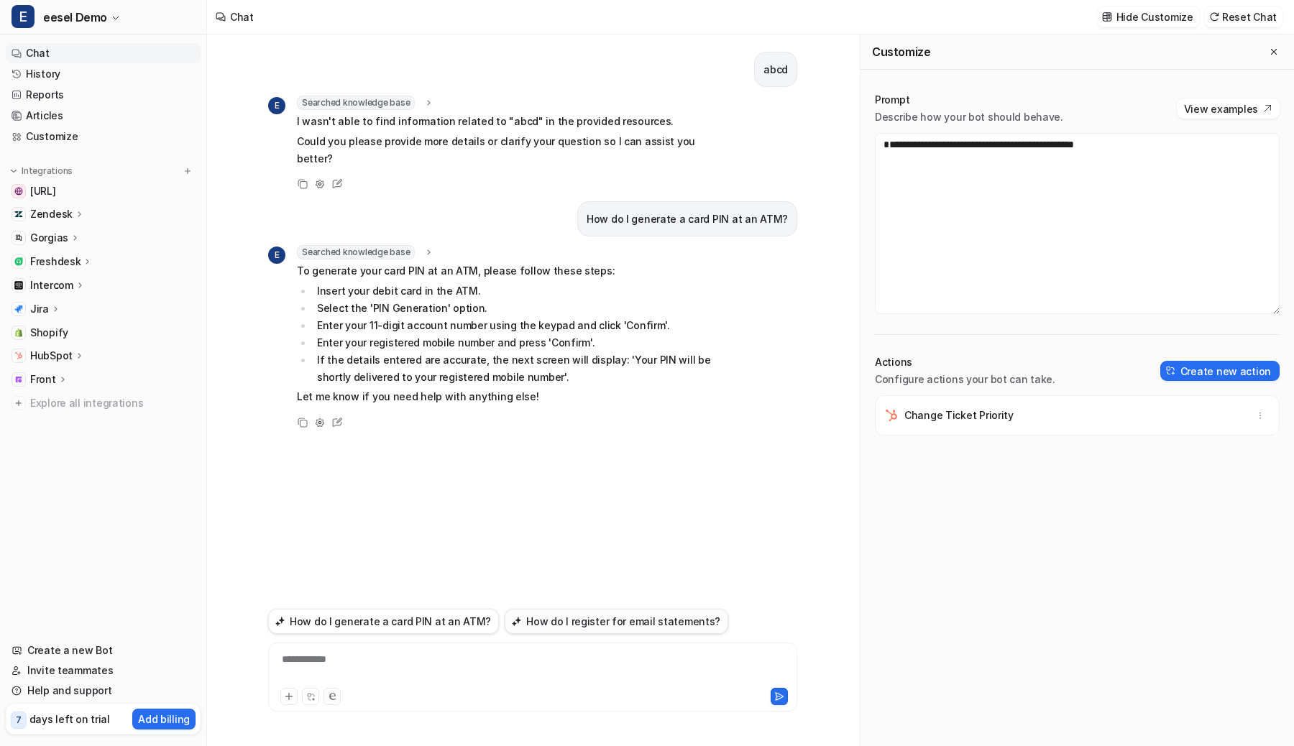
click at [565, 619] on button "How do I register for email statements?" at bounding box center [617, 621] width 224 height 25
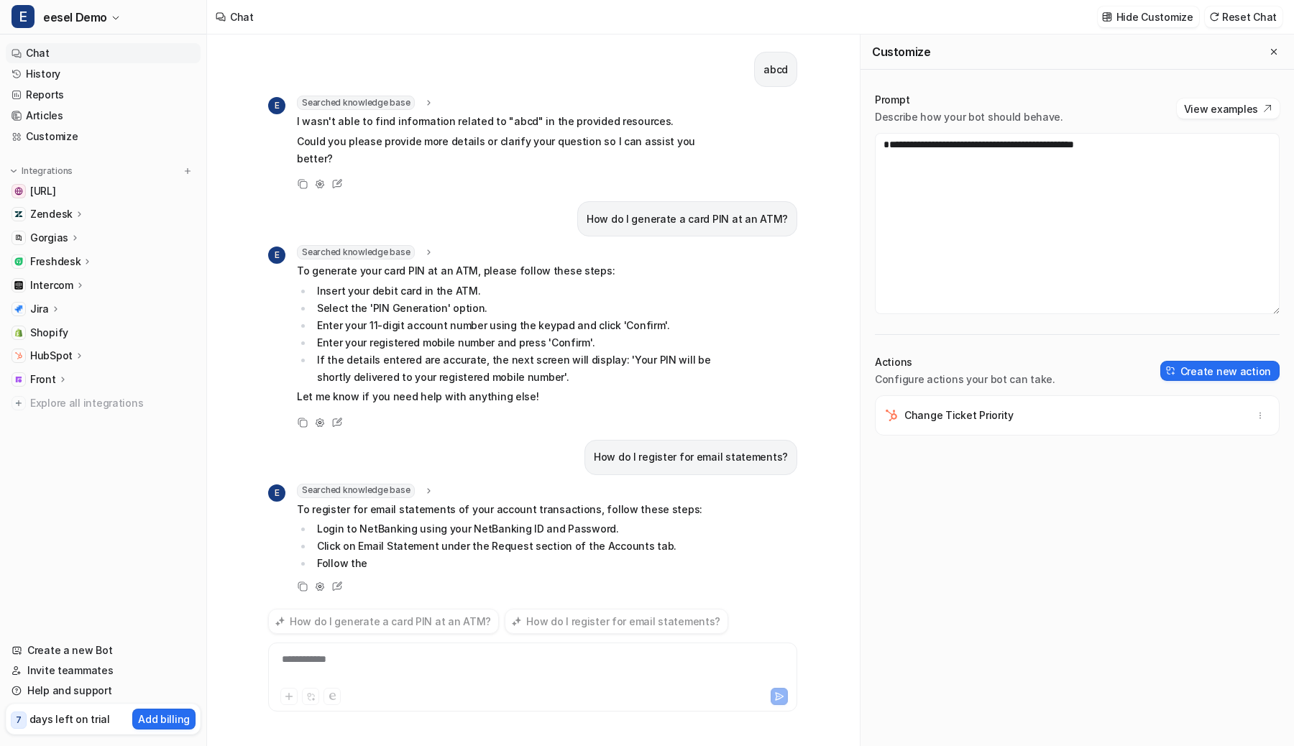
scroll to position [13, 0]
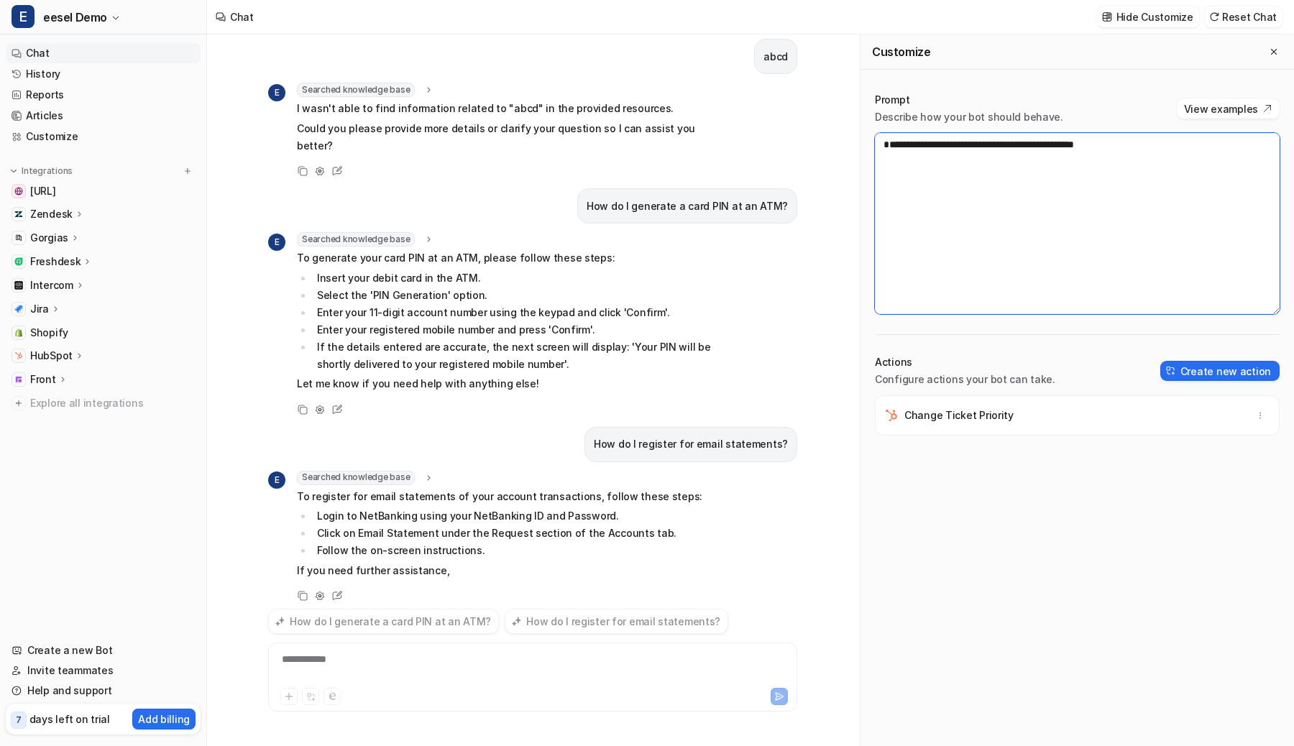
click at [1006, 168] on textarea "**********" at bounding box center [1077, 223] width 405 height 181
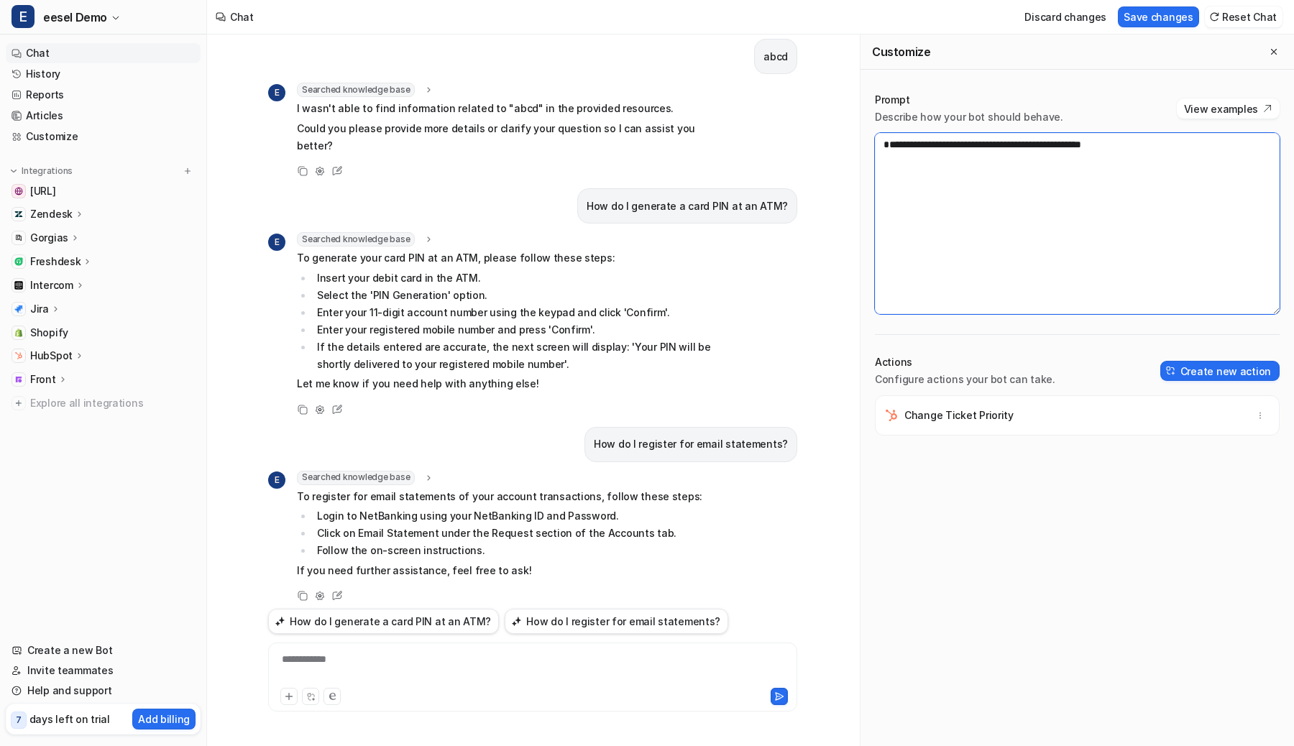
drag, startPoint x: 1101, startPoint y: 157, endPoint x: 1106, endPoint y: 196, distance: 39.1
click at [1101, 157] on textarea "**********" at bounding box center [1077, 223] width 405 height 181
type textarea "**********"
click at [1166, 8] on button "Save changes" at bounding box center [1158, 16] width 81 height 21
click at [1239, 16] on button "Reset Chat" at bounding box center [1244, 16] width 78 height 21
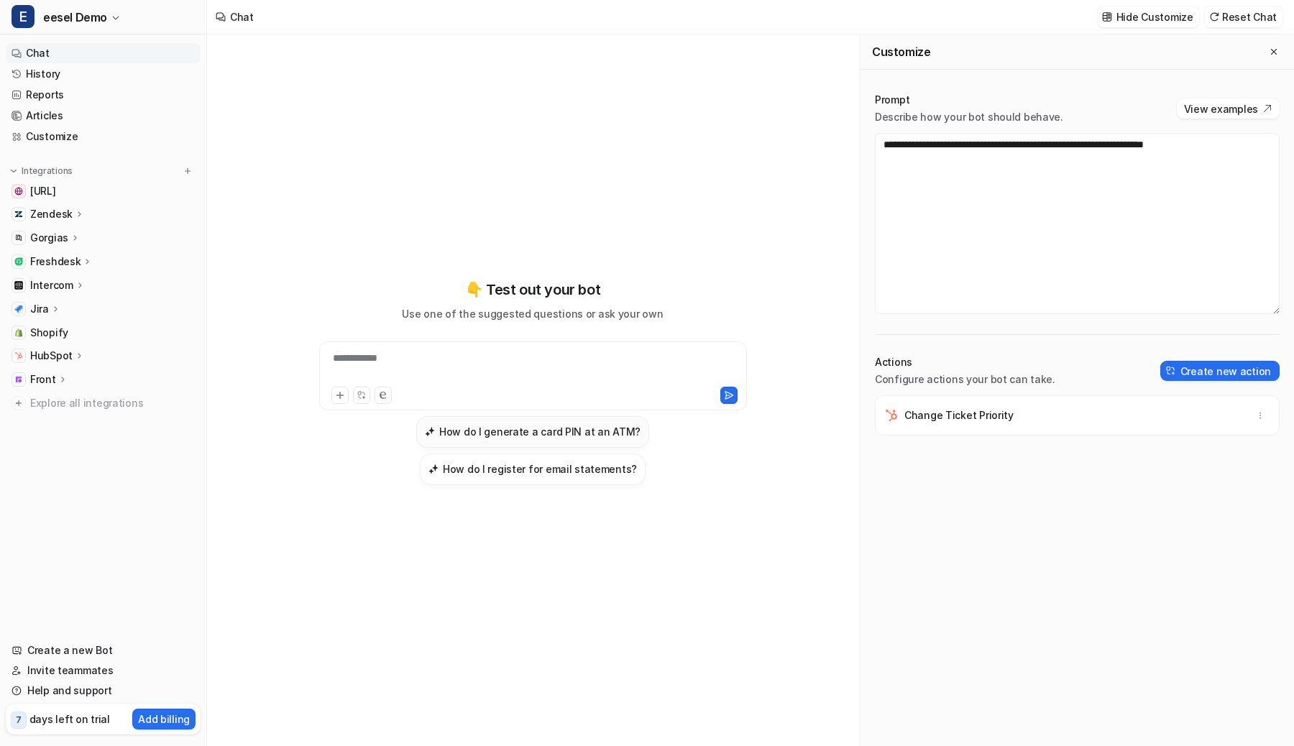
click at [481, 432] on h3 "How do I generate a card PIN at an ATM?" at bounding box center [539, 431] width 201 height 15
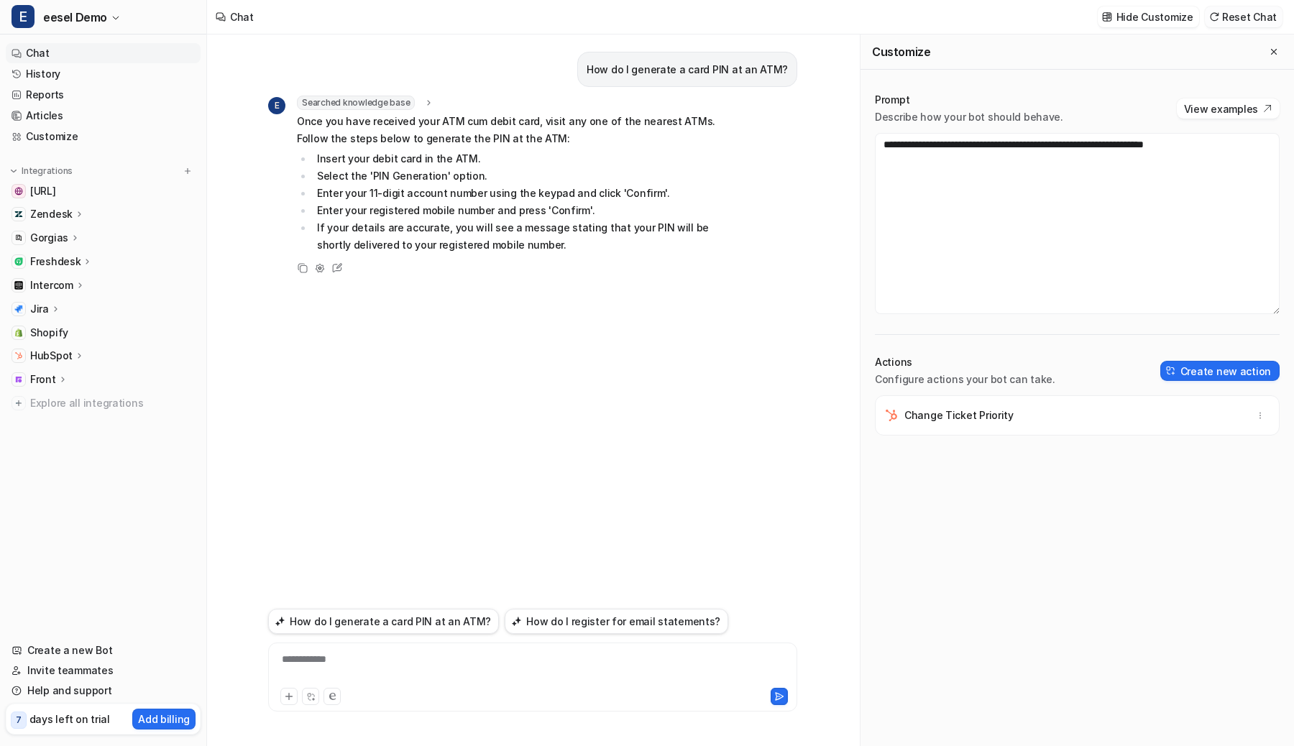
click at [1241, 12] on button "Reset Chat" at bounding box center [1244, 16] width 78 height 21
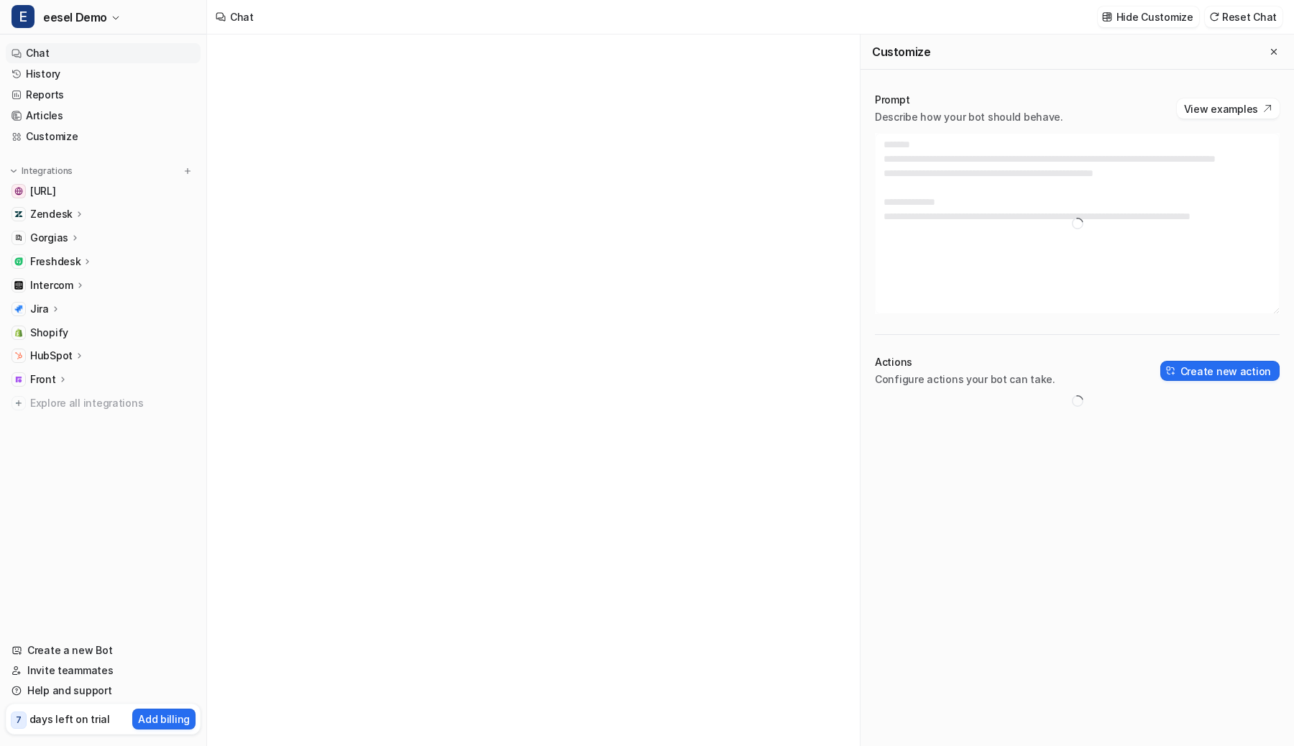
type textarea "**********"
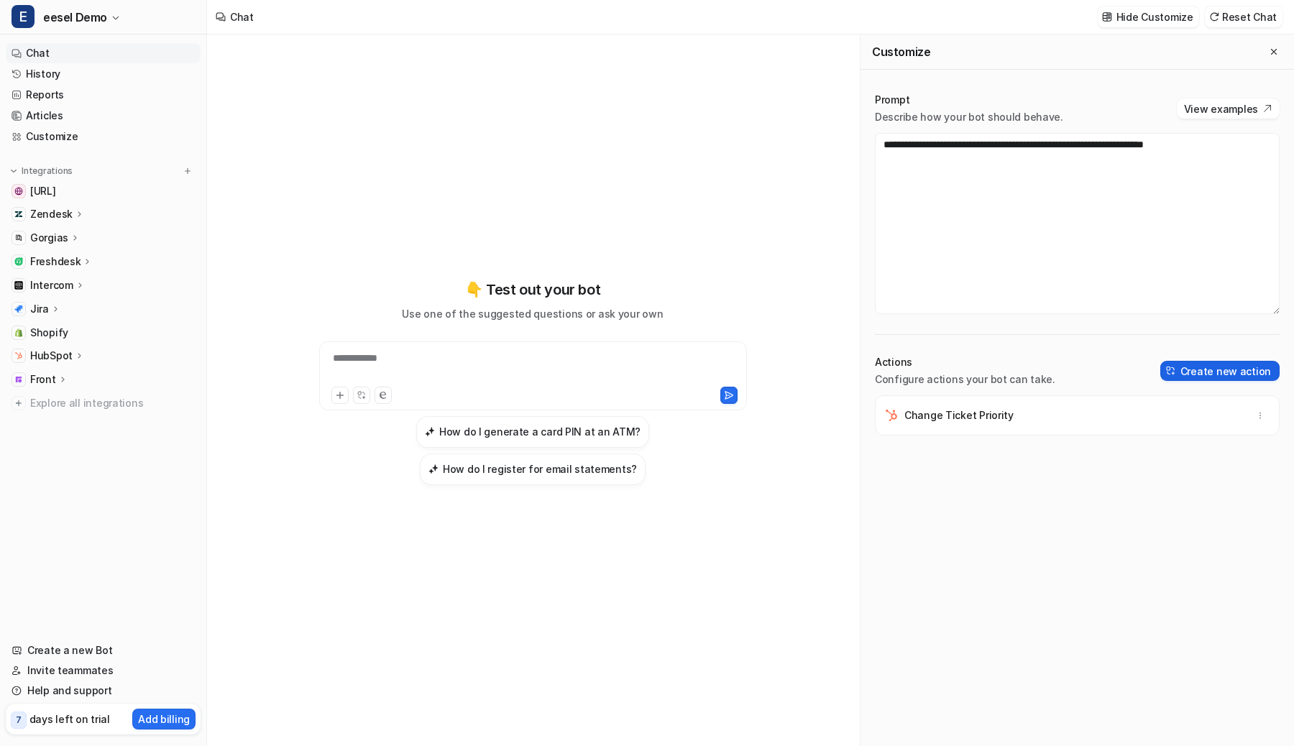
click at [1188, 368] on button "Create new action" at bounding box center [1219, 371] width 119 height 20
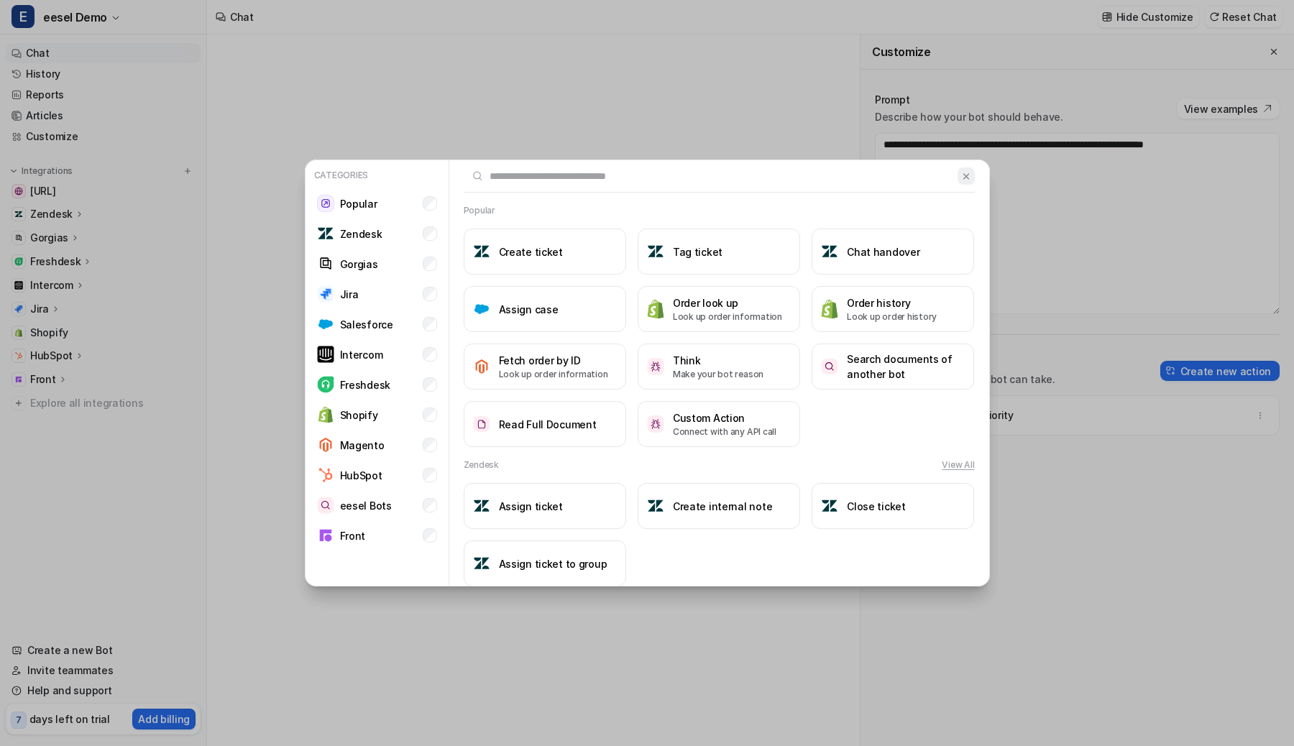
click at [965, 171] on img at bounding box center [966, 176] width 10 height 11
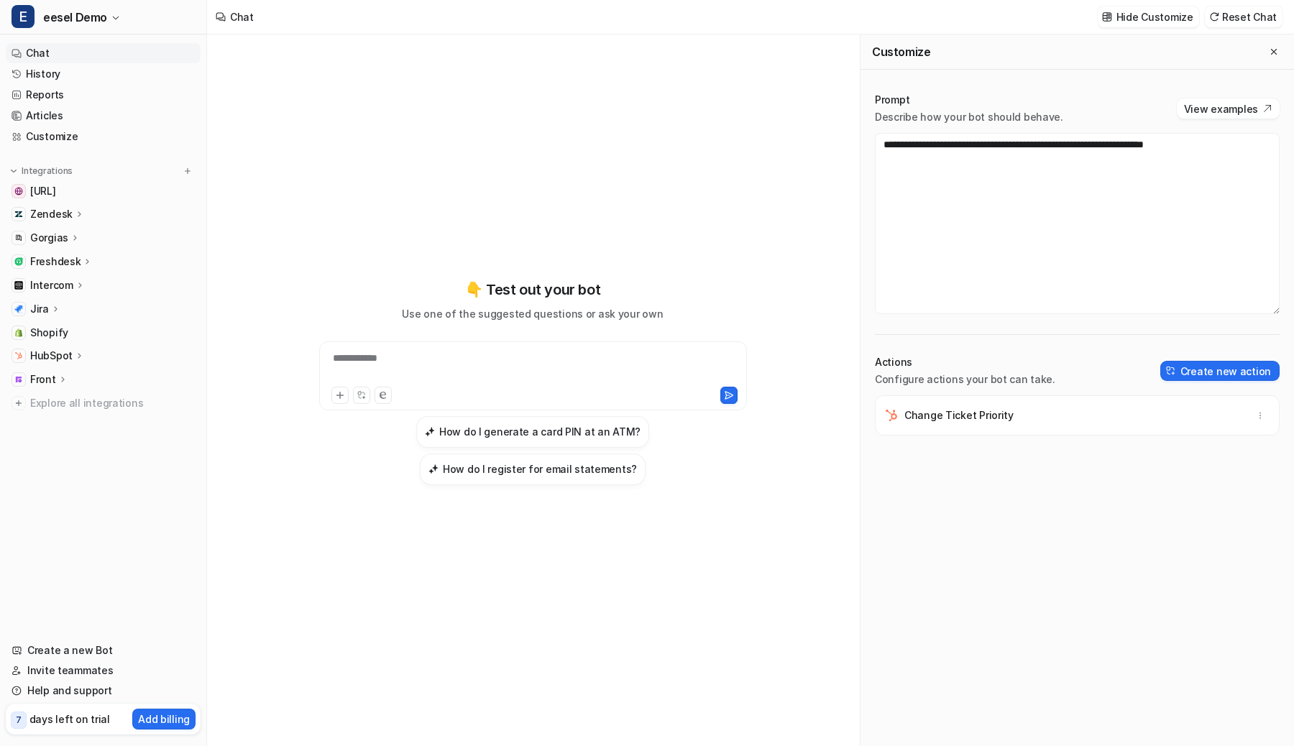
click at [53, 354] on p "HubSpot" at bounding box center [51, 356] width 42 height 14
click at [52, 355] on p "HubSpot" at bounding box center [51, 356] width 42 height 14
click at [49, 382] on p "Front" at bounding box center [43, 379] width 26 height 14
click at [49, 400] on p "Overview" at bounding box center [64, 400] width 46 height 14
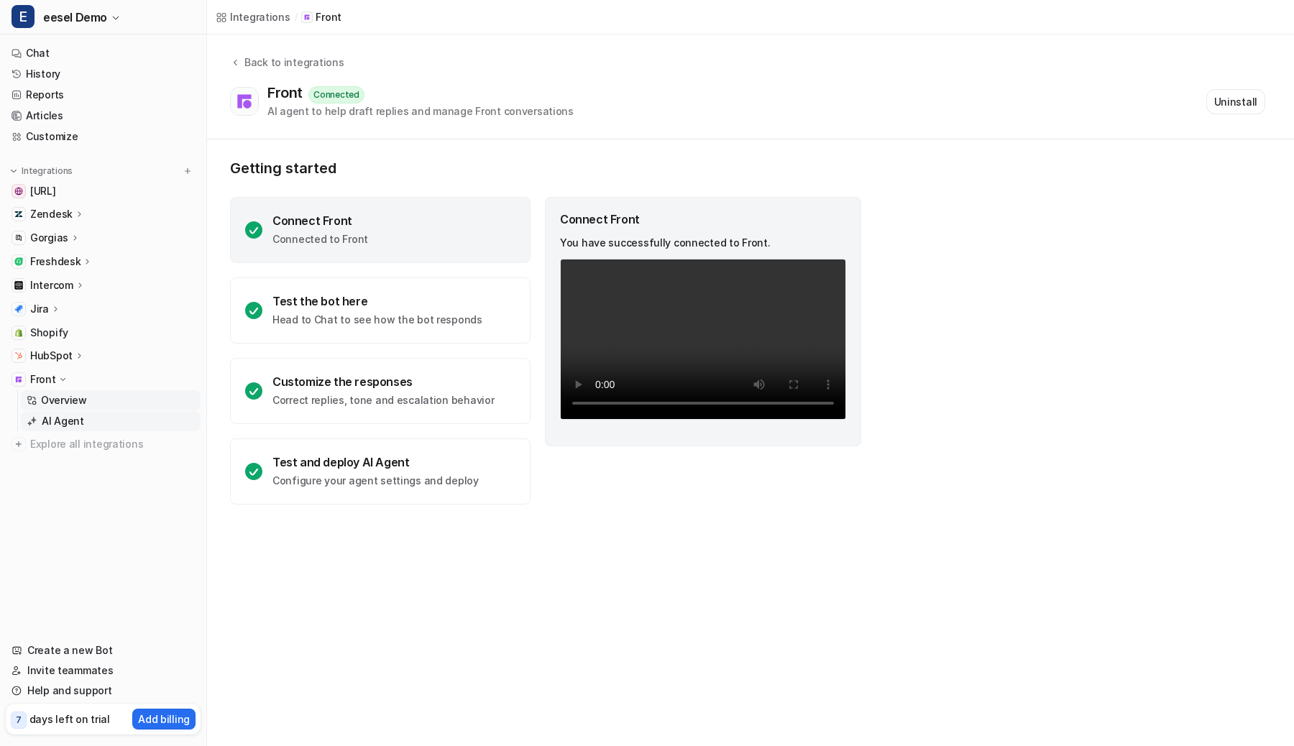
click at [68, 416] on p "AI Agent" at bounding box center [63, 421] width 42 height 14
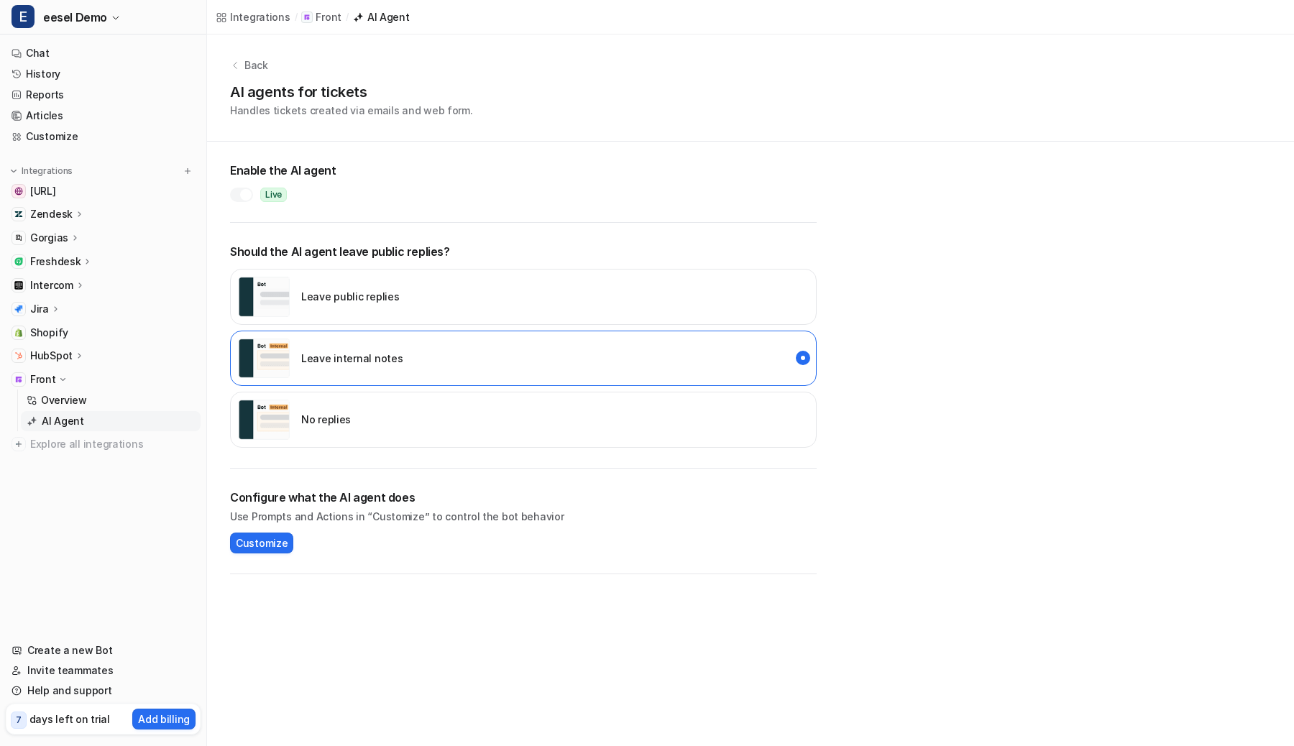
click at [327, 423] on p "No replies" at bounding box center [326, 419] width 50 height 15
click at [242, 196] on div at bounding box center [246, 195] width 12 height 12
click at [336, 203] on div "Enable the AI agent Live" at bounding box center [523, 182] width 587 height 81
click at [88, 403] on link "Overview" at bounding box center [111, 400] width 180 height 20
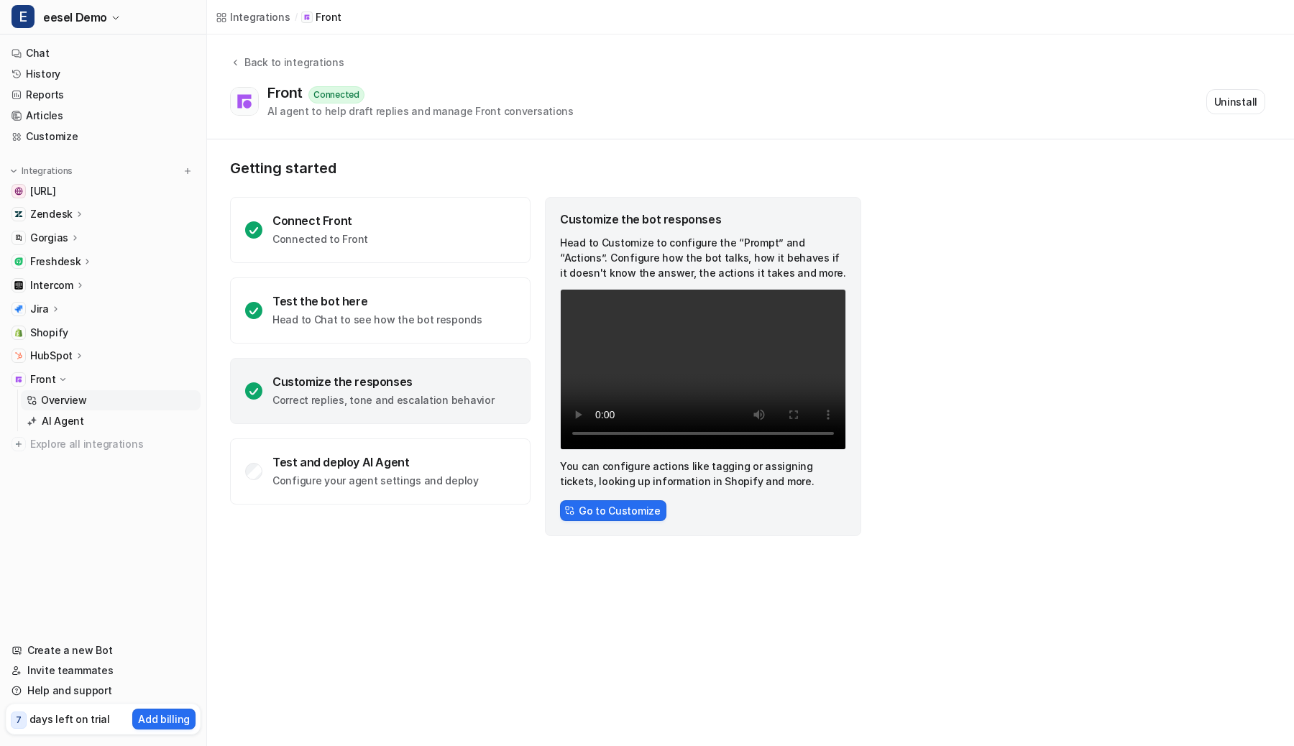
click at [85, 380] on div "Front" at bounding box center [103, 380] width 195 height 20
